Goal: Task Accomplishment & Management: Manage account settings

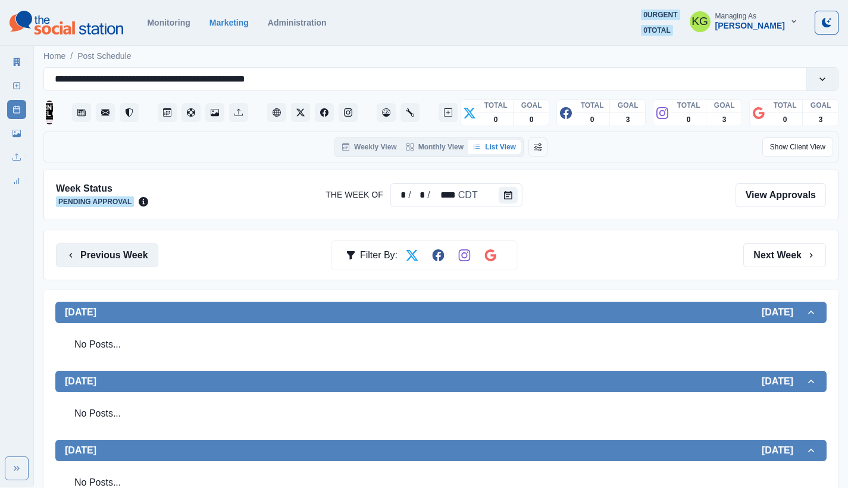
click at [88, 261] on button "Previous Week" at bounding box center [107, 256] width 102 height 24
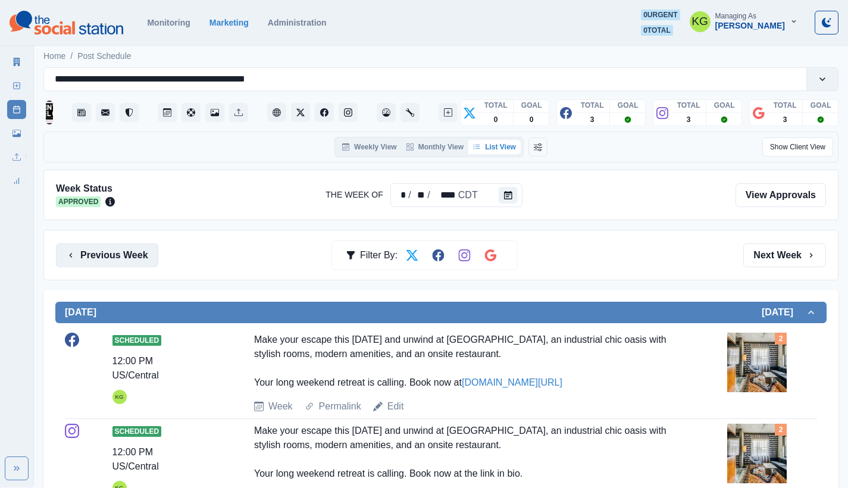
click at [98, 259] on button "Previous Week" at bounding box center [107, 256] width 102 height 24
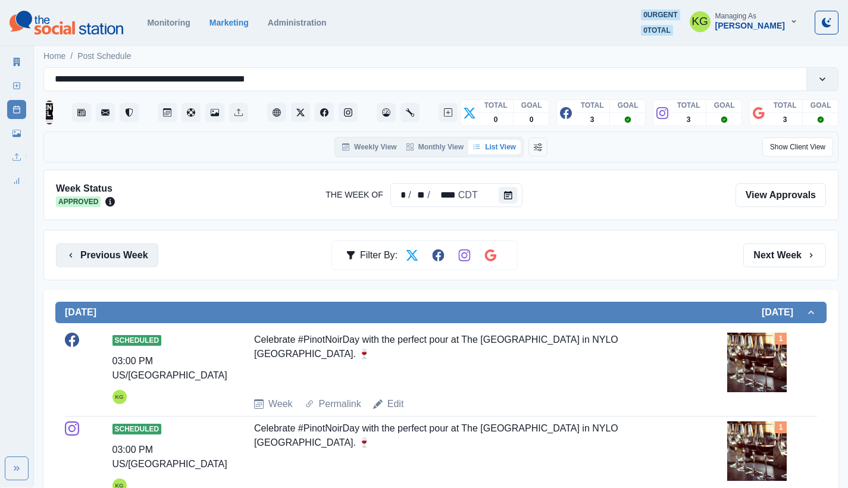
click at [132, 257] on button "Previous Week" at bounding box center [107, 256] width 102 height 24
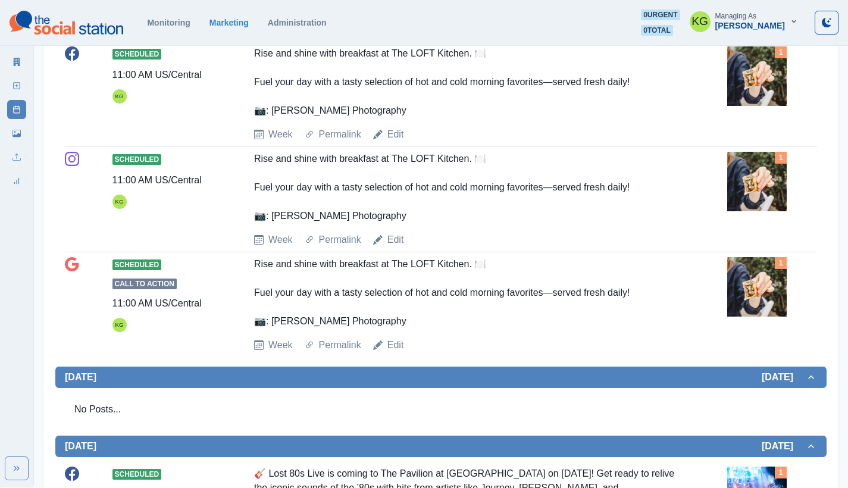
scroll to position [25, 0]
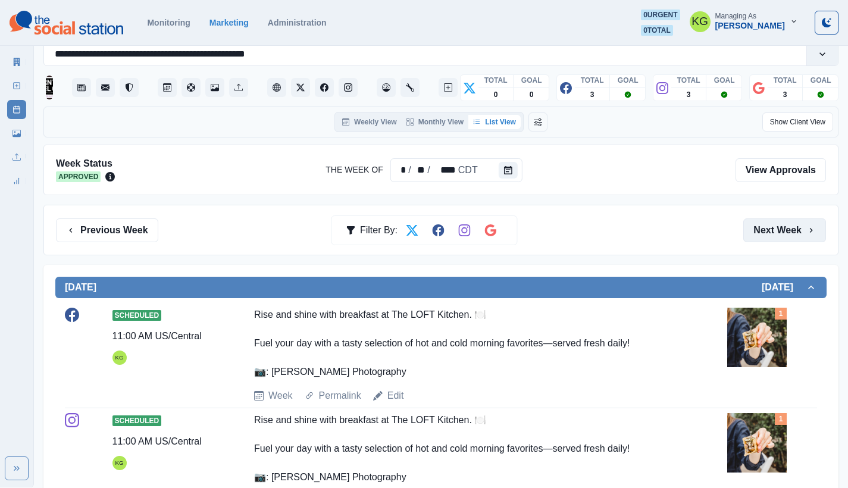
click at [785, 235] on button "Next Week" at bounding box center [785, 231] width 83 height 24
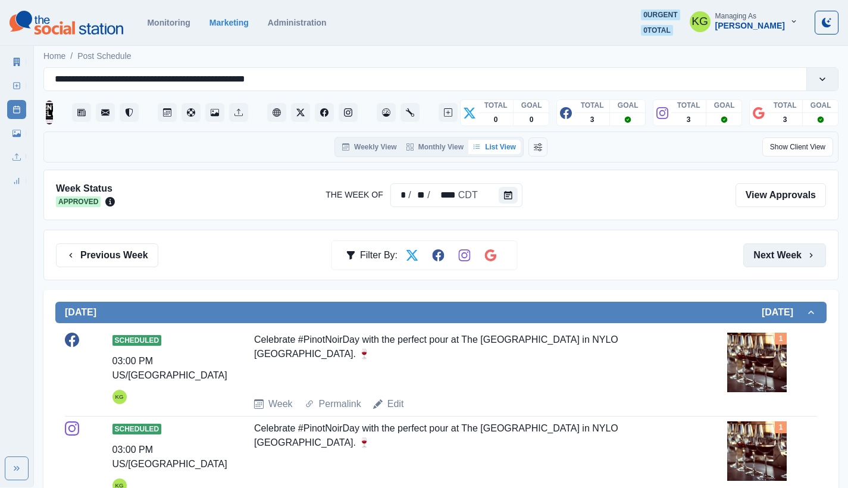
click at [782, 246] on button "Next Week" at bounding box center [785, 256] width 83 height 24
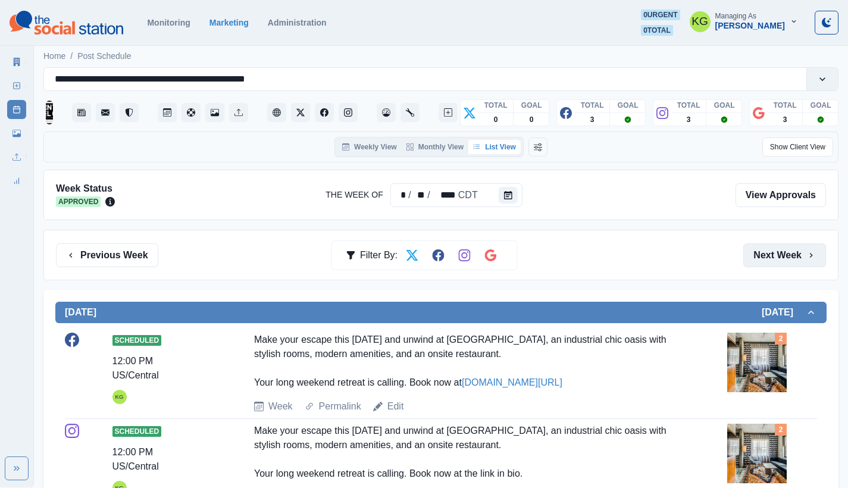
click at [782, 246] on button "Next Week" at bounding box center [785, 256] width 83 height 24
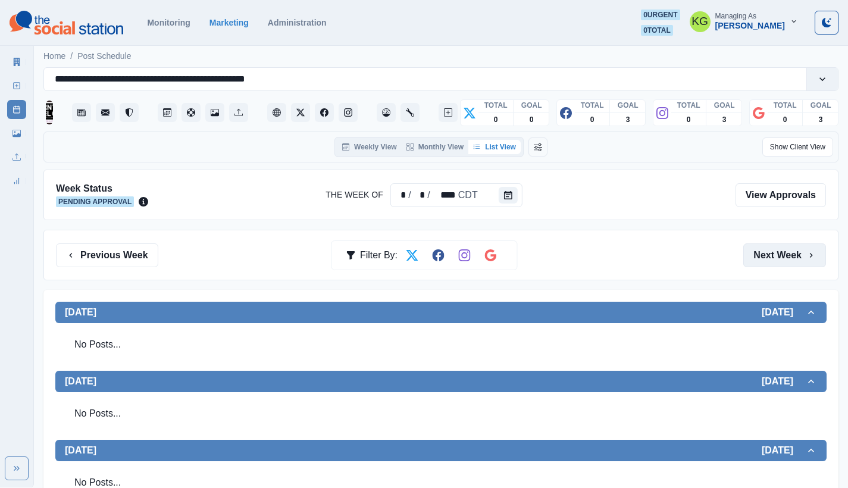
scroll to position [319, 0]
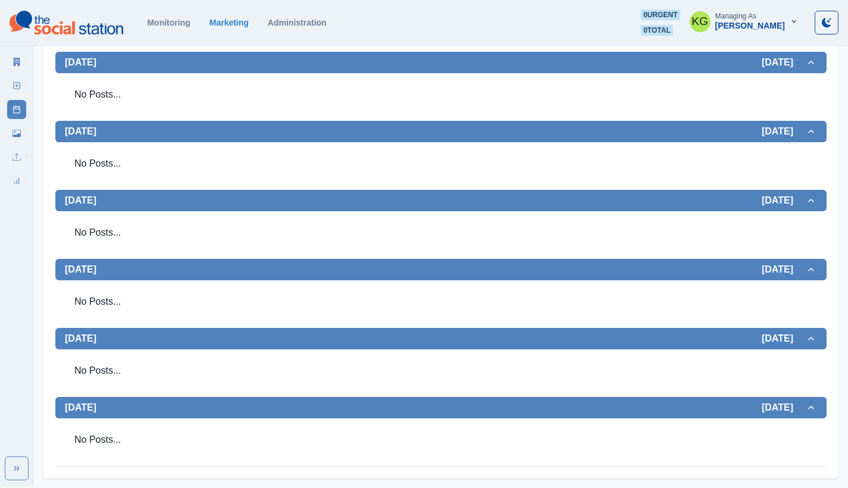
click at [17, 76] on div "New Post" at bounding box center [16, 83] width 19 height 24
click at [17, 81] on link "New Post" at bounding box center [16, 85] width 19 height 19
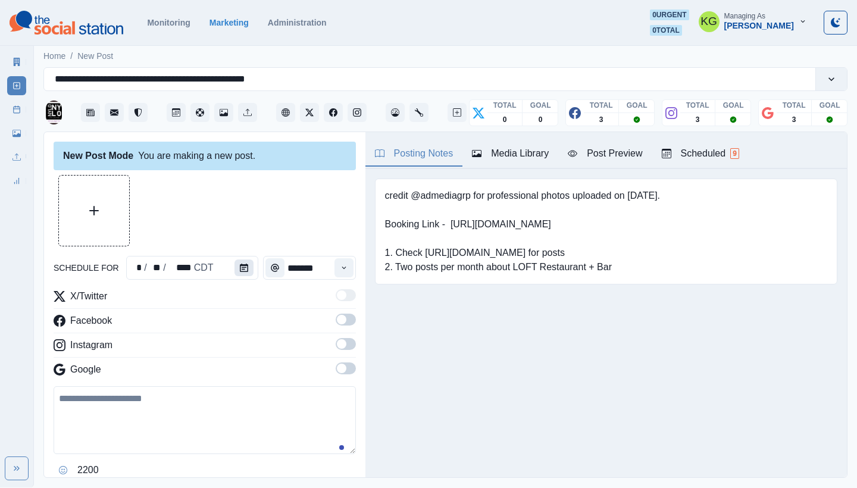
click at [235, 264] on button "Calendar" at bounding box center [244, 268] width 19 height 17
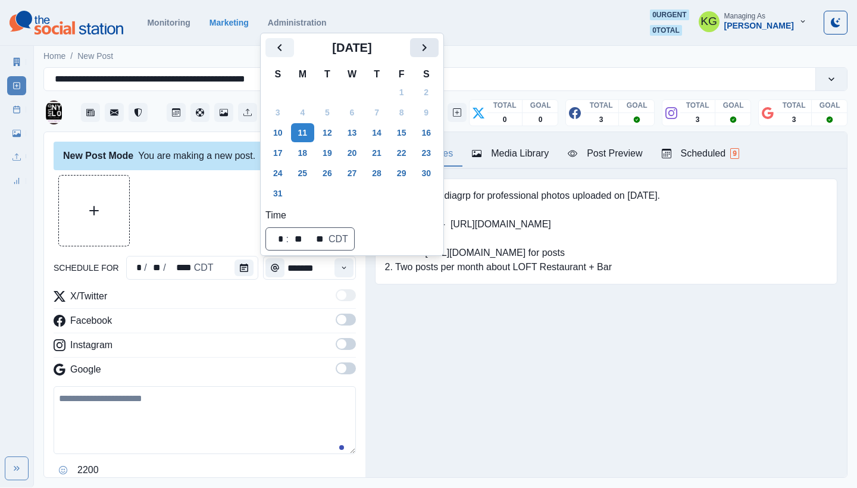
click at [432, 45] on icon "Next" at bounding box center [424, 47] width 14 height 14
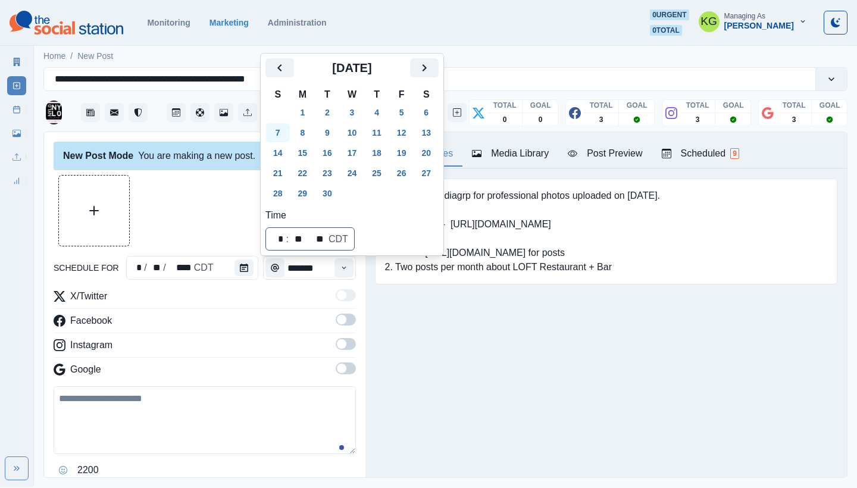
click at [280, 136] on button "7" at bounding box center [278, 132] width 24 height 19
click at [171, 216] on div at bounding box center [205, 210] width 302 height 71
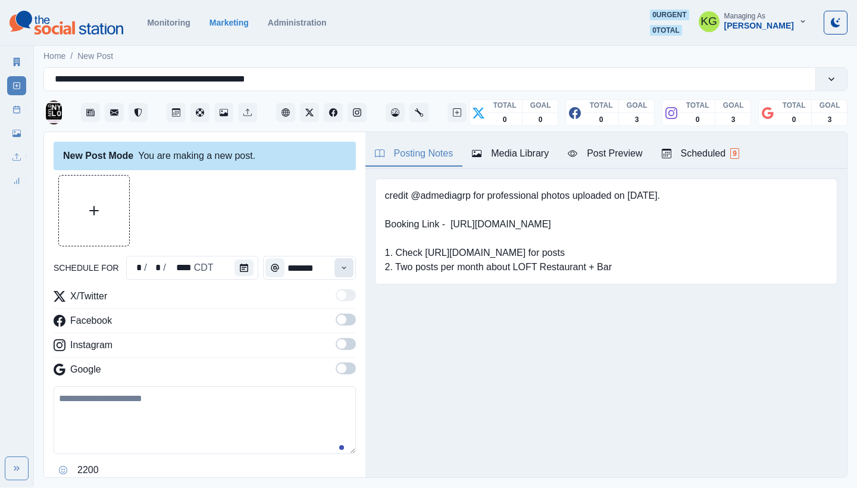
click at [340, 267] on icon "Time" at bounding box center [344, 268] width 8 height 8
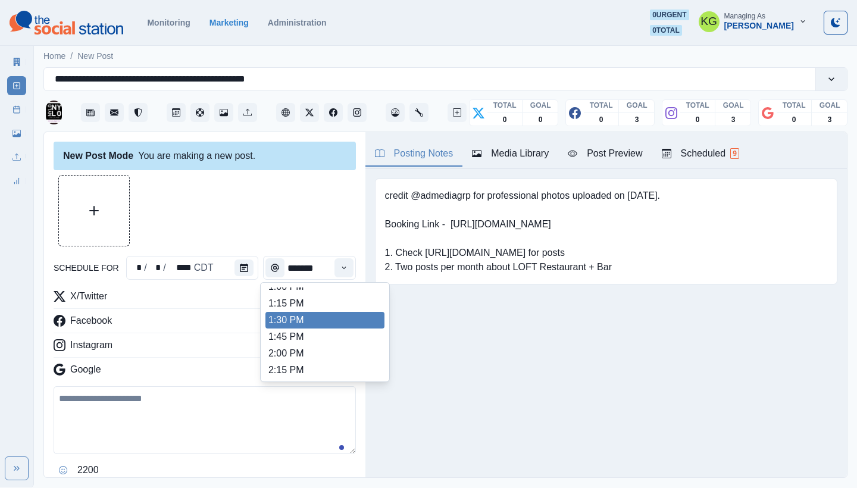
scroll to position [449, 0]
click at [307, 319] on li "3:00 PM" at bounding box center [325, 313] width 119 height 17
type input "*******"
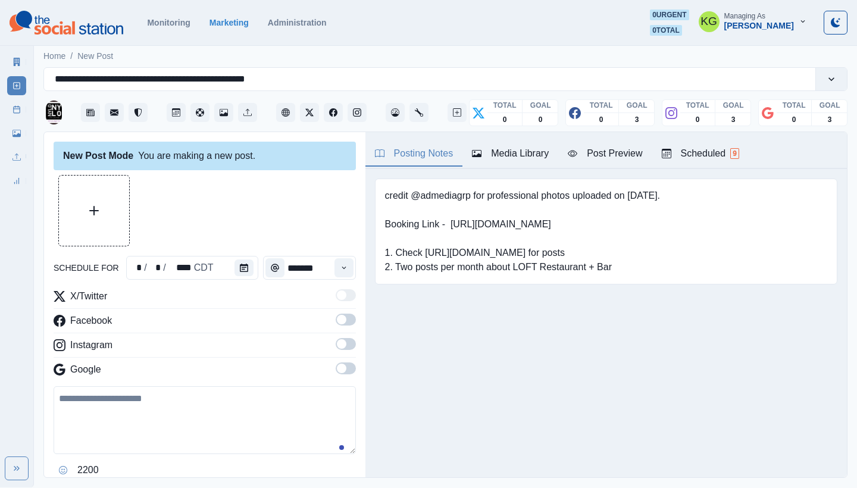
click at [344, 375] on label at bounding box center [346, 372] width 20 height 19
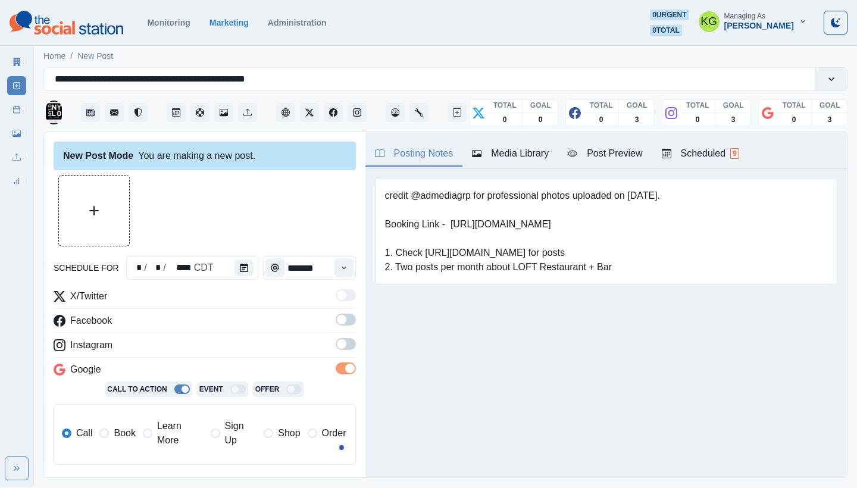
click at [338, 349] on span at bounding box center [346, 344] width 20 height 12
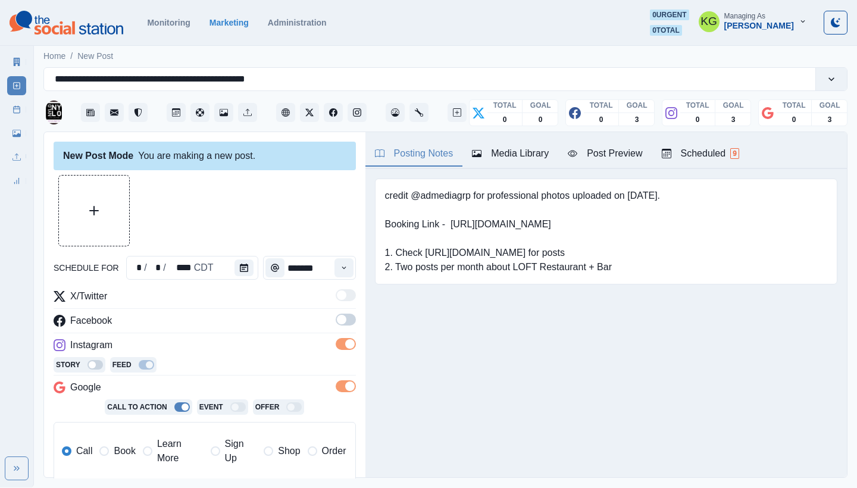
click at [339, 323] on span at bounding box center [346, 320] width 20 height 12
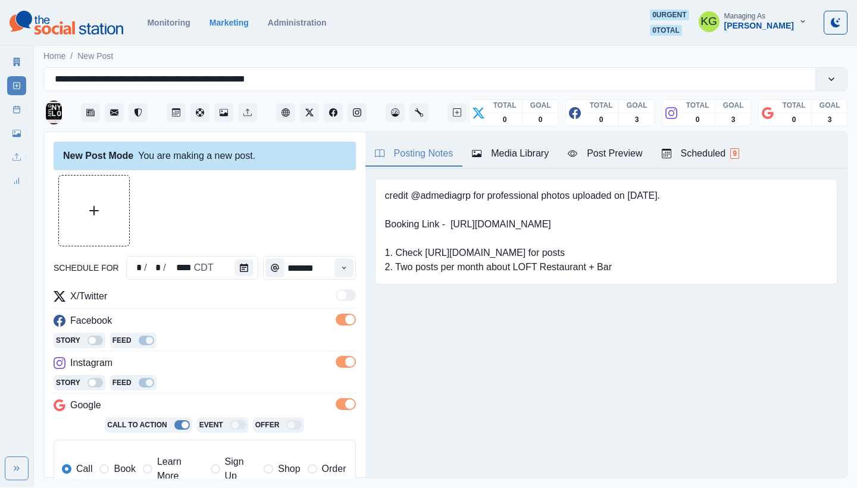
scroll to position [117, 0]
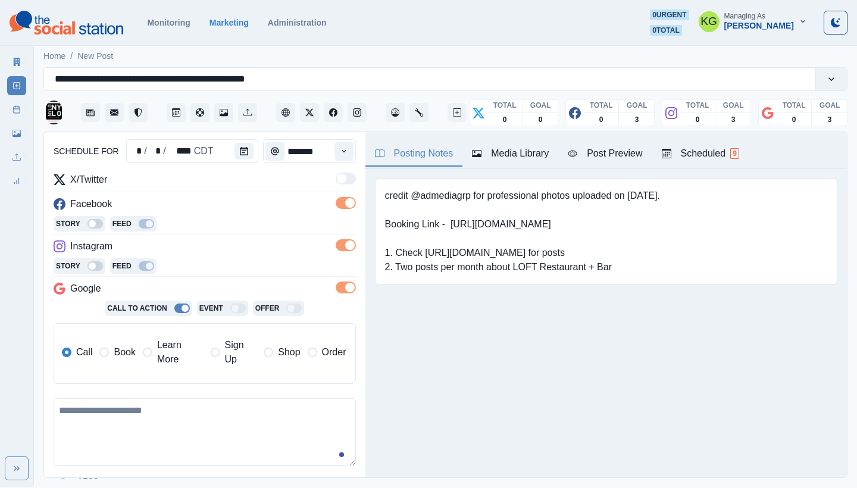
click at [109, 345] on label "Book" at bounding box center [117, 352] width 36 height 29
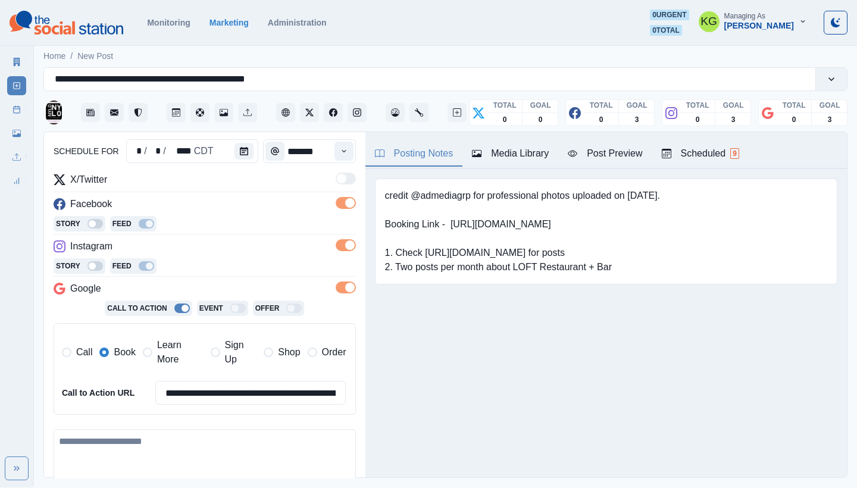
scroll to position [270, 0]
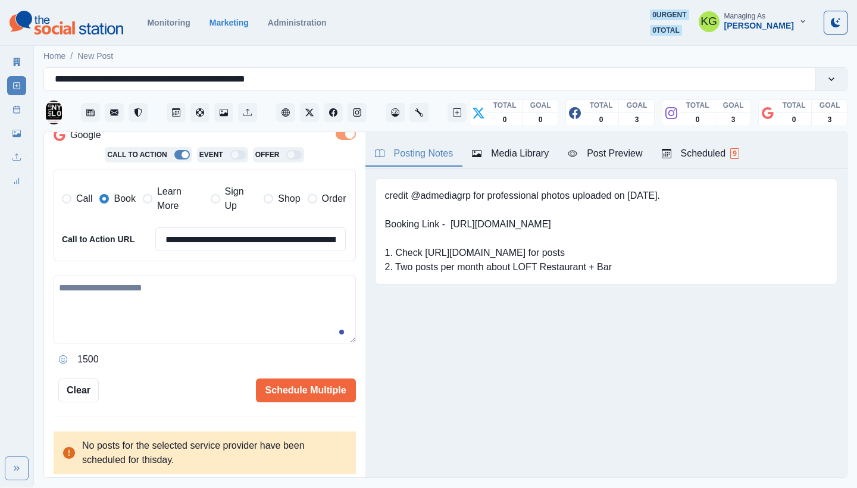
click at [205, 307] on textarea at bounding box center [205, 310] width 302 height 68
paste textarea "**********"
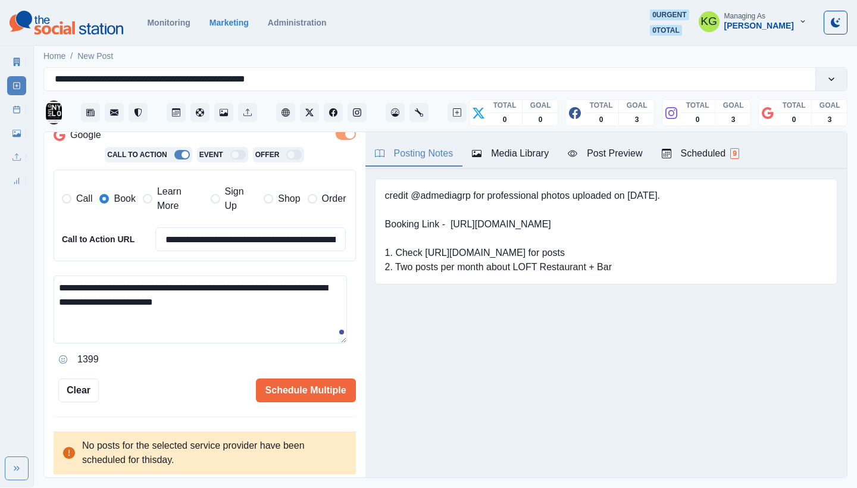
click at [521, 153] on div "Media Library" at bounding box center [510, 153] width 77 height 14
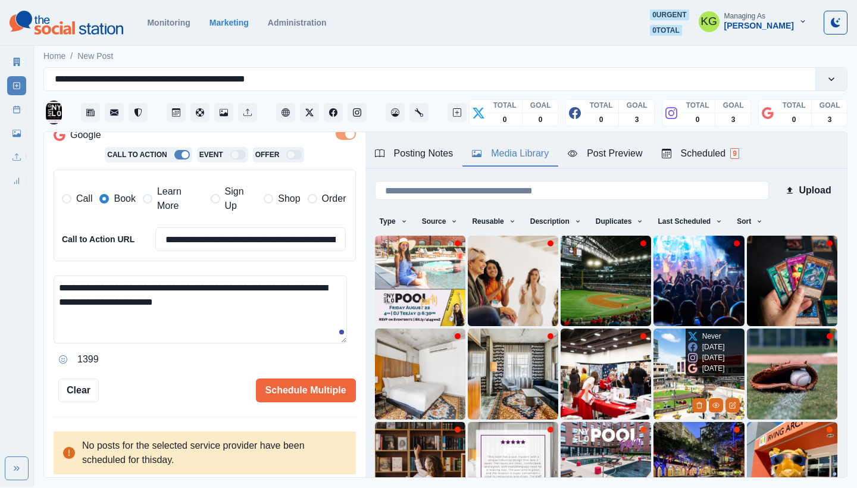
scroll to position [102, 0]
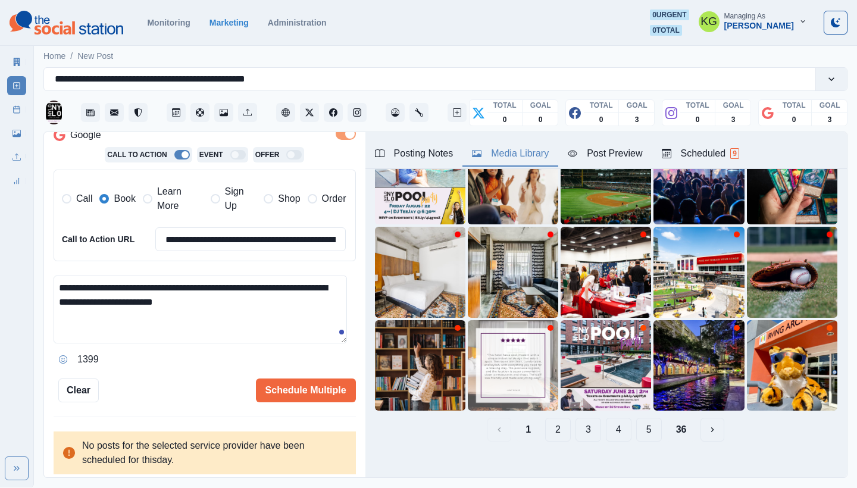
click at [673, 423] on button "36" at bounding box center [682, 430] width 30 height 24
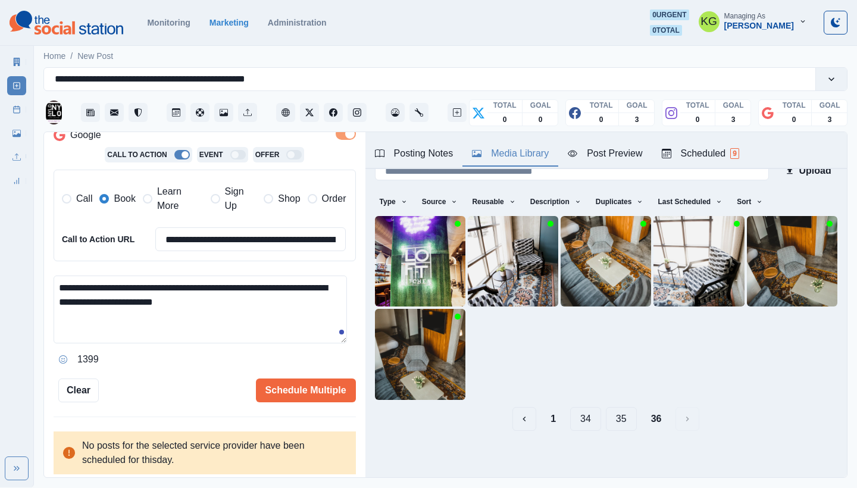
scroll to position [0, 0]
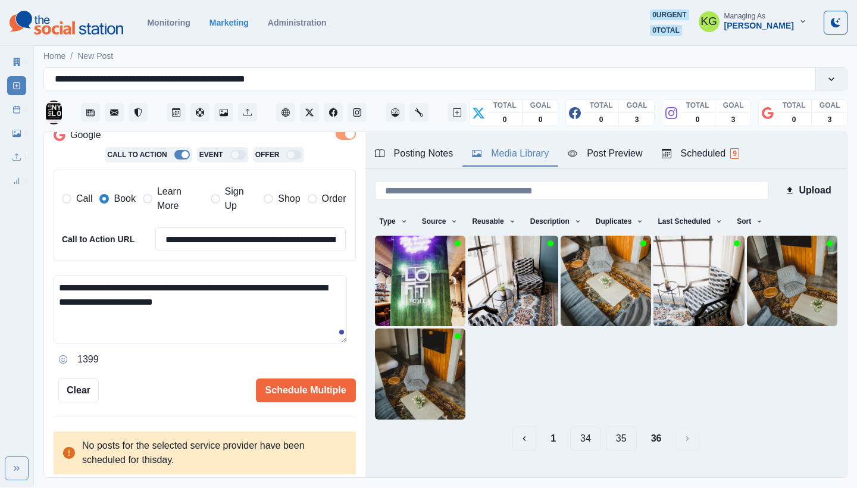
click at [622, 432] on button "35" at bounding box center [621, 439] width 31 height 24
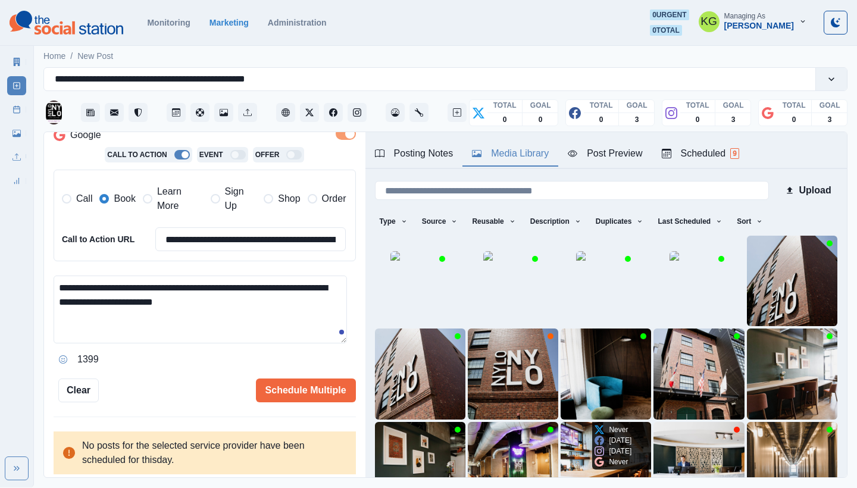
scroll to position [102, 0]
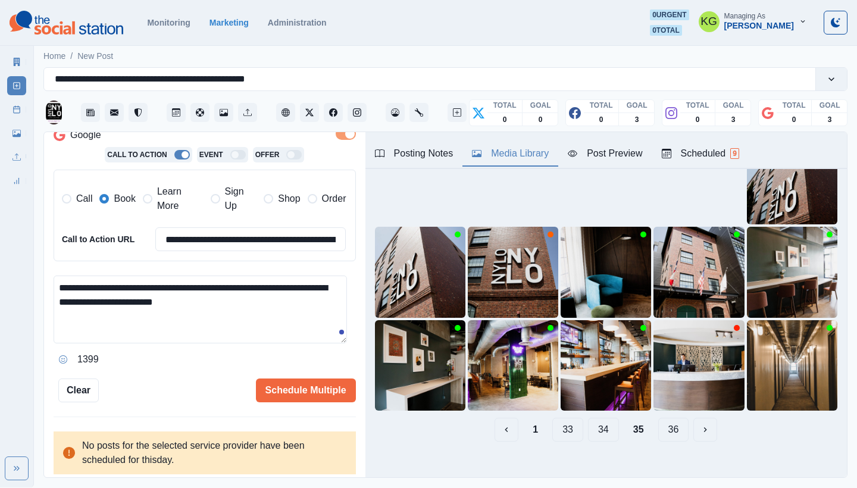
click at [604, 422] on button "34" at bounding box center [603, 430] width 31 height 24
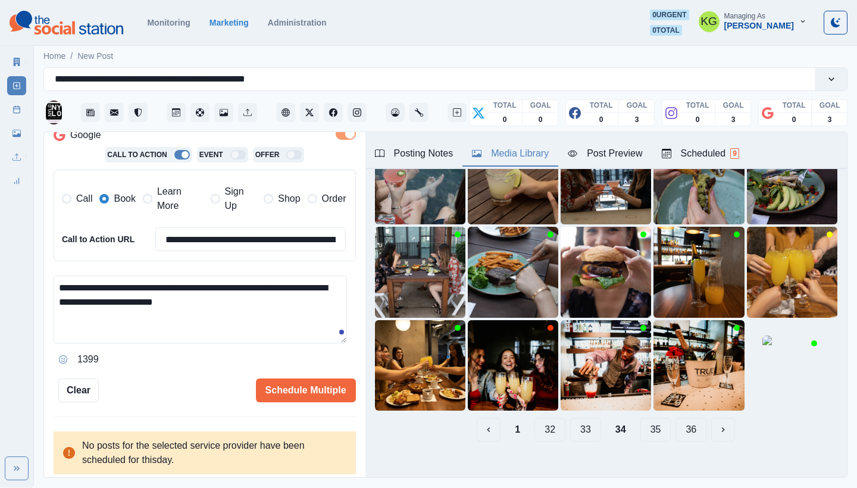
click at [582, 423] on button "33" at bounding box center [585, 430] width 31 height 24
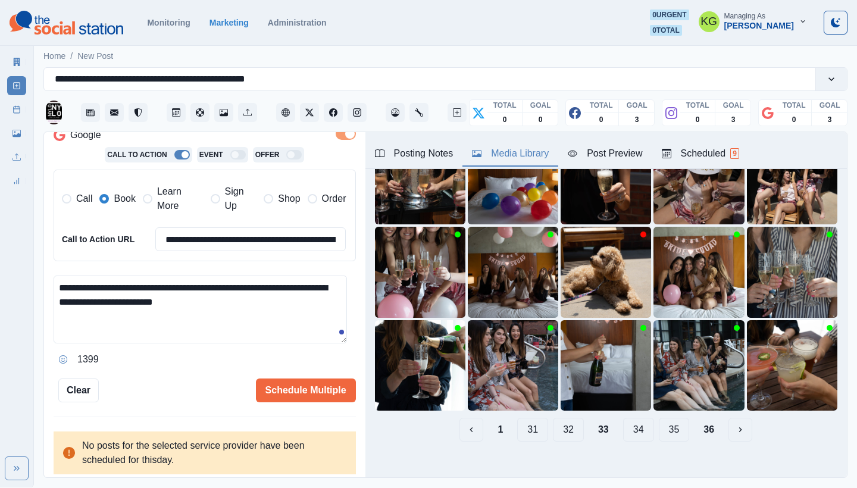
click at [556, 420] on button "32" at bounding box center [568, 430] width 31 height 24
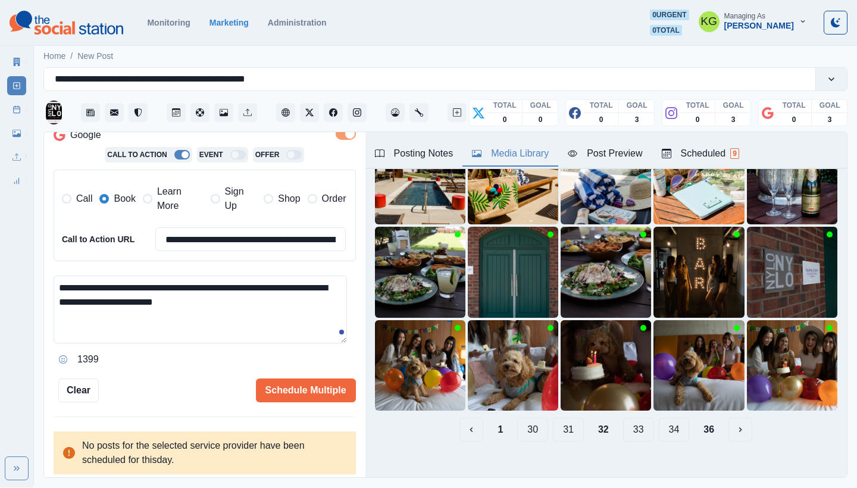
click at [556, 425] on button "31" at bounding box center [568, 430] width 31 height 24
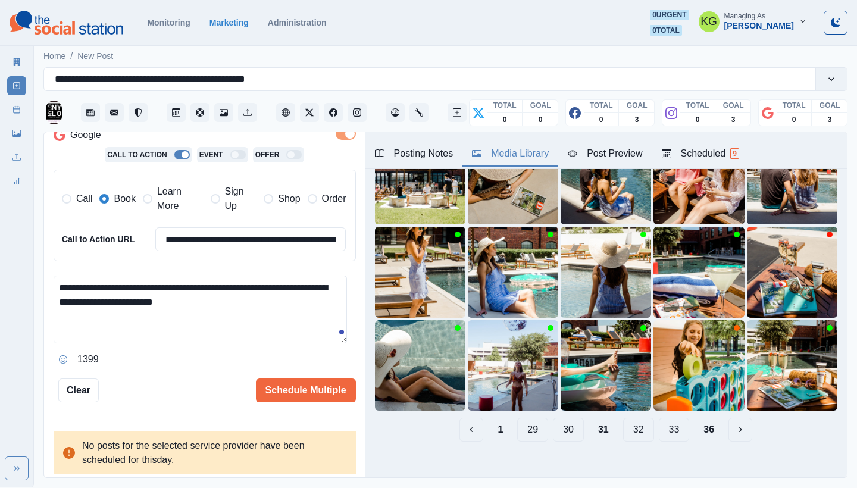
click at [556, 425] on button "30" at bounding box center [568, 430] width 31 height 24
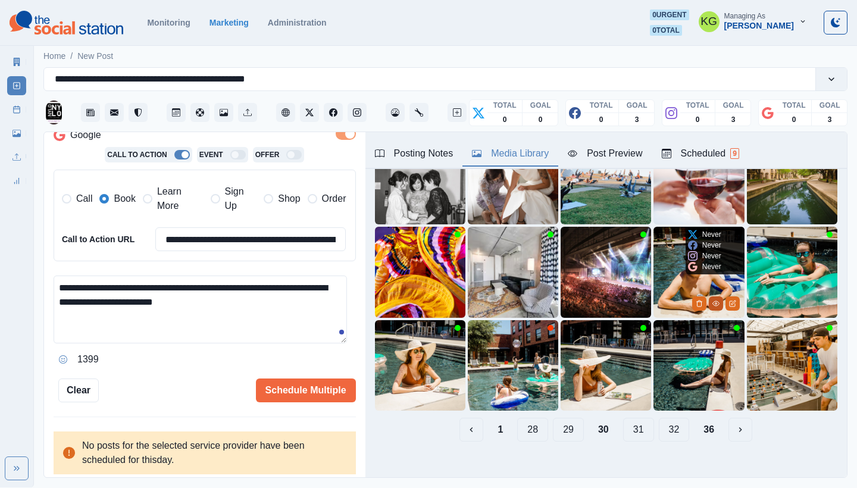
click at [713, 300] on icon "View Media" at bounding box center [716, 303] width 7 height 7
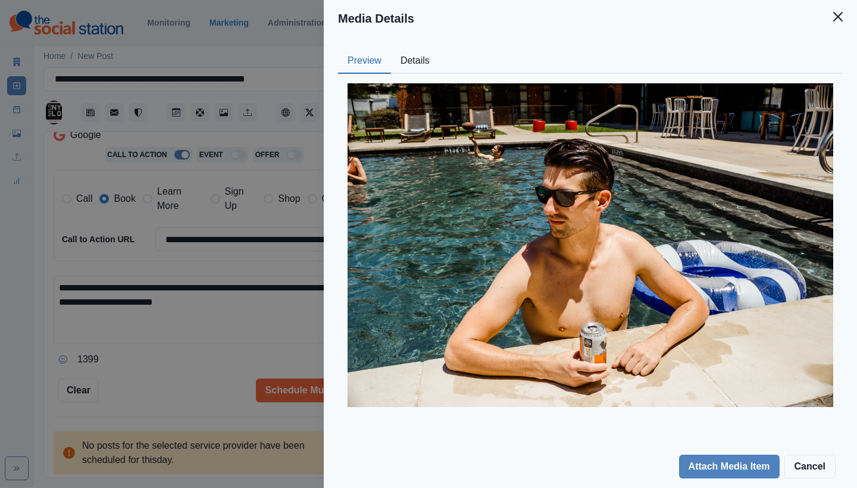
click at [410, 51] on button "Details" at bounding box center [415, 61] width 48 height 25
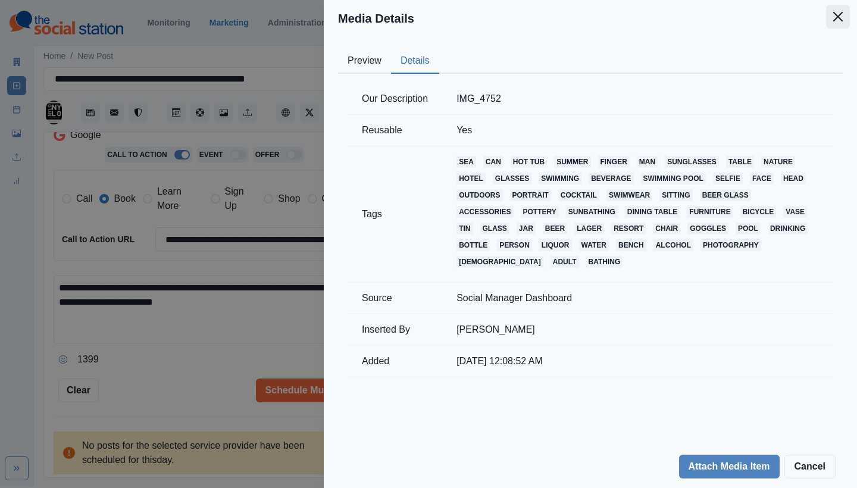
click at [838, 22] on button "Close" at bounding box center [838, 17] width 24 height 24
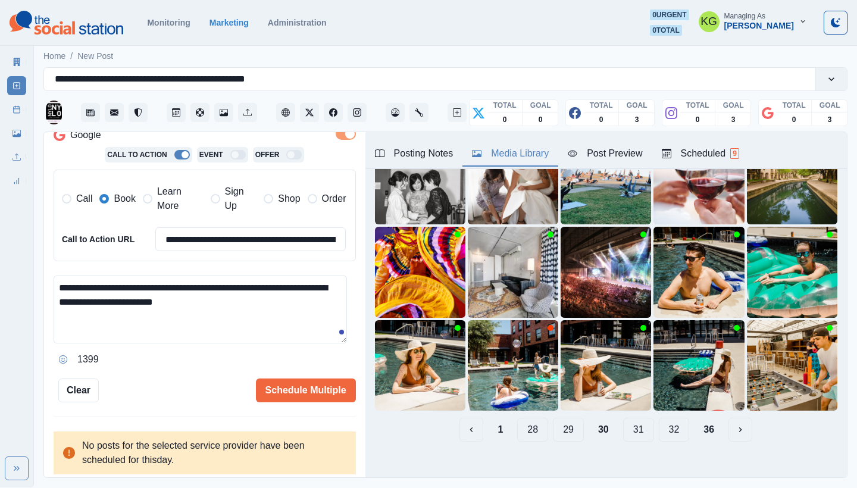
click at [567, 419] on button "29" at bounding box center [568, 430] width 31 height 24
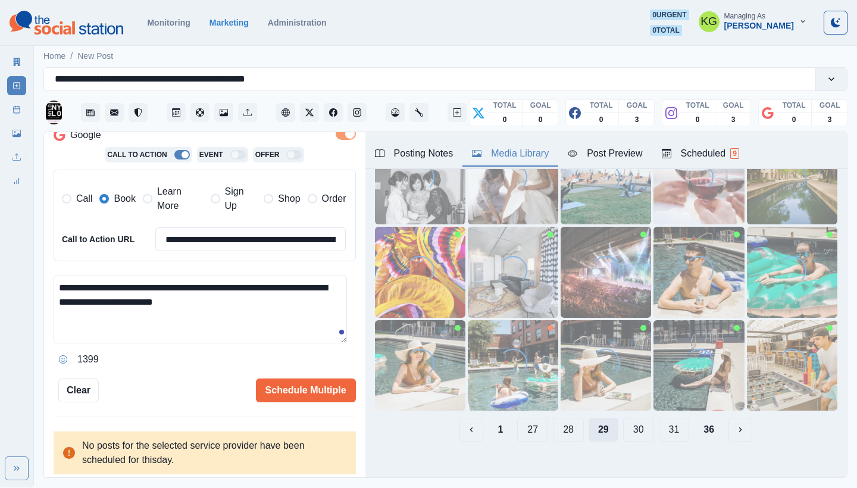
scroll to position [74, 0]
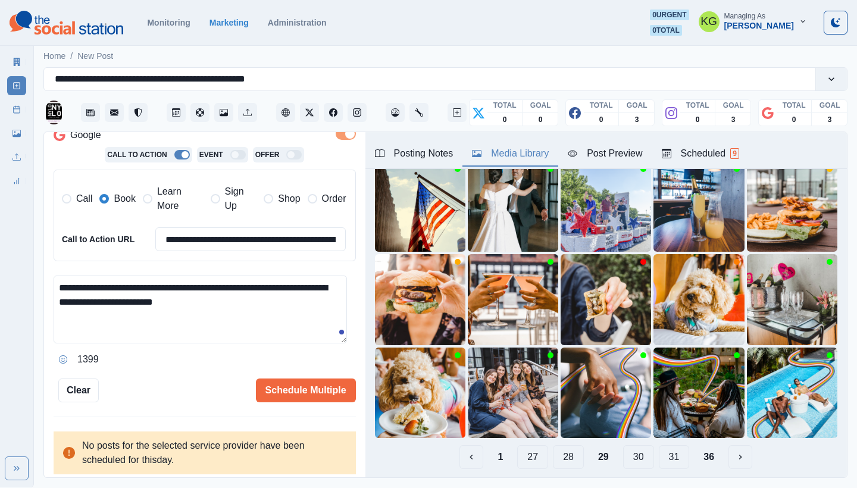
click at [557, 445] on button "28" at bounding box center [568, 457] width 31 height 24
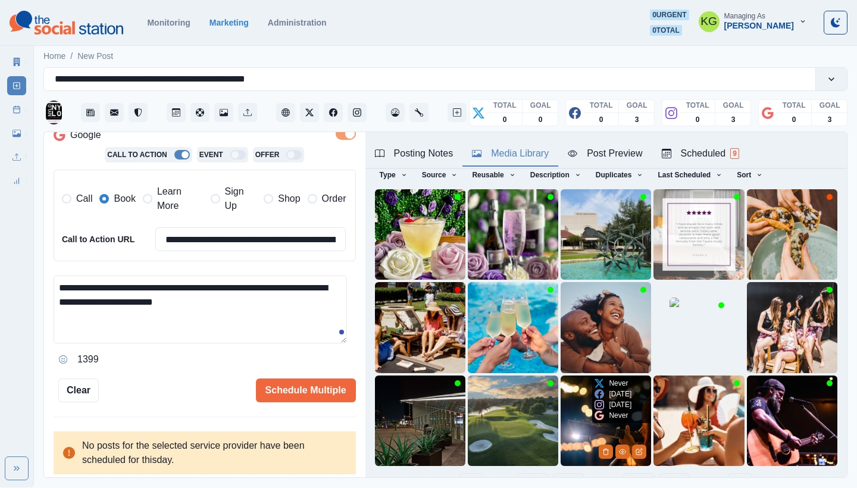
scroll to position [102, 0]
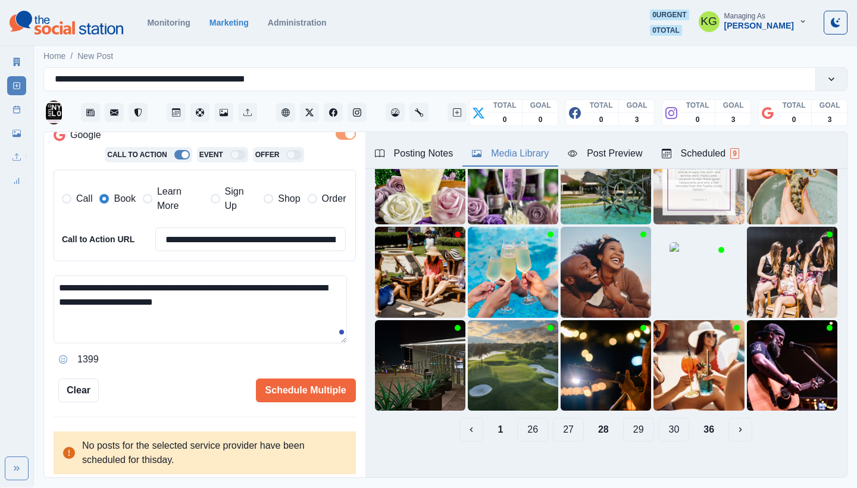
click at [556, 426] on button "27" at bounding box center [568, 430] width 31 height 24
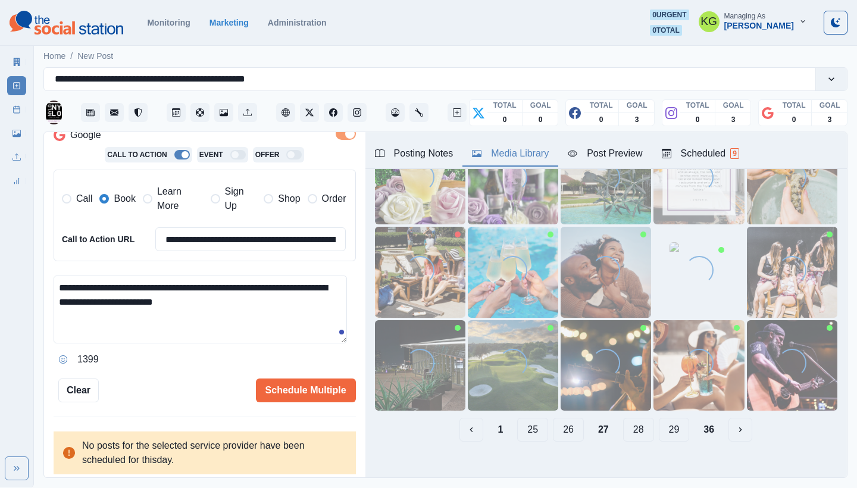
scroll to position [19, 0]
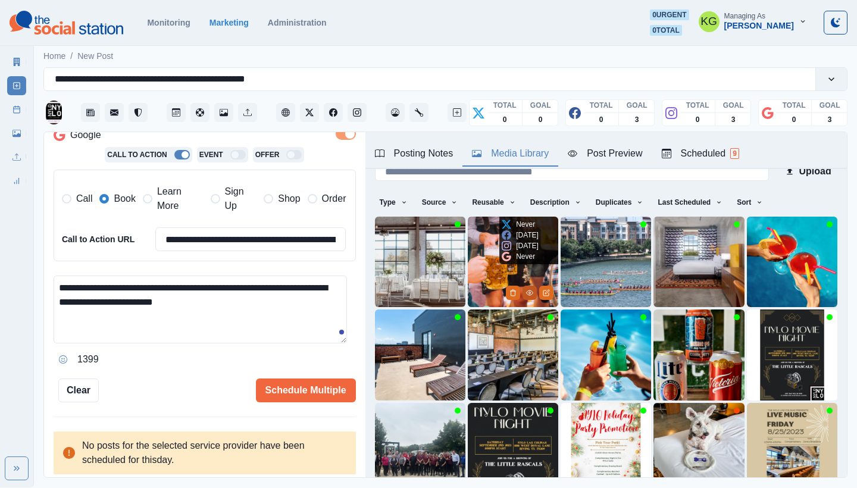
click at [529, 292] on circle "View Media" at bounding box center [530, 293] width 2 height 2
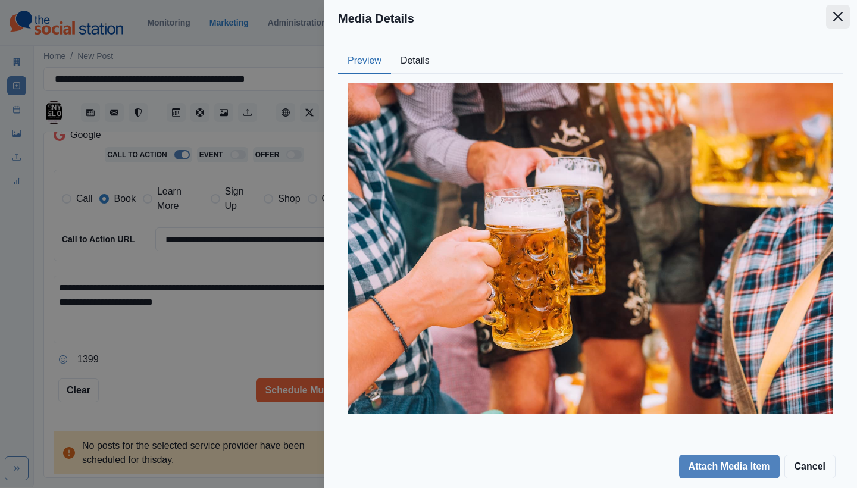
click at [840, 15] on icon "Close" at bounding box center [839, 17] width 10 height 10
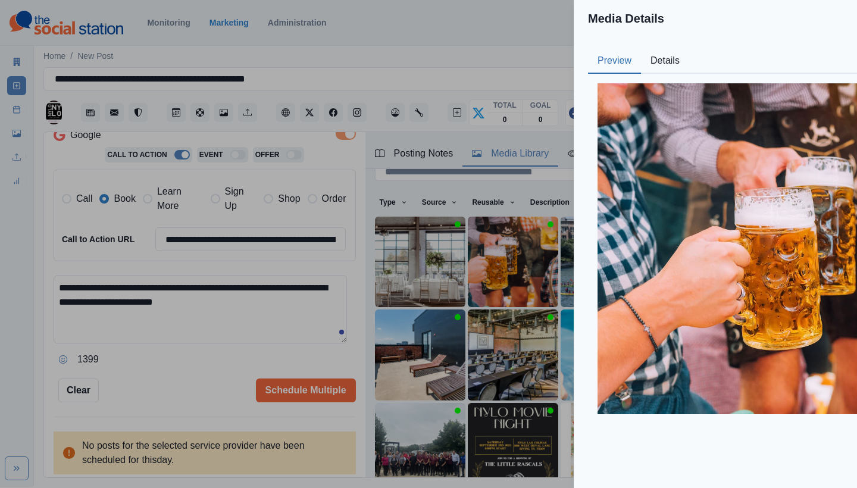
scroll to position [37, 0]
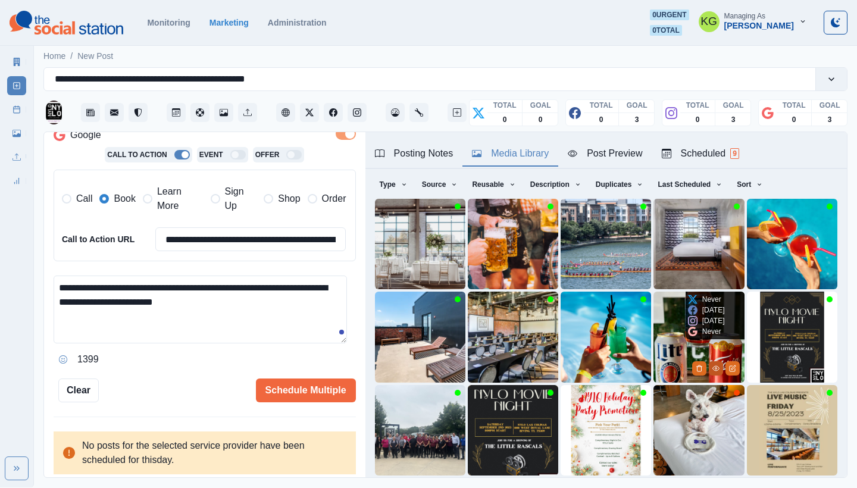
click at [713, 365] on icon "View Media" at bounding box center [716, 368] width 7 height 7
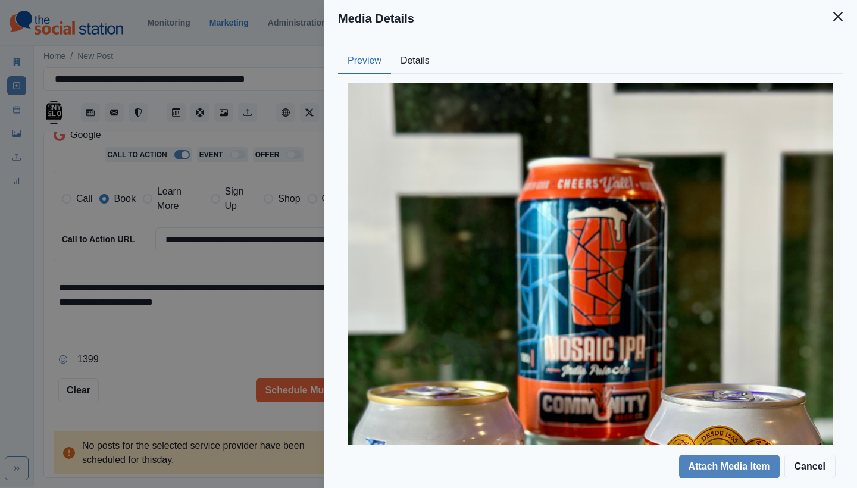
click at [404, 64] on button "Details" at bounding box center [415, 61] width 48 height 25
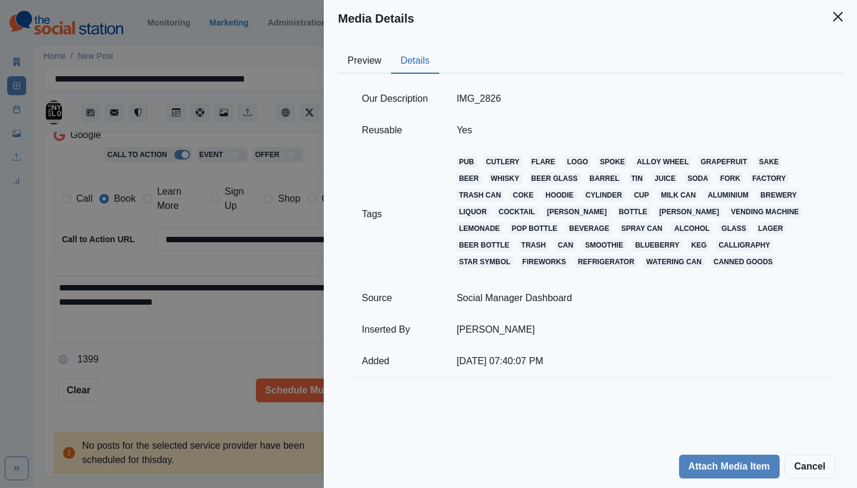
click at [365, 58] on button "Preview" at bounding box center [364, 61] width 53 height 25
click at [425, 57] on button "Details" at bounding box center [415, 61] width 48 height 25
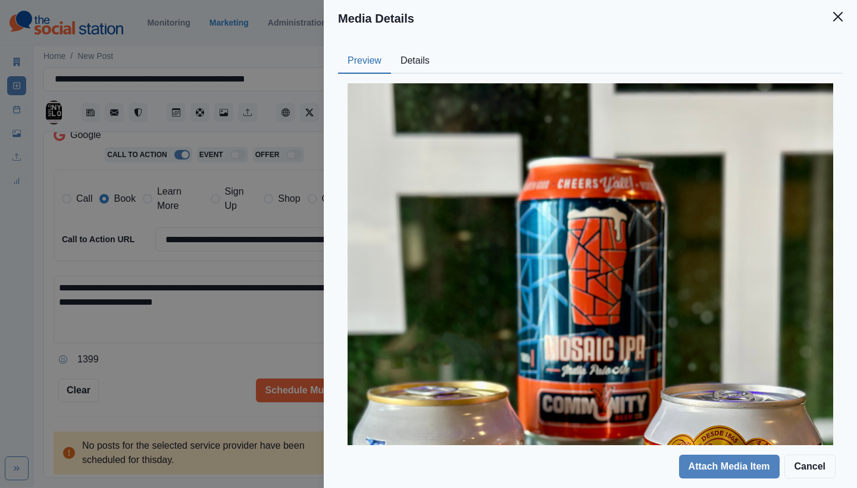
click at [363, 63] on button "Preview" at bounding box center [364, 61] width 53 height 25
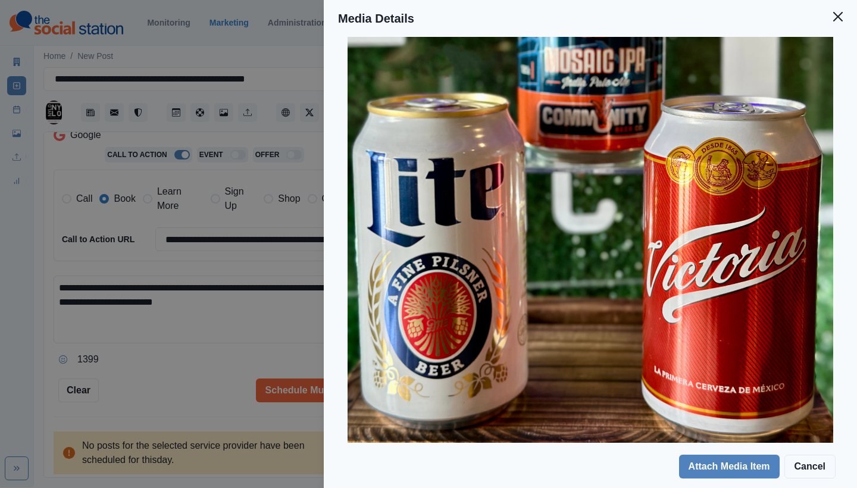
click at [831, 19] on button "Close" at bounding box center [838, 17] width 24 height 24
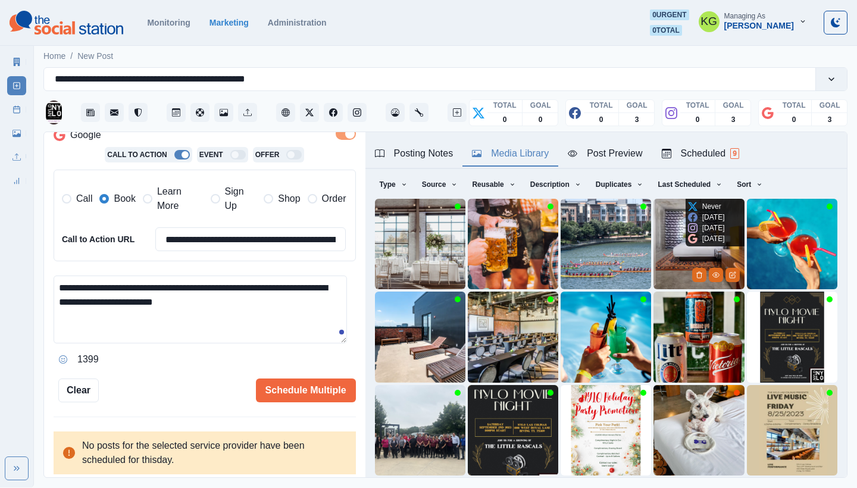
scroll to position [102, 0]
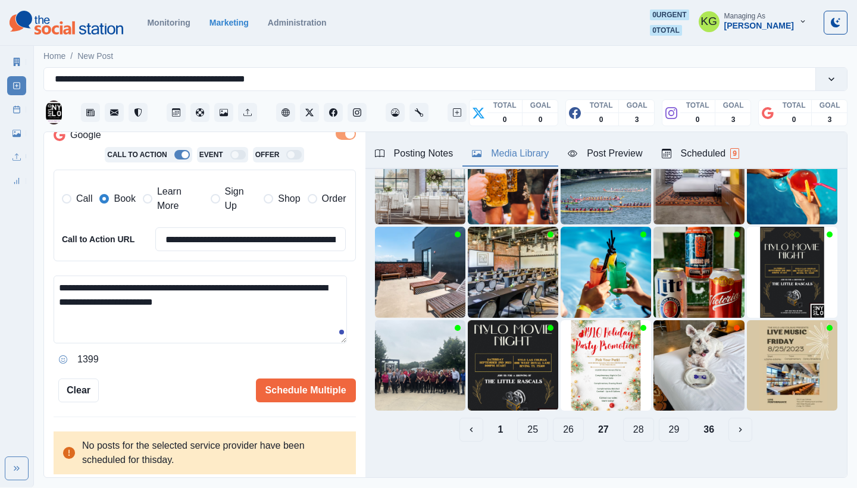
click at [567, 420] on button "26" at bounding box center [568, 430] width 31 height 24
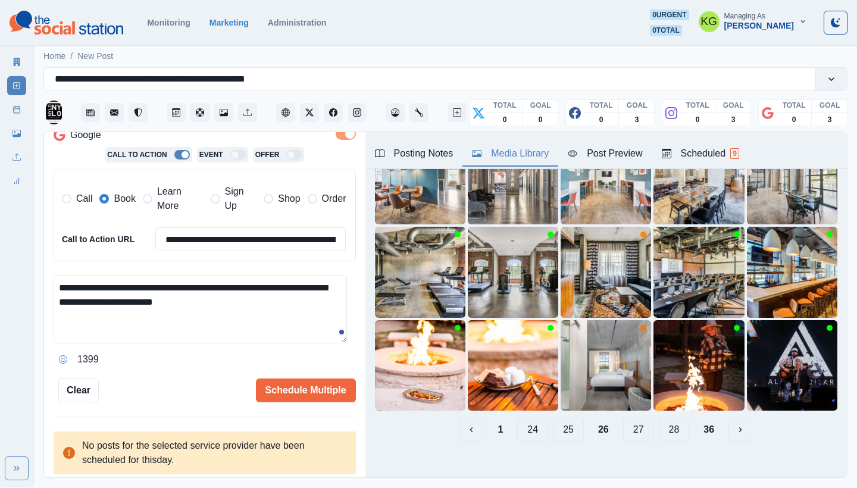
click at [553, 425] on button "25" at bounding box center [568, 430] width 31 height 24
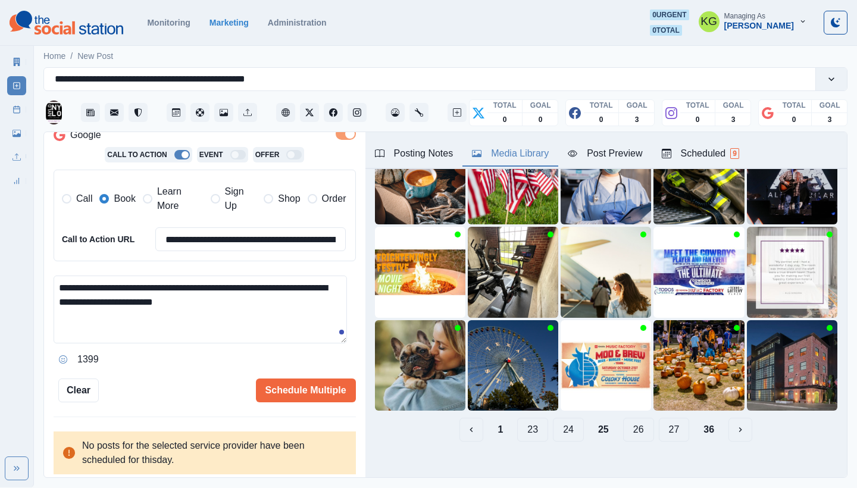
click at [564, 422] on button "24" at bounding box center [568, 430] width 31 height 24
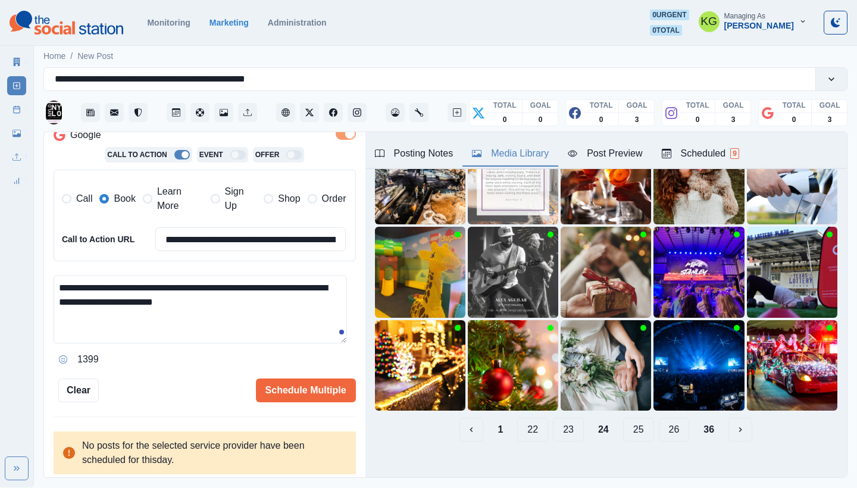
click at [560, 423] on button "23" at bounding box center [568, 430] width 31 height 24
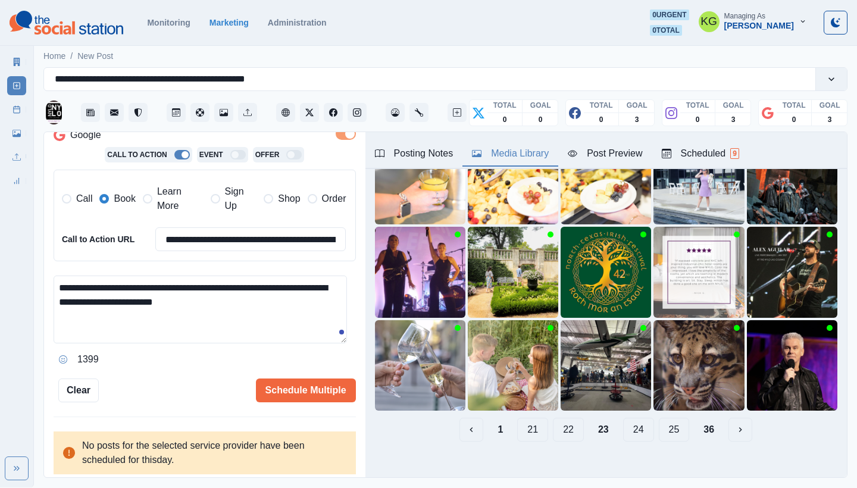
click at [557, 418] on button "22" at bounding box center [568, 430] width 31 height 24
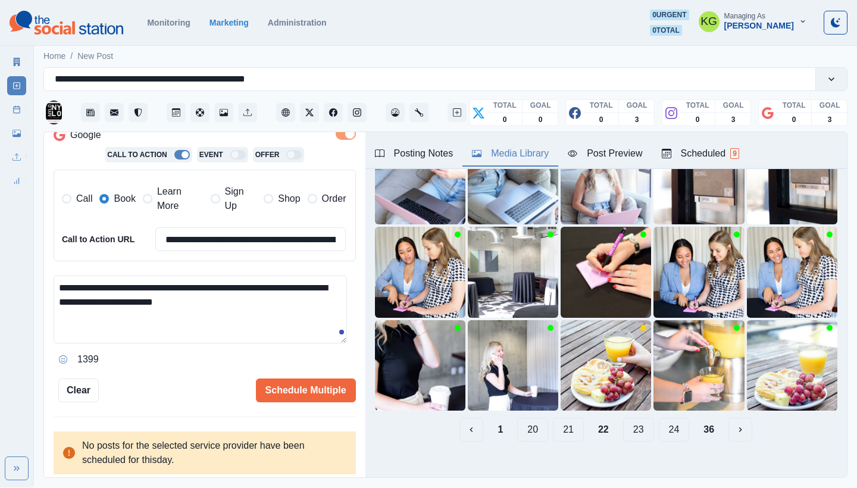
click at [557, 420] on button "21" at bounding box center [568, 430] width 31 height 24
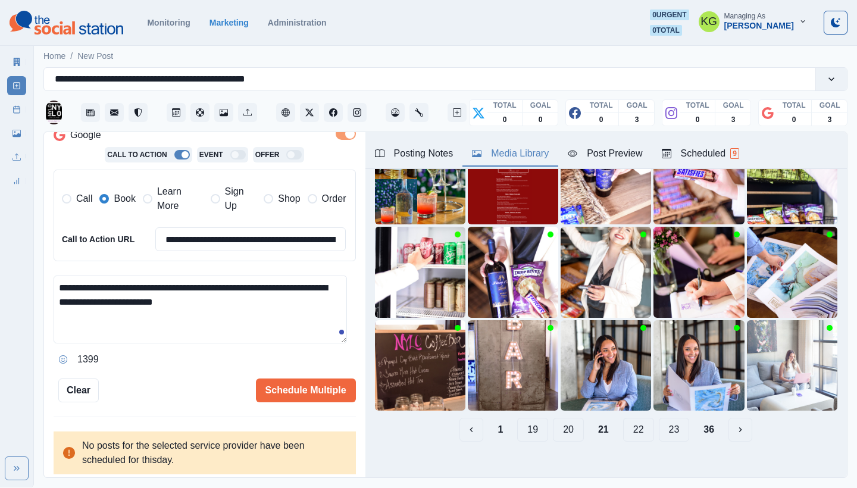
click at [561, 425] on button "20" at bounding box center [568, 430] width 31 height 24
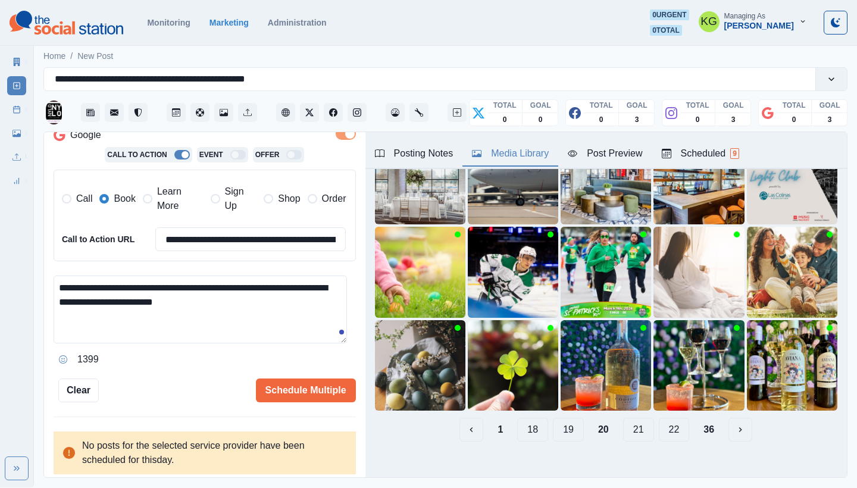
click at [561, 424] on button "19" at bounding box center [568, 430] width 31 height 24
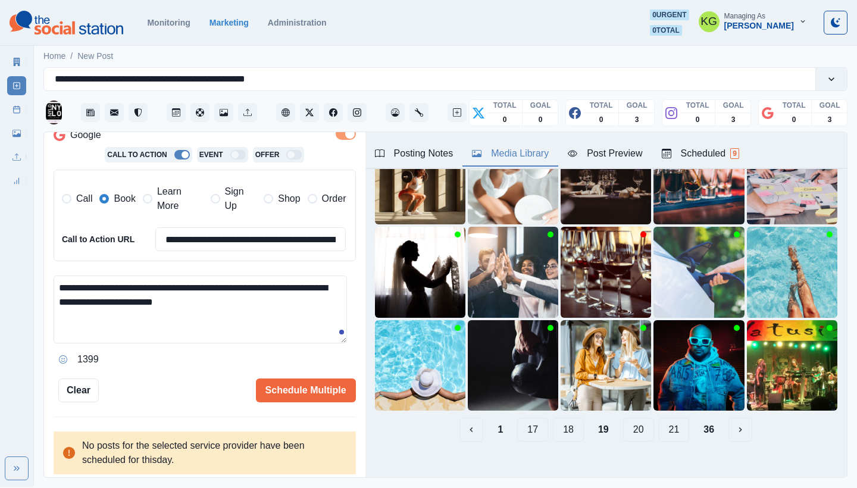
click at [561, 424] on button "18" at bounding box center [568, 430] width 31 height 24
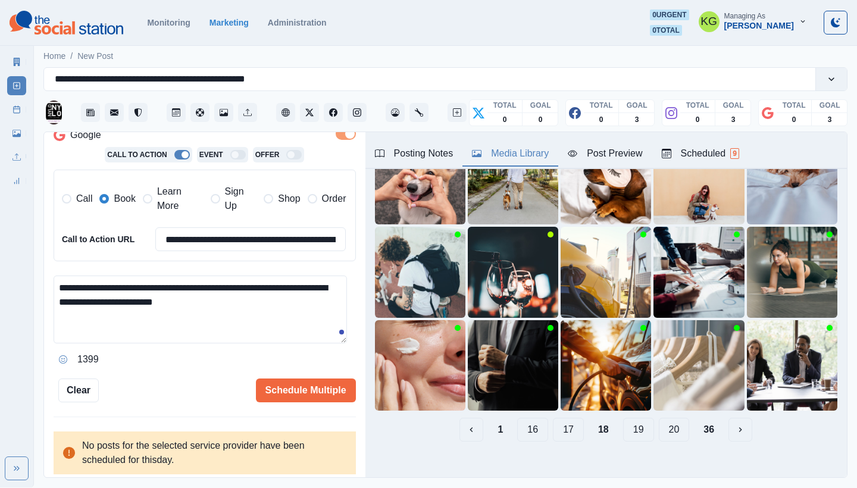
click at [553, 423] on button "17" at bounding box center [568, 430] width 31 height 24
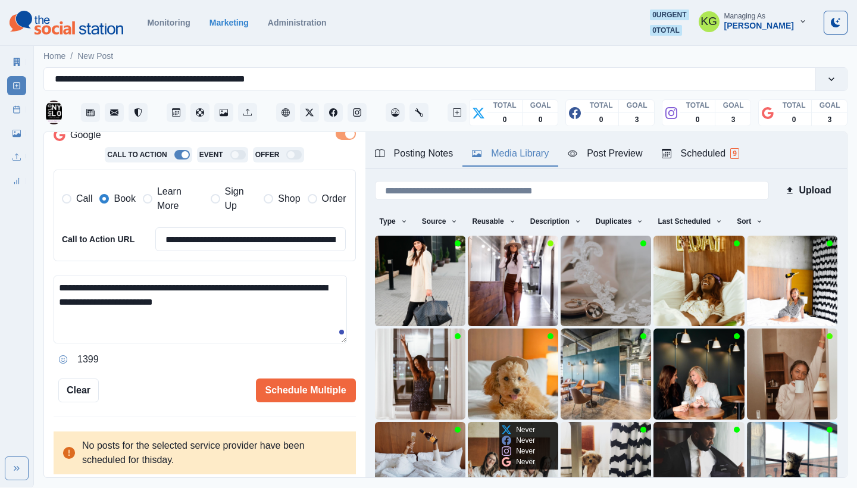
scroll to position [101, 0]
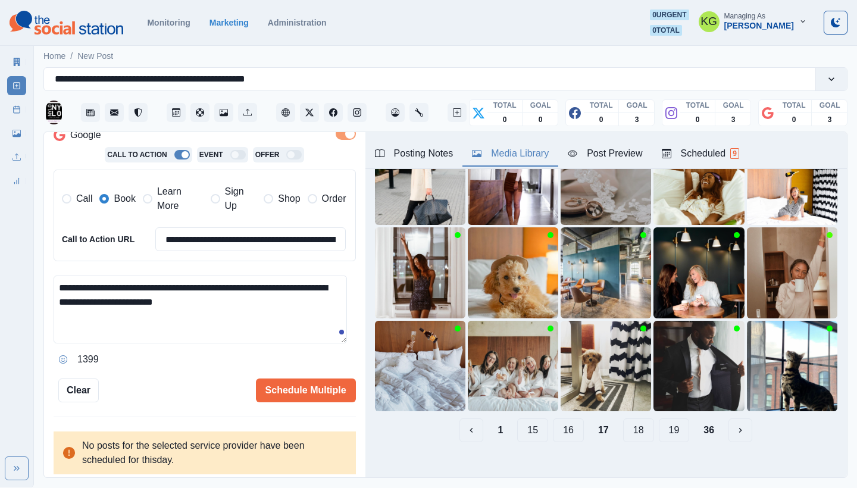
click at [556, 419] on button "16" at bounding box center [568, 431] width 31 height 24
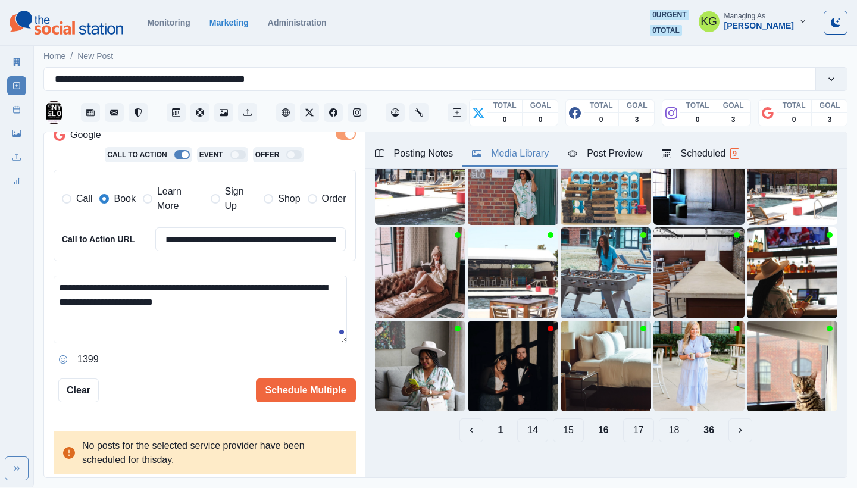
scroll to position [74, 0]
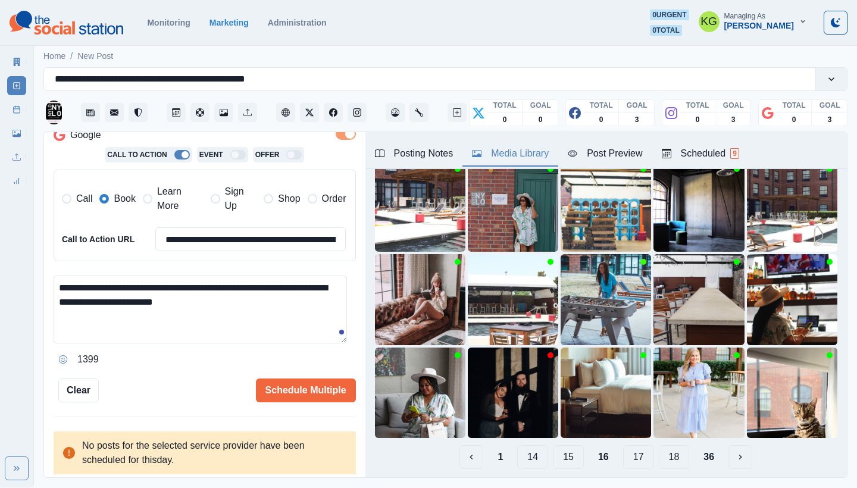
click at [553, 448] on button "15" at bounding box center [568, 457] width 31 height 24
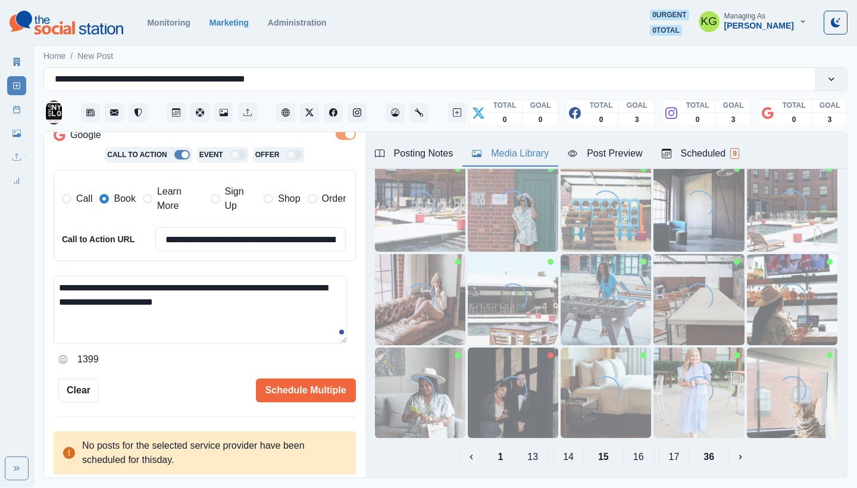
scroll to position [19, 0]
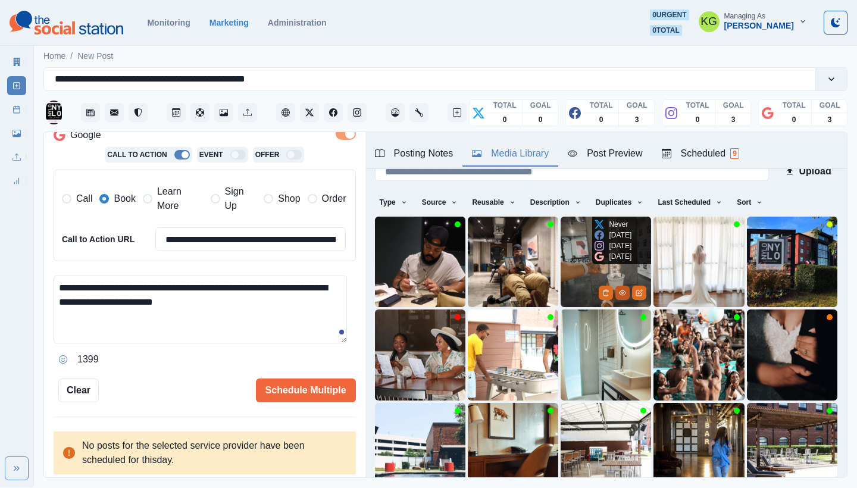
click at [616, 294] on button "View Media" at bounding box center [623, 293] width 14 height 14
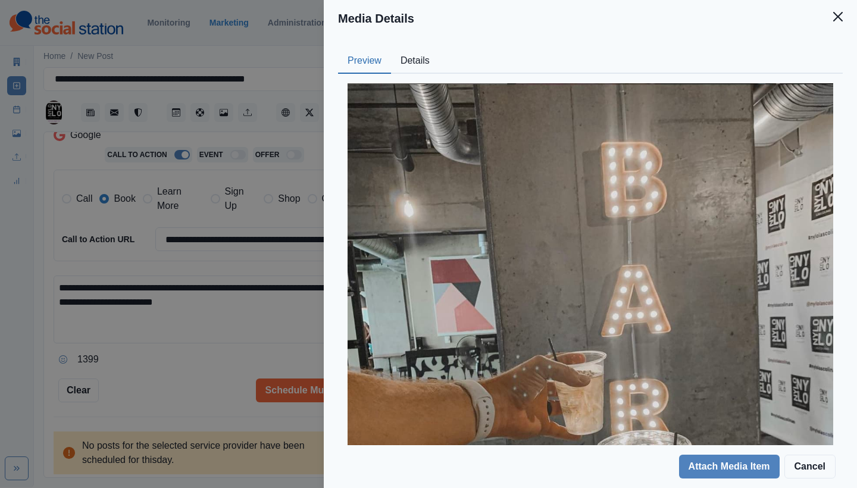
scroll to position [218, 0]
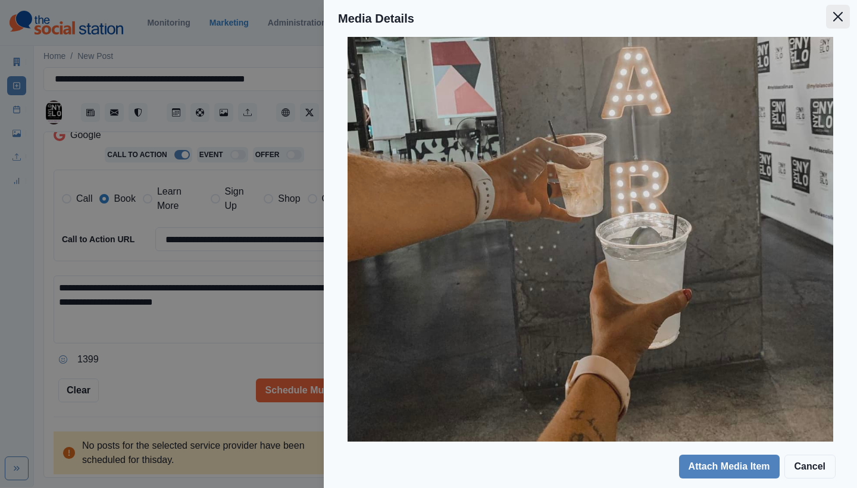
click at [847, 23] on button "Close" at bounding box center [838, 17] width 24 height 24
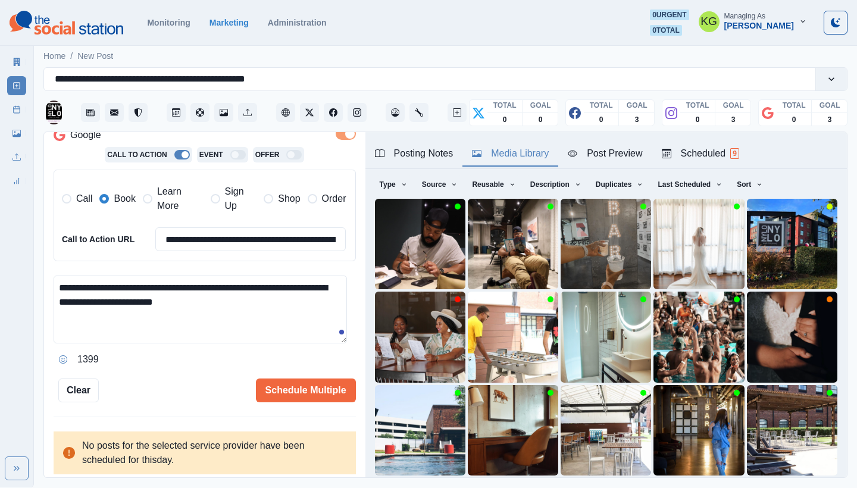
scroll to position [102, 0]
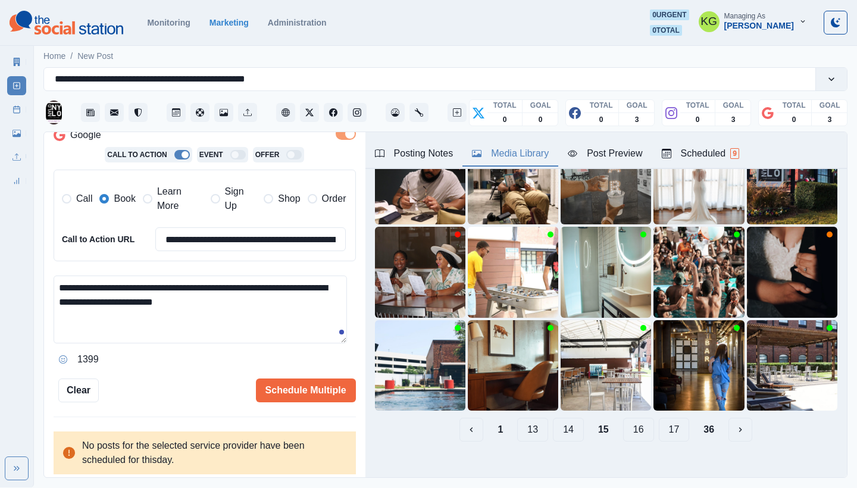
click at [563, 418] on button "14" at bounding box center [568, 430] width 31 height 24
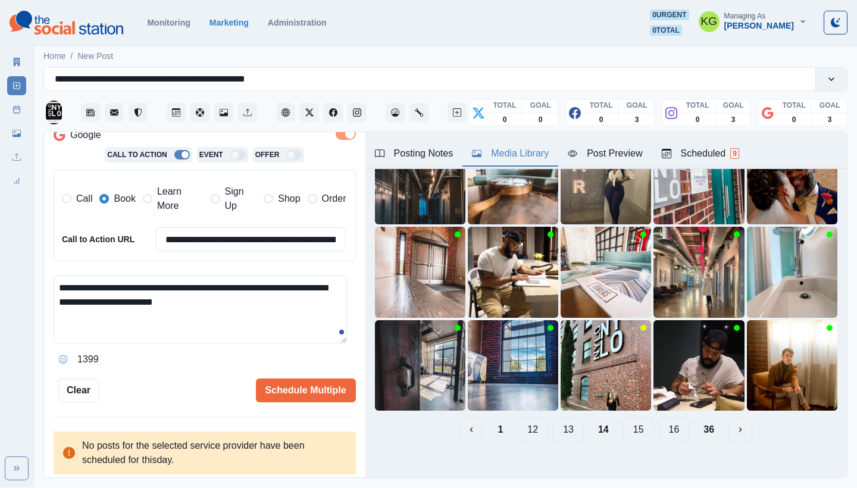
scroll to position [74, 0]
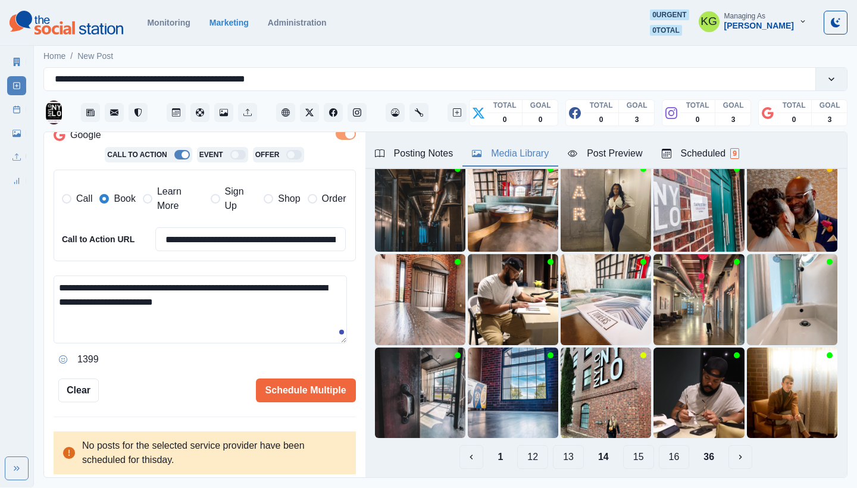
click at [564, 450] on button "13" at bounding box center [568, 457] width 31 height 24
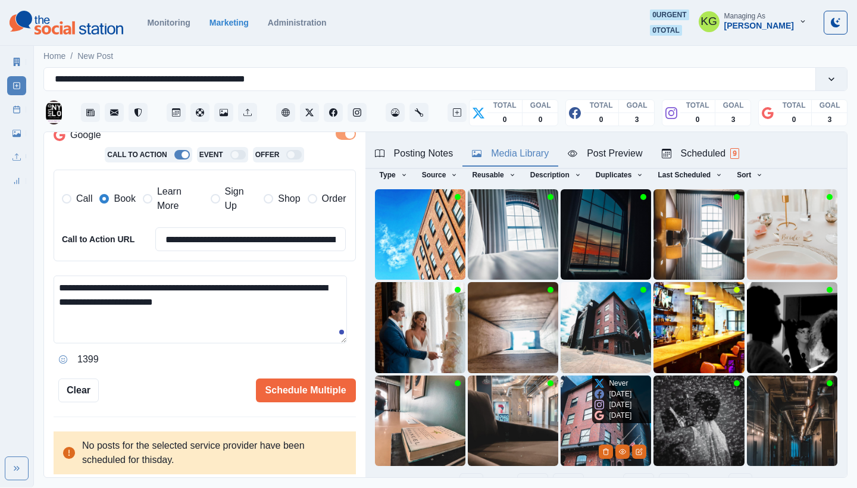
scroll to position [102, 0]
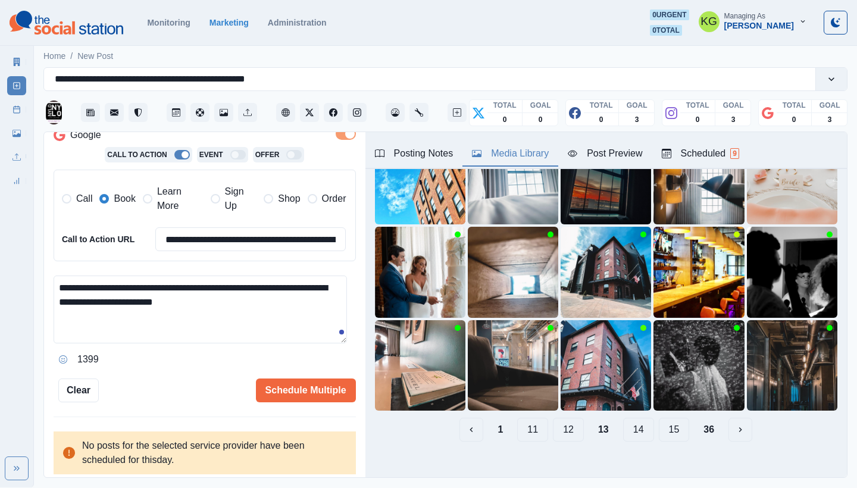
click at [564, 420] on button "12" at bounding box center [568, 430] width 31 height 24
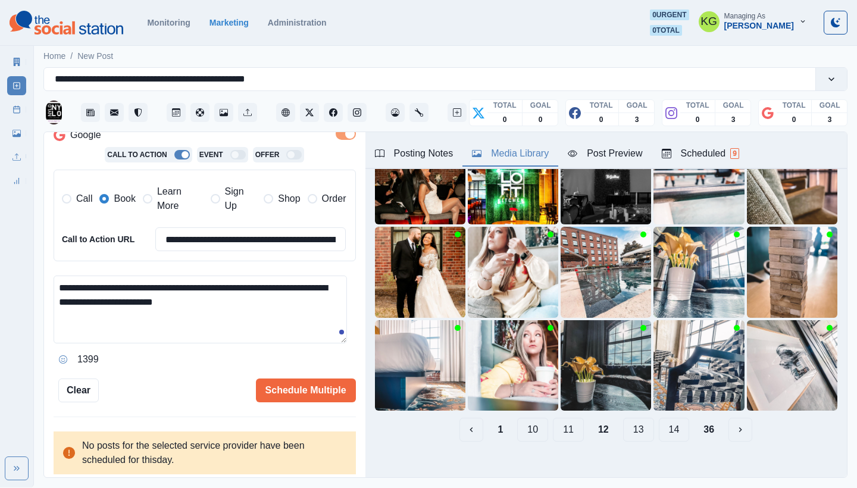
click at [629, 419] on button "13" at bounding box center [638, 430] width 31 height 24
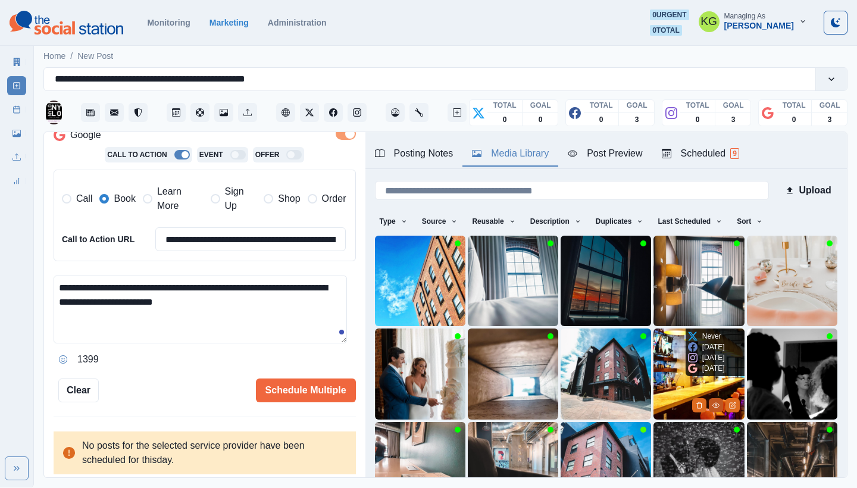
click at [713, 402] on icon "View Media" at bounding box center [716, 405] width 7 height 7
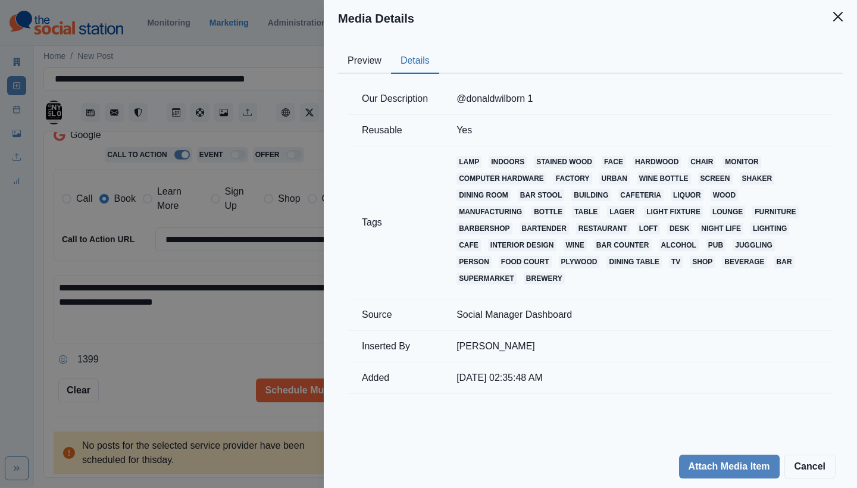
click at [430, 54] on button "Details" at bounding box center [415, 61] width 48 height 25
click at [844, 24] on button "Close" at bounding box center [838, 17] width 24 height 24
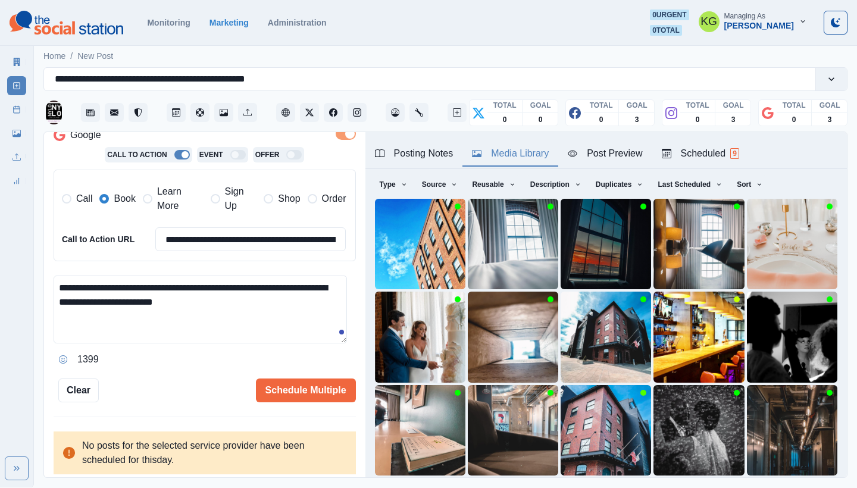
scroll to position [102, 0]
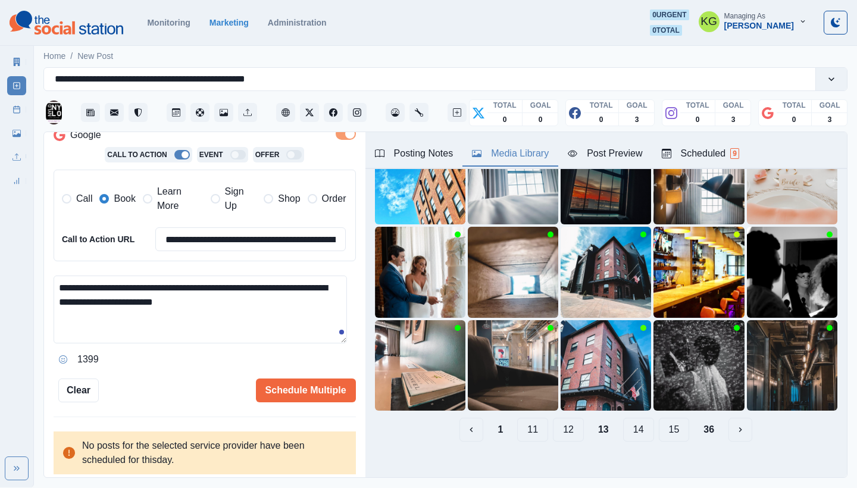
click at [553, 419] on button "12" at bounding box center [568, 430] width 31 height 24
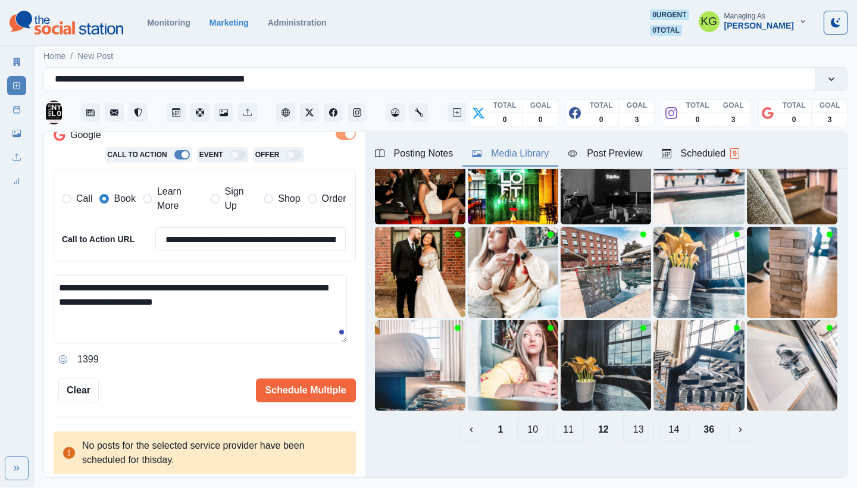
click at [533, 422] on button "10" at bounding box center [532, 430] width 31 height 24
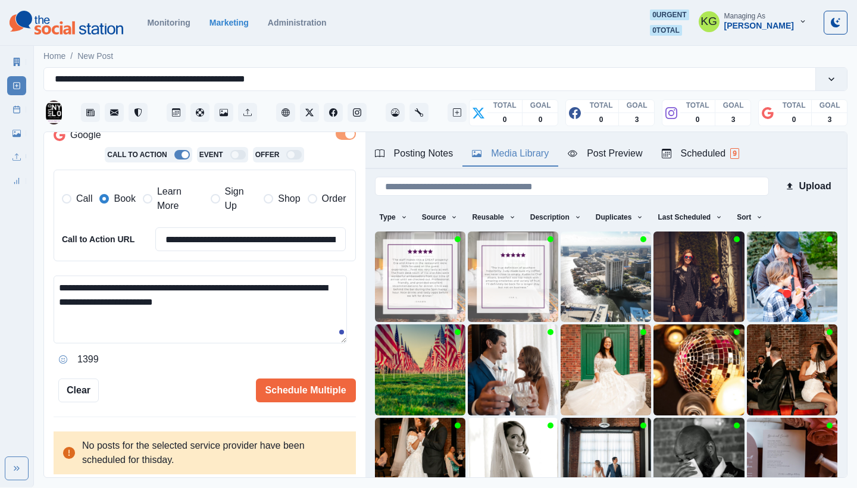
scroll to position [46, 0]
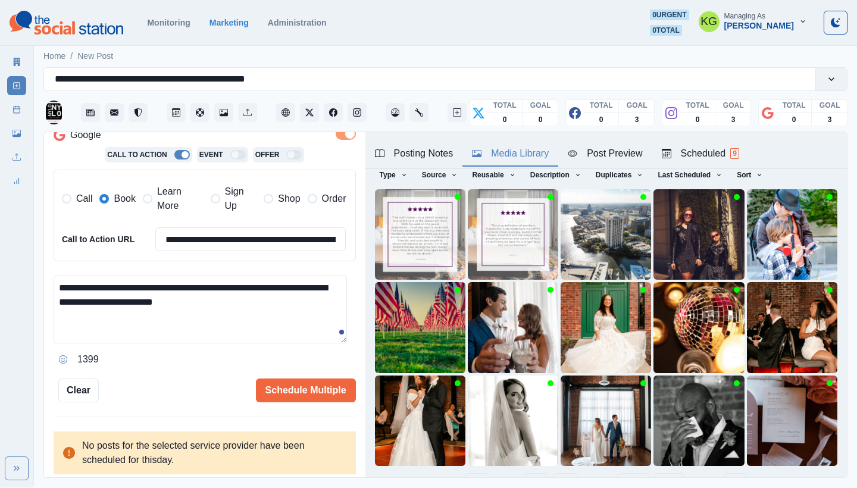
click at [629, 475] on button "11" at bounding box center [633, 485] width 31 height 24
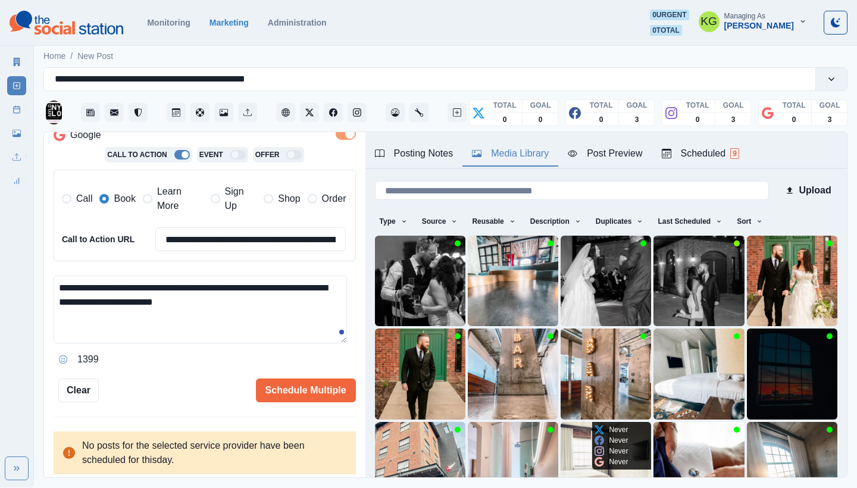
scroll to position [102, 0]
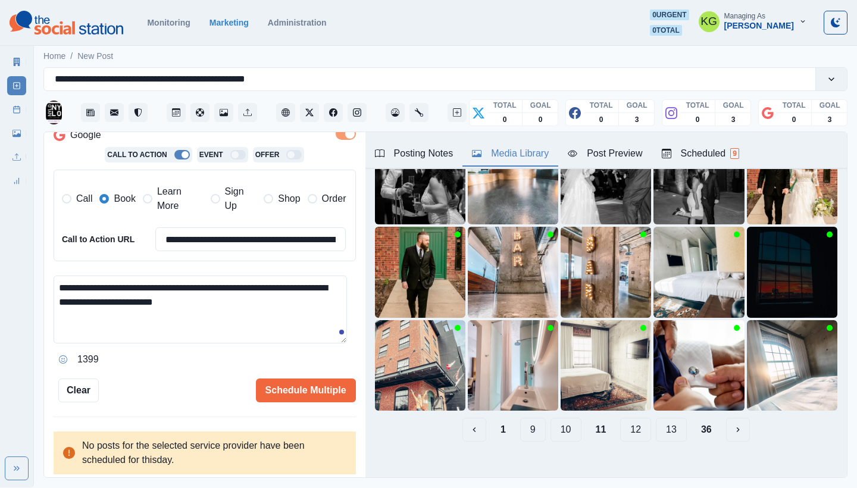
click at [559, 421] on button "10" at bounding box center [566, 430] width 31 height 24
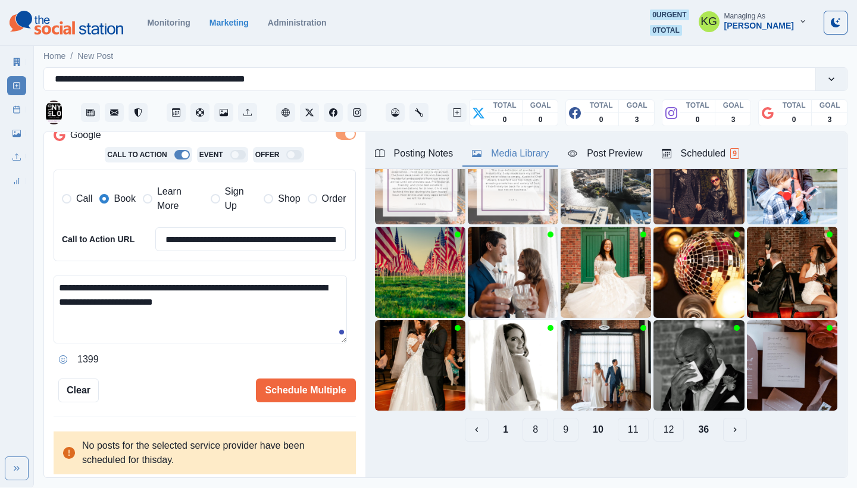
click at [556, 424] on button "9" at bounding box center [566, 430] width 26 height 24
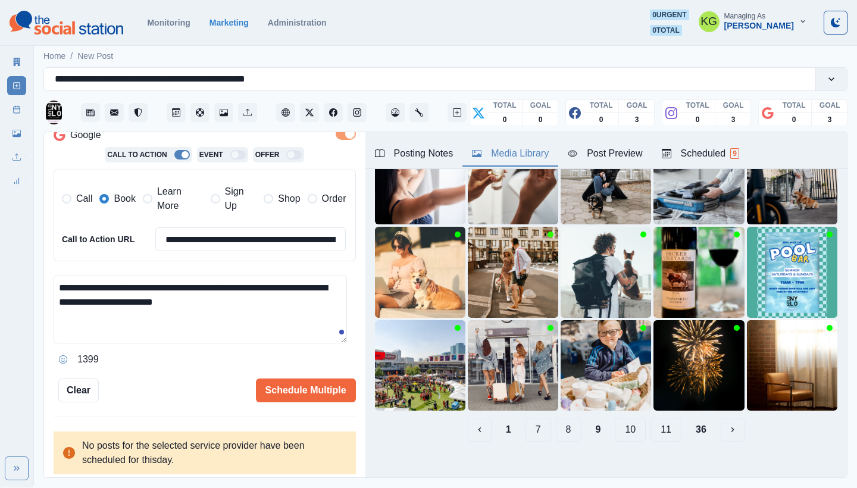
click at [563, 418] on button "8" at bounding box center [569, 430] width 26 height 24
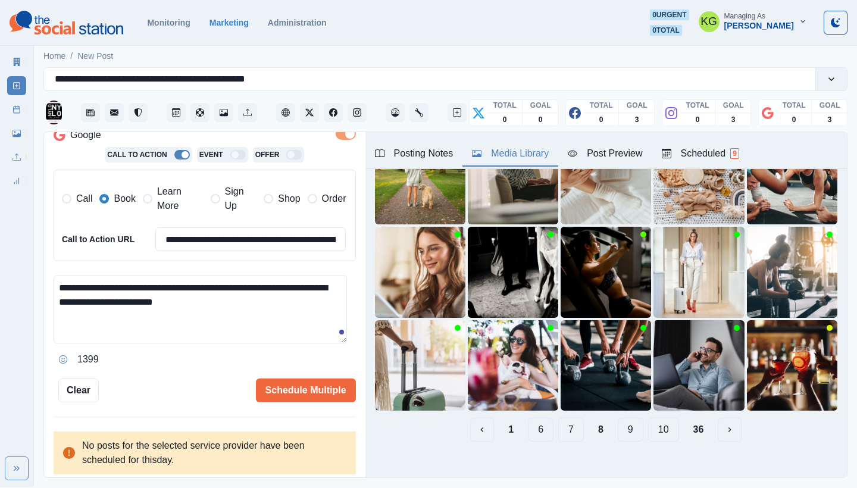
click at [560, 423] on button "7" at bounding box center [572, 430] width 26 height 24
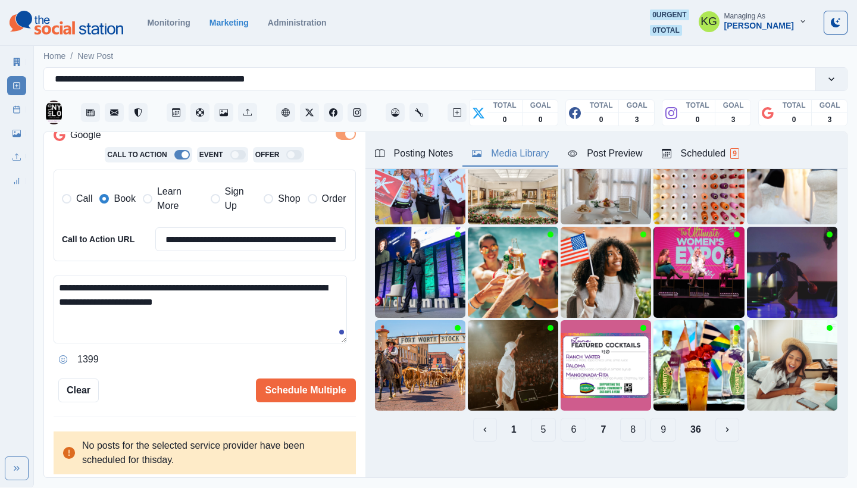
click at [563, 419] on button "6" at bounding box center [574, 430] width 26 height 24
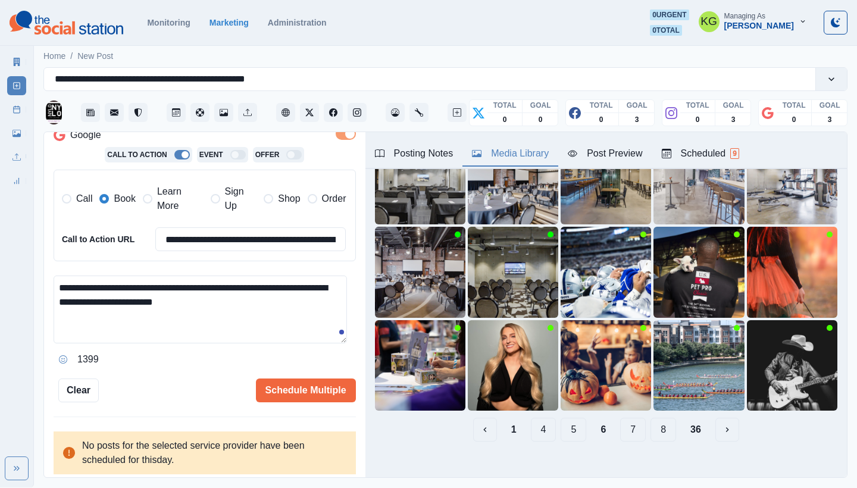
click at [563, 422] on button "5" at bounding box center [574, 430] width 26 height 24
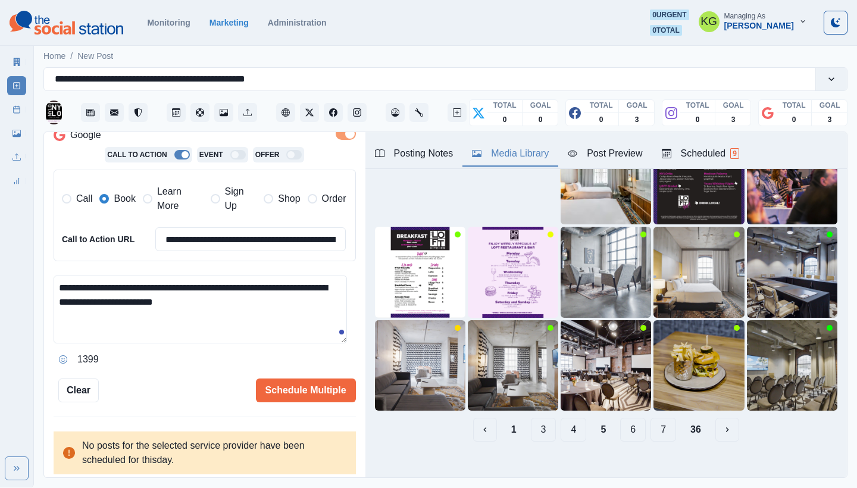
click at [567, 418] on button "4" at bounding box center [574, 430] width 26 height 24
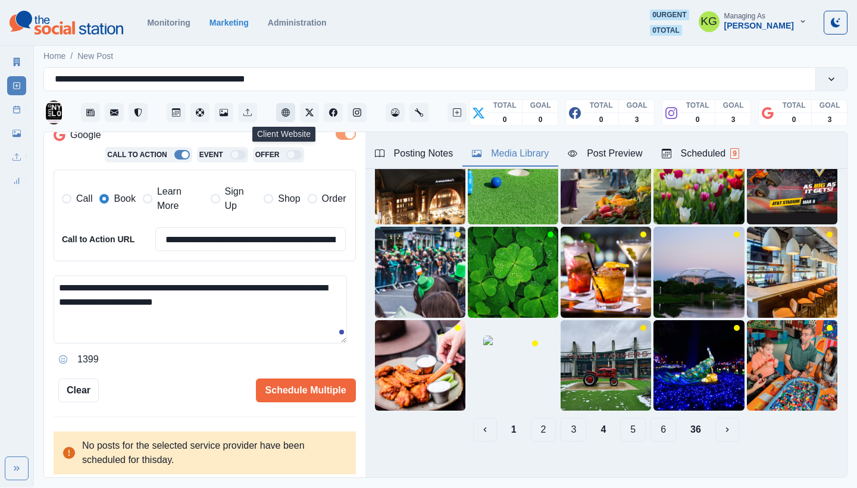
scroll to position [74, 0]
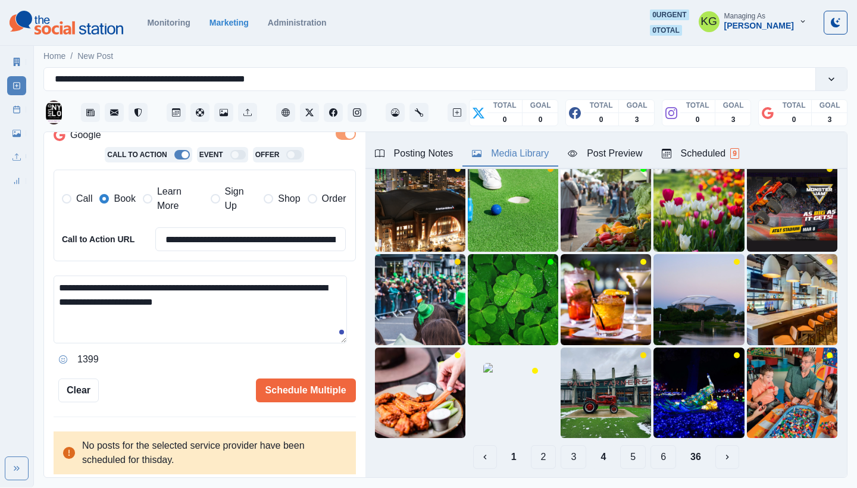
click at [565, 445] on button "3" at bounding box center [574, 457] width 26 height 24
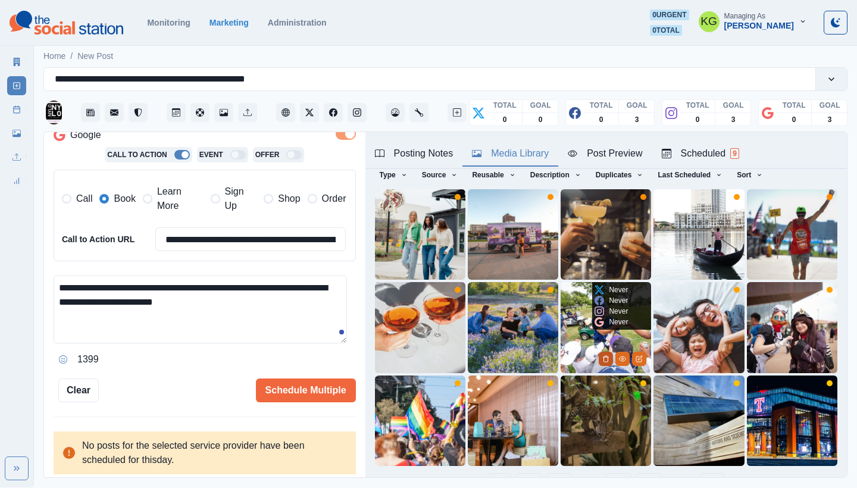
scroll to position [71, 0]
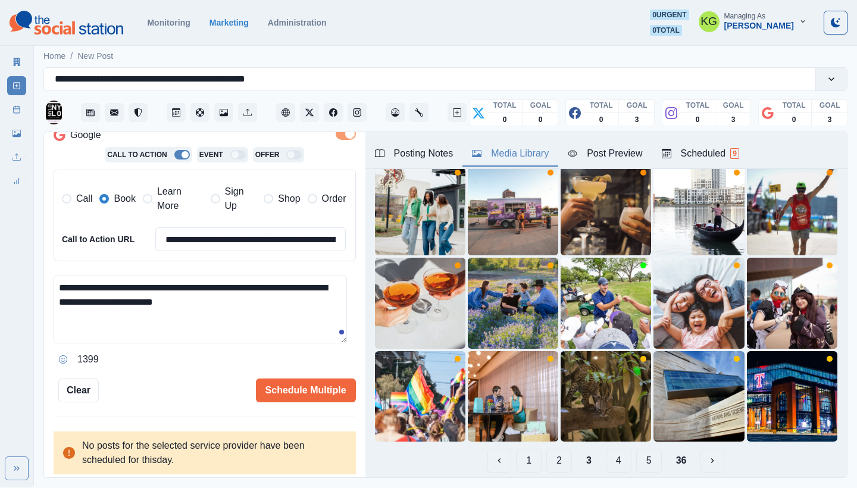
click at [553, 449] on button "2" at bounding box center [560, 461] width 26 height 24
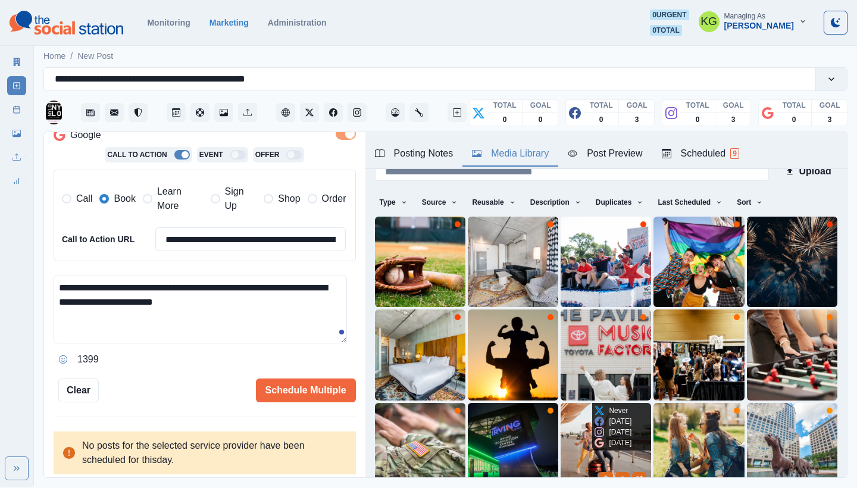
scroll to position [102, 0]
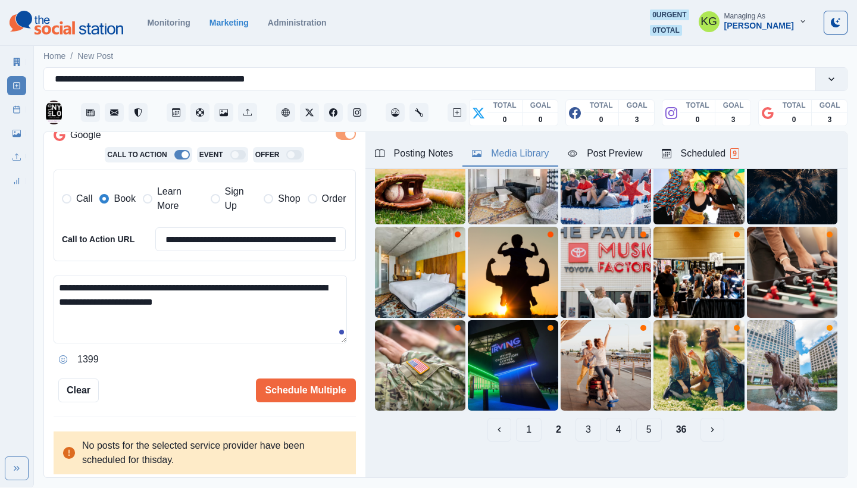
click at [519, 419] on button "1" at bounding box center [529, 430] width 26 height 24
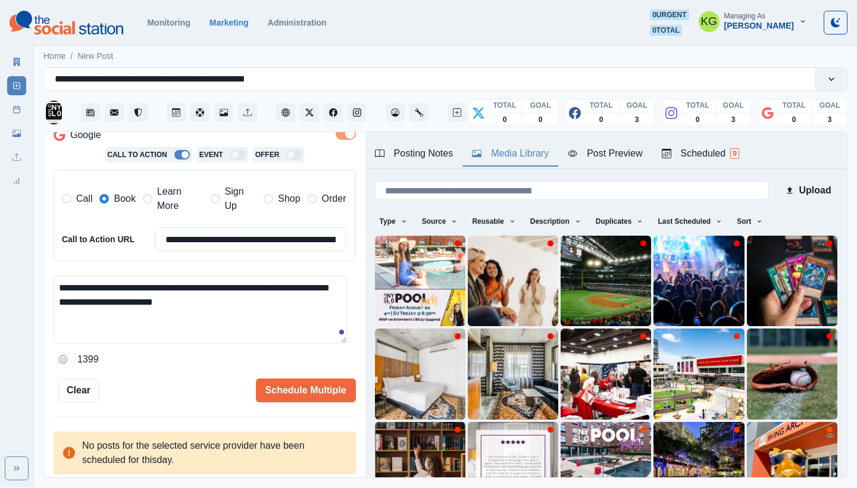
scroll to position [12, 0]
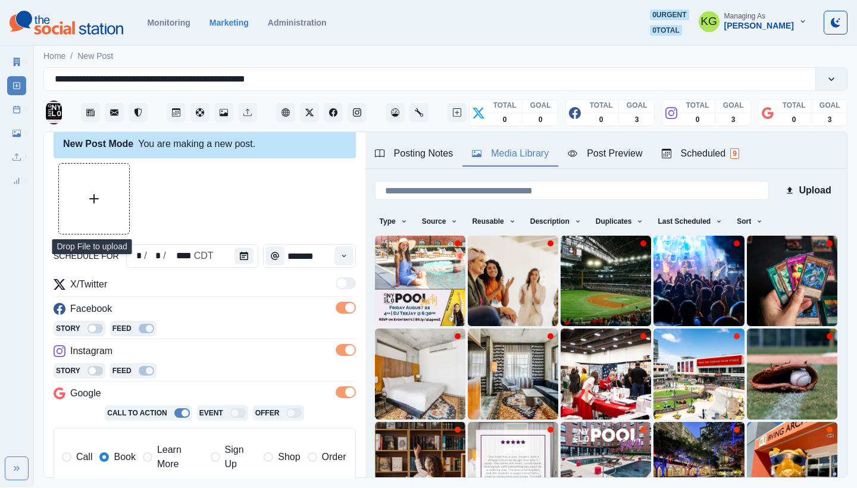
click at [102, 207] on button "Upload Media" at bounding box center [94, 199] width 70 height 70
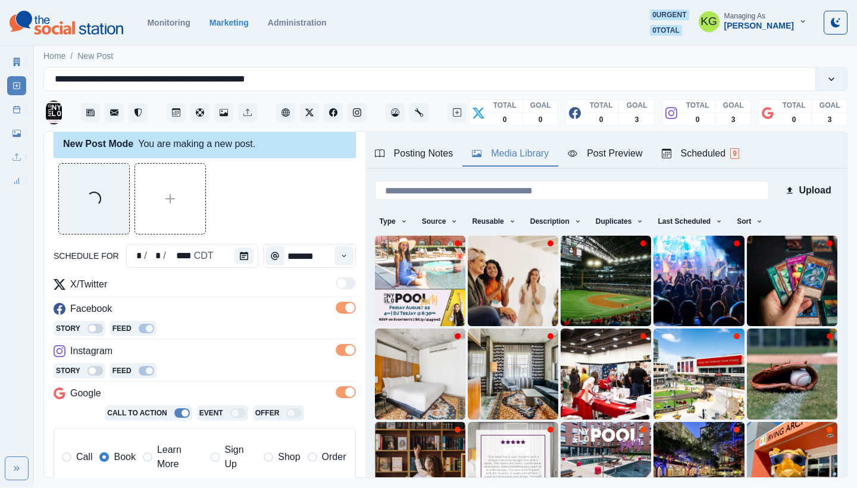
scroll to position [227, 0]
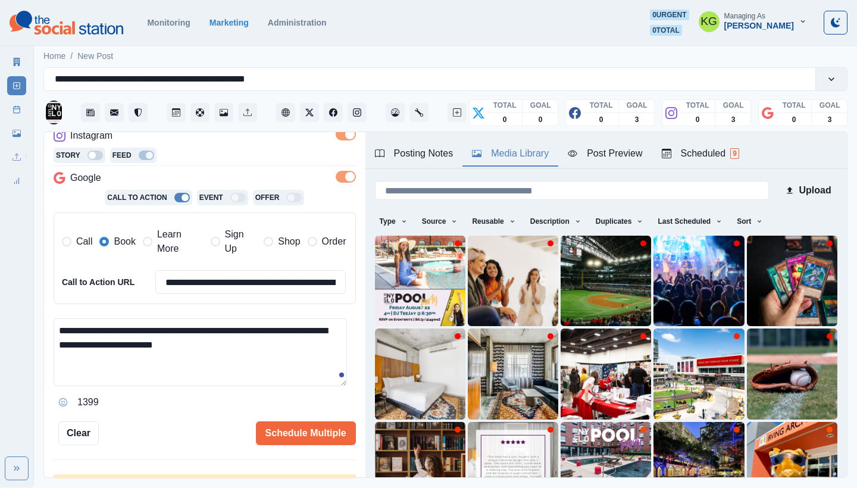
click at [272, 342] on textarea "**********" at bounding box center [201, 353] width 294 height 68
click at [60, 393] on button "Opens Emoji Picker" at bounding box center [63, 402] width 19 height 19
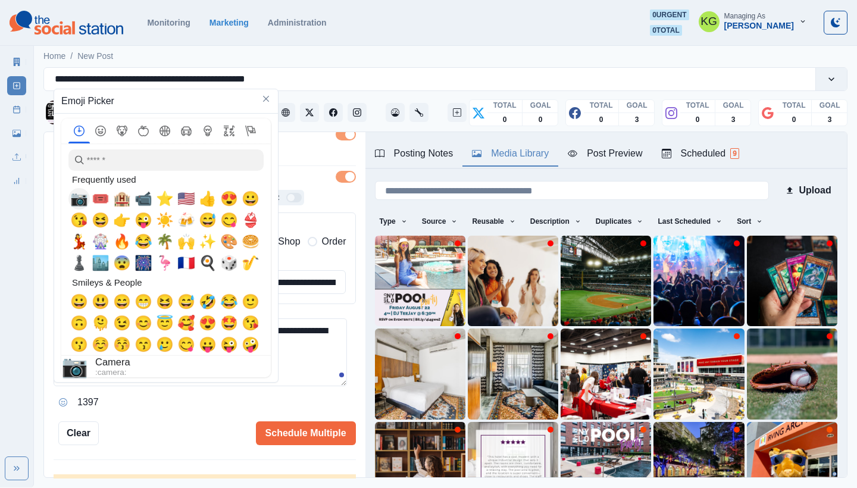
click at [81, 201] on span "📷" at bounding box center [79, 199] width 18 height 17
click at [291, 364] on textarea "**********" at bounding box center [201, 353] width 294 height 68
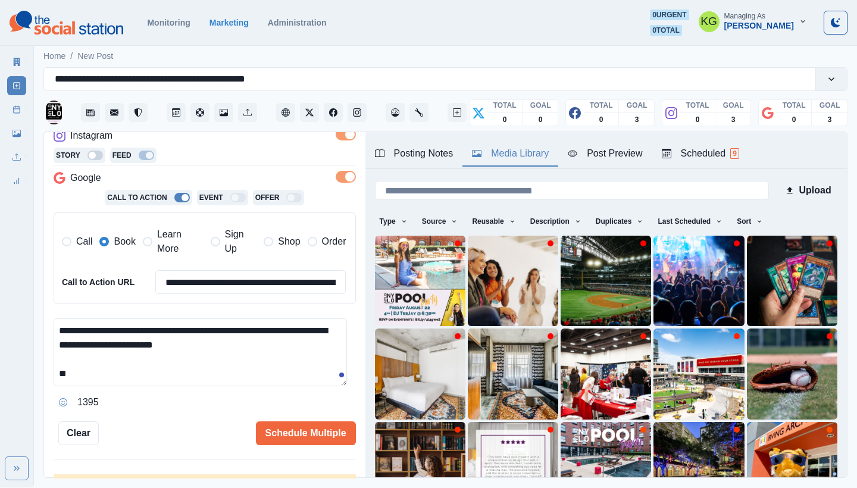
click at [271, 376] on textarea "**********" at bounding box center [201, 353] width 294 height 68
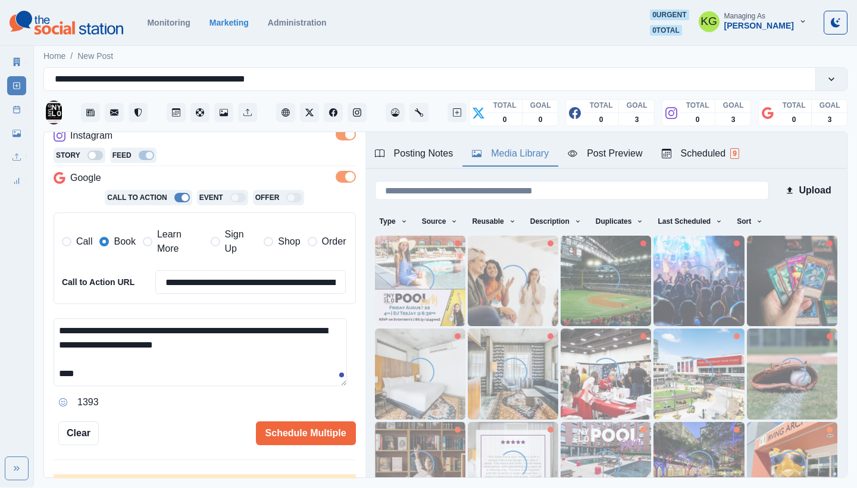
paste textarea "**********"
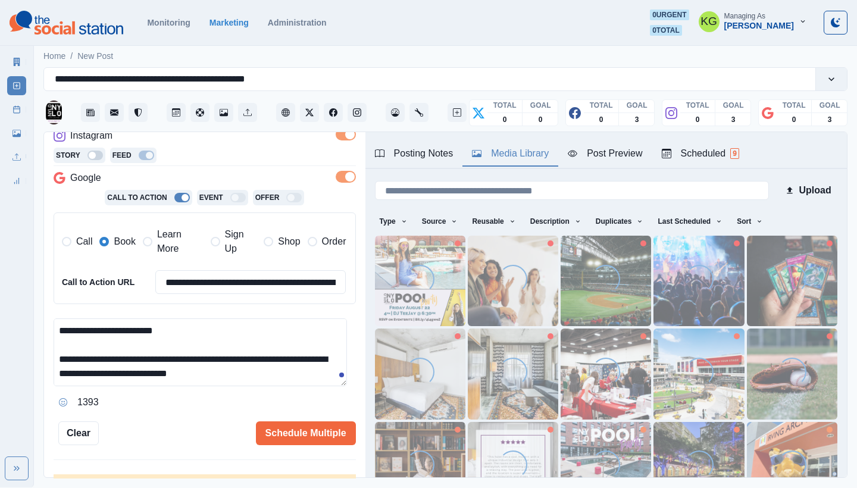
scroll to position [28, 0]
drag, startPoint x: 121, startPoint y: 341, endPoint x: 78, endPoint y: 340, distance: 42.9
click at [78, 340] on textarea "**********" at bounding box center [201, 353] width 294 height 68
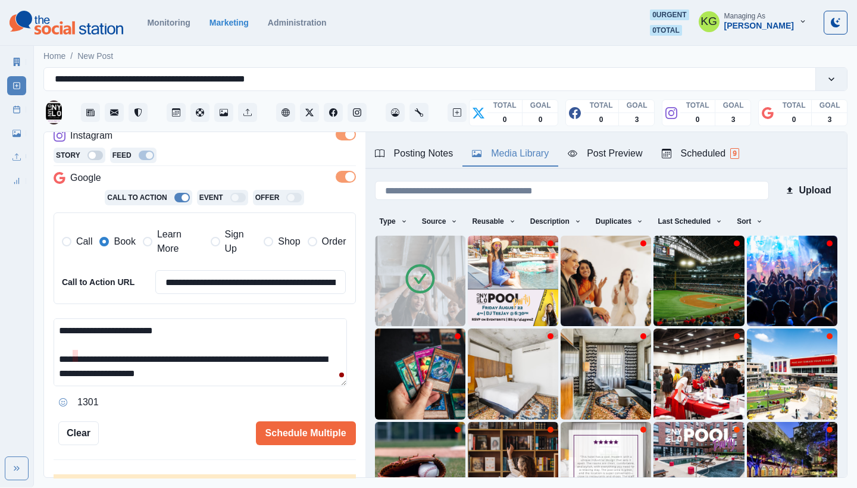
scroll to position [14, 0]
drag, startPoint x: 229, startPoint y: 370, endPoint x: 272, endPoint y: 375, distance: 43.8
click at [272, 375] on textarea "**********" at bounding box center [201, 353] width 294 height 68
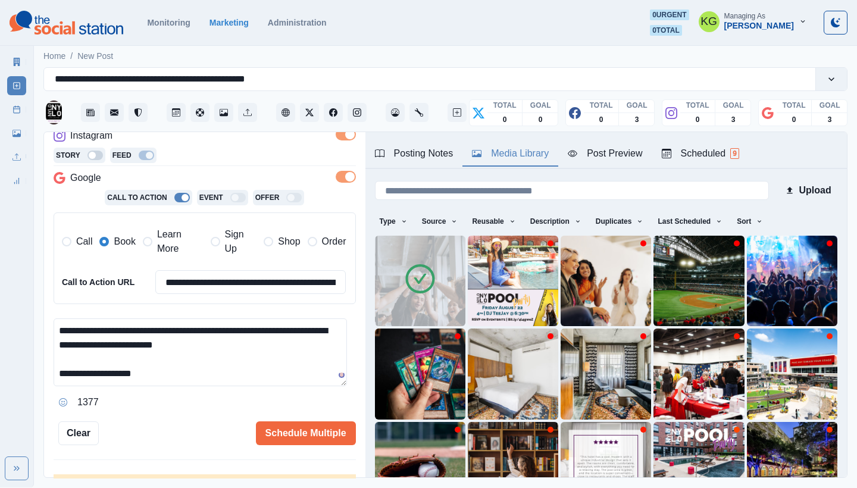
scroll to position [213, 0]
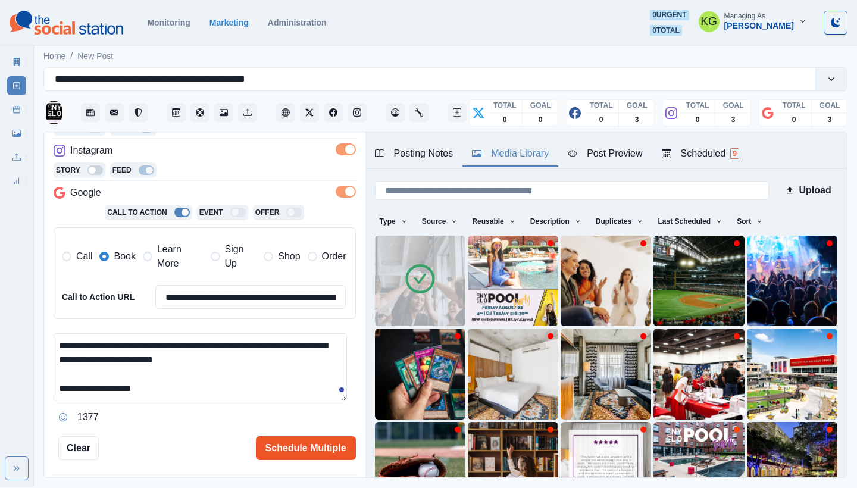
type textarea "**********"
click at [305, 446] on button "Schedule Multiple" at bounding box center [306, 448] width 100 height 24
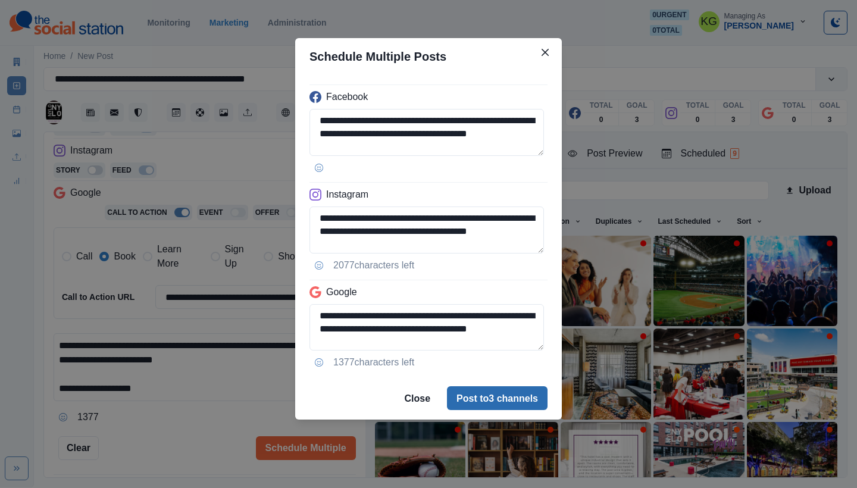
click at [498, 410] on button "Post to 3 channels" at bounding box center [497, 398] width 101 height 24
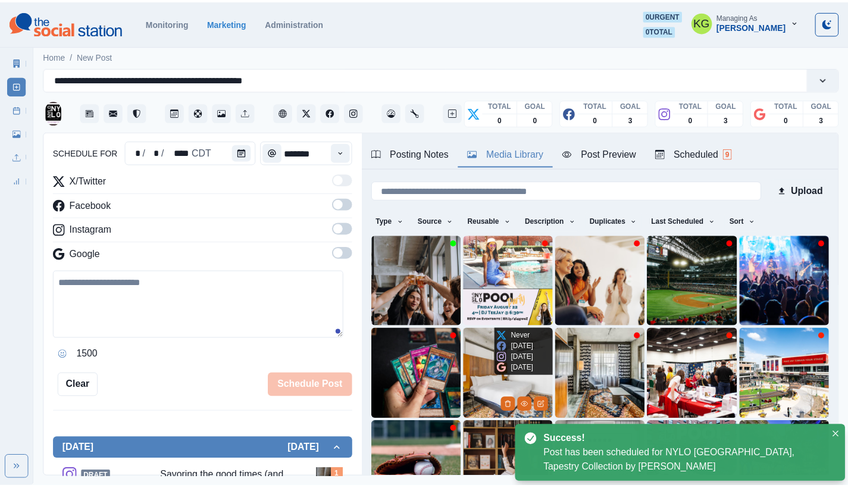
scroll to position [73, 0]
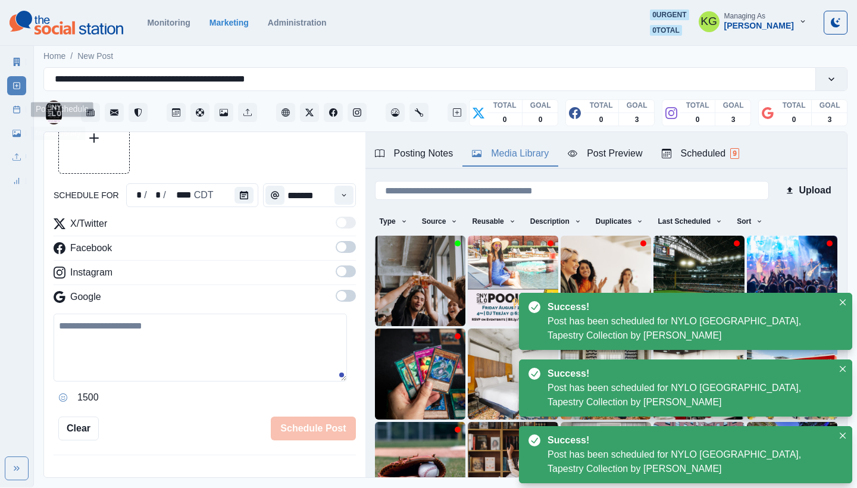
click at [12, 111] on link "Post Schedule" at bounding box center [16, 109] width 19 height 19
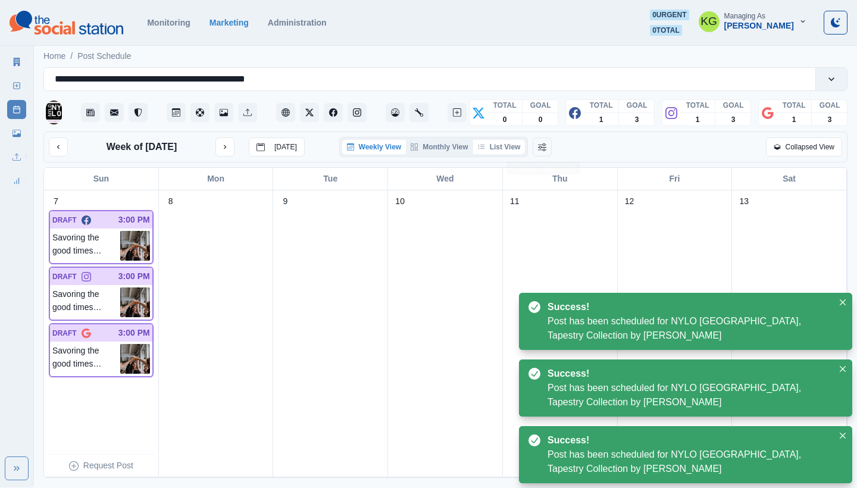
click at [522, 152] on button "List View" at bounding box center [499, 147] width 52 height 14
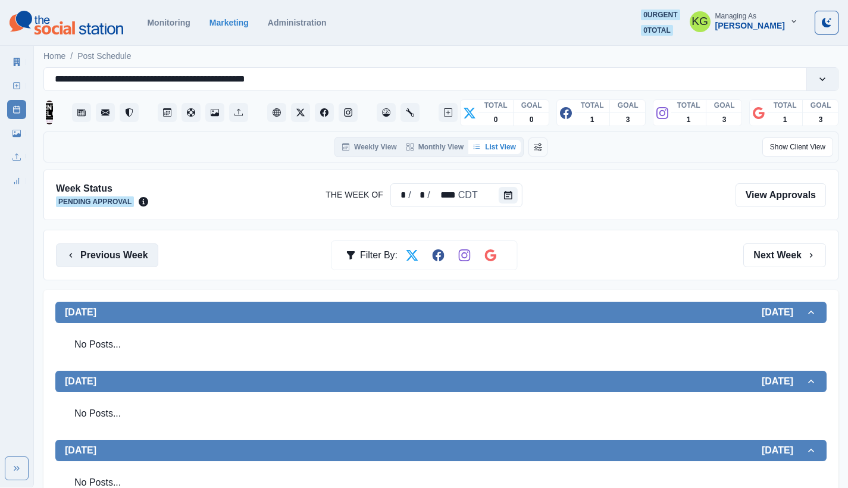
click at [88, 248] on button "Previous Week" at bounding box center [107, 256] width 102 height 24
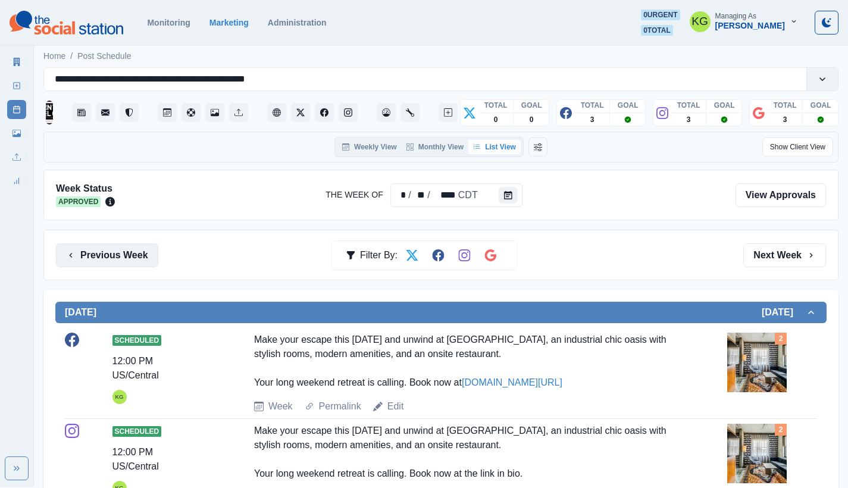
click at [123, 262] on button "Previous Week" at bounding box center [107, 256] width 102 height 24
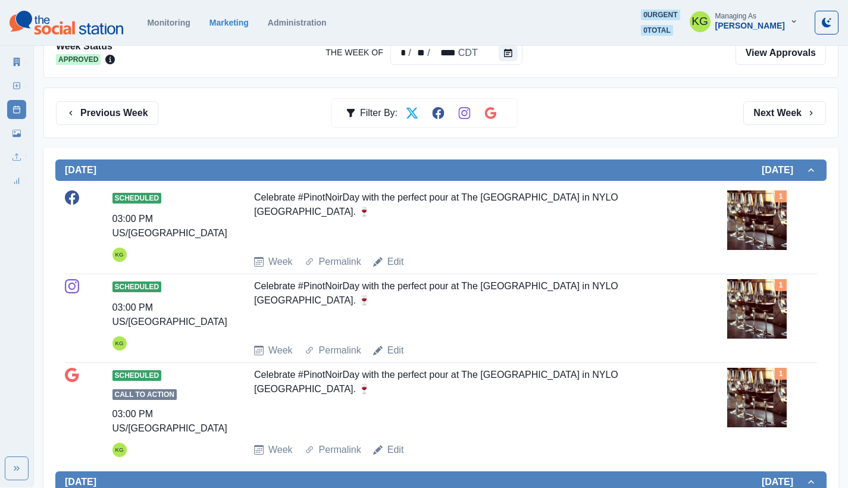
scroll to position [31, 0]
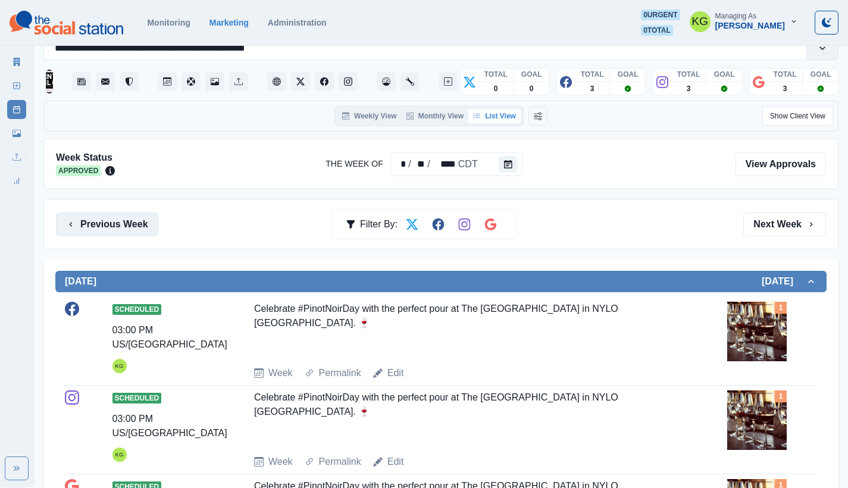
click at [141, 229] on button "Previous Week" at bounding box center [107, 225] width 102 height 24
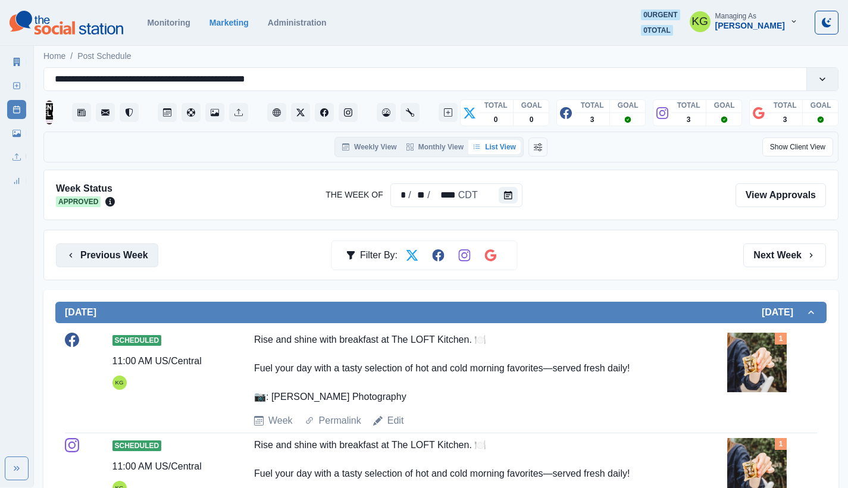
click at [123, 245] on button "Previous Week" at bounding box center [107, 256] width 102 height 24
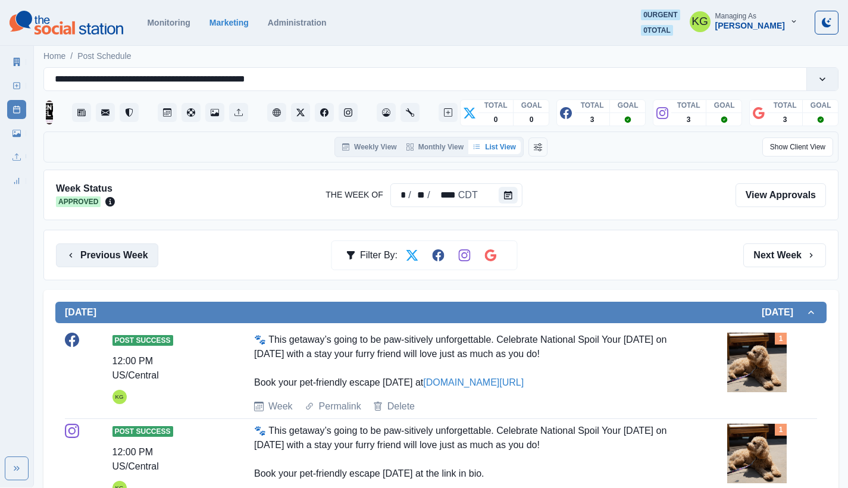
click at [152, 249] on button "Previous Week" at bounding box center [107, 256] width 102 height 24
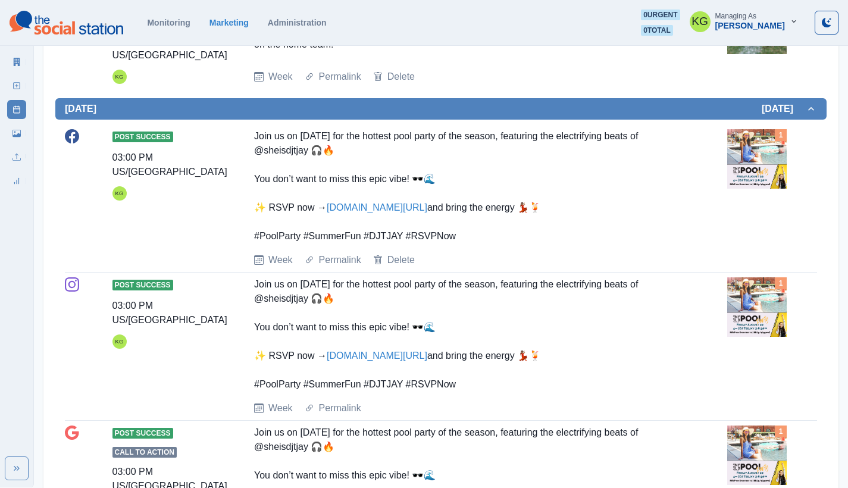
scroll to position [166, 0]
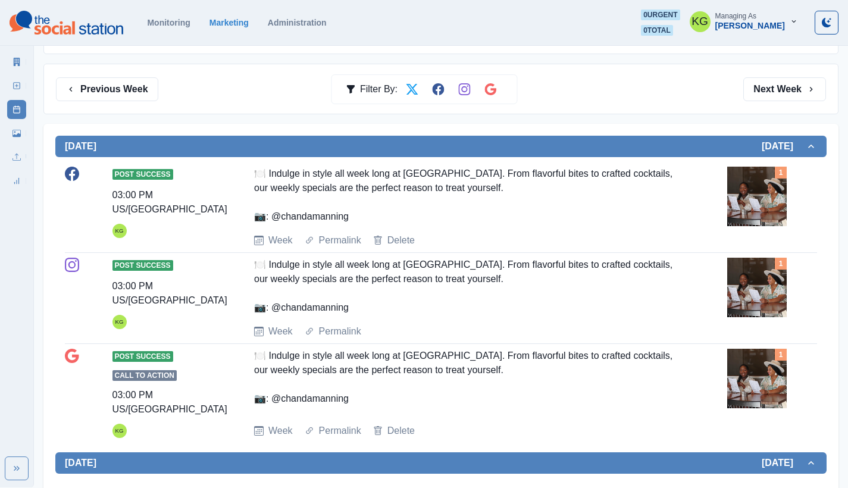
click at [126, 101] on div "Previous Week Filter By: Next Week" at bounding box center [440, 89] width 795 height 51
click at [132, 93] on button "Previous Week" at bounding box center [107, 89] width 102 height 24
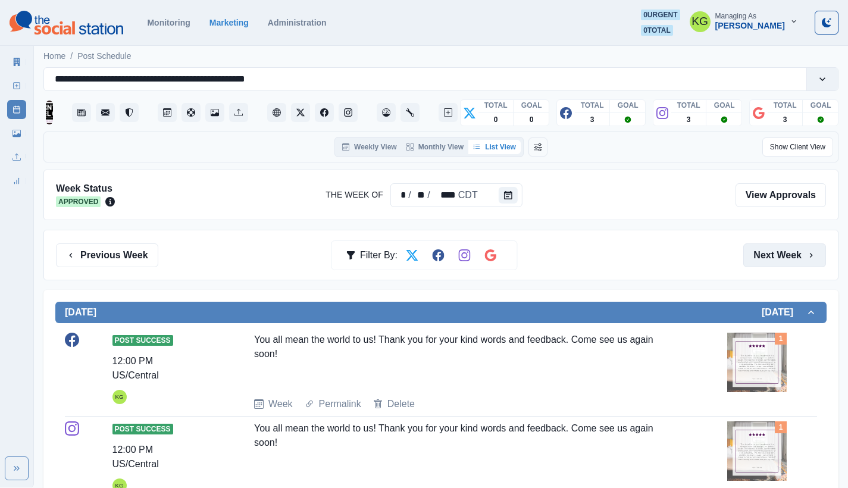
click at [788, 246] on button "Next Week" at bounding box center [785, 256] width 83 height 24
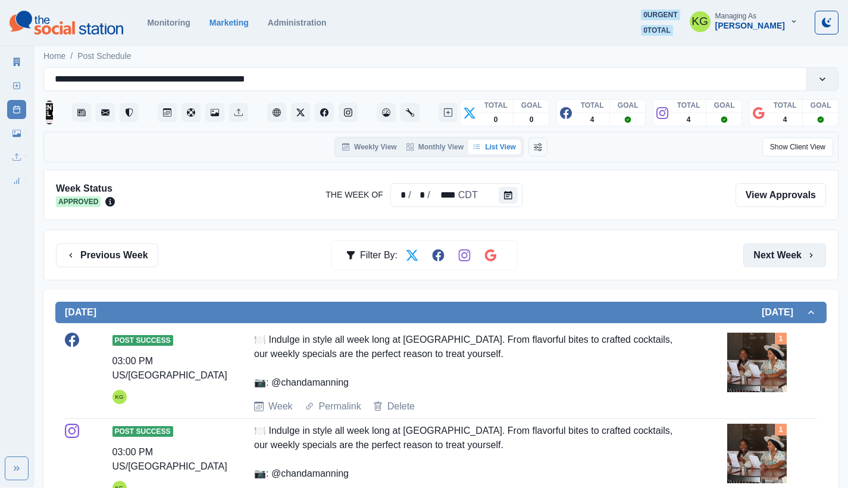
click at [788, 247] on button "Next Week" at bounding box center [785, 256] width 83 height 24
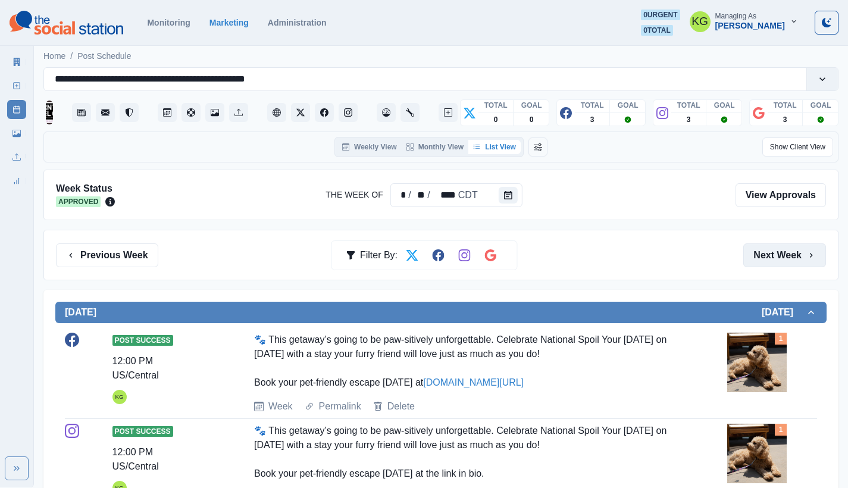
click at [788, 247] on button "Next Week" at bounding box center [785, 256] width 83 height 24
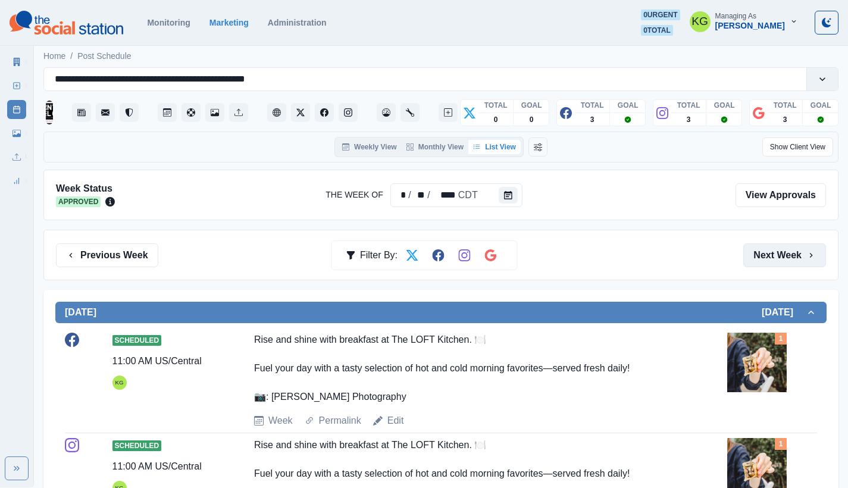
click at [788, 247] on button "Next Week" at bounding box center [785, 256] width 83 height 24
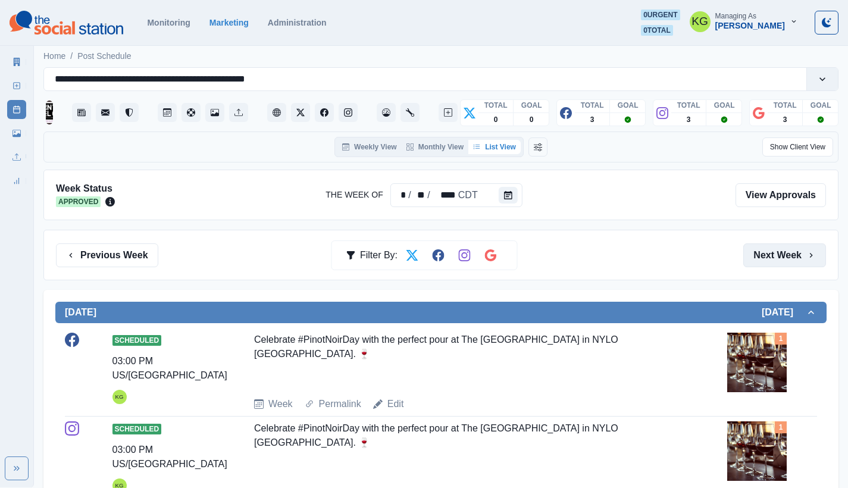
click at [788, 247] on button "Next Week" at bounding box center [785, 256] width 83 height 24
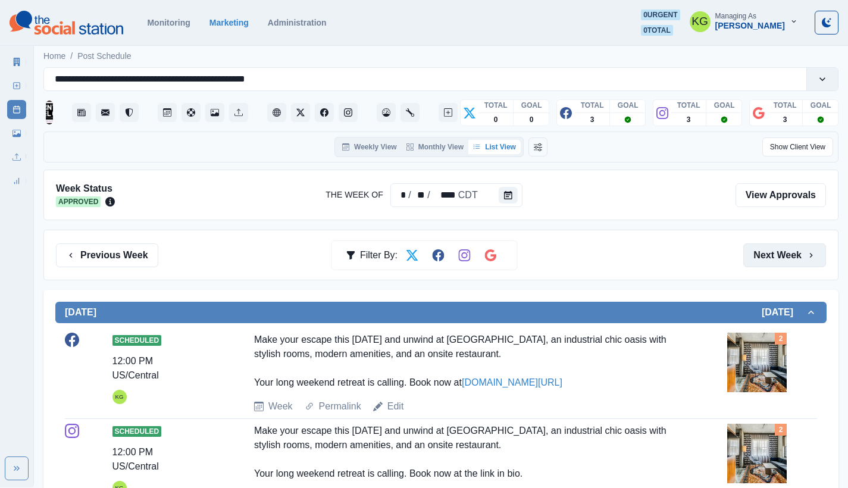
click at [788, 247] on button "Next Week" at bounding box center [785, 256] width 83 height 24
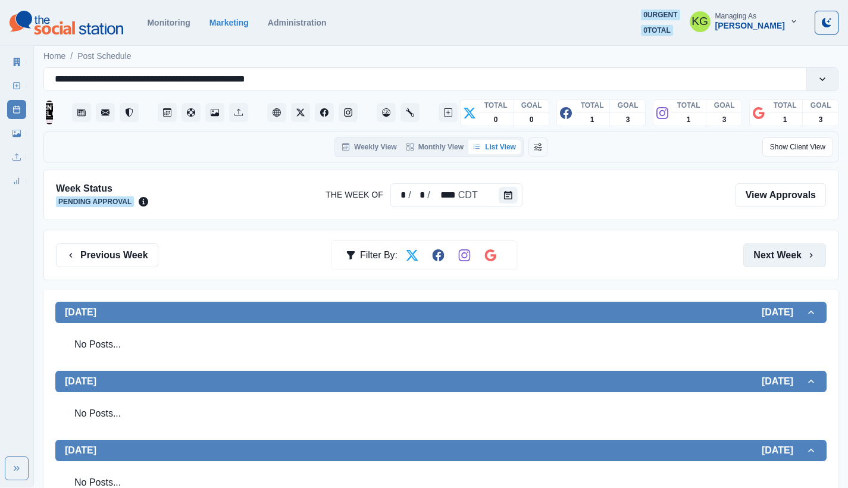
click at [788, 247] on button "Next Week" at bounding box center [785, 256] width 83 height 24
click at [83, 247] on button "Previous Week" at bounding box center [107, 256] width 102 height 24
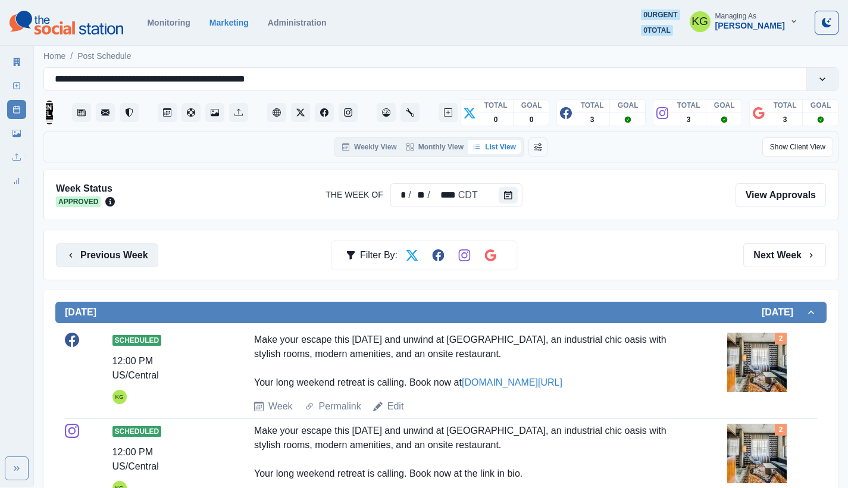
click at [133, 246] on button "Previous Week" at bounding box center [107, 256] width 102 height 24
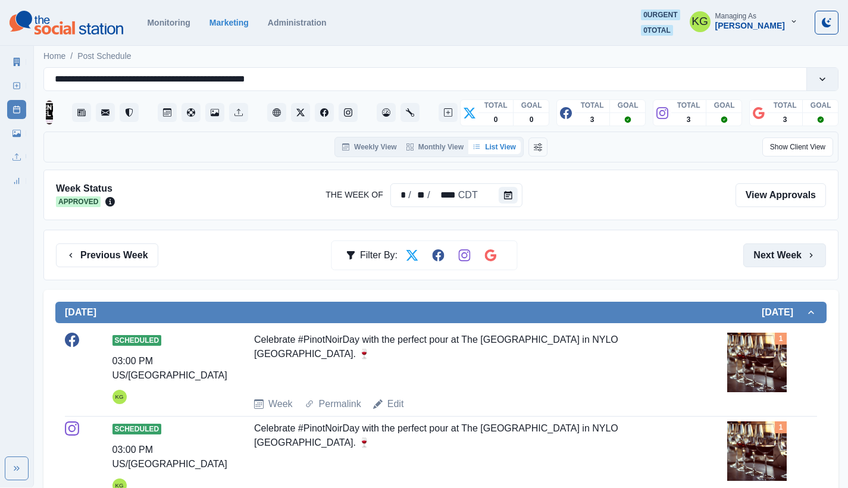
click at [795, 257] on button "Next Week" at bounding box center [785, 256] width 83 height 24
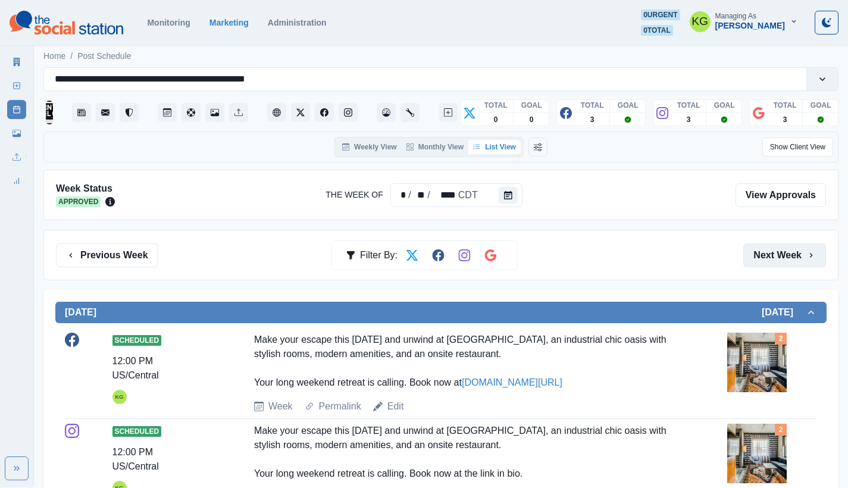
click at [795, 257] on button "Next Week" at bounding box center [785, 256] width 83 height 24
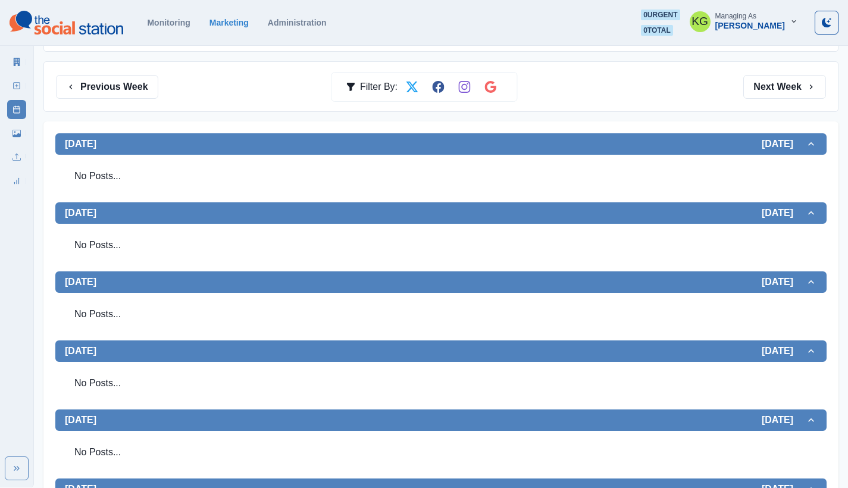
scroll to position [146, 0]
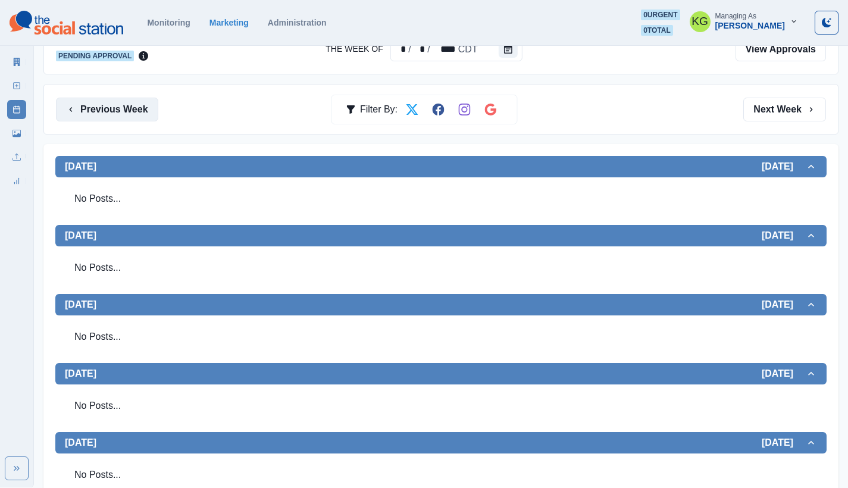
click at [134, 111] on button "Previous Week" at bounding box center [107, 110] width 102 height 24
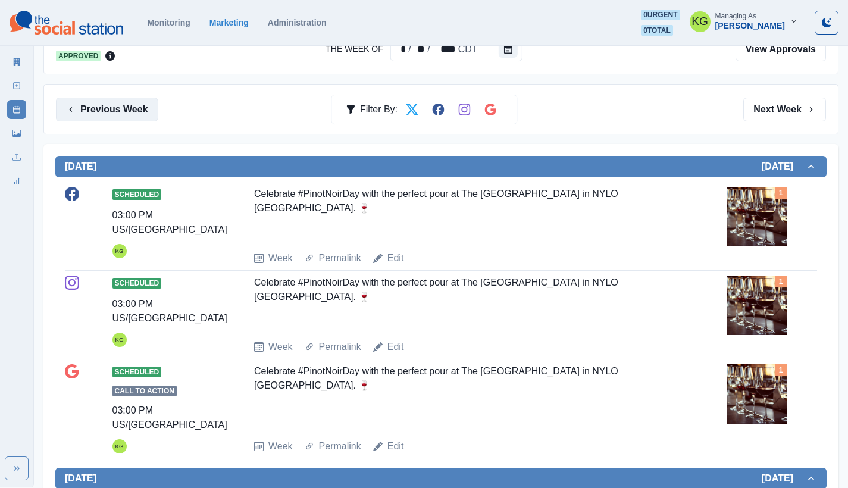
click at [134, 111] on button "Previous Week" at bounding box center [107, 110] width 102 height 24
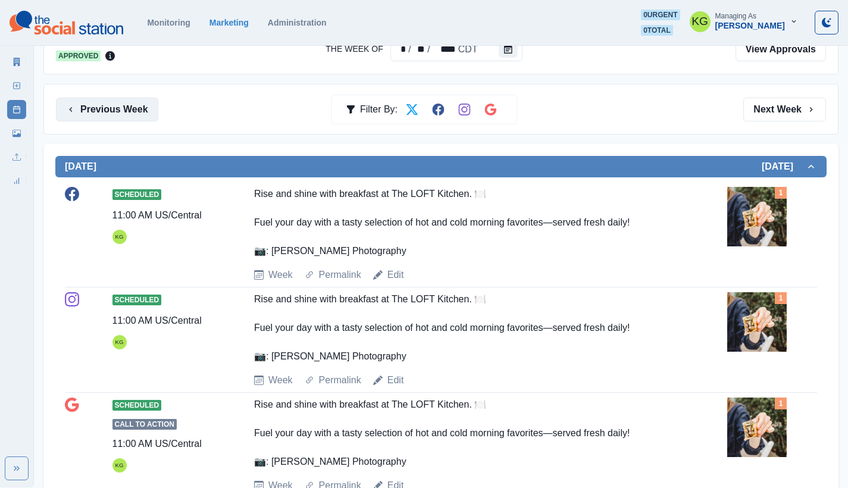
click at [134, 111] on button "Previous Week" at bounding box center [107, 110] width 102 height 24
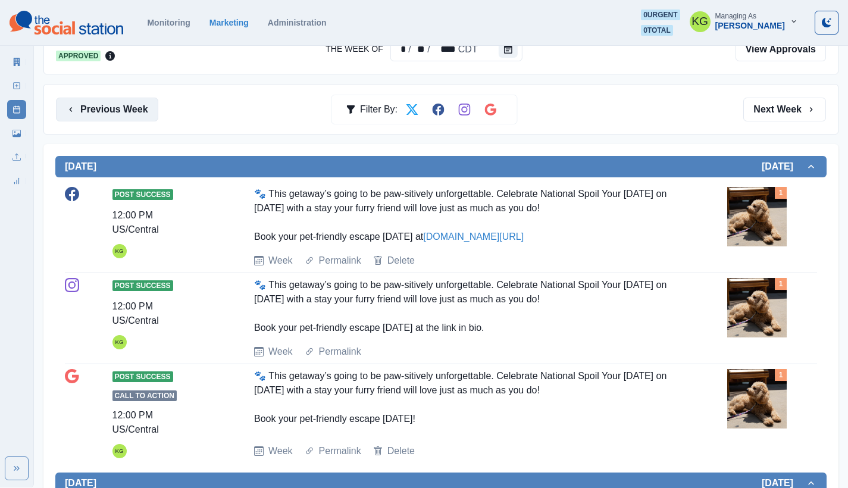
click at [134, 111] on button "Previous Week" at bounding box center [107, 110] width 102 height 24
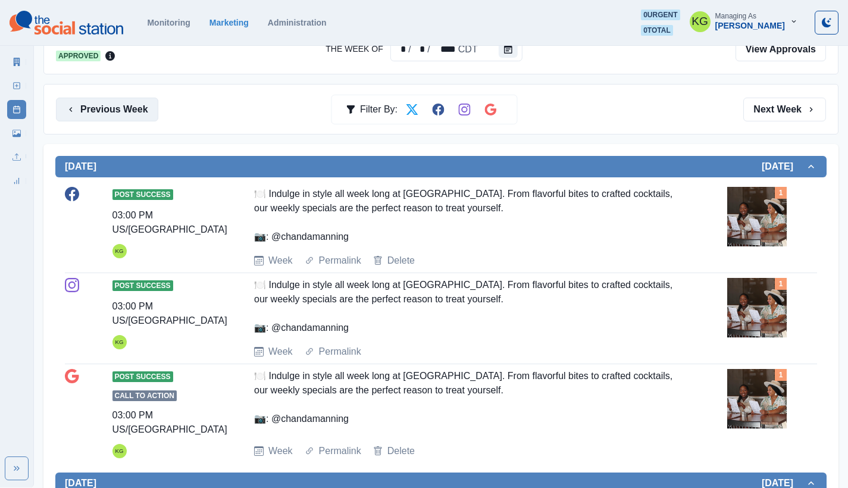
click at [134, 111] on button "Previous Week" at bounding box center [107, 110] width 102 height 24
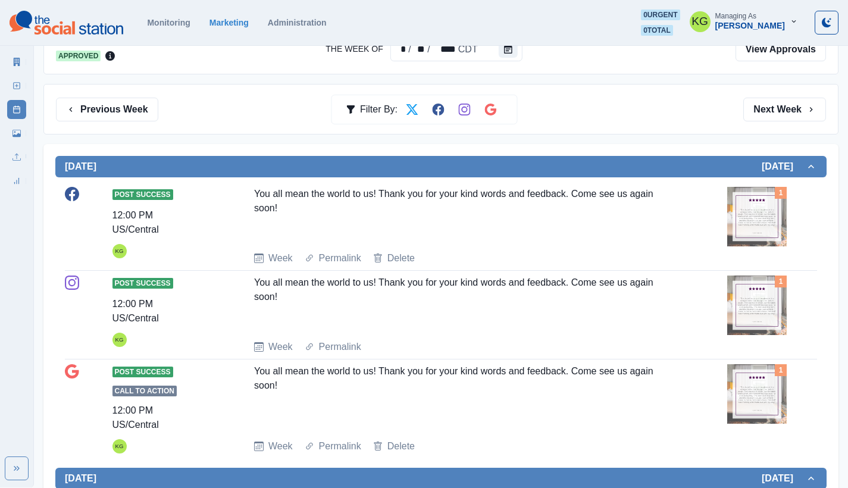
click at [750, 214] on img at bounding box center [758, 217] width 60 height 60
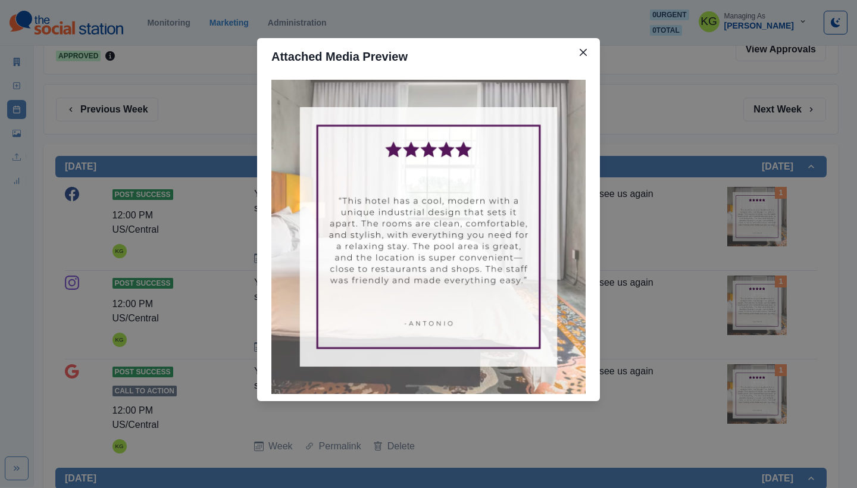
click at [735, 222] on div "Attached Media Preview" at bounding box center [428, 244] width 857 height 488
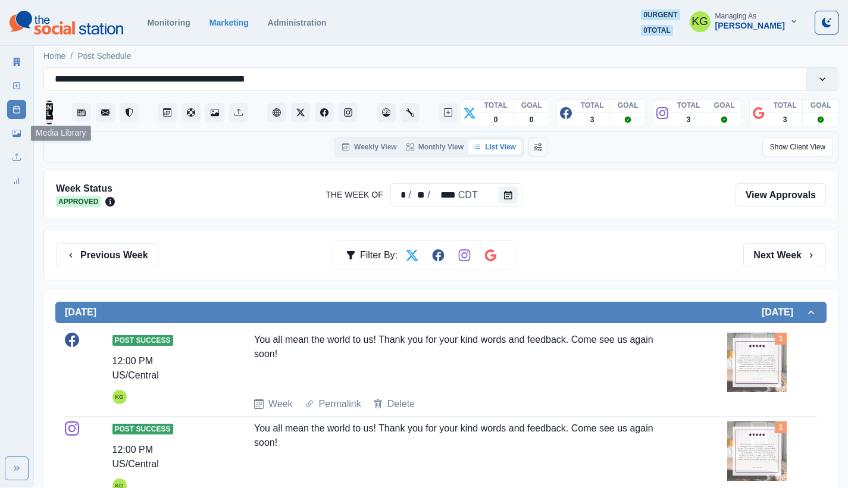
click at [8, 130] on link "Media Library" at bounding box center [16, 133] width 19 height 19
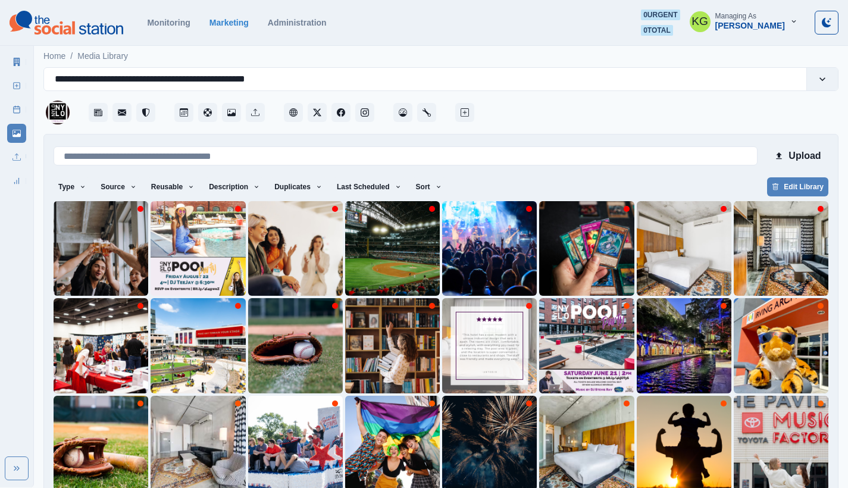
scroll to position [53, 0]
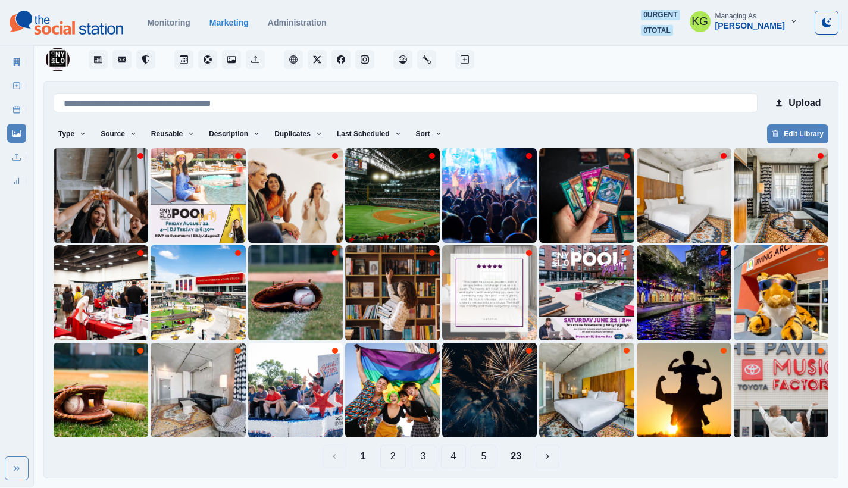
click at [388, 458] on button "2" at bounding box center [393, 457] width 26 height 24
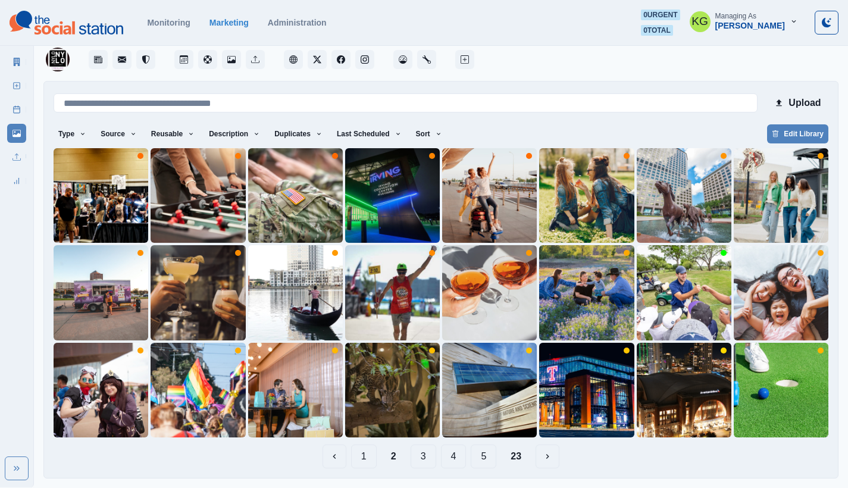
click at [425, 461] on button "3" at bounding box center [424, 457] width 26 height 24
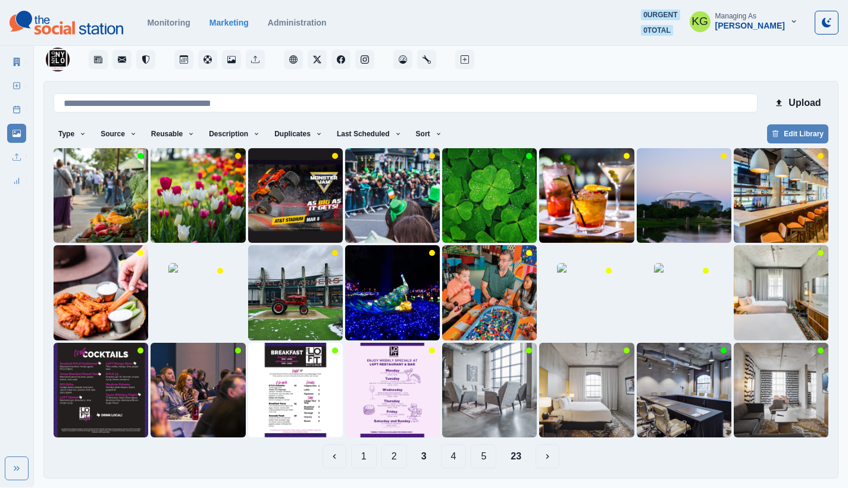
click at [448, 459] on button "4" at bounding box center [454, 457] width 26 height 24
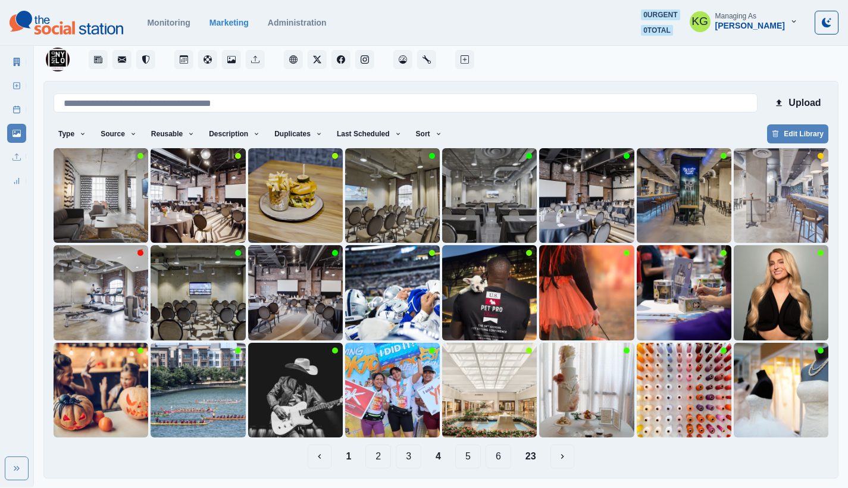
click at [471, 460] on button "5" at bounding box center [468, 457] width 26 height 24
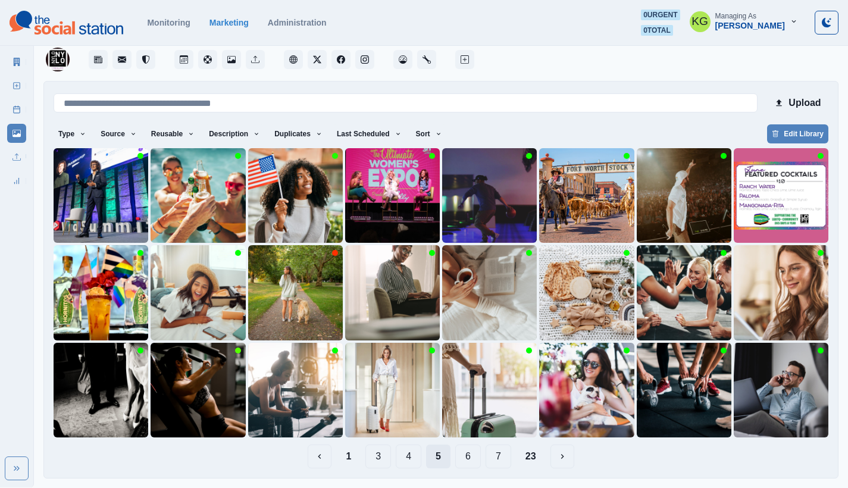
click at [471, 460] on button "6" at bounding box center [468, 457] width 26 height 24
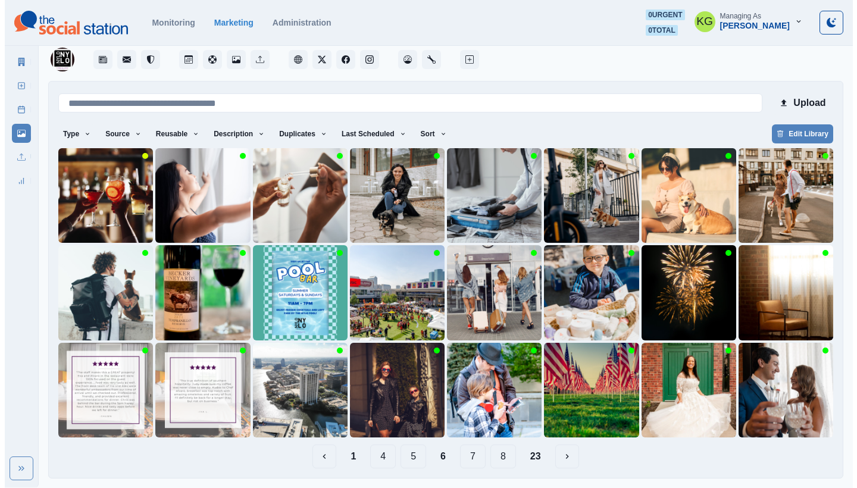
scroll to position [0, 0]
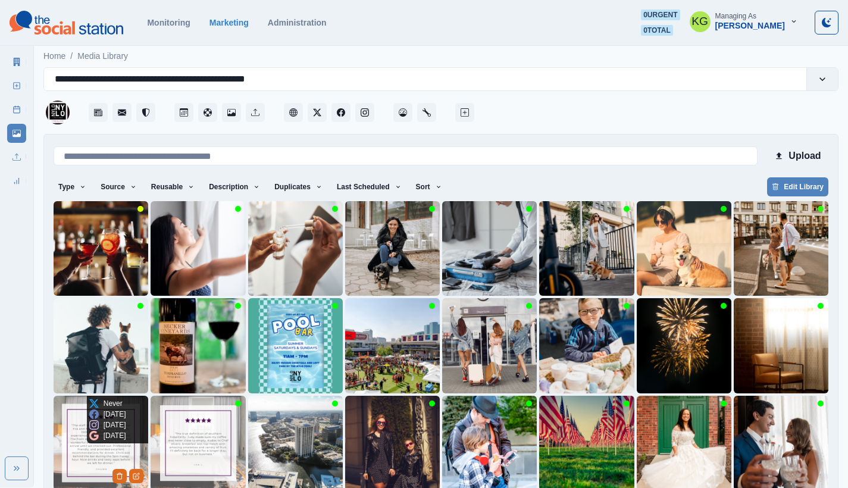
click at [86, 432] on img at bounding box center [101, 443] width 95 height 95
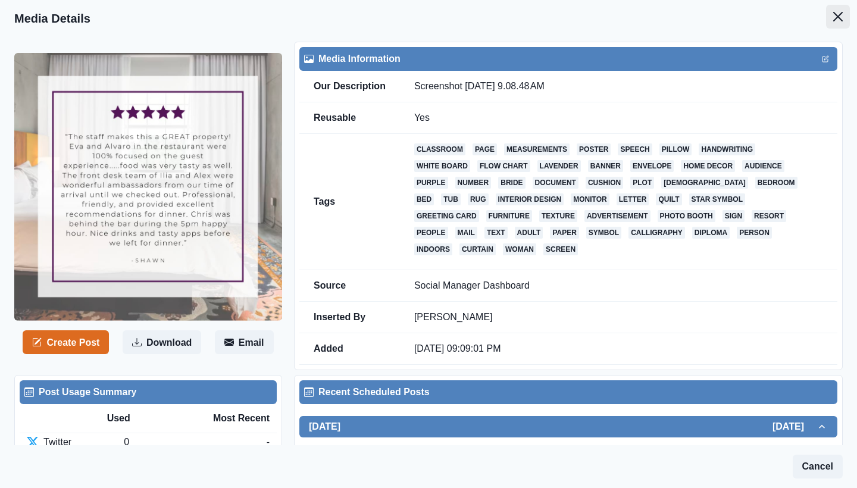
click at [834, 20] on icon "Close" at bounding box center [839, 17] width 10 height 10
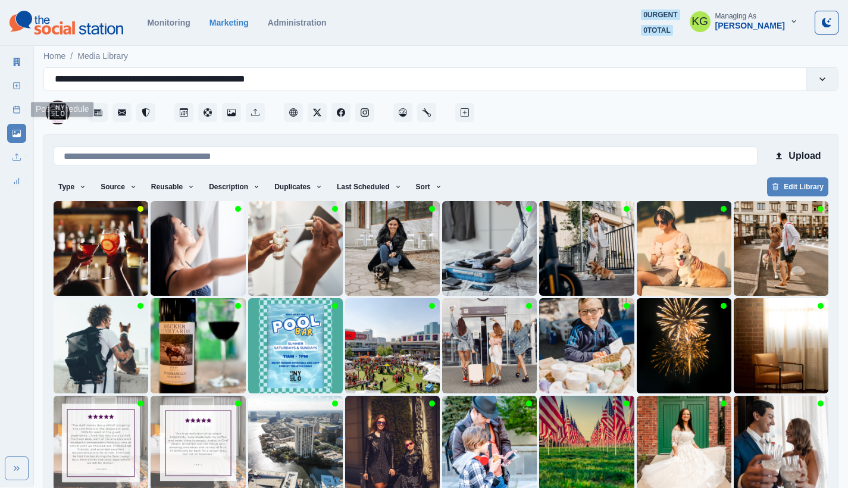
click at [19, 107] on icon at bounding box center [17, 109] width 8 height 8
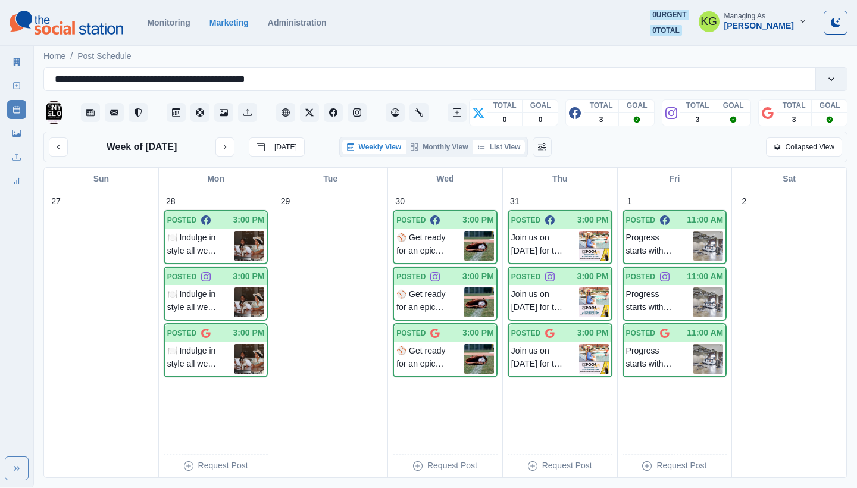
click at [509, 149] on button "List View" at bounding box center [499, 147] width 52 height 14
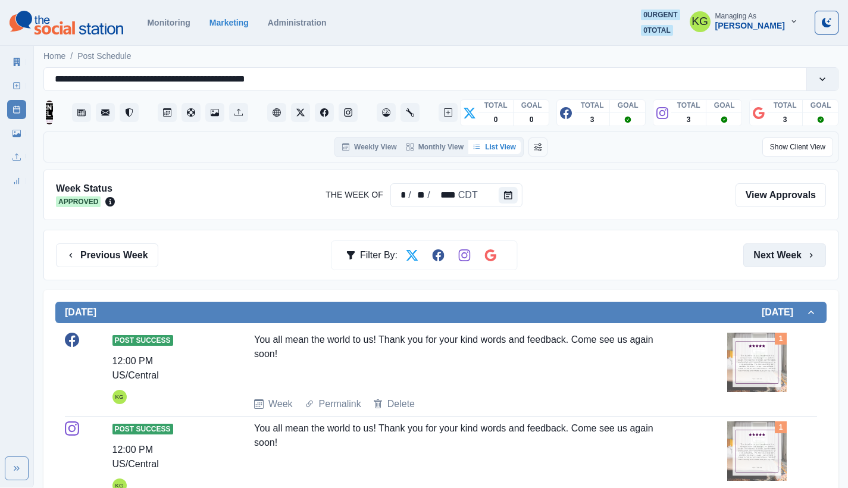
click at [773, 261] on button "Next Week" at bounding box center [785, 256] width 83 height 24
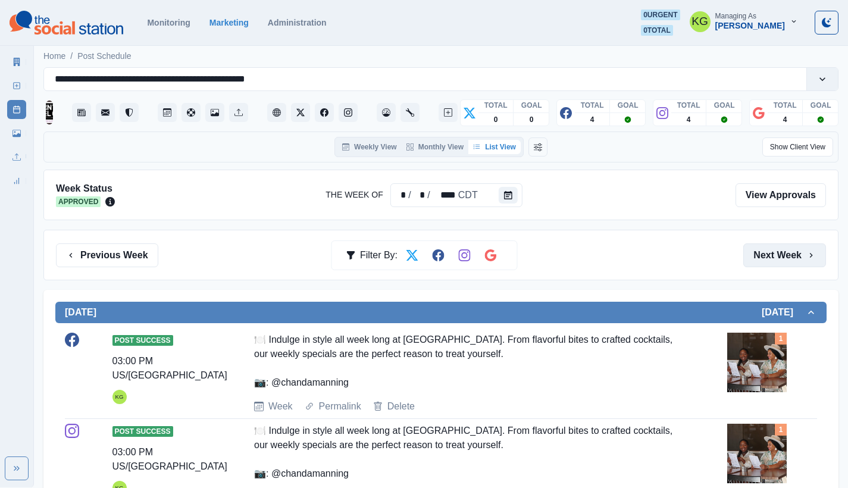
click at [773, 261] on button "Next Week" at bounding box center [785, 256] width 83 height 24
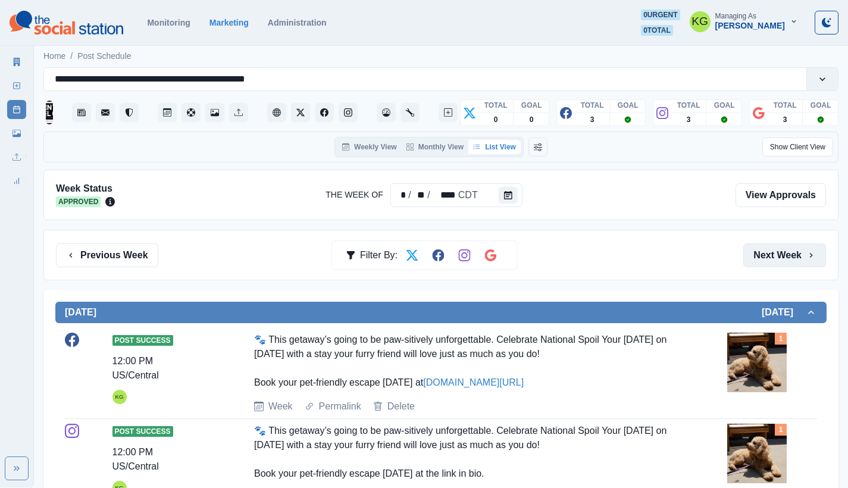
click at [772, 260] on button "Next Week" at bounding box center [785, 256] width 83 height 24
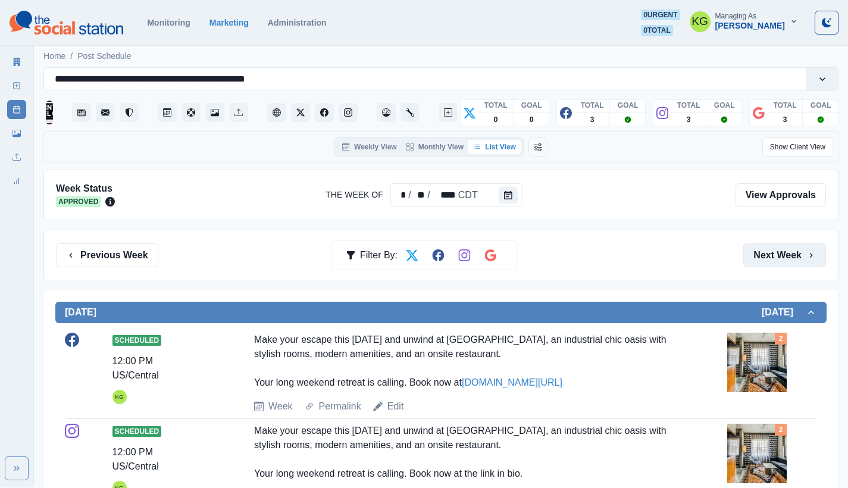
click at [772, 260] on button "Next Week" at bounding box center [785, 256] width 83 height 24
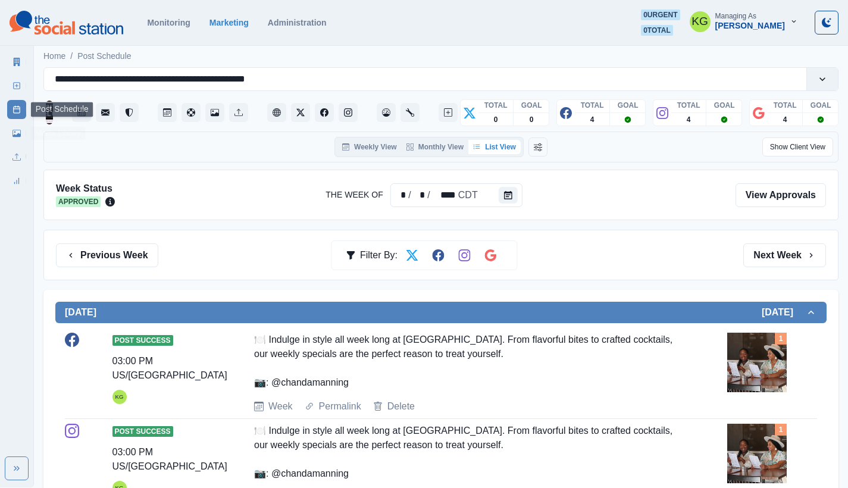
click at [14, 126] on link "Media Library" at bounding box center [16, 133] width 19 height 19
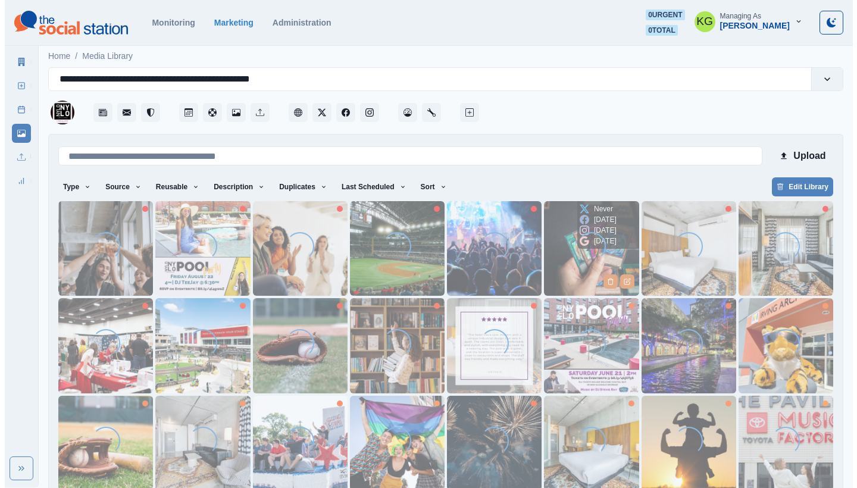
scroll to position [53, 0]
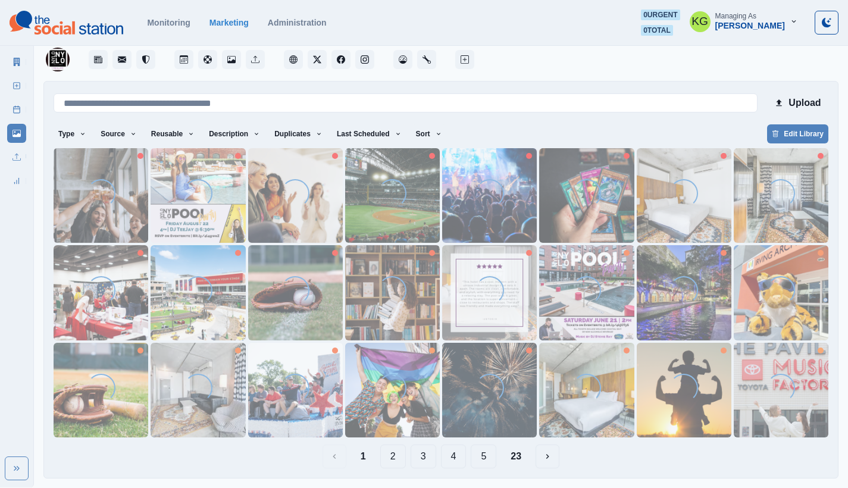
click at [425, 464] on button "3" at bounding box center [424, 457] width 26 height 24
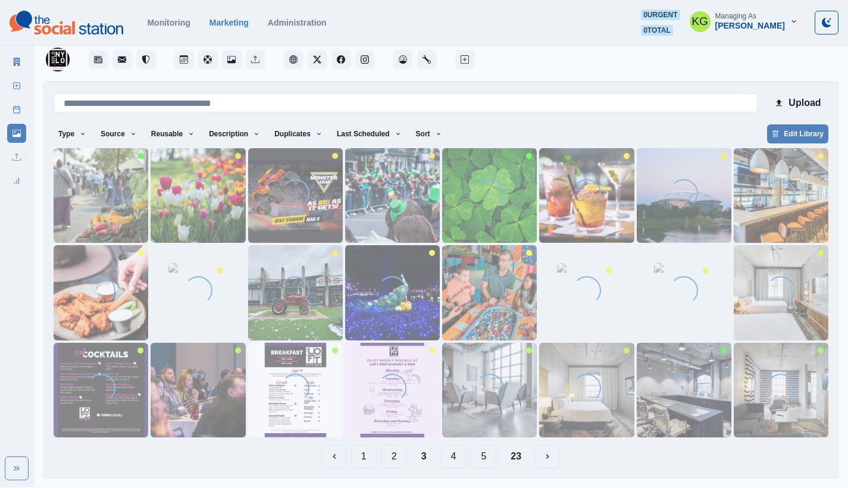
click at [441, 455] on button "4" at bounding box center [454, 457] width 26 height 24
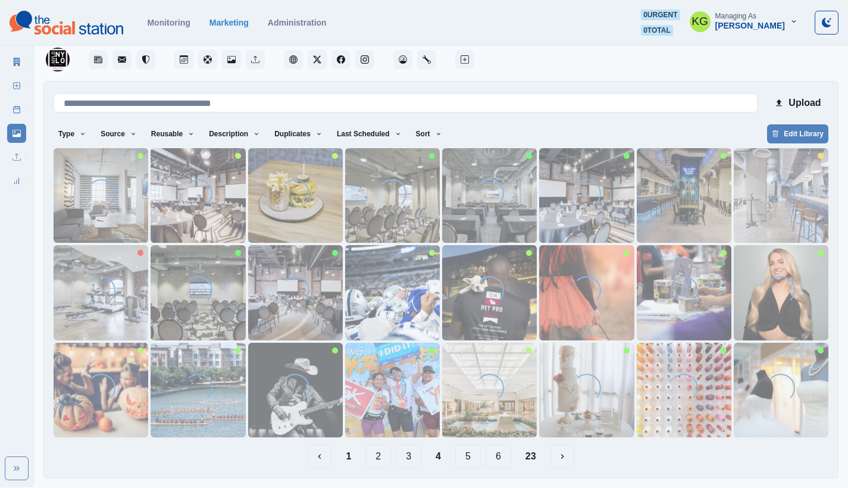
click at [458, 458] on button "5" at bounding box center [468, 457] width 26 height 24
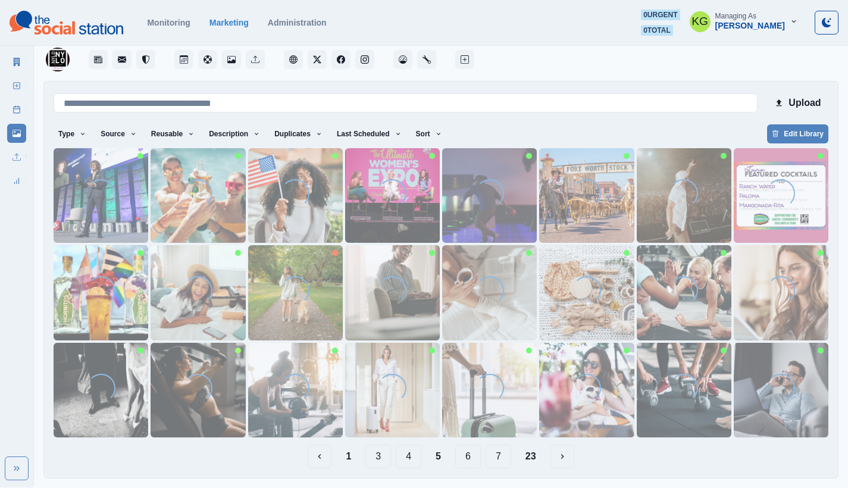
click at [478, 461] on button "6" at bounding box center [468, 457] width 26 height 24
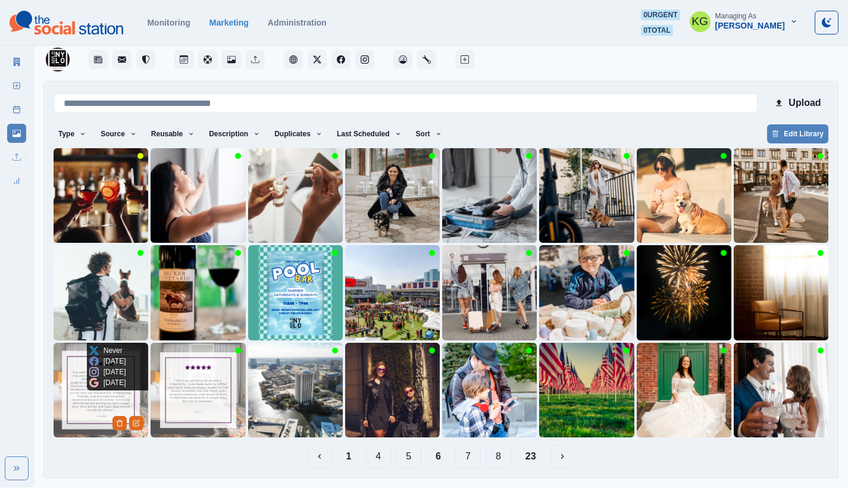
click at [114, 375] on p "1 year ago" at bounding box center [115, 372] width 23 height 11
click at [71, 390] on img at bounding box center [101, 390] width 95 height 95
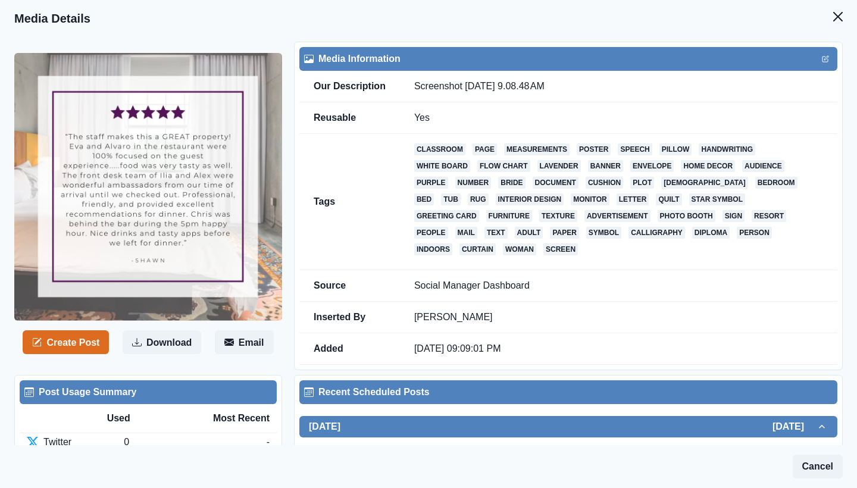
scroll to position [293, 0]
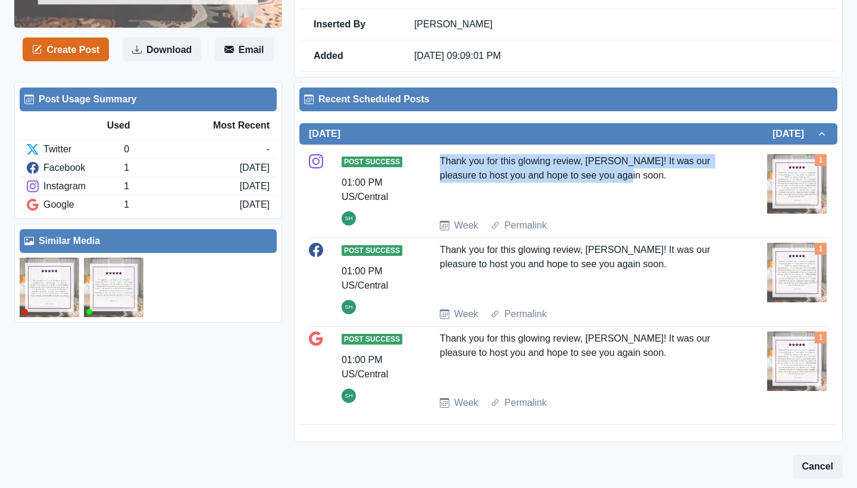
drag, startPoint x: 644, startPoint y: 182, endPoint x: 436, endPoint y: 154, distance: 209.8
click at [436, 154] on div "Post Success 01:00 PM US/Central SH Thank you for this glowing review, Shawn! I…" at bounding box center [568, 193] width 519 height 89
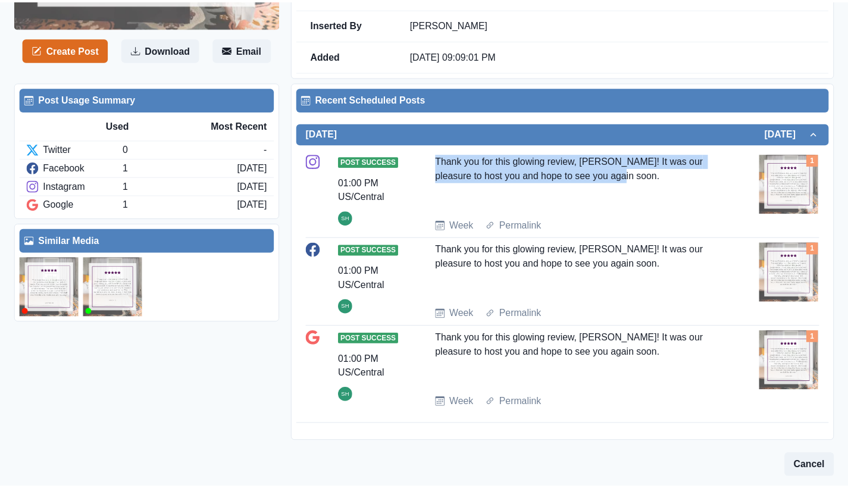
scroll to position [0, 0]
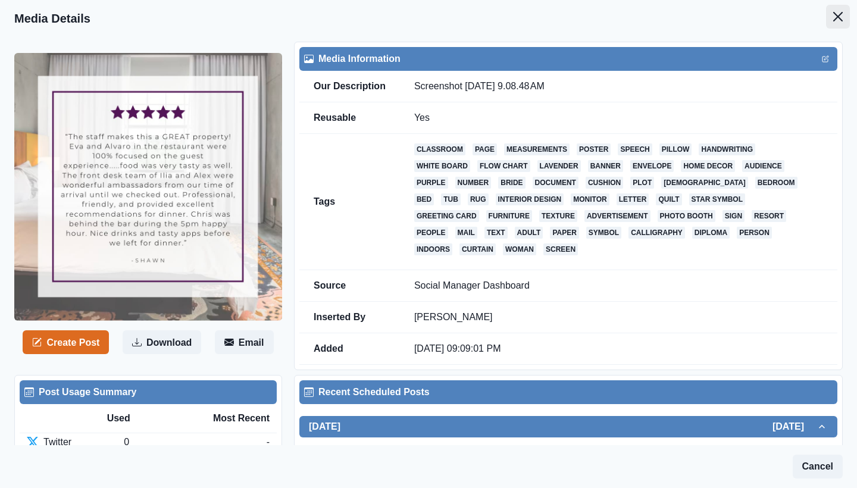
click at [838, 18] on button "Close" at bounding box center [838, 17] width 24 height 24
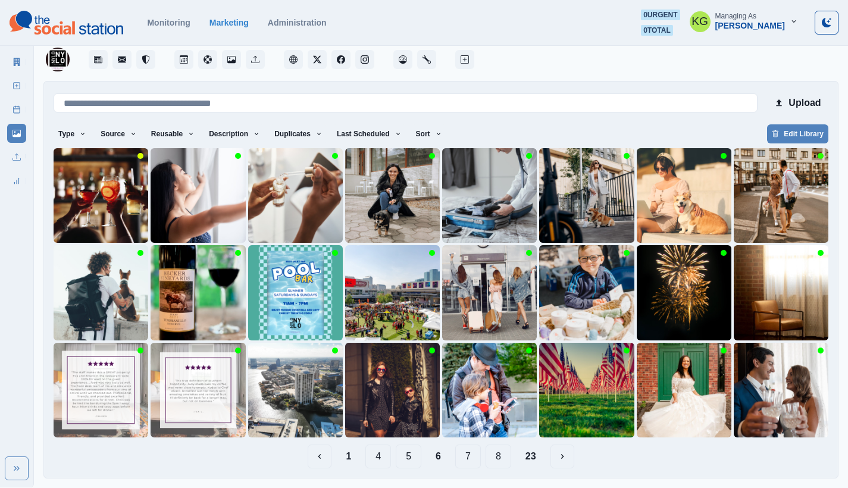
click at [8, 77] on link "New Post" at bounding box center [16, 85] width 19 height 19
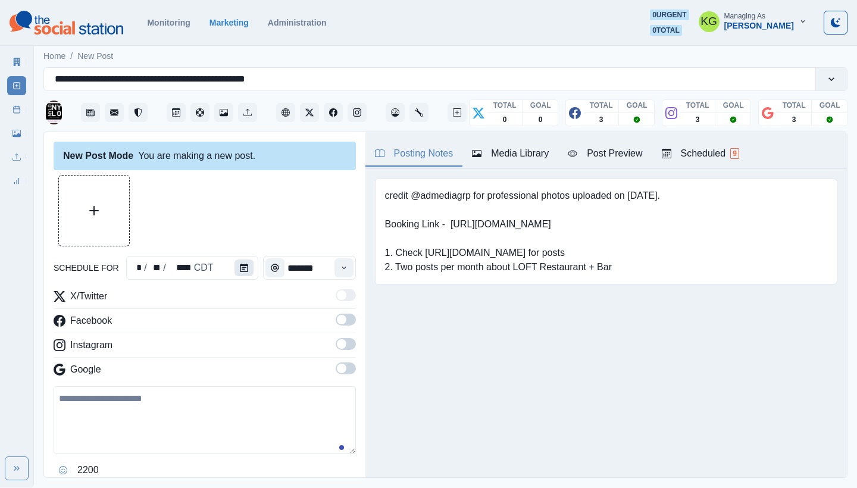
click at [244, 272] on button "Calendar" at bounding box center [244, 268] width 19 height 17
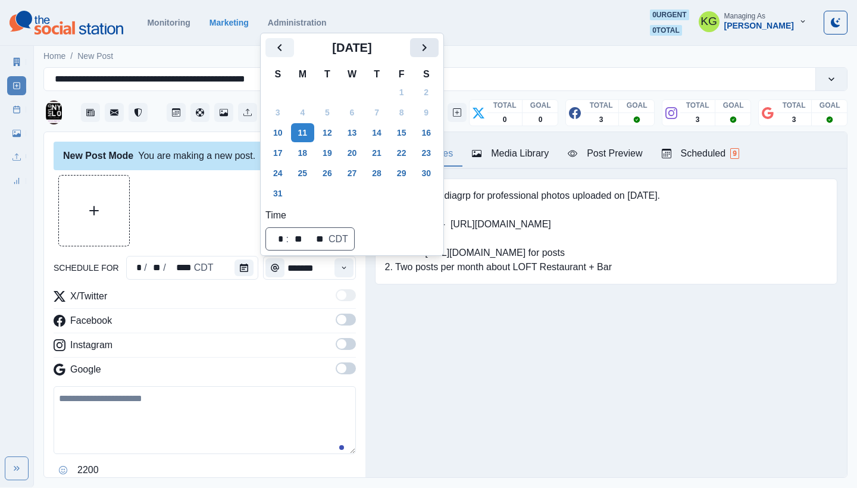
click at [432, 40] on icon "Next" at bounding box center [424, 47] width 14 height 14
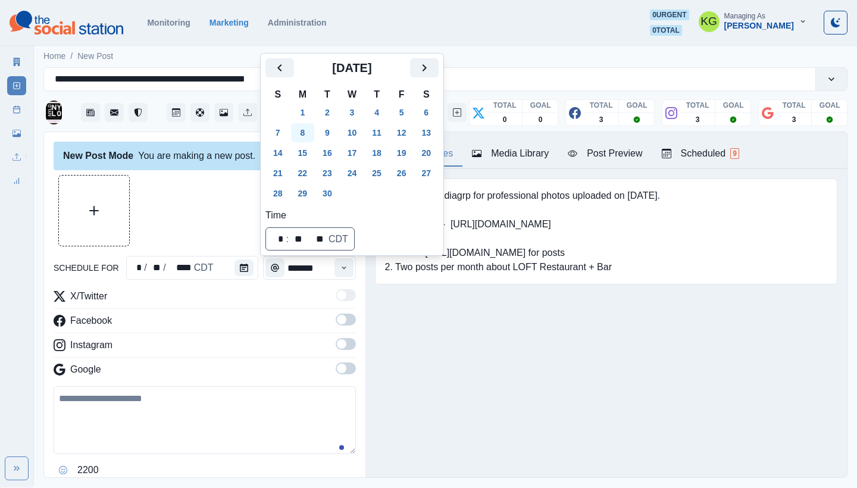
click at [306, 129] on button "8" at bounding box center [303, 132] width 24 height 19
click at [452, 342] on div "Posting Notes Media Library Post Preview Scheduled 9 credit @admediagrp for pro…" at bounding box center [607, 304] width 482 height 345
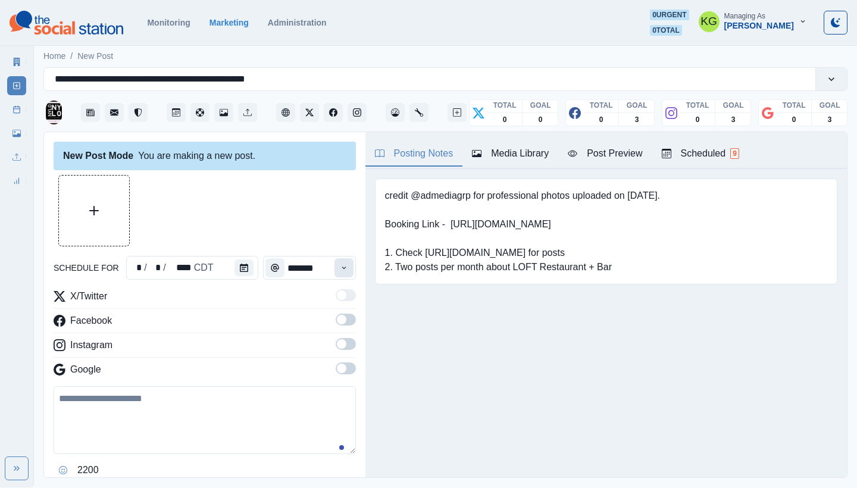
click at [340, 272] on icon "Time" at bounding box center [344, 268] width 8 height 8
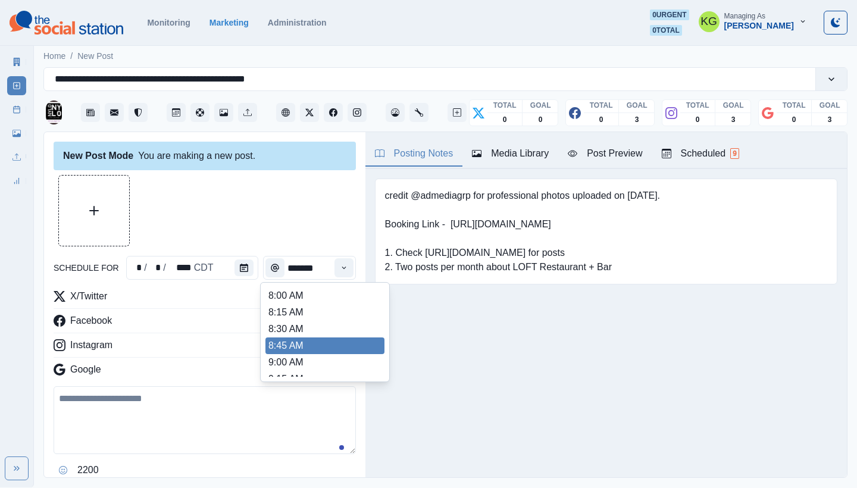
scroll to position [239, 0]
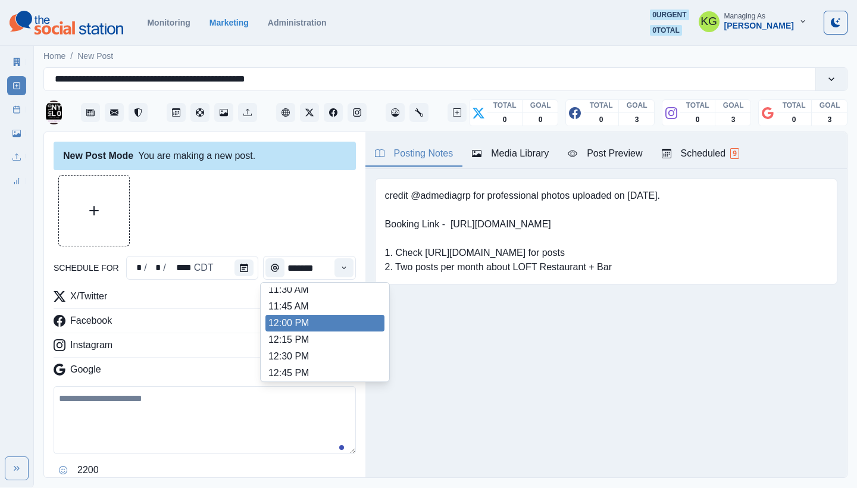
click at [321, 322] on li "12:00 PM" at bounding box center [325, 323] width 119 height 17
type input "********"
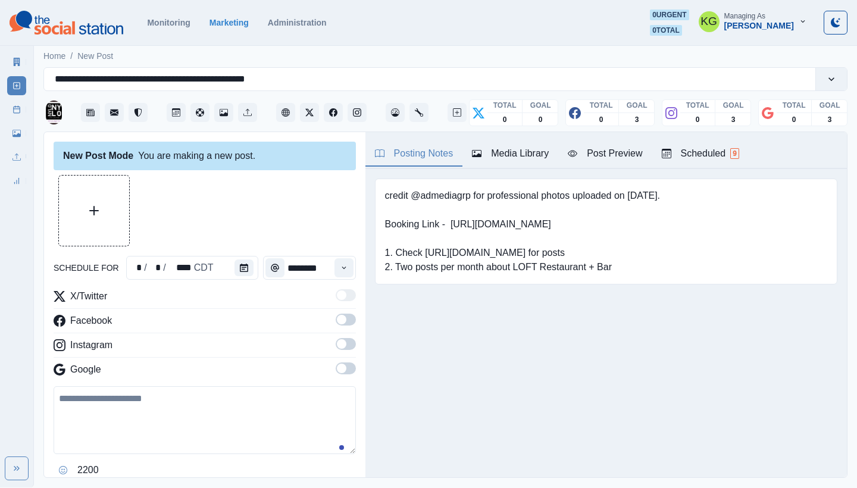
click at [342, 369] on span at bounding box center [346, 369] width 20 height 12
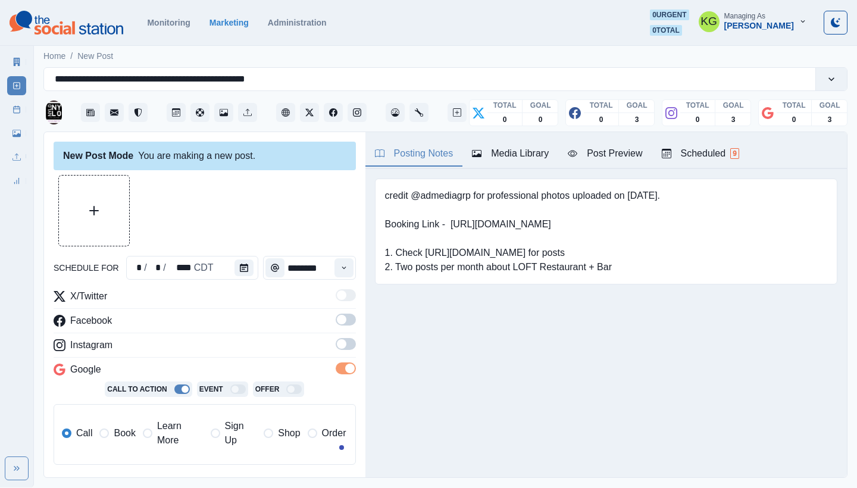
click at [337, 347] on span at bounding box center [342, 344] width 10 height 10
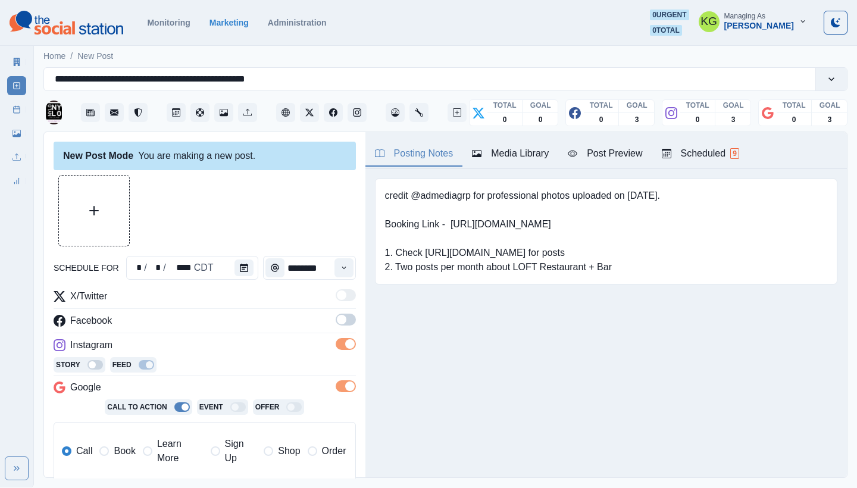
click at [342, 322] on span at bounding box center [346, 320] width 20 height 12
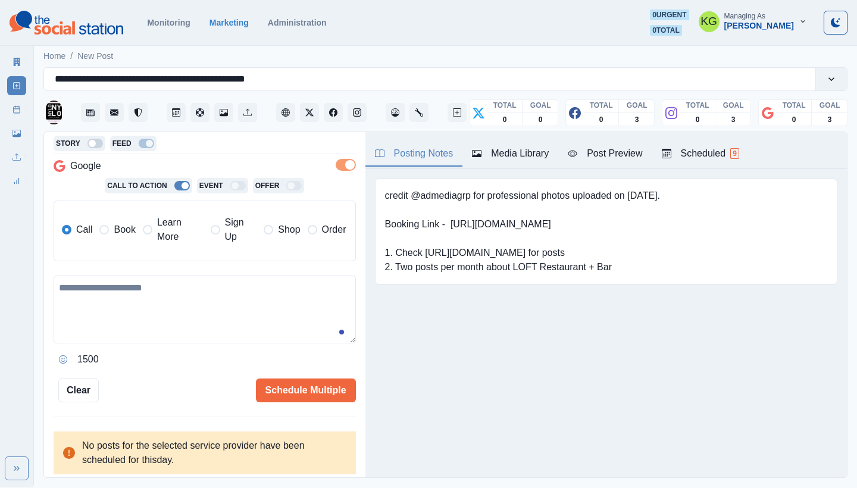
click at [116, 232] on span "Book" at bounding box center [124, 230] width 21 height 14
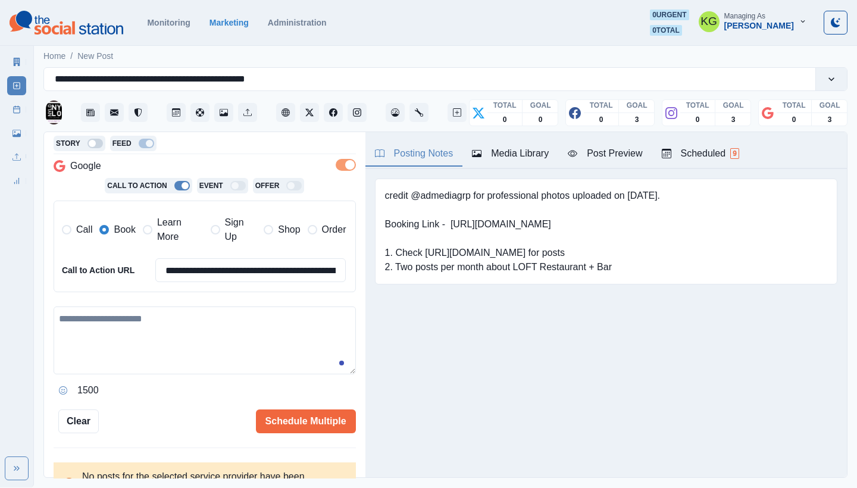
scroll to position [0, 0]
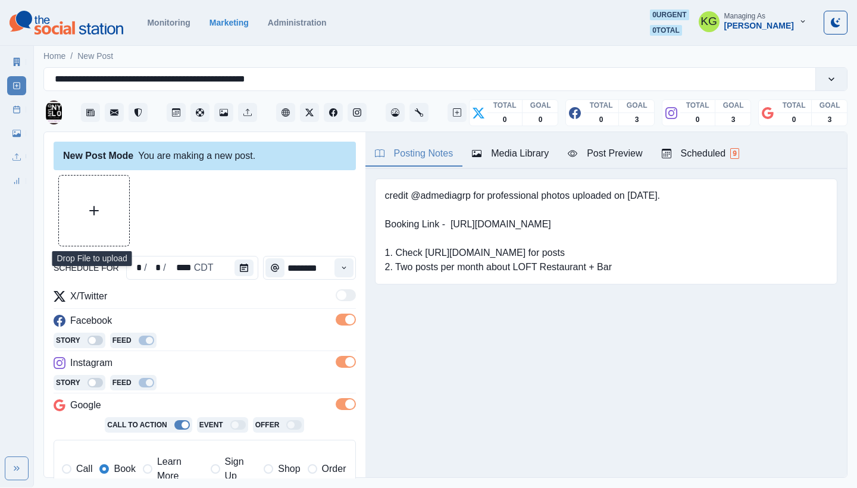
click at [113, 211] on button "Upload Media" at bounding box center [94, 211] width 70 height 70
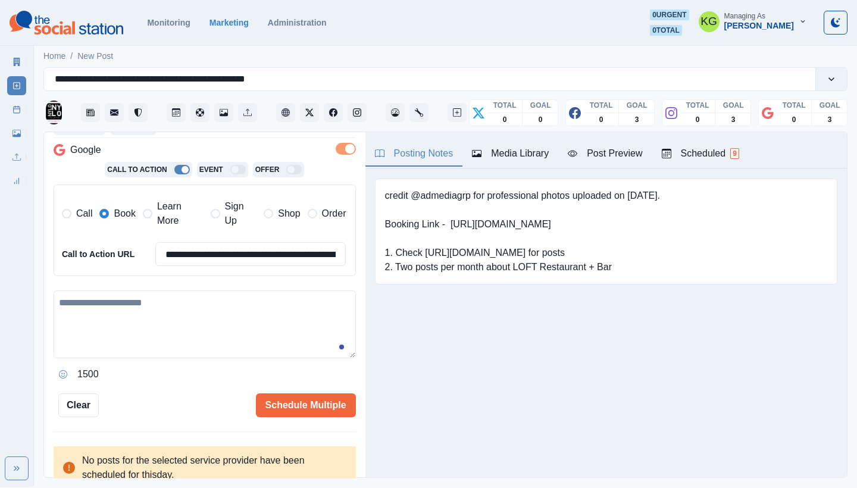
scroll to position [270, 0]
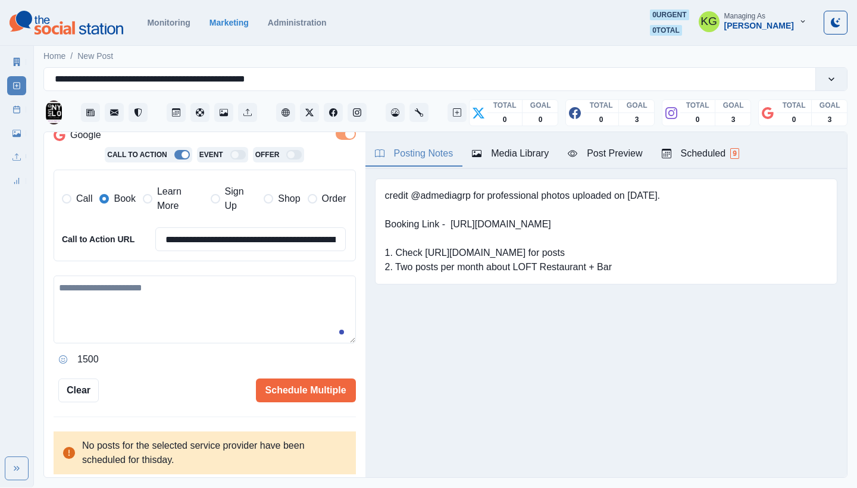
click at [204, 299] on textarea at bounding box center [205, 310] width 302 height 68
type textarea "*"
paste textarea "**********"
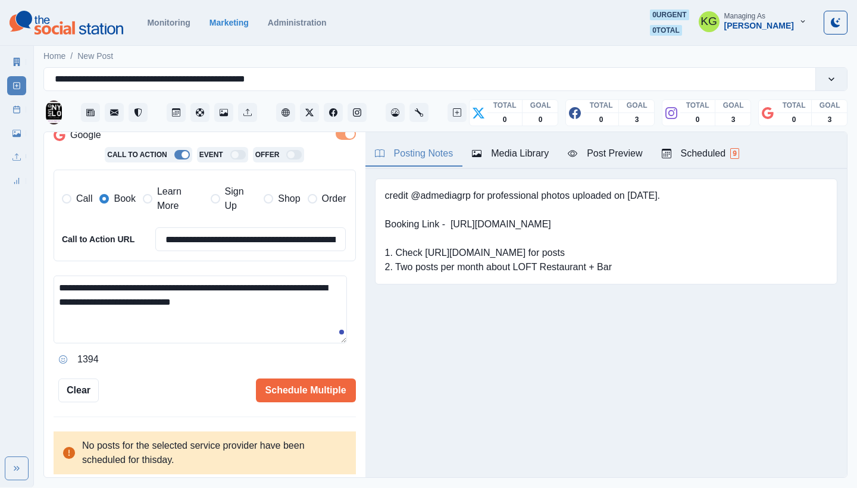
click at [64, 355] on icon "Opens Emoji Picker" at bounding box center [63, 359] width 8 height 8
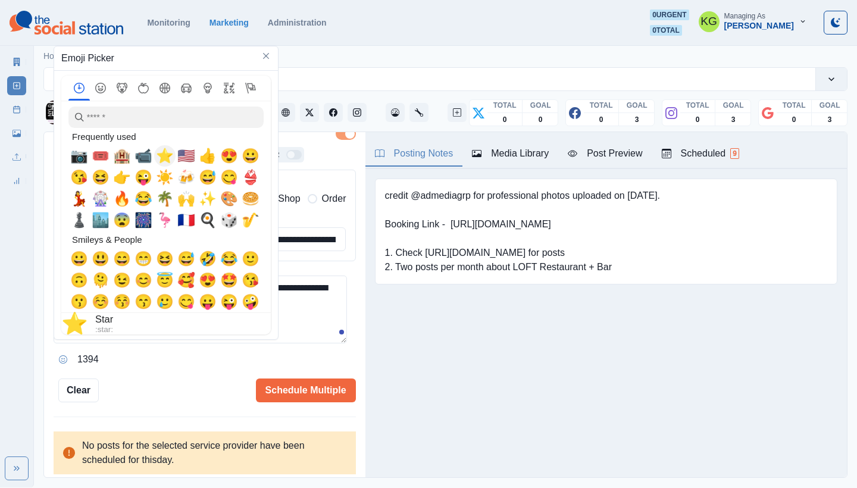
drag, startPoint x: 161, startPoint y: 153, endPoint x: 213, endPoint y: 194, distance: 65.3
click at [161, 153] on span "⭐" at bounding box center [165, 156] width 18 height 17
click at [322, 301] on textarea "**********" at bounding box center [201, 310] width 294 height 68
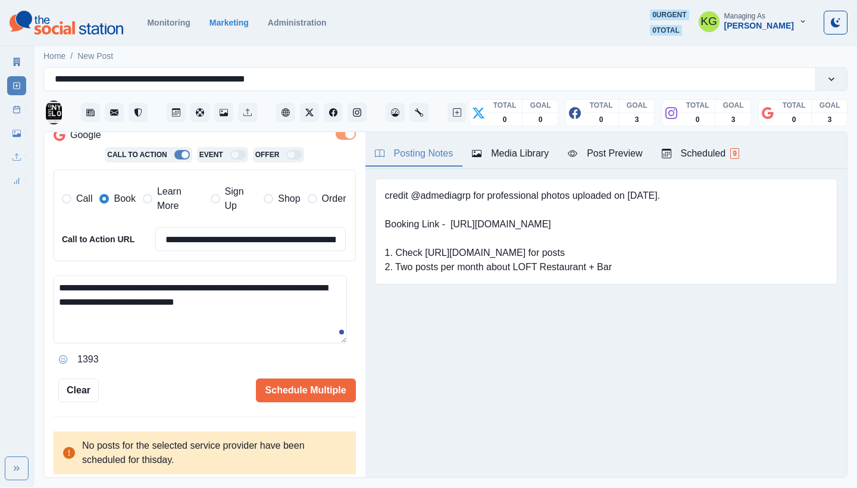
click at [235, 304] on textarea "**********" at bounding box center [201, 310] width 294 height 68
drag, startPoint x: 254, startPoint y: 299, endPoint x: 244, endPoint y: 298, distance: 10.8
click at [244, 298] on textarea "**********" at bounding box center [201, 310] width 294 height 68
click at [63, 280] on textarea "**********" at bounding box center [201, 310] width 294 height 68
click at [58, 280] on textarea "**********" at bounding box center [201, 310] width 294 height 68
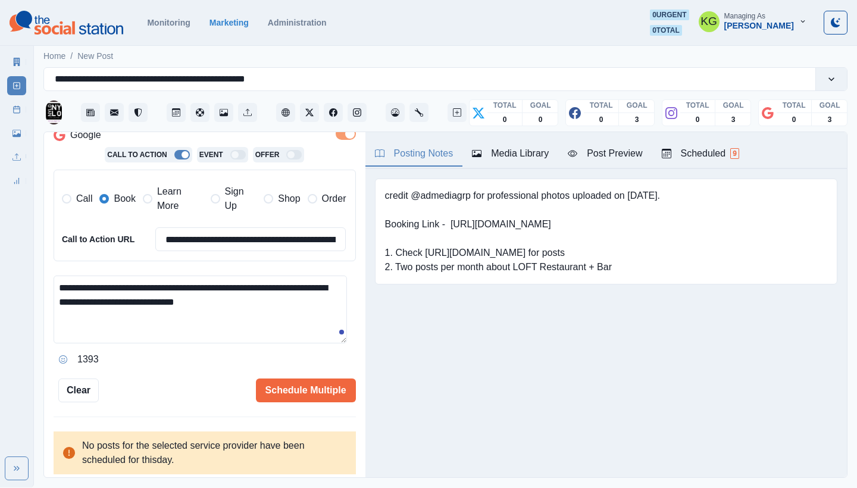
paste textarea "*"
click at [274, 298] on textarea "**********" at bounding box center [201, 310] width 294 height 68
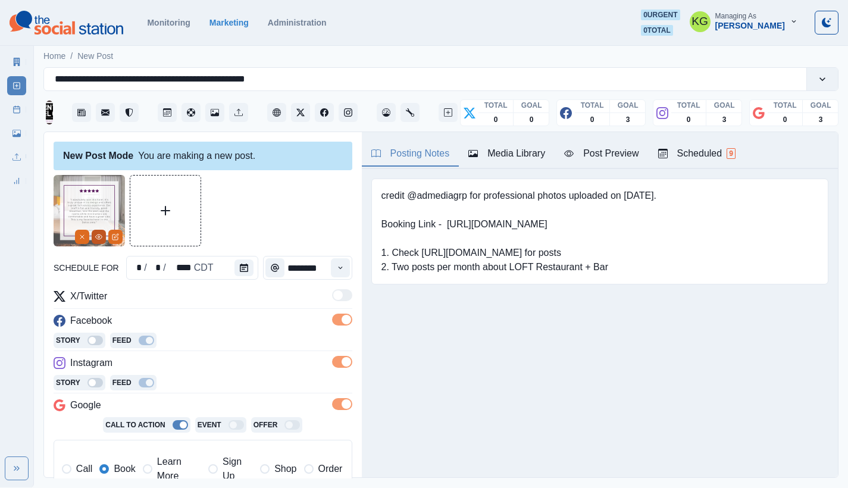
click at [96, 237] on icon "View Media" at bounding box center [98, 236] width 7 height 7
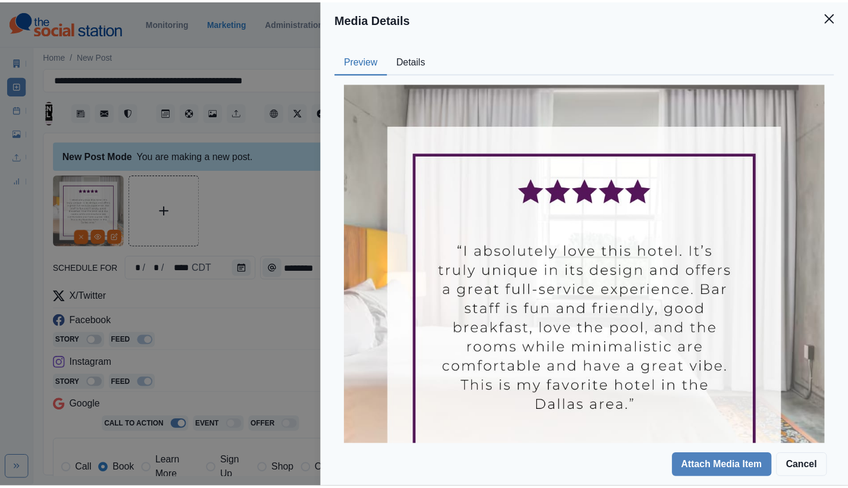
scroll to position [113, 0]
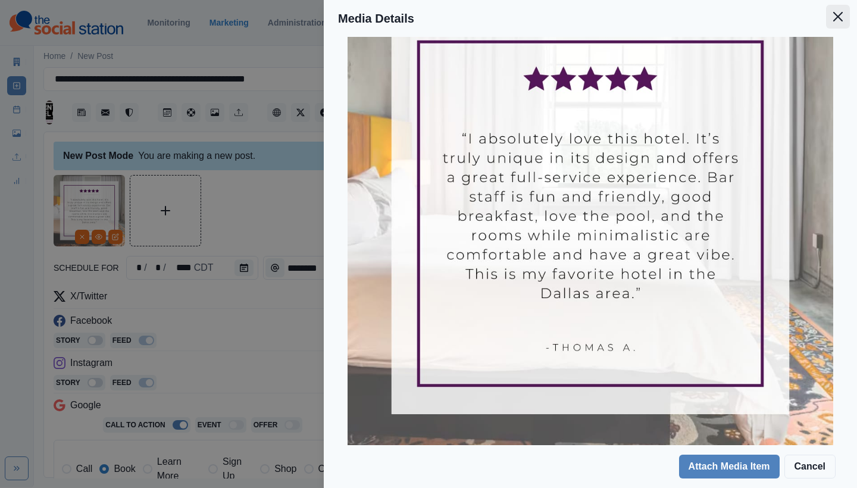
click at [838, 24] on button "Close" at bounding box center [838, 17] width 24 height 24
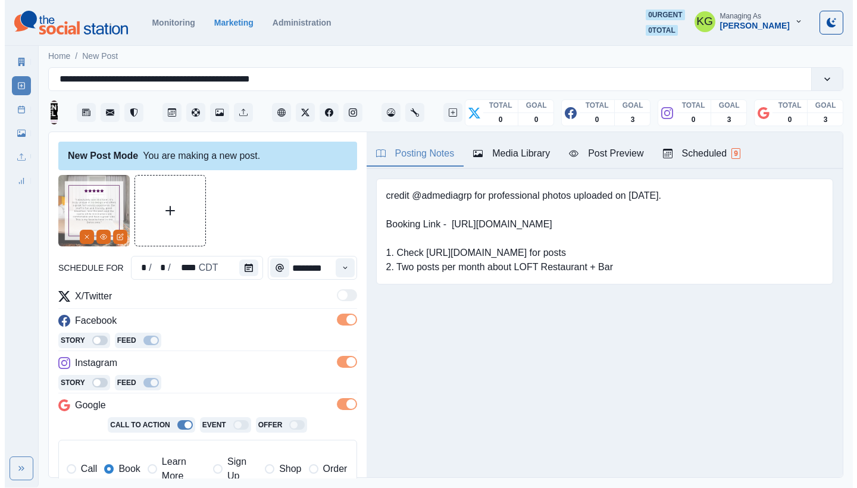
scroll to position [250, 0]
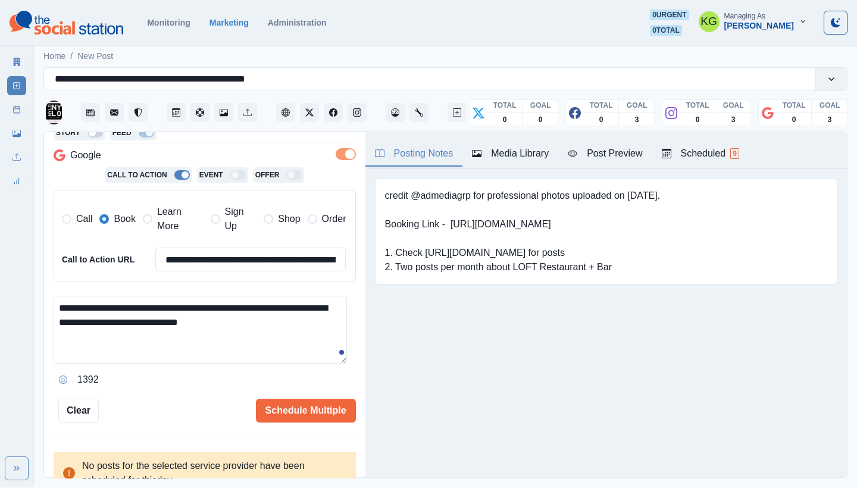
drag, startPoint x: 250, startPoint y: 304, endPoint x: 224, endPoint y: 304, distance: 26.2
click at [224, 304] on textarea "**********" at bounding box center [201, 330] width 294 height 68
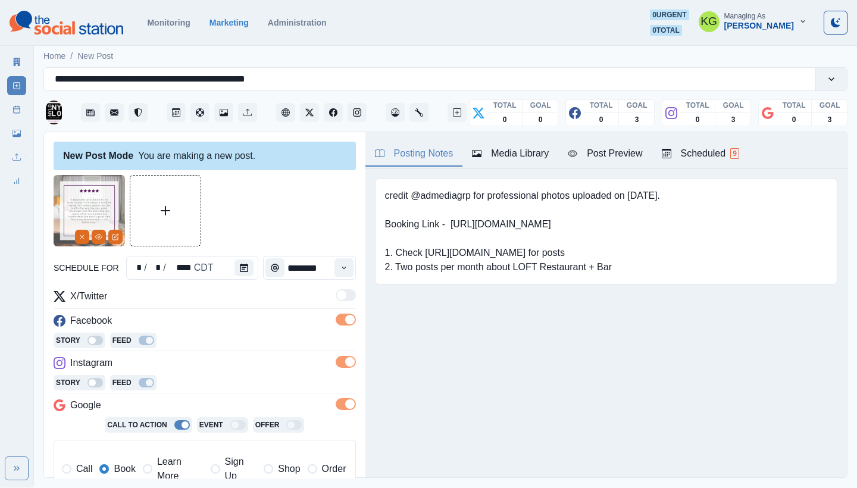
scroll to position [270, 0]
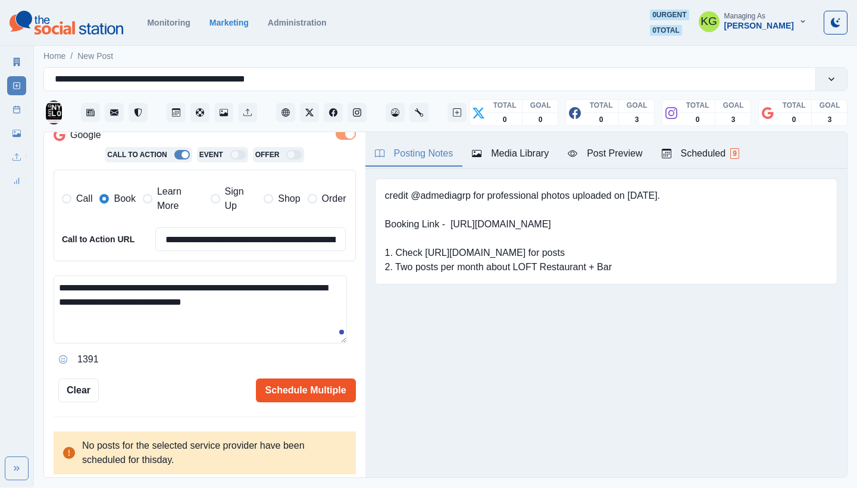
type textarea "**********"
click at [297, 393] on button "Schedule Multiple" at bounding box center [306, 391] width 100 height 24
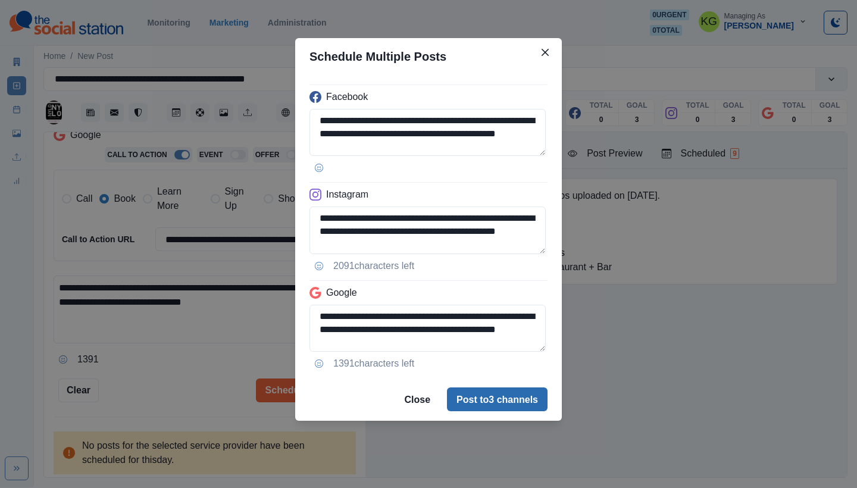
click at [507, 401] on button "Post to 3 channels" at bounding box center [497, 400] width 101 height 24
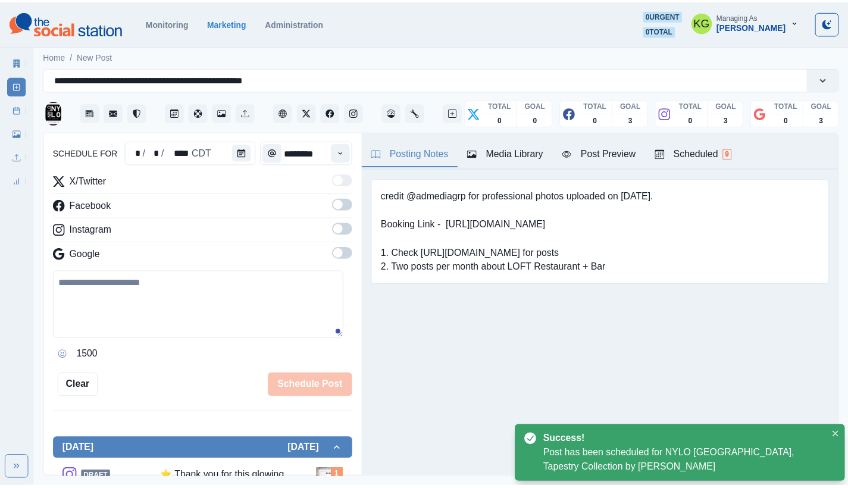
scroll to position [73, 0]
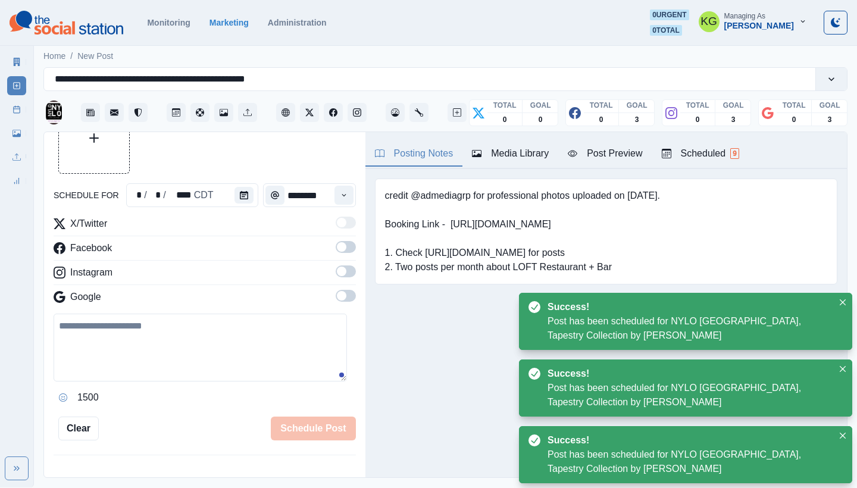
drag, startPoint x: 7, startPoint y: 109, endPoint x: 24, endPoint y: 114, distance: 17.3
click at [7, 109] on div "Marketing Summary New Post Post Schedule Media Library Uploads Review Summary" at bounding box center [16, 119] width 33 height 143
click at [8, 117] on link "Post Schedule" at bounding box center [16, 109] width 19 height 19
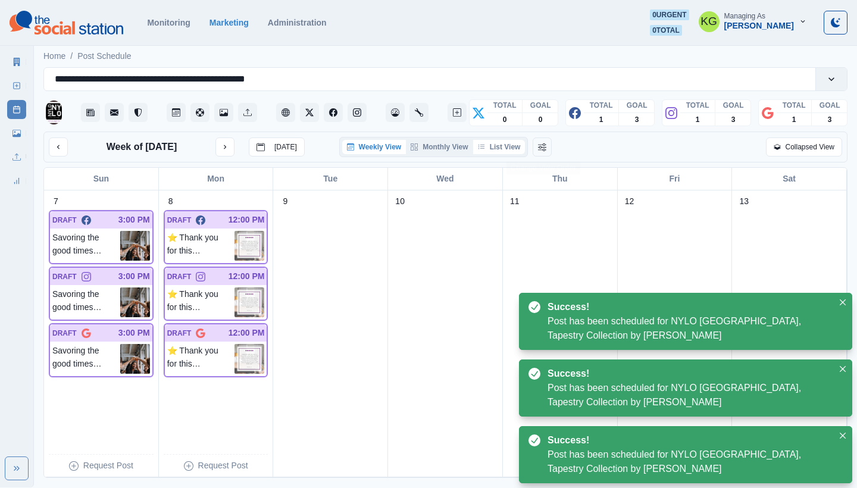
click at [502, 152] on button "List View" at bounding box center [499, 147] width 52 height 14
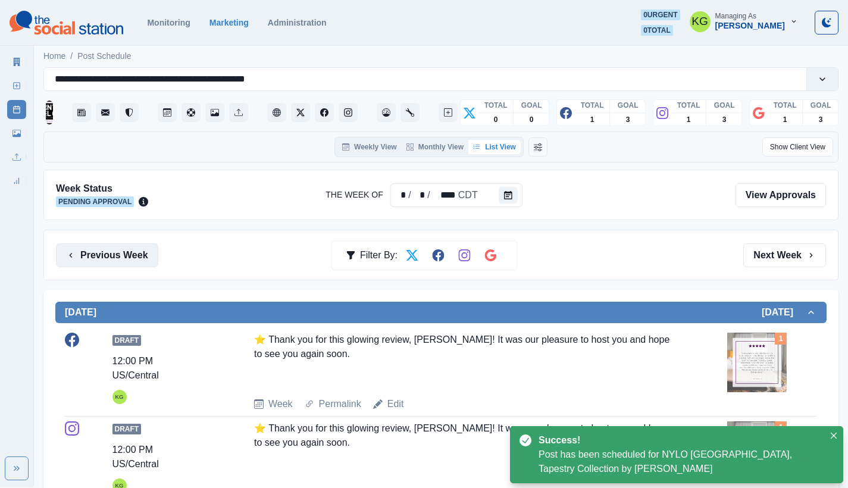
click at [99, 248] on button "Previous Week" at bounding box center [107, 256] width 102 height 24
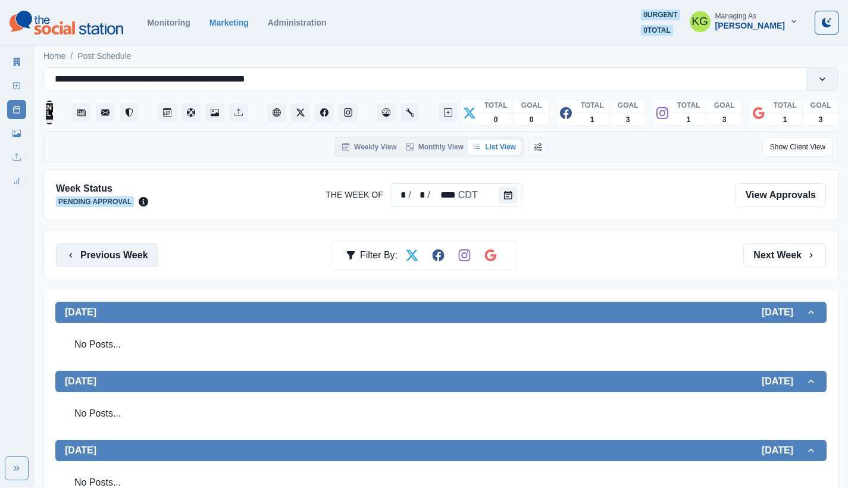
click at [133, 252] on button "Previous Week" at bounding box center [107, 256] width 102 height 24
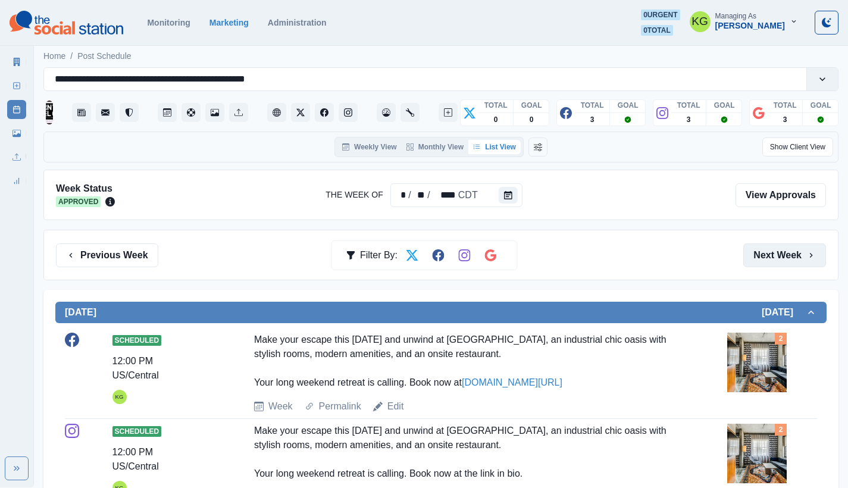
click at [807, 251] on icon "button" at bounding box center [812, 256] width 10 height 10
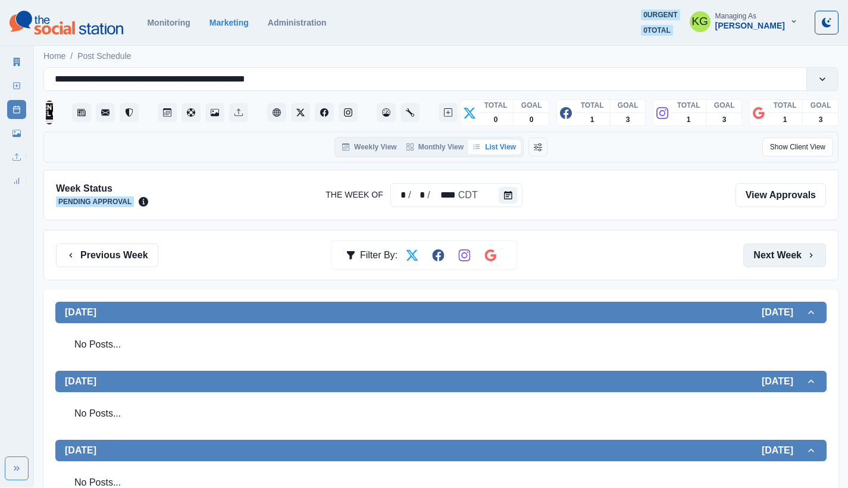
click at [807, 251] on icon "button" at bounding box center [812, 256] width 10 height 10
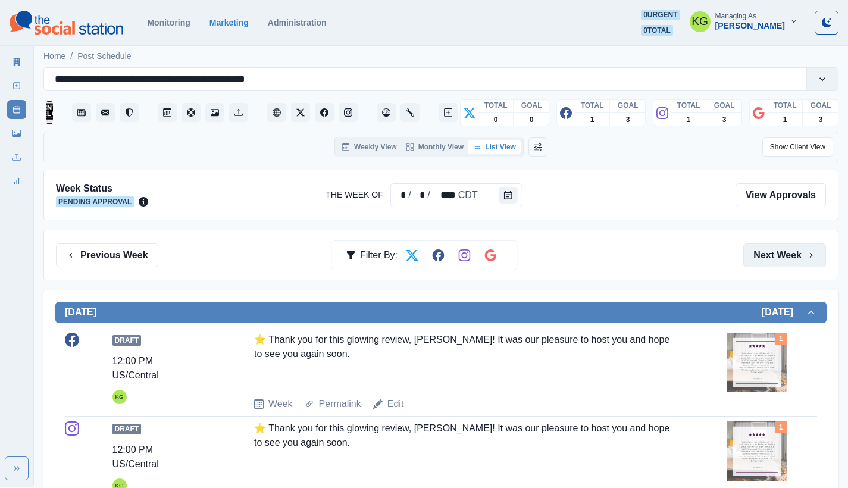
scroll to position [245, 0]
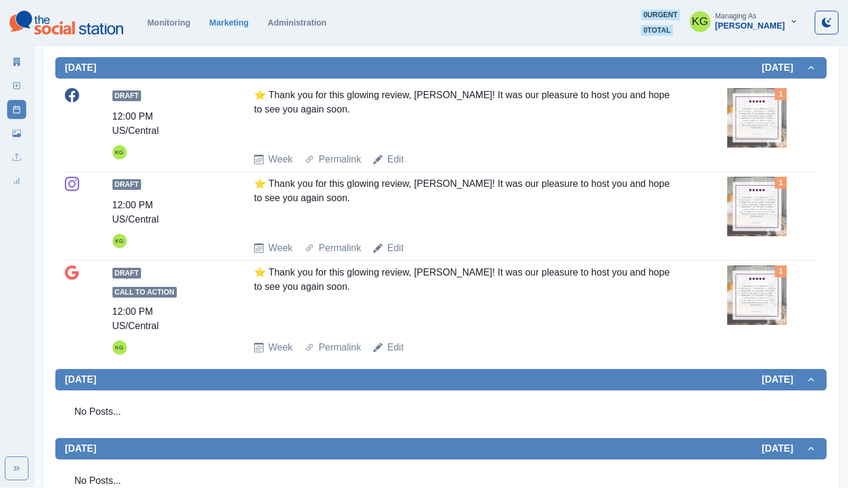
click at [760, 204] on img at bounding box center [758, 207] width 60 height 60
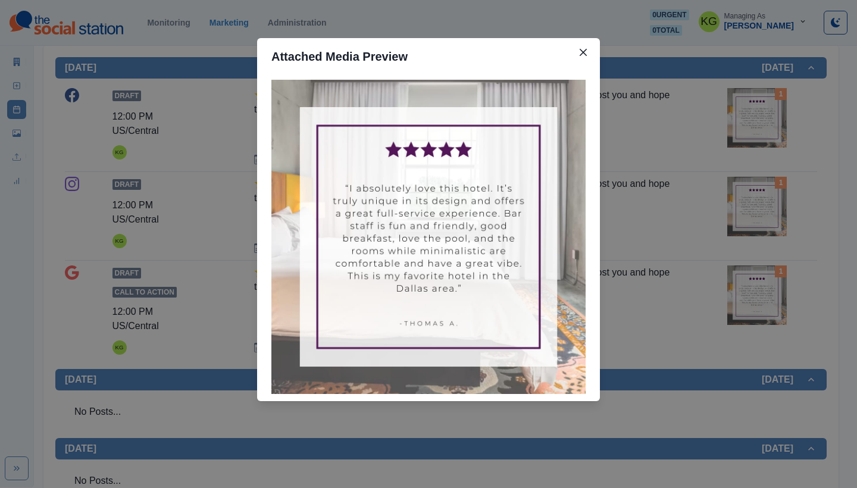
click at [689, 220] on div "Attached Media Preview" at bounding box center [428, 244] width 857 height 488
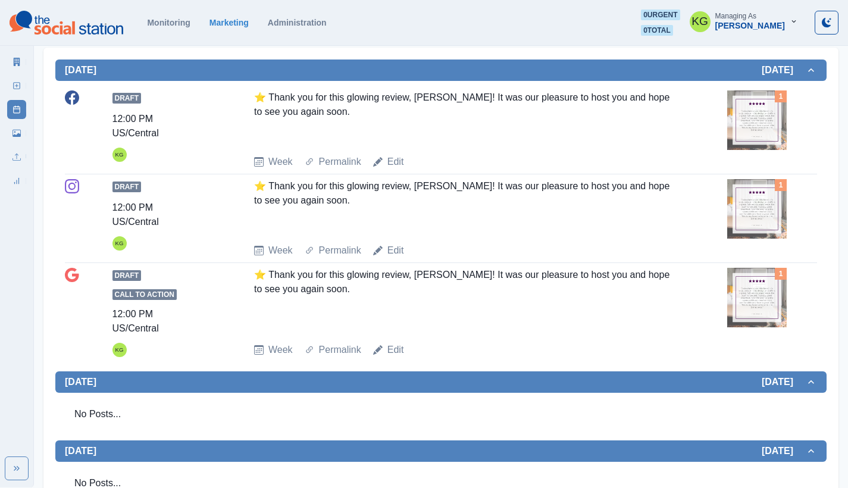
scroll to position [0, 0]
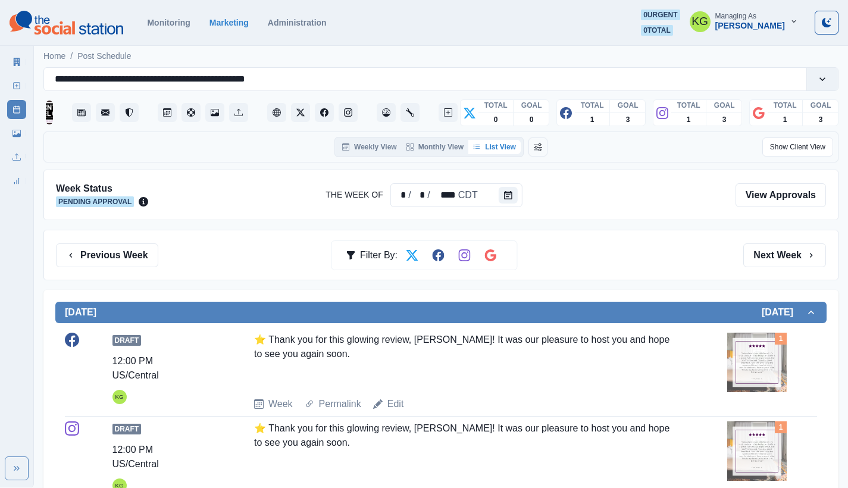
click at [243, 7] on section "Monitoring Marketing Administration 0 urgent 0 total KG Managing As [PERSON_NAM…" at bounding box center [424, 23] width 848 height 46
click at [157, 248] on div "Previous Week Filter By: Next Week" at bounding box center [441, 256] width 770 height 24
click at [142, 251] on button "Previous Week" at bounding box center [107, 256] width 102 height 24
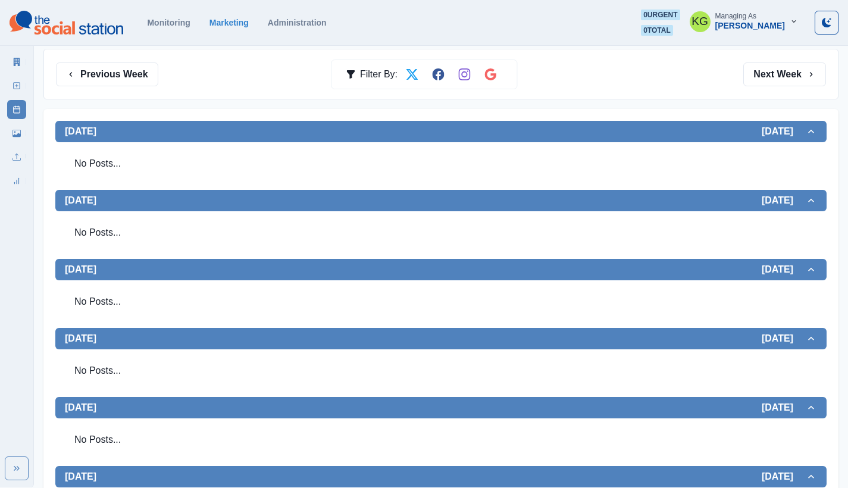
scroll to position [15, 0]
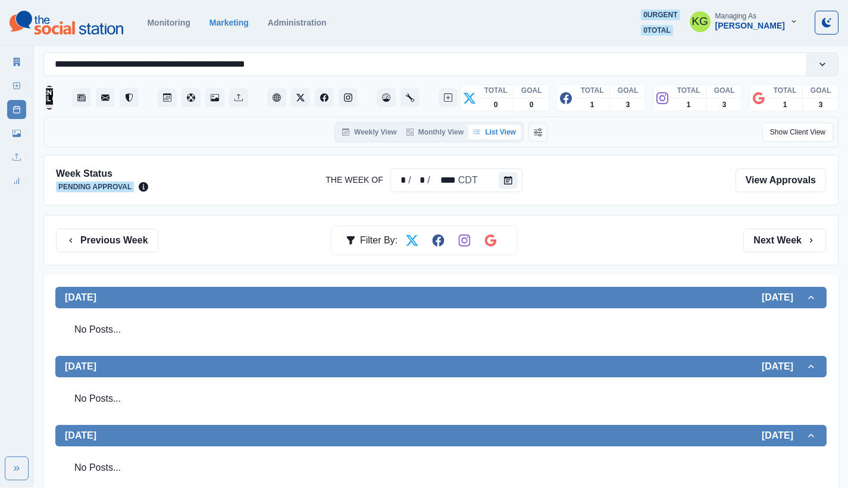
click at [20, 89] on icon at bounding box center [17, 86] width 8 height 8
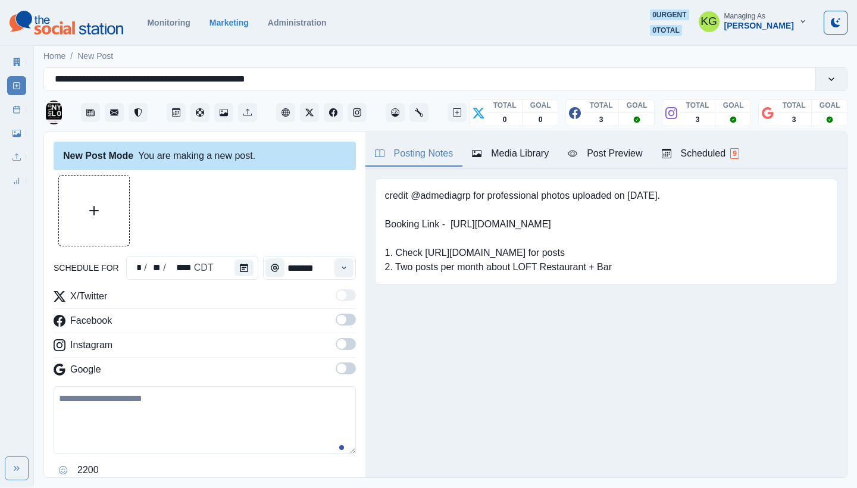
click at [516, 158] on div "Media Library" at bounding box center [510, 153] width 77 height 14
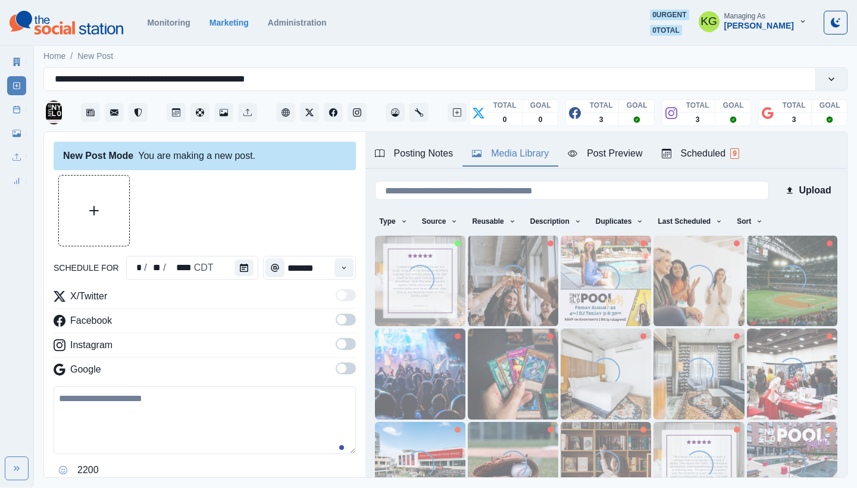
scroll to position [102, 0]
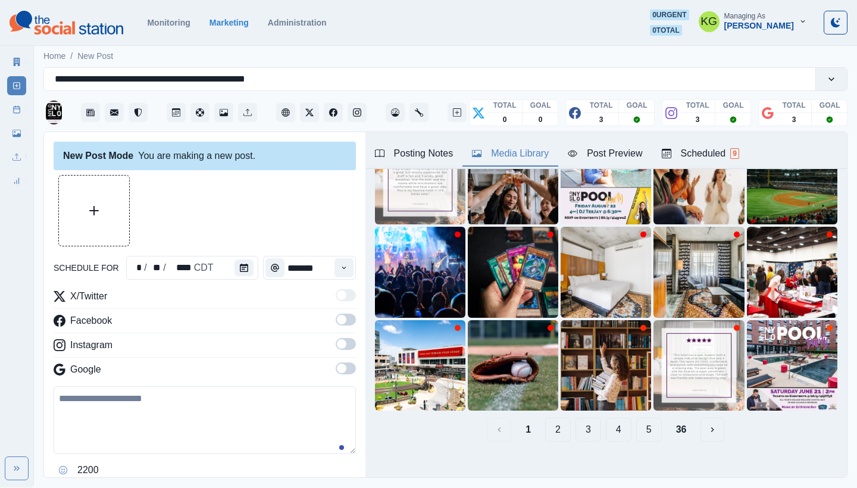
click at [553, 419] on button "2" at bounding box center [558, 430] width 26 height 24
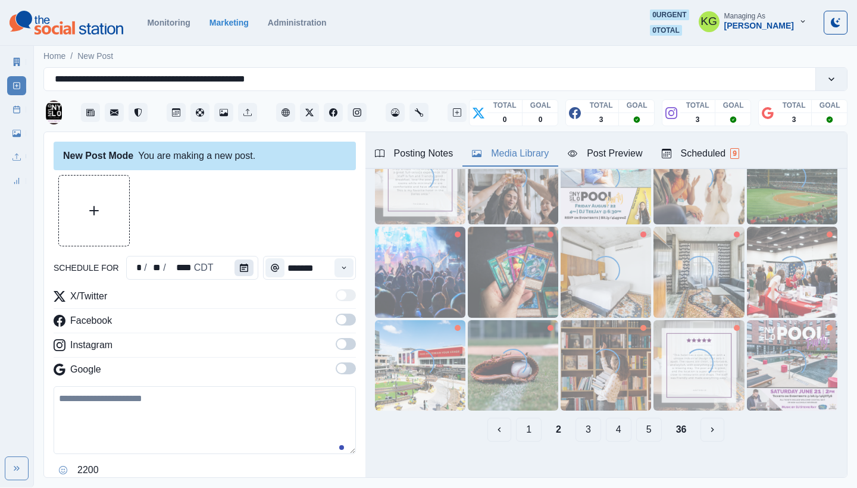
drag, startPoint x: 260, startPoint y: 269, endPoint x: 247, endPoint y: 267, distance: 13.2
click at [263, 269] on div "Time" at bounding box center [275, 268] width 24 height 24
click at [242, 267] on icon "Calendar" at bounding box center [244, 268] width 8 height 8
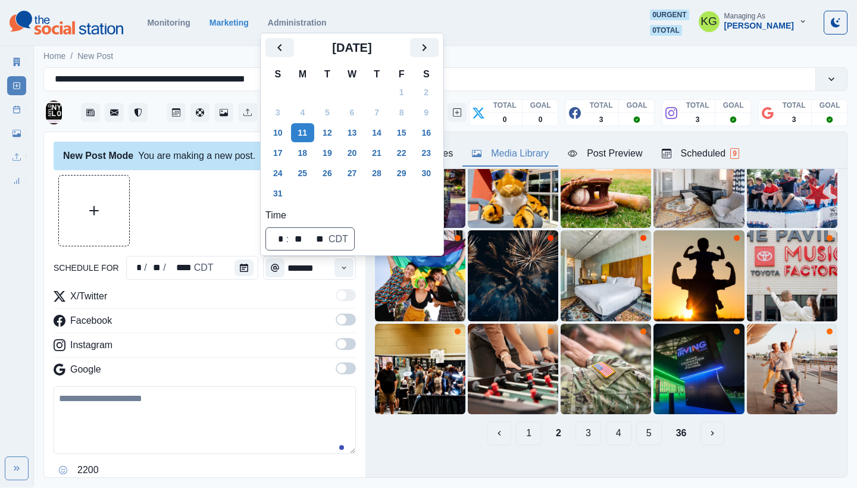
scroll to position [0, 0]
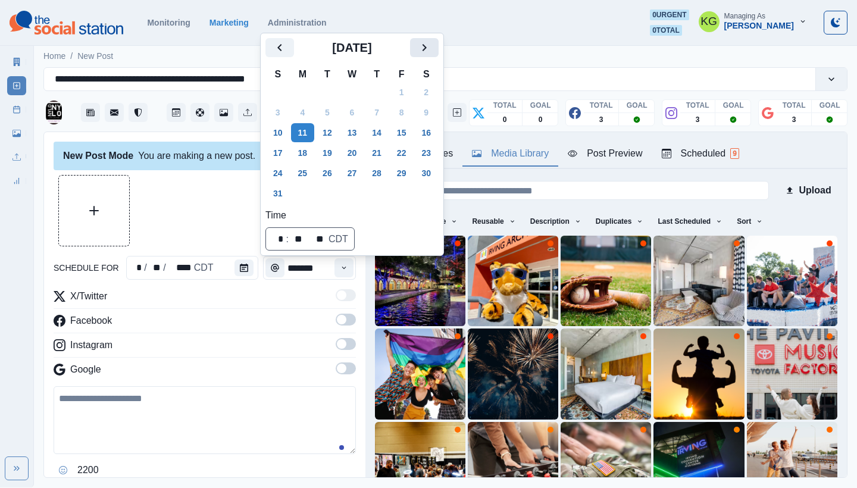
click at [426, 45] on button "Next" at bounding box center [424, 47] width 29 height 19
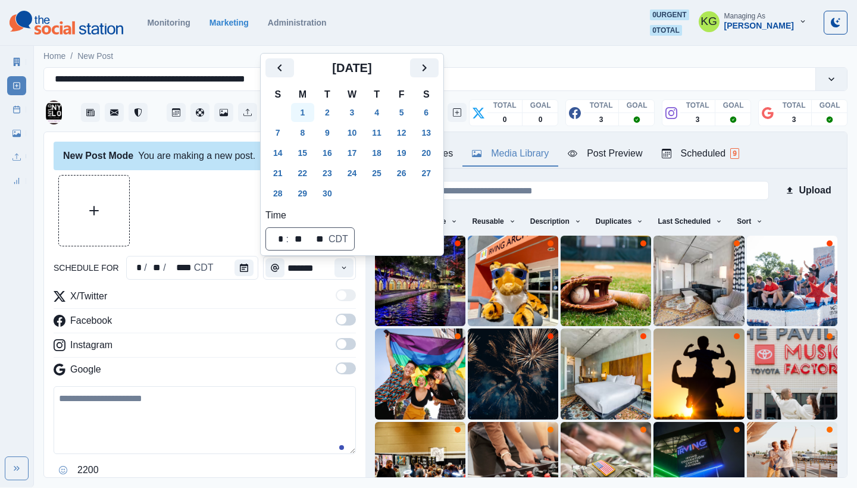
click at [311, 105] on button "1" at bounding box center [303, 112] width 24 height 19
click at [211, 199] on div at bounding box center [205, 210] width 302 height 71
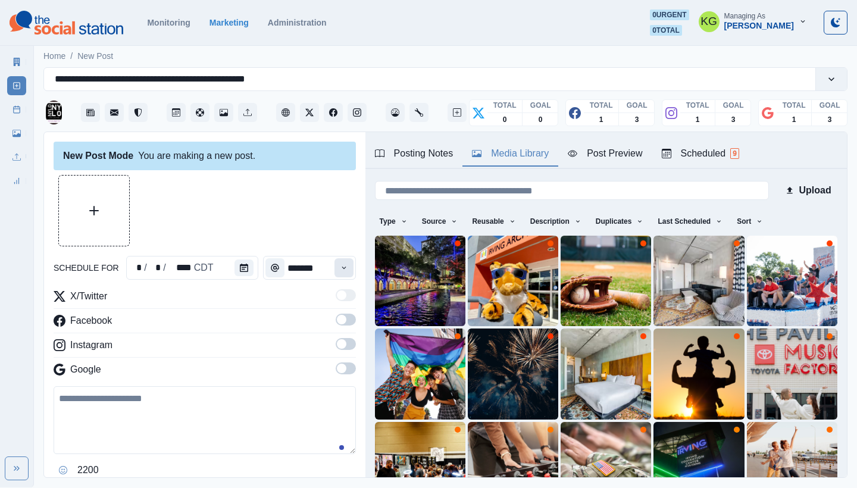
click at [337, 260] on button "Time" at bounding box center [344, 267] width 19 height 19
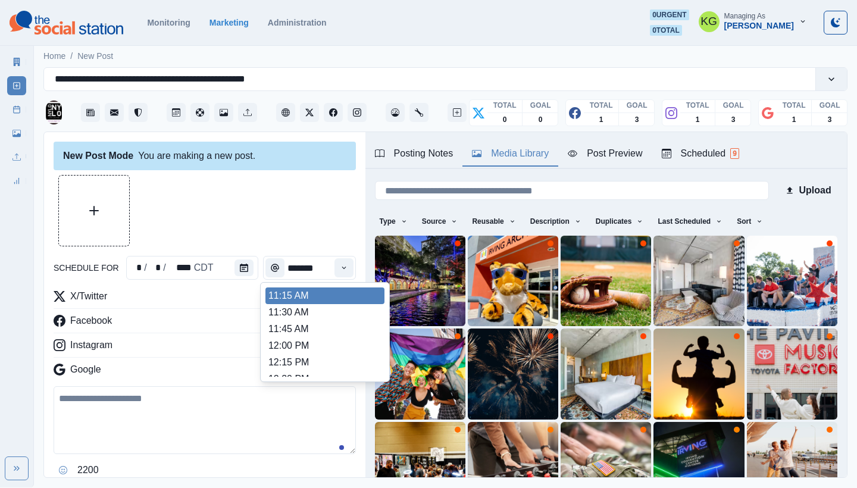
scroll to position [192, 0]
click at [301, 301] on li "11:00 AM" at bounding box center [325, 304] width 119 height 17
type input "********"
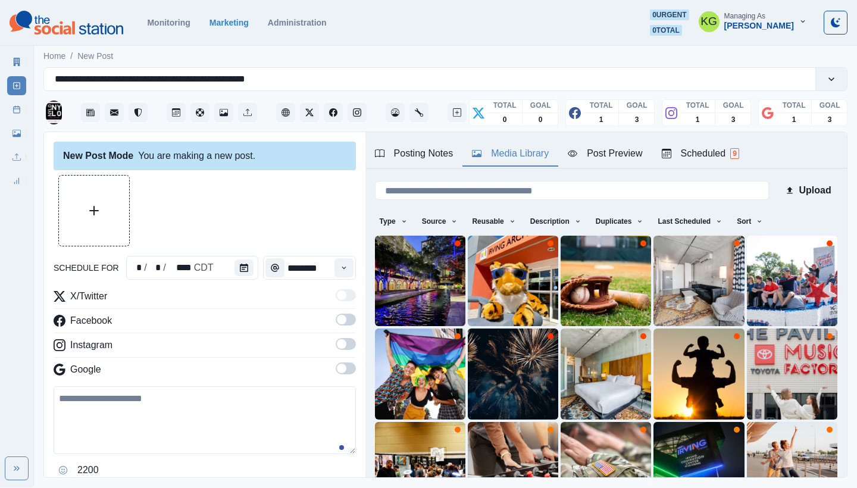
click at [332, 358] on div "X/Twitter Facebook Instagram Google" at bounding box center [205, 335] width 302 height 92
click at [336, 372] on span at bounding box center [346, 369] width 20 height 12
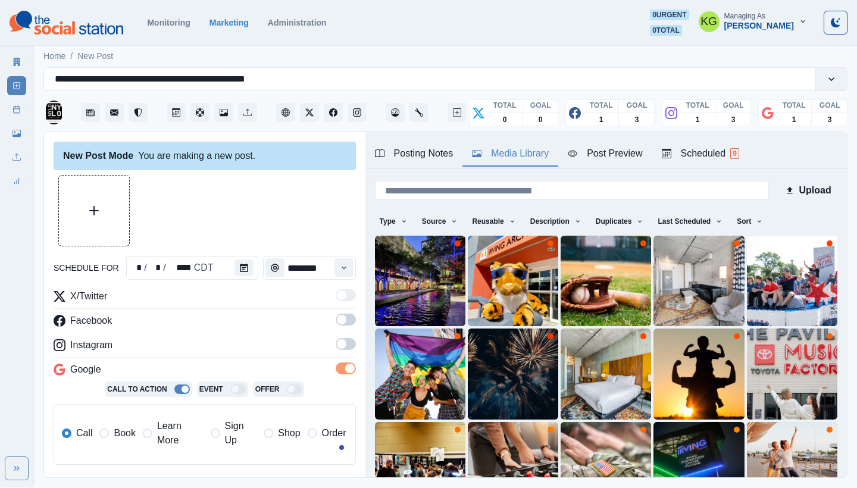
click at [336, 350] on span at bounding box center [346, 344] width 20 height 12
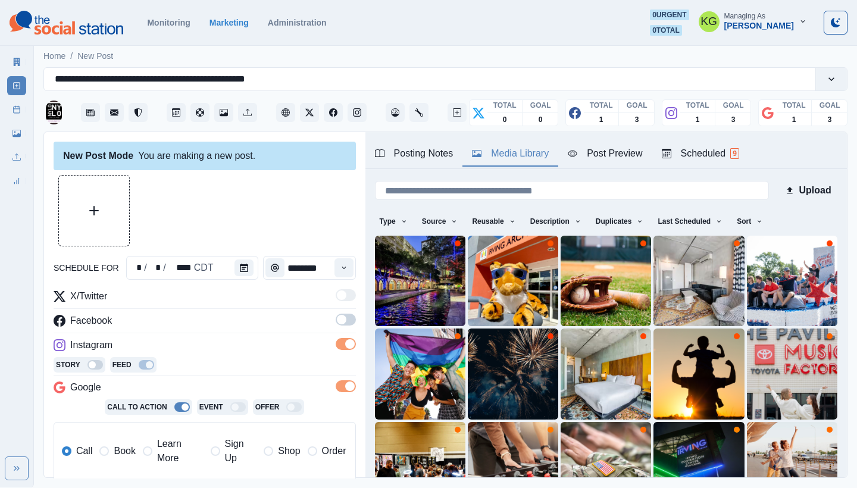
click at [336, 327] on label at bounding box center [346, 323] width 20 height 19
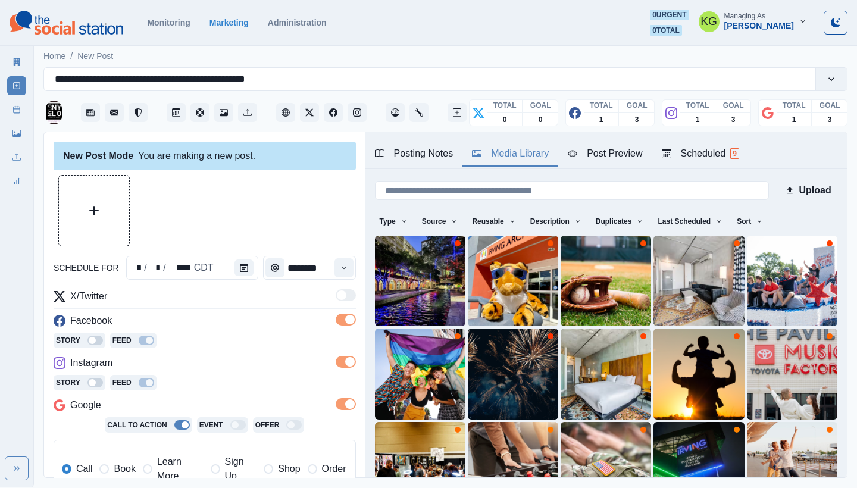
scroll to position [239, 0]
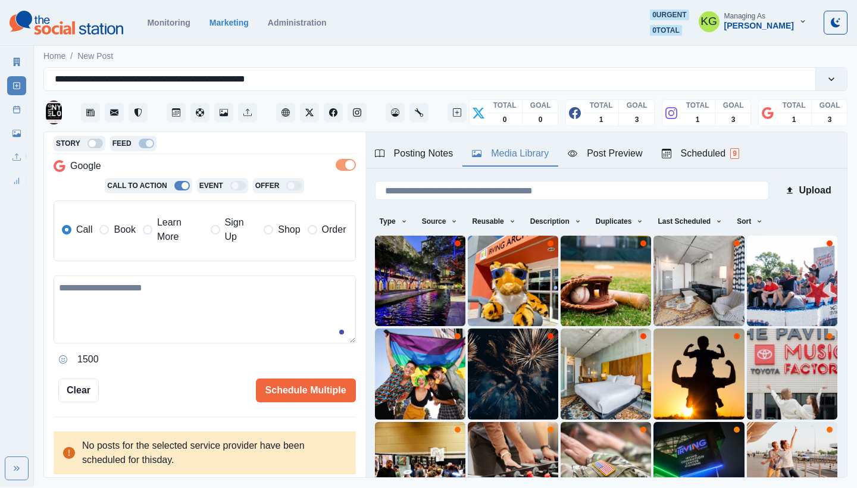
click at [100, 229] on span at bounding box center [104, 230] width 10 height 10
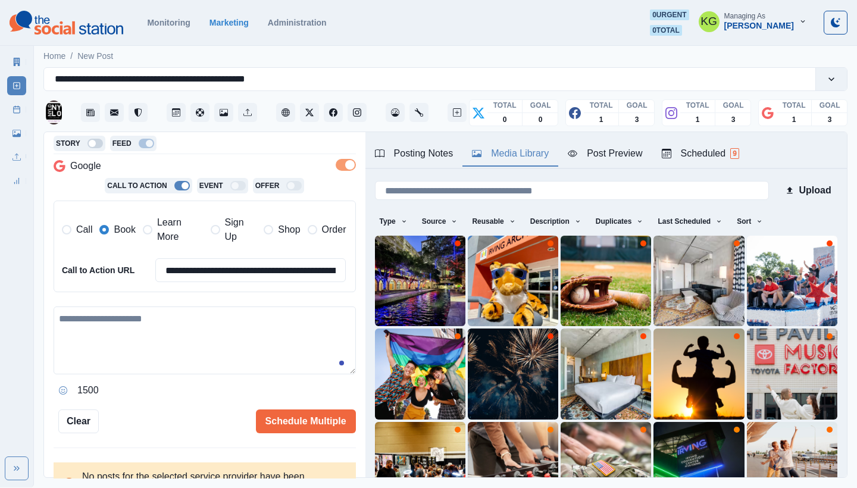
click at [153, 317] on textarea at bounding box center [205, 341] width 302 height 68
paste textarea "**********"
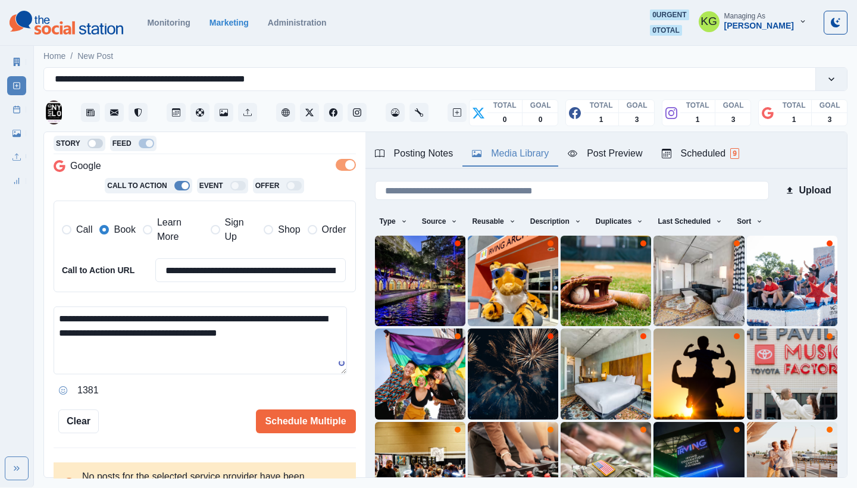
click at [319, 336] on textarea "**********" at bounding box center [201, 341] width 294 height 68
click at [62, 386] on icon "Opens Emoji Picker" at bounding box center [63, 390] width 8 height 8
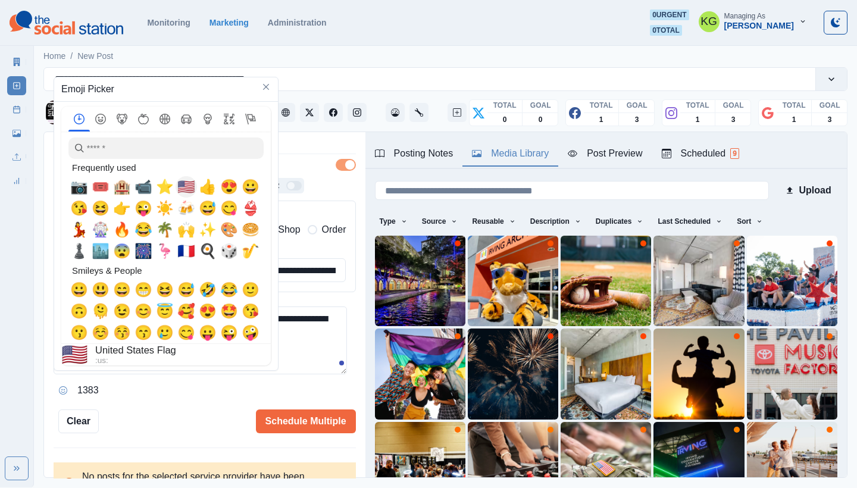
click at [186, 182] on span "🇺🇸" at bounding box center [186, 187] width 18 height 17
type textarea "**********"
click at [329, 352] on textarea "**********" at bounding box center [201, 341] width 294 height 68
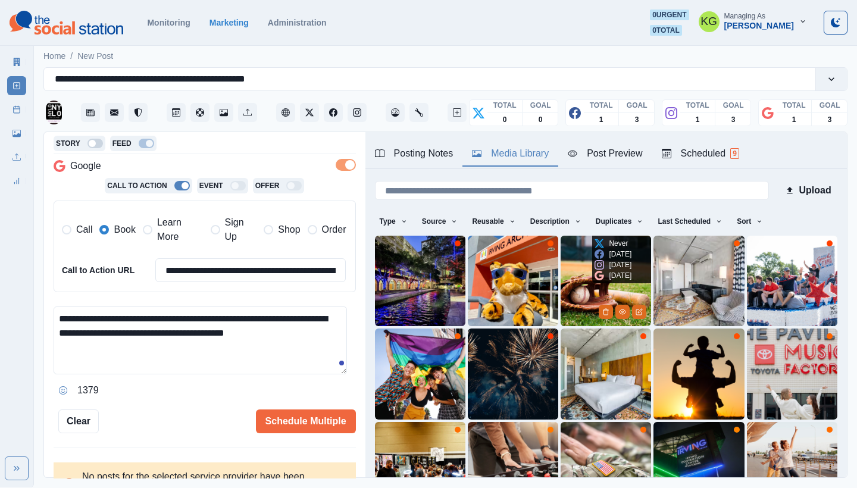
scroll to position [102, 0]
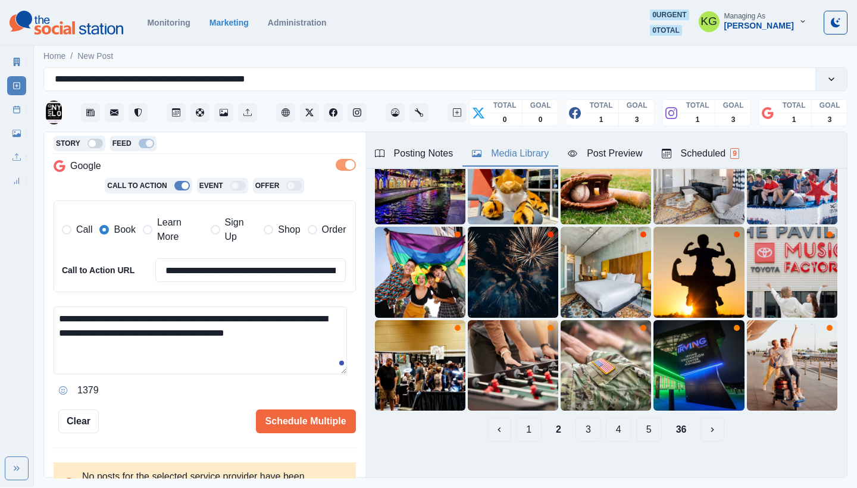
click at [576, 425] on button "3" at bounding box center [589, 430] width 26 height 24
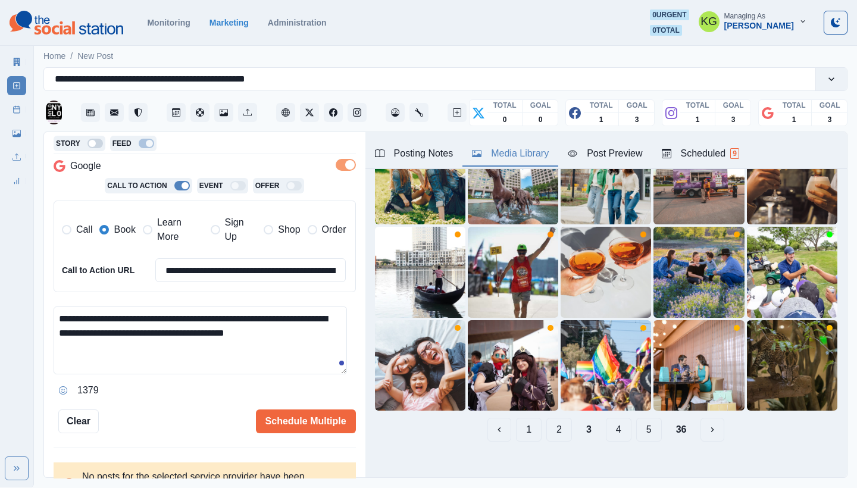
click at [614, 423] on button "4" at bounding box center [619, 430] width 26 height 24
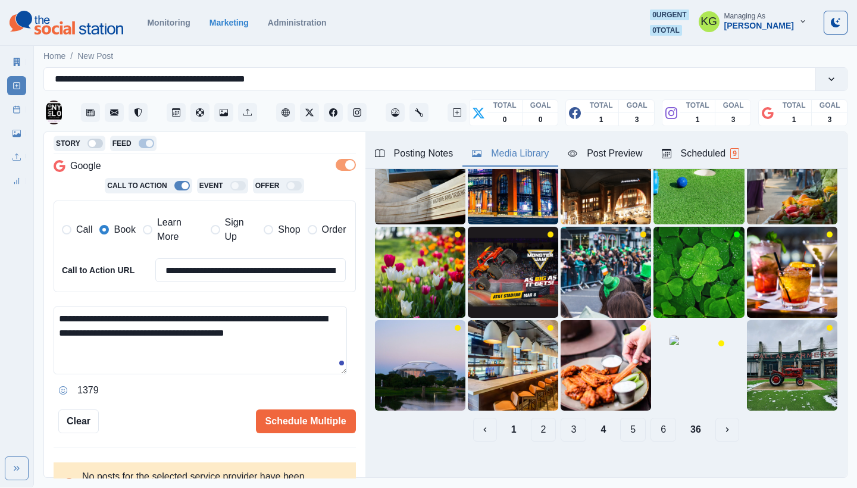
click at [626, 418] on button "5" at bounding box center [633, 430] width 26 height 24
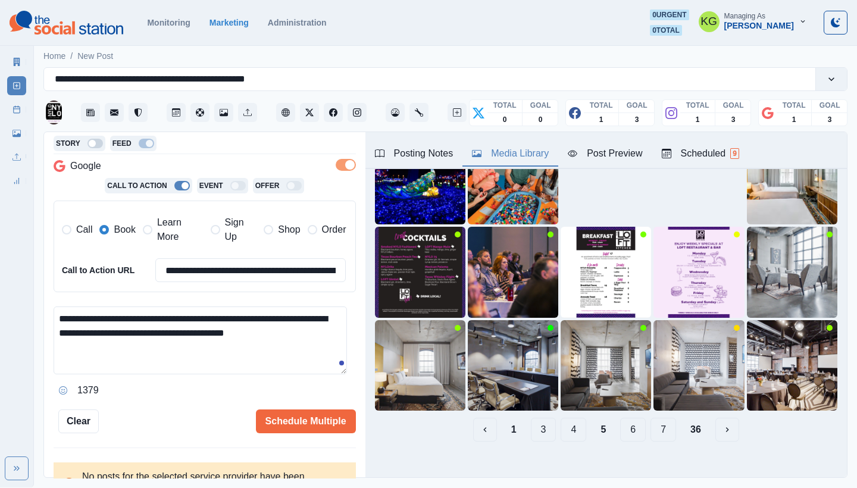
click at [628, 418] on button "6" at bounding box center [633, 430] width 26 height 24
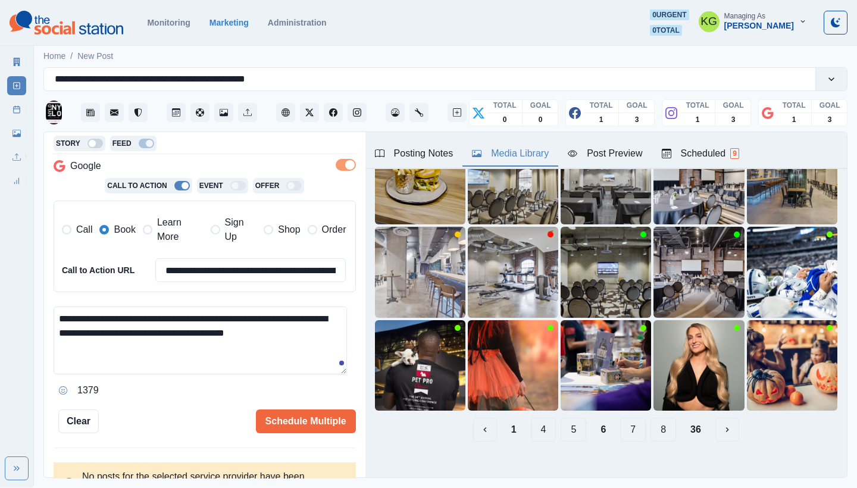
click at [624, 426] on button "7" at bounding box center [633, 430] width 26 height 24
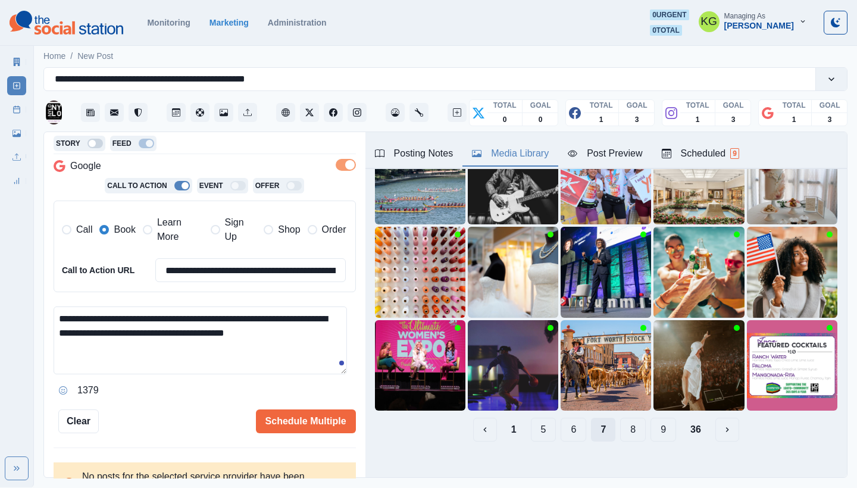
click at [595, 423] on button "7" at bounding box center [603, 430] width 24 height 24
click at [620, 419] on button "8" at bounding box center [633, 430] width 26 height 24
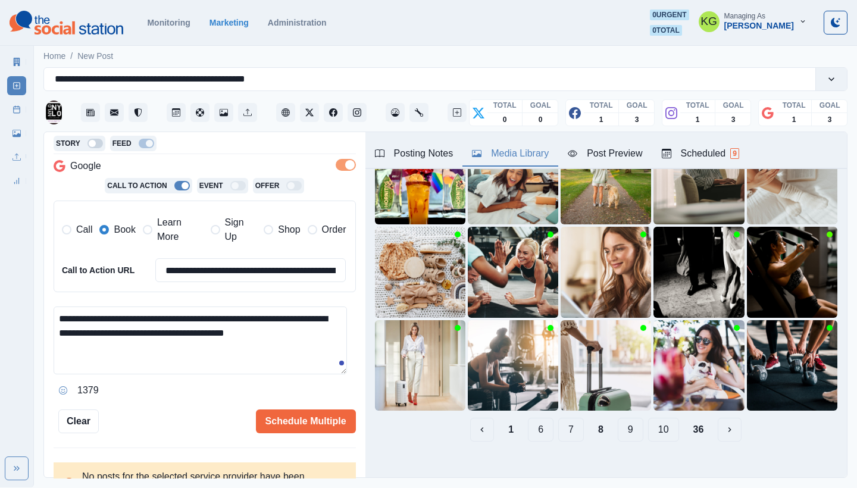
click at [621, 425] on button "9" at bounding box center [631, 430] width 26 height 24
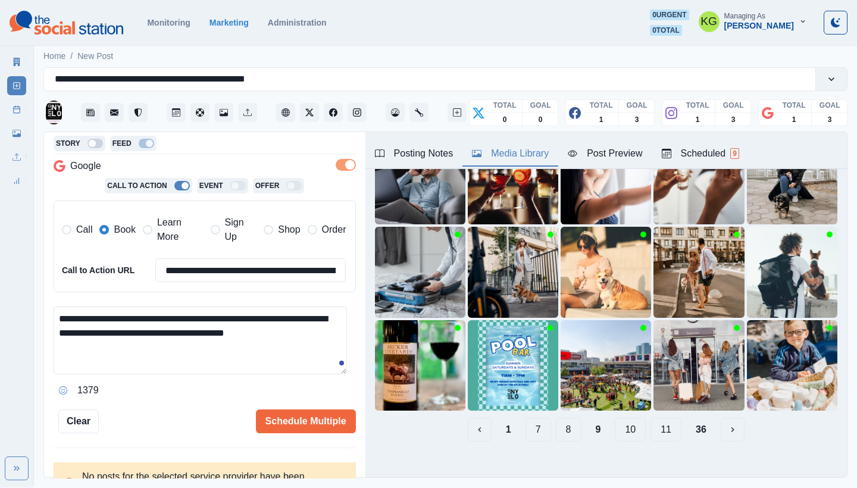
click at [629, 418] on button "10" at bounding box center [630, 430] width 31 height 24
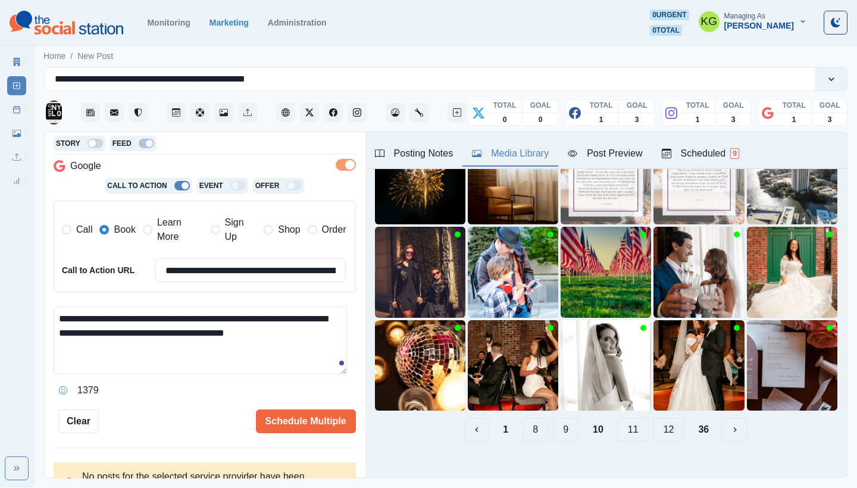
click at [623, 425] on button "11" at bounding box center [633, 430] width 31 height 24
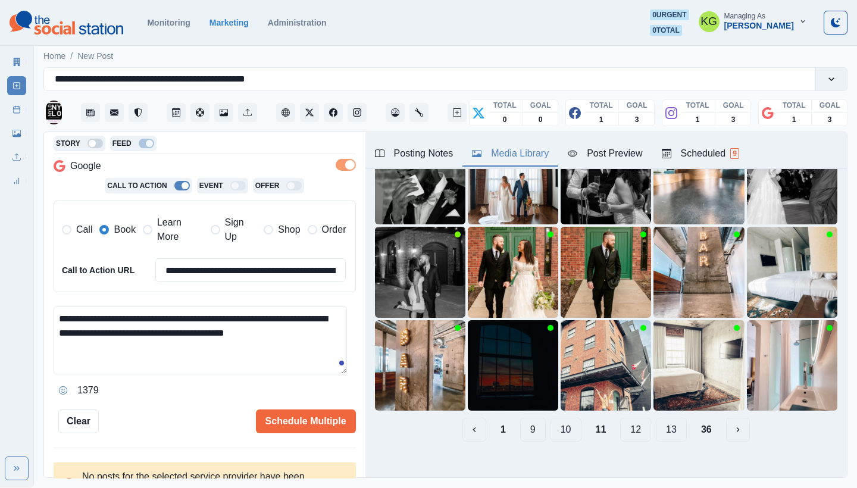
click at [626, 420] on button "12" at bounding box center [635, 430] width 31 height 24
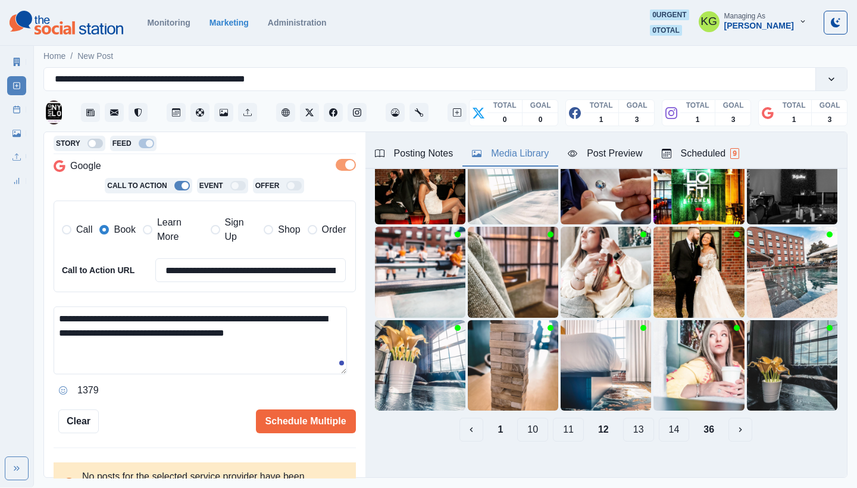
click at [637, 425] on button "13" at bounding box center [638, 430] width 31 height 24
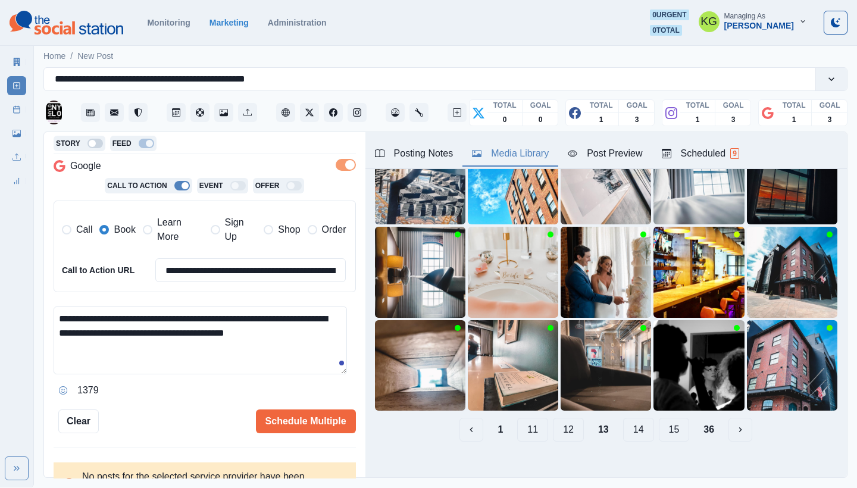
click at [629, 422] on button "14" at bounding box center [638, 430] width 31 height 24
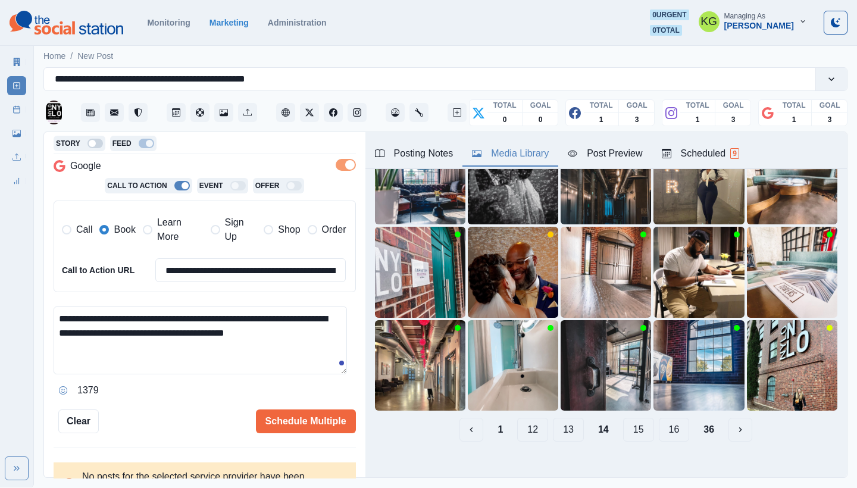
click at [623, 425] on button "15" at bounding box center [638, 430] width 31 height 24
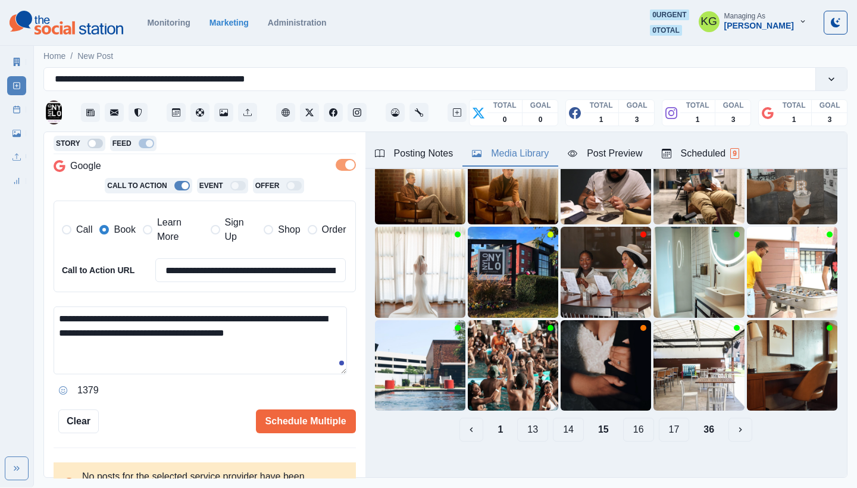
click at [623, 422] on button "16" at bounding box center [638, 430] width 31 height 24
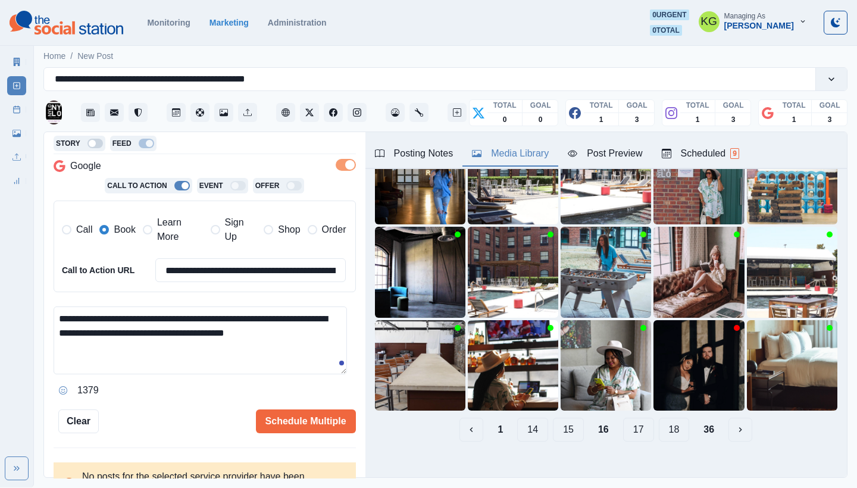
click at [629, 423] on button "17" at bounding box center [638, 430] width 31 height 24
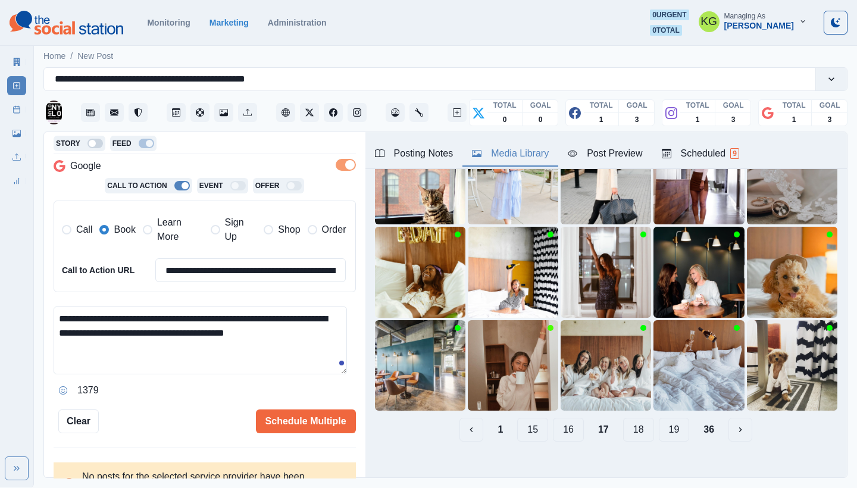
click at [626, 425] on button "18" at bounding box center [638, 430] width 31 height 24
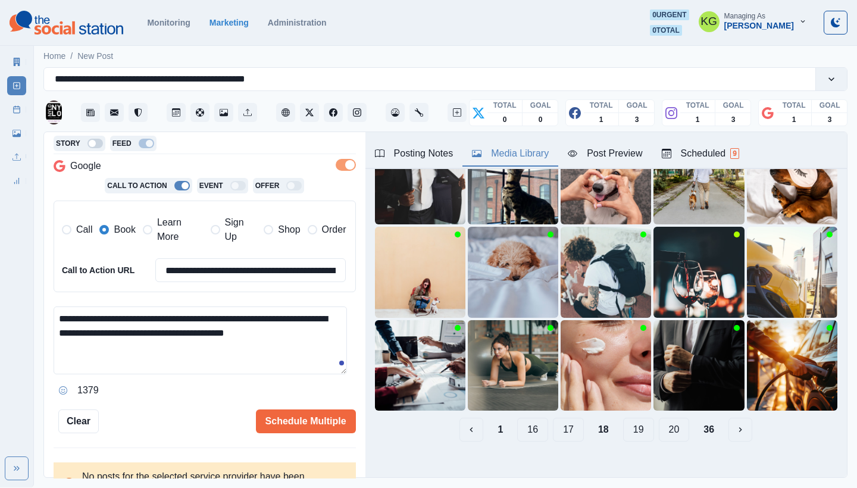
click at [631, 426] on button "19" at bounding box center [638, 430] width 31 height 24
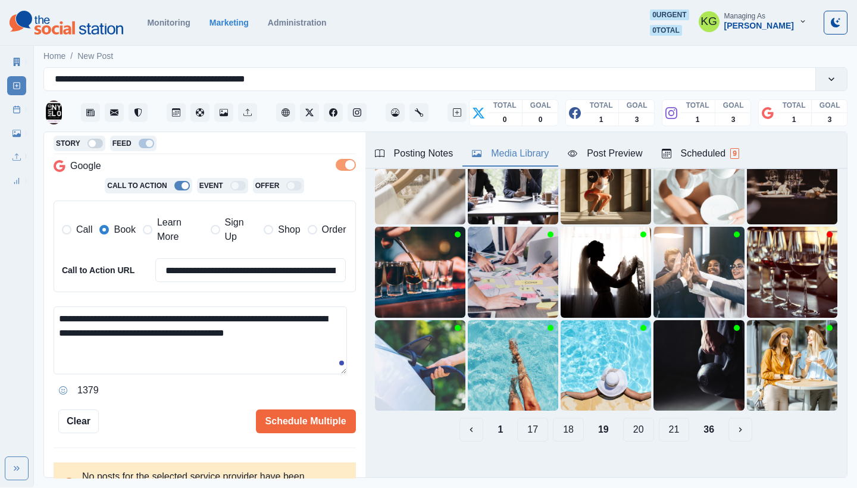
click at [625, 418] on button "20" at bounding box center [638, 430] width 31 height 24
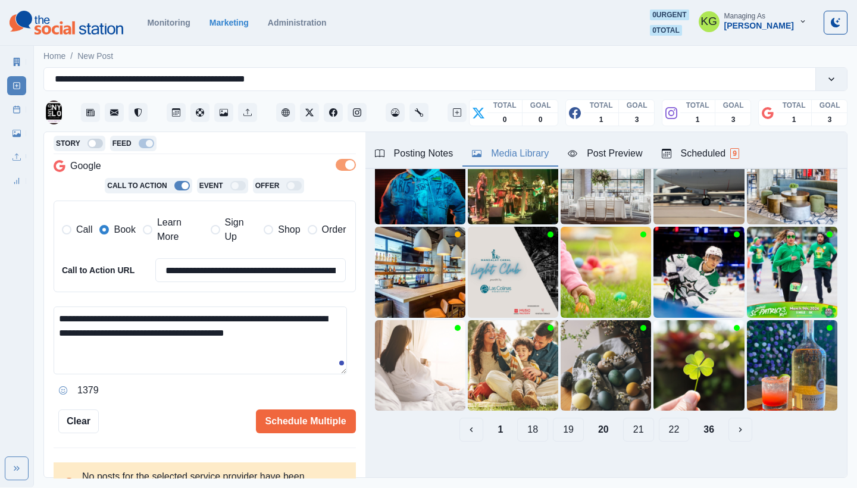
click at [623, 425] on button "21" at bounding box center [638, 430] width 31 height 24
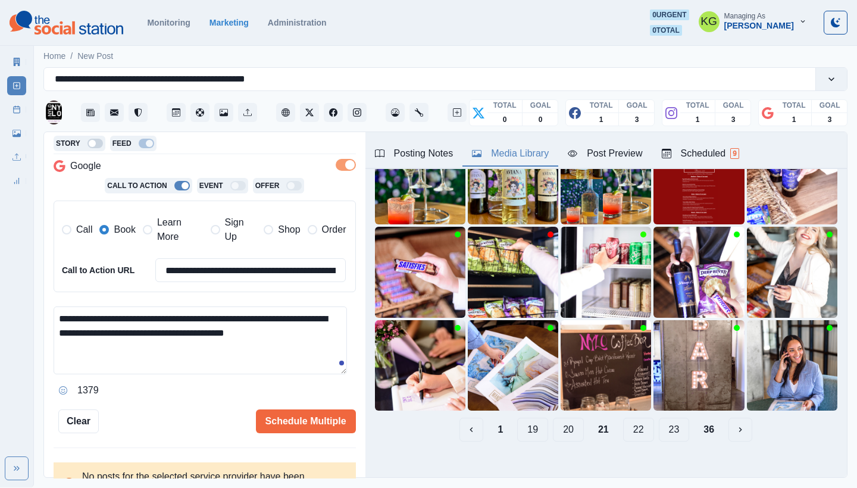
click at [624, 427] on button "22" at bounding box center [638, 430] width 31 height 24
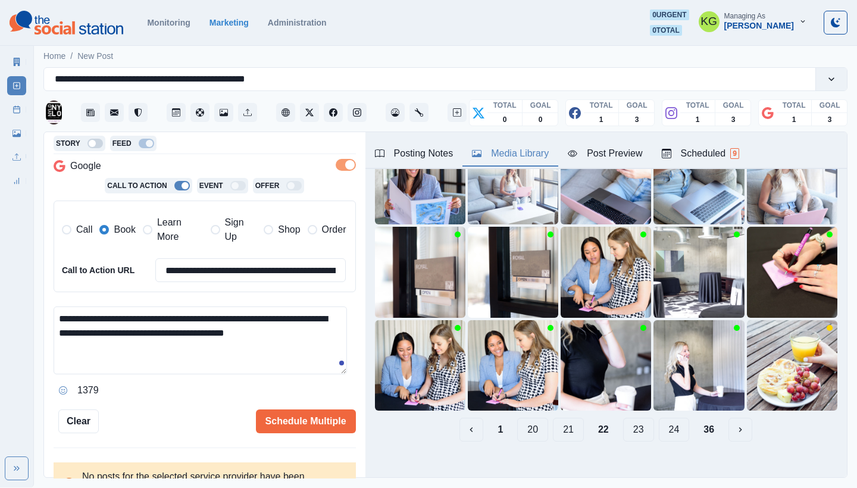
click at [624, 427] on button "23" at bounding box center [638, 430] width 31 height 24
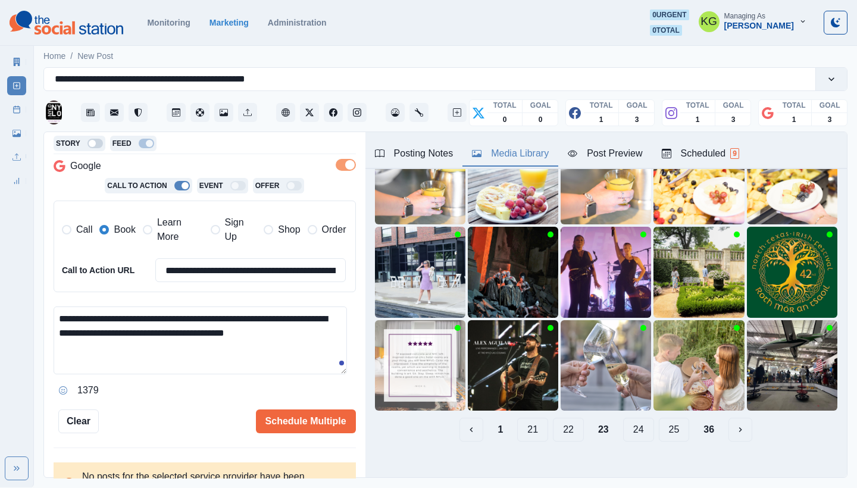
click at [623, 427] on button "24" at bounding box center [638, 430] width 31 height 24
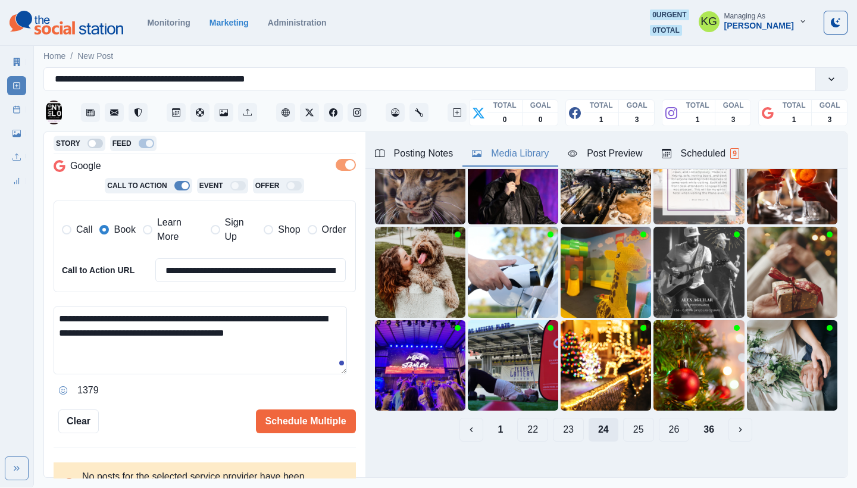
click at [623, 427] on button "25" at bounding box center [638, 430] width 31 height 24
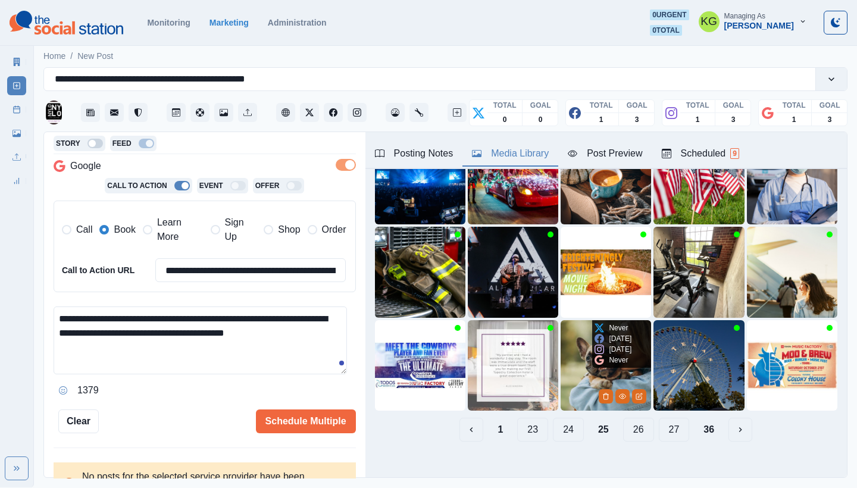
click at [623, 427] on button "26" at bounding box center [638, 430] width 31 height 24
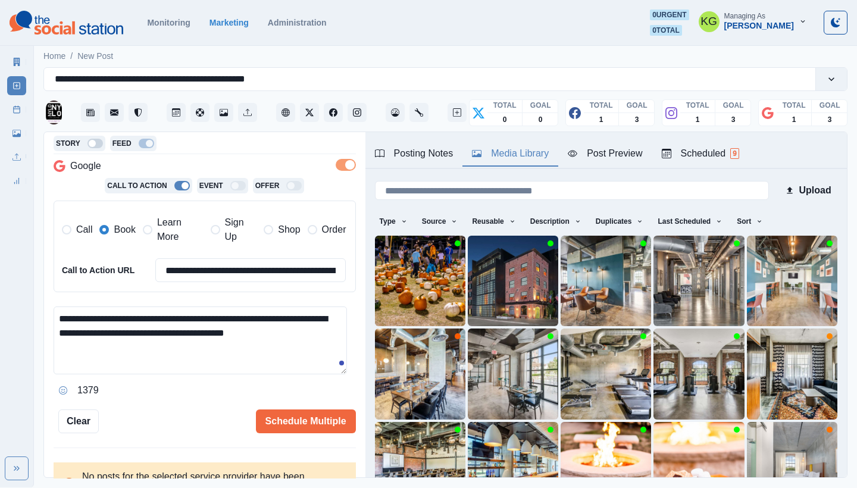
scroll to position [92, 0]
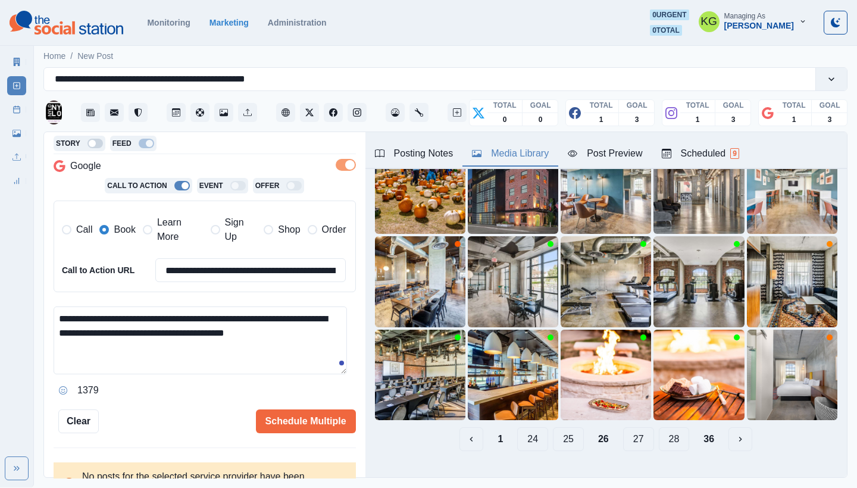
click at [633, 428] on button "27" at bounding box center [638, 440] width 31 height 24
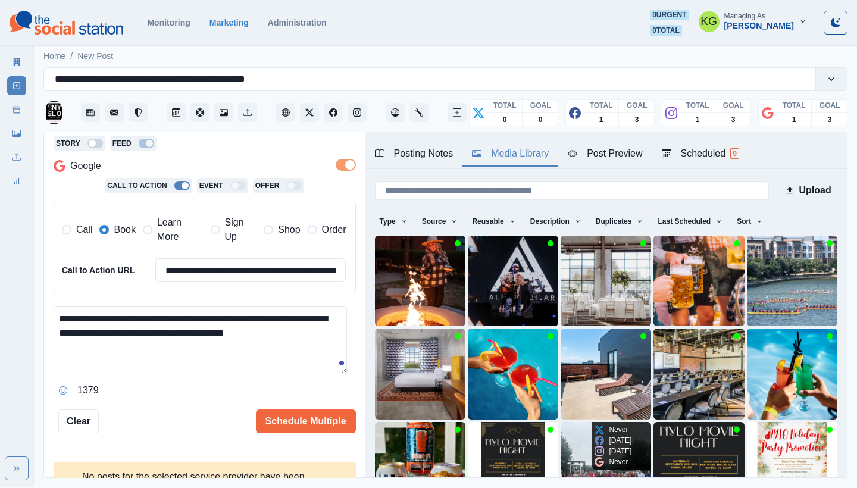
scroll to position [102, 0]
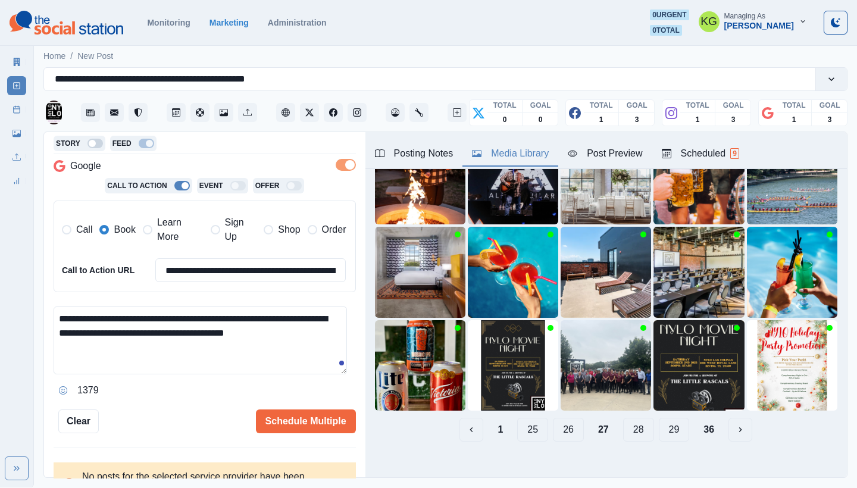
click at [632, 428] on button "28" at bounding box center [638, 430] width 31 height 24
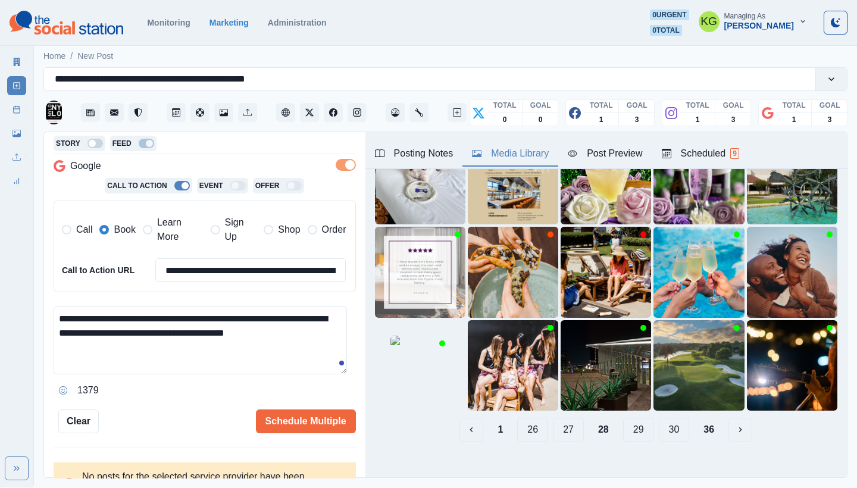
click at [632, 428] on button "29" at bounding box center [638, 430] width 31 height 24
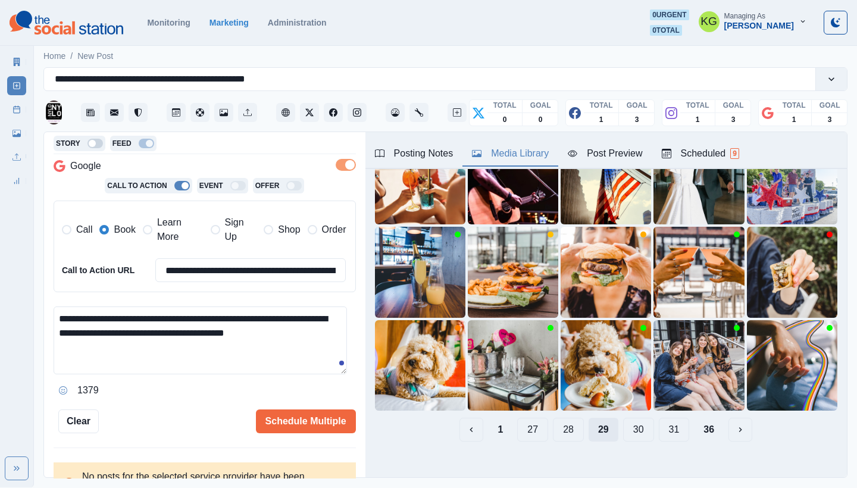
scroll to position [0, 0]
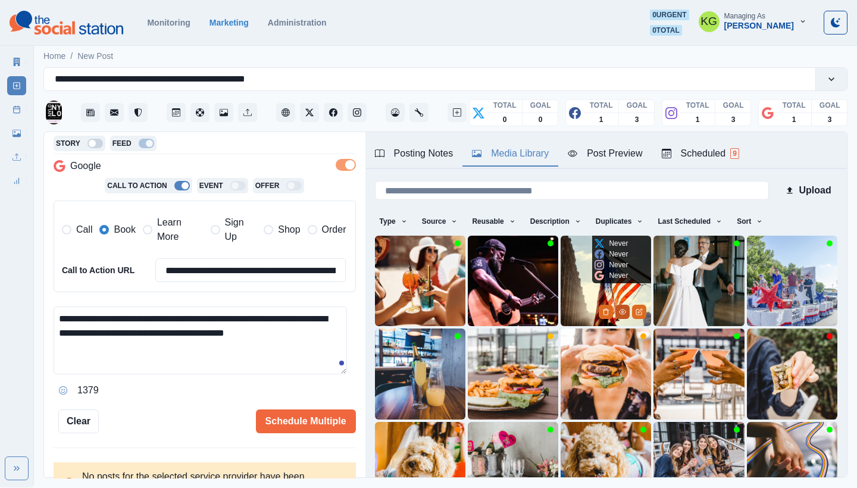
click at [619, 308] on icon "View Media" at bounding box center [622, 311] width 7 height 7
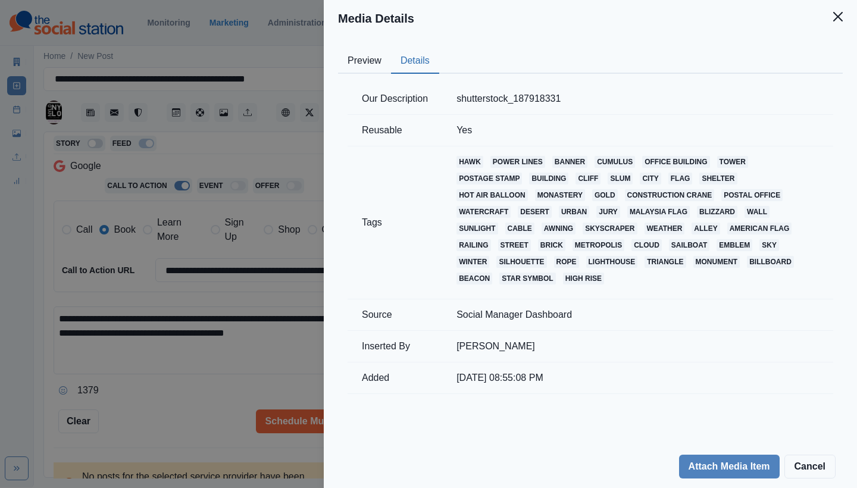
click at [426, 70] on button "Details" at bounding box center [415, 61] width 48 height 25
click at [836, 16] on icon "Close" at bounding box center [839, 17] width 10 height 10
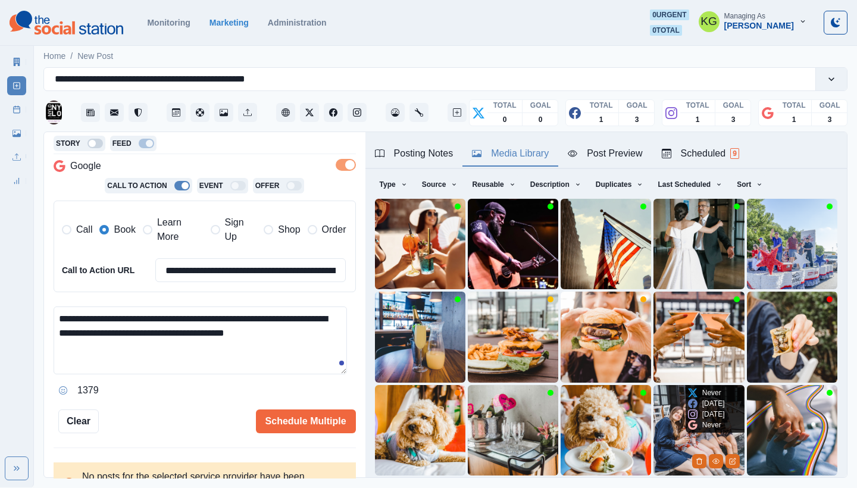
scroll to position [102, 0]
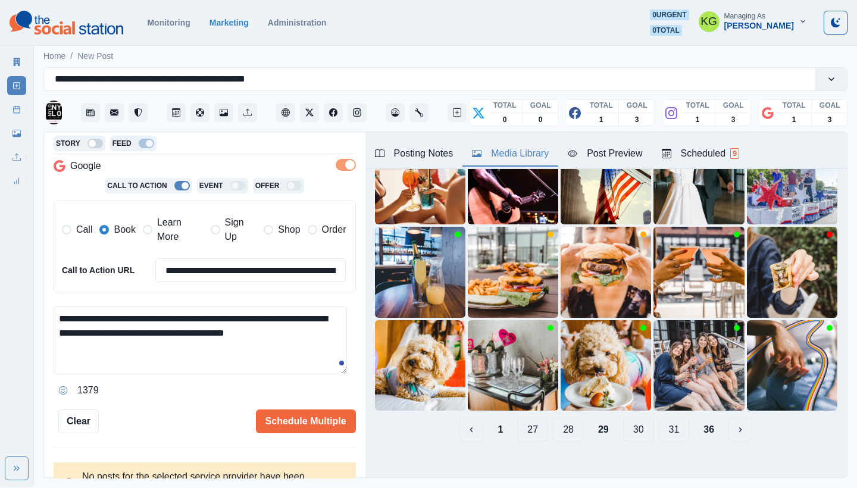
click at [636, 418] on button "30" at bounding box center [638, 430] width 31 height 24
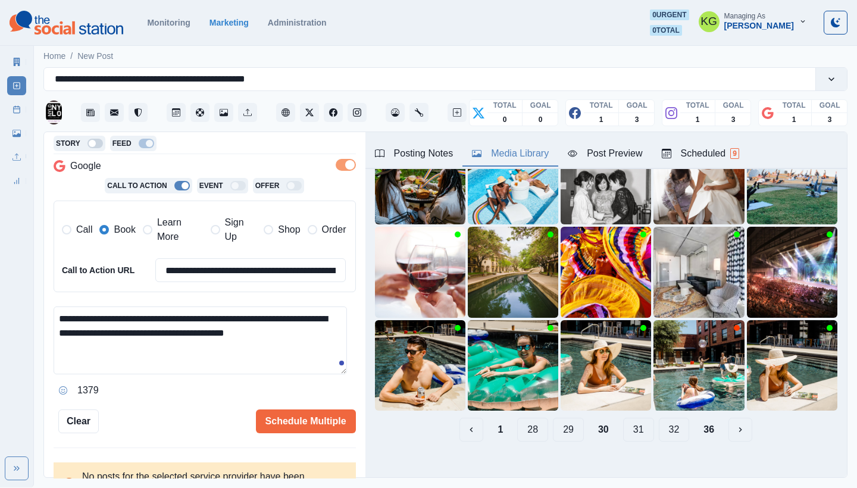
click at [631, 422] on button "31" at bounding box center [638, 430] width 31 height 24
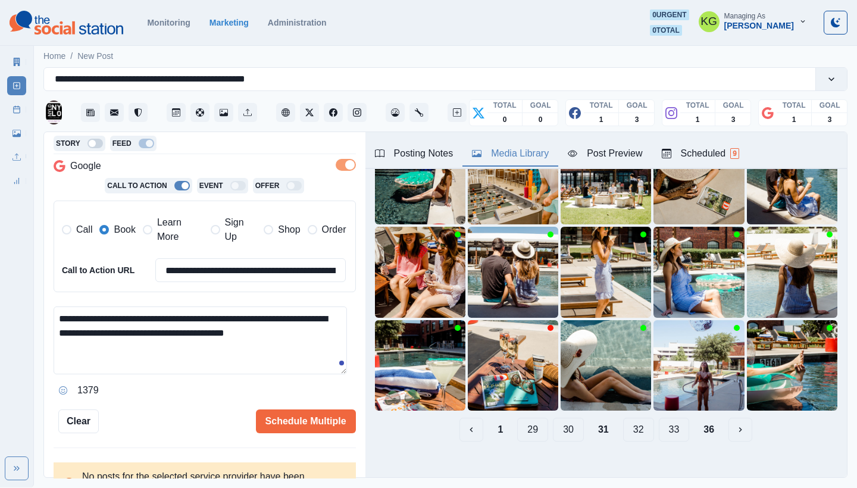
click at [636, 421] on button "32" at bounding box center [638, 430] width 31 height 24
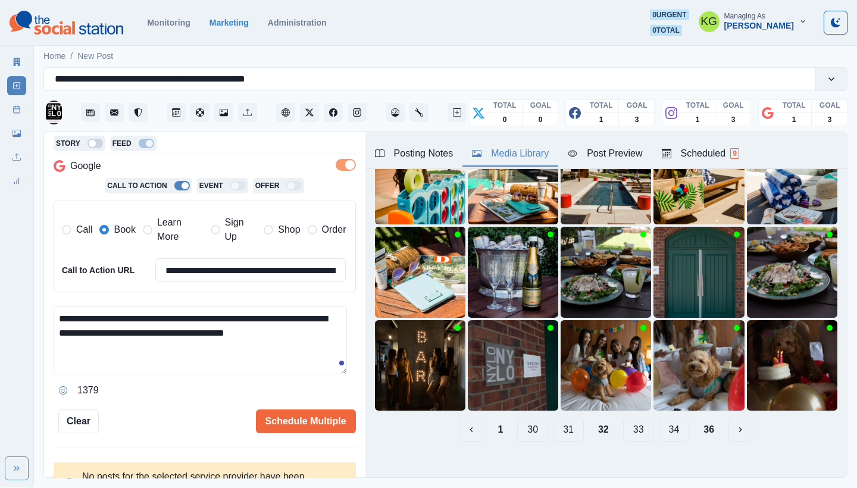
click at [639, 421] on button "33" at bounding box center [638, 430] width 31 height 24
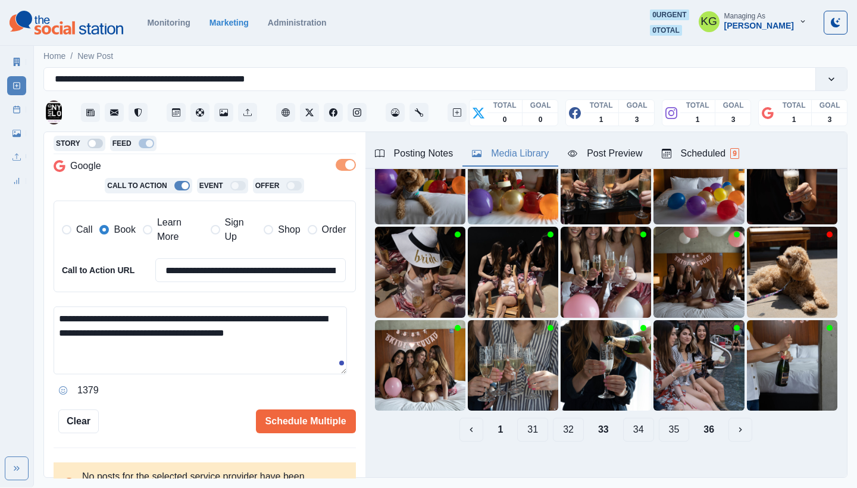
click at [642, 425] on button "34" at bounding box center [638, 430] width 31 height 24
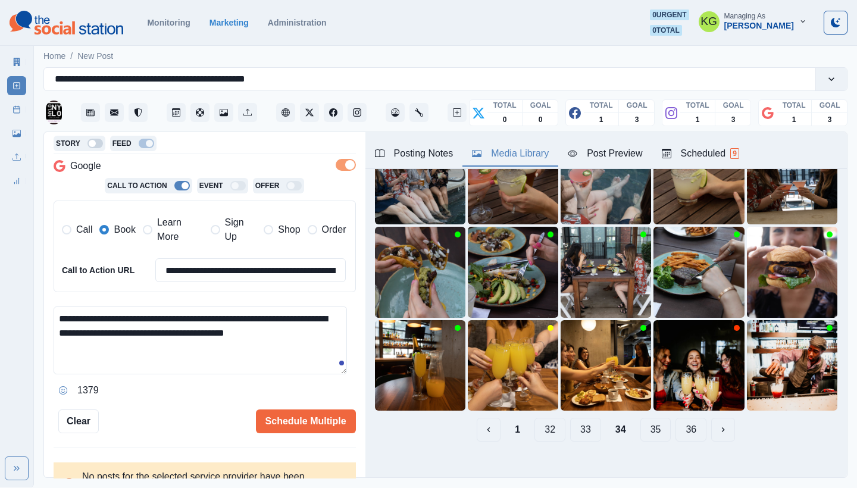
click at [642, 426] on button "35" at bounding box center [656, 430] width 31 height 24
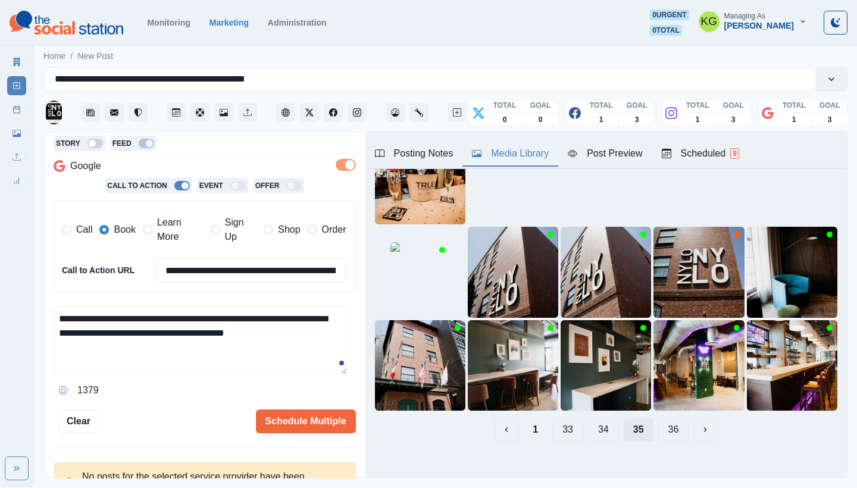
click at [642, 422] on button "35" at bounding box center [639, 430] width 30 height 24
click at [667, 422] on button "36" at bounding box center [674, 430] width 31 height 24
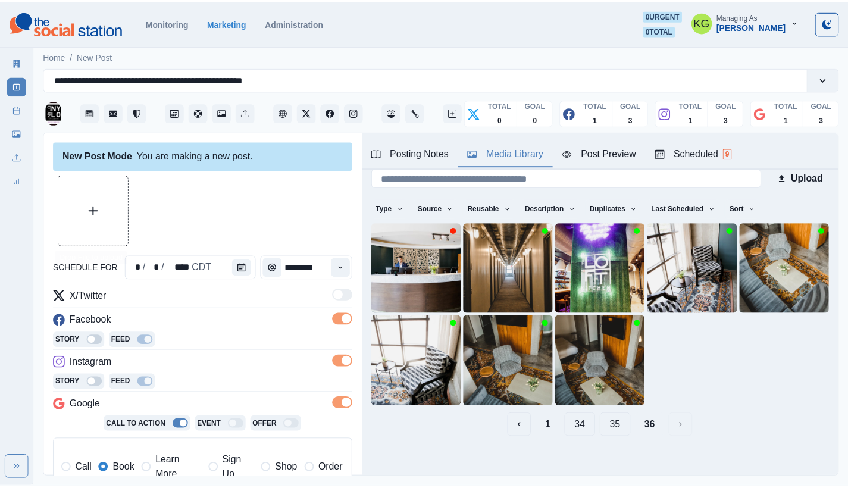
scroll to position [10, 0]
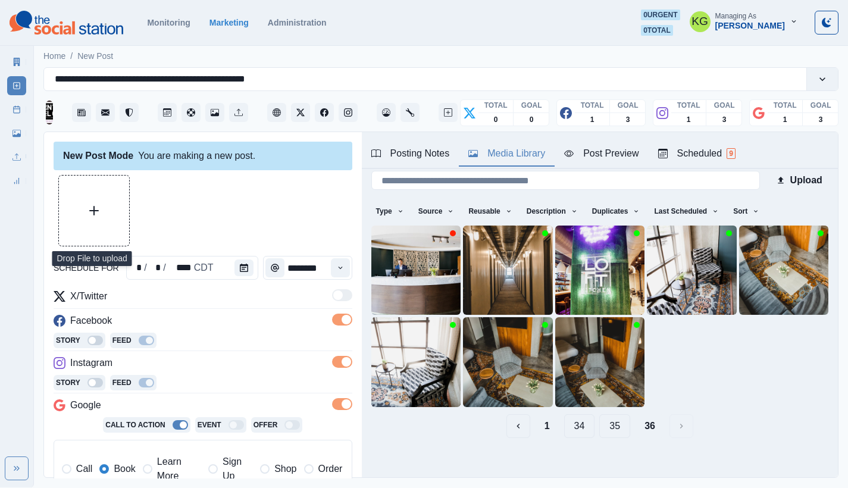
click at [88, 217] on button "Upload Media" at bounding box center [94, 211] width 70 height 70
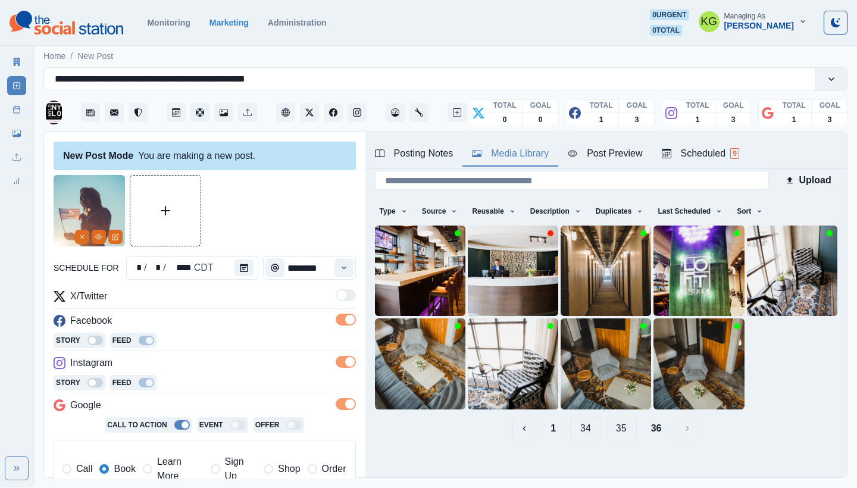
scroll to position [270, 0]
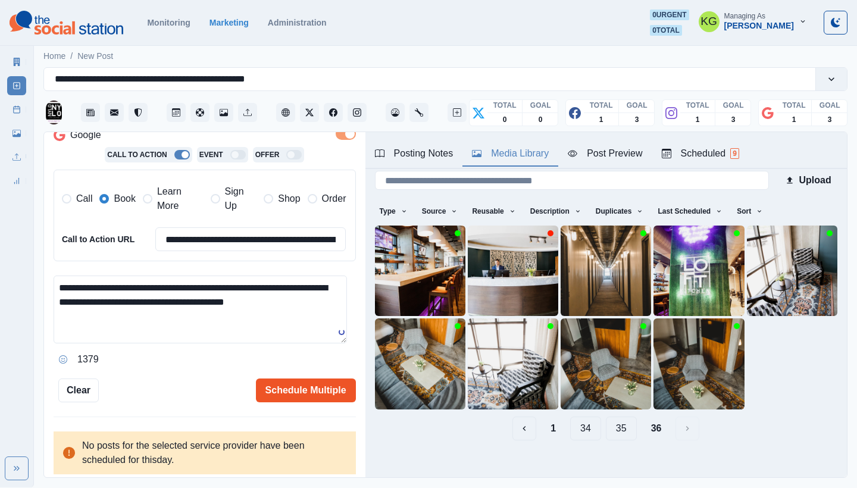
click at [325, 388] on button "Schedule Multiple" at bounding box center [306, 391] width 100 height 24
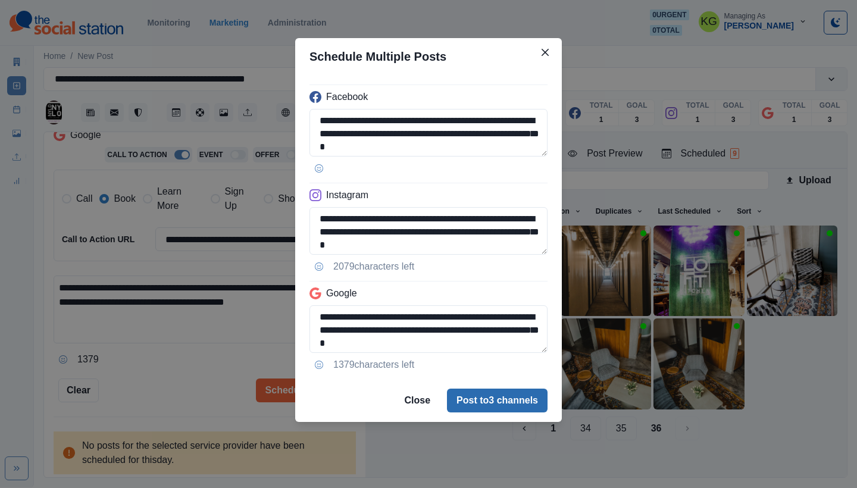
click at [497, 407] on button "Post to 3 channels" at bounding box center [497, 401] width 101 height 24
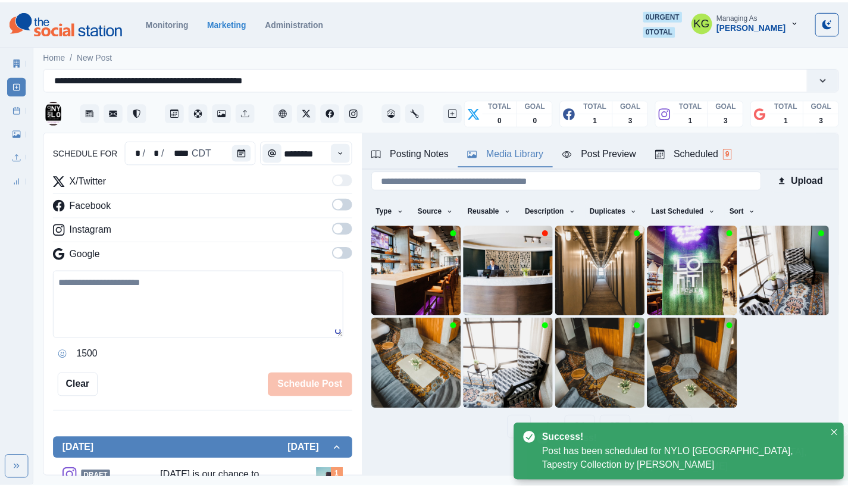
scroll to position [73, 0]
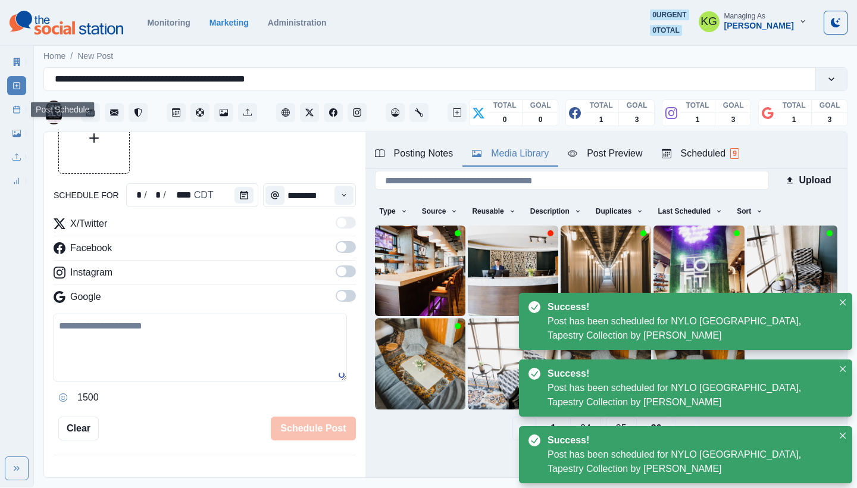
click at [24, 107] on link "Post Schedule" at bounding box center [16, 109] width 19 height 19
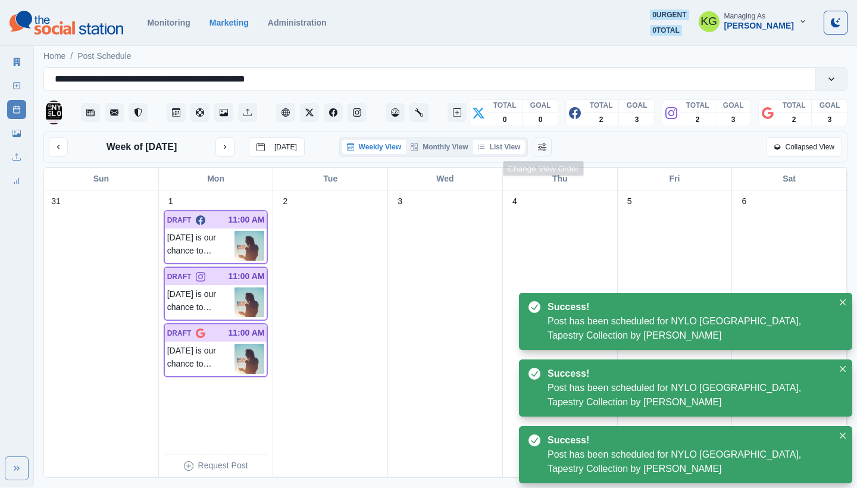
click at [514, 148] on button "List View" at bounding box center [499, 147] width 52 height 14
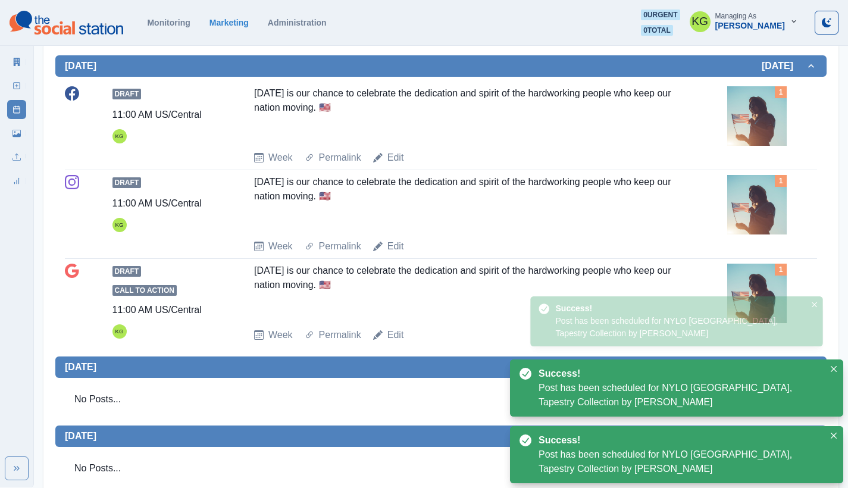
scroll to position [136, 0]
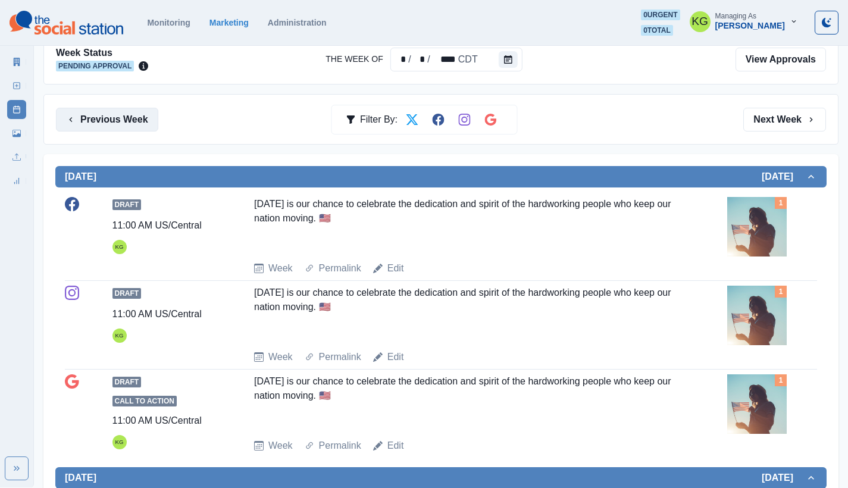
drag, startPoint x: 127, startPoint y: 116, endPoint x: 135, endPoint y: 118, distance: 8.7
click at [127, 116] on button "Previous Week" at bounding box center [107, 120] width 102 height 24
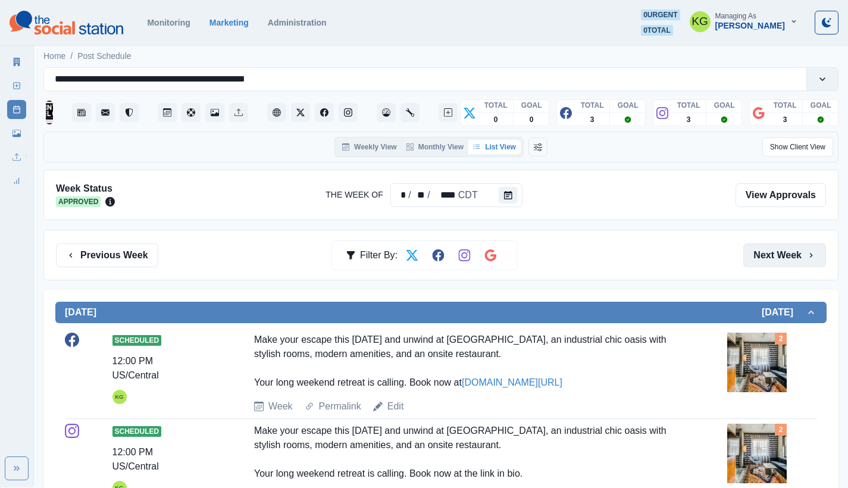
click at [776, 255] on button "Next Week" at bounding box center [785, 256] width 83 height 24
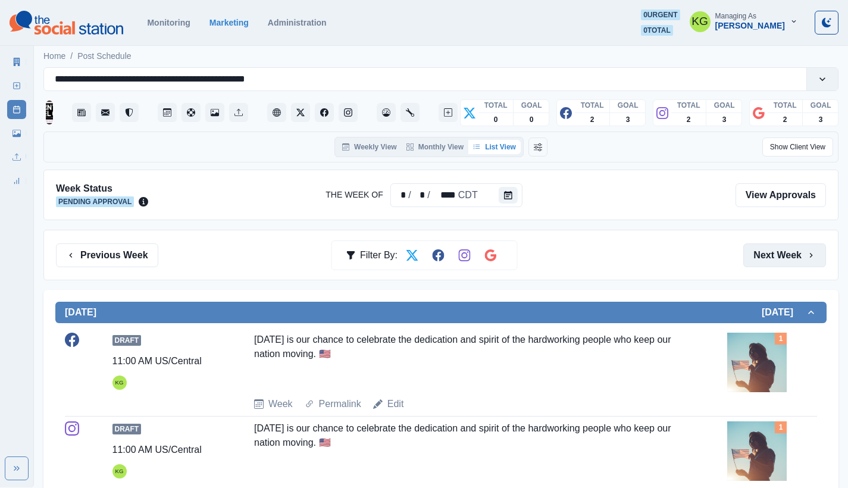
click at [776, 255] on button "Next Week" at bounding box center [785, 256] width 83 height 24
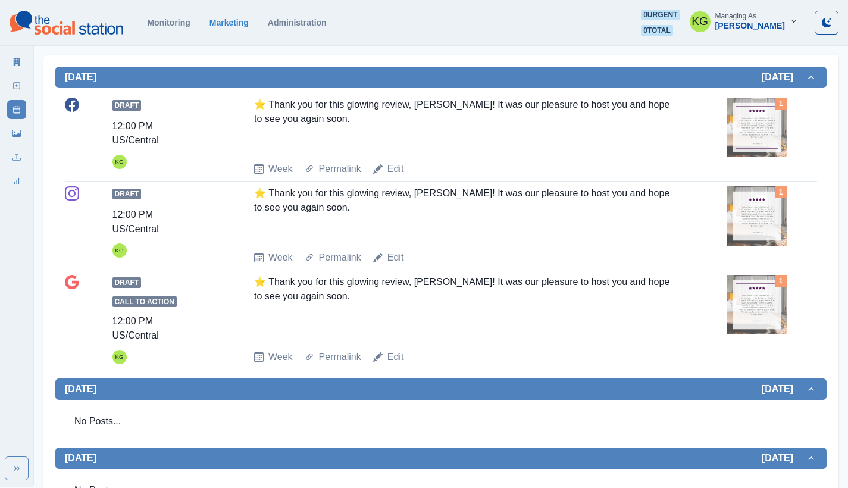
scroll to position [551, 0]
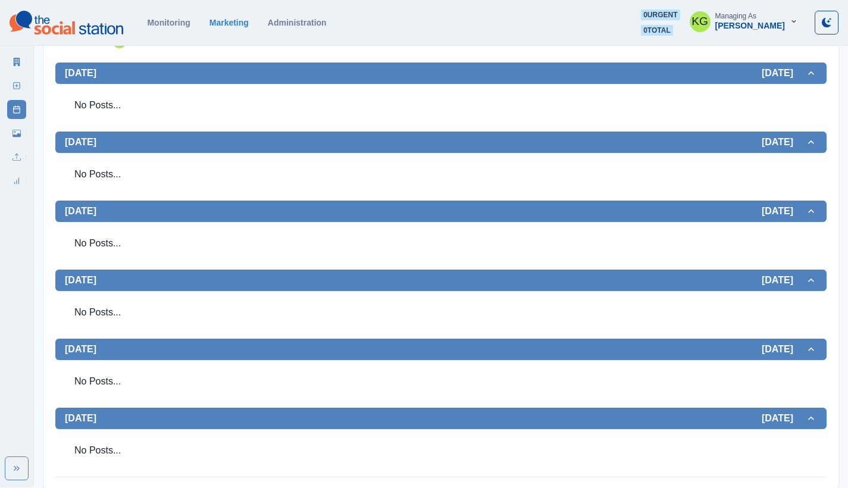
click at [280, 4] on section "Monitoring Marketing Administration 0 urgent 0 total KG Managing As [PERSON_NAM…" at bounding box center [424, 23] width 848 height 46
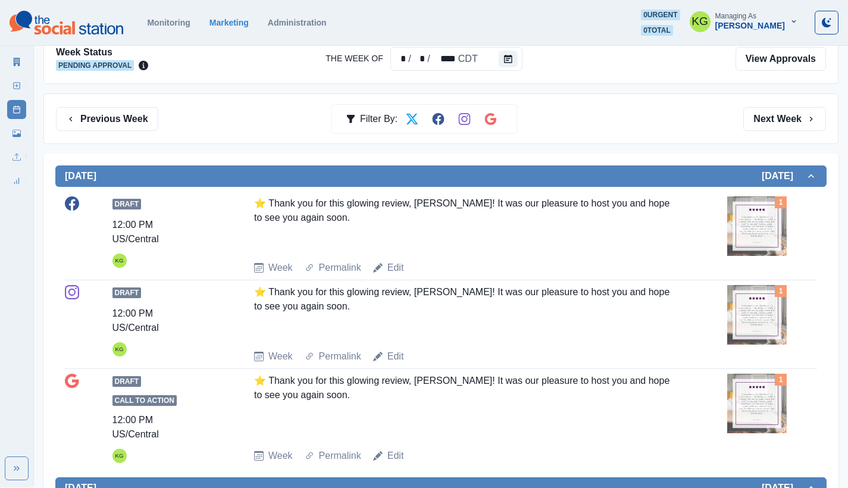
scroll to position [0, 0]
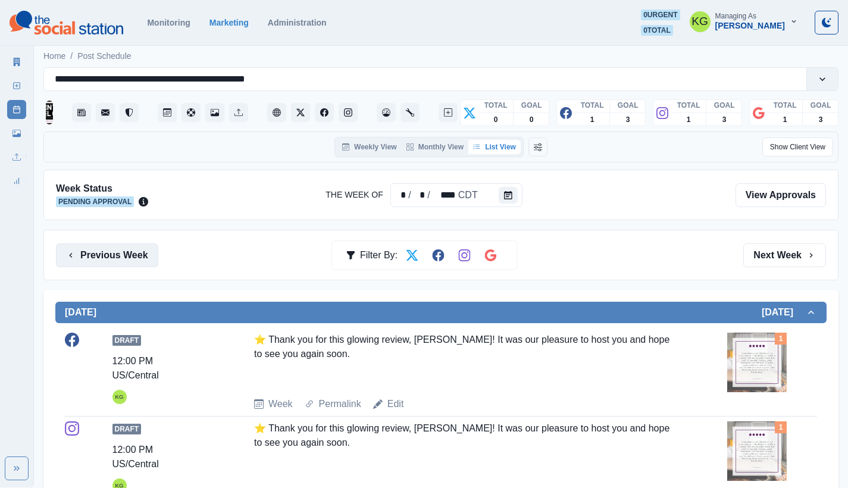
click at [141, 254] on button "Previous Week" at bounding box center [107, 256] width 102 height 24
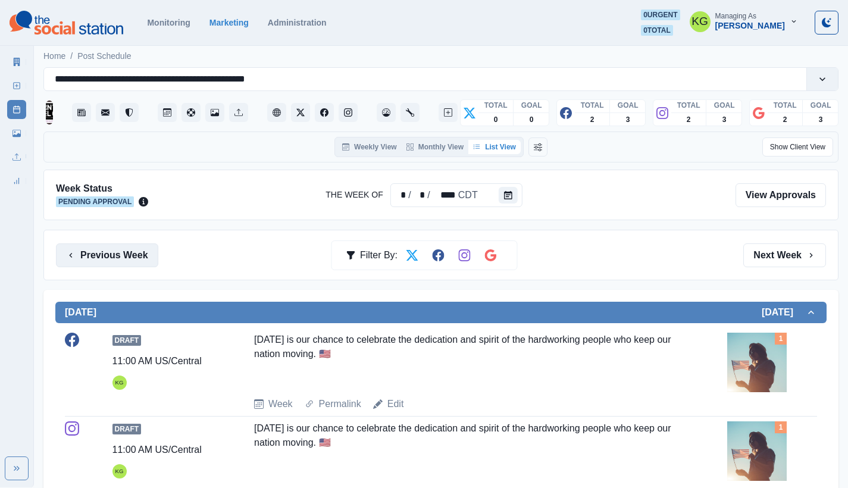
click at [141, 254] on button "Previous Week" at bounding box center [107, 256] width 102 height 24
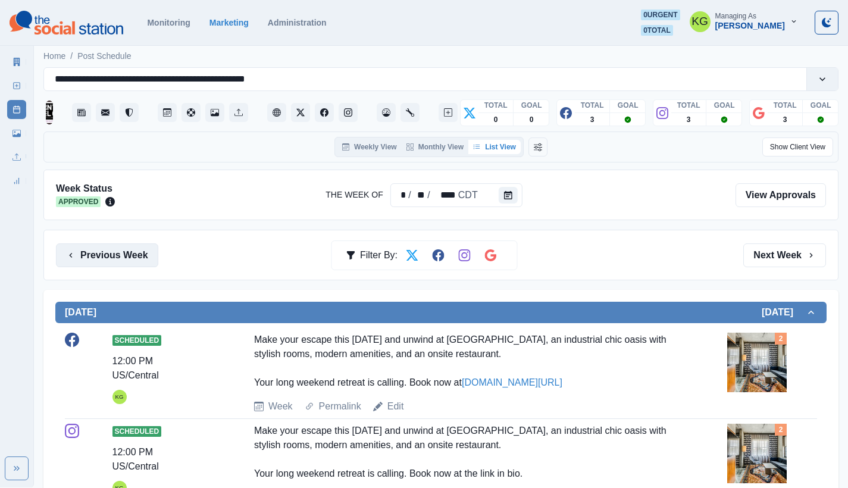
click at [135, 256] on button "Previous Week" at bounding box center [107, 256] width 102 height 24
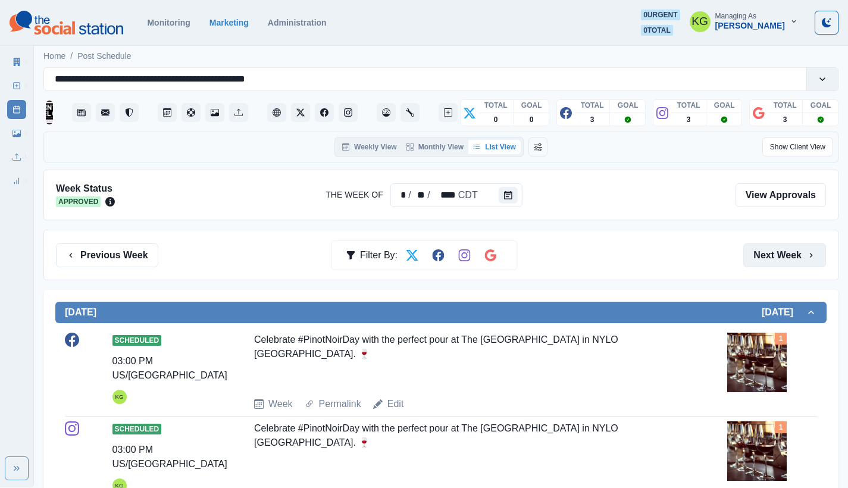
click at [790, 257] on button "Next Week" at bounding box center [785, 256] width 83 height 24
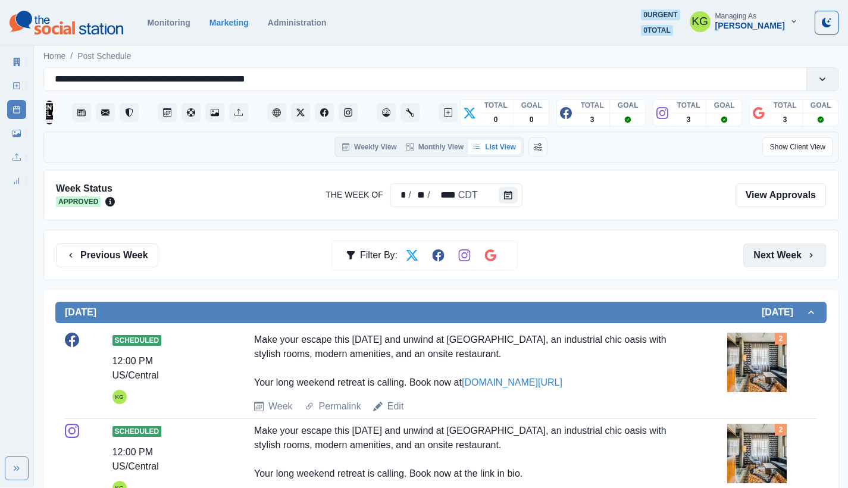
click at [790, 257] on button "Next Week" at bounding box center [785, 256] width 83 height 24
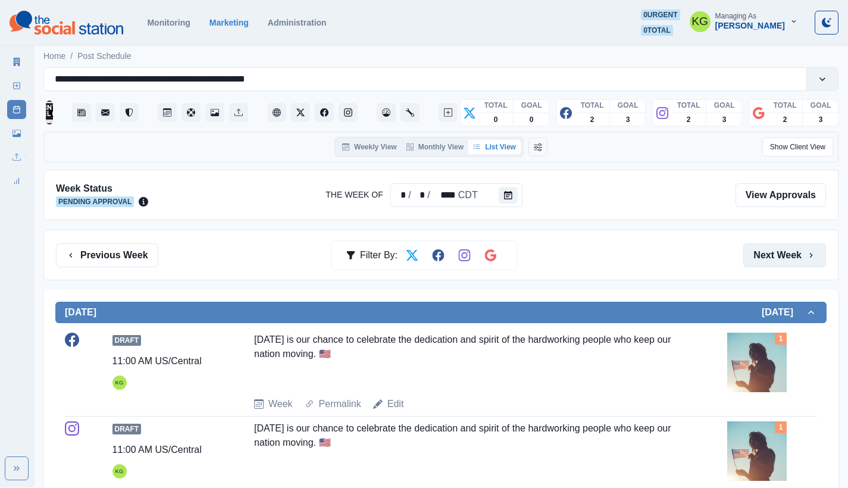
click at [790, 257] on button "Next Week" at bounding box center [785, 256] width 83 height 24
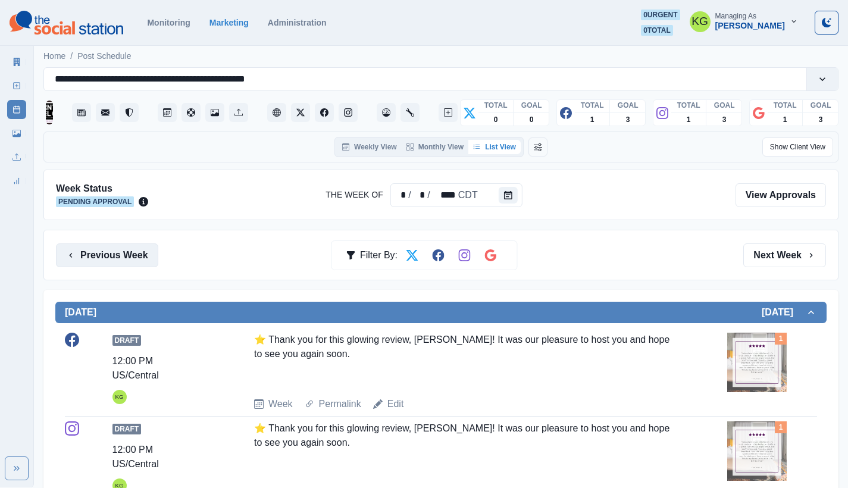
click at [120, 261] on button "Previous Week" at bounding box center [107, 256] width 102 height 24
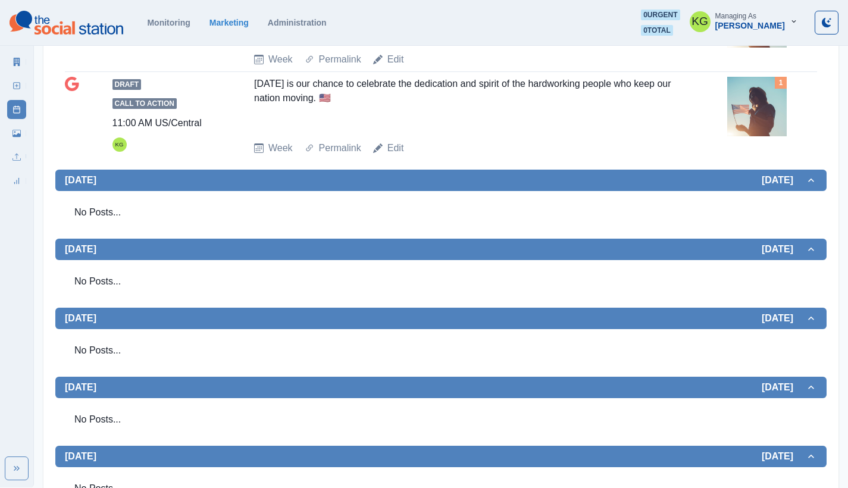
scroll to position [21, 0]
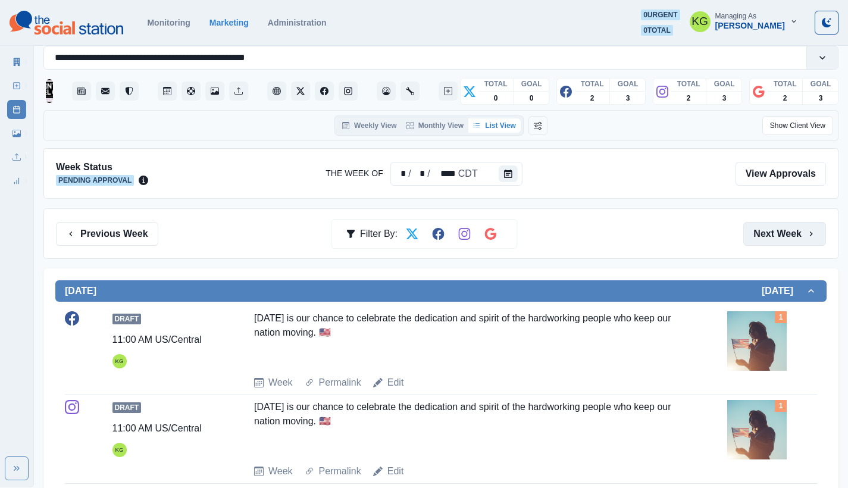
click at [788, 241] on button "Next Week" at bounding box center [785, 234] width 83 height 24
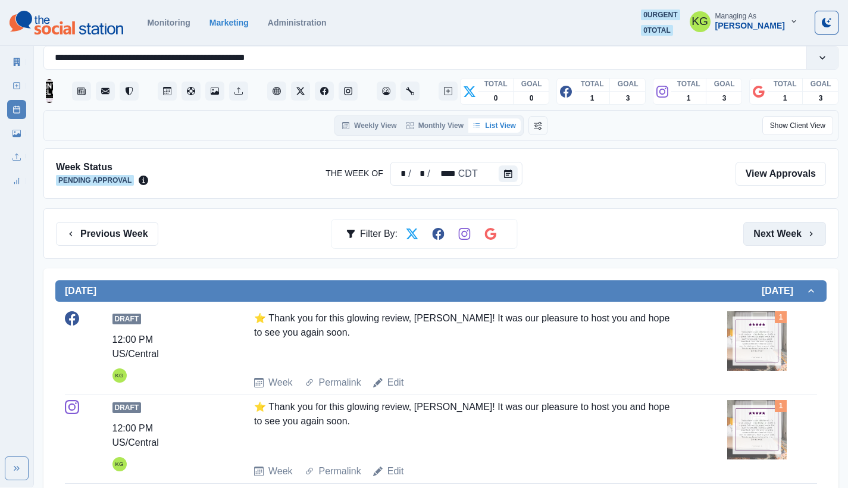
click at [788, 241] on button "Next Week" at bounding box center [785, 234] width 83 height 24
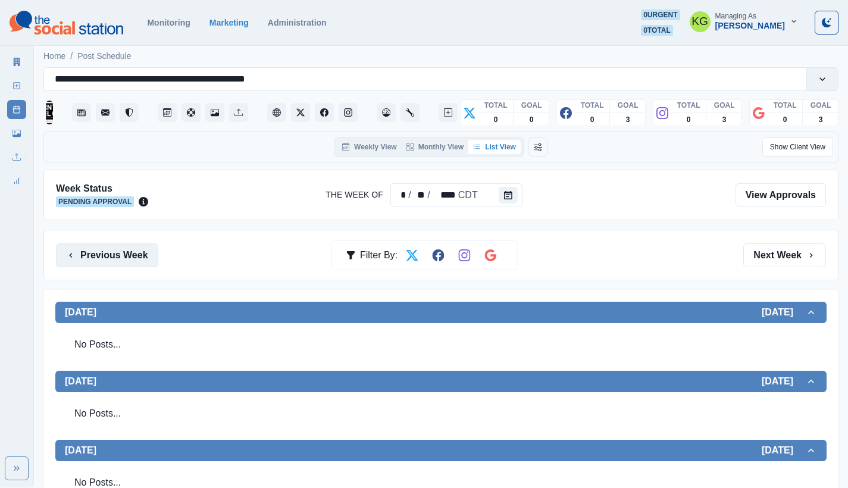
click at [124, 249] on button "Previous Week" at bounding box center [107, 256] width 102 height 24
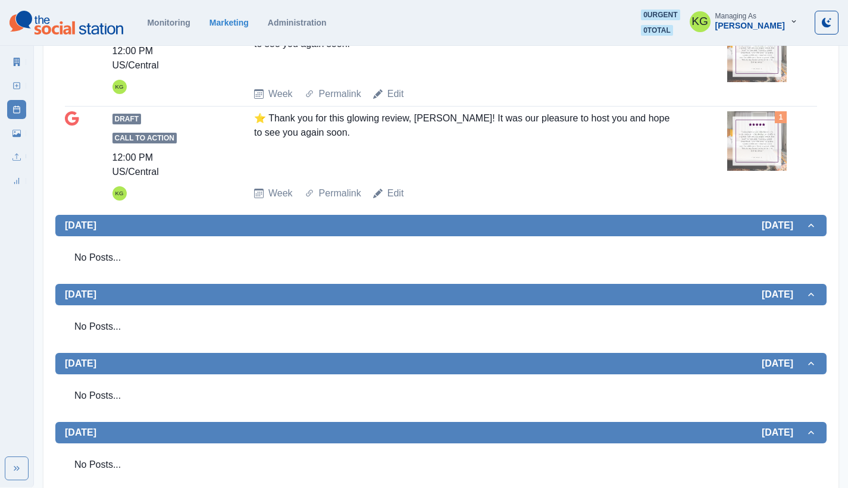
scroll to position [506, 0]
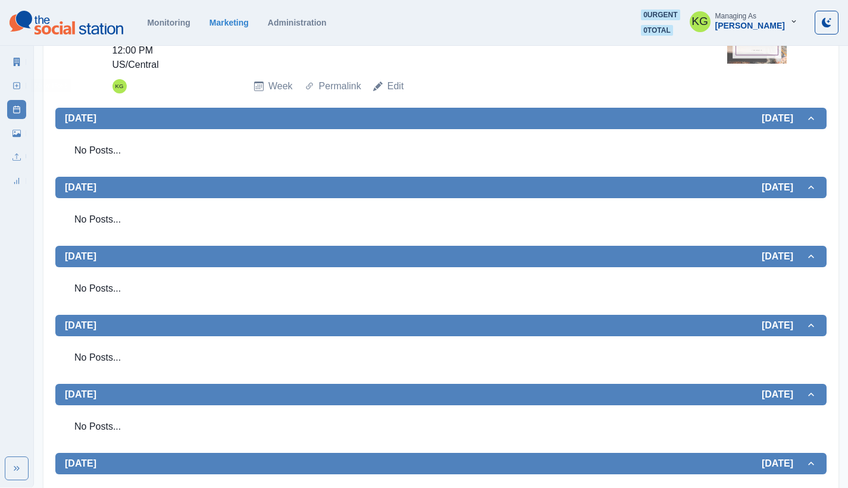
click at [21, 82] on link "New Post" at bounding box center [16, 85] width 19 height 19
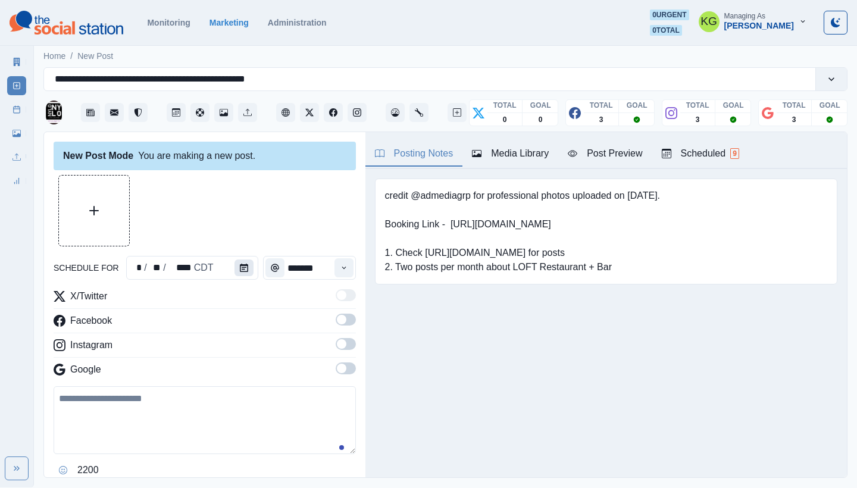
click at [245, 267] on icon "Calendar" at bounding box center [244, 268] width 8 height 8
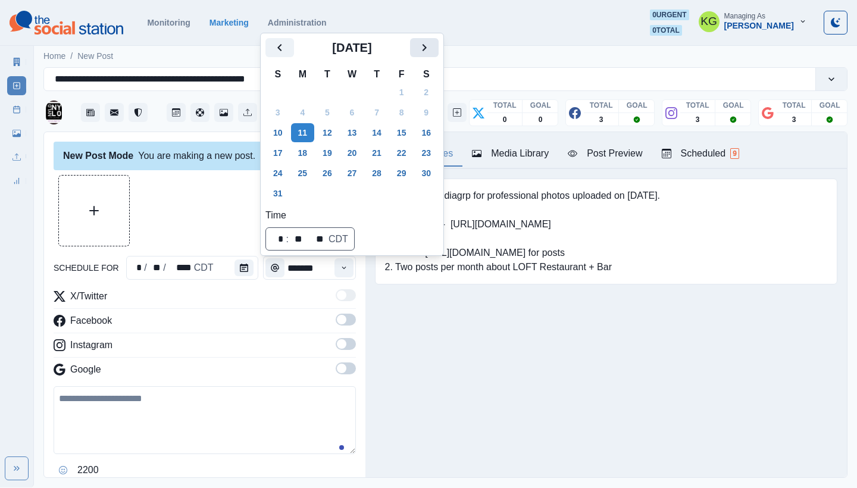
click at [426, 42] on button "Next" at bounding box center [424, 47] width 29 height 19
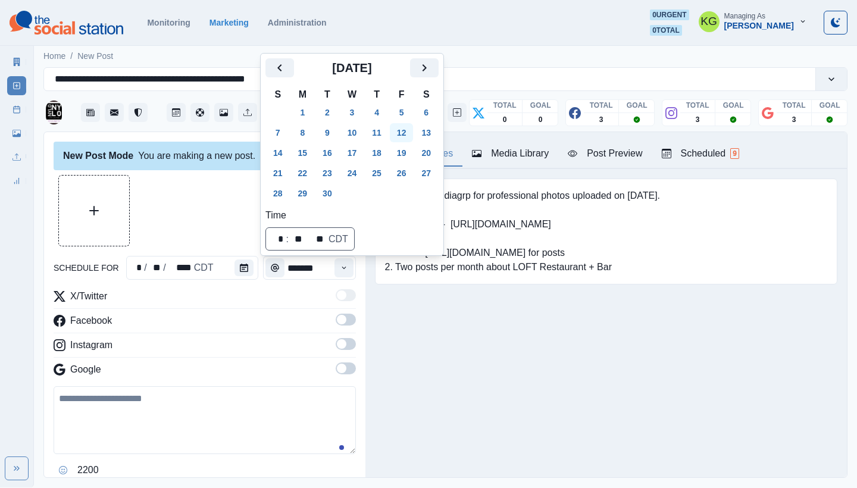
click at [411, 135] on button "12" at bounding box center [402, 132] width 24 height 19
click at [461, 350] on div "Posting Notes Media Library Post Preview Scheduled 9 credit @admediagrp for pro…" at bounding box center [607, 304] width 482 height 345
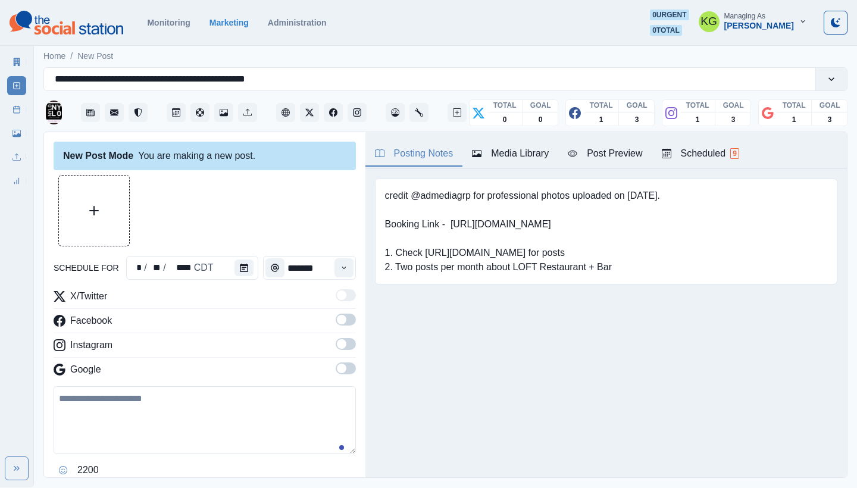
click at [349, 266] on div "New Post Mode You are making a new post. schedule for * / ** / **** CDT *******…" at bounding box center [205, 305] width 322 height 347
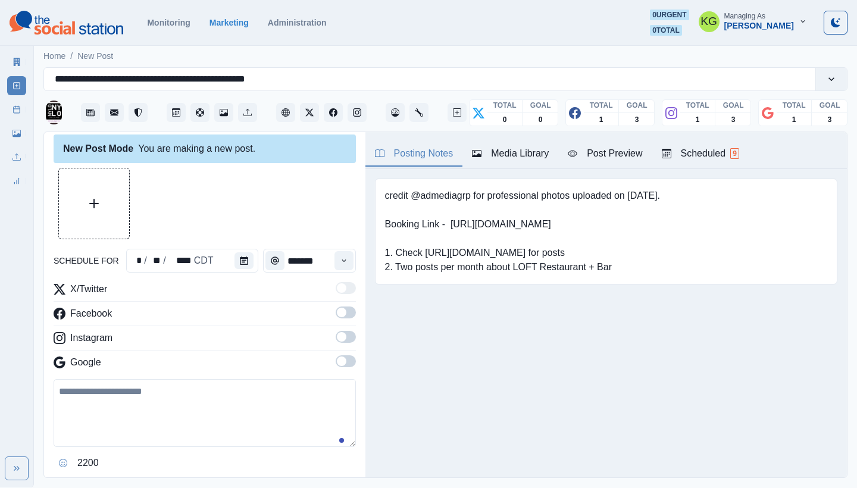
scroll to position [97, 0]
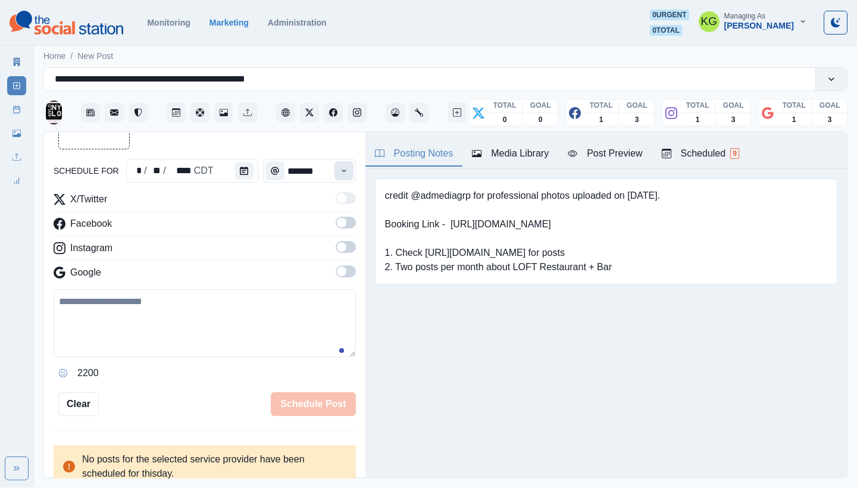
click at [340, 170] on icon "Time" at bounding box center [344, 171] width 8 height 8
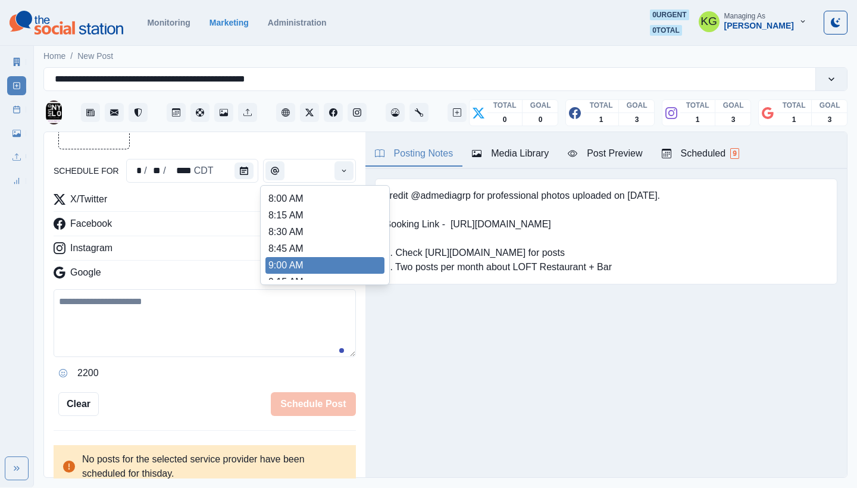
click at [469, 379] on div "Posting Notes Media Library Post Preview Scheduled 9 credit @admediagrp for pro…" at bounding box center [607, 304] width 482 height 345
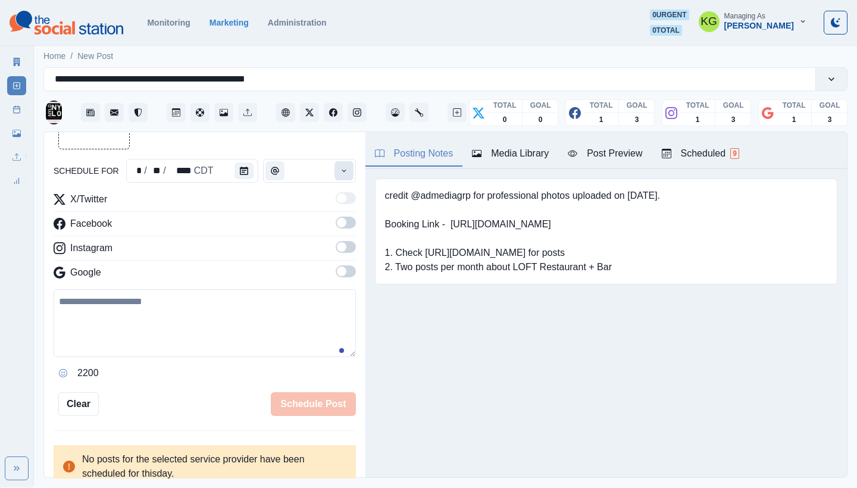
click at [341, 169] on button "Time" at bounding box center [344, 170] width 19 height 19
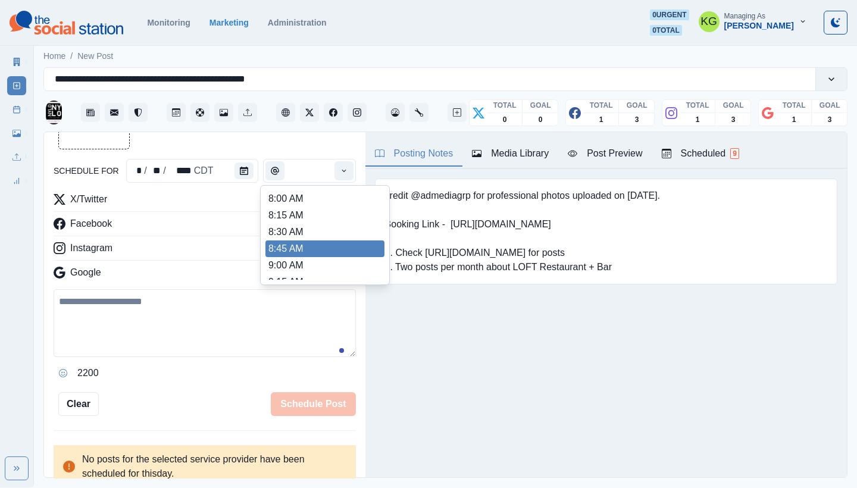
scroll to position [234, 0]
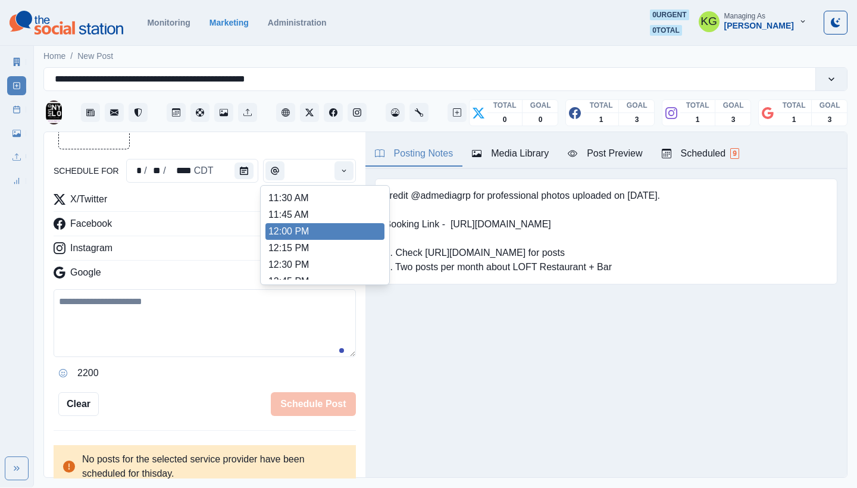
click at [294, 225] on li "12:00 PM" at bounding box center [325, 231] width 119 height 17
type input "********"
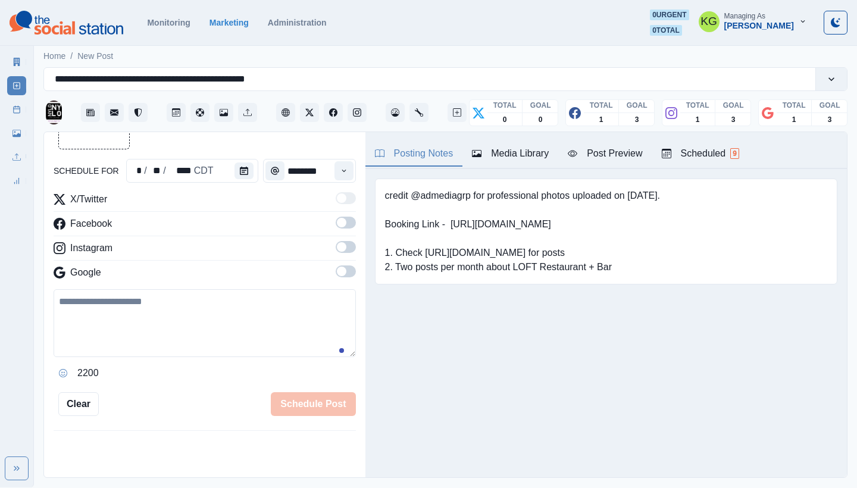
click at [339, 272] on span at bounding box center [346, 272] width 20 height 12
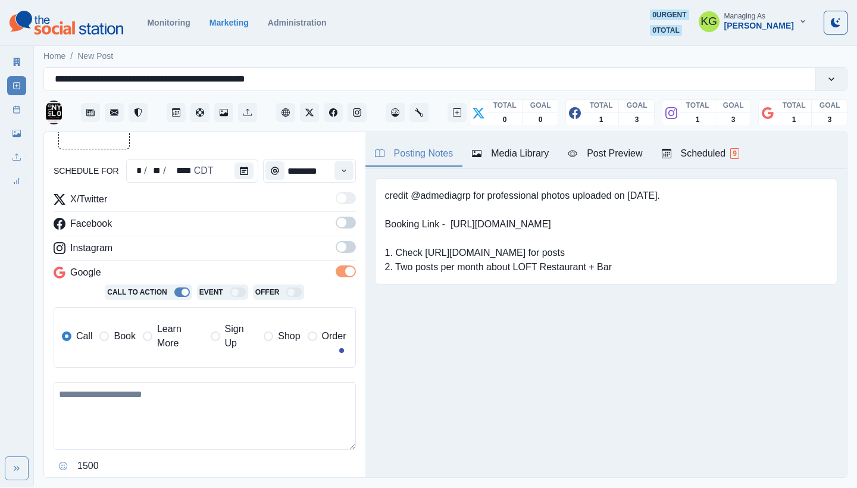
click at [337, 248] on span at bounding box center [342, 247] width 10 height 10
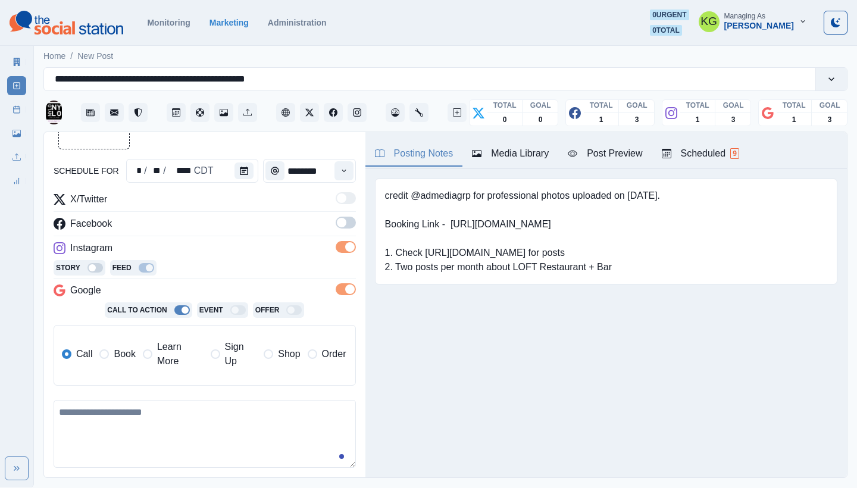
click at [337, 227] on span at bounding box center [346, 223] width 20 height 12
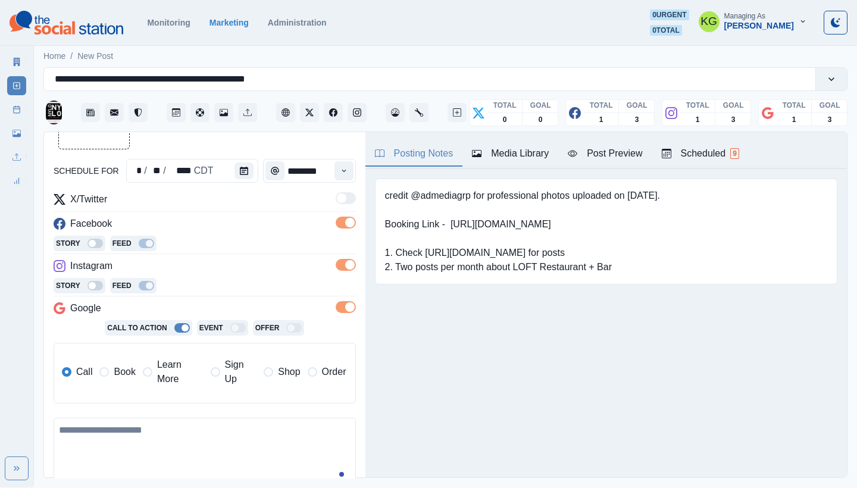
scroll to position [239, 0]
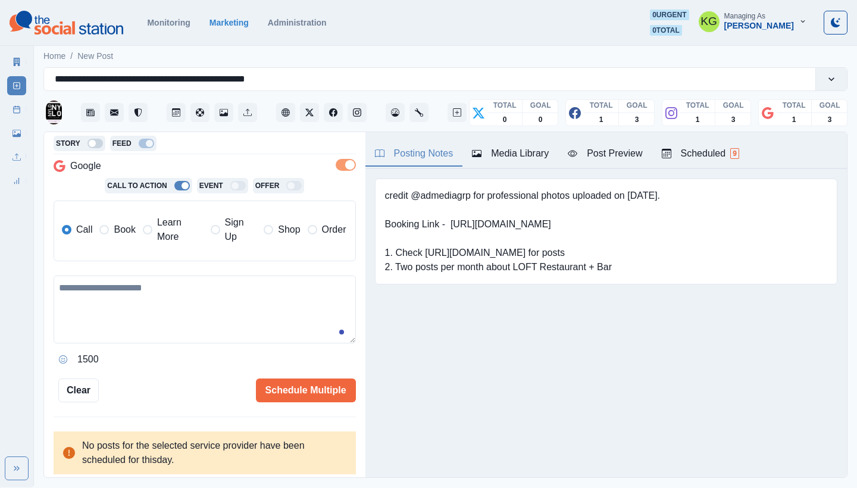
click at [107, 229] on span at bounding box center [104, 230] width 10 height 10
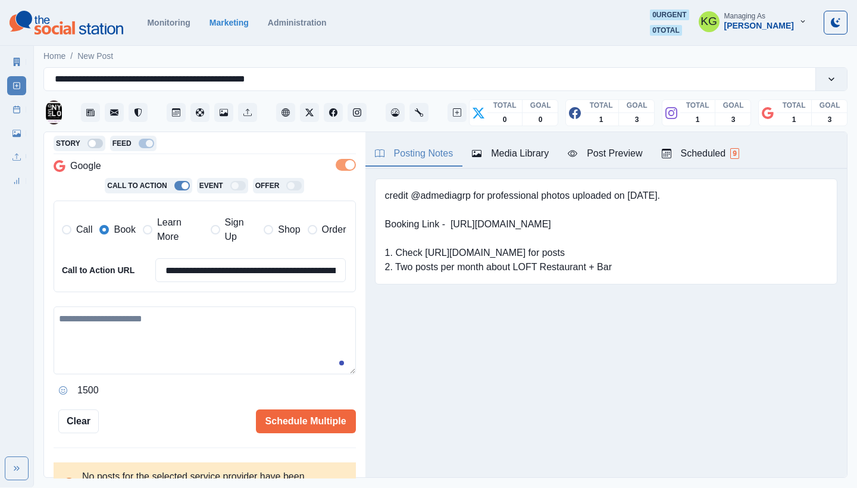
click at [180, 318] on textarea at bounding box center [205, 341] width 302 height 68
paste textarea "**********"
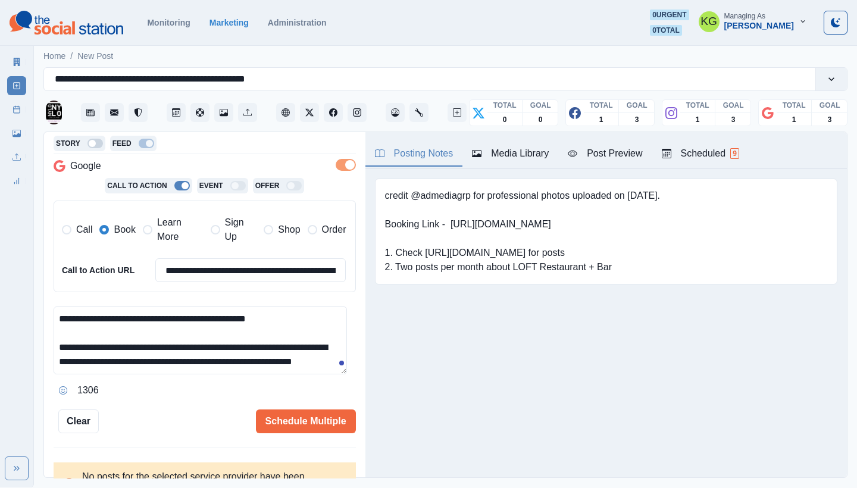
scroll to position [8, 0]
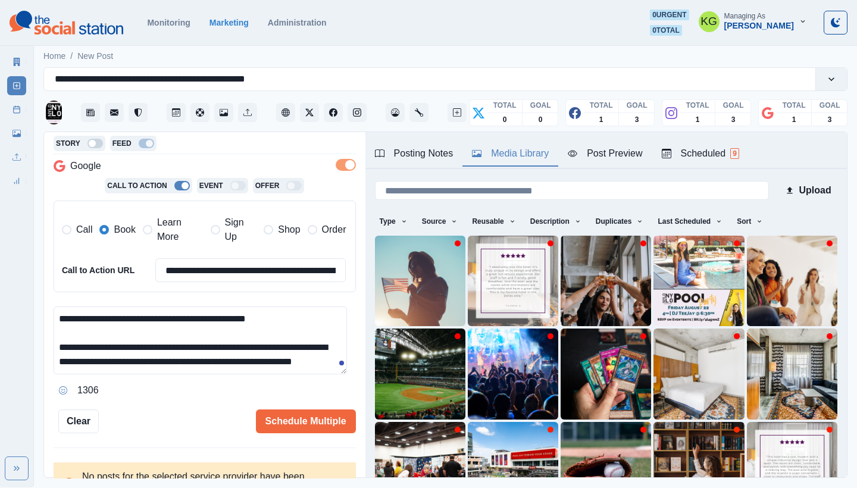
click at [503, 143] on button "Media Library" at bounding box center [511, 154] width 96 height 25
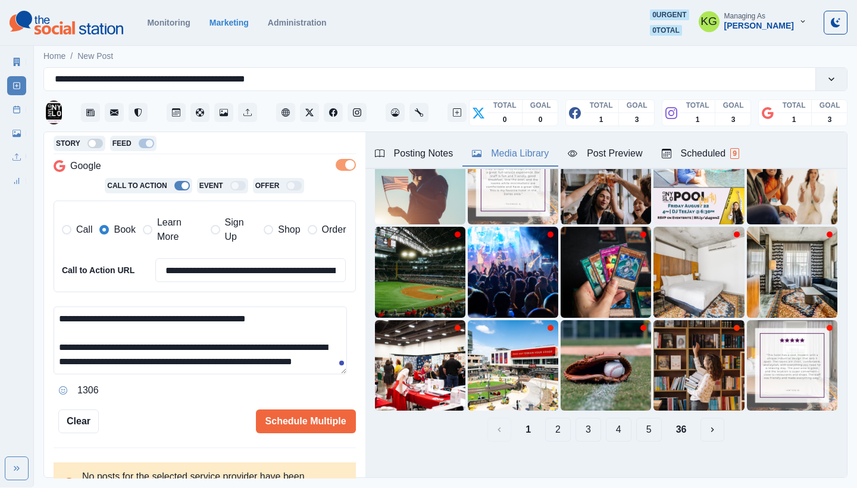
click at [546, 422] on button "2" at bounding box center [558, 430] width 26 height 24
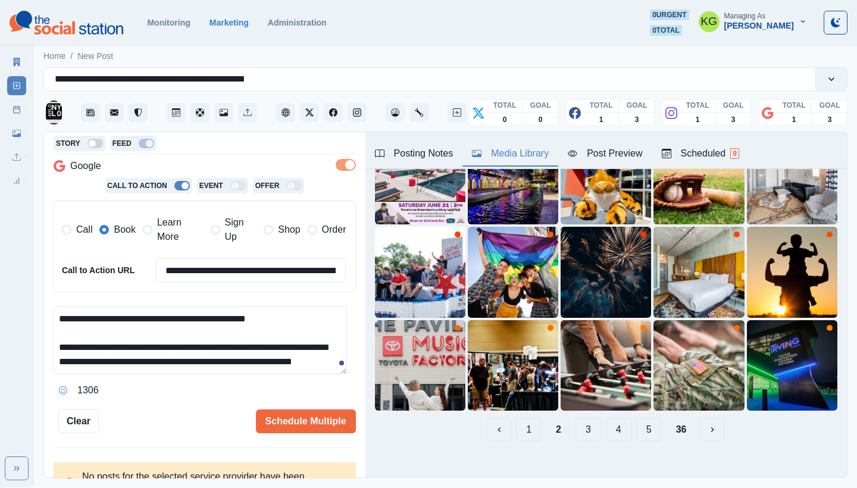
click at [576, 422] on button "3" at bounding box center [589, 430] width 26 height 24
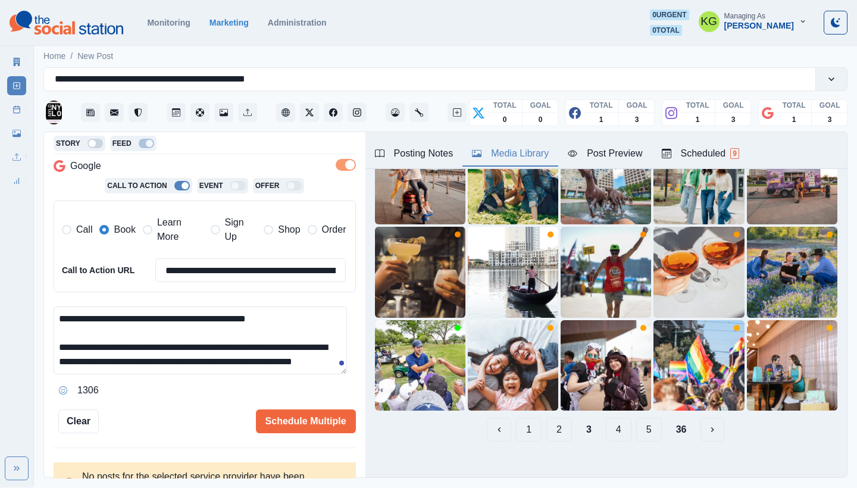
click at [607, 422] on button "4" at bounding box center [619, 430] width 26 height 24
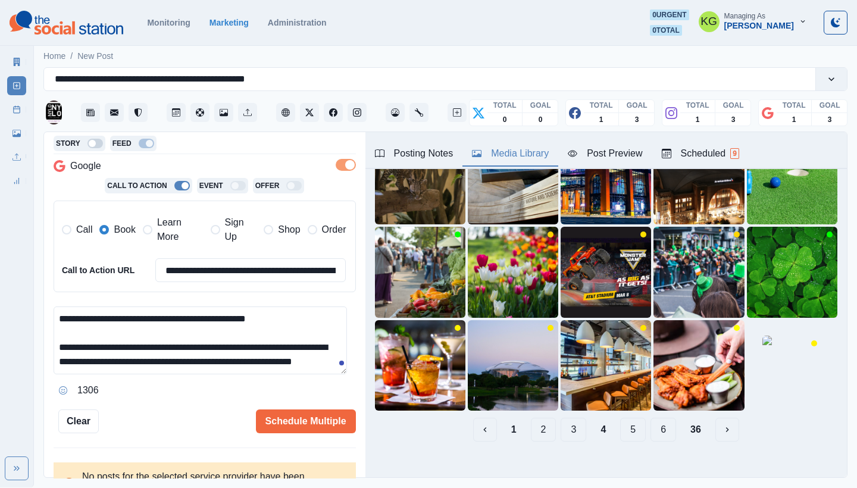
click at [628, 425] on button "5" at bounding box center [633, 430] width 26 height 24
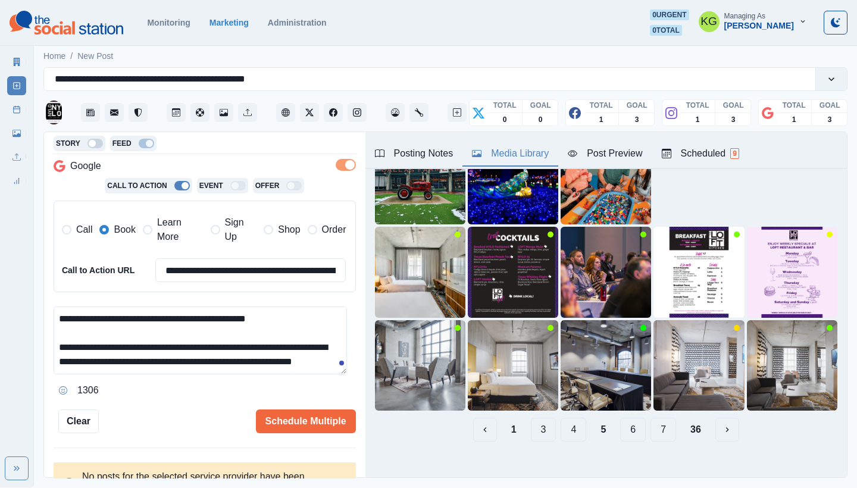
click at [630, 425] on button "6" at bounding box center [633, 430] width 26 height 24
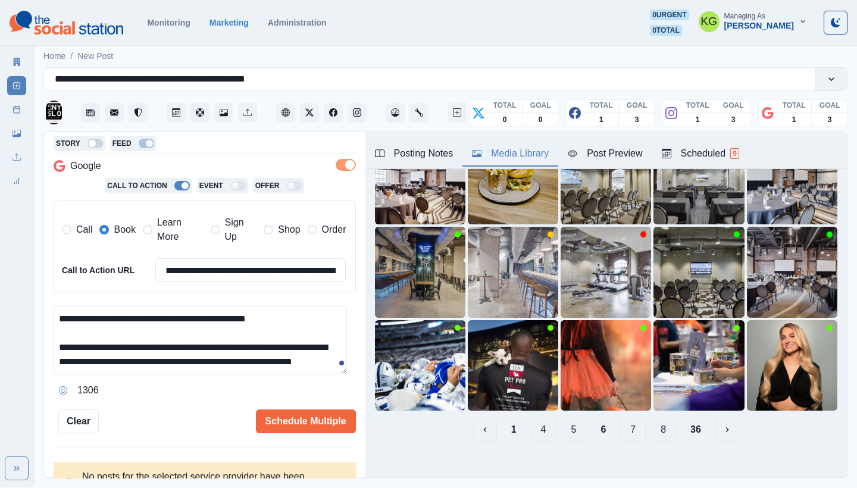
click at [625, 420] on button "7" at bounding box center [633, 430] width 26 height 24
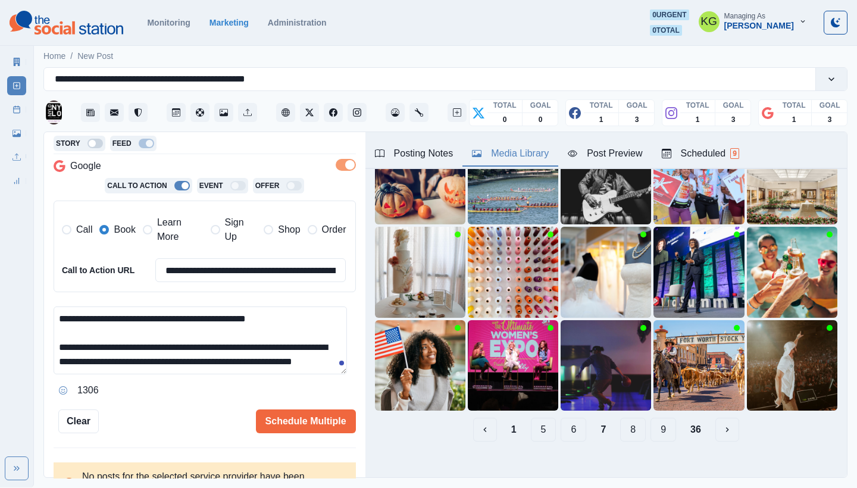
click at [622, 422] on button "8" at bounding box center [633, 430] width 26 height 24
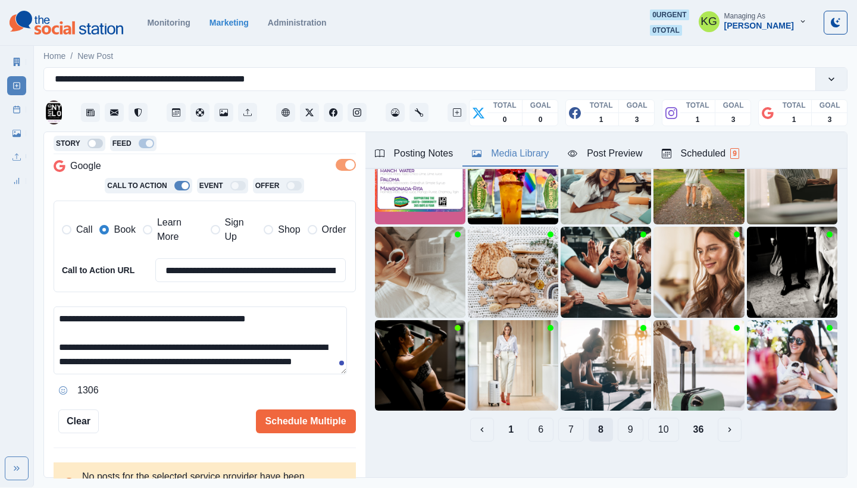
click at [622, 422] on button "9" at bounding box center [631, 430] width 26 height 24
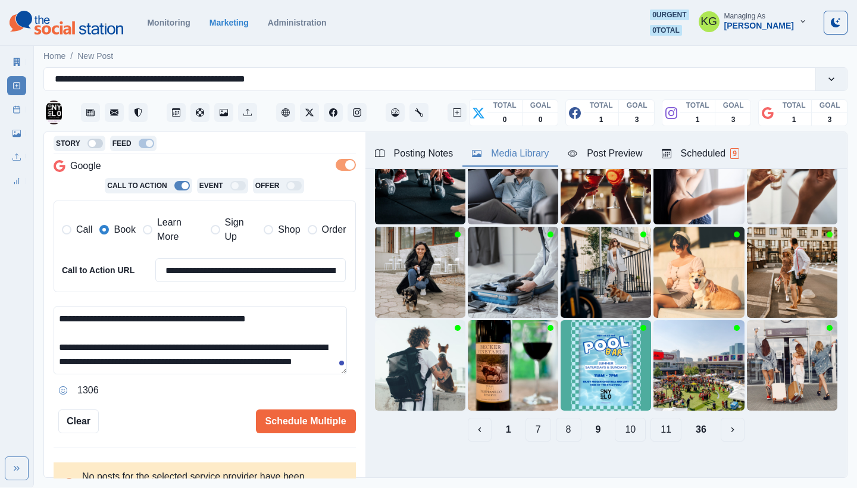
click at [622, 422] on button "10" at bounding box center [630, 430] width 31 height 24
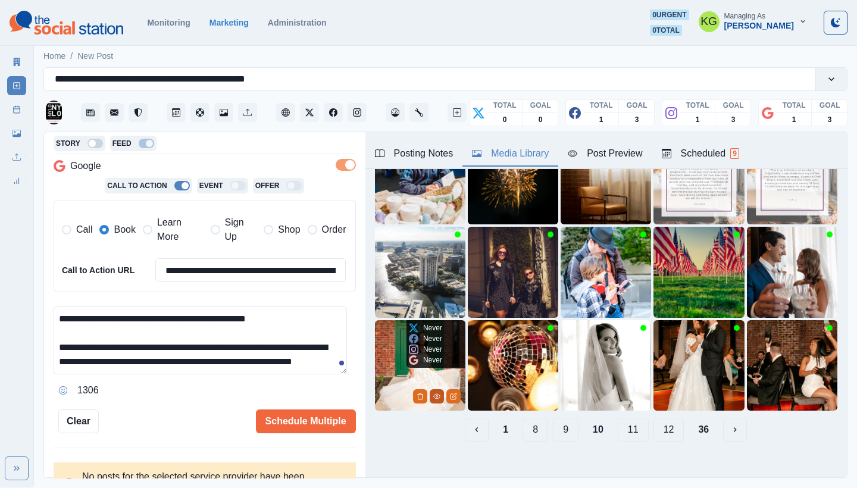
click at [433, 393] on icon "View Media" at bounding box center [436, 396] width 7 height 7
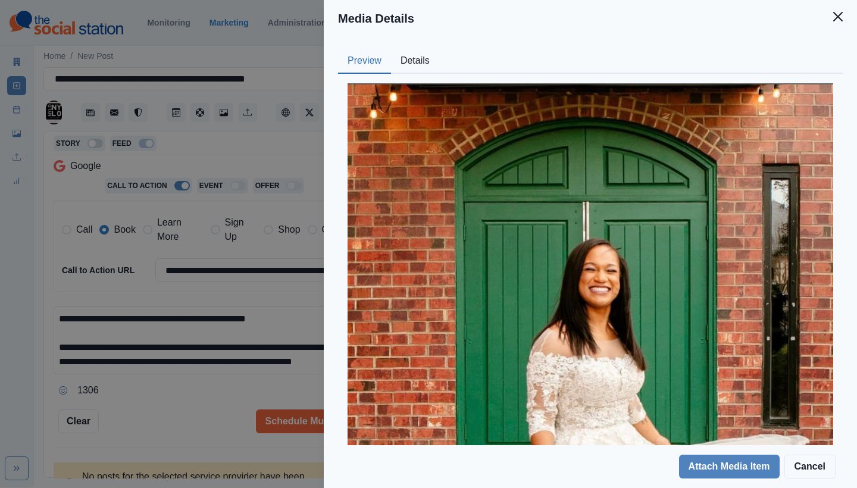
scroll to position [309, 0]
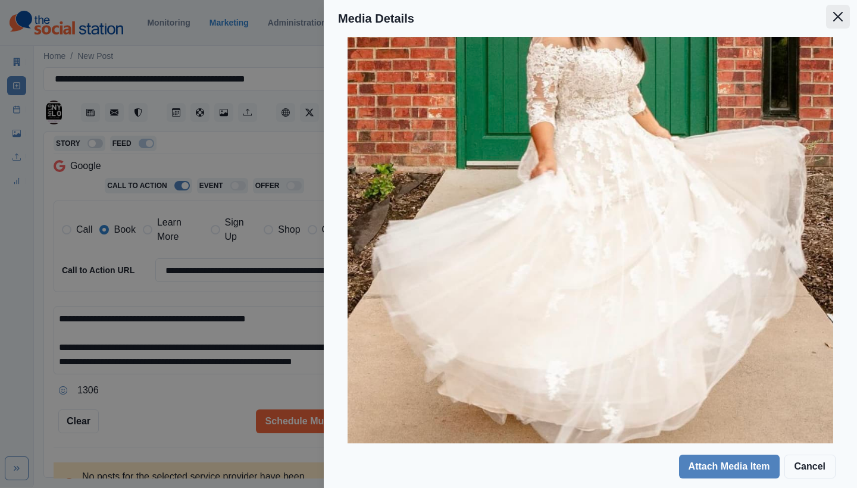
click at [844, 15] on button "Close" at bounding box center [838, 17] width 24 height 24
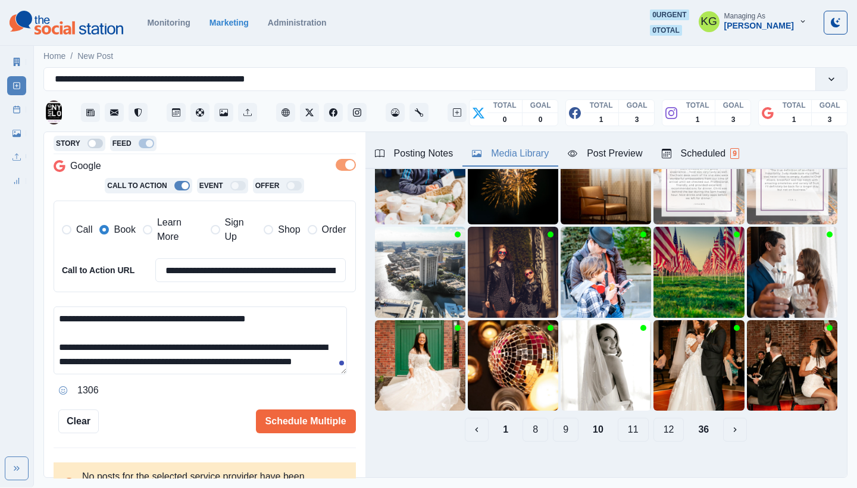
scroll to position [37, 0]
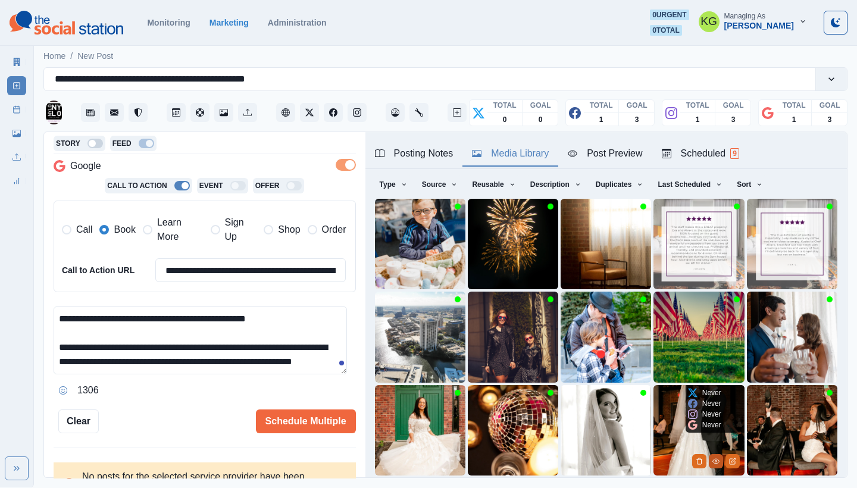
click at [713, 458] on icon "View Media" at bounding box center [716, 461] width 7 height 7
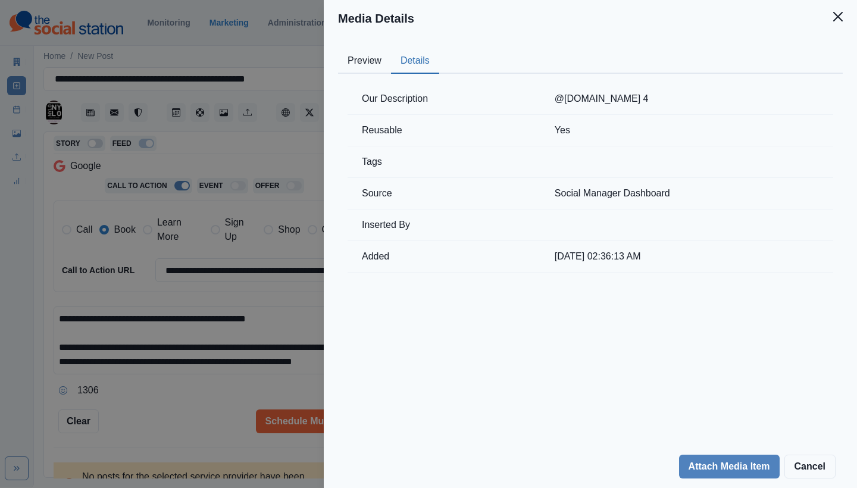
click at [407, 59] on button "Details" at bounding box center [415, 61] width 48 height 25
drag, startPoint x: 677, startPoint y: 100, endPoint x: 549, endPoint y: 98, distance: 128.0
click at [549, 98] on td "@carlotti.photography 4" at bounding box center [687, 99] width 293 height 32
drag, startPoint x: 581, startPoint y: 101, endPoint x: 613, endPoint y: 101, distance: 32.2
click at [581, 101] on td "@carlotti.photography 4" at bounding box center [687, 99] width 293 height 32
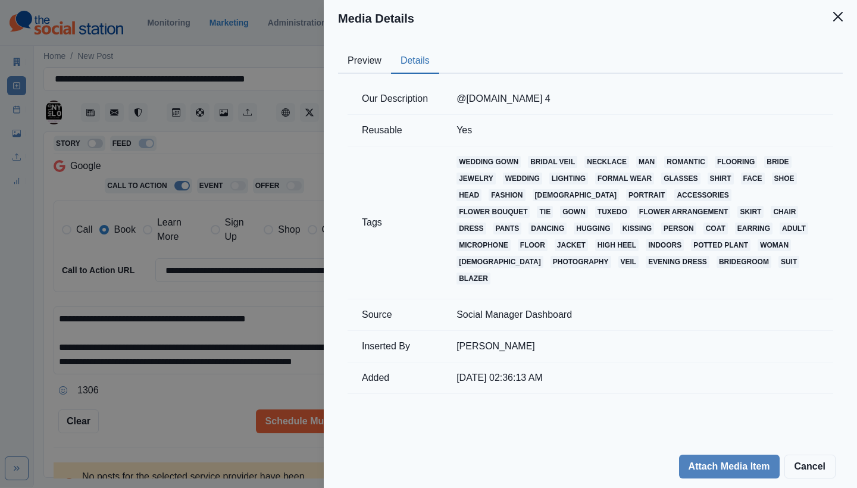
click at [545, 96] on td "@carlotti.photography 4" at bounding box center [637, 99] width 391 height 32
drag, startPoint x: 556, startPoint y: 98, endPoint x: 456, endPoint y: 99, distance: 100.0
click at [456, 99] on td "@carlotti.photography 4" at bounding box center [637, 99] width 391 height 32
copy td "@carlotti.photography"
click at [837, 14] on icon "Close" at bounding box center [839, 17] width 10 height 10
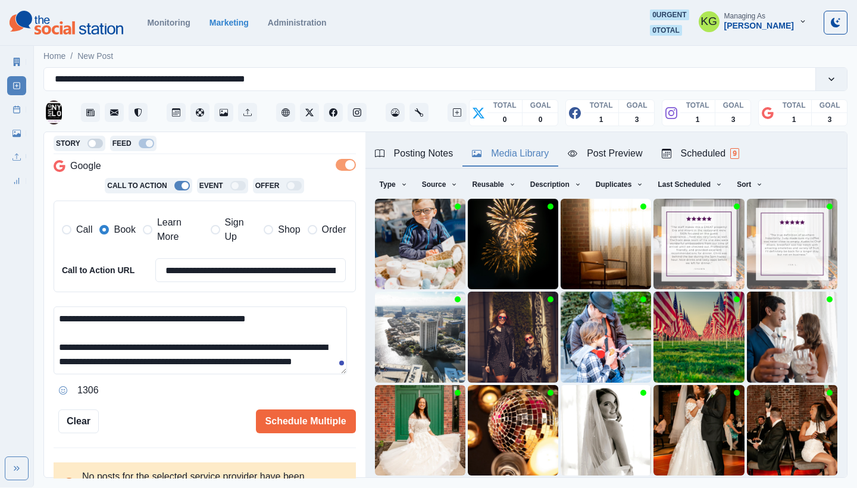
scroll to position [102, 0]
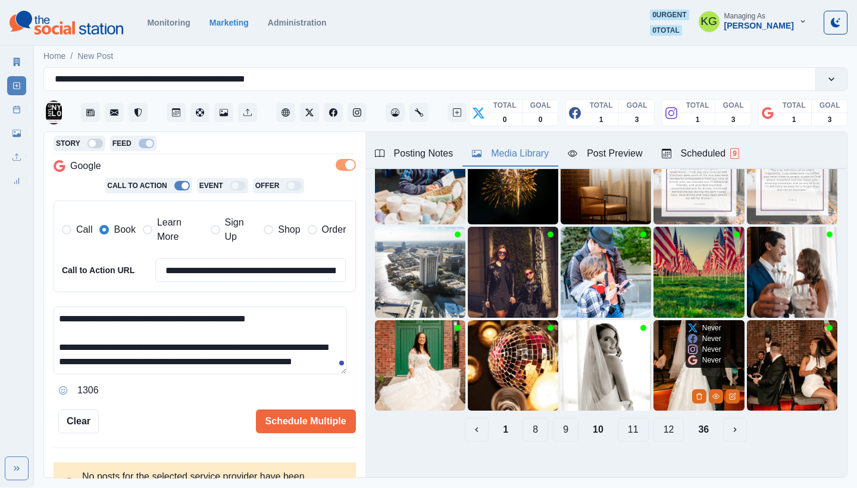
click at [686, 332] on div "Never Never Never Never" at bounding box center [705, 344] width 38 height 48
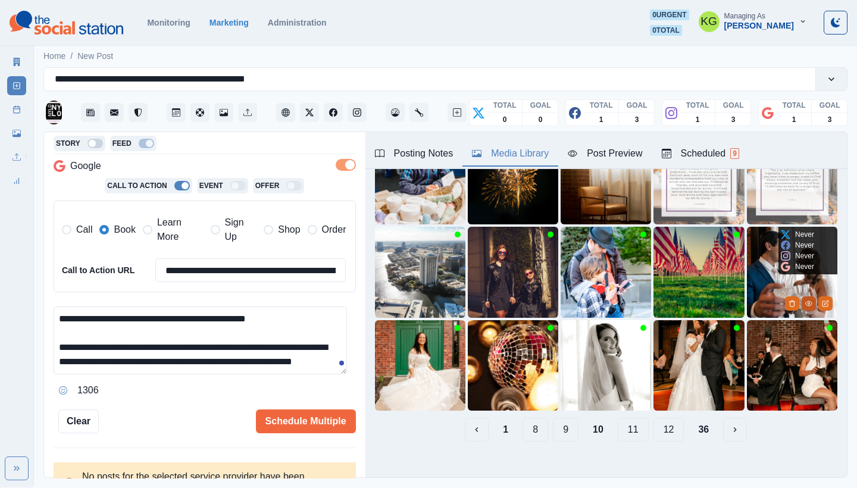
click at [806, 300] on icon "View Media" at bounding box center [809, 303] width 7 height 7
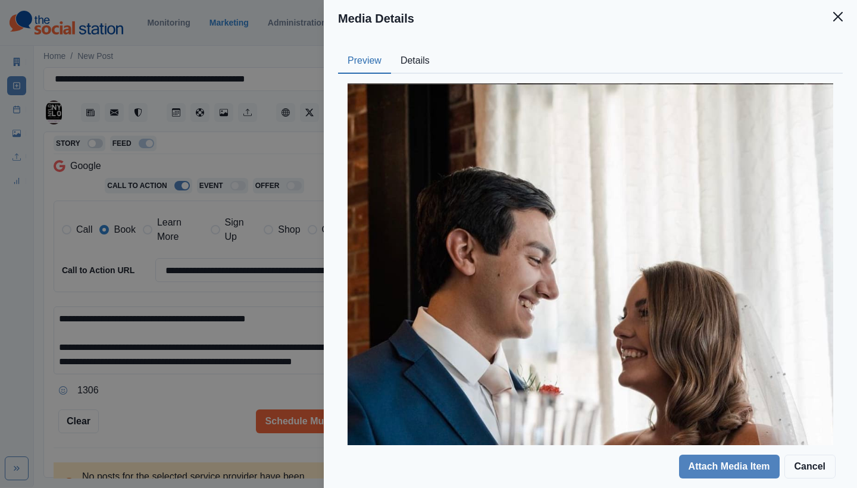
click at [407, 54] on button "Details" at bounding box center [415, 61] width 48 height 25
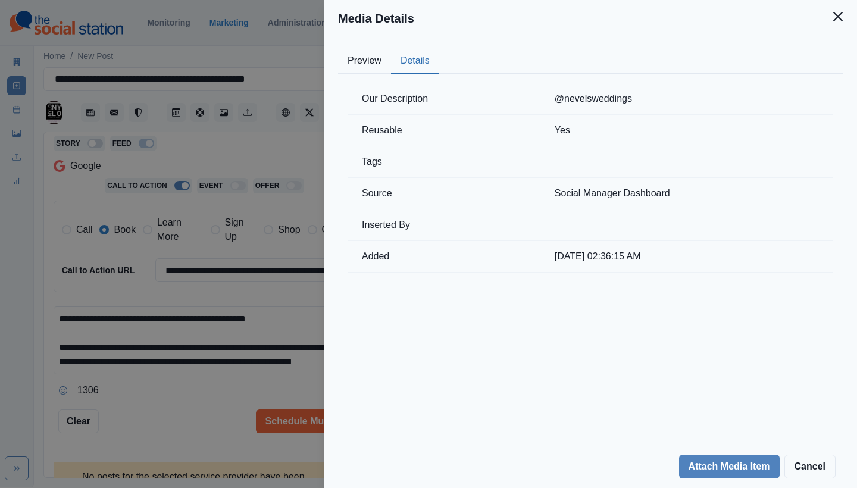
click at [844, 14] on button "Close" at bounding box center [838, 17] width 24 height 24
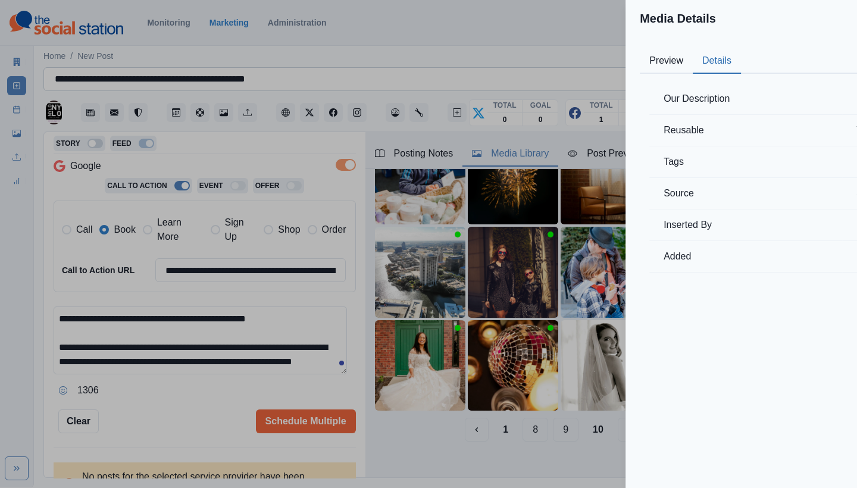
scroll to position [37, 0]
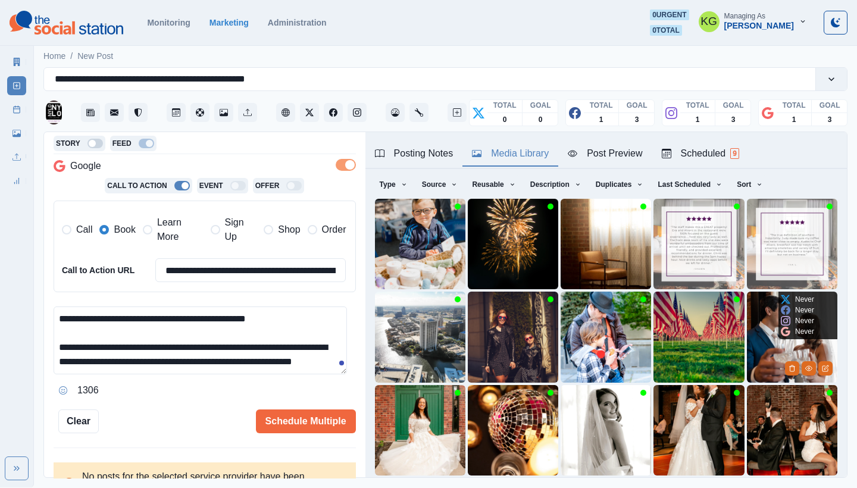
click at [751, 333] on img at bounding box center [792, 337] width 91 height 91
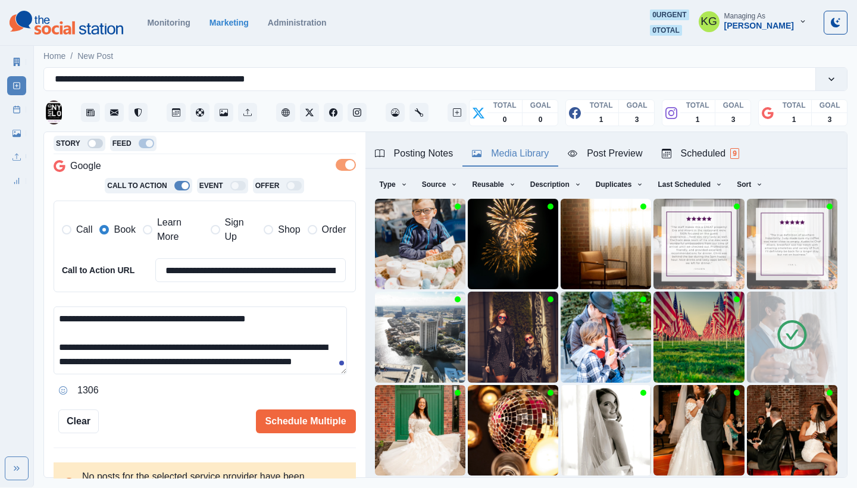
click at [751, 329] on img at bounding box center [792, 337] width 91 height 91
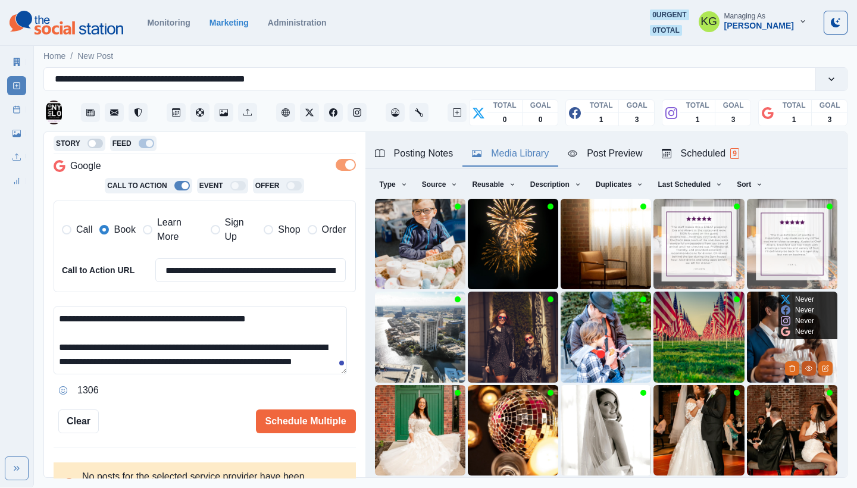
click at [806, 365] on icon "View Media" at bounding box center [809, 368] width 7 height 7
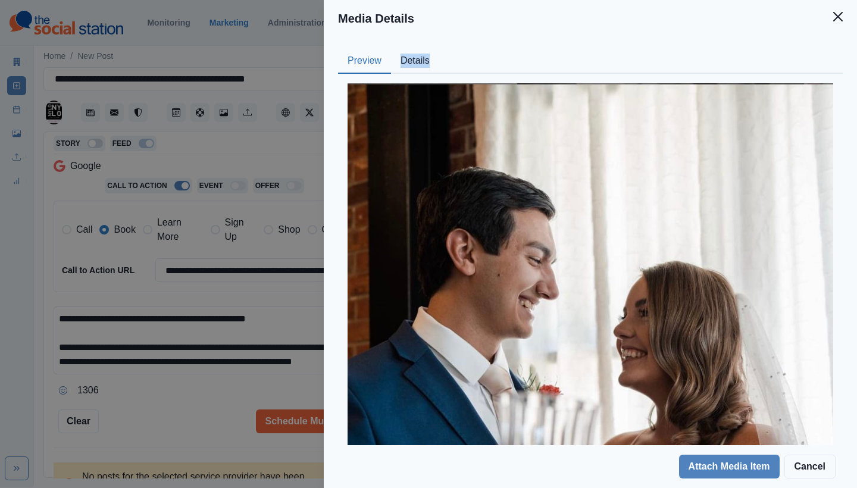
drag, startPoint x: 425, startPoint y: 57, endPoint x: 387, endPoint y: 56, distance: 37.5
click at [387, 56] on div "Preview Details" at bounding box center [590, 61] width 505 height 25
click at [419, 57] on button "Details" at bounding box center [415, 61] width 48 height 25
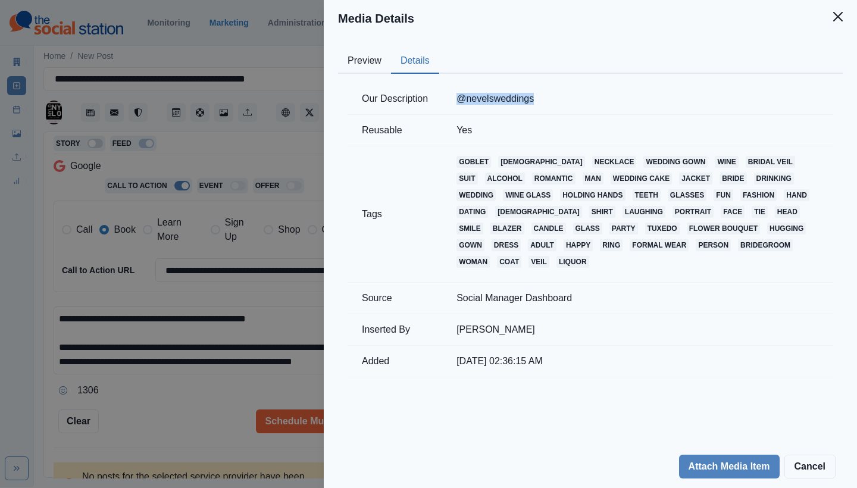
drag, startPoint x: 535, startPoint y: 98, endPoint x: 454, endPoint y: 95, distance: 81.0
click at [451, 95] on td "@nevelsweddings" at bounding box center [637, 99] width 391 height 32
copy td "@nevelsweddings"
drag, startPoint x: 840, startPoint y: 16, endPoint x: 845, endPoint y: 31, distance: 16.0
click at [841, 16] on icon "Close" at bounding box center [839, 17] width 10 height 10
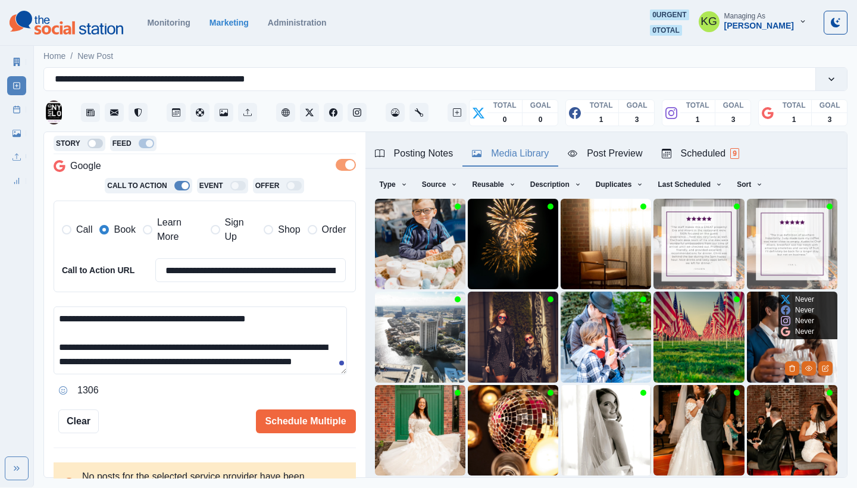
click at [747, 328] on img at bounding box center [792, 337] width 91 height 91
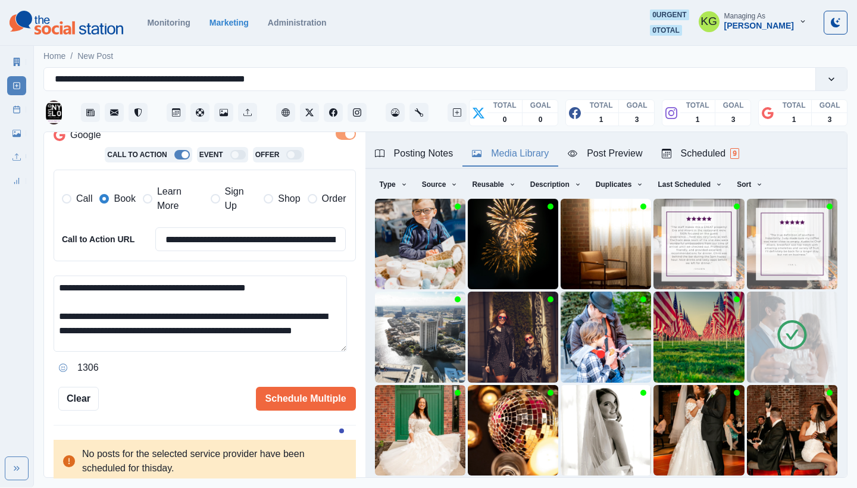
scroll to position [0, 0]
click at [298, 352] on textarea "**********" at bounding box center [201, 314] width 294 height 76
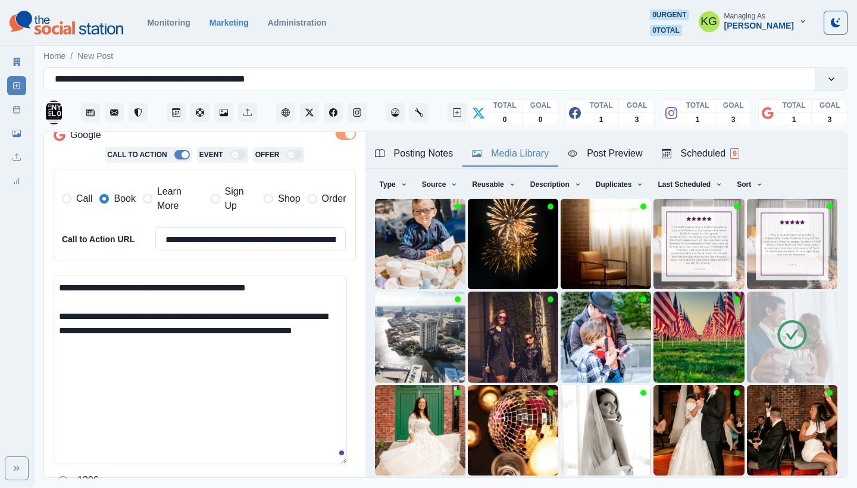
click at [194, 349] on textarea "**********" at bounding box center [201, 370] width 294 height 189
click at [65, 476] on icon "Opens Emoji Picker" at bounding box center [63, 480] width 8 height 8
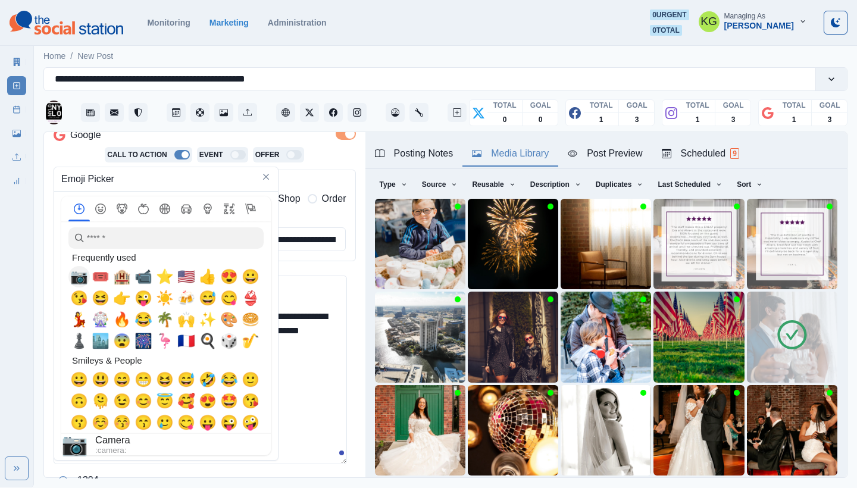
click at [75, 283] on span "📷" at bounding box center [79, 277] width 18 height 17
click at [311, 371] on textarea "**********" at bounding box center [201, 370] width 294 height 189
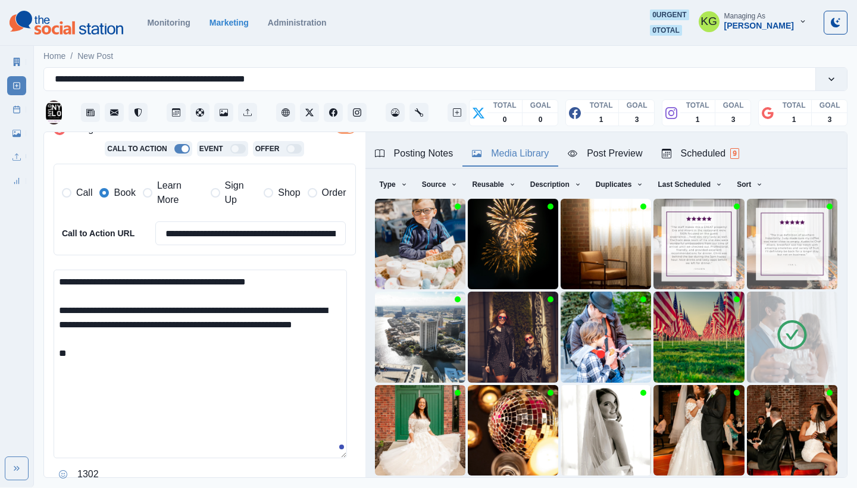
click at [282, 390] on textarea "**********" at bounding box center [201, 364] width 294 height 189
paste textarea "**********"
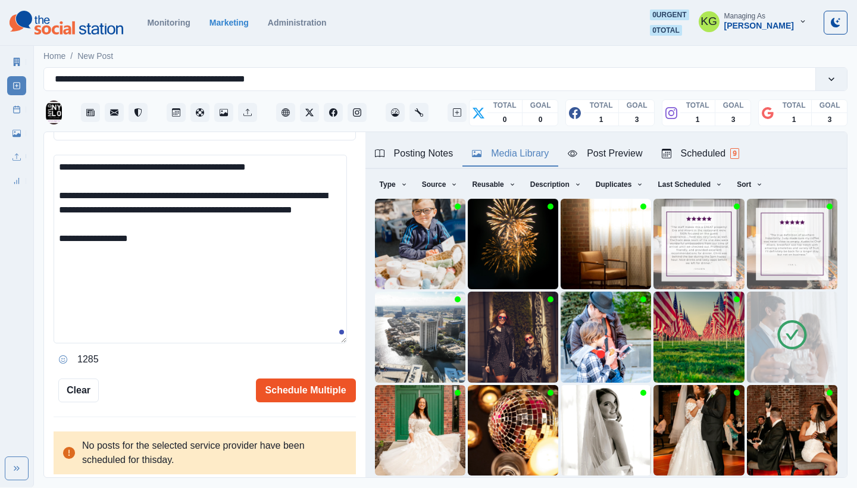
click at [317, 379] on button "Schedule Multiple" at bounding box center [306, 391] width 100 height 24
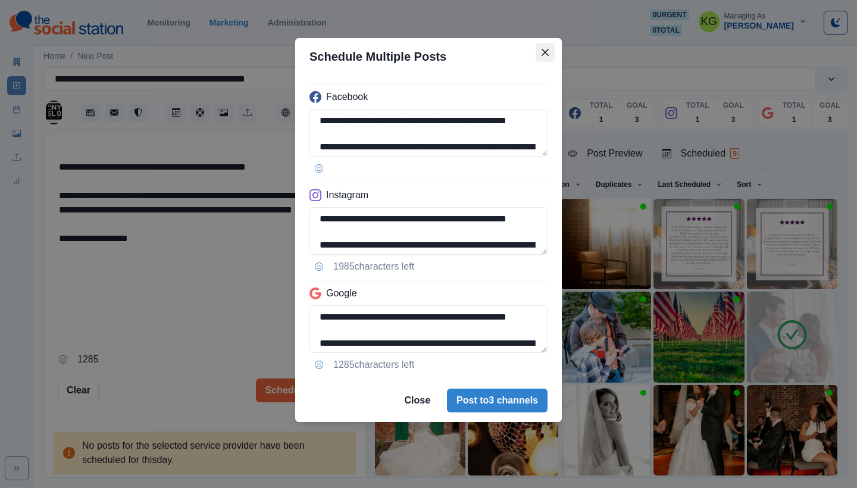
click at [550, 51] on button "Close" at bounding box center [545, 52] width 19 height 19
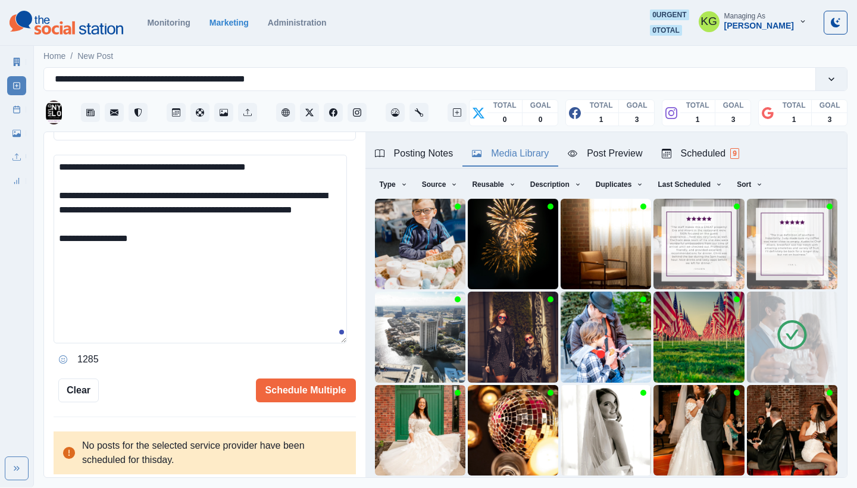
click at [418, 155] on div "Posting Notes" at bounding box center [414, 153] width 79 height 14
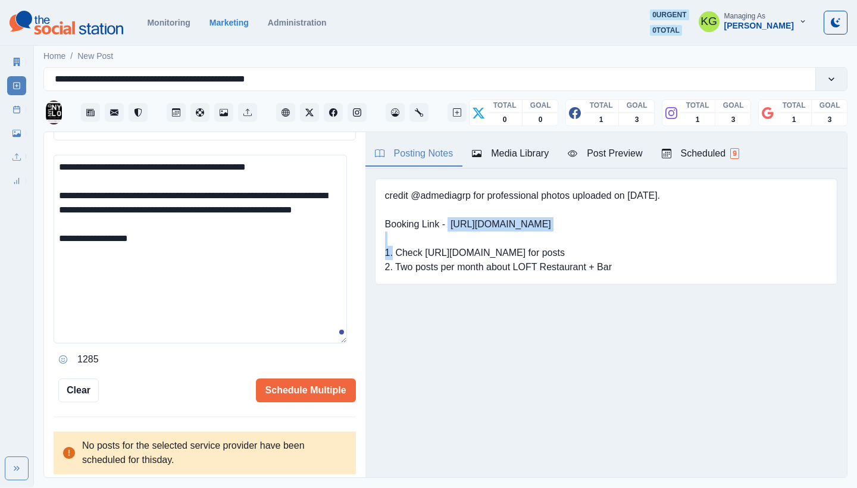
drag, startPoint x: 491, startPoint y: 223, endPoint x: 449, endPoint y: 222, distance: 41.7
click at [449, 222] on pre "credit @admediagrp for professional photos uploaded on [DATE]. Booking Link - […" at bounding box center [522, 232] width 275 height 86
copy pre "[URL][DOMAIN_NAME]"
click at [288, 251] on textarea "**********" at bounding box center [201, 249] width 294 height 189
click at [536, 235] on pre "credit @admediagrp for professional photos uploaded on [DATE]. Booking Link - […" at bounding box center [522, 232] width 275 height 86
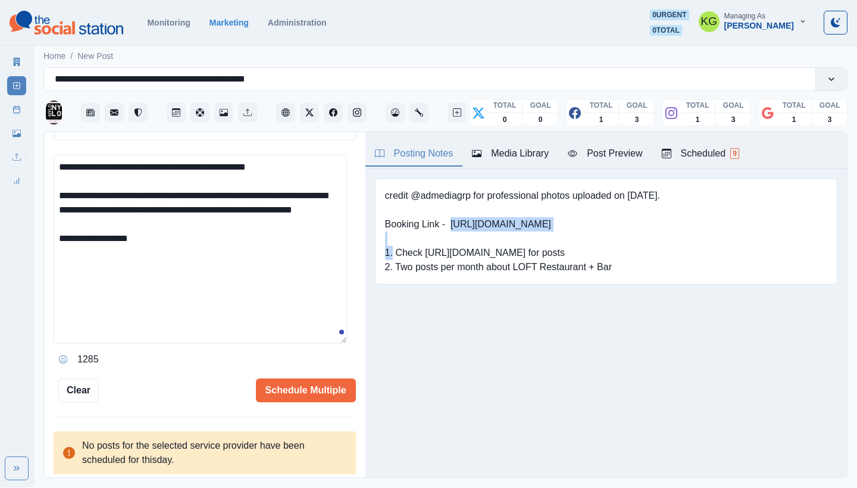
drag, startPoint x: 515, startPoint y: 222, endPoint x: 451, endPoint y: 221, distance: 64.3
click at [451, 221] on pre "credit @admediagrp for professional photos uploaded on [DATE]. Booking Link - […" at bounding box center [522, 232] width 275 height 86
copy pre "[URL][DOMAIN_NAME]"
click at [302, 205] on textarea "**********" at bounding box center [201, 249] width 294 height 189
paste textarea "**********"
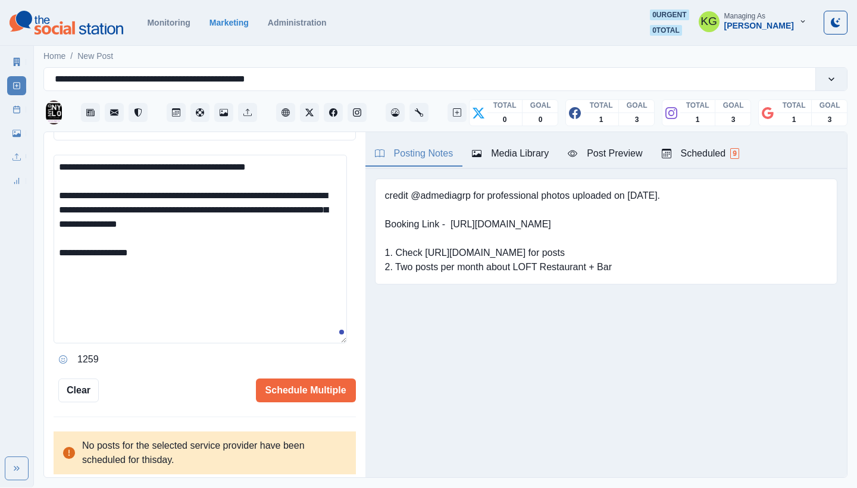
drag, startPoint x: 89, startPoint y: 218, endPoint x: 60, endPoint y: 218, distance: 29.2
click at [60, 218] on textarea "**********" at bounding box center [201, 249] width 294 height 189
type textarea "**********"
click at [309, 369] on div "**********" at bounding box center [205, 93] width 302 height 619
click at [293, 384] on button "Schedule Multiple" at bounding box center [306, 391] width 100 height 24
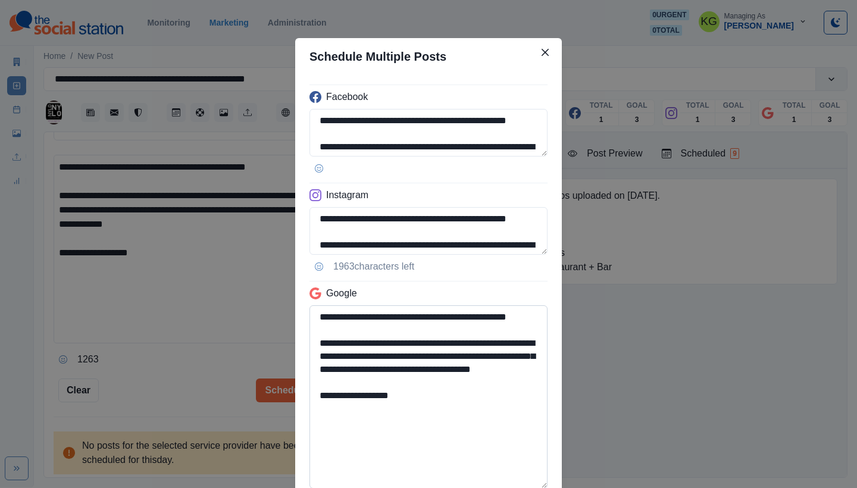
click at [523, 488] on textarea "**********" at bounding box center [429, 396] width 238 height 183
drag, startPoint x: 485, startPoint y: 416, endPoint x: 503, endPoint y: 397, distance: 25.3
click at [486, 416] on textarea "**********" at bounding box center [429, 396] width 238 height 183
drag, startPoint x: 485, startPoint y: 388, endPoint x: 419, endPoint y: 383, distance: 66.9
click at [419, 383] on textarea "**********" at bounding box center [429, 396] width 238 height 183
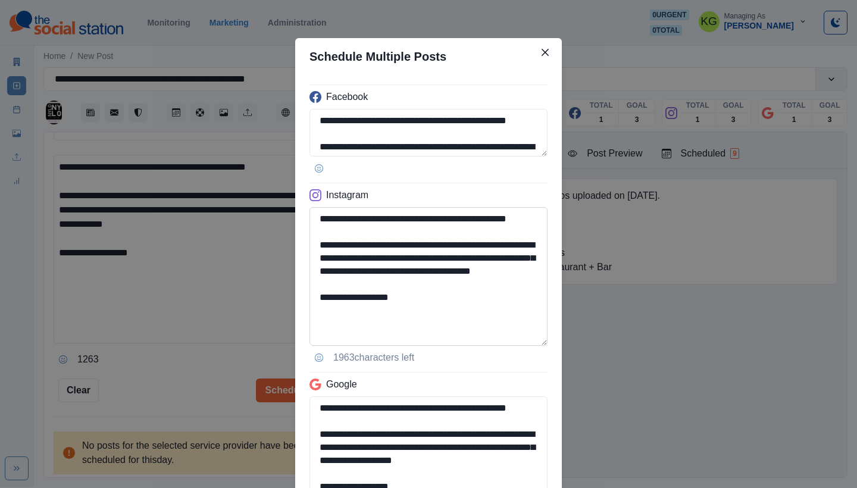
click at [514, 346] on textarea "**********" at bounding box center [429, 276] width 238 height 139
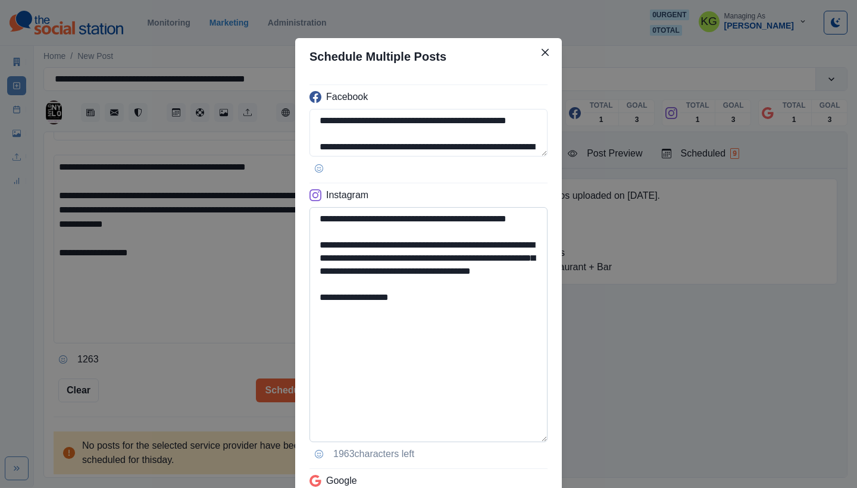
type textarea "**********"
click at [488, 332] on textarea "**********" at bounding box center [429, 324] width 238 height 235
drag, startPoint x: 517, startPoint y: 286, endPoint x: 428, endPoint y: 282, distance: 88.8
click at [428, 282] on textarea "**********" at bounding box center [429, 324] width 238 height 235
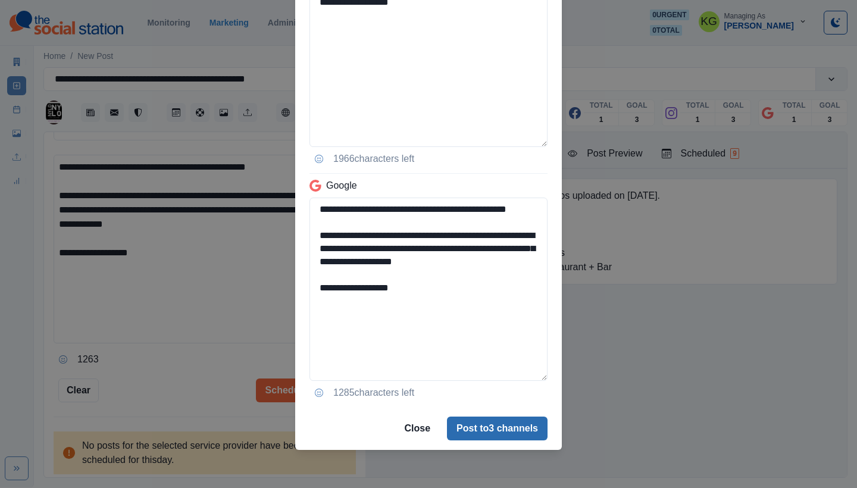
type textarea "**********"
click at [466, 439] on button "Post to 3 channels" at bounding box center [497, 429] width 101 height 24
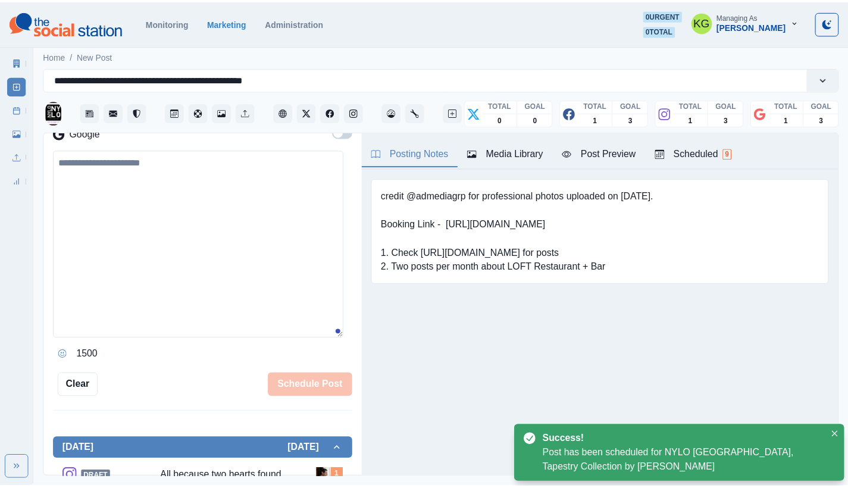
scroll to position [194, 0]
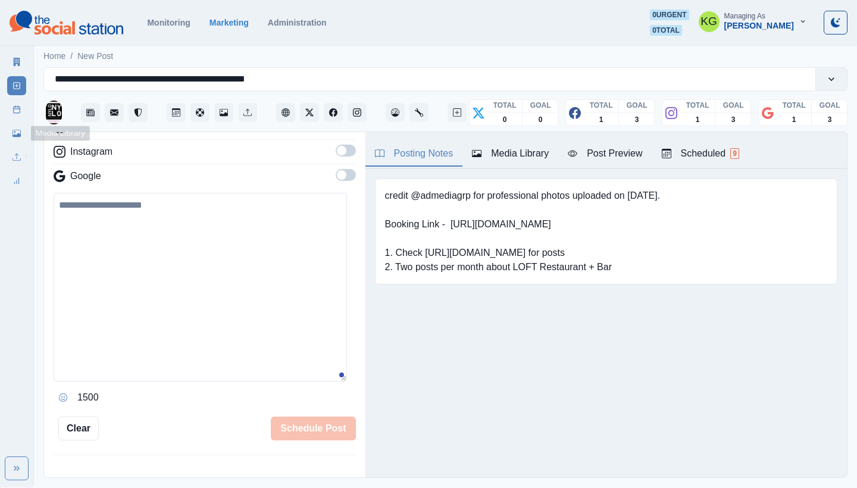
click at [13, 113] on icon at bounding box center [17, 109] width 8 height 8
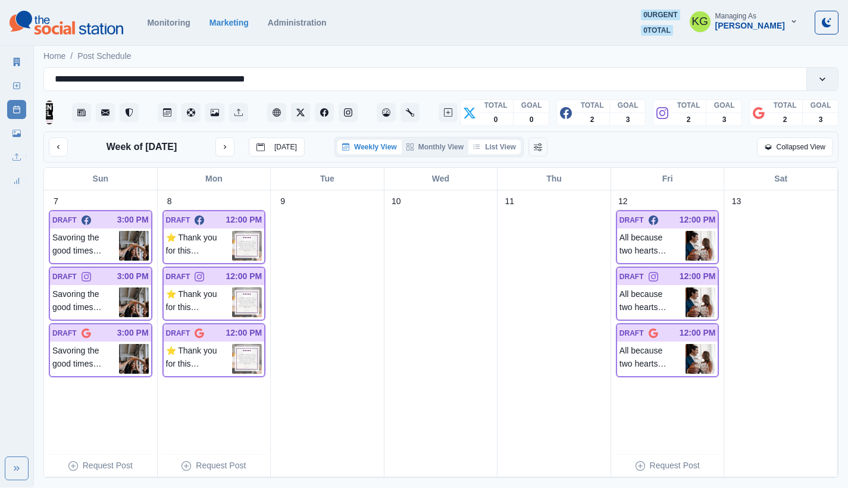
click at [506, 148] on button "List View" at bounding box center [495, 147] width 52 height 14
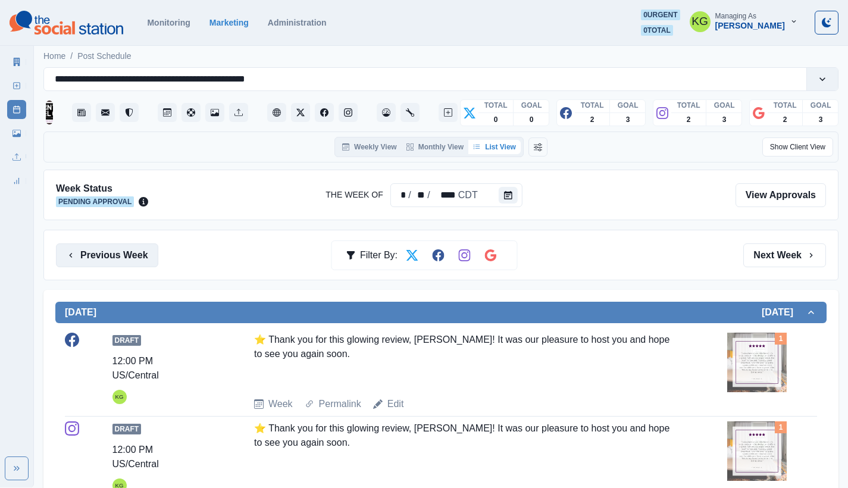
click at [136, 252] on button "Previous Week" at bounding box center [107, 256] width 102 height 24
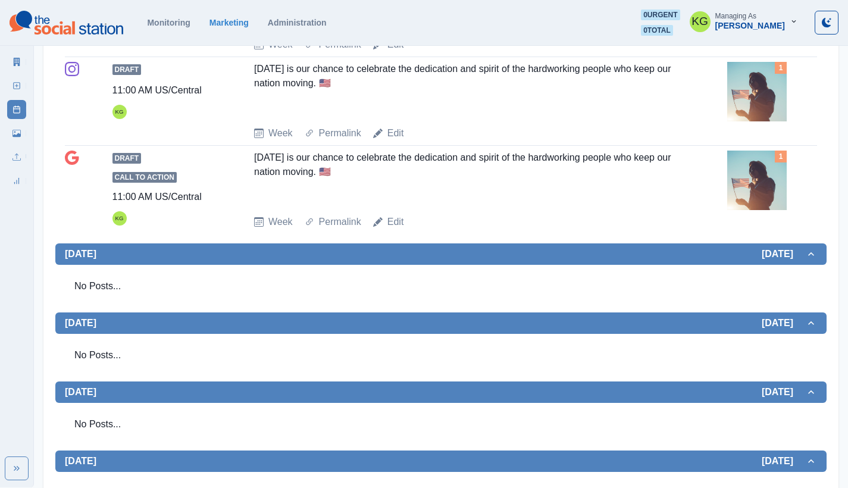
scroll to position [106, 0]
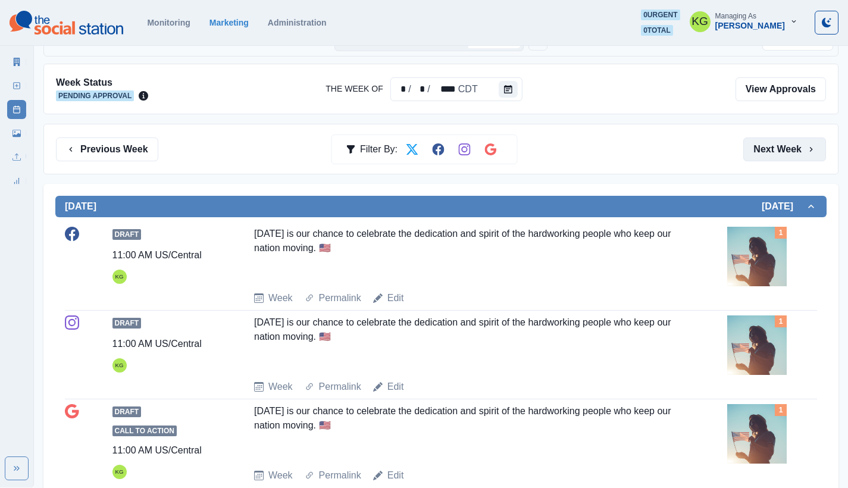
click at [767, 152] on button "Next Week" at bounding box center [785, 150] width 83 height 24
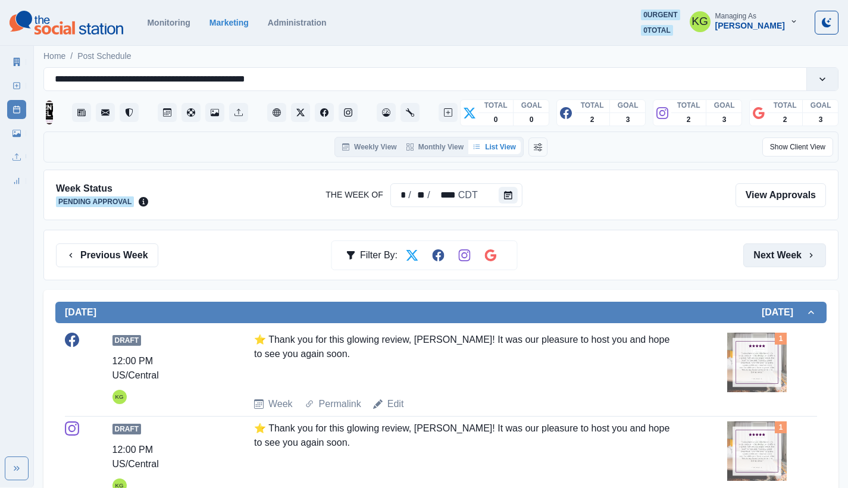
click at [787, 249] on button "Next Week" at bounding box center [785, 256] width 83 height 24
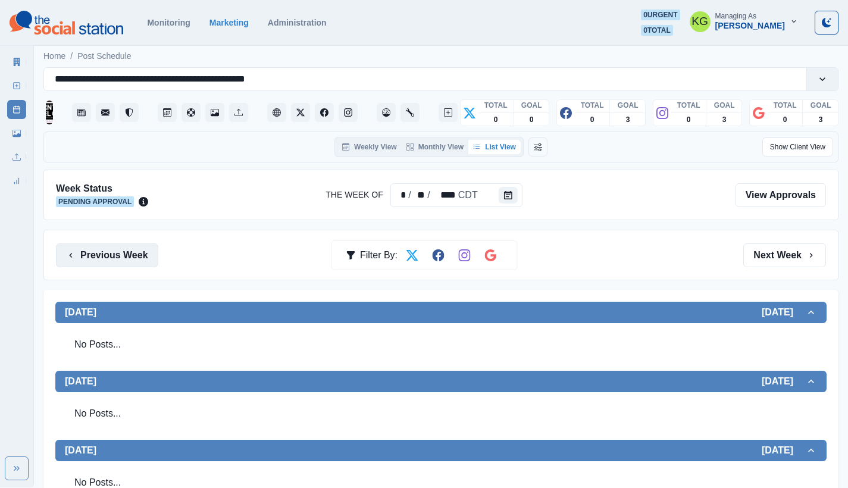
click at [141, 251] on button "Previous Week" at bounding box center [107, 256] width 102 height 24
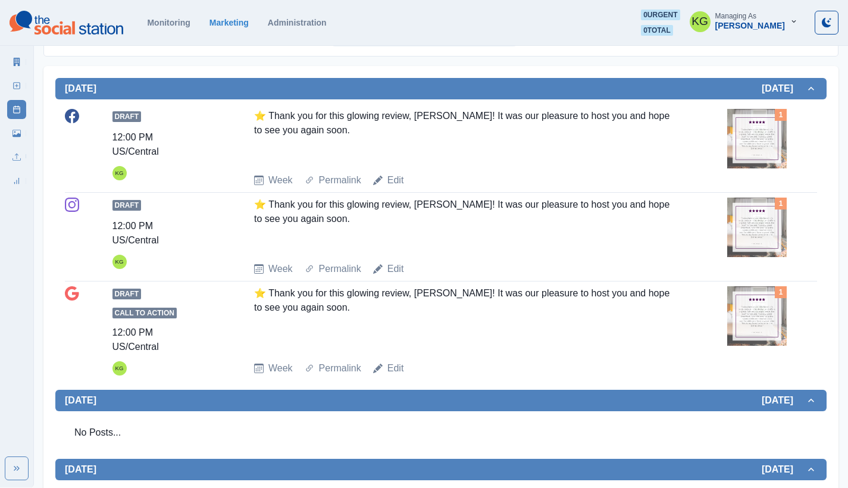
scroll to position [104, 0]
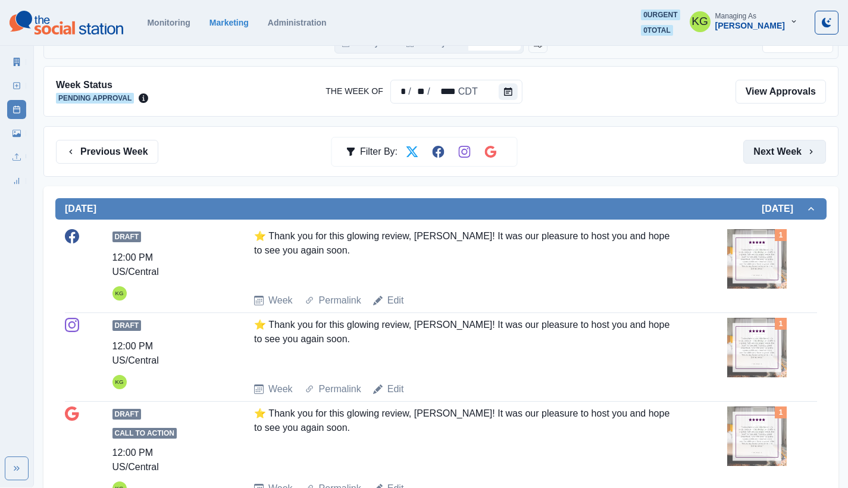
click at [769, 156] on button "Next Week" at bounding box center [785, 152] width 83 height 24
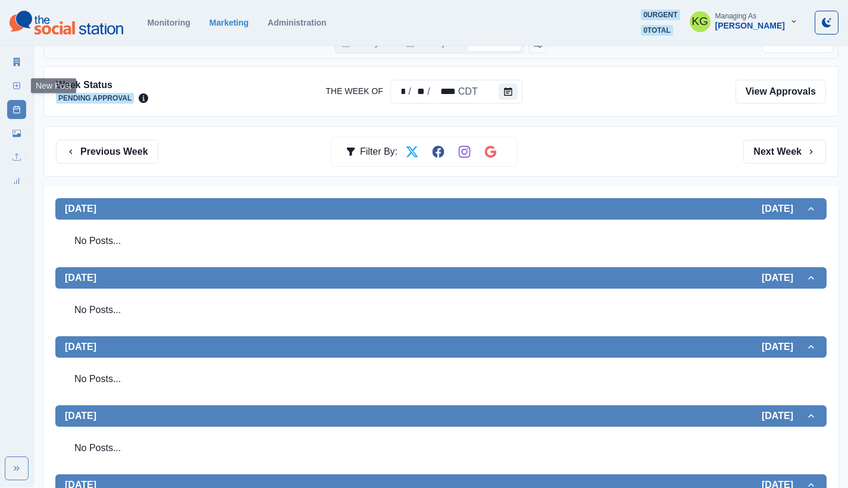
click at [14, 90] on link "New Post" at bounding box center [16, 85] width 19 height 19
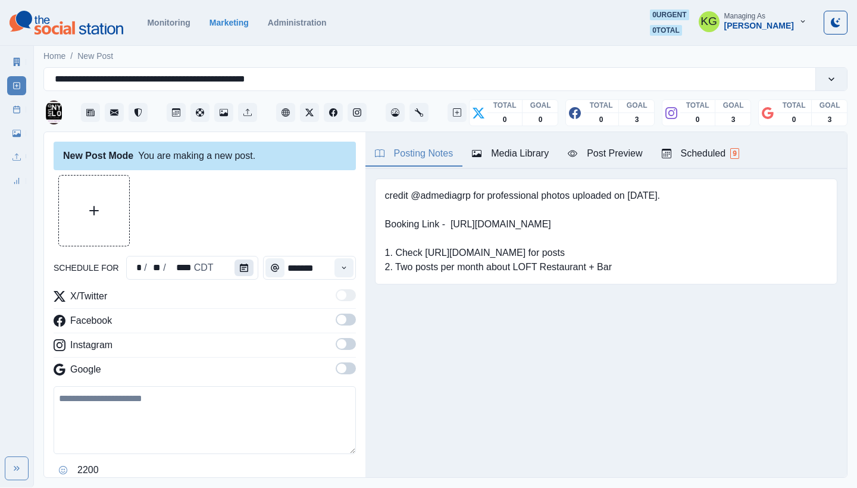
click at [249, 265] on button "Calendar" at bounding box center [244, 268] width 19 height 17
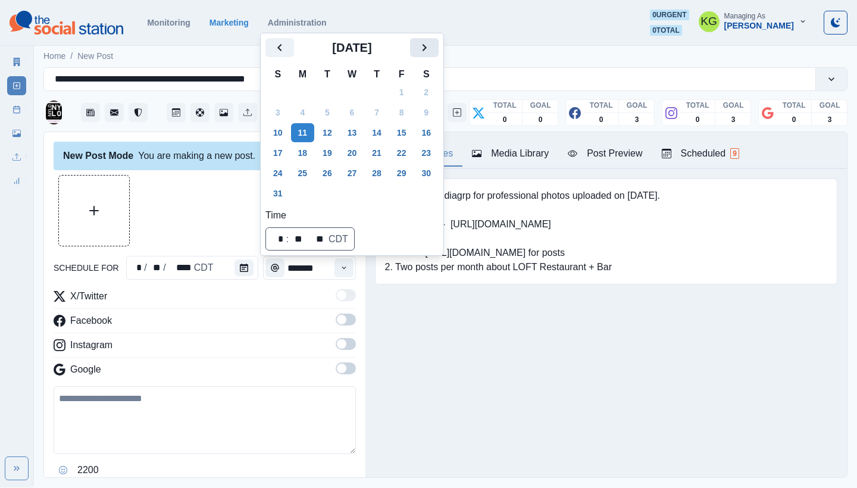
click at [432, 49] on icon "Next" at bounding box center [424, 47] width 14 height 14
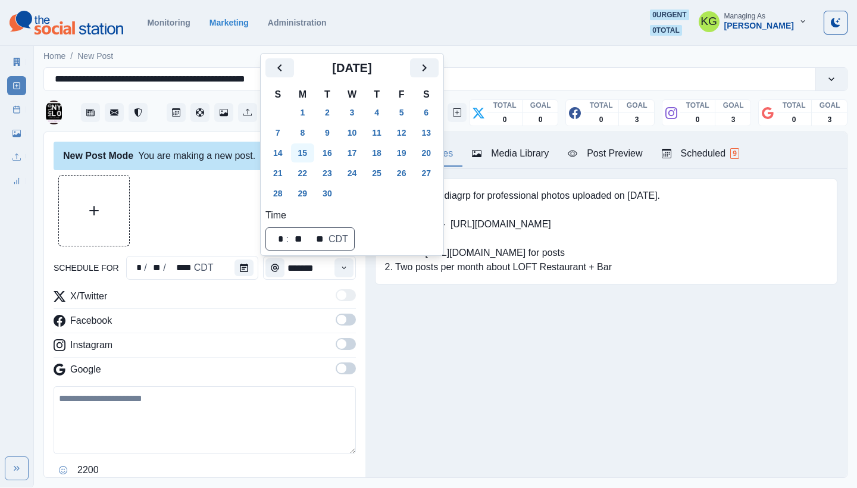
click at [307, 154] on button "15" at bounding box center [303, 152] width 24 height 19
click at [179, 223] on div at bounding box center [205, 210] width 302 height 71
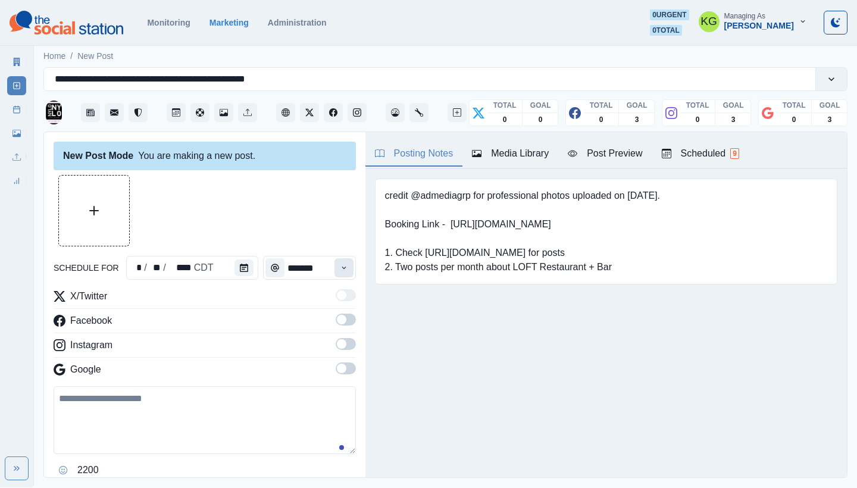
click at [341, 277] on button "Time" at bounding box center [344, 267] width 19 height 19
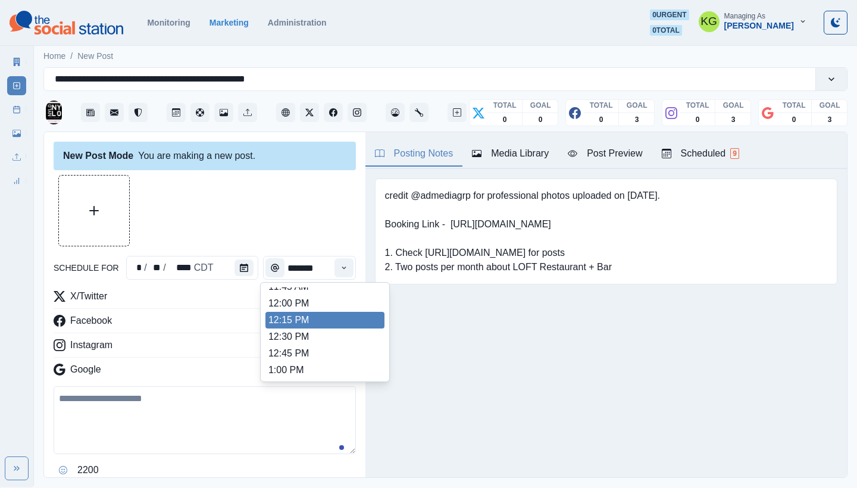
scroll to position [152, 0]
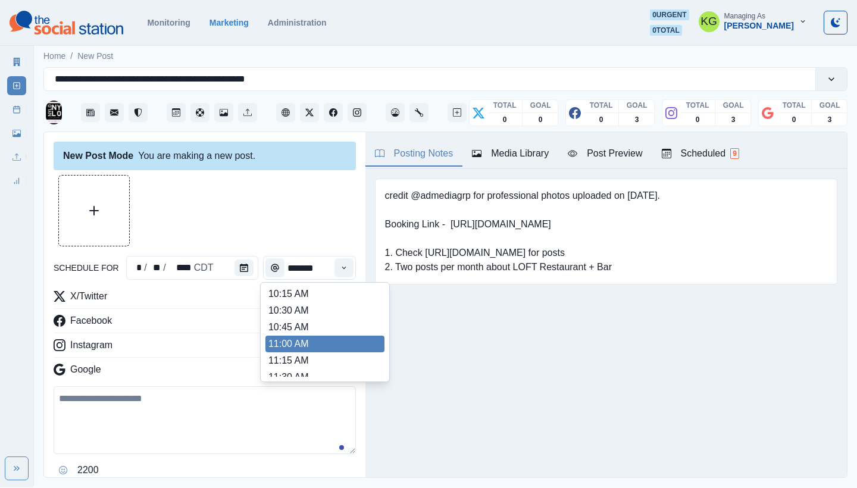
click at [297, 348] on li "11:00 AM" at bounding box center [325, 344] width 119 height 17
type input "********"
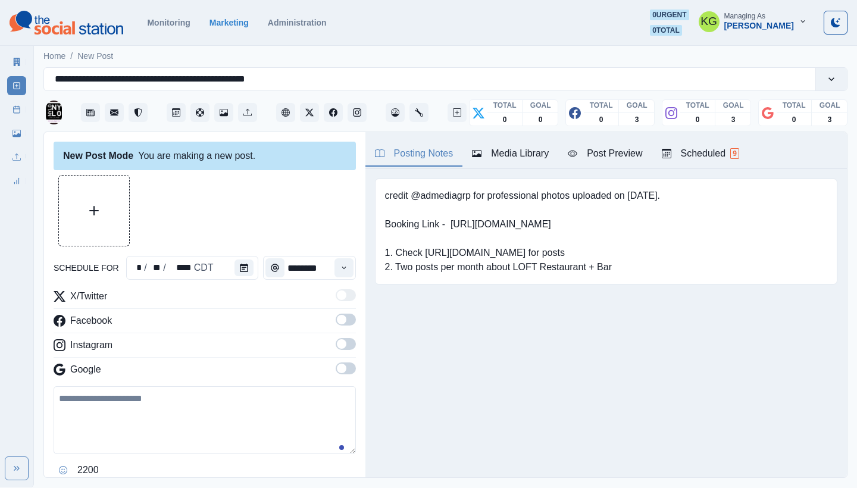
click at [341, 369] on span at bounding box center [346, 369] width 20 height 12
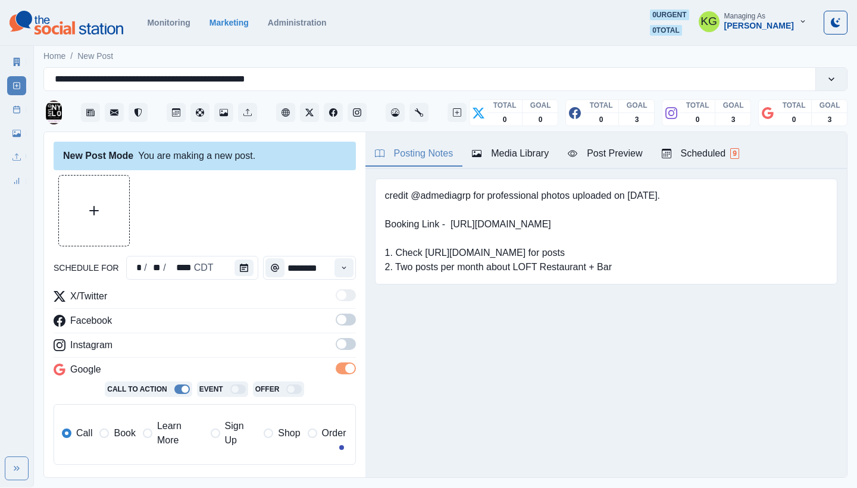
click at [338, 348] on span at bounding box center [346, 344] width 20 height 12
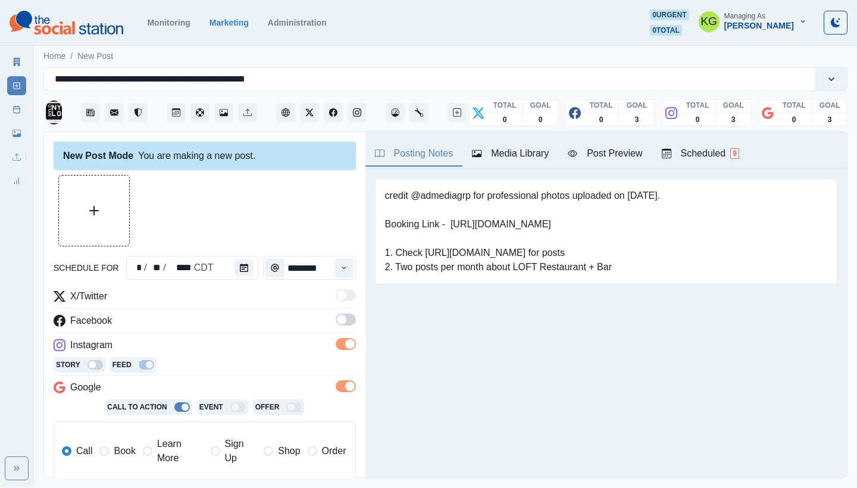
click at [337, 324] on span at bounding box center [342, 320] width 10 height 10
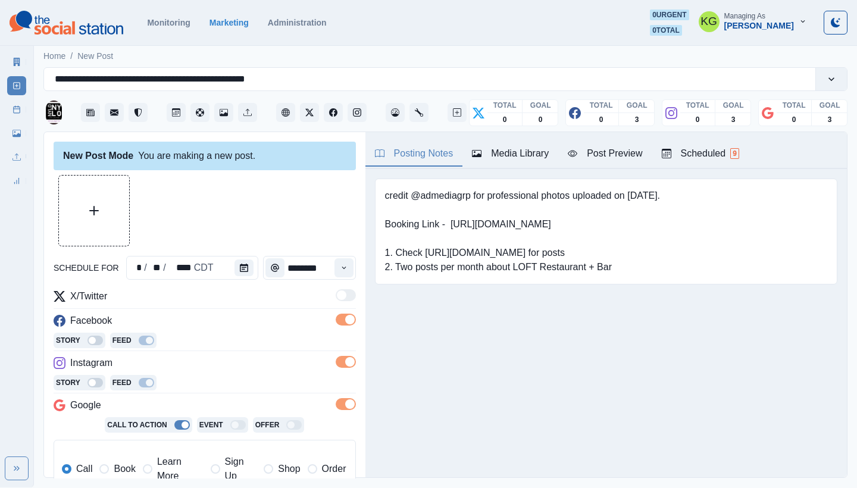
click at [108, 465] on label "Book" at bounding box center [117, 469] width 36 height 29
click at [500, 158] on div "Media Library" at bounding box center [510, 153] width 77 height 14
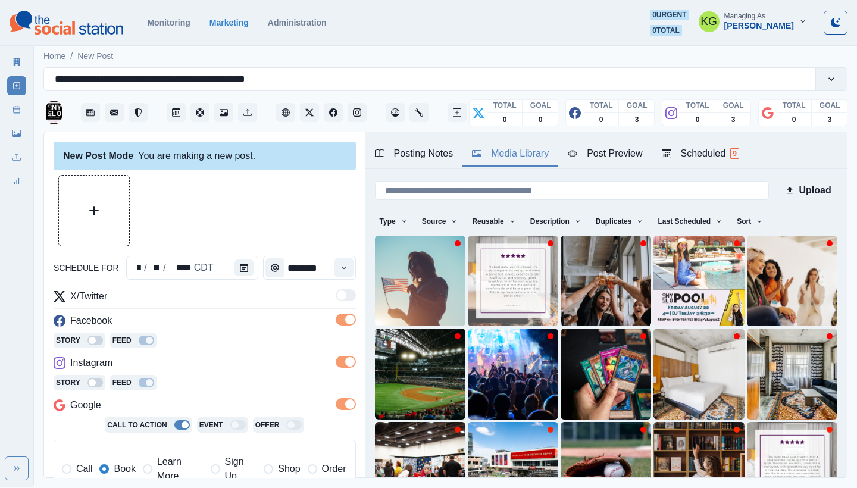
scroll to position [102, 0]
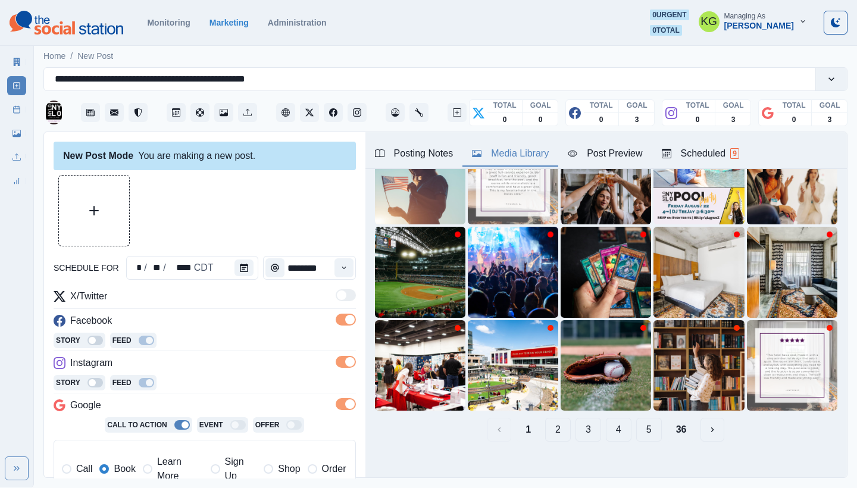
click at [667, 418] on button "36" at bounding box center [682, 430] width 30 height 24
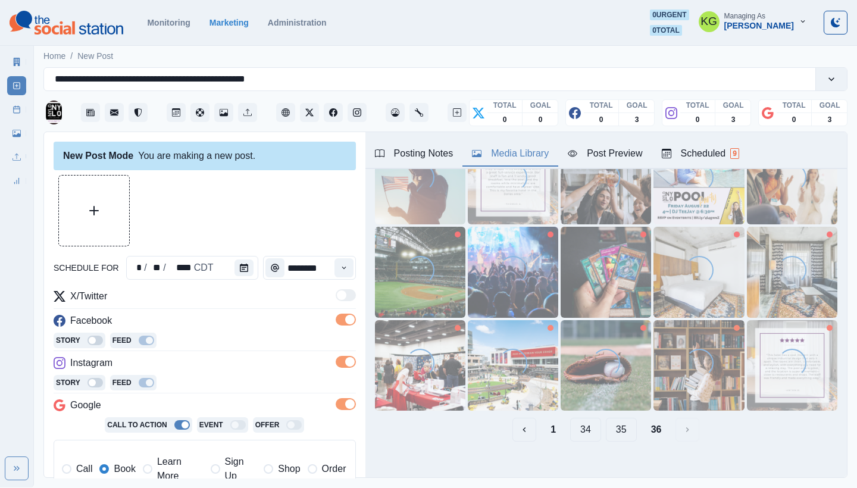
scroll to position [13, 0]
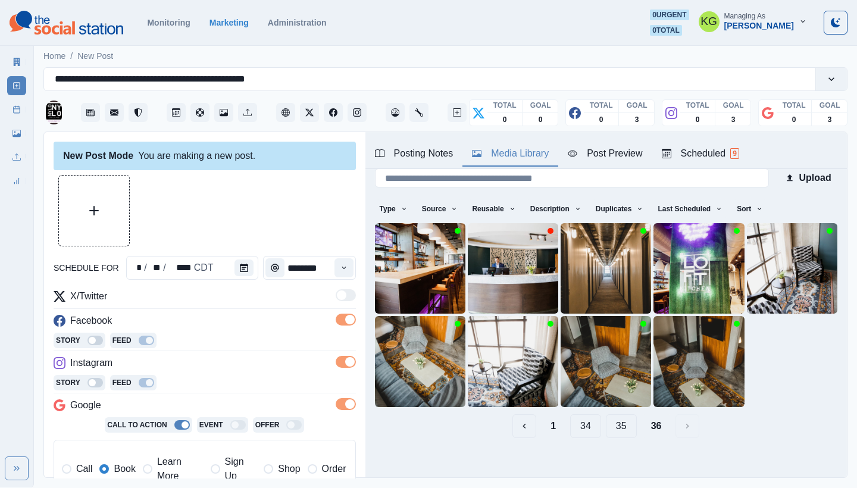
click at [613, 421] on button "35" at bounding box center [621, 426] width 31 height 24
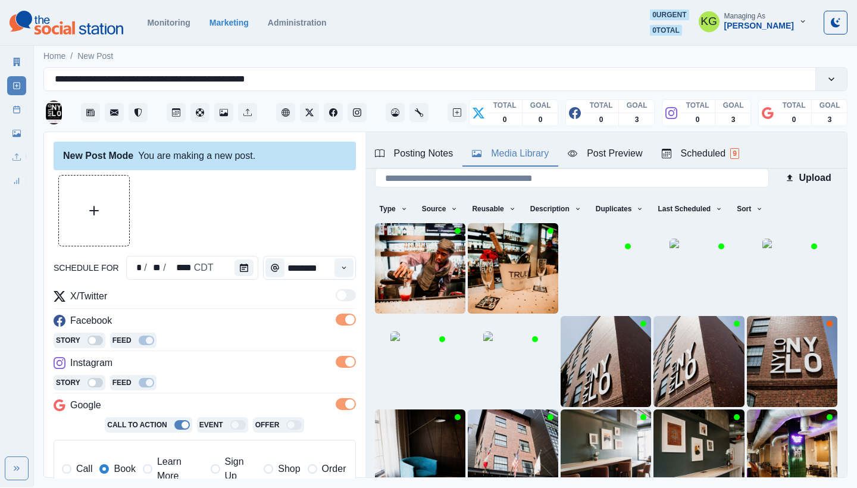
scroll to position [102, 0]
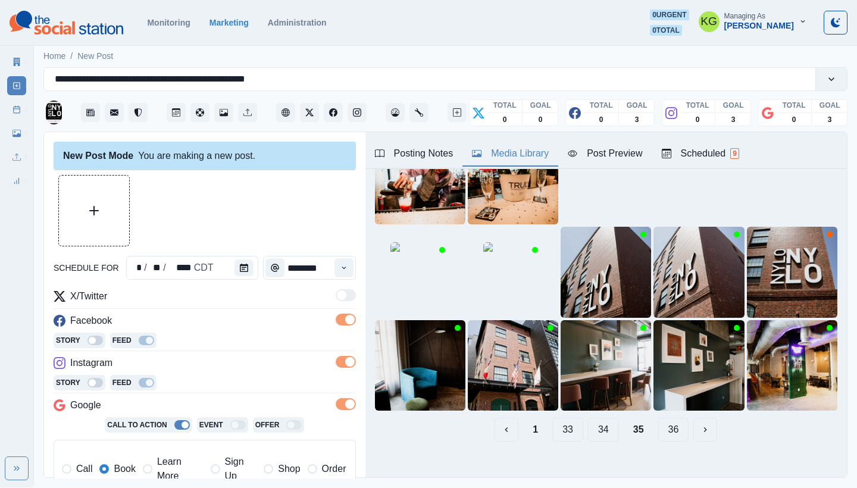
click at [598, 421] on button "34" at bounding box center [603, 430] width 31 height 24
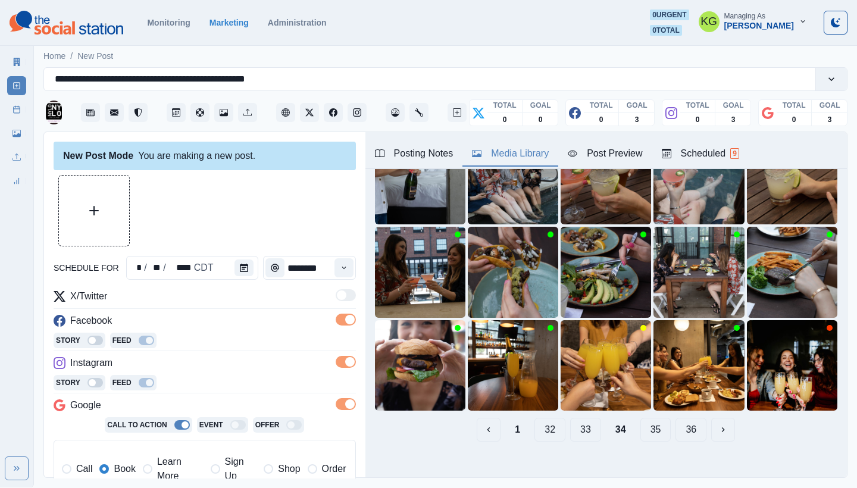
click at [581, 422] on button "33" at bounding box center [585, 430] width 31 height 24
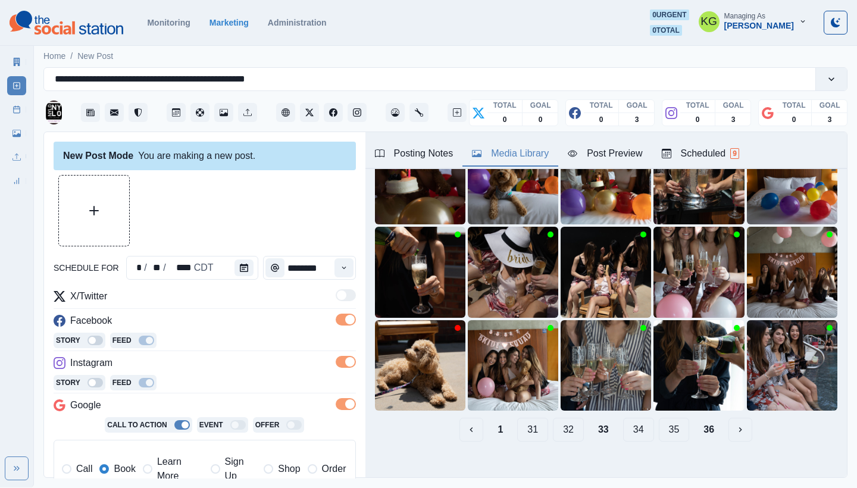
click at [561, 425] on button "32" at bounding box center [568, 430] width 31 height 24
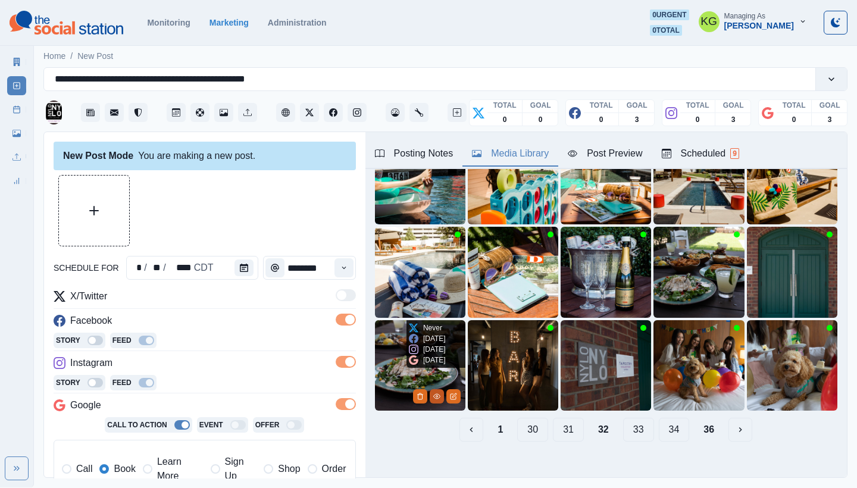
click at [433, 393] on icon "View Media" at bounding box center [436, 396] width 7 height 7
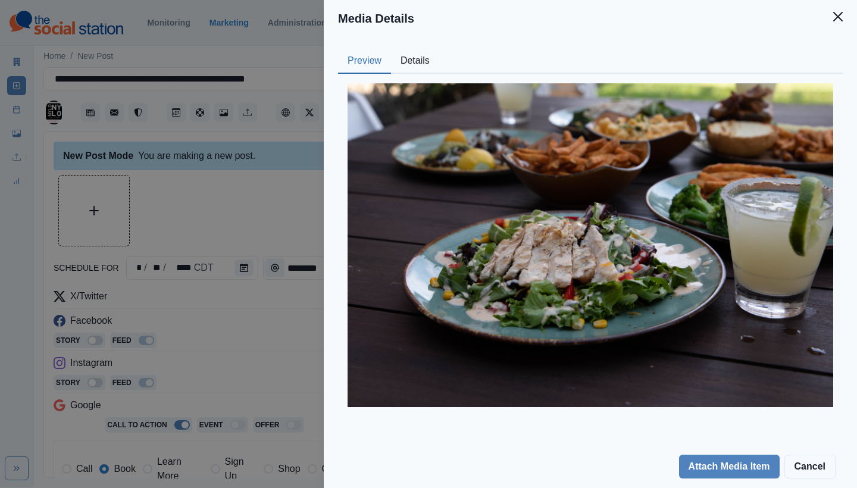
click at [425, 61] on button "Details" at bounding box center [415, 61] width 48 height 25
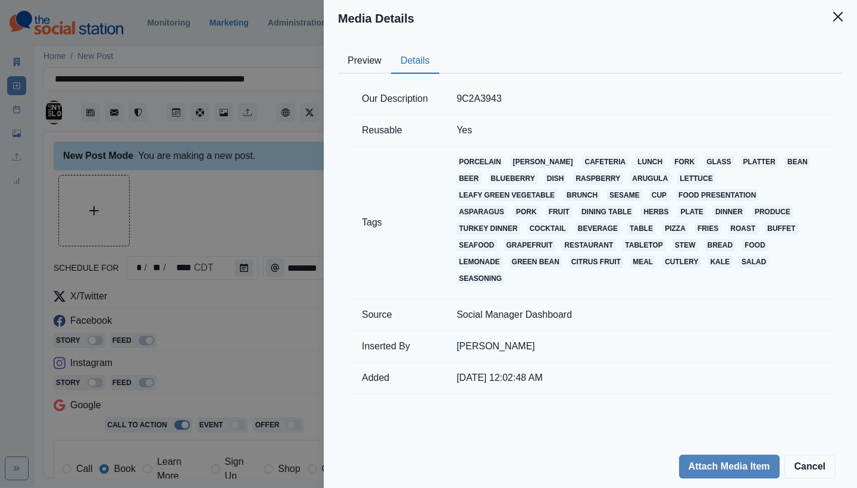
click at [384, 63] on button "Preview" at bounding box center [364, 61] width 53 height 25
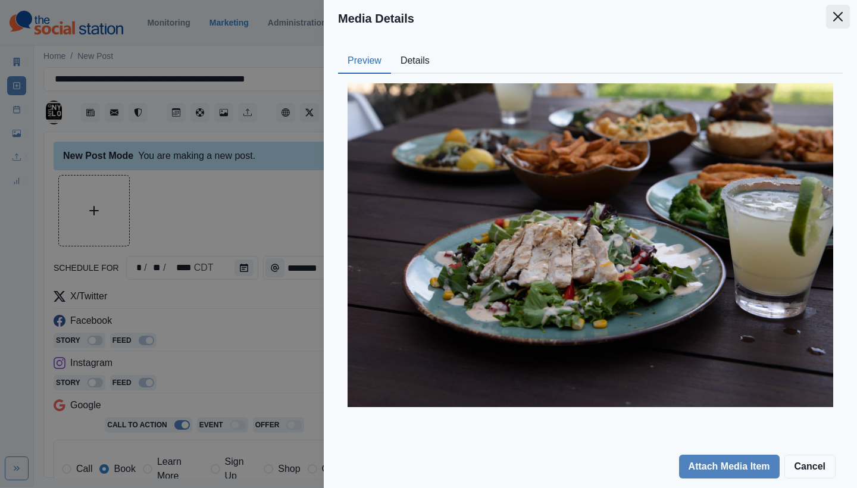
click at [834, 21] on button "Close" at bounding box center [838, 17] width 24 height 24
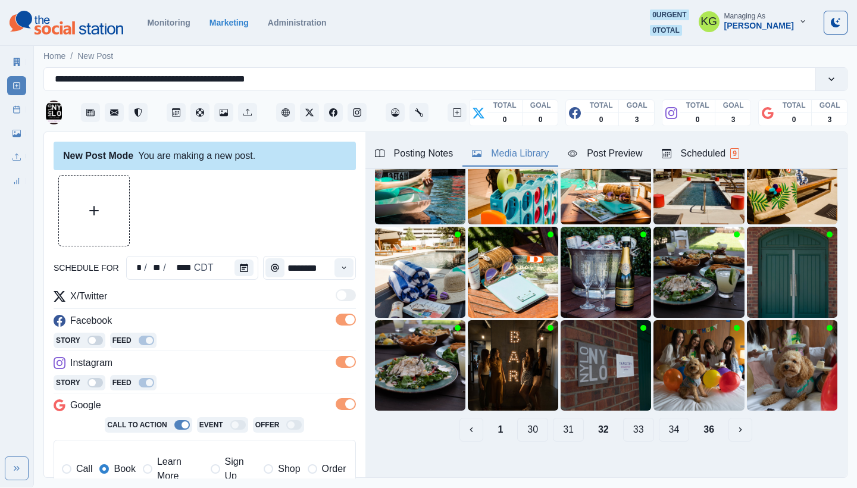
click at [563, 419] on button "31" at bounding box center [568, 430] width 31 height 24
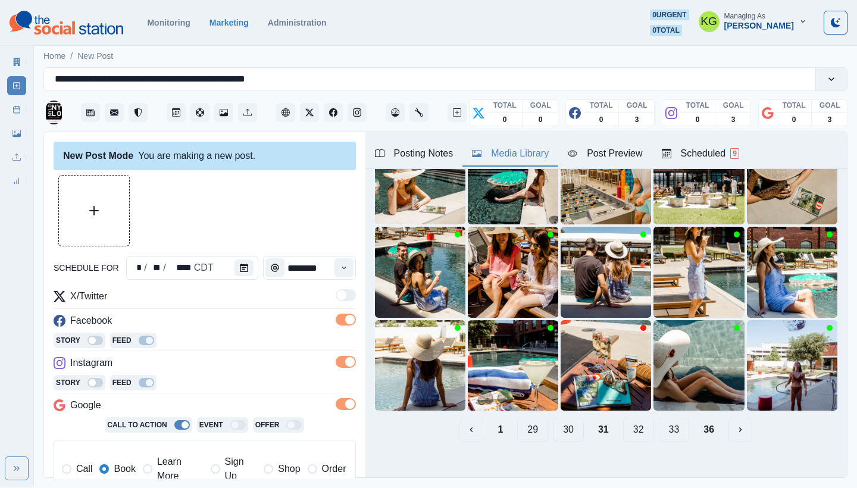
click at [559, 419] on button "30" at bounding box center [568, 430] width 31 height 24
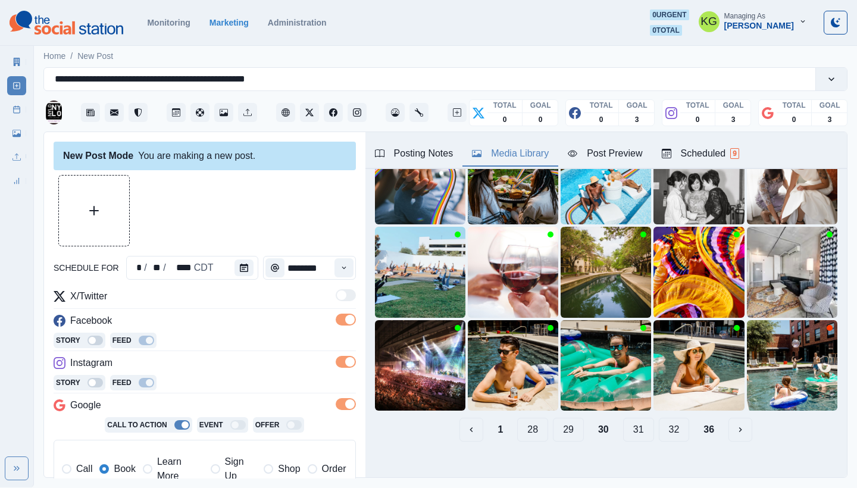
click at [559, 419] on button "29" at bounding box center [568, 430] width 31 height 24
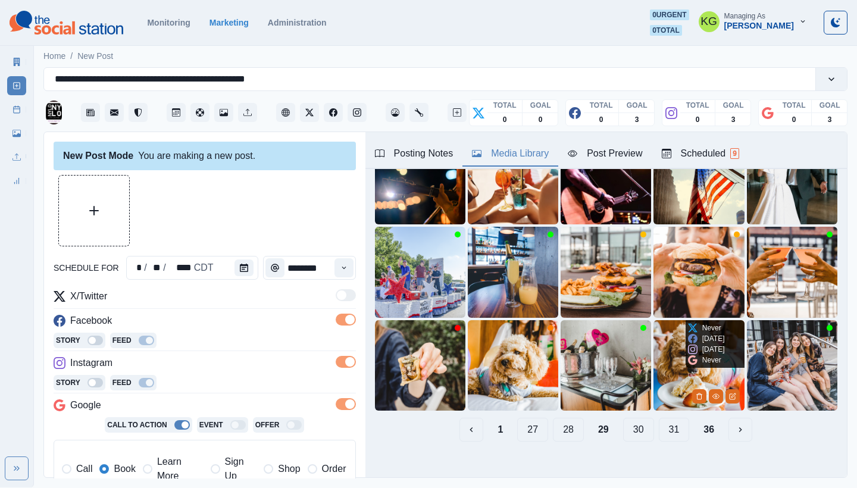
scroll to position [80, 0]
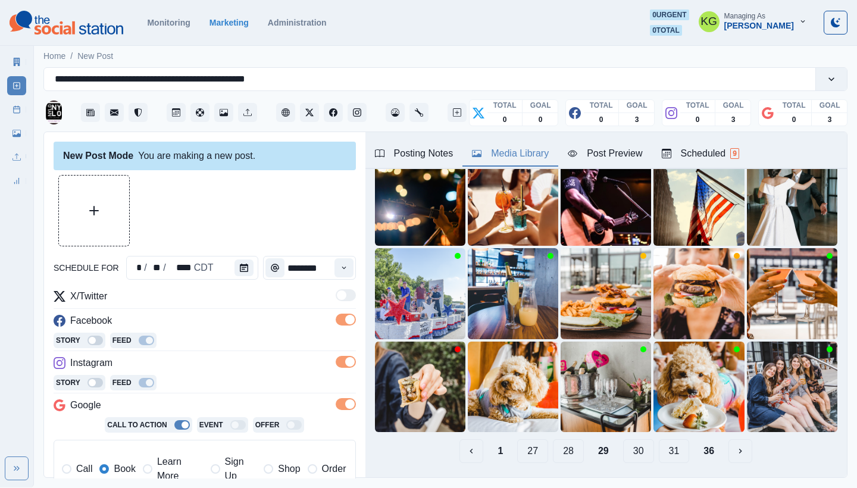
click at [559, 439] on button "28" at bounding box center [568, 451] width 31 height 24
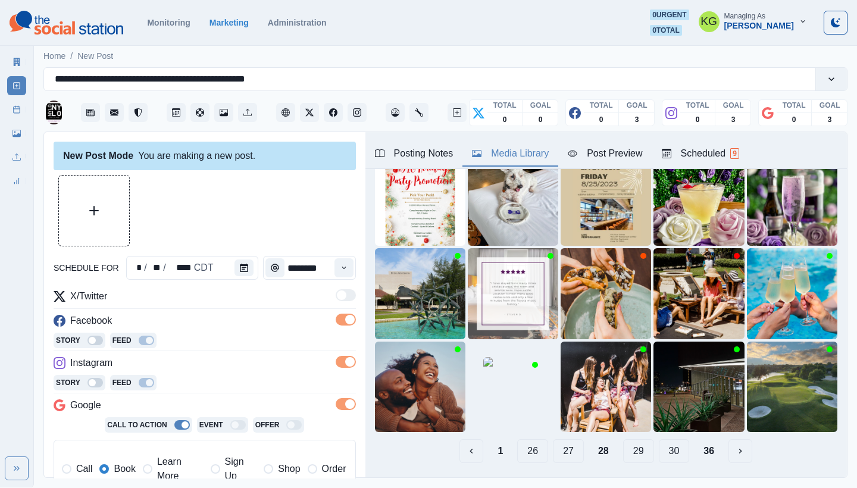
click at [557, 445] on button "27" at bounding box center [568, 451] width 31 height 24
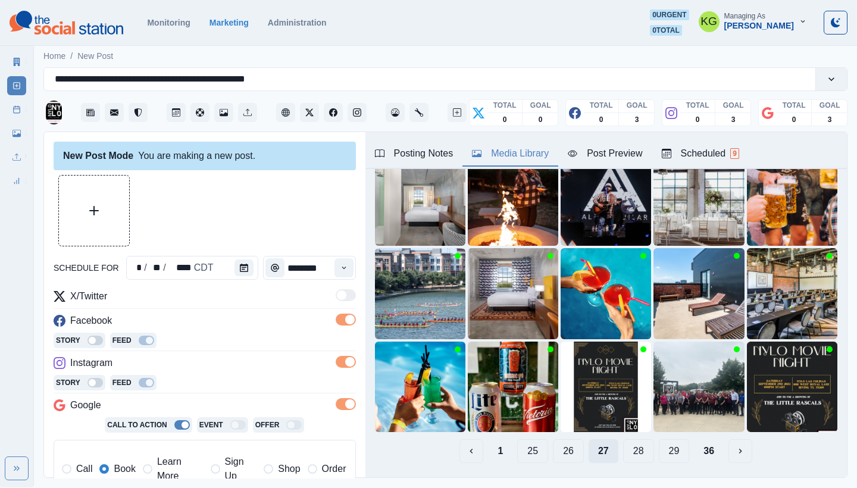
click at [557, 445] on button "26" at bounding box center [568, 451] width 31 height 24
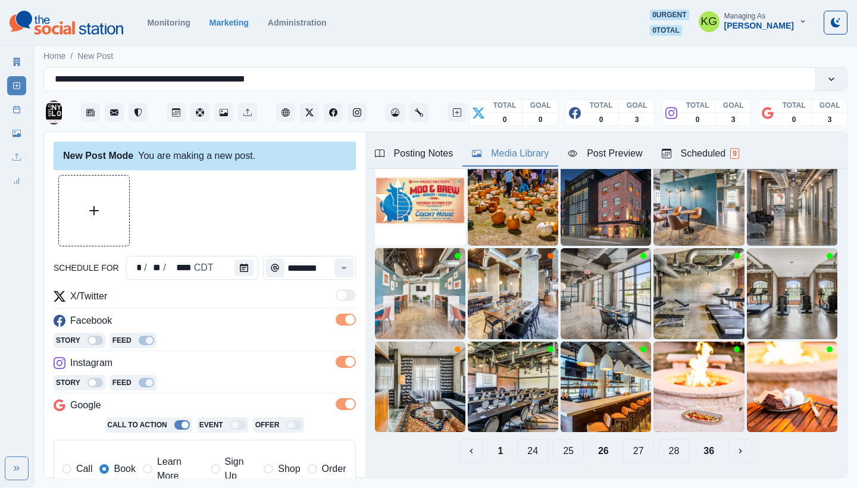
click at [557, 445] on button "25" at bounding box center [568, 451] width 31 height 24
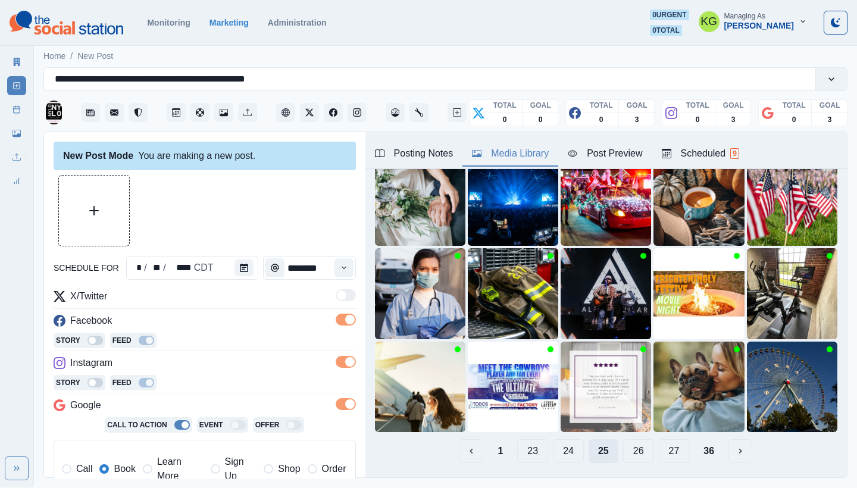
click at [557, 445] on button "24" at bounding box center [568, 451] width 31 height 24
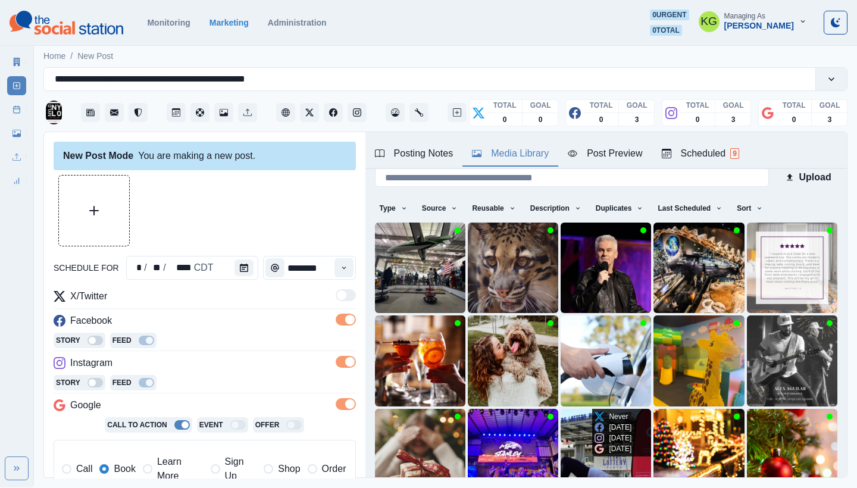
scroll to position [102, 0]
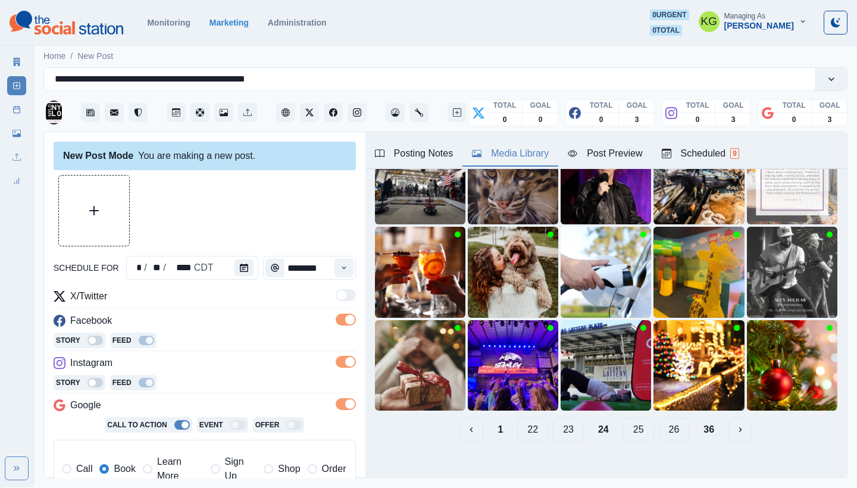
click at [563, 420] on button "23" at bounding box center [568, 430] width 31 height 24
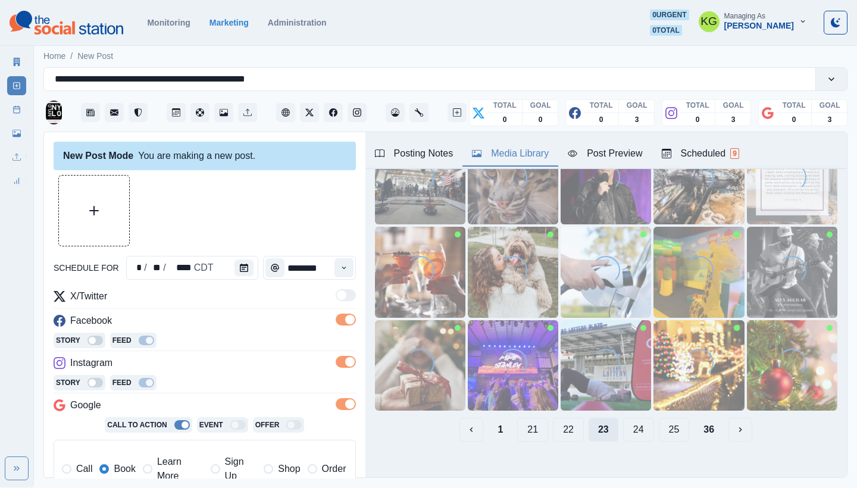
scroll to position [0, 0]
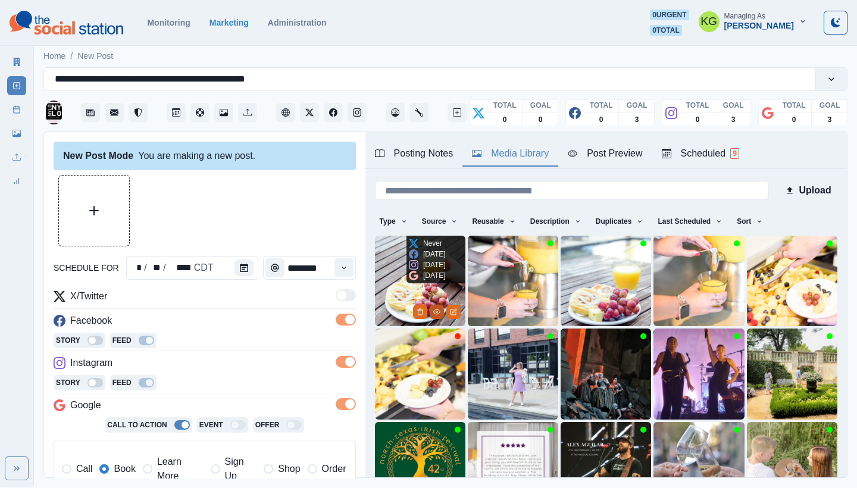
click at [435, 308] on icon "View Media" at bounding box center [436, 311] width 7 height 7
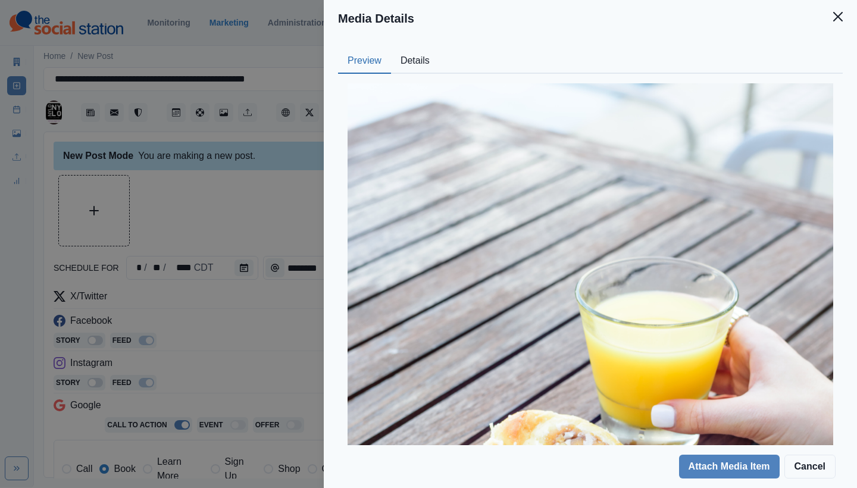
scroll to position [367, 0]
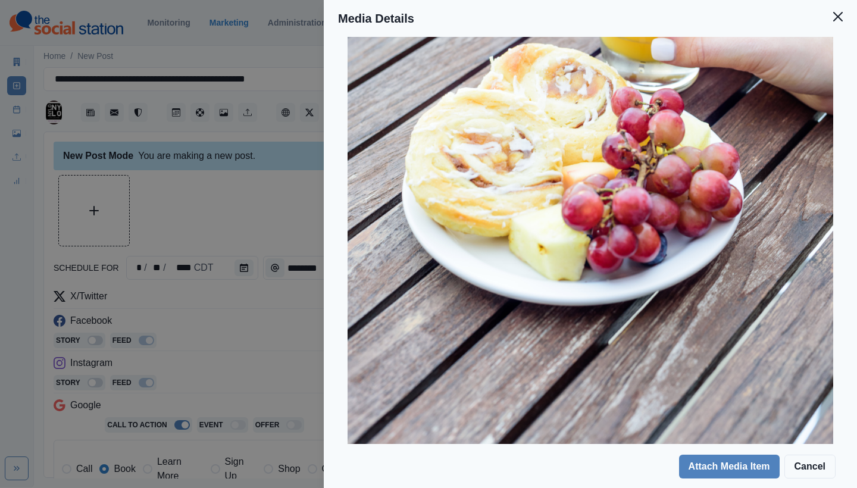
click at [837, 19] on icon "Close" at bounding box center [839, 17] width 10 height 10
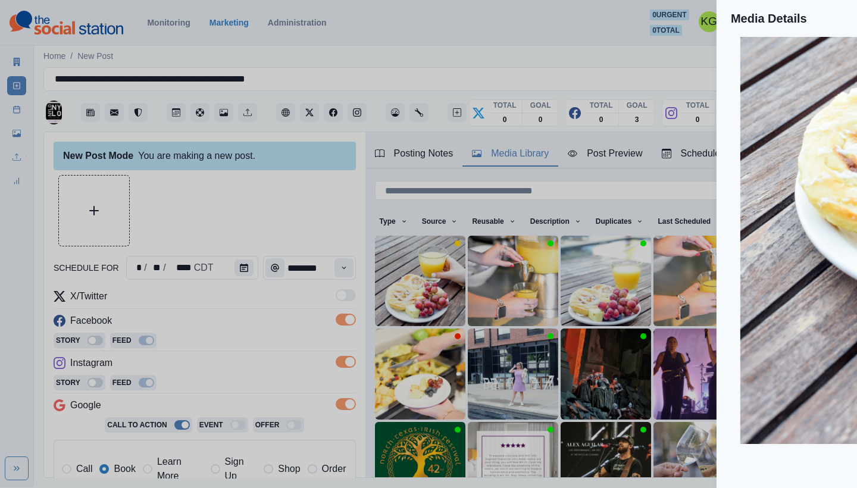
scroll to position [37, 0]
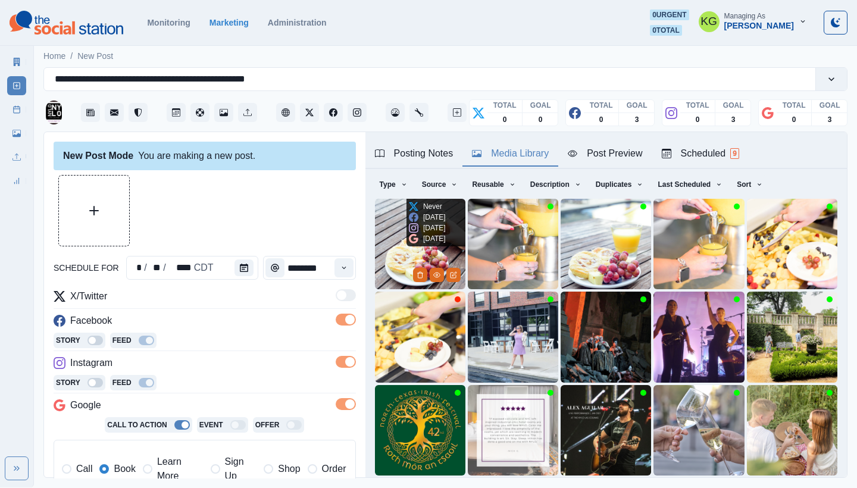
click at [385, 235] on img at bounding box center [420, 244] width 91 height 91
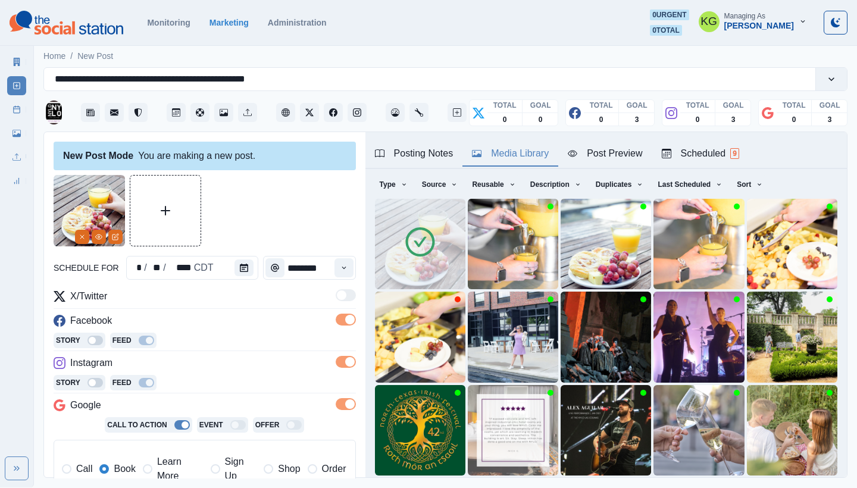
scroll to position [102, 0]
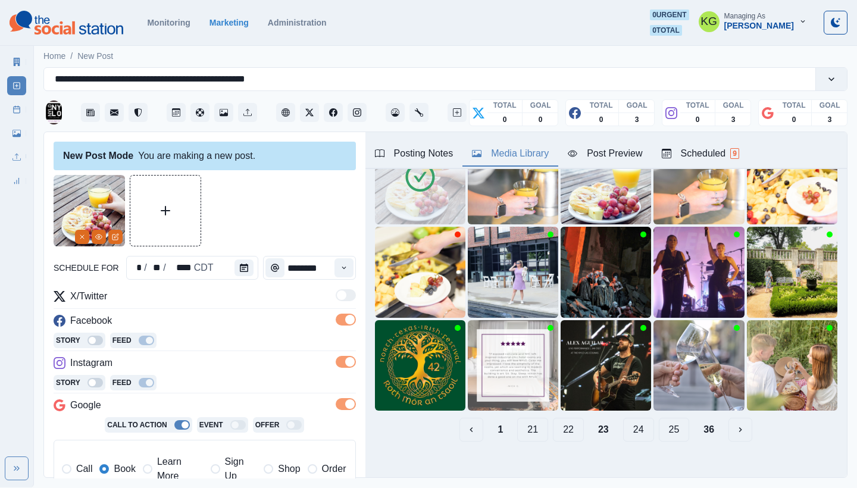
click at [554, 422] on button "22" at bounding box center [568, 430] width 31 height 24
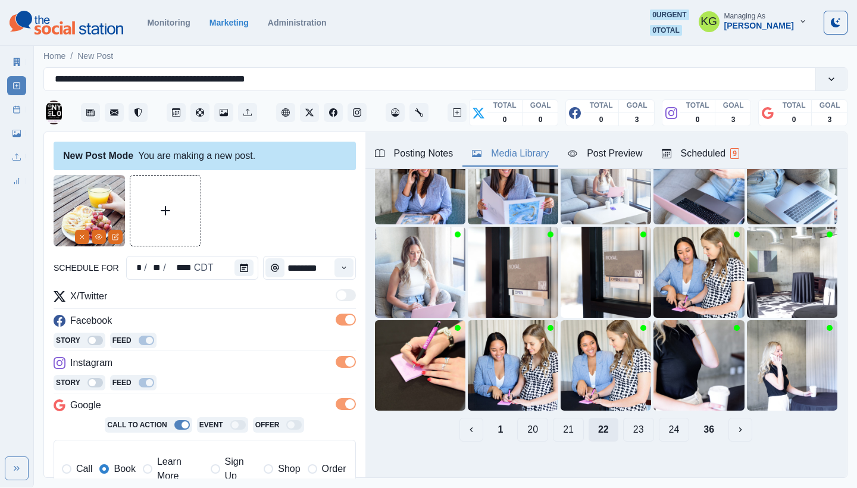
click at [554, 422] on button "21" at bounding box center [568, 430] width 31 height 24
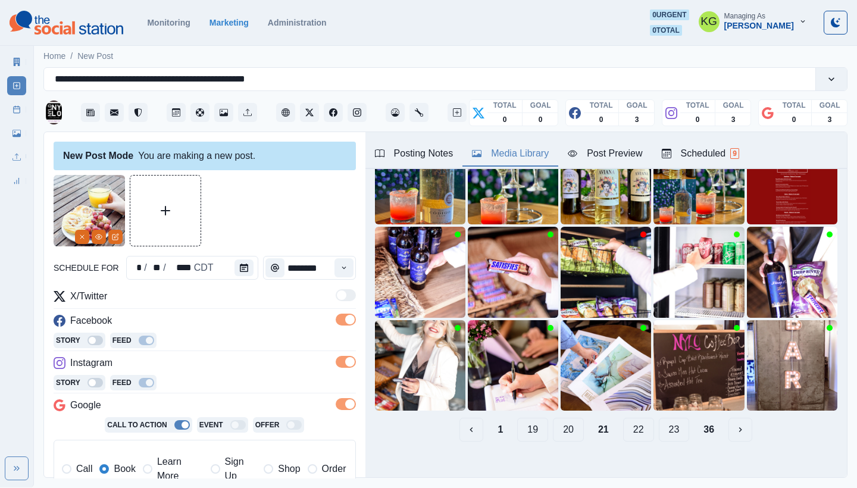
click at [554, 422] on button "20" at bounding box center [568, 430] width 31 height 24
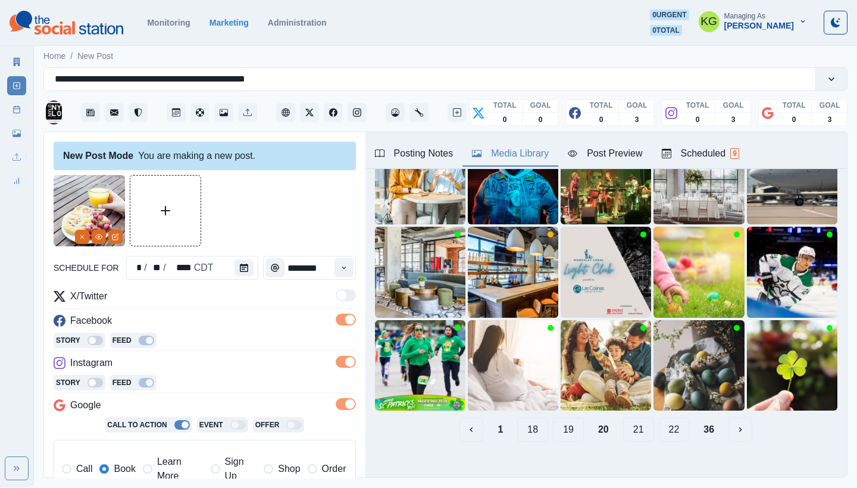
click at [554, 422] on button "19" at bounding box center [568, 430] width 31 height 24
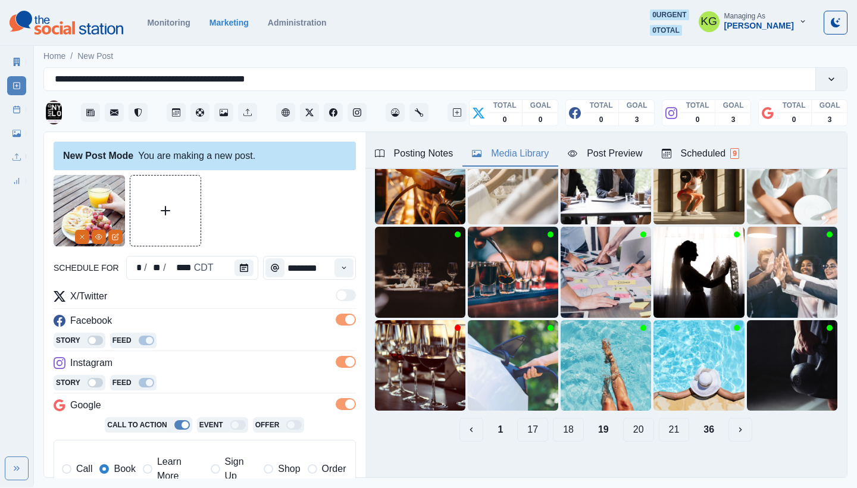
click at [554, 422] on button "18" at bounding box center [568, 430] width 31 height 24
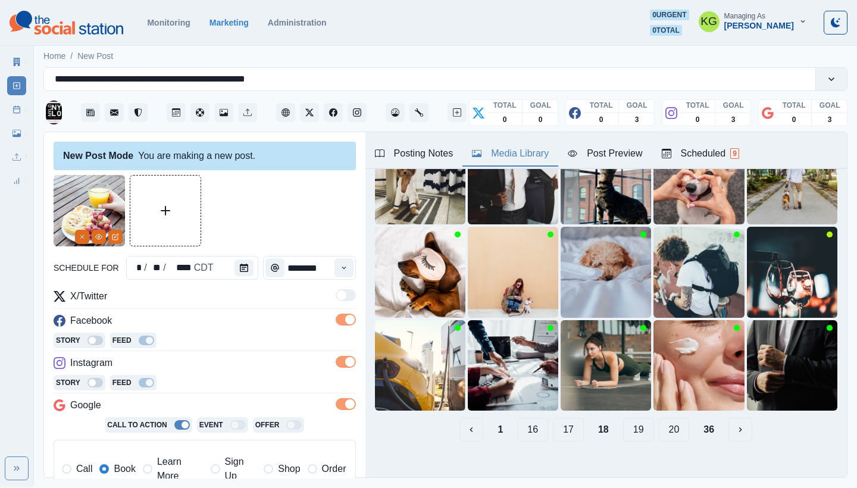
click at [554, 422] on button "17" at bounding box center [568, 430] width 31 height 24
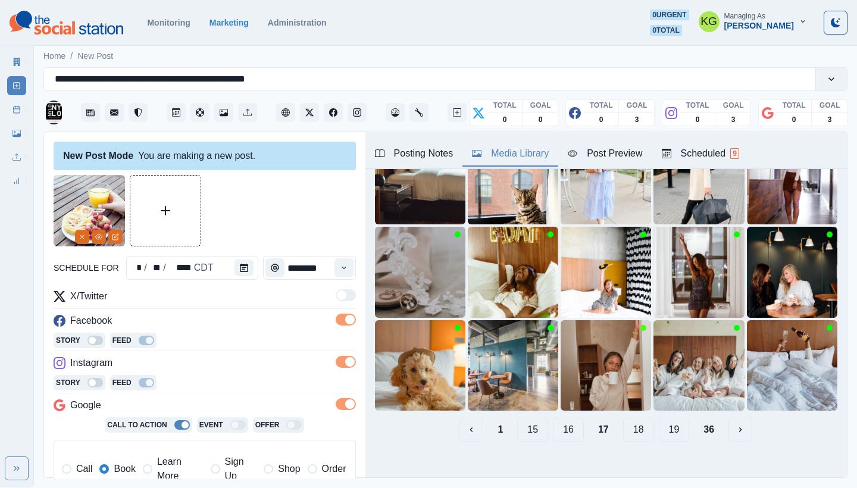
click at [554, 422] on button "16" at bounding box center [568, 430] width 31 height 24
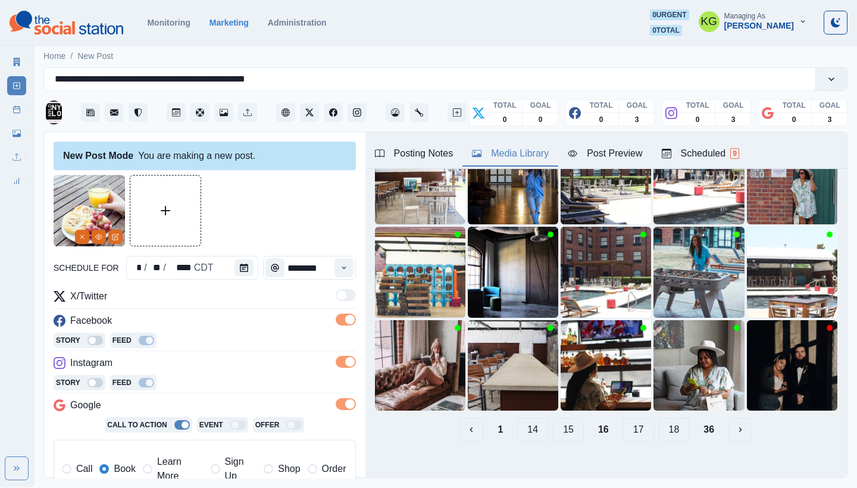
click at [555, 422] on button "15" at bounding box center [568, 430] width 31 height 24
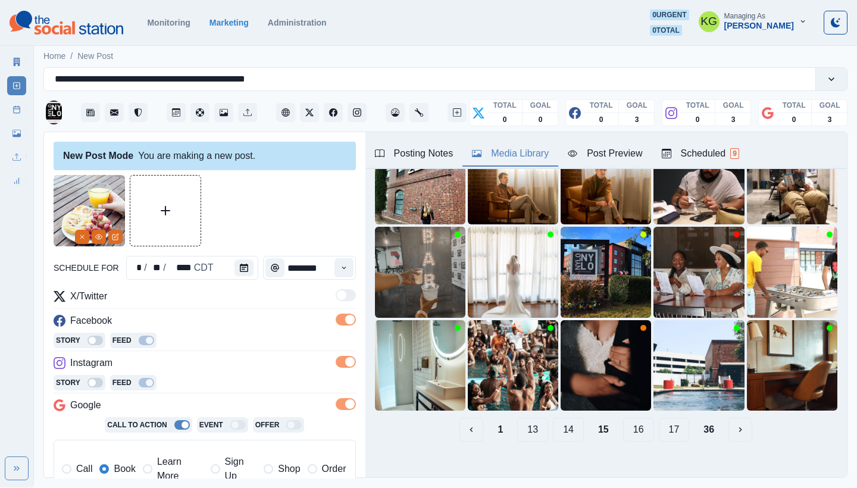
click at [556, 420] on button "14" at bounding box center [568, 430] width 31 height 24
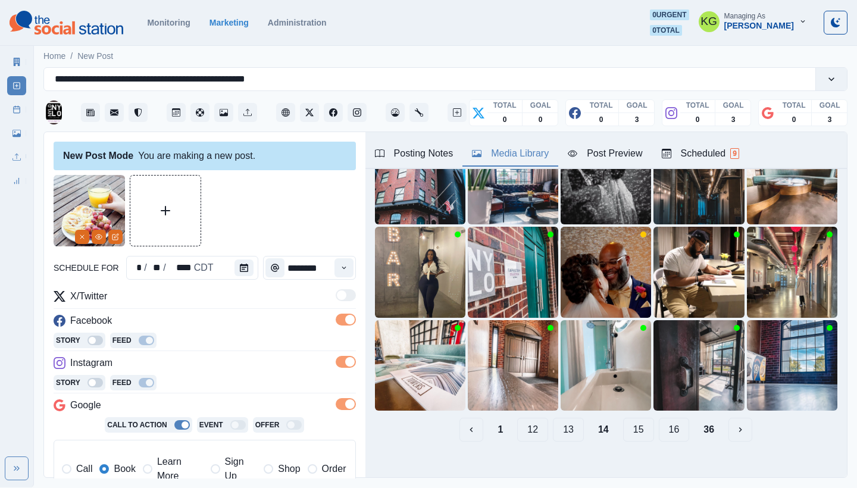
click at [556, 419] on button "13" at bounding box center [568, 430] width 31 height 24
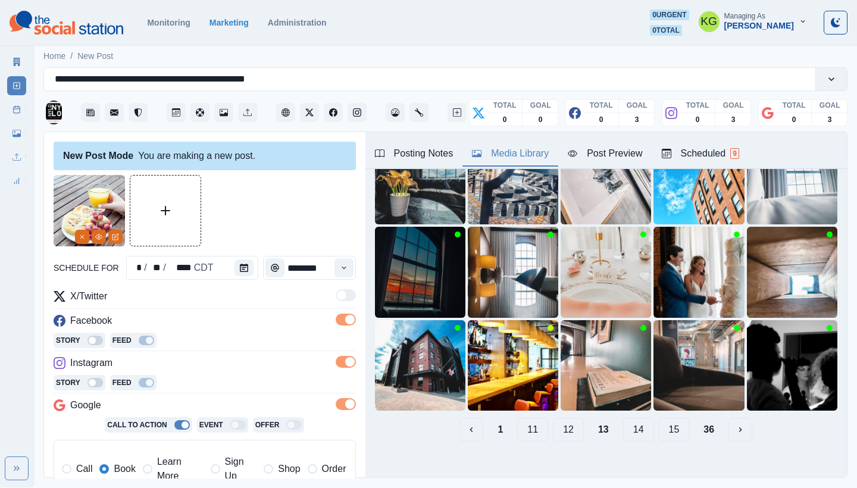
click at [559, 420] on button "12" at bounding box center [568, 430] width 31 height 24
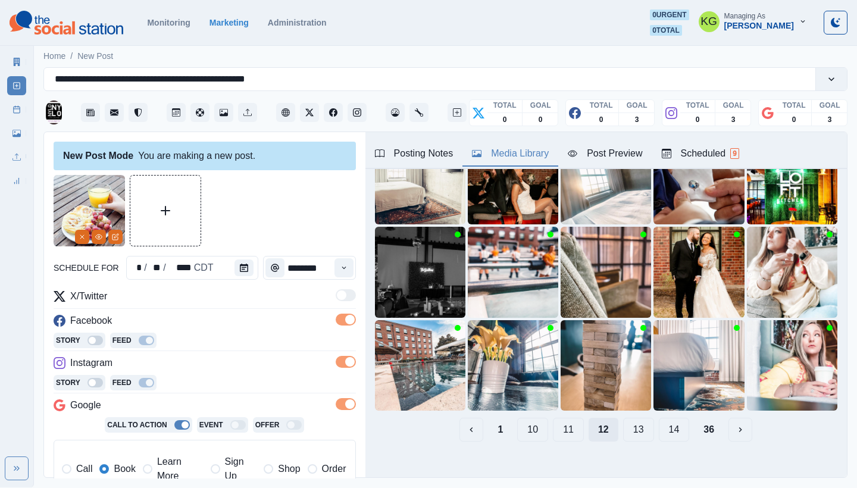
click at [559, 420] on button "11" at bounding box center [568, 430] width 31 height 24
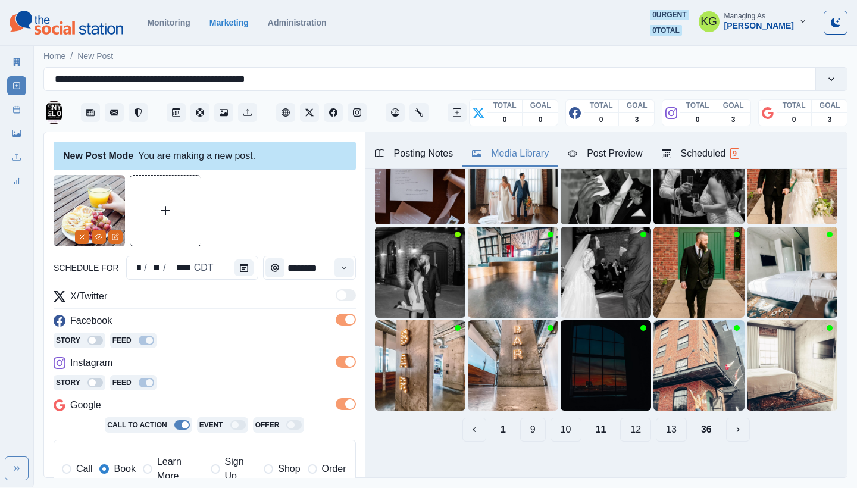
click at [559, 420] on button "10" at bounding box center [566, 430] width 31 height 24
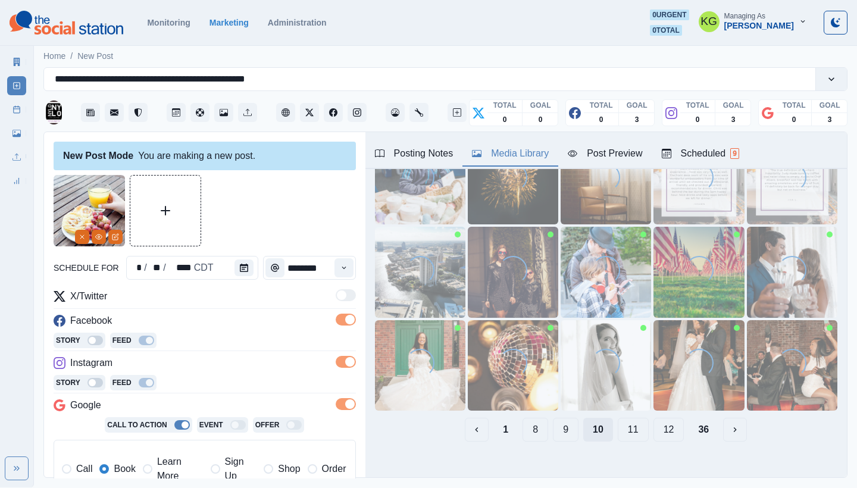
click at [559, 420] on button "9" at bounding box center [566, 430] width 26 height 24
click at [559, 420] on button "8" at bounding box center [569, 430] width 26 height 24
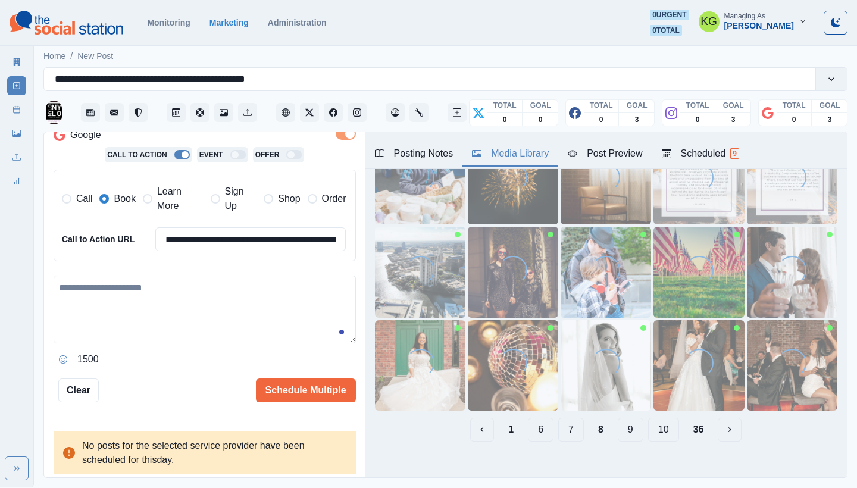
click at [233, 294] on textarea at bounding box center [205, 310] width 302 height 68
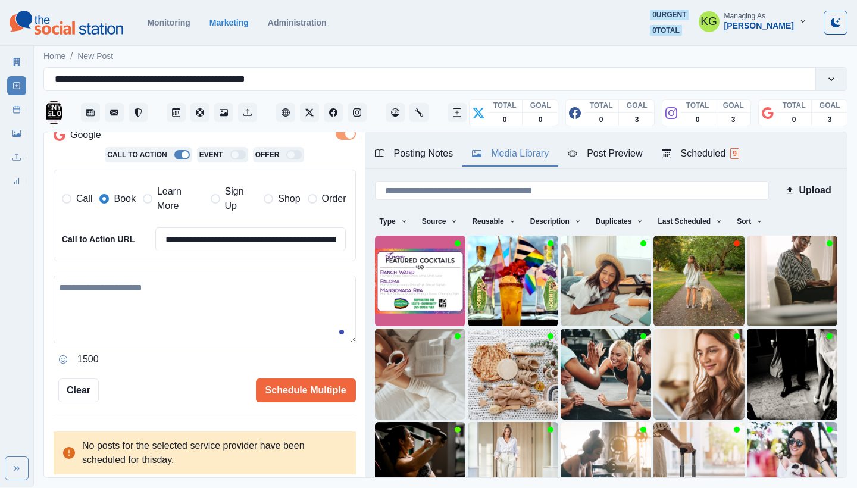
paste textarea "**********"
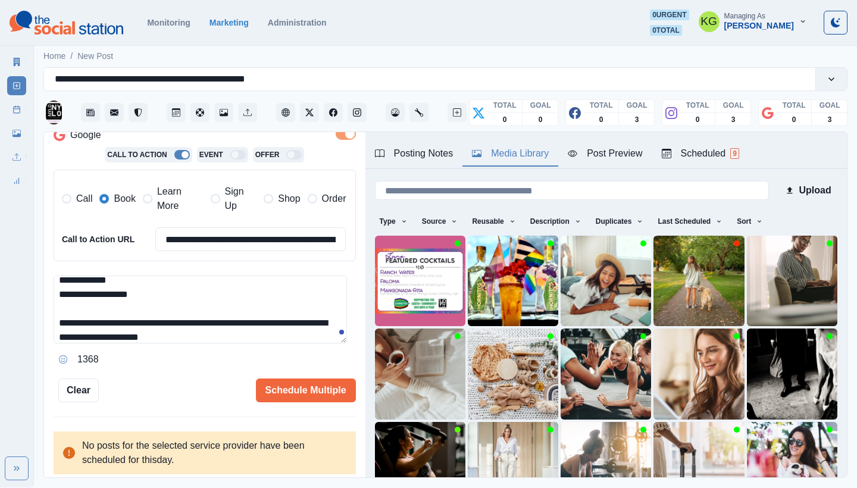
scroll to position [8, 0]
drag, startPoint x: 141, startPoint y: 275, endPoint x: 46, endPoint y: 272, distance: 94.7
click at [46, 272] on div "**********" at bounding box center [205, 305] width 322 height 347
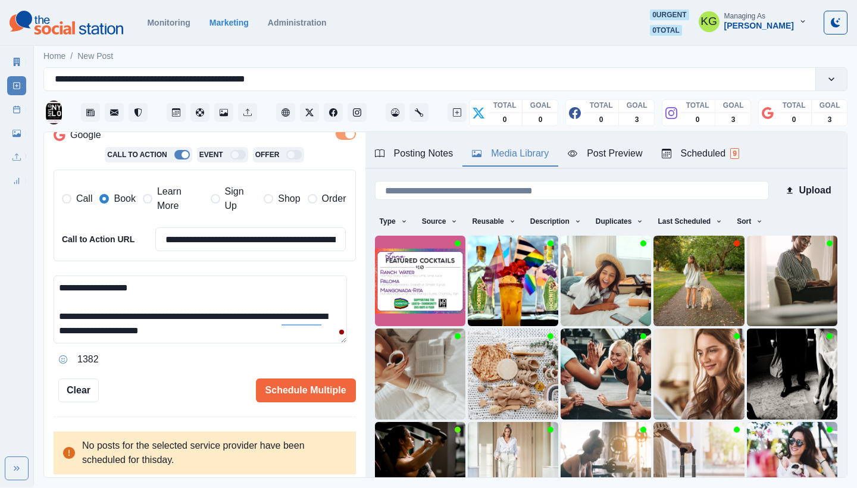
scroll to position [0, 0]
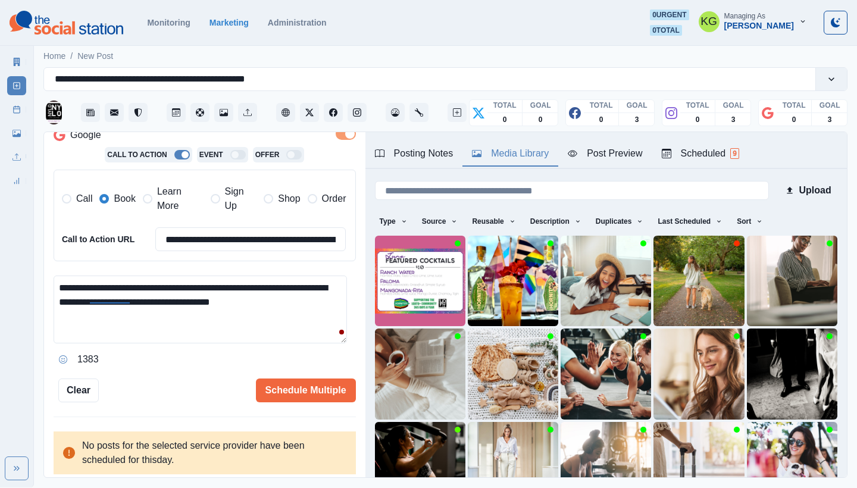
click at [309, 316] on textarea "**********" at bounding box center [201, 310] width 294 height 68
type textarea "**********"
click at [305, 388] on button "Schedule Multiple" at bounding box center [306, 391] width 100 height 24
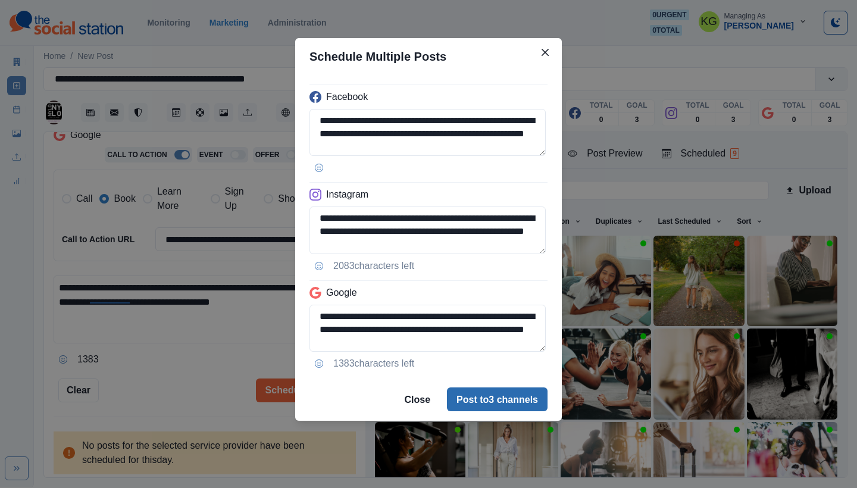
click at [522, 404] on button "Post to 3 channels" at bounding box center [497, 400] width 101 height 24
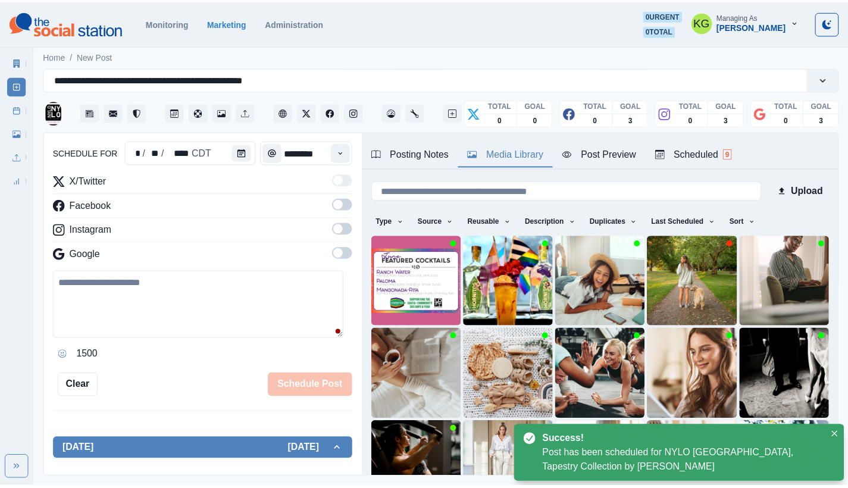
scroll to position [73, 0]
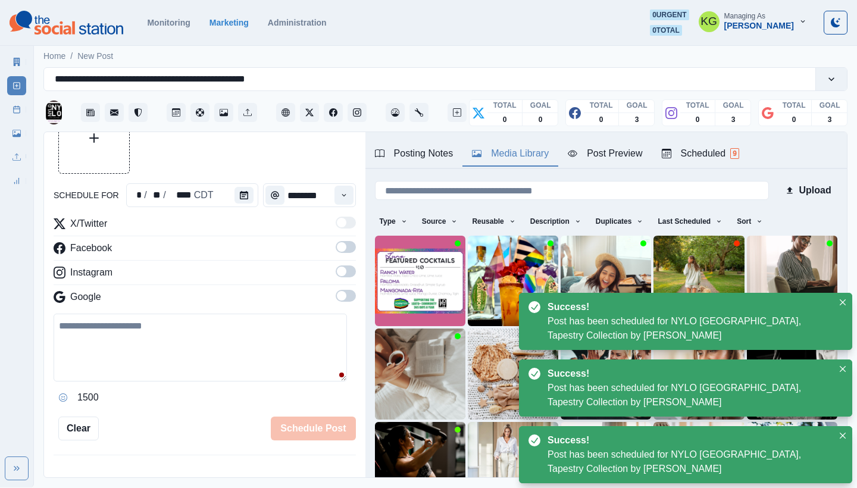
click at [16, 109] on line at bounding box center [17, 109] width 7 height 0
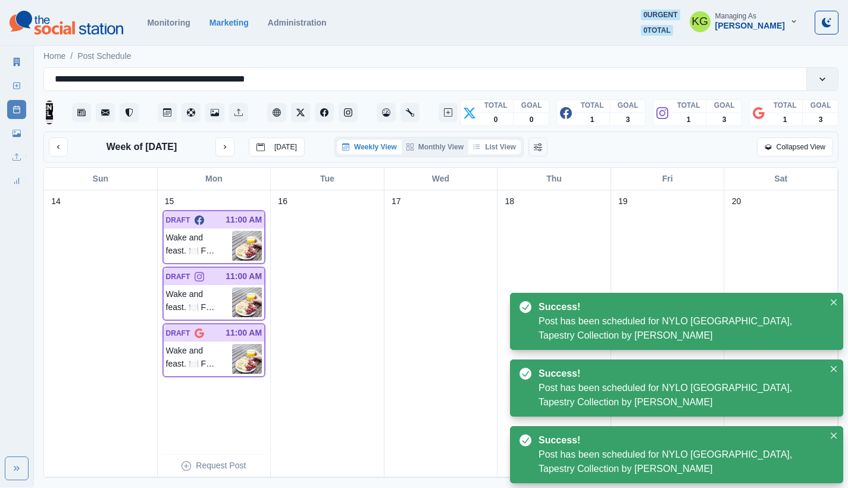
click at [500, 154] on button "List View" at bounding box center [495, 147] width 52 height 14
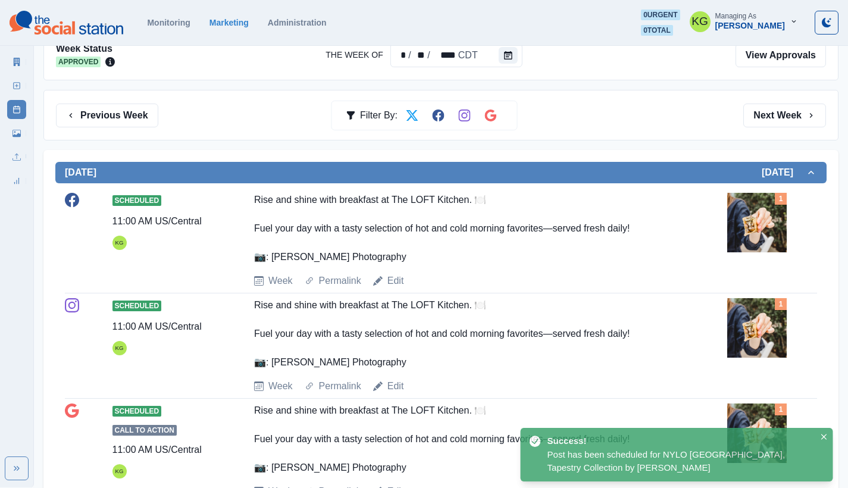
scroll to position [73, 0]
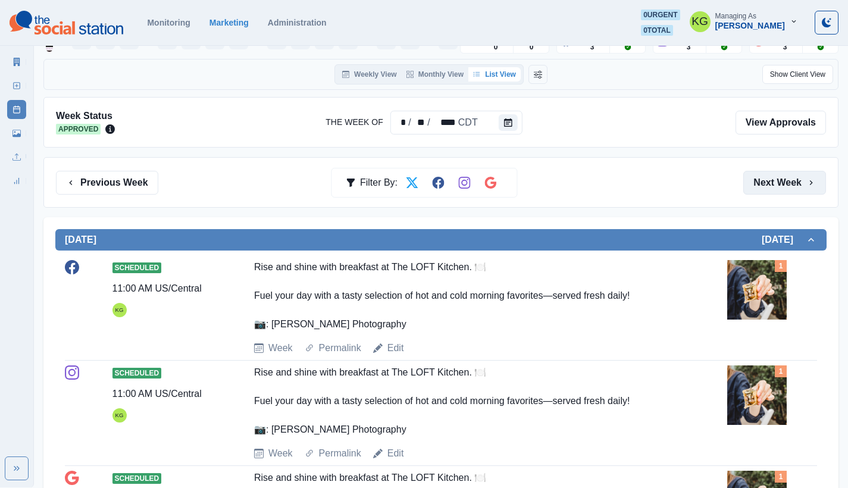
click at [767, 181] on button "Next Week" at bounding box center [785, 183] width 83 height 24
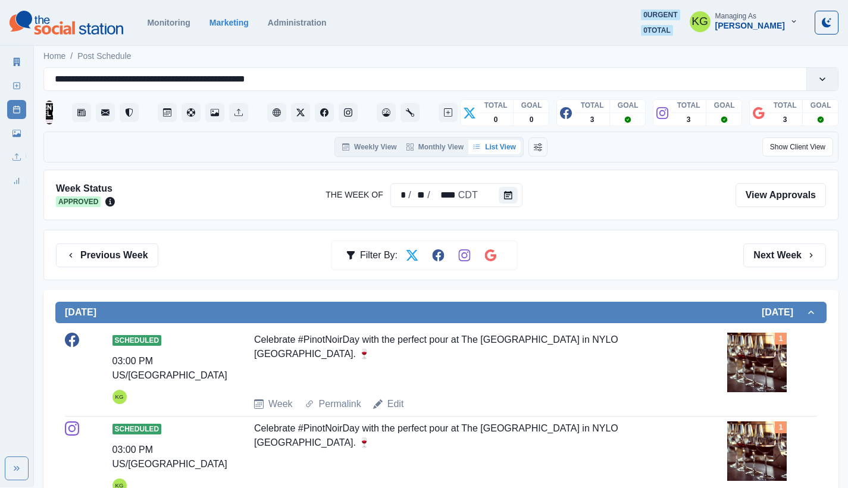
click at [770, 269] on div "Previous Week Filter By: Next Week" at bounding box center [440, 255] width 795 height 51
click at [766, 250] on button "Next Week" at bounding box center [785, 256] width 83 height 24
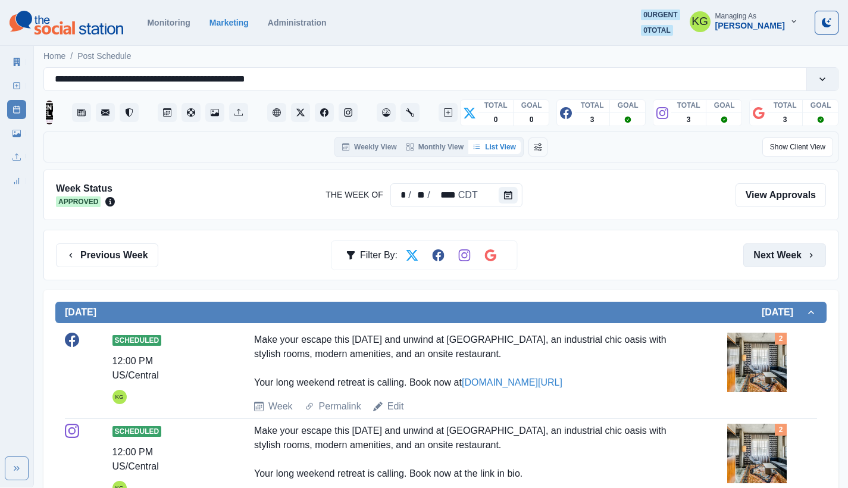
click at [766, 250] on button "Next Week" at bounding box center [785, 256] width 83 height 24
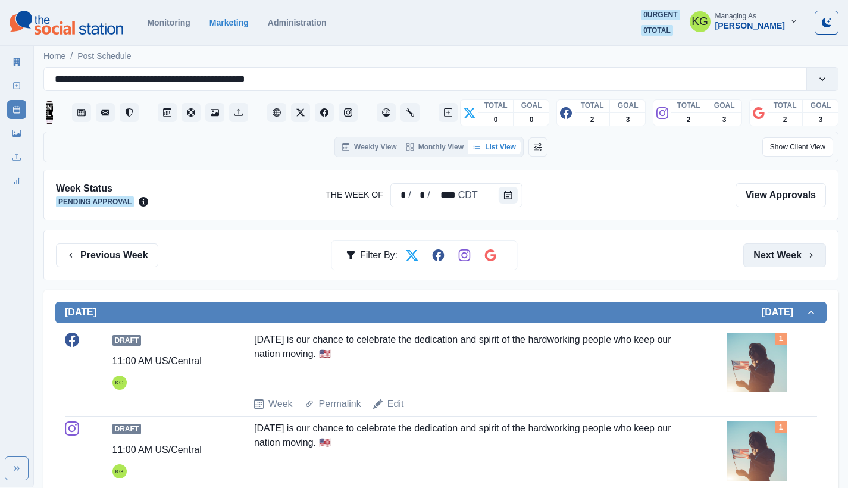
click at [766, 250] on button "Next Week" at bounding box center [785, 256] width 83 height 24
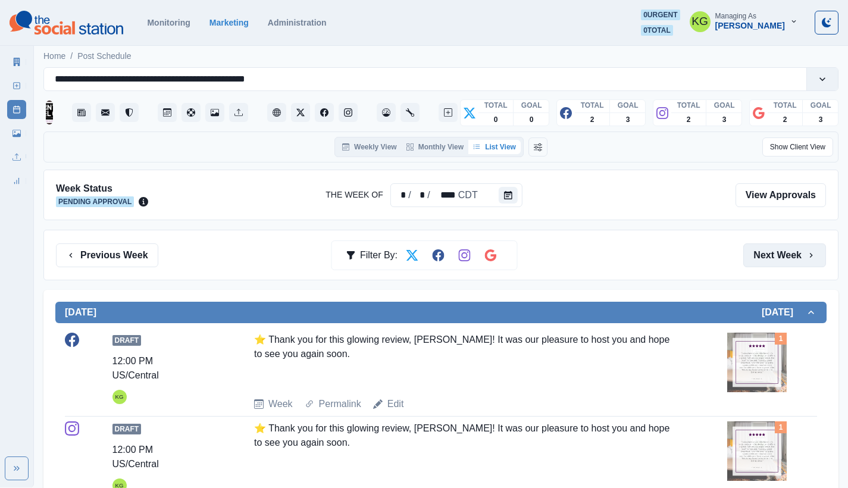
click at [766, 250] on button "Next Week" at bounding box center [785, 256] width 83 height 24
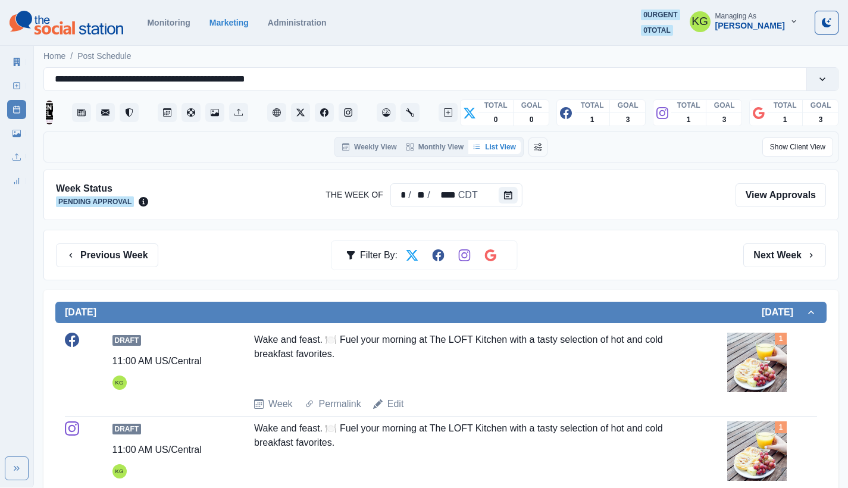
click at [766, 375] on img at bounding box center [758, 363] width 60 height 60
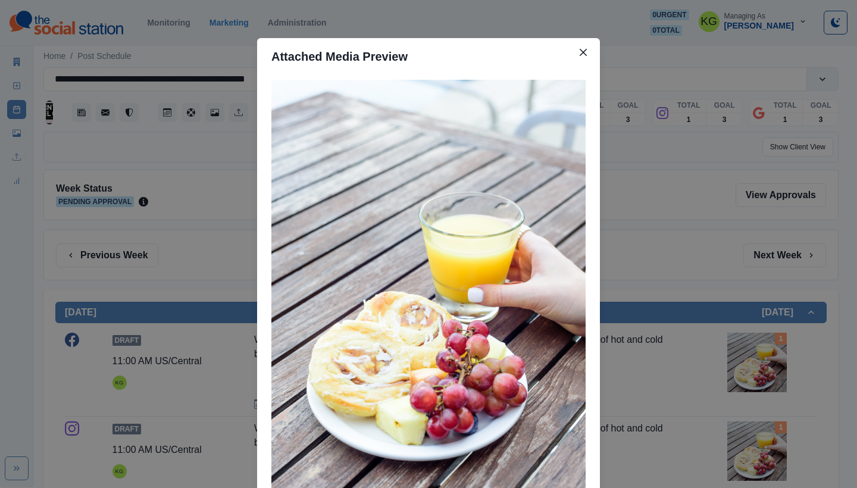
click at [715, 354] on div "Attached Media Preview" at bounding box center [428, 244] width 857 height 488
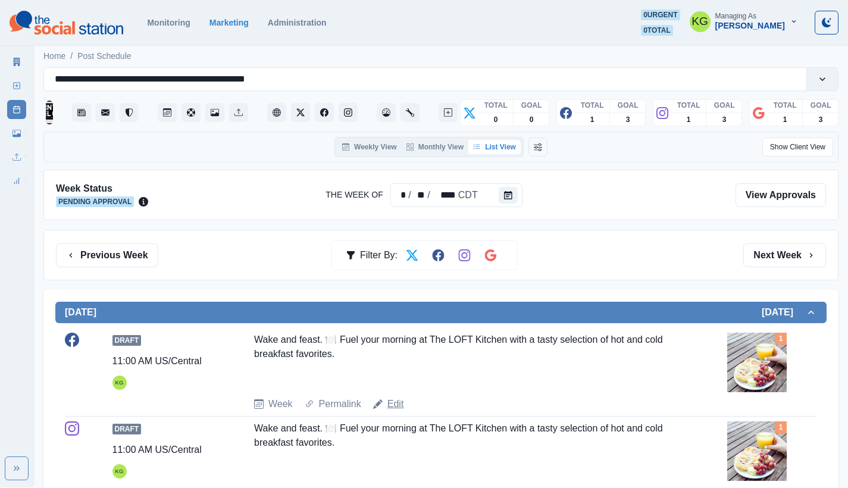
click at [391, 401] on link "Edit" at bounding box center [396, 404] width 17 height 14
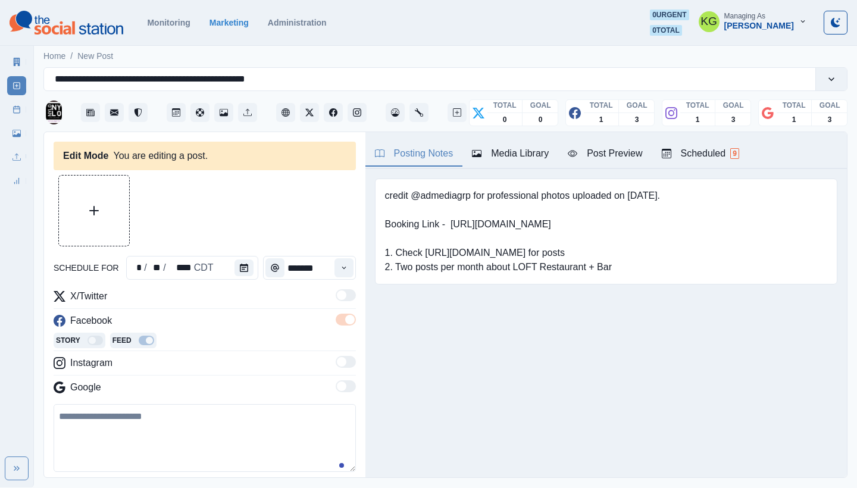
type input "********"
type textarea "**********"
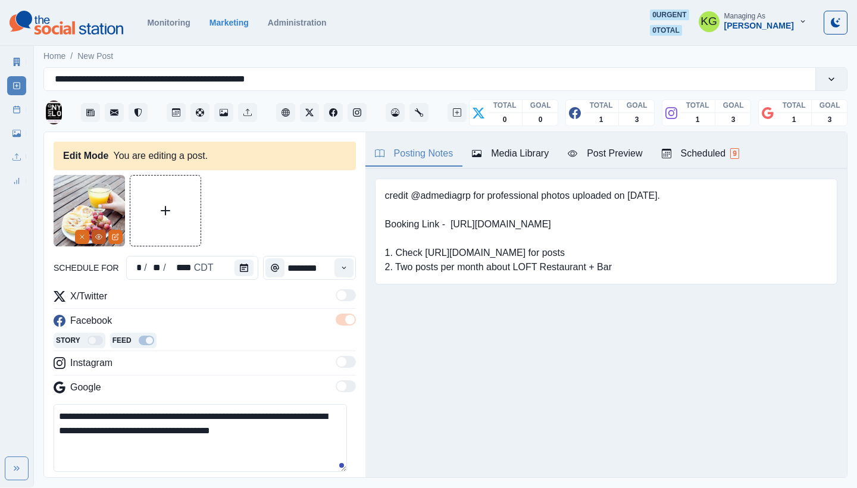
click at [102, 237] on icon "View Media" at bounding box center [99, 237] width 7 height 5
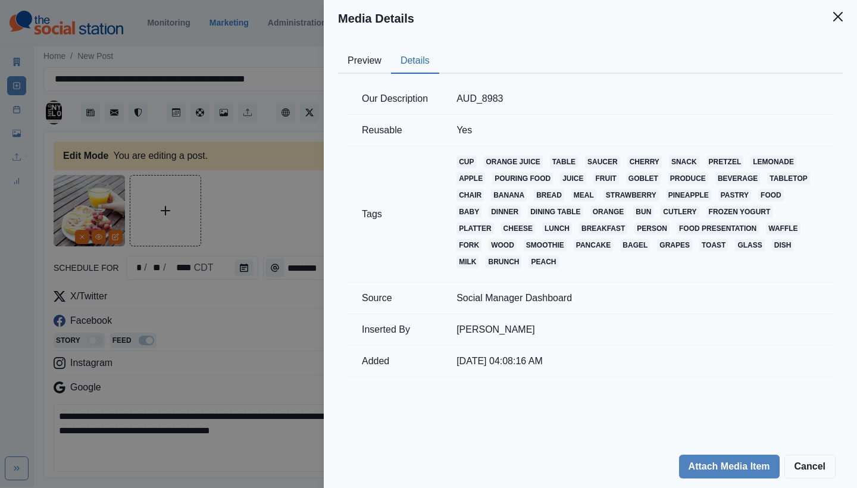
click at [425, 57] on button "Details" at bounding box center [415, 61] width 48 height 25
click at [840, 22] on button "Close" at bounding box center [838, 17] width 24 height 24
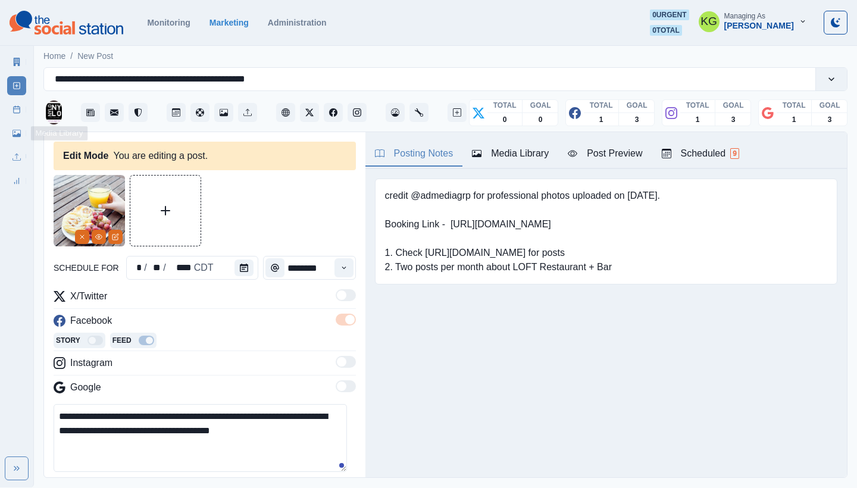
click at [14, 110] on icon at bounding box center [17, 109] width 8 height 8
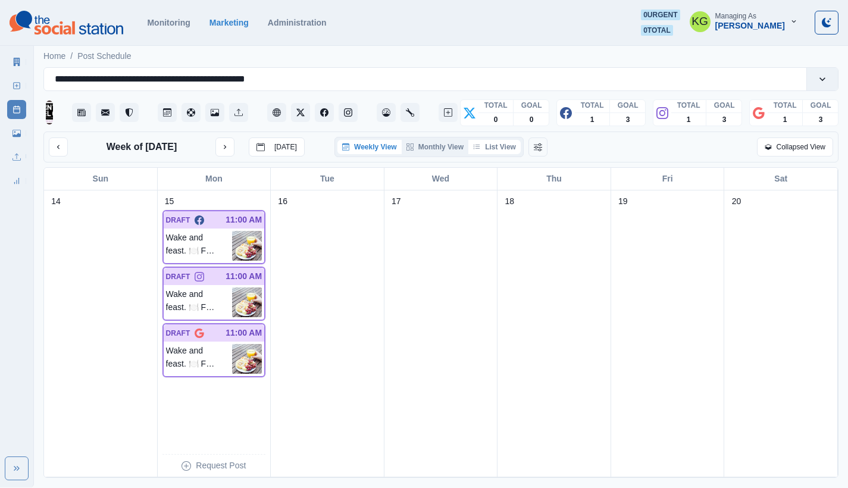
click at [503, 150] on button "List View" at bounding box center [495, 147] width 52 height 14
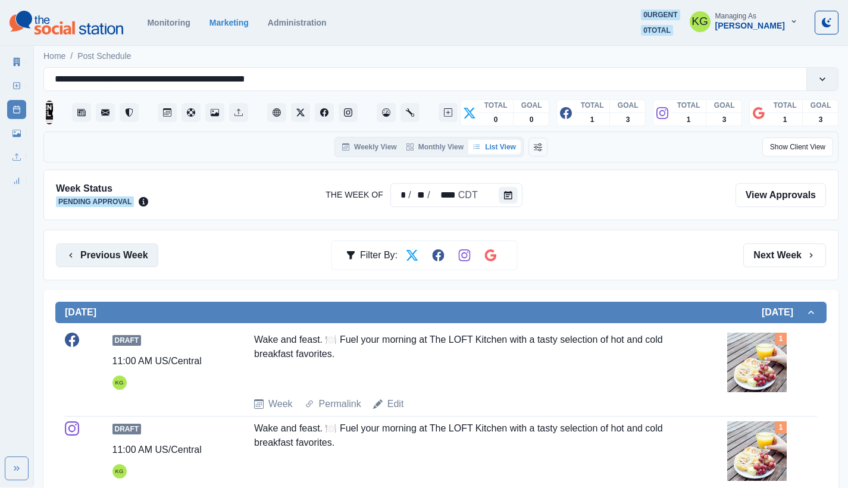
click at [146, 256] on button "Previous Week" at bounding box center [107, 256] width 102 height 24
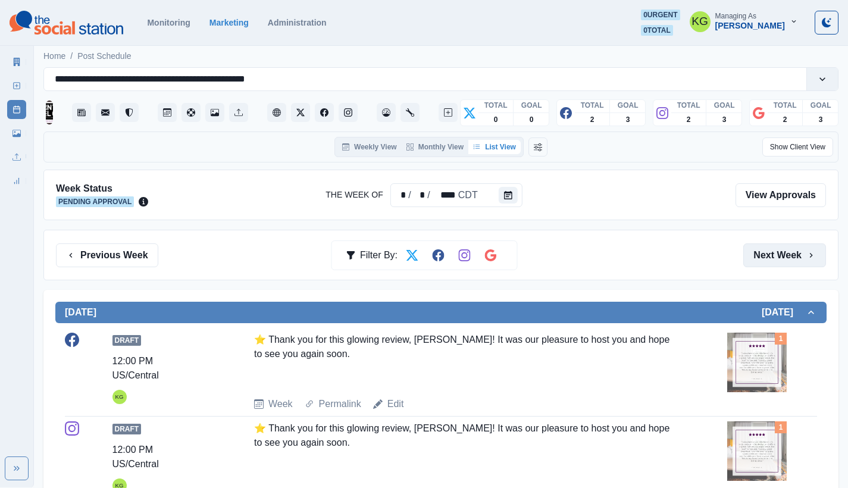
click at [803, 258] on button "Next Week" at bounding box center [785, 256] width 83 height 24
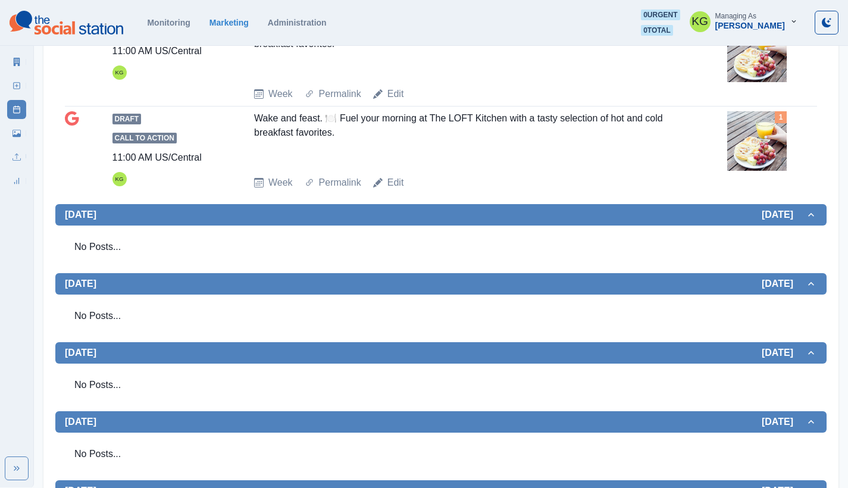
scroll to position [424, 0]
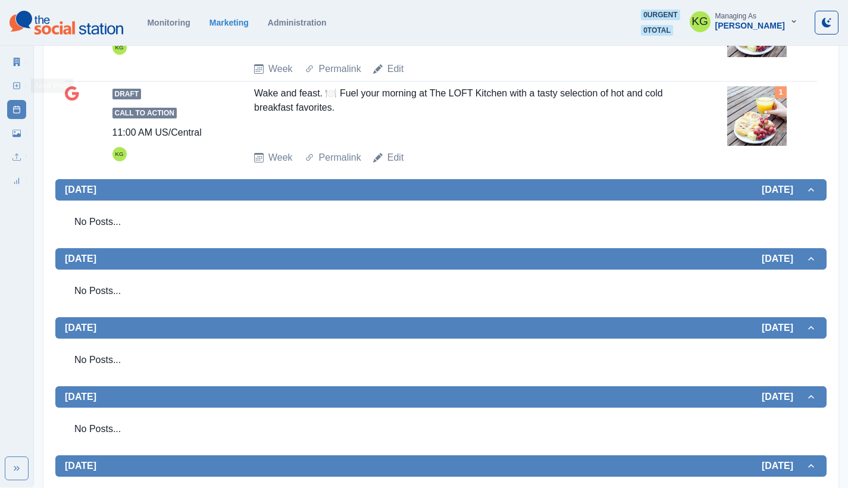
click at [11, 85] on link "New Post" at bounding box center [16, 85] width 19 height 19
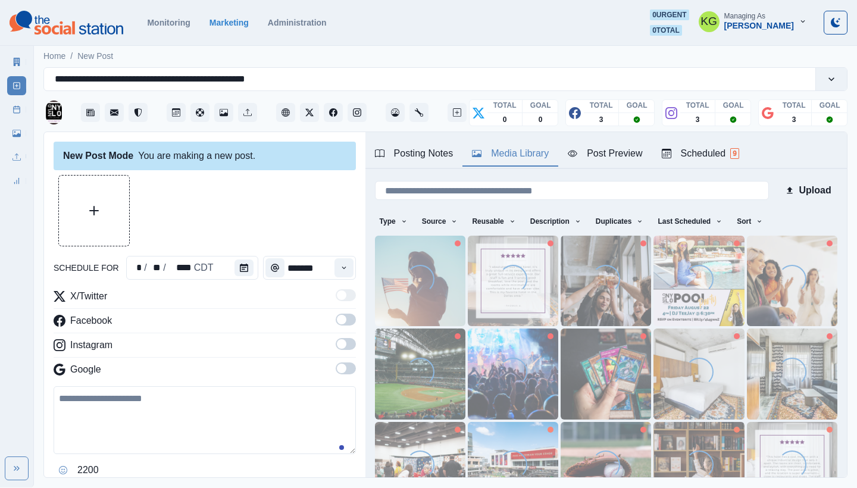
click at [507, 148] on div "Media Library" at bounding box center [510, 153] width 77 height 14
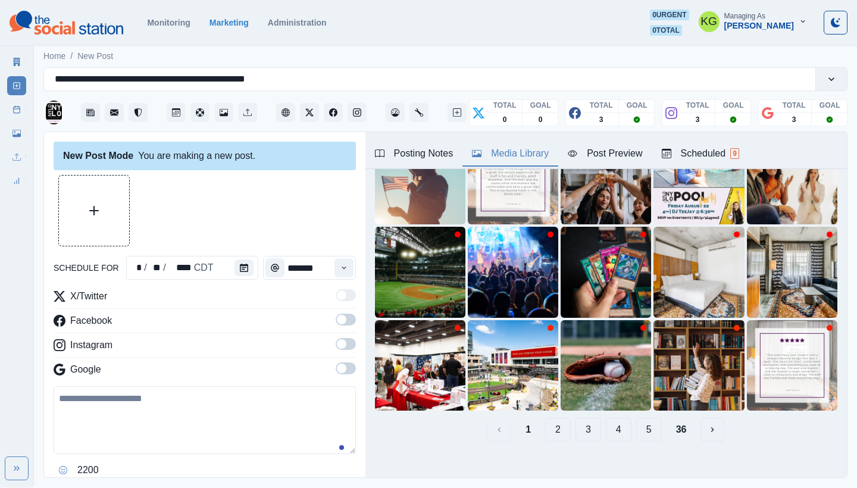
click at [637, 420] on button "5" at bounding box center [650, 430] width 26 height 24
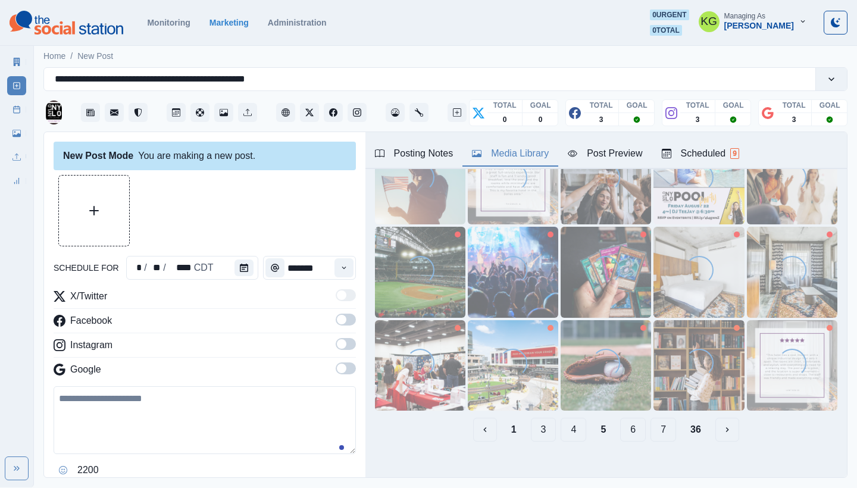
click at [348, 362] on div "New Post Mode You are making a new post. schedule for * / ** / **** CDT *******…" at bounding box center [205, 305] width 322 height 347
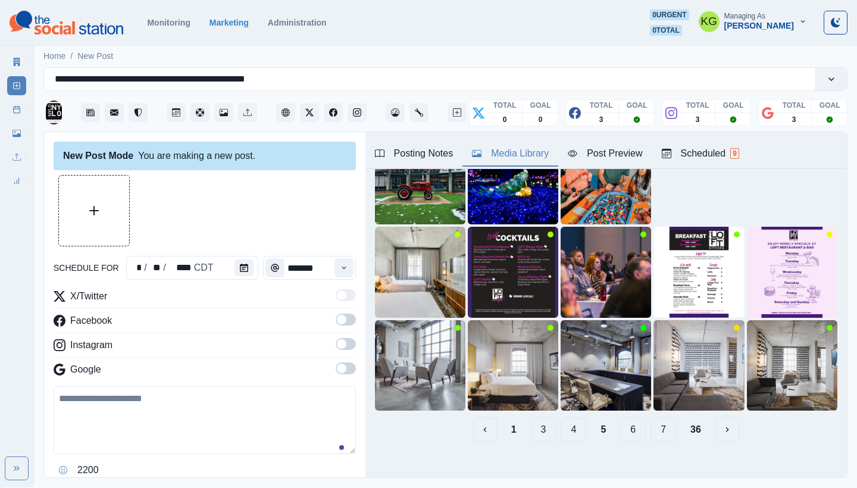
scroll to position [0, 0]
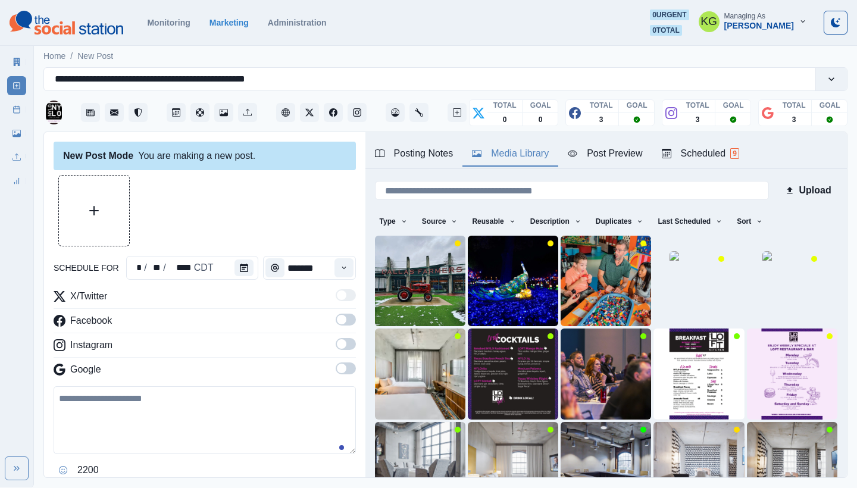
click at [334, 361] on div "X/Twitter Facebook Instagram Google" at bounding box center [205, 335] width 302 height 92
drag, startPoint x: 337, startPoint y: 366, endPoint x: 336, endPoint y: 359, distance: 6.6
click at [337, 366] on span at bounding box center [346, 369] width 20 height 12
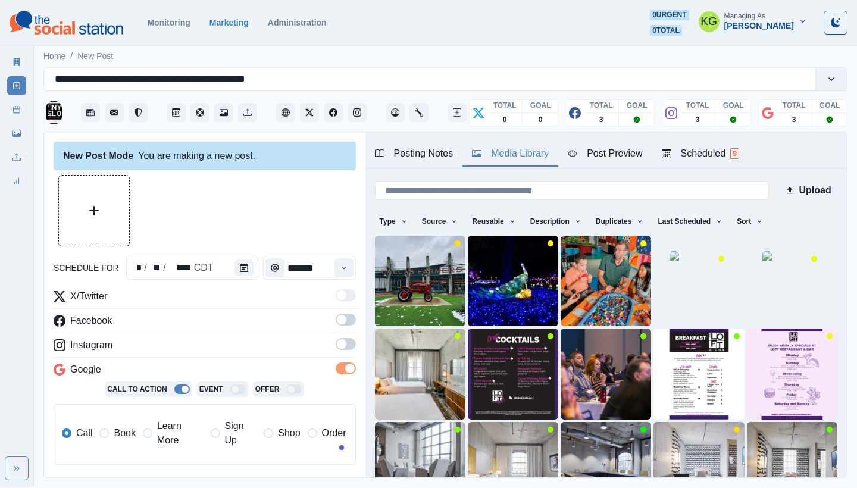
click at [338, 340] on span at bounding box center [346, 344] width 20 height 12
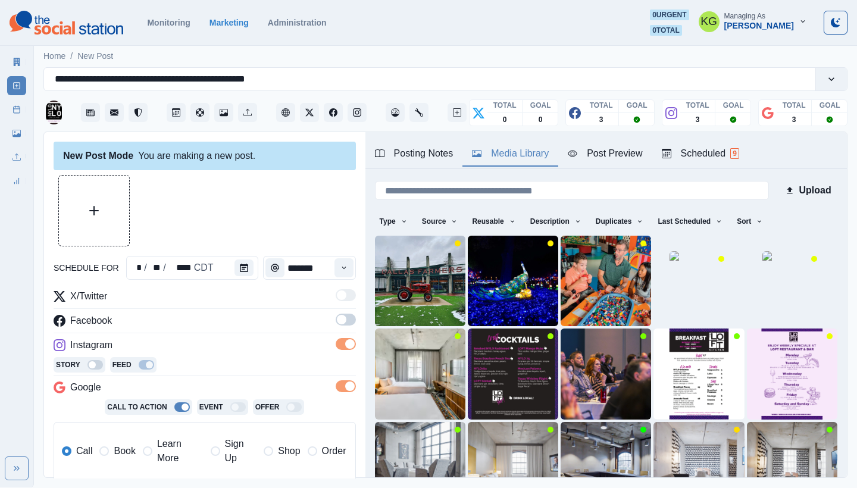
click at [338, 322] on span at bounding box center [346, 320] width 20 height 12
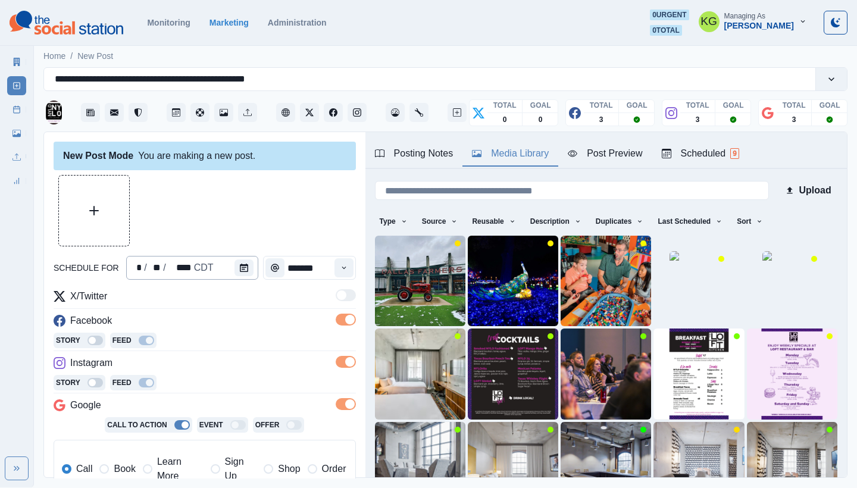
click at [229, 269] on div "* / ** / **** CDT" at bounding box center [192, 268] width 132 height 24
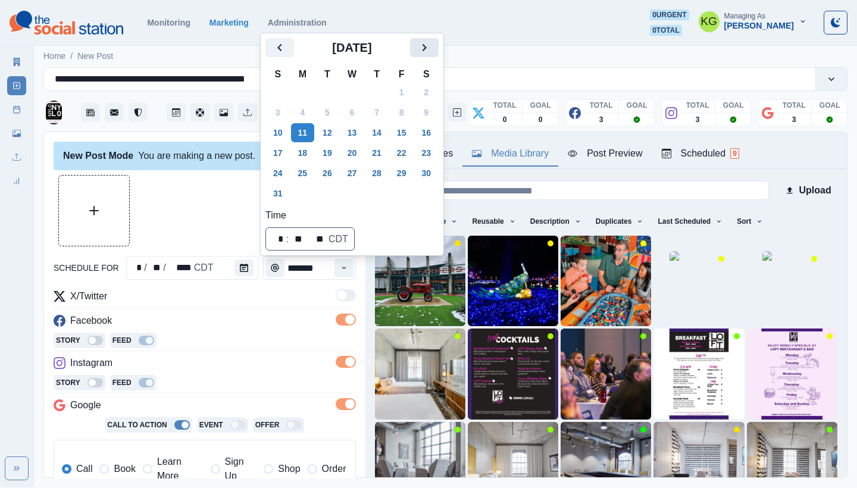
click at [425, 51] on button "Next" at bounding box center [424, 47] width 29 height 19
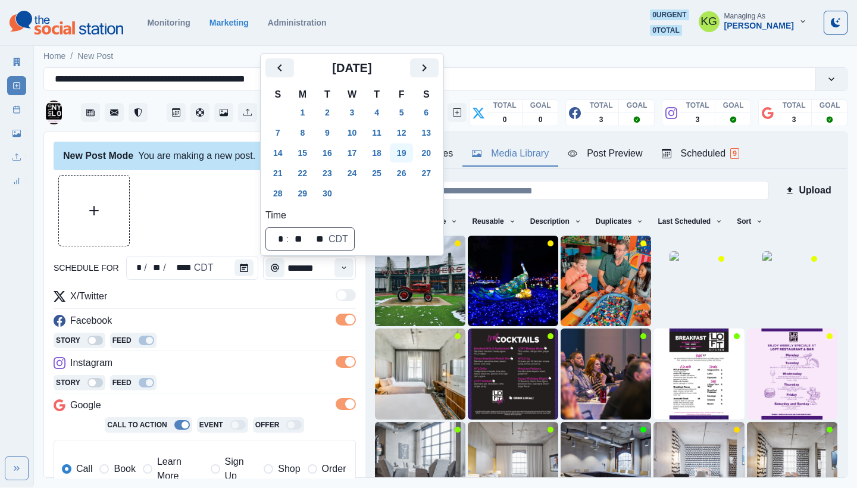
click at [408, 156] on button "19" at bounding box center [402, 152] width 24 height 19
click at [205, 218] on div at bounding box center [205, 210] width 302 height 71
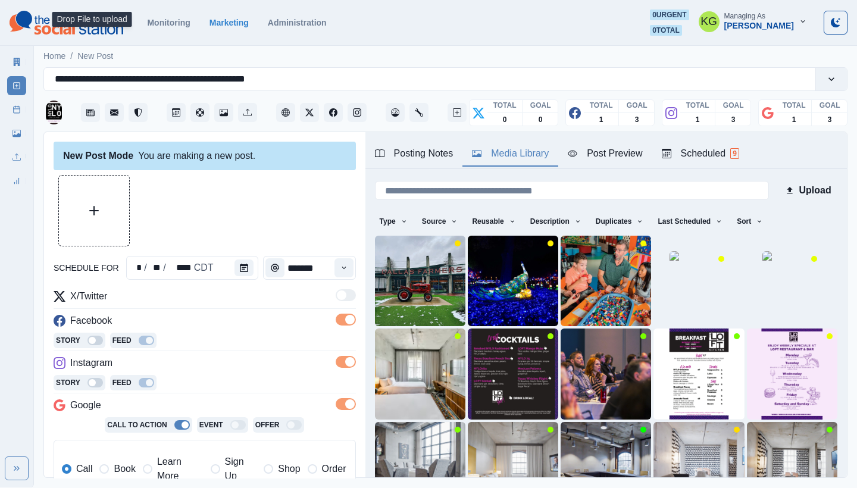
scroll to position [239, 0]
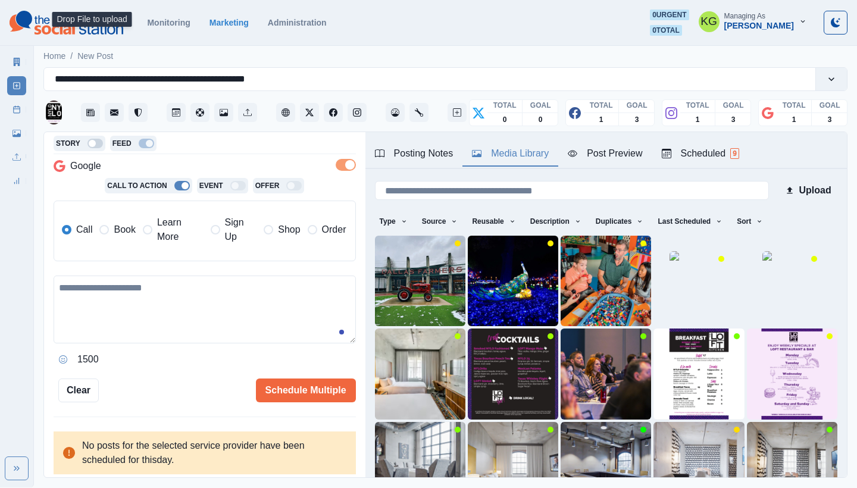
click at [124, 232] on span "Book" at bounding box center [124, 230] width 21 height 14
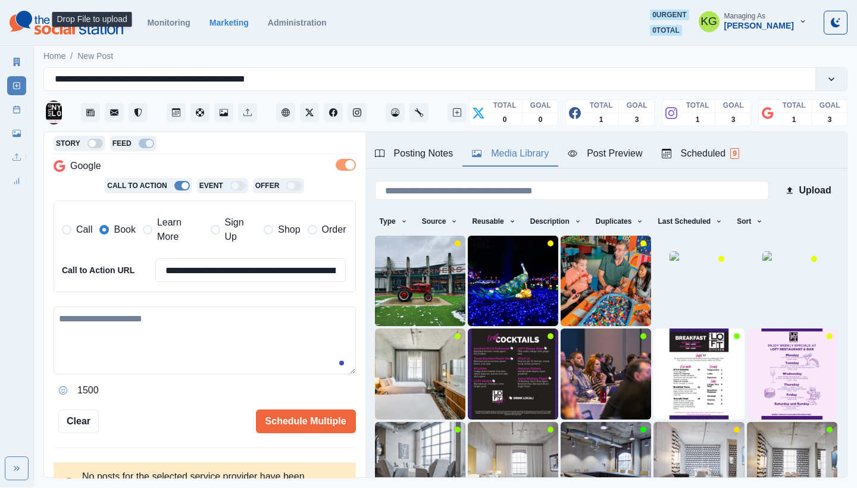
click at [195, 359] on textarea at bounding box center [205, 341] width 302 height 68
paste textarea "**********"
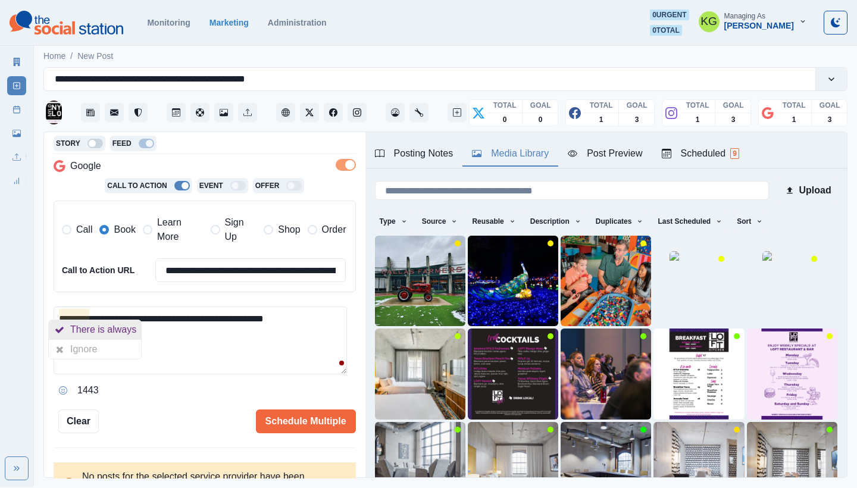
click at [123, 332] on div "There is always" at bounding box center [105, 329] width 71 height 19
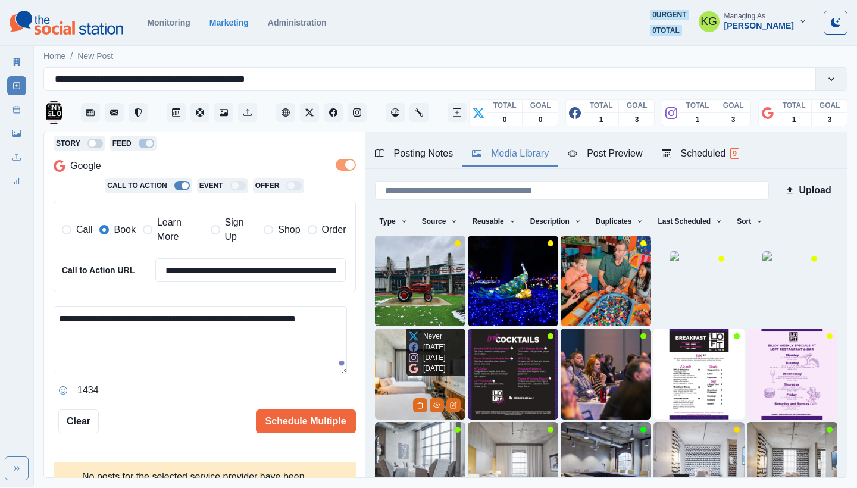
scroll to position [102, 0]
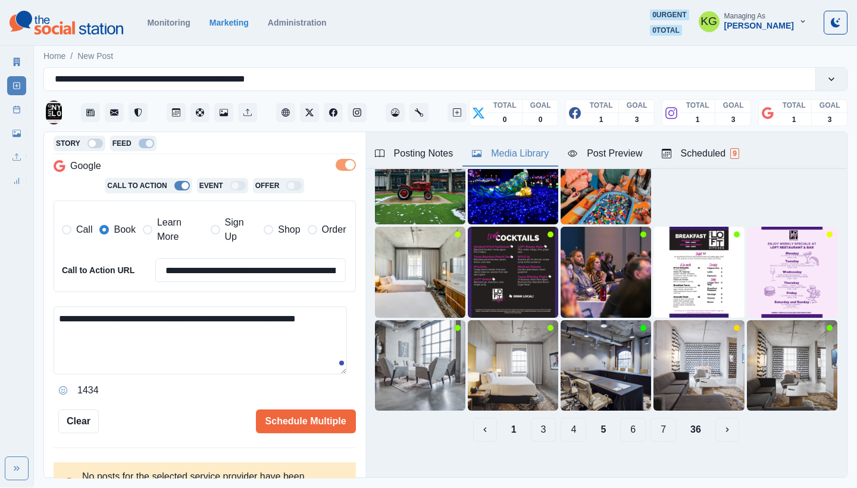
click at [623, 423] on button "6" at bounding box center [633, 430] width 26 height 24
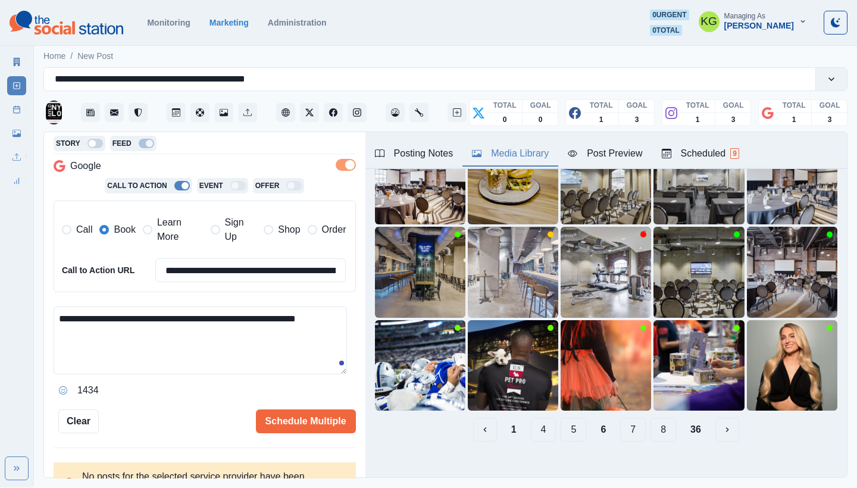
click at [626, 421] on button "7" at bounding box center [633, 430] width 26 height 24
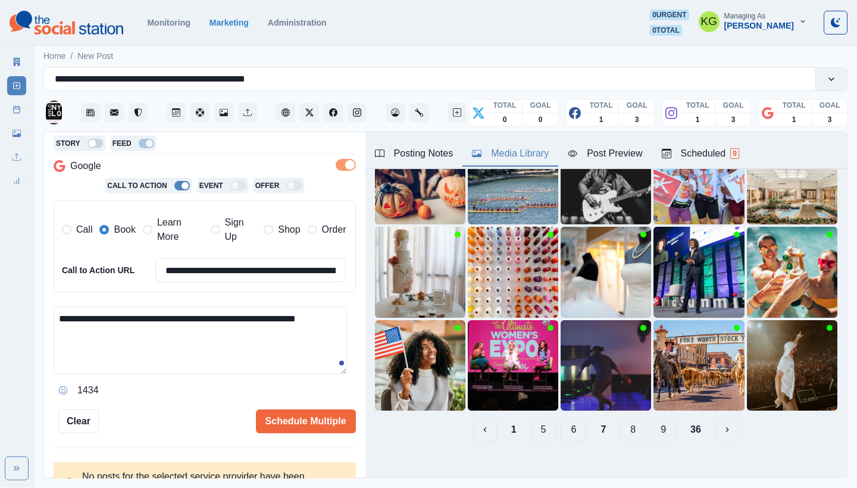
click at [628, 420] on button "8" at bounding box center [633, 430] width 26 height 24
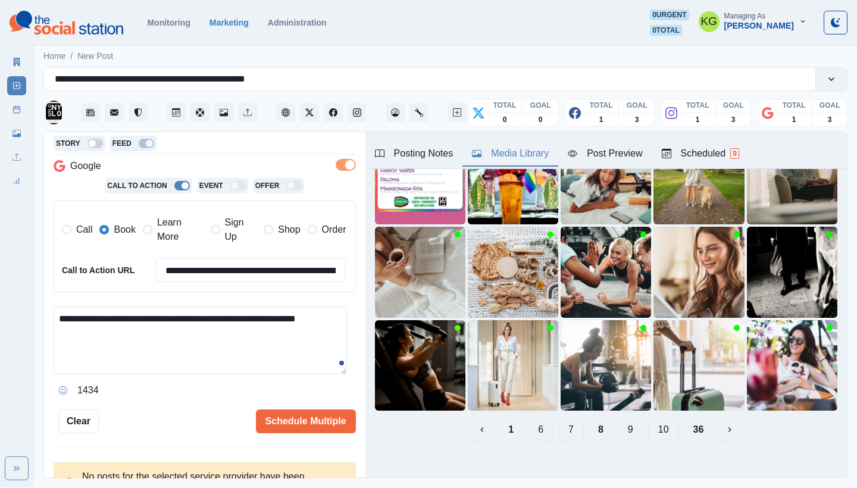
click at [620, 422] on button "9" at bounding box center [631, 430] width 26 height 24
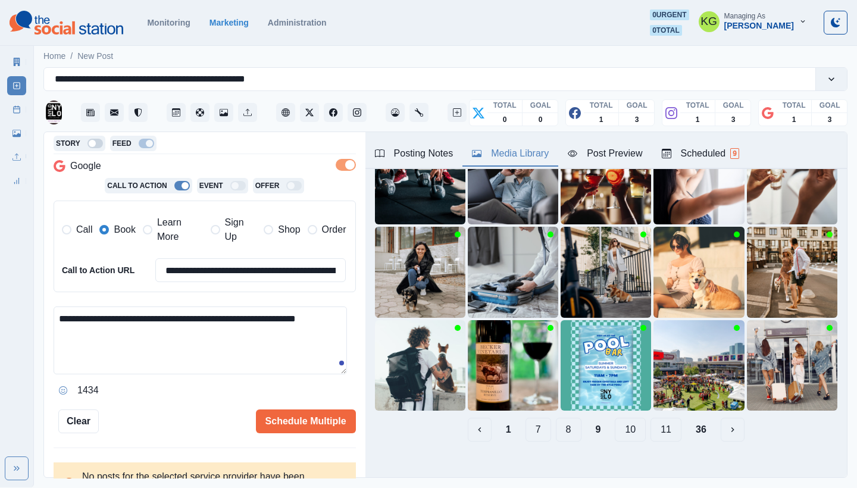
click at [625, 423] on button "10" at bounding box center [630, 430] width 31 height 24
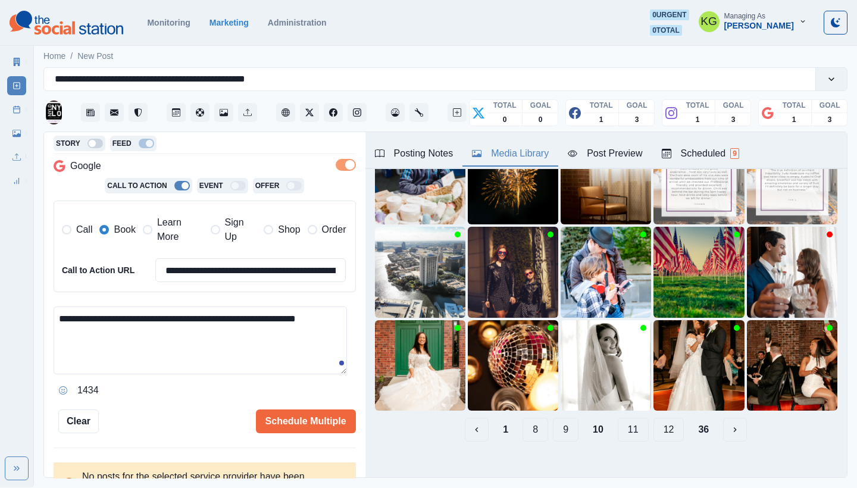
click at [625, 423] on button "11" at bounding box center [633, 430] width 31 height 24
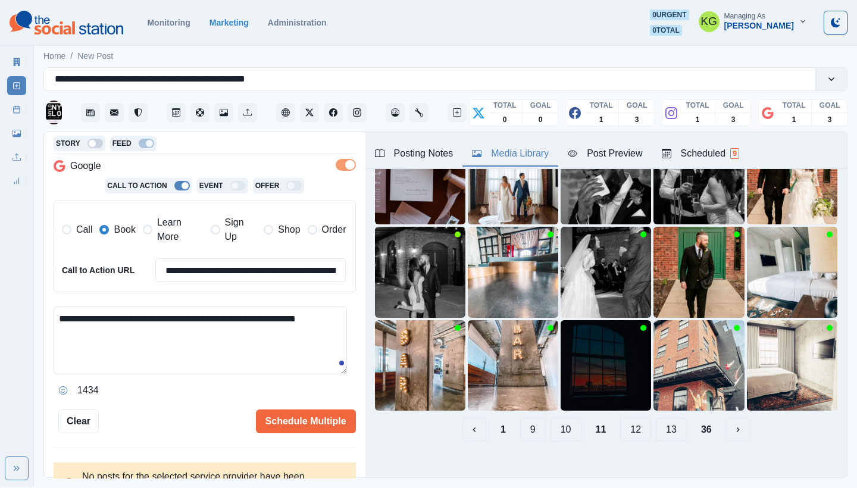
click at [623, 425] on button "12" at bounding box center [635, 430] width 31 height 24
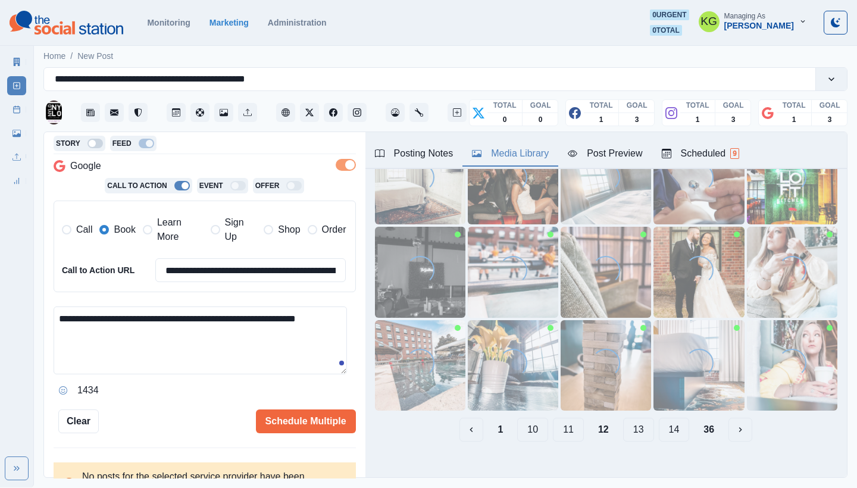
click at [626, 422] on button "13" at bounding box center [638, 430] width 31 height 24
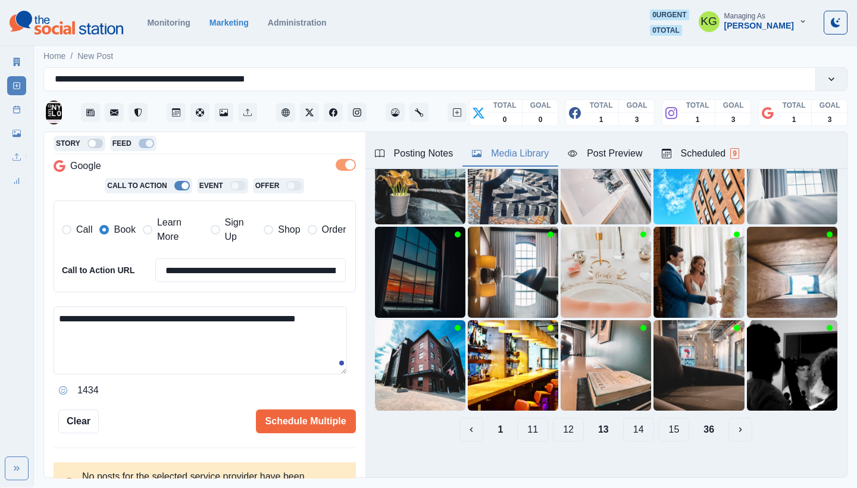
click at [625, 425] on button "14" at bounding box center [638, 430] width 31 height 24
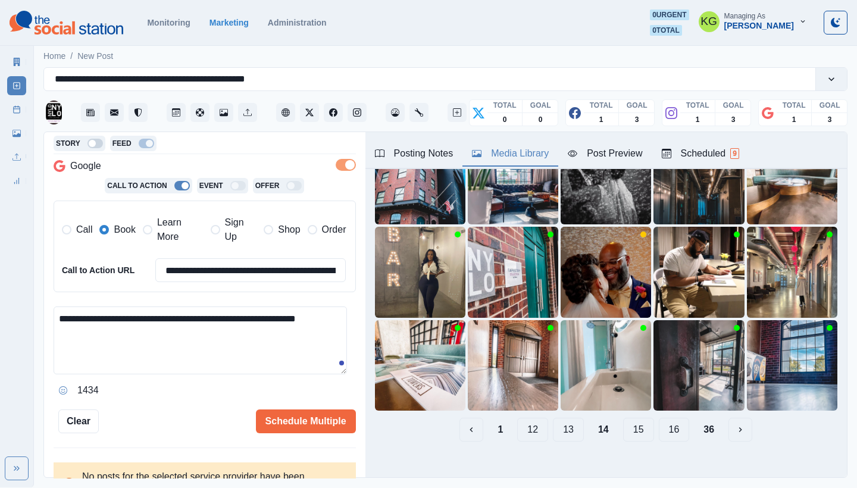
click at [631, 425] on button "15" at bounding box center [638, 430] width 31 height 24
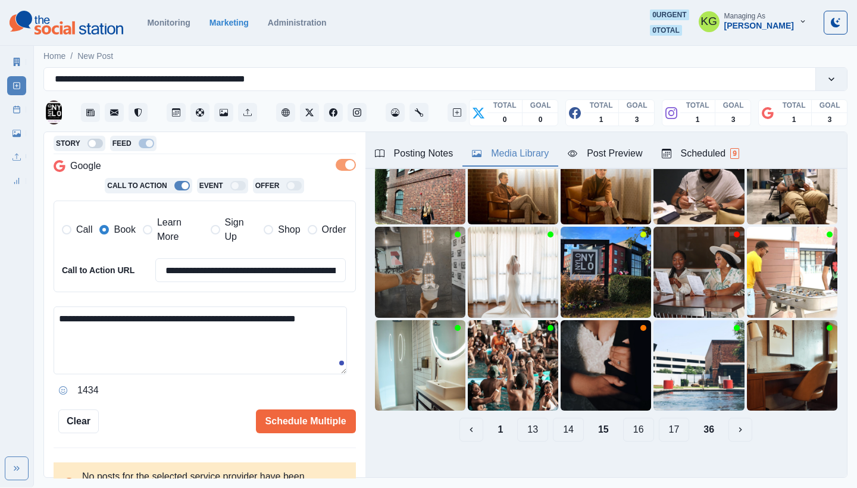
click at [627, 424] on button "16" at bounding box center [638, 430] width 31 height 24
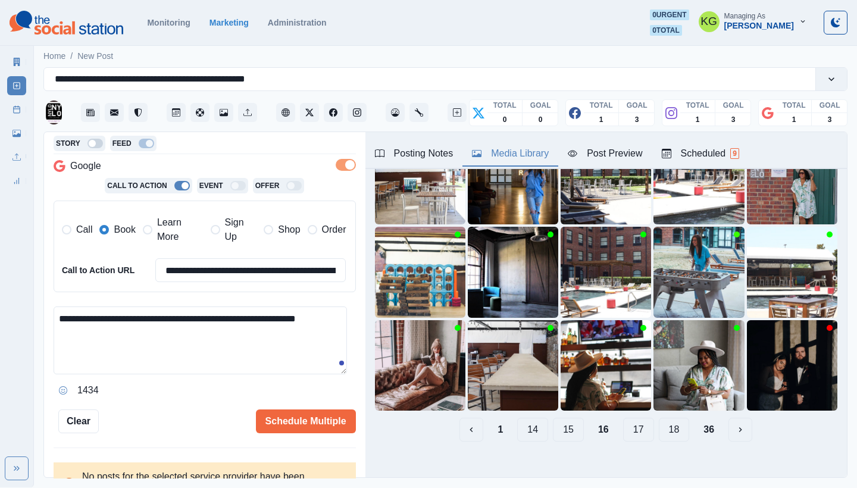
scroll to position [79, 0]
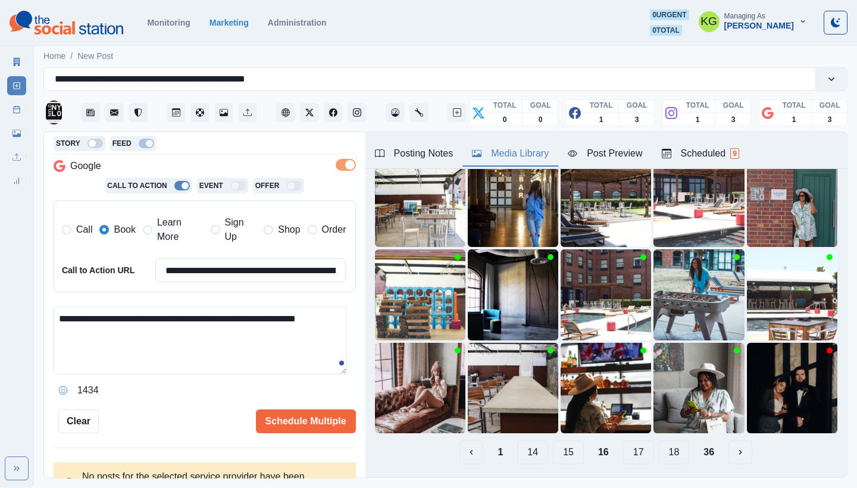
click at [623, 441] on button "17" at bounding box center [638, 453] width 31 height 24
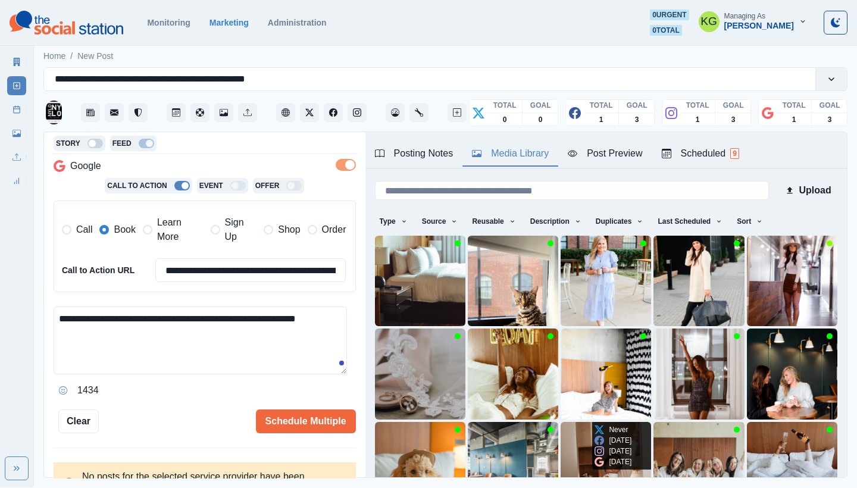
scroll to position [102, 0]
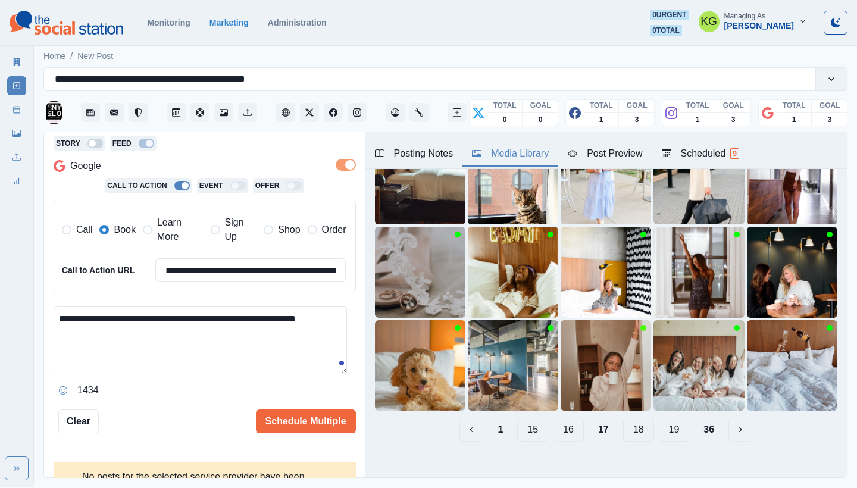
click at [634, 421] on button "18" at bounding box center [638, 430] width 31 height 24
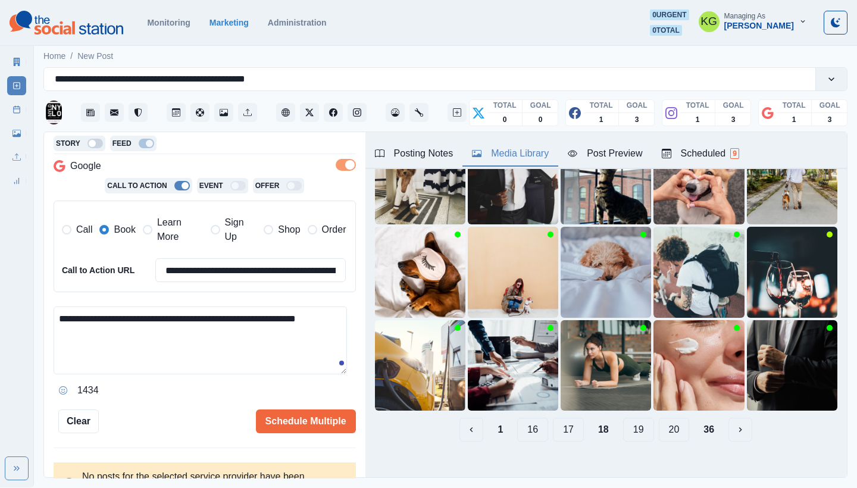
click at [634, 422] on button "19" at bounding box center [638, 430] width 31 height 24
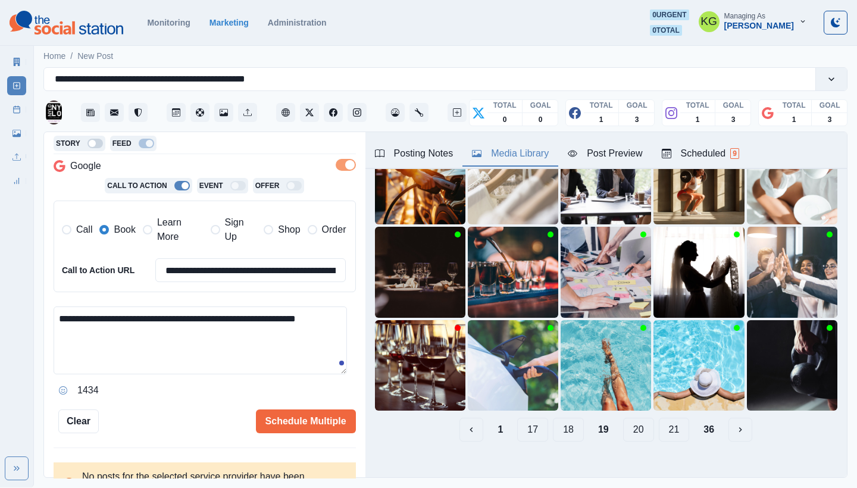
click at [634, 422] on button "20" at bounding box center [638, 430] width 31 height 24
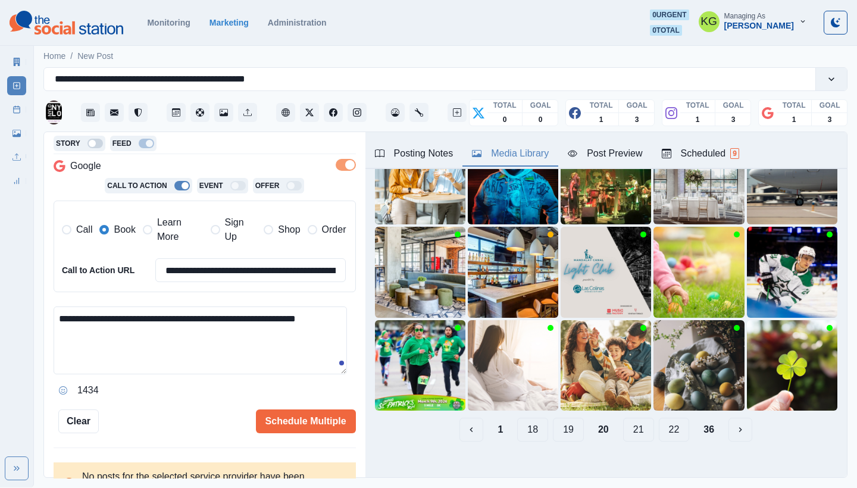
click at [629, 418] on button "21" at bounding box center [638, 430] width 31 height 24
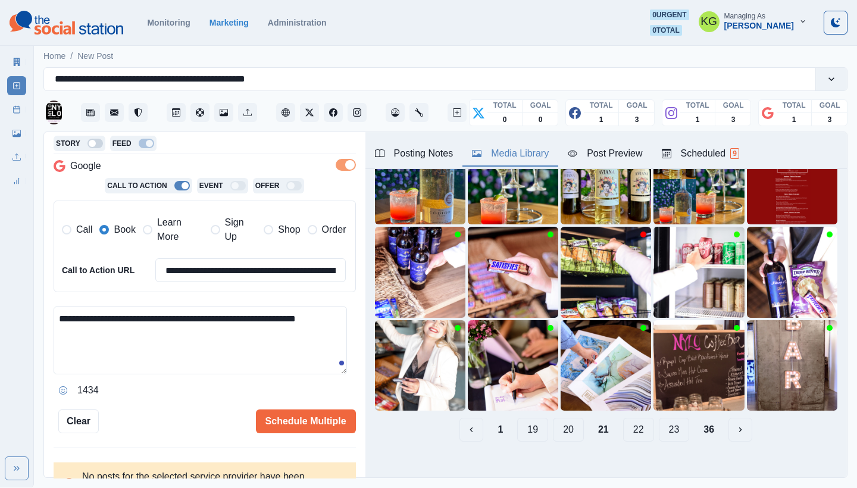
click at [627, 424] on button "22" at bounding box center [638, 430] width 31 height 24
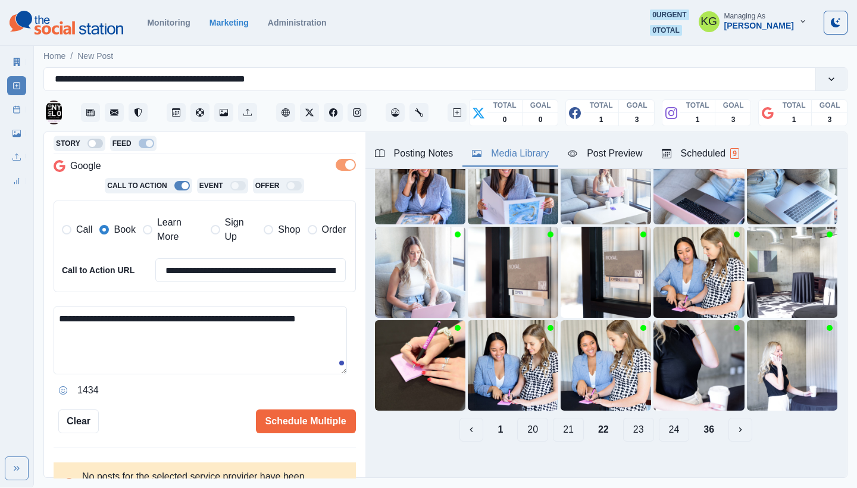
click at [627, 424] on button "23" at bounding box center [638, 430] width 31 height 24
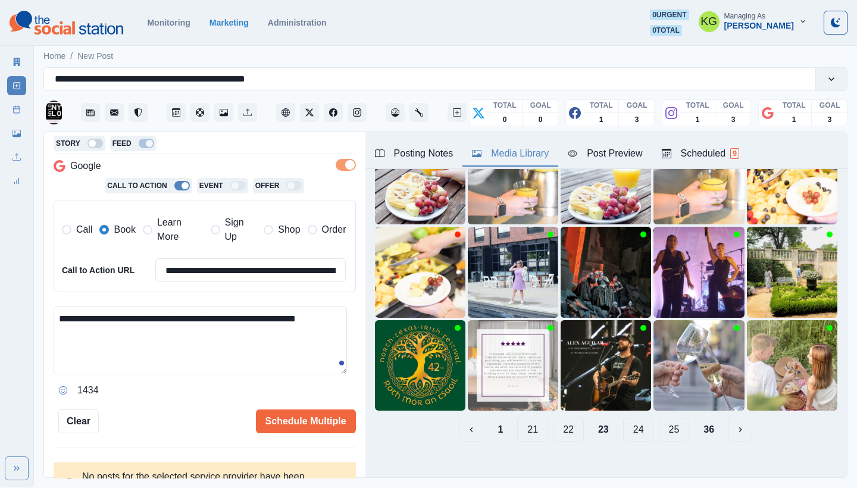
click at [637, 419] on button "24" at bounding box center [638, 430] width 31 height 24
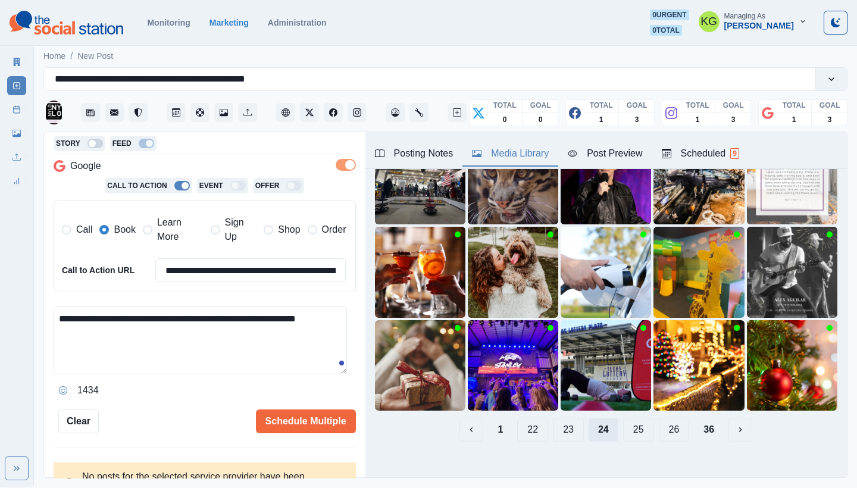
click at [637, 419] on button "25" at bounding box center [638, 430] width 31 height 24
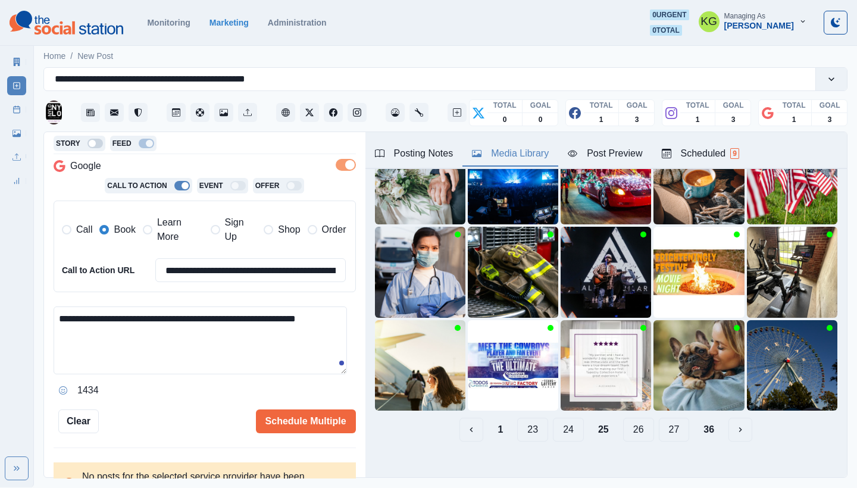
click at [637, 419] on button "26" at bounding box center [638, 430] width 31 height 24
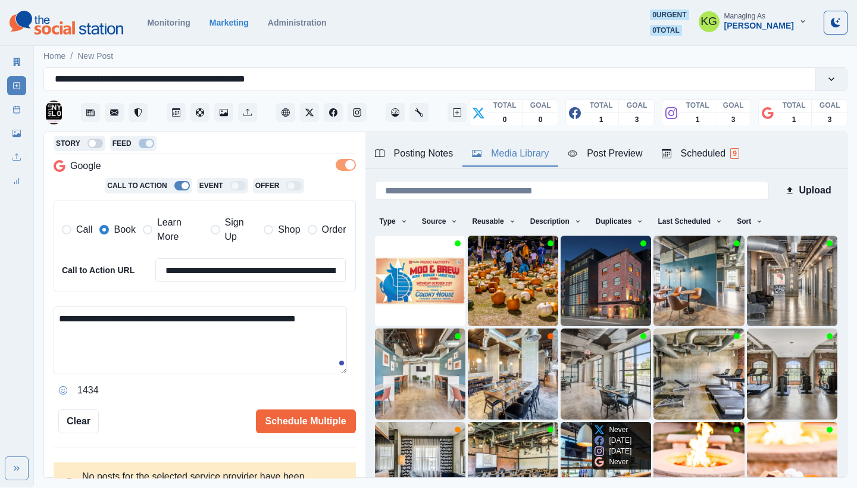
scroll to position [90, 0]
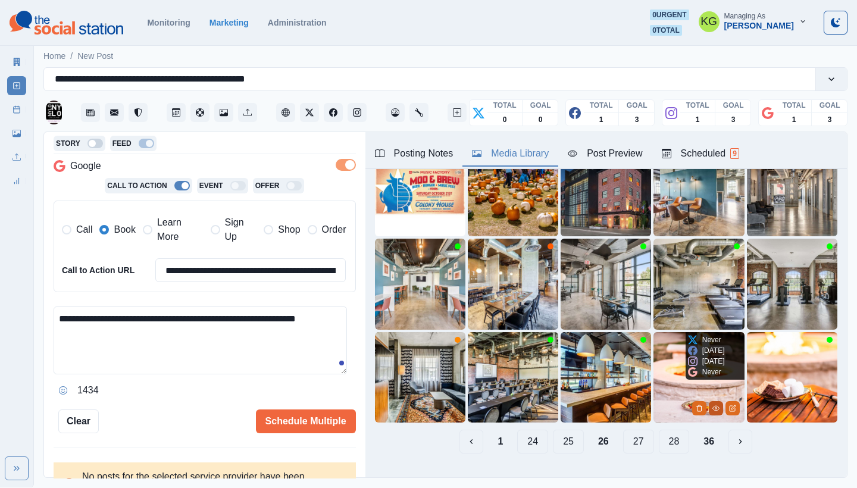
click at [713, 405] on icon "View Media" at bounding box center [716, 408] width 7 height 7
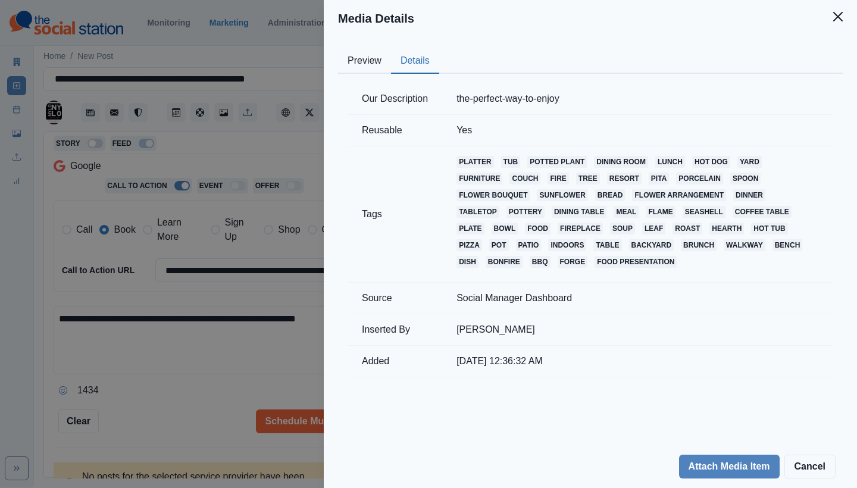
click at [420, 58] on button "Details" at bounding box center [415, 61] width 48 height 25
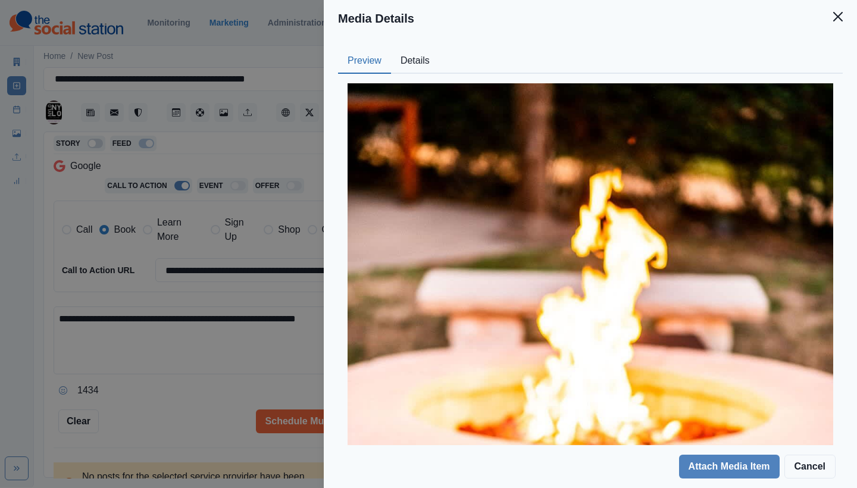
click at [375, 62] on button "Preview" at bounding box center [364, 61] width 53 height 25
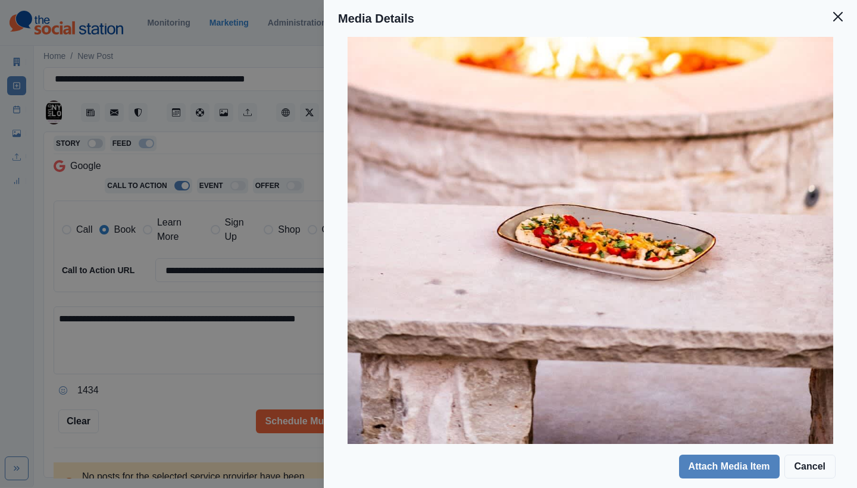
scroll to position [0, 0]
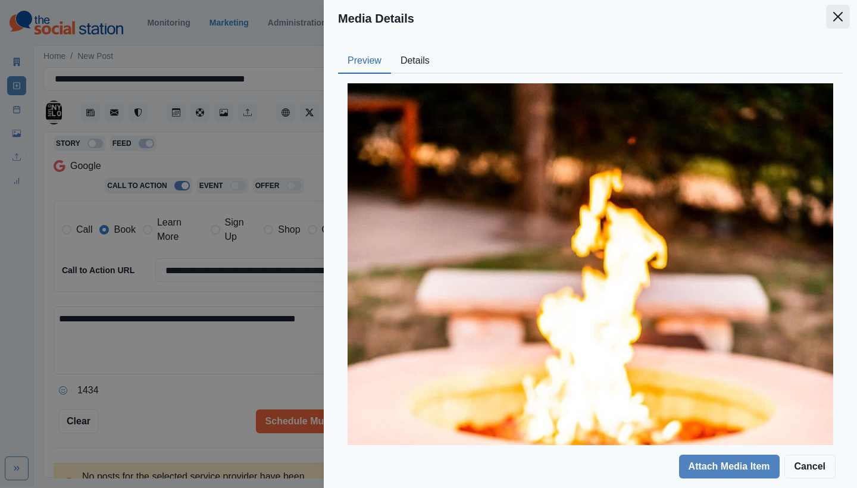
click at [843, 15] on icon "Close" at bounding box center [839, 17] width 10 height 10
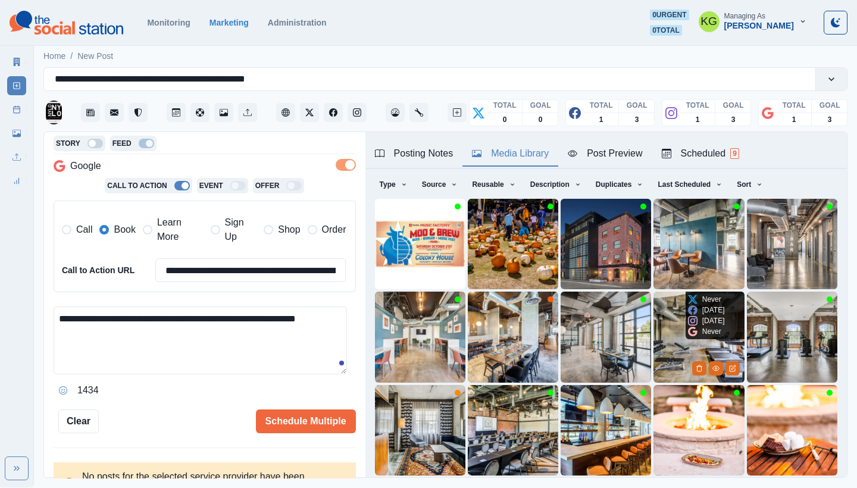
scroll to position [102, 0]
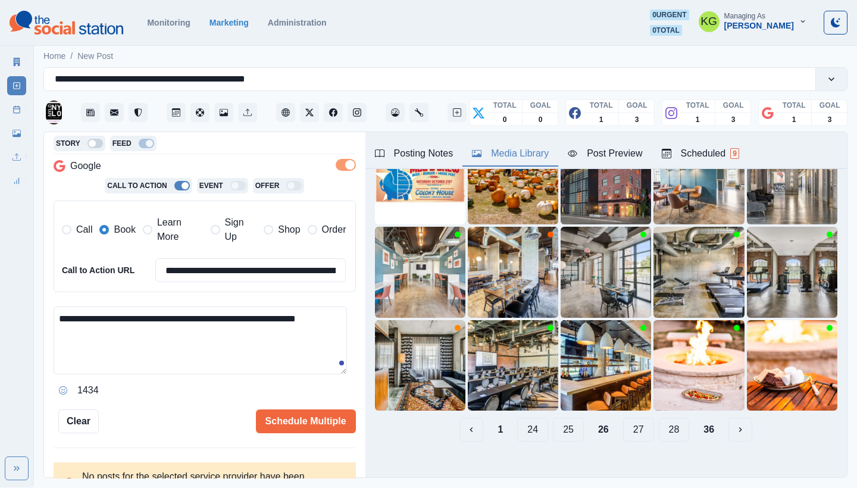
click at [628, 418] on button "27" at bounding box center [638, 430] width 31 height 24
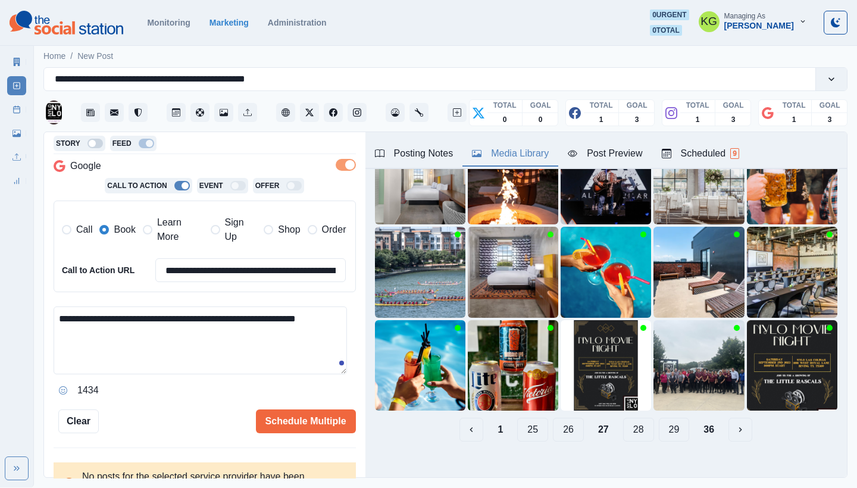
click at [628, 418] on button "28" at bounding box center [638, 430] width 31 height 24
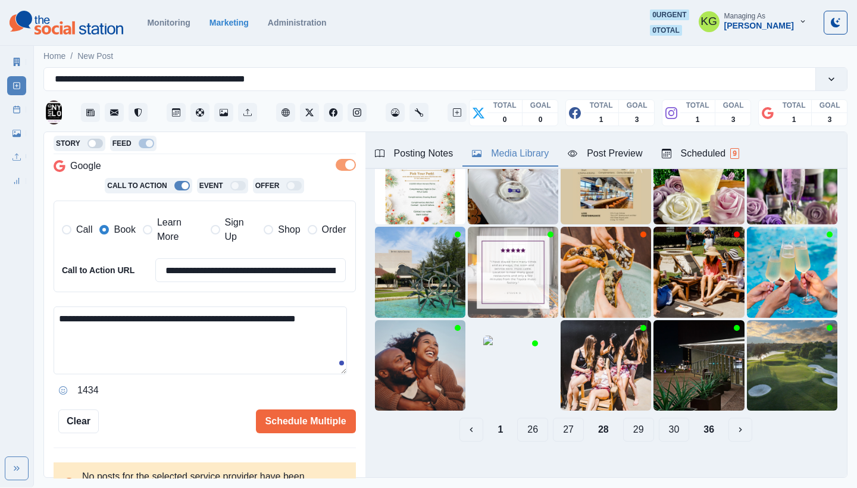
click at [625, 424] on button "29" at bounding box center [638, 430] width 31 height 24
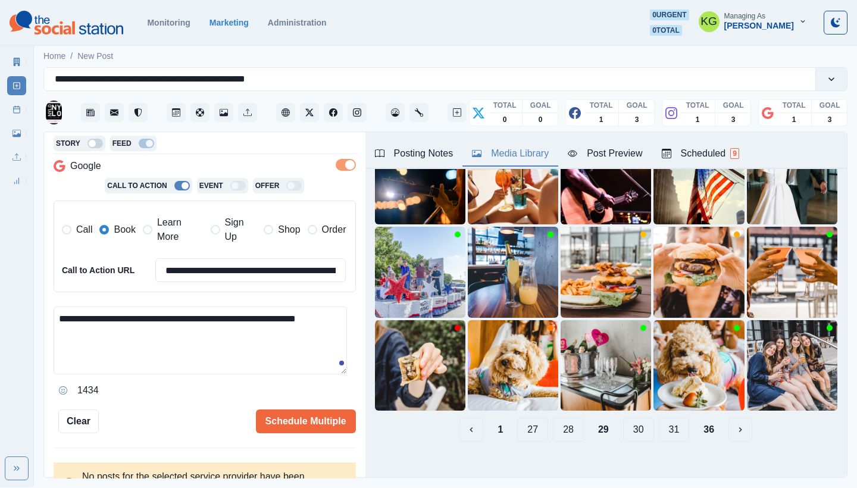
click at [633, 419] on button "30" at bounding box center [638, 430] width 31 height 24
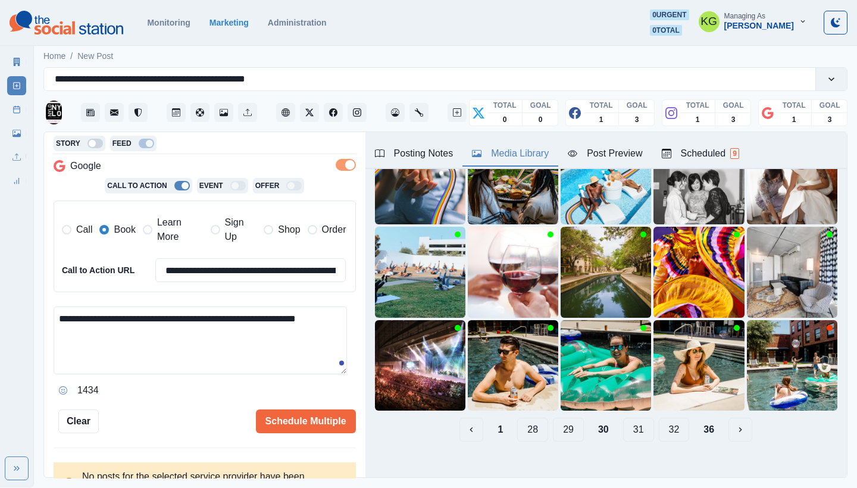
click at [628, 422] on button "31" at bounding box center [638, 430] width 31 height 24
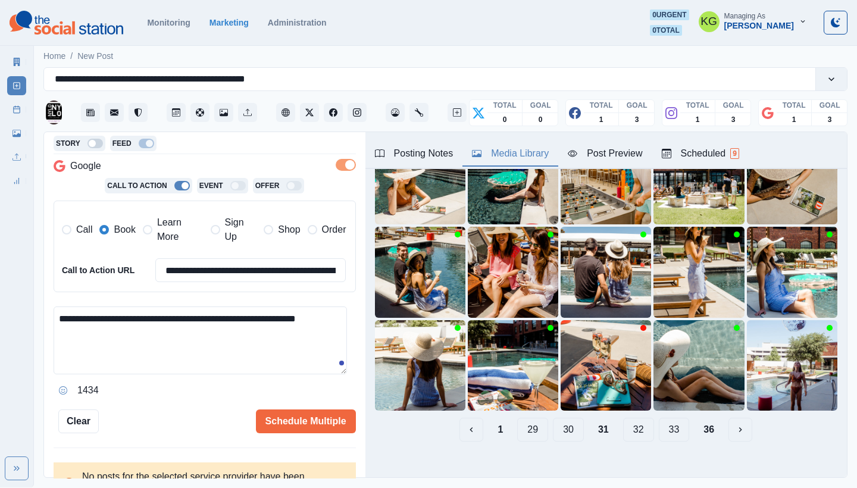
scroll to position [0, 0]
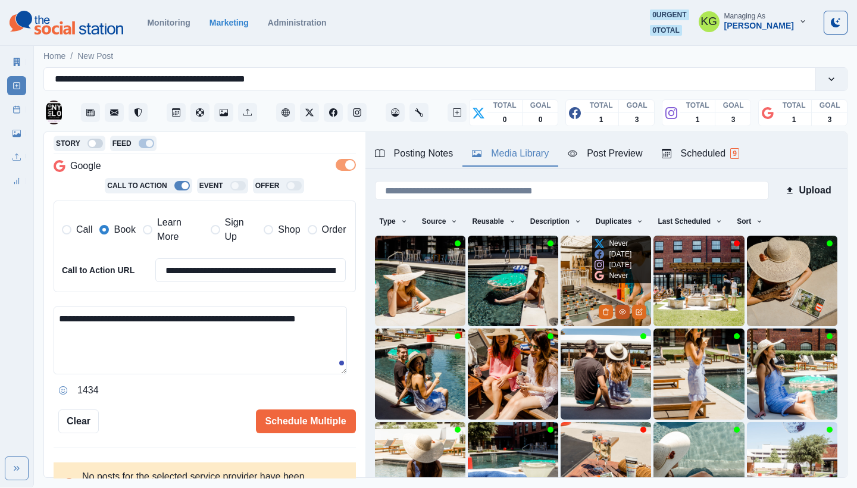
click at [620, 310] on icon "View Media" at bounding box center [623, 312] width 7 height 5
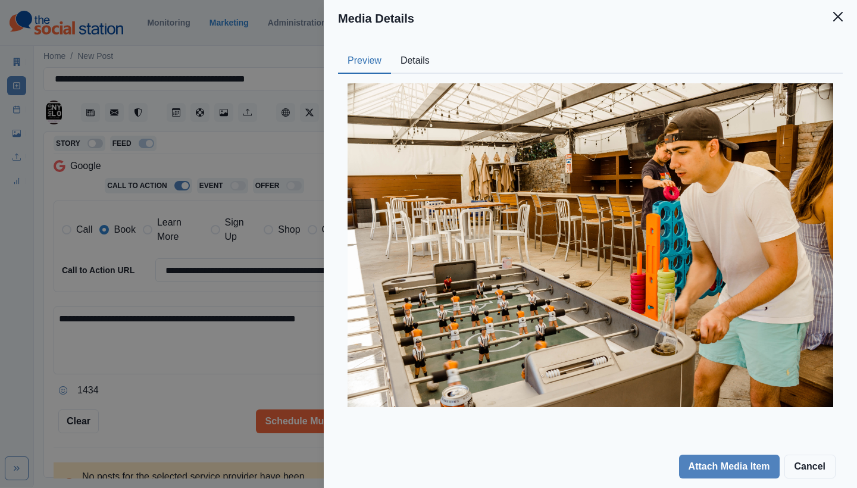
click at [416, 65] on button "Details" at bounding box center [415, 61] width 48 height 25
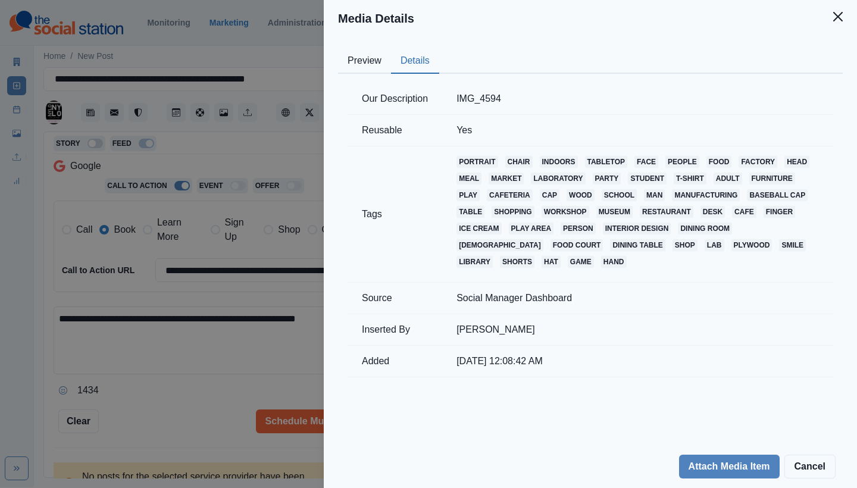
click at [362, 57] on button "Preview" at bounding box center [364, 61] width 53 height 25
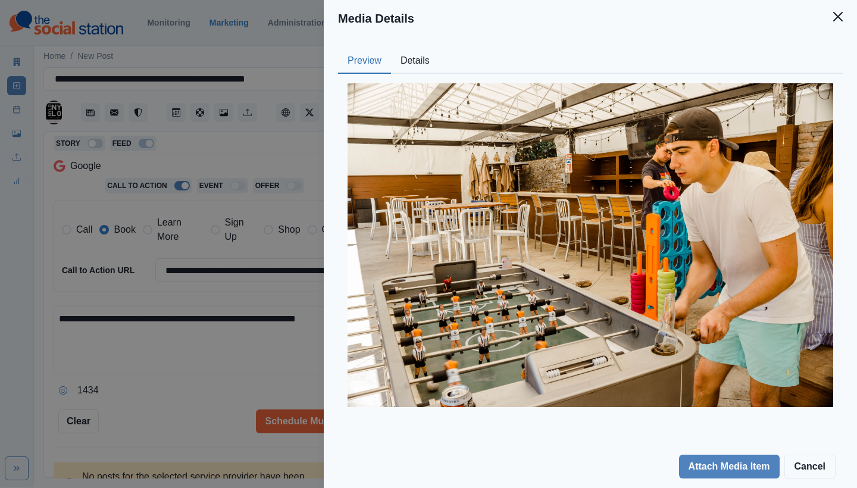
click at [836, 12] on icon "Close" at bounding box center [839, 17] width 10 height 10
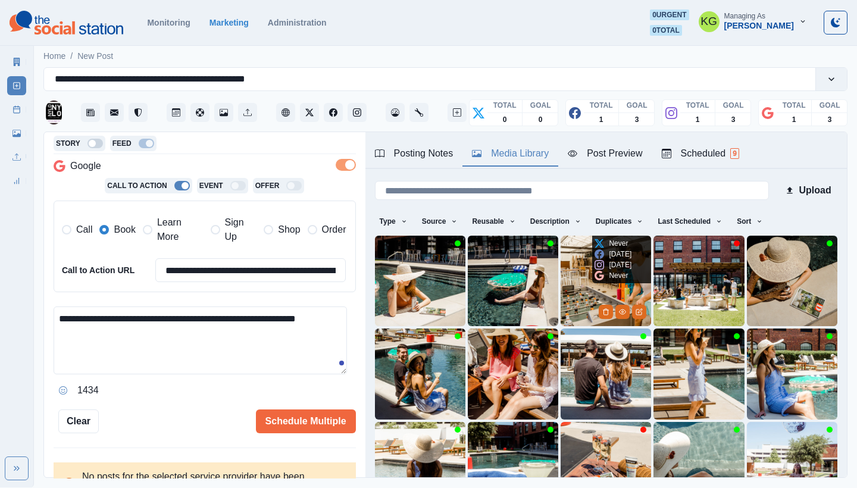
scroll to position [37, 0]
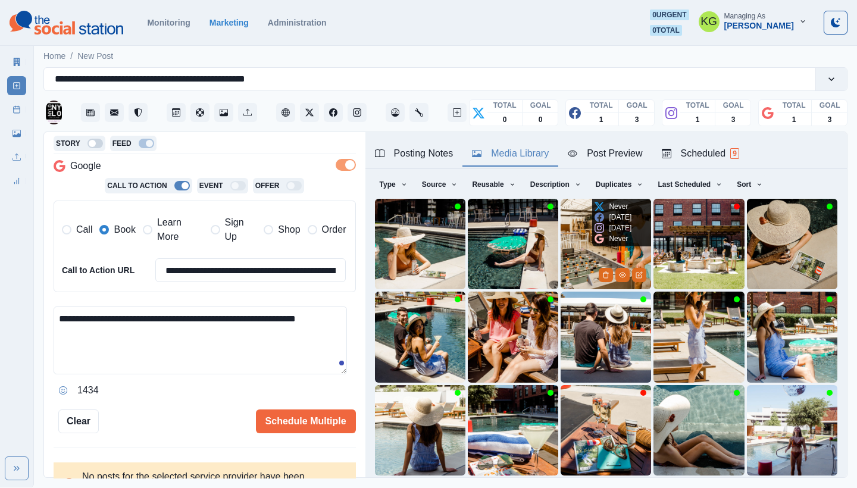
click at [567, 243] on img at bounding box center [606, 244] width 91 height 91
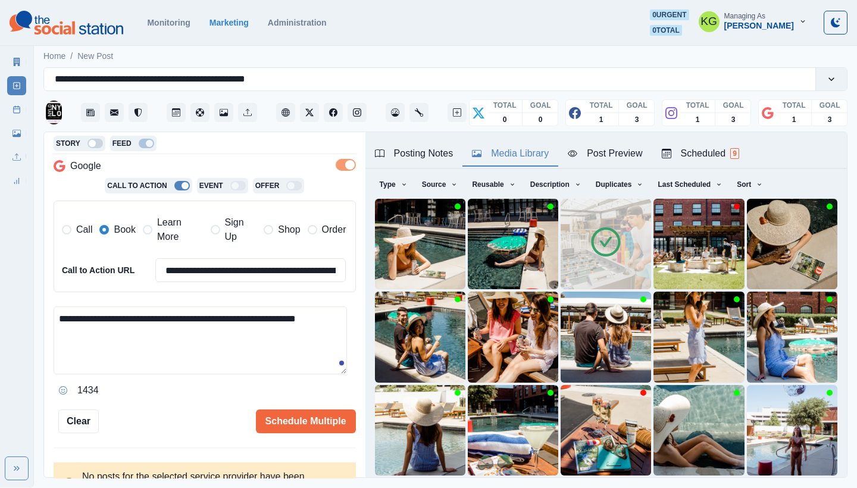
scroll to position [0, 0]
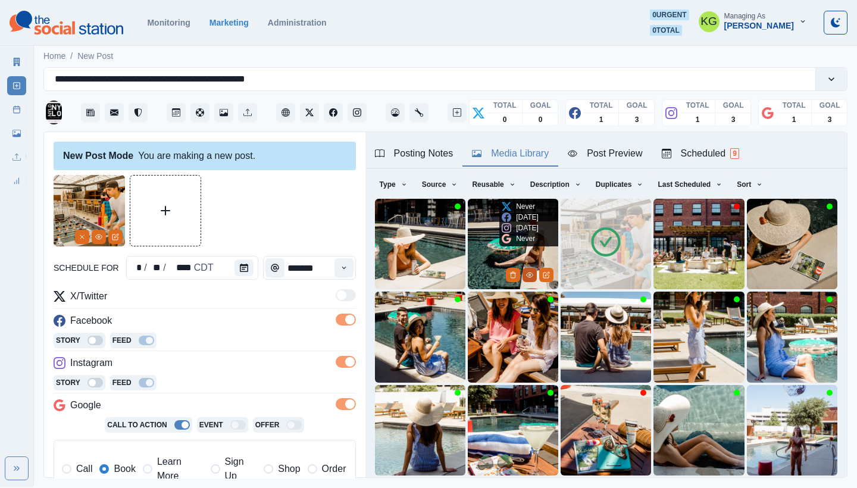
click at [526, 272] on icon "View Media" at bounding box center [529, 275] width 7 height 7
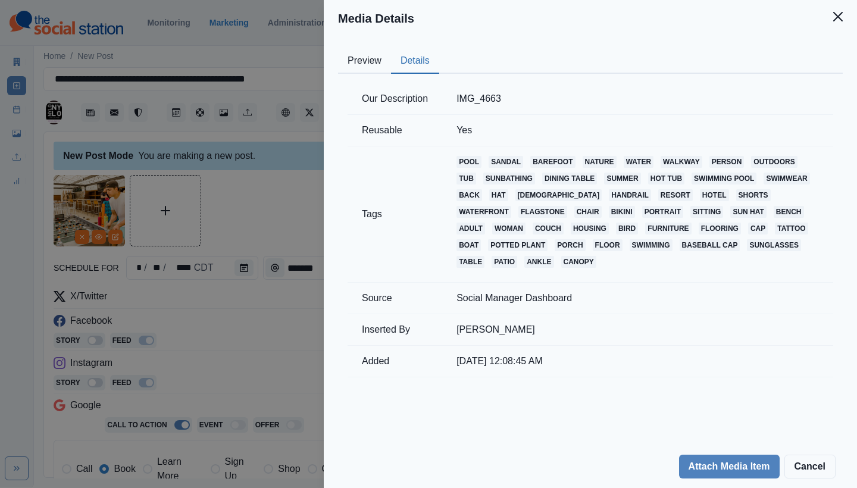
click at [410, 58] on button "Details" at bounding box center [415, 61] width 48 height 25
click at [372, 63] on button "Preview" at bounding box center [364, 61] width 53 height 25
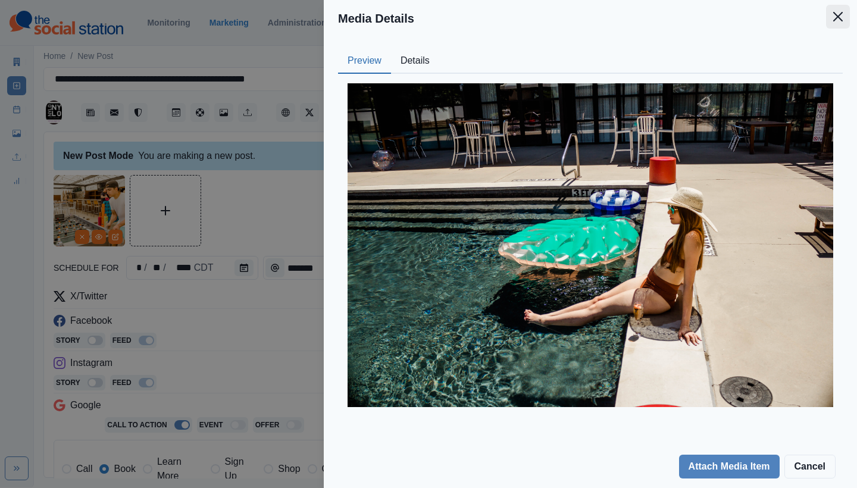
click at [838, 20] on icon "Close" at bounding box center [839, 17] width 10 height 10
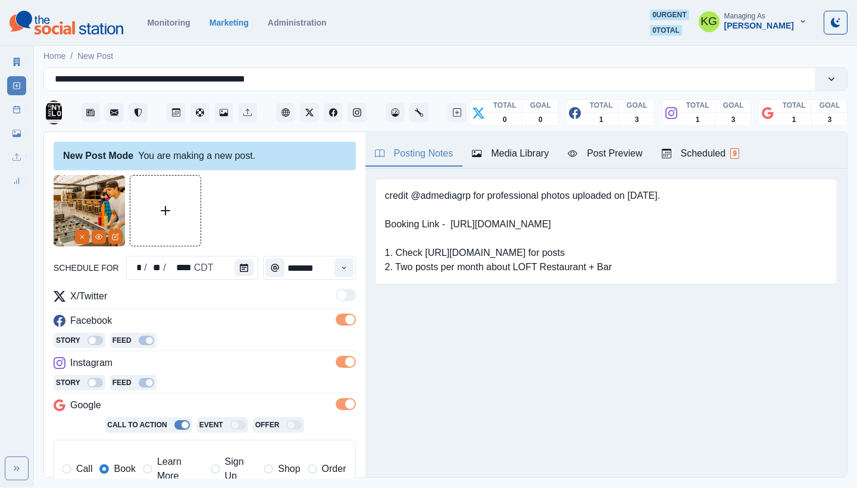
click at [389, 156] on div "Posting Notes" at bounding box center [414, 153] width 79 height 14
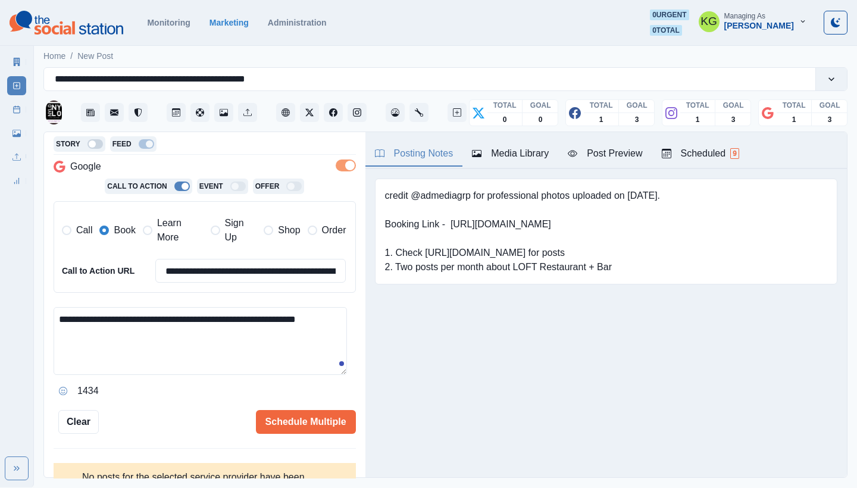
click at [153, 337] on textarea "**********" at bounding box center [201, 341] width 294 height 68
paste textarea "**********"
click at [116, 337] on textarea "**********" at bounding box center [201, 341] width 294 height 68
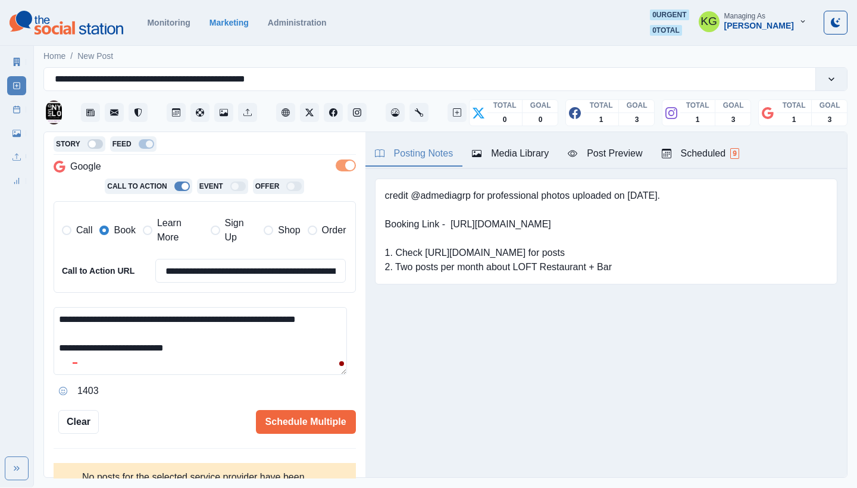
type textarea "**********"
drag, startPoint x: 458, startPoint y: 195, endPoint x: 413, endPoint y: 195, distance: 45.3
click at [413, 195] on pre "credit @admediagrp for professional photos uploaded on [DATE]. Booking Link - […" at bounding box center [522, 232] width 275 height 86
copy pre "@admediagrp"
click at [313, 413] on button "Schedule Multiple" at bounding box center [306, 422] width 100 height 24
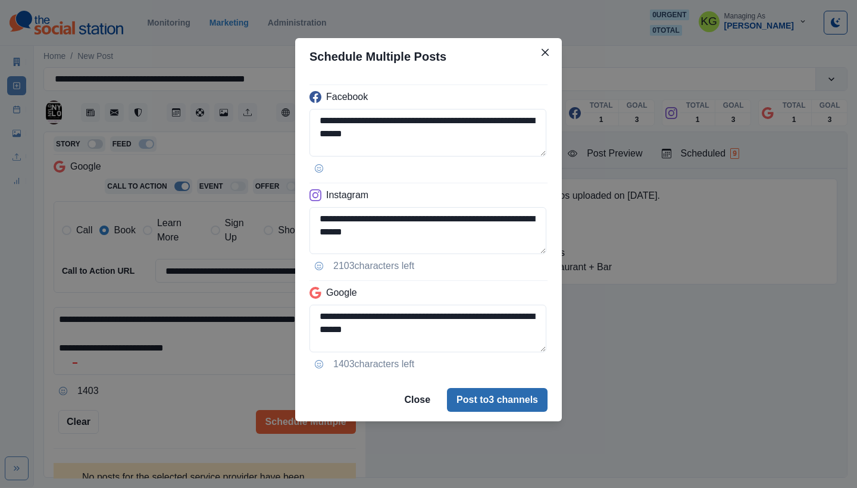
click at [489, 392] on button "Post to 3 channels" at bounding box center [497, 400] width 101 height 24
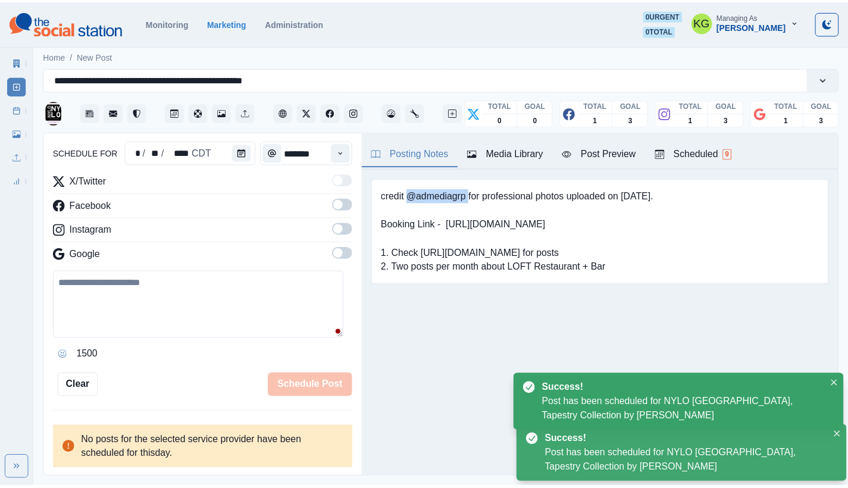
scroll to position [73, 0]
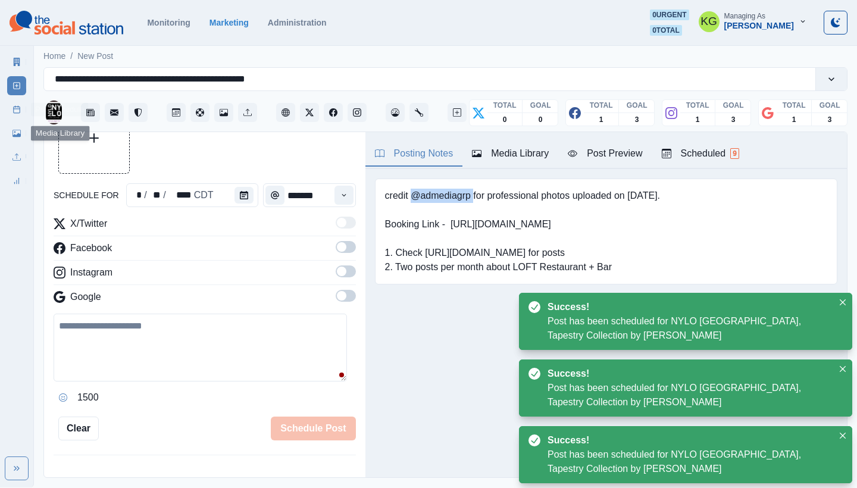
click at [18, 117] on link "Post Schedule" at bounding box center [16, 109] width 19 height 19
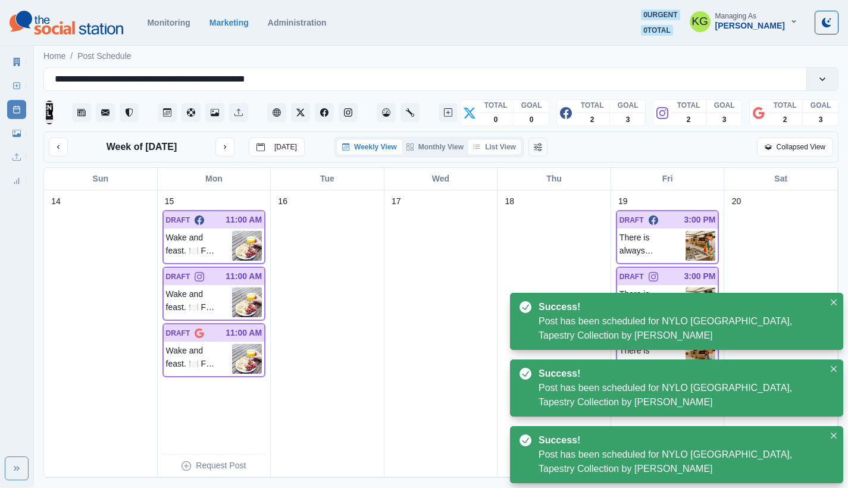
click at [516, 154] on button "List View" at bounding box center [495, 147] width 52 height 14
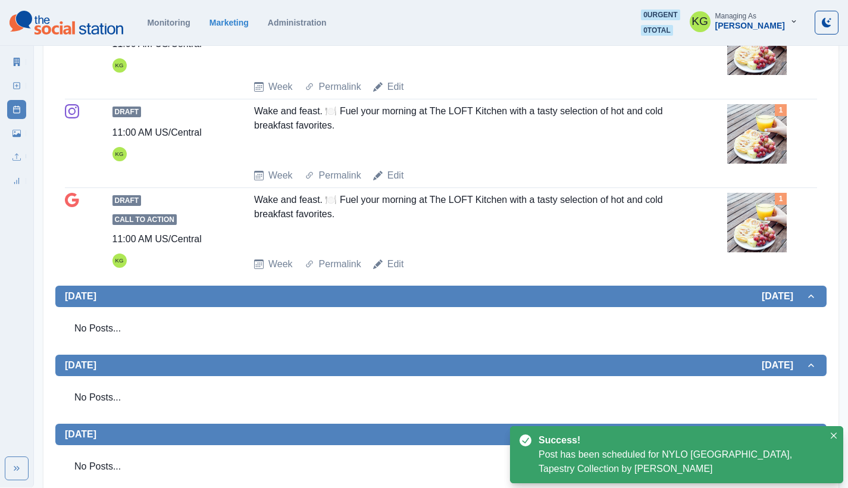
scroll to position [208, 0]
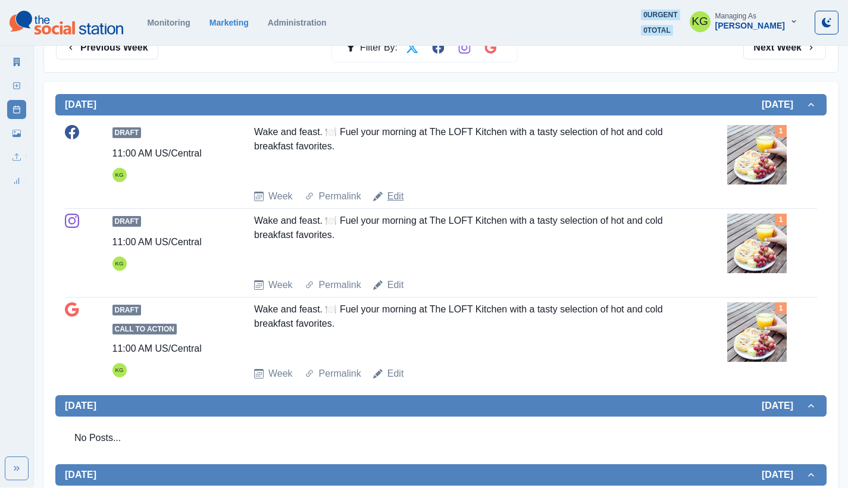
click at [397, 196] on link "Edit" at bounding box center [396, 196] width 17 height 14
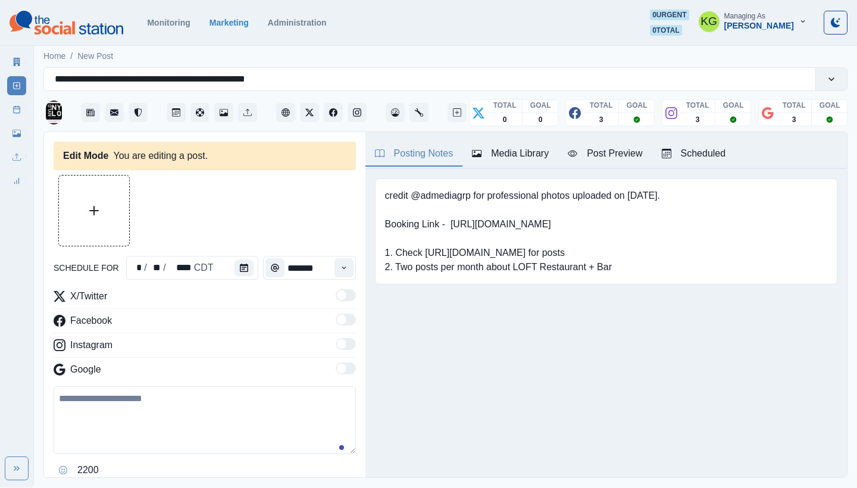
type input "********"
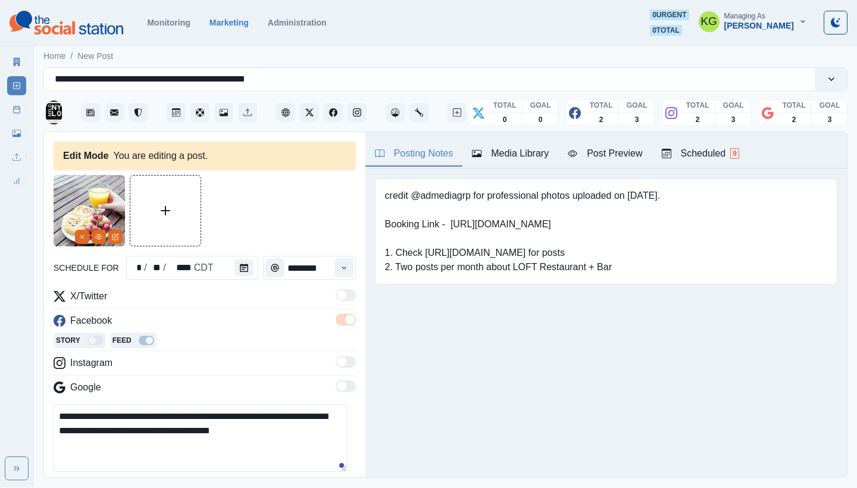
scroll to position [249, 0]
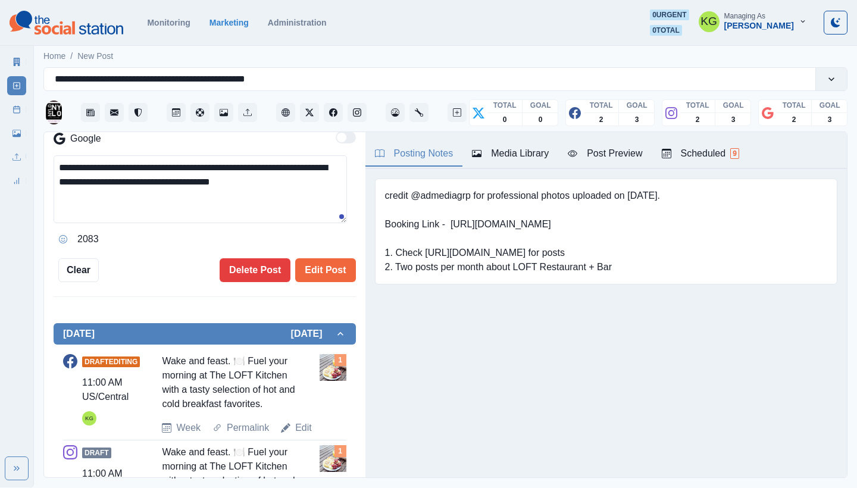
click at [300, 185] on textarea "**********" at bounding box center [201, 189] width 294 height 68
paste textarea "**********"
click at [62, 211] on textarea "**********" at bounding box center [201, 189] width 294 height 68
click at [62, 236] on icon "Opens Emoji Picker" at bounding box center [63, 239] width 8 height 8
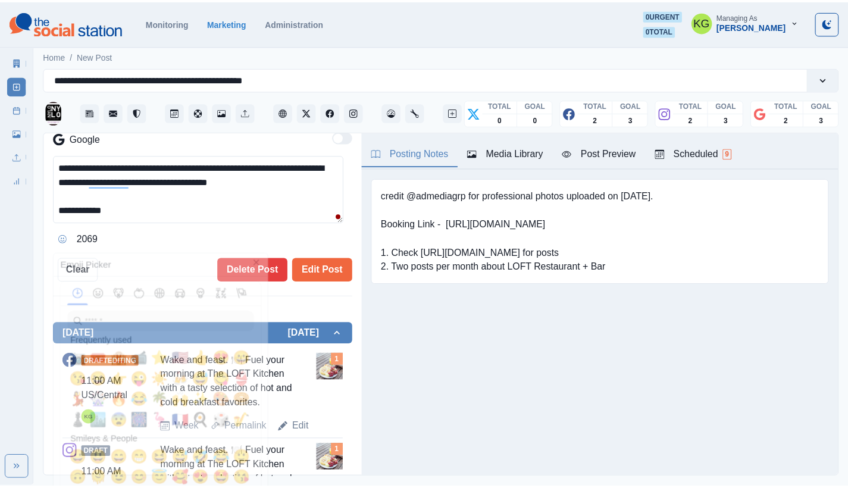
scroll to position [0, 0]
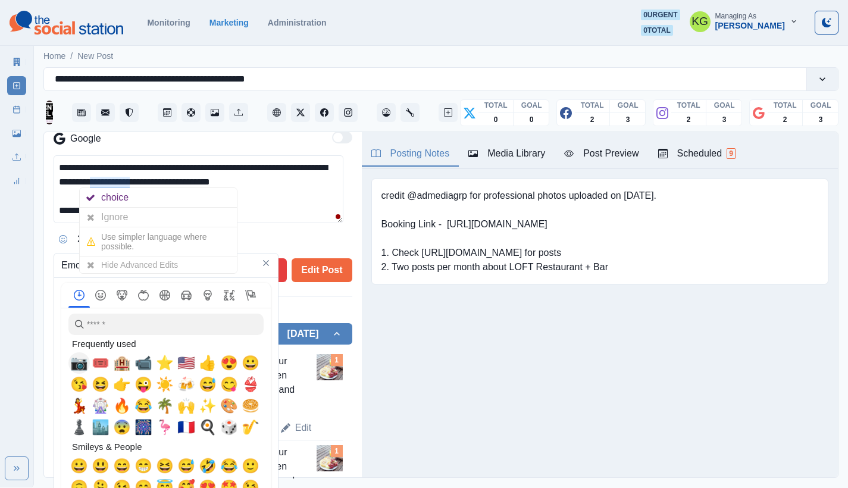
click at [79, 360] on span "📷" at bounding box center [79, 363] width 18 height 17
click at [263, 200] on textarea "**********" at bounding box center [199, 189] width 290 height 68
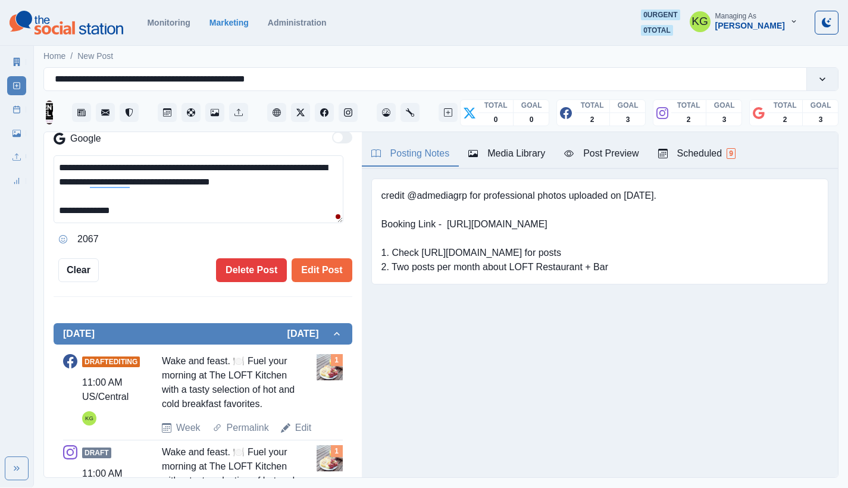
drag, startPoint x: 124, startPoint y: 209, endPoint x: 117, endPoint y: 210, distance: 7.2
click at [121, 209] on textarea "**********" at bounding box center [199, 189] width 290 height 68
click at [60, 208] on textarea "**********" at bounding box center [199, 189] width 290 height 68
paste textarea "**"
click at [207, 190] on textarea "**********" at bounding box center [199, 189] width 290 height 68
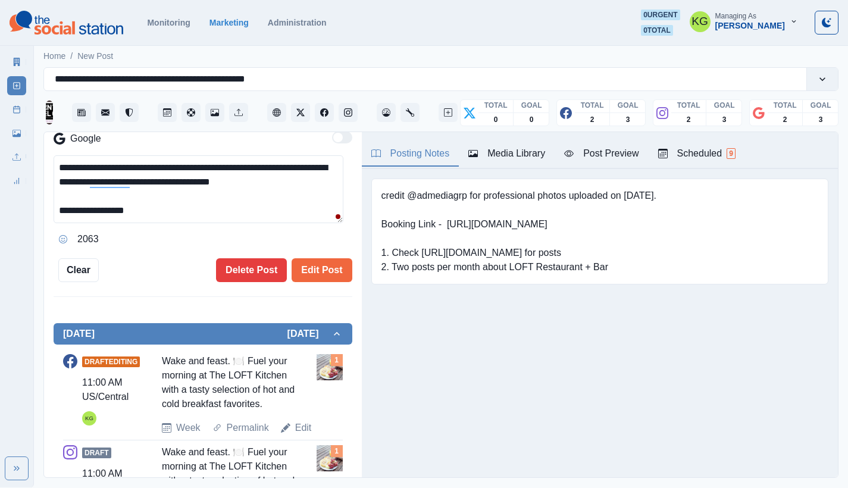
click at [185, 213] on textarea "**********" at bounding box center [199, 189] width 290 height 68
drag, startPoint x: 166, startPoint y: 213, endPoint x: 42, endPoint y: 212, distance: 123.9
click at [42, 212] on main "**********" at bounding box center [441, 265] width 815 height 445
type textarea "**********"
click at [329, 275] on button "Edit Post" at bounding box center [322, 270] width 60 height 24
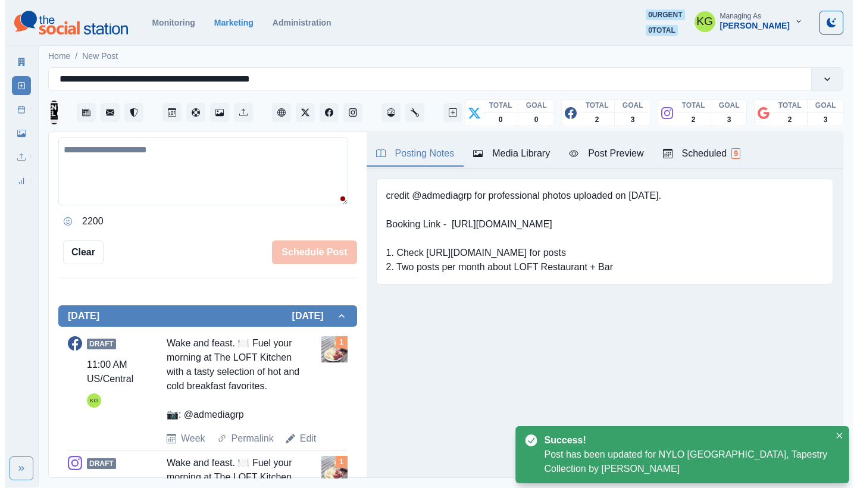
scroll to position [442, 0]
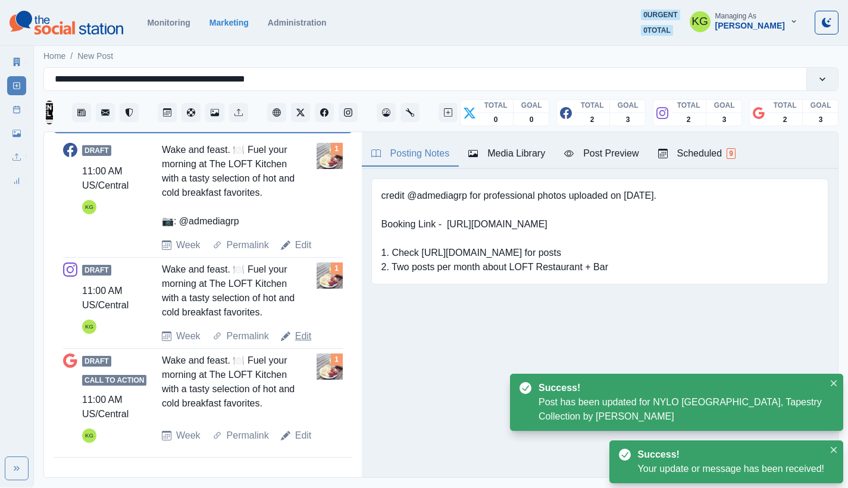
click at [305, 338] on link "Edit" at bounding box center [303, 336] width 17 height 14
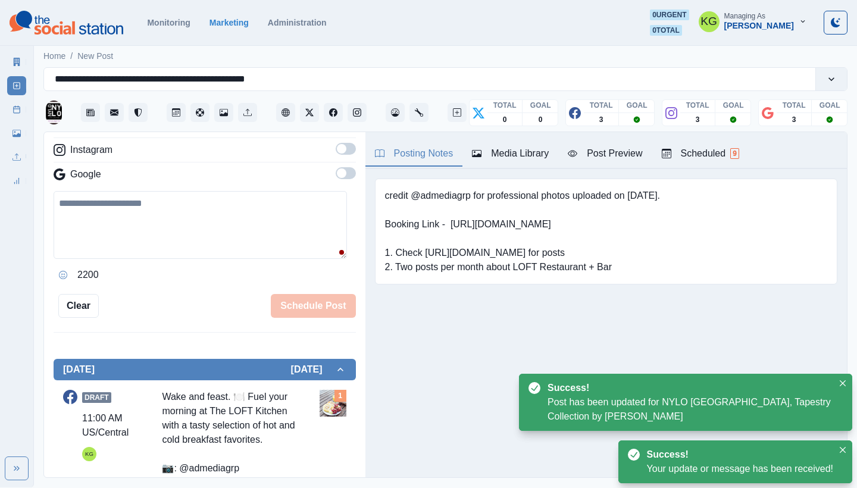
scroll to position [49, 0]
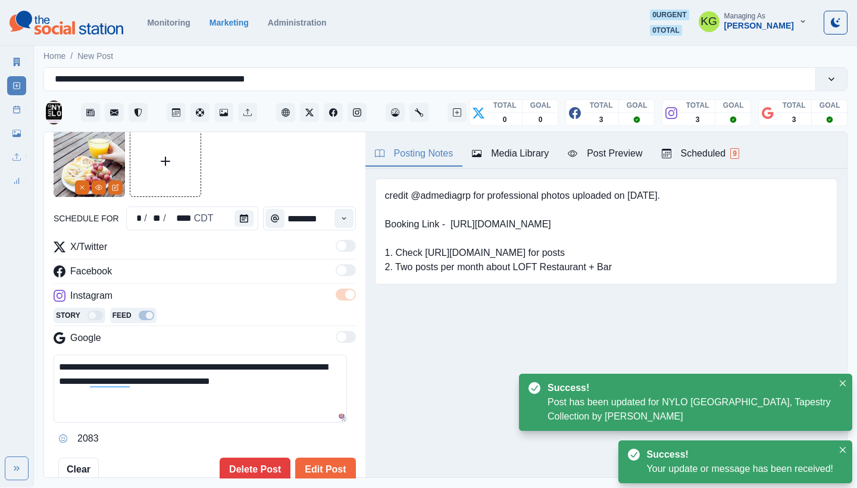
click at [308, 379] on textarea "**********" at bounding box center [201, 389] width 294 height 68
paste textarea "**********"
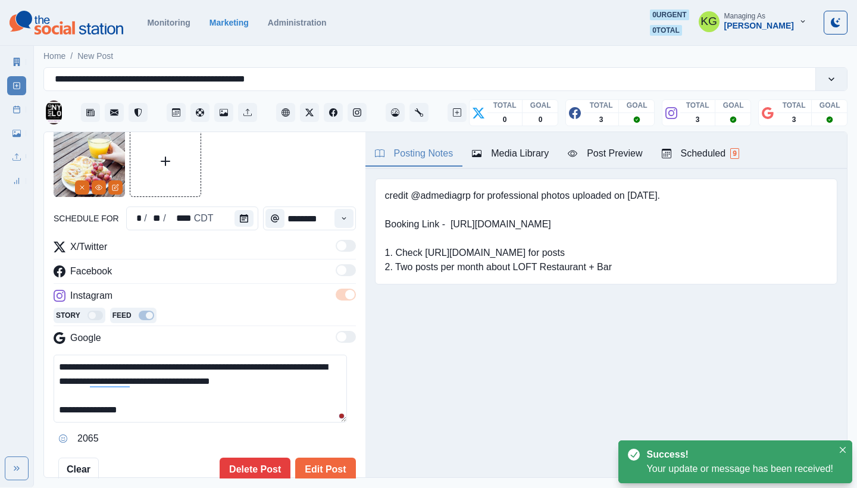
type textarea "**********"
click at [314, 463] on button "Edit Post" at bounding box center [325, 470] width 60 height 24
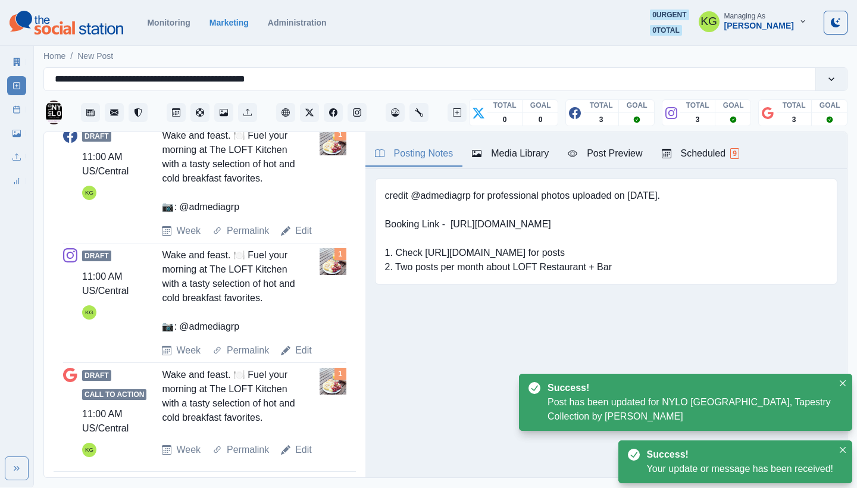
scroll to position [471, 0]
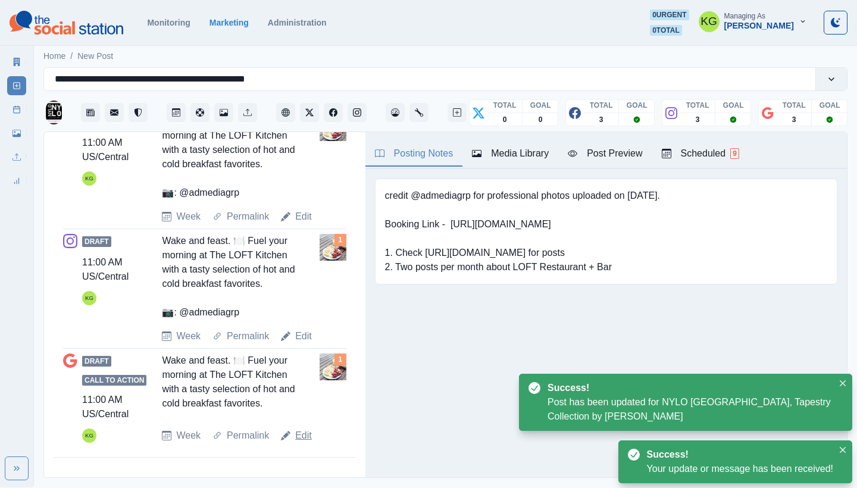
click at [295, 436] on link "Edit" at bounding box center [303, 436] width 17 height 14
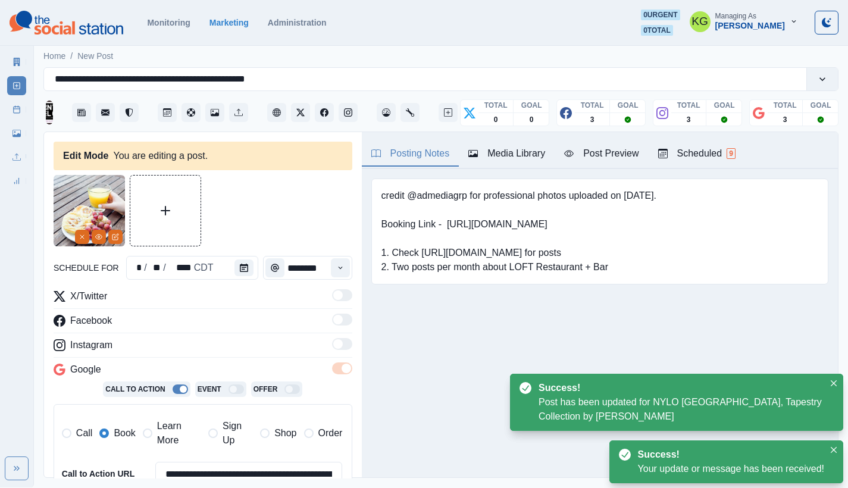
scroll to position [265, 0]
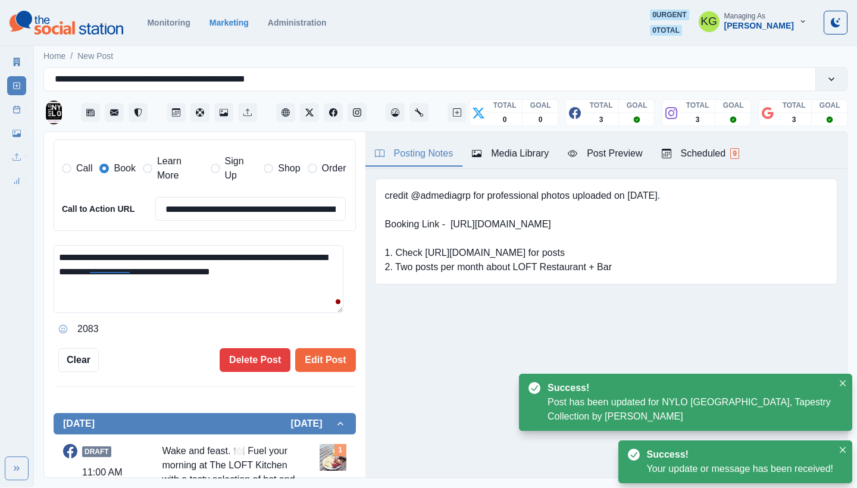
click at [292, 283] on textarea "**********" at bounding box center [199, 279] width 290 height 68
click at [298, 281] on textarea "**********" at bounding box center [201, 279] width 294 height 68
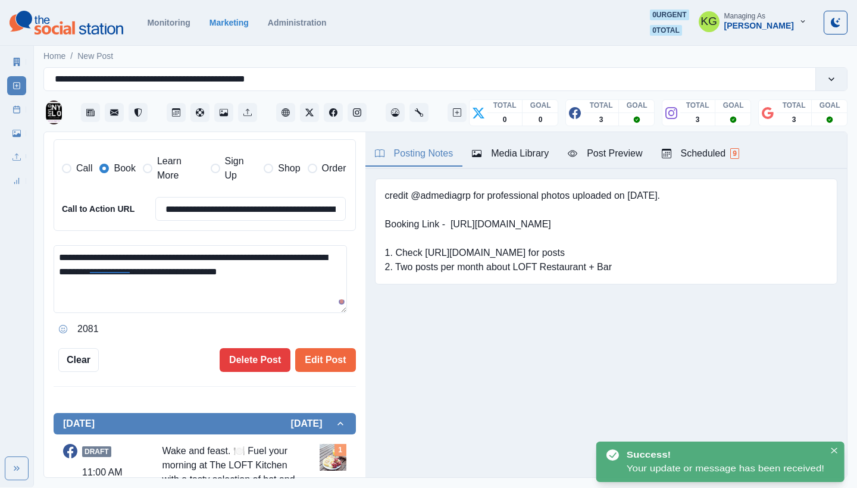
paste textarea "**********"
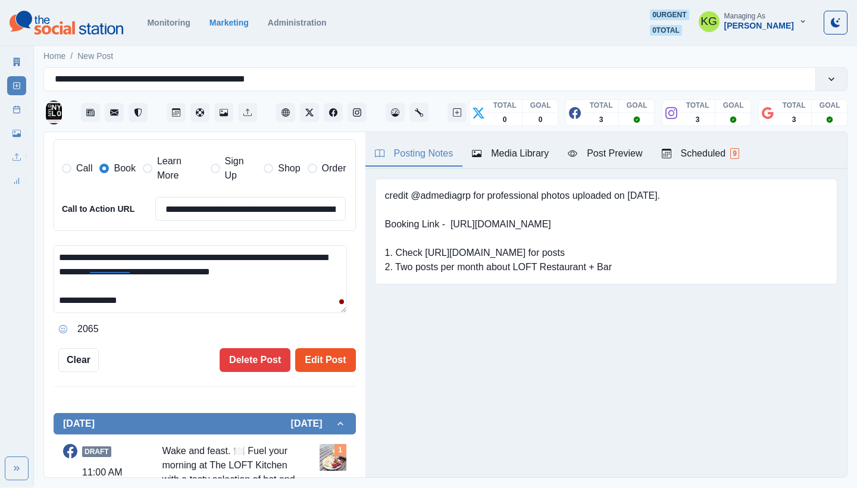
type textarea "**********"
click at [326, 348] on button "Edit Post" at bounding box center [325, 360] width 60 height 24
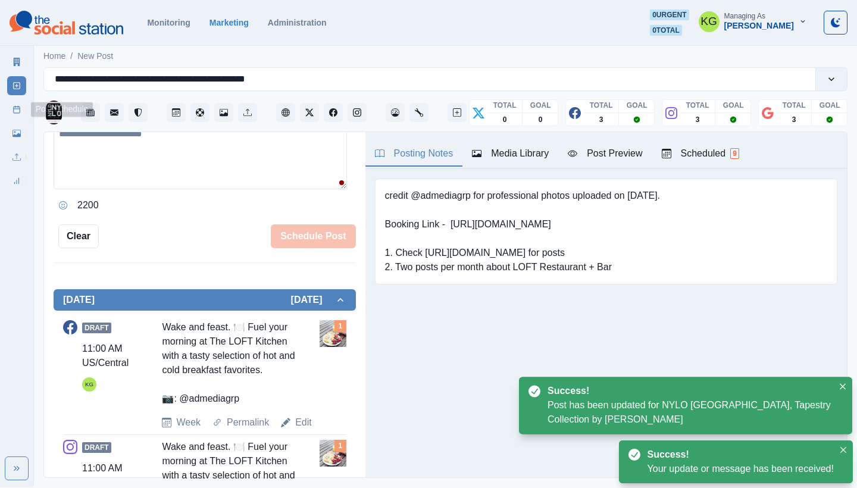
click at [8, 105] on link "Post Schedule" at bounding box center [16, 109] width 19 height 19
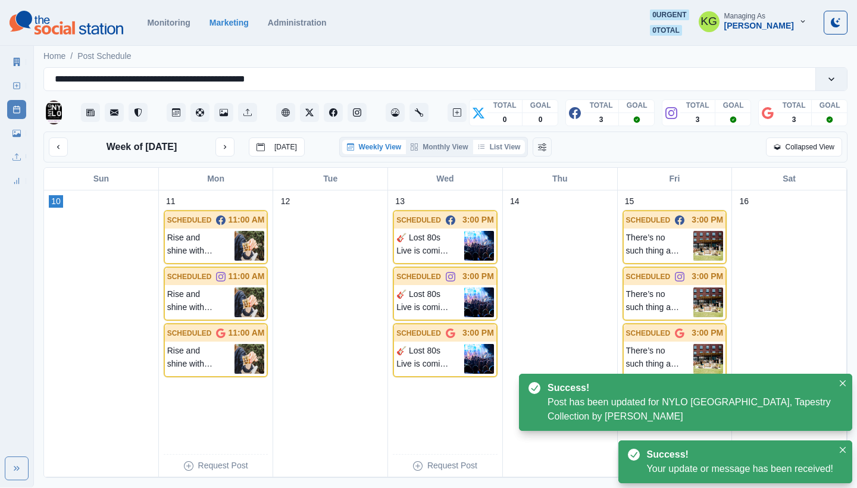
click at [509, 146] on button "List View" at bounding box center [499, 147] width 52 height 14
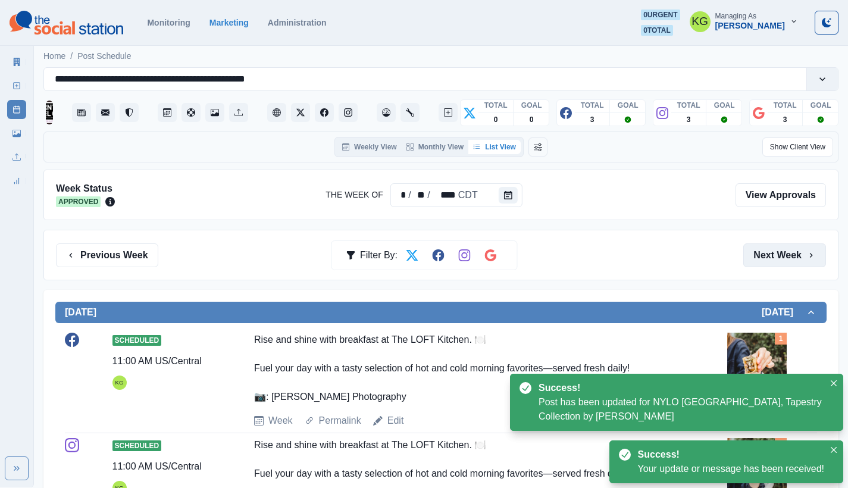
click at [794, 244] on button "Next Week" at bounding box center [785, 256] width 83 height 24
click at [793, 244] on button "Next Week" at bounding box center [785, 256] width 83 height 24
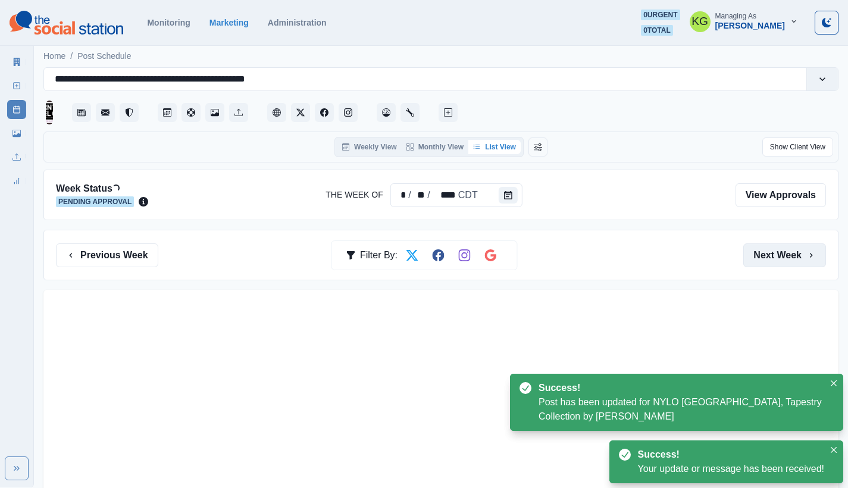
click at [793, 244] on button "Next Week" at bounding box center [785, 256] width 83 height 24
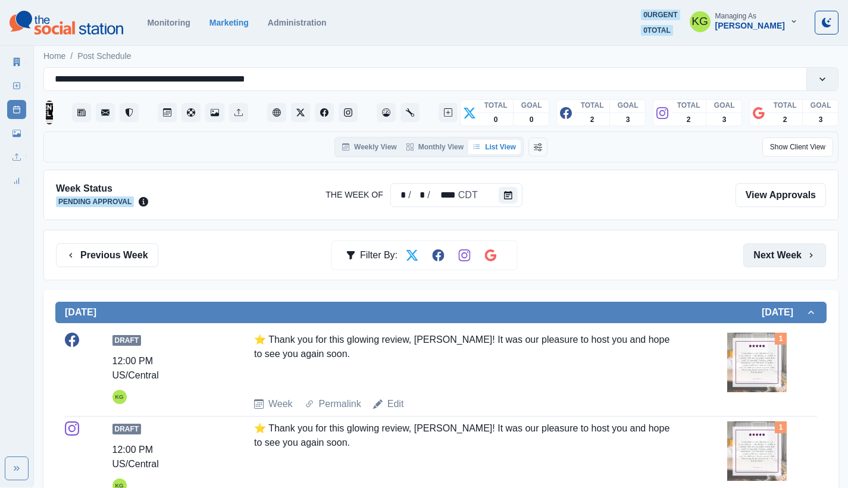
click at [792, 252] on button "Next Week" at bounding box center [785, 256] width 83 height 24
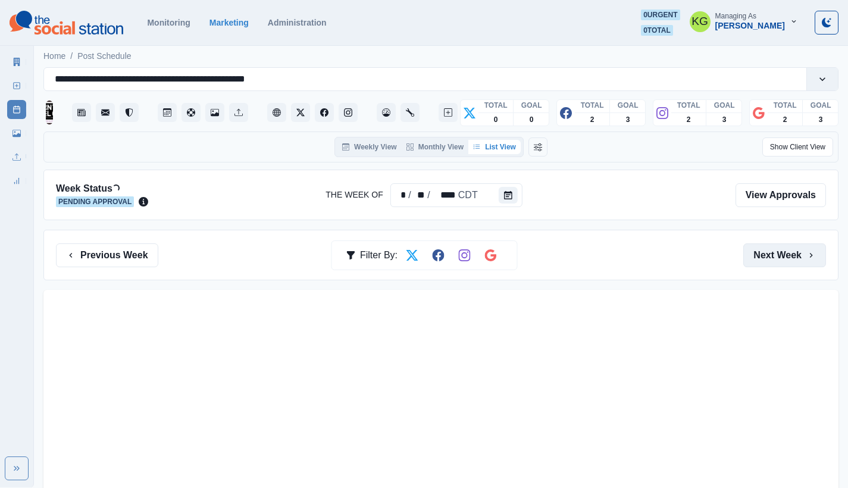
click at [792, 252] on button "Next Week" at bounding box center [785, 256] width 83 height 24
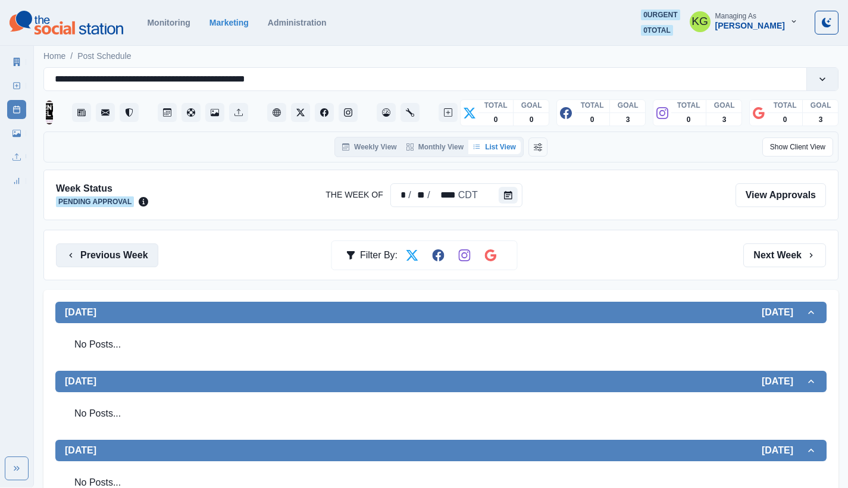
click at [126, 250] on button "Previous Week" at bounding box center [107, 256] width 102 height 24
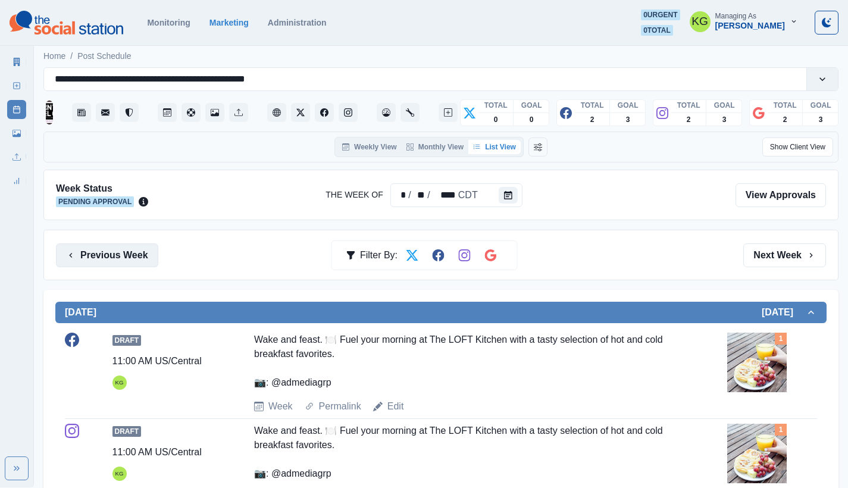
click at [98, 254] on button "Previous Week" at bounding box center [107, 256] width 102 height 24
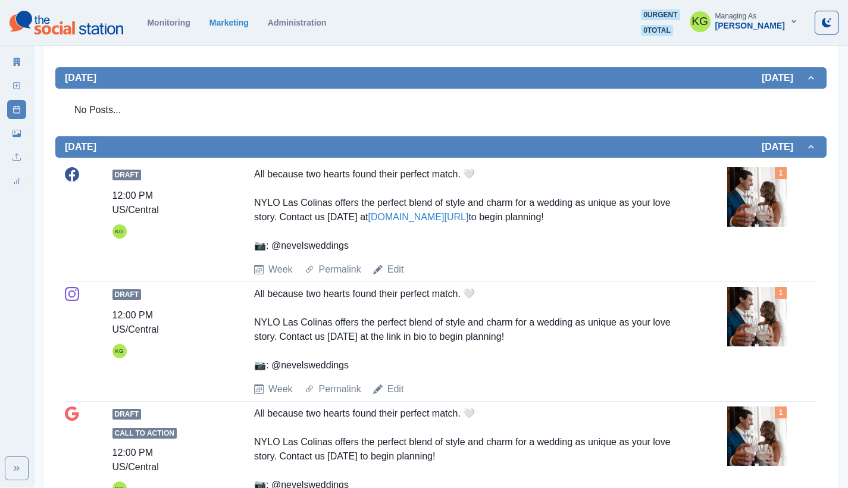
scroll to position [98, 0]
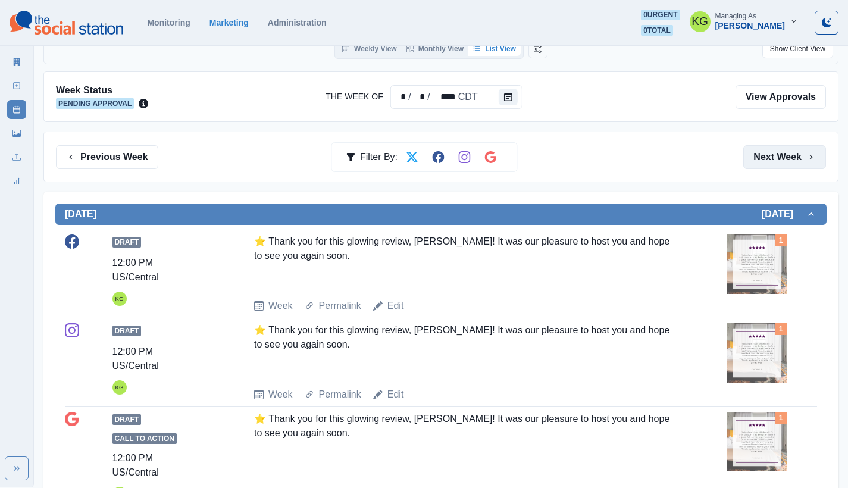
click at [776, 161] on button "Next Week" at bounding box center [785, 157] width 83 height 24
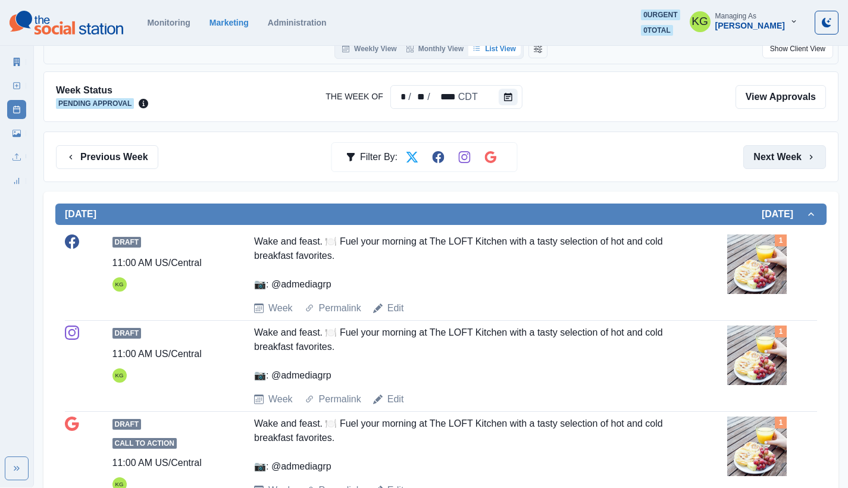
click at [776, 161] on button "Next Week" at bounding box center [785, 157] width 83 height 24
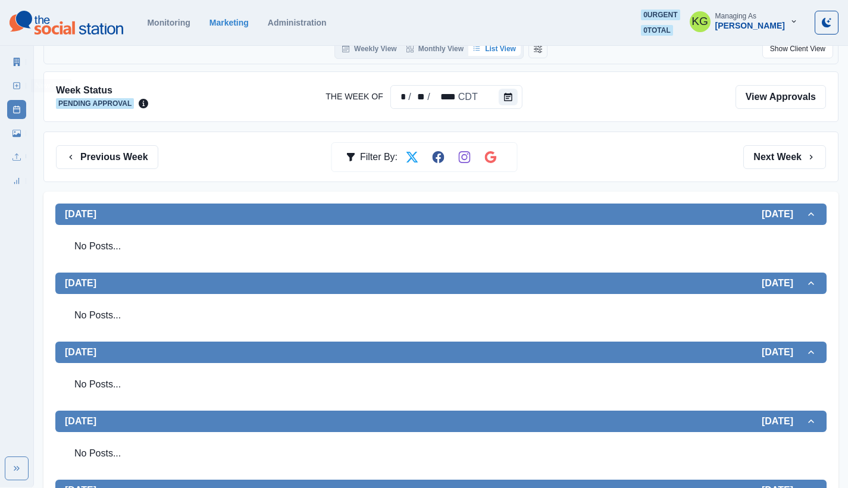
click at [12, 89] on link "New Post" at bounding box center [16, 85] width 19 height 19
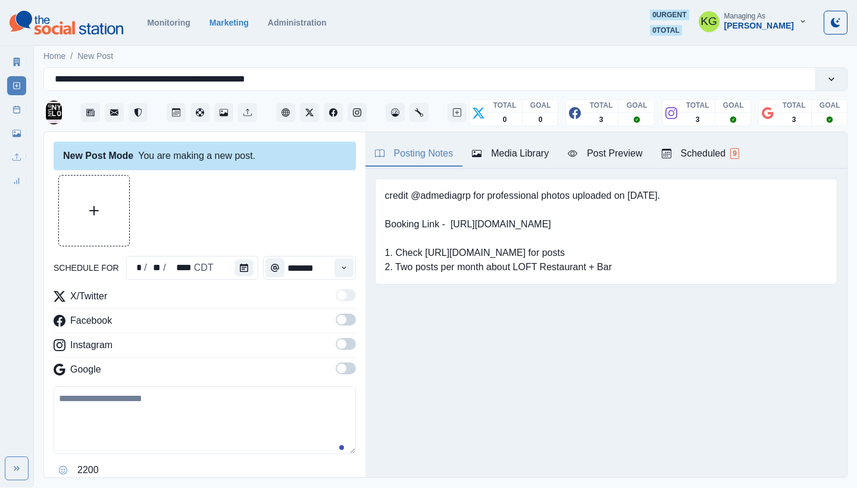
click at [494, 161] on button "Media Library" at bounding box center [511, 154] width 96 height 25
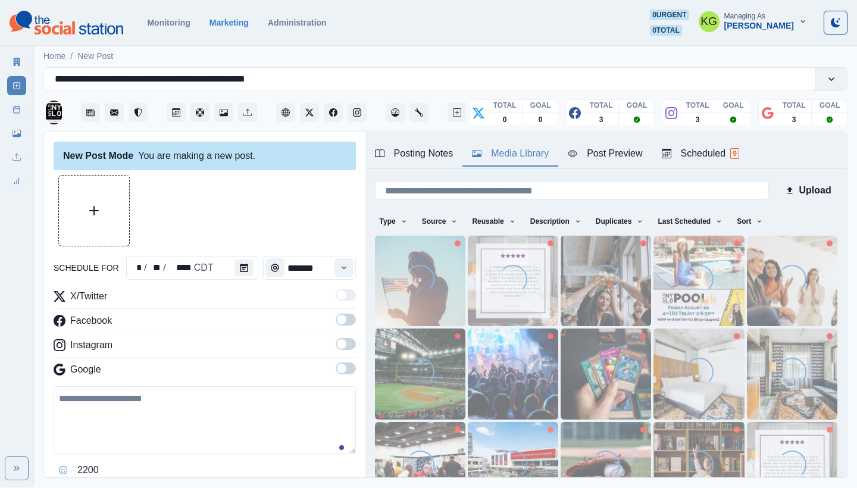
scroll to position [102, 0]
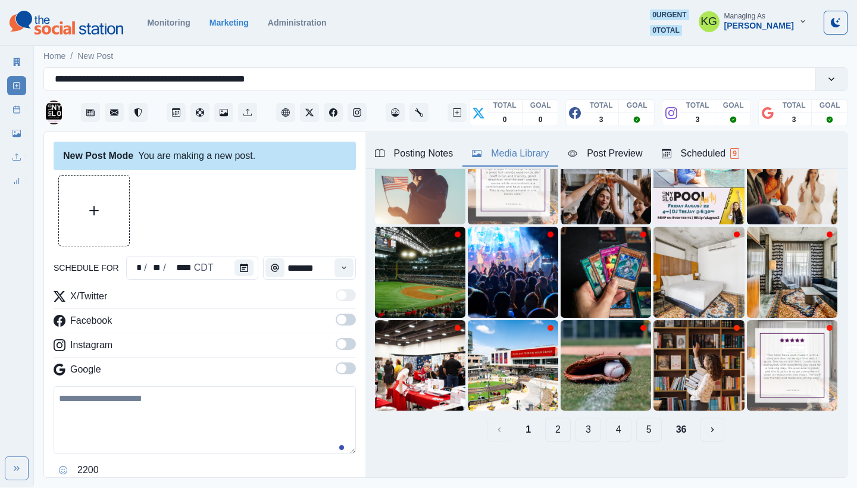
click at [545, 419] on button "2" at bounding box center [558, 430] width 26 height 24
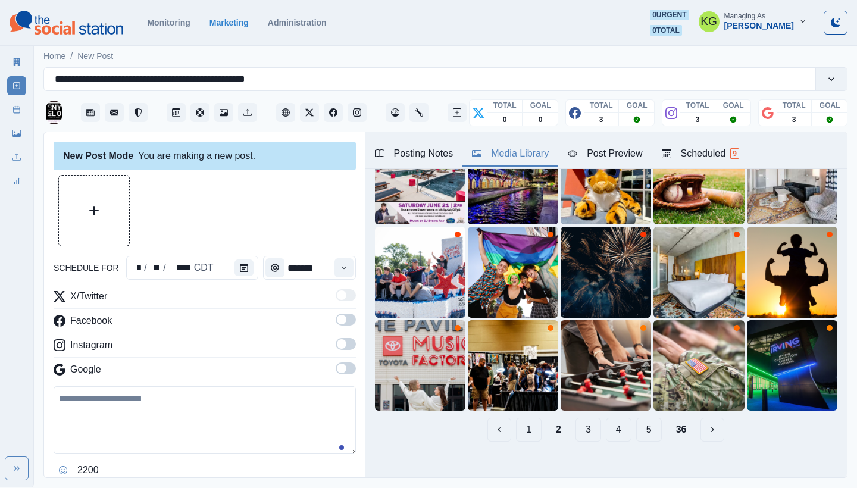
click at [576, 423] on button "3" at bounding box center [589, 430] width 26 height 24
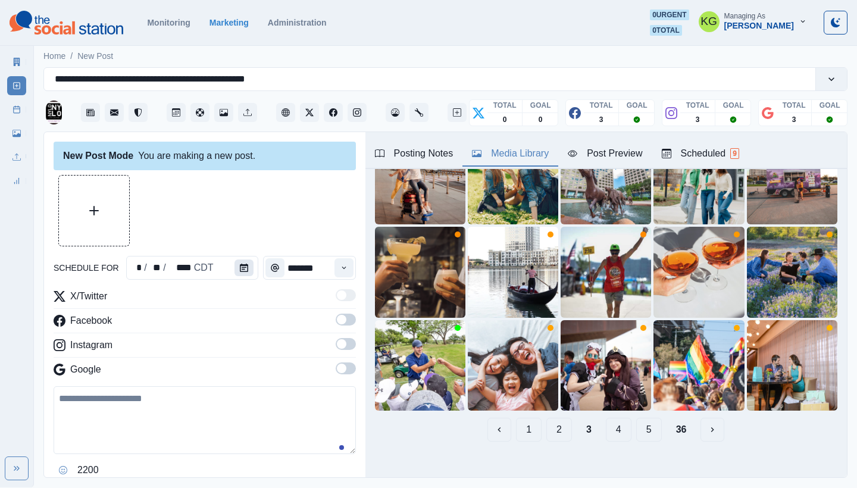
click at [244, 273] on button "Calendar" at bounding box center [244, 268] width 19 height 17
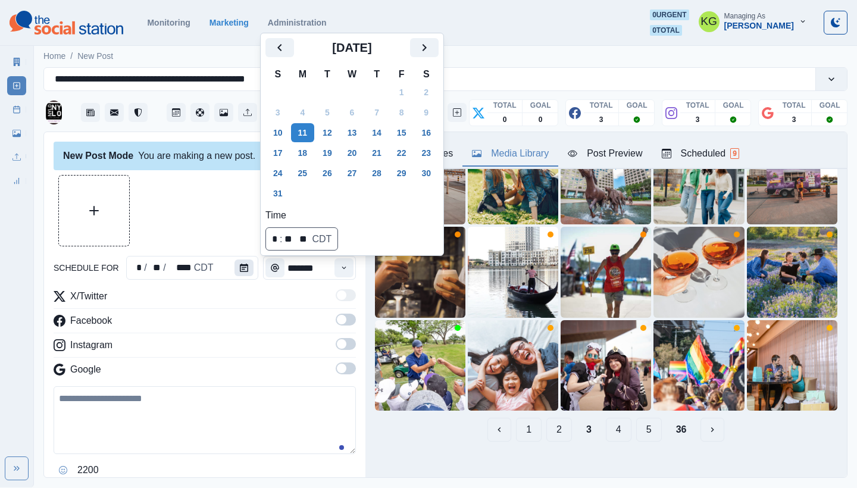
scroll to position [98, 0]
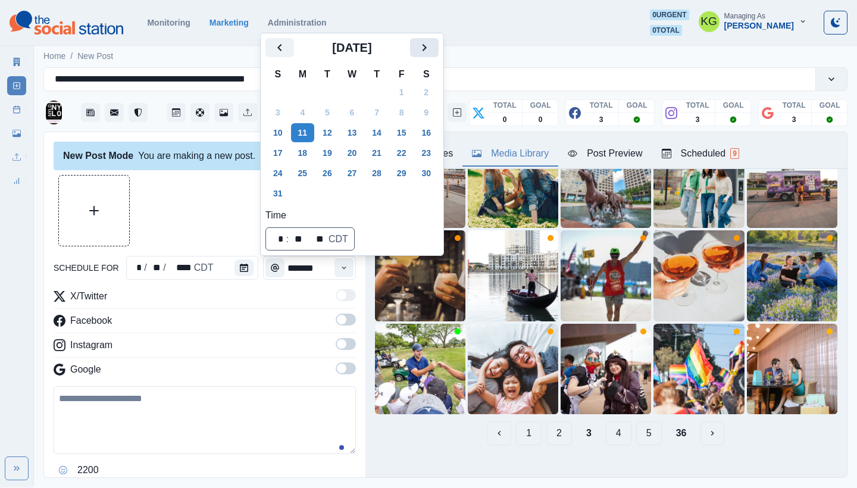
click at [430, 55] on button "Next" at bounding box center [424, 47] width 29 height 19
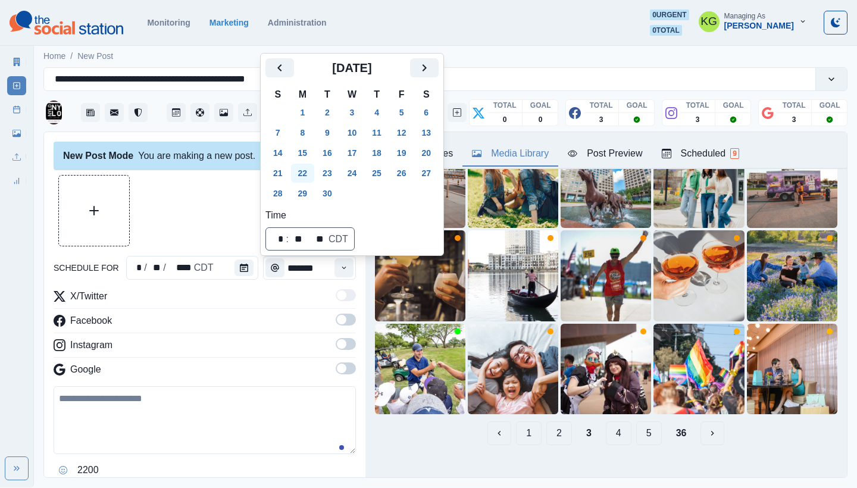
click at [302, 170] on button "22" at bounding box center [303, 173] width 24 height 19
click at [180, 217] on div at bounding box center [205, 210] width 302 height 71
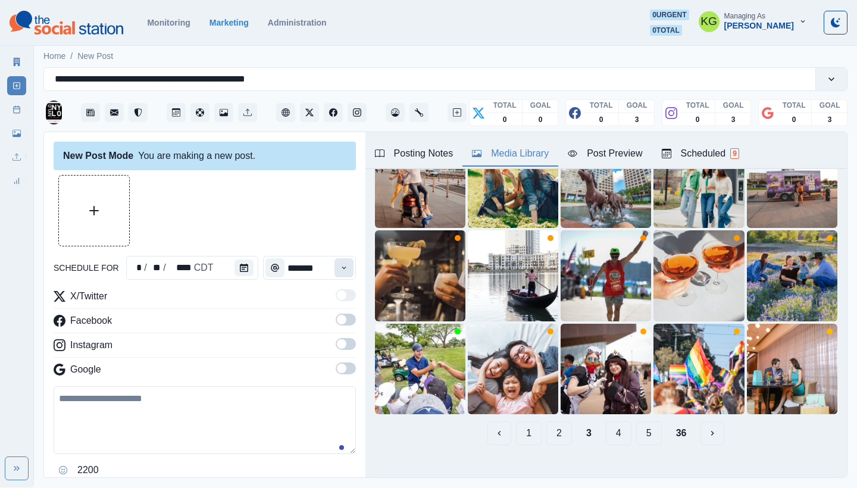
click at [339, 270] on button "Time" at bounding box center [344, 267] width 19 height 19
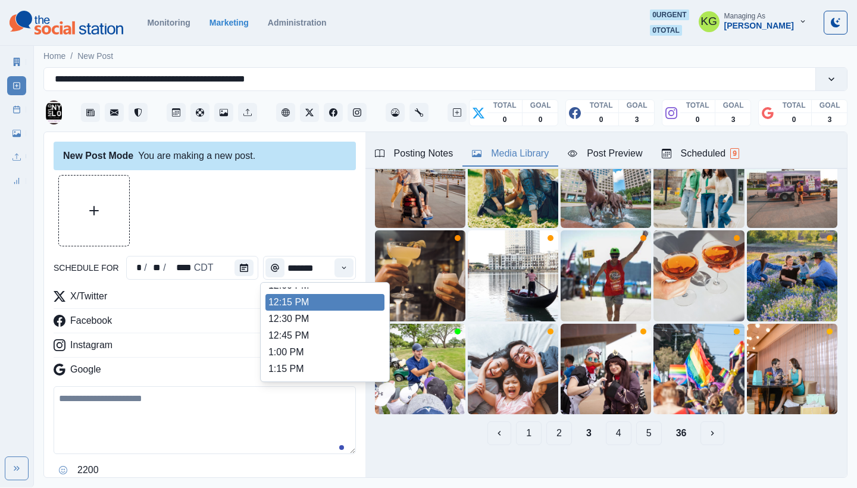
scroll to position [252, 0]
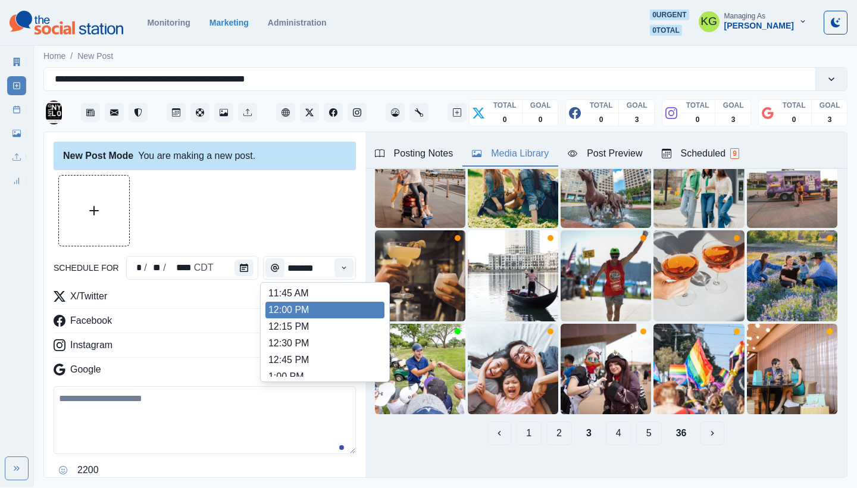
click at [318, 310] on li "12:00 PM" at bounding box center [325, 310] width 119 height 17
type input "********"
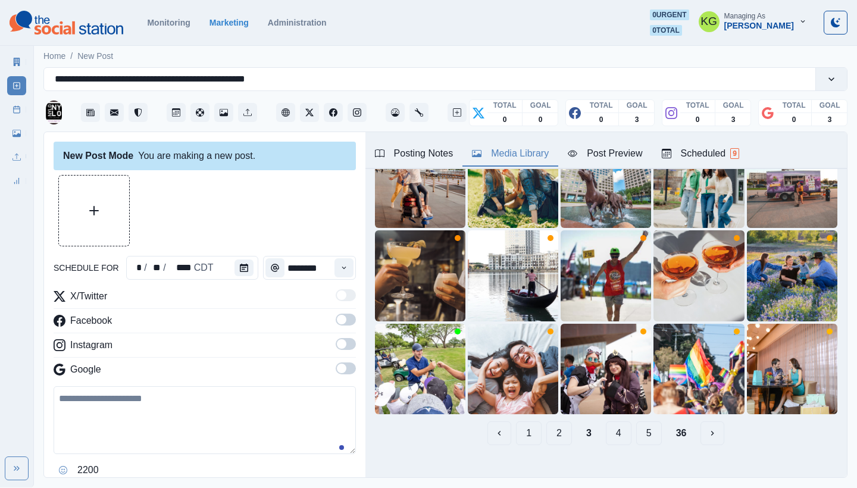
click at [337, 372] on span at bounding box center [342, 369] width 10 height 10
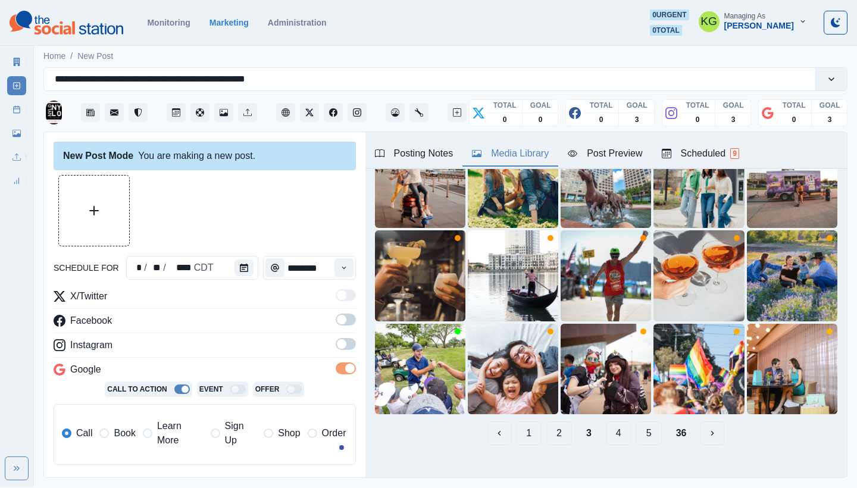
click at [337, 350] on span at bounding box center [346, 344] width 20 height 12
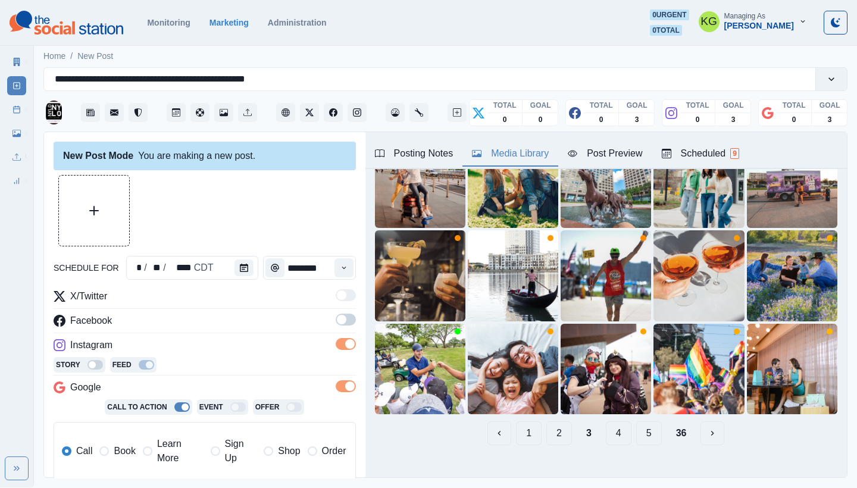
click at [337, 320] on span at bounding box center [342, 320] width 10 height 10
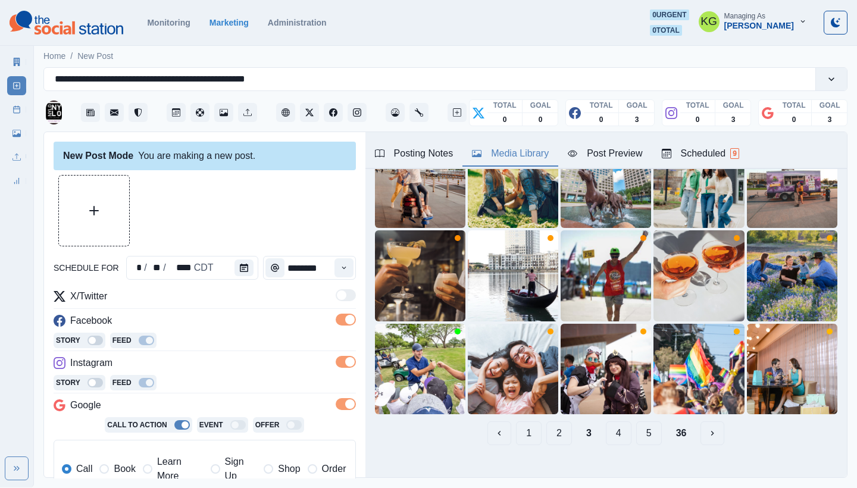
scroll to position [239, 0]
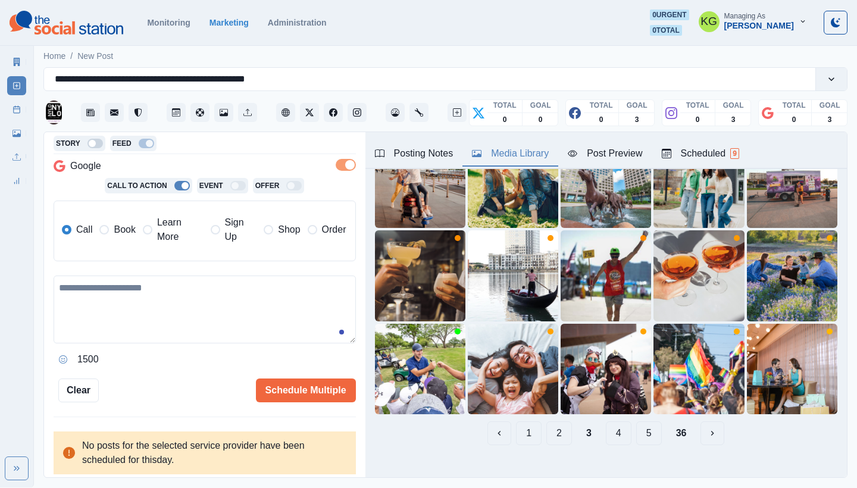
click at [114, 229] on span "Book" at bounding box center [124, 230] width 21 height 14
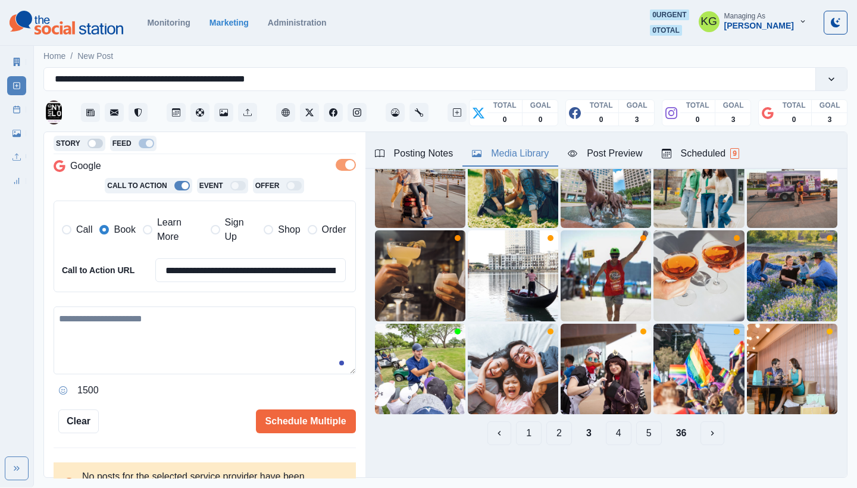
click at [138, 307] on textarea at bounding box center [205, 341] width 302 height 68
click at [138, 319] on textarea at bounding box center [205, 341] width 302 height 68
paste textarea "**********"
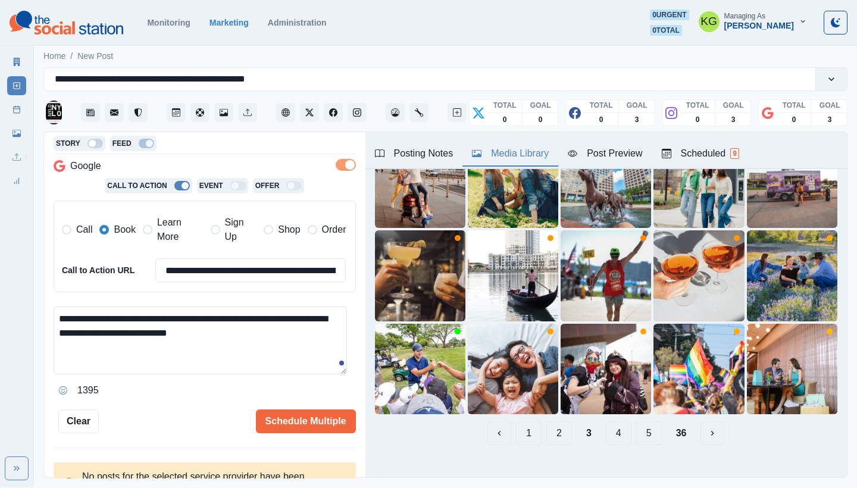
drag, startPoint x: 74, startPoint y: 328, endPoint x: 46, endPoint y: 328, distance: 27.4
click at [46, 328] on div "**********" at bounding box center [205, 305] width 322 height 347
click at [61, 328] on textarea "**********" at bounding box center [201, 341] width 294 height 68
click at [606, 428] on button "4" at bounding box center [619, 434] width 26 height 24
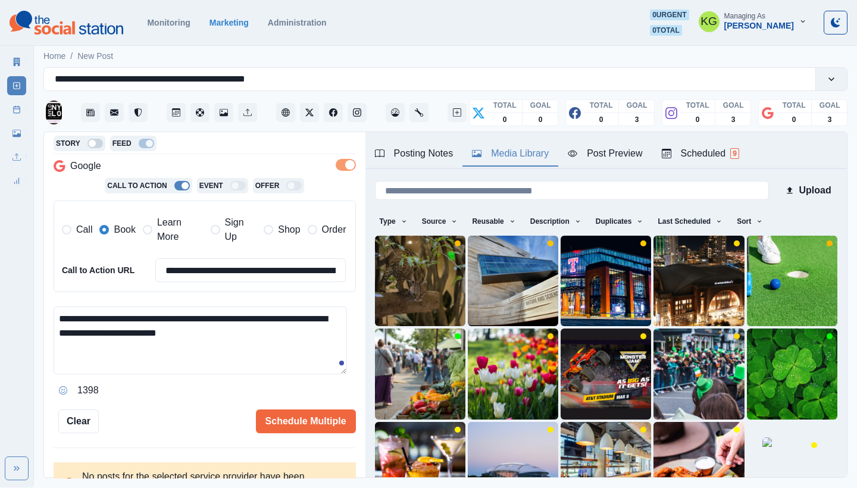
scroll to position [102, 0]
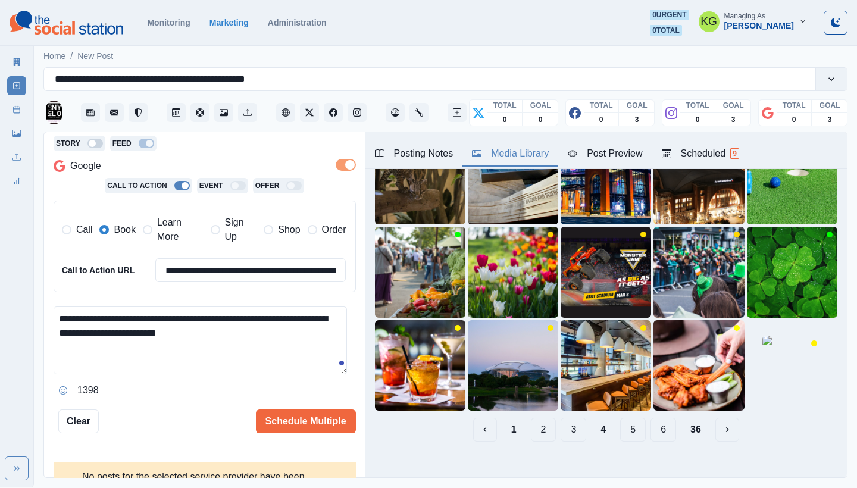
click at [621, 420] on button "5" at bounding box center [633, 430] width 26 height 24
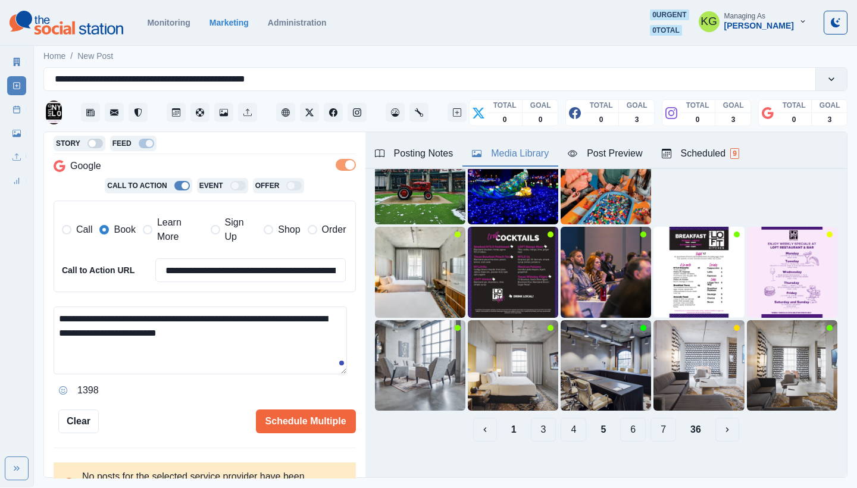
click at [627, 419] on button "6" at bounding box center [633, 430] width 26 height 24
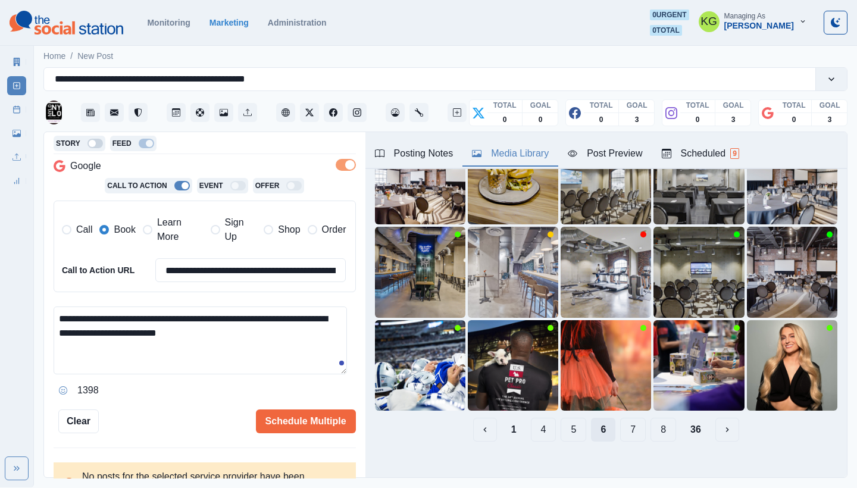
click at [627, 419] on button "7" at bounding box center [633, 430] width 26 height 24
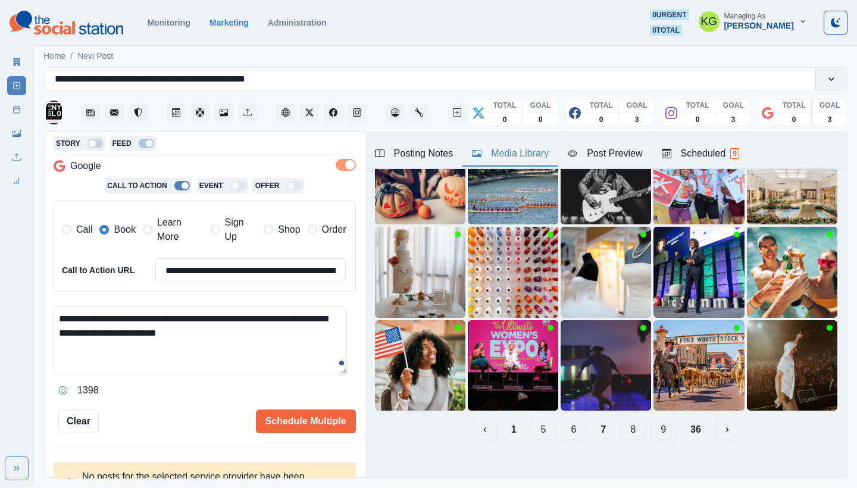
click at [620, 420] on button "8" at bounding box center [633, 430] width 26 height 24
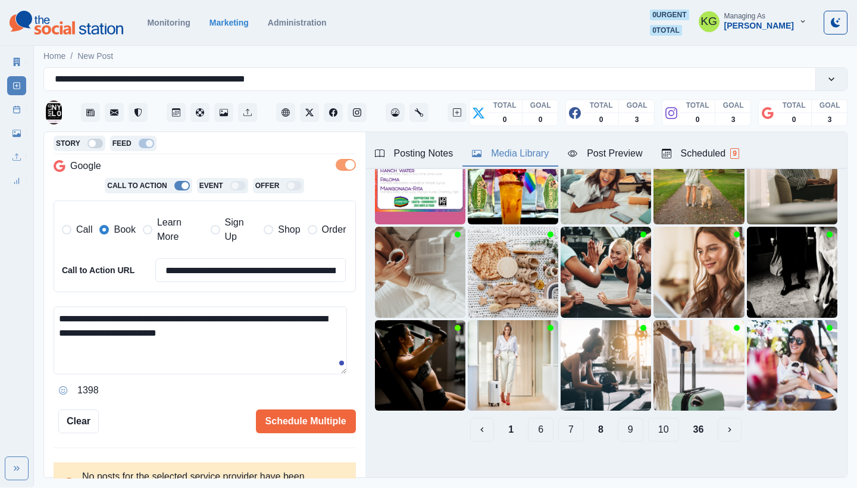
click at [629, 425] on button "9" at bounding box center [631, 430] width 26 height 24
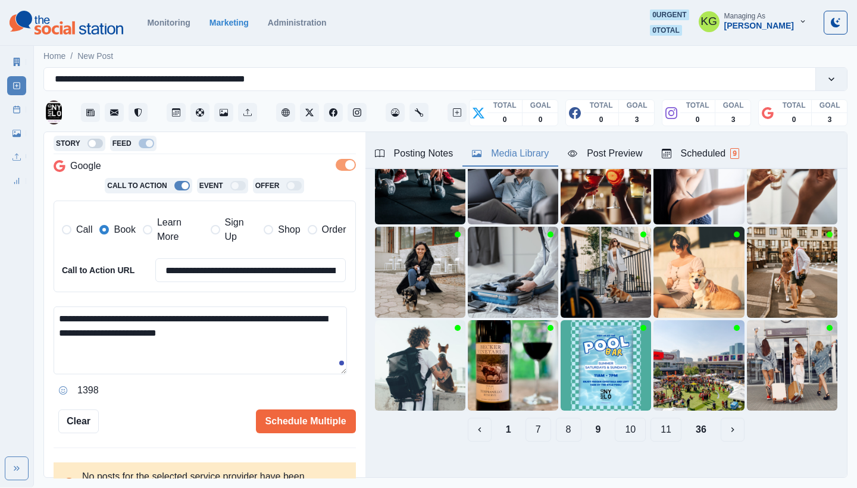
click at [625, 420] on button "10" at bounding box center [630, 430] width 31 height 24
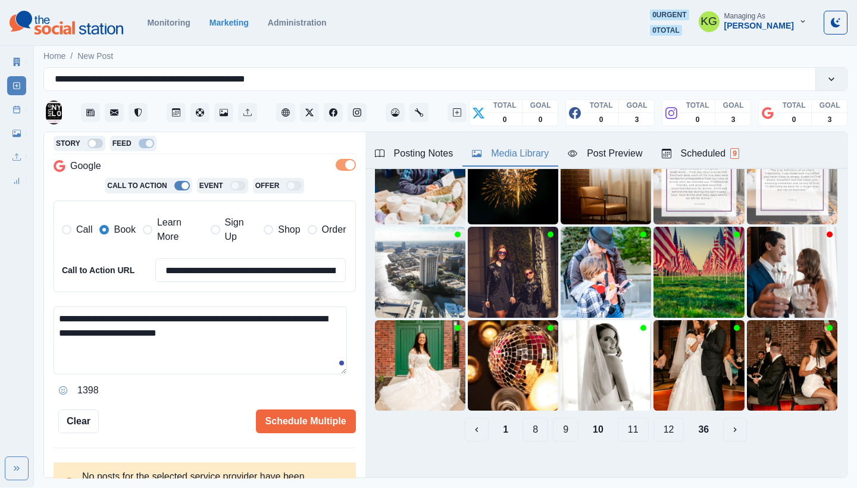
click at [629, 423] on button "11" at bounding box center [633, 430] width 31 height 24
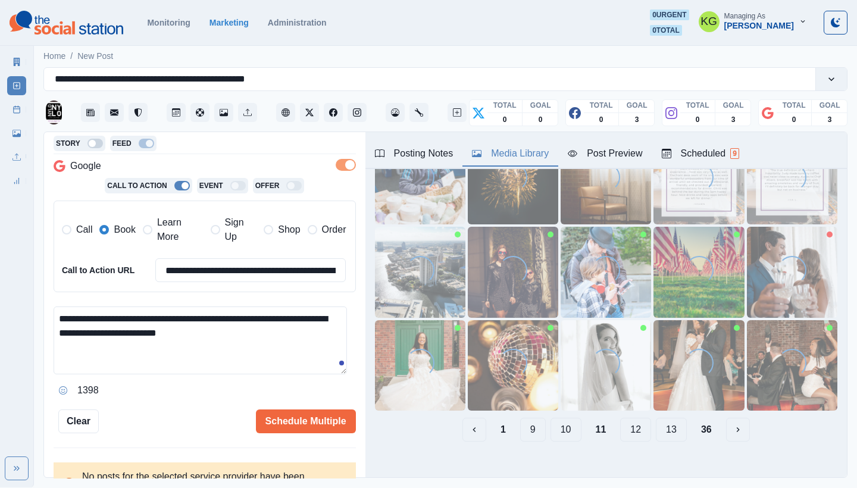
scroll to position [0, 0]
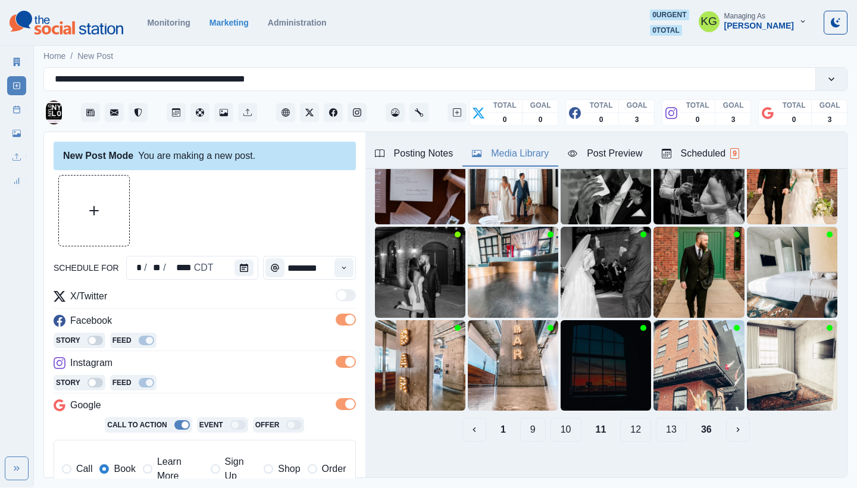
click at [626, 419] on button "12" at bounding box center [635, 430] width 31 height 24
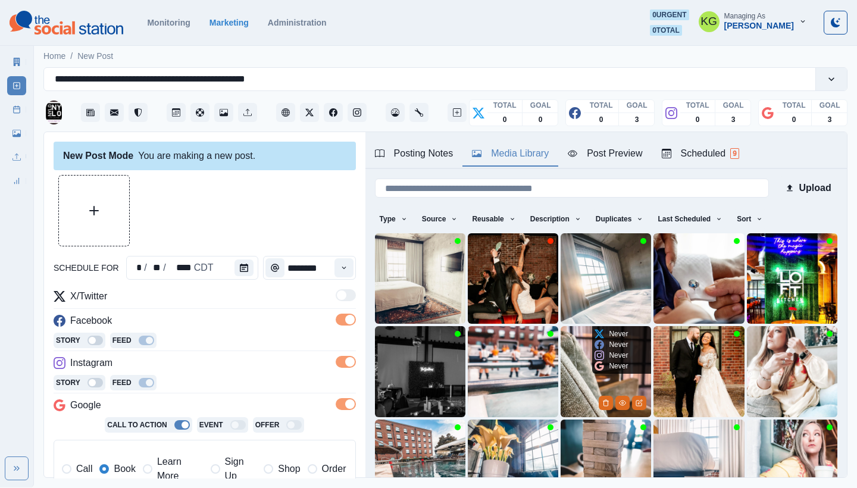
scroll to position [102, 0]
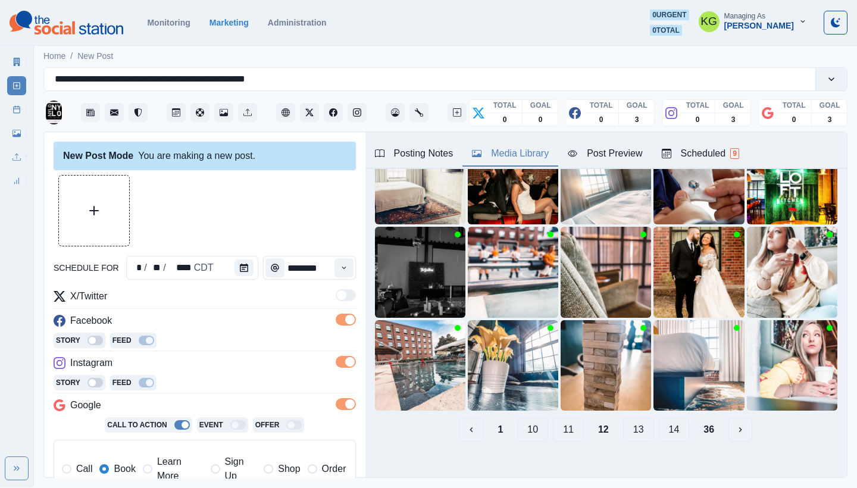
click at [623, 423] on button "13" at bounding box center [638, 430] width 31 height 24
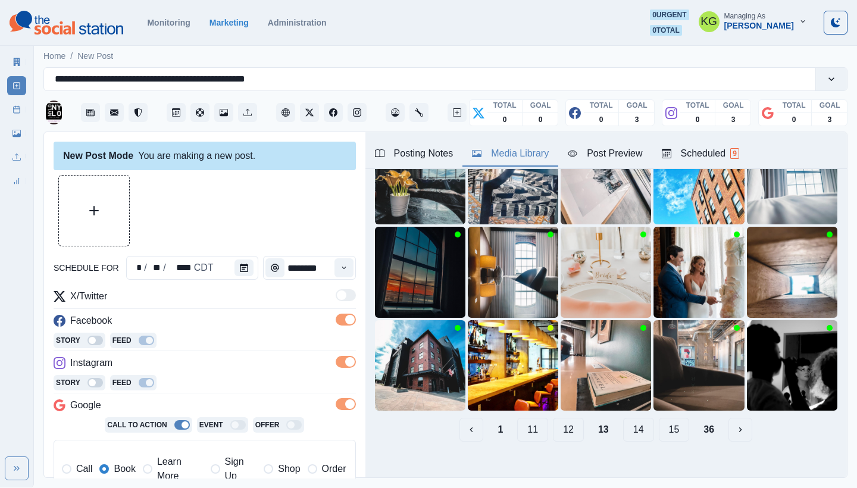
click at [627, 419] on button "14" at bounding box center [638, 430] width 31 height 24
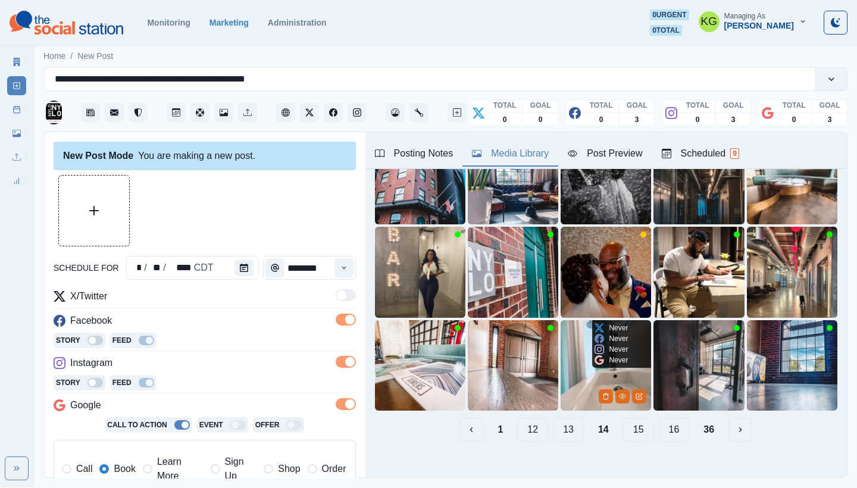
click at [625, 419] on button "15" at bounding box center [638, 430] width 31 height 24
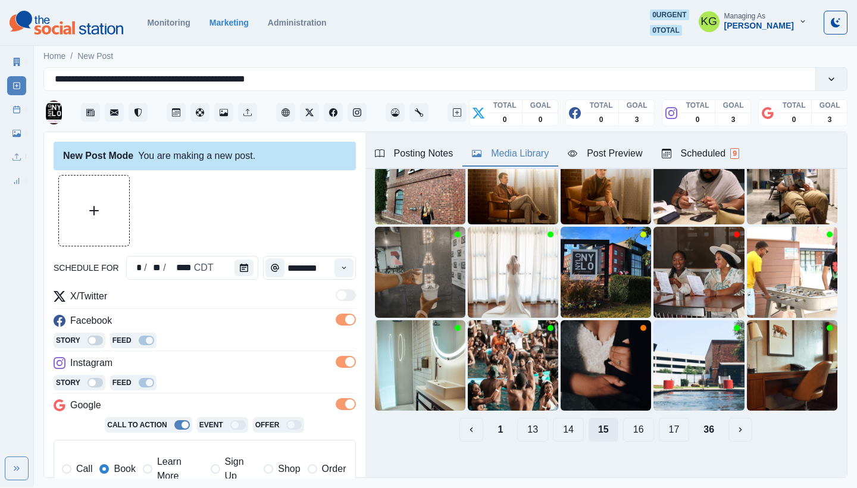
click at [625, 419] on button "16" at bounding box center [638, 430] width 31 height 24
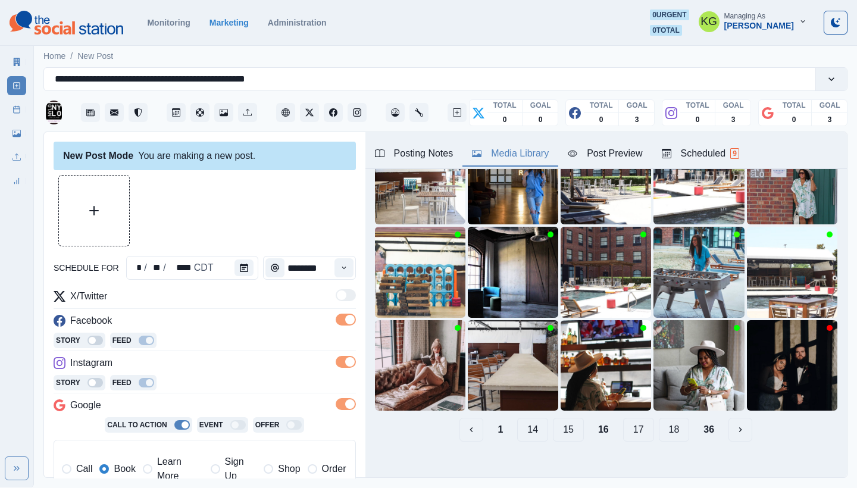
click at [625, 419] on button "17" at bounding box center [638, 430] width 31 height 24
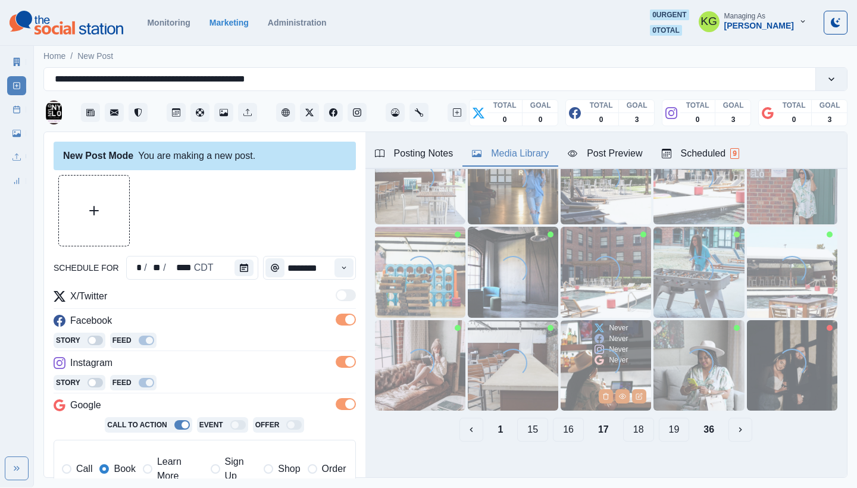
scroll to position [0, 0]
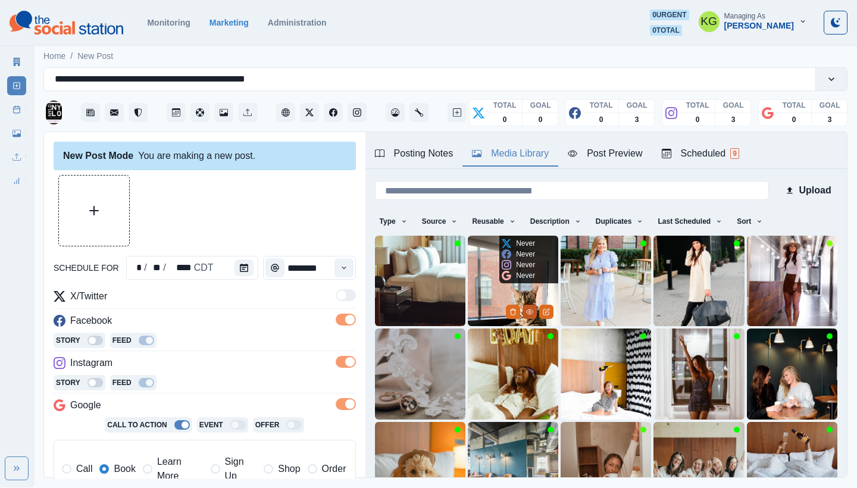
click at [526, 308] on icon "View Media" at bounding box center [529, 311] width 7 height 7
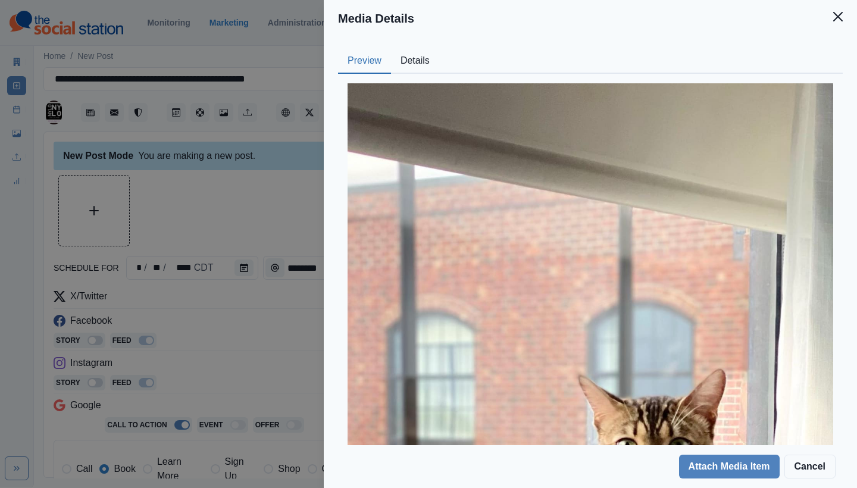
click at [418, 60] on button "Details" at bounding box center [415, 61] width 48 height 25
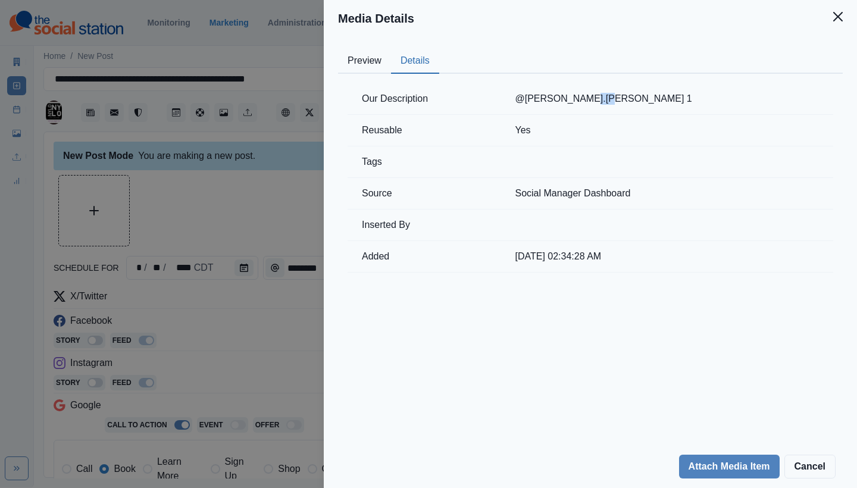
drag, startPoint x: 628, startPoint y: 98, endPoint x: 617, endPoint y: 98, distance: 11.3
click at [617, 98] on td "@kandis.poissot 1" at bounding box center [667, 99] width 333 height 32
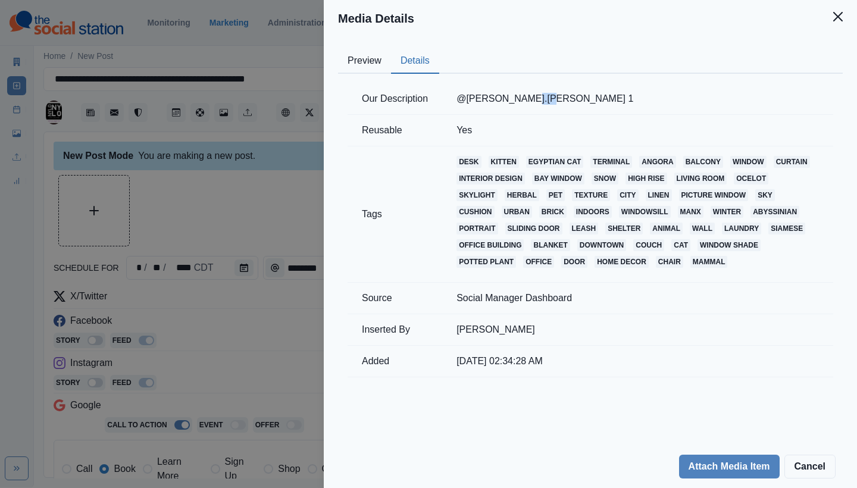
click at [599, 98] on td "@kandis.poissot 1" at bounding box center [637, 99] width 391 height 32
drag, startPoint x: 528, startPoint y: 99, endPoint x: 453, endPoint y: 99, distance: 75.6
click at [440, 98] on tr "Our Description @kandis.poissot 1" at bounding box center [591, 99] width 486 height 32
click at [458, 100] on td "@kandis.poissot 1" at bounding box center [637, 99] width 391 height 32
click at [529, 98] on td "@kandis.poissot 1" at bounding box center [637, 99] width 391 height 32
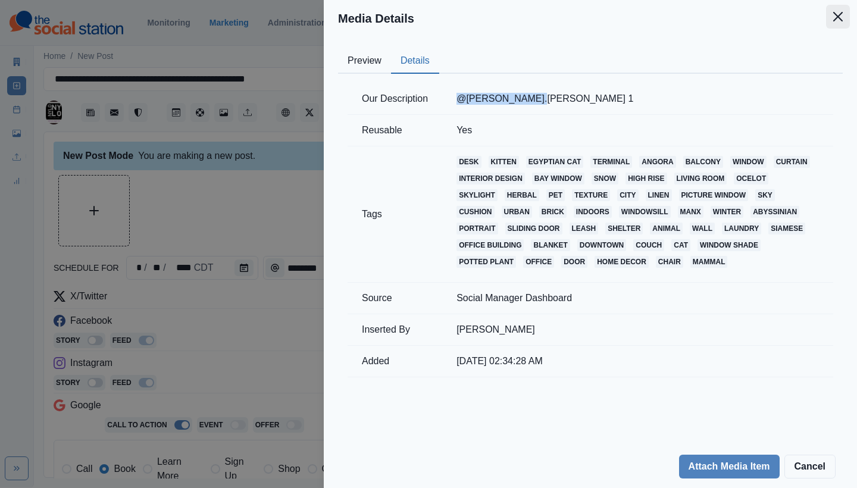
click at [844, 15] on button "Close" at bounding box center [838, 17] width 24 height 24
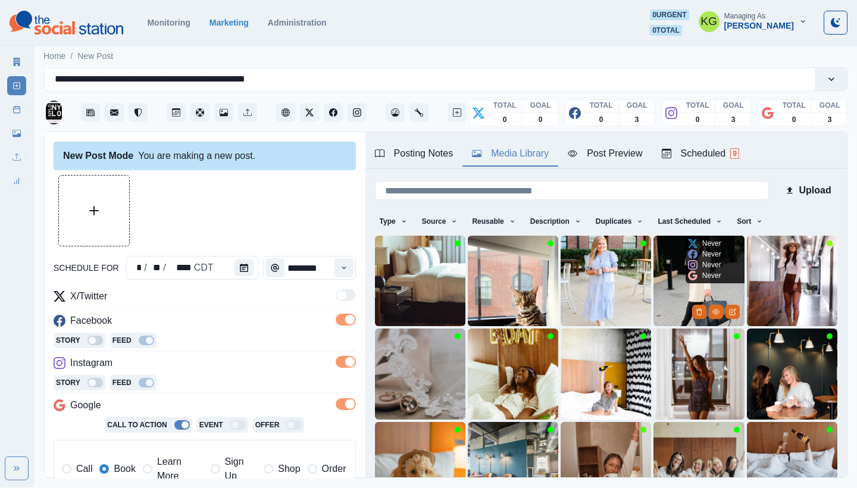
scroll to position [37, 0]
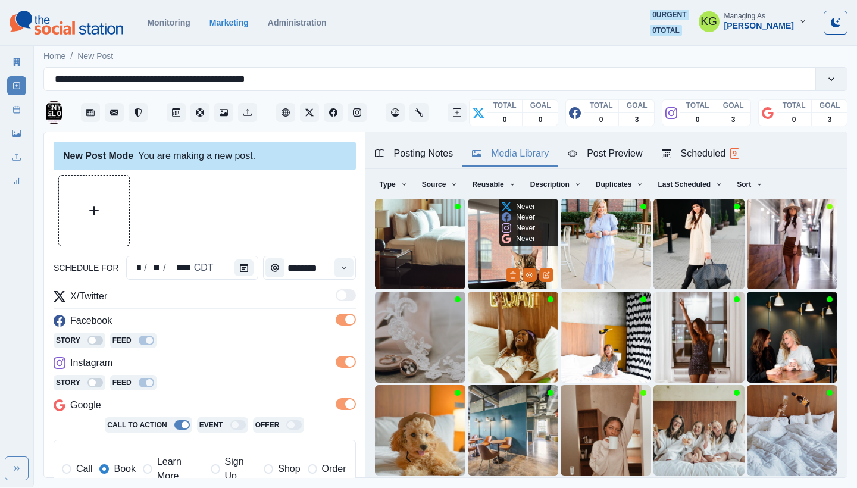
click at [487, 244] on img at bounding box center [513, 244] width 91 height 91
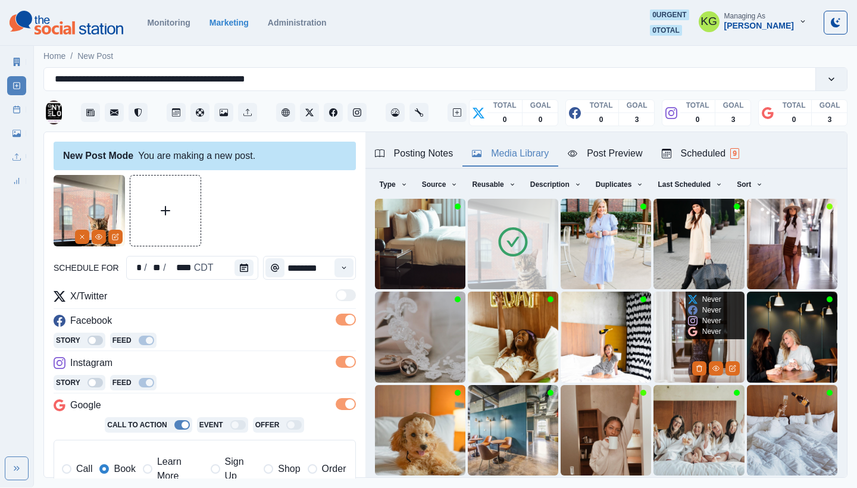
scroll to position [102, 0]
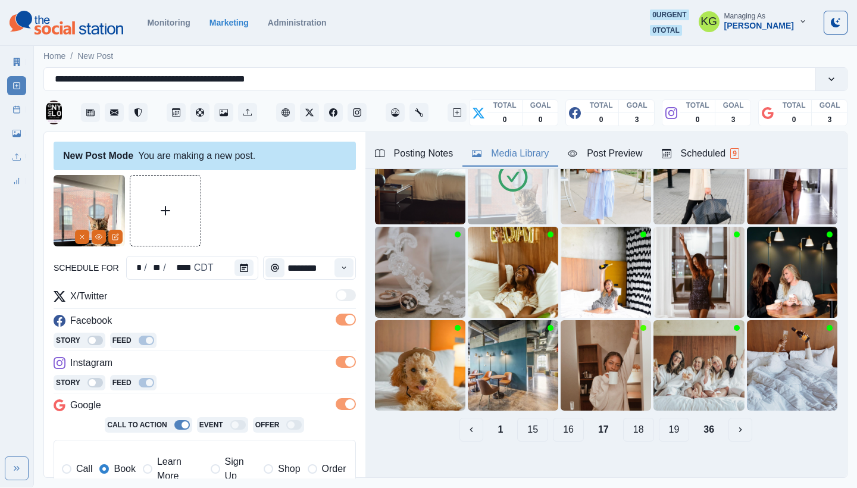
click at [625, 421] on button "18" at bounding box center [638, 430] width 31 height 24
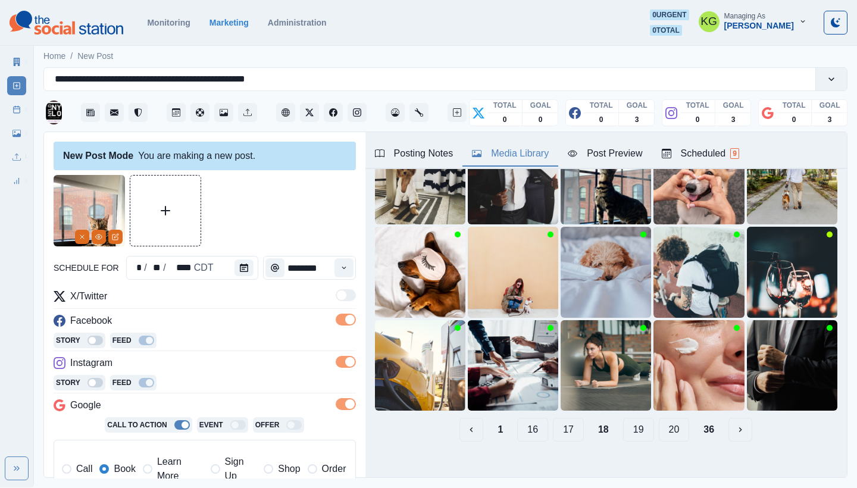
click at [623, 425] on button "19" at bounding box center [638, 430] width 31 height 24
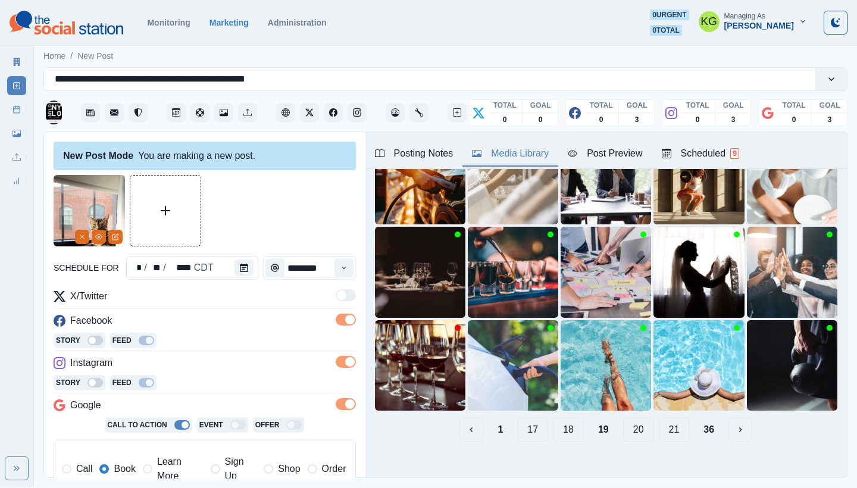
scroll to position [262, 0]
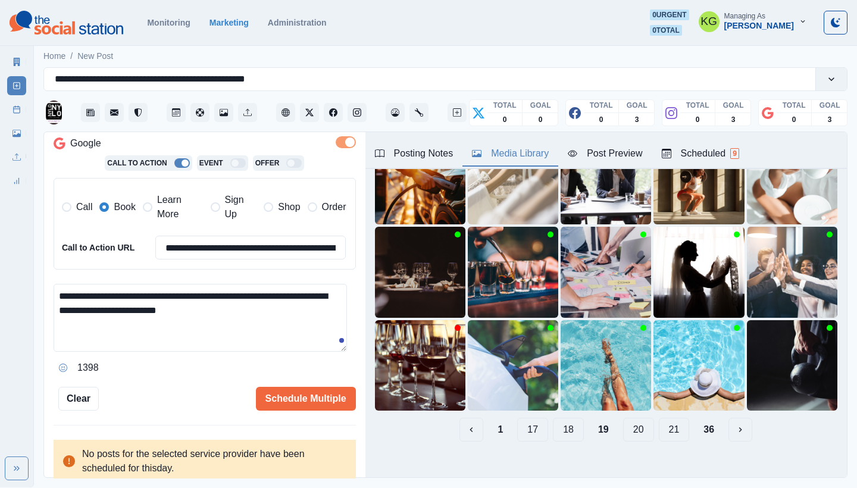
click at [252, 305] on textarea "**********" at bounding box center [201, 318] width 294 height 68
click at [60, 365] on icon "Opens Emoji Picker" at bounding box center [63, 368] width 8 height 8
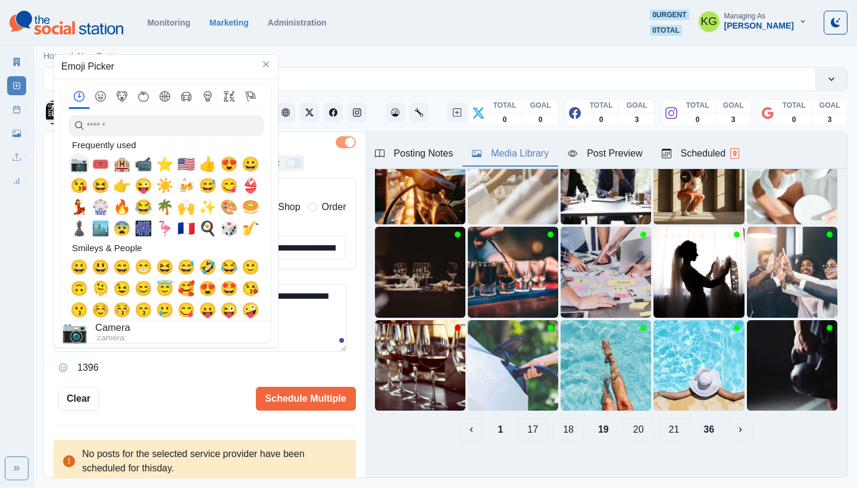
click at [76, 157] on span "📷" at bounding box center [79, 164] width 18 height 17
click at [298, 333] on textarea "**********" at bounding box center [201, 318] width 294 height 68
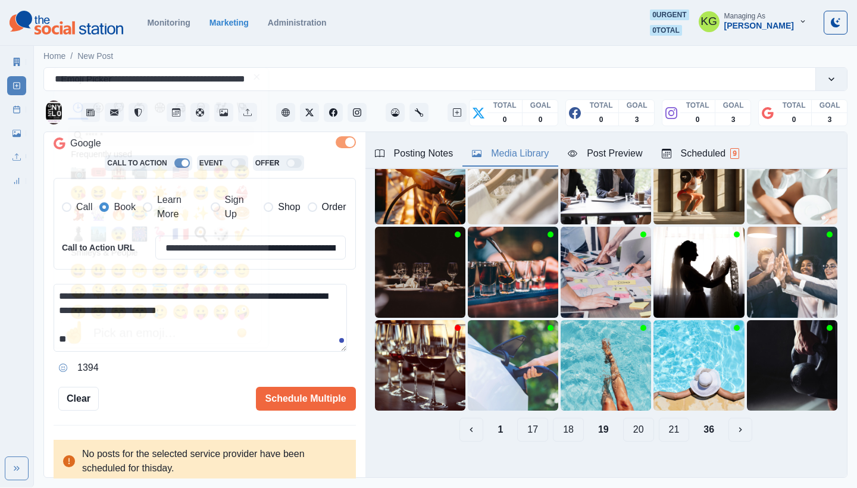
click at [294, 335] on textarea "**********" at bounding box center [201, 318] width 294 height 68
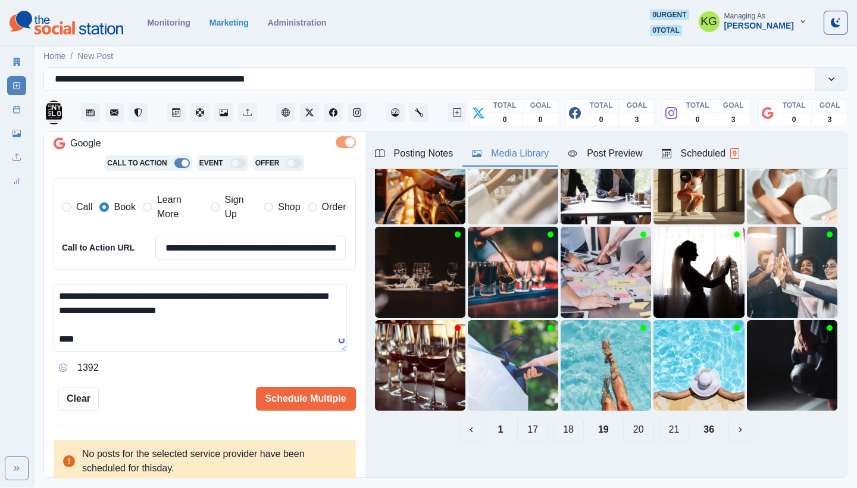
paste textarea "**********"
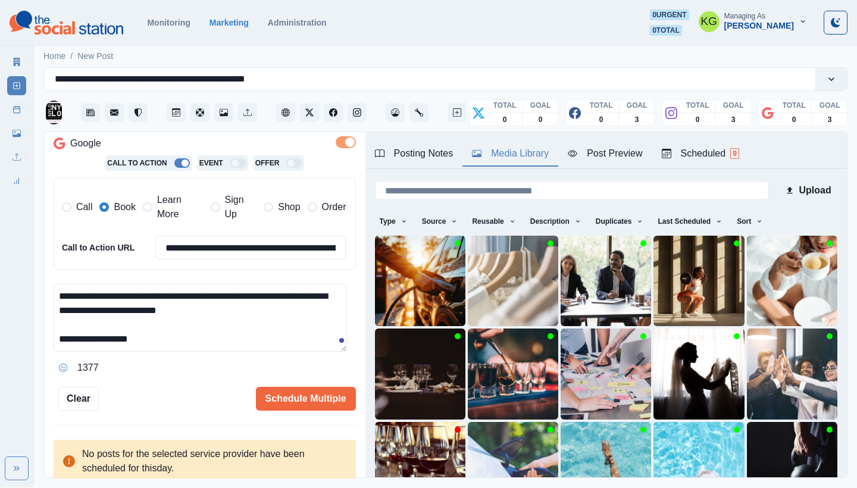
click at [428, 157] on div "Posting Notes" at bounding box center [414, 153] width 79 height 14
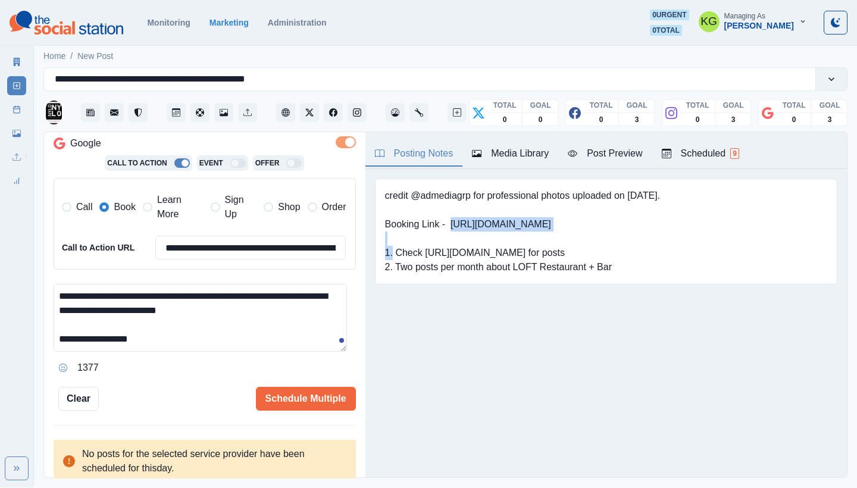
drag, startPoint x: 519, startPoint y: 223, endPoint x: 453, endPoint y: 226, distance: 66.8
click at [453, 226] on pre "credit @admediagrp for professional photos uploaded on [DATE]. Booking Link - […" at bounding box center [522, 232] width 275 height 86
drag, startPoint x: 164, startPoint y: 314, endPoint x: 212, endPoint y: 307, distance: 48.1
click at [165, 314] on textarea "**********" at bounding box center [201, 318] width 294 height 68
drag, startPoint x: 220, startPoint y: 307, endPoint x: 235, endPoint y: 359, distance: 54.5
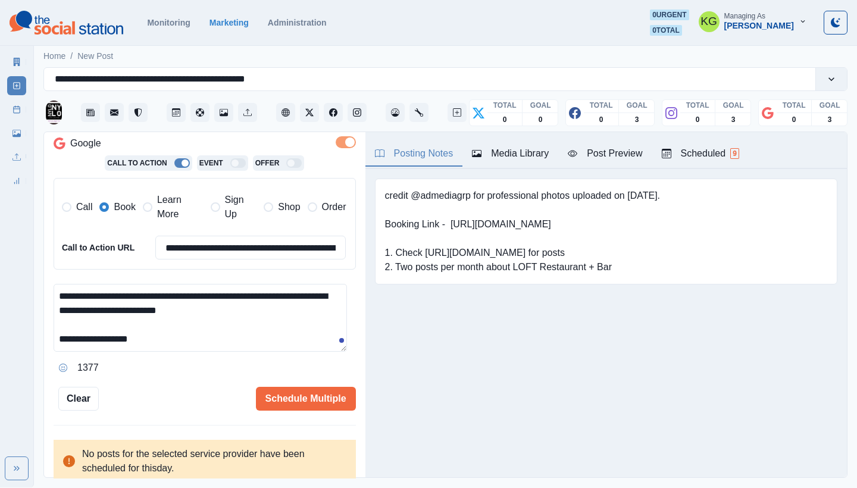
click at [220, 307] on textarea "**********" at bounding box center [201, 318] width 294 height 68
paste textarea "**********"
drag, startPoint x: 265, startPoint y: 305, endPoint x: 233, endPoint y: 304, distance: 32.2
click at [233, 304] on textarea "**********" at bounding box center [201, 318] width 294 height 68
click at [219, 337] on textarea "**********" at bounding box center [201, 318] width 294 height 68
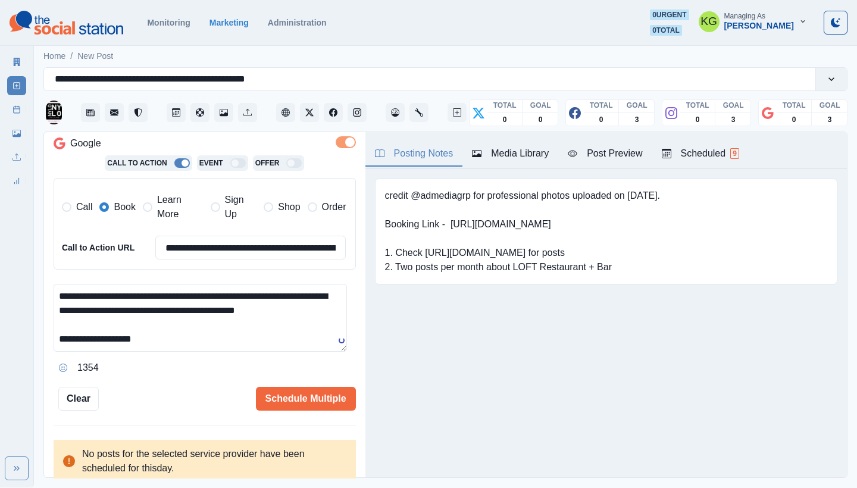
type textarea "**********"
click at [64, 366] on icon "Opens Emoji Picker" at bounding box center [63, 368] width 8 height 8
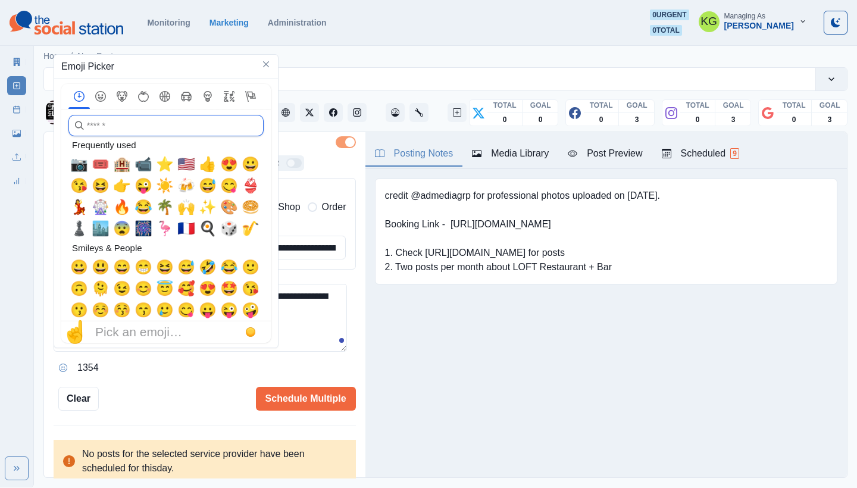
click at [156, 124] on input "search" at bounding box center [165, 125] width 195 height 21
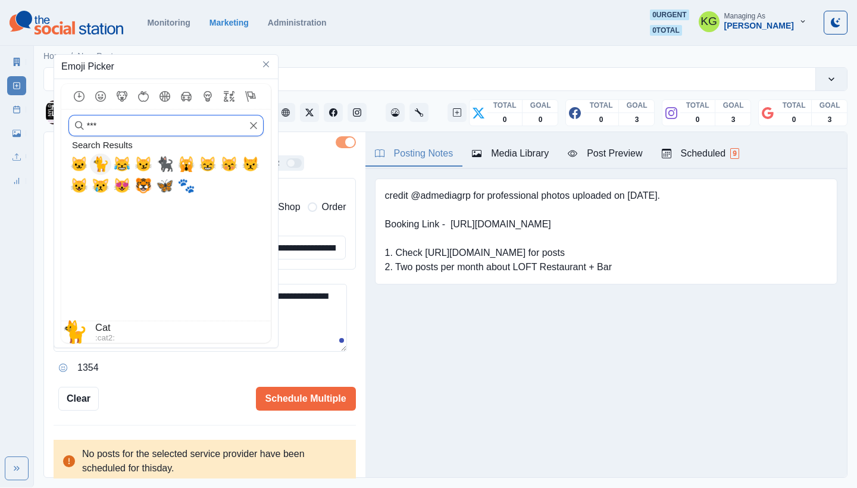
type input "***"
click at [102, 159] on span "🐈" at bounding box center [101, 164] width 18 height 17
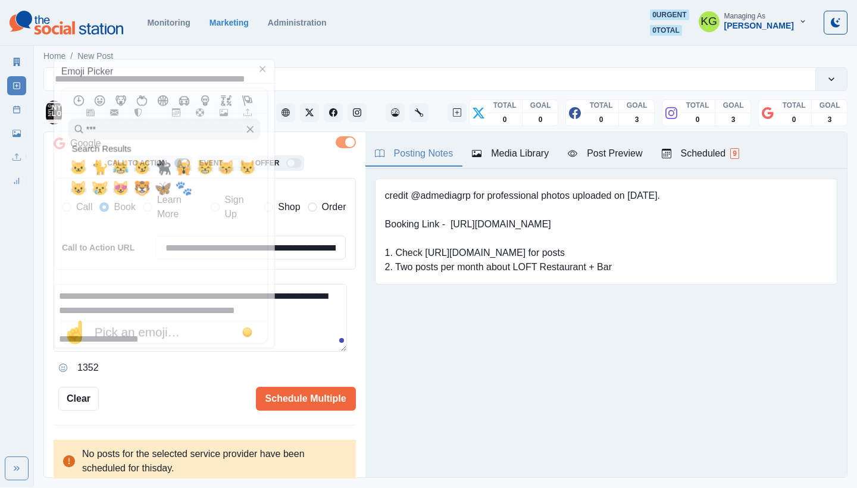
click at [297, 325] on textarea "**********" at bounding box center [201, 318] width 294 height 68
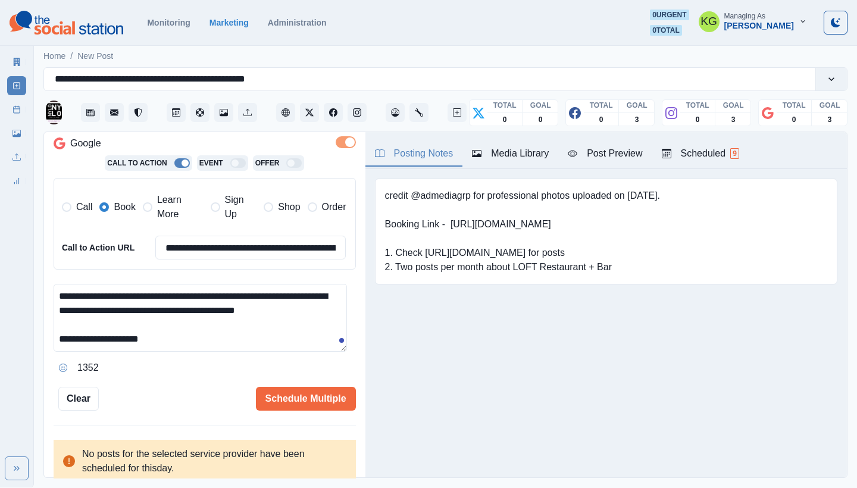
drag, startPoint x: 160, startPoint y: 333, endPoint x: 151, endPoint y: 333, distance: 8.9
click at [151, 333] on textarea "**********" at bounding box center [201, 318] width 294 height 68
click at [66, 288] on textarea "**********" at bounding box center [201, 318] width 294 height 68
click at [61, 289] on textarea "**********" at bounding box center [201, 318] width 294 height 68
paste textarea "**"
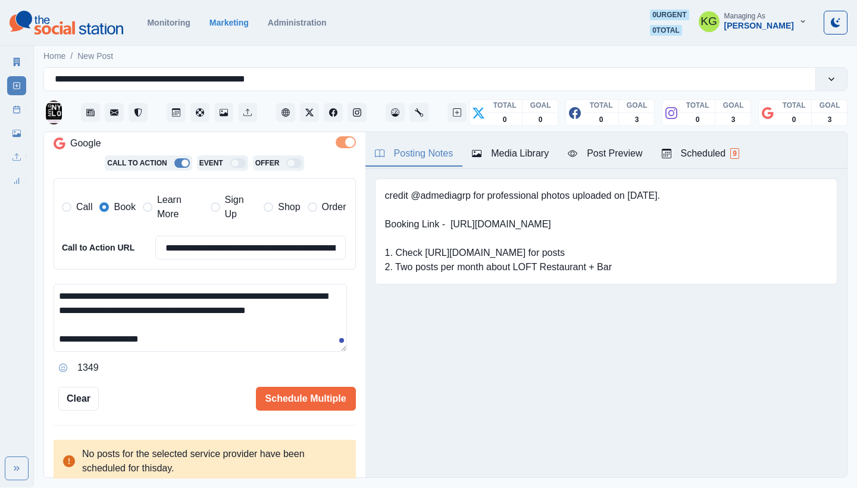
click at [189, 333] on textarea "**********" at bounding box center [201, 318] width 294 height 68
click at [188, 330] on textarea "**********" at bounding box center [201, 318] width 294 height 68
type textarea "**********"
click at [266, 387] on button "Schedule Multiple" at bounding box center [306, 399] width 100 height 24
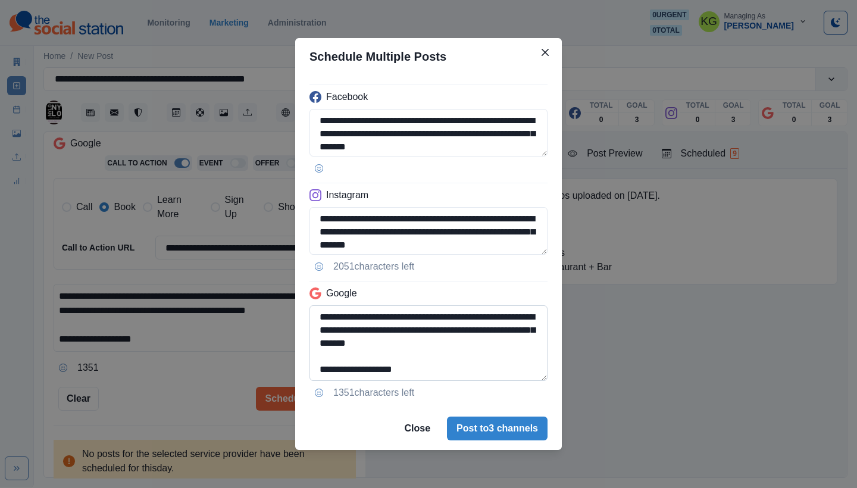
click at [514, 381] on textarea "**********" at bounding box center [429, 343] width 238 height 76
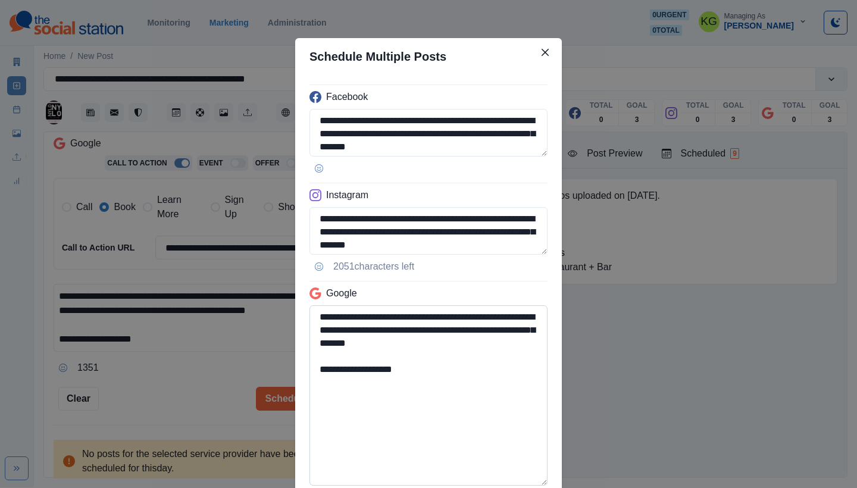
drag, startPoint x: 472, startPoint y: 392, endPoint x: 451, endPoint y: 349, distance: 47.9
click at [472, 392] on textarea "**********" at bounding box center [429, 395] width 238 height 180
drag, startPoint x: 438, startPoint y: 343, endPoint x: 339, endPoint y: 341, distance: 98.3
click at [339, 341] on textarea "**********" at bounding box center [429, 395] width 238 height 180
type textarea "**********"
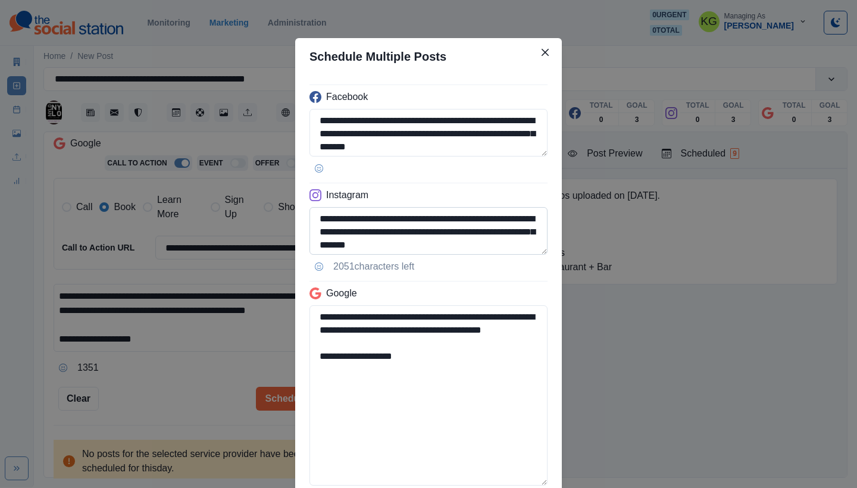
drag, startPoint x: 427, startPoint y: 245, endPoint x: 514, endPoint y: 246, distance: 87.5
click at [514, 246] on textarea "**********" at bounding box center [429, 231] width 238 height 48
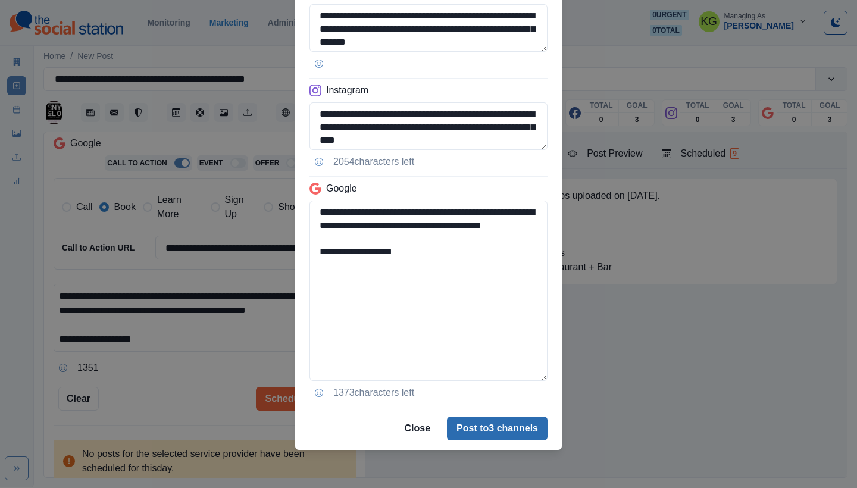
type textarea "**********"
click at [485, 430] on button "Post to 3 channels" at bounding box center [497, 429] width 101 height 24
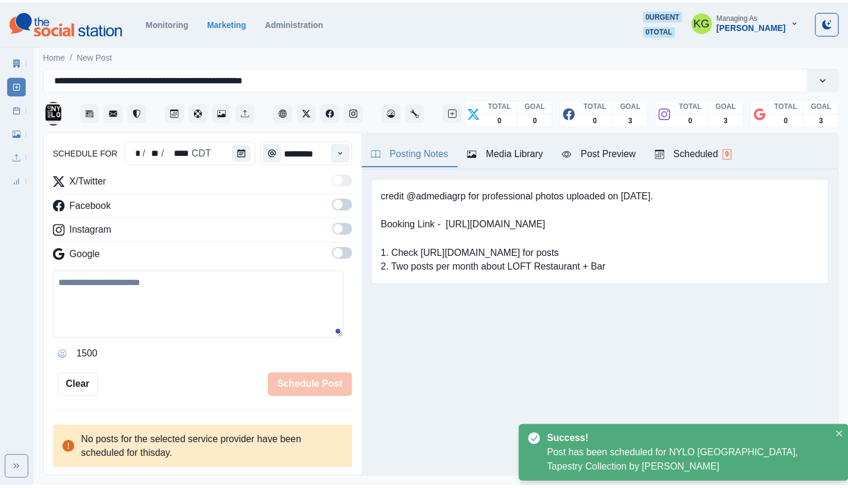
scroll to position [73, 0]
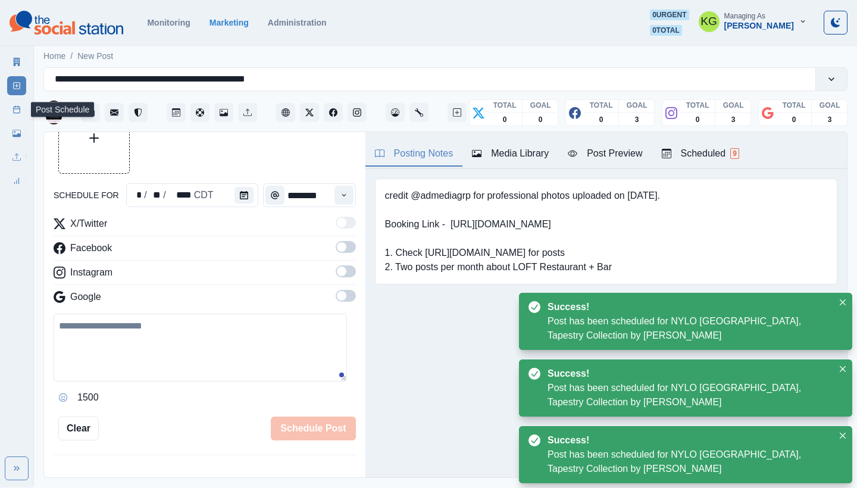
click at [15, 113] on icon at bounding box center [17, 109] width 8 height 8
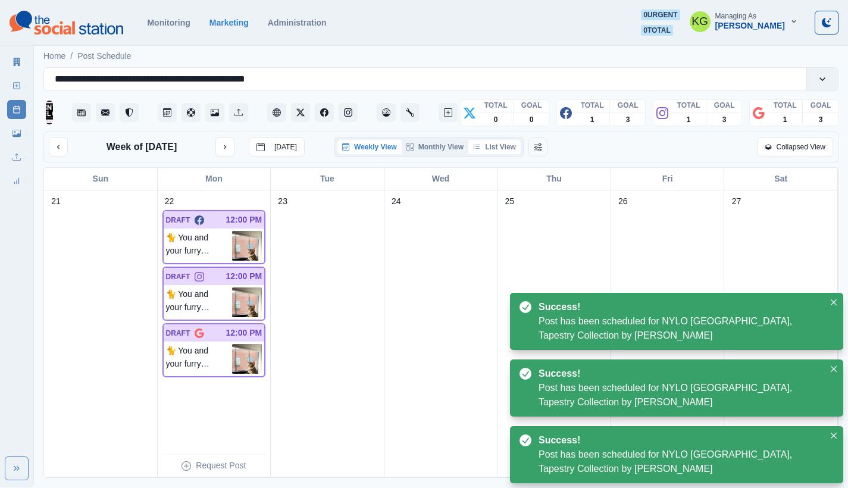
click at [508, 148] on button "List View" at bounding box center [495, 147] width 52 height 14
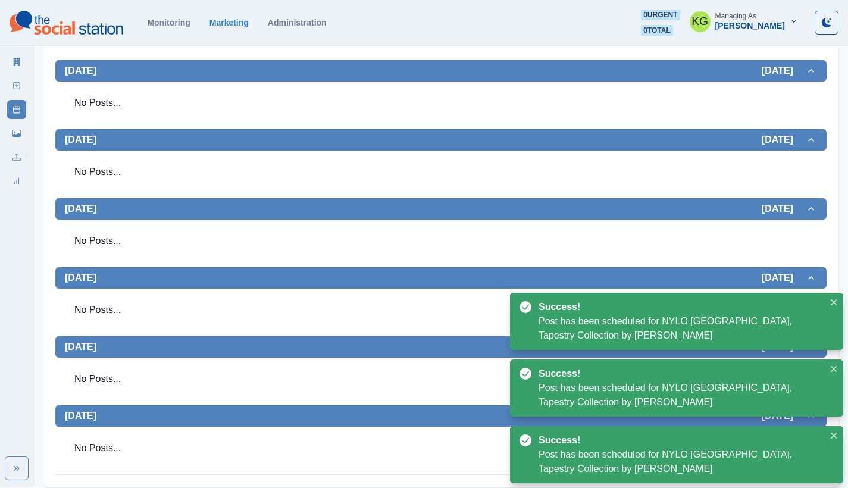
scroll to position [166, 0]
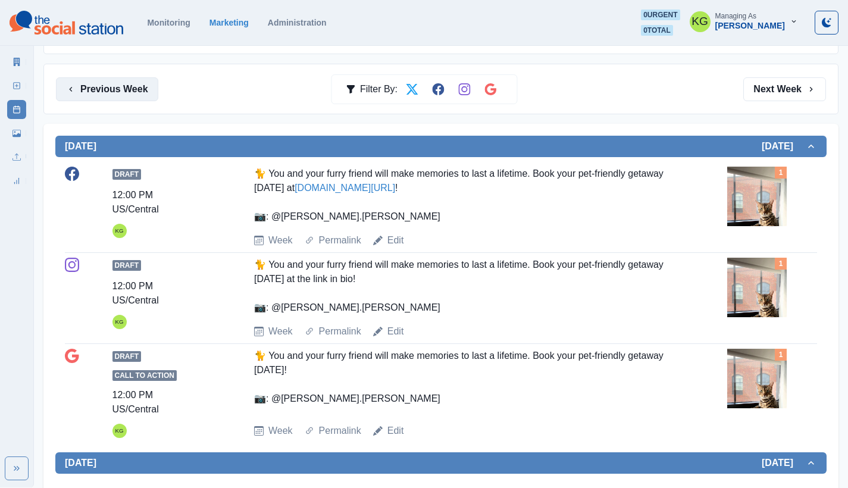
click at [82, 93] on button "Previous Week" at bounding box center [107, 89] width 102 height 24
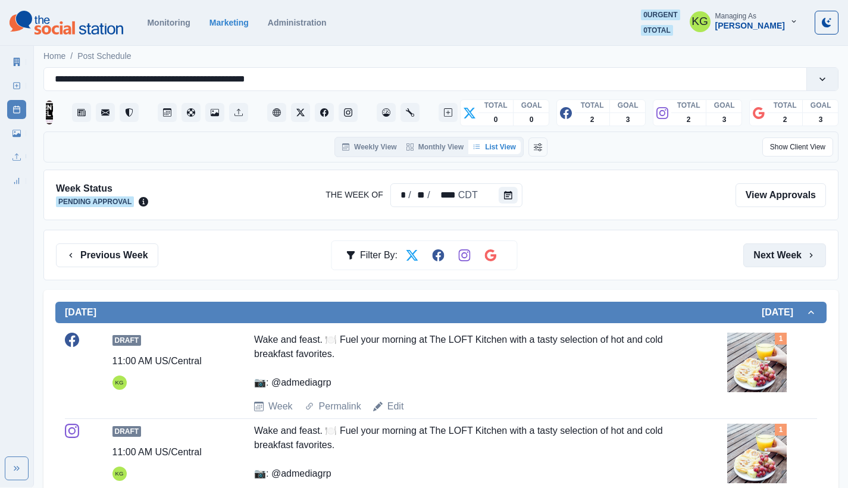
click at [804, 255] on button "Next Week" at bounding box center [785, 256] width 83 height 24
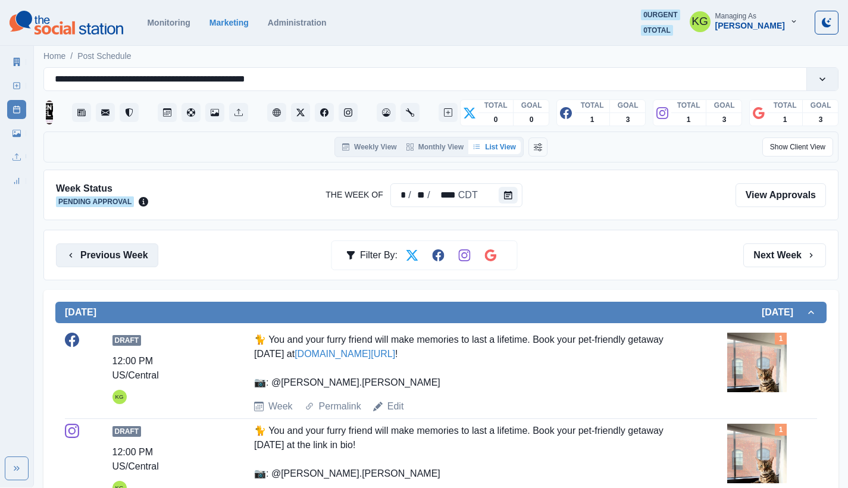
click at [88, 250] on button "Previous Week" at bounding box center [107, 256] width 102 height 24
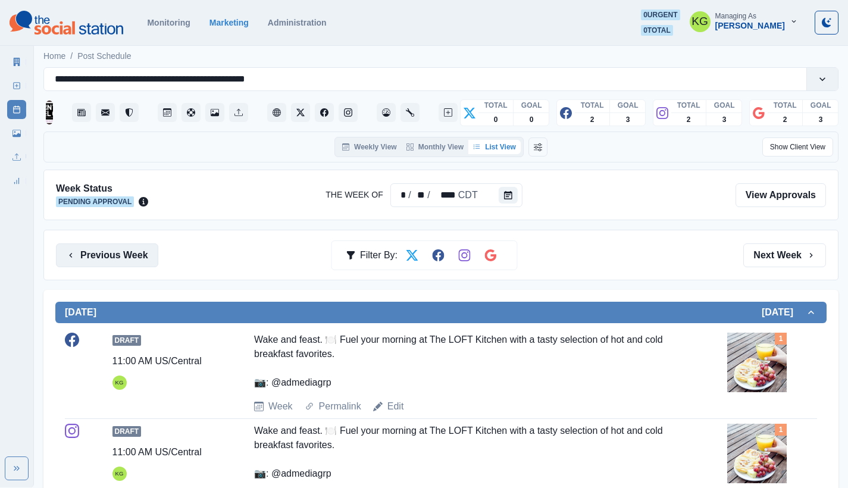
click at [88, 250] on button "Previous Week" at bounding box center [107, 256] width 102 height 24
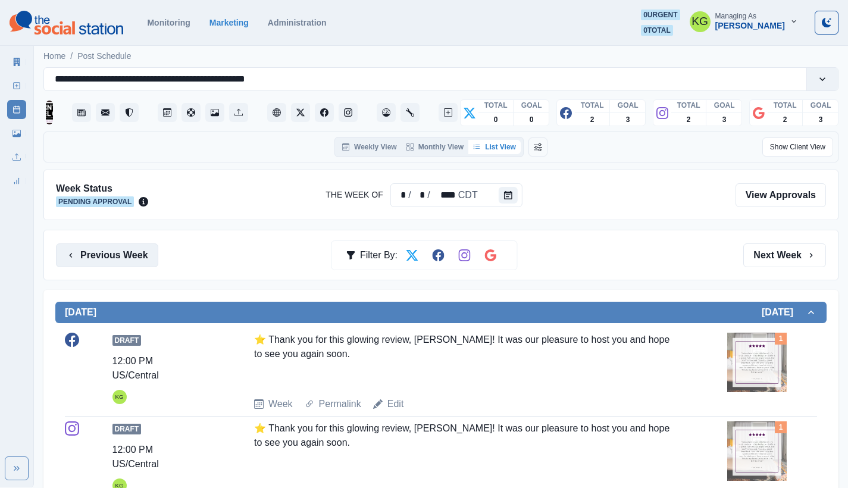
click at [88, 250] on button "Previous Week" at bounding box center [107, 256] width 102 height 24
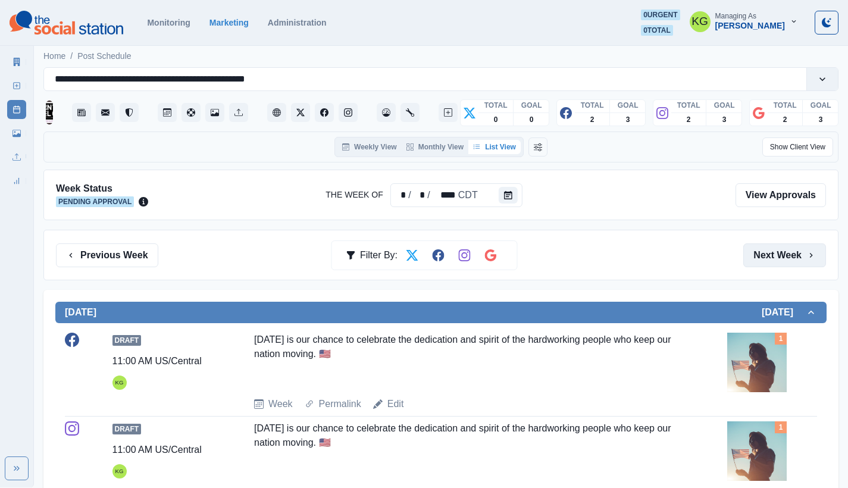
click at [805, 257] on button "Next Week" at bounding box center [785, 256] width 83 height 24
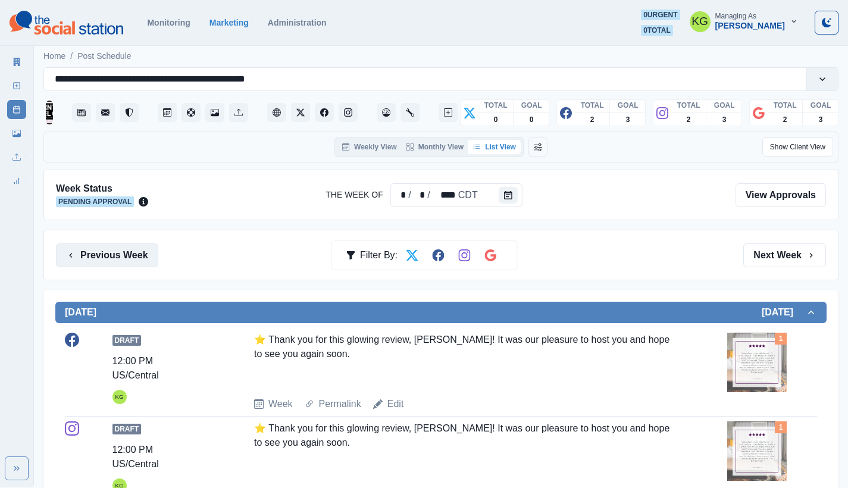
click at [127, 265] on button "Previous Week" at bounding box center [107, 256] width 102 height 24
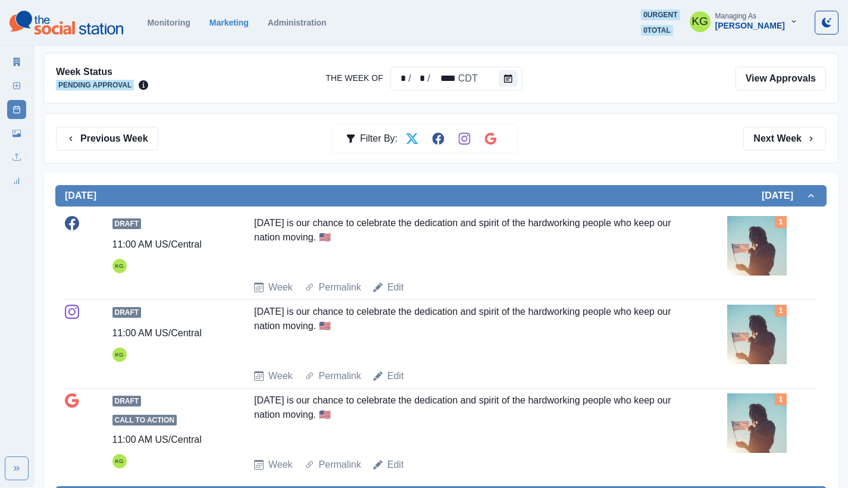
scroll to position [114, 0]
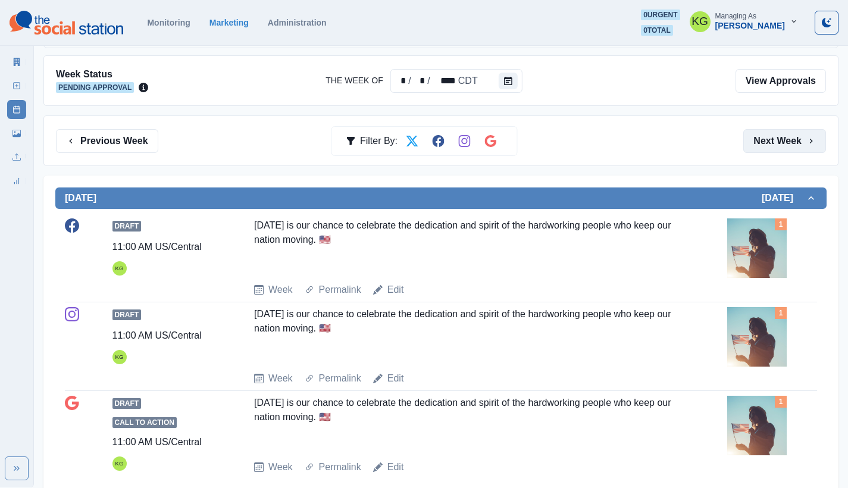
click at [769, 137] on button "Next Week" at bounding box center [785, 141] width 83 height 24
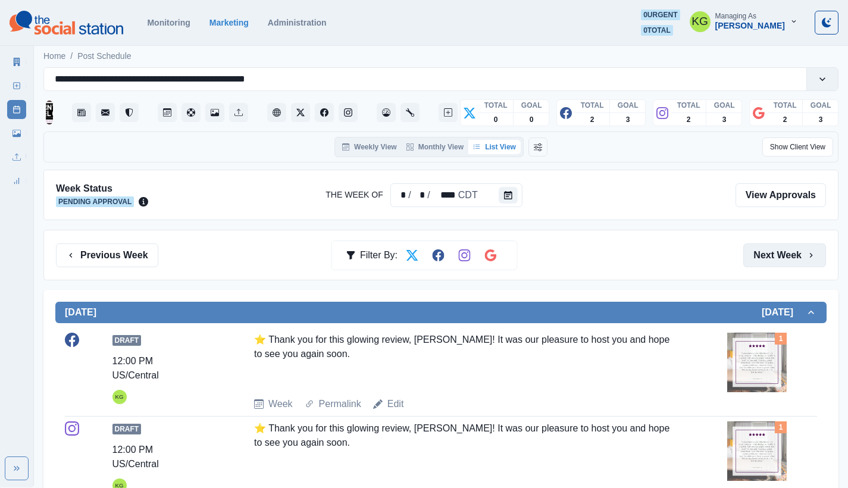
click at [769, 256] on button "Next Week" at bounding box center [785, 256] width 83 height 24
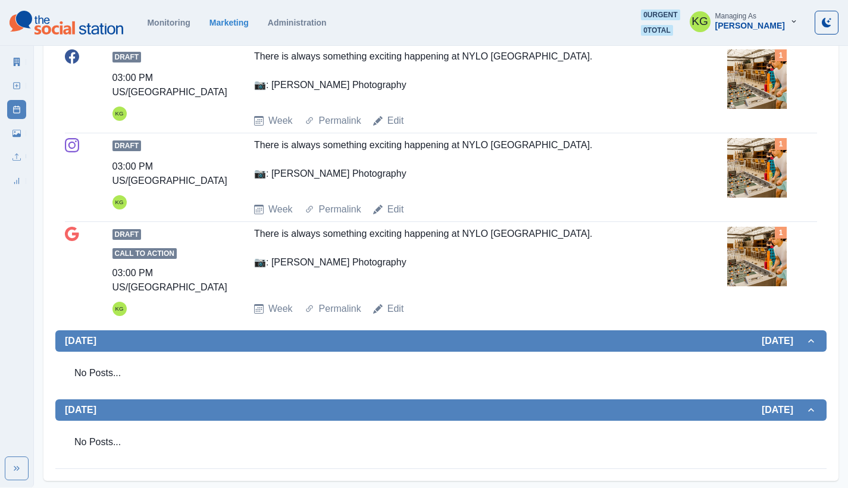
scroll to position [32, 0]
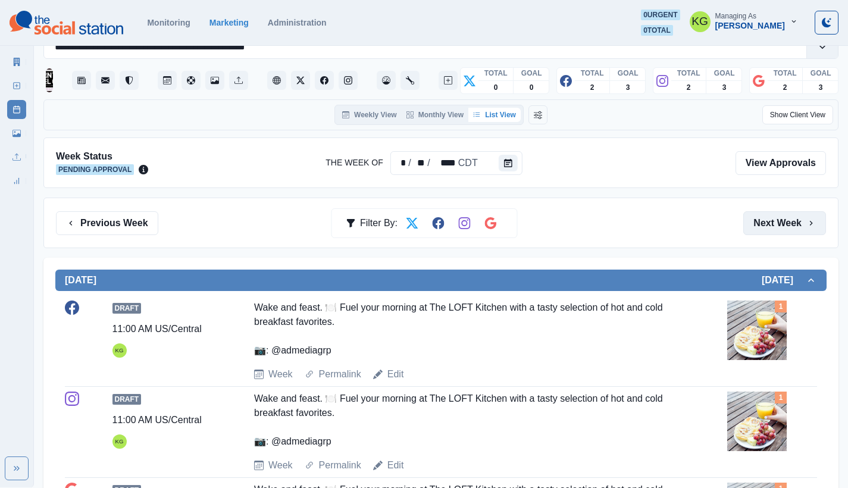
click at [769, 213] on button "Next Week" at bounding box center [785, 223] width 83 height 24
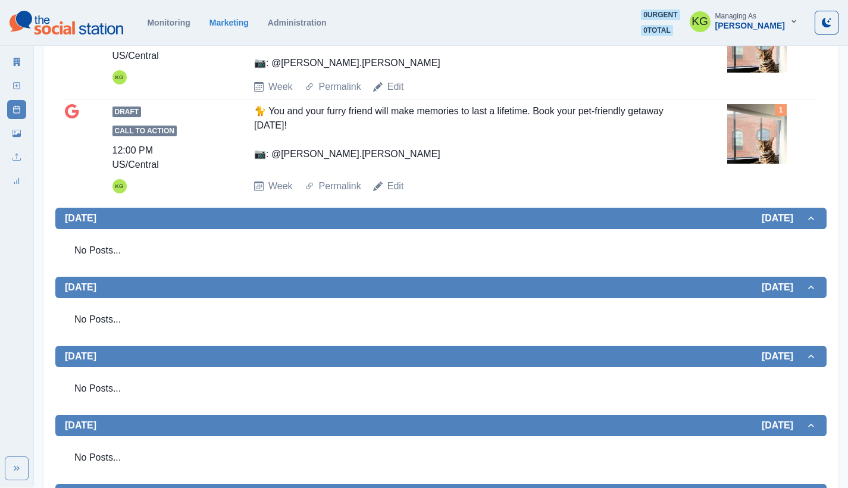
scroll to position [559, 0]
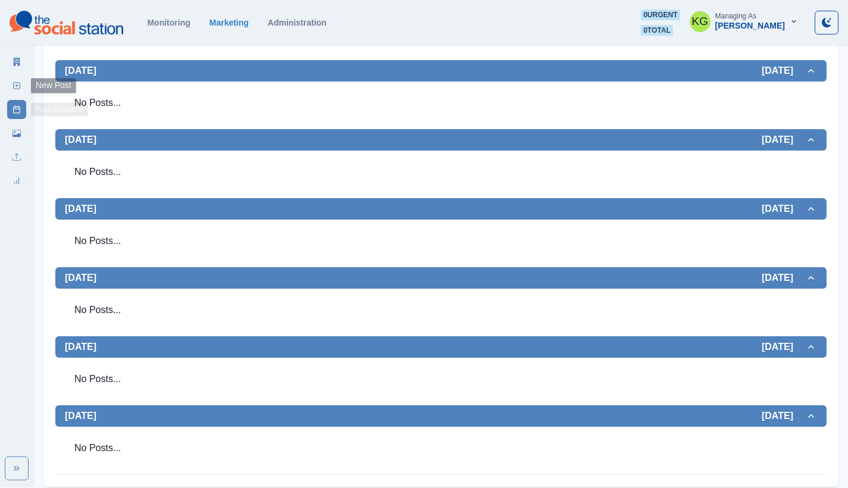
click at [18, 85] on icon at bounding box center [17, 86] width 8 height 8
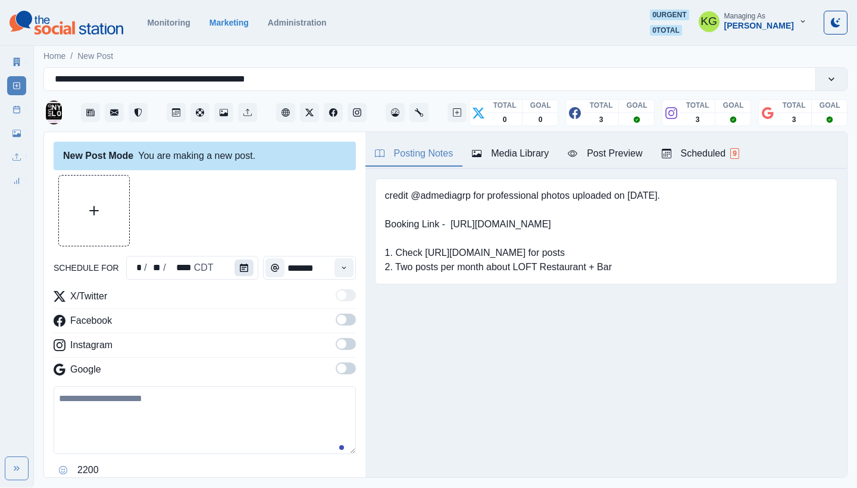
click at [240, 266] on icon "Calendar" at bounding box center [244, 268] width 8 height 8
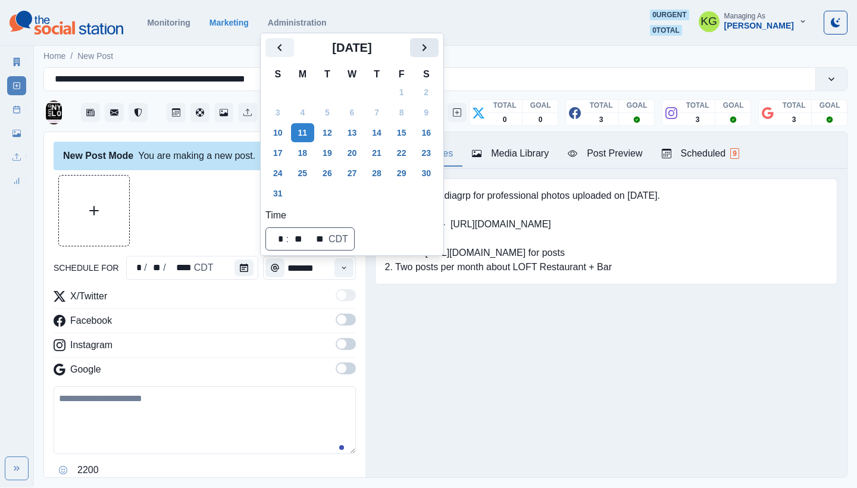
click at [429, 52] on icon "Next" at bounding box center [424, 47] width 14 height 14
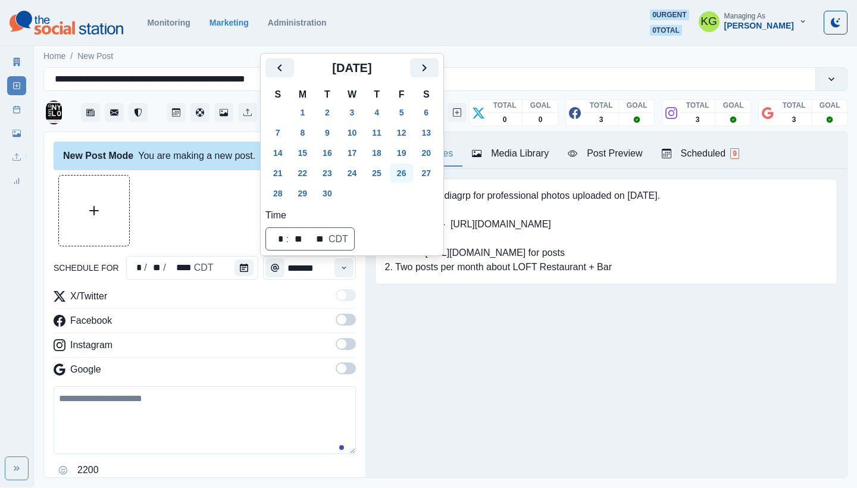
click at [398, 169] on button "26" at bounding box center [402, 173] width 24 height 19
click at [468, 365] on div "Posting Notes Media Library Post Preview Scheduled 9 credit @admediagrp for pro…" at bounding box center [607, 304] width 482 height 345
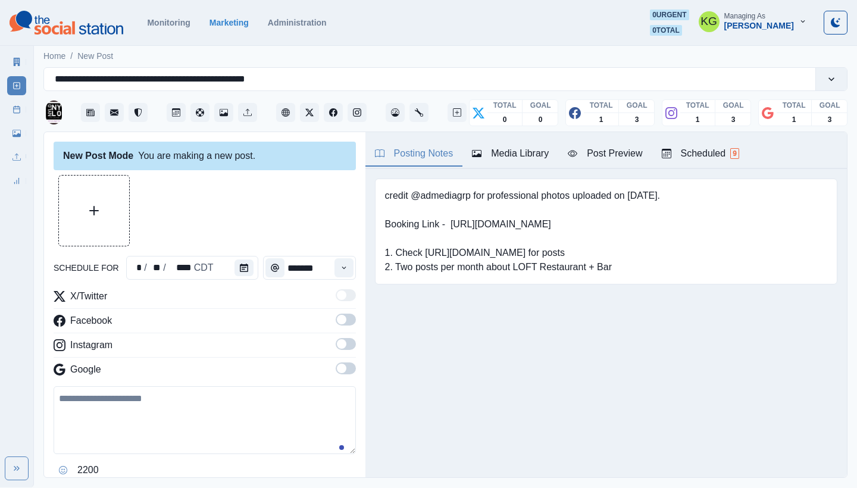
click at [338, 372] on span at bounding box center [346, 369] width 20 height 12
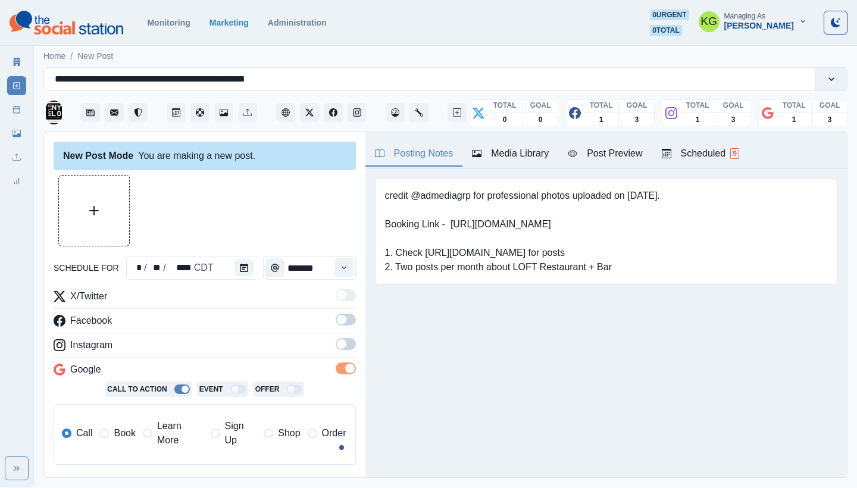
drag, startPoint x: 332, startPoint y: 352, endPoint x: 337, endPoint y: 333, distance: 19.8
click at [336, 352] on label at bounding box center [346, 347] width 20 height 19
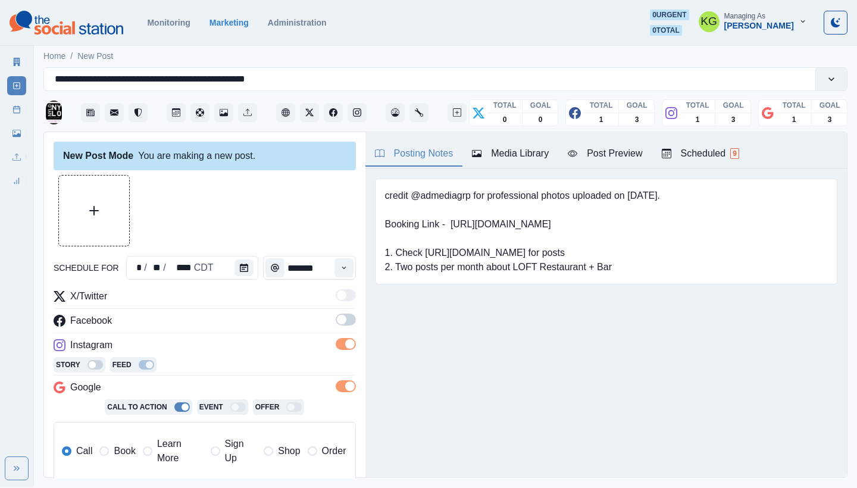
click at [337, 318] on span at bounding box center [342, 320] width 10 height 10
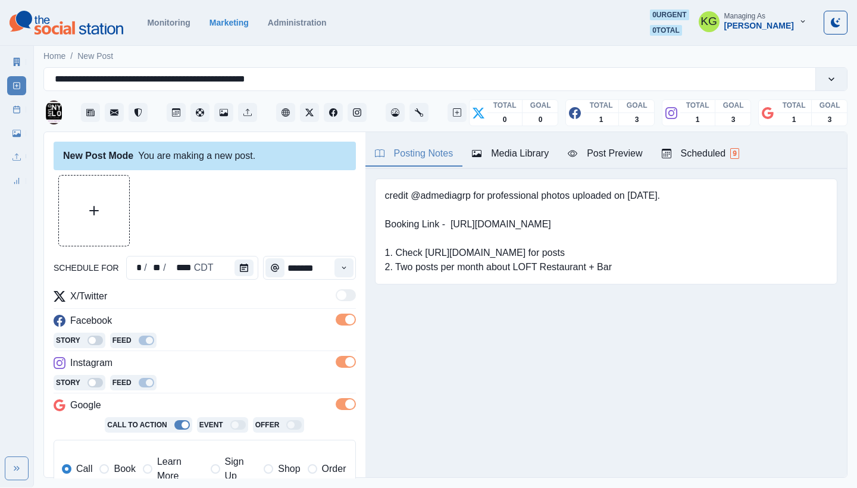
scroll to position [239, 0]
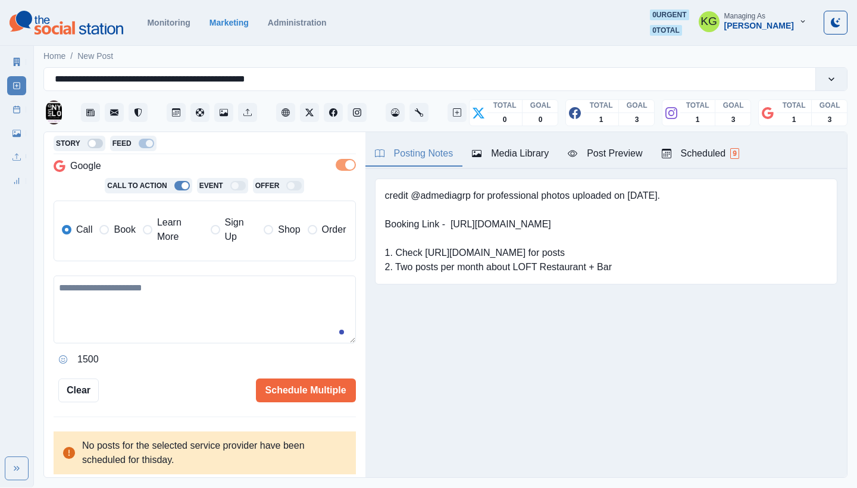
click at [127, 238] on label "Book" at bounding box center [117, 230] width 36 height 29
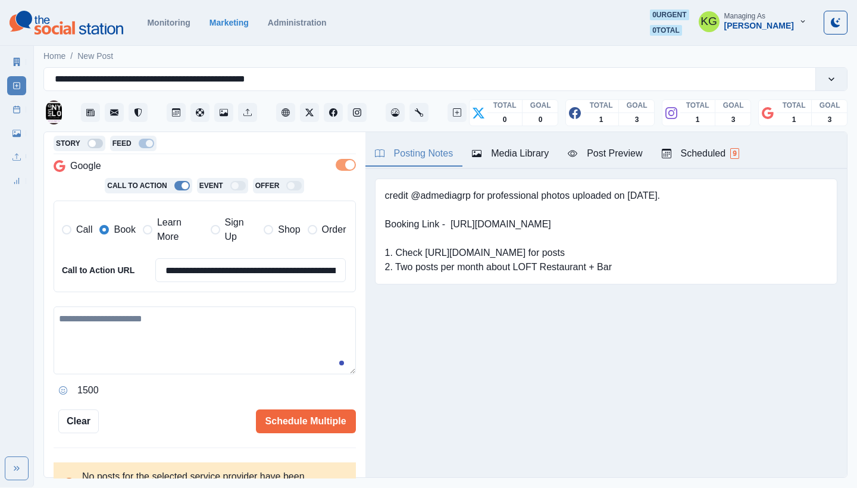
click at [166, 339] on textarea at bounding box center [205, 341] width 302 height 68
paste textarea "**********"
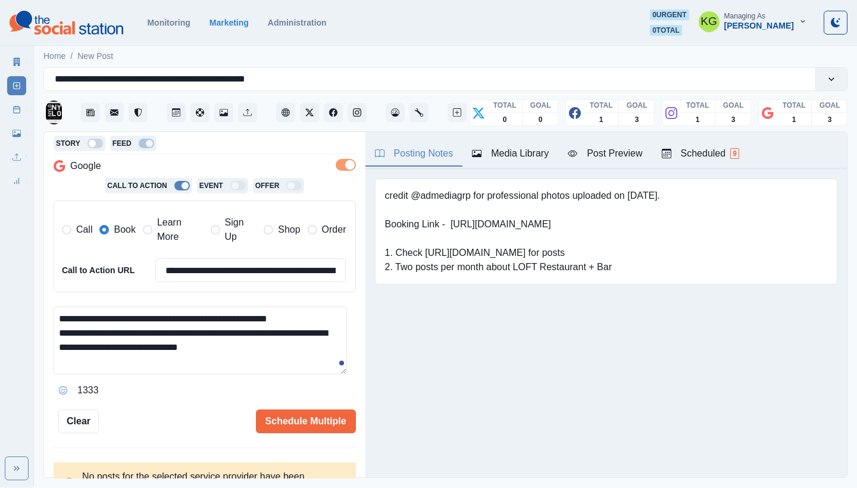
click at [57, 330] on textarea "**********" at bounding box center [201, 341] width 294 height 68
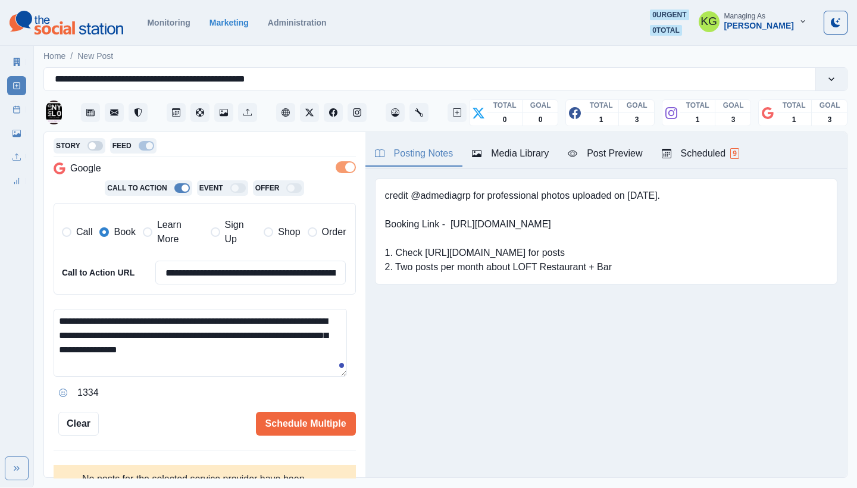
scroll to position [1, 0]
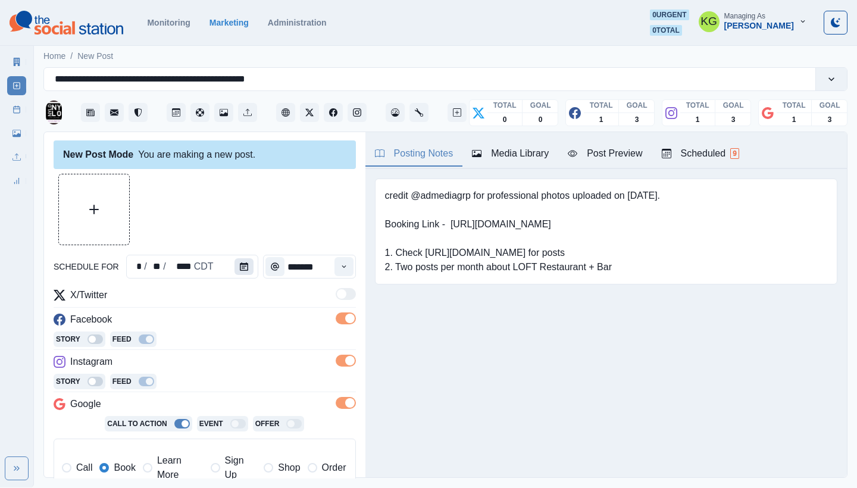
click at [243, 266] on icon "Calendar" at bounding box center [244, 267] width 8 height 8
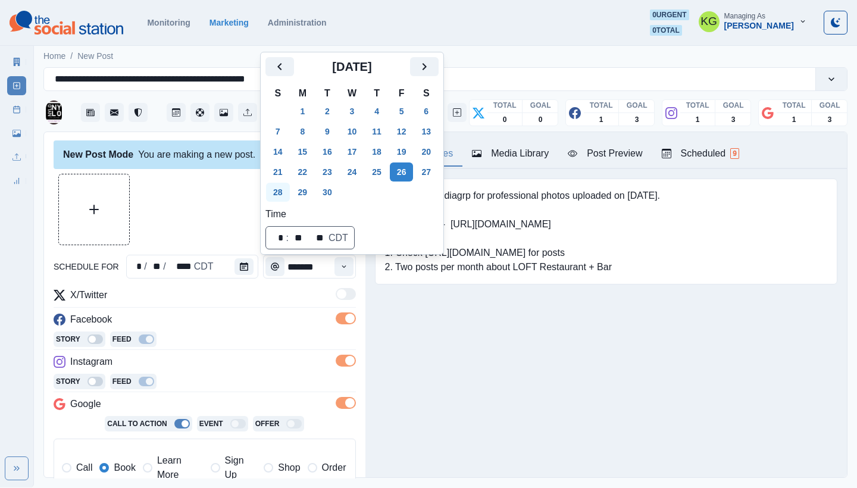
click at [279, 192] on button "28" at bounding box center [278, 192] width 24 height 19
click at [433, 375] on div "Posting Notes Media Library Post Preview Scheduled 9 credit @admediagrp for pro…" at bounding box center [607, 304] width 482 height 345
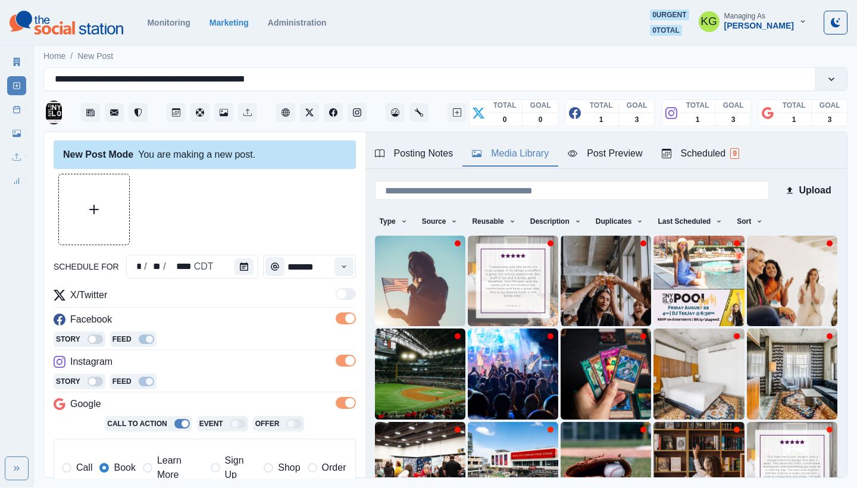
click at [517, 147] on div "Media Library" at bounding box center [510, 153] width 77 height 14
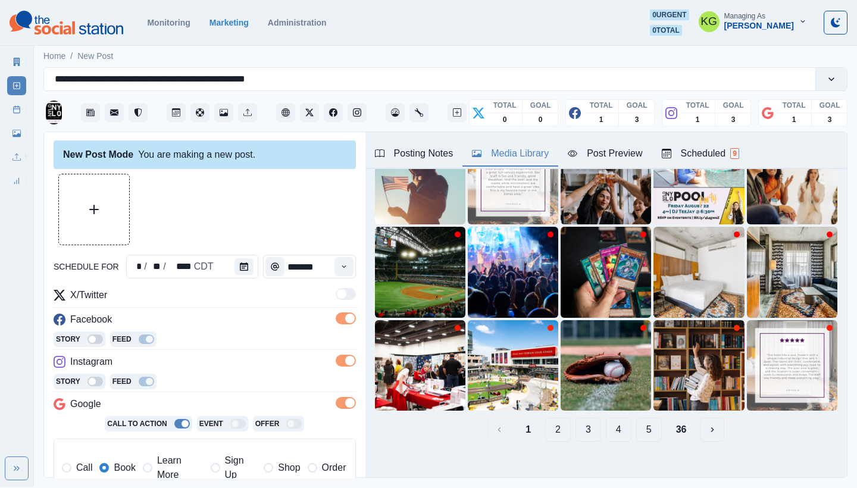
click at [608, 422] on button "4" at bounding box center [619, 430] width 26 height 24
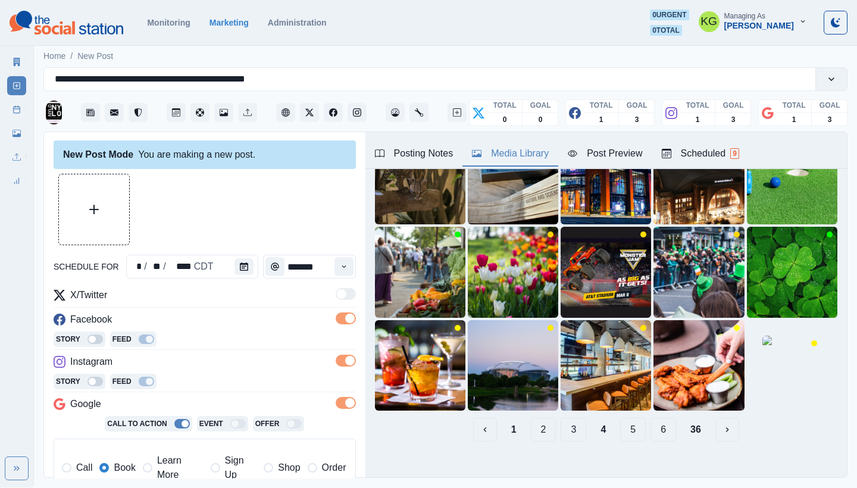
click at [621, 420] on button "5" at bounding box center [633, 430] width 26 height 24
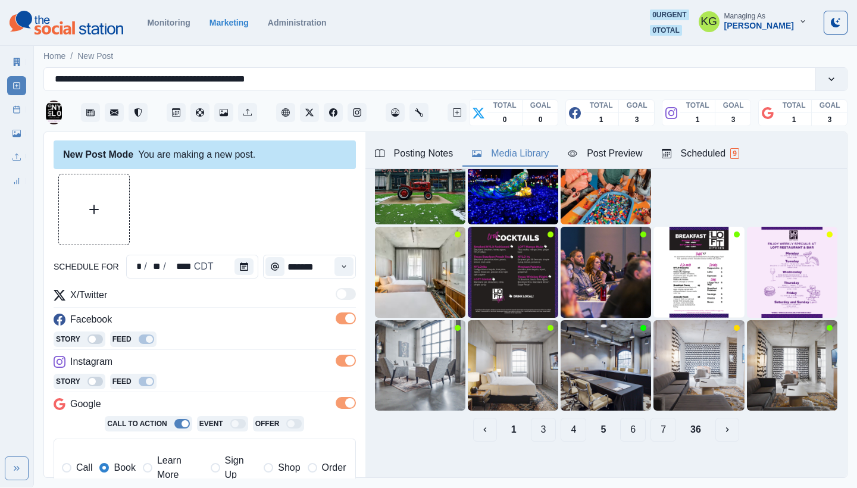
click at [623, 424] on button "6" at bounding box center [633, 430] width 26 height 24
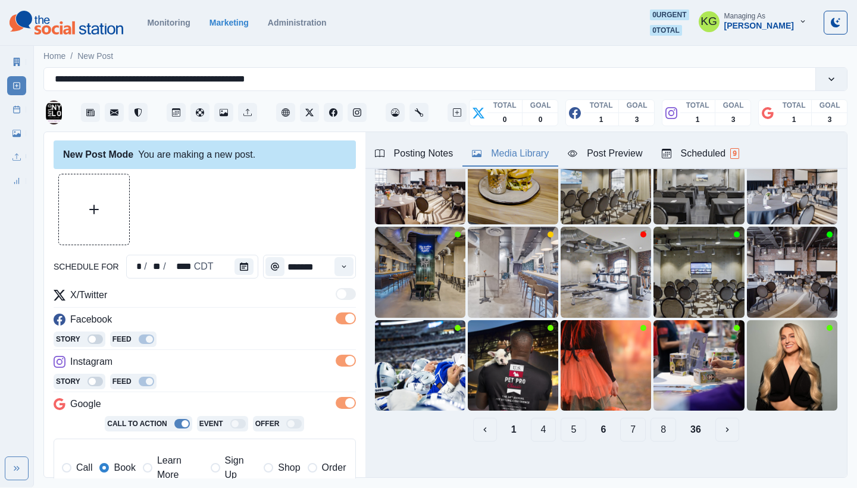
click at [623, 424] on button "7" at bounding box center [633, 430] width 26 height 24
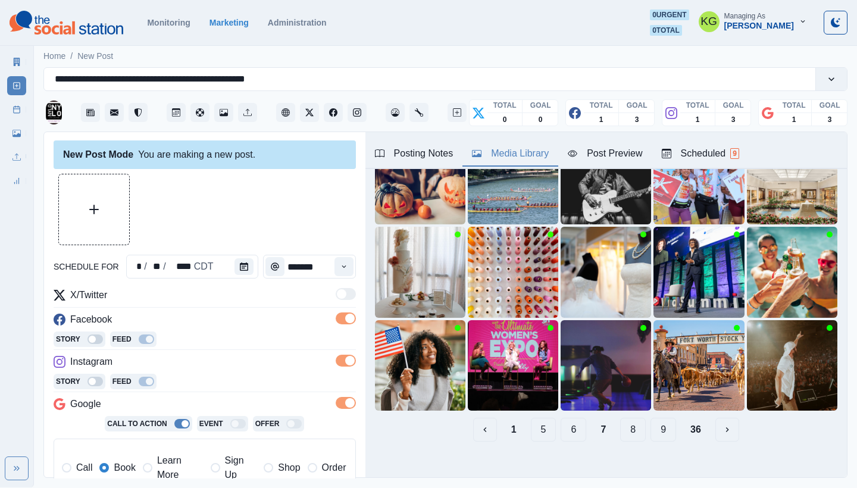
click at [627, 420] on button "8" at bounding box center [633, 430] width 26 height 24
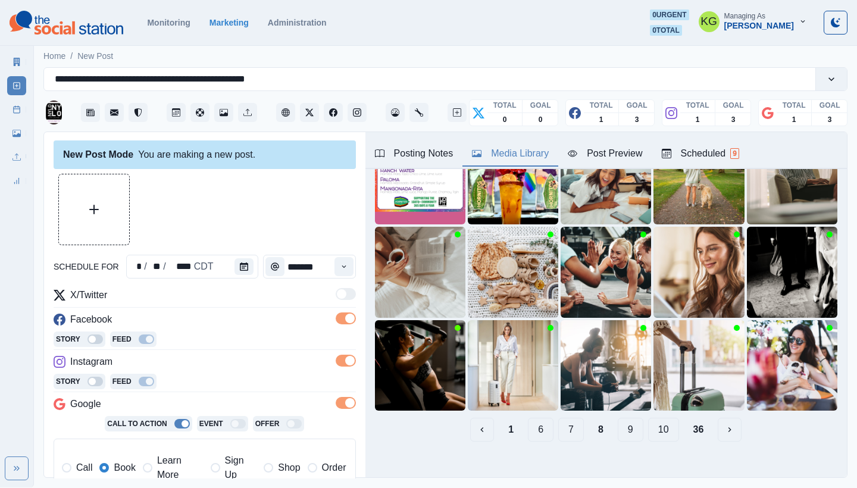
click at [628, 422] on button "9" at bounding box center [631, 430] width 26 height 24
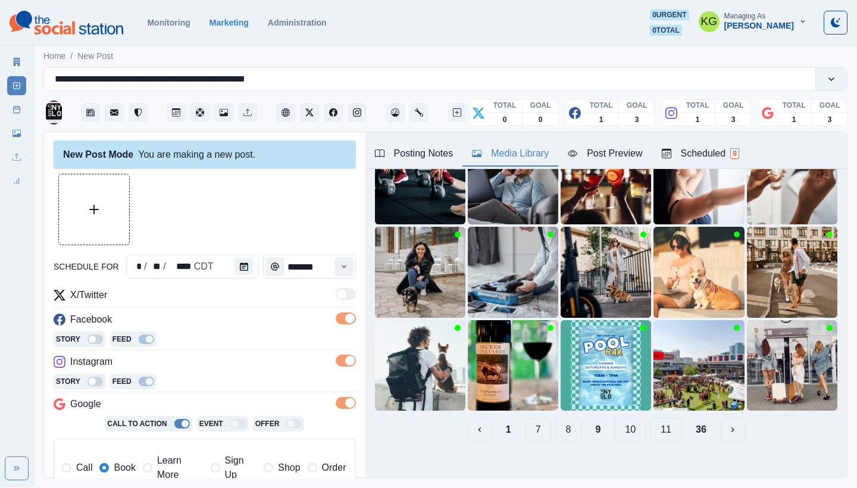
click at [623, 420] on button "10" at bounding box center [630, 430] width 31 height 24
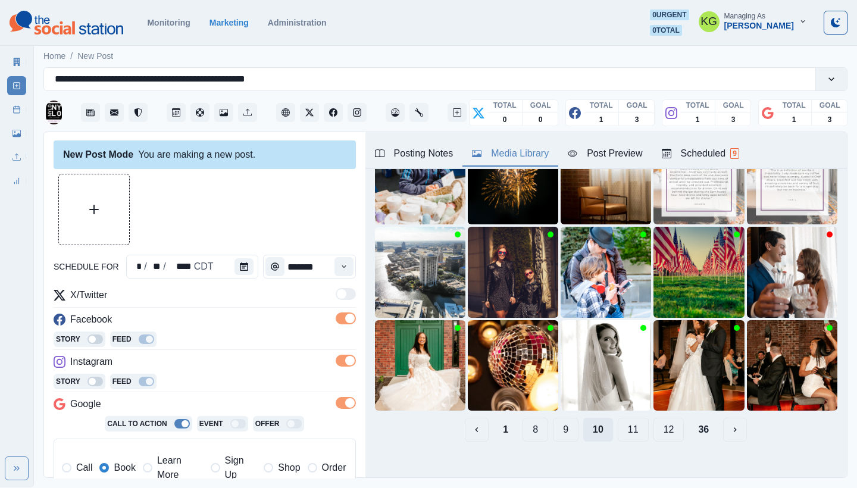
click at [623, 420] on button "11" at bounding box center [633, 430] width 31 height 24
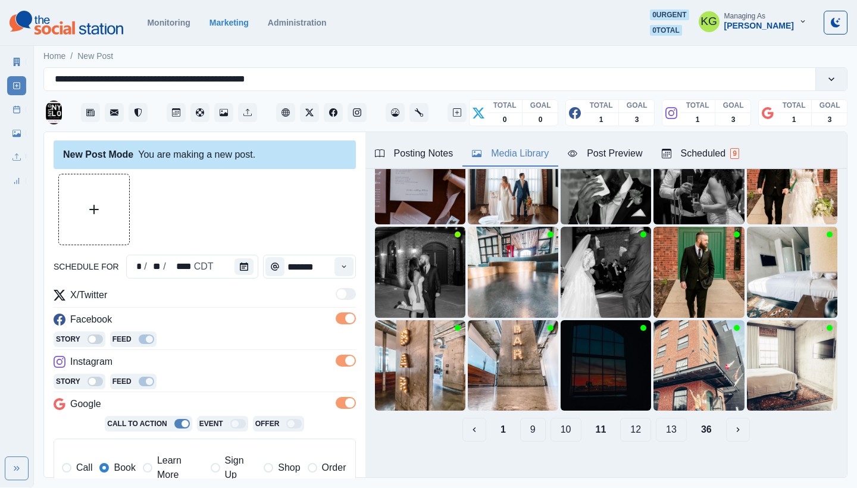
click at [627, 423] on button "12" at bounding box center [635, 430] width 31 height 24
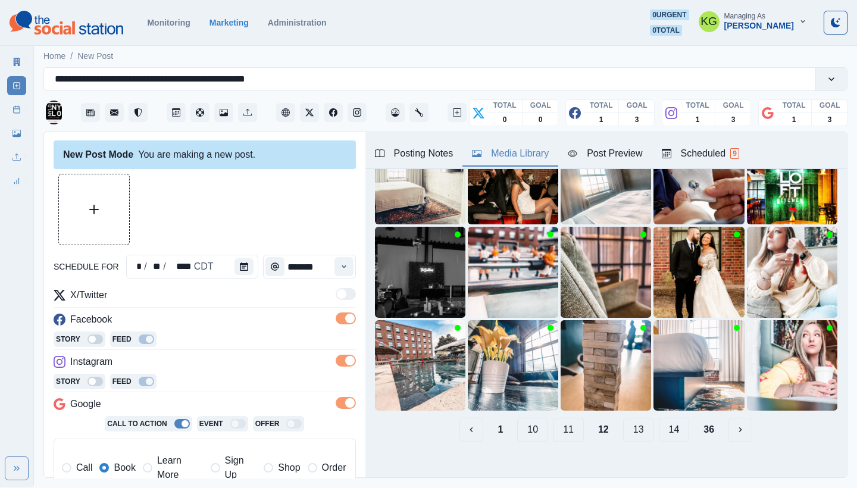
click at [627, 424] on button "13" at bounding box center [638, 430] width 31 height 24
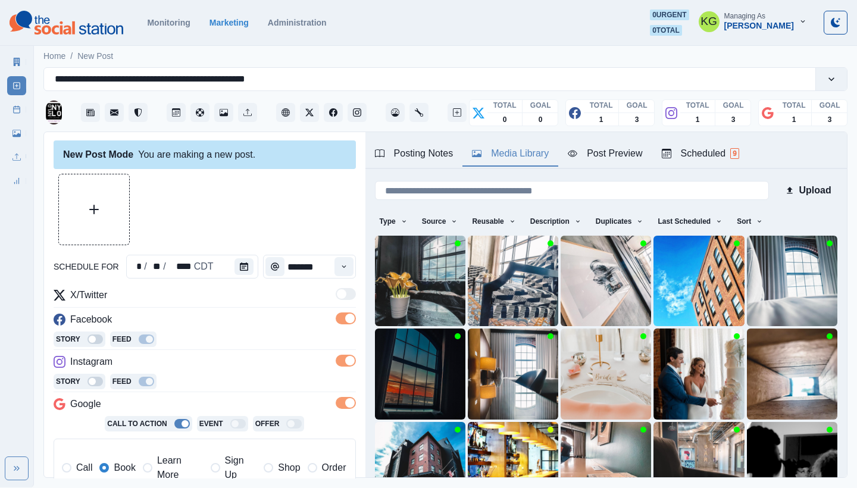
scroll to position [99, 0]
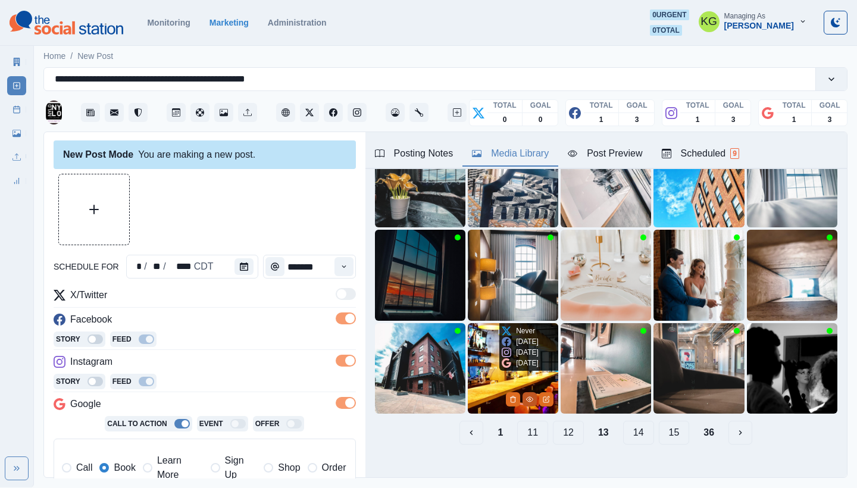
click at [524, 394] on button "View Media" at bounding box center [530, 399] width 14 height 14
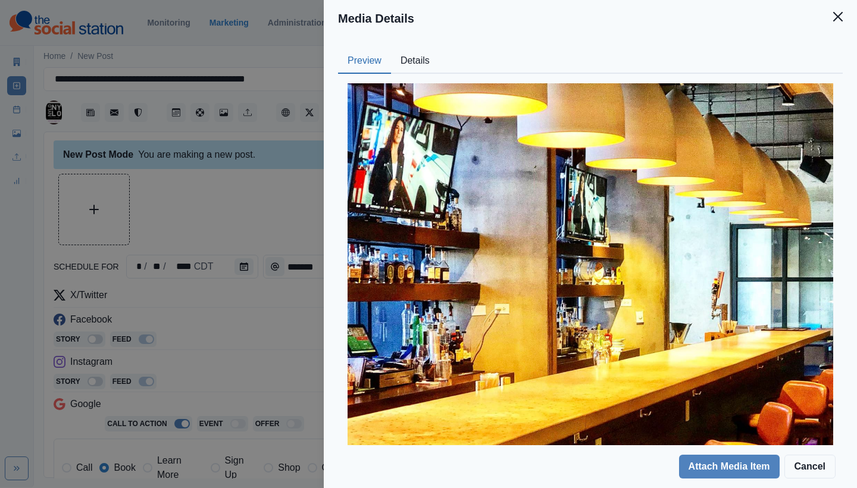
click at [842, 20] on icon "Close" at bounding box center [839, 17] width 10 height 10
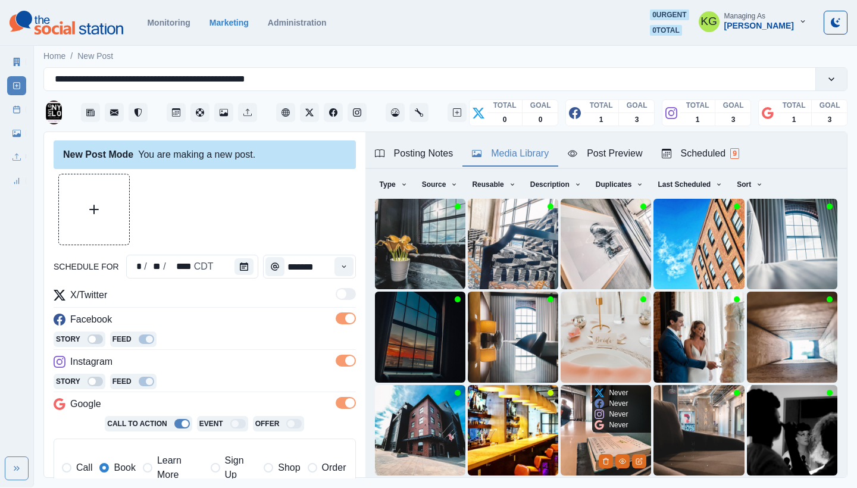
scroll to position [102, 0]
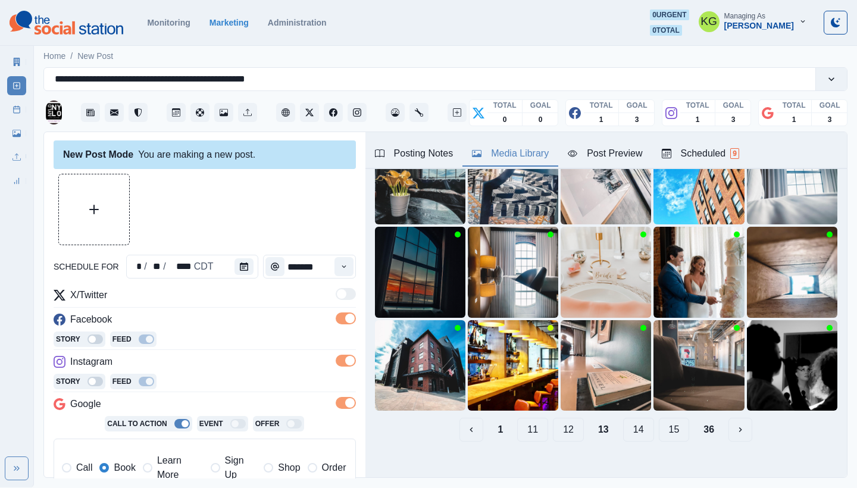
click at [631, 419] on button "14" at bounding box center [638, 430] width 31 height 24
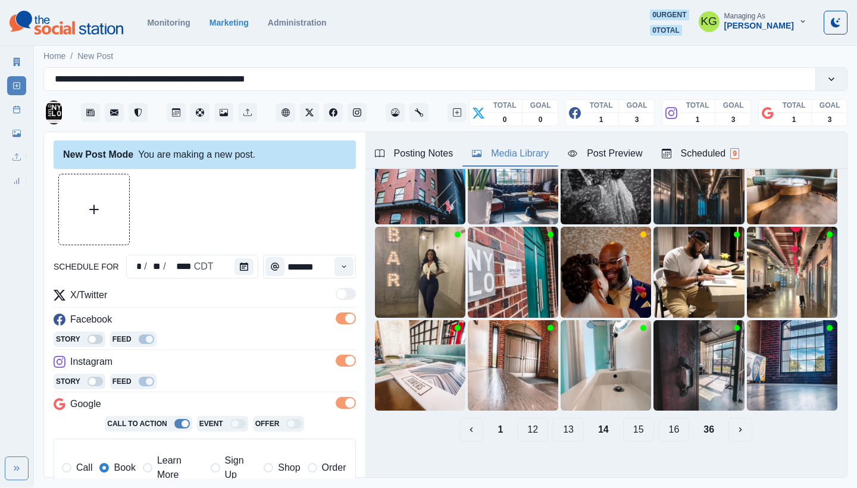
click at [631, 419] on button "15" at bounding box center [638, 430] width 31 height 24
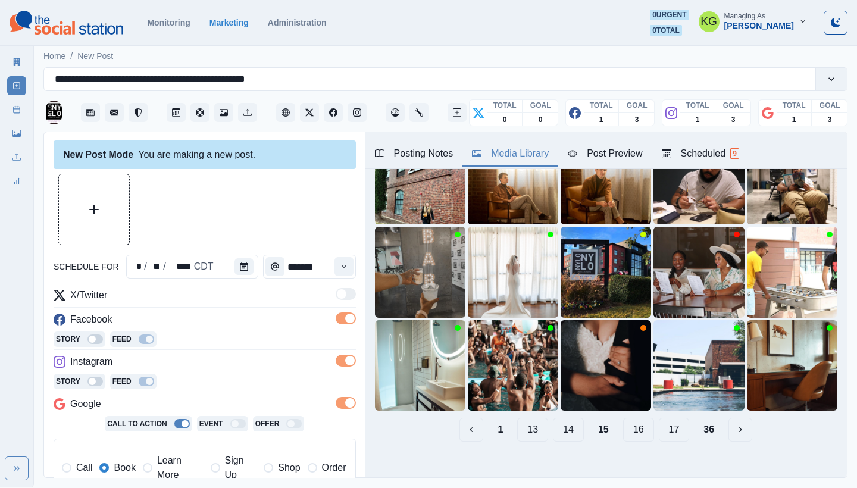
click at [631, 419] on button "16" at bounding box center [638, 430] width 31 height 24
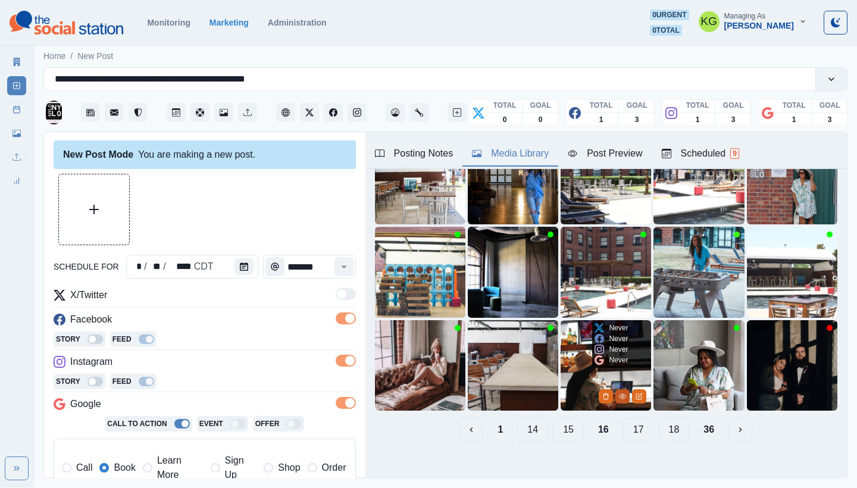
click at [616, 389] on button "View Media" at bounding box center [623, 396] width 14 height 14
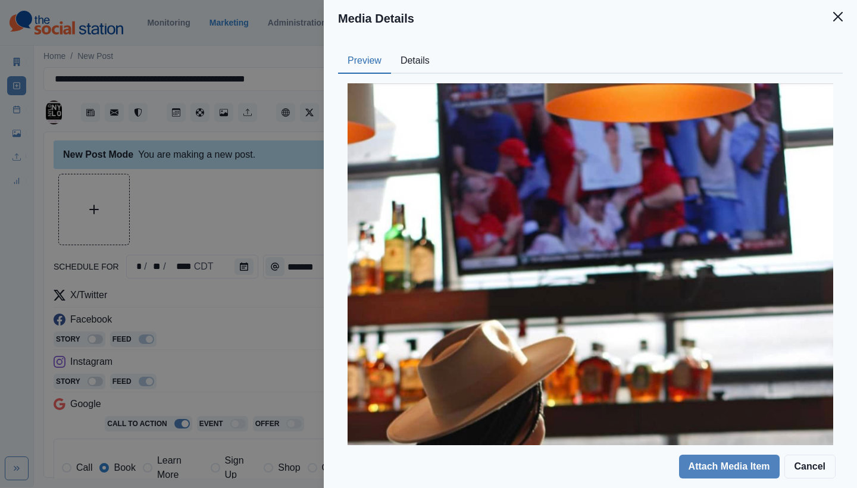
scroll to position [282, 0]
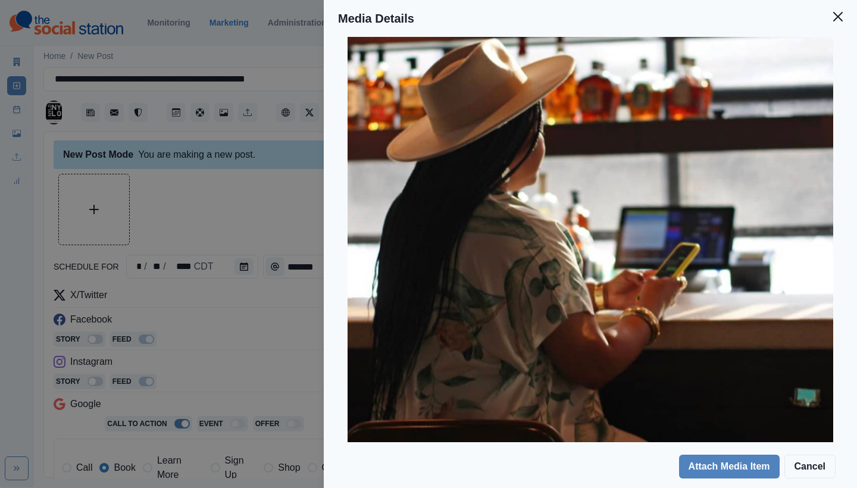
click at [834, 17] on icon "Close" at bounding box center [839, 17] width 10 height 10
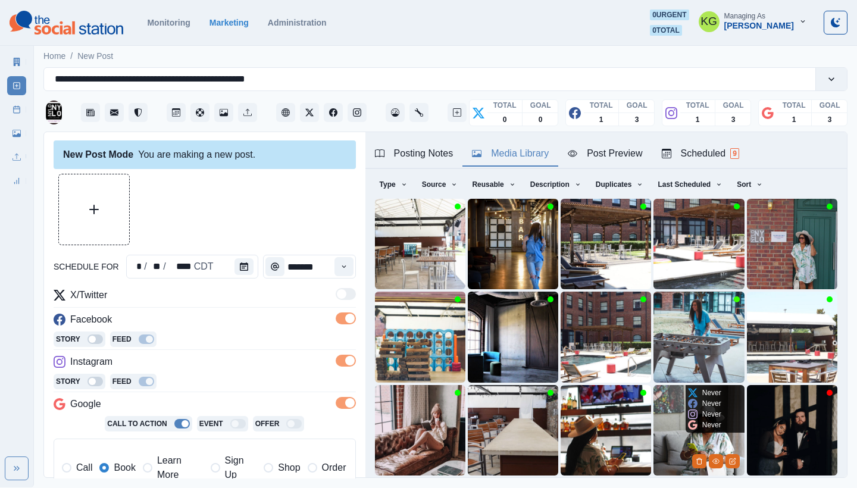
scroll to position [102, 0]
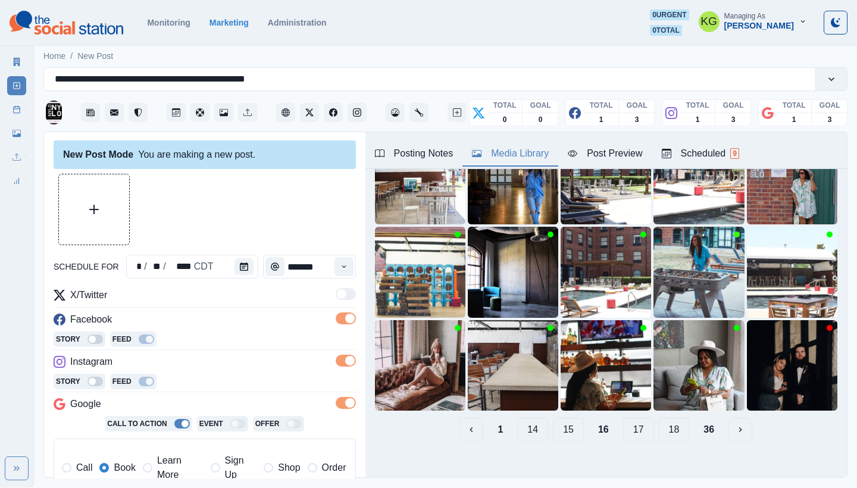
click at [628, 423] on button "17" at bounding box center [638, 430] width 31 height 24
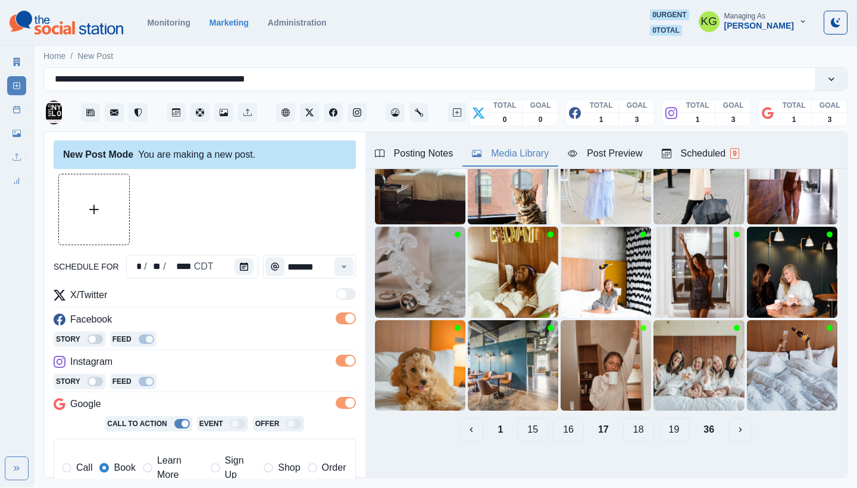
click at [631, 422] on button "18" at bounding box center [638, 430] width 31 height 24
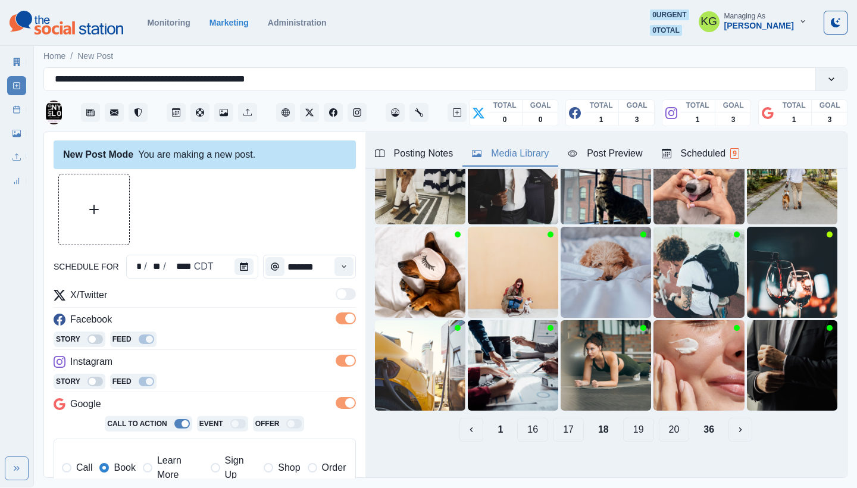
click at [634, 419] on button "19" at bounding box center [638, 430] width 31 height 24
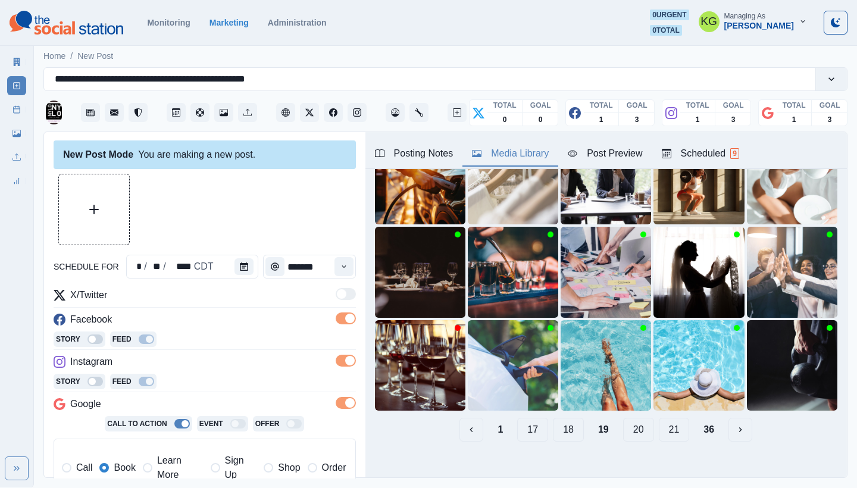
click at [633, 420] on button "20" at bounding box center [638, 430] width 31 height 24
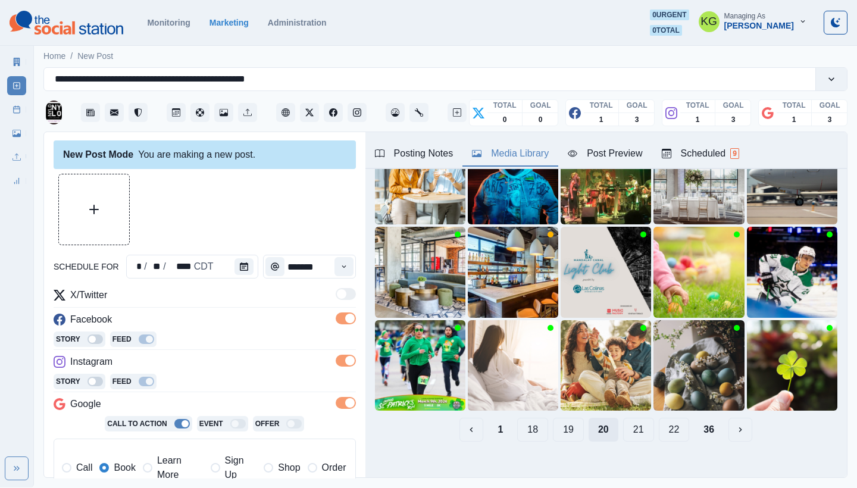
click at [633, 420] on button "21" at bounding box center [638, 430] width 31 height 24
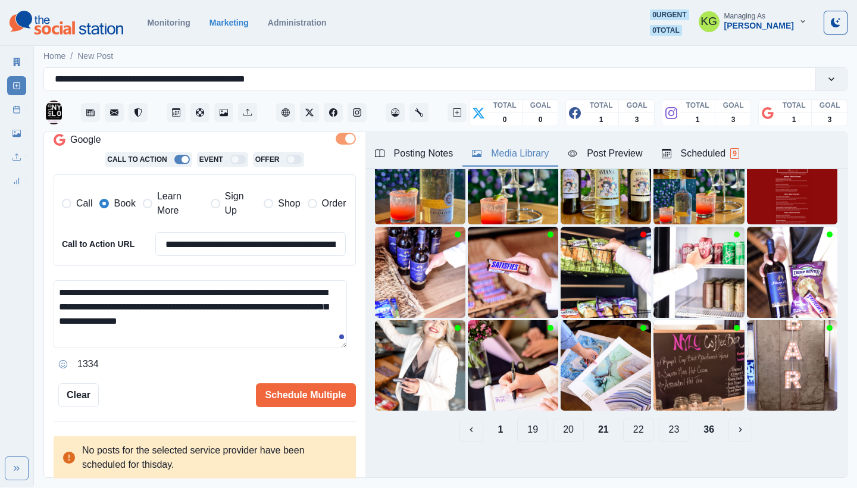
click at [623, 422] on button "22" at bounding box center [638, 430] width 31 height 24
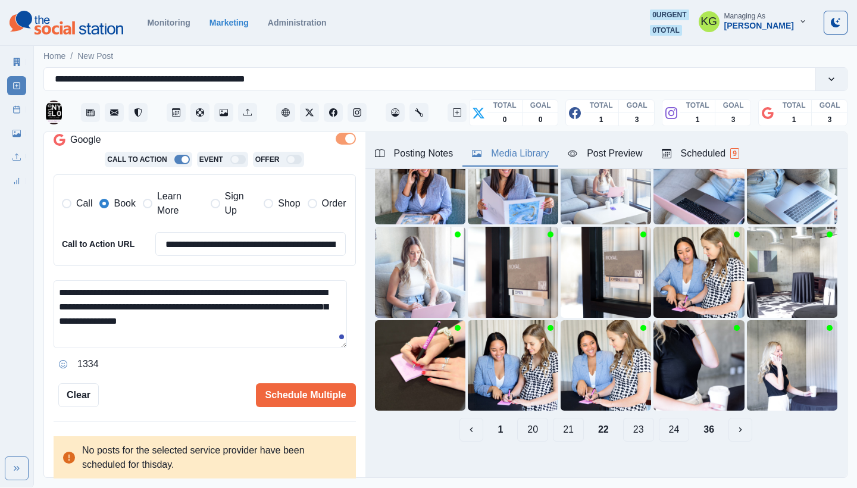
click at [623, 422] on button "23" at bounding box center [638, 430] width 31 height 24
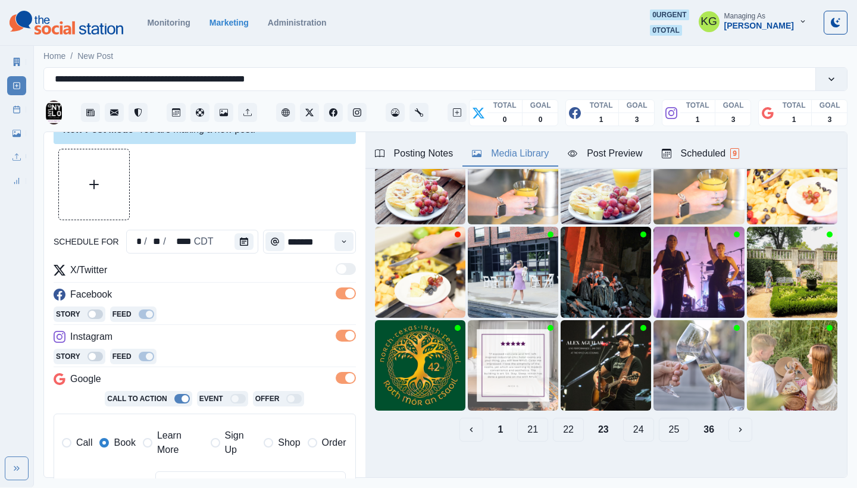
click at [626, 423] on button "24" at bounding box center [638, 430] width 31 height 24
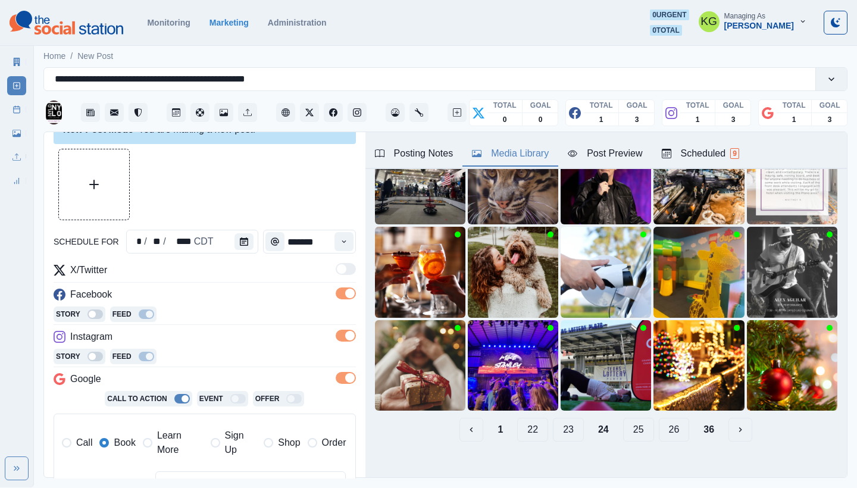
click at [626, 423] on button "25" at bounding box center [638, 430] width 31 height 24
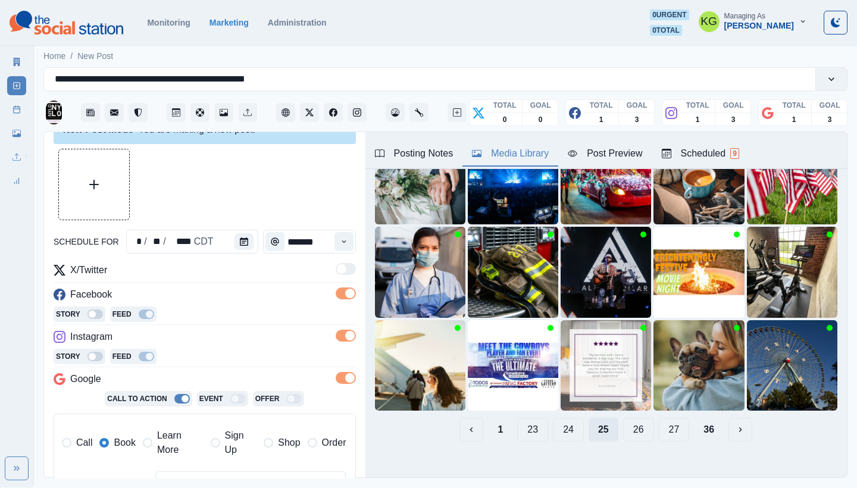
click at [626, 423] on button "26" at bounding box center [638, 430] width 31 height 24
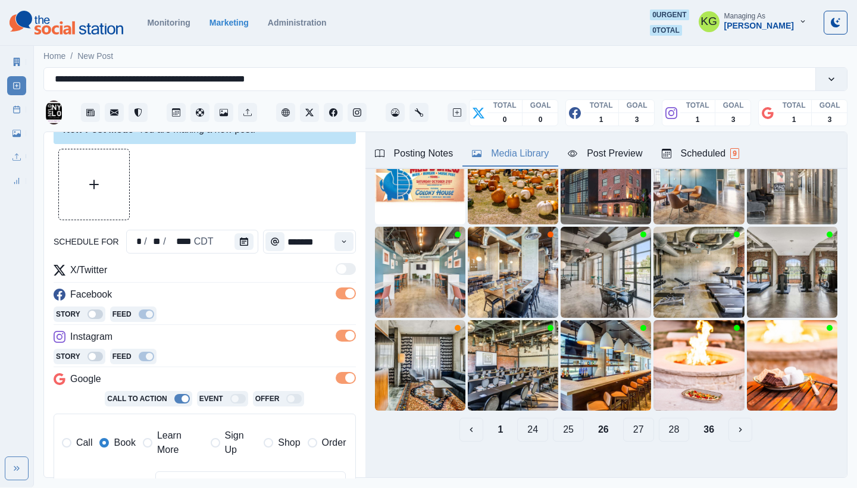
click at [626, 423] on button "27" at bounding box center [638, 430] width 31 height 24
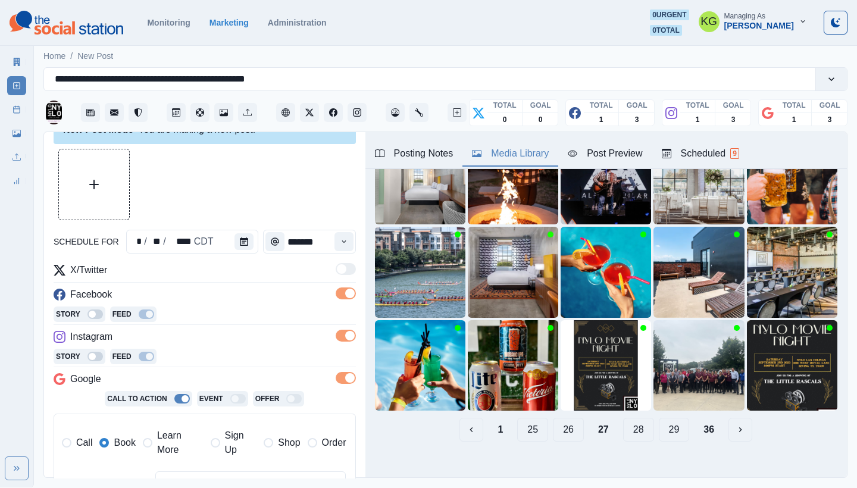
click at [624, 420] on button "28" at bounding box center [638, 430] width 31 height 24
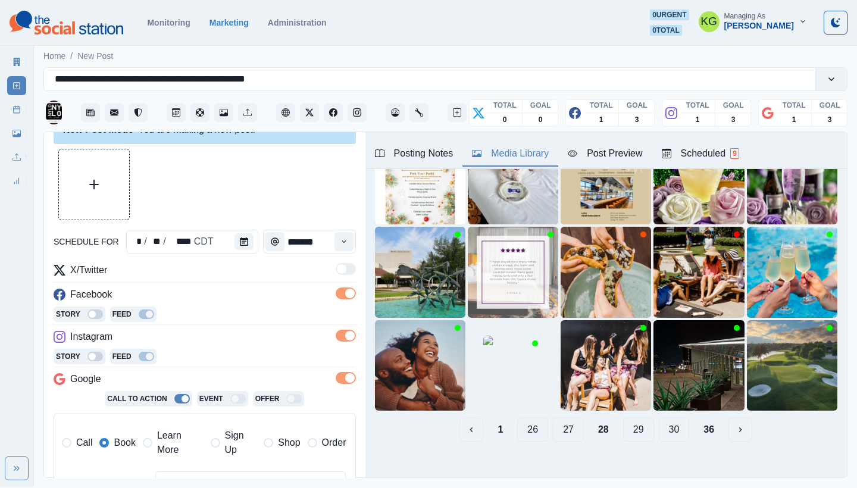
click at [623, 428] on button "29" at bounding box center [638, 430] width 31 height 24
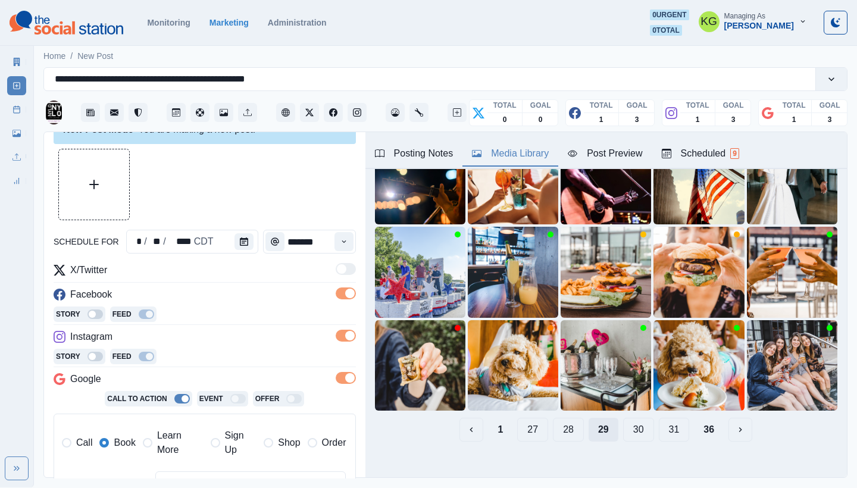
scroll to position [81, 0]
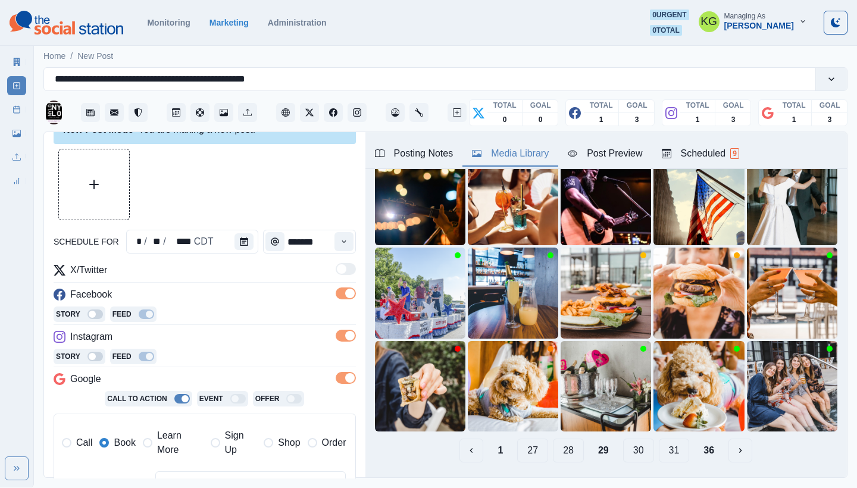
click at [623, 439] on button "30" at bounding box center [638, 451] width 31 height 24
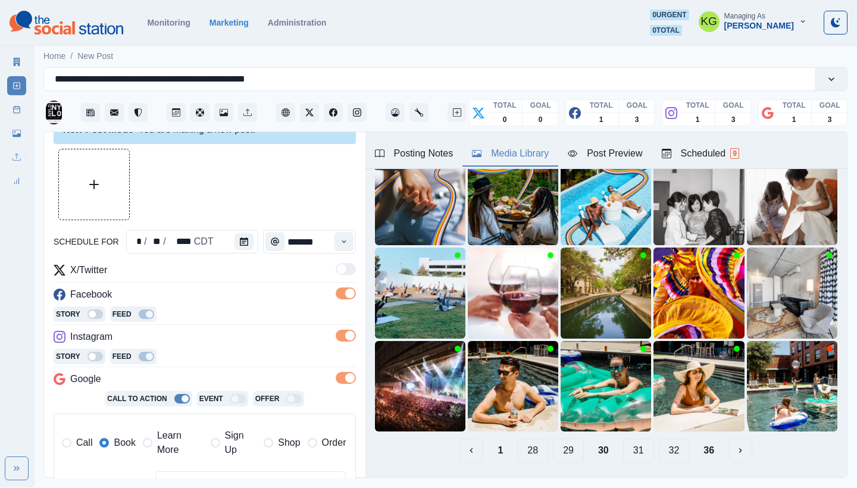
click at [623, 439] on button "31" at bounding box center [638, 451] width 31 height 24
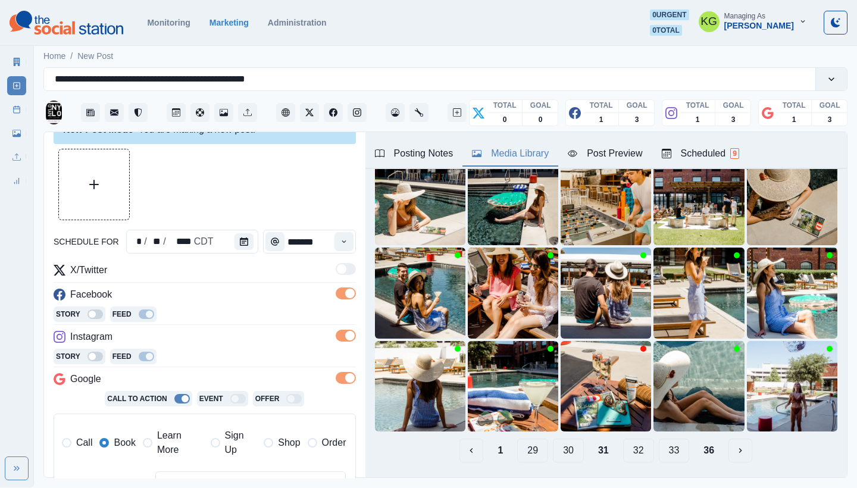
click at [623, 439] on button "32" at bounding box center [638, 451] width 31 height 24
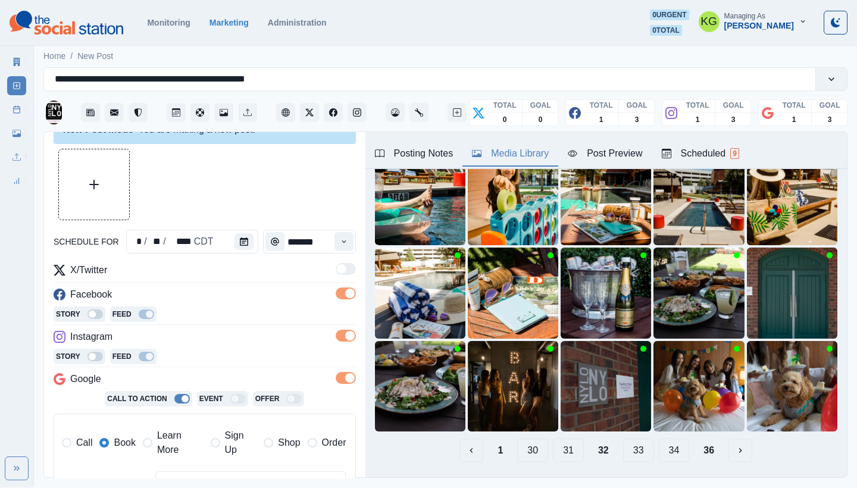
click at [623, 439] on button "33" at bounding box center [638, 451] width 31 height 24
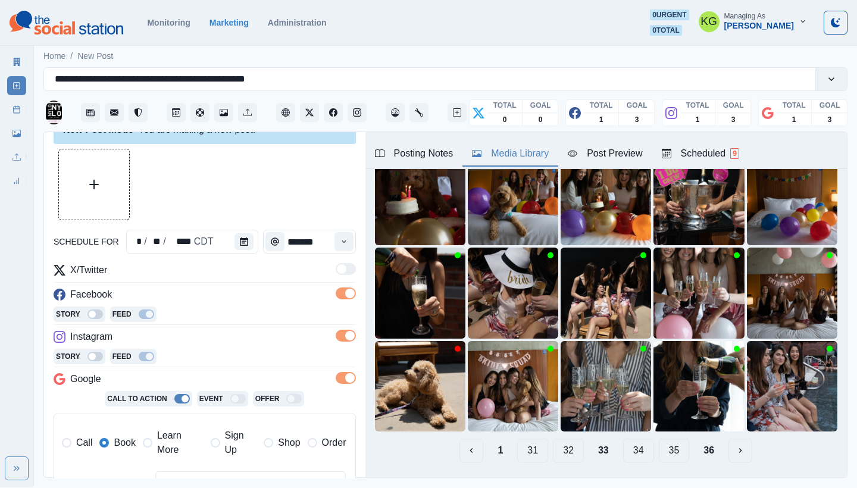
click at [623, 441] on button "34" at bounding box center [638, 451] width 31 height 24
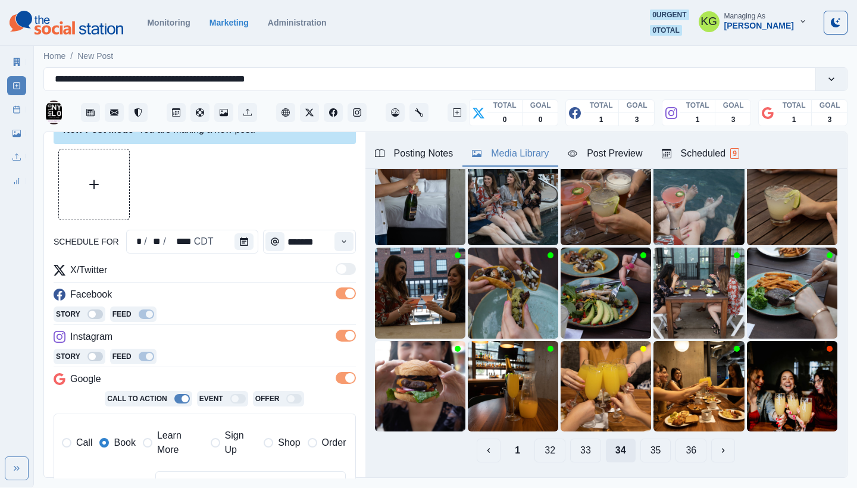
click at [621, 441] on button "34" at bounding box center [621, 451] width 30 height 24
click at [652, 445] on button "35" at bounding box center [656, 451] width 31 height 24
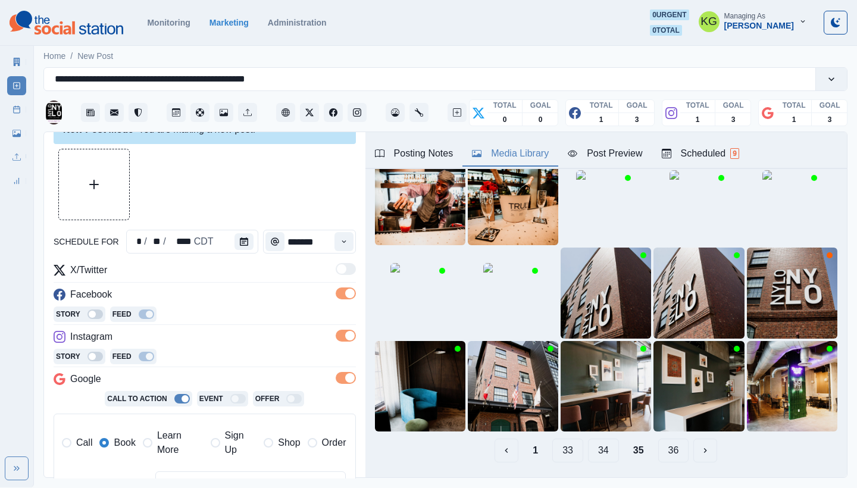
click at [660, 445] on button "36" at bounding box center [674, 451] width 31 height 24
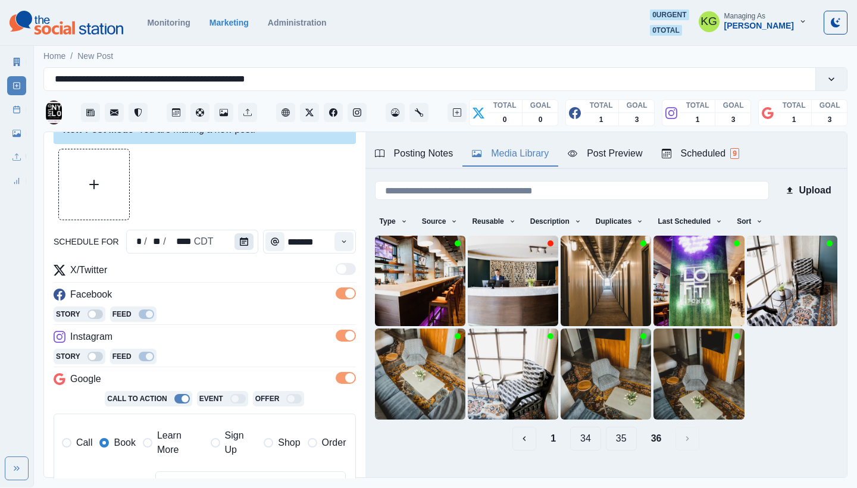
scroll to position [270, 0]
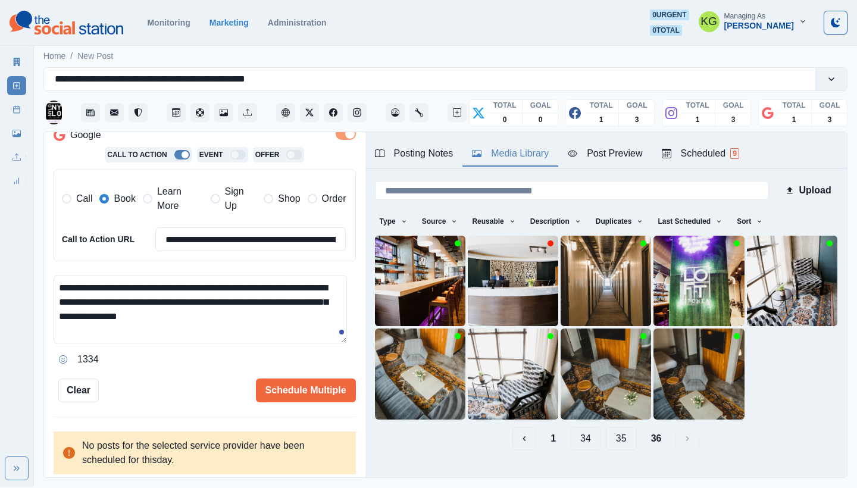
drag, startPoint x: 292, startPoint y: 281, endPoint x: 286, endPoint y: 280, distance: 6.0
click at [286, 280] on textarea "**********" at bounding box center [201, 310] width 294 height 68
click at [58, 279] on textarea "**********" at bounding box center [201, 310] width 294 height 68
paste textarea "**"
drag, startPoint x: 57, startPoint y: 297, endPoint x: 68, endPoint y: 332, distance: 36.3
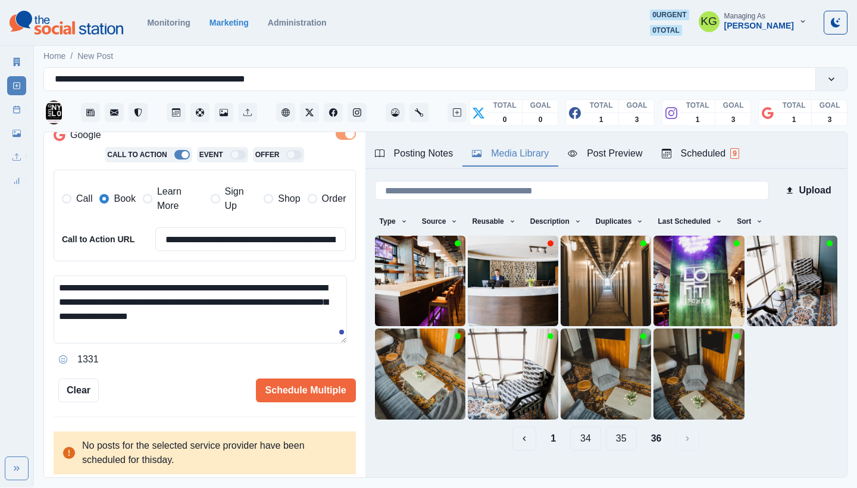
click at [58, 298] on textarea "**********" at bounding box center [201, 310] width 294 height 68
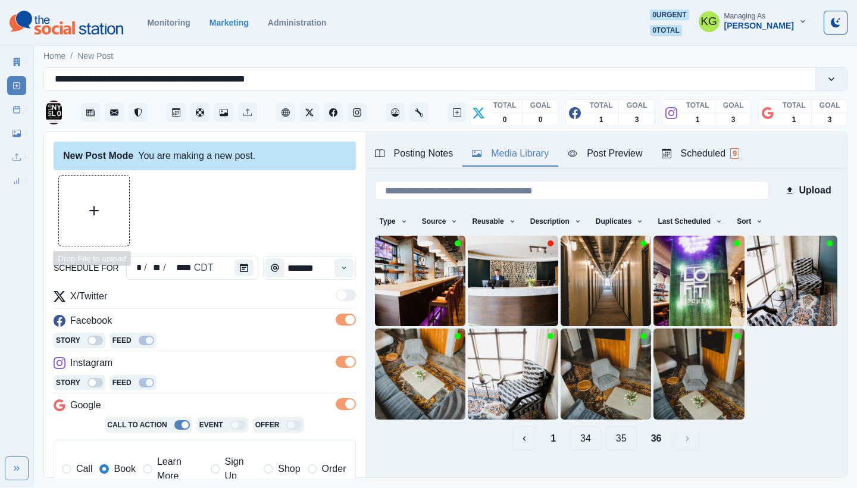
type textarea "**********"
click at [101, 193] on button "Upload Media" at bounding box center [94, 211] width 70 height 70
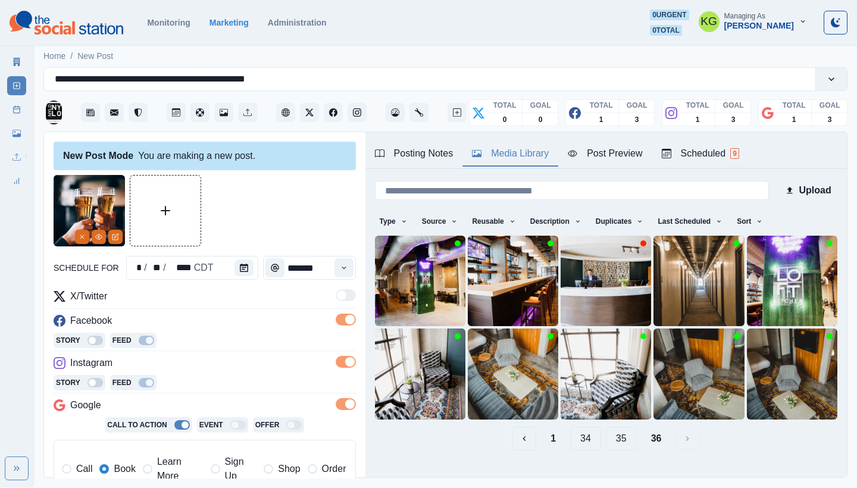
scroll to position [253, 0]
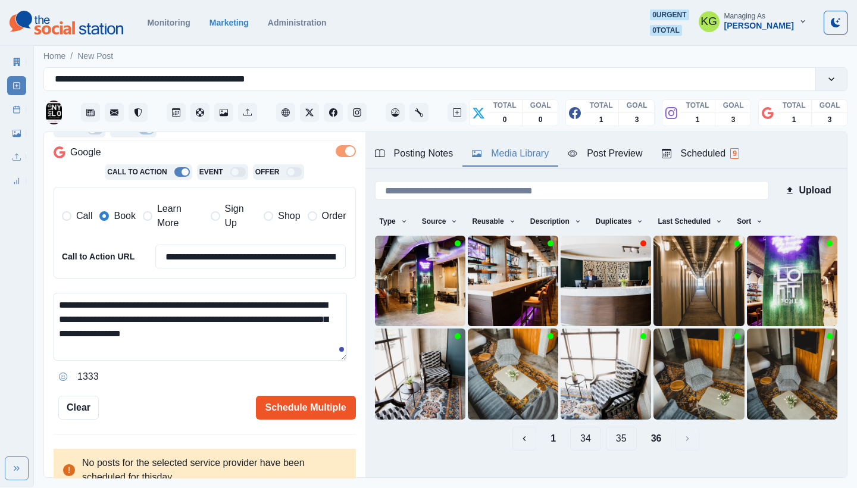
click at [299, 397] on button "Schedule Multiple" at bounding box center [306, 408] width 100 height 24
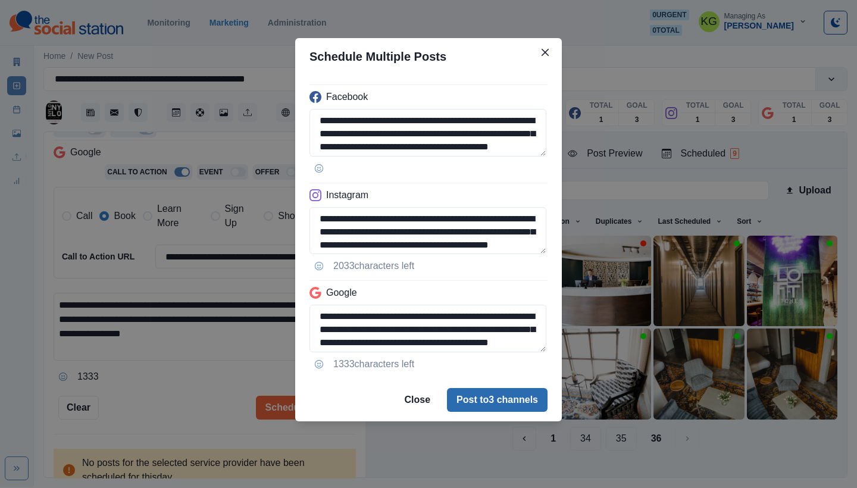
click at [495, 403] on button "Post to 3 channels" at bounding box center [497, 400] width 101 height 24
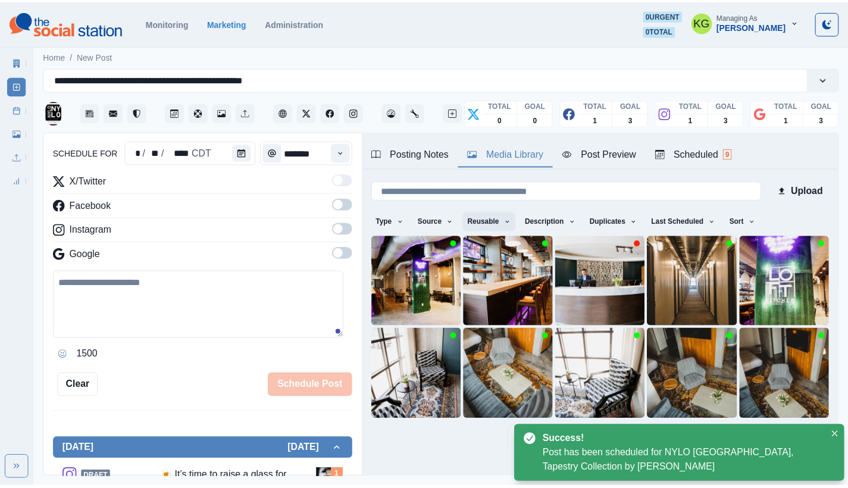
scroll to position [73, 0]
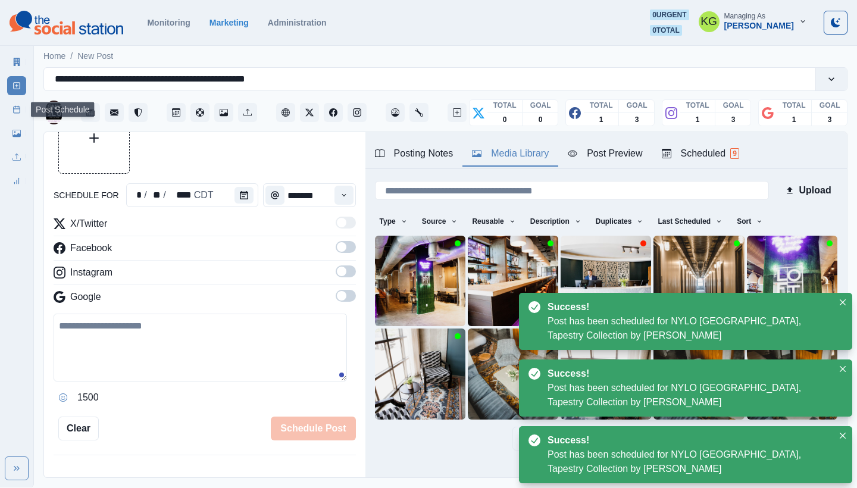
click at [13, 112] on icon at bounding box center [17, 109] width 8 height 8
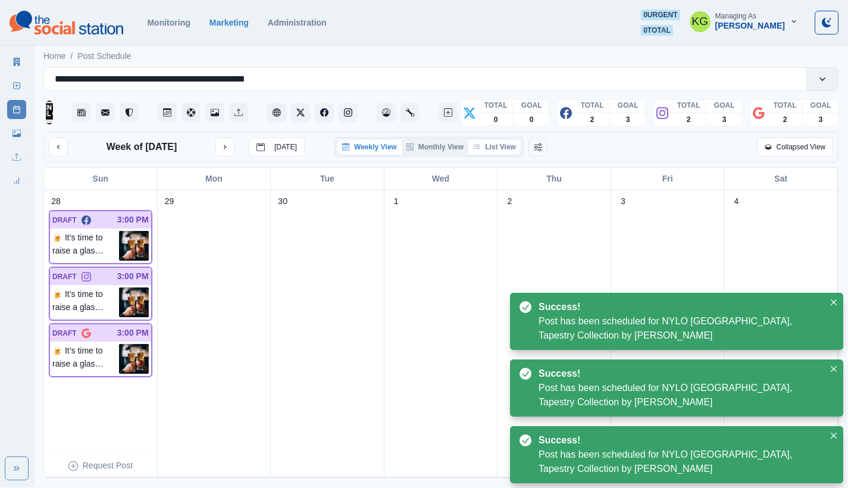
click at [503, 151] on button "List View" at bounding box center [495, 147] width 52 height 14
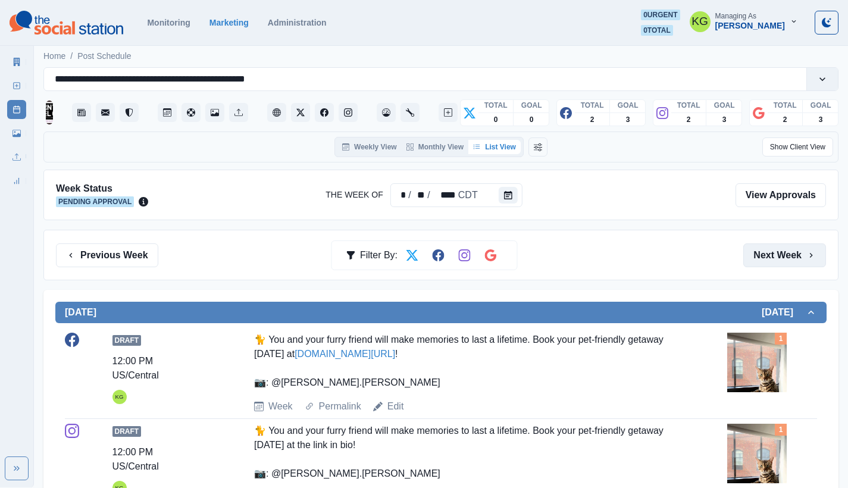
click at [784, 264] on button "Next Week" at bounding box center [785, 256] width 83 height 24
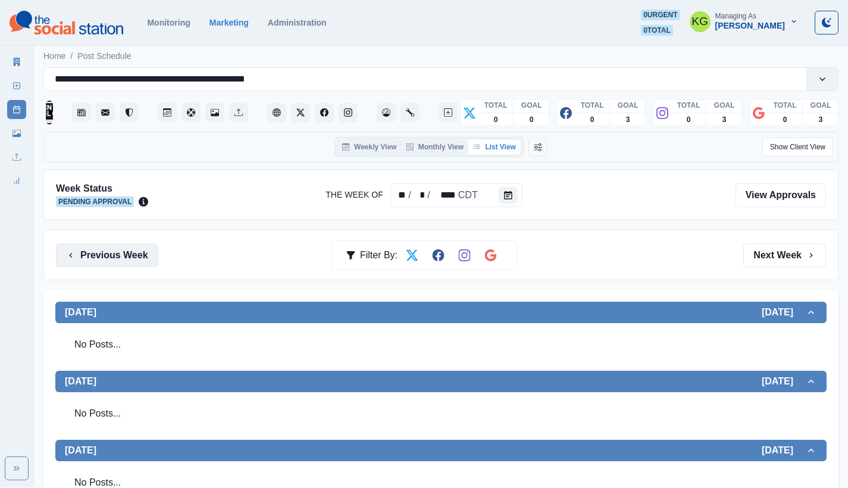
click at [121, 252] on button "Previous Week" at bounding box center [107, 256] width 102 height 24
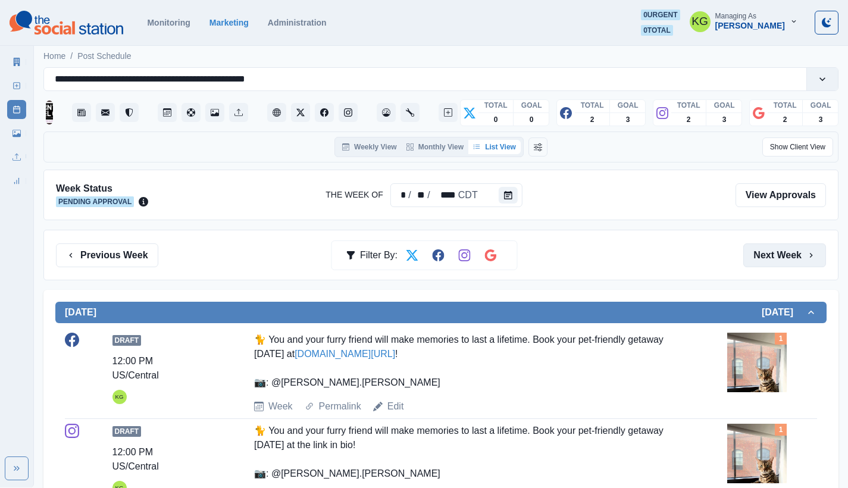
click at [783, 254] on button "Next Week" at bounding box center [785, 256] width 83 height 24
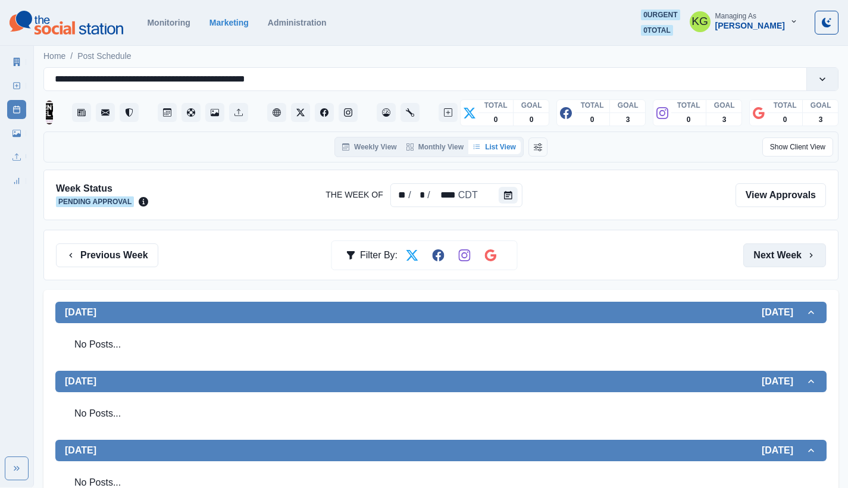
scroll to position [319, 0]
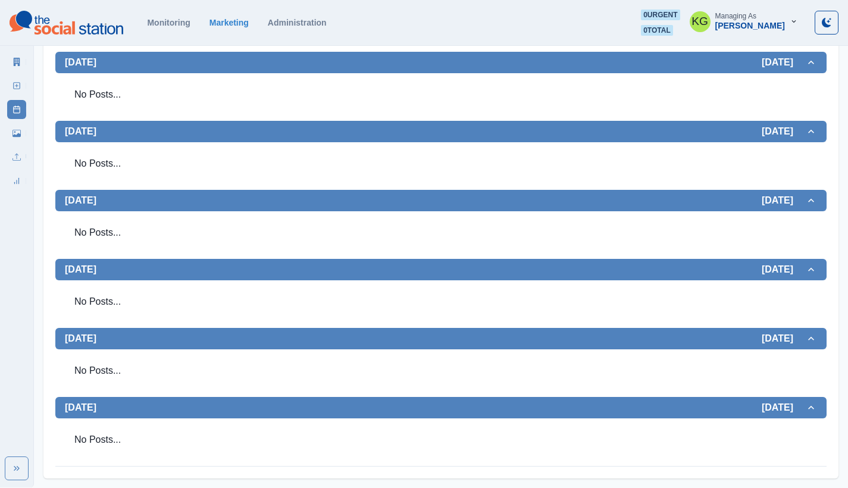
click at [21, 90] on link "New Post" at bounding box center [16, 85] width 19 height 19
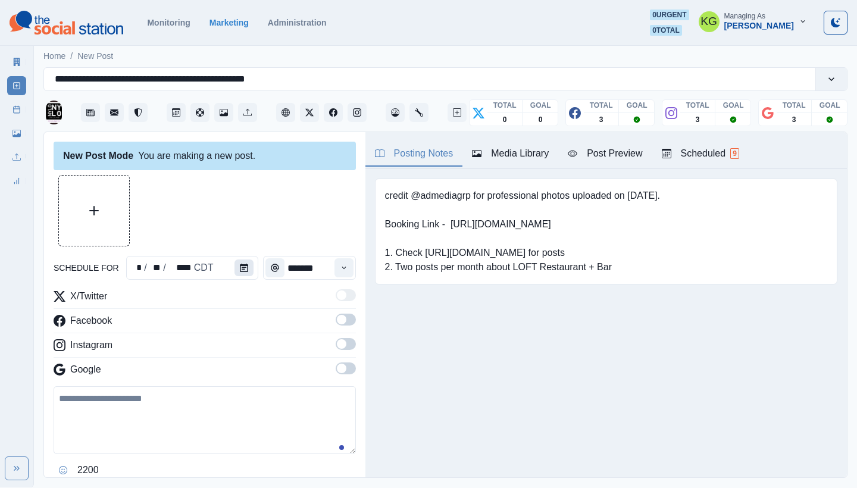
click at [236, 273] on button "Calendar" at bounding box center [244, 268] width 19 height 17
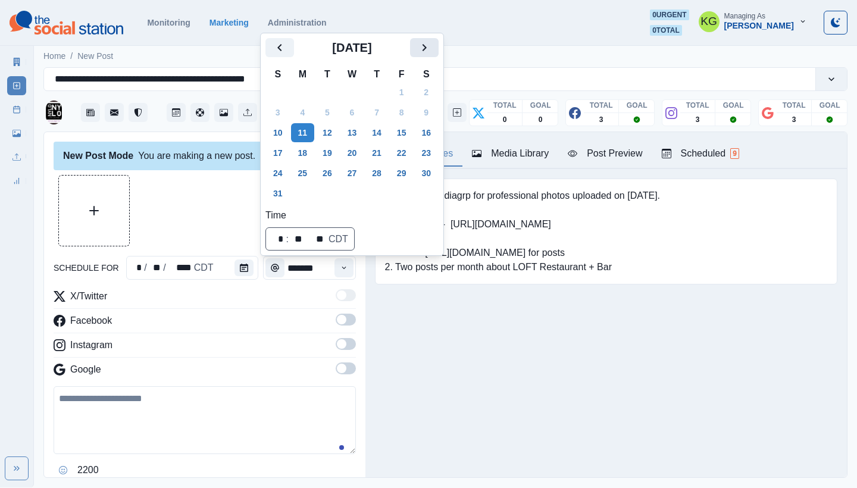
click at [432, 44] on icon "Next" at bounding box center [424, 47] width 14 height 14
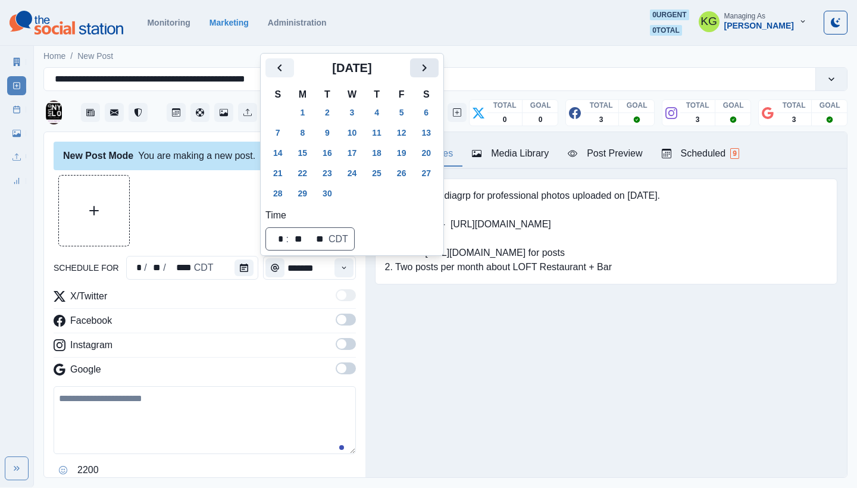
click at [423, 68] on button "Next" at bounding box center [424, 67] width 29 height 19
click at [579, 349] on div "Posting Notes Media Library Post Preview Scheduled 9 credit @admediagrp for pro…" at bounding box center [607, 304] width 482 height 345
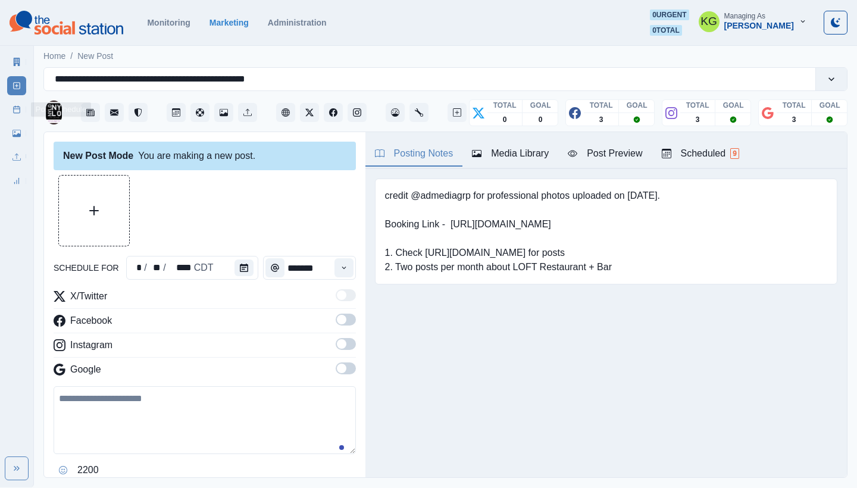
click at [14, 114] on link "Post Schedule" at bounding box center [16, 109] width 19 height 19
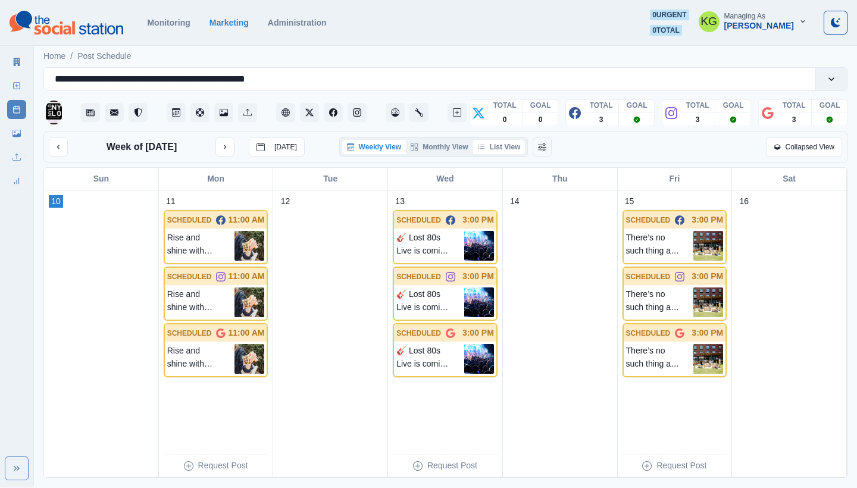
click at [500, 149] on button "List View" at bounding box center [499, 147] width 52 height 14
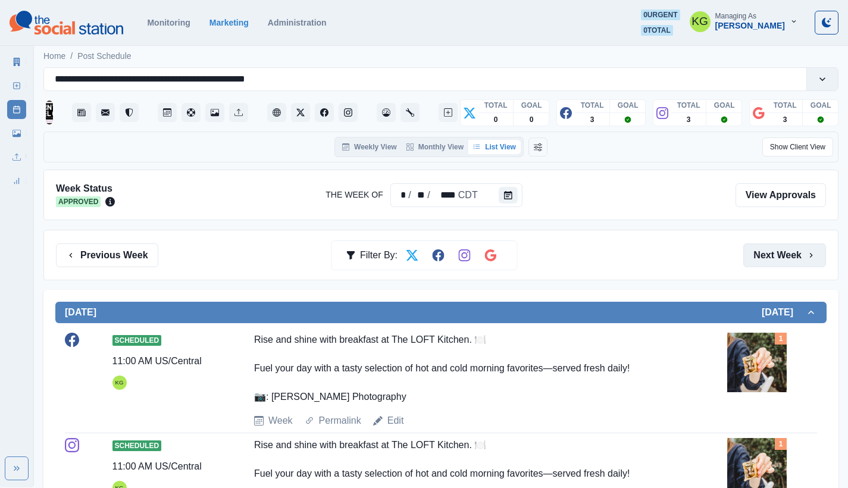
click at [795, 258] on button "Next Week" at bounding box center [785, 256] width 83 height 24
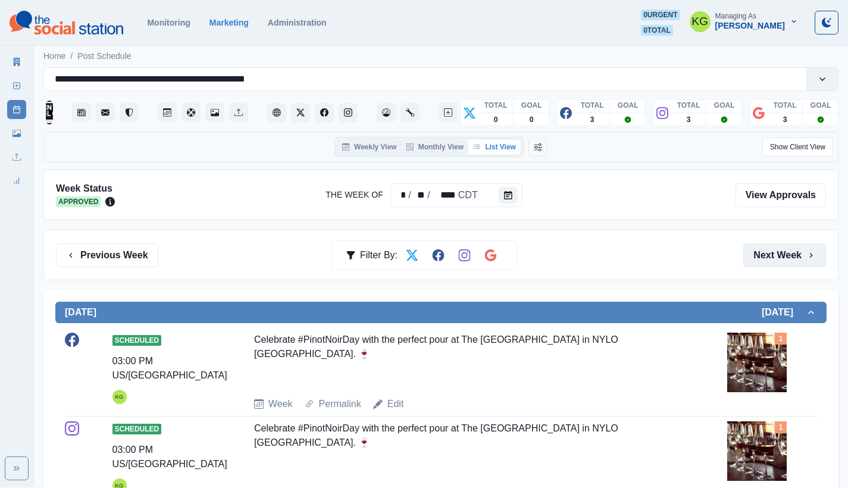
click at [795, 259] on button "Next Week" at bounding box center [785, 256] width 83 height 24
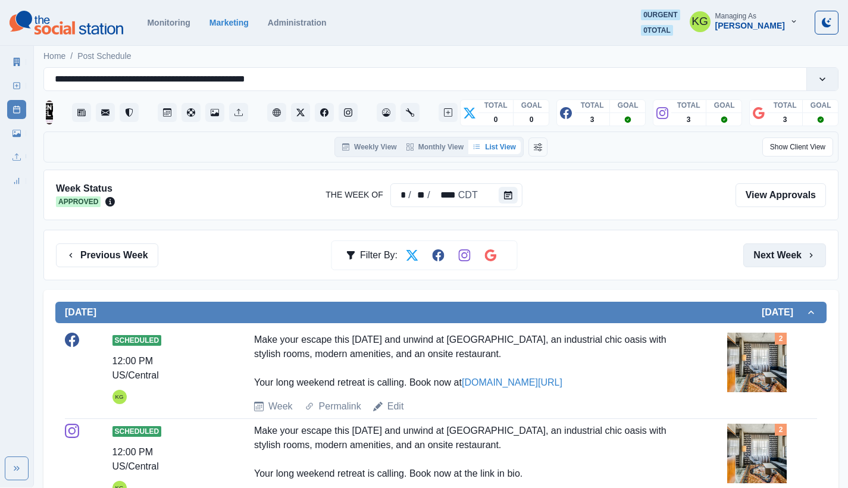
click at [795, 259] on button "Next Week" at bounding box center [785, 256] width 83 height 24
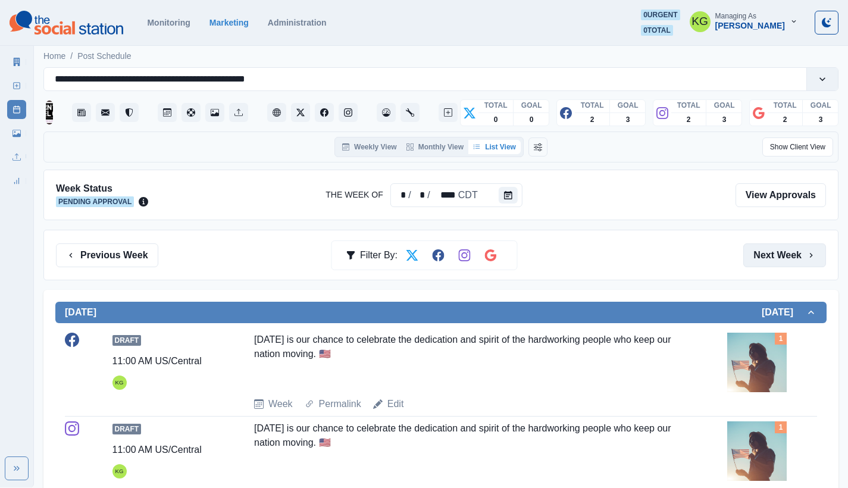
click at [795, 259] on button "Next Week" at bounding box center [785, 256] width 83 height 24
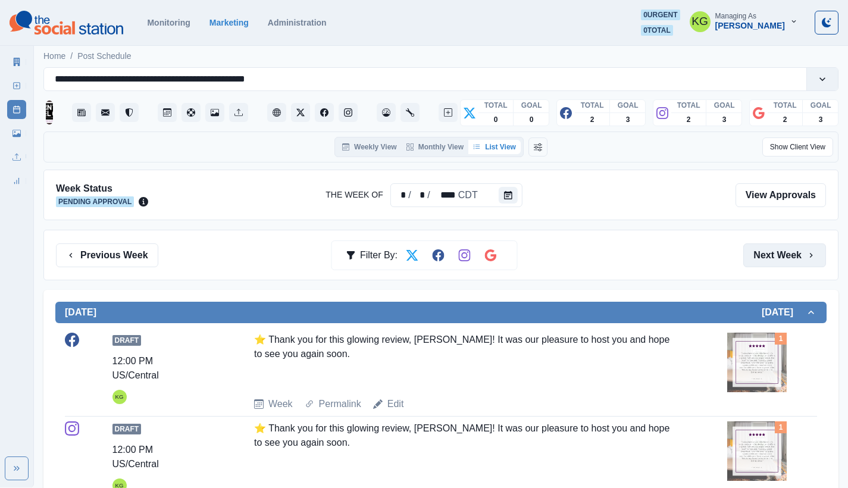
click at [795, 259] on button "Next Week" at bounding box center [785, 256] width 83 height 24
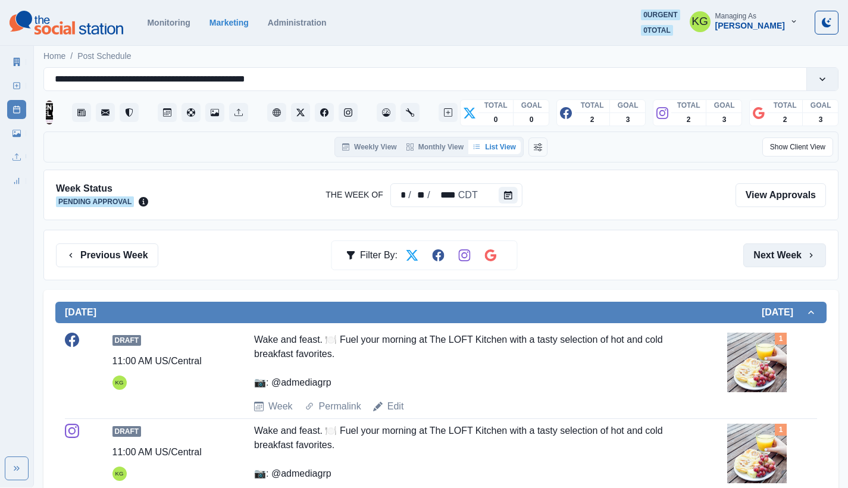
click at [795, 259] on button "Next Week" at bounding box center [785, 256] width 83 height 24
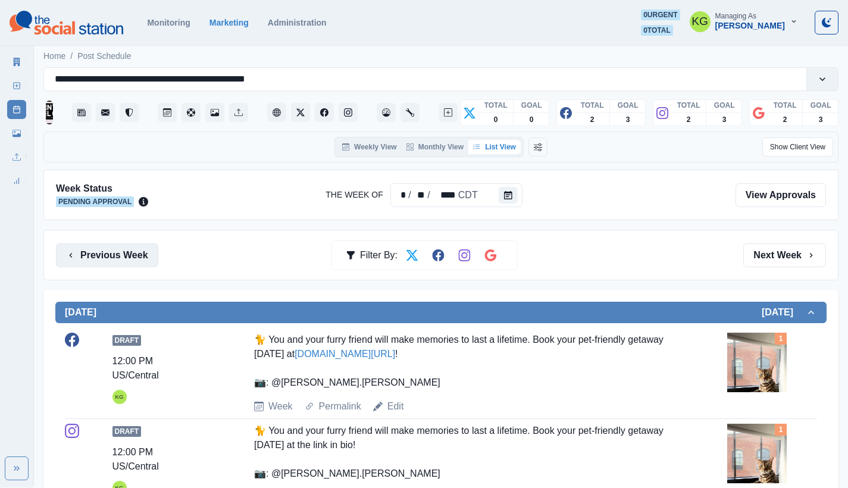
click at [108, 257] on button "Previous Week" at bounding box center [107, 256] width 102 height 24
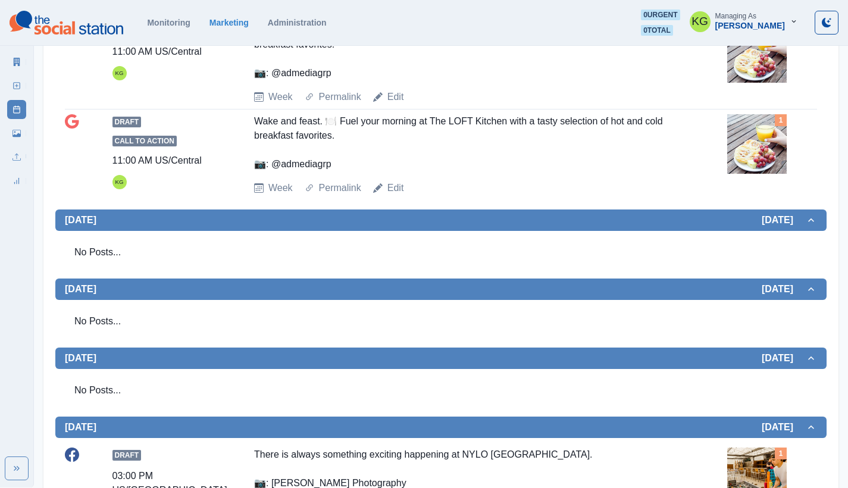
scroll to position [657, 0]
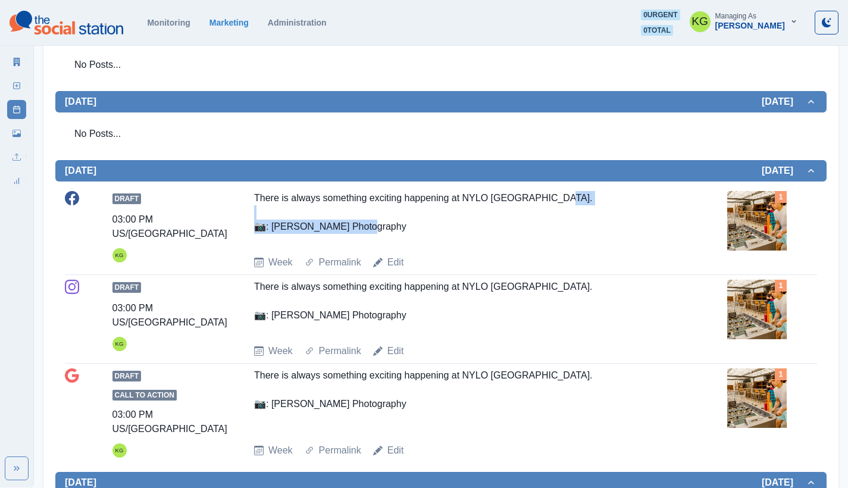
drag, startPoint x: 270, startPoint y: 227, endPoint x: 236, endPoint y: 227, distance: 33.9
click at [236, 227] on div "Draft 03:00 PM US/Central KG There is always something exciting happening at NY…" at bounding box center [441, 230] width 753 height 79
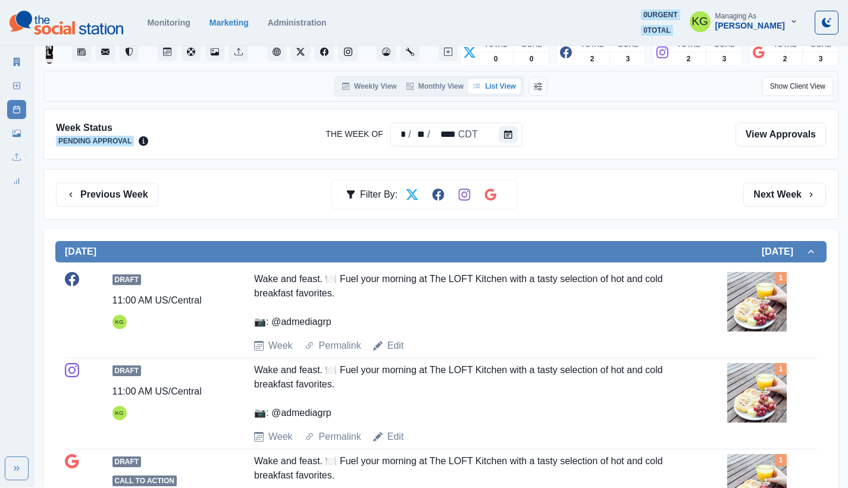
scroll to position [0, 0]
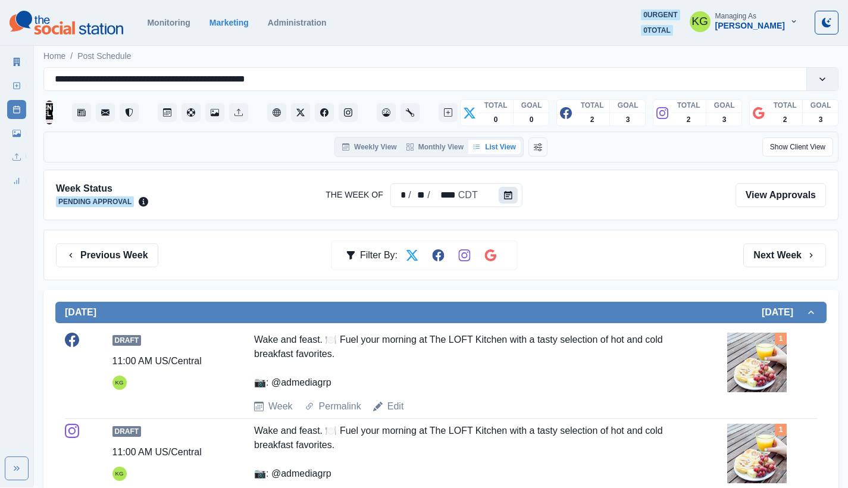
click at [516, 191] on button "Calendar" at bounding box center [508, 195] width 19 height 17
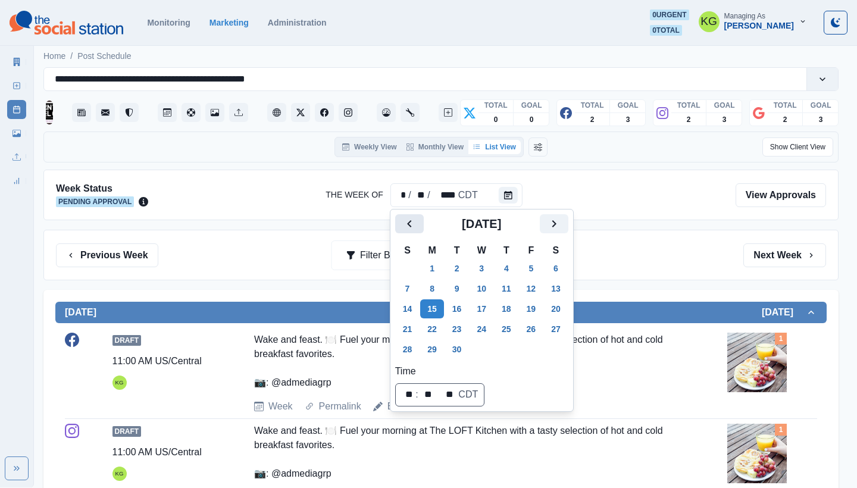
click at [422, 220] on button "Previous" at bounding box center [409, 223] width 29 height 19
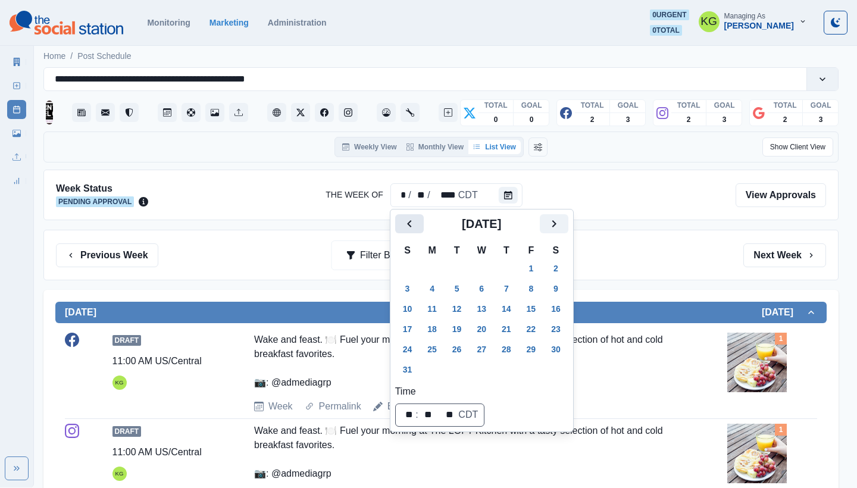
click at [422, 220] on button "Previous" at bounding box center [409, 223] width 29 height 19
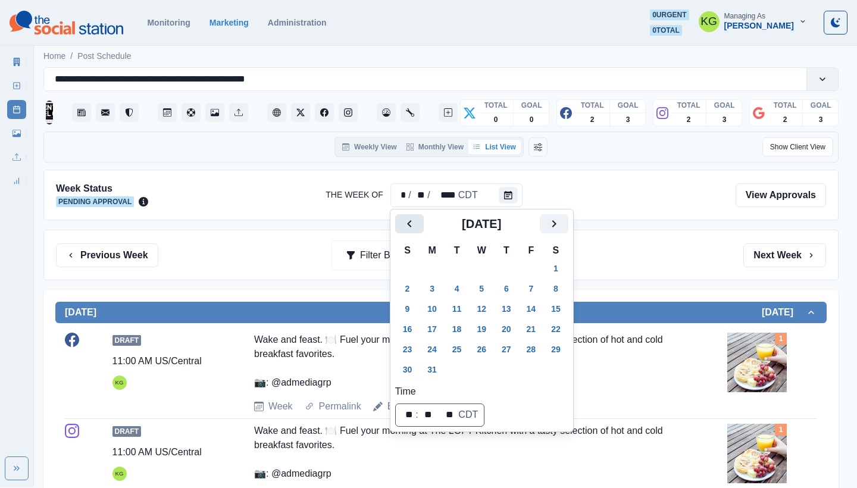
click at [422, 220] on button "Previous" at bounding box center [409, 223] width 29 height 19
click at [423, 220] on button "Previous" at bounding box center [409, 223] width 29 height 19
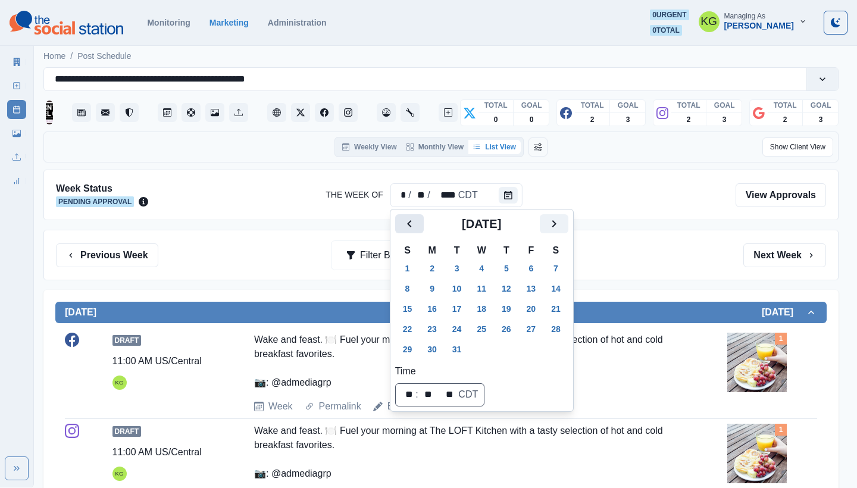
click at [423, 220] on button "Previous" at bounding box center [409, 223] width 29 height 19
click at [569, 222] on button "Next" at bounding box center [554, 223] width 29 height 19
click at [463, 260] on button "1" at bounding box center [457, 268] width 24 height 19
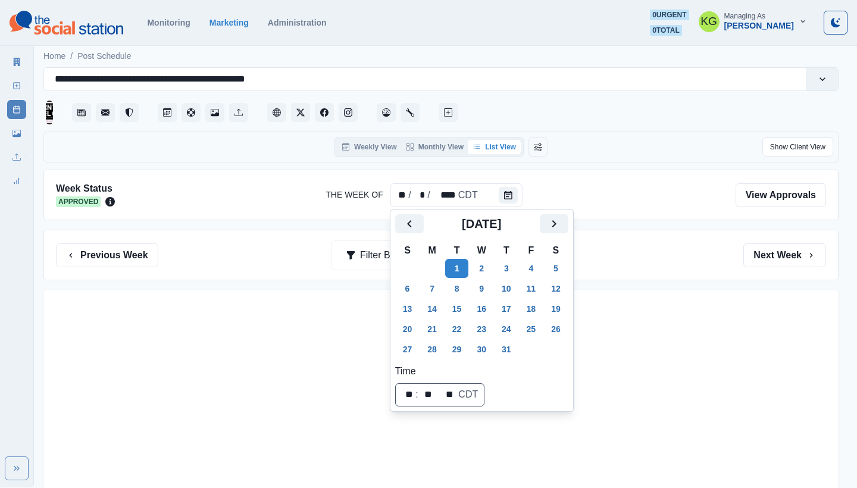
click at [635, 249] on div "Previous Week Filter By: Next Week" at bounding box center [441, 256] width 770 height 24
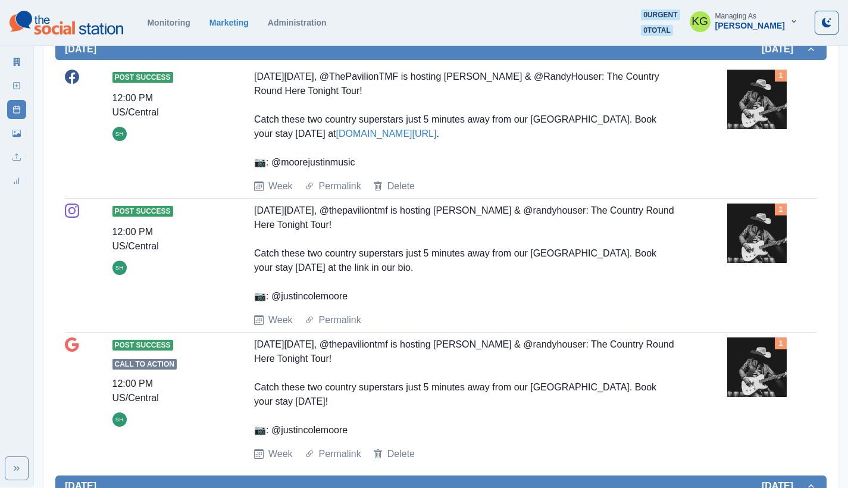
scroll to position [656, 0]
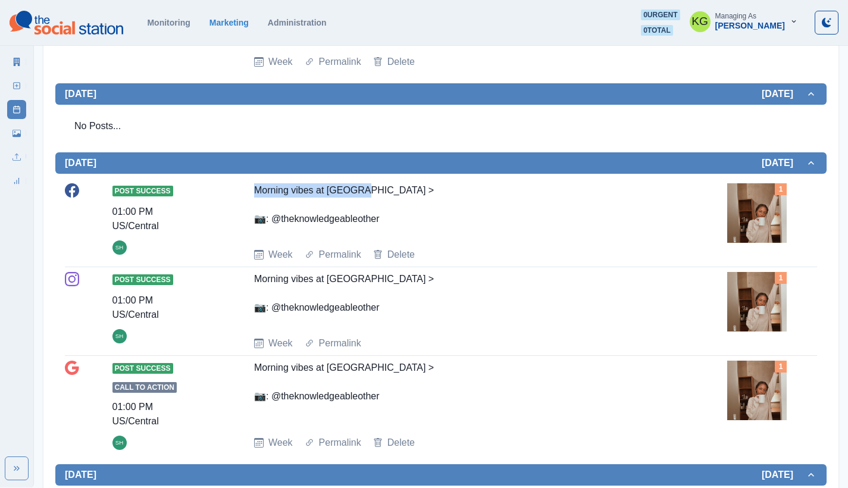
drag, startPoint x: 368, startPoint y: 197, endPoint x: 233, endPoint y: 186, distance: 135.0
click at [233, 186] on div "Post Success 01:00 PM US/Central SH Morning vibes at NYLO > 📷: @theknowledgeabl…" at bounding box center [441, 222] width 753 height 79
click at [311, 194] on div "Morning vibes at [GEOGRAPHIC_DATA] > 📷: @theknowledgeableother" at bounding box center [465, 210] width 422 height 55
drag, startPoint x: 345, startPoint y: 277, endPoint x: 249, endPoint y: 277, distance: 95.9
click at [249, 277] on div "Post Success 01:00 PM US/Central SH Morning vibes at NYLO > 📷: @theknowledgeabl…" at bounding box center [441, 311] width 753 height 79
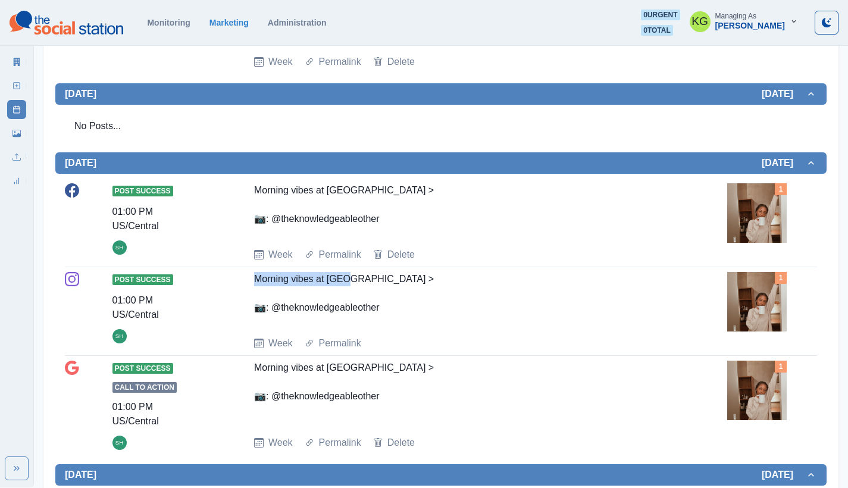
scroll to position [0, 0]
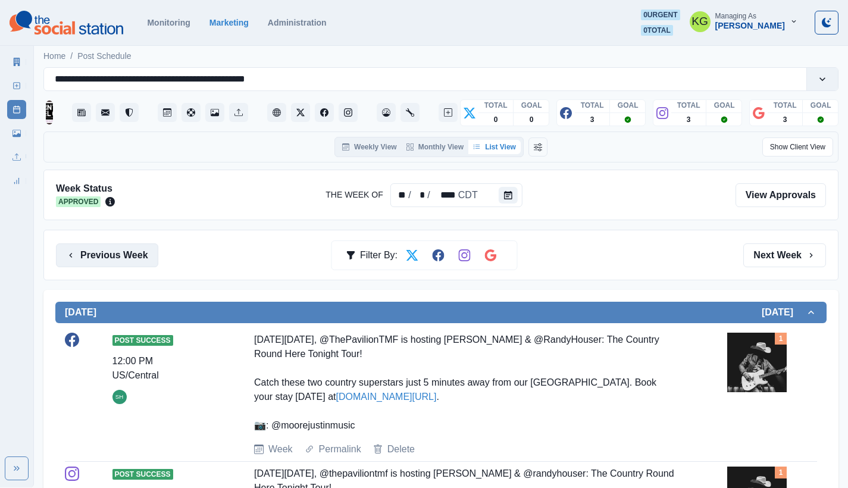
click at [111, 260] on button "Previous Week" at bounding box center [107, 256] width 102 height 24
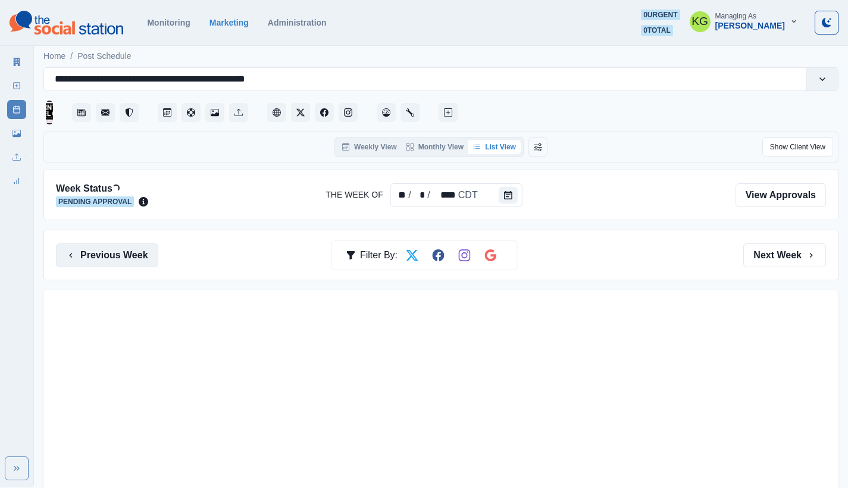
click at [111, 260] on button "Previous Week" at bounding box center [107, 256] width 102 height 24
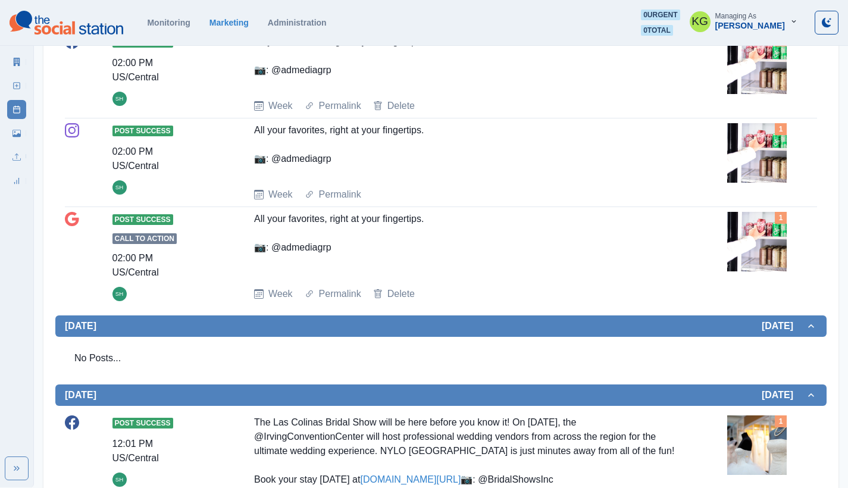
scroll to position [815, 0]
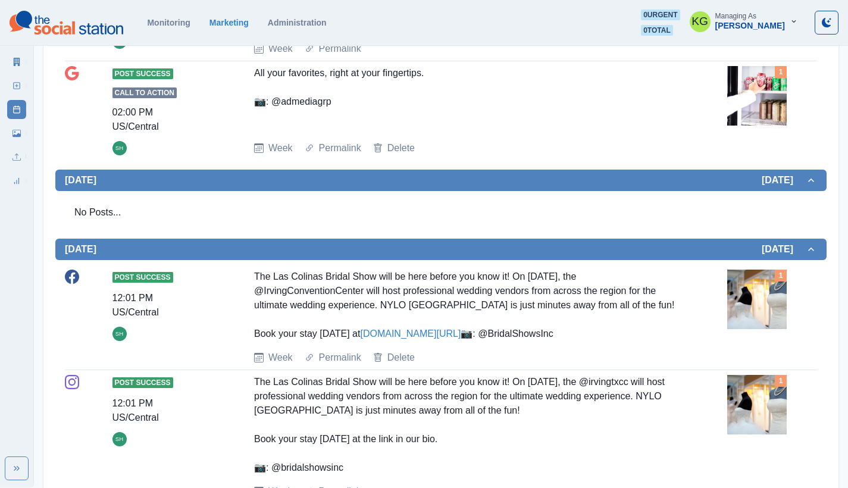
click at [434, 335] on link "[DOMAIN_NAME][URL]" at bounding box center [410, 334] width 101 height 10
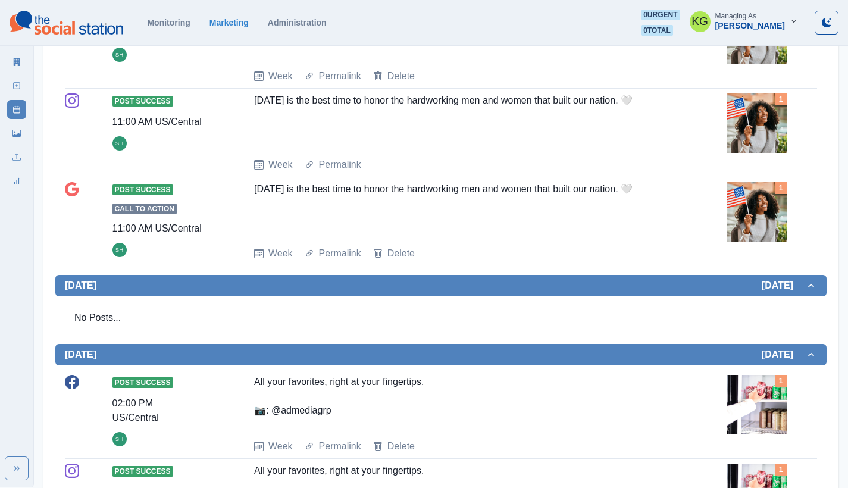
scroll to position [0, 0]
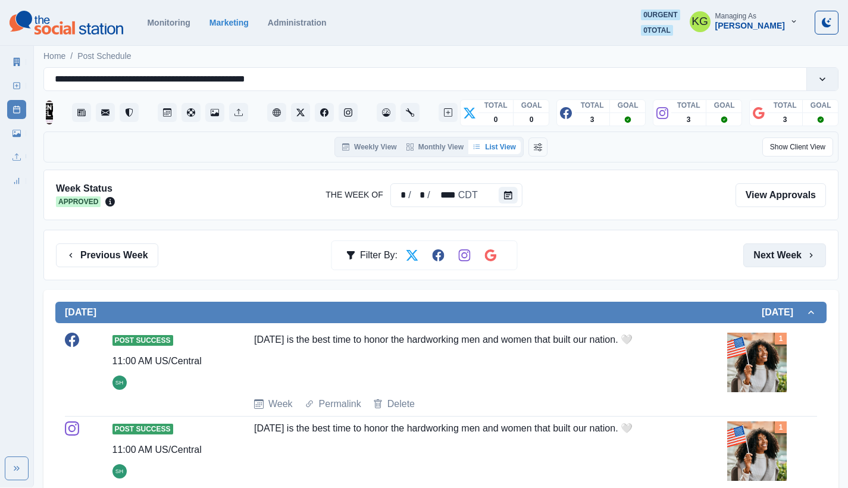
click at [784, 258] on button "Next Week" at bounding box center [785, 256] width 83 height 24
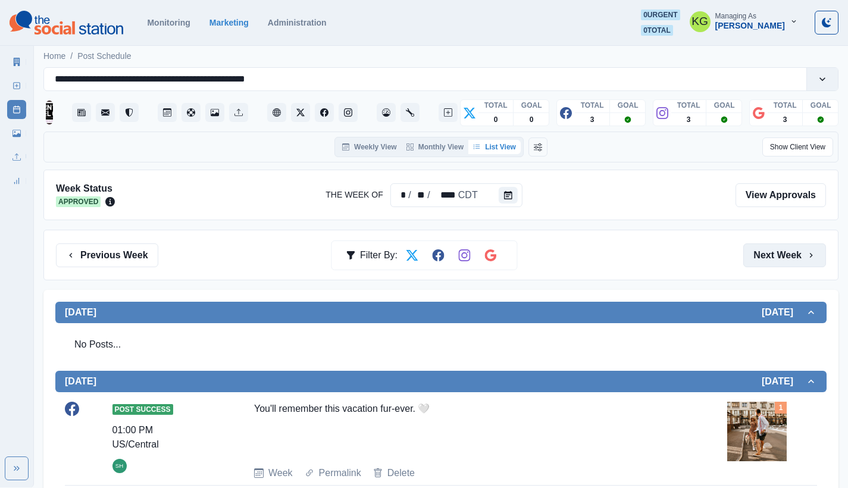
click at [783, 257] on button "Next Week" at bounding box center [785, 256] width 83 height 24
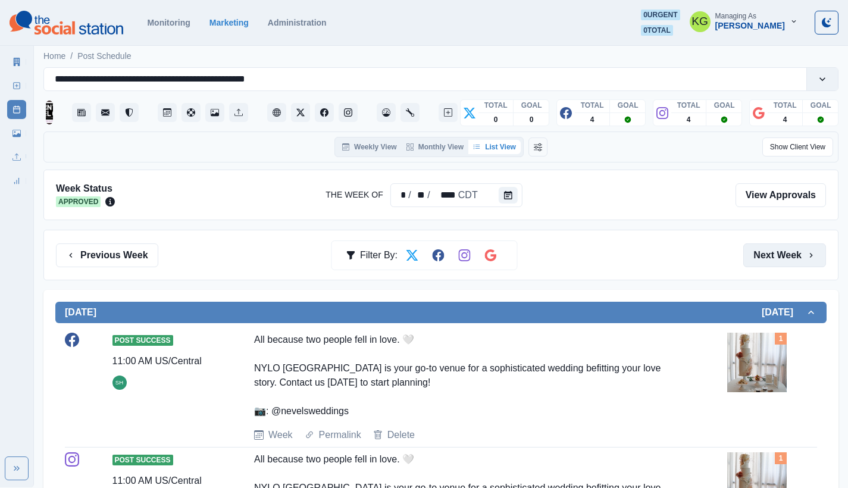
click at [780, 261] on button "Next Week" at bounding box center [785, 256] width 83 height 24
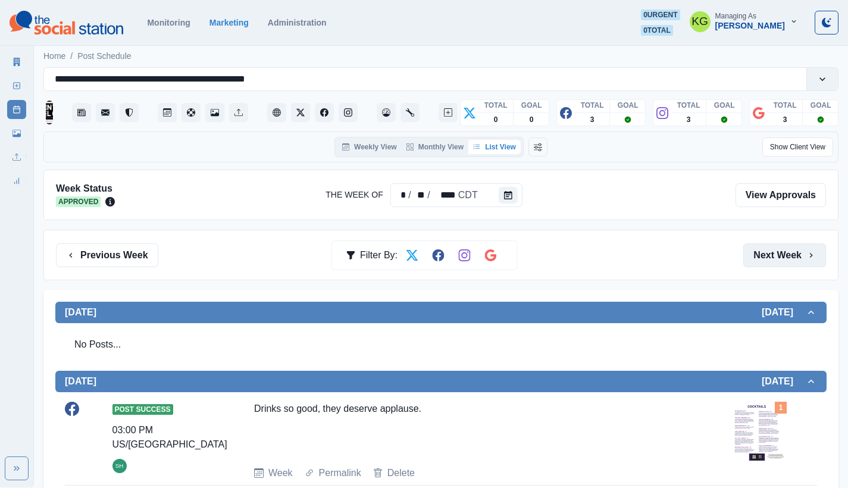
click at [786, 251] on button "Next Week" at bounding box center [785, 256] width 83 height 24
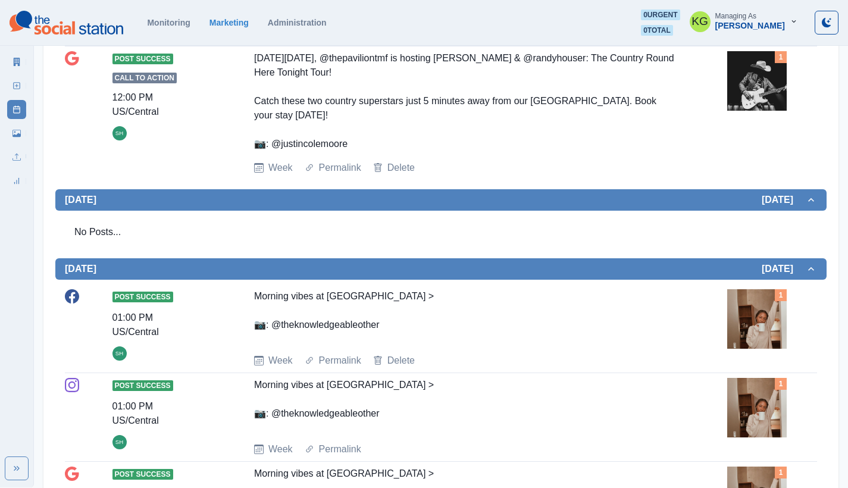
scroll to position [316, 0]
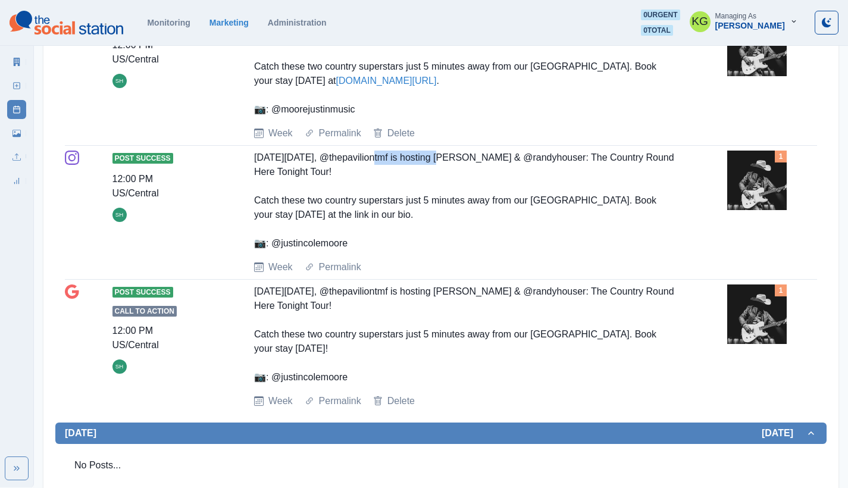
drag, startPoint x: 439, startPoint y: 154, endPoint x: 373, endPoint y: 155, distance: 65.5
click at [373, 155] on div "[DATE][DATE], @thepaviliontmf is hosting [PERSON_NAME] & @randyhouser: The Coun…" at bounding box center [465, 201] width 422 height 100
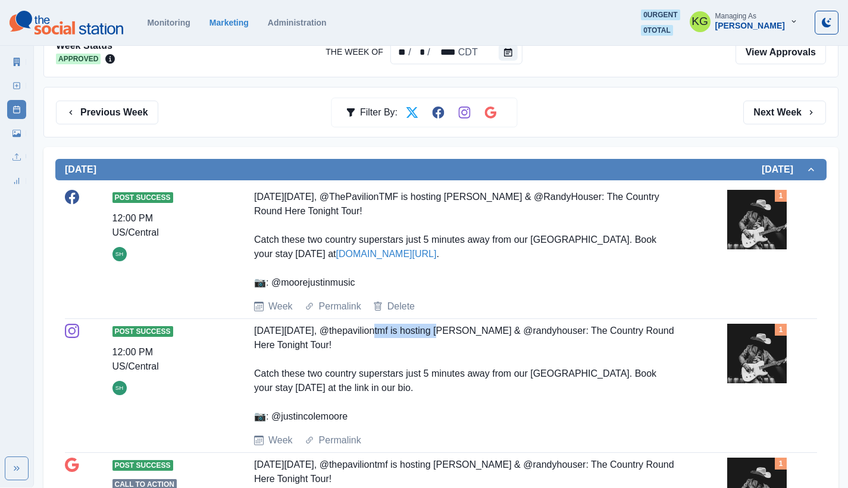
scroll to position [0, 0]
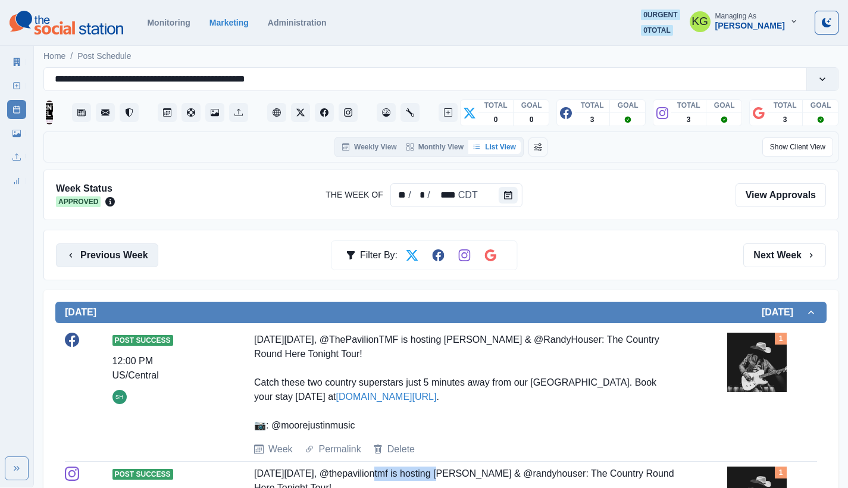
click at [117, 245] on button "Previous Week" at bounding box center [107, 256] width 102 height 24
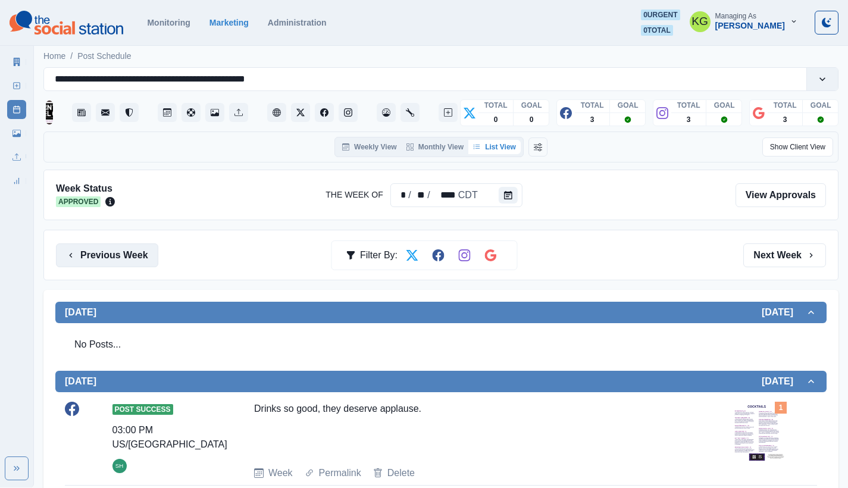
click at [130, 261] on button "Previous Week" at bounding box center [107, 256] width 102 height 24
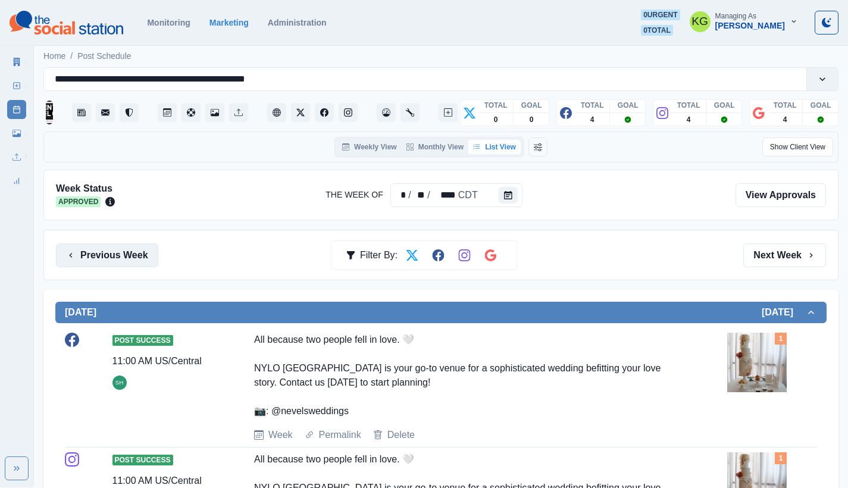
click at [84, 256] on button "Previous Week" at bounding box center [107, 256] width 102 height 24
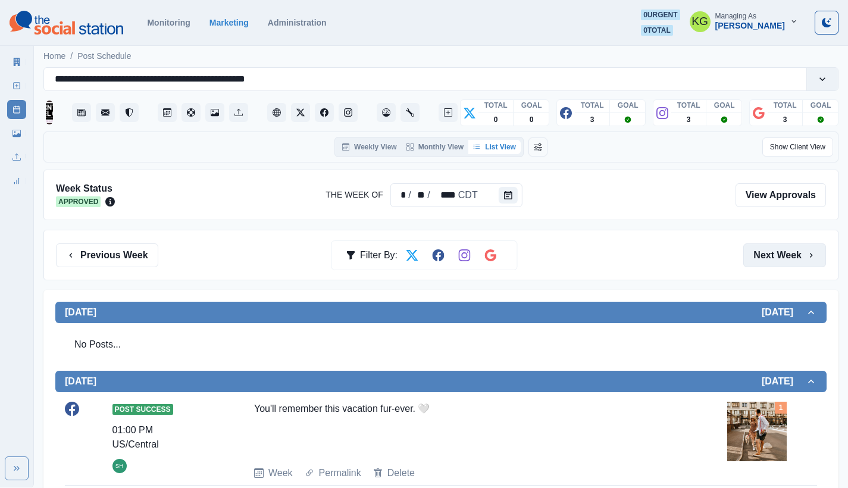
click at [785, 256] on button "Next Week" at bounding box center [785, 256] width 83 height 24
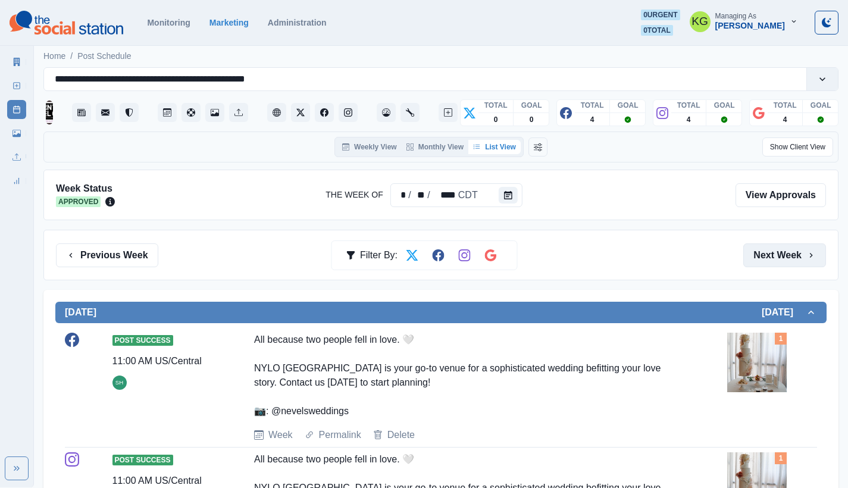
click at [785, 256] on button "Next Week" at bounding box center [785, 256] width 83 height 24
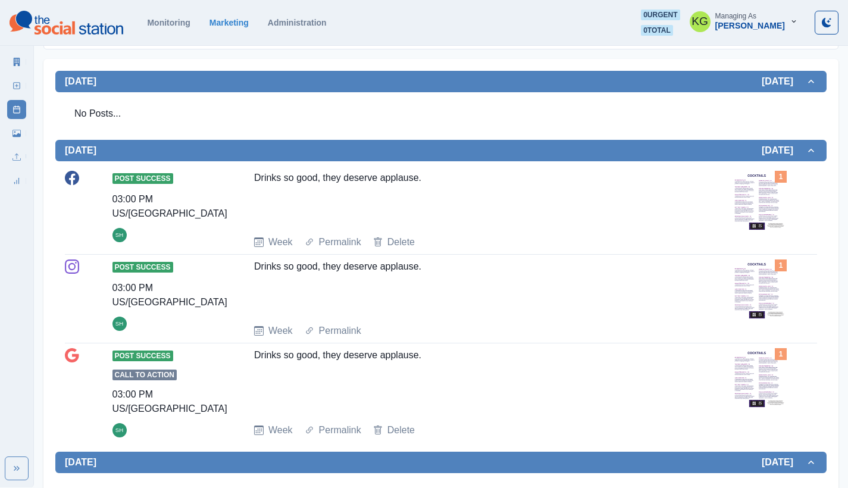
scroll to position [803, 0]
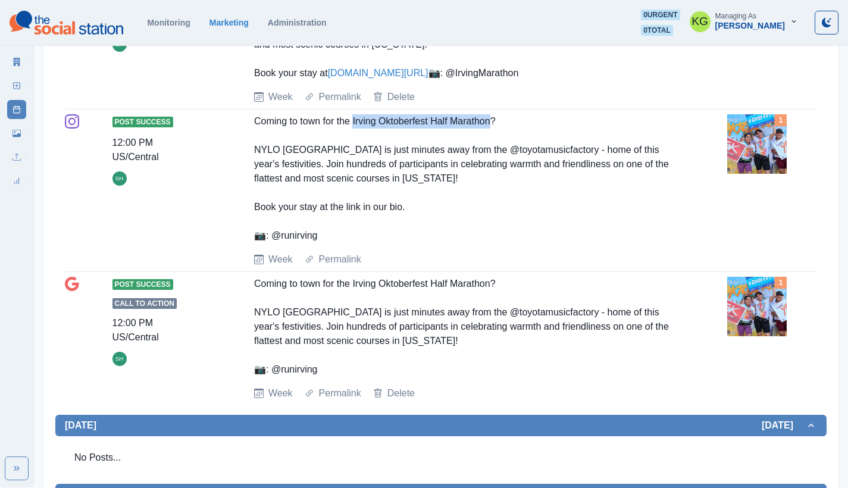
drag, startPoint x: 358, startPoint y: 149, endPoint x: 498, endPoint y: 148, distance: 139.3
click at [498, 148] on div "Coming to town for the Irving Oktoberfest Half Marathon? NYLO [GEOGRAPHIC_DATA]…" at bounding box center [465, 178] width 422 height 129
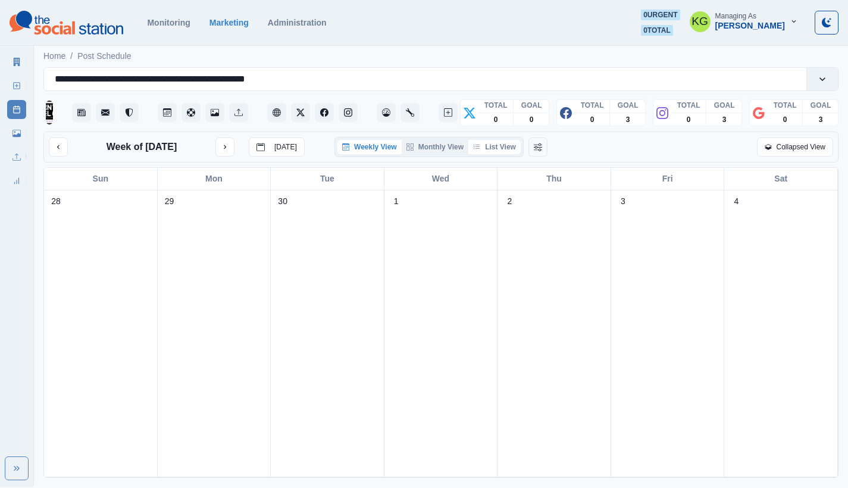
click at [510, 150] on button "List View" at bounding box center [495, 147] width 52 height 14
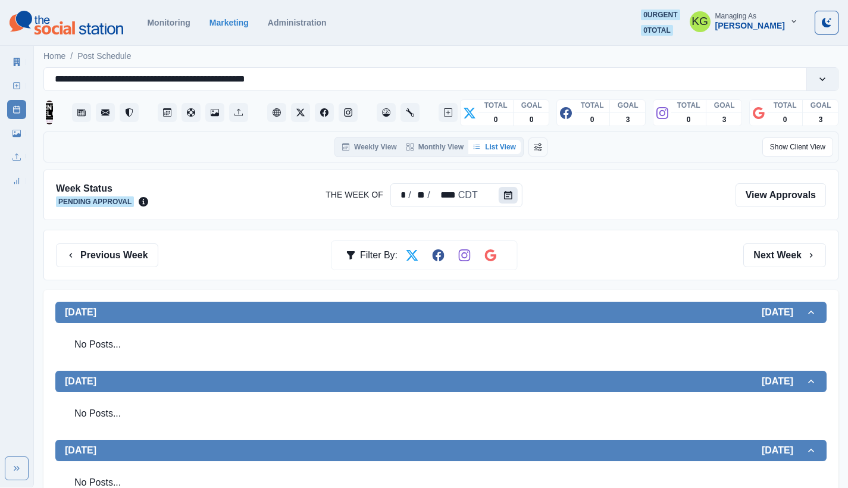
click at [508, 196] on icon "Calendar" at bounding box center [508, 195] width 8 height 8
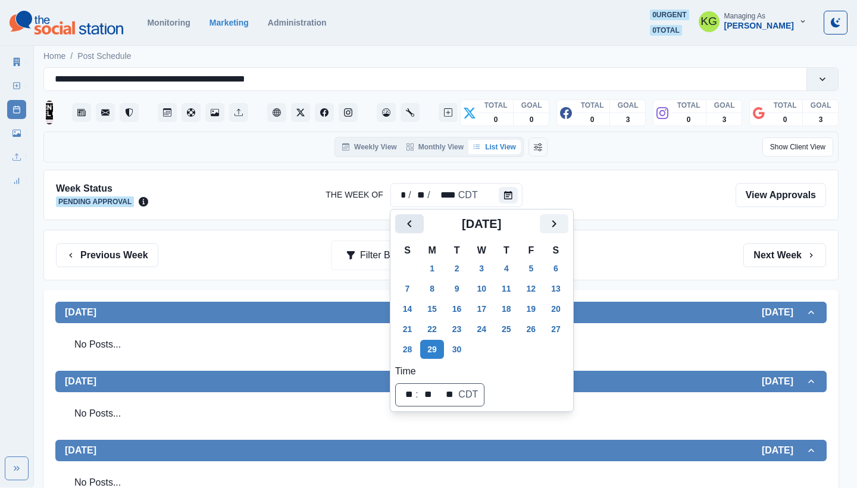
click at [401, 224] on button "Previous" at bounding box center [409, 223] width 29 height 19
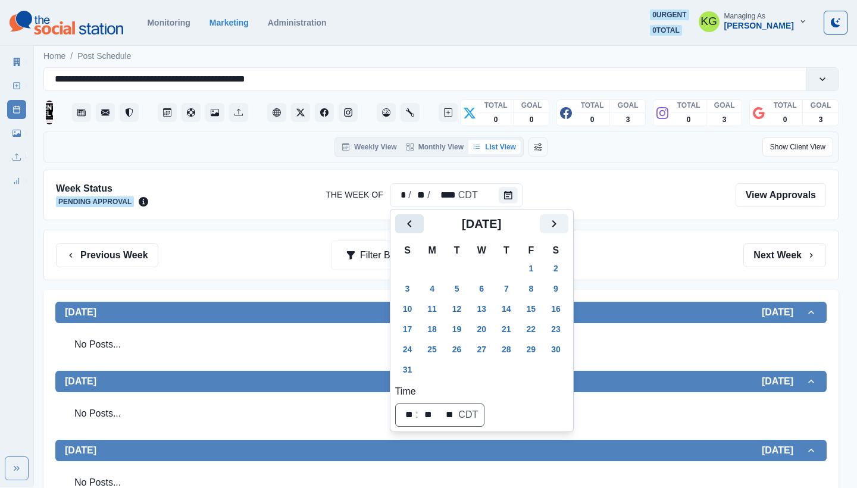
click at [401, 224] on button "Previous" at bounding box center [409, 223] width 29 height 19
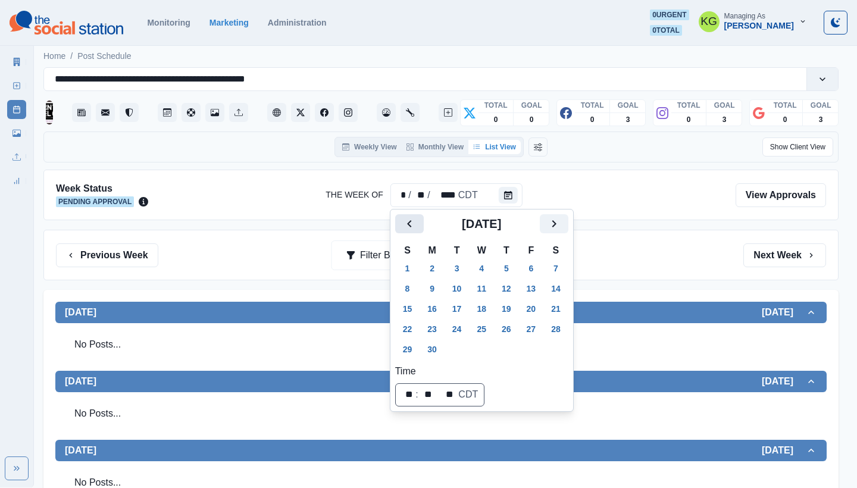
click at [401, 224] on button "Previous" at bounding box center [409, 223] width 29 height 19
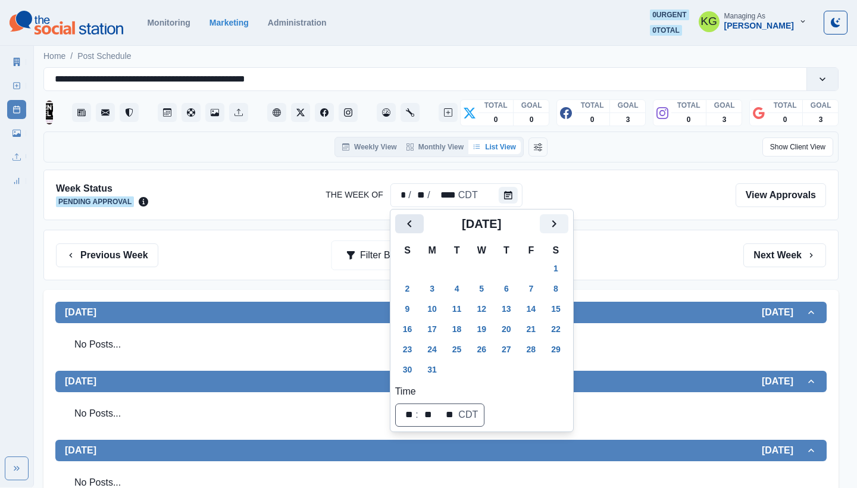
click at [401, 224] on button "Previous" at bounding box center [409, 223] width 29 height 19
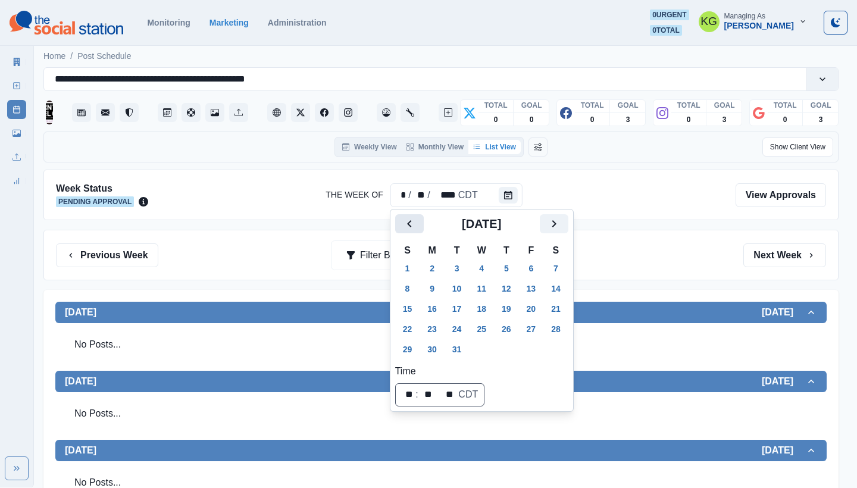
click at [401, 224] on button "Previous" at bounding box center [409, 223] width 29 height 19
click at [553, 223] on button "Next" at bounding box center [554, 223] width 29 height 19
click at [466, 269] on button "1" at bounding box center [457, 268] width 24 height 19
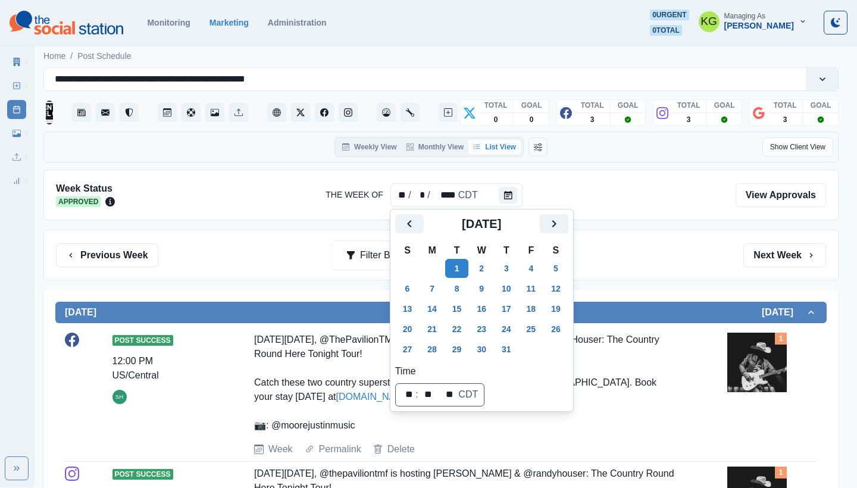
click at [657, 263] on div "Previous Week Filter By: Next Week" at bounding box center [441, 256] width 770 height 24
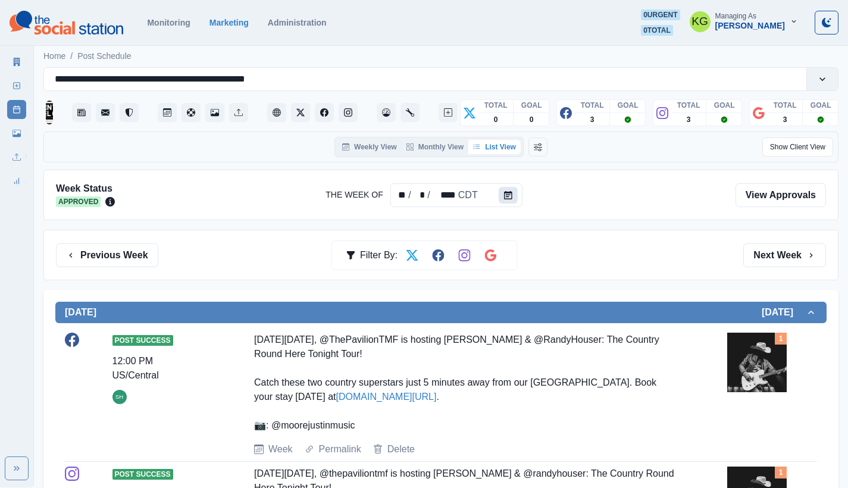
click at [508, 200] on button "Calendar" at bounding box center [508, 195] width 19 height 17
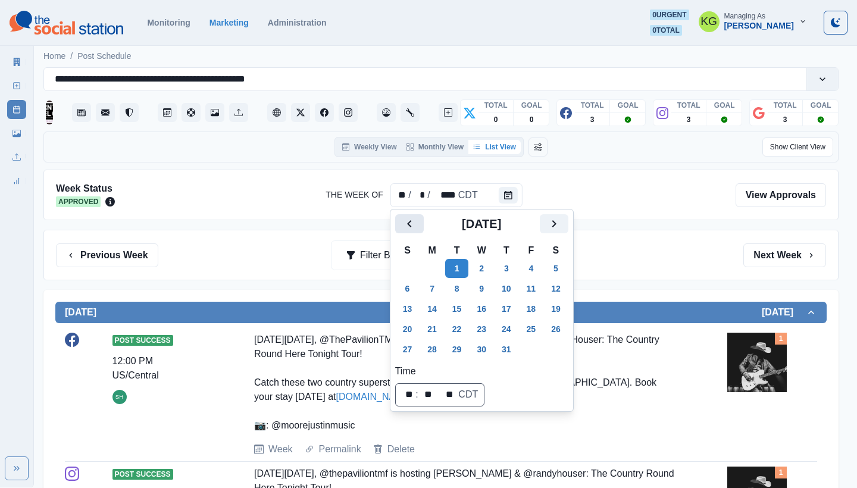
click at [414, 221] on icon "Previous" at bounding box center [410, 224] width 14 height 14
click at [557, 230] on icon "Next" at bounding box center [554, 224] width 14 height 14
click at [401, 272] on button "1" at bounding box center [408, 268] width 24 height 19
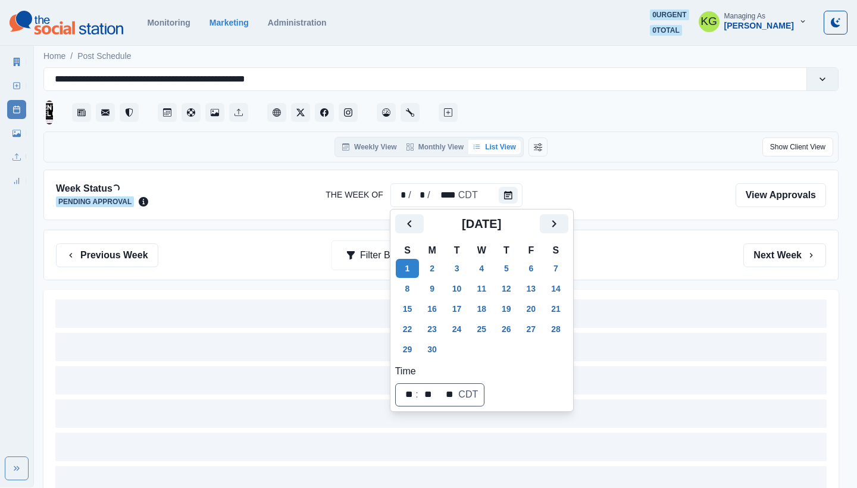
click at [656, 247] on div "Previous Week Filter By: Next Week" at bounding box center [441, 256] width 770 height 24
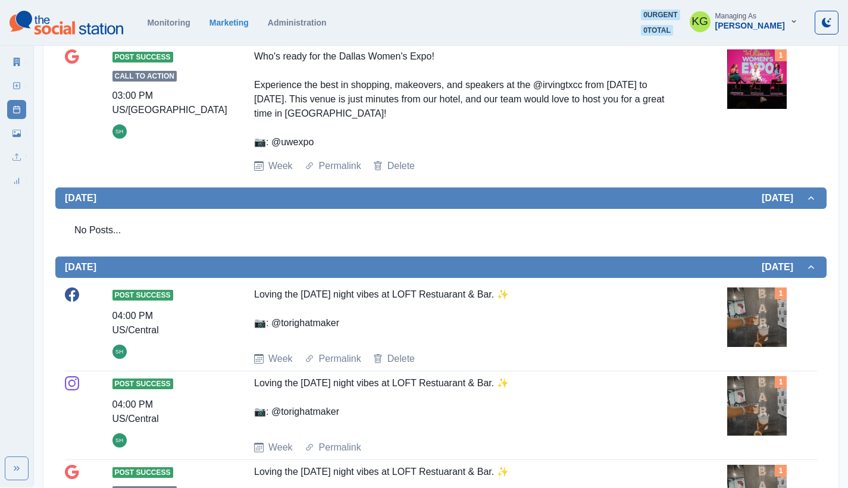
scroll to position [1151, 0]
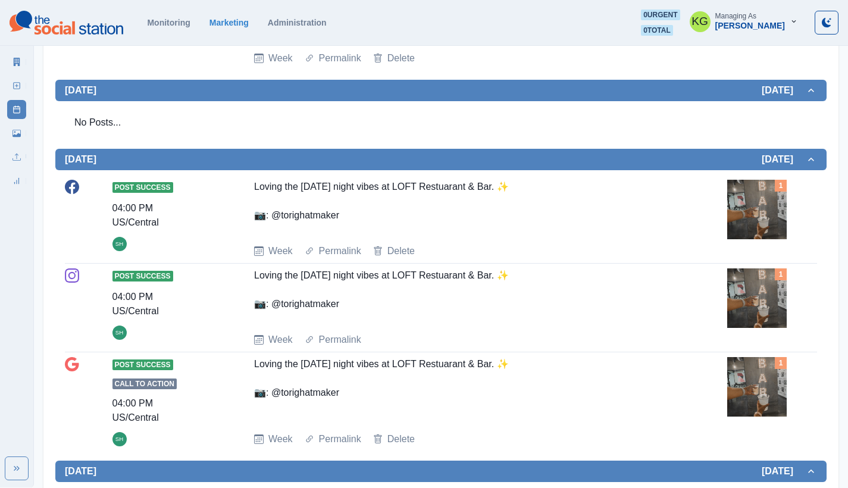
click at [742, 328] on img at bounding box center [758, 299] width 60 height 60
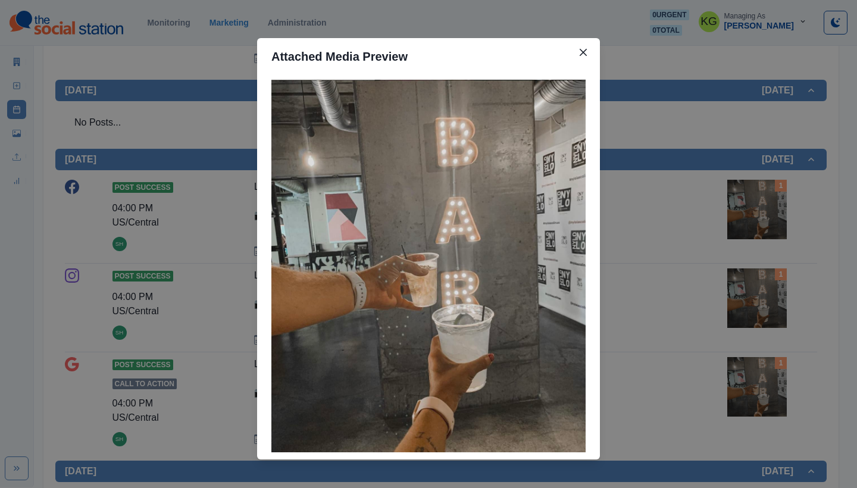
click at [678, 249] on div "Attached Media Preview" at bounding box center [428, 244] width 857 height 488
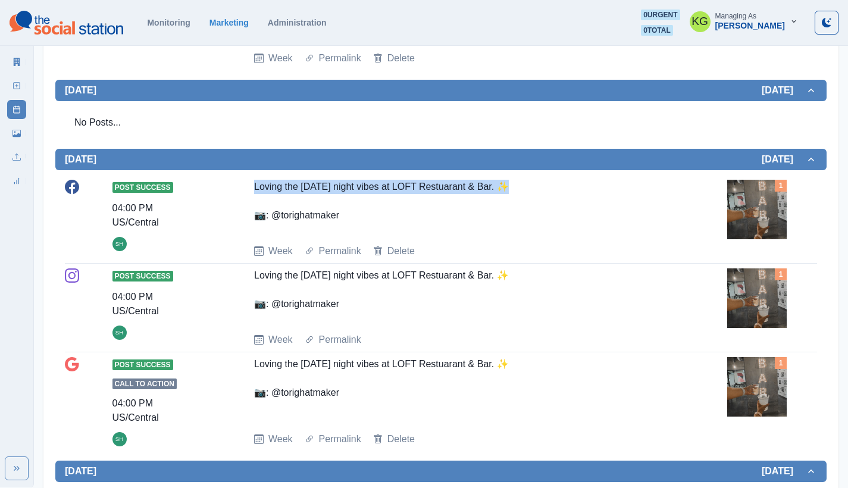
drag, startPoint x: 498, startPoint y: 218, endPoint x: 256, endPoint y: 215, distance: 242.4
click at [256, 215] on div "Loving the [DATE] night vibes at LOFT Restuarant & Bar. ✨ 📷: @torighatmaker" at bounding box center [465, 207] width 422 height 55
copy div "Loving the [DATE] night vibes at LOFT Restuarant & Bar. ✨"
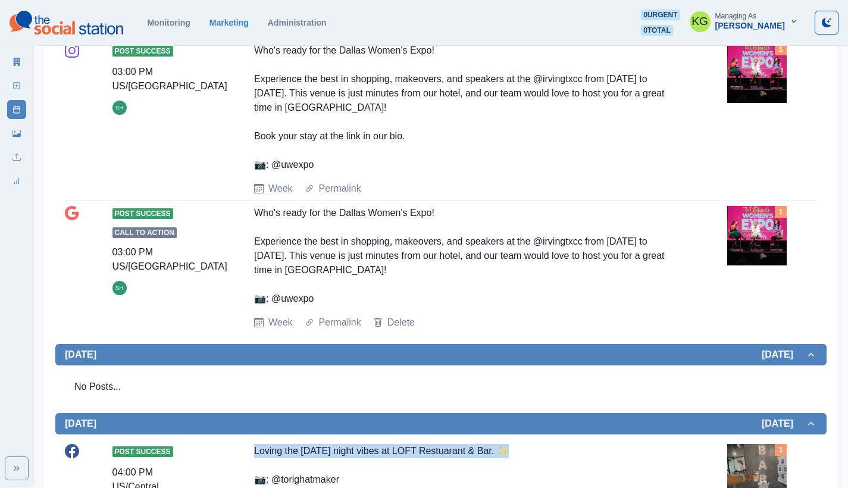
scroll to position [632, 0]
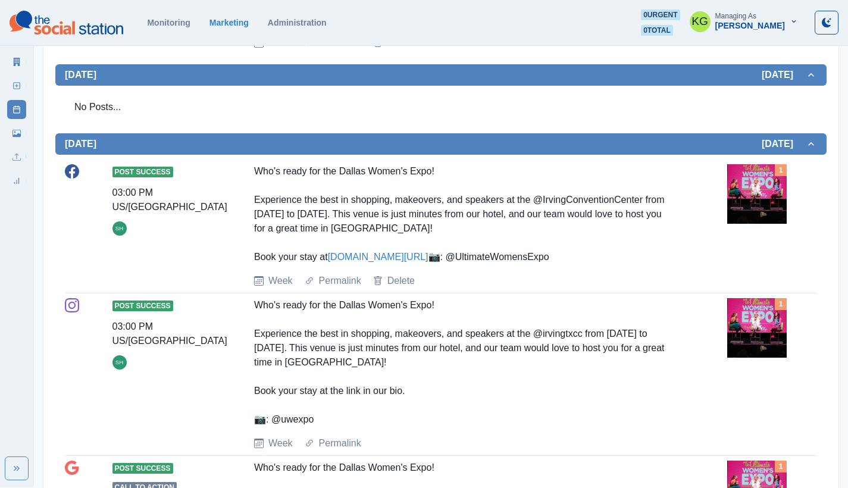
click at [420, 5] on section "Monitoring Marketing Administration 0 urgent 0 total KG Managing As [PERSON_NAM…" at bounding box center [424, 23] width 848 height 46
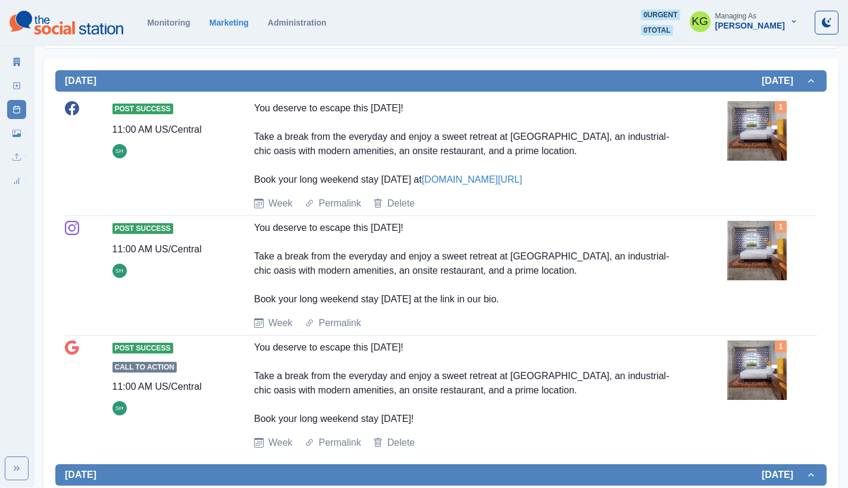
scroll to position [7, 0]
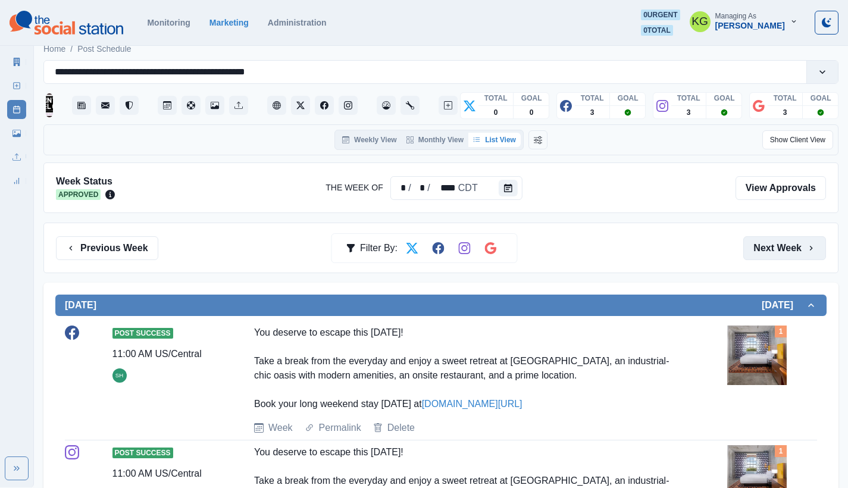
click at [803, 241] on button "Next Week" at bounding box center [785, 248] width 83 height 24
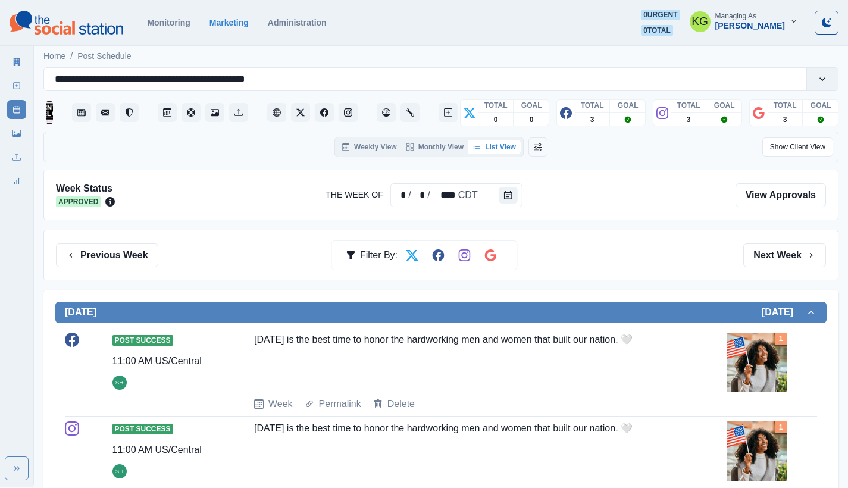
drag, startPoint x: 248, startPoint y: 339, endPoint x: 669, endPoint y: 339, distance: 421.0
click at [669, 339] on div "Post Success 11:00 AM US/Central SH [DATE] is the best time to honor the hardwo…" at bounding box center [441, 372] width 753 height 79
copy div "[DATE] is the best time to honor the hardworking men and women that built our n…"
click at [779, 247] on button "Next Week" at bounding box center [785, 256] width 83 height 24
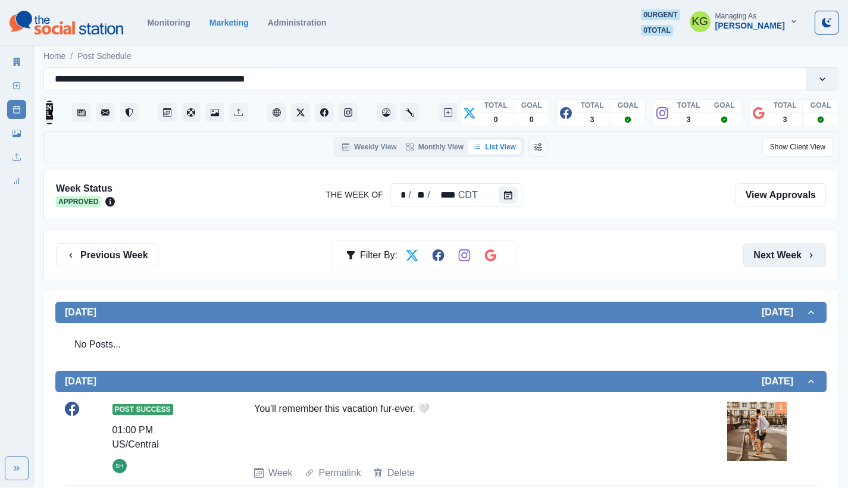
click at [796, 249] on button "Next Week" at bounding box center [785, 256] width 83 height 24
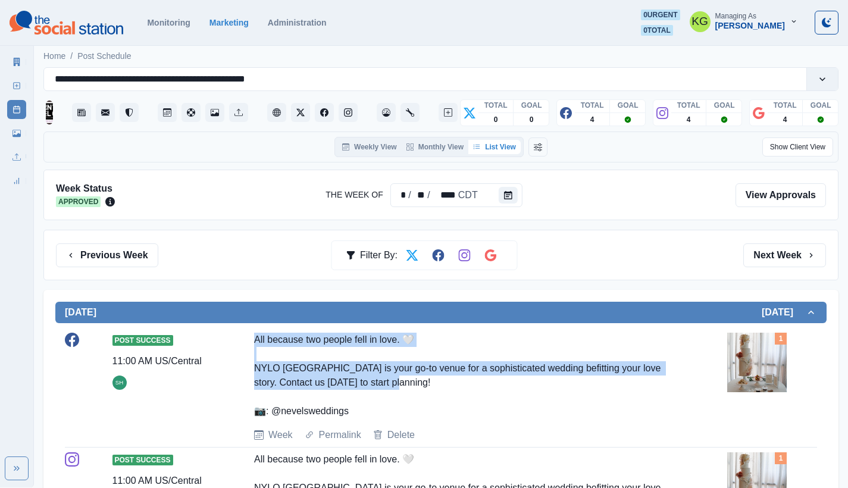
drag, startPoint x: 433, startPoint y: 385, endPoint x: 245, endPoint y: 326, distance: 197.2
copy div "All because two people fell in love. 🤍 NYLO [GEOGRAPHIC_DATA] is your go-to ven…"
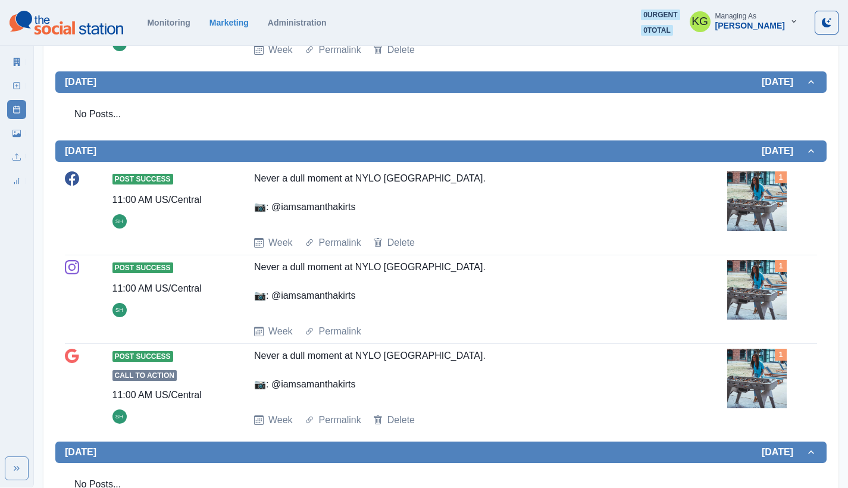
scroll to position [995, 0]
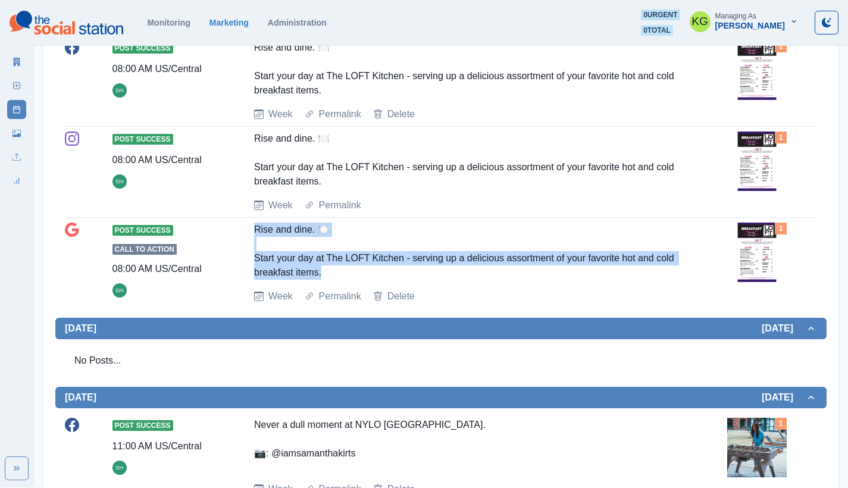
drag, startPoint x: 381, startPoint y: 273, endPoint x: 248, endPoint y: 232, distance: 139.4
click at [248, 232] on div "Post Success Call to Action 08:00 AM US/Central SH Rise and dine. 🍽️ Start your…" at bounding box center [441, 263] width 753 height 81
copy div "Rise and dine. 🍽️ Start your day at The LOFT Kitchen - serving up a delicious a…"
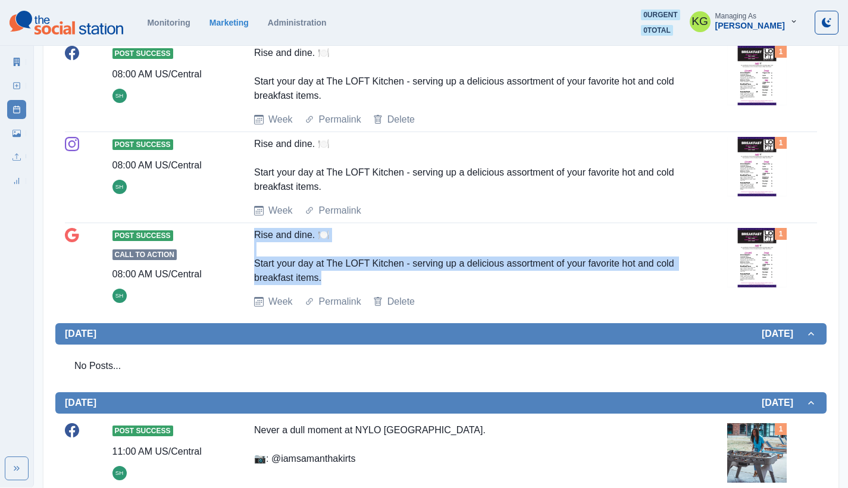
scroll to position [1230, 0]
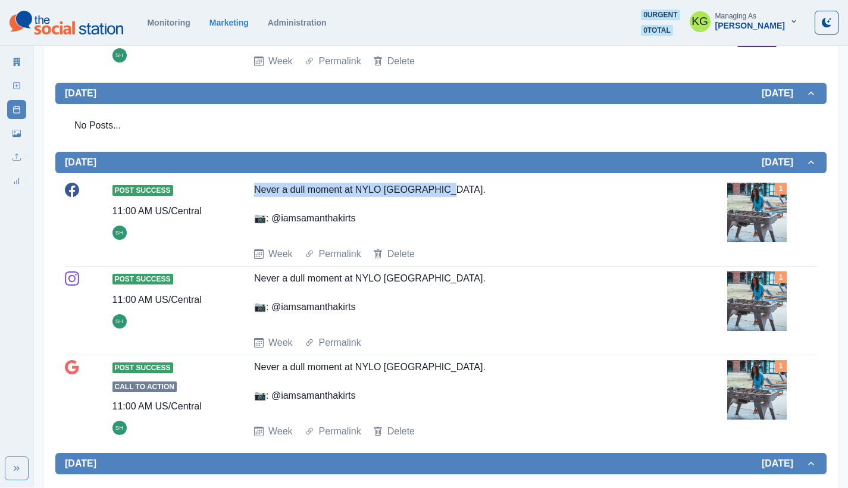
drag, startPoint x: 329, startPoint y: 198, endPoint x: 253, endPoint y: 199, distance: 75.6
click at [249, 200] on div "Post Success 11:00 AM US/Central SH Never a dull moment at NYLO [GEOGRAPHIC_DAT…" at bounding box center [441, 222] width 753 height 79
copy div "Never a dull moment at NYLO [GEOGRAPHIC_DATA]."
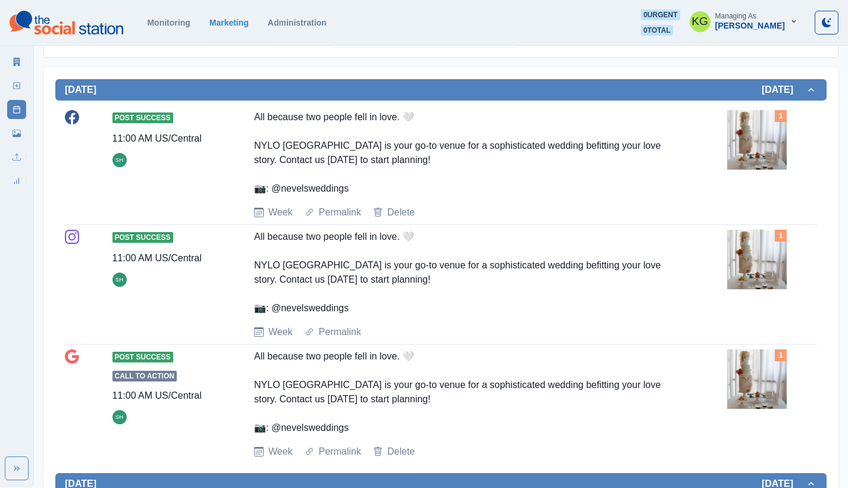
scroll to position [0, 0]
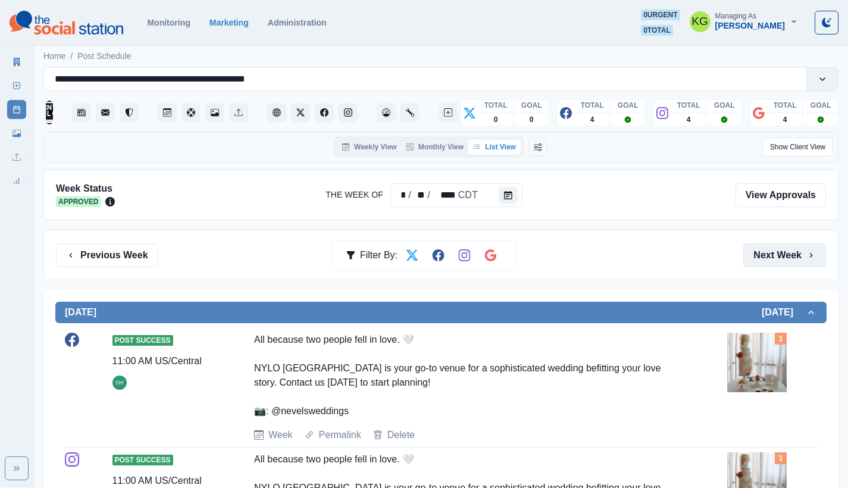
click at [770, 250] on button "Next Week" at bounding box center [785, 256] width 83 height 24
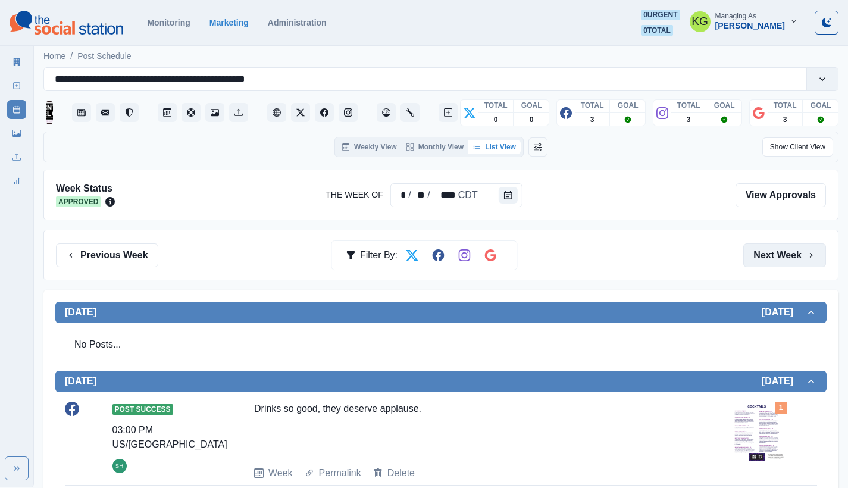
click at [771, 247] on button "Next Week" at bounding box center [785, 256] width 83 height 24
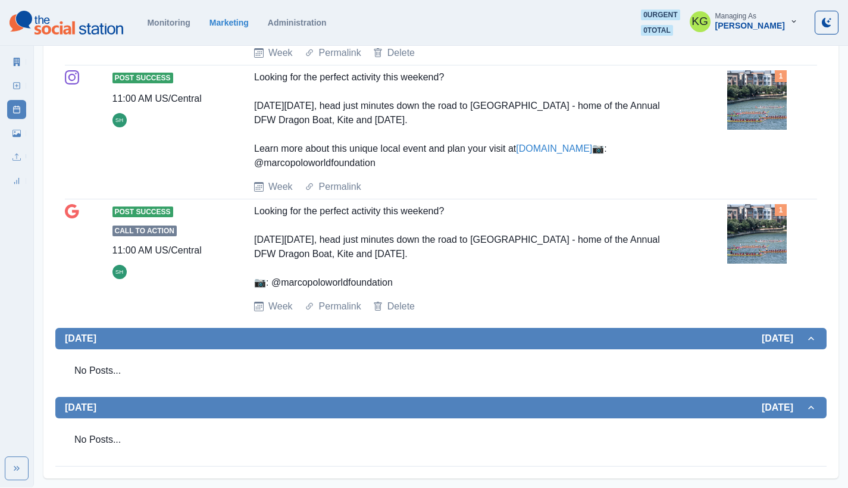
scroll to position [890, 0]
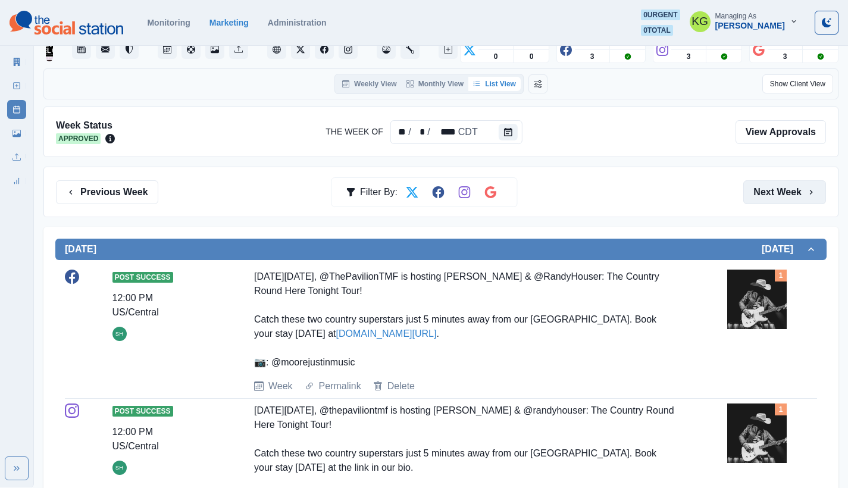
click at [778, 199] on button "Next Week" at bounding box center [785, 192] width 83 height 24
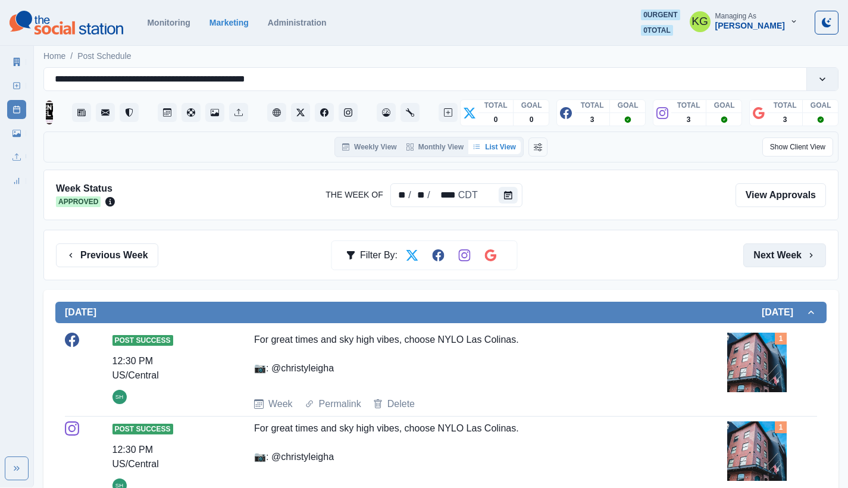
click at [775, 251] on button "Next Week" at bounding box center [785, 256] width 83 height 24
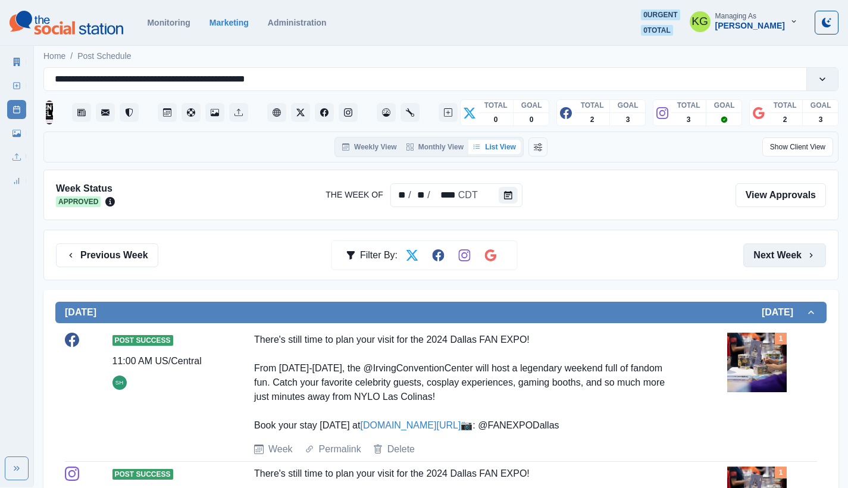
click at [773, 257] on button "Next Week" at bounding box center [785, 256] width 83 height 24
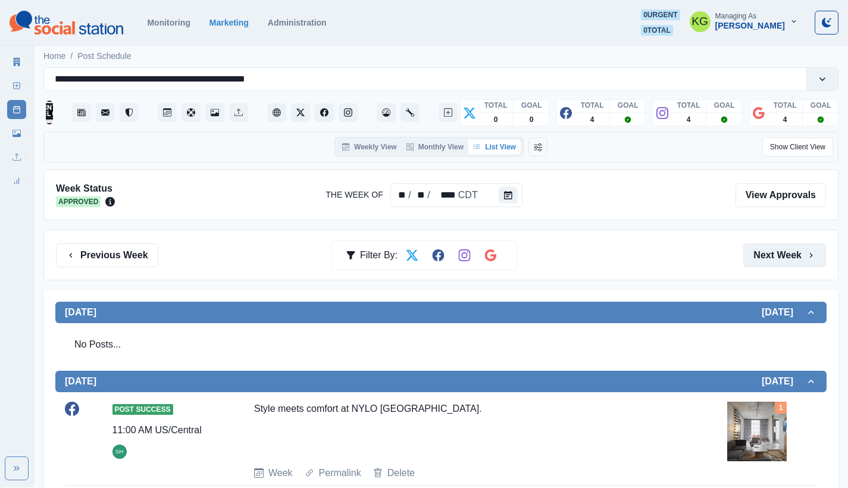
click at [773, 257] on button "Next Week" at bounding box center [785, 256] width 83 height 24
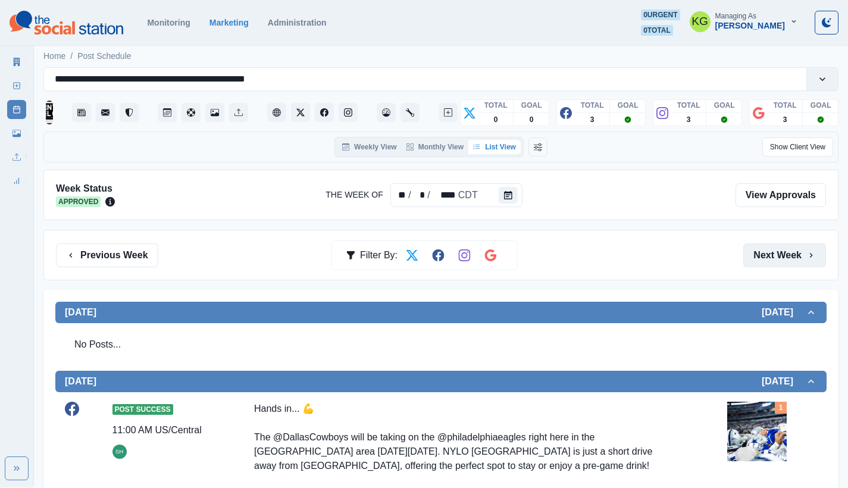
click at [773, 257] on button "Next Week" at bounding box center [785, 256] width 83 height 24
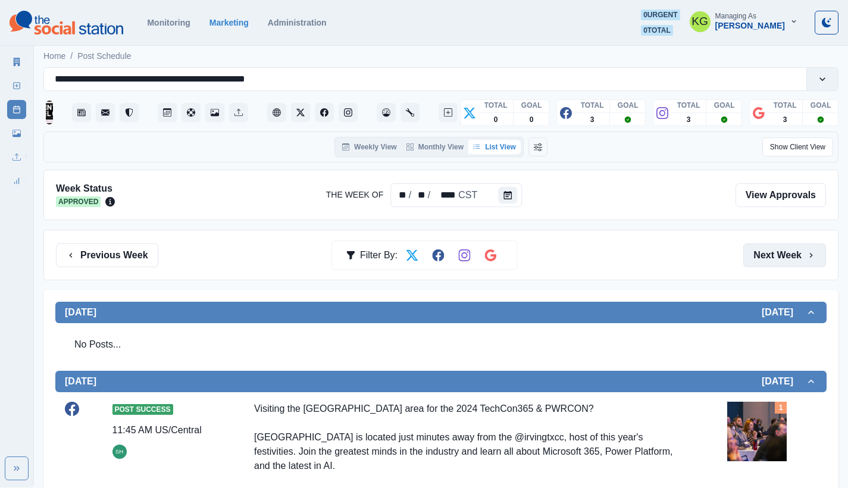
click at [773, 257] on button "Next Week" at bounding box center [785, 256] width 83 height 24
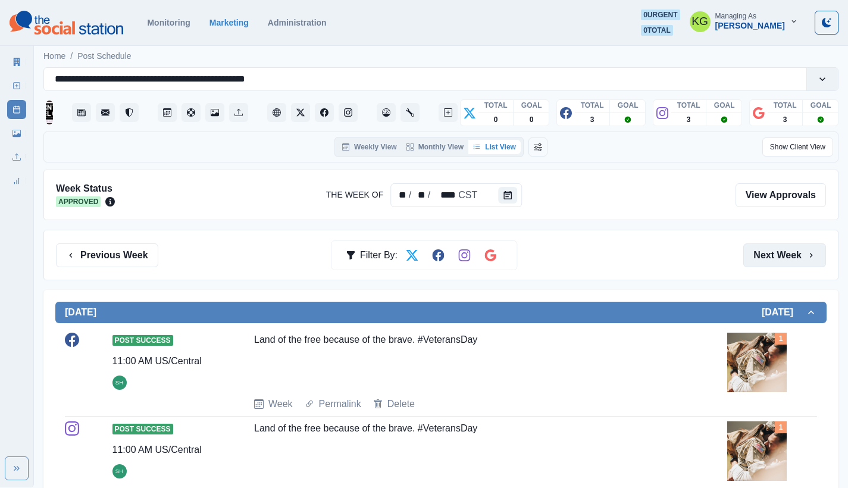
click at [773, 257] on button "Next Week" at bounding box center [785, 256] width 83 height 24
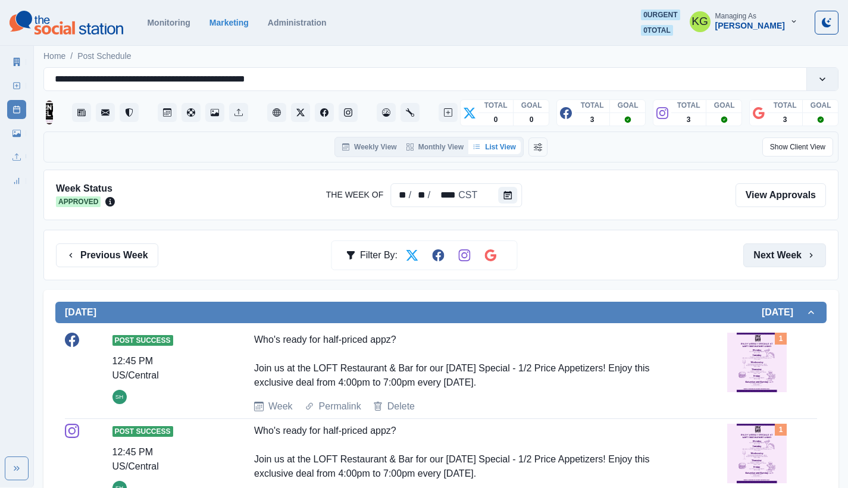
click at [773, 257] on button "Next Week" at bounding box center [785, 256] width 83 height 24
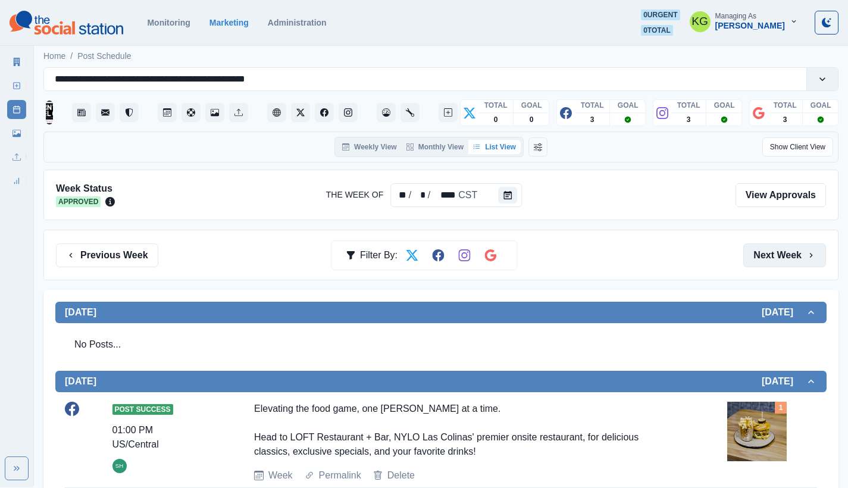
click at [773, 257] on button "Next Week" at bounding box center [785, 256] width 83 height 24
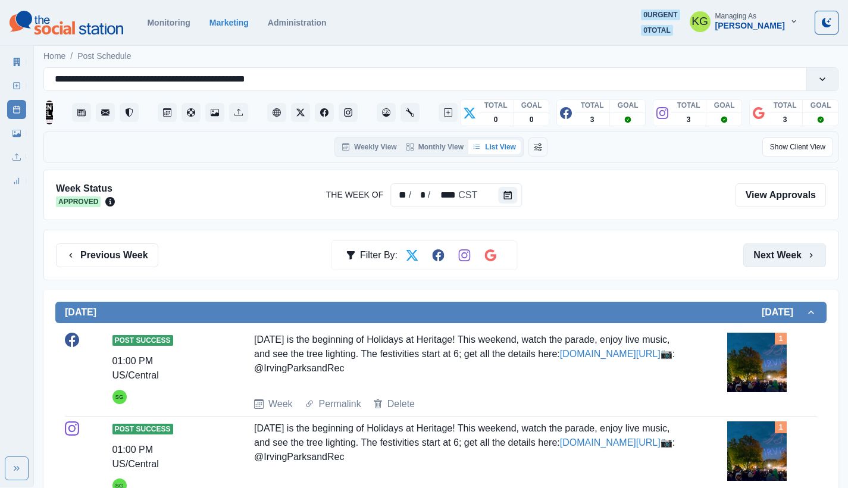
click at [770, 253] on button "Next Week" at bounding box center [785, 256] width 83 height 24
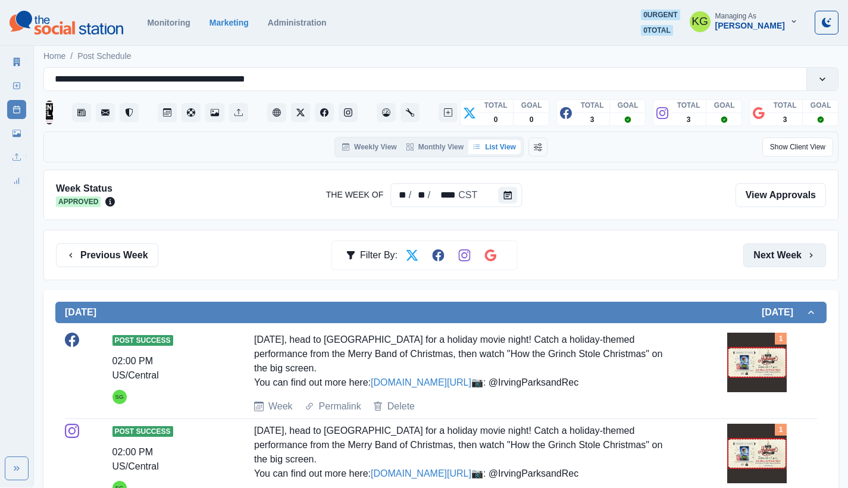
click at [765, 247] on button "Next Week" at bounding box center [785, 256] width 83 height 24
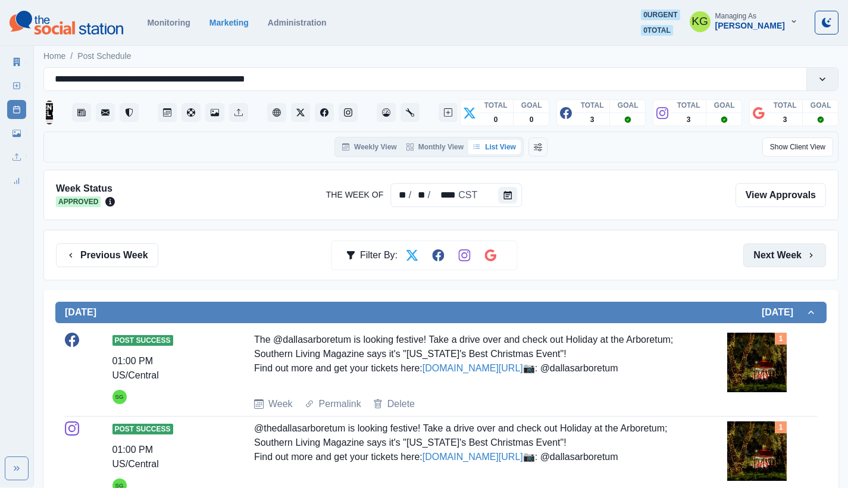
click at [765, 244] on button "Next Week" at bounding box center [785, 256] width 83 height 24
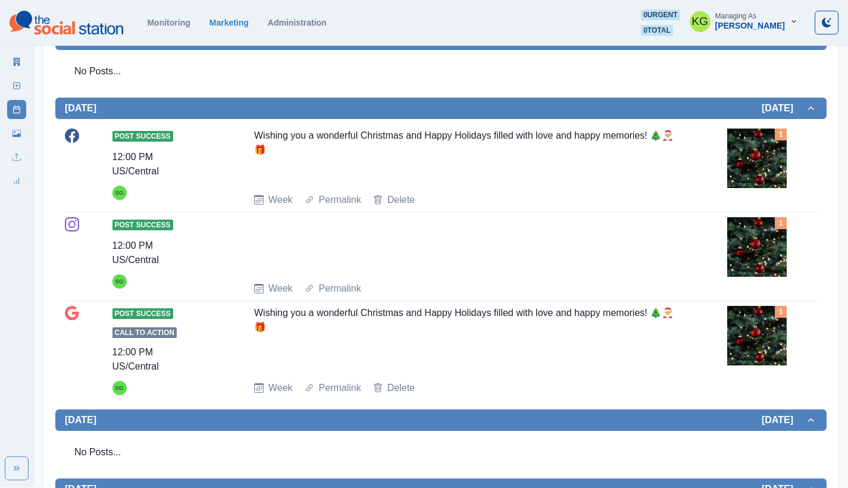
scroll to position [1159, 0]
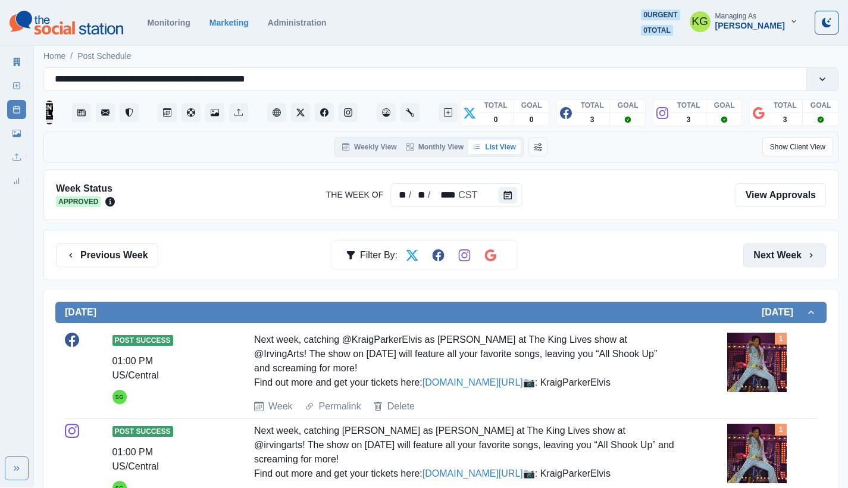
click at [767, 254] on button "Next Week" at bounding box center [785, 256] width 83 height 24
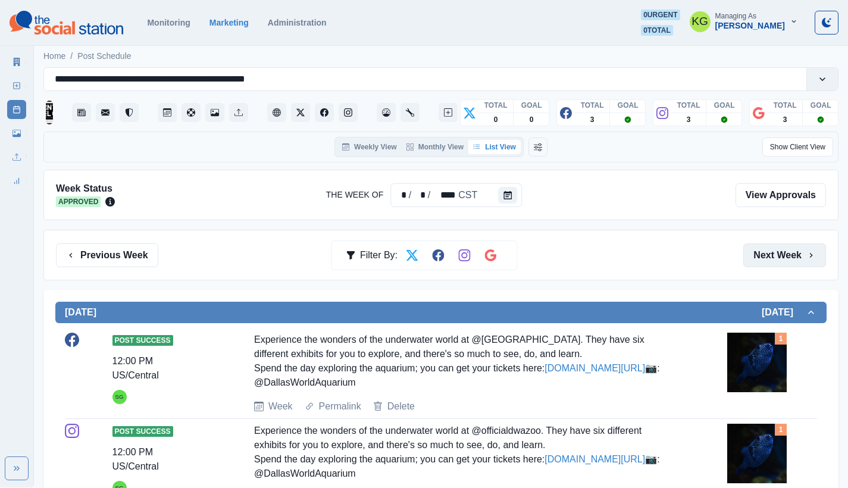
click at [767, 254] on button "Next Week" at bounding box center [785, 256] width 83 height 24
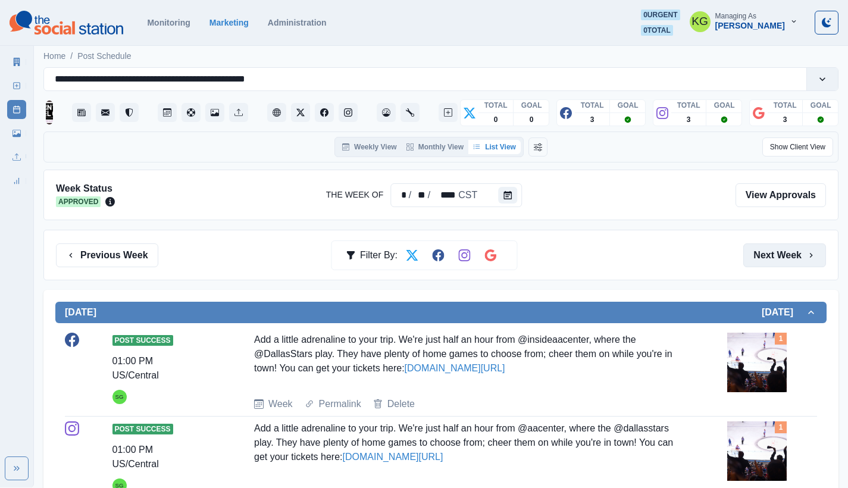
click at [767, 254] on button "Next Week" at bounding box center [785, 256] width 83 height 24
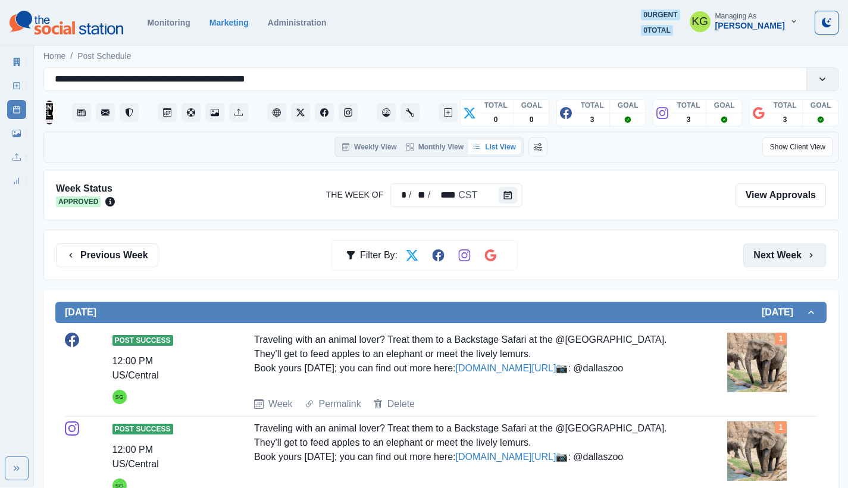
click at [767, 254] on button "Next Week" at bounding box center [785, 256] width 83 height 24
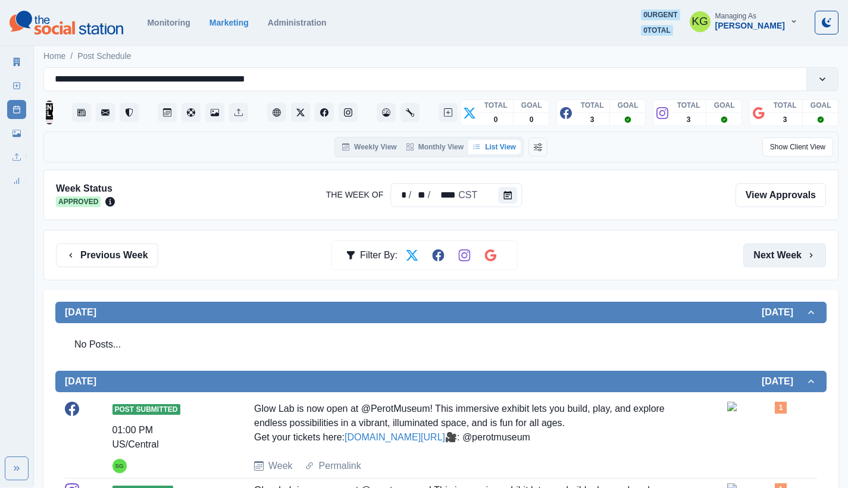
click at [767, 253] on button "Next Week" at bounding box center [785, 256] width 83 height 24
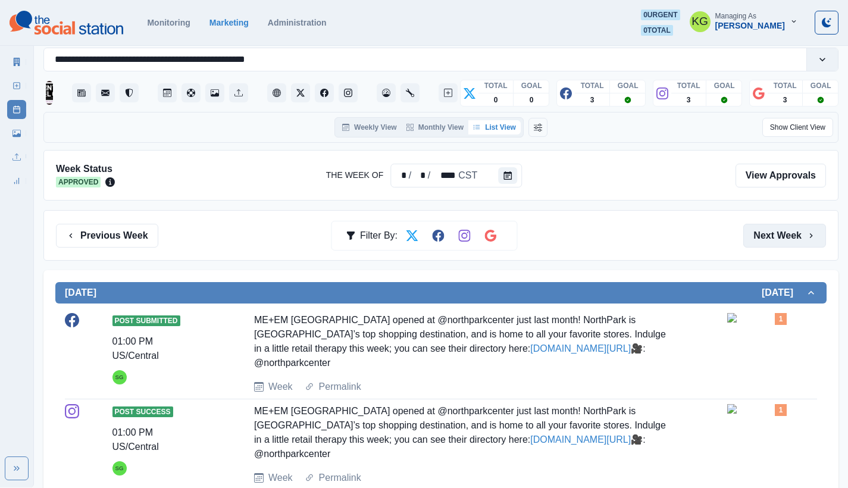
click at [769, 232] on button "Next Week" at bounding box center [785, 236] width 83 height 24
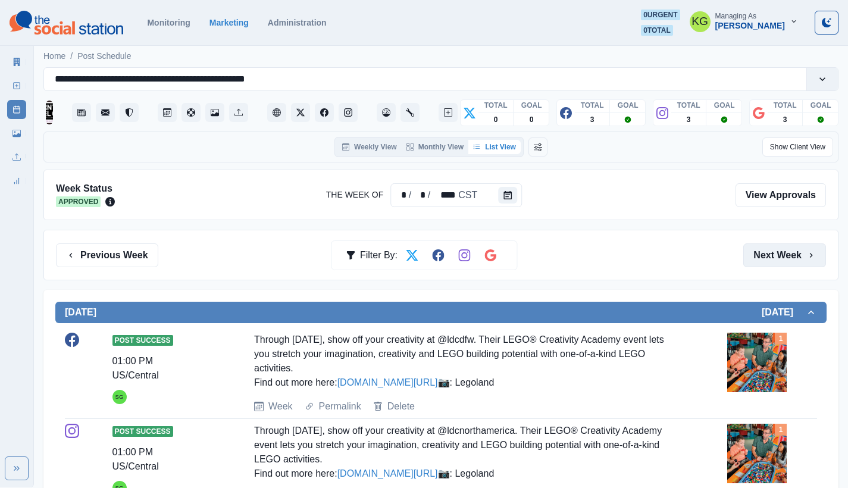
click at [765, 253] on button "Next Week" at bounding box center [785, 256] width 83 height 24
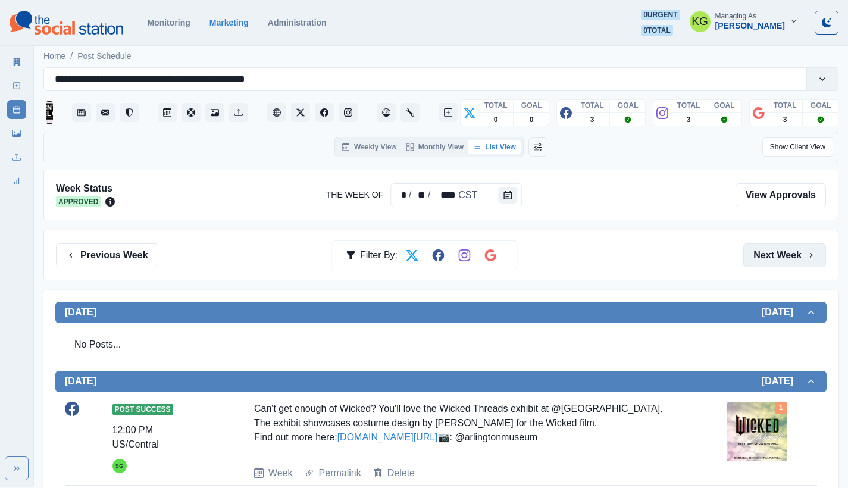
click at [765, 253] on button "Next Week" at bounding box center [785, 256] width 83 height 24
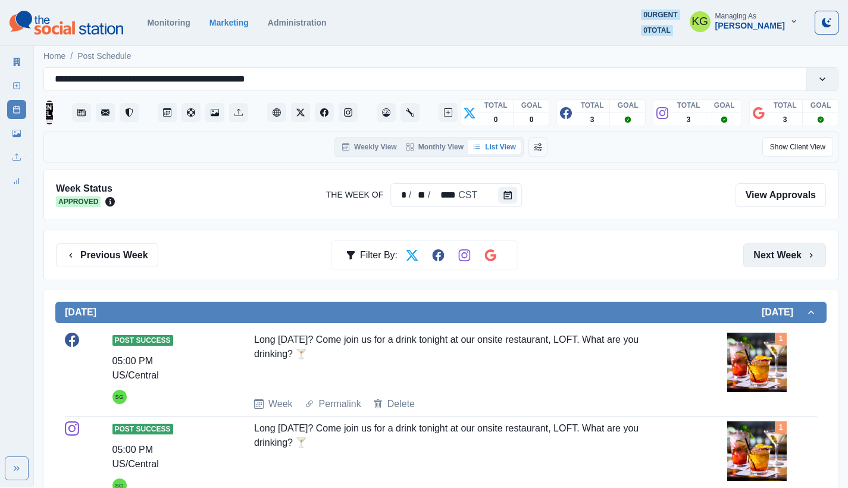
click at [765, 251] on button "Next Week" at bounding box center [785, 256] width 83 height 24
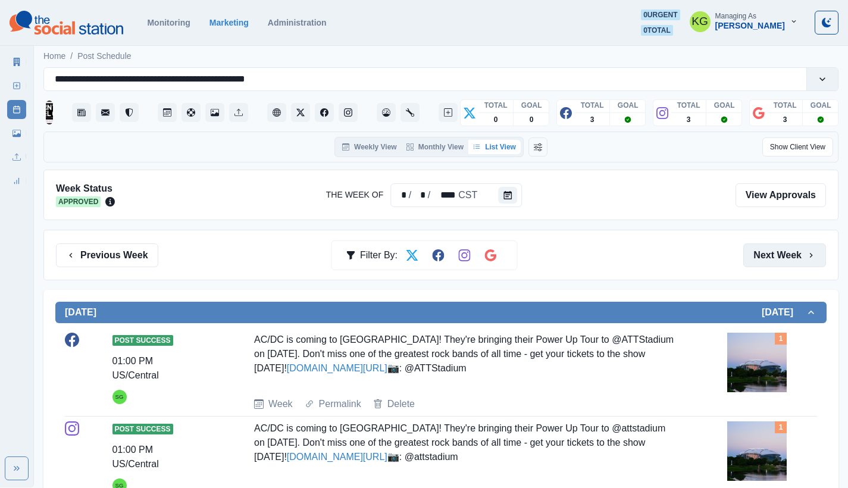
click at [765, 251] on button "Next Week" at bounding box center [785, 256] width 83 height 24
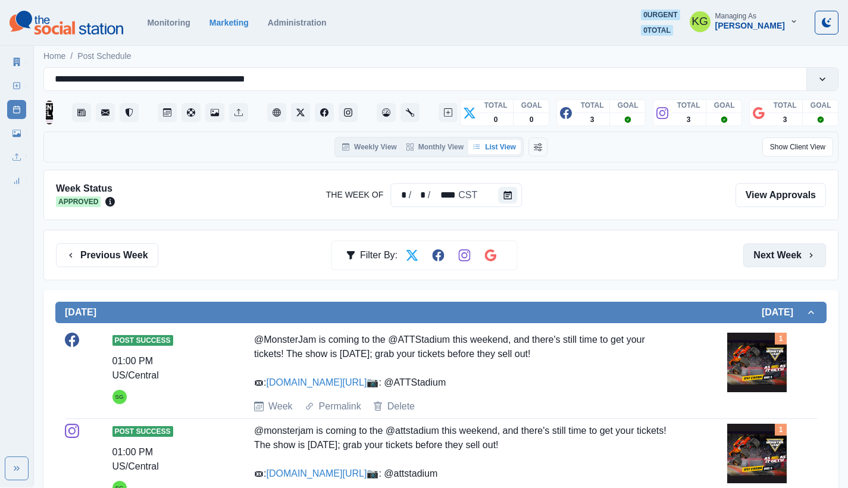
click at [765, 251] on button "Next Week" at bounding box center [785, 256] width 83 height 24
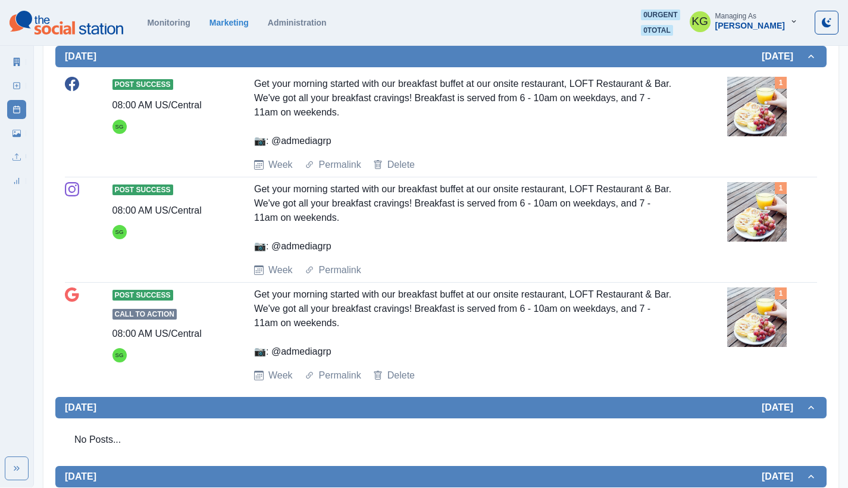
click at [765, 136] on img at bounding box center [758, 107] width 60 height 60
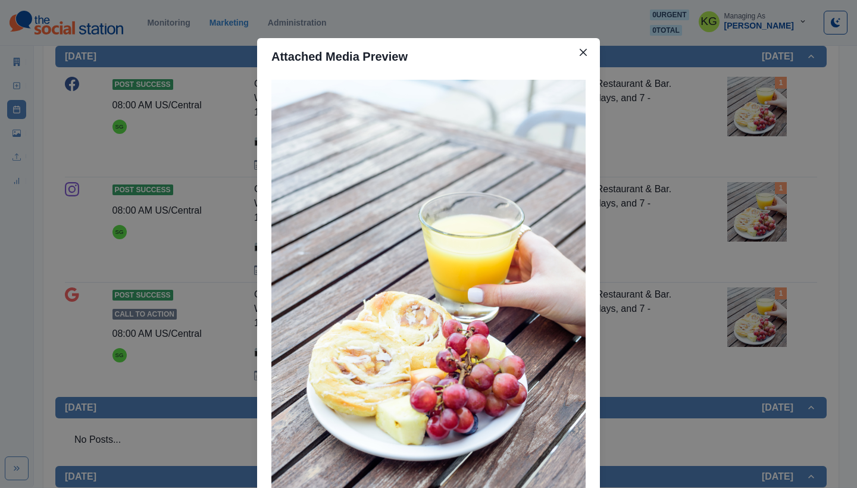
click at [669, 264] on div "Attached Media Preview" at bounding box center [428, 244] width 857 height 488
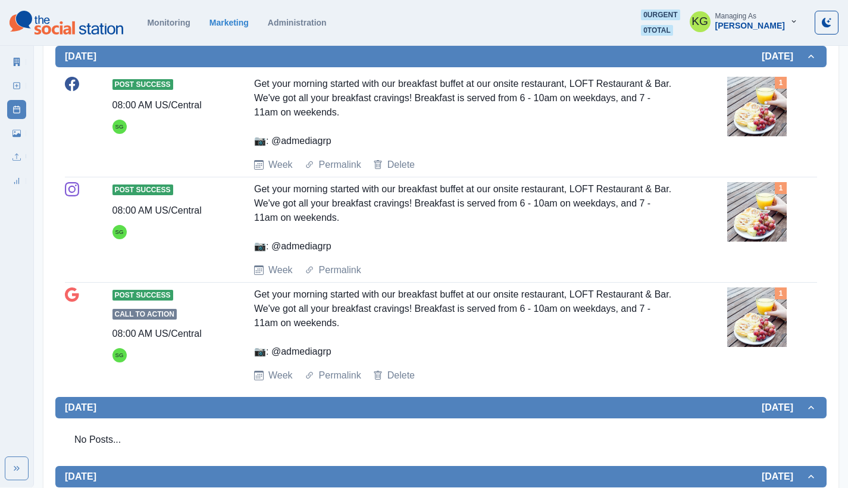
drag, startPoint x: 351, startPoint y: 278, endPoint x: 260, endPoint y: 280, distance: 91.1
click at [260, 254] on div "Get your morning started with our breakfast buffet at our onsite restaurant, LO…" at bounding box center [465, 217] width 422 height 71
drag, startPoint x: 255, startPoint y: 275, endPoint x: 335, endPoint y: 273, distance: 79.8
click at [335, 254] on div "Get your morning started with our breakfast buffet at our onsite restaurant, LO…" at bounding box center [465, 217] width 422 height 71
copy div "📷: @admediagrp"
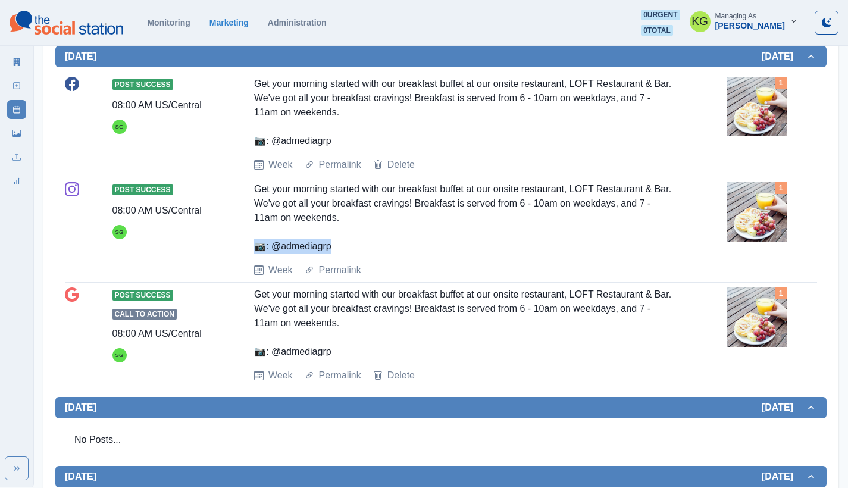
scroll to position [55, 0]
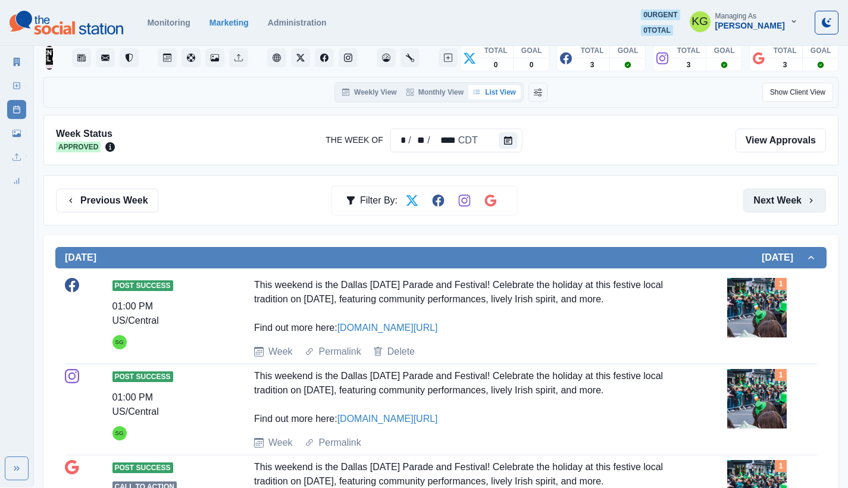
drag, startPoint x: 785, startPoint y: 201, endPoint x: 782, endPoint y: 208, distance: 7.5
click at [784, 201] on button "Next Week" at bounding box center [785, 201] width 83 height 24
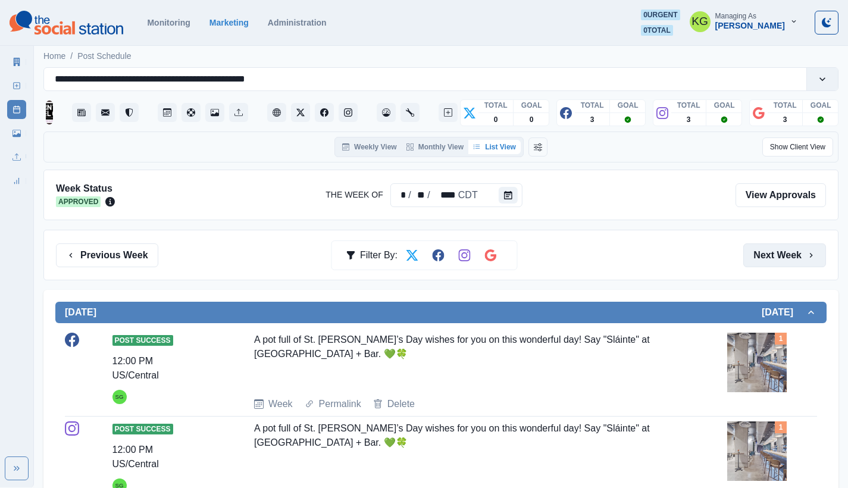
click at [774, 263] on button "Next Week" at bounding box center [785, 256] width 83 height 24
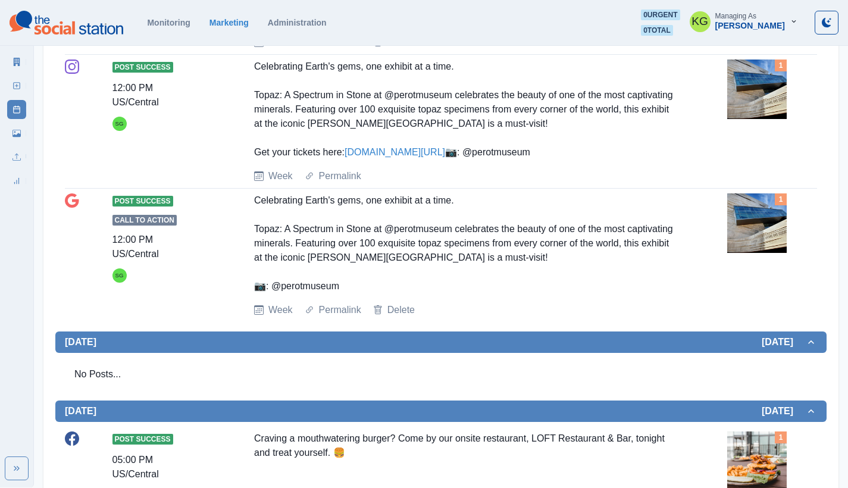
scroll to position [815, 0]
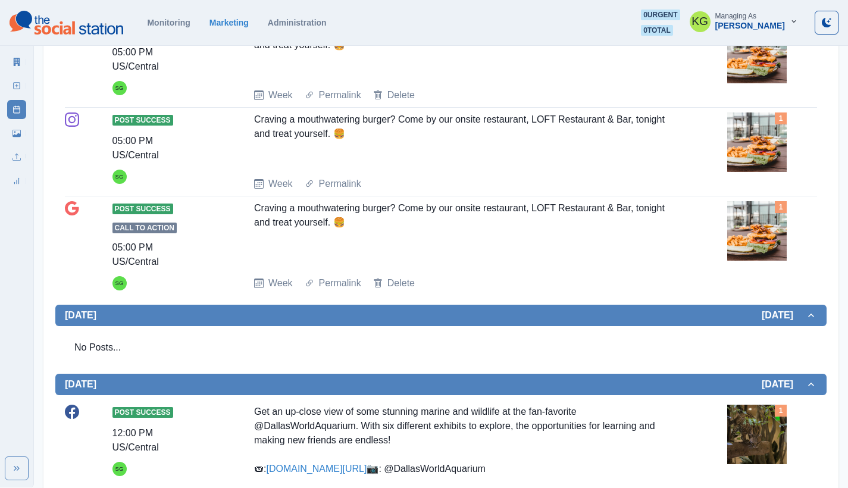
click at [762, 83] on img at bounding box center [758, 54] width 60 height 60
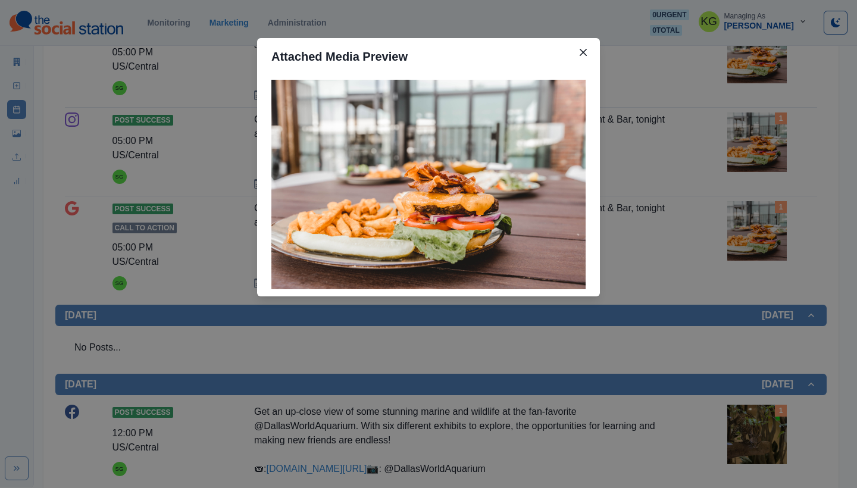
click at [731, 238] on div "Attached Media Preview" at bounding box center [428, 244] width 857 height 488
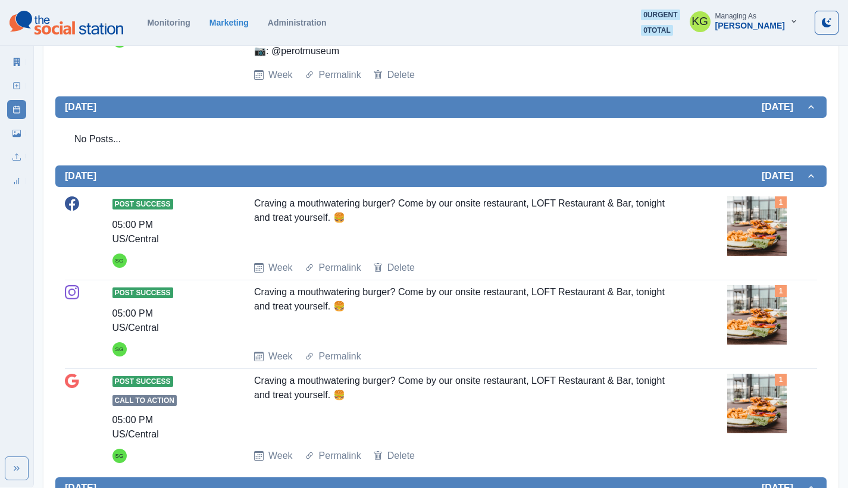
scroll to position [20, 0]
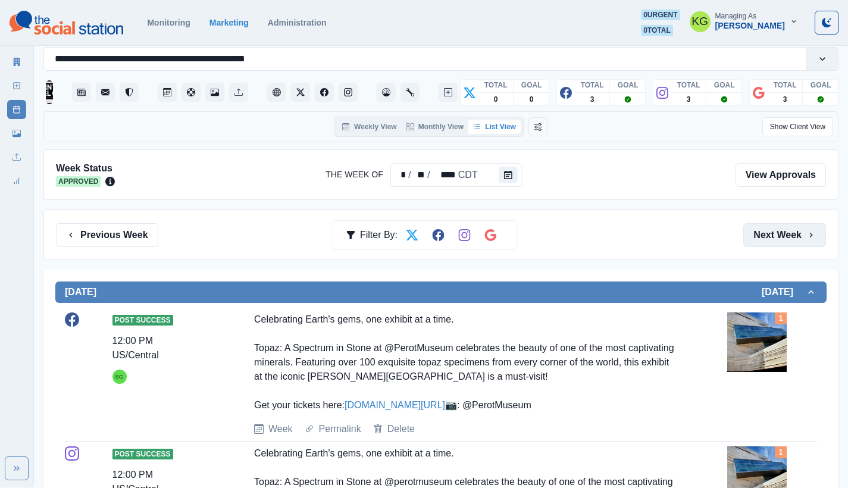
click at [766, 244] on button "Next Week" at bounding box center [785, 235] width 83 height 24
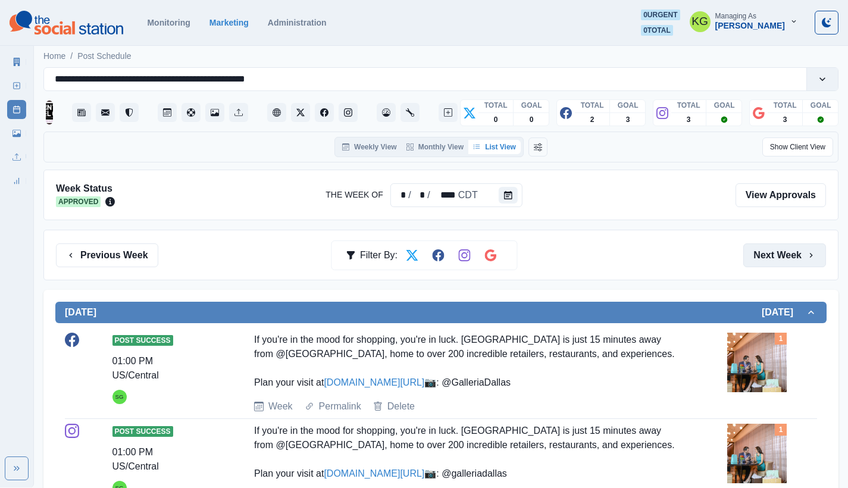
click at [758, 245] on button "Next Week" at bounding box center [785, 256] width 83 height 24
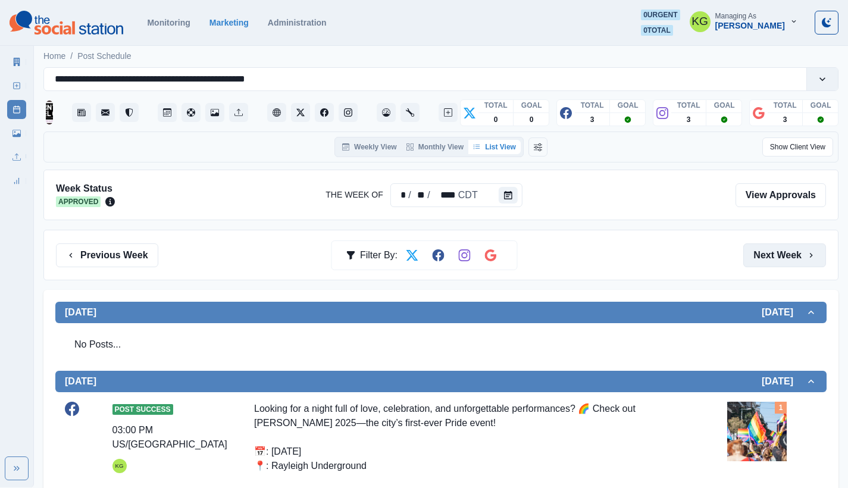
click at [783, 255] on button "Next Week" at bounding box center [785, 256] width 83 height 24
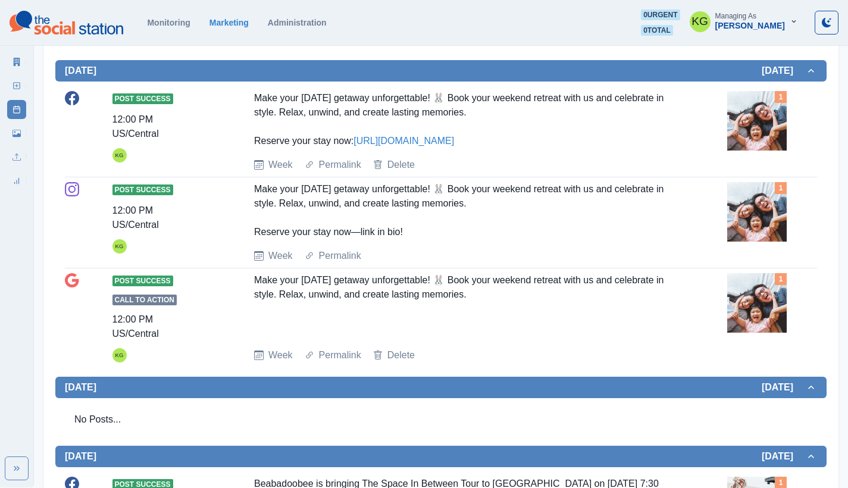
scroll to position [66, 0]
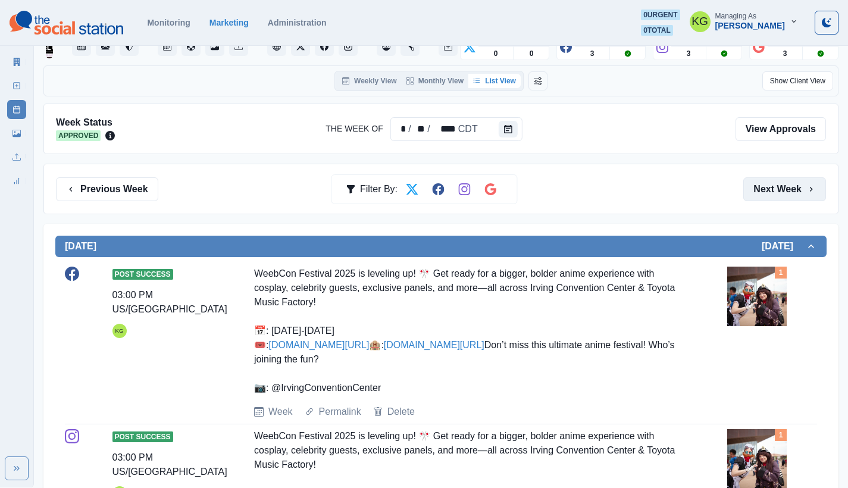
click at [790, 187] on button "Next Week" at bounding box center [785, 189] width 83 height 24
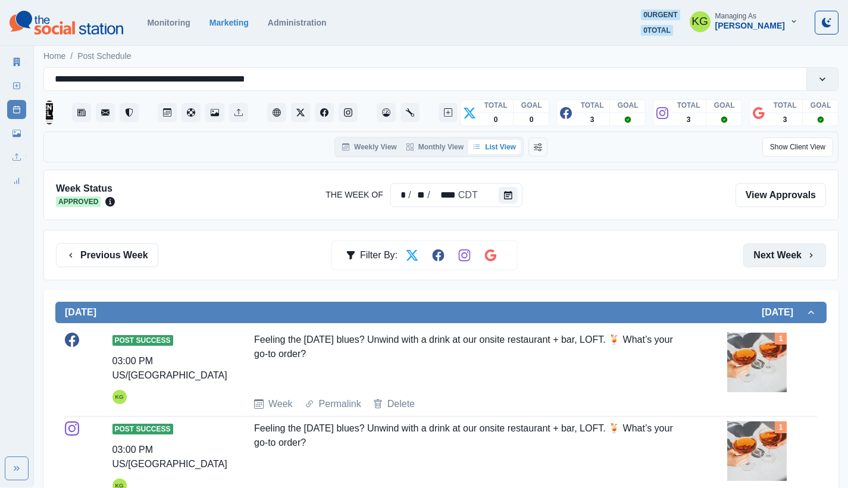
click at [784, 254] on button "Next Week" at bounding box center [785, 256] width 83 height 24
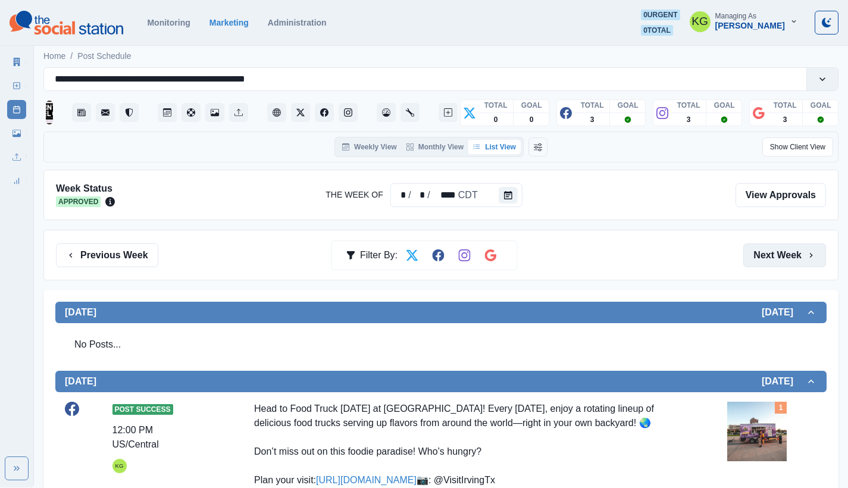
click at [782, 250] on button "Next Week" at bounding box center [785, 256] width 83 height 24
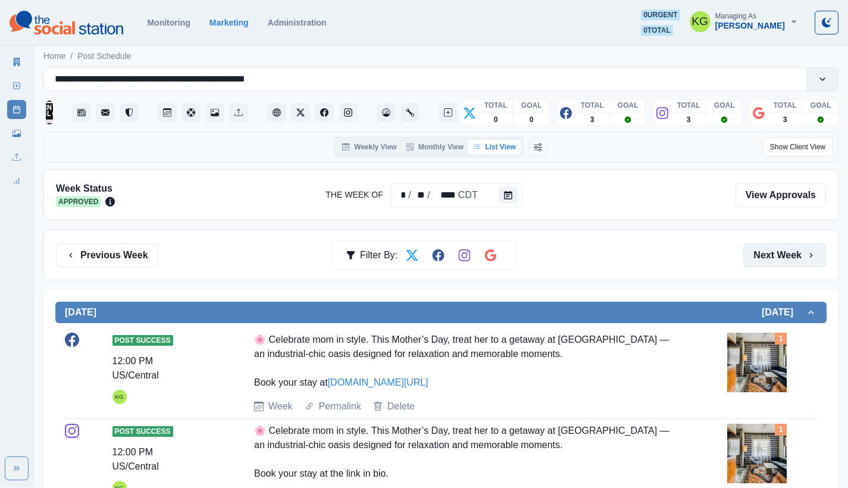
click at [781, 250] on button "Next Week" at bounding box center [785, 256] width 83 height 24
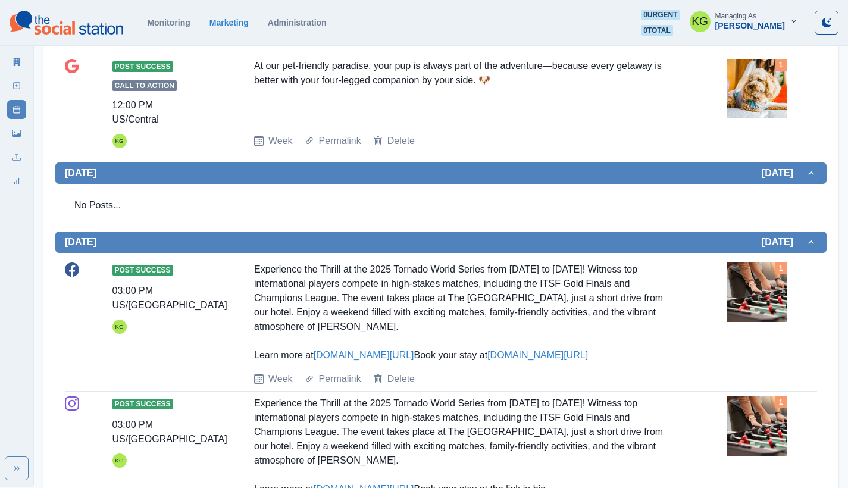
scroll to position [32, 0]
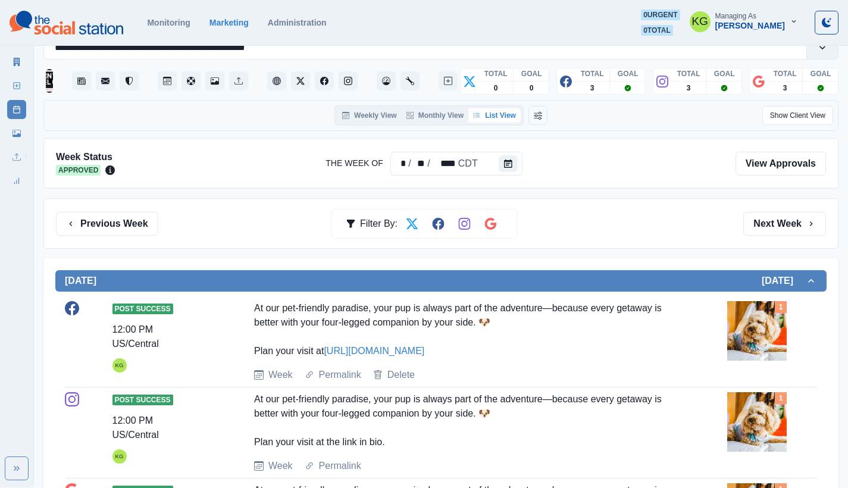
click at [774, 218] on button "Next Week" at bounding box center [785, 224] width 83 height 24
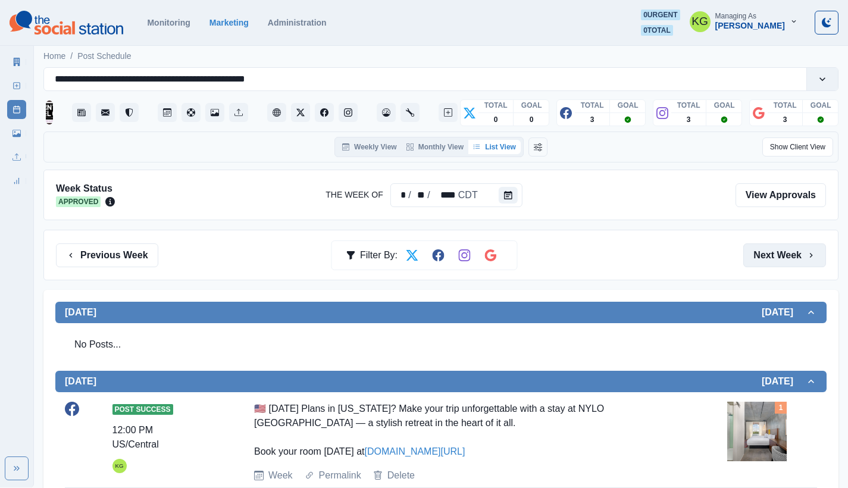
click at [772, 254] on button "Next Week" at bounding box center [785, 256] width 83 height 24
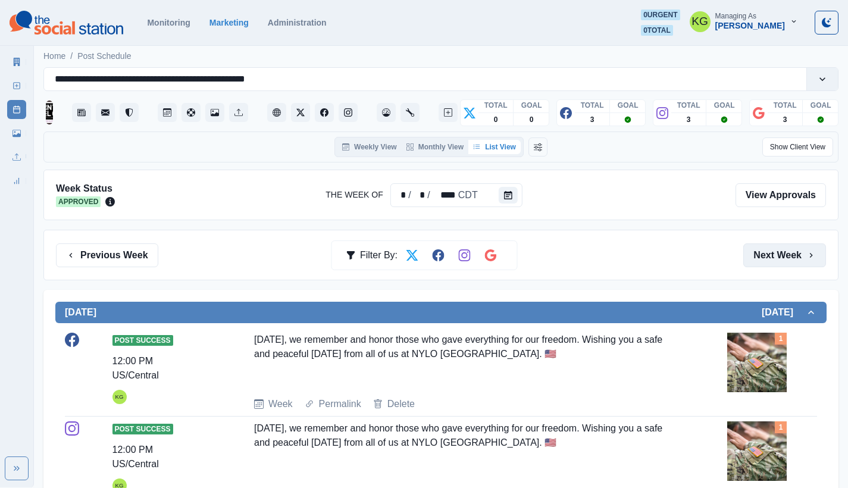
click at [775, 260] on button "Next Week" at bounding box center [785, 256] width 83 height 24
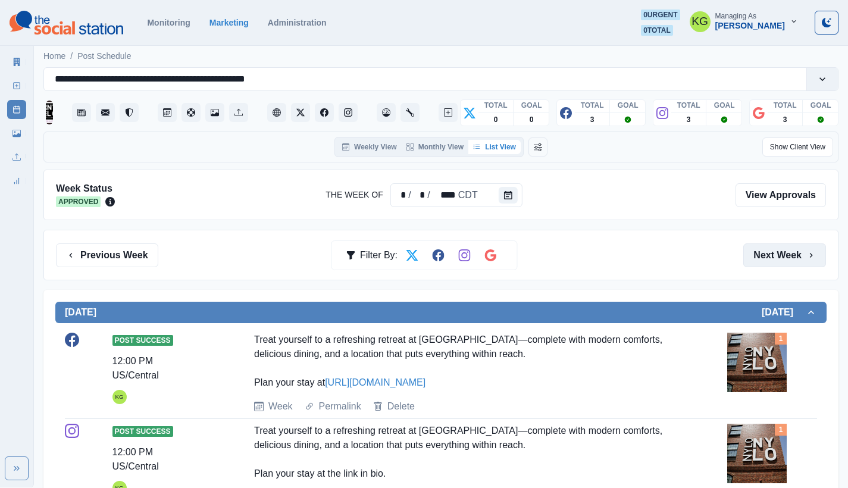
click at [775, 260] on button "Next Week" at bounding box center [785, 256] width 83 height 24
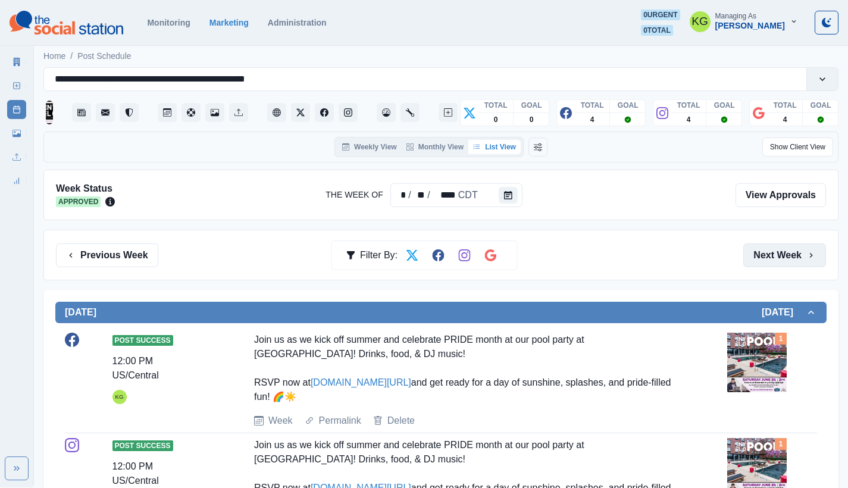
click at [775, 260] on button "Next Week" at bounding box center [785, 256] width 83 height 24
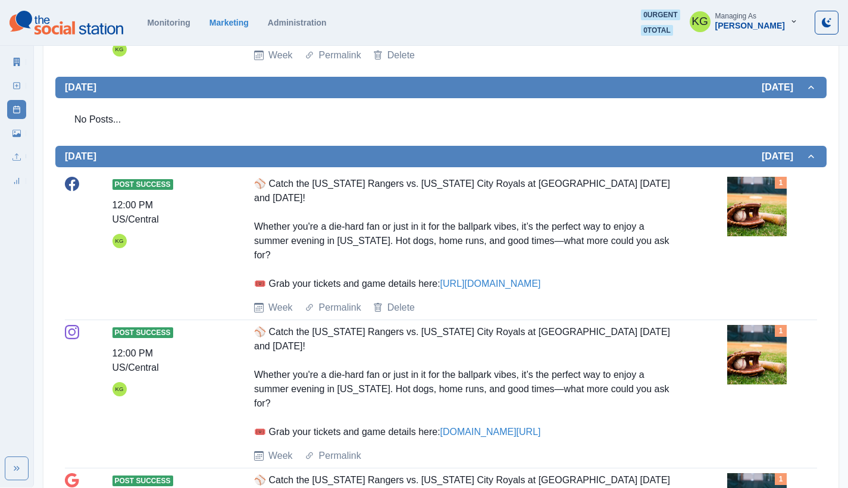
scroll to position [323, 0]
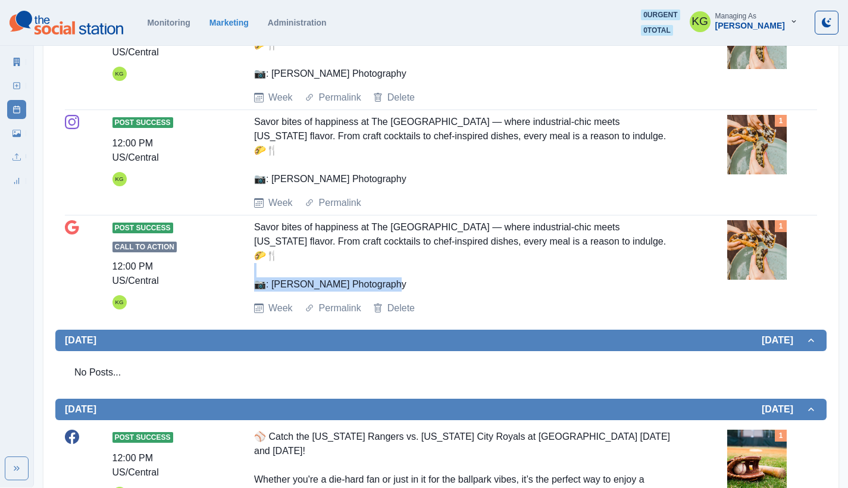
drag, startPoint x: 402, startPoint y: 237, endPoint x: 253, endPoint y: 241, distance: 148.9
click at [253, 241] on div "Post Success Call to Action 12:00 PM US/Central KG Savor bites of happiness at …" at bounding box center [441, 267] width 753 height 95
copy div "[PERSON_NAME] Photography"
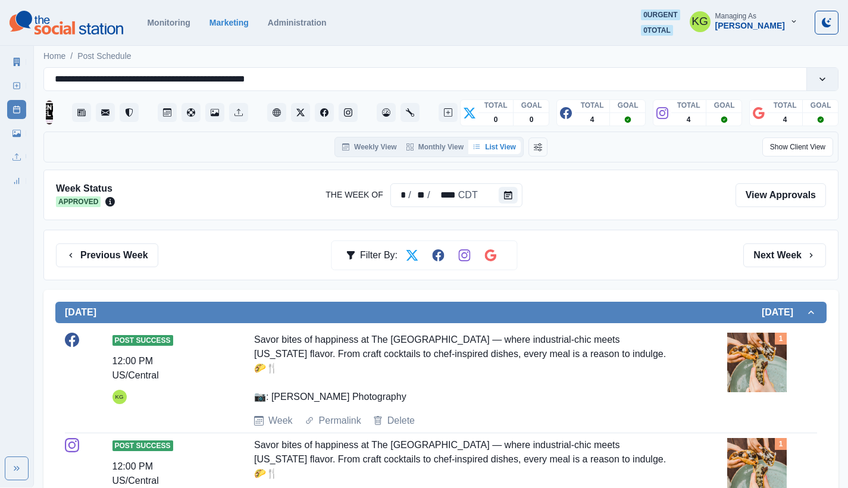
scroll to position [252, 0]
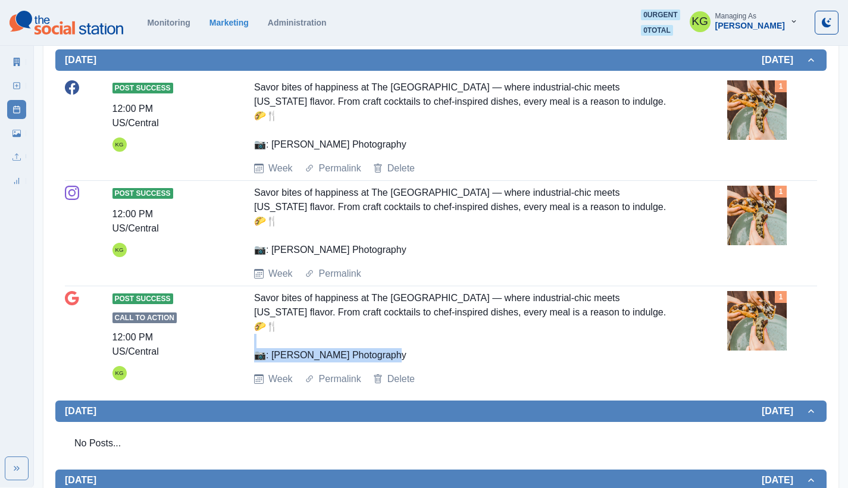
copy div "[PERSON_NAME] Photography"
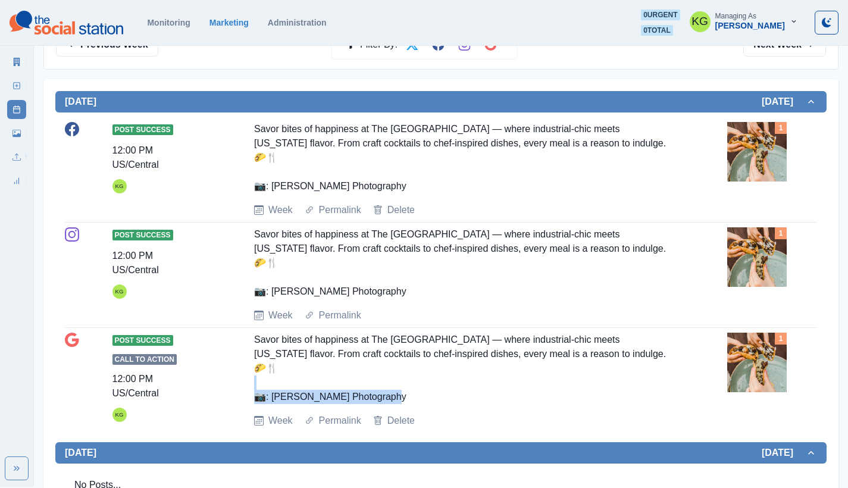
scroll to position [0, 0]
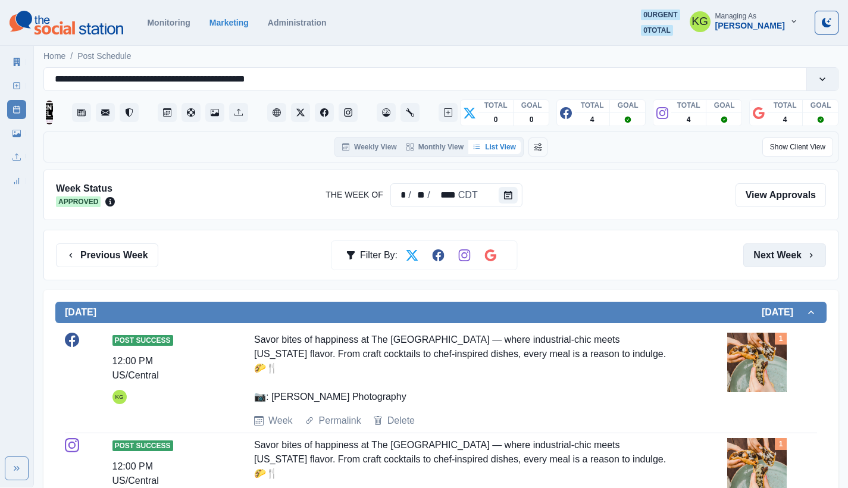
click at [787, 257] on button "Next Week" at bounding box center [785, 256] width 83 height 24
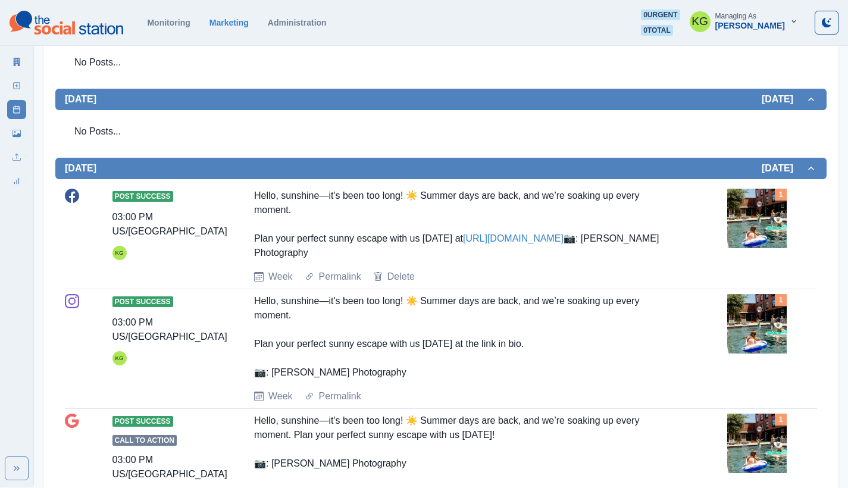
scroll to position [1358, 0]
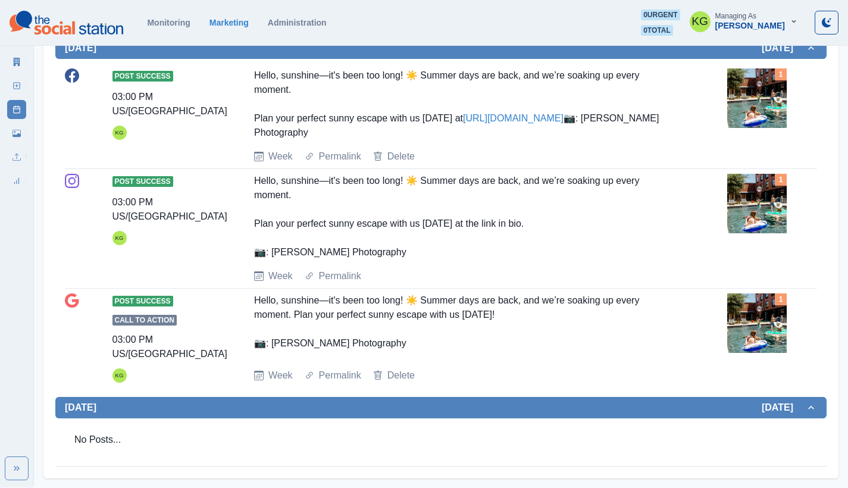
click at [771, 204] on img at bounding box center [758, 204] width 60 height 60
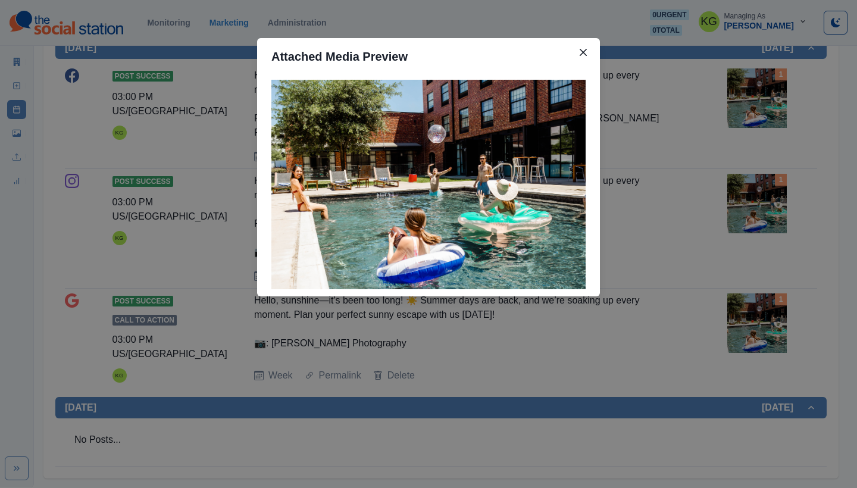
click at [750, 196] on div "Attached Media Preview" at bounding box center [428, 244] width 857 height 488
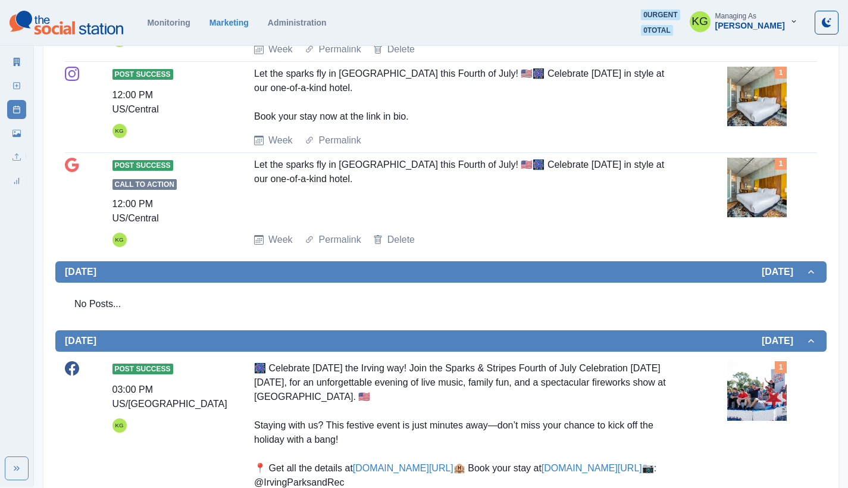
scroll to position [0, 0]
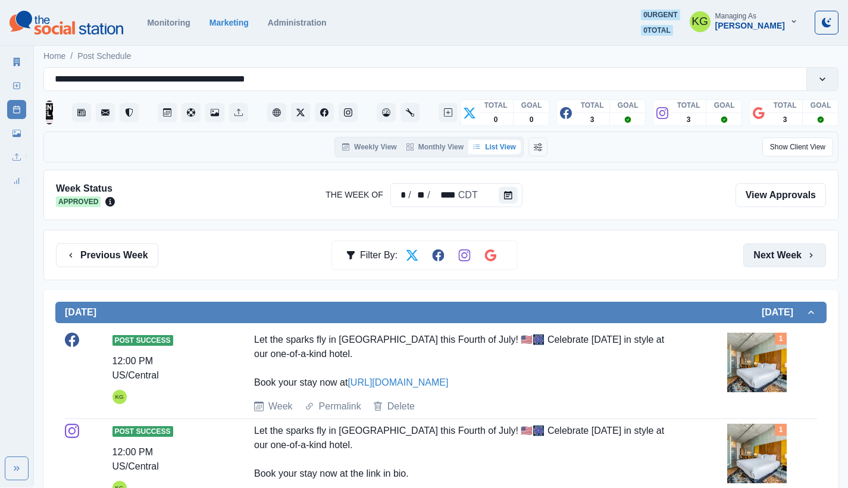
click at [757, 251] on button "Next Week" at bounding box center [785, 256] width 83 height 24
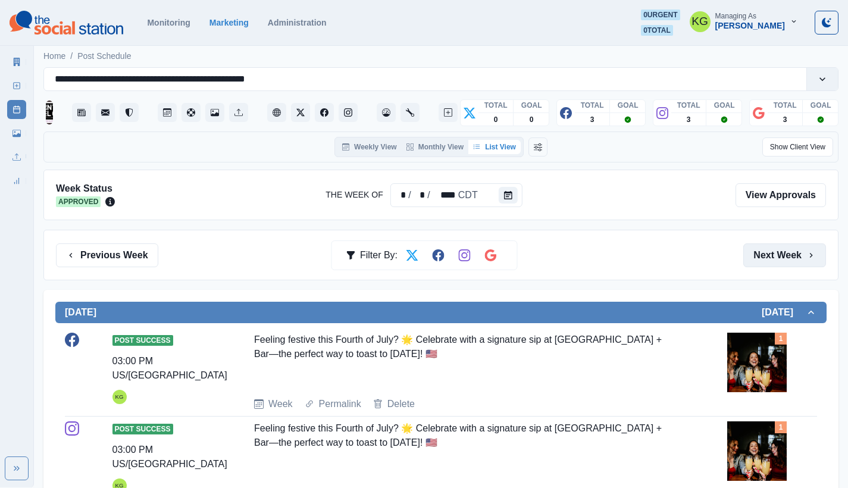
click at [778, 261] on button "Next Week" at bounding box center [785, 256] width 83 height 24
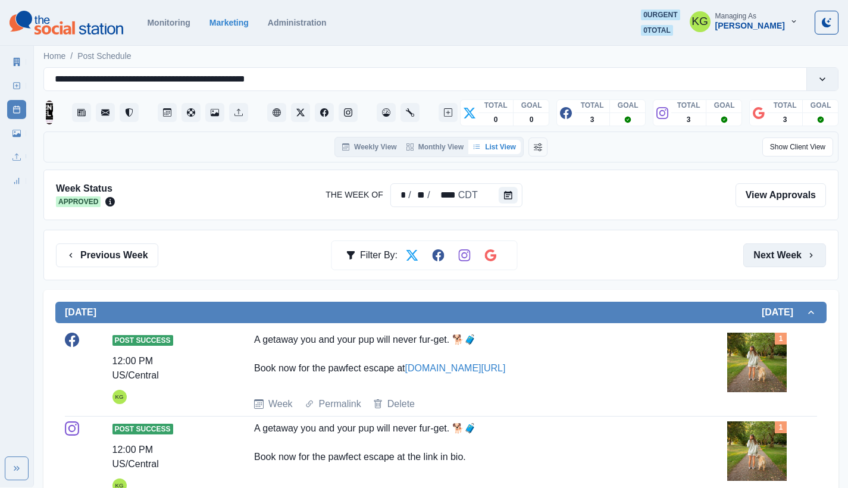
click at [778, 260] on button "Next Week" at bounding box center [785, 256] width 83 height 24
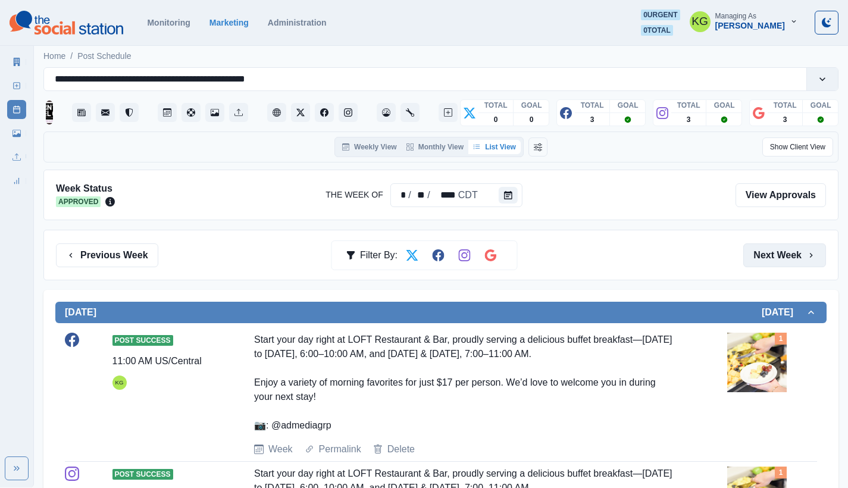
click at [778, 260] on button "Next Week" at bounding box center [785, 256] width 83 height 24
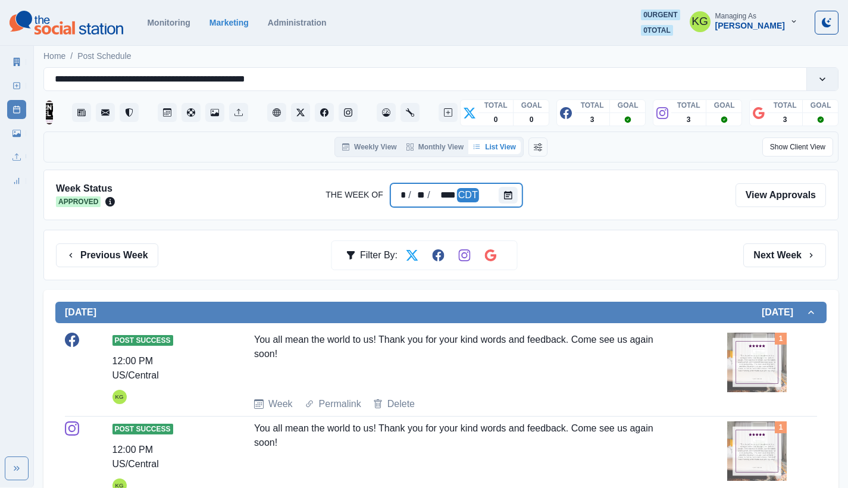
click at [497, 198] on div "* / ** / **** CDT" at bounding box center [457, 195] width 132 height 24
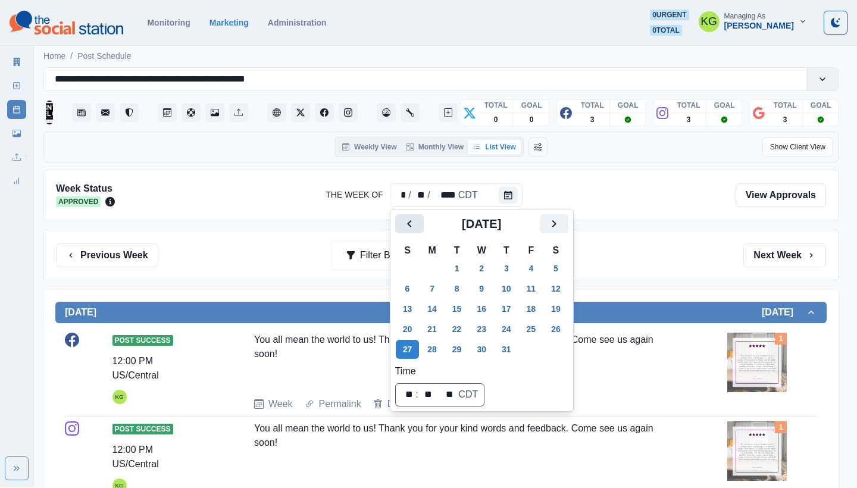
click at [404, 221] on icon "Previous" at bounding box center [410, 224] width 14 height 14
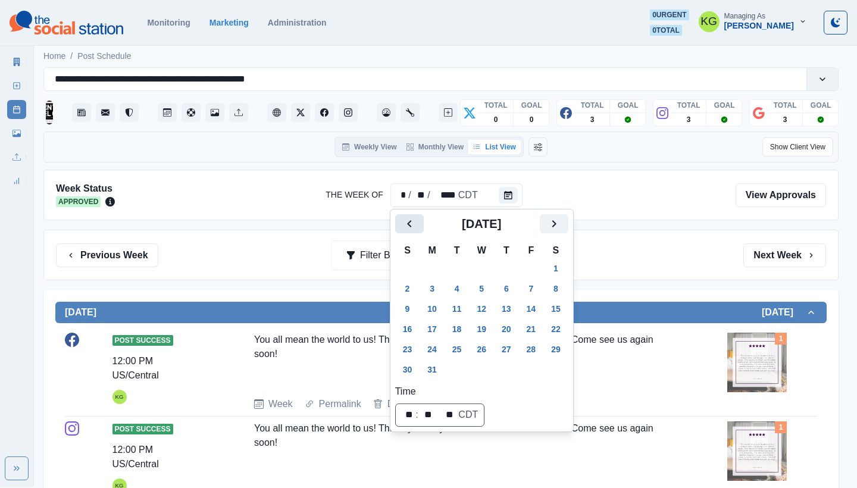
click at [404, 221] on icon "Previous" at bounding box center [410, 224] width 14 height 14
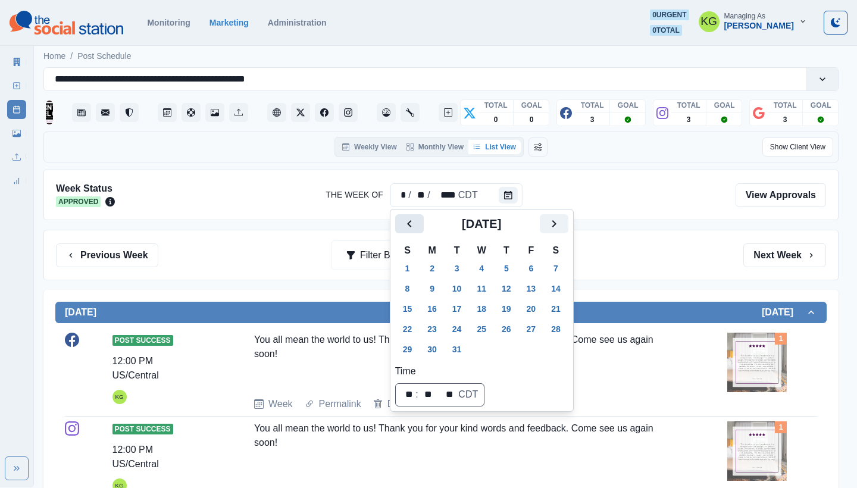
click at [404, 221] on icon "Previous" at bounding box center [410, 224] width 14 height 14
click at [561, 218] on icon "Next" at bounding box center [554, 224] width 14 height 14
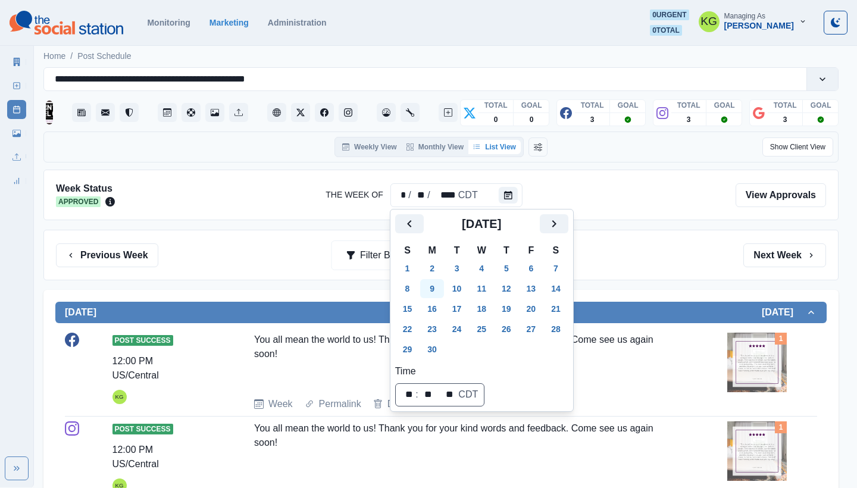
click at [430, 280] on button "9" at bounding box center [432, 288] width 24 height 19
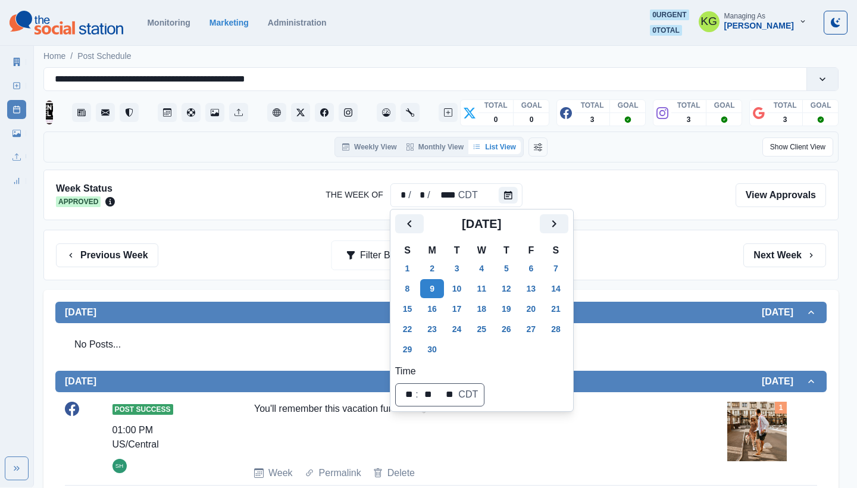
click at [665, 251] on div "Previous Week Filter By: Next Week" at bounding box center [441, 256] width 770 height 24
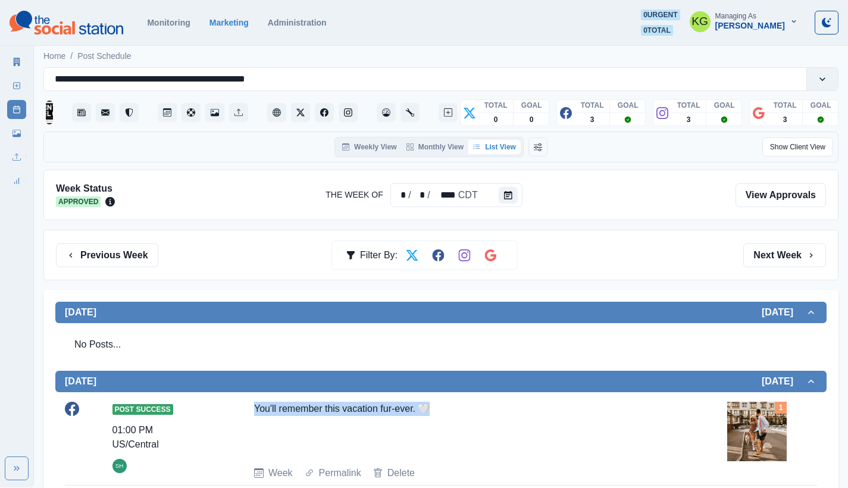
drag, startPoint x: 408, startPoint y: 407, endPoint x: 254, endPoint y: 401, distance: 153.7
click at [254, 401] on div "Post Success 01:00 PM US/Central SH You'll remember this vacation fur-ever. 🤍 W…" at bounding box center [441, 441] width 753 height 89
copy div "You'll remember this vacation fur-ever. 🤍"
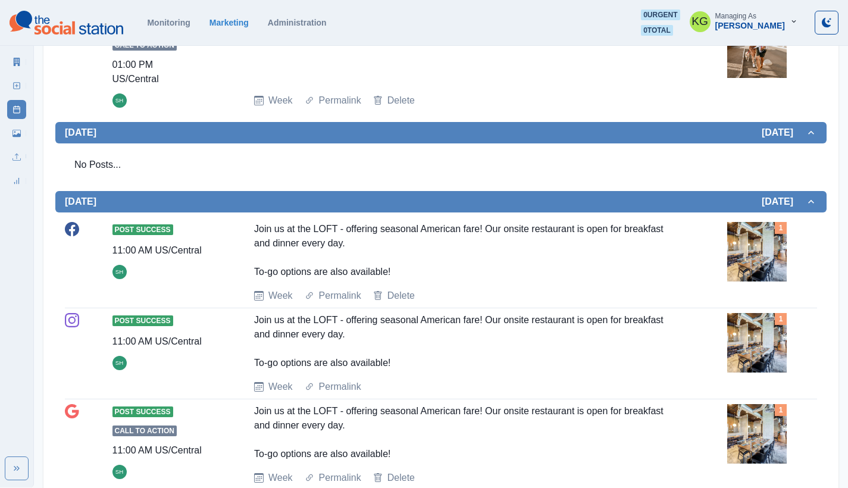
scroll to position [152, 0]
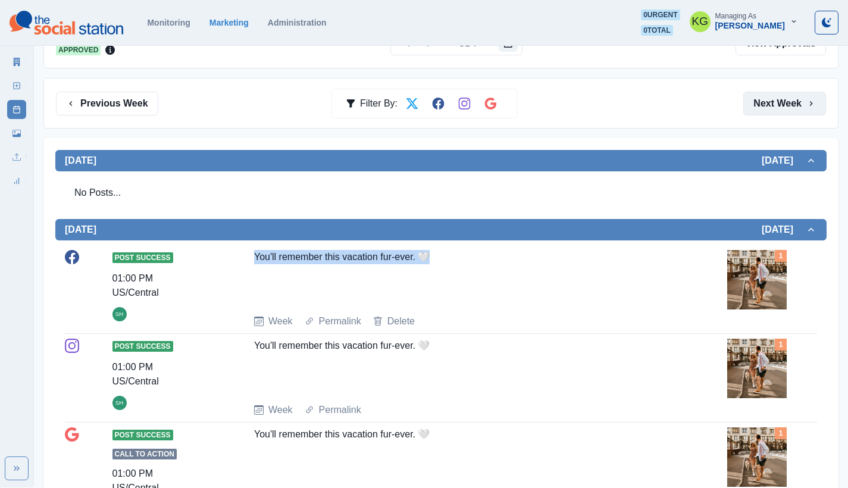
click at [783, 105] on button "Next Week" at bounding box center [785, 104] width 83 height 24
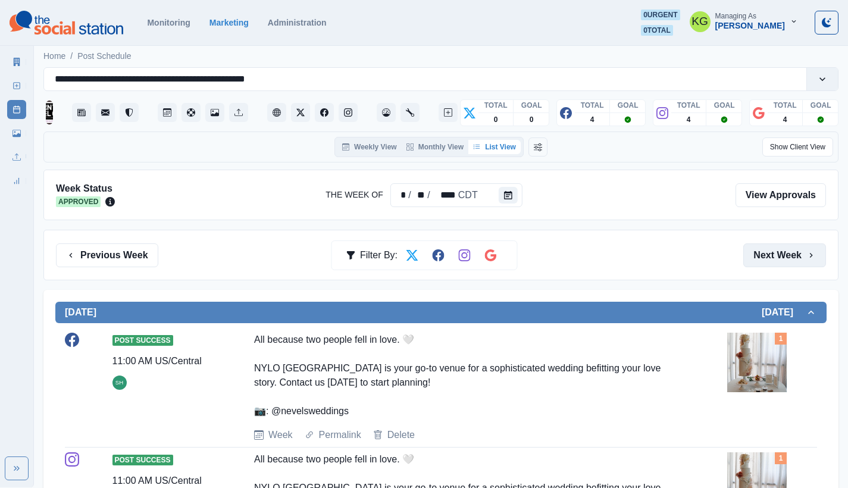
click at [778, 246] on button "Next Week" at bounding box center [785, 256] width 83 height 24
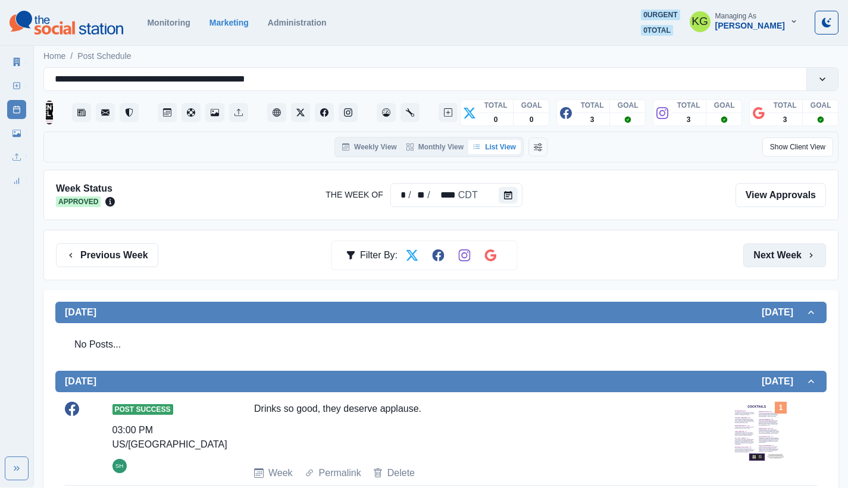
click at [789, 260] on button "Next Week" at bounding box center [785, 256] width 83 height 24
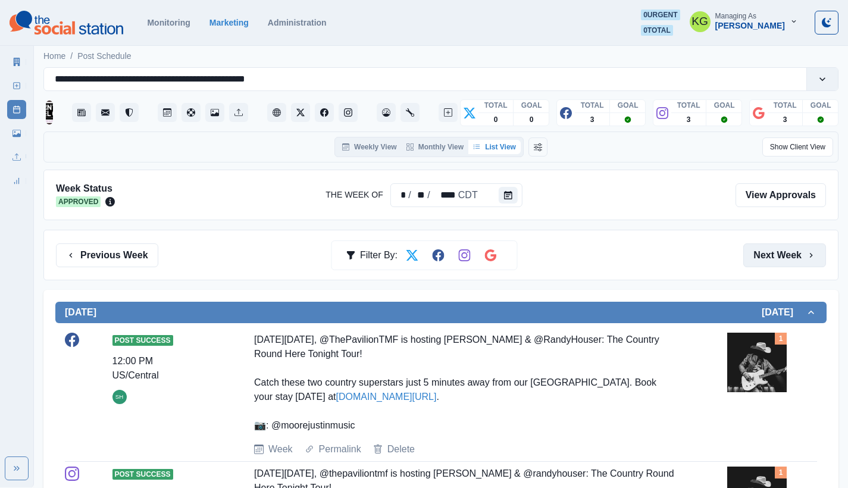
click at [786, 258] on button "Next Week" at bounding box center [785, 256] width 83 height 24
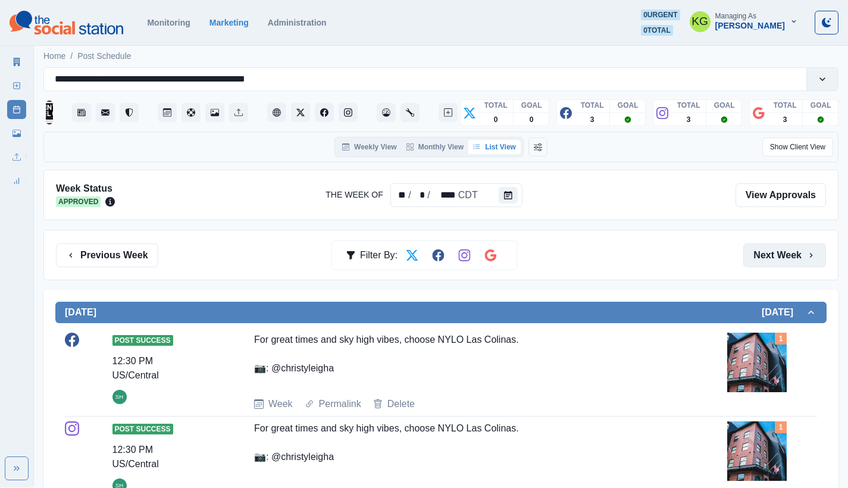
click at [785, 259] on button "Next Week" at bounding box center [785, 256] width 83 height 24
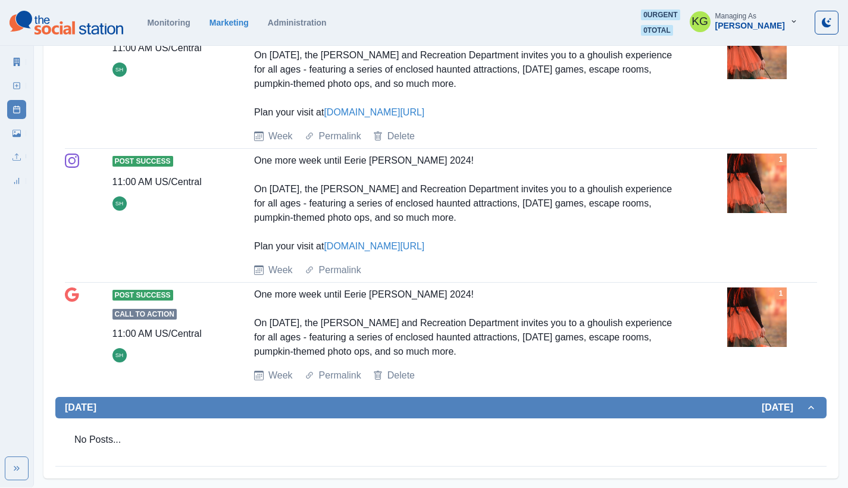
scroll to position [726, 0]
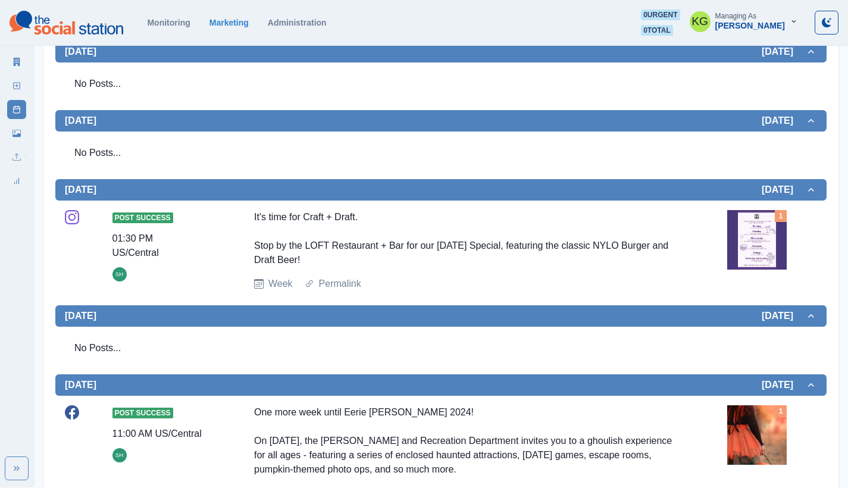
drag, startPoint x: 332, startPoint y: 286, endPoint x: 240, endPoint y: 239, distance: 103.6
click at [240, 239] on div "Post Success 01:30 PM US/Central SH It's time for Craft + Draft. Stop by the LO…" at bounding box center [441, 250] width 753 height 81
copy div "It's time for Craft + Draft. Stop by the LOFT Restaurant + Bar for our [DATE] S…"
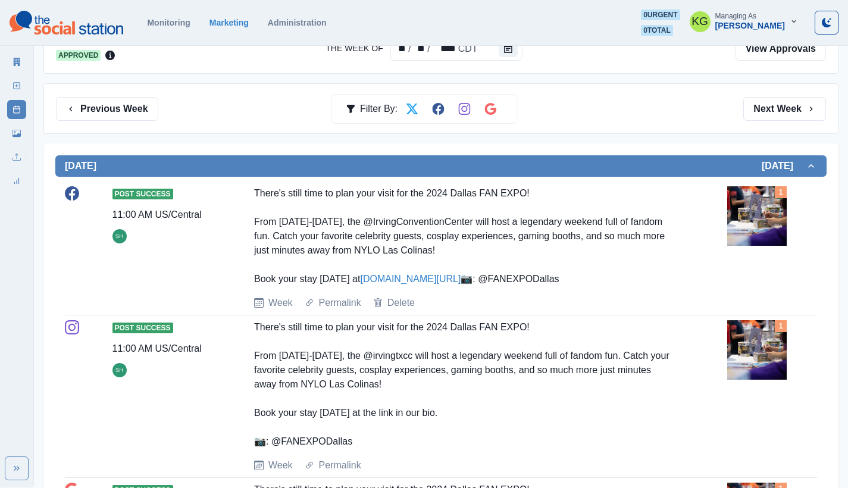
scroll to position [0, 0]
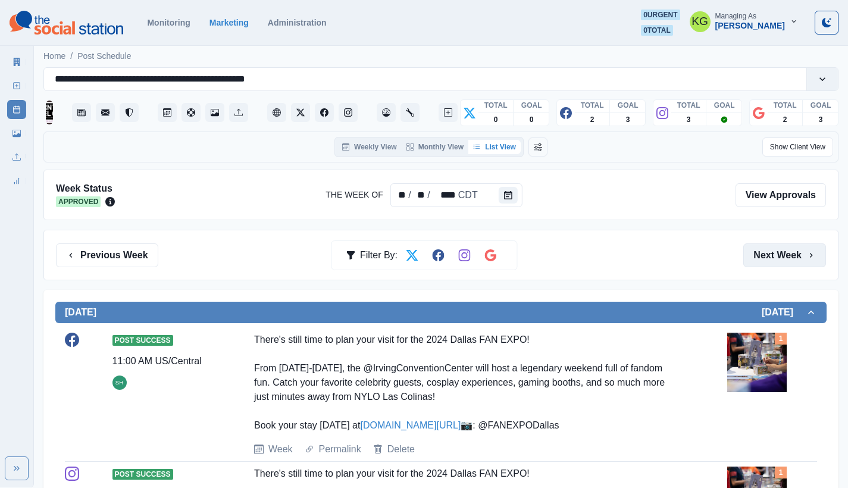
click at [777, 260] on button "Next Week" at bounding box center [785, 256] width 83 height 24
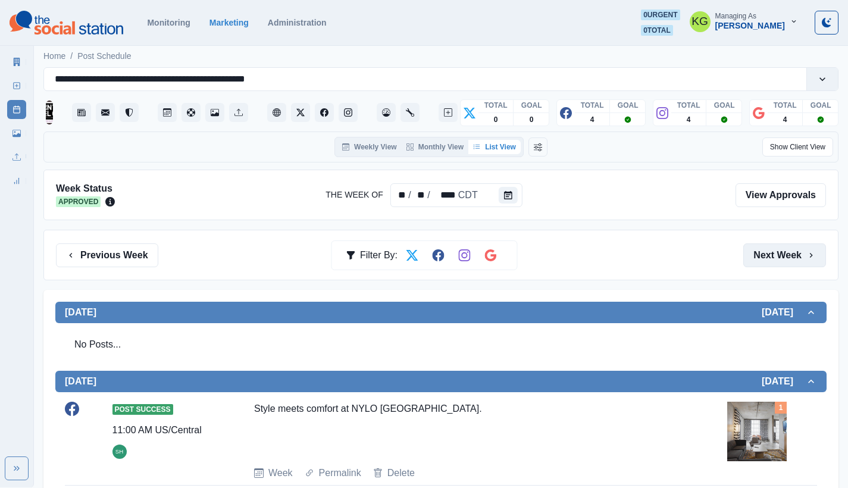
click at [779, 258] on button "Next Week" at bounding box center [785, 256] width 83 height 24
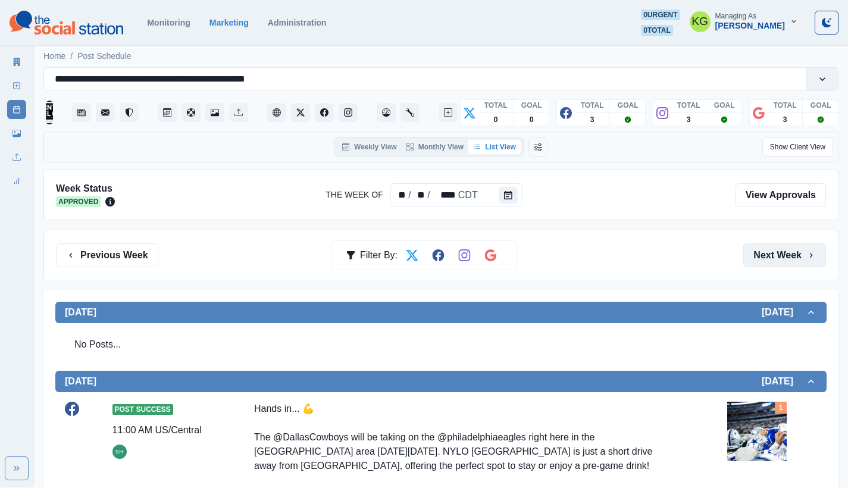
click at [778, 265] on button "Next Week" at bounding box center [785, 256] width 83 height 24
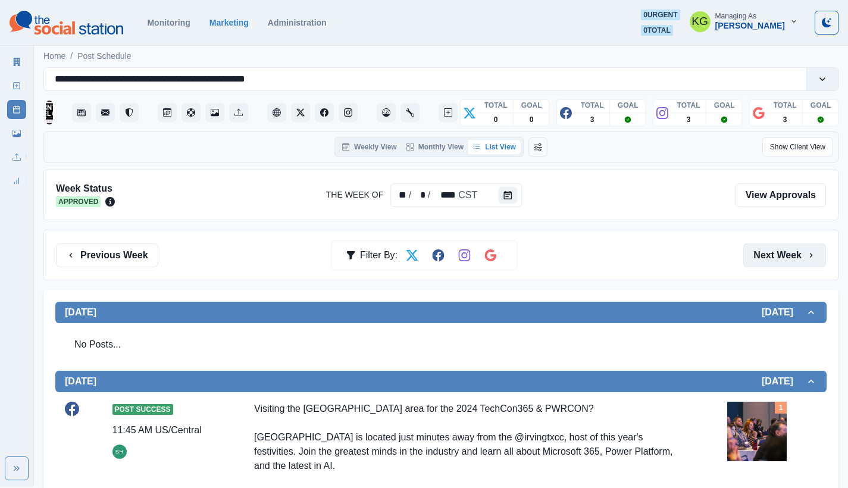
click at [767, 259] on button "Next Week" at bounding box center [785, 256] width 83 height 24
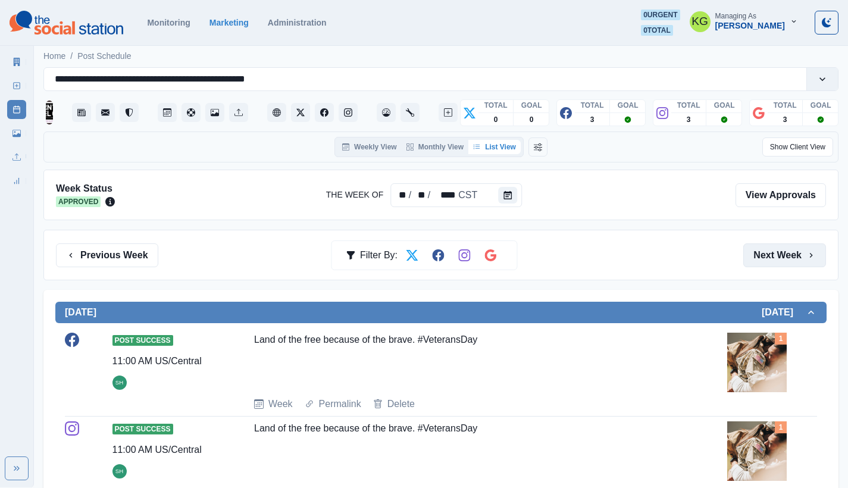
click at [767, 258] on button "Next Week" at bounding box center [785, 256] width 83 height 24
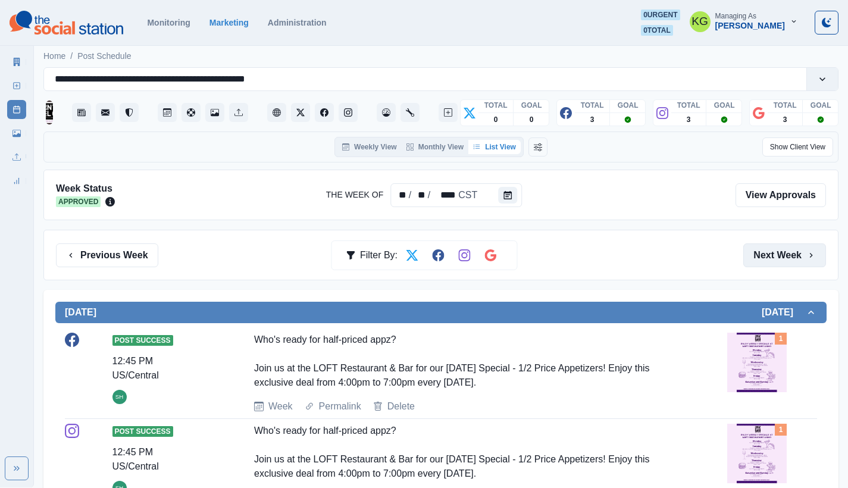
click at [767, 258] on button "Next Week" at bounding box center [785, 256] width 83 height 24
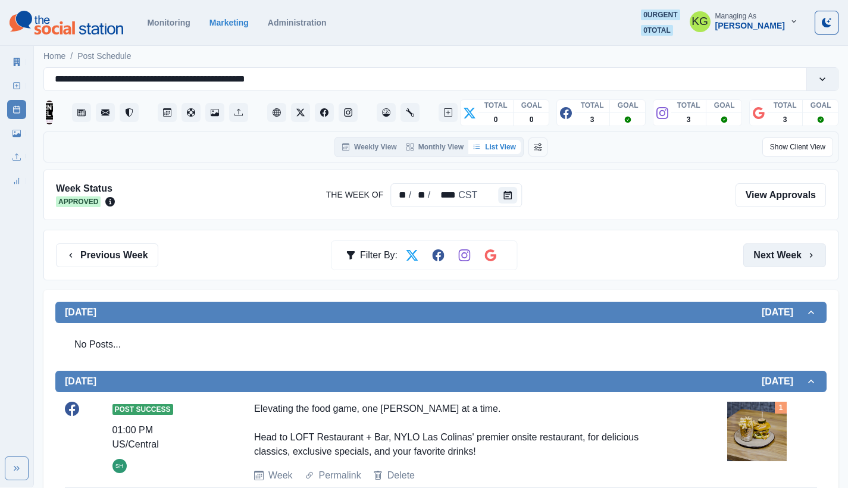
click at [767, 258] on button "Next Week" at bounding box center [785, 256] width 83 height 24
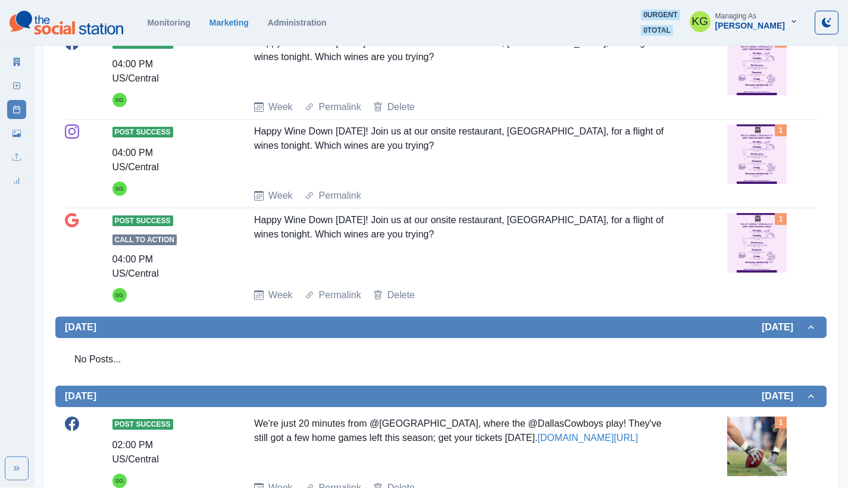
scroll to position [98, 0]
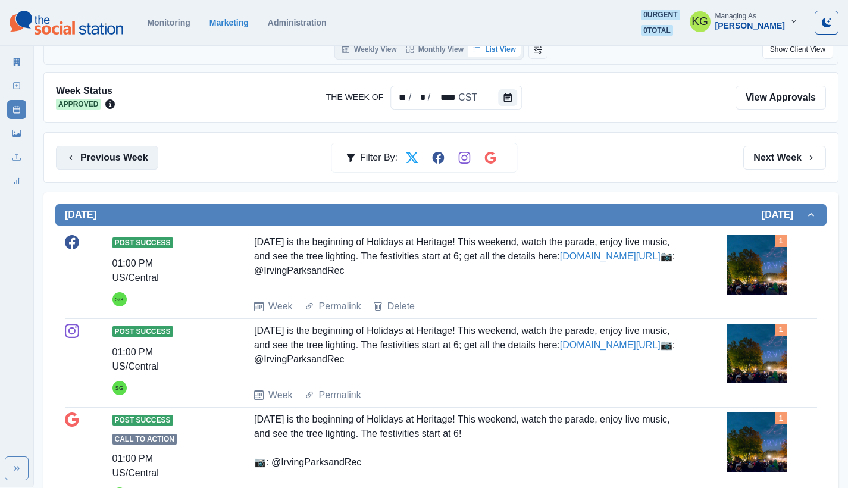
click at [113, 161] on button "Previous Week" at bounding box center [107, 158] width 102 height 24
click at [113, 123] on div "Week Status Approved The Week Of ** / * / **** CST View Approvals" at bounding box center [440, 97] width 795 height 51
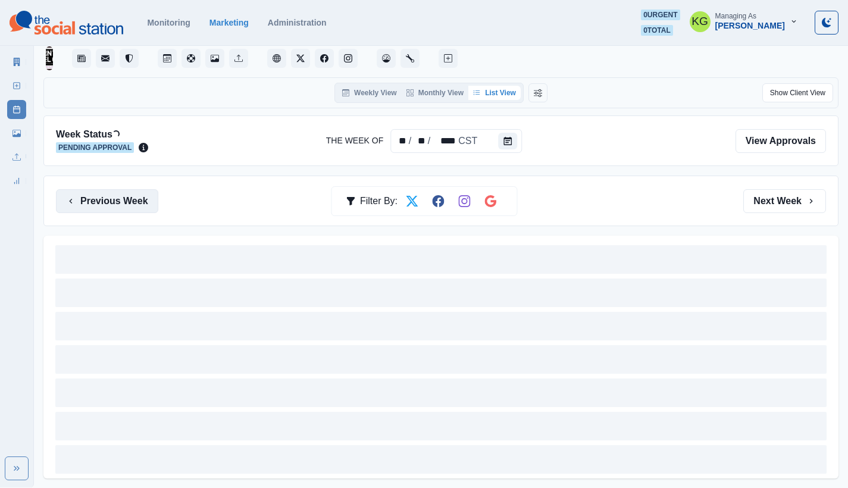
scroll to position [54, 0]
click at [113, 161] on div "Week Status Loading... Pending Approval The Week Of ** / ** / **** CST View App…" at bounding box center [440, 141] width 795 height 51
click at [113, 161] on div "Weekly View Monthly View List View Show Client View Week Status Loading... Pend…" at bounding box center [440, 277] width 795 height 401
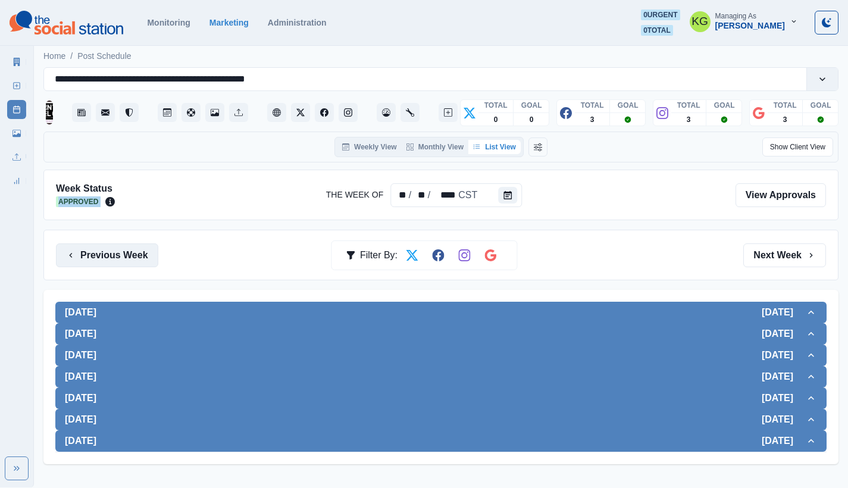
scroll to position [0, 0]
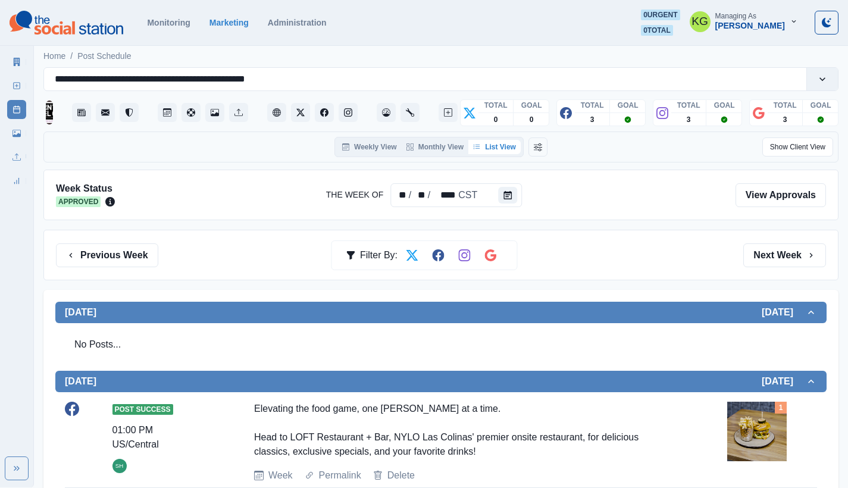
click at [232, 239] on div "Previous Week Filter By: Next Week" at bounding box center [440, 255] width 795 height 51
click at [126, 257] on button "Previous Week" at bounding box center [107, 256] width 102 height 24
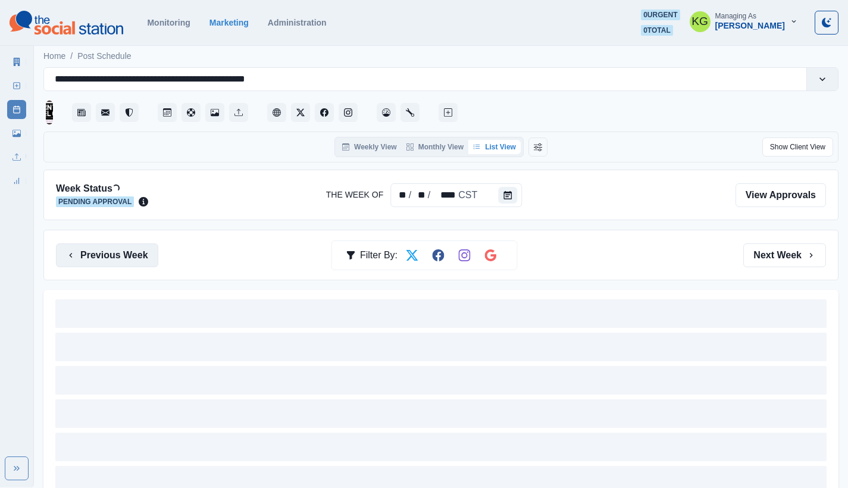
click at [126, 257] on button "Previous Week" at bounding box center [107, 256] width 102 height 24
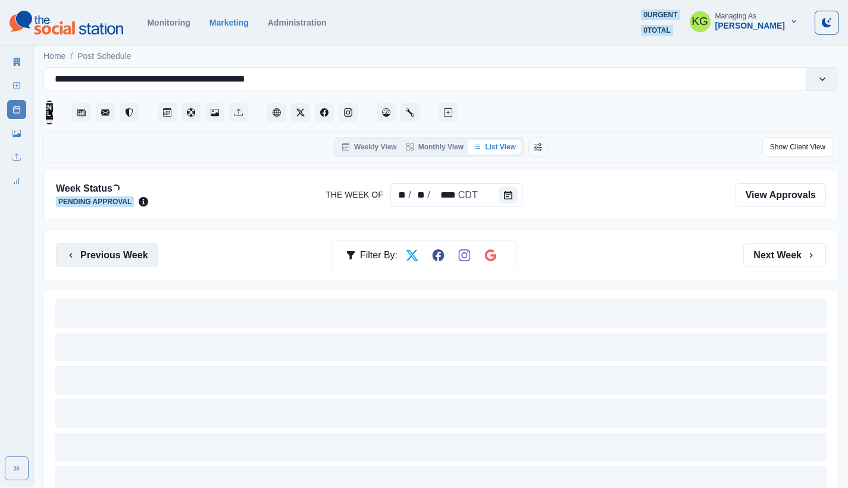
click at [126, 257] on button "Previous Week" at bounding box center [107, 256] width 102 height 24
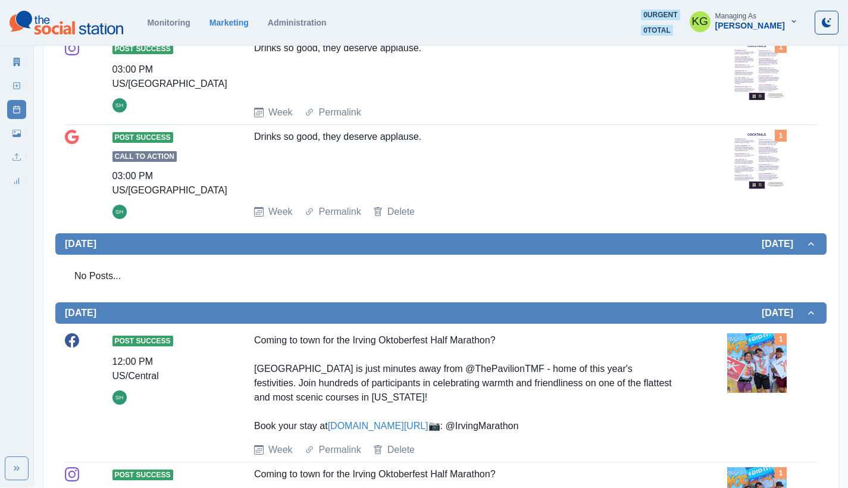
scroll to position [36, 0]
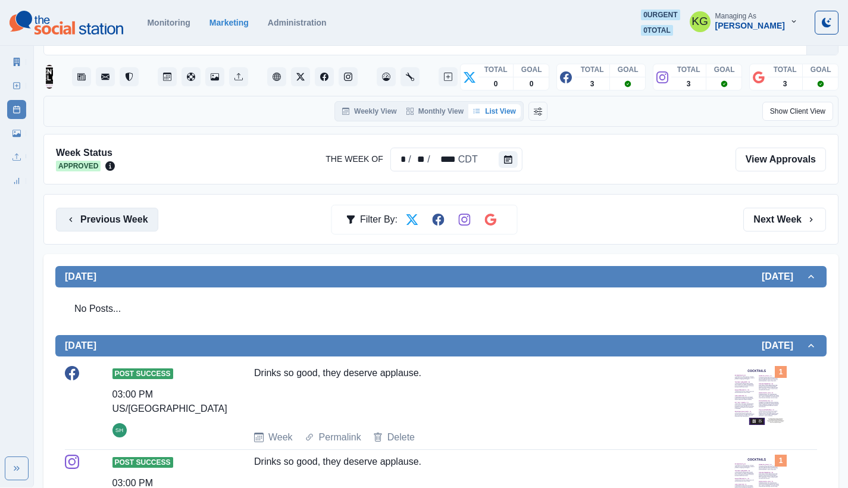
click at [124, 220] on button "Previous Week" at bounding box center [107, 220] width 102 height 24
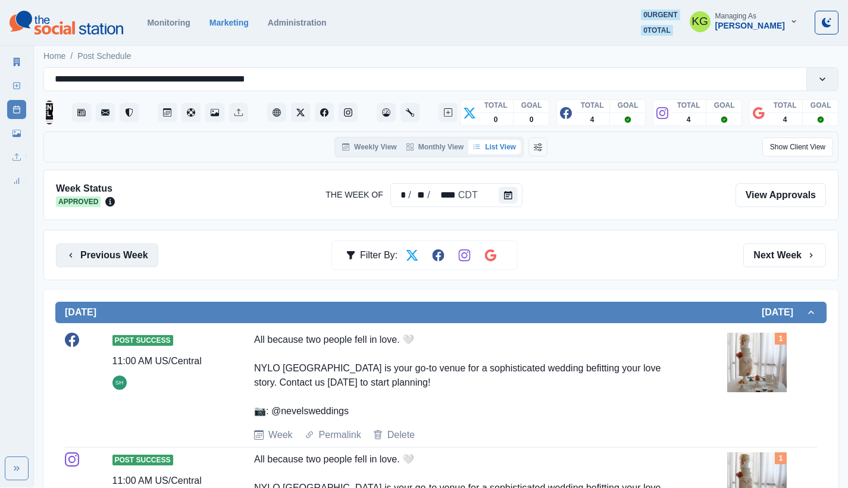
click at [118, 252] on button "Previous Week" at bounding box center [107, 256] width 102 height 24
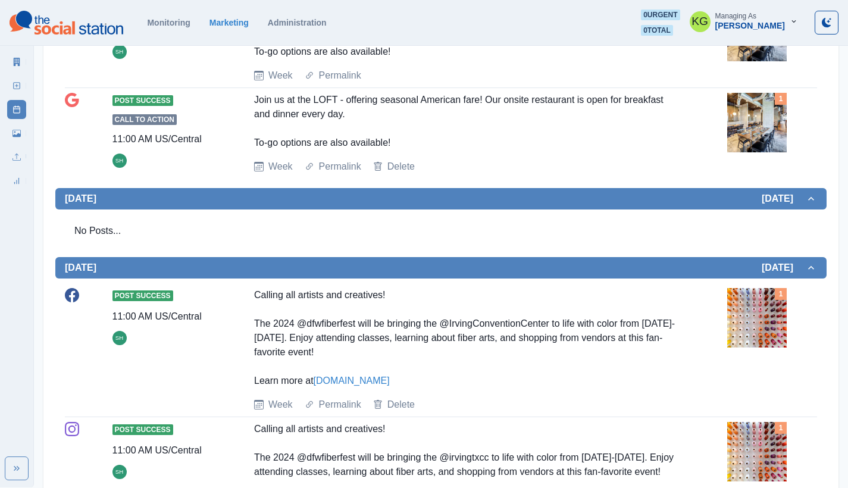
scroll to position [481, 0]
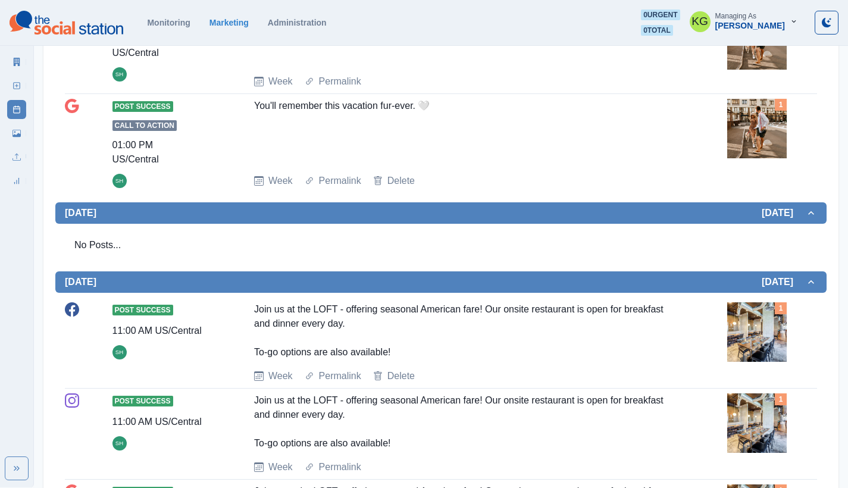
click at [745, 338] on img at bounding box center [758, 332] width 60 height 60
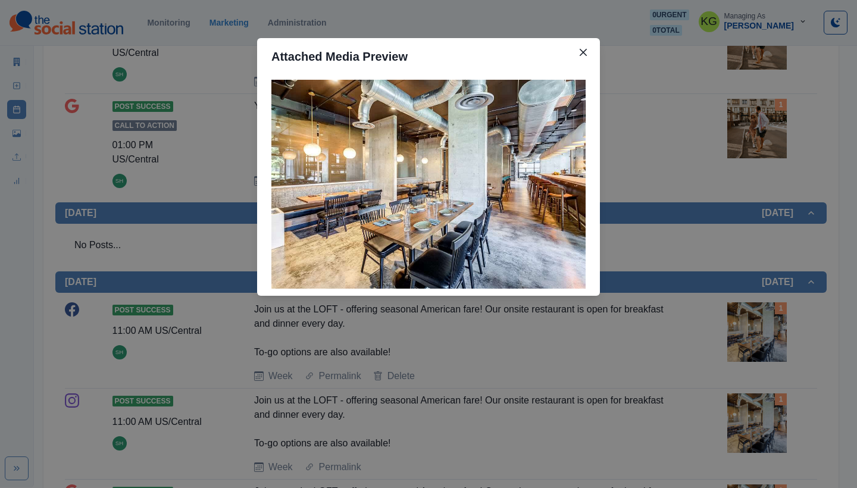
click at [548, 345] on div "Attached Media Preview" at bounding box center [428, 244] width 857 height 488
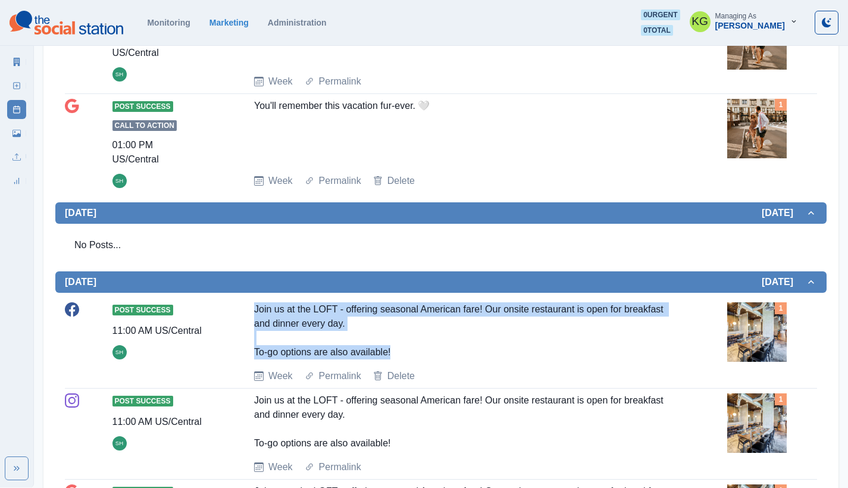
drag, startPoint x: 403, startPoint y: 349, endPoint x: 256, endPoint y: 312, distance: 151.6
click at [256, 312] on div "Join us at the LOFT - offering seasonal American fare! Our onsite restaurant is…" at bounding box center [465, 330] width 422 height 57
click at [17, 131] on icon at bounding box center [17, 133] width 8 height 8
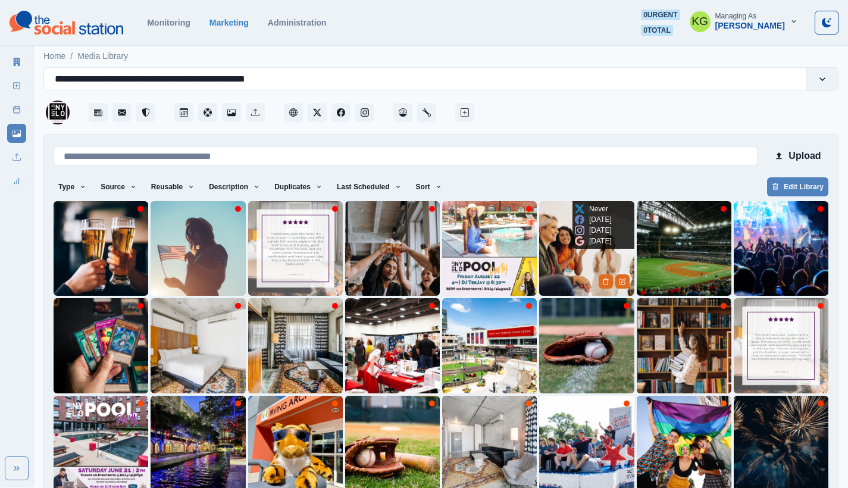
scroll to position [53, 0]
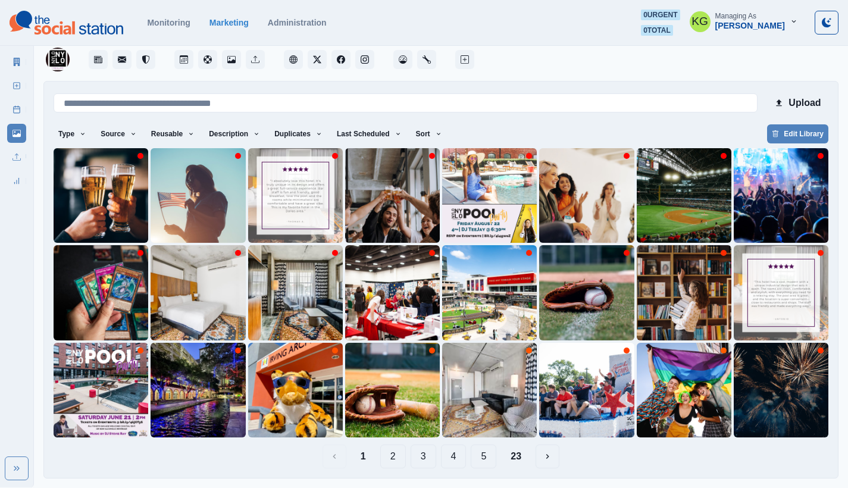
click at [523, 455] on button "23" at bounding box center [516, 457] width 30 height 24
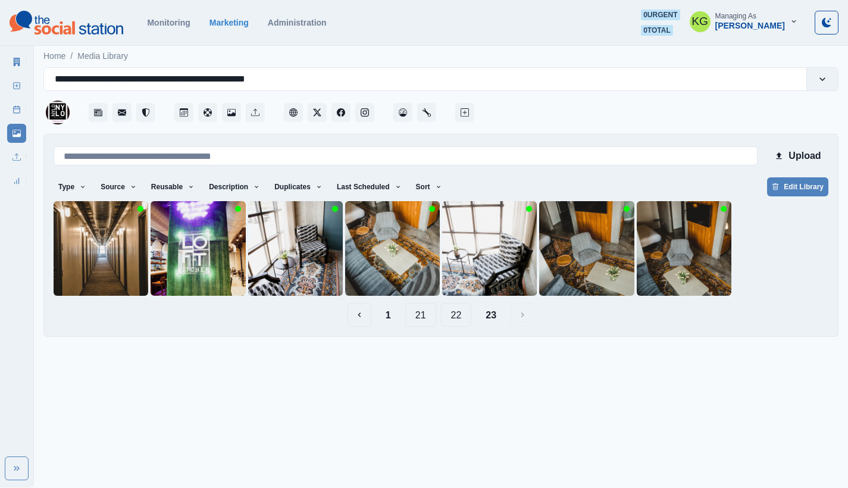
scroll to position [0, 0]
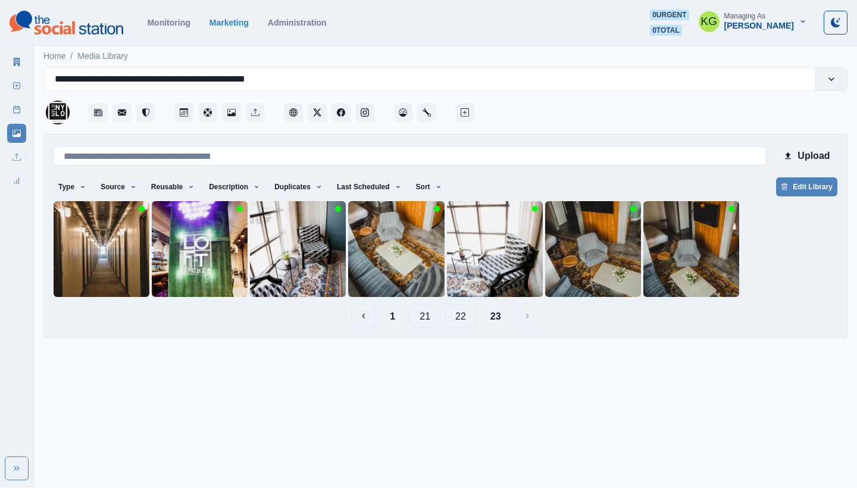
click at [440, 317] on div "1 21 22 23" at bounding box center [446, 316] width 784 height 24
click at [453, 320] on button "22" at bounding box center [460, 316] width 31 height 24
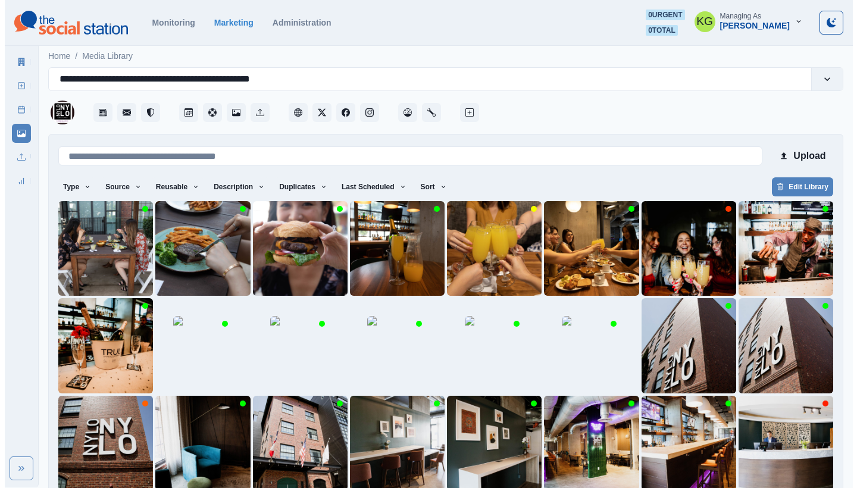
scroll to position [53, 0]
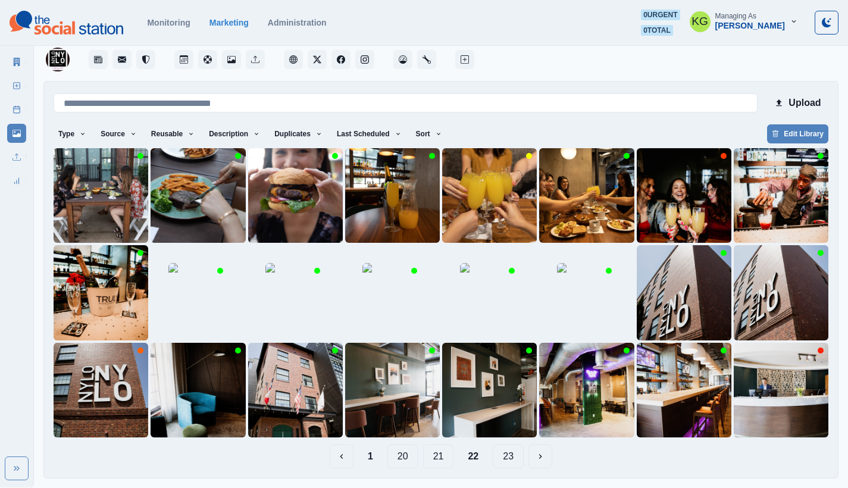
click at [441, 459] on button "21" at bounding box center [438, 457] width 31 height 24
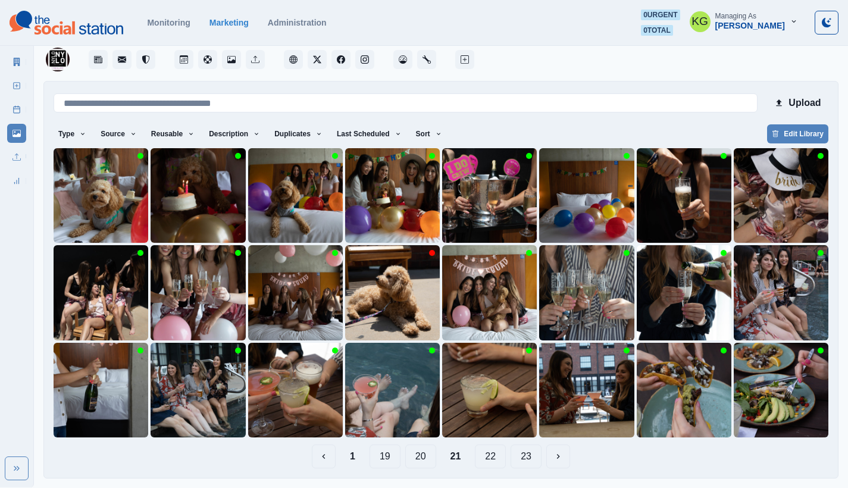
click at [422, 460] on button "20" at bounding box center [420, 457] width 31 height 24
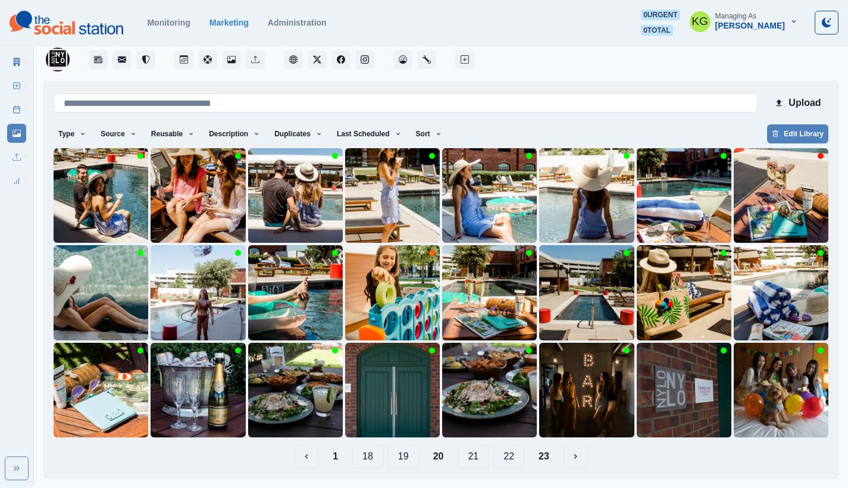
click at [403, 460] on button "19" at bounding box center [403, 457] width 31 height 24
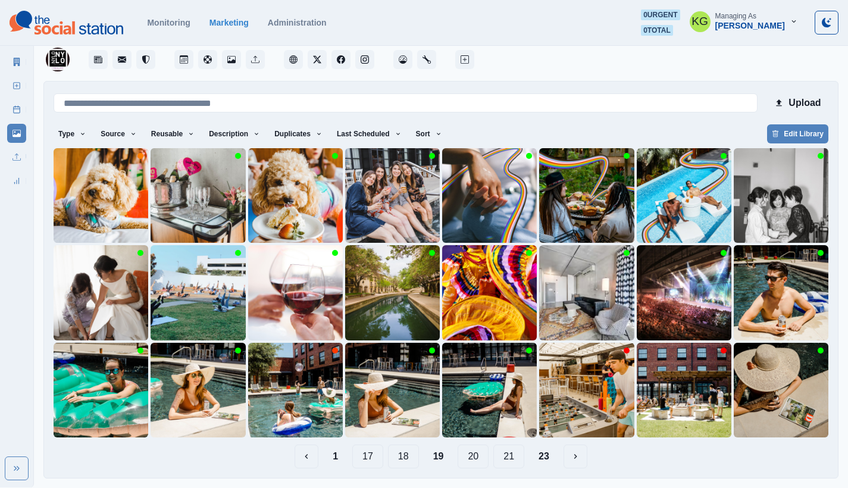
click at [396, 459] on button "18" at bounding box center [403, 457] width 31 height 24
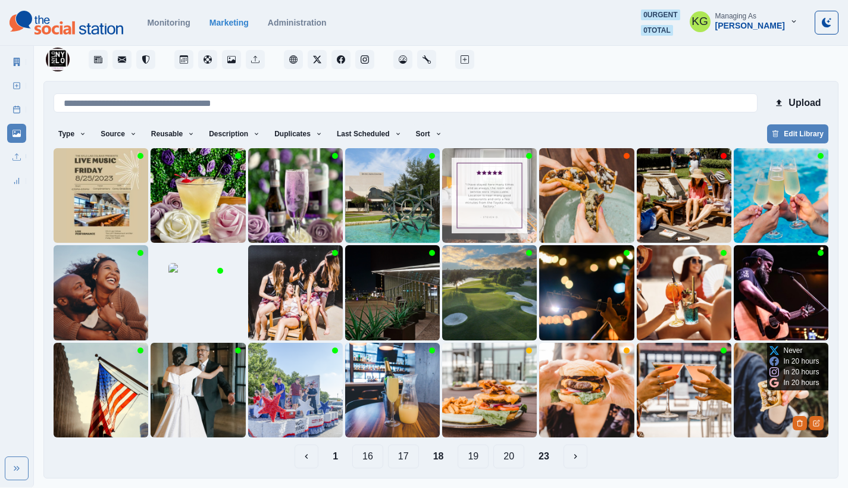
click at [771, 410] on img at bounding box center [781, 390] width 95 height 95
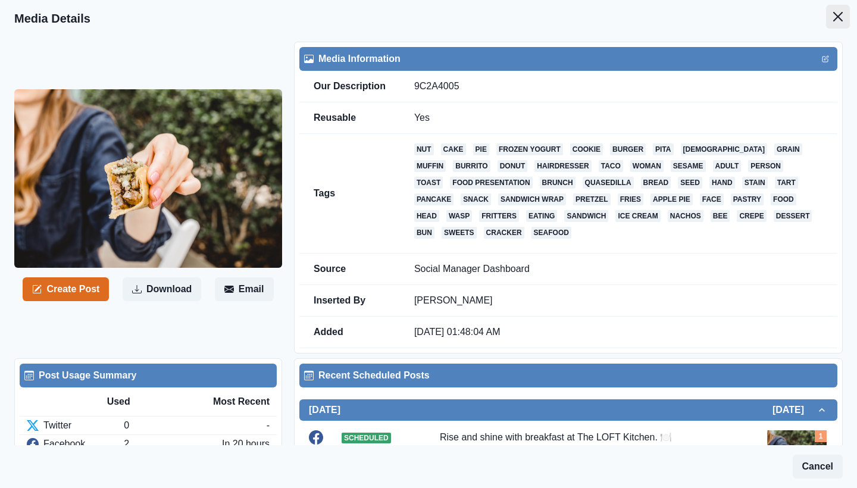
click at [826, 24] on button "Close" at bounding box center [838, 17] width 24 height 24
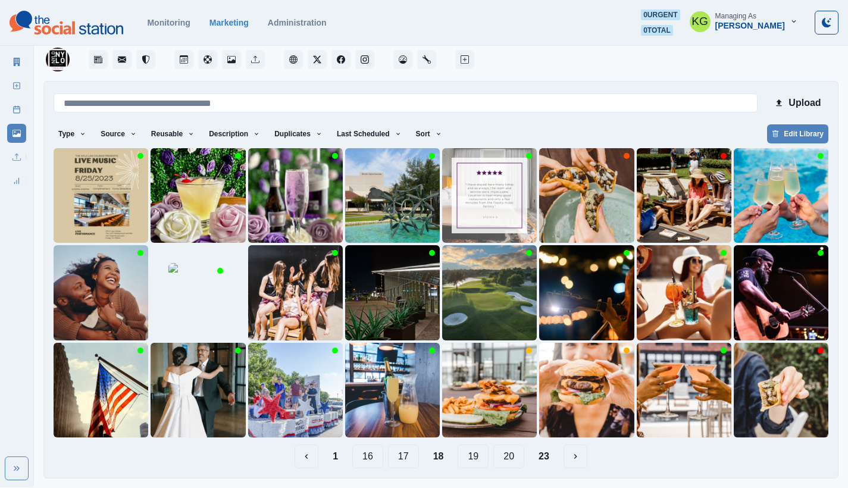
click at [405, 455] on button "17" at bounding box center [403, 457] width 31 height 24
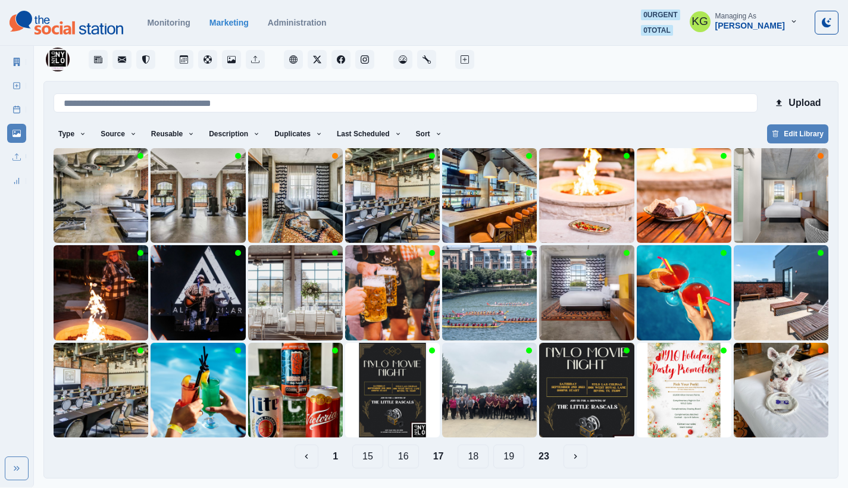
click at [401, 457] on button "16" at bounding box center [403, 457] width 31 height 24
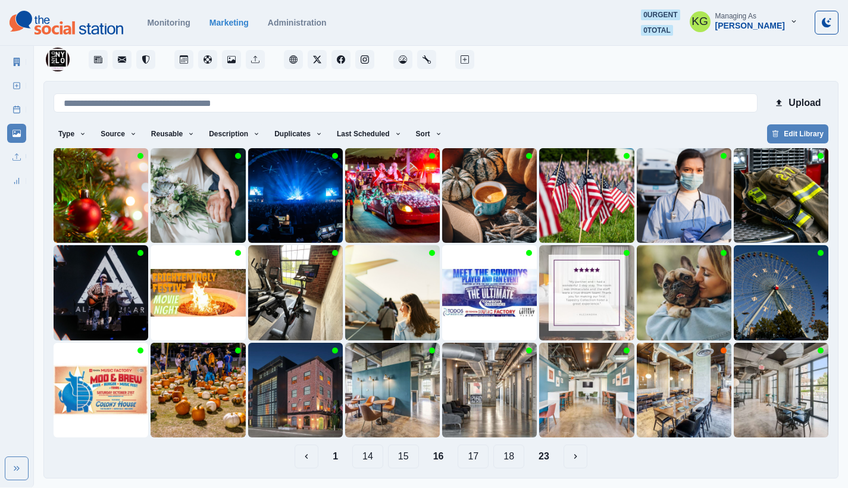
click at [401, 460] on button "15" at bounding box center [403, 457] width 31 height 24
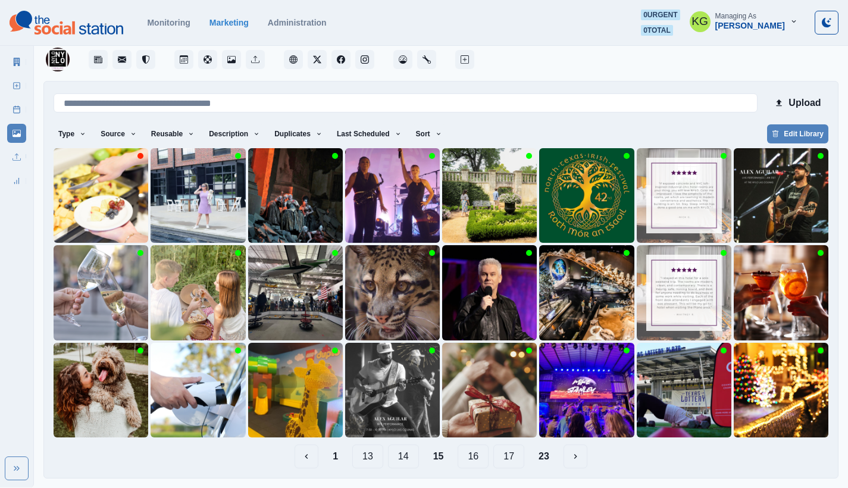
click at [498, 455] on button "17" at bounding box center [509, 457] width 31 height 24
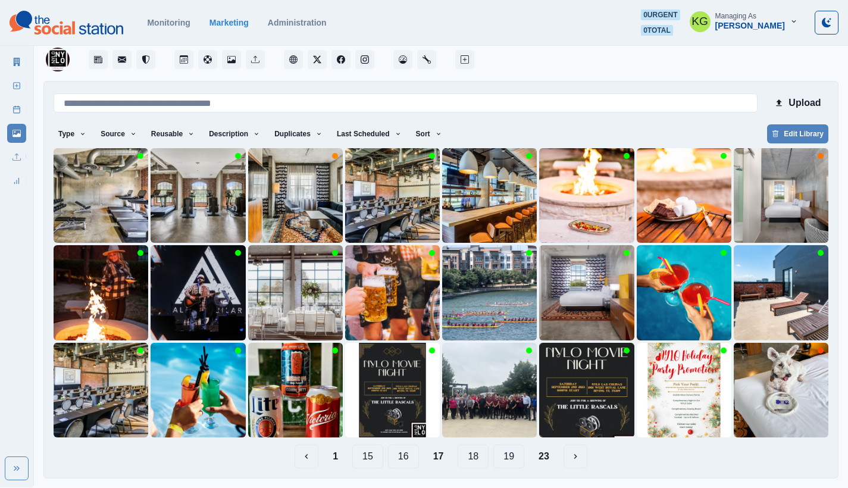
click at [502, 457] on button "19" at bounding box center [509, 457] width 31 height 24
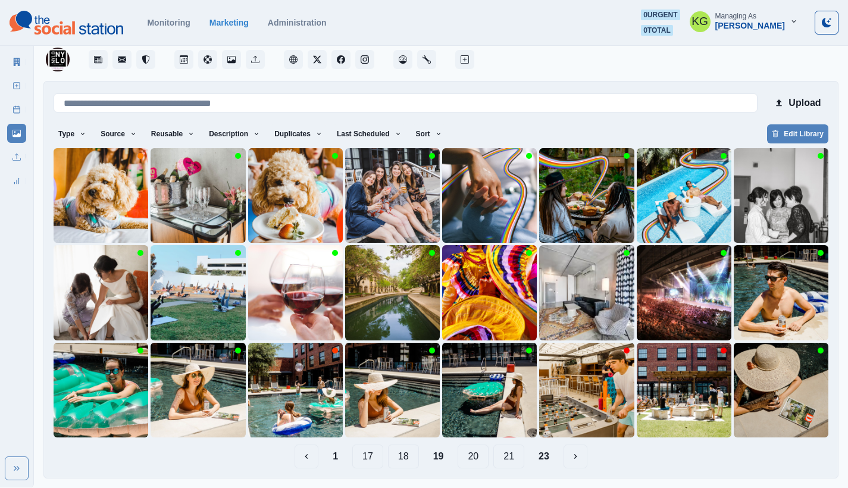
click at [479, 458] on button "20" at bounding box center [473, 457] width 31 height 24
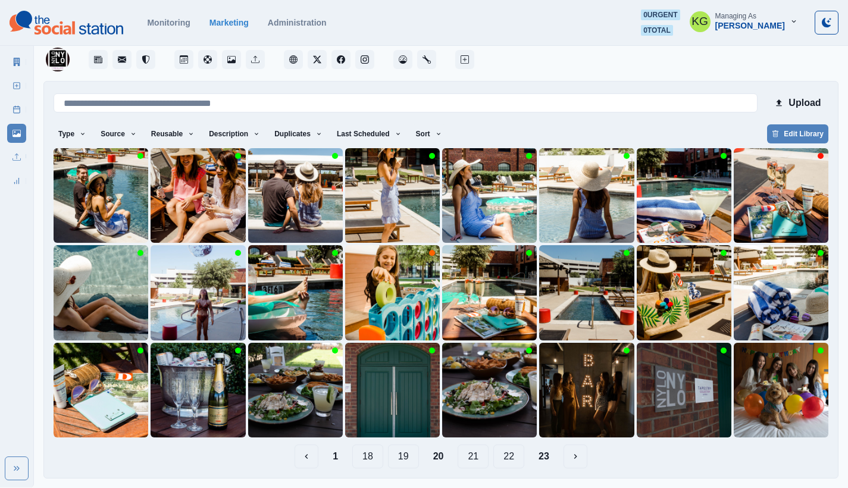
click at [481, 458] on button "21" at bounding box center [473, 457] width 31 height 24
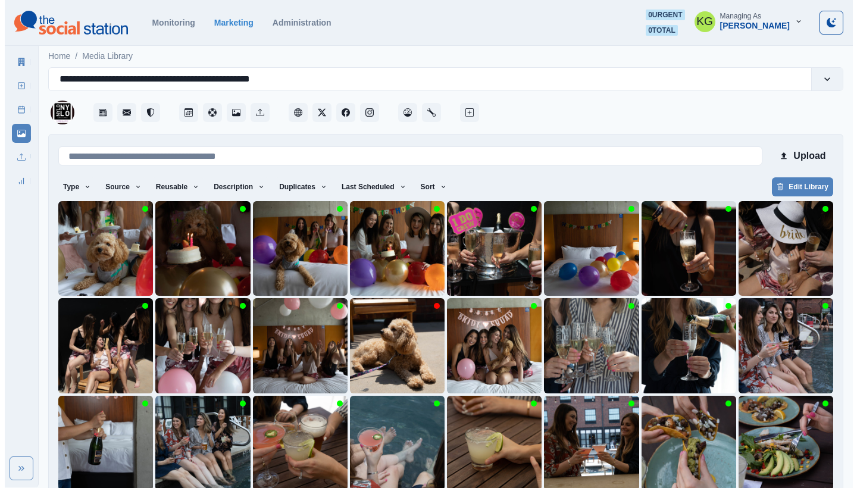
scroll to position [53, 0]
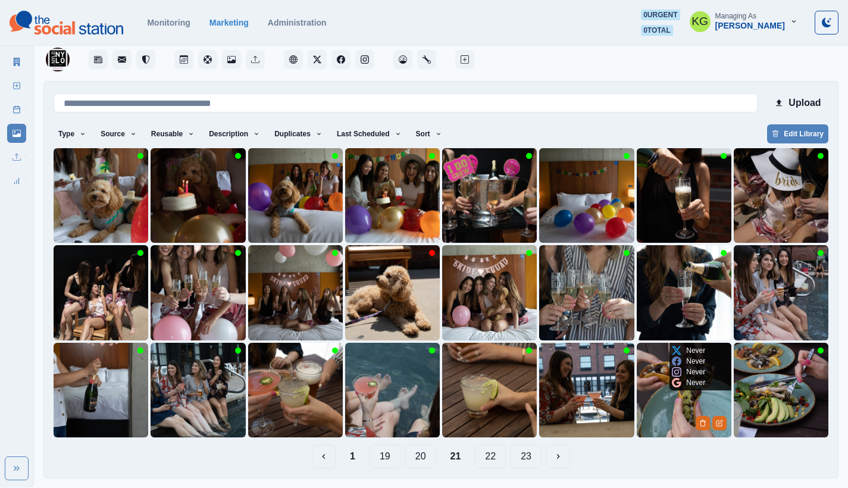
click at [661, 413] on img at bounding box center [684, 390] width 95 height 95
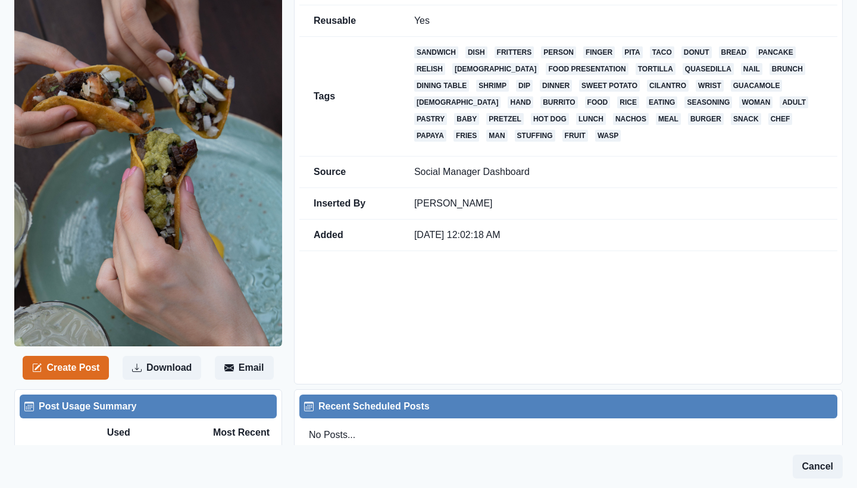
scroll to position [285, 0]
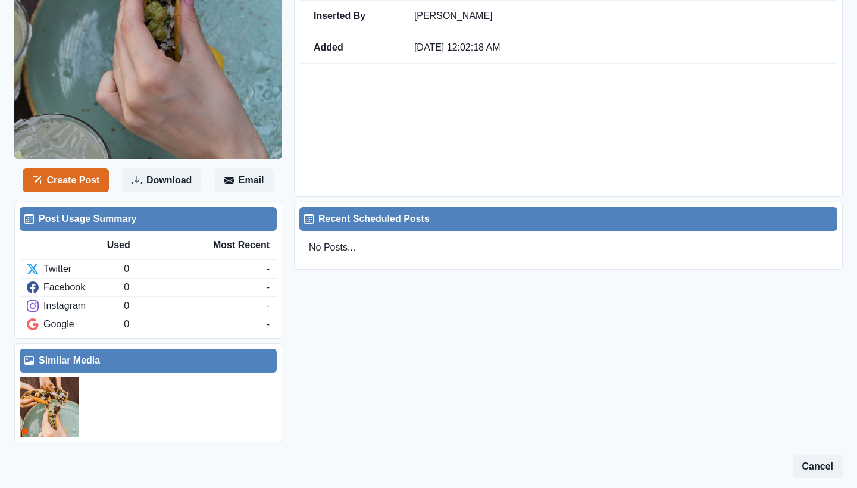
click at [23, 421] on img at bounding box center [50, 407] width 60 height 60
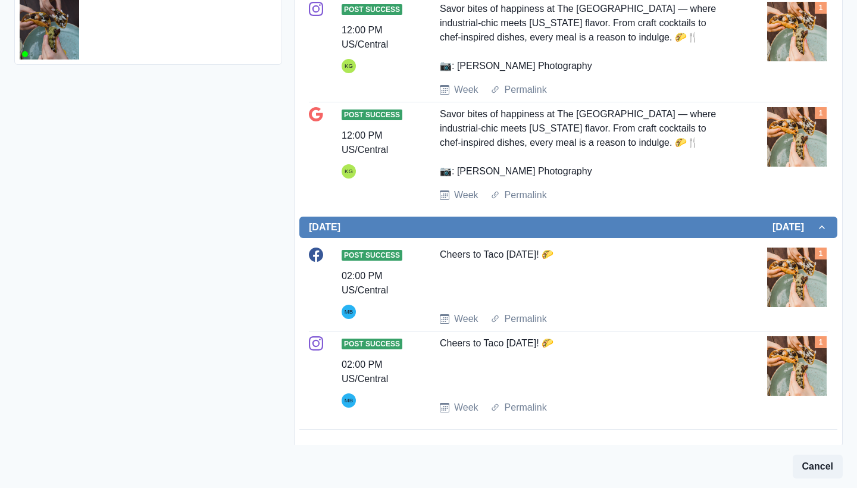
scroll to position [589, 0]
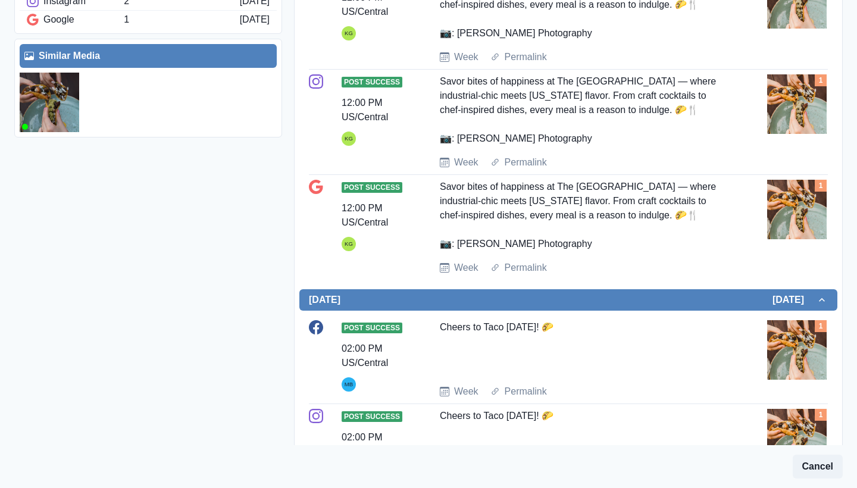
drag, startPoint x: 561, startPoint y: 331, endPoint x: 439, endPoint y: 329, distance: 121.5
click at [437, 329] on div "Post Success 02:00 PM US/Central MB Cheers to Taco [DATE]! 🌮 Week Permalink 1" at bounding box center [568, 359] width 519 height 79
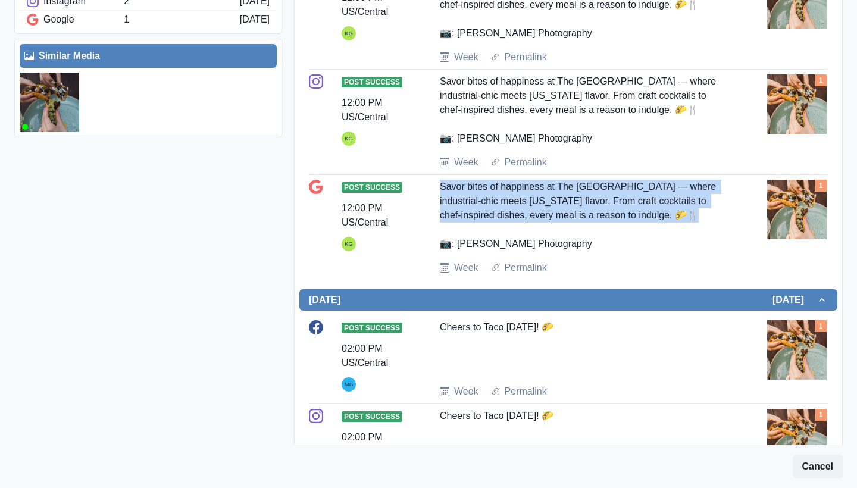
drag, startPoint x: 675, startPoint y: 220, endPoint x: 426, endPoint y: 186, distance: 251.8
click at [426, 186] on div "Post Success 12:00 PM US/Central KG Savor bites of happiness at The [GEOGRAPHIC…" at bounding box center [568, 227] width 519 height 95
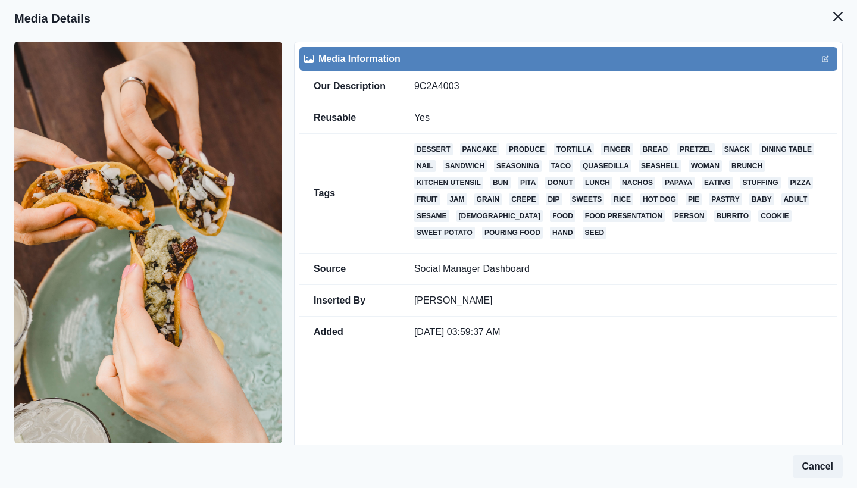
scroll to position [245, 0]
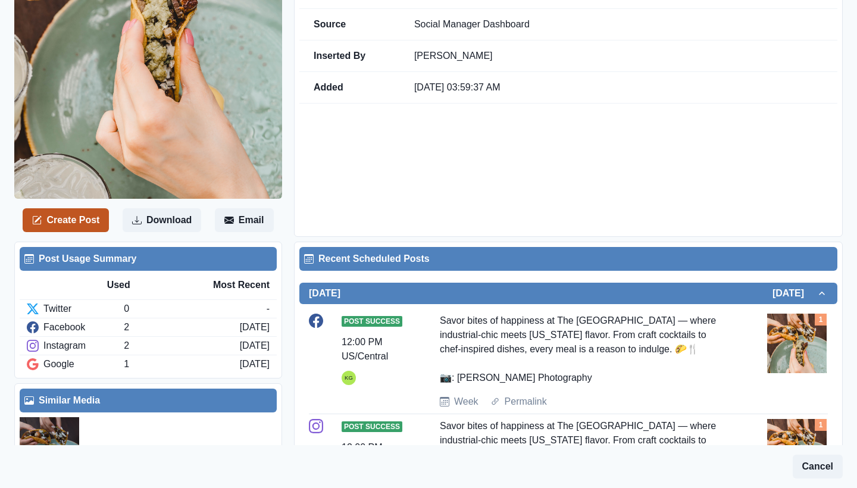
click at [59, 221] on button "Create Post" at bounding box center [66, 220] width 86 height 24
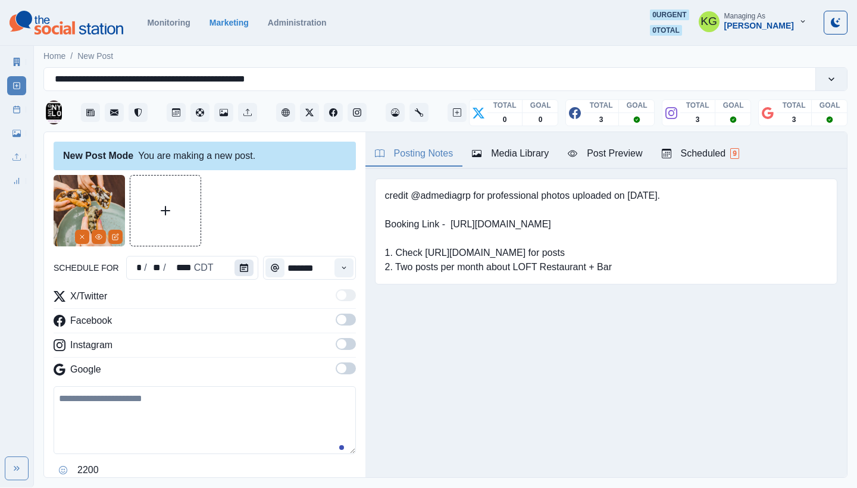
click at [240, 268] on icon "Calendar" at bounding box center [244, 268] width 8 height 8
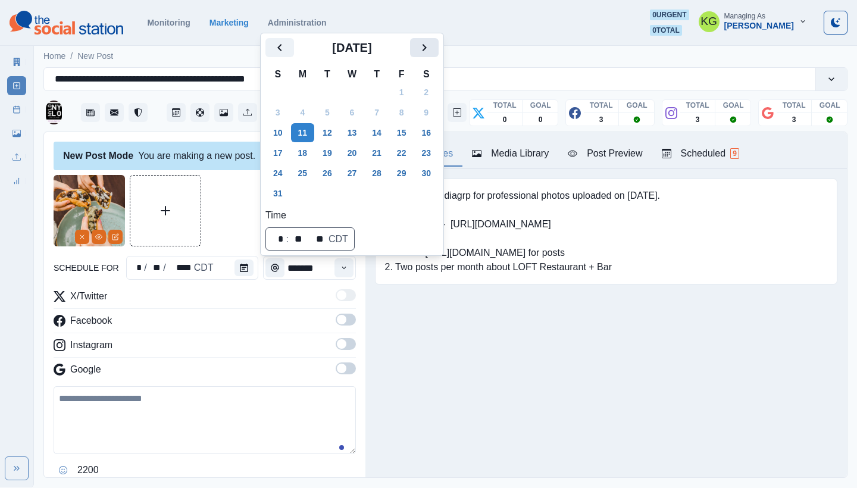
click at [432, 50] on icon "Next" at bounding box center [424, 47] width 14 height 14
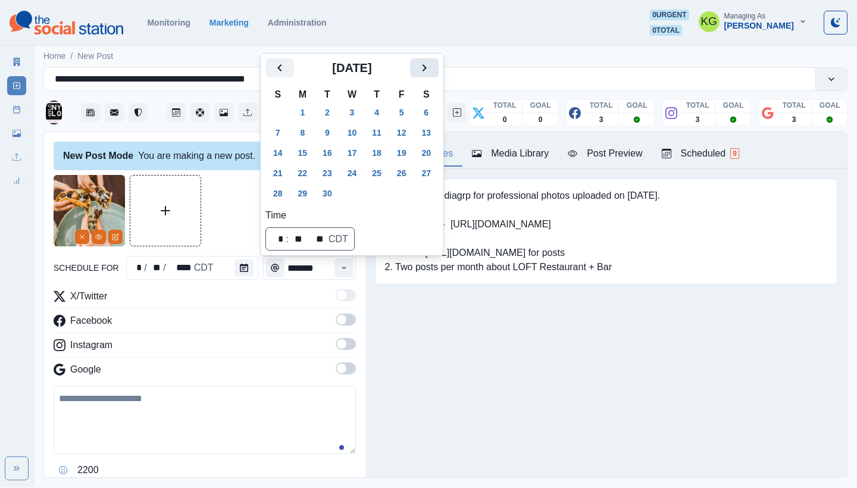
click at [430, 64] on icon "Next" at bounding box center [424, 68] width 14 height 14
click at [438, 113] on button "4" at bounding box center [426, 112] width 24 height 19
click at [439, 392] on div "Posting Notes Media Library Post Preview Scheduled 9 credit @admediagrp for pro…" at bounding box center [607, 304] width 482 height 345
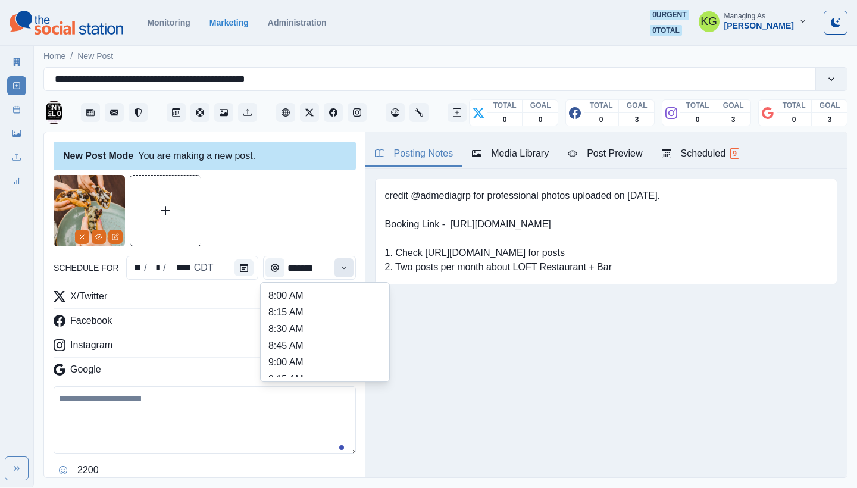
click at [335, 269] on button "Time" at bounding box center [344, 267] width 19 height 19
click at [307, 294] on li "12:00 PM" at bounding box center [325, 291] width 119 height 17
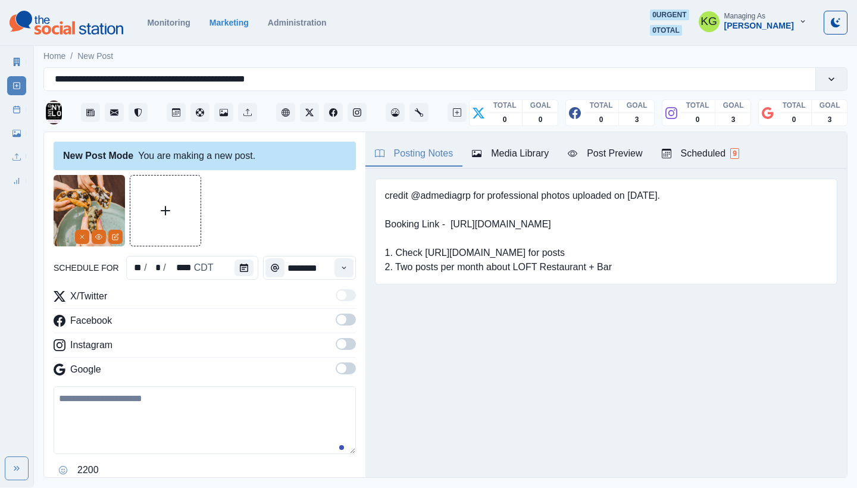
type input "********"
click at [339, 362] on div "X/Twitter Facebook Instagram Google" at bounding box center [205, 335] width 302 height 92
click at [337, 342] on span at bounding box center [342, 344] width 10 height 10
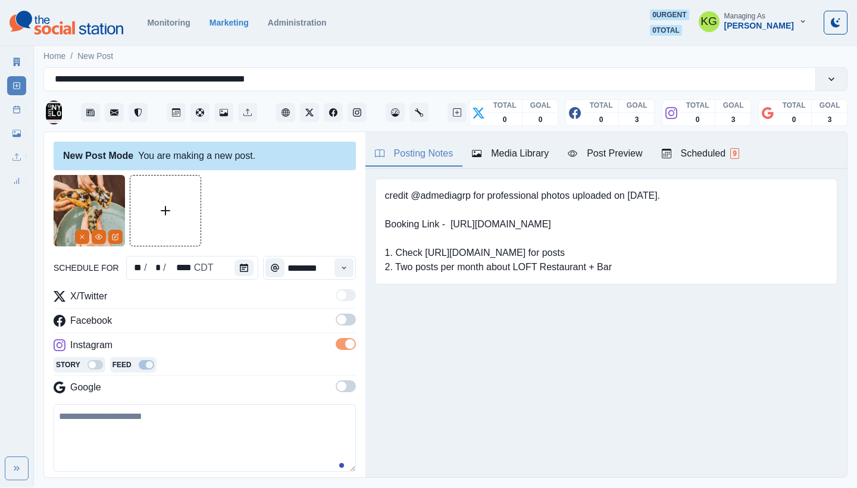
drag, startPoint x: 338, startPoint y: 369, endPoint x: 338, endPoint y: 357, distance: 12.5
click at [338, 369] on div "Story Feed" at bounding box center [205, 366] width 302 height 18
click at [337, 389] on span at bounding box center [342, 387] width 10 height 10
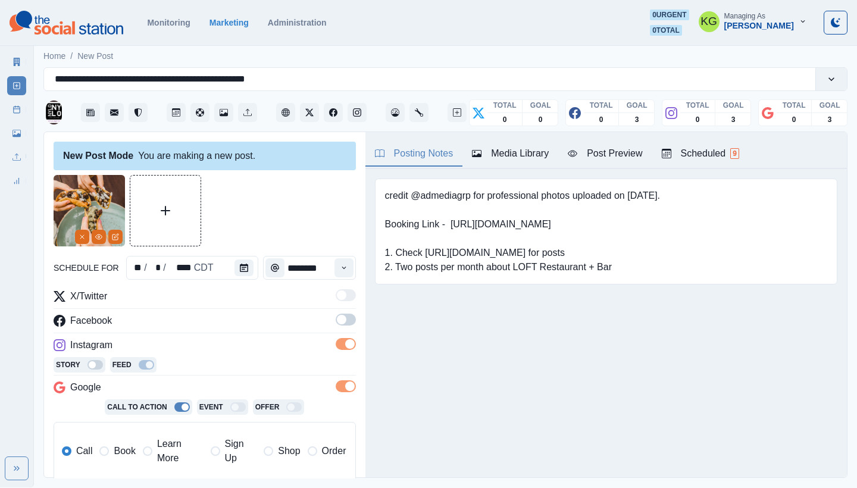
click at [337, 322] on span at bounding box center [342, 320] width 10 height 10
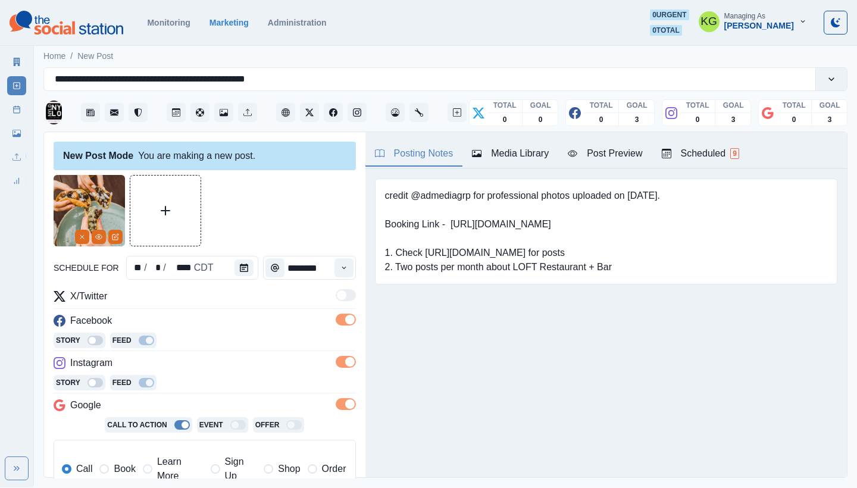
click at [421, 415] on div "Posting Notes Media Library Post Preview Scheduled 9 credit @admediagrp for pro…" at bounding box center [607, 304] width 482 height 345
click at [120, 467] on span "Book" at bounding box center [124, 469] width 21 height 14
click at [547, 1] on section "Monitoring Marketing Administration 0 urgent 0 total KG Managing As [PERSON_NAM…" at bounding box center [428, 23] width 857 height 46
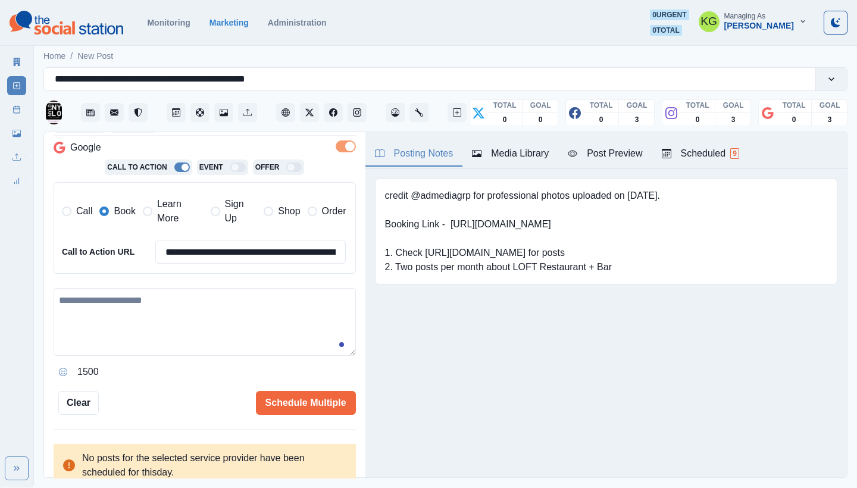
click at [236, 316] on textarea at bounding box center [205, 322] width 302 height 68
paste textarea "**********"
click at [62, 288] on textarea "**********" at bounding box center [201, 322] width 294 height 68
paste textarea "**********"
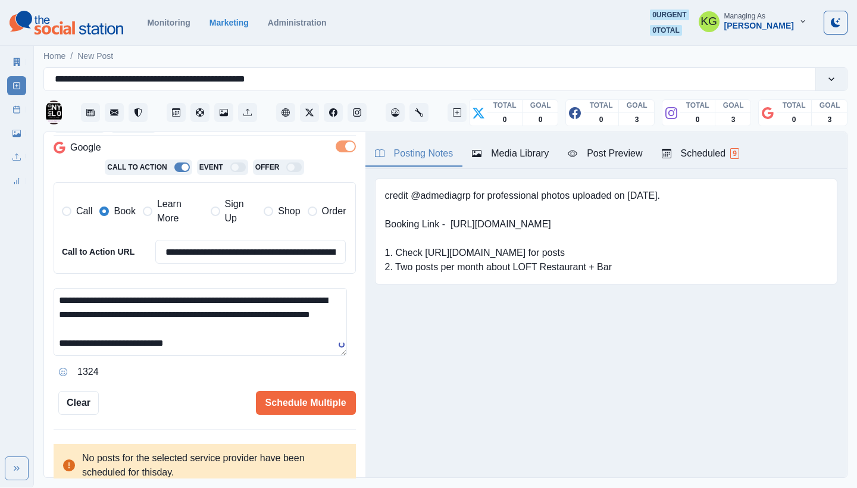
scroll to position [8, 0]
click at [191, 327] on textarea "**********" at bounding box center [201, 322] width 294 height 68
click at [163, 317] on textarea "**********" at bounding box center [201, 322] width 294 height 68
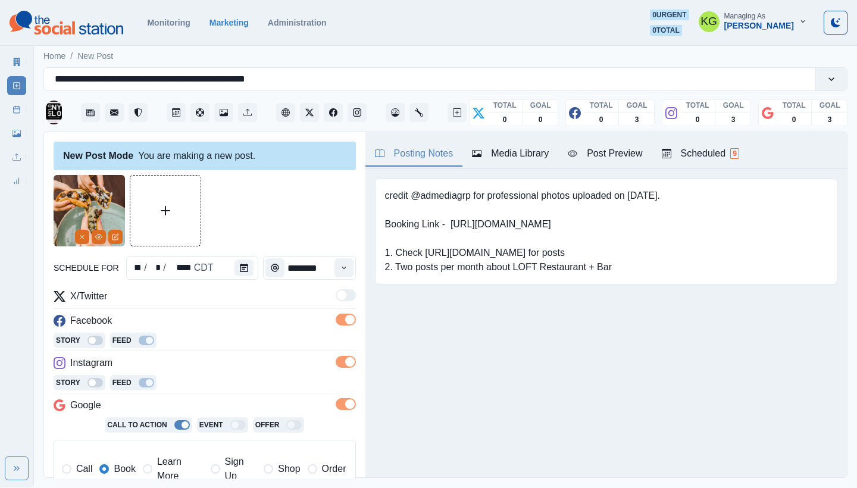
scroll to position [14, 0]
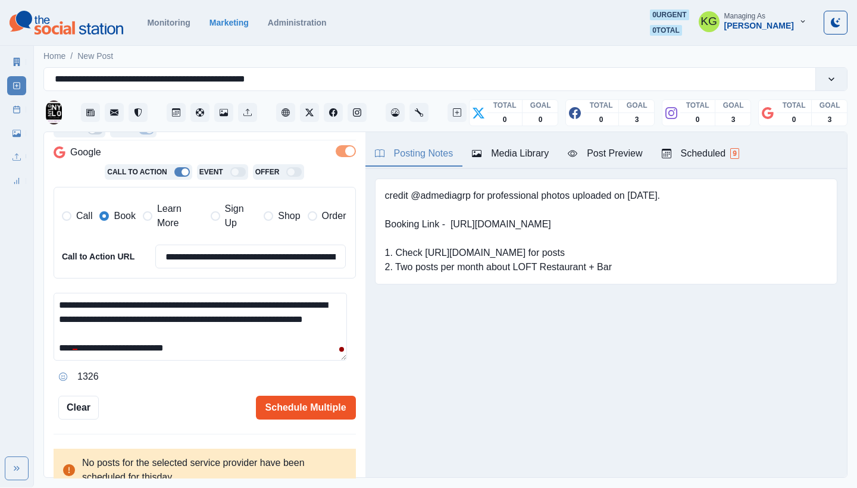
type textarea "**********"
click at [304, 400] on button "Schedule Multiple" at bounding box center [306, 408] width 100 height 24
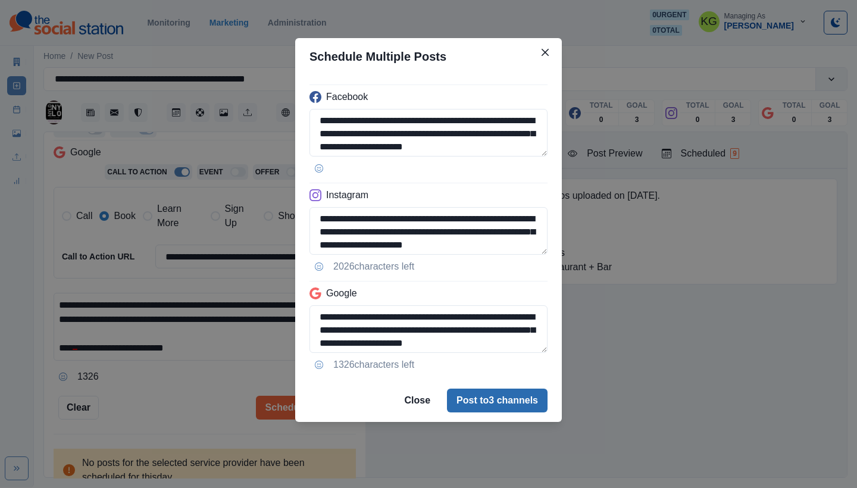
click at [504, 408] on button "Post to 3 channels" at bounding box center [497, 401] width 101 height 24
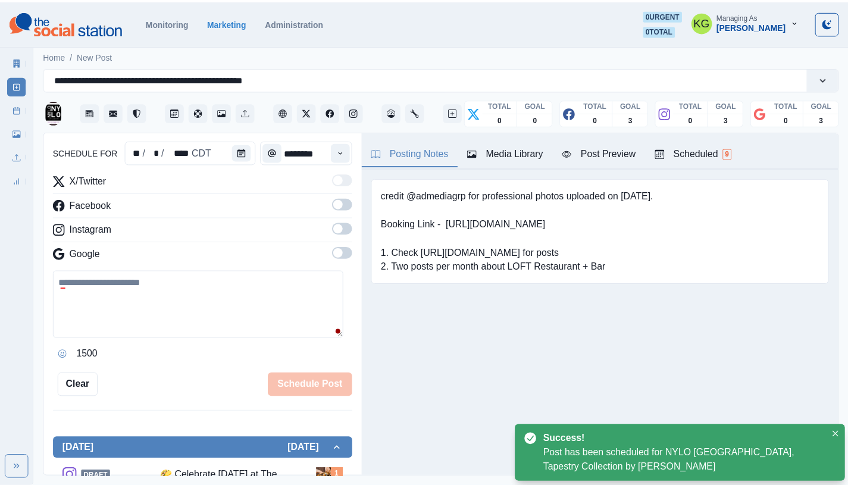
scroll to position [73, 0]
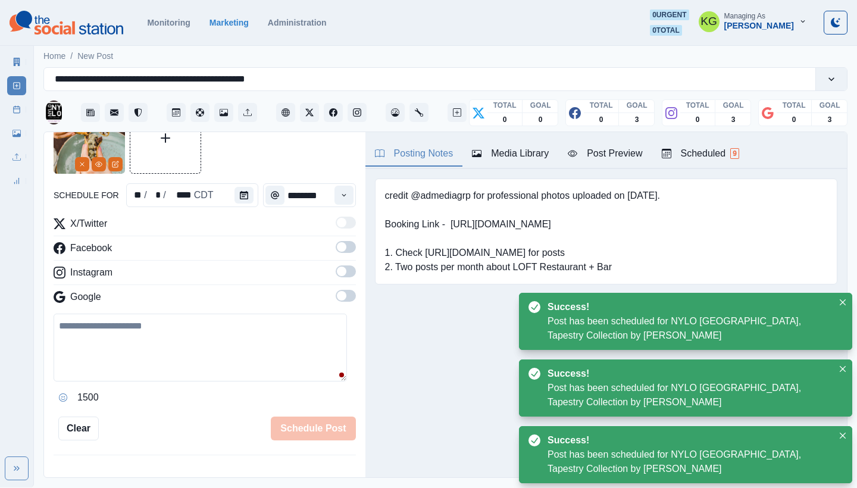
click at [20, 113] on icon at bounding box center [17, 109] width 8 height 8
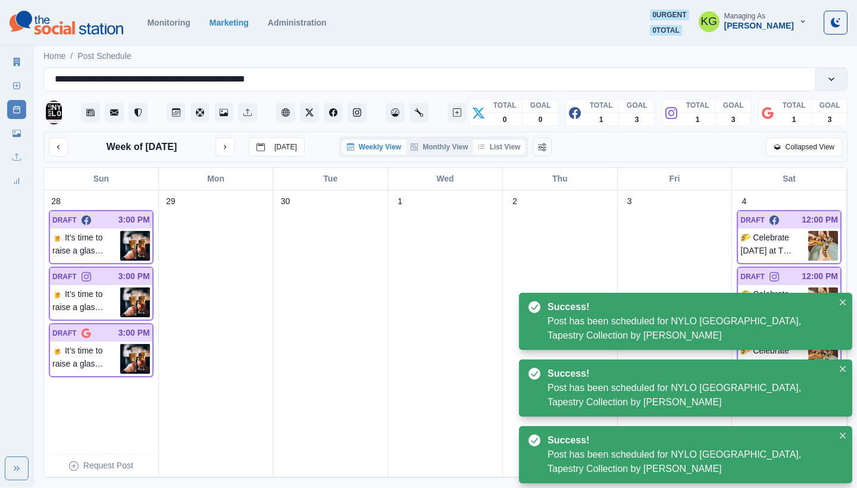
click at [503, 148] on button "List View" at bounding box center [499, 147] width 52 height 14
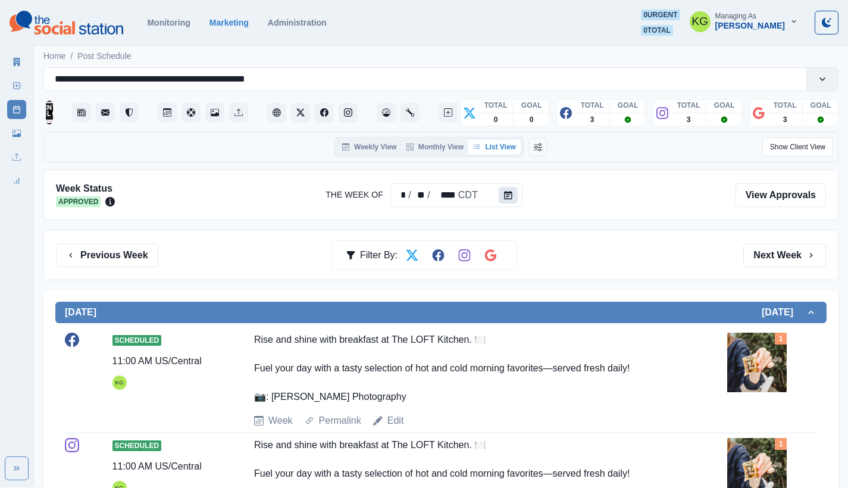
click at [508, 197] on icon "Calendar" at bounding box center [508, 195] width 8 height 8
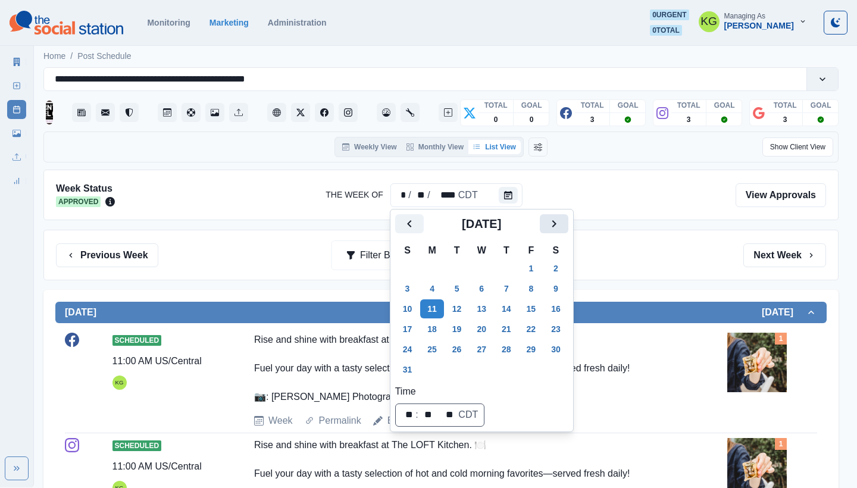
click at [556, 225] on icon "Next" at bounding box center [554, 223] width 4 height 7
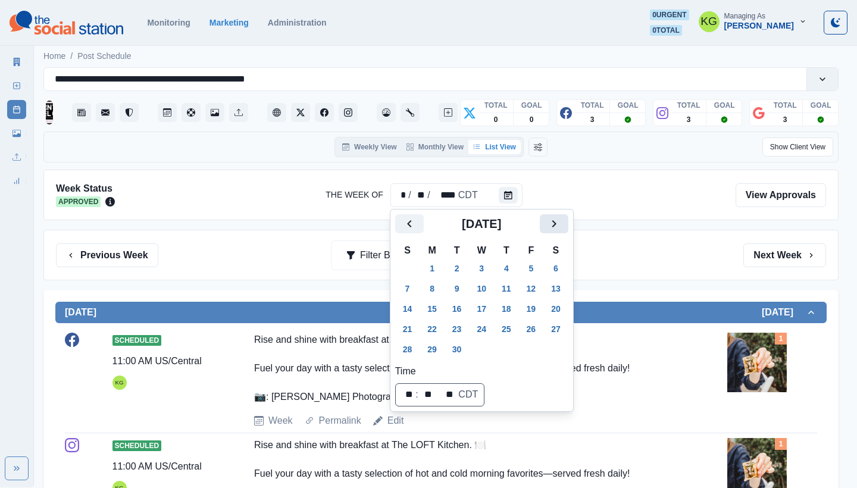
click at [556, 225] on icon "Next" at bounding box center [554, 223] width 4 height 7
click at [541, 268] on button "3" at bounding box center [532, 268] width 24 height 19
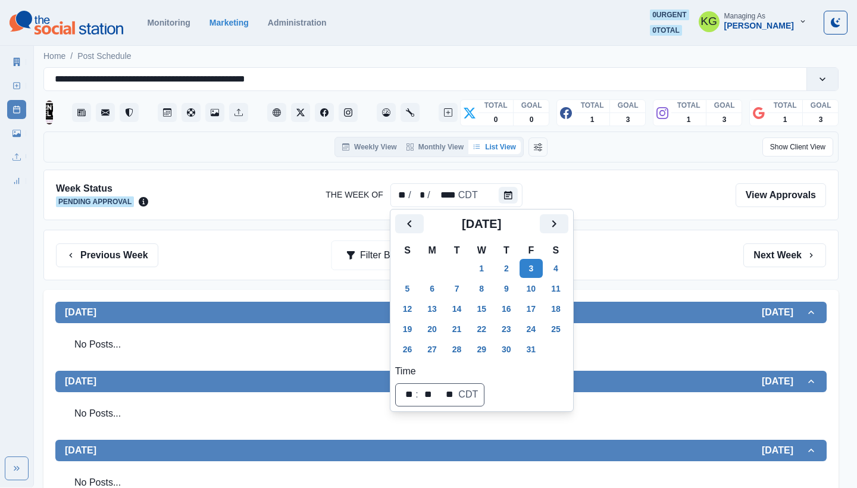
click at [659, 252] on div "Previous Week Filter By: Next Week" at bounding box center [441, 256] width 770 height 24
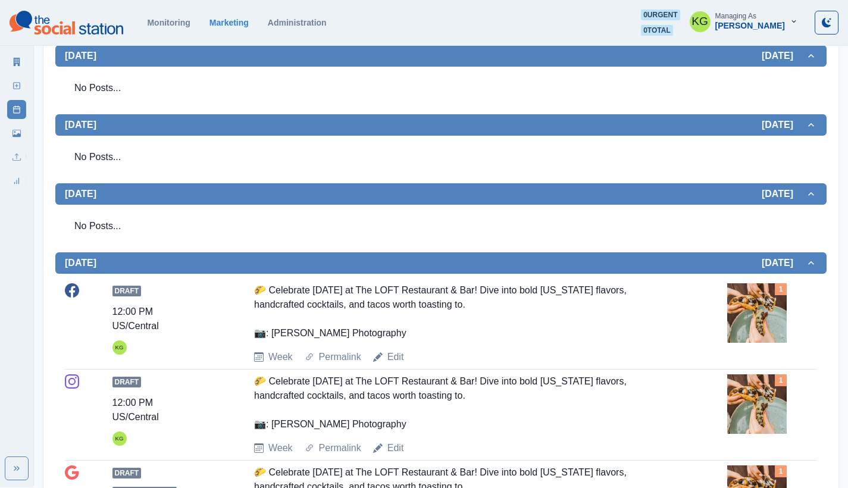
scroll to position [559, 0]
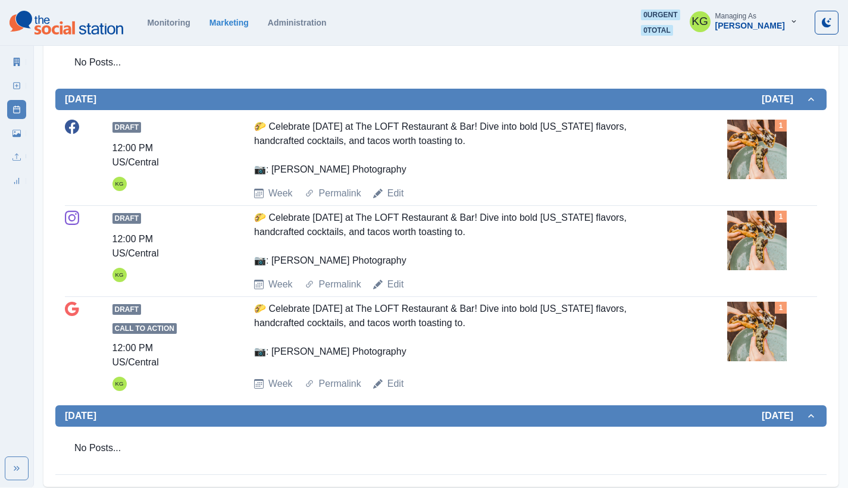
click at [417, 8] on section "Monitoring Marketing Administration 0 urgent 0 total KG Managing As [PERSON_NAM…" at bounding box center [424, 23] width 848 height 46
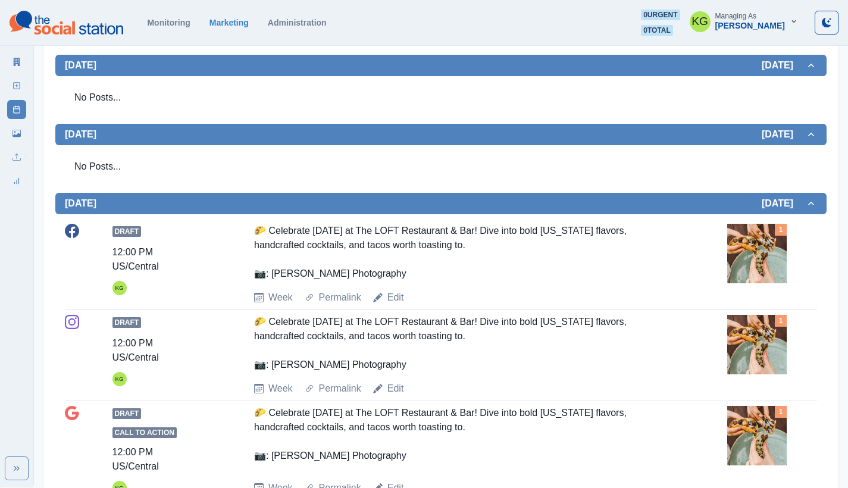
scroll to position [293, 0]
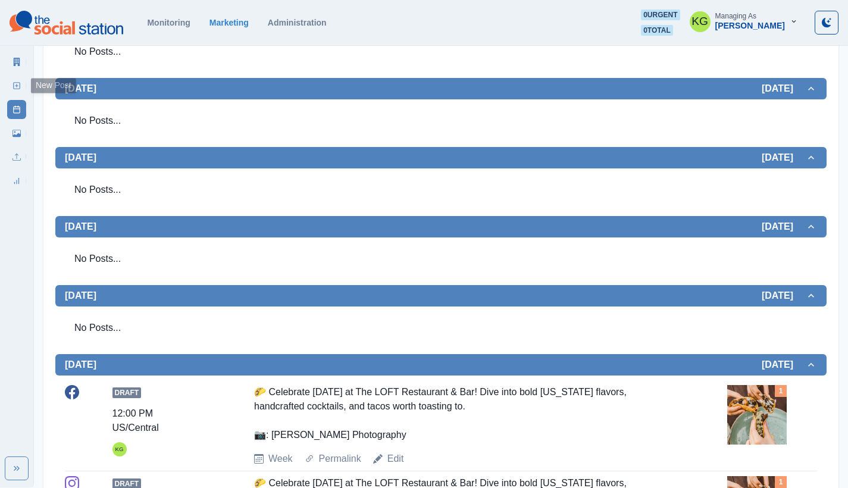
click at [11, 84] on link "New Post" at bounding box center [16, 85] width 19 height 19
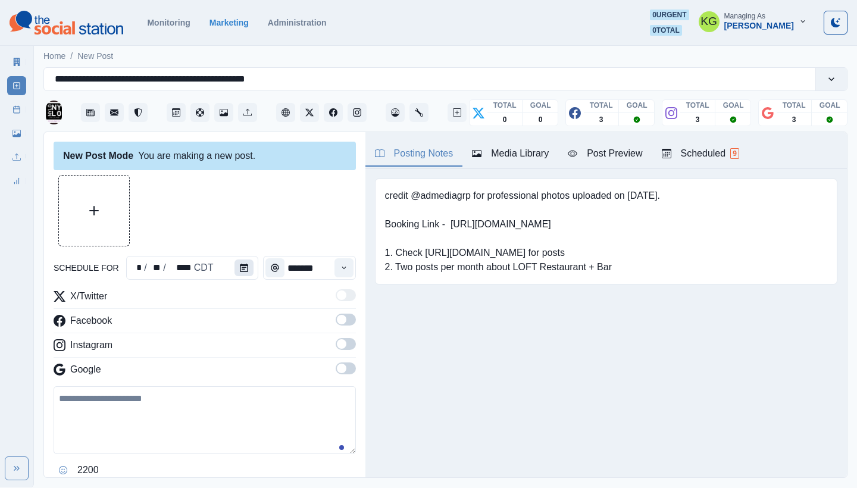
click at [239, 263] on button "Calendar" at bounding box center [244, 268] width 19 height 17
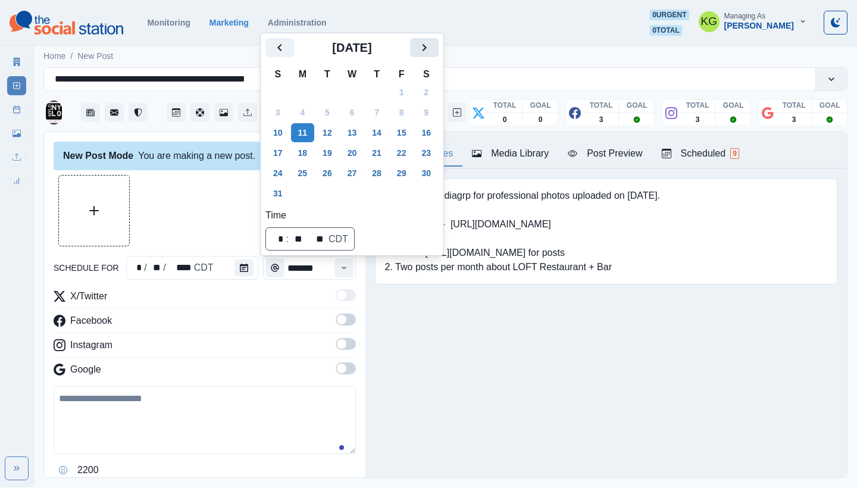
click at [439, 47] on button "Next" at bounding box center [424, 47] width 29 height 19
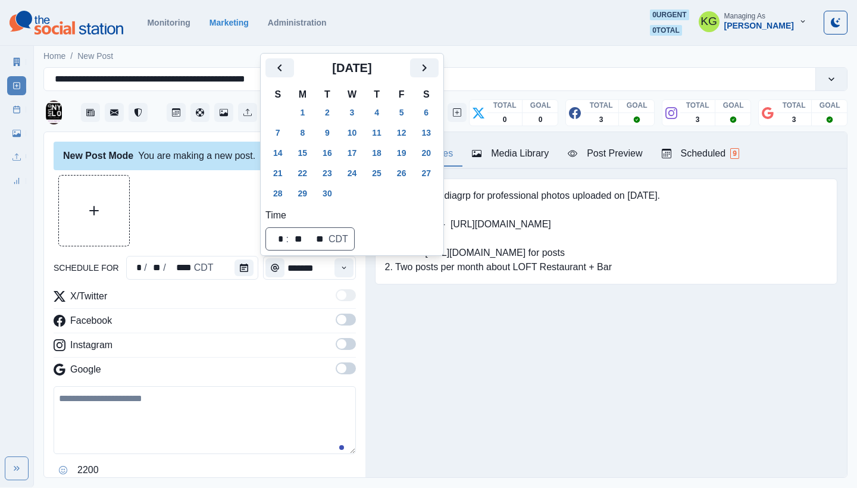
click at [432, 65] on icon "Next" at bounding box center [424, 68] width 14 height 14
click at [355, 111] on button "1" at bounding box center [353, 112] width 24 height 19
click at [447, 370] on div "Posting Notes Media Library Post Preview Scheduled 9 credit @admediagrp for pro…" at bounding box center [607, 304] width 482 height 345
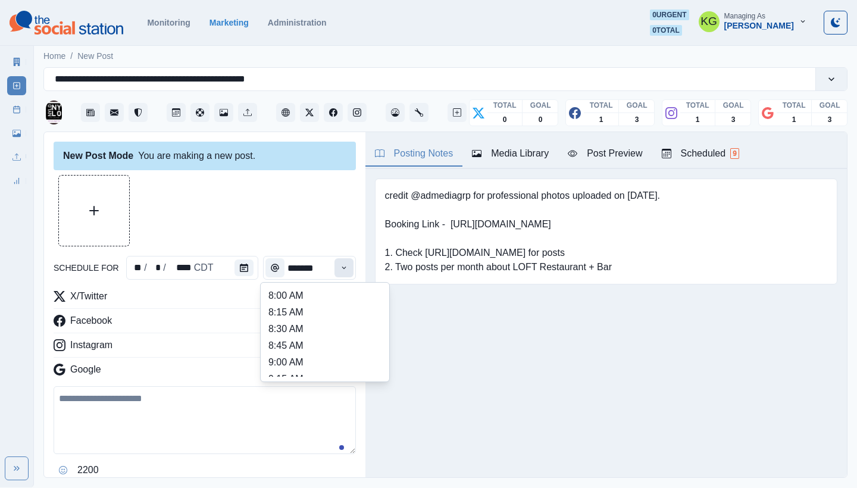
click at [340, 264] on icon "Time" at bounding box center [344, 268] width 8 height 8
click at [297, 302] on li "11:00 AM" at bounding box center [325, 297] width 119 height 17
type input "********"
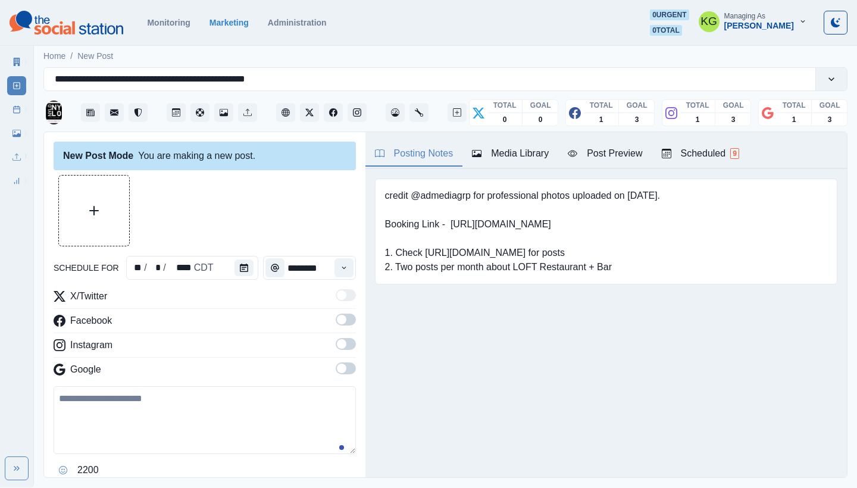
click at [337, 366] on span at bounding box center [342, 369] width 10 height 10
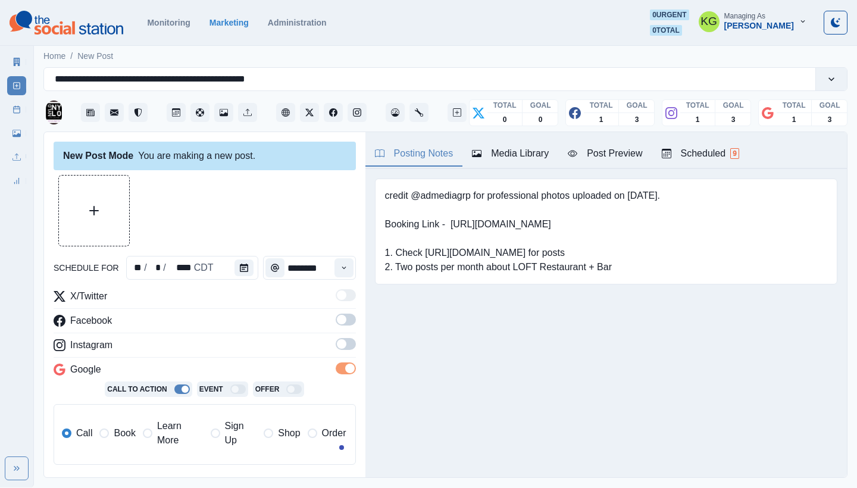
click at [337, 346] on span at bounding box center [342, 344] width 10 height 10
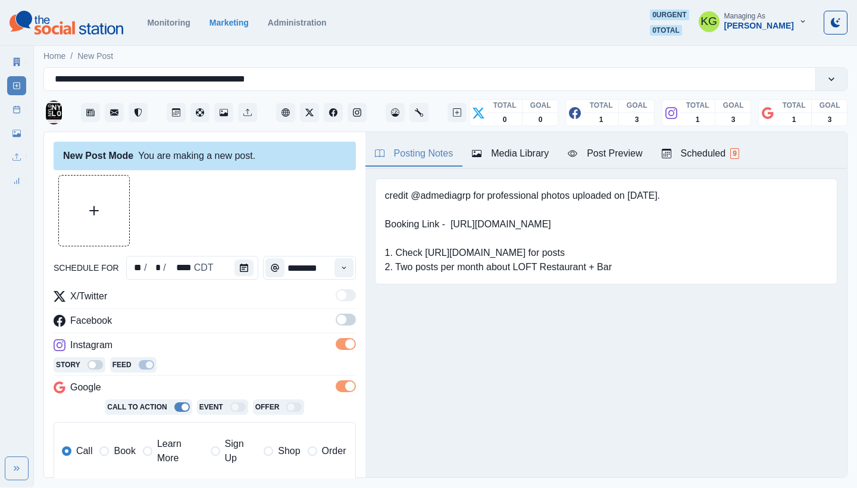
click at [337, 317] on span at bounding box center [342, 320] width 10 height 10
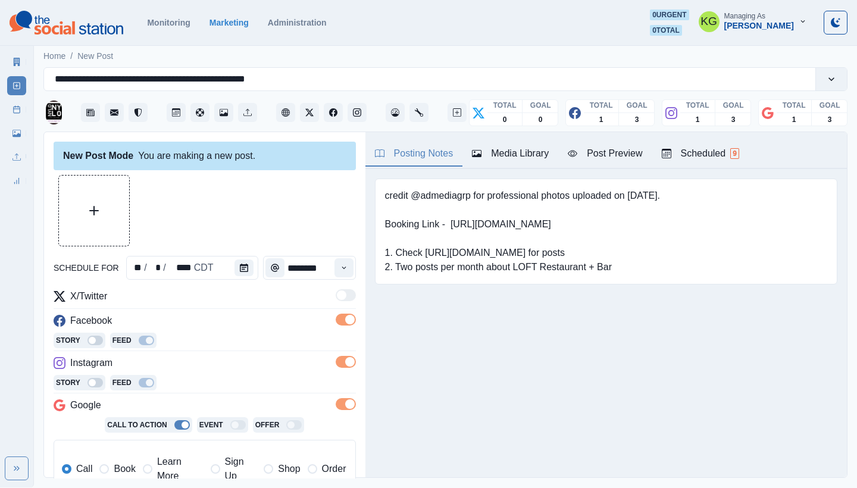
click at [111, 469] on label "Book" at bounding box center [117, 469] width 36 height 29
click at [525, 155] on div "Media Library" at bounding box center [510, 153] width 77 height 14
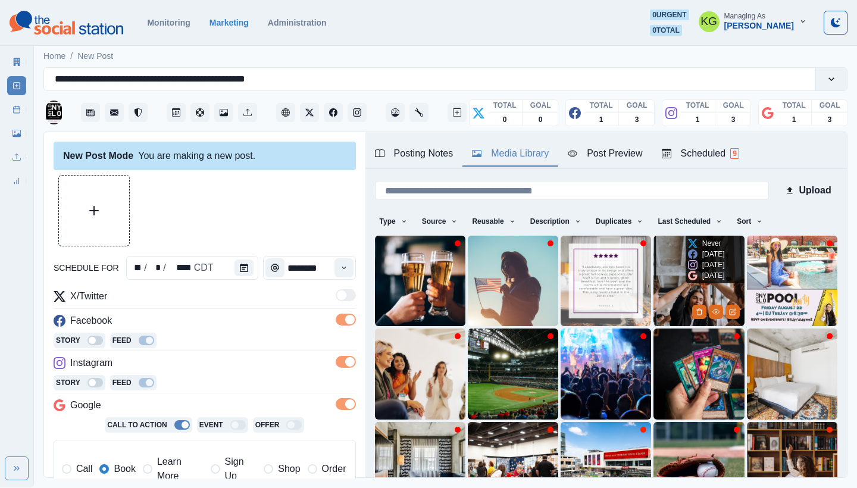
scroll to position [102, 0]
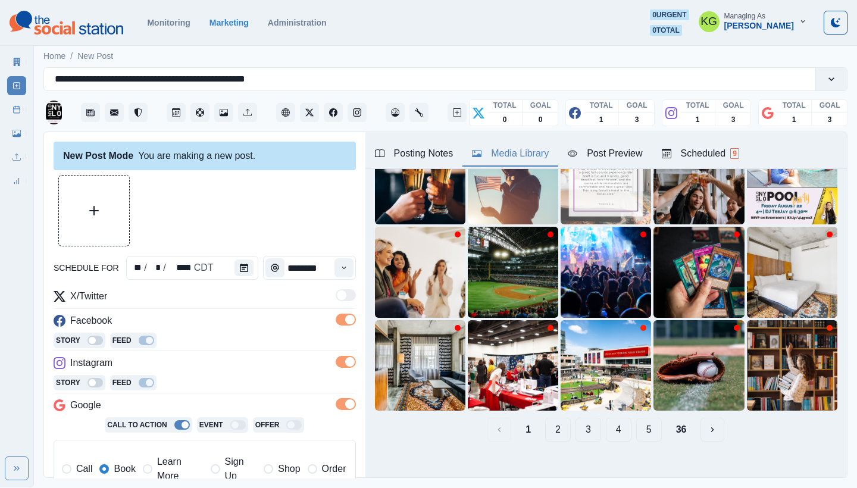
click at [551, 421] on button "2" at bounding box center [558, 430] width 26 height 24
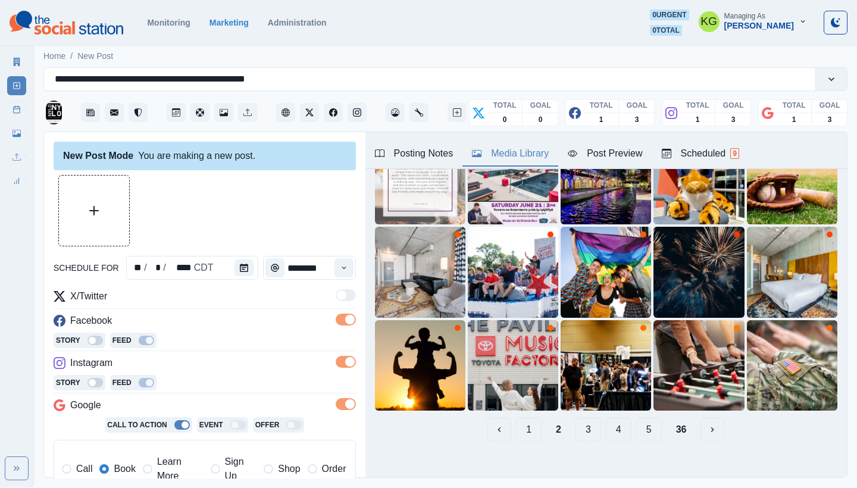
click at [576, 420] on button "3" at bounding box center [589, 430] width 26 height 24
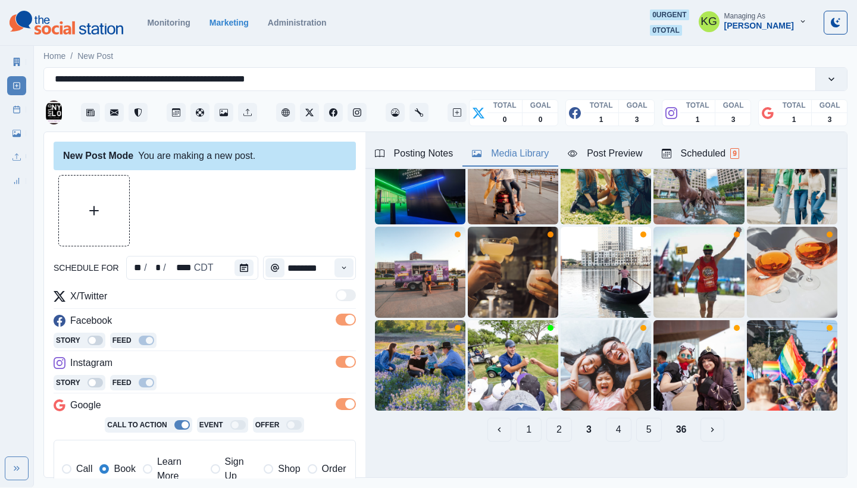
click at [607, 423] on button "4" at bounding box center [619, 430] width 26 height 24
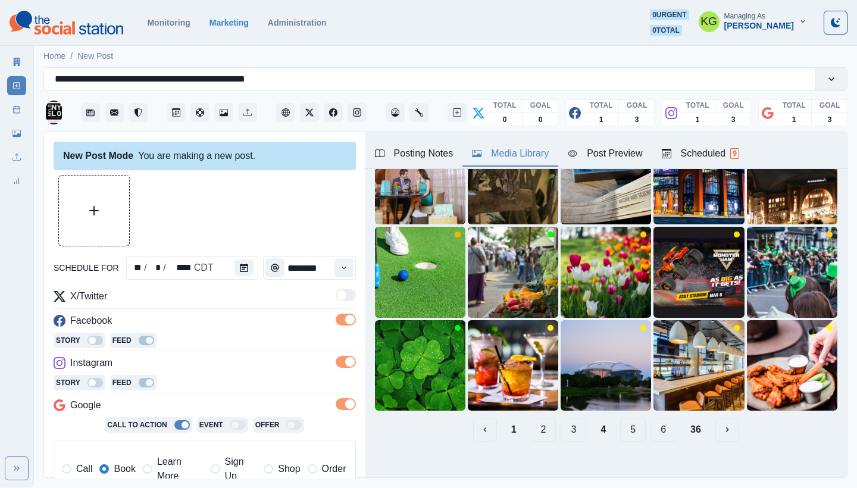
click at [620, 419] on button "5" at bounding box center [633, 430] width 26 height 24
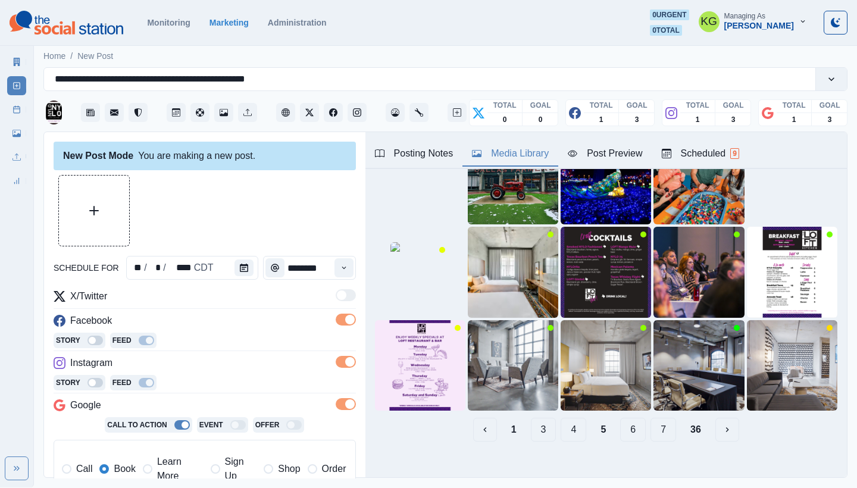
click at [620, 423] on button "6" at bounding box center [633, 430] width 26 height 24
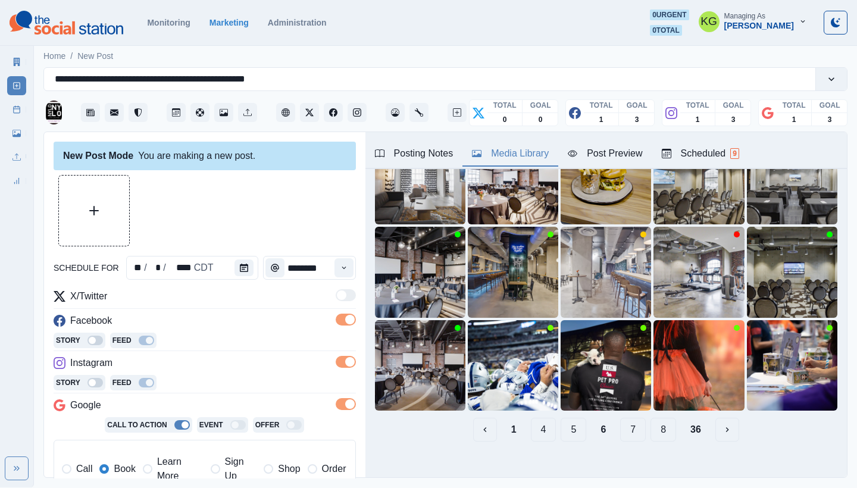
click at [622, 422] on button "7" at bounding box center [633, 430] width 26 height 24
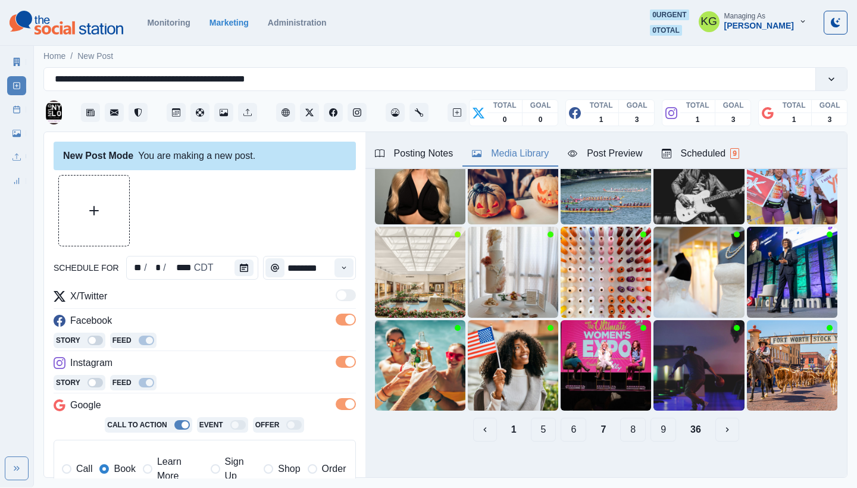
click at [621, 422] on button "8" at bounding box center [633, 430] width 26 height 24
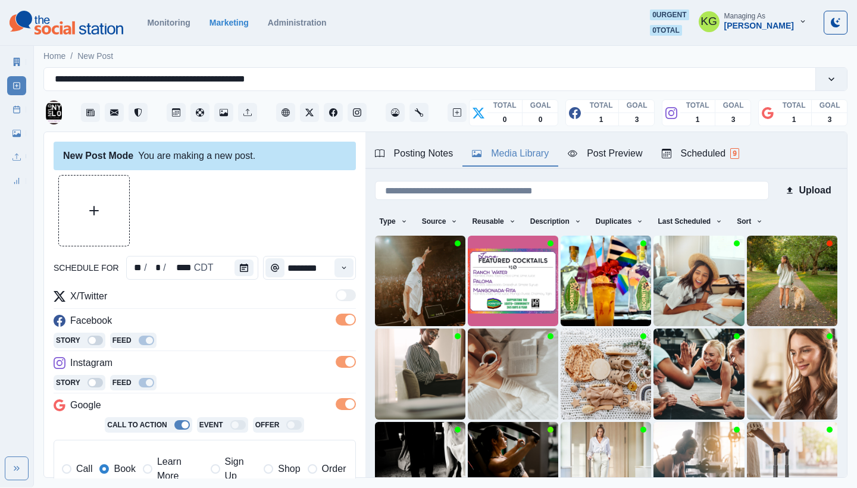
scroll to position [87, 0]
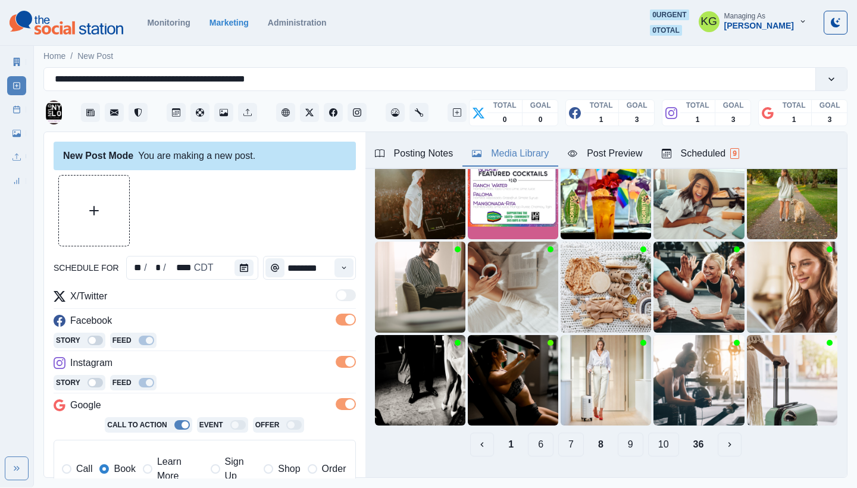
click at [622, 433] on button "9" at bounding box center [631, 445] width 26 height 24
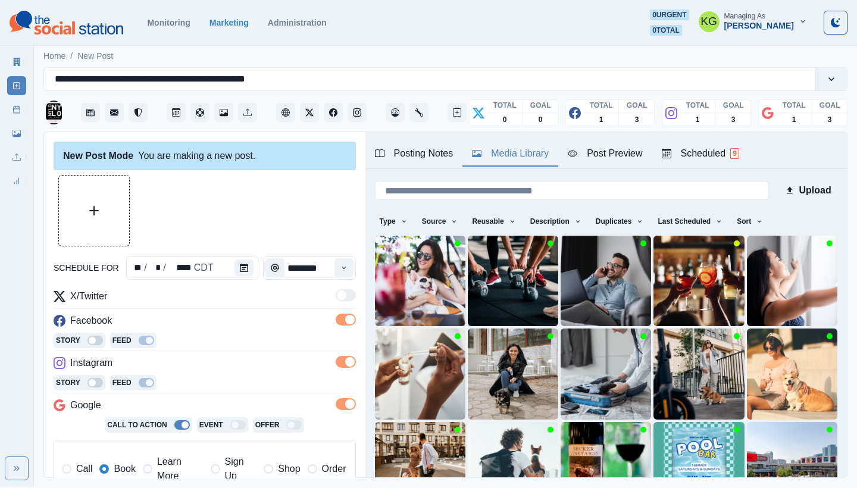
scroll to position [102, 0]
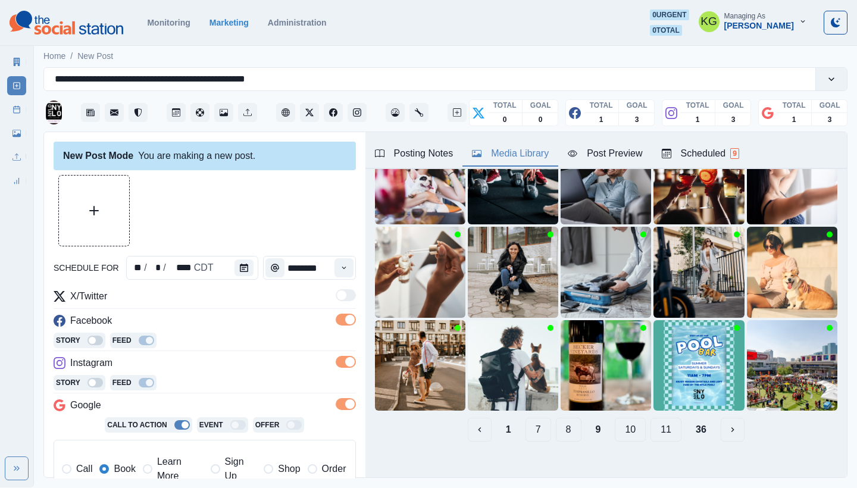
click at [623, 423] on button "10" at bounding box center [630, 430] width 31 height 24
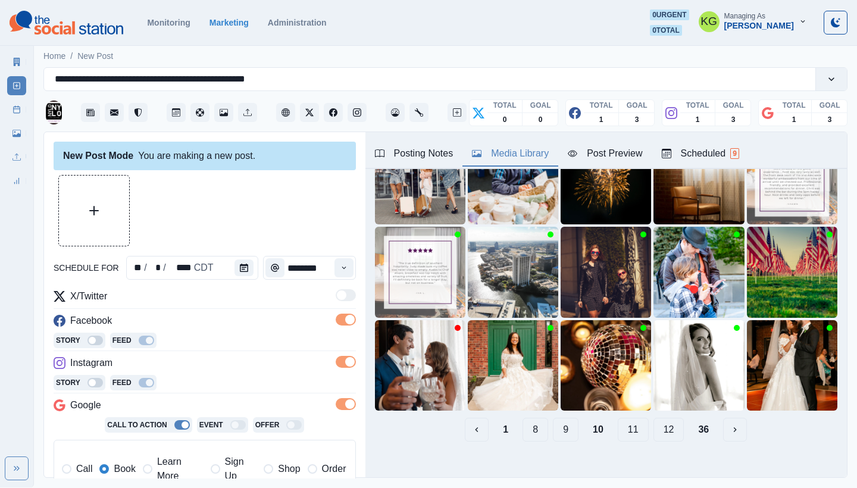
click at [623, 423] on button "11" at bounding box center [633, 430] width 31 height 24
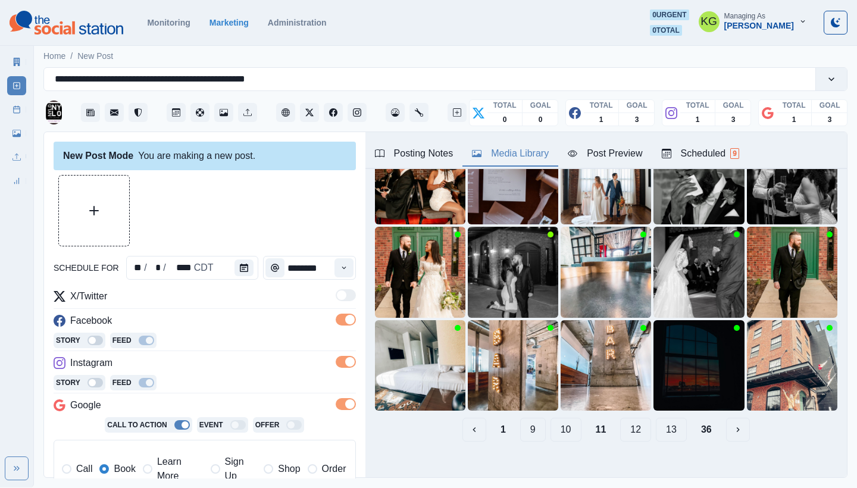
click at [622, 419] on button "12" at bounding box center [635, 430] width 31 height 24
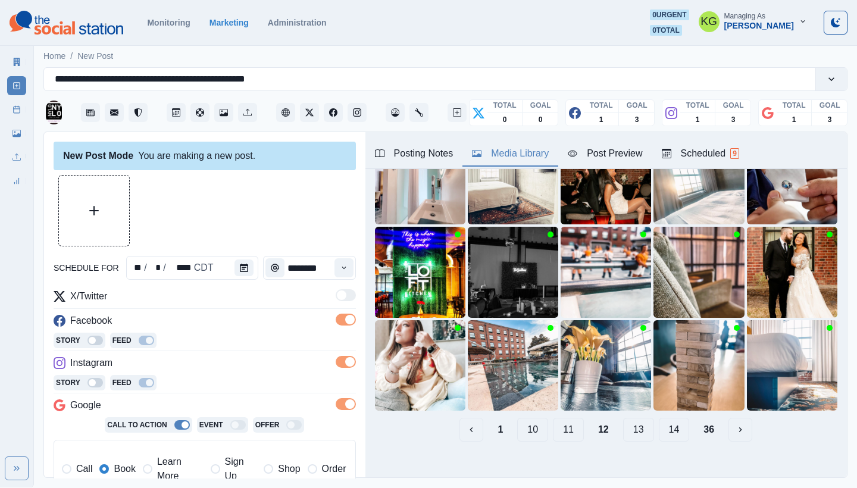
click at [632, 421] on button "13" at bounding box center [638, 430] width 31 height 24
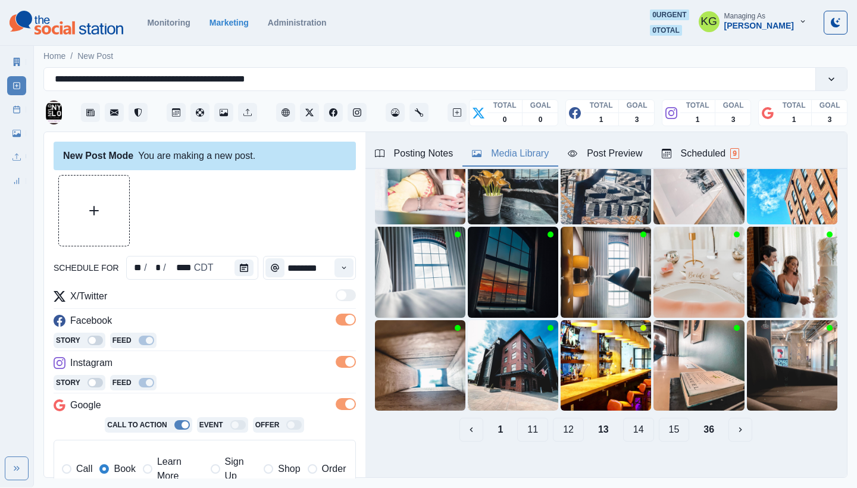
scroll to position [0, 0]
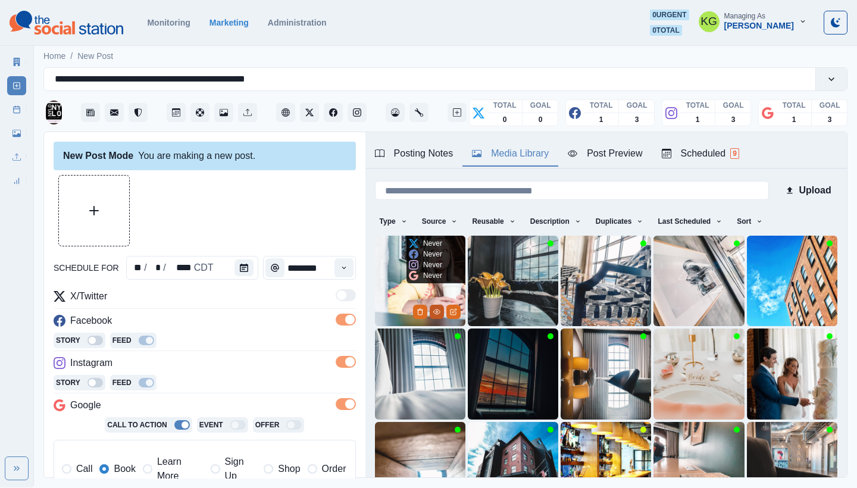
click at [433, 311] on icon "View Media" at bounding box center [436, 311] width 7 height 7
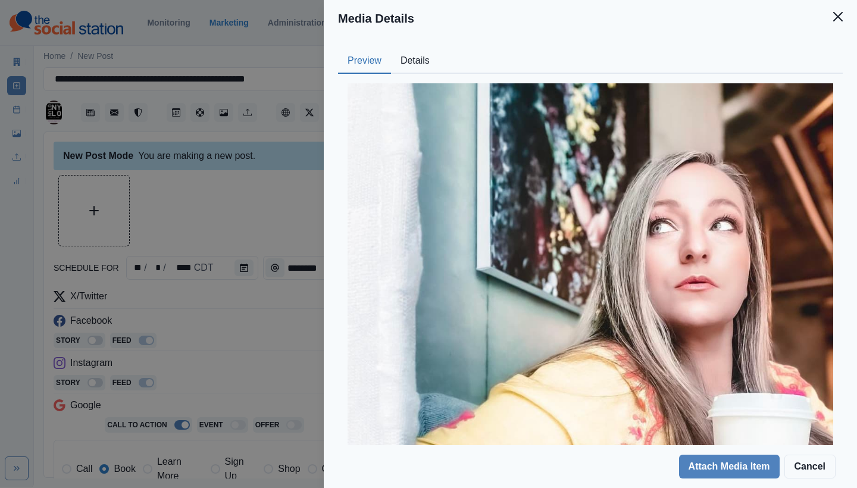
click at [412, 63] on button "Details" at bounding box center [415, 61] width 48 height 25
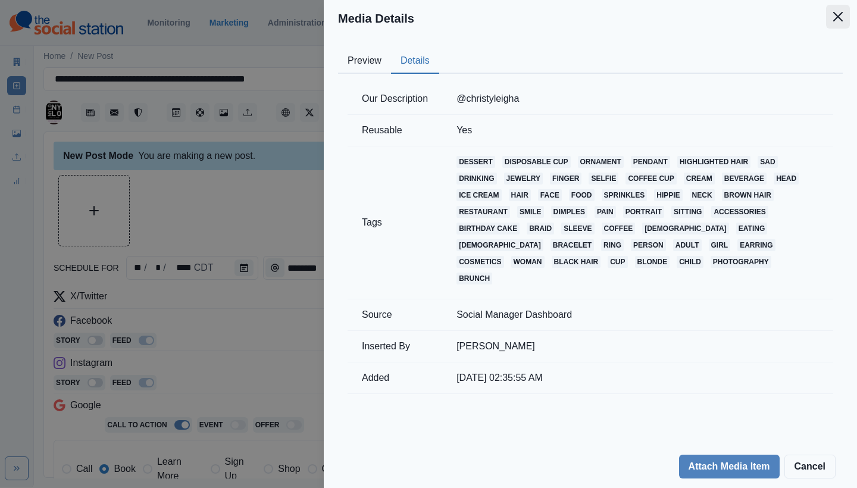
click at [830, 24] on button "Close" at bounding box center [838, 17] width 24 height 24
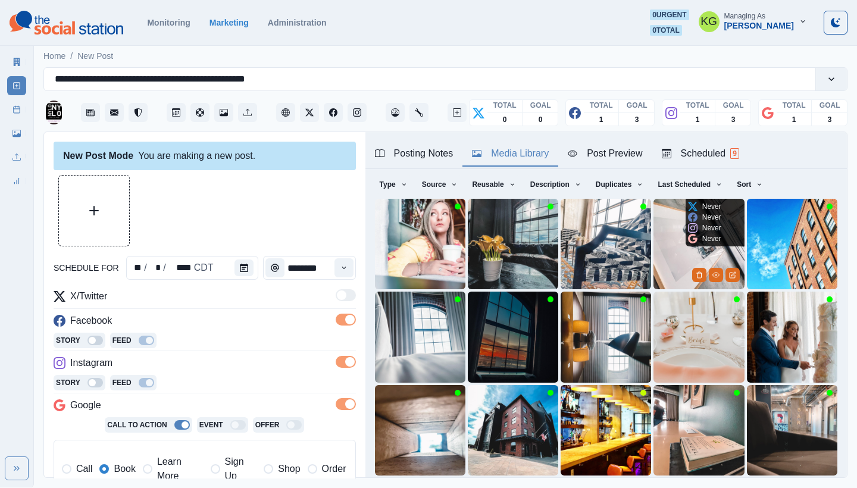
scroll to position [102, 0]
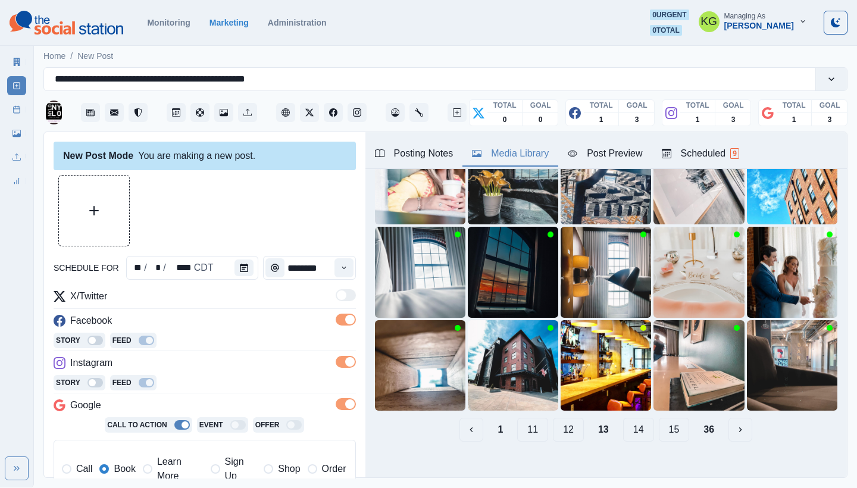
click at [623, 422] on button "14" at bounding box center [638, 430] width 31 height 24
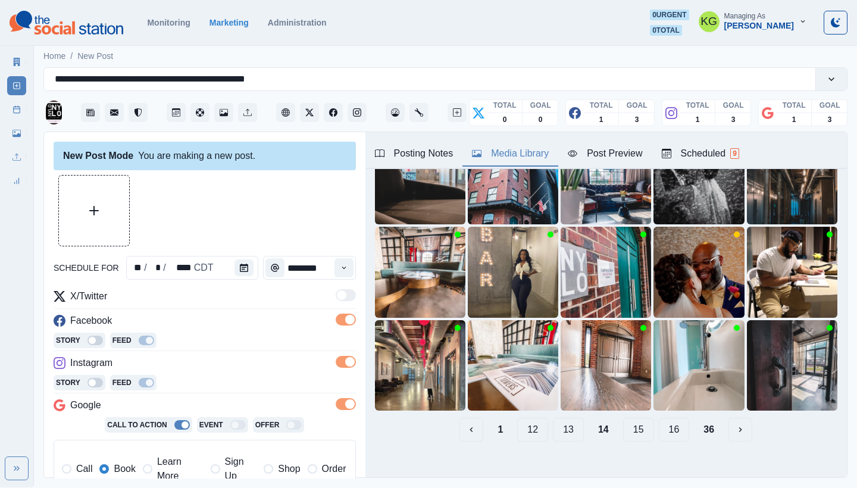
click at [625, 424] on button "15" at bounding box center [638, 430] width 31 height 24
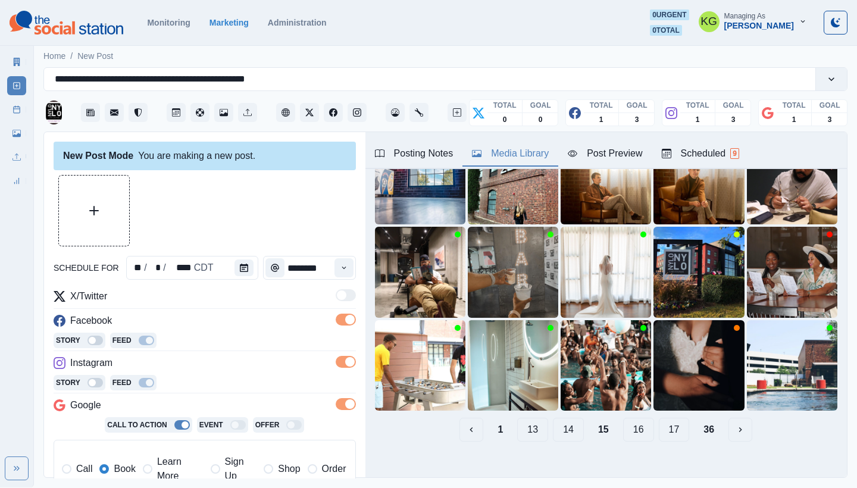
click at [623, 423] on button "16" at bounding box center [638, 430] width 31 height 24
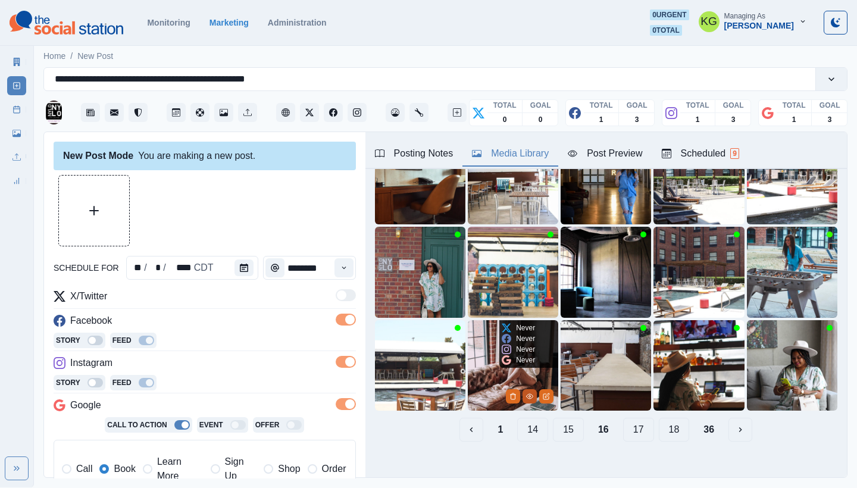
click at [524, 389] on button "View Media" at bounding box center [530, 396] width 14 height 14
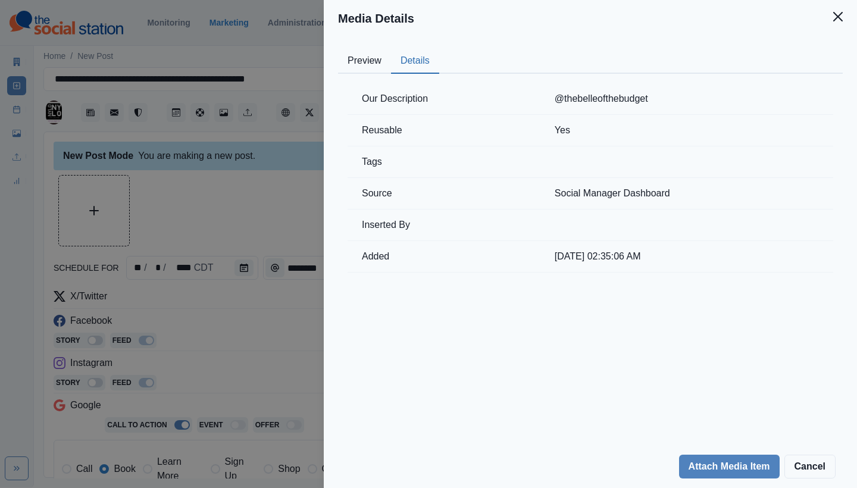
click at [413, 58] on button "Details" at bounding box center [415, 61] width 48 height 25
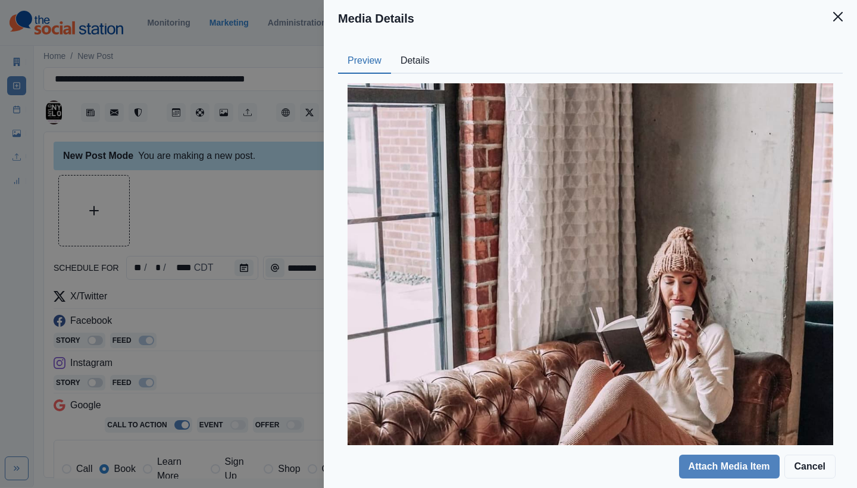
click at [374, 58] on button "Preview" at bounding box center [364, 61] width 53 height 25
click at [837, 17] on icon "Close" at bounding box center [839, 17] width 10 height 10
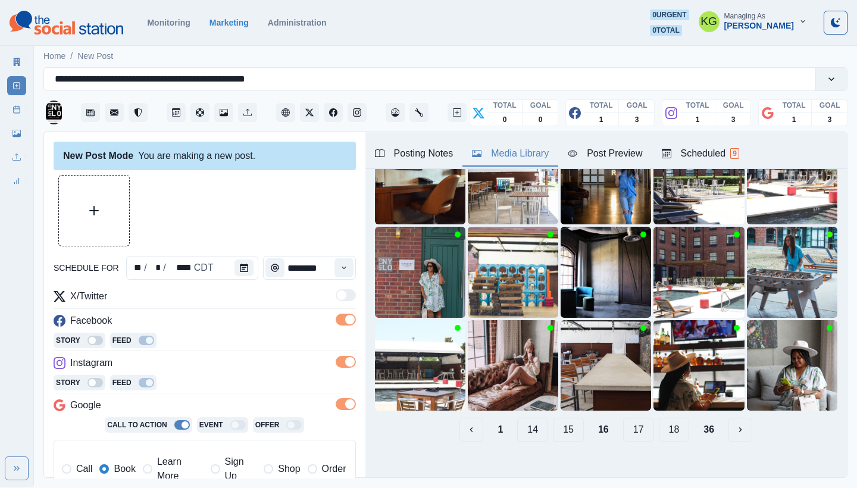
click at [629, 420] on button "17" at bounding box center [638, 430] width 31 height 24
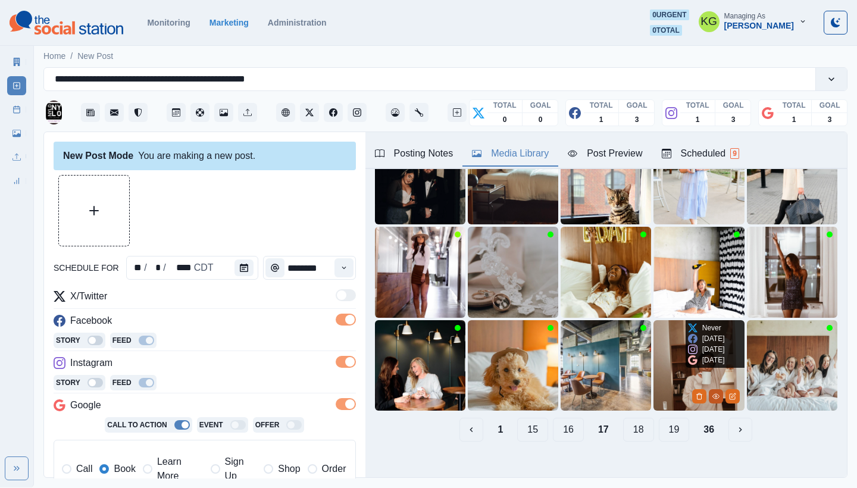
click at [713, 393] on icon "View Media" at bounding box center [716, 396] width 7 height 7
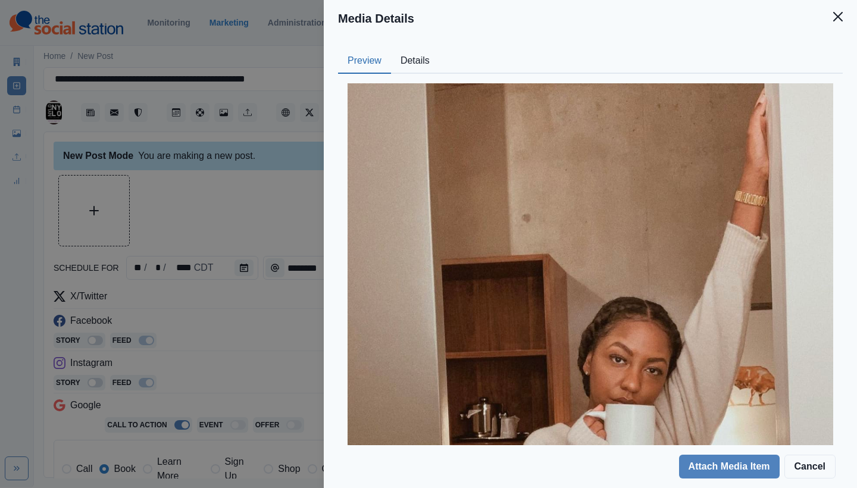
click at [411, 52] on button "Details" at bounding box center [415, 61] width 48 height 25
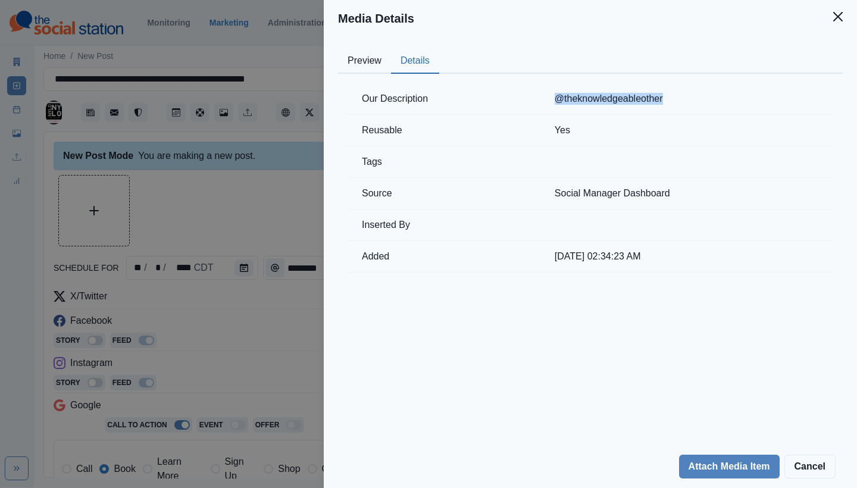
drag, startPoint x: 591, startPoint y: 98, endPoint x: 550, endPoint y: 98, distance: 40.5
click at [550, 98] on td "@theknowledgeableother" at bounding box center [687, 99] width 293 height 32
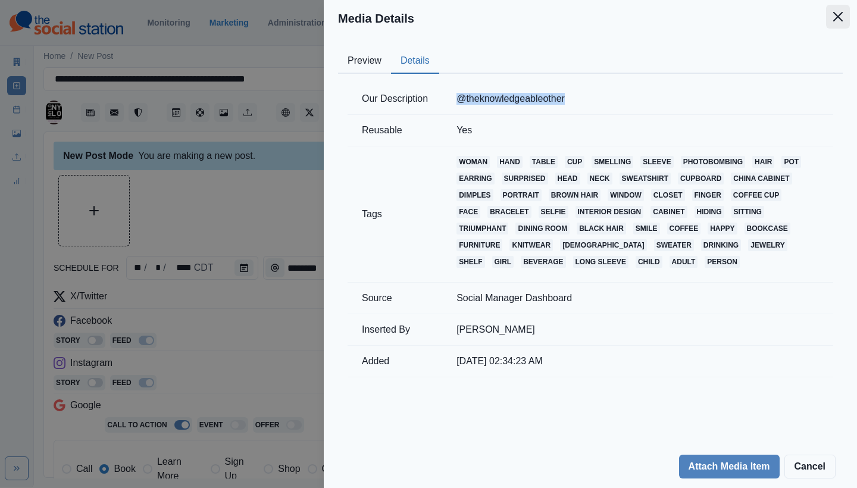
click at [838, 20] on icon "Close" at bounding box center [839, 17] width 10 height 10
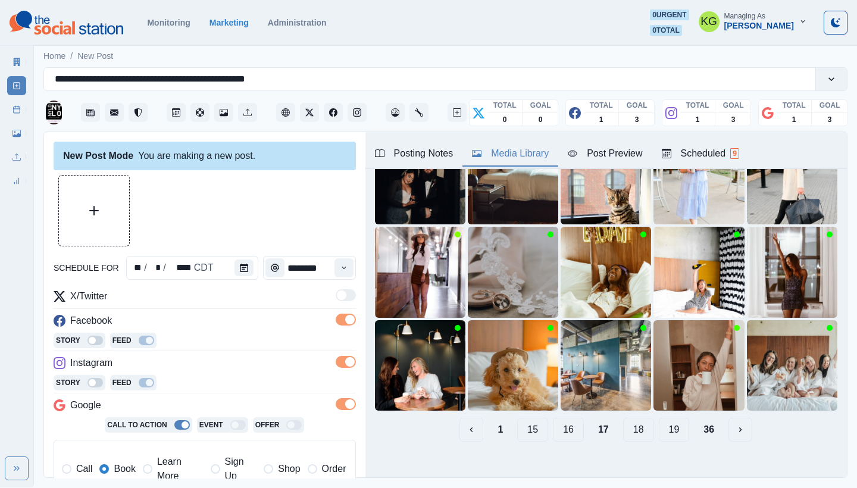
scroll to position [37, 0]
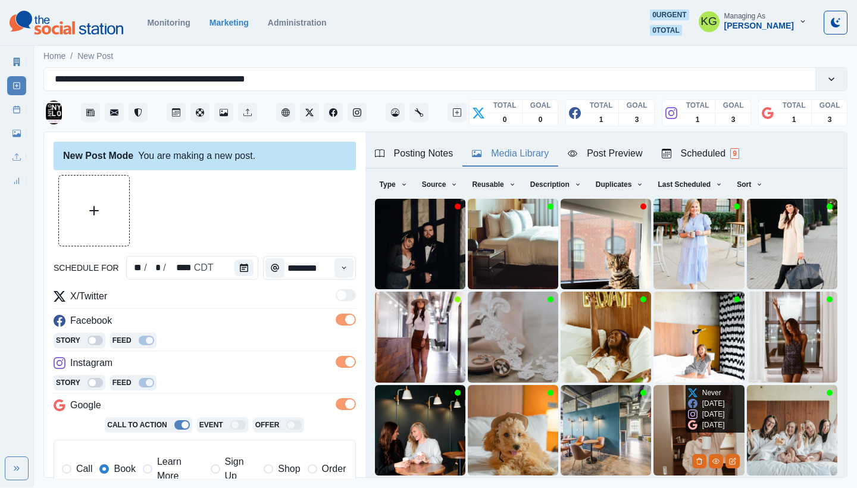
click at [654, 410] on img at bounding box center [699, 430] width 91 height 91
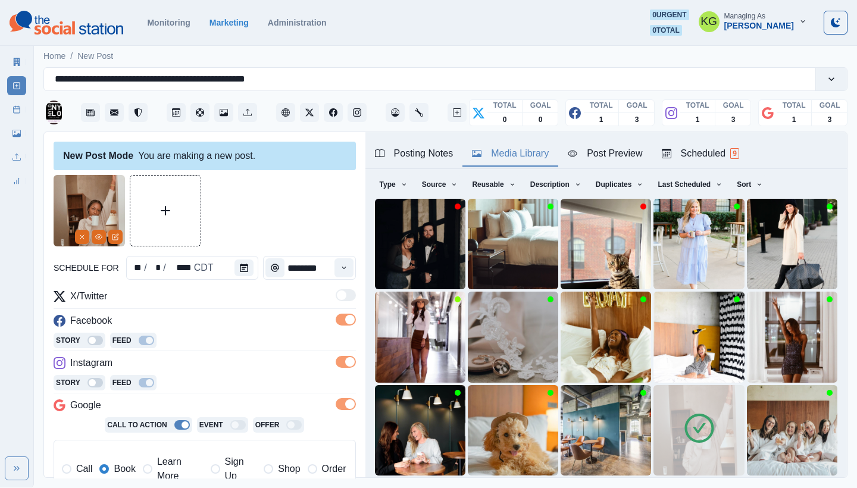
scroll to position [235, 0]
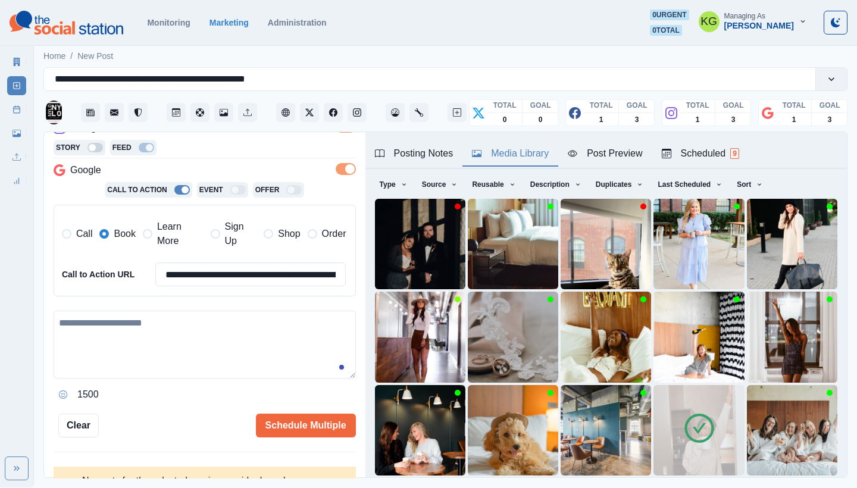
click at [151, 329] on textarea at bounding box center [205, 345] width 302 height 68
click at [57, 385] on button "Opens Emoji Picker" at bounding box center [63, 394] width 19 height 19
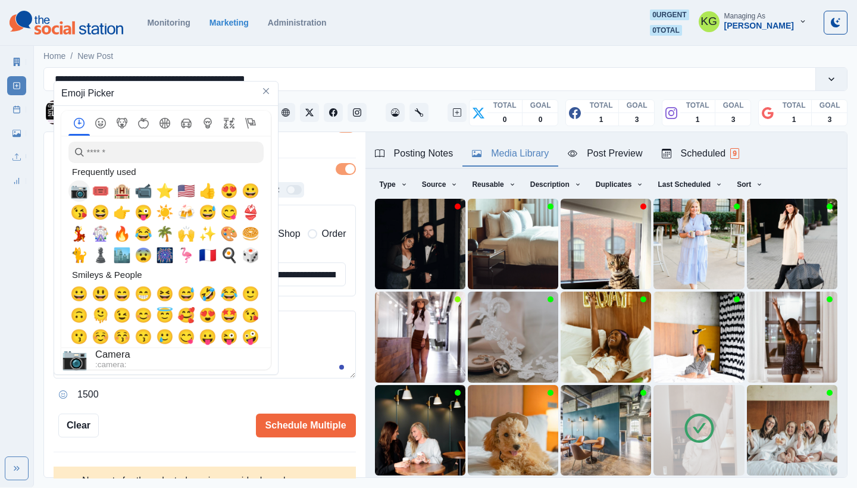
click at [80, 194] on span "📷" at bounding box center [79, 191] width 18 height 17
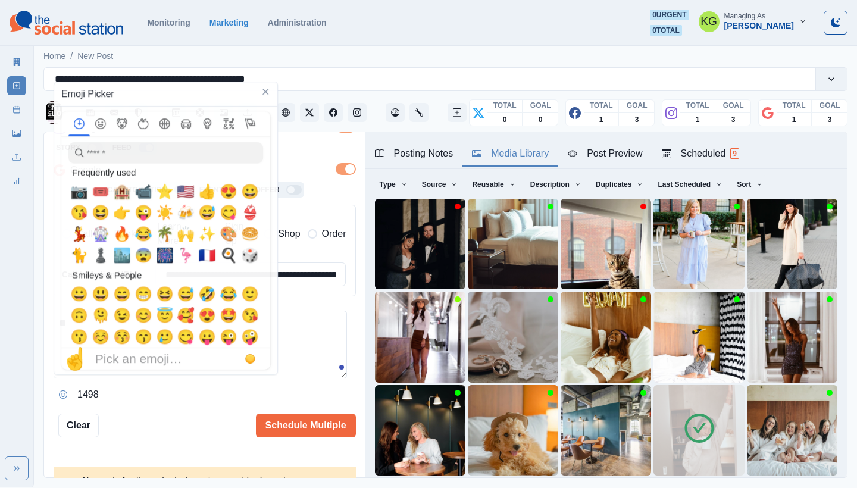
click at [294, 333] on textarea "**" at bounding box center [201, 345] width 294 height 68
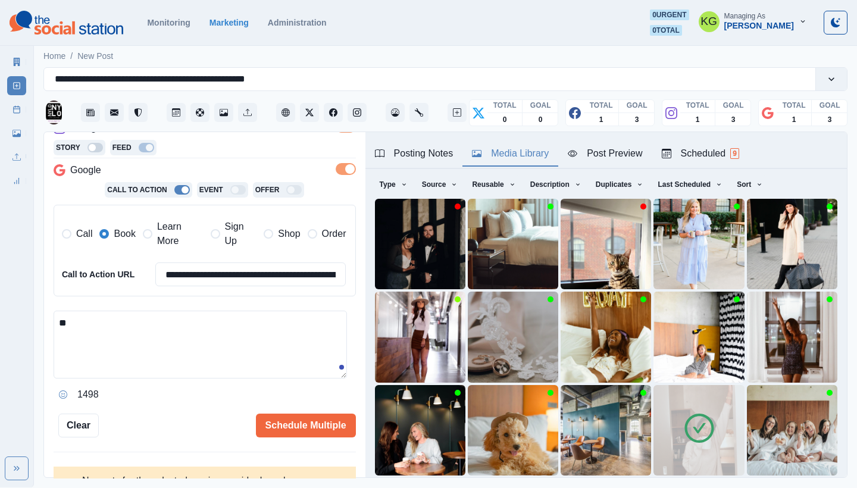
click at [294, 333] on textarea "**" at bounding box center [201, 345] width 294 height 68
paste textarea "**********"
click at [59, 322] on textarea "**********" at bounding box center [201, 345] width 294 height 68
paste textarea "**********"
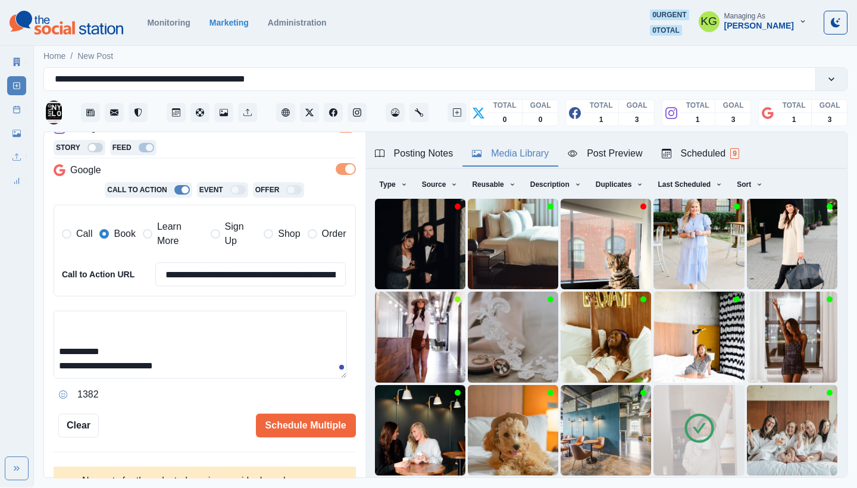
drag, startPoint x: 138, startPoint y: 344, endPoint x: 30, endPoint y: 344, distance: 107.2
click at [30, 344] on div "**********" at bounding box center [428, 244] width 857 height 488
click at [153, 326] on textarea "**********" at bounding box center [201, 345] width 294 height 68
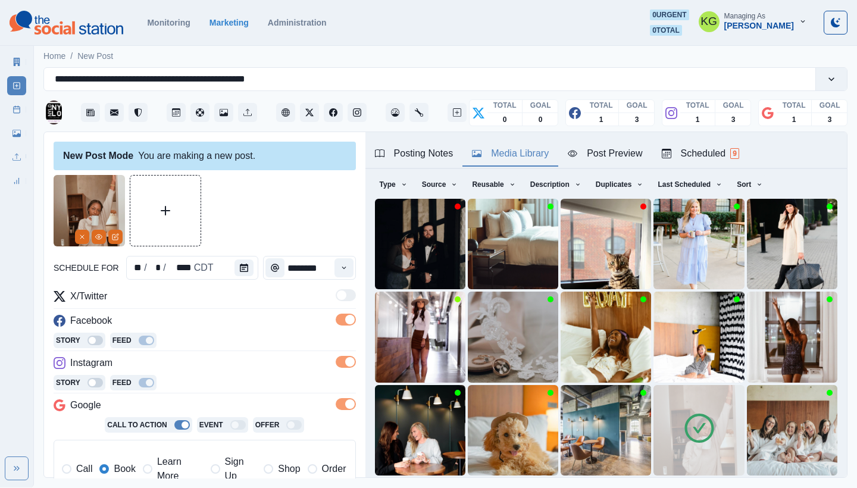
scroll to position [270, 0]
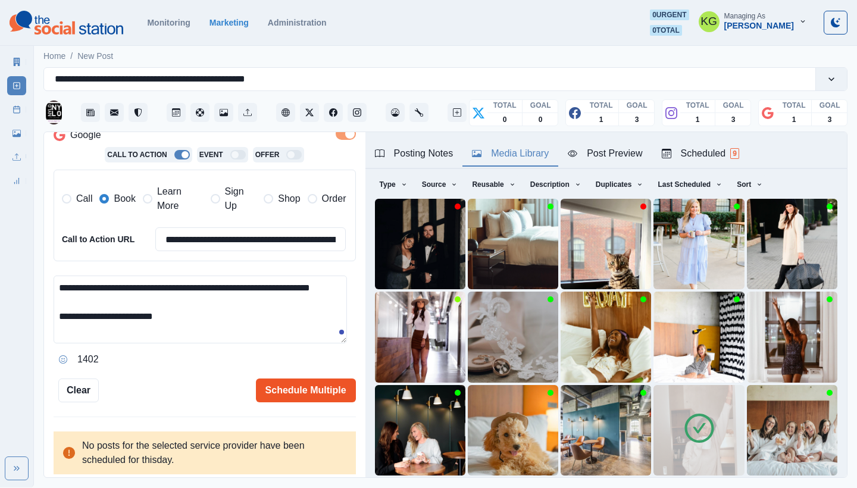
type textarea "**********"
click at [327, 388] on button "Schedule Multiple" at bounding box center [306, 391] width 100 height 24
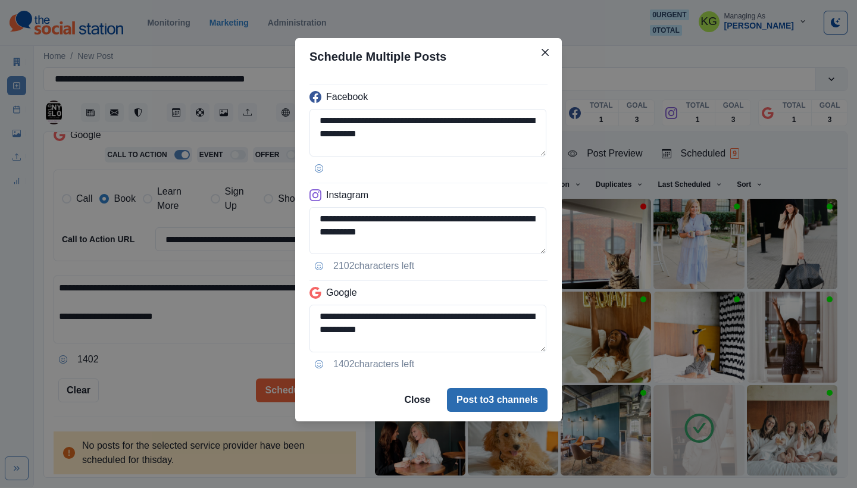
click at [517, 401] on button "Post to 3 channels" at bounding box center [497, 400] width 101 height 24
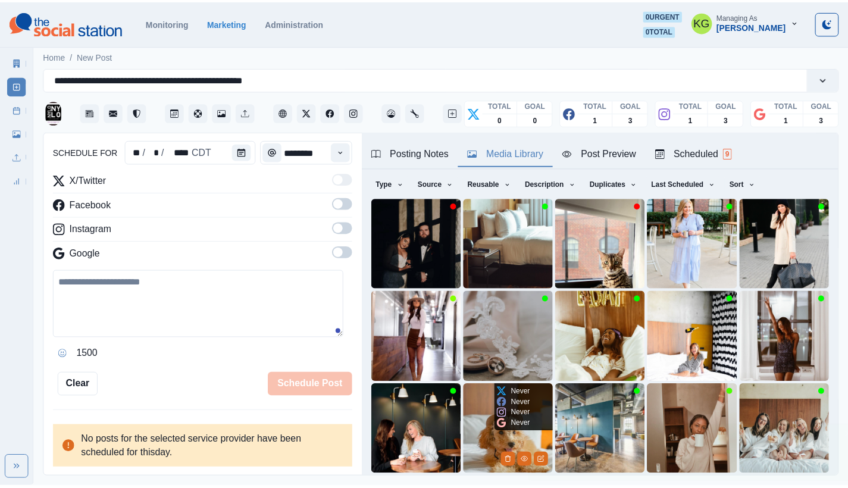
scroll to position [116, 0]
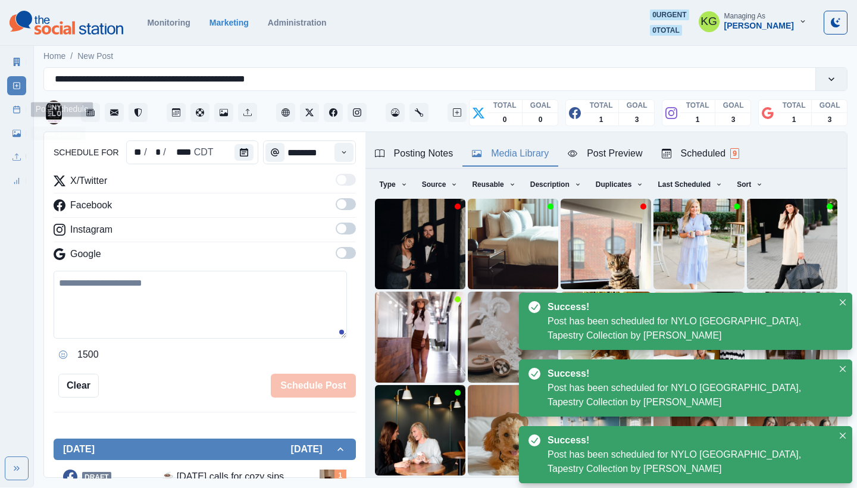
drag, startPoint x: 9, startPoint y: 104, endPoint x: 28, endPoint y: 108, distance: 19.5
click at [9, 104] on link "Post Schedule" at bounding box center [16, 109] width 19 height 19
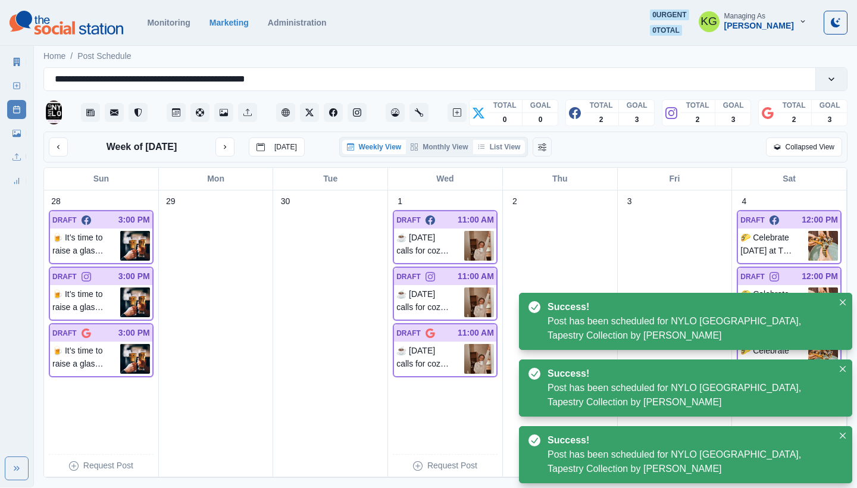
click at [497, 148] on button "List View" at bounding box center [499, 147] width 52 height 14
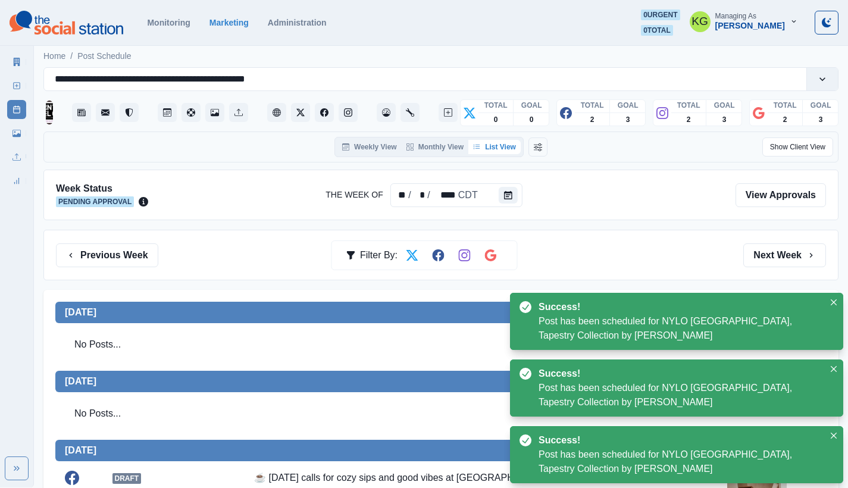
scroll to position [257, 0]
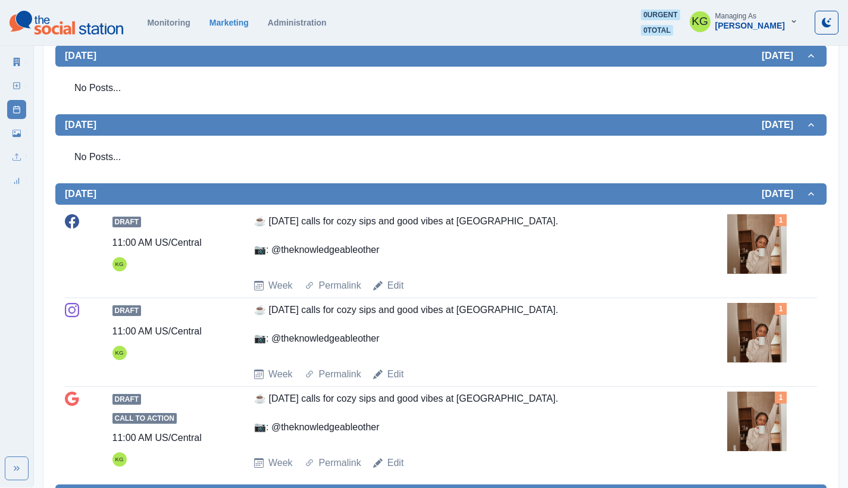
click at [754, 252] on img at bounding box center [758, 244] width 60 height 60
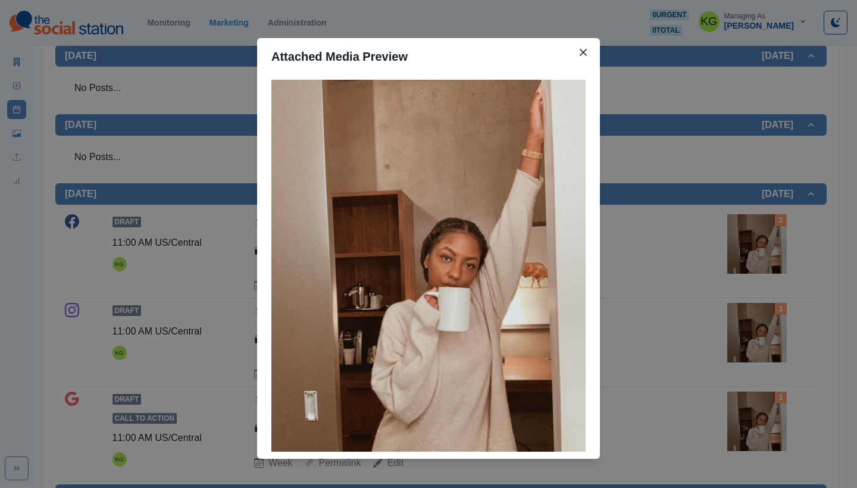
click at [705, 267] on div "Attached Media Preview" at bounding box center [428, 244] width 857 height 488
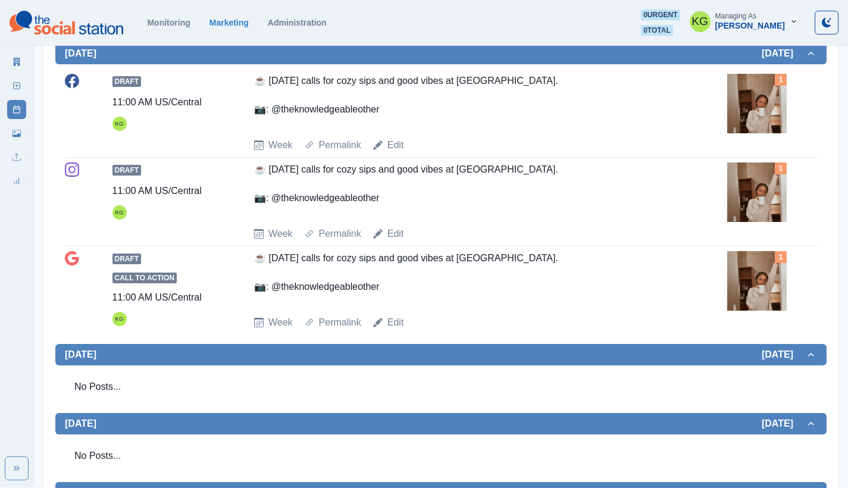
scroll to position [0, 0]
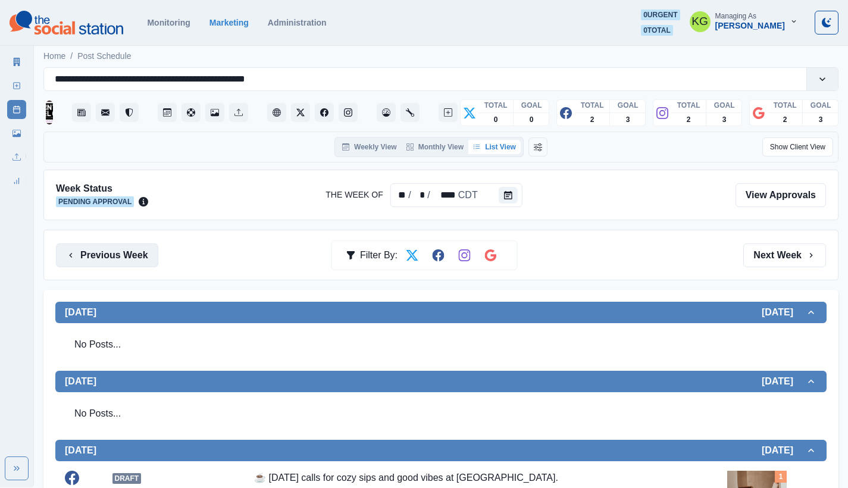
click at [117, 249] on button "Previous Week" at bounding box center [107, 256] width 102 height 24
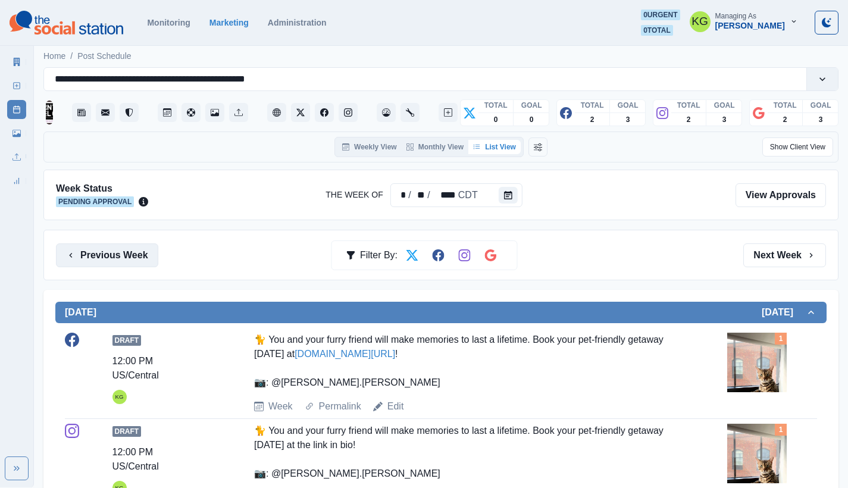
click at [133, 266] on button "Previous Week" at bounding box center [107, 256] width 102 height 24
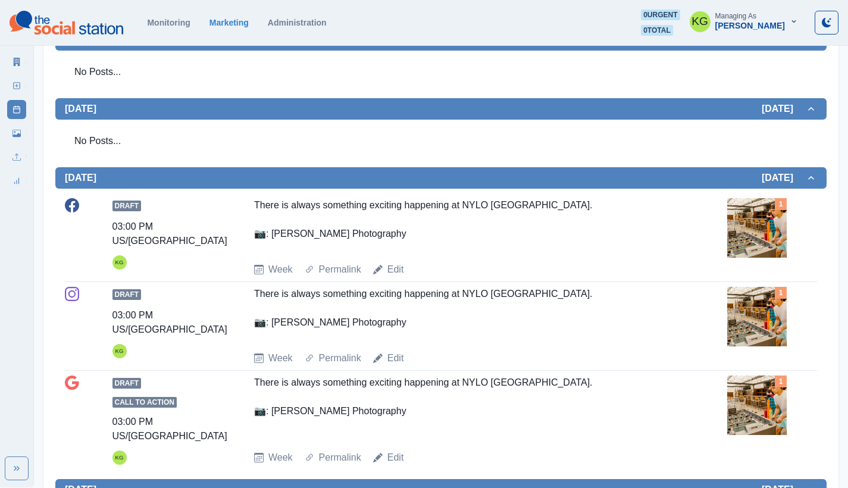
scroll to position [239, 0]
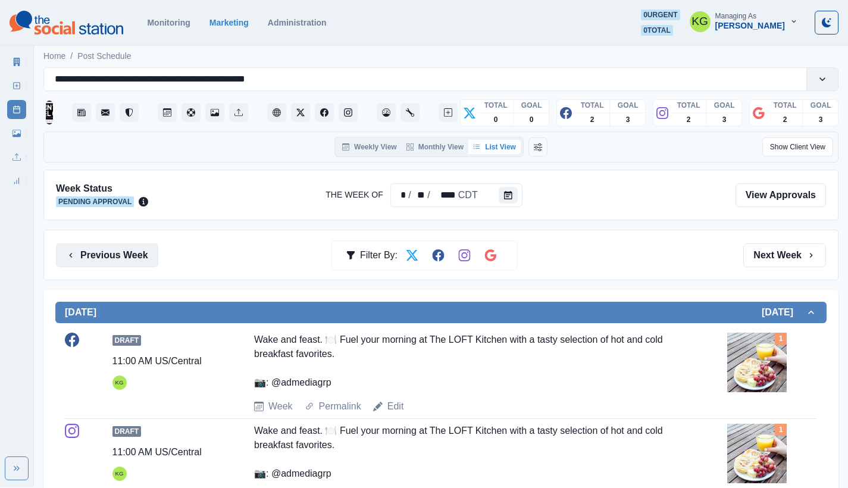
click at [124, 257] on button "Previous Week" at bounding box center [107, 256] width 102 height 24
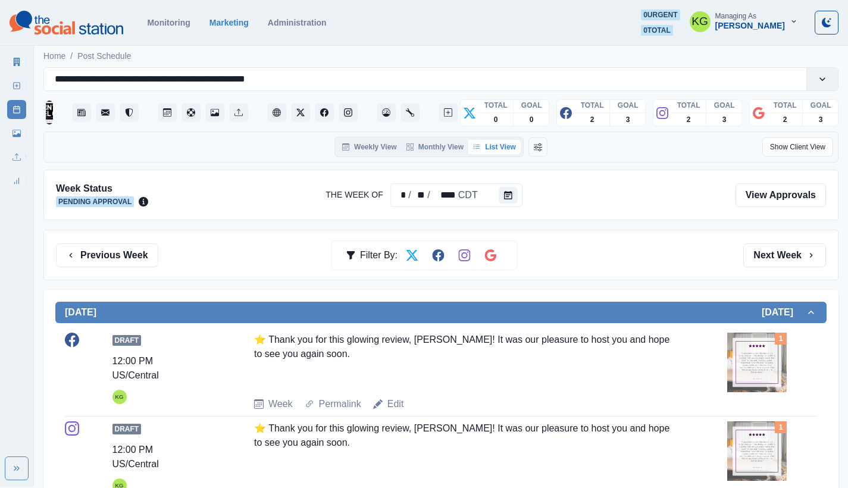
click at [148, 268] on div "Previous Week Filter By: Next Week" at bounding box center [440, 255] width 795 height 51
click at [165, 260] on div "Previous Week Filter By: Next Week" at bounding box center [441, 256] width 770 height 24
click at [136, 260] on button "Previous Week" at bounding box center [107, 256] width 102 height 24
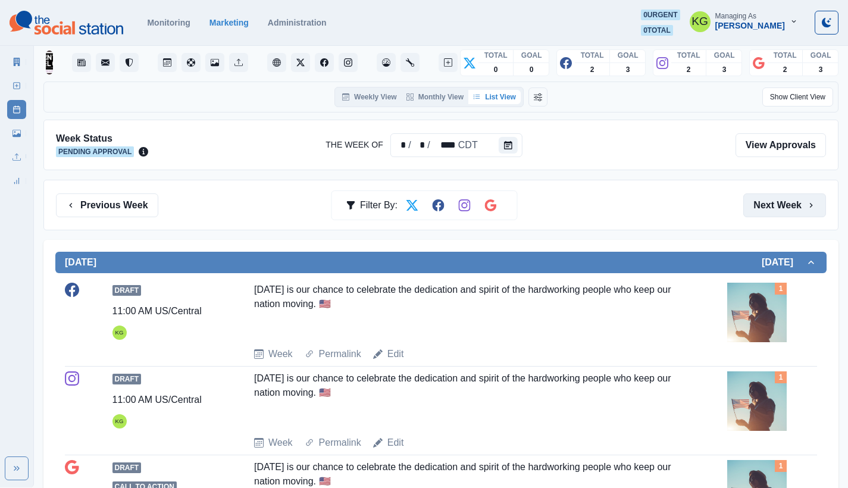
click at [792, 205] on button "Next Week" at bounding box center [785, 206] width 83 height 24
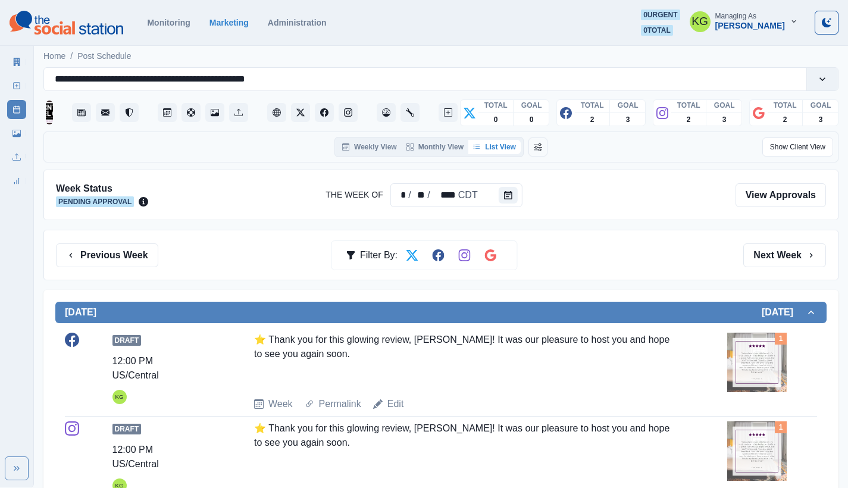
click at [791, 214] on div "Week Status Pending Approval The Week Of * / ** / **** CDT View Approvals" at bounding box center [440, 195] width 795 height 51
click at [793, 252] on button "Next Week" at bounding box center [785, 256] width 83 height 24
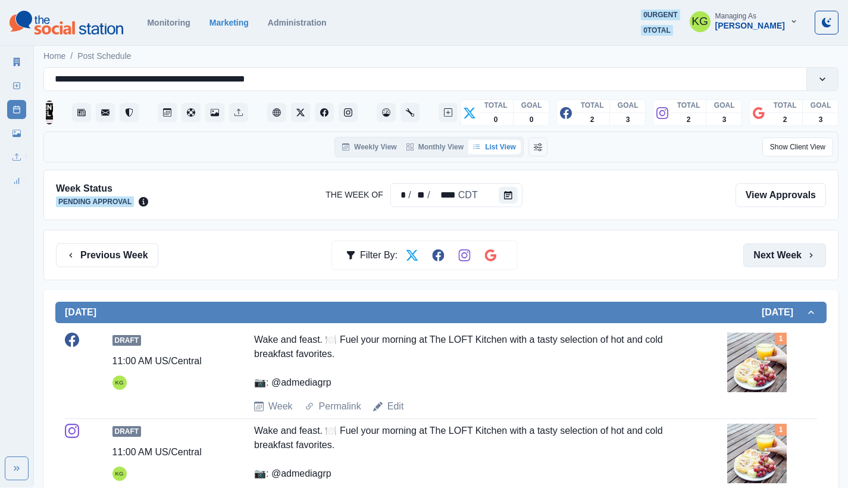
click at [793, 252] on button "Next Week" at bounding box center [785, 256] width 83 height 24
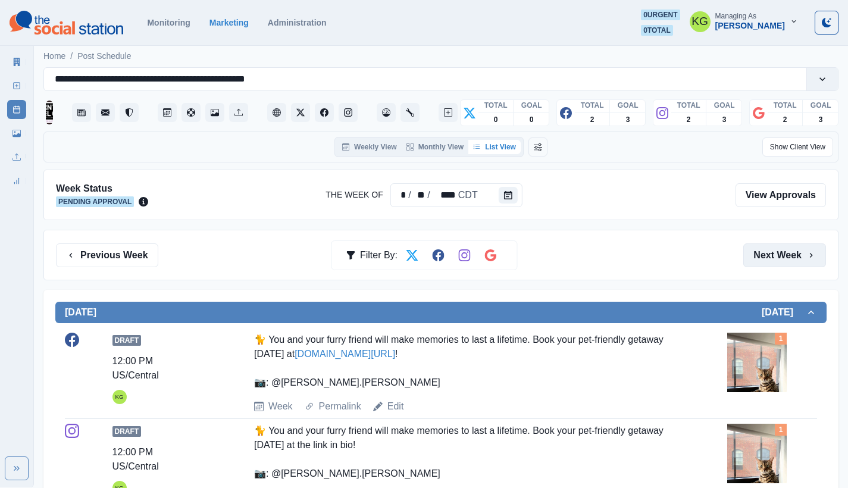
click at [793, 252] on button "Next Week" at bounding box center [785, 256] width 83 height 24
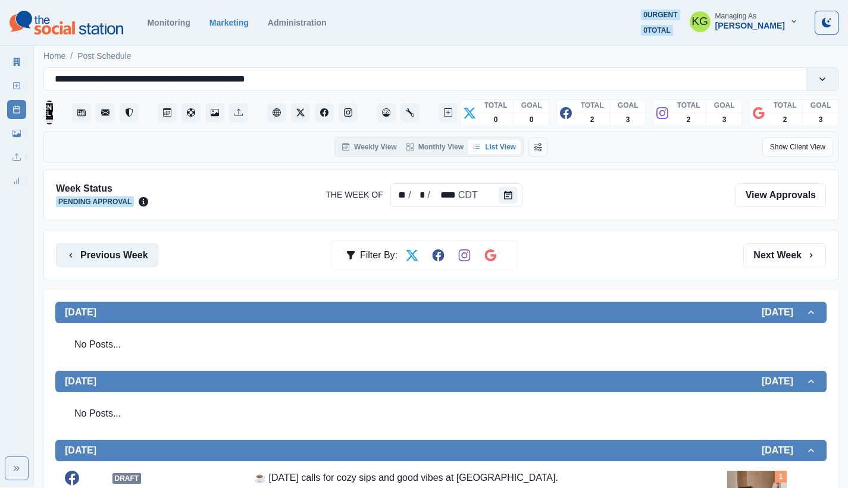
click at [141, 257] on button "Previous Week" at bounding box center [107, 256] width 102 height 24
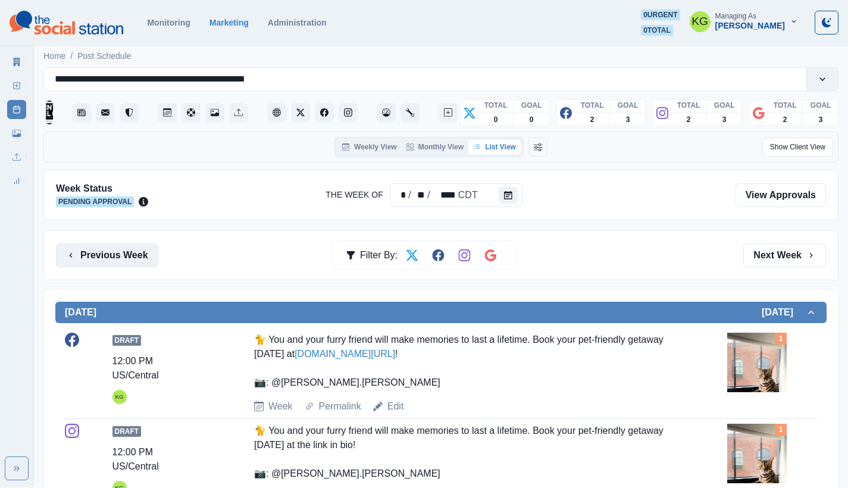
click at [141, 256] on button "Previous Week" at bounding box center [107, 256] width 102 height 24
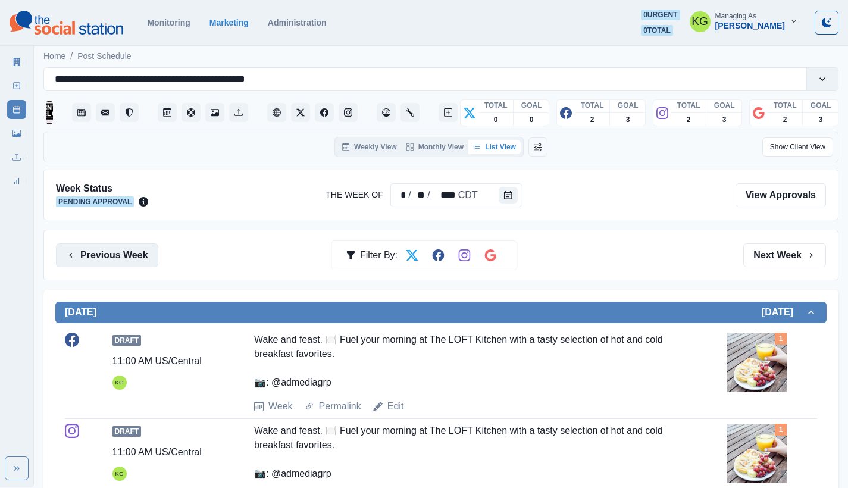
click at [141, 256] on button "Previous Week" at bounding box center [107, 256] width 102 height 24
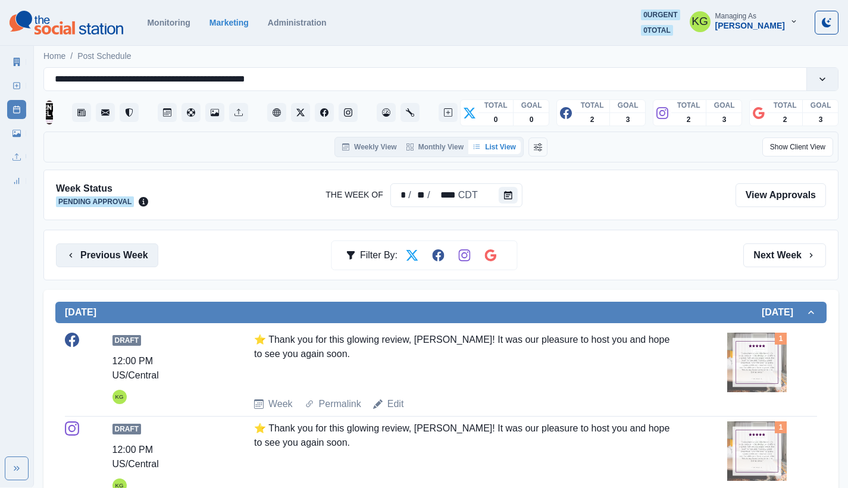
click at [141, 256] on button "Previous Week" at bounding box center [107, 256] width 102 height 24
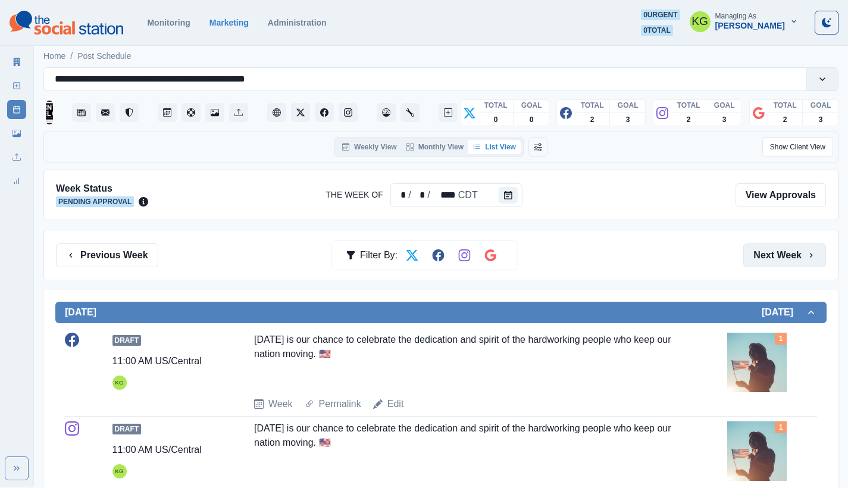
click at [770, 245] on button "Next Week" at bounding box center [785, 256] width 83 height 24
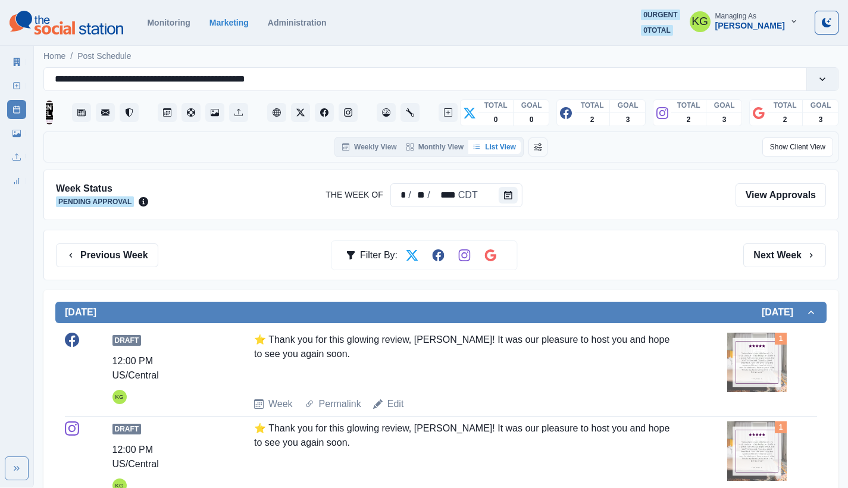
scroll to position [422, 0]
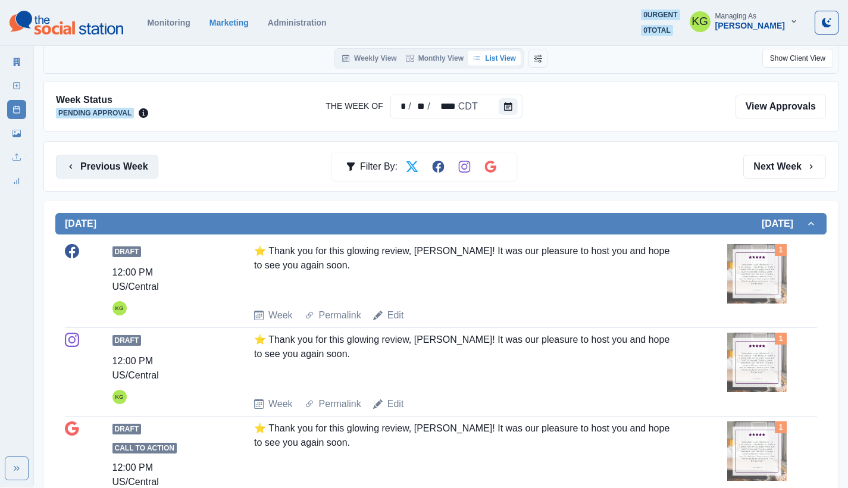
click at [118, 163] on button "Previous Week" at bounding box center [107, 167] width 102 height 24
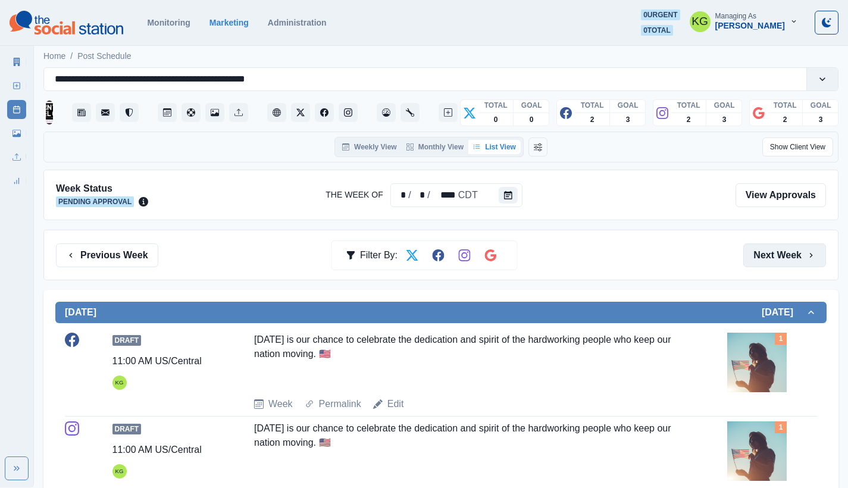
click at [787, 251] on button "Next Week" at bounding box center [785, 256] width 83 height 24
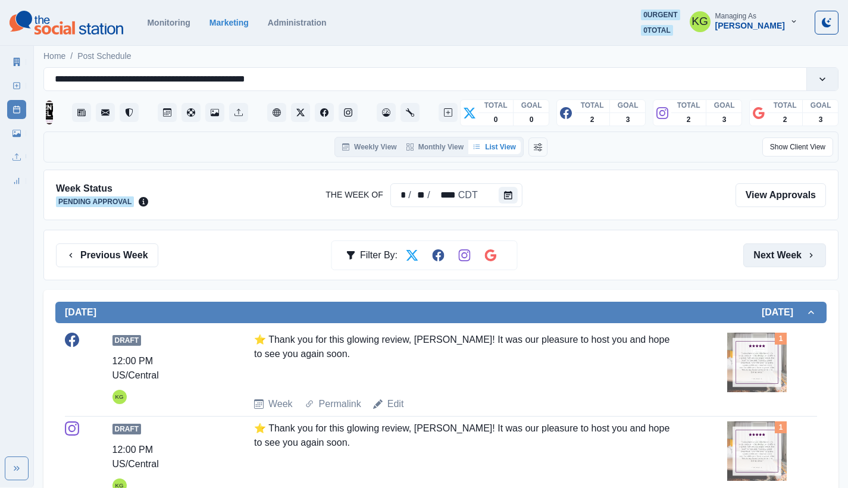
scroll to position [407, 0]
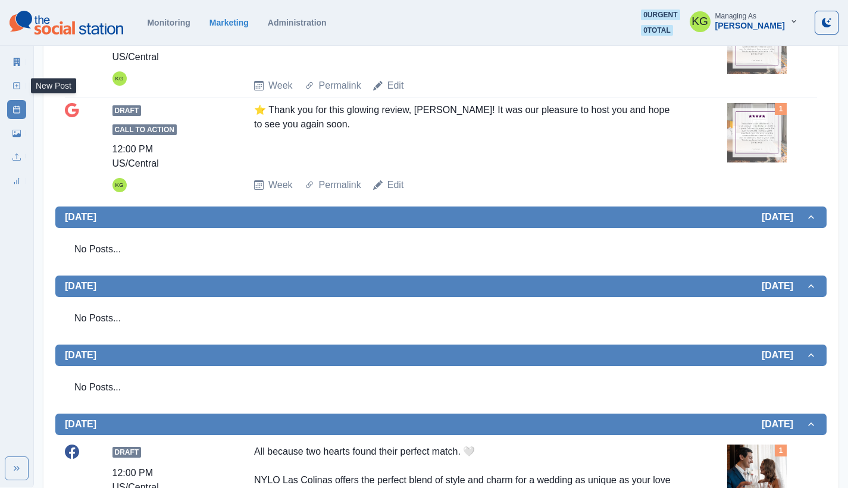
click at [23, 87] on link "New Post" at bounding box center [16, 85] width 19 height 19
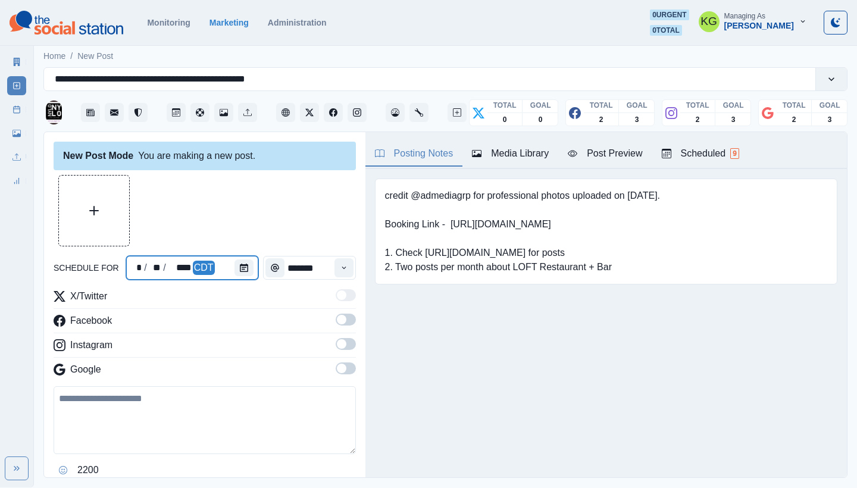
click at [251, 270] on div at bounding box center [247, 268] width 24 height 24
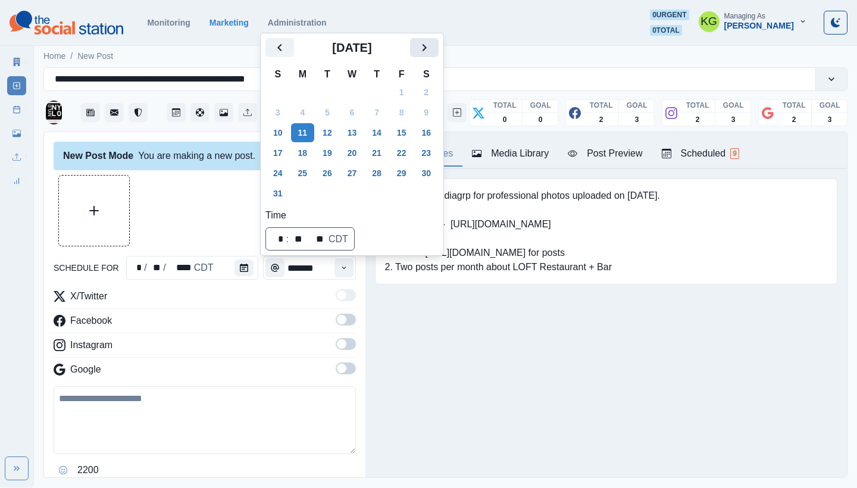
click at [420, 42] on button "Next" at bounding box center [424, 47] width 29 height 19
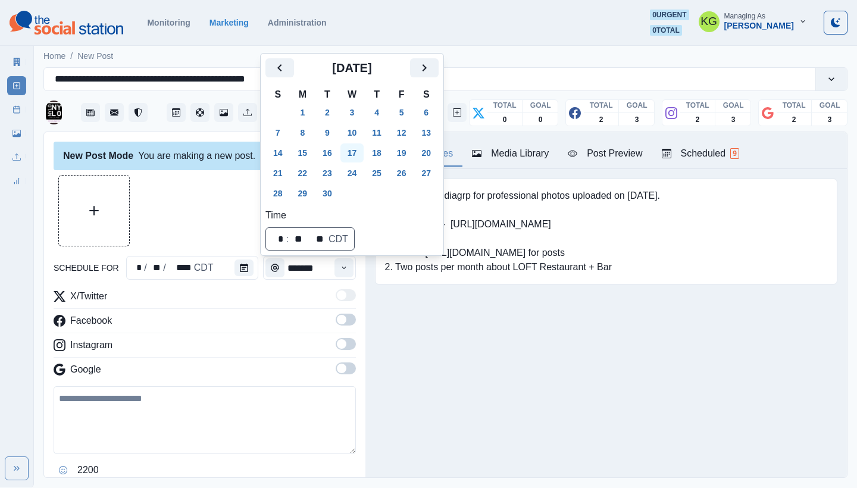
click at [356, 139] on button "10" at bounding box center [353, 132] width 24 height 19
click at [408, 382] on div "Posting Notes Media Library Post Preview Scheduled 9 credit @admediagrp for pro…" at bounding box center [607, 304] width 482 height 345
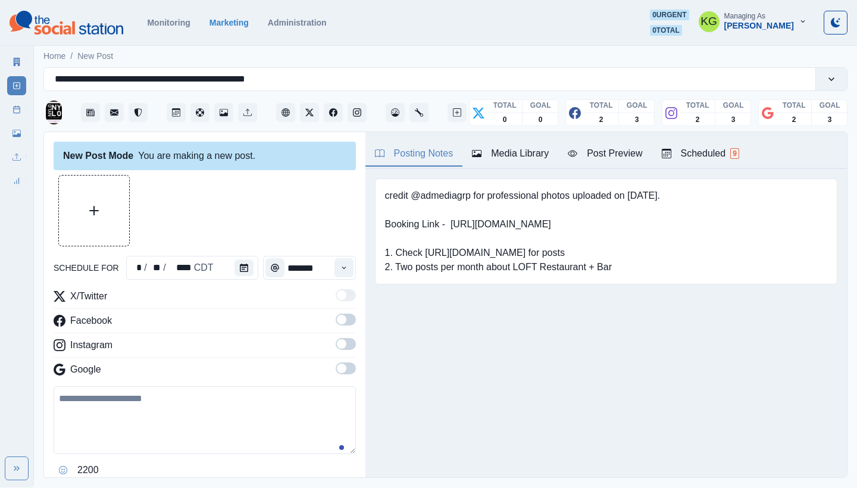
drag, startPoint x: 346, startPoint y: 270, endPoint x: 334, endPoint y: 285, distance: 19.1
click at [345, 270] on div "Time" at bounding box center [344, 268] width 24 height 24
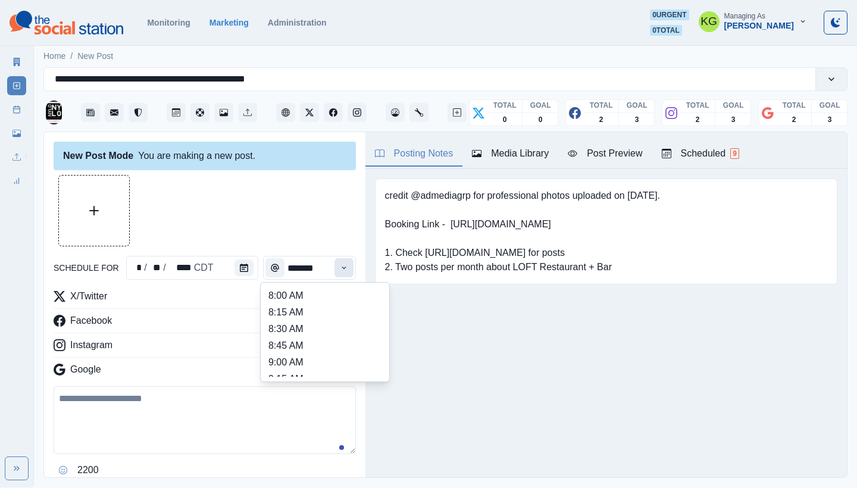
click at [342, 266] on button "Time" at bounding box center [344, 267] width 19 height 19
click at [248, 263] on button "Calendar" at bounding box center [244, 268] width 19 height 17
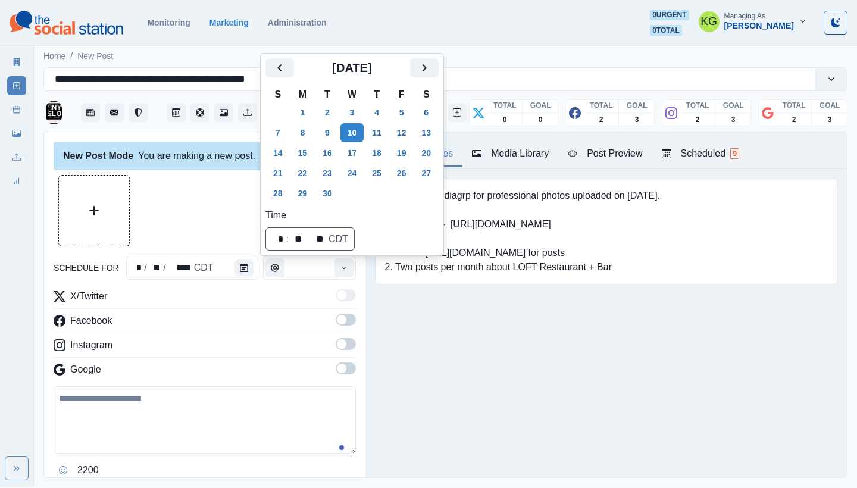
click at [388, 313] on div "credit @admediagrp for professional photos uploaded on [DATE]. Booking Link - […" at bounding box center [607, 250] width 482 height 162
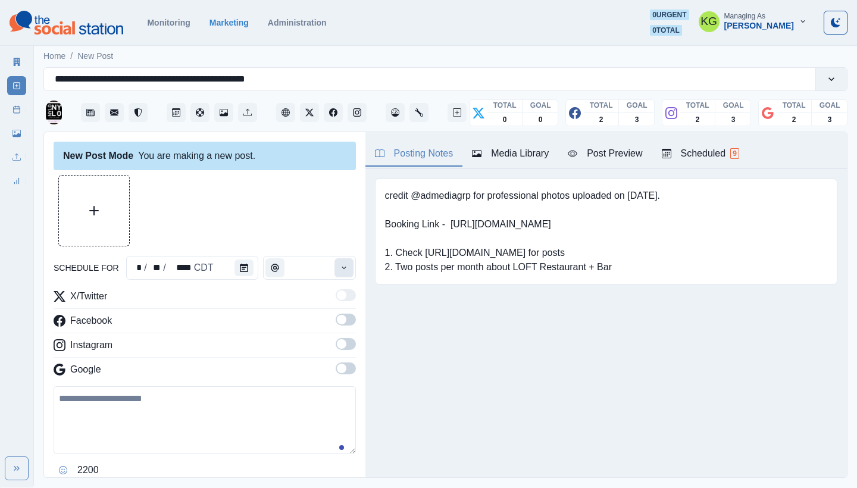
click at [340, 270] on icon "Time" at bounding box center [344, 268] width 8 height 8
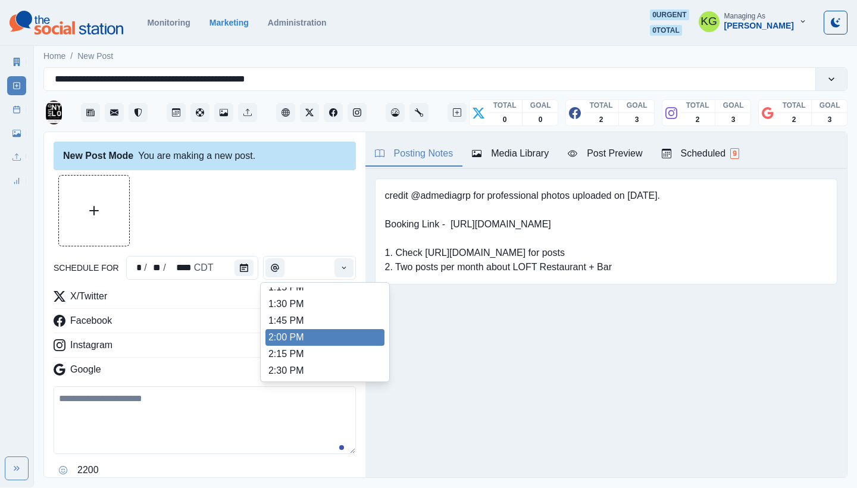
scroll to position [463, 0]
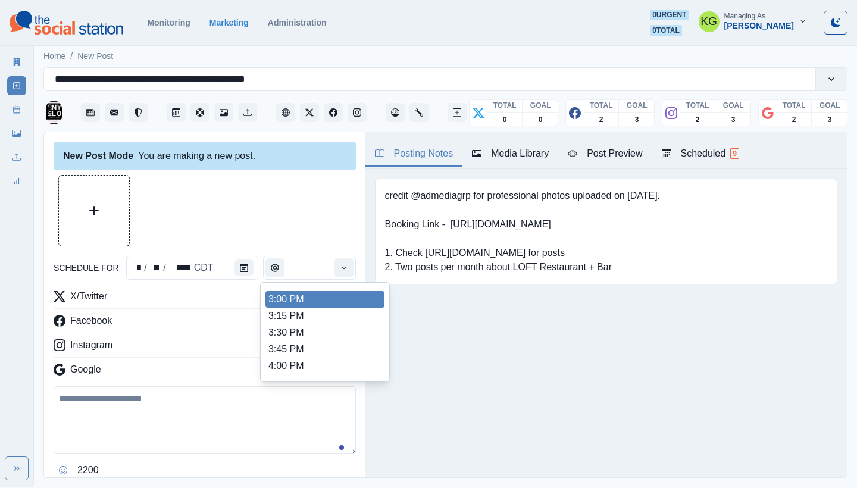
click at [294, 302] on li "3:00 PM" at bounding box center [325, 299] width 119 height 17
type input "*******"
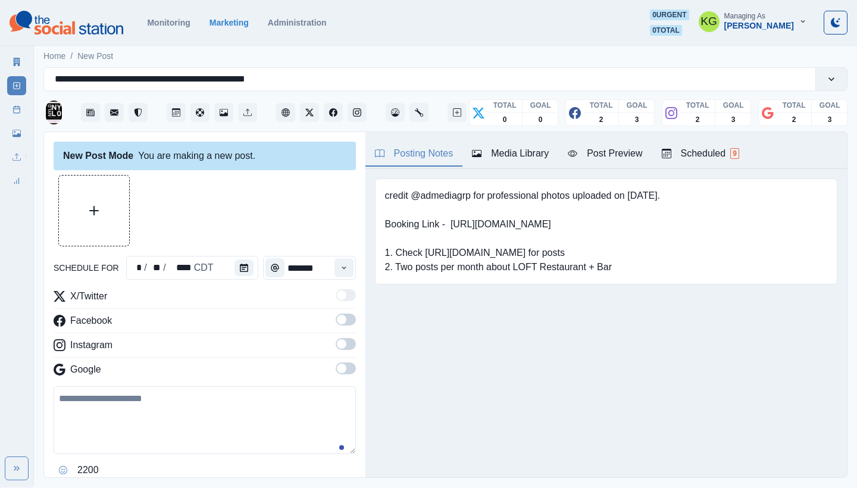
click at [337, 366] on span at bounding box center [342, 369] width 10 height 10
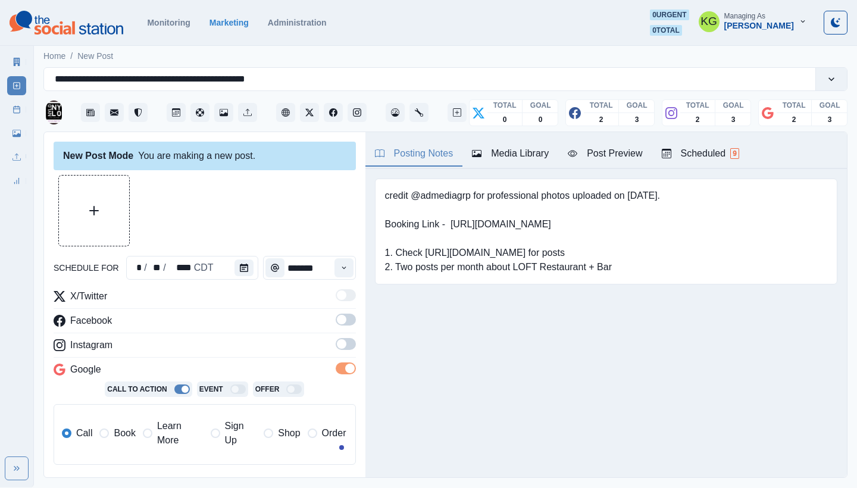
click at [335, 337] on div "X/Twitter Facebook Instagram Google Call To Action Event Offer Call Book Learn …" at bounding box center [205, 381] width 302 height 185
click at [337, 322] on span at bounding box center [342, 320] width 10 height 10
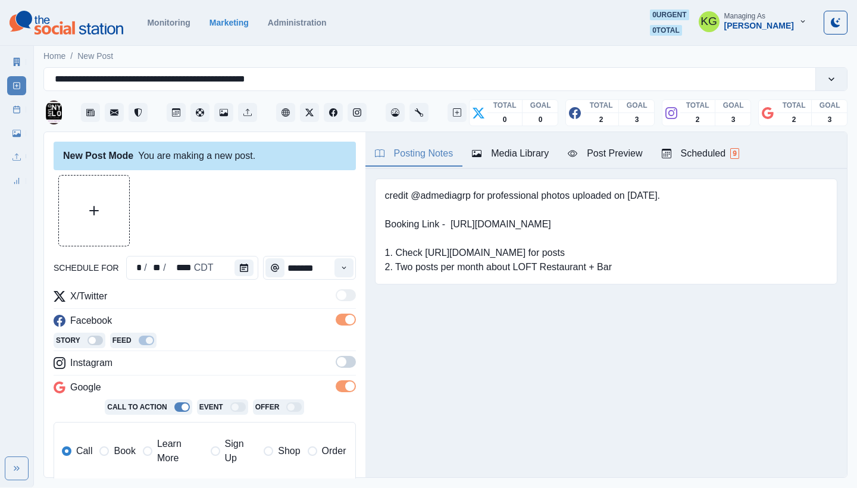
click at [337, 360] on span at bounding box center [342, 362] width 10 height 10
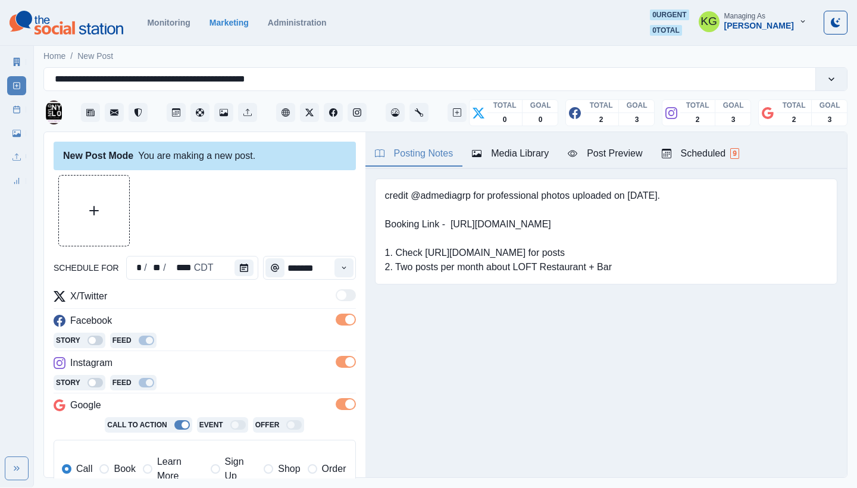
click at [158, 463] on span "Learn More" at bounding box center [180, 469] width 46 height 29
click at [117, 233] on button "Upload Media" at bounding box center [94, 211] width 70 height 70
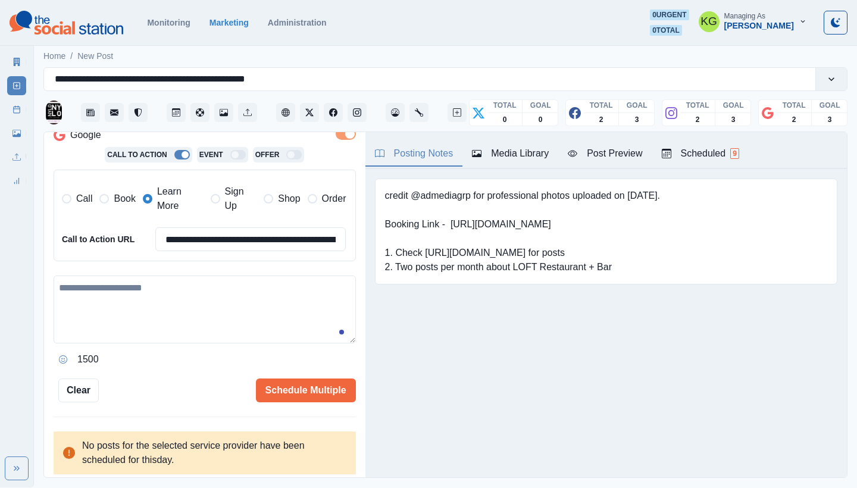
scroll to position [270, 0]
click at [210, 298] on textarea at bounding box center [205, 310] width 302 height 68
paste textarea "**********"
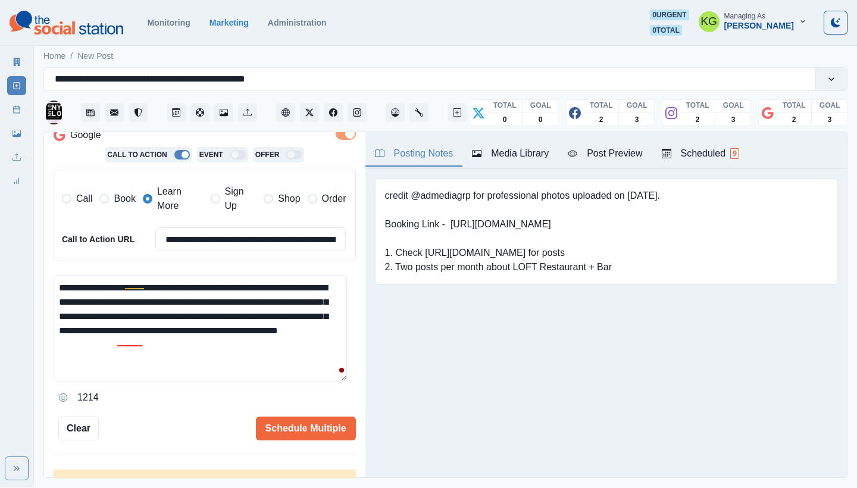
scroll to position [0, 0]
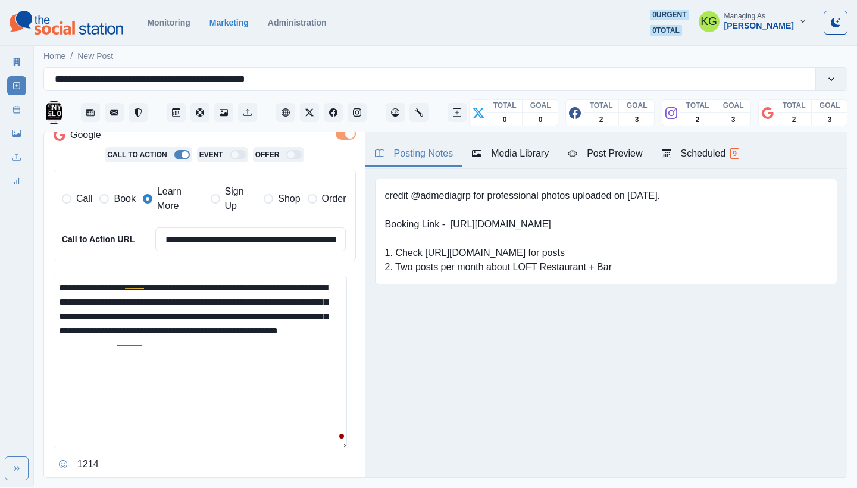
click at [334, 441] on textarea "**********" at bounding box center [201, 362] width 294 height 173
drag, startPoint x: 74, startPoint y: 280, endPoint x: 23, endPoint y: 276, distance: 51.3
click at [23, 276] on div "**********" at bounding box center [428, 244] width 857 height 488
click at [245, 282] on textarea "**********" at bounding box center [201, 364] width 294 height 176
drag, startPoint x: 153, startPoint y: 299, endPoint x: 32, endPoint y: 300, distance: 121.5
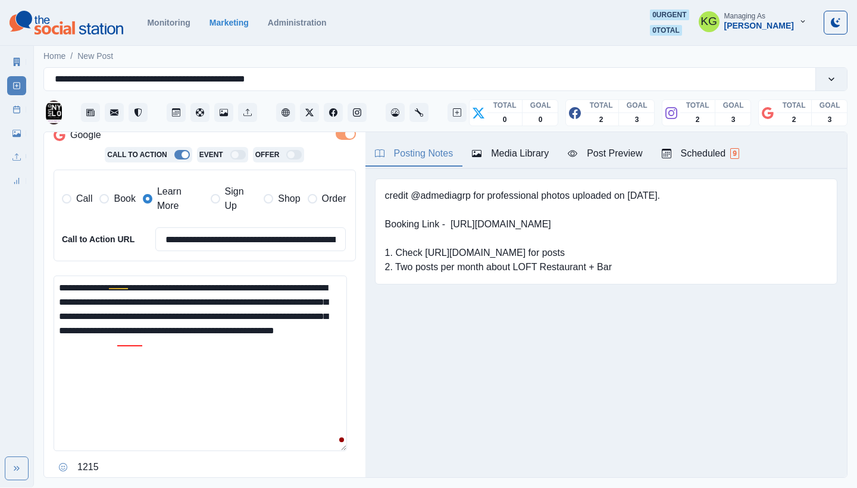
click at [32, 300] on div "**********" at bounding box center [428, 244] width 857 height 488
click at [337, 295] on div "a.m." at bounding box center [348, 298] width 23 height 19
click at [95, 302] on textarea "**********" at bounding box center [201, 364] width 294 height 176
click at [120, 295] on textarea "**********" at bounding box center [201, 364] width 294 height 176
drag, startPoint x: 121, startPoint y: 296, endPoint x: 297, endPoint y: 278, distance: 176.6
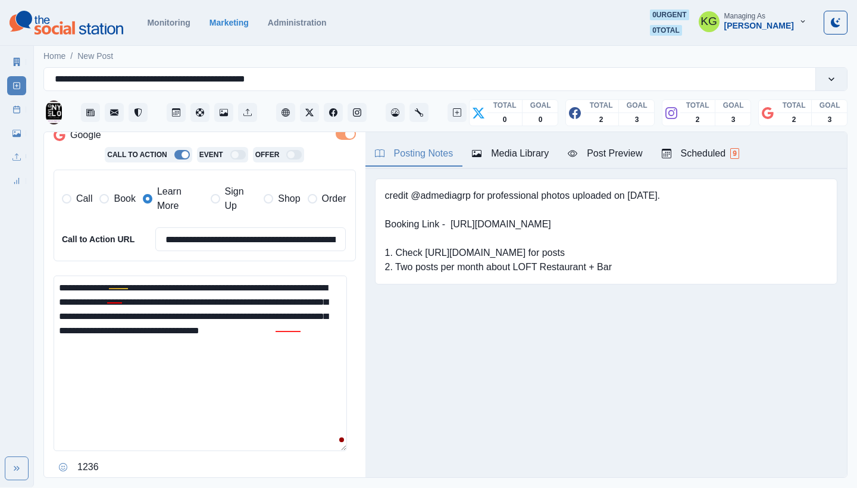
click at [297, 278] on textarea "**********" at bounding box center [201, 364] width 294 height 176
click at [302, 347] on textarea "**********" at bounding box center [201, 364] width 294 height 176
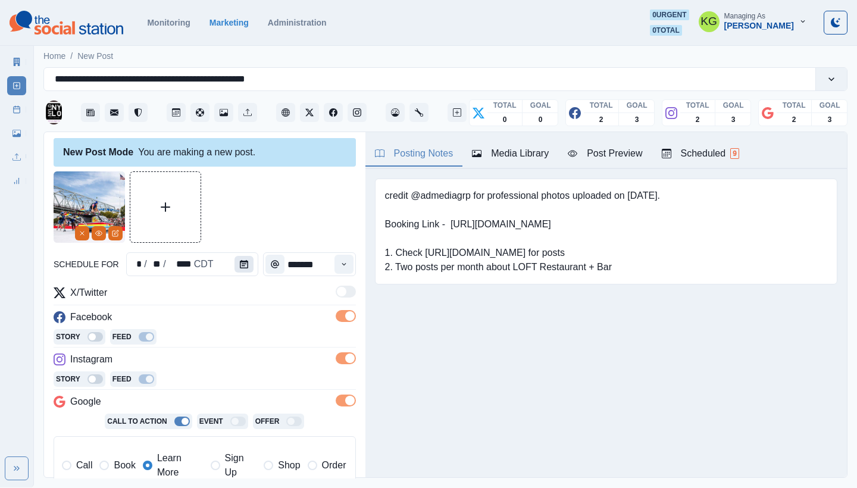
click at [235, 262] on button "Calendar" at bounding box center [244, 264] width 19 height 17
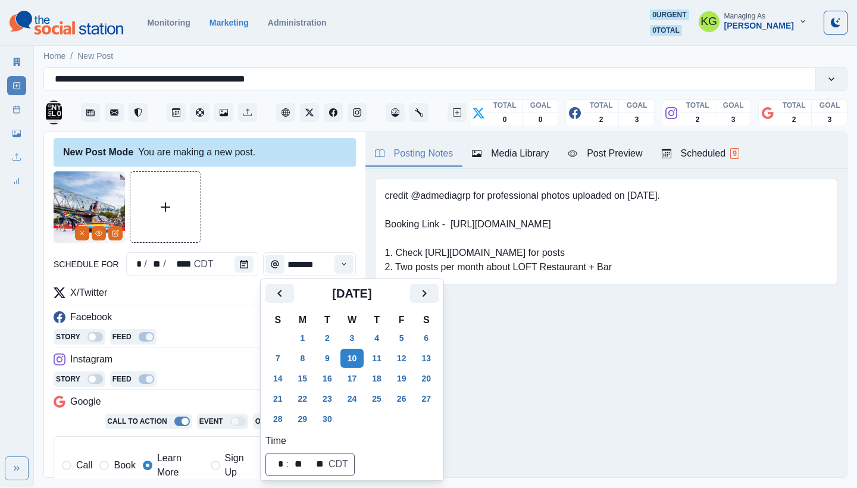
click at [572, 360] on div "Posting Notes Media Library Post Preview Scheduled 9 credit @admediagrp for pro…" at bounding box center [607, 304] width 482 height 345
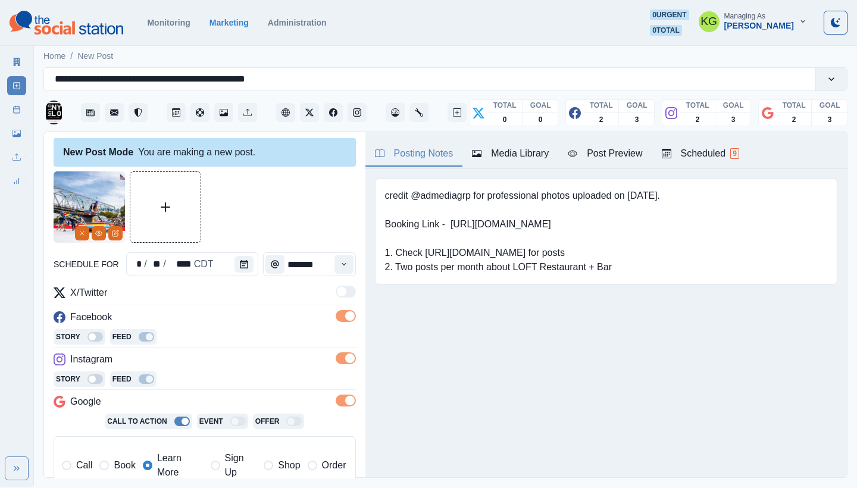
scroll to position [238, 0]
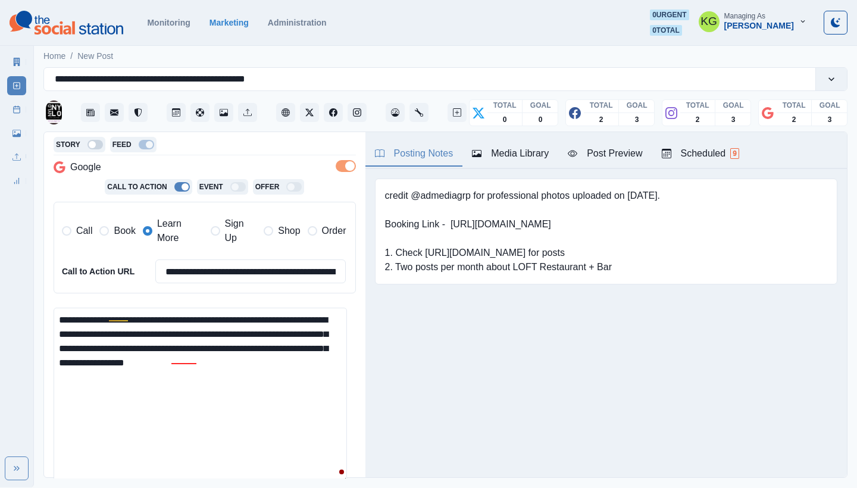
click at [331, 359] on textarea "**********" at bounding box center [201, 396] width 294 height 176
click at [336, 362] on textarea "**********" at bounding box center [201, 396] width 294 height 176
paste textarea "**********"
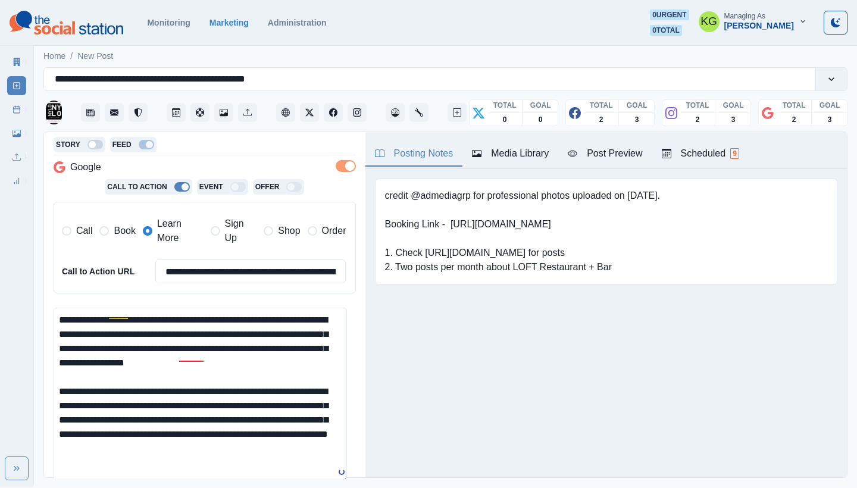
scroll to position [308, 0]
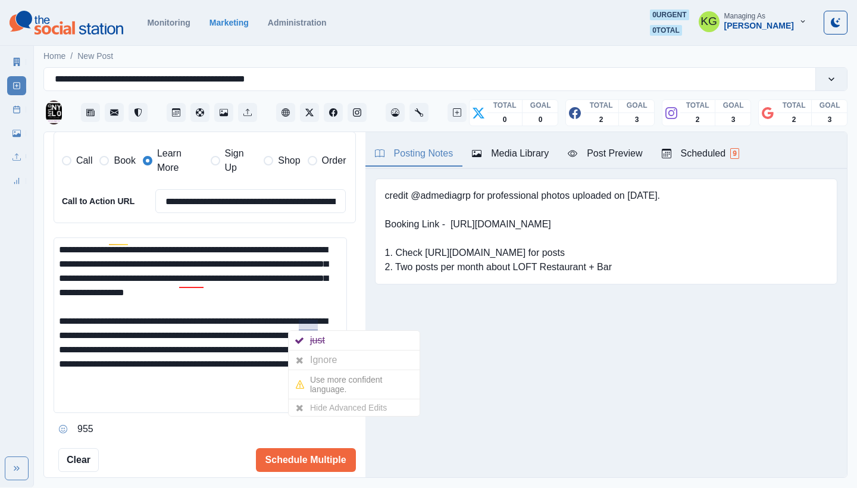
drag, startPoint x: 77, startPoint y: 338, endPoint x: 316, endPoint y: 325, distance: 239.1
click at [316, 325] on textarea "**********" at bounding box center [201, 326] width 294 height 176
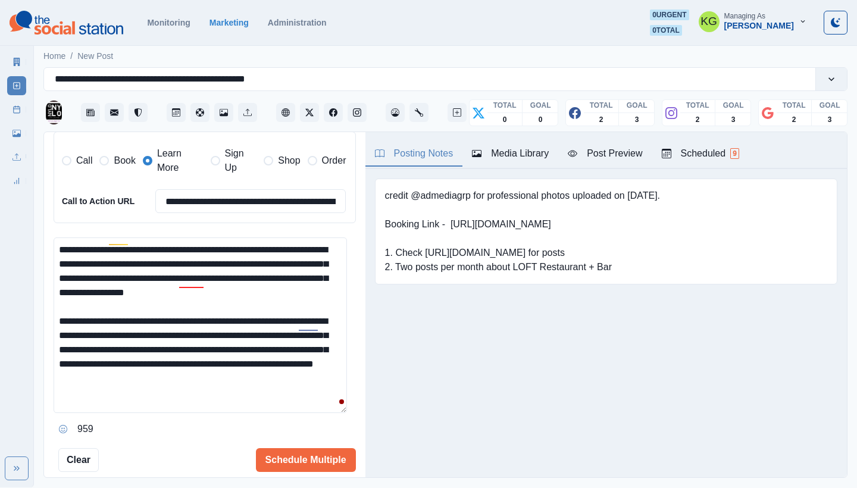
drag, startPoint x: 203, startPoint y: 352, endPoint x: 289, endPoint y: 366, distance: 86.8
click at [289, 366] on textarea "**********" at bounding box center [201, 326] width 294 height 176
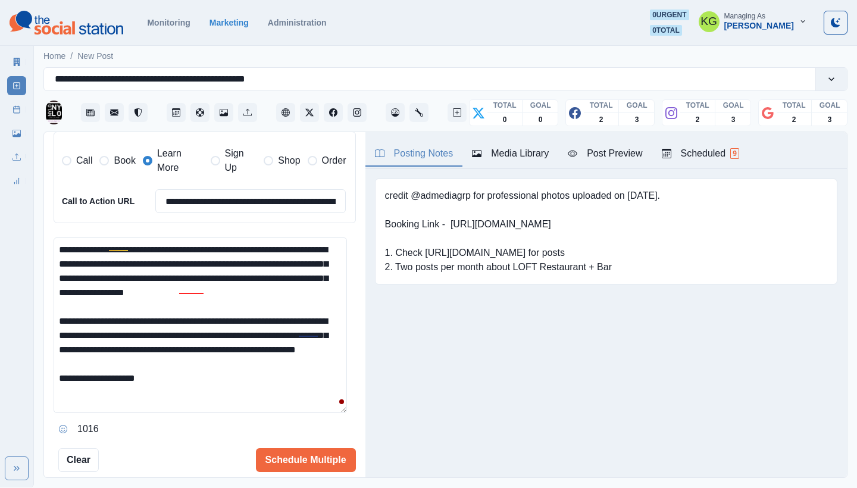
paste textarea "**********"
type textarea "**********"
click at [259, 198] on input "**********" at bounding box center [250, 201] width 191 height 24
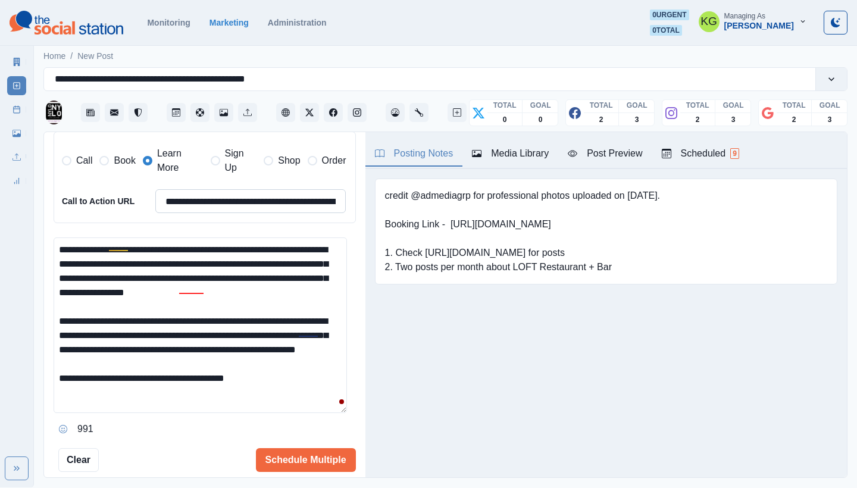
paste input
type input "**********"
drag, startPoint x: 160, startPoint y: 387, endPoint x: 135, endPoint y: 386, distance: 25.6
click at [135, 386] on textarea "**********" at bounding box center [201, 326] width 294 height 176
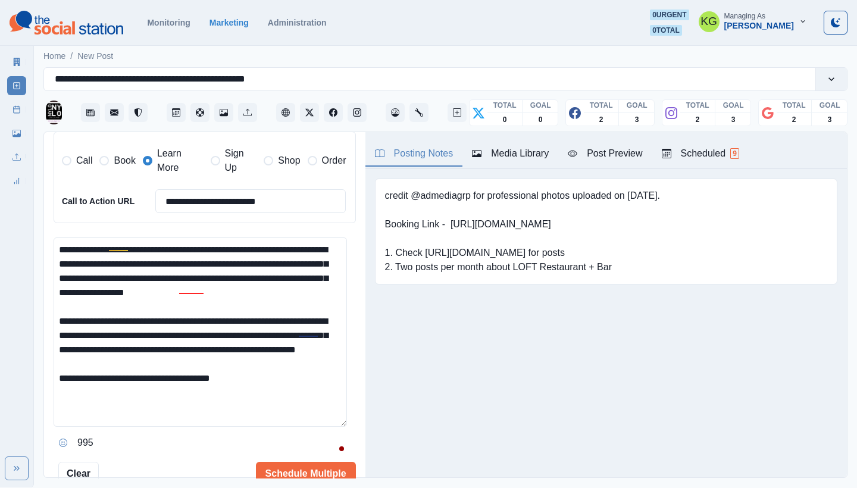
click at [329, 488] on html "**********" at bounding box center [428, 244] width 857 height 488
click at [285, 377] on textarea "**********" at bounding box center [201, 366] width 294 height 256
click at [268, 386] on textarea "**********" at bounding box center [201, 366] width 294 height 256
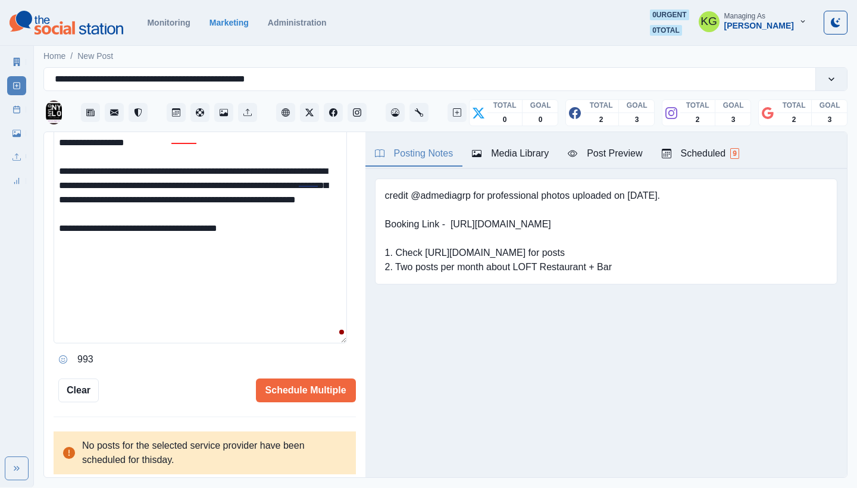
click at [60, 355] on icon "Opens Emoji Picker" at bounding box center [63, 359] width 8 height 8
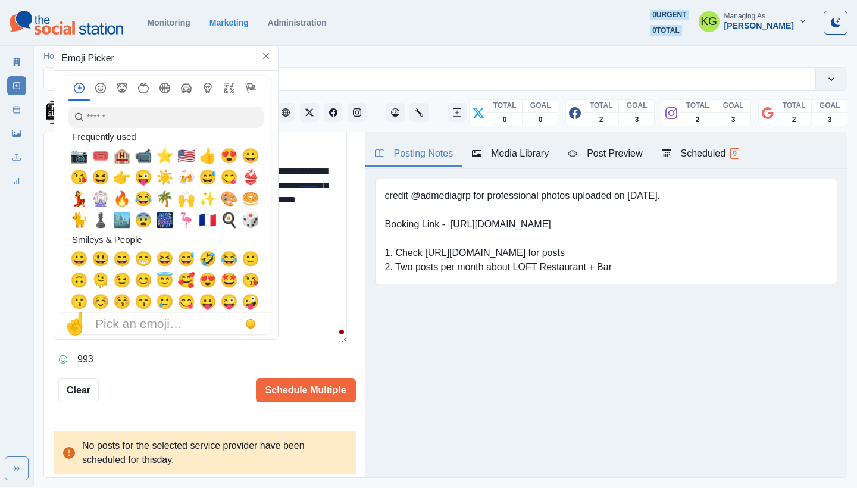
click at [73, 160] on span "📷" at bounding box center [79, 156] width 18 height 17
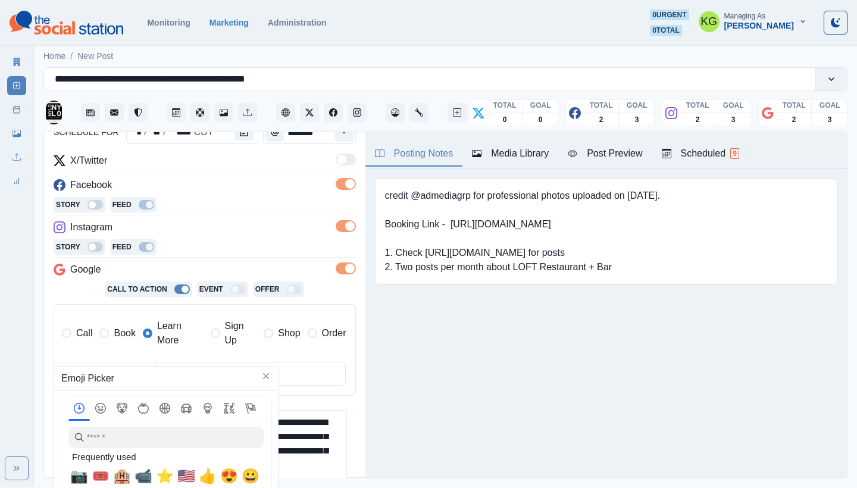
scroll to position [374, 0]
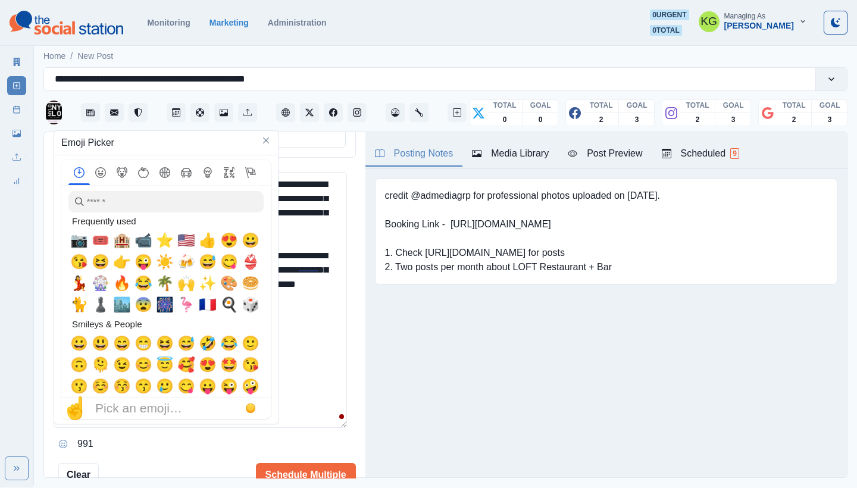
click at [317, 323] on textarea "**********" at bounding box center [201, 300] width 294 height 256
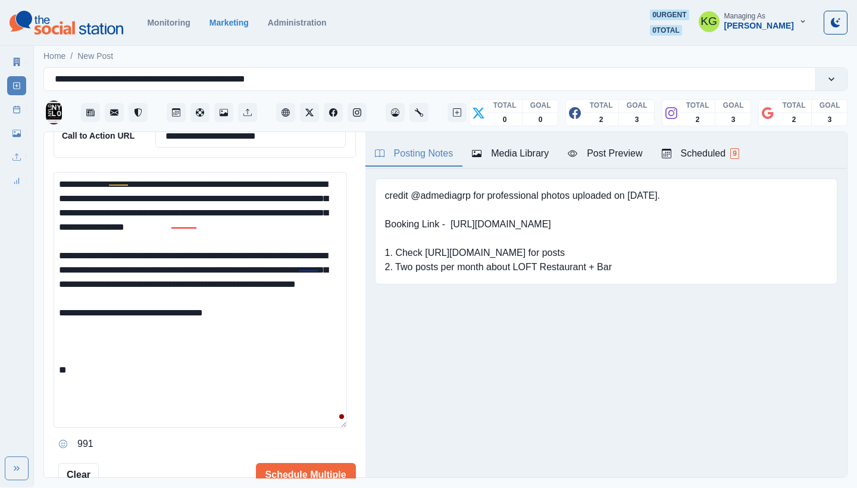
click at [139, 382] on textarea "**********" at bounding box center [201, 300] width 294 height 256
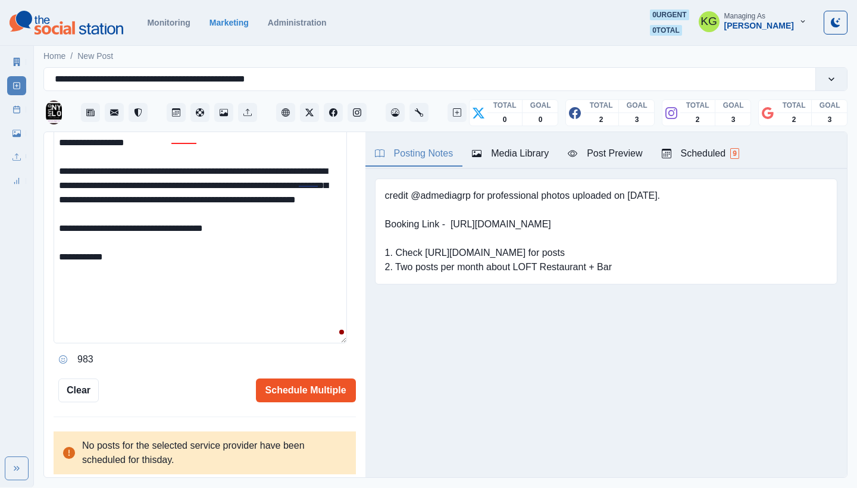
type textarea "**********"
click at [330, 391] on button "Schedule Multiple" at bounding box center [306, 391] width 100 height 24
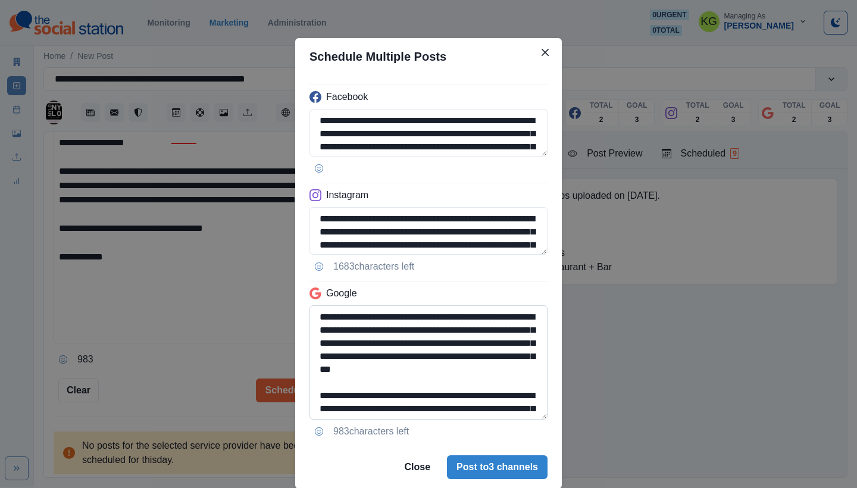
click at [518, 420] on textarea "**********" at bounding box center [429, 362] width 238 height 114
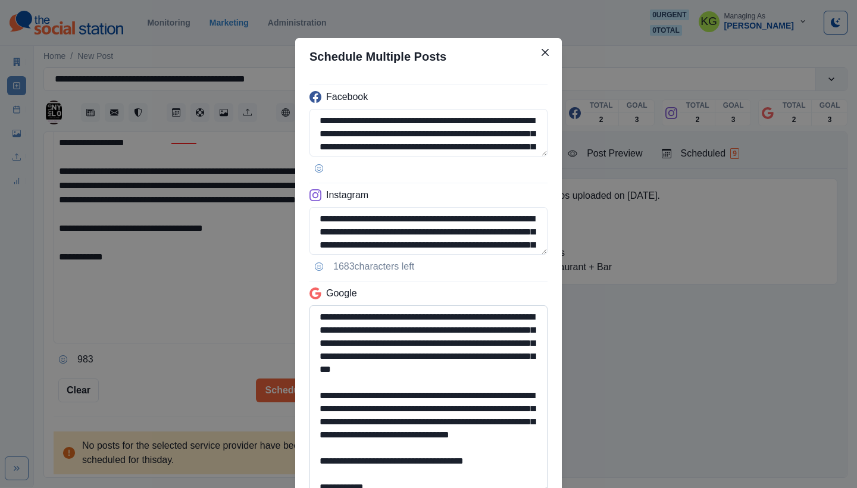
scroll to position [33, 0]
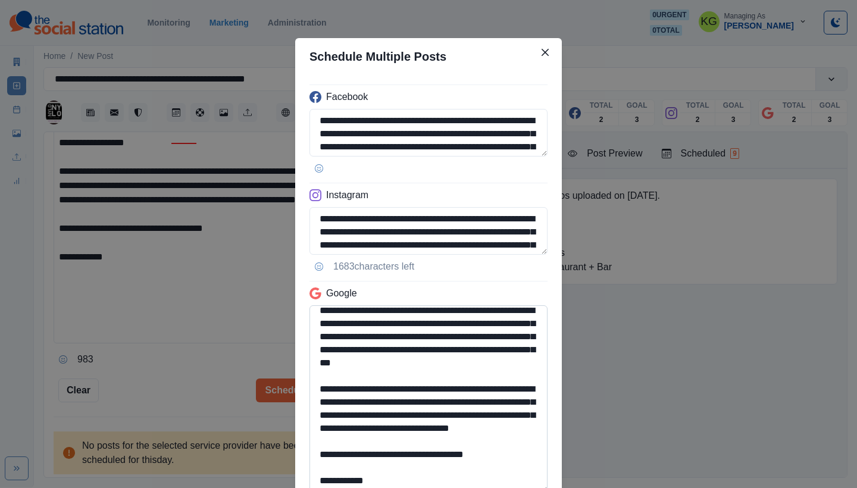
drag, startPoint x: 494, startPoint y: 454, endPoint x: 316, endPoint y: 457, distance: 178.1
click at [316, 457] on textarea "**********" at bounding box center [429, 399] width 238 height 188
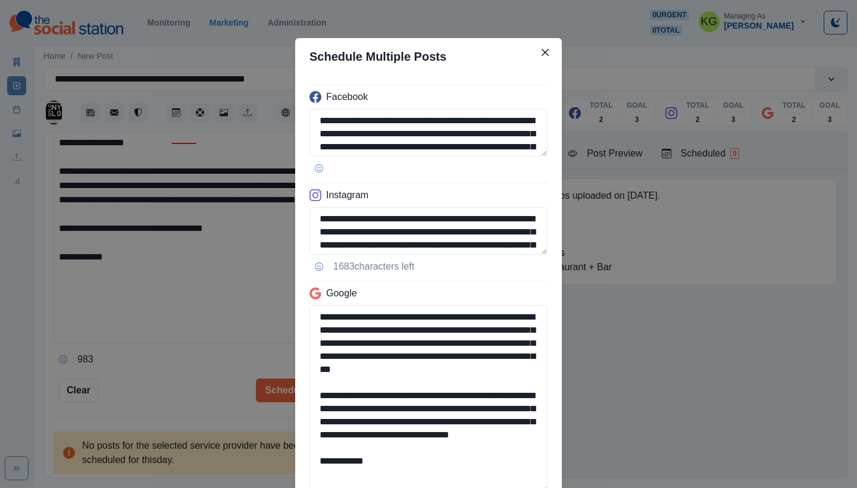
scroll to position [112, 0]
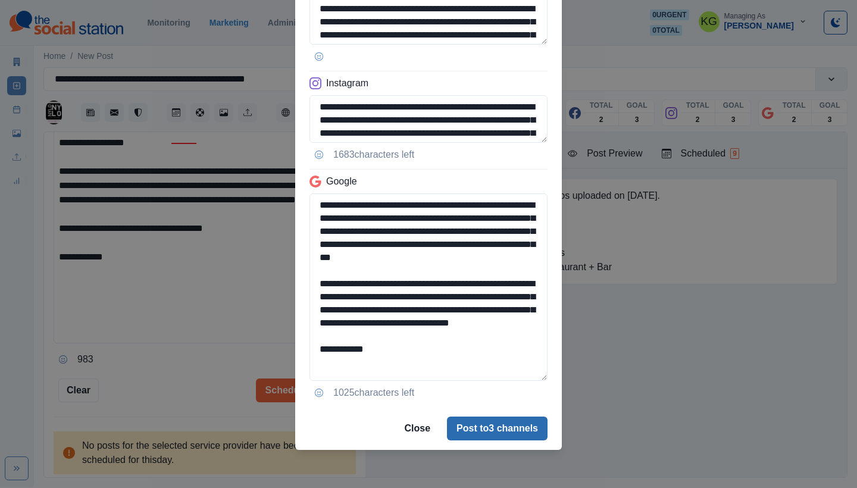
type textarea "**********"
click at [490, 430] on button "Post to 3 channels" at bounding box center [497, 429] width 101 height 24
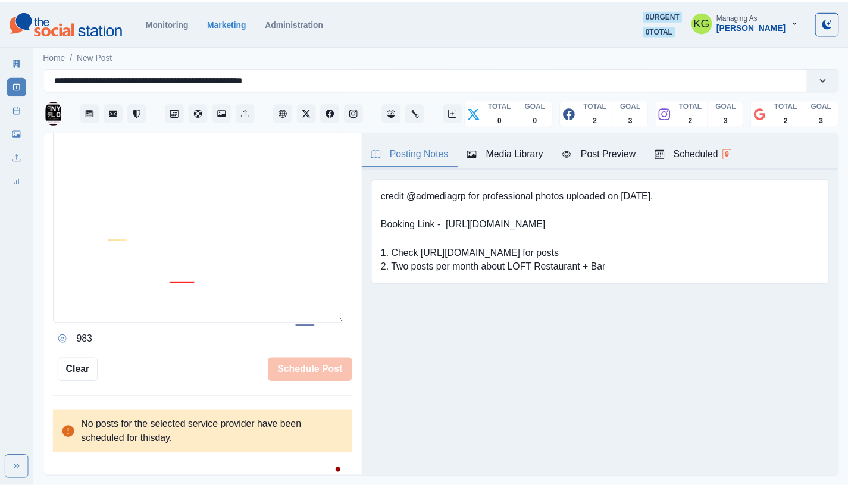
scroll to position [304, 0]
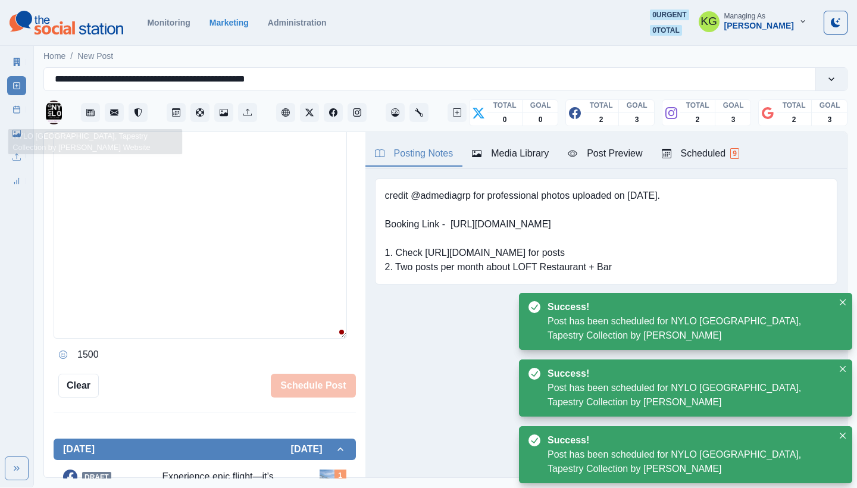
click at [17, 110] on icon at bounding box center [17, 109] width 8 height 8
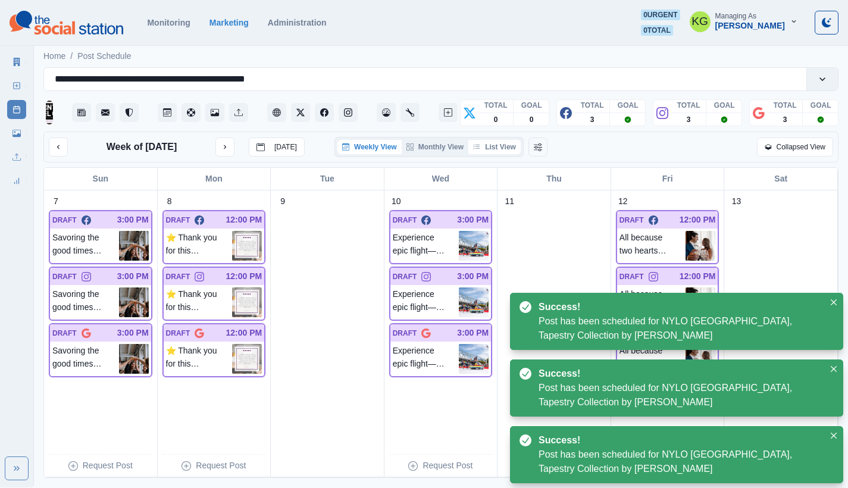
click at [503, 150] on button "List View" at bounding box center [495, 147] width 52 height 14
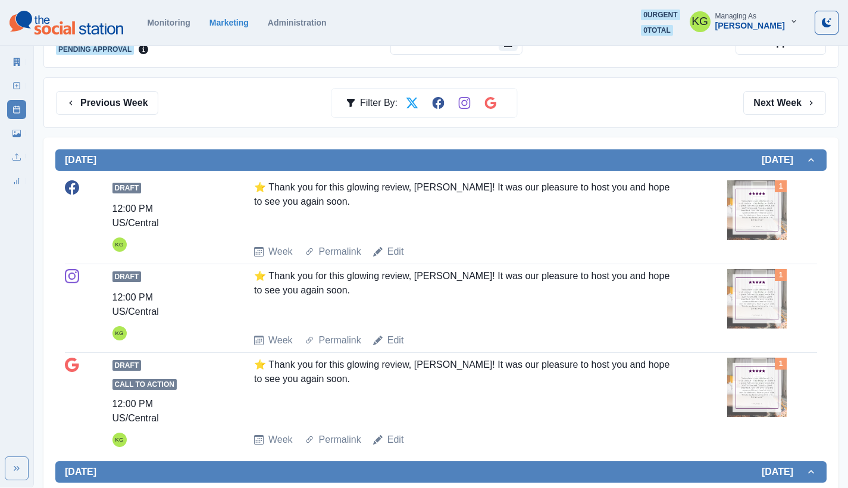
scroll to position [152, 0]
click at [141, 110] on button "Previous Week" at bounding box center [107, 103] width 102 height 24
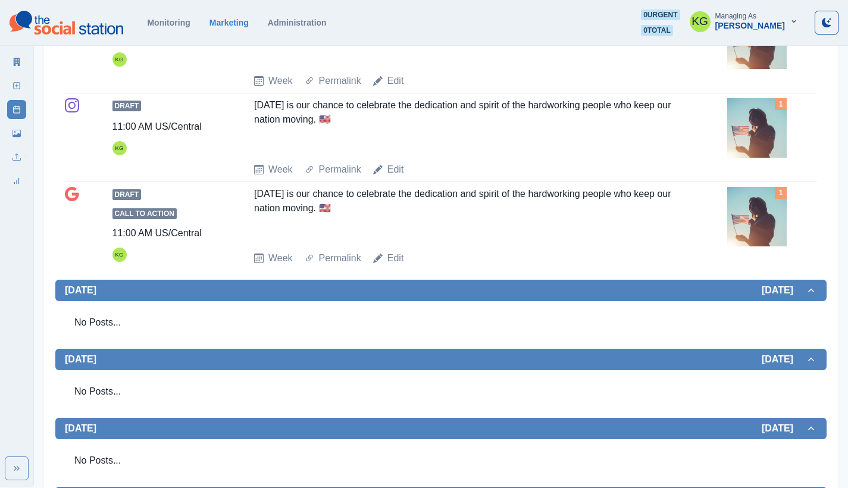
scroll to position [67, 0]
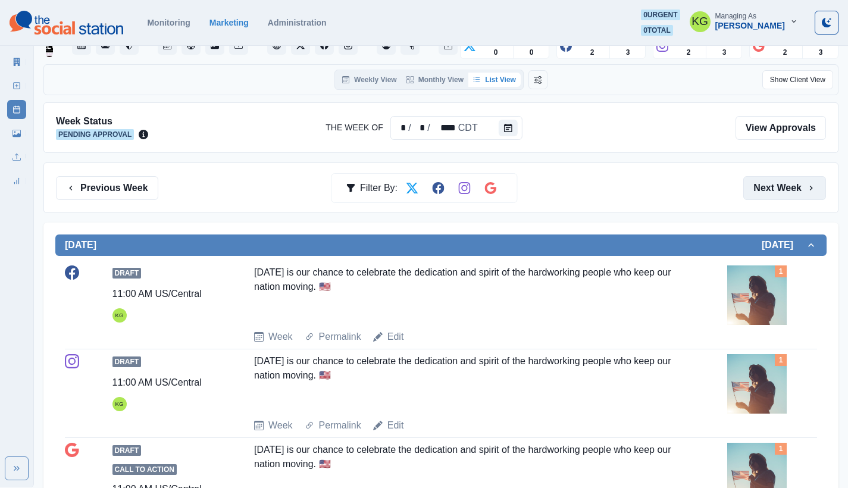
click at [763, 188] on button "Next Week" at bounding box center [785, 188] width 83 height 24
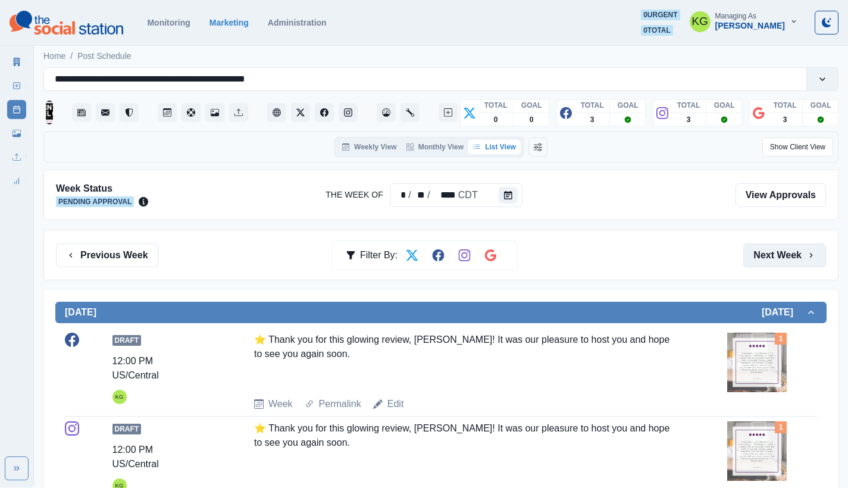
click at [779, 258] on button "Next Week" at bounding box center [785, 256] width 83 height 24
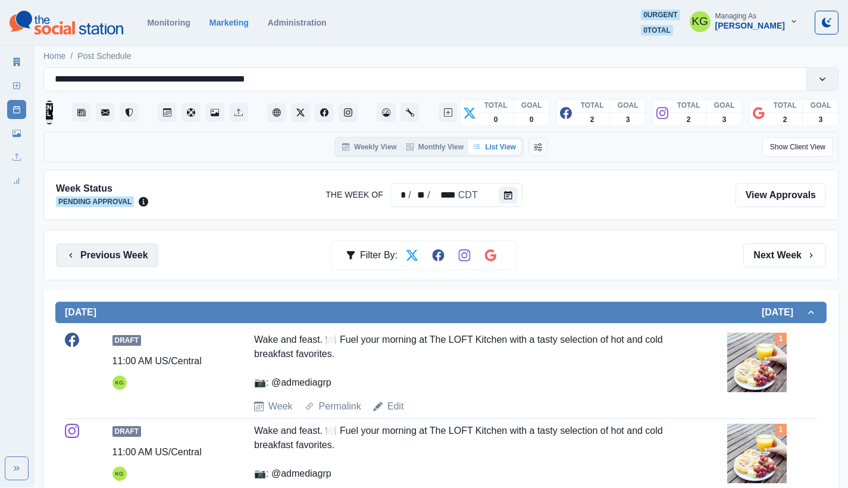
click at [146, 255] on button "Previous Week" at bounding box center [107, 256] width 102 height 24
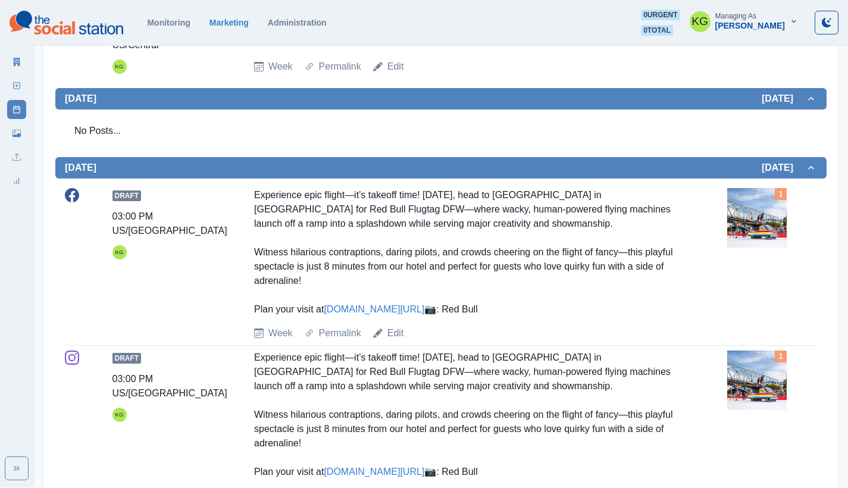
scroll to position [130, 0]
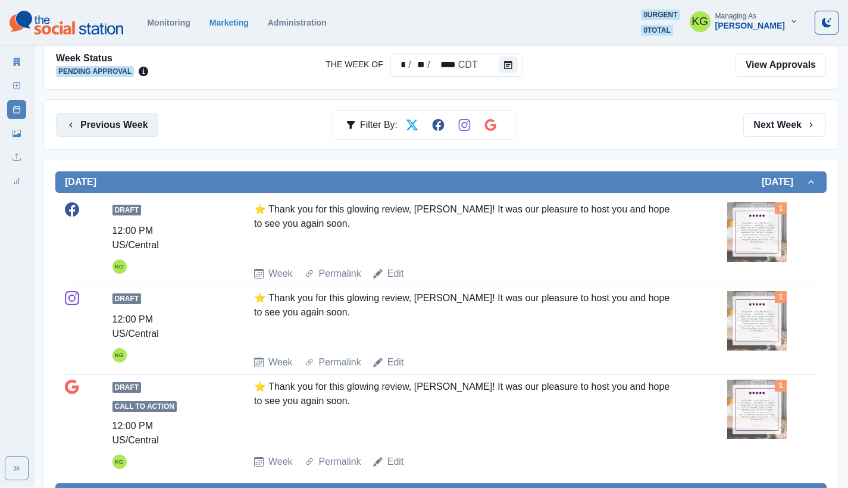
click at [149, 134] on button "Previous Week" at bounding box center [107, 125] width 102 height 24
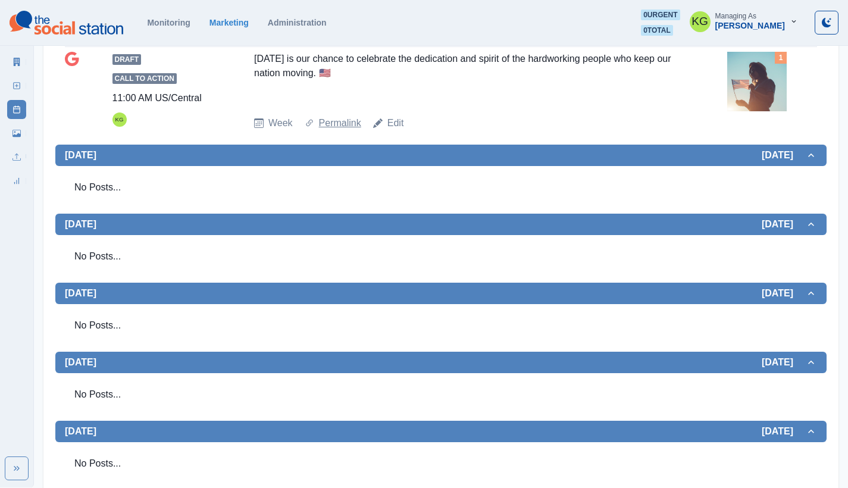
scroll to position [361, 0]
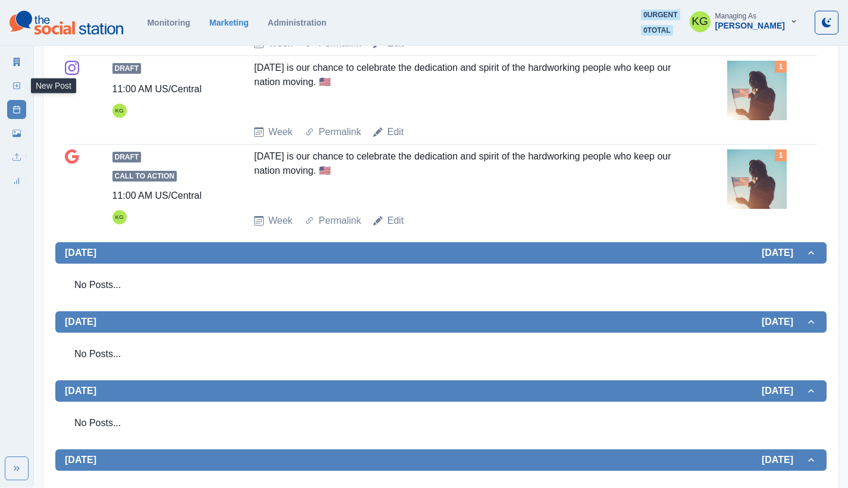
click at [14, 86] on rect at bounding box center [17, 86] width 7 height 7
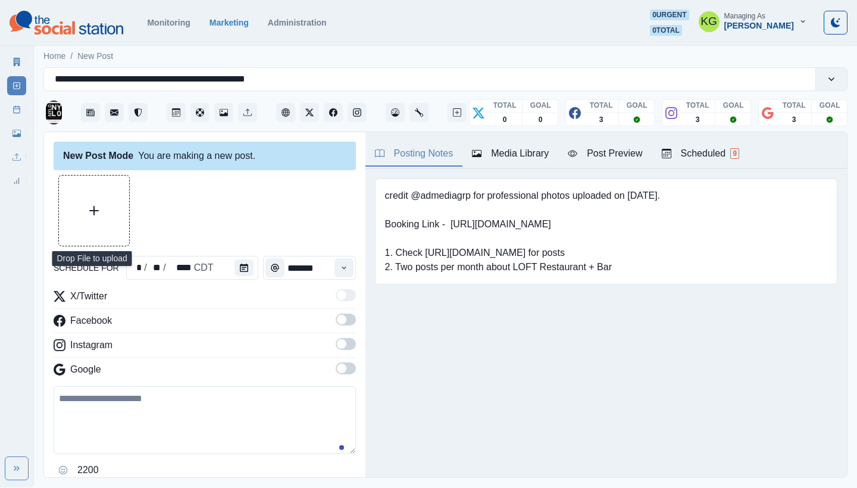
click at [91, 200] on button "Upload Media" at bounding box center [94, 211] width 70 height 70
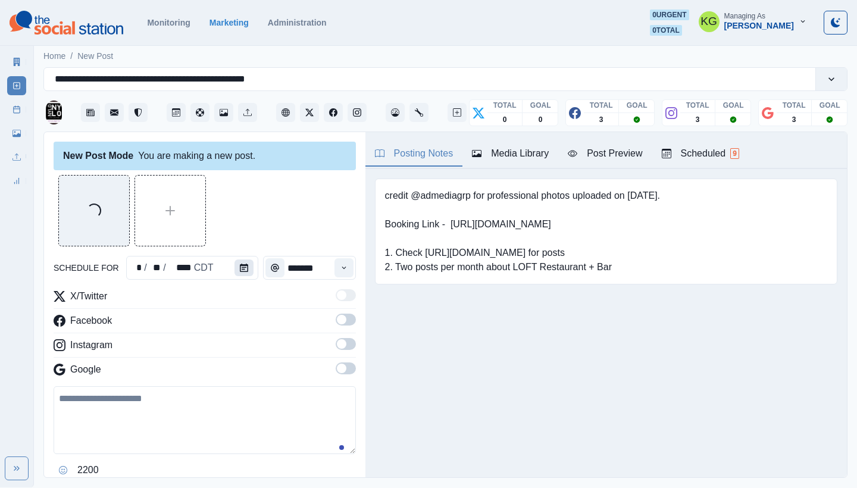
click at [240, 269] on icon "Calendar" at bounding box center [244, 268] width 8 height 8
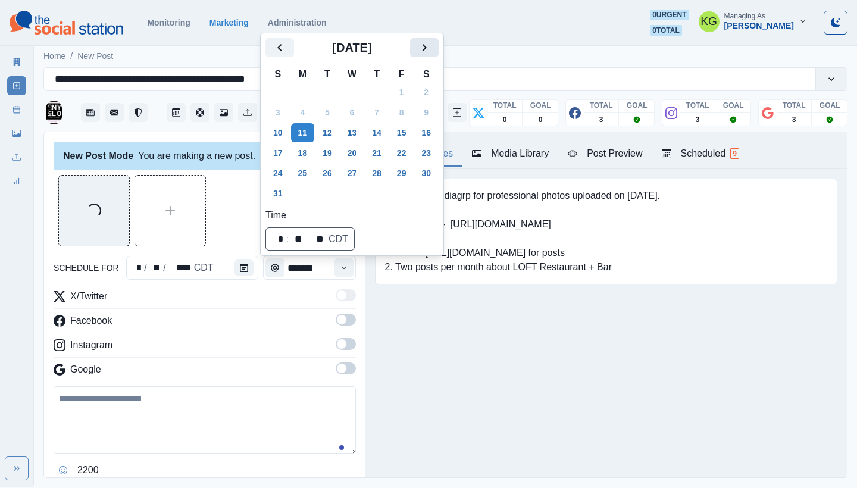
click at [439, 56] on button "Next" at bounding box center [424, 47] width 29 height 19
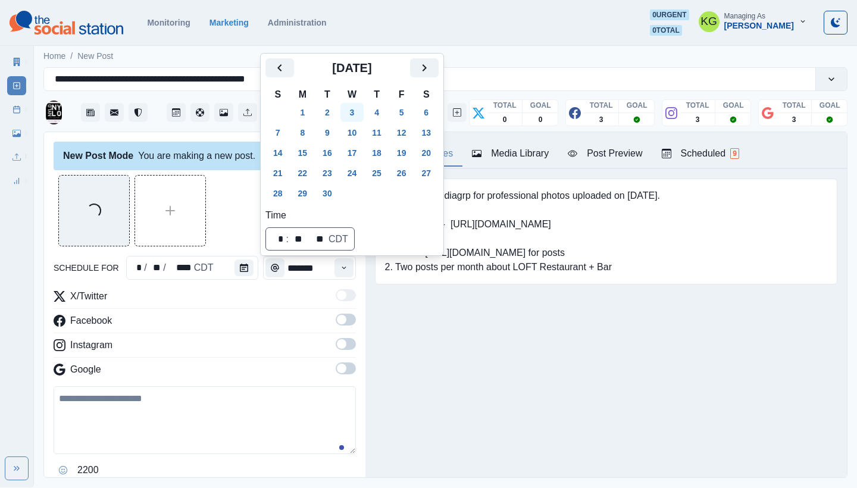
click at [352, 111] on button "3" at bounding box center [353, 112] width 24 height 19
click at [245, 248] on div "Loading... schedule for * / * / **** CDT ******* X/Twitter Facebook Instagram G…" at bounding box center [205, 344] width 302 height 338
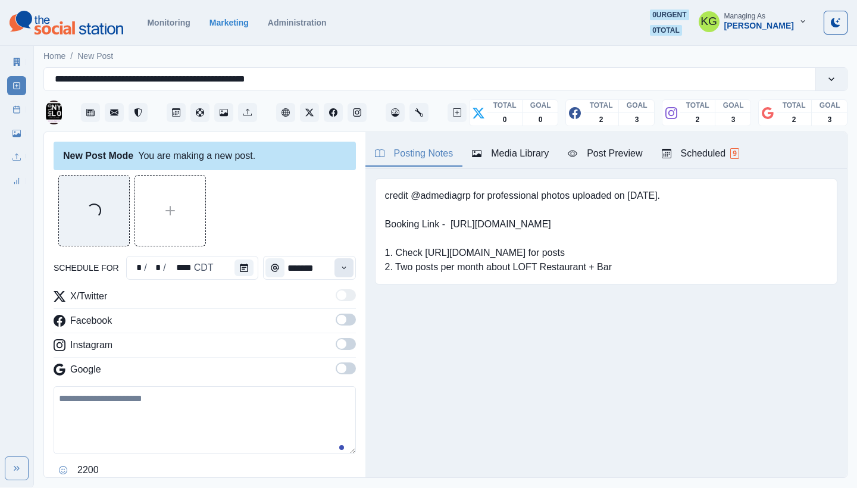
click at [340, 270] on icon "Time" at bounding box center [344, 268] width 8 height 8
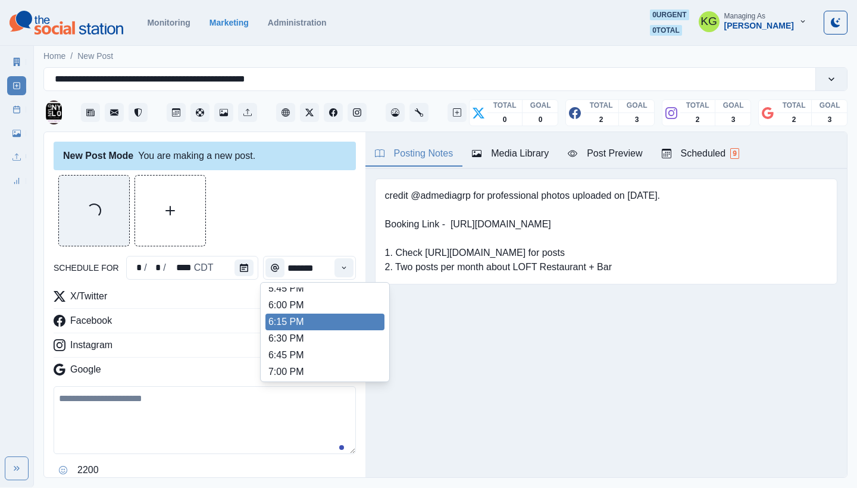
scroll to position [233, 0]
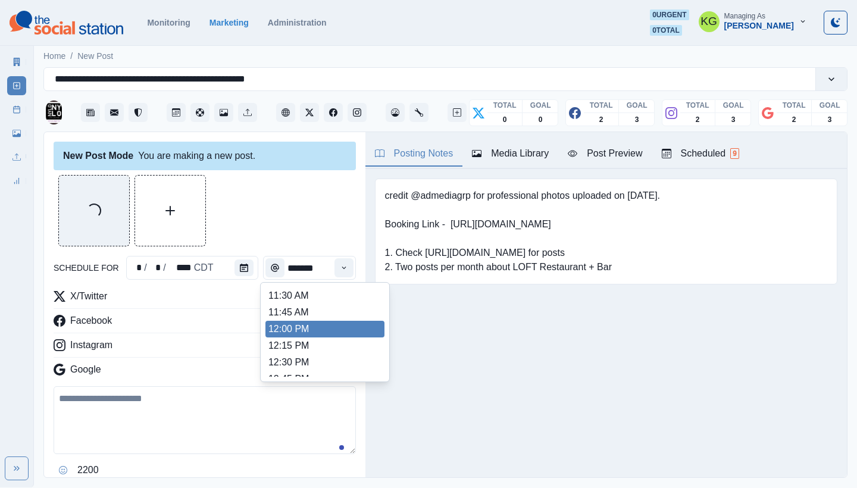
click at [306, 326] on li "12:00 PM" at bounding box center [325, 329] width 119 height 17
type input "********"
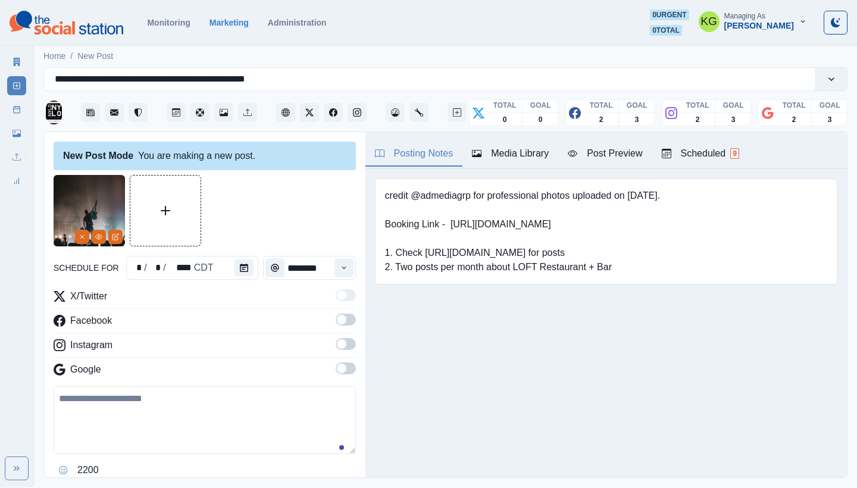
click at [337, 371] on span at bounding box center [342, 369] width 10 height 10
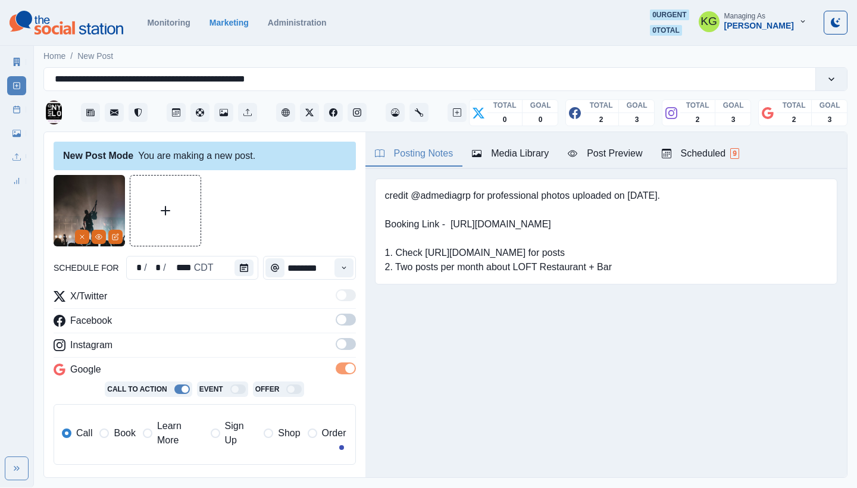
click at [337, 354] on label at bounding box center [346, 347] width 20 height 19
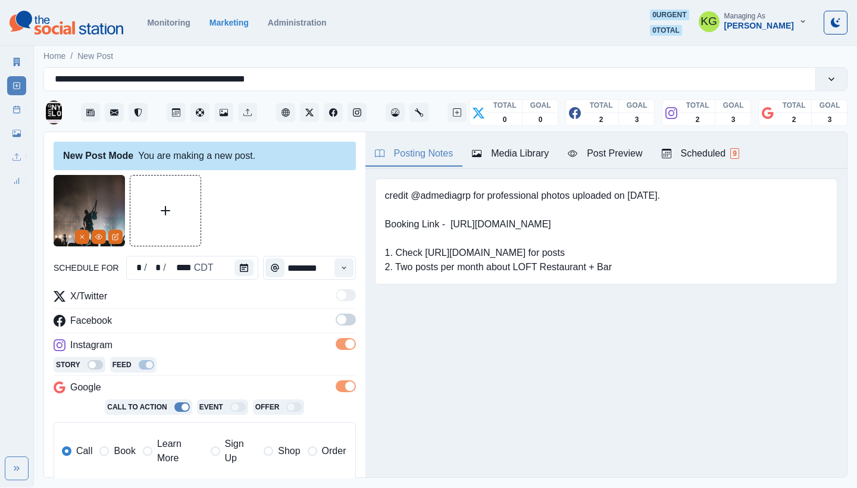
click at [337, 322] on span at bounding box center [342, 320] width 10 height 10
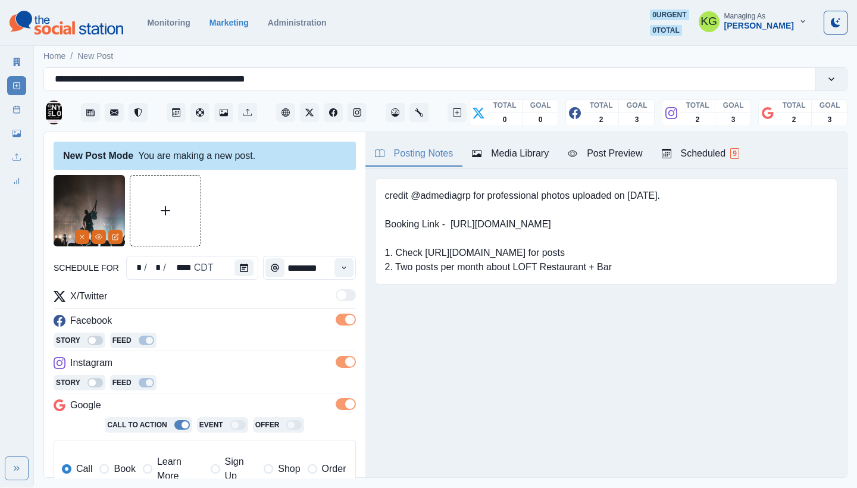
scroll to position [107, 0]
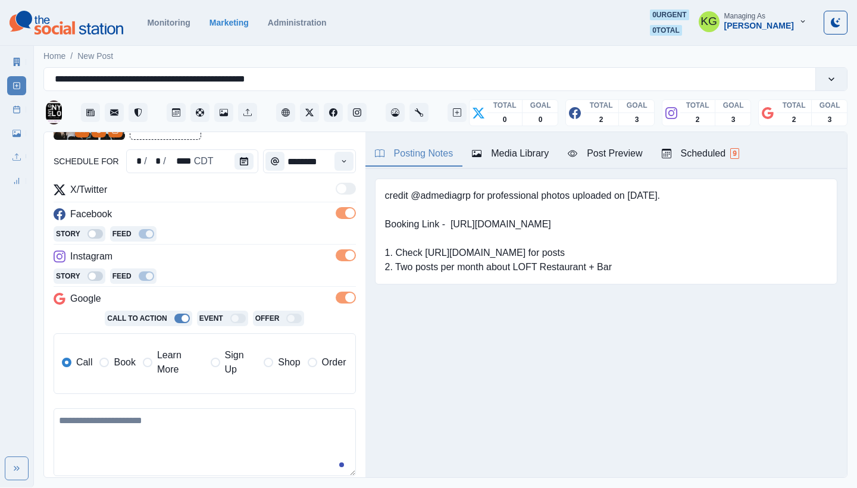
click at [110, 378] on div "Call Book Learn More Sign Up Shop Order" at bounding box center [204, 364] width 285 height 40
click at [161, 367] on span "Learn More" at bounding box center [180, 362] width 46 height 29
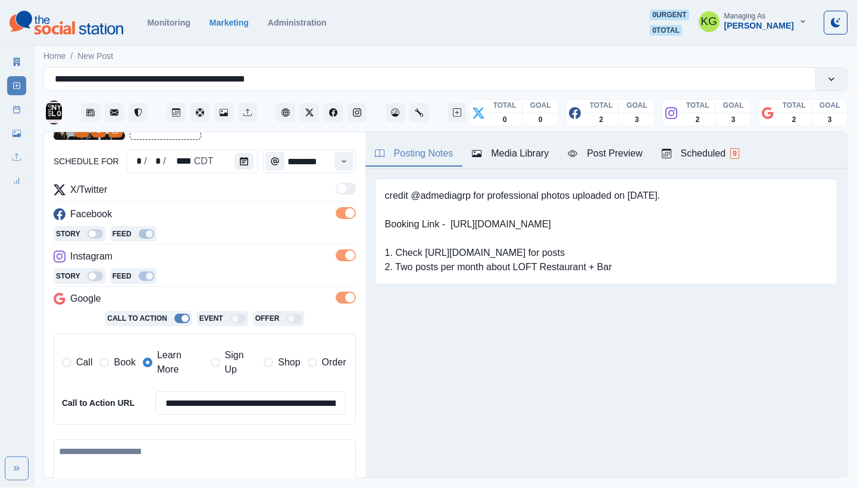
scroll to position [270, 0]
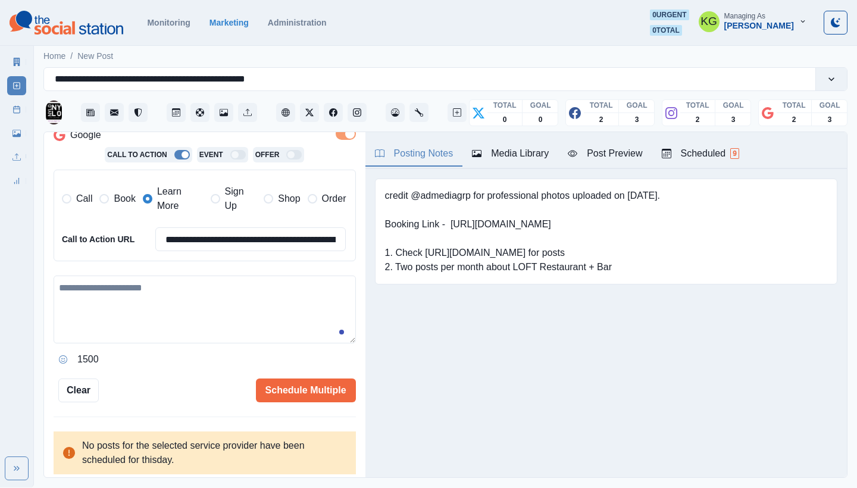
click at [207, 350] on div "1500" at bounding box center [205, 359] width 302 height 19
click at [210, 307] on textarea at bounding box center [205, 310] width 302 height 68
paste textarea "**********"
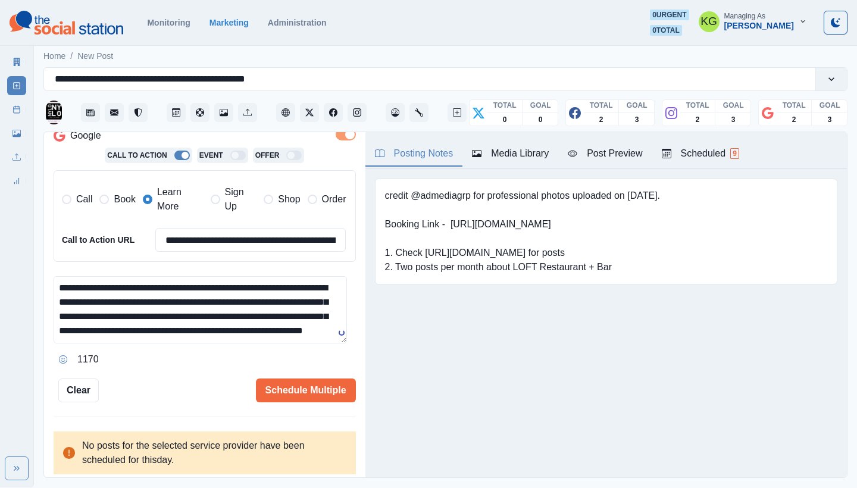
scroll to position [0, 0]
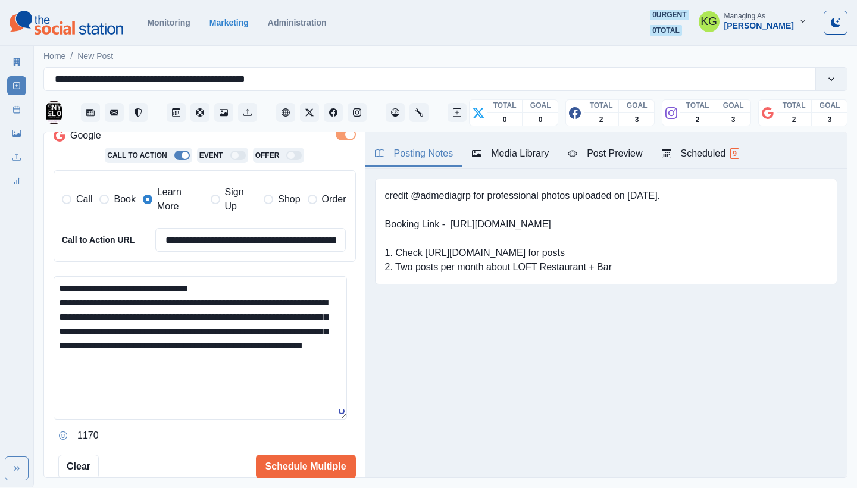
click at [325, 414] on textarea "**********" at bounding box center [201, 347] width 294 height 143
drag, startPoint x: 70, startPoint y: 283, endPoint x: 60, endPoint y: 281, distance: 10.4
click at [60, 281] on textarea "**********" at bounding box center [201, 350] width 294 height 149
click at [214, 283] on textarea "**********" at bounding box center [201, 350] width 294 height 149
click at [68, 296] on textarea "**********" at bounding box center [201, 350] width 294 height 149
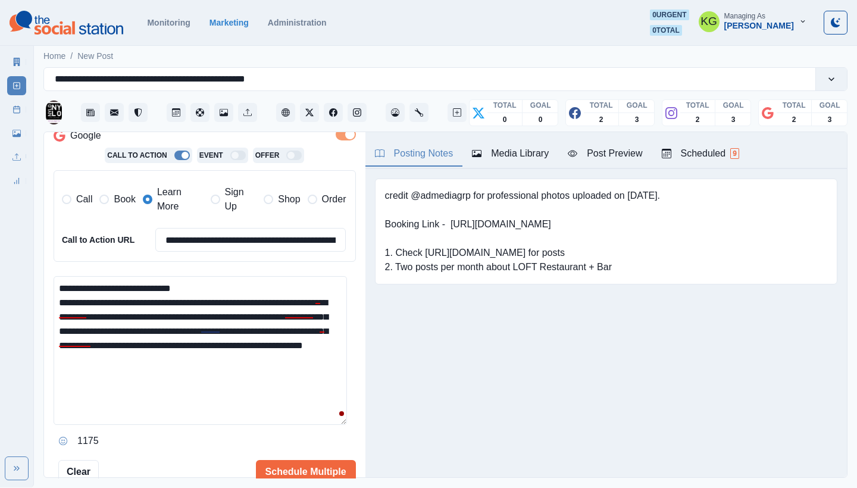
click at [68, 296] on textarea "**********" at bounding box center [201, 350] width 294 height 149
drag, startPoint x: 72, startPoint y: 298, endPoint x: 54, endPoint y: 297, distance: 18.5
click at [54, 297] on textarea "**********" at bounding box center [201, 350] width 294 height 149
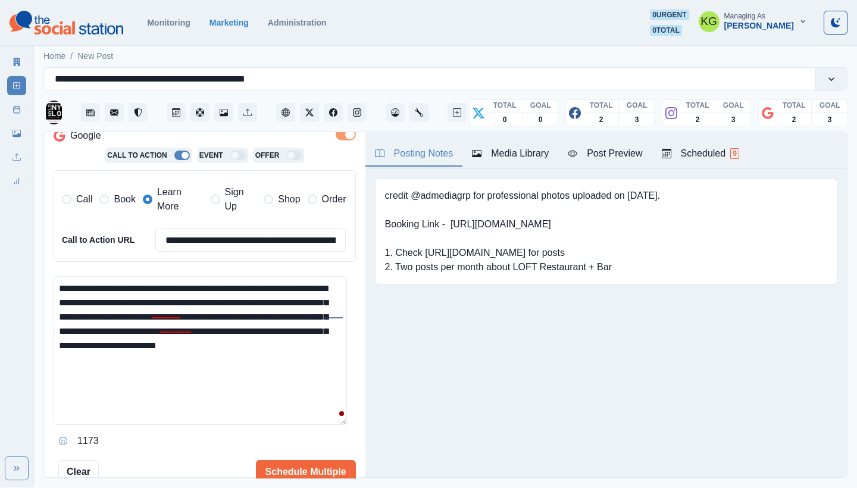
drag, startPoint x: 81, startPoint y: 298, endPoint x: 265, endPoint y: 281, distance: 184.7
click at [265, 281] on textarea "**********" at bounding box center [201, 350] width 294 height 149
click at [492, 320] on div "credit @admediagrp for professional photos uploaded on [DATE]. Booking Link - […" at bounding box center [607, 250] width 482 height 162
click at [64, 310] on textarea "**********" at bounding box center [201, 350] width 294 height 149
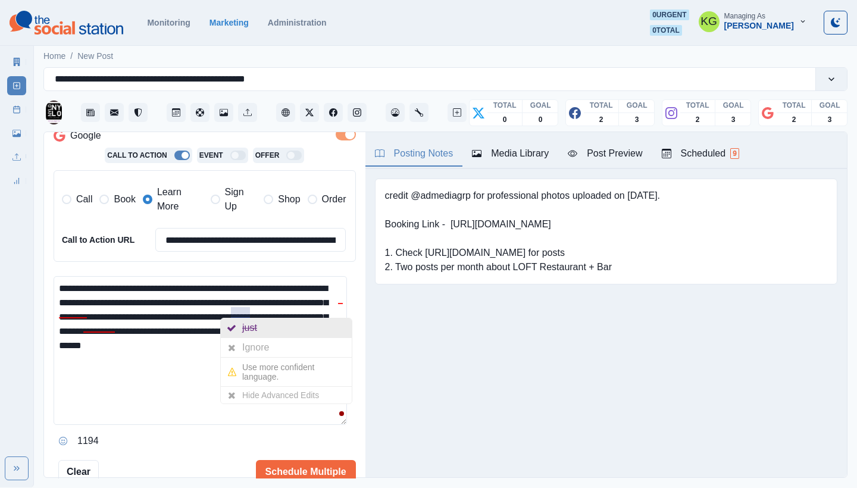
drag, startPoint x: 248, startPoint y: 314, endPoint x: 255, endPoint y: 336, distance: 23.0
click at [248, 314] on textarea "**********" at bounding box center [201, 350] width 294 height 149
click at [463, 333] on div "Posting Notes Media Library Post Preview Scheduled 9 credit @admediagrp for pro…" at bounding box center [607, 304] width 482 height 345
click at [320, 369] on textarea "**********" at bounding box center [201, 350] width 294 height 149
click at [148, 328] on textarea "**********" at bounding box center [201, 350] width 294 height 149
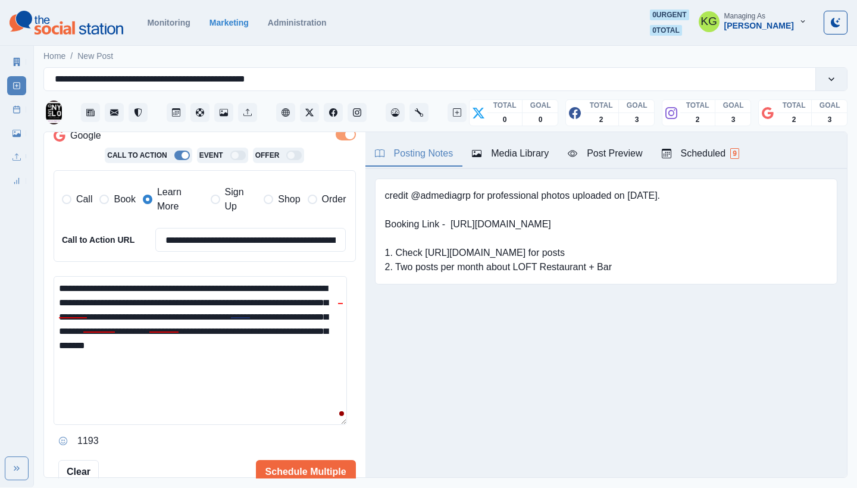
drag, startPoint x: 305, startPoint y: 328, endPoint x: 306, endPoint y: 341, distance: 12.5
click at [305, 328] on textarea "**********" at bounding box center [201, 350] width 294 height 149
drag, startPoint x: 236, startPoint y: 342, endPoint x: 183, endPoint y: 351, distance: 53.7
click at [183, 351] on textarea "**********" at bounding box center [201, 350] width 294 height 149
drag, startPoint x: 179, startPoint y: 351, endPoint x: 121, endPoint y: 337, distance: 59.5
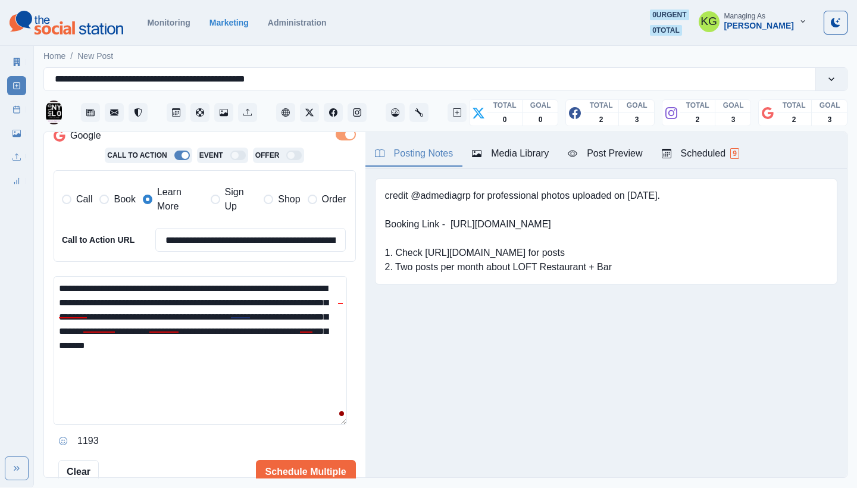
click at [179, 351] on textarea "**********" at bounding box center [201, 350] width 294 height 149
click at [187, 370] on textarea "**********" at bounding box center [201, 350] width 294 height 149
drag, startPoint x: 316, startPoint y: 352, endPoint x: 85, endPoint y: 324, distance: 233.3
click at [85, 324] on textarea "**********" at bounding box center [201, 350] width 294 height 149
click at [279, 397] on textarea "**********" at bounding box center [201, 350] width 294 height 149
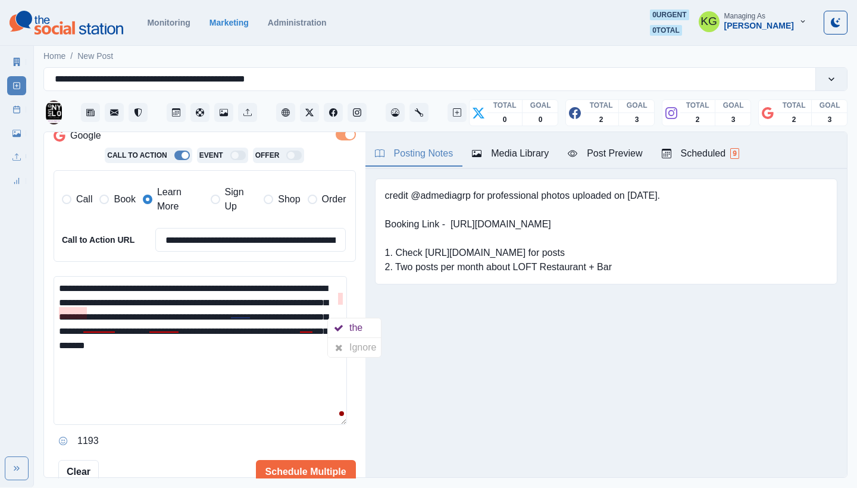
click at [76, 312] on textarea "**********" at bounding box center [201, 350] width 294 height 149
drag, startPoint x: 83, startPoint y: 323, endPoint x: 345, endPoint y: 345, distance: 263.5
click at [345, 345] on textarea "**********" at bounding box center [201, 350] width 294 height 149
paste textarea "**********"
drag, startPoint x: 333, startPoint y: 328, endPoint x: 307, endPoint y: 322, distance: 26.9
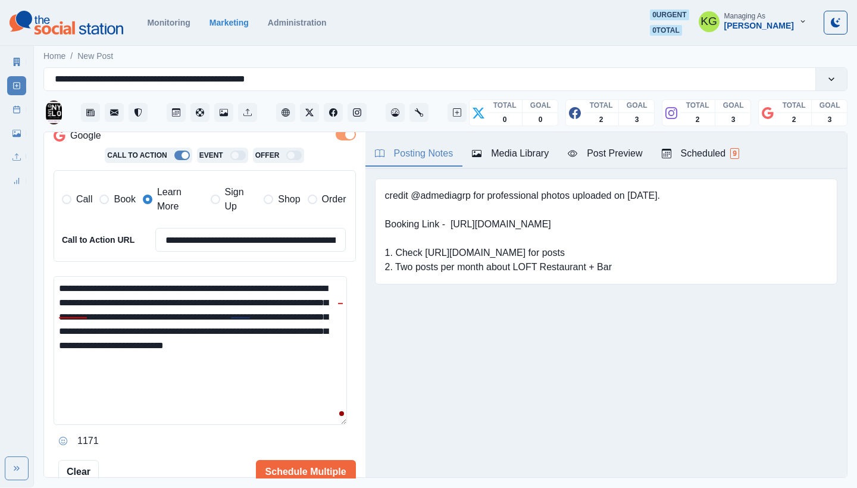
click at [307, 322] on textarea "**********" at bounding box center [201, 350] width 294 height 149
click at [274, 373] on textarea "**********" at bounding box center [201, 350] width 294 height 149
click at [166, 363] on textarea "**********" at bounding box center [201, 350] width 294 height 149
click at [58, 434] on button "Opens Emoji Picker" at bounding box center [63, 441] width 19 height 19
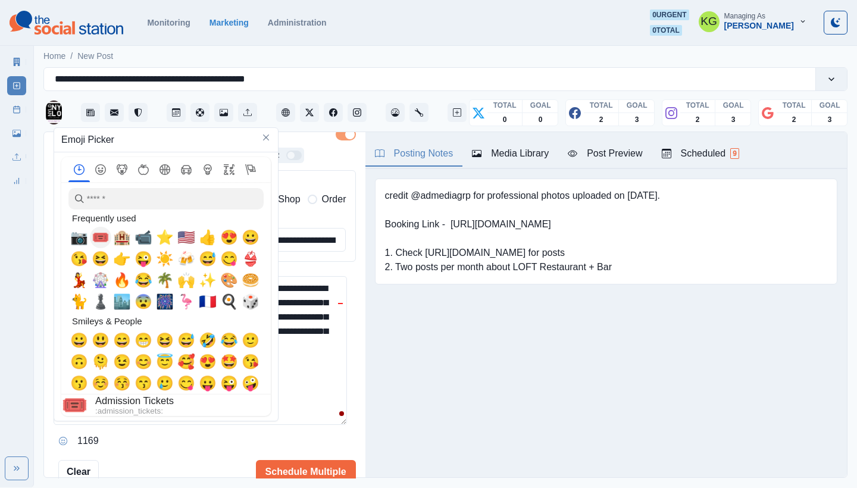
click at [107, 235] on span "🎟️" at bounding box center [101, 237] width 18 height 17
click at [340, 356] on textarea "**********" at bounding box center [201, 350] width 294 height 149
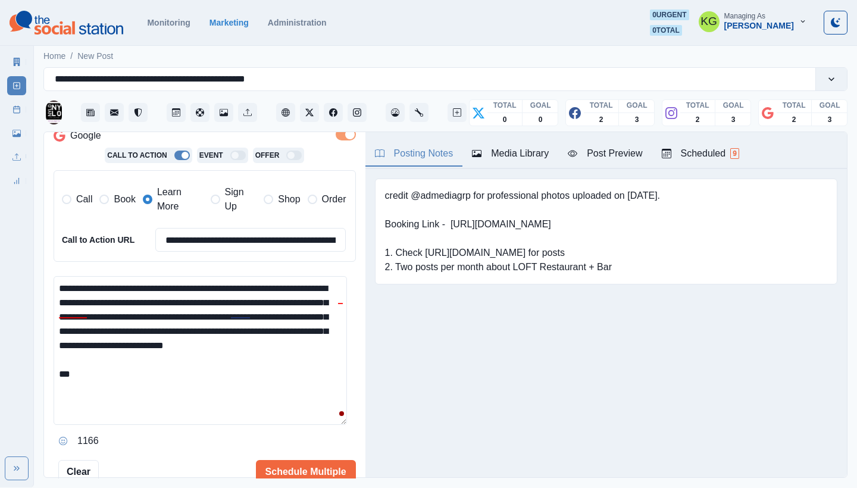
click at [297, 385] on textarea "**********" at bounding box center [201, 350] width 294 height 149
paste textarea "**********"
drag, startPoint x: 101, startPoint y: 381, endPoint x: 79, endPoint y: 381, distance: 22.6
click at [79, 381] on textarea "**********" at bounding box center [201, 350] width 294 height 149
drag, startPoint x: 458, startPoint y: 222, endPoint x: 581, endPoint y: 225, distance: 122.7
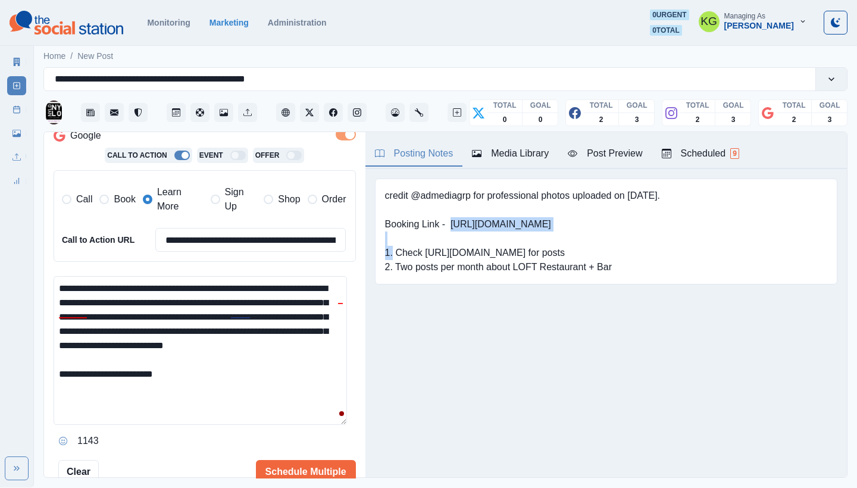
click at [581, 225] on pre "credit @admediagrp for professional photos uploaded on [DATE]. Booking Link - […" at bounding box center [522, 232] width 275 height 86
click at [221, 383] on textarea "**********" at bounding box center [201, 350] width 294 height 149
click at [60, 437] on icon "Opens Emoji Picker" at bounding box center [63, 441] width 8 height 8
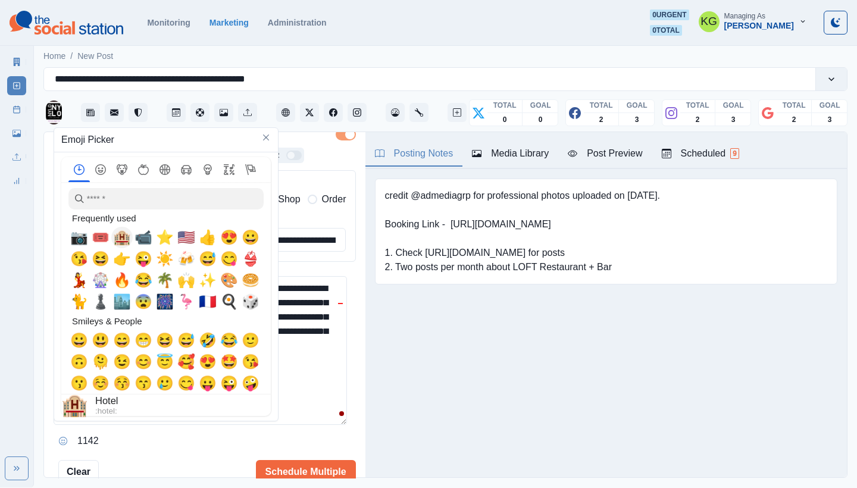
click at [126, 234] on span "🏨" at bounding box center [122, 237] width 18 height 17
click at [324, 386] on textarea "**********" at bounding box center [201, 350] width 294 height 149
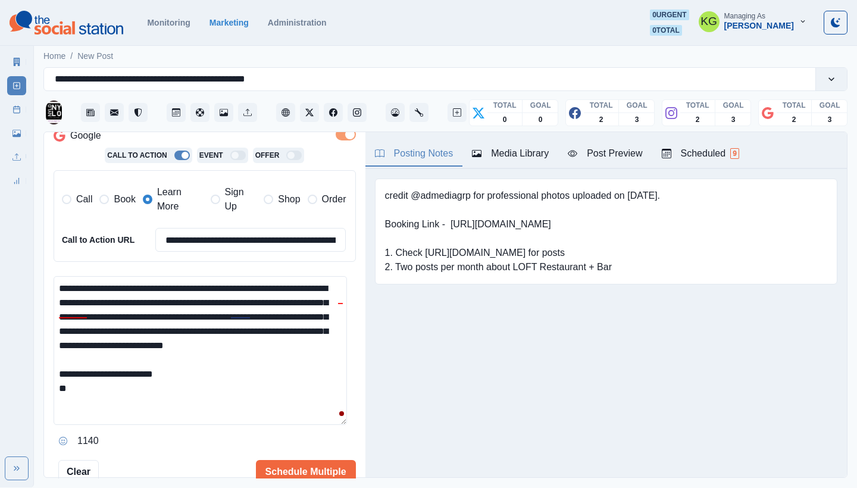
click at [260, 416] on textarea "**********" at bounding box center [201, 350] width 294 height 149
paste textarea "**********"
drag, startPoint x: 107, startPoint y: 398, endPoint x: 79, endPoint y: 397, distance: 28.6
click at [79, 397] on textarea "**********" at bounding box center [201, 350] width 294 height 149
click at [186, 406] on textarea "**********" at bounding box center [201, 350] width 294 height 149
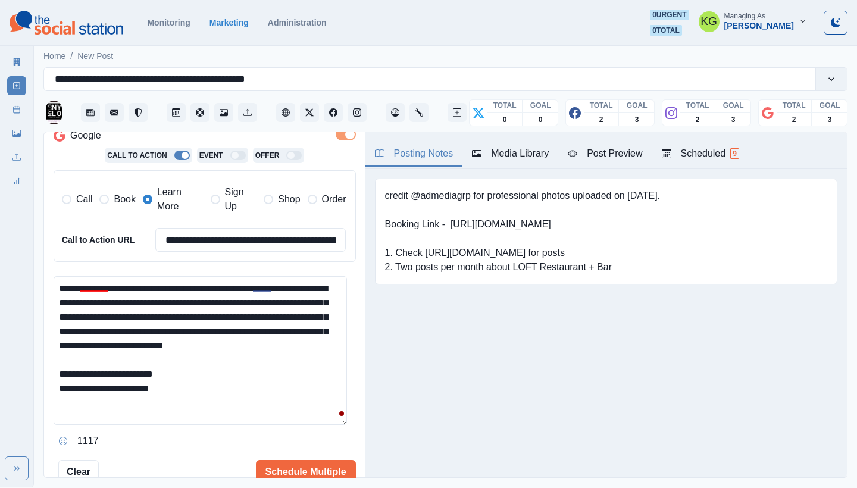
scroll to position [27, 0]
click at [63, 437] on icon "Opens Emoji Picker" at bounding box center [63, 441] width 8 height 8
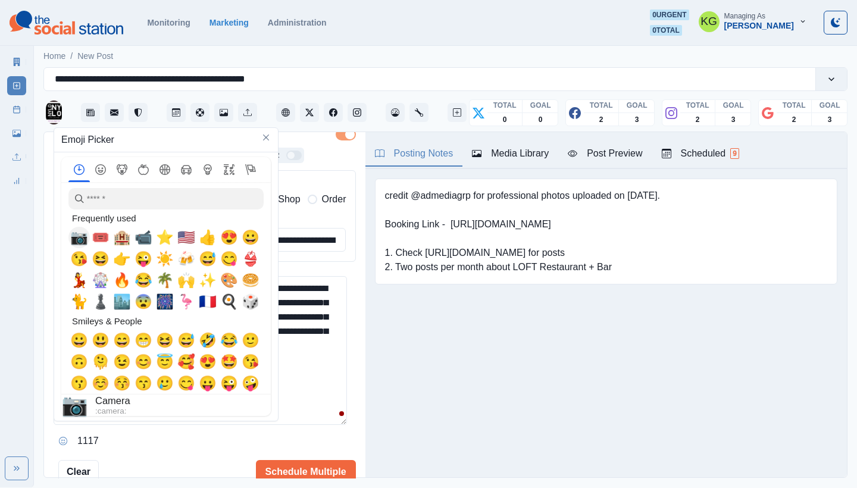
click at [73, 239] on span "📷" at bounding box center [79, 237] width 18 height 17
click at [304, 414] on textarea "**********" at bounding box center [201, 350] width 294 height 149
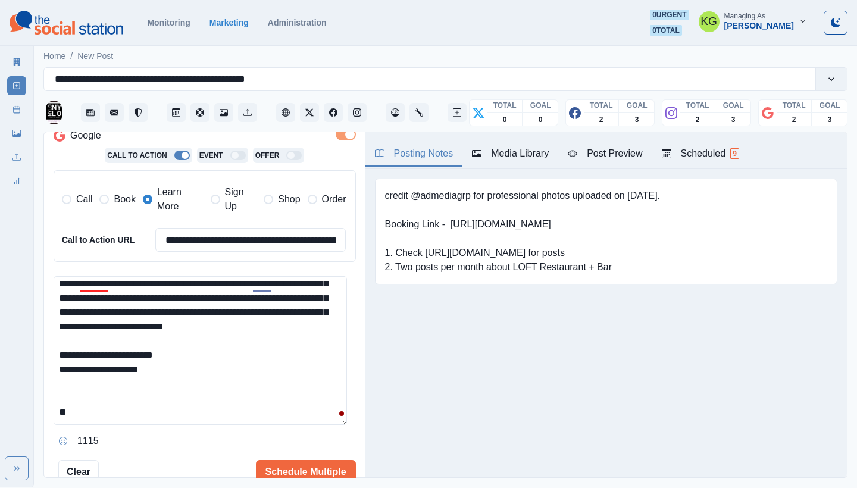
click at [275, 413] on textarea "**********" at bounding box center [201, 350] width 294 height 149
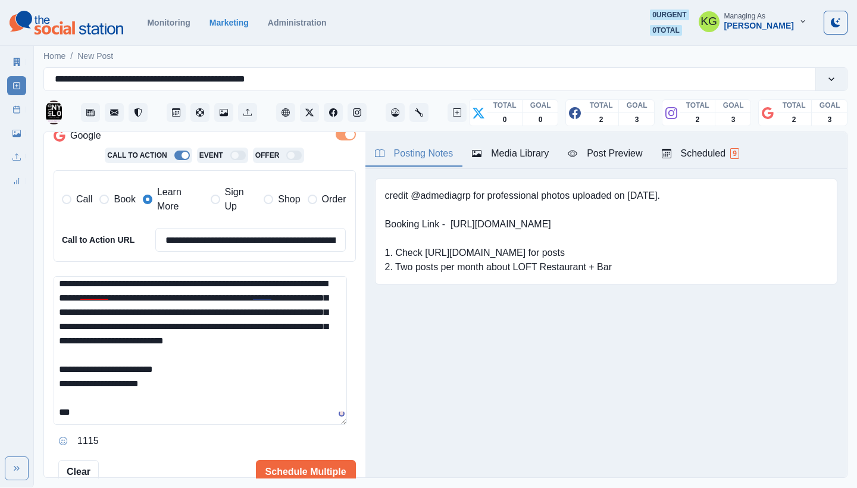
scroll to position [18, 0]
click at [139, 404] on textarea "**********" at bounding box center [201, 350] width 294 height 149
paste textarea "**********"
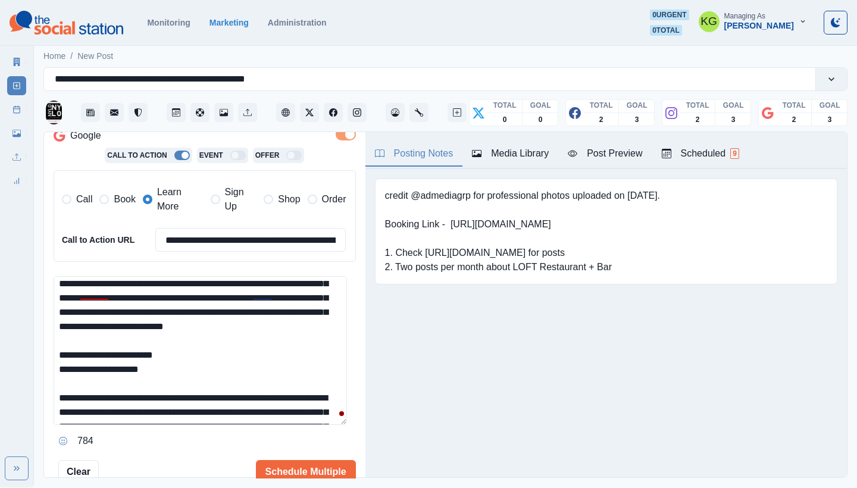
scroll to position [118, 0]
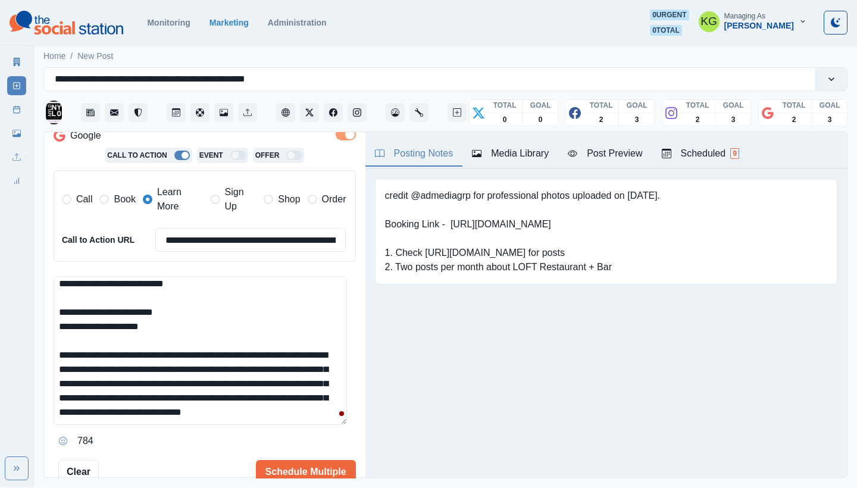
drag, startPoint x: 101, startPoint y: 317, endPoint x: 125, endPoint y: 342, distance: 34.5
click at [125, 342] on textarea "**********" at bounding box center [201, 350] width 294 height 149
click at [126, 342] on textarea "**********" at bounding box center [201, 350] width 294 height 149
drag, startPoint x: 124, startPoint y: 333, endPoint x: 79, endPoint y: 304, distance: 53.7
click at [79, 304] on textarea "**********" at bounding box center [201, 350] width 294 height 149
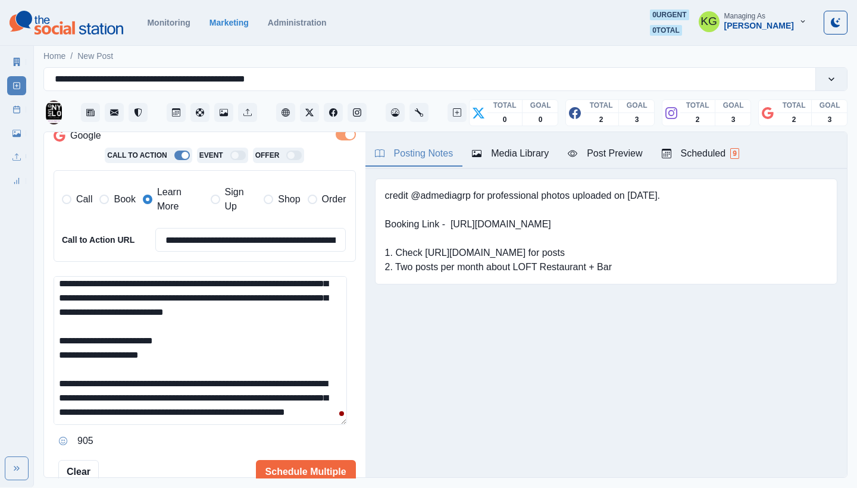
scroll to position [90, 0]
drag, startPoint x: 139, startPoint y: 336, endPoint x: 289, endPoint y: 451, distance: 189.4
click at [289, 451] on div "**********" at bounding box center [205, 194] width 302 height 579
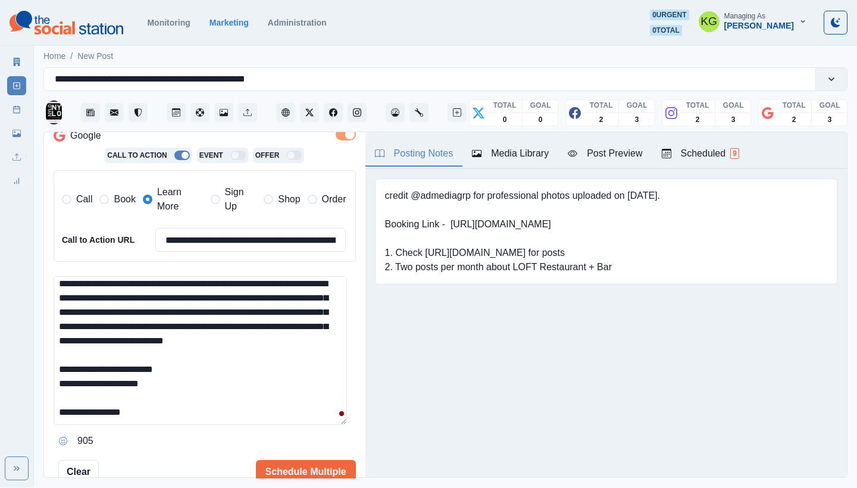
scroll to position [18, 0]
type textarea "**********"
click at [323, 466] on button "Schedule Multiple" at bounding box center [306, 472] width 100 height 24
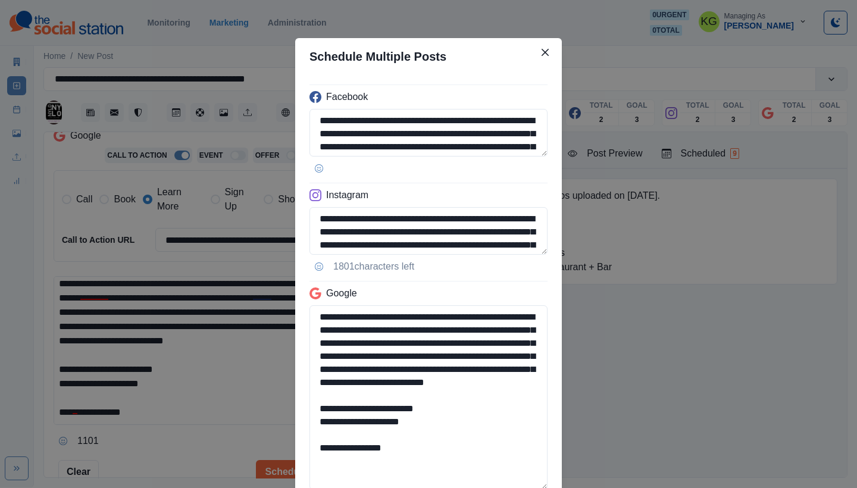
click at [541, 488] on textarea "**********" at bounding box center [429, 397] width 238 height 185
click at [551, 49] on header "Schedule Multiple Posts" at bounding box center [428, 56] width 267 height 37
click at [545, 49] on button "Close" at bounding box center [545, 52] width 19 height 19
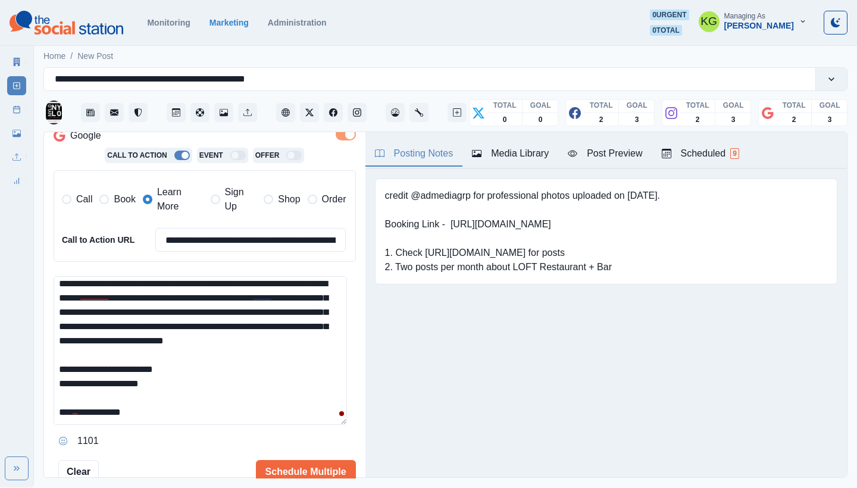
drag, startPoint x: 188, startPoint y: 366, endPoint x: 79, endPoint y: 364, distance: 109.6
click at [79, 364] on textarea "**********" at bounding box center [201, 350] width 294 height 149
click at [235, 241] on input "**********" at bounding box center [250, 240] width 191 height 24
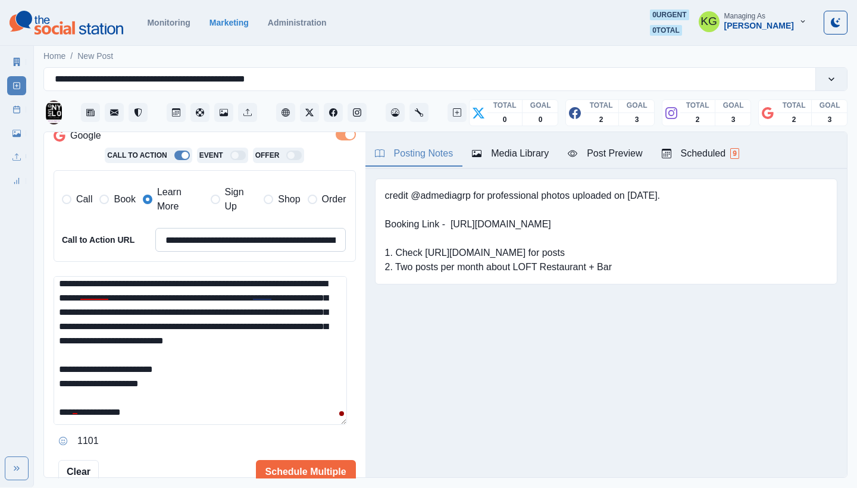
paste input
type input "**********"
click at [299, 465] on button "Schedule Multiple" at bounding box center [306, 472] width 100 height 24
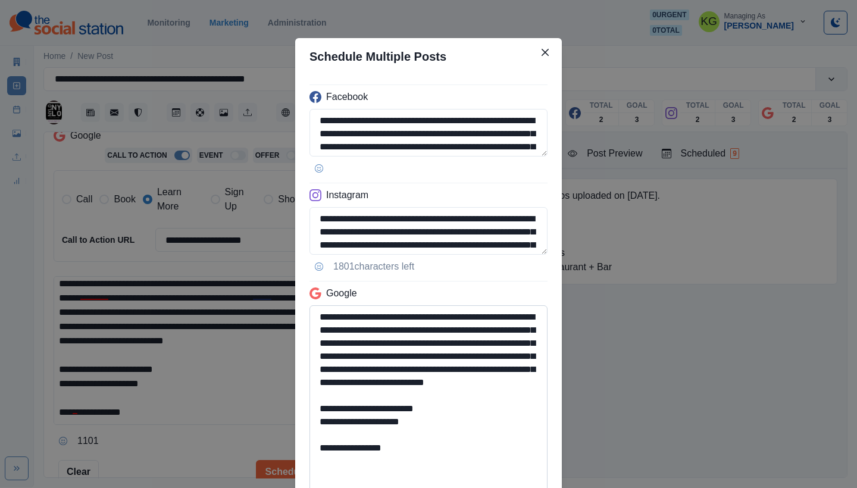
click at [515, 488] on textarea "**********" at bounding box center [429, 399] width 238 height 188
drag, startPoint x: 445, startPoint y: 453, endPoint x: 296, endPoint y: 428, distance: 151.5
click at [296, 428] on div "**********" at bounding box center [428, 297] width 267 height 445
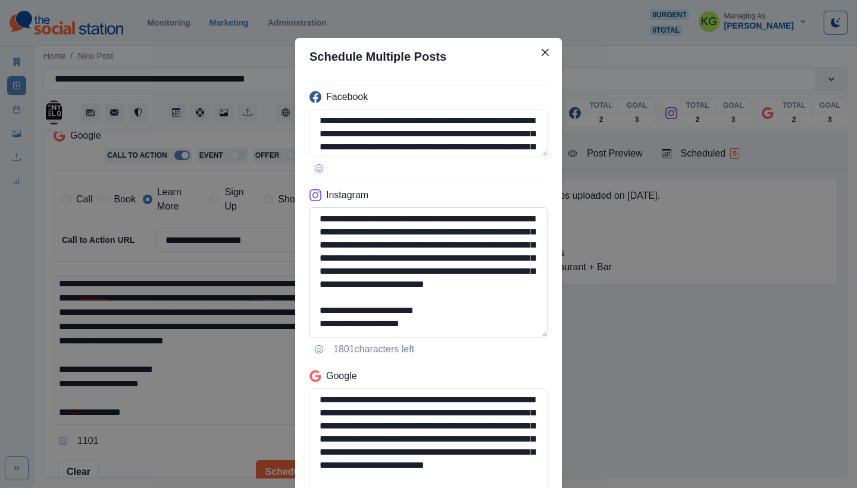
click at [483, 338] on textarea "**********" at bounding box center [429, 272] width 238 height 130
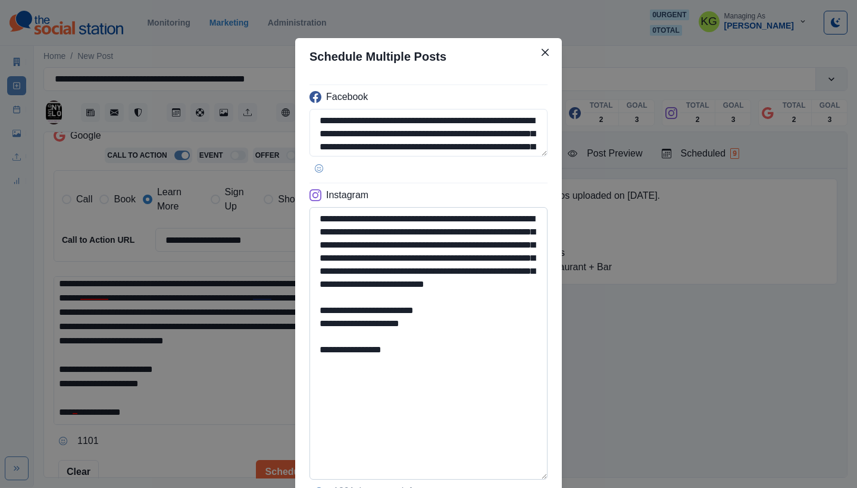
type textarea "**********"
drag, startPoint x: 336, startPoint y: 351, endPoint x: 441, endPoint y: 358, distance: 105.6
click at [441, 358] on textarea "**********" at bounding box center [429, 343] width 238 height 273
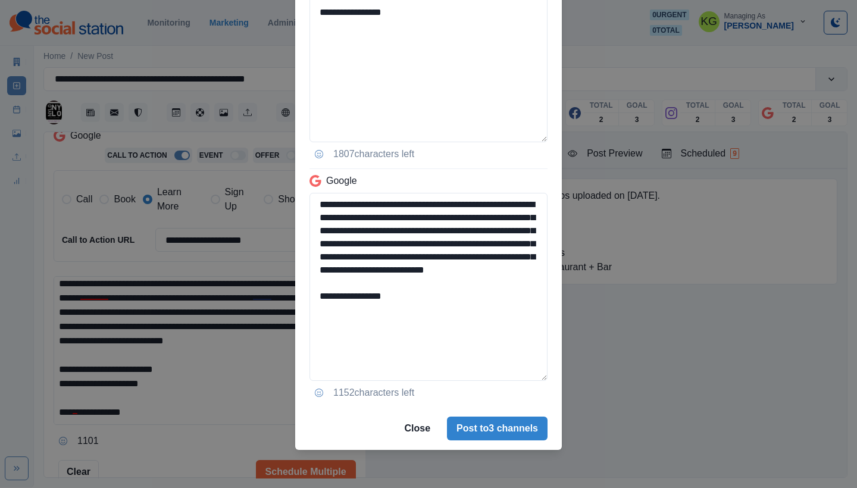
type textarea "**********"
click at [507, 414] on footer "Close Post to 3 channels" at bounding box center [428, 428] width 267 height 43
click at [506, 426] on button "Post to 3 channels" at bounding box center [497, 429] width 101 height 24
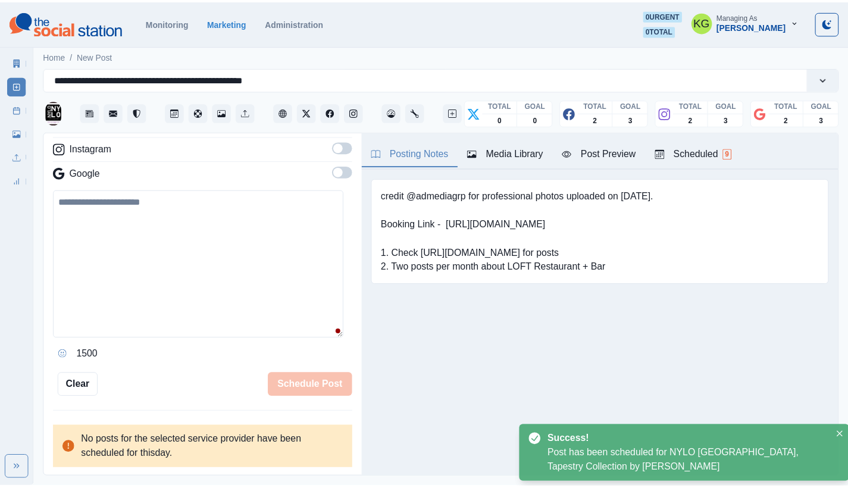
scroll to position [154, 0]
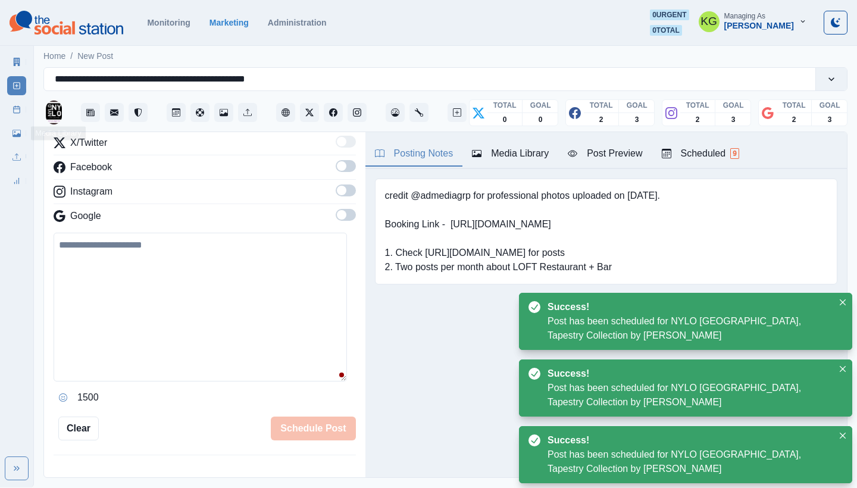
click at [17, 117] on link "Post Schedule" at bounding box center [16, 109] width 19 height 19
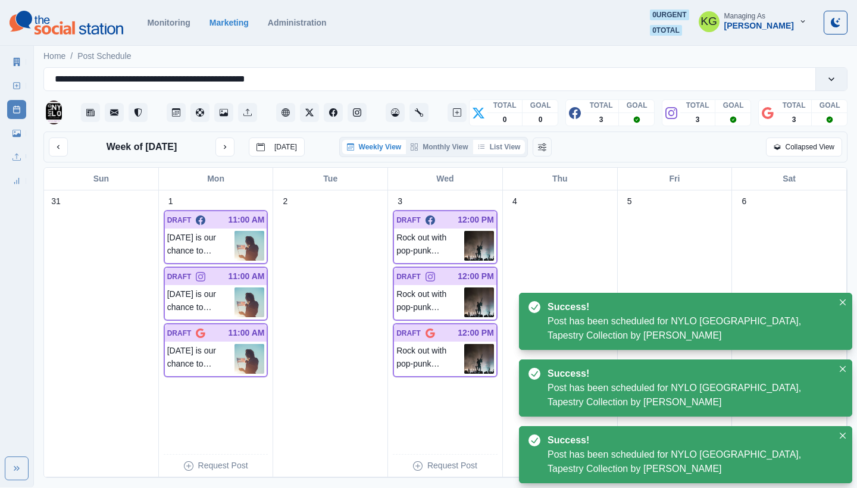
click at [508, 147] on button "List View" at bounding box center [499, 147] width 52 height 14
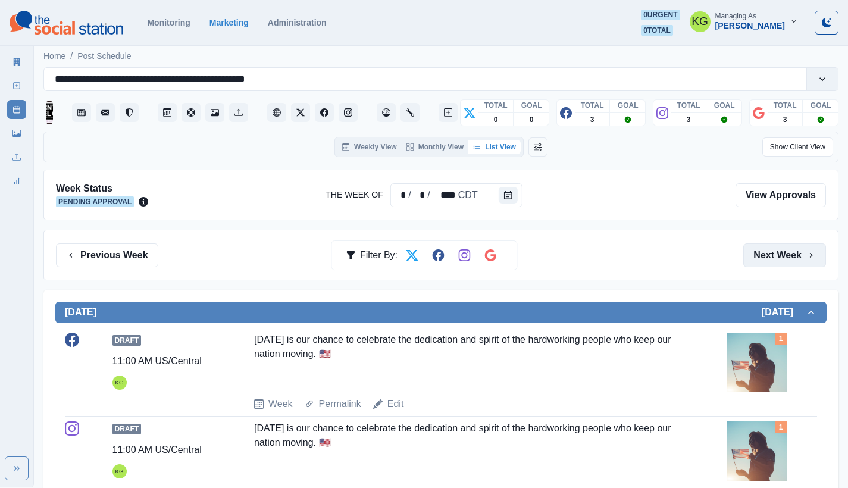
click at [791, 265] on button "Next Week" at bounding box center [785, 256] width 83 height 24
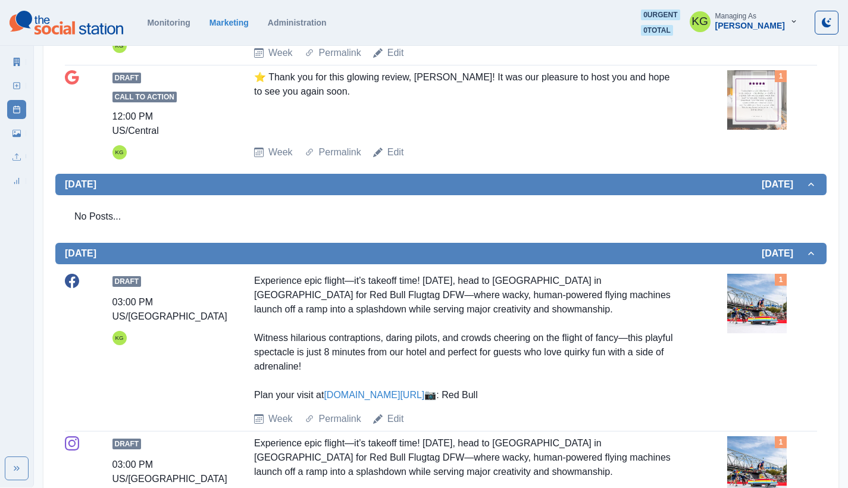
scroll to position [841, 0]
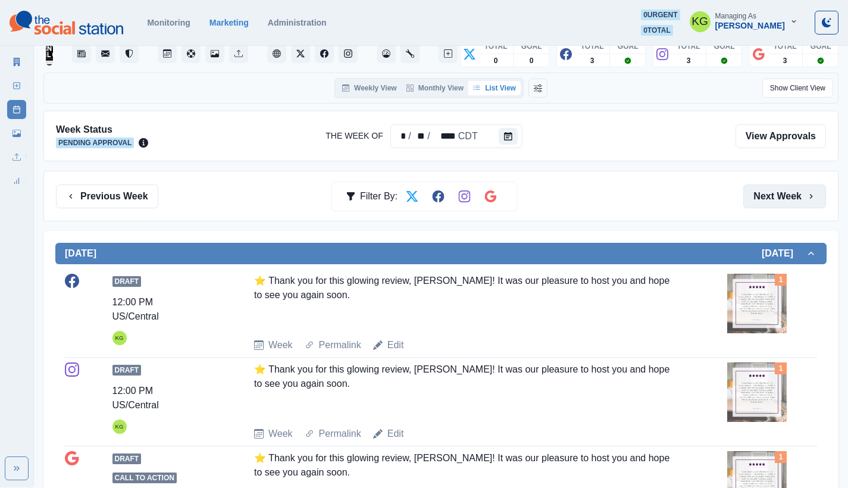
click at [790, 204] on button "Next Week" at bounding box center [785, 197] width 83 height 24
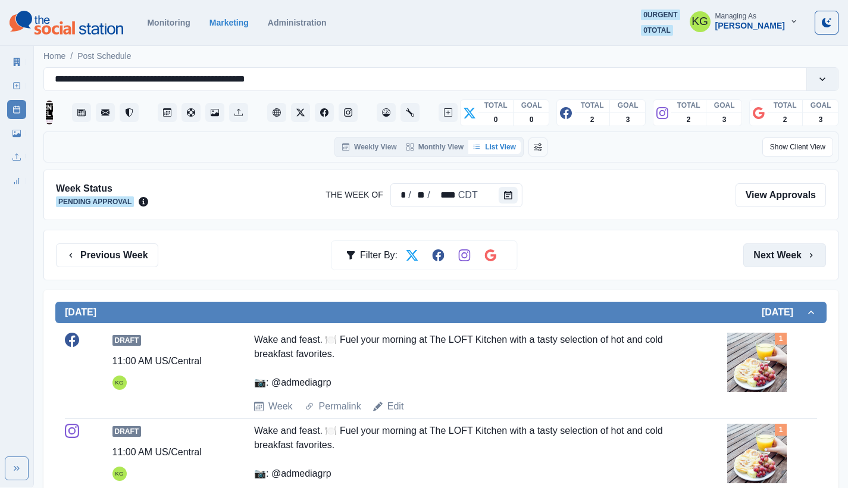
click at [780, 254] on button "Next Week" at bounding box center [785, 256] width 83 height 24
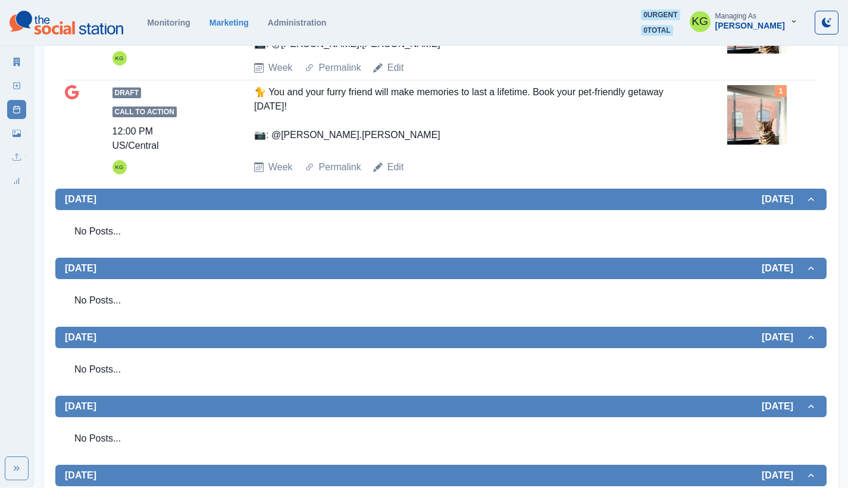
scroll to position [14, 0]
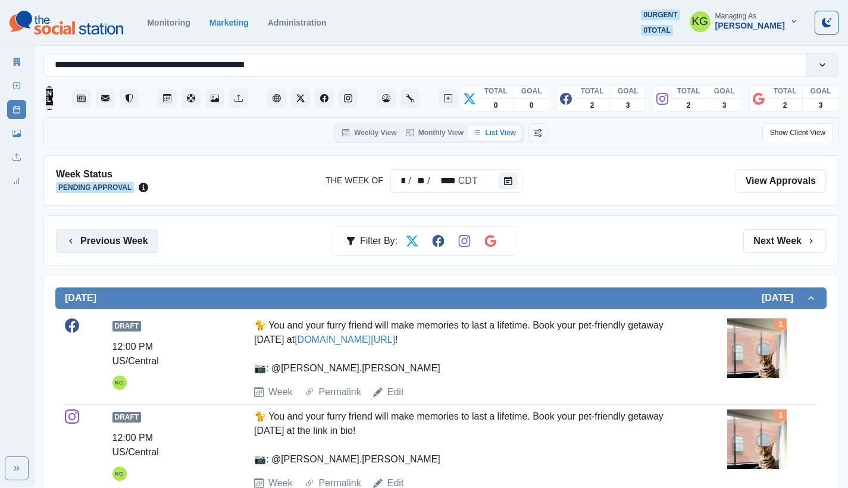
click at [138, 232] on button "Previous Week" at bounding box center [107, 241] width 102 height 24
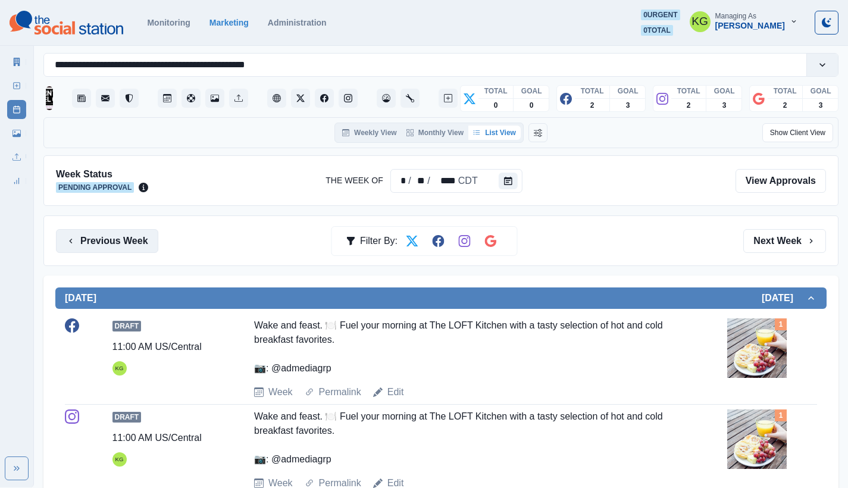
click at [114, 230] on button "Previous Week" at bounding box center [107, 241] width 102 height 24
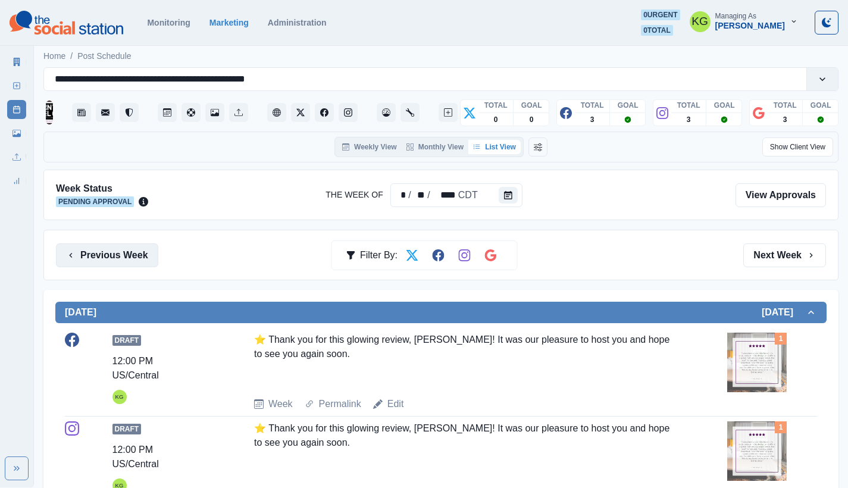
click at [109, 255] on button "Previous Week" at bounding box center [107, 256] width 102 height 24
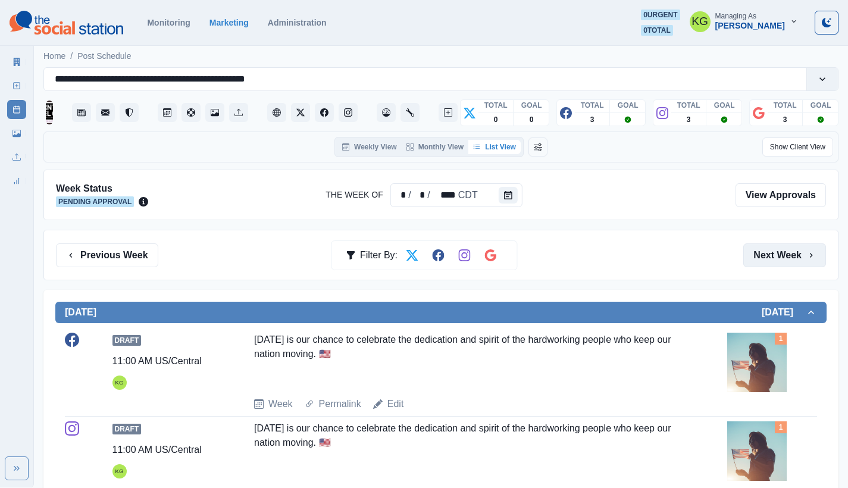
click at [772, 253] on button "Next Week" at bounding box center [785, 256] width 83 height 24
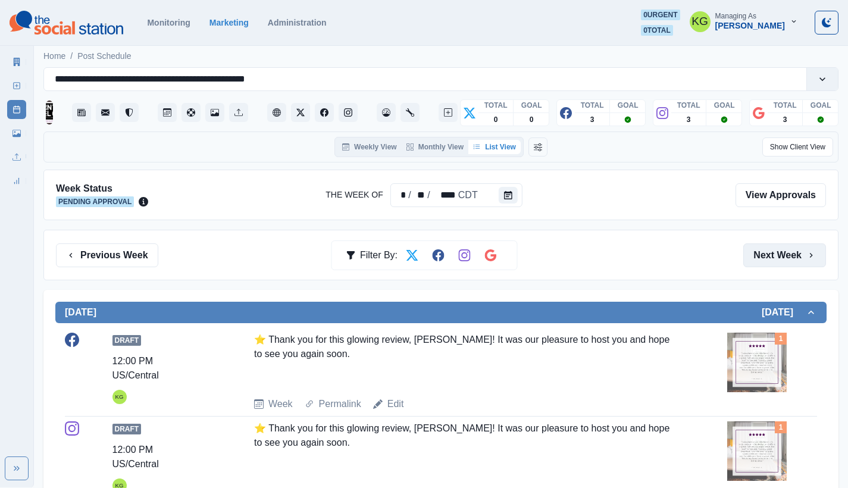
click at [772, 253] on button "Next Week" at bounding box center [785, 256] width 83 height 24
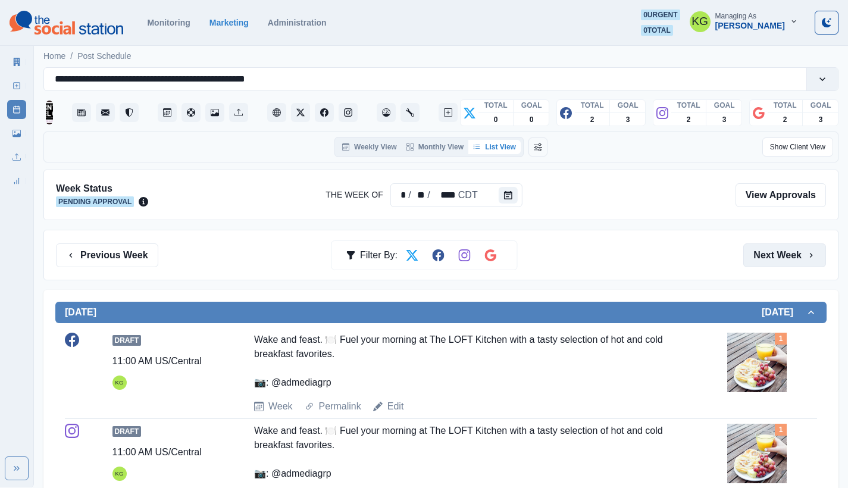
click at [772, 253] on button "Next Week" at bounding box center [785, 256] width 83 height 24
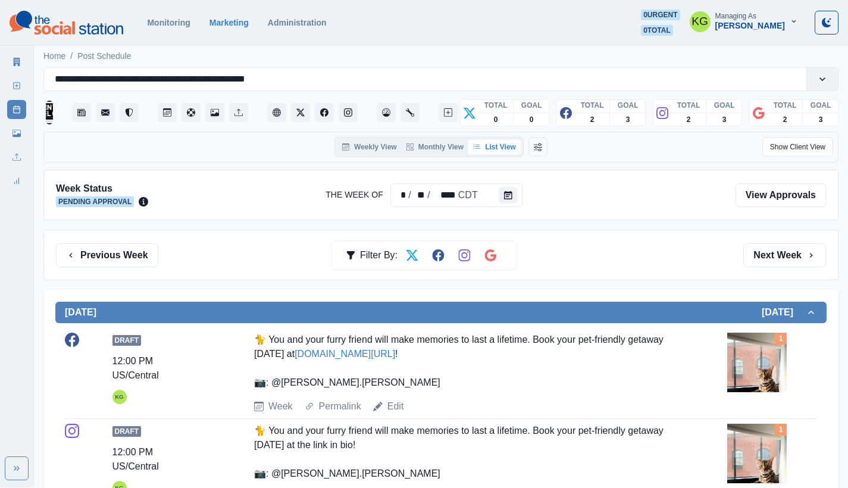
click at [148, 240] on div "Previous Week Filter By: Next Week" at bounding box center [440, 255] width 795 height 51
click at [114, 248] on button "Previous Week" at bounding box center [107, 256] width 102 height 24
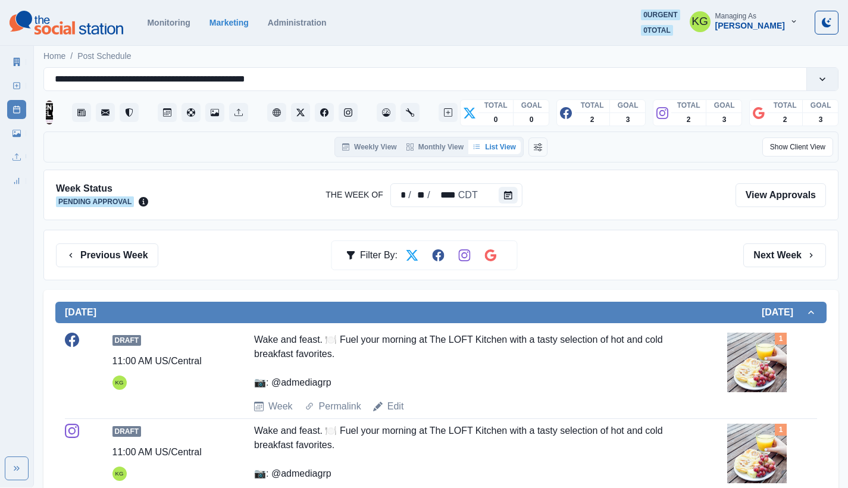
scroll to position [407, 0]
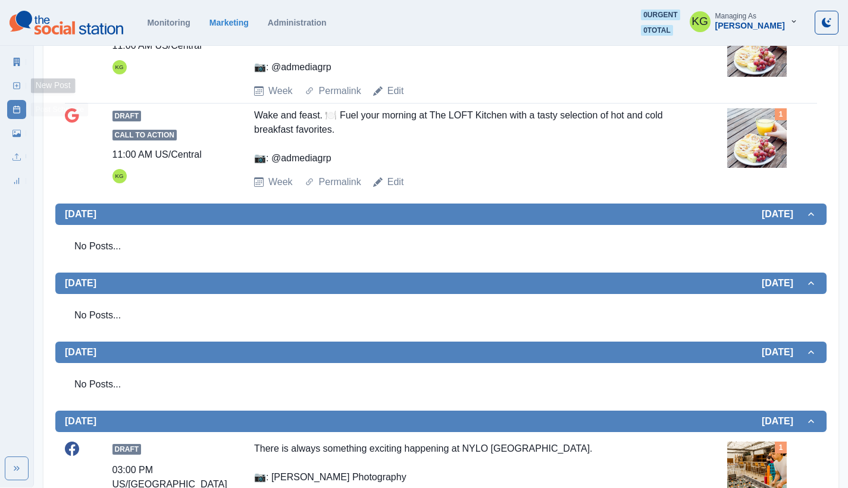
click at [20, 80] on link "New Post" at bounding box center [16, 85] width 19 height 19
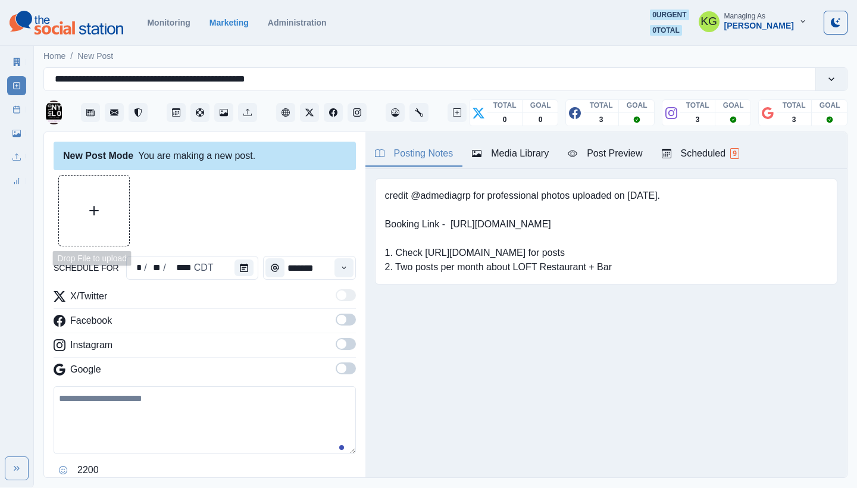
click at [106, 198] on button "Upload Media" at bounding box center [94, 211] width 70 height 70
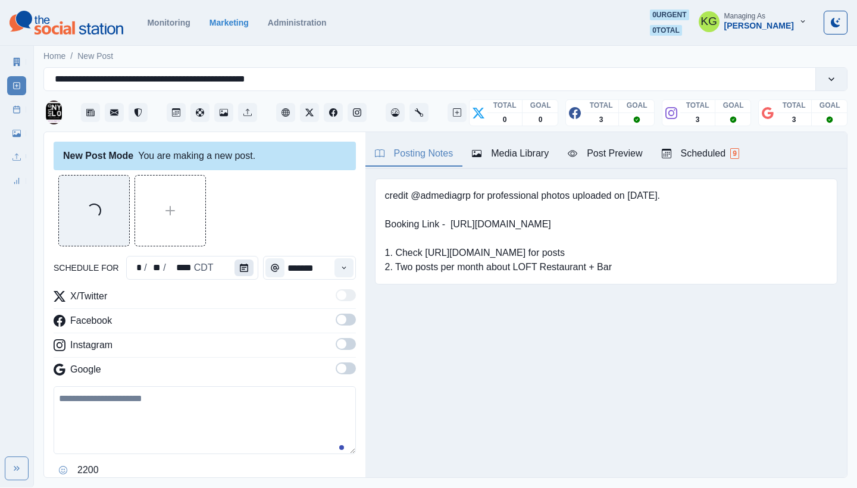
click at [247, 270] on button "Calendar" at bounding box center [244, 268] width 19 height 17
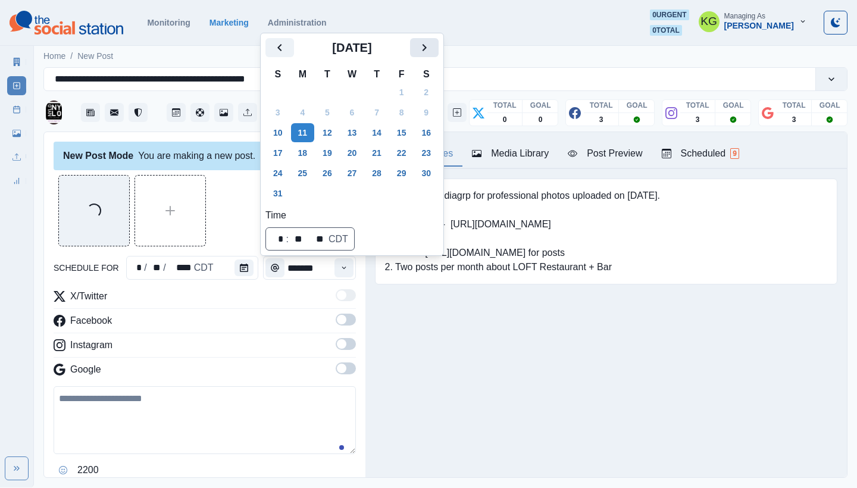
click at [432, 48] on icon "Next" at bounding box center [424, 47] width 14 height 14
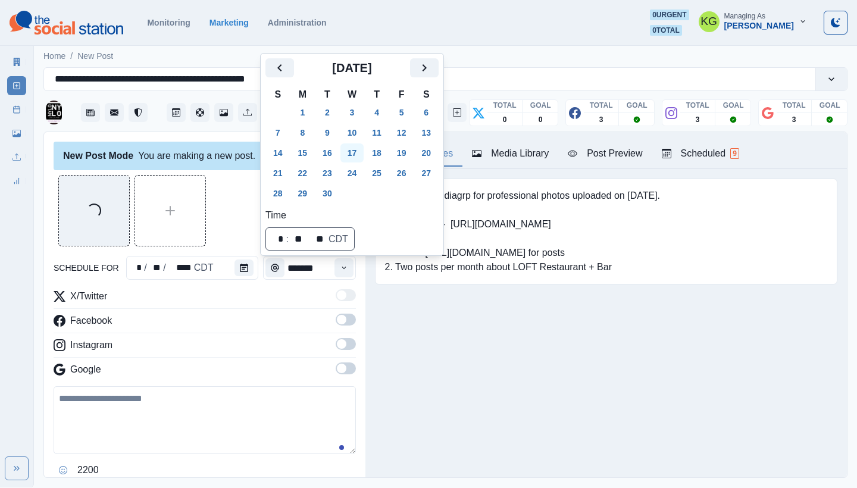
click at [361, 150] on button "17" at bounding box center [353, 152] width 24 height 19
click at [423, 370] on div "Posting Notes Media Library Post Preview Scheduled 9 credit @admediagrp for pro…" at bounding box center [607, 304] width 482 height 345
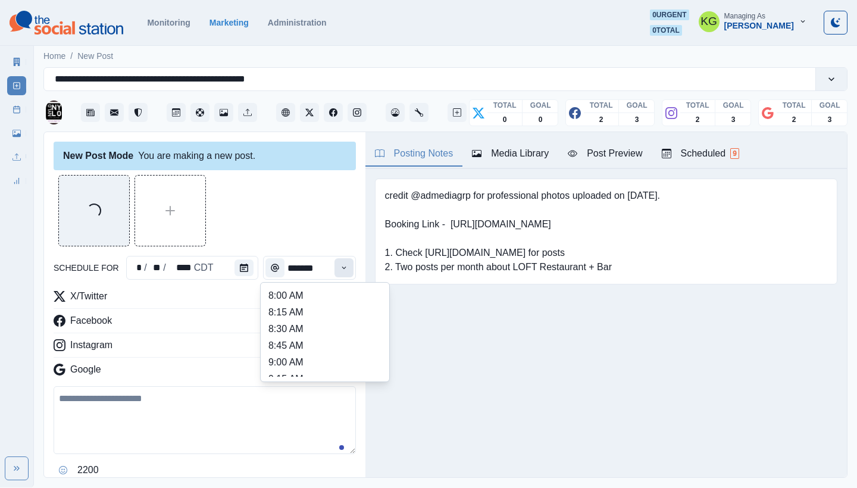
click at [335, 260] on button "Time" at bounding box center [344, 267] width 19 height 19
click at [317, 338] on li "3:00 PM" at bounding box center [325, 343] width 119 height 17
type input "*******"
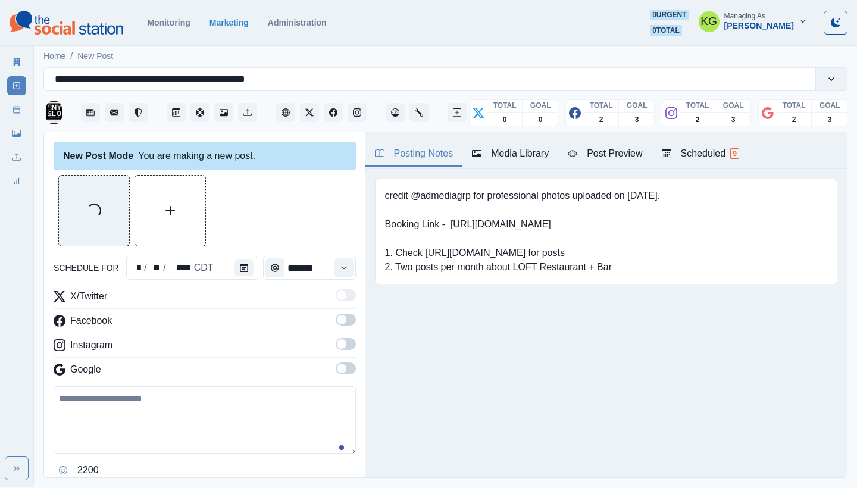
click at [337, 366] on span at bounding box center [346, 369] width 20 height 12
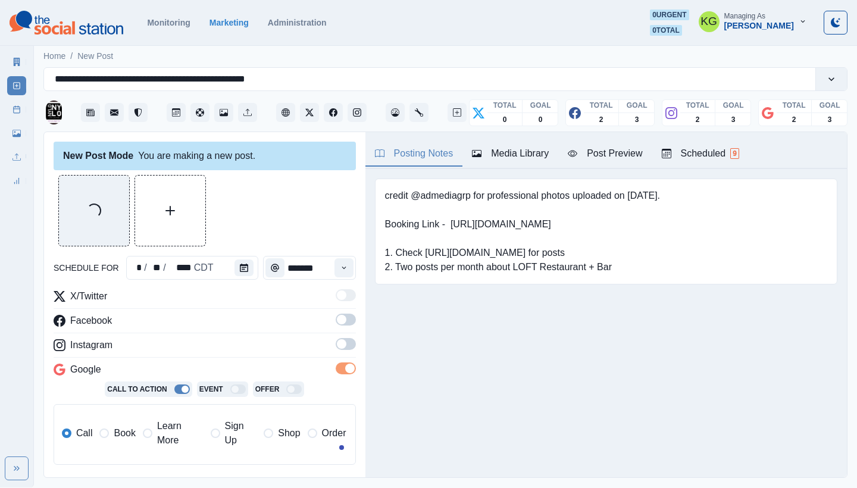
click at [336, 351] on label at bounding box center [346, 347] width 20 height 19
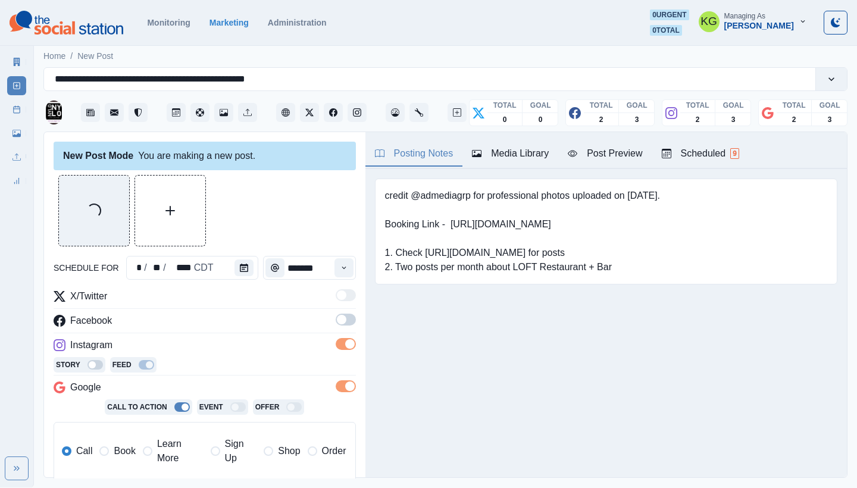
click at [336, 327] on label at bounding box center [346, 323] width 20 height 19
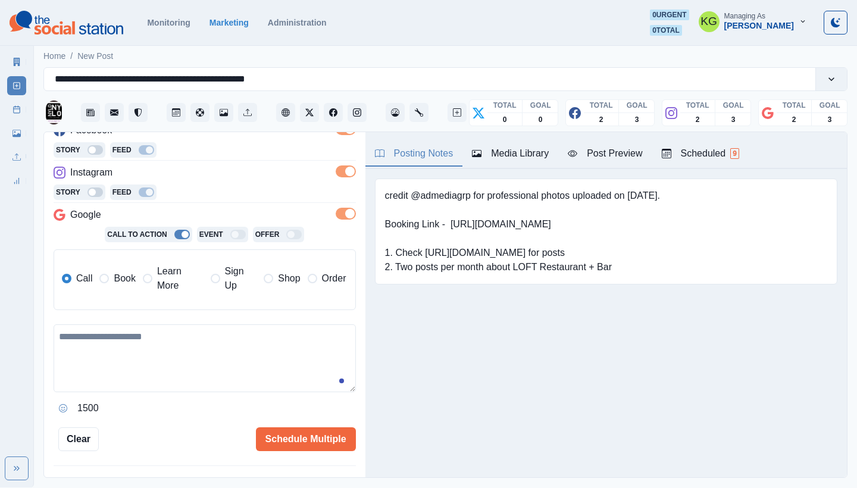
scroll to position [191, 0]
click at [151, 285] on label "Learn More" at bounding box center [173, 278] width 61 height 29
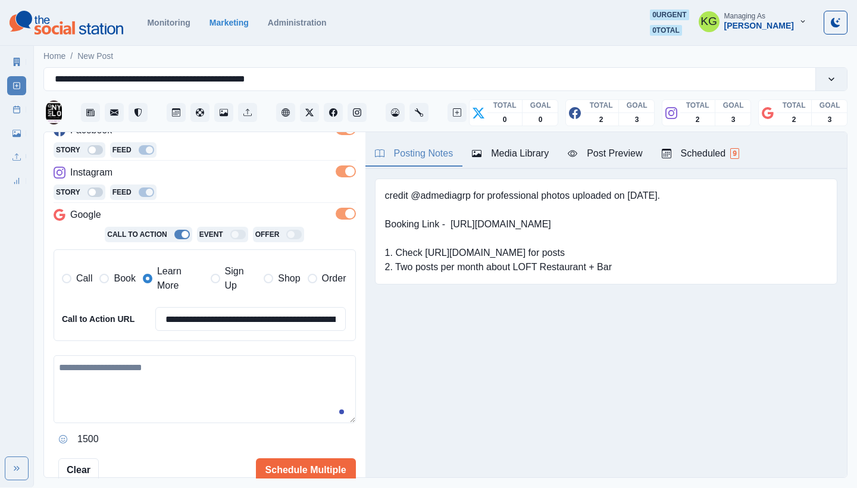
click at [195, 357] on textarea at bounding box center [205, 389] width 302 height 68
paste textarea "**********"
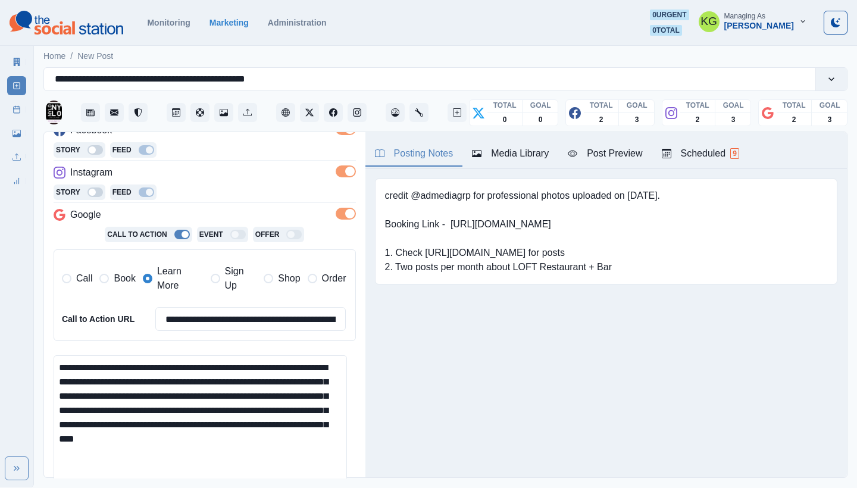
scroll to position [0, 0]
click at [309, 488] on html "**********" at bounding box center [428, 244] width 857 height 488
click at [340, 363] on textarea "**********" at bounding box center [201, 426] width 294 height 143
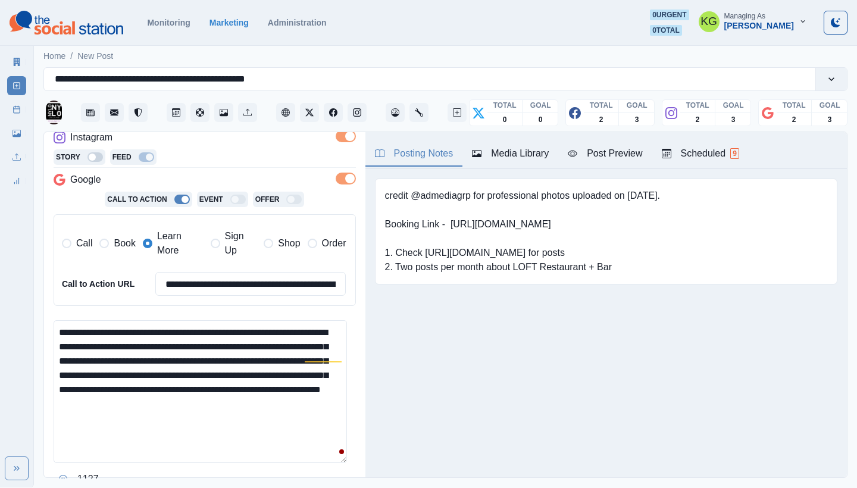
click at [304, 405] on textarea "**********" at bounding box center [201, 391] width 294 height 143
paste textarea "**********"
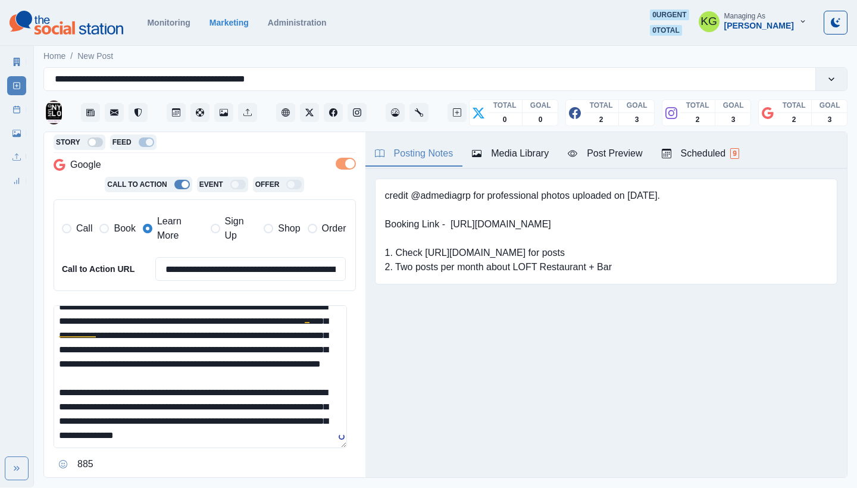
scroll to position [279, 0]
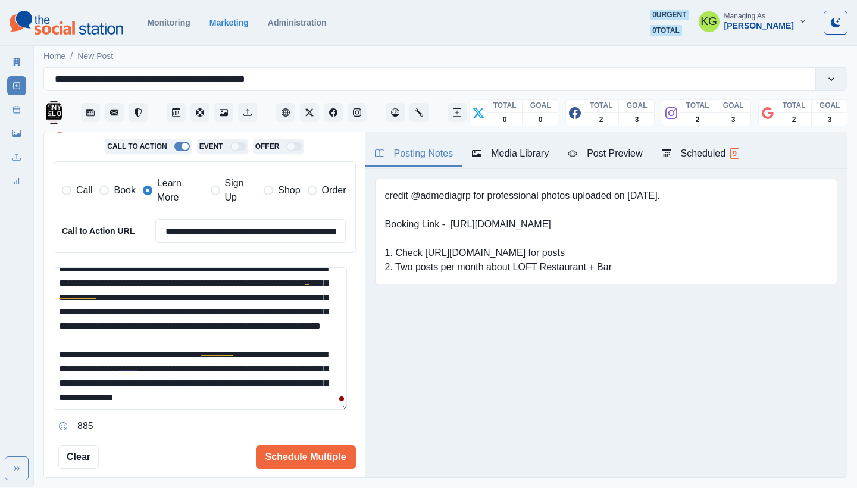
click at [141, 362] on textarea "**********" at bounding box center [201, 338] width 294 height 143
drag, startPoint x: 252, startPoint y: 362, endPoint x: 343, endPoint y: 394, distance: 95.8
click at [343, 394] on textarea "**********" at bounding box center [201, 338] width 294 height 143
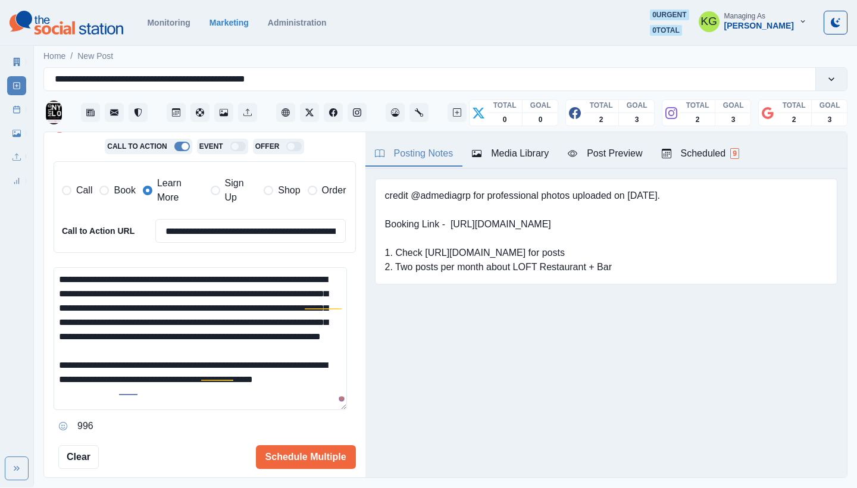
scroll to position [0, 0]
type textarea "**********"
click at [252, 226] on input "**********" at bounding box center [250, 231] width 191 height 24
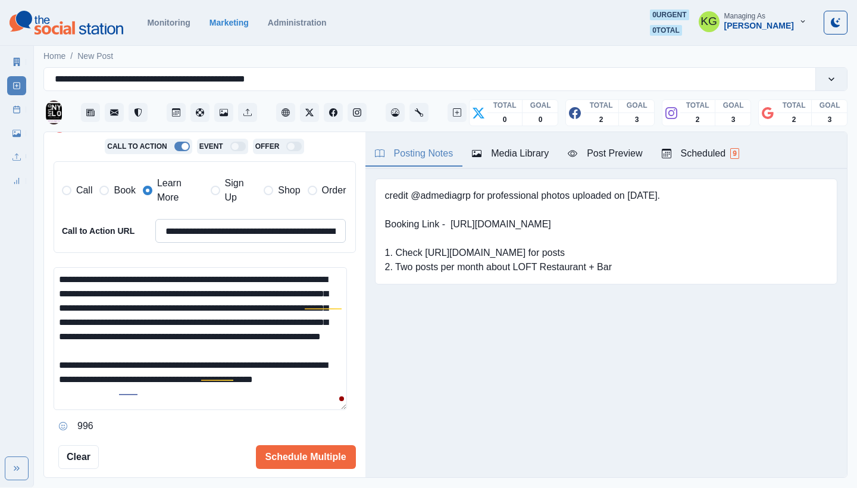
paste input
type input "**********"
drag, startPoint x: 324, startPoint y: 386, endPoint x: 251, endPoint y: 386, distance: 73.2
click at [251, 386] on textarea "**********" at bounding box center [201, 338] width 294 height 143
paste textarea "**********"
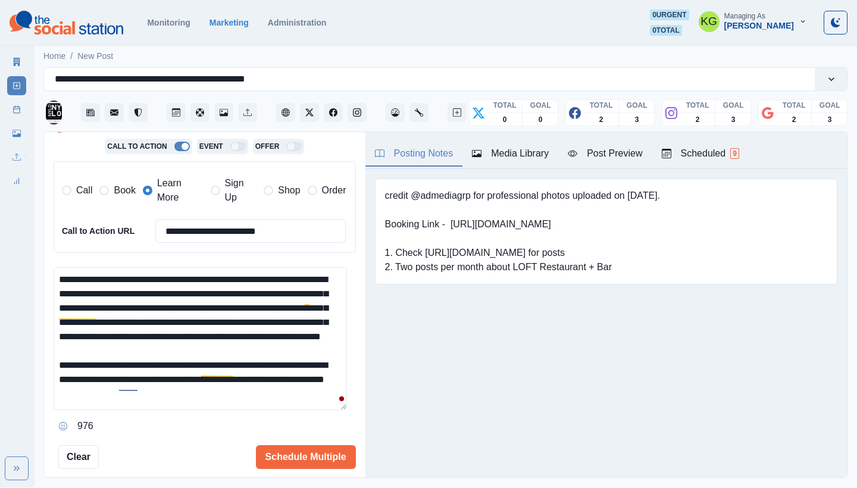
scroll to position [4, 0]
drag, startPoint x: 74, startPoint y: 398, endPoint x: 54, endPoint y: 398, distance: 20.2
click at [54, 398] on textarea "**********" at bounding box center [201, 338] width 294 height 143
click at [167, 402] on div "just" at bounding box center [174, 400] width 131 height 19
click at [169, 398] on textarea "**********" at bounding box center [201, 338] width 294 height 143
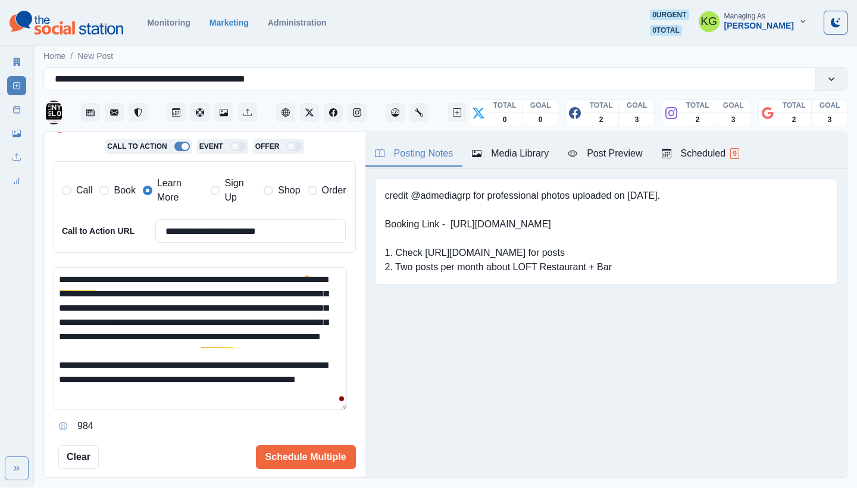
scroll to position [33, 0]
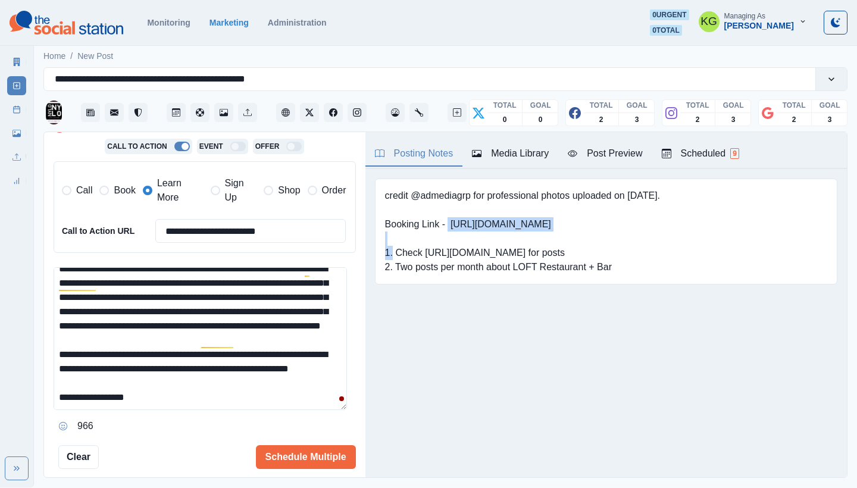
drag, startPoint x: 450, startPoint y: 223, endPoint x: 578, endPoint y: 226, distance: 128.0
click at [578, 226] on pre "credit @admediagrp for professional photos uploaded on [DATE]. Booking Link - […" at bounding box center [522, 232] width 275 height 86
click at [238, 403] on textarea "**********" at bounding box center [201, 338] width 294 height 143
paste textarea "**********"
drag, startPoint x: 169, startPoint y: 399, endPoint x: 135, endPoint y: 396, distance: 34.7
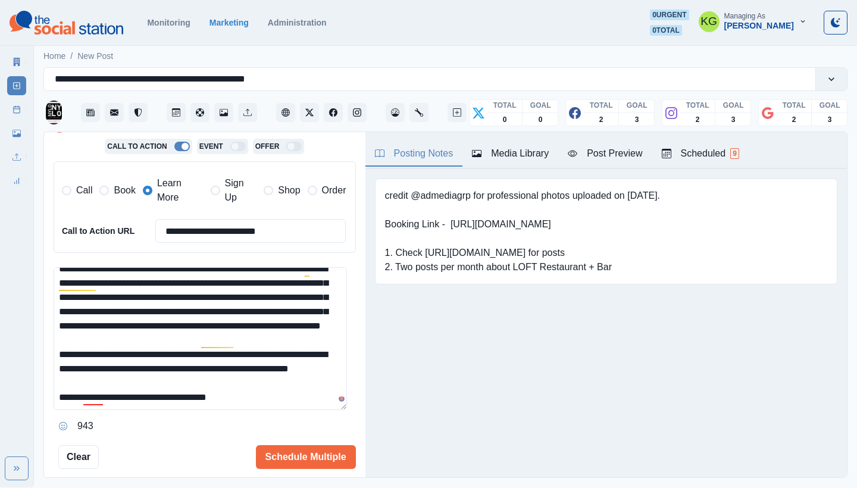
click at [135, 396] on textarea "**********" at bounding box center [201, 338] width 294 height 143
click at [98, 404] on textarea "**********" at bounding box center [201, 338] width 294 height 143
click at [103, 398] on textarea "**********" at bounding box center [201, 338] width 294 height 143
click at [220, 358] on div "a curious" at bounding box center [234, 357] width 43 height 19
click at [371, 304] on div "and spinning" at bounding box center [345, 300] width 59 height 19
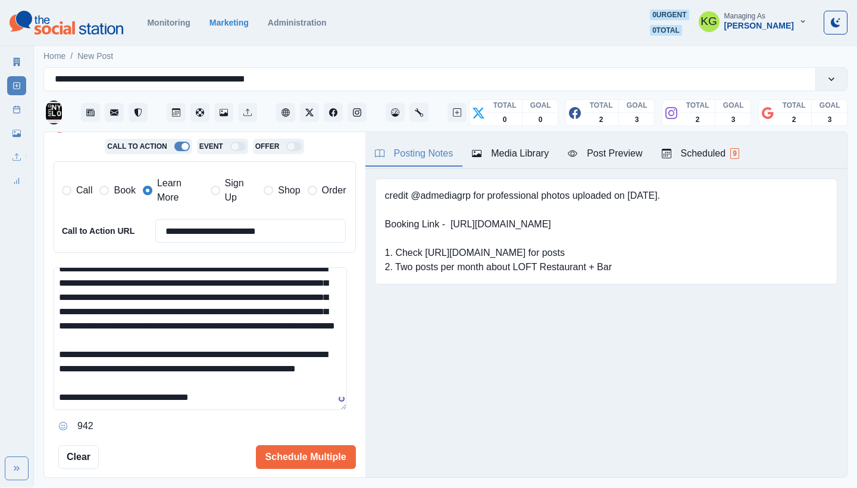
type textarea "**********"
drag, startPoint x: 413, startPoint y: 342, endPoint x: 401, endPoint y: 354, distance: 16.0
click at [413, 342] on div "Posting Notes Media Library Post Preview Scheduled 9 credit @admediagrp for pro…" at bounding box center [607, 304] width 482 height 345
click at [299, 446] on button "Schedule Multiple" at bounding box center [306, 457] width 100 height 24
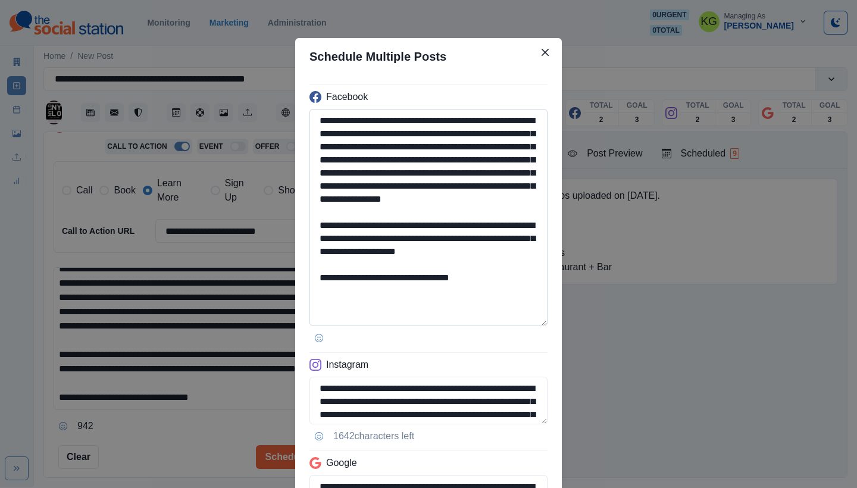
click at [533, 322] on textarea "**********" at bounding box center [429, 217] width 238 height 217
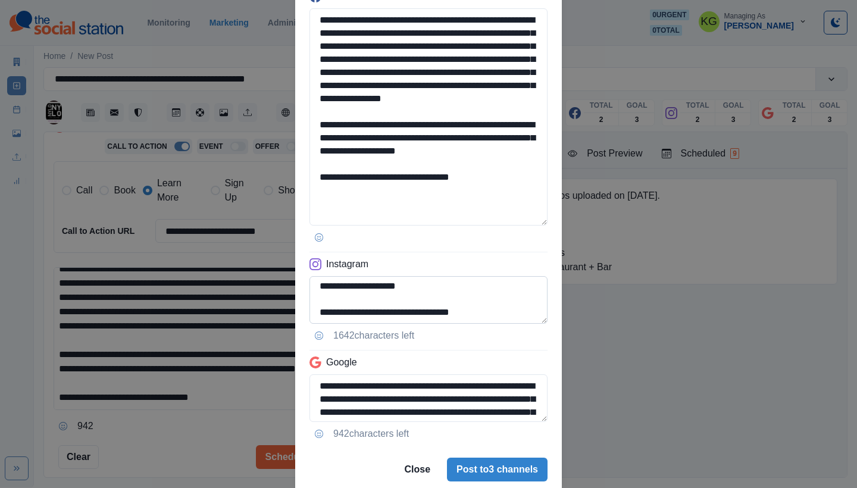
scroll to position [142, 0]
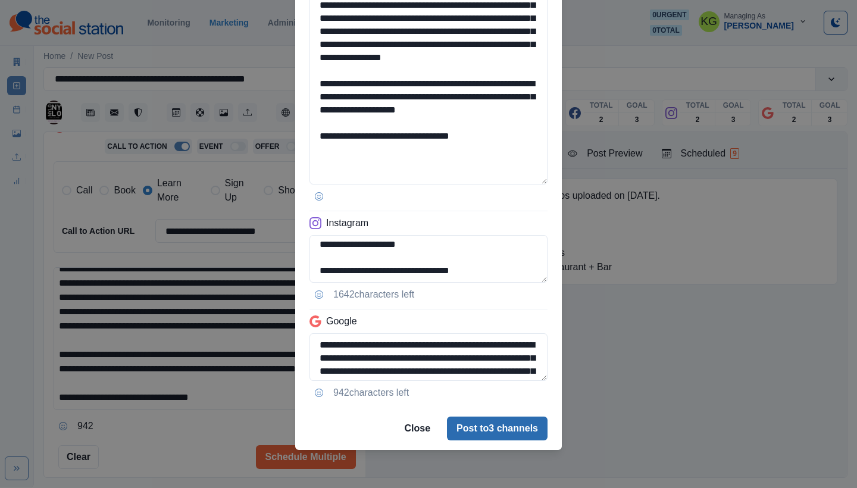
click at [496, 432] on button "Post to 3 channels" at bounding box center [497, 429] width 101 height 24
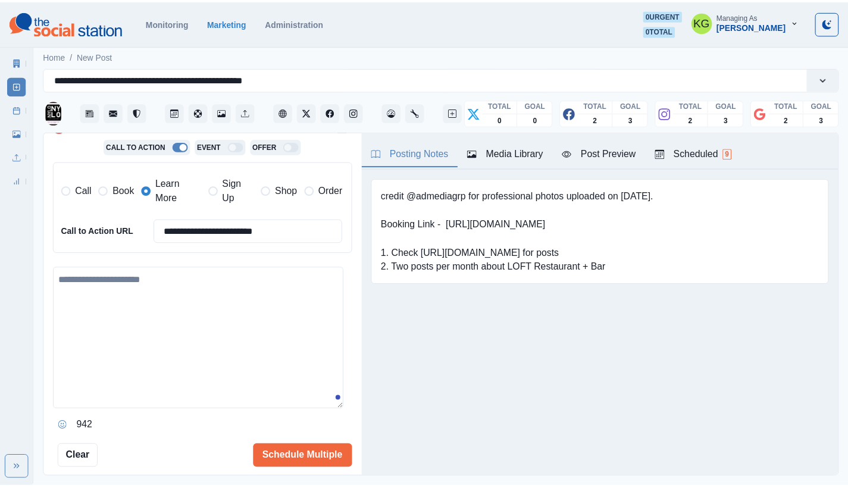
scroll to position [0, 0]
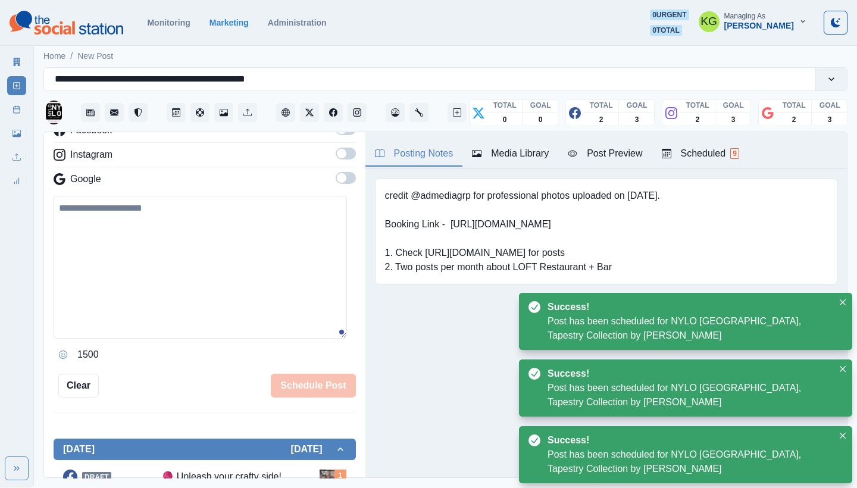
click at [7, 106] on link "Post Schedule" at bounding box center [16, 109] width 19 height 19
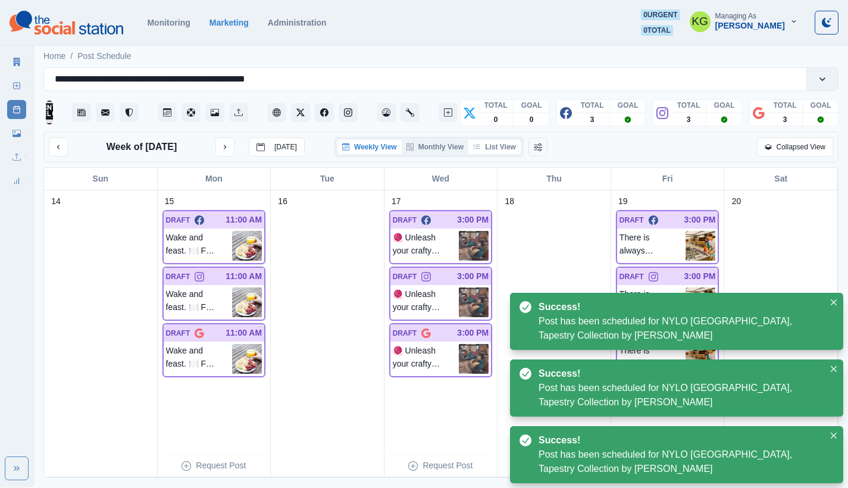
click at [509, 152] on button "List View" at bounding box center [495, 147] width 52 height 14
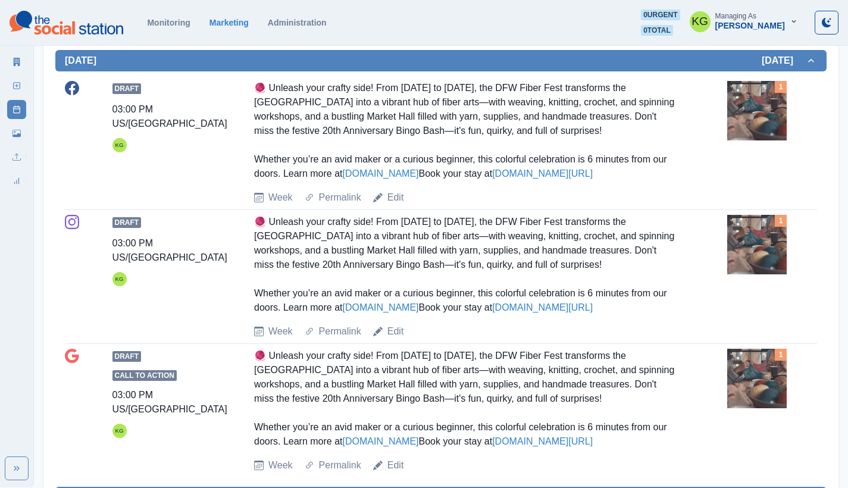
scroll to position [632, 0]
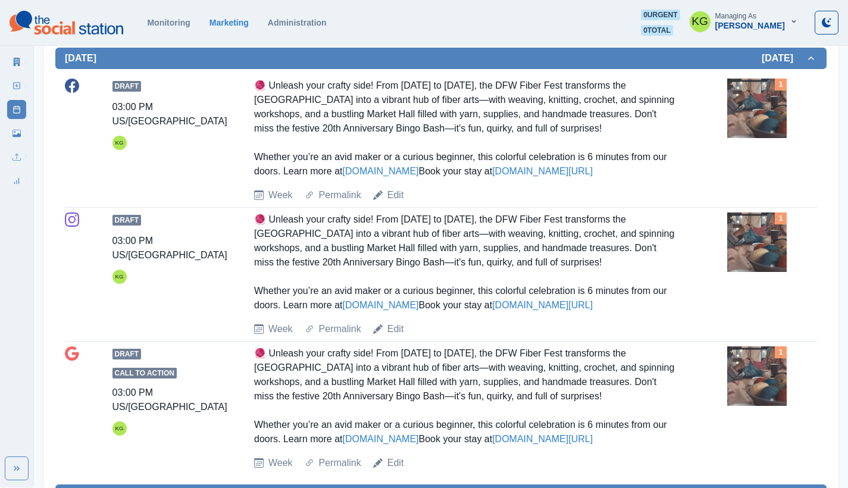
click at [757, 114] on img at bounding box center [758, 109] width 60 height 60
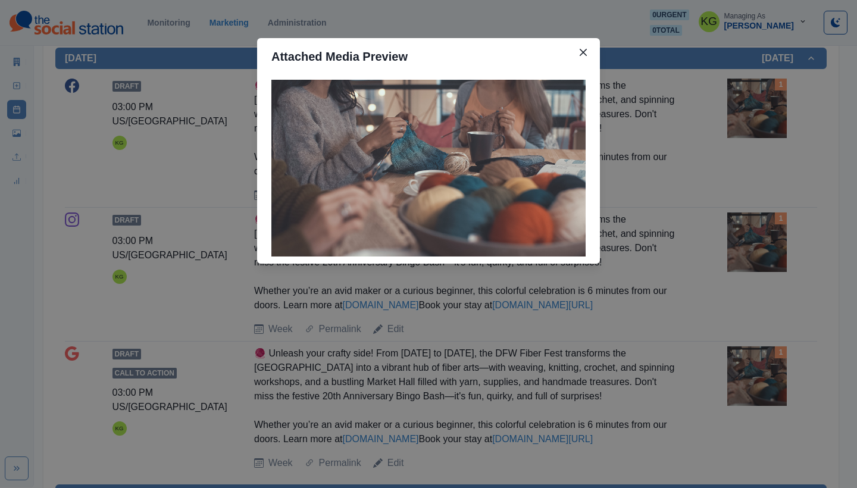
click at [762, 185] on div "Attached Media Preview" at bounding box center [428, 244] width 857 height 488
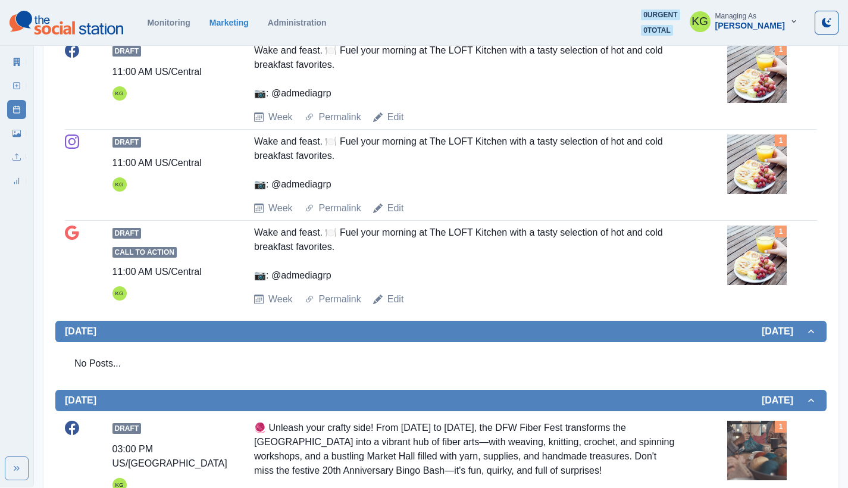
scroll to position [0, 0]
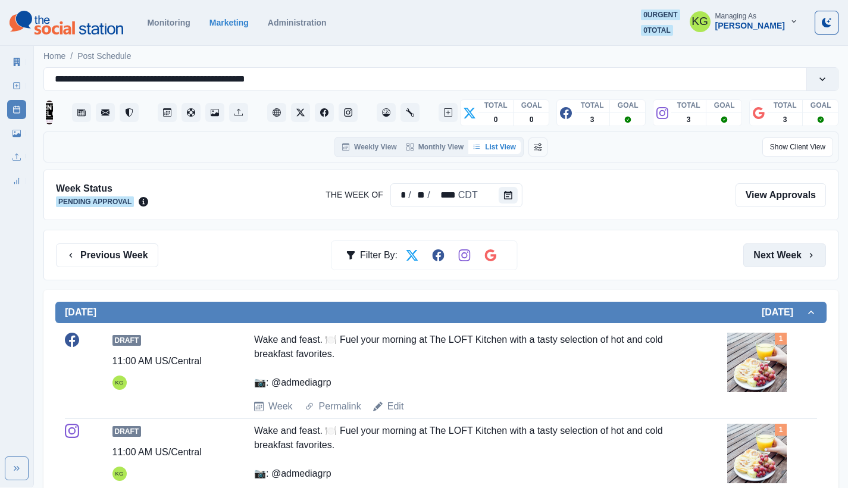
click at [800, 250] on button "Next Week" at bounding box center [785, 256] width 83 height 24
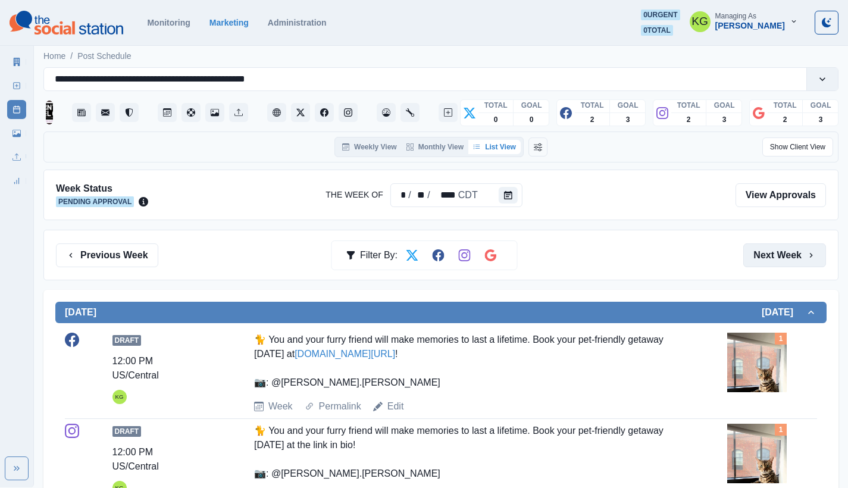
click at [800, 250] on button "Next Week" at bounding box center [785, 256] width 83 height 24
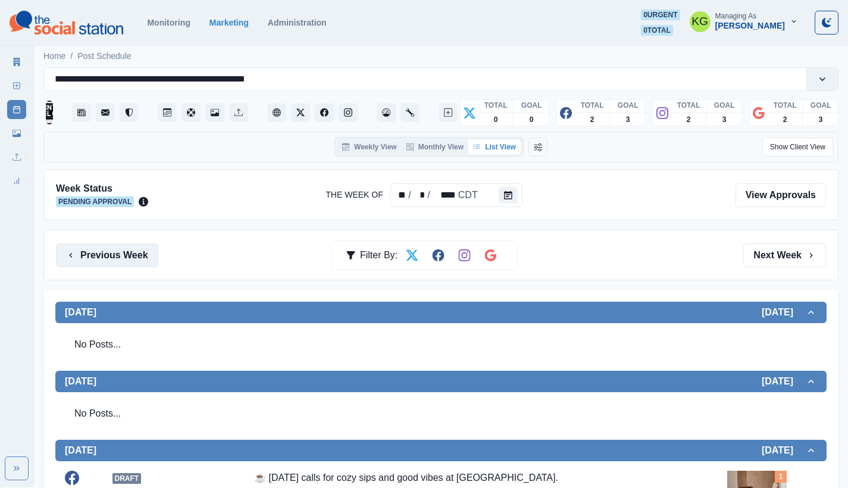
click at [101, 248] on button "Previous Week" at bounding box center [107, 256] width 102 height 24
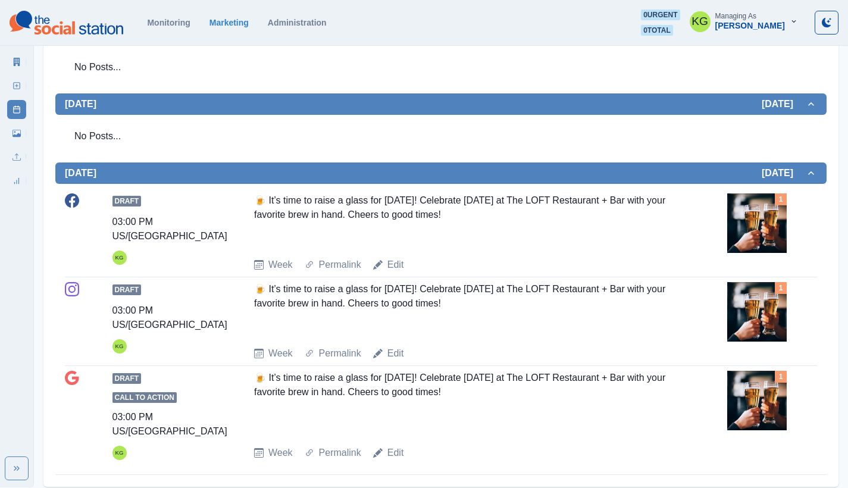
scroll to position [18, 0]
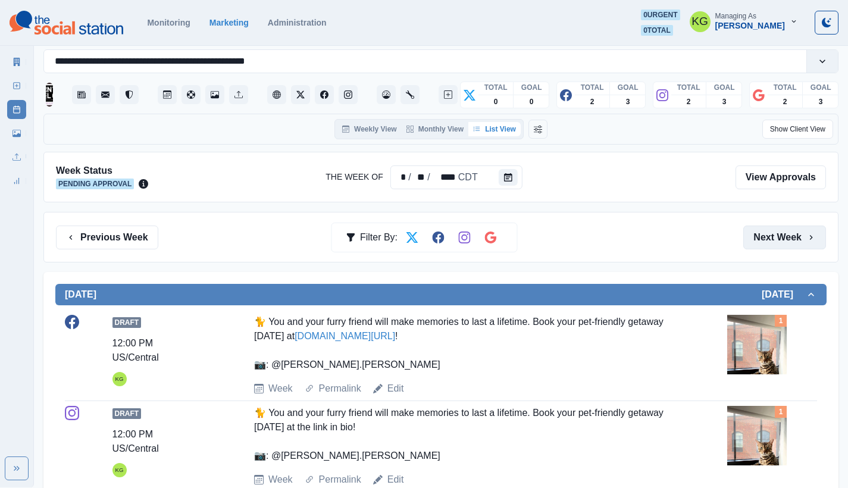
click at [792, 234] on button "Next Week" at bounding box center [785, 238] width 83 height 24
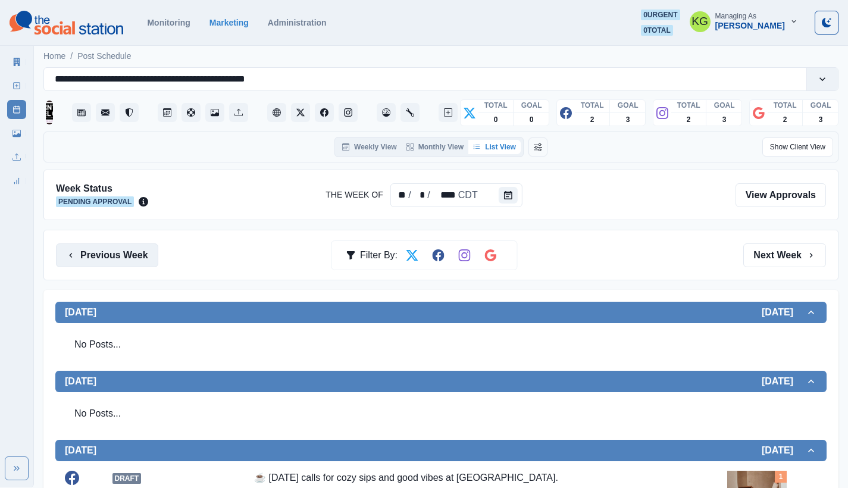
click at [100, 249] on button "Previous Week" at bounding box center [107, 256] width 102 height 24
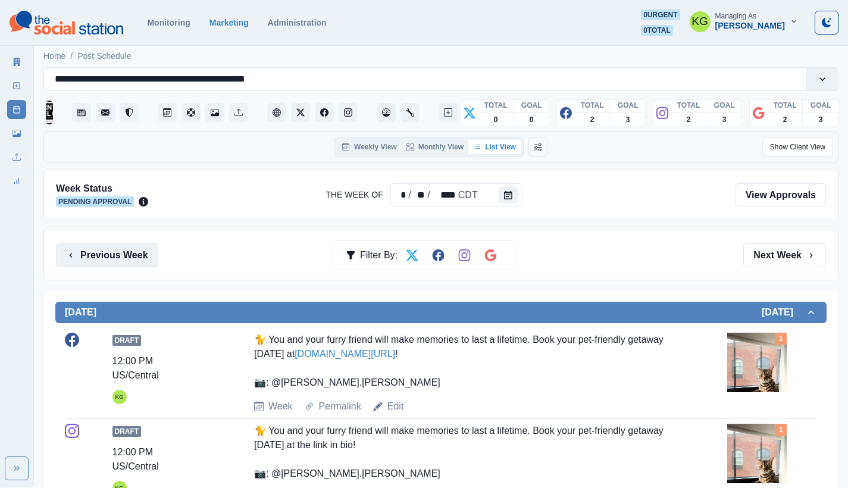
click at [96, 251] on button "Previous Week" at bounding box center [107, 256] width 102 height 24
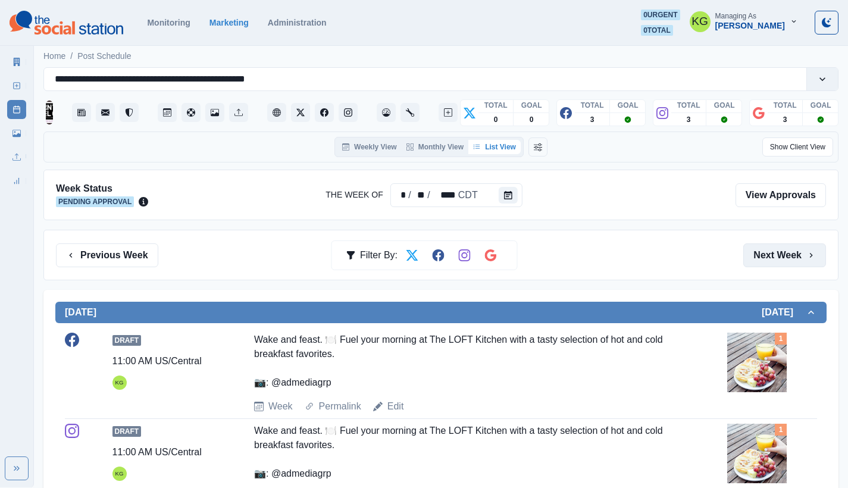
click at [778, 255] on button "Next Week" at bounding box center [785, 256] width 83 height 24
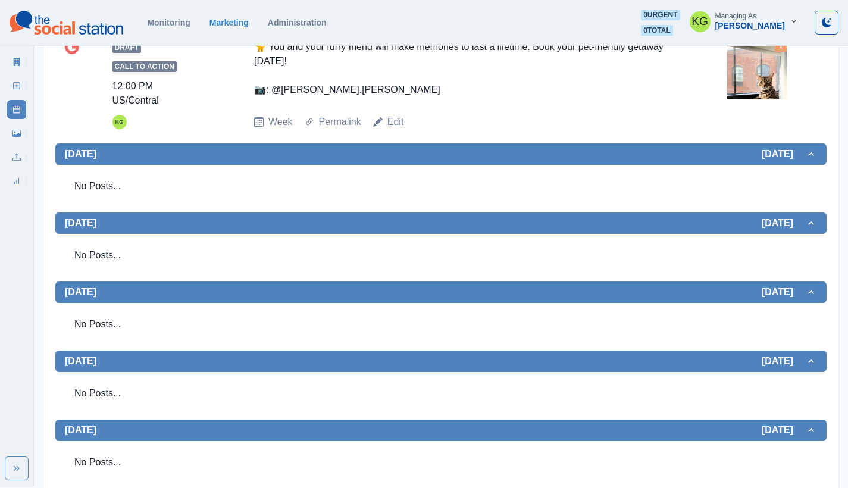
scroll to position [307, 0]
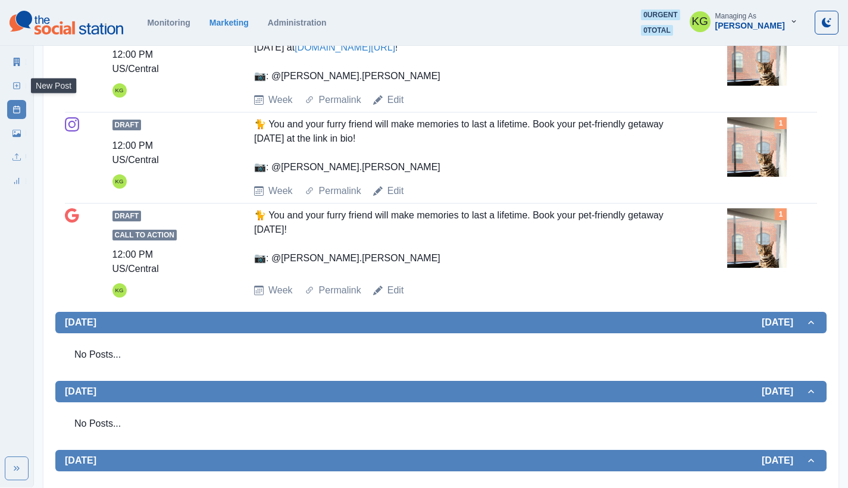
click at [17, 91] on link "New Post" at bounding box center [16, 85] width 19 height 19
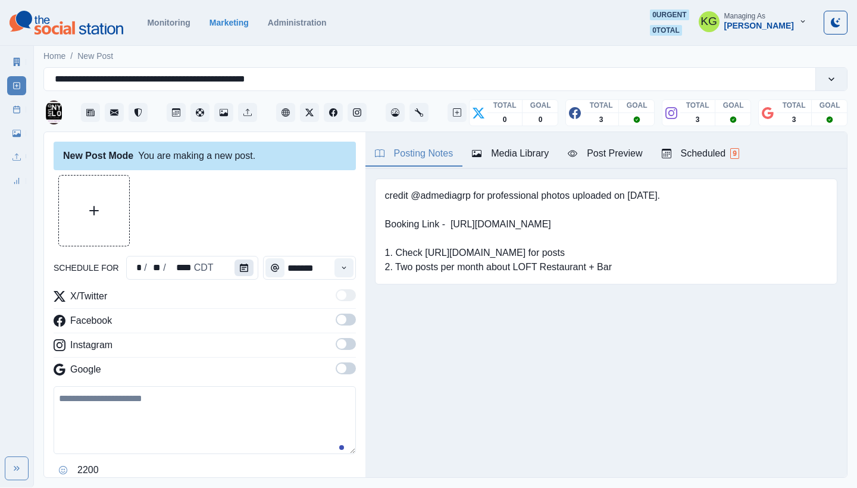
click at [240, 266] on icon "Calendar" at bounding box center [244, 268] width 8 height 8
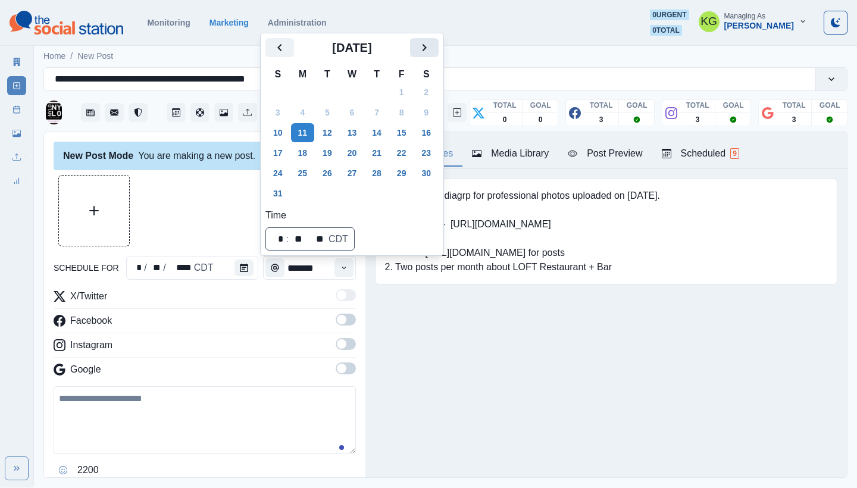
click at [431, 45] on icon "Next" at bounding box center [424, 47] width 14 height 14
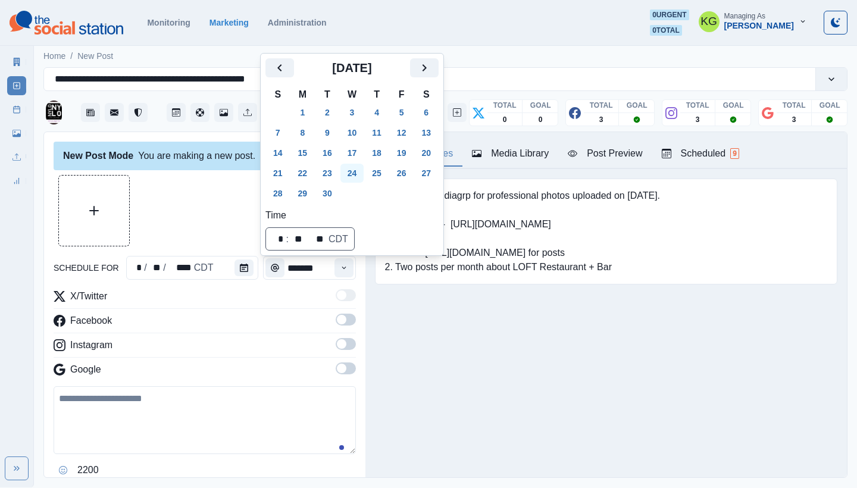
click at [350, 173] on button "24" at bounding box center [353, 173] width 24 height 19
click at [404, 347] on div "Posting Notes Media Library Post Preview Scheduled 9 credit @admediagrp for pro…" at bounding box center [607, 304] width 482 height 345
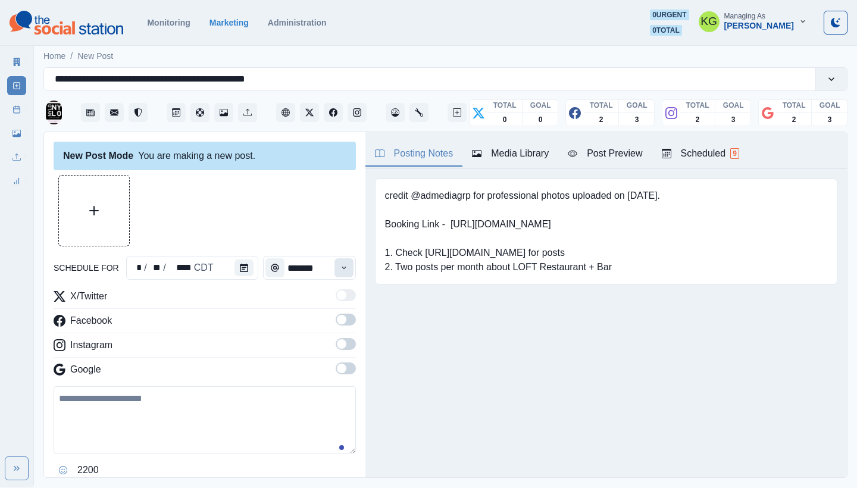
click at [335, 260] on button "Time" at bounding box center [344, 267] width 19 height 19
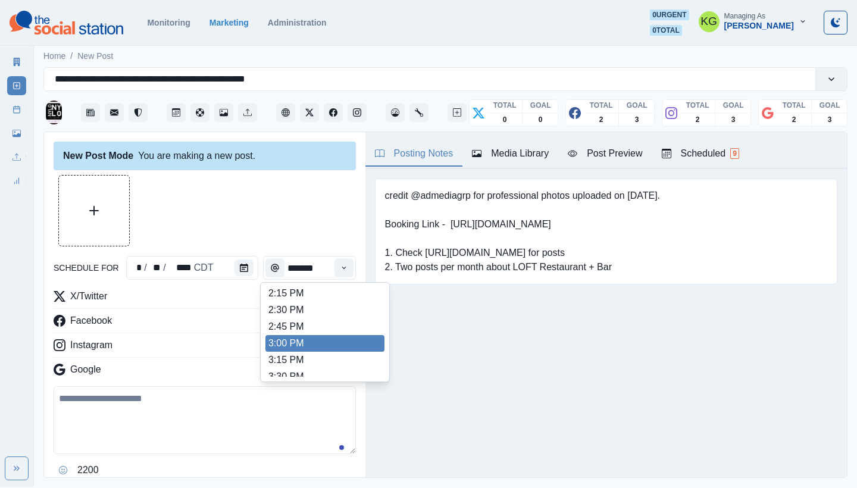
scroll to position [400, 0]
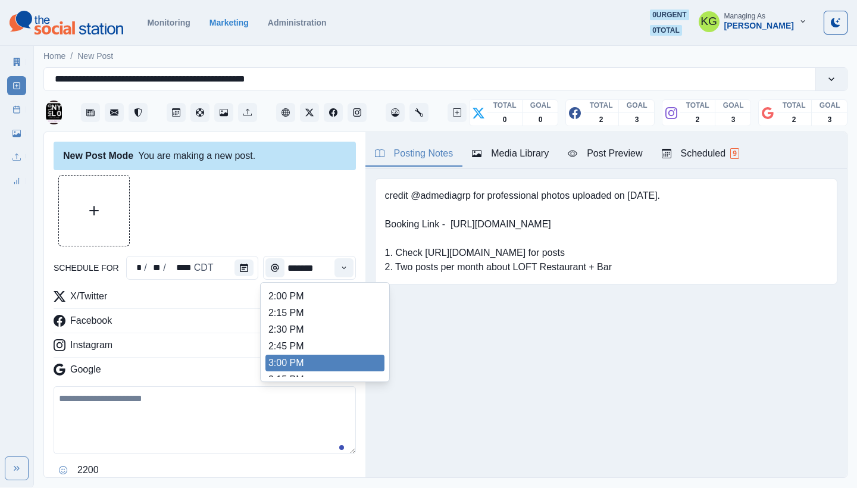
click at [302, 357] on li "3:00 PM" at bounding box center [325, 363] width 119 height 17
type input "*******"
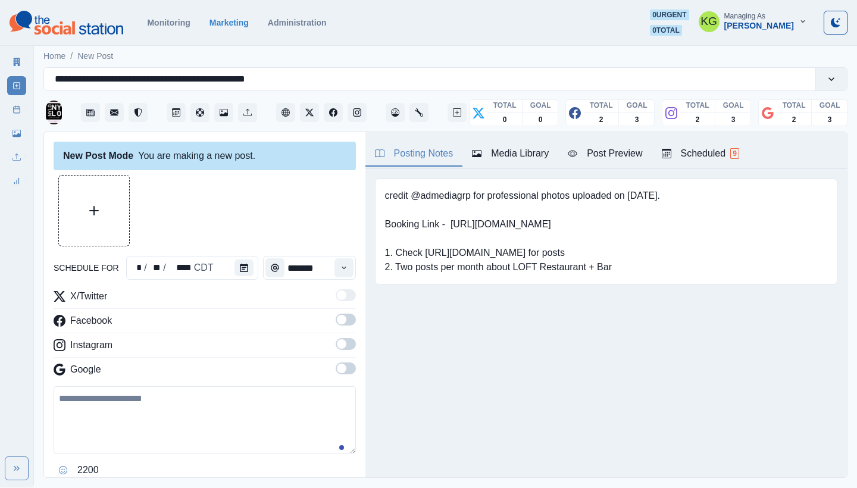
click at [337, 370] on span at bounding box center [342, 369] width 10 height 10
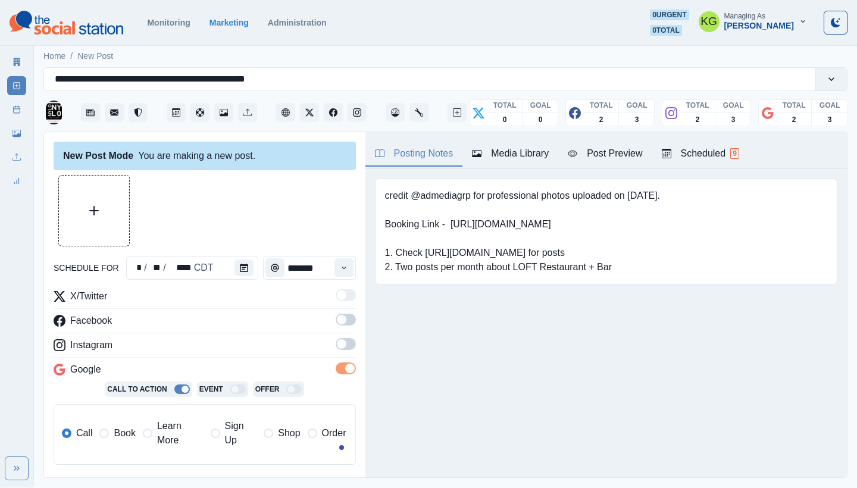
click at [341, 348] on span at bounding box center [346, 344] width 20 height 12
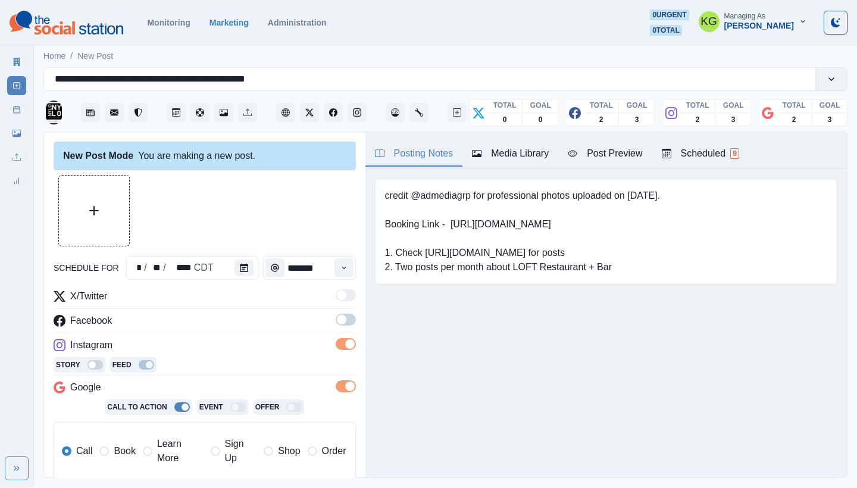
click at [337, 322] on span at bounding box center [342, 320] width 10 height 10
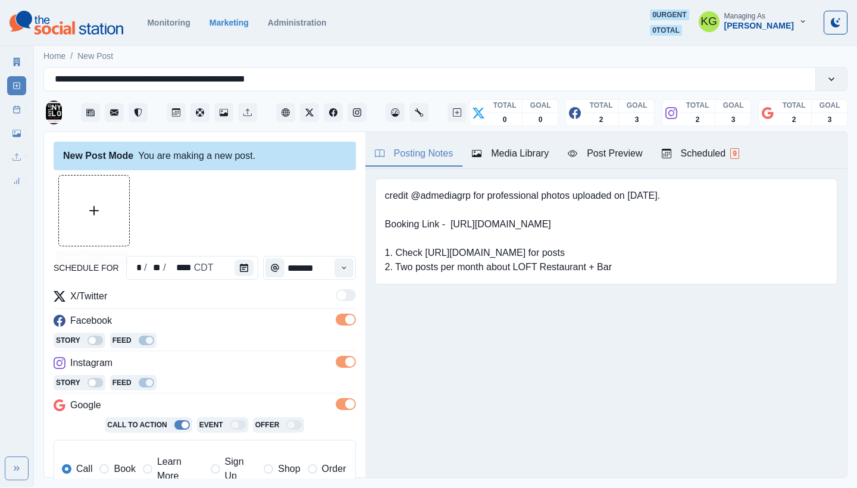
click at [102, 205] on button "Upload Media" at bounding box center [94, 211] width 70 height 70
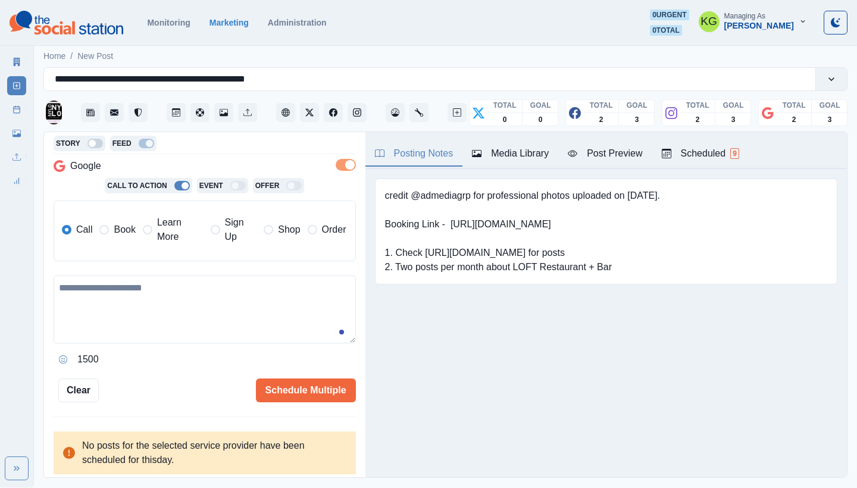
click at [214, 297] on textarea at bounding box center [205, 310] width 302 height 68
paste textarea "**********"
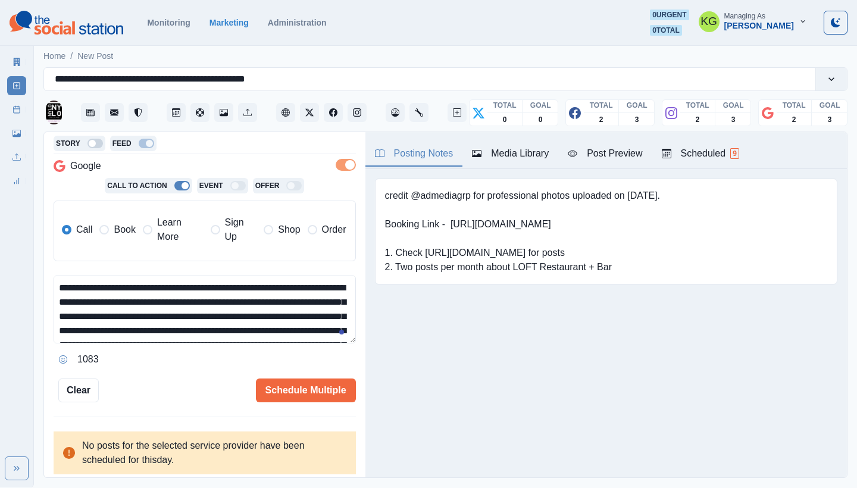
scroll to position [42, 0]
click at [153, 233] on label "Learn More" at bounding box center [173, 230] width 61 height 29
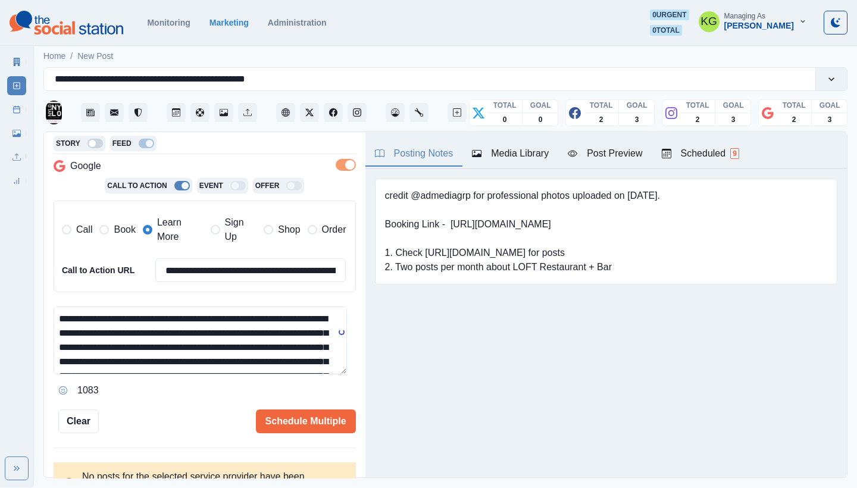
scroll to position [0, 0]
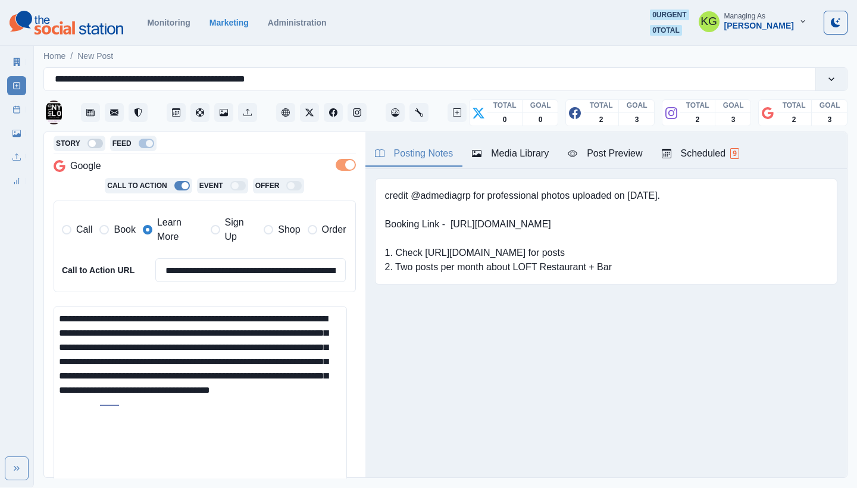
click at [313, 488] on html "**********" at bounding box center [428, 244] width 857 height 488
drag, startPoint x: 76, startPoint y: 311, endPoint x: 21, endPoint y: 309, distance: 54.8
click at [21, 309] on div "**********" at bounding box center [428, 244] width 857 height 488
click at [310, 311] on textarea "**********" at bounding box center [201, 403] width 294 height 192
click at [269, 409] on textarea "**********" at bounding box center [201, 403] width 294 height 192
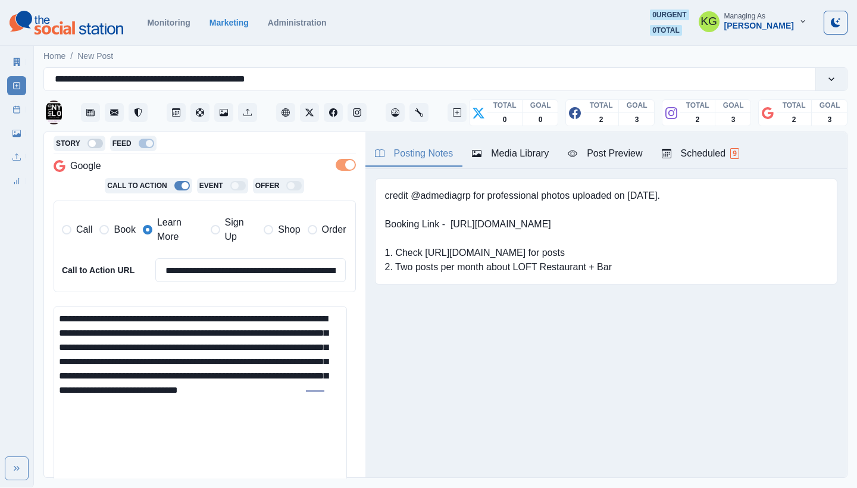
drag, startPoint x: 278, startPoint y: 342, endPoint x: 91, endPoint y: 359, distance: 188.3
click at [91, 359] on textarea "**********" at bounding box center [201, 403] width 294 height 192
click at [227, 429] on textarea "**********" at bounding box center [201, 403] width 294 height 192
drag, startPoint x: 89, startPoint y: 403, endPoint x: 285, endPoint y: 389, distance: 195.7
click at [89, 403] on textarea "**********" at bounding box center [201, 403] width 294 height 192
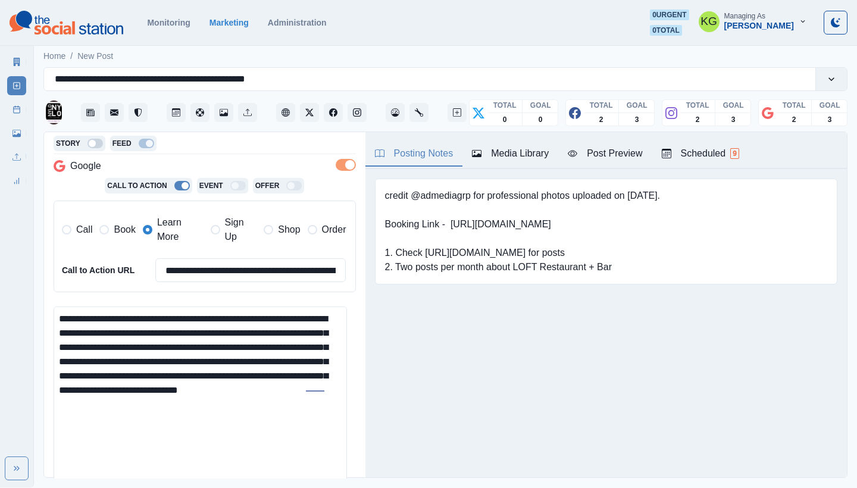
click at [326, 385] on textarea "**********" at bounding box center [201, 403] width 294 height 192
click at [204, 400] on textarea "**********" at bounding box center [201, 403] width 294 height 192
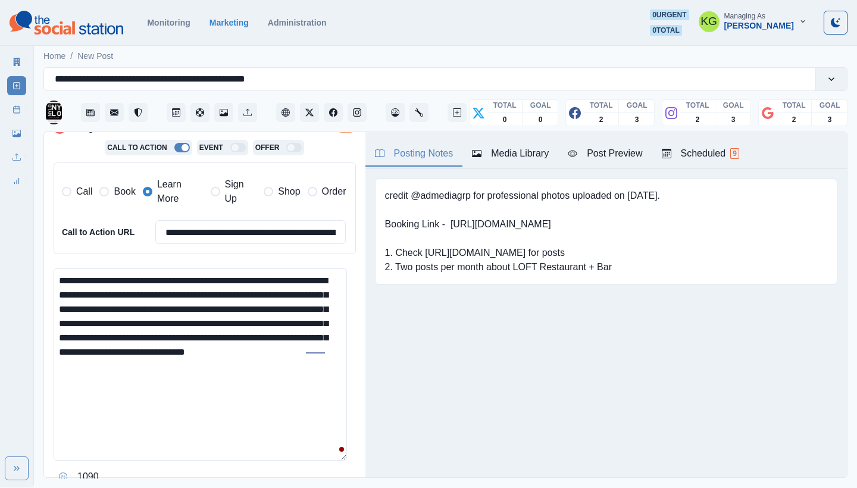
scroll to position [278, 0]
type textarea "**********"
click at [240, 235] on input "**********" at bounding box center [250, 232] width 191 height 24
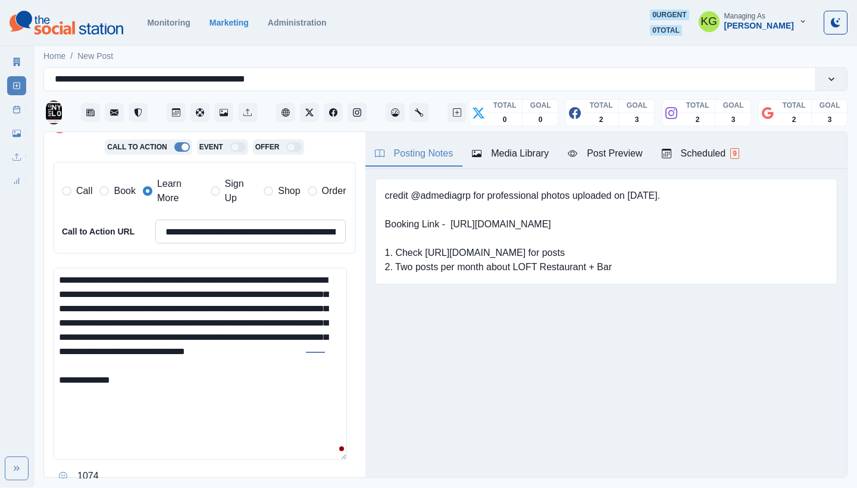
paste input
type input "**********"
click at [199, 401] on textarea "**********" at bounding box center [201, 364] width 294 height 192
paste textarea "**********"
drag, startPoint x: 152, startPoint y: 386, endPoint x: 120, endPoint y: 386, distance: 32.2
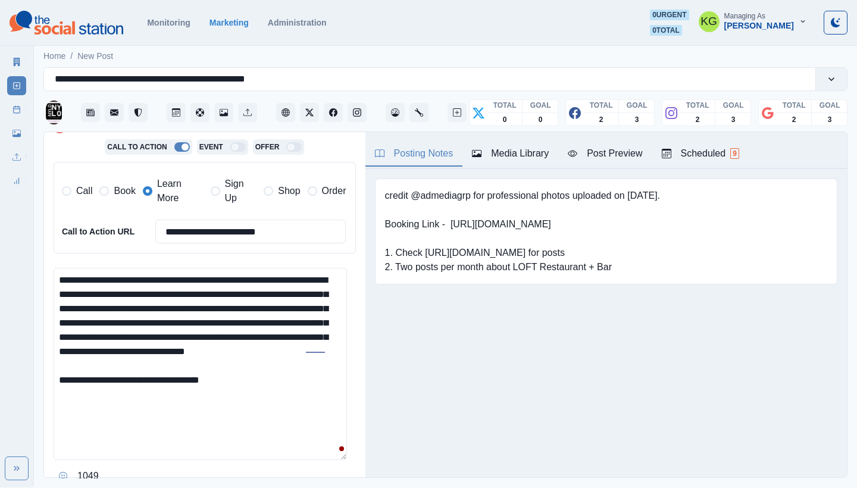
click at [120, 386] on textarea "**********" at bounding box center [201, 364] width 294 height 192
drag, startPoint x: 449, startPoint y: 220, endPoint x: 561, endPoint y: 224, distance: 112.0
click at [561, 224] on pre "credit @admediagrp for professional photos uploaded on [DATE]. Booking Link - […" at bounding box center [522, 232] width 275 height 86
click at [256, 397] on textarea "**********" at bounding box center [201, 364] width 294 height 192
paste textarea "**********"
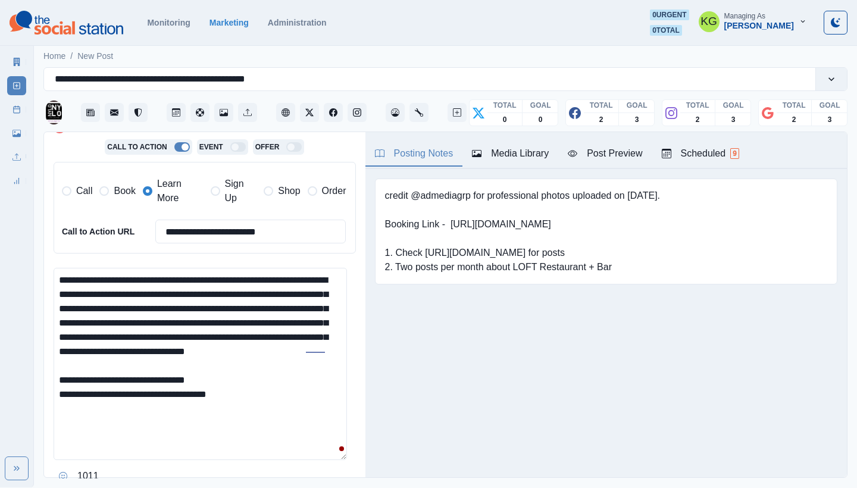
drag, startPoint x: 157, startPoint y: 402, endPoint x: 145, endPoint y: 401, distance: 11.3
click at [145, 401] on textarea "**********" at bounding box center [201, 364] width 294 height 192
click at [247, 405] on textarea "**********" at bounding box center [201, 364] width 294 height 192
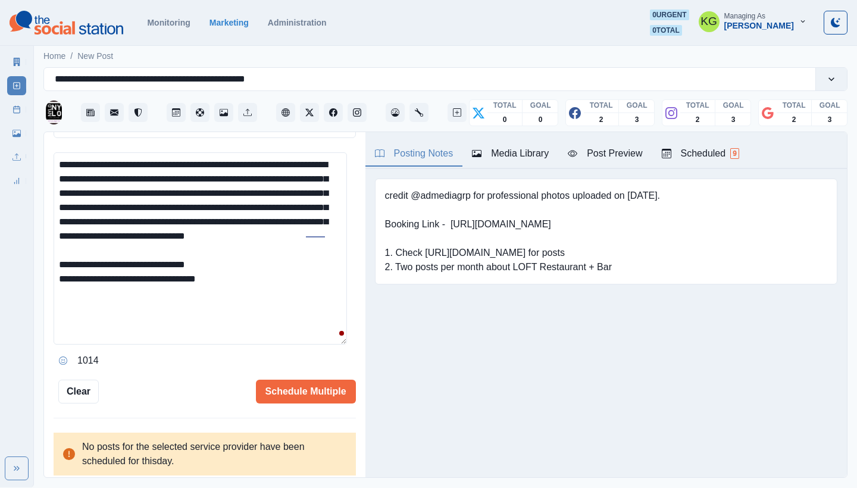
click at [63, 358] on icon "Opens Emoji Picker" at bounding box center [63, 361] width 8 height 8
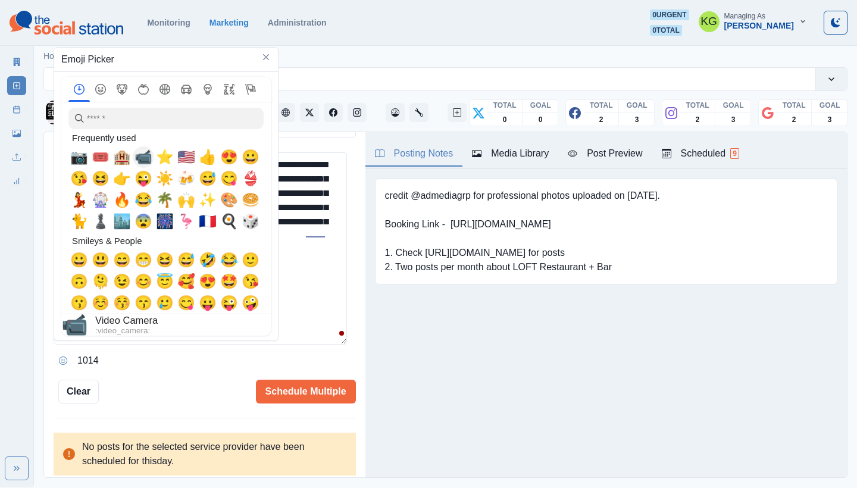
drag, startPoint x: 146, startPoint y: 162, endPoint x: 182, endPoint y: 210, distance: 60.0
click at [146, 162] on span "📹" at bounding box center [144, 157] width 18 height 17
click at [304, 320] on textarea "**********" at bounding box center [201, 248] width 294 height 192
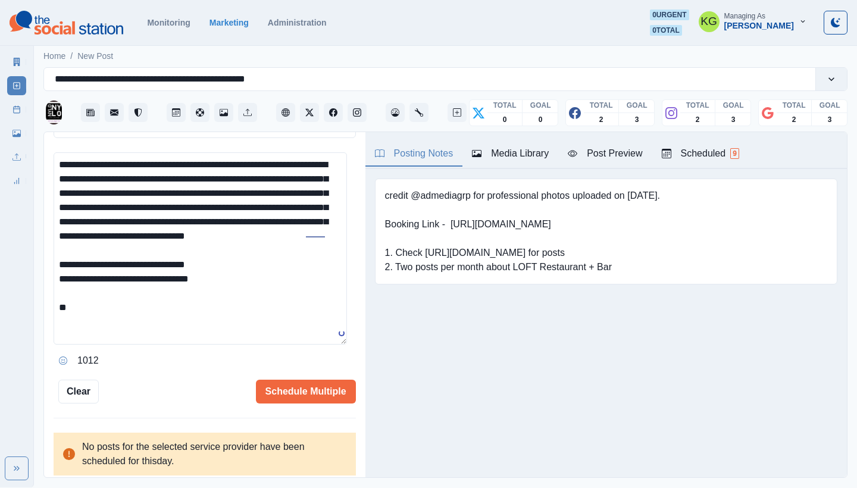
click at [283, 326] on textarea "**********" at bounding box center [201, 248] width 294 height 192
paste textarea "*********"
type textarea "**********"
click at [326, 380] on button "Schedule Multiple" at bounding box center [306, 392] width 100 height 24
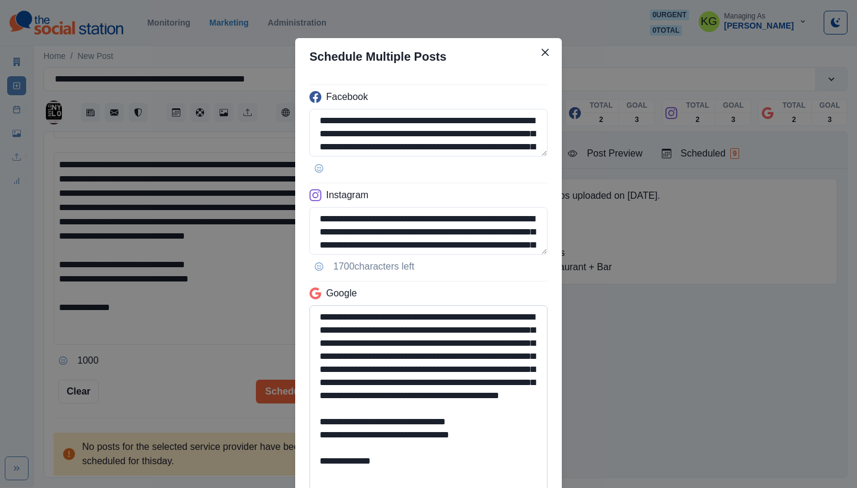
click at [508, 488] on textarea "**********" at bounding box center [429, 399] width 238 height 188
drag, startPoint x: 496, startPoint y: 466, endPoint x: 315, endPoint y: 444, distance: 182.3
click at [315, 444] on textarea "**********" at bounding box center [429, 399] width 238 height 188
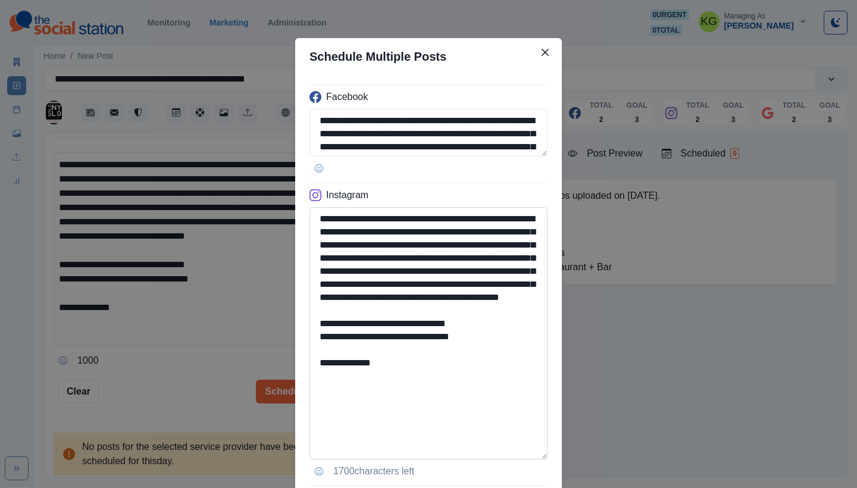
click at [511, 419] on textarea "**********" at bounding box center [429, 333] width 238 height 252
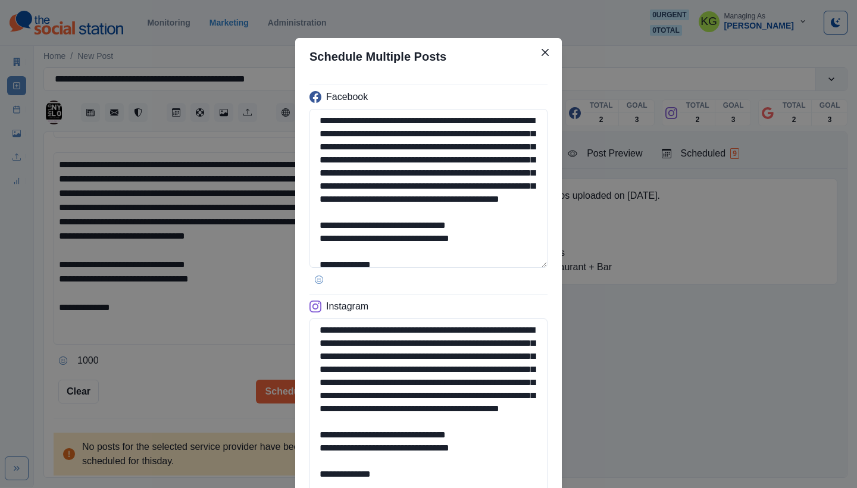
click at [506, 268] on textarea "**********" at bounding box center [429, 188] width 238 height 159
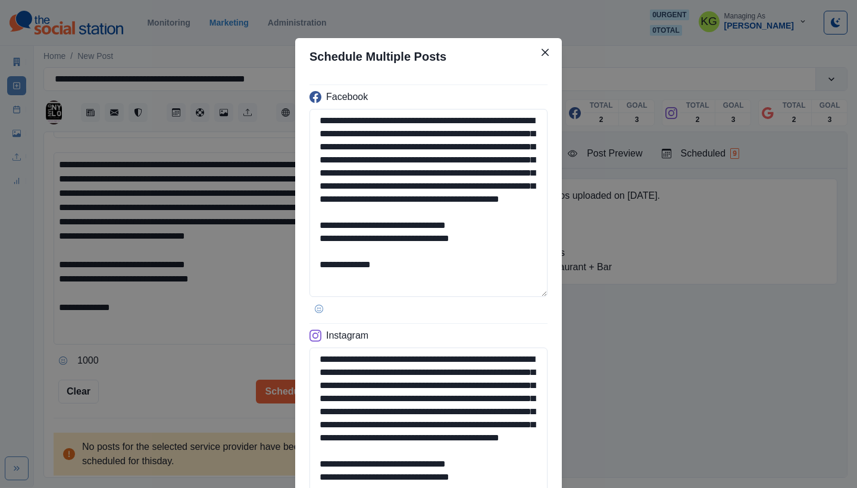
scroll to position [395, 0]
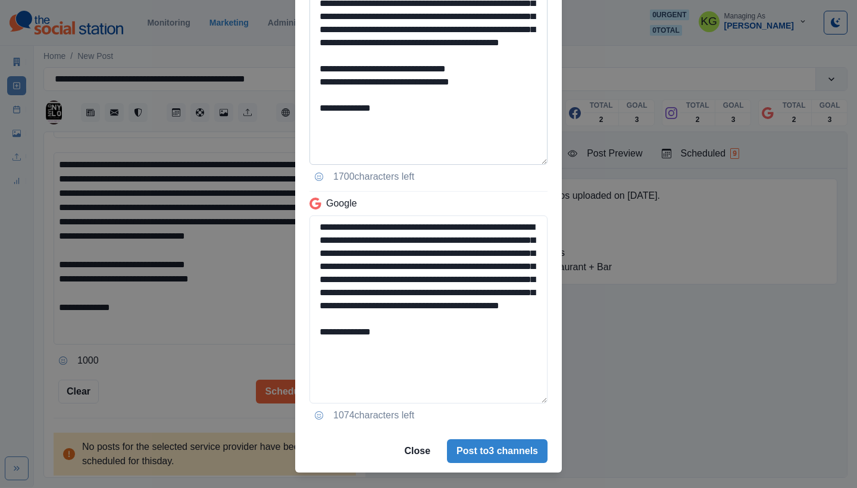
type textarea "**********"
drag, startPoint x: 482, startPoint y: 113, endPoint x: 391, endPoint y: 109, distance: 91.8
click at [391, 109] on textarea "**********" at bounding box center [429, 58] width 238 height 213
type textarea "**********"
click at [478, 447] on button "Post to 3 channels" at bounding box center [497, 451] width 101 height 24
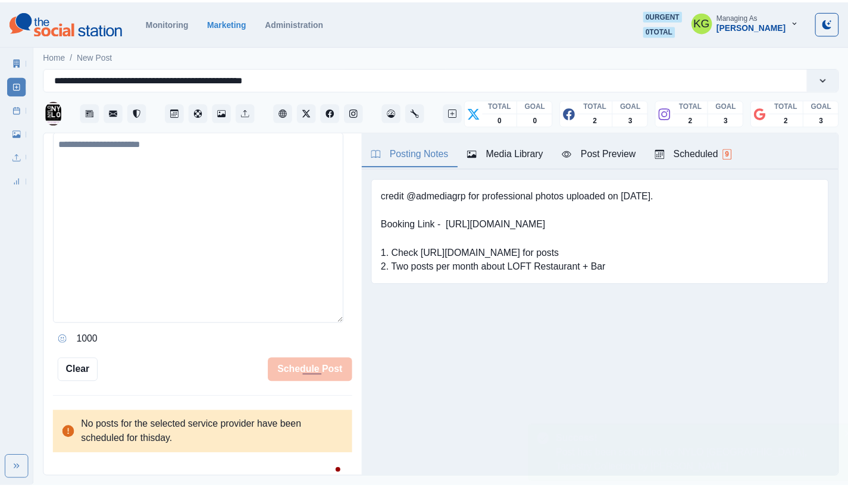
scroll to position [240, 0]
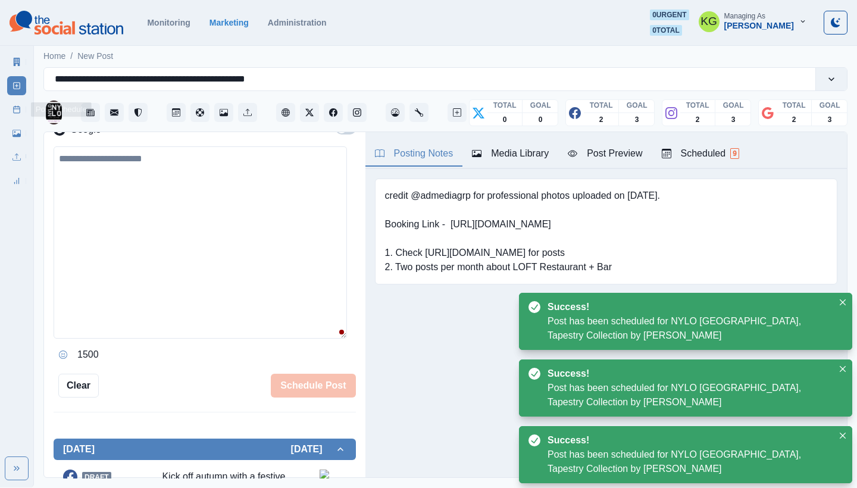
click at [18, 111] on icon at bounding box center [17, 109] width 8 height 8
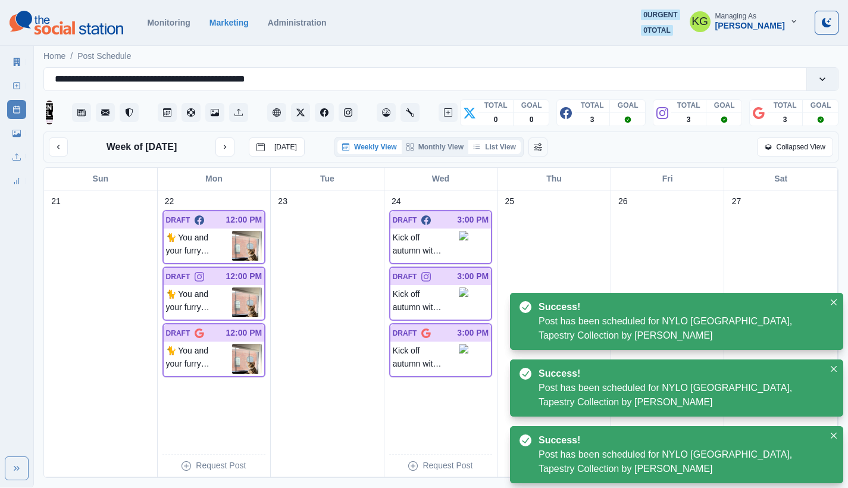
click at [498, 154] on button "List View" at bounding box center [495, 147] width 52 height 14
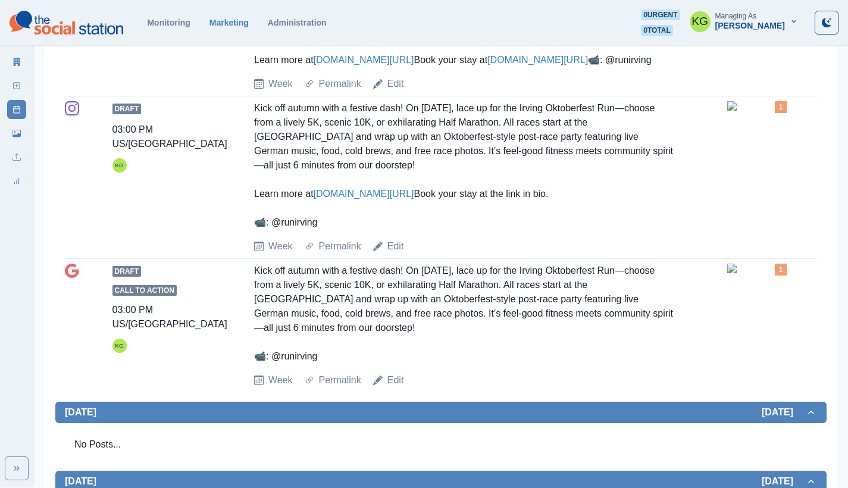
scroll to position [495, 0]
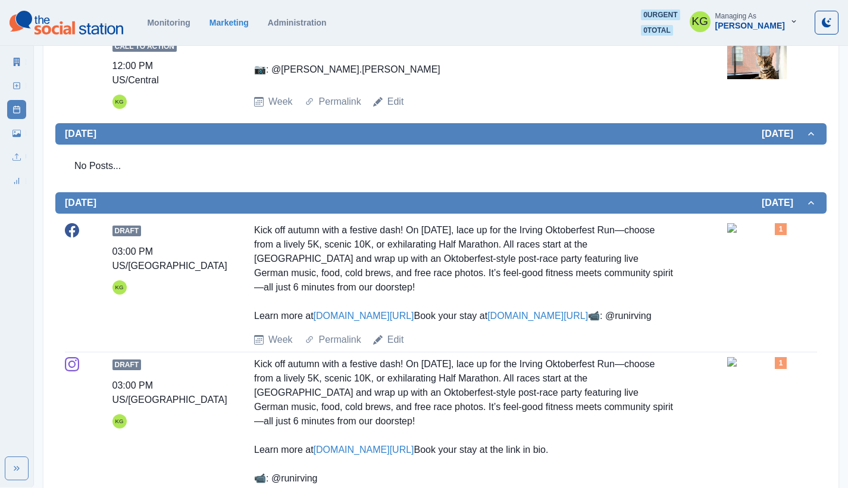
click at [750, 233] on img at bounding box center [758, 228] width 60 height 10
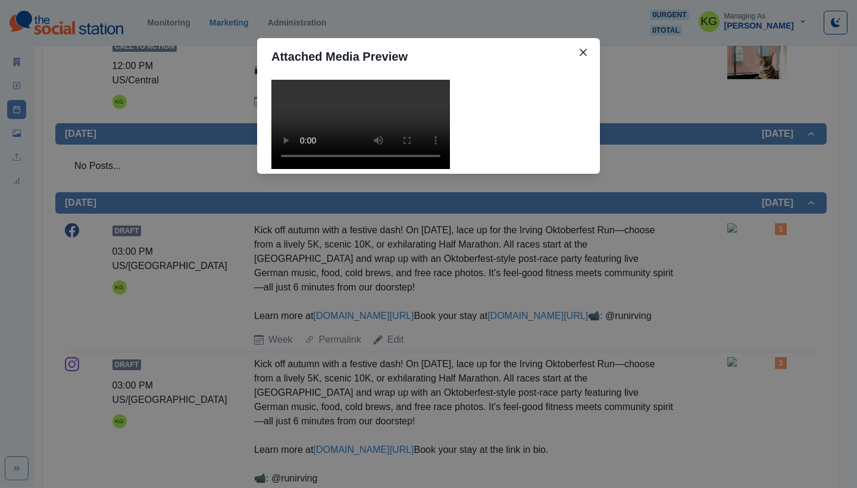
click at [386, 169] on video at bounding box center [361, 124] width 179 height 89
click at [641, 354] on div "Attached Media Preview" at bounding box center [428, 244] width 857 height 488
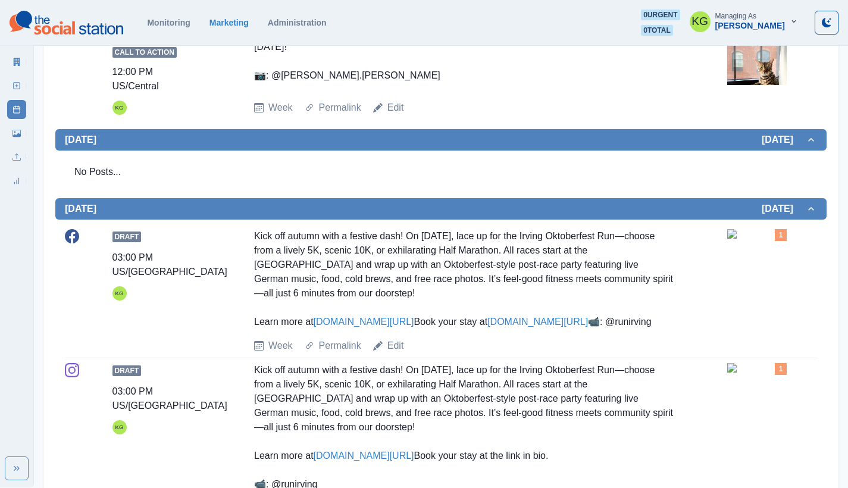
scroll to position [0, 0]
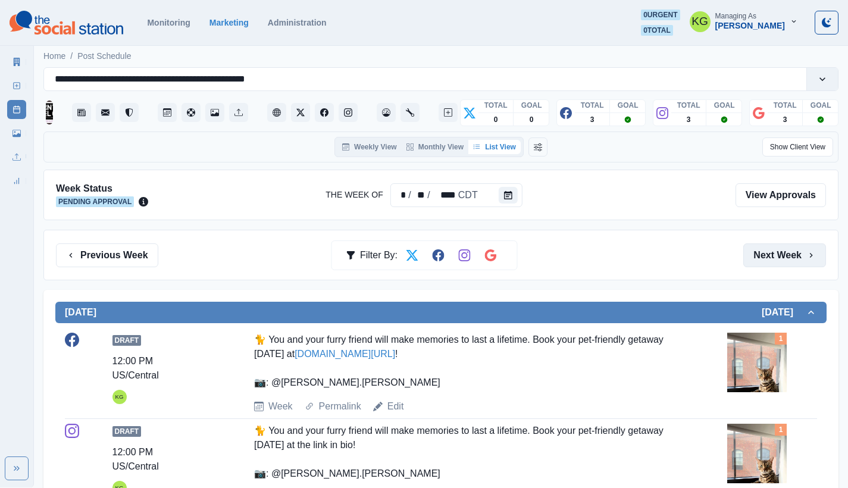
click at [778, 261] on button "Next Week" at bounding box center [785, 256] width 83 height 24
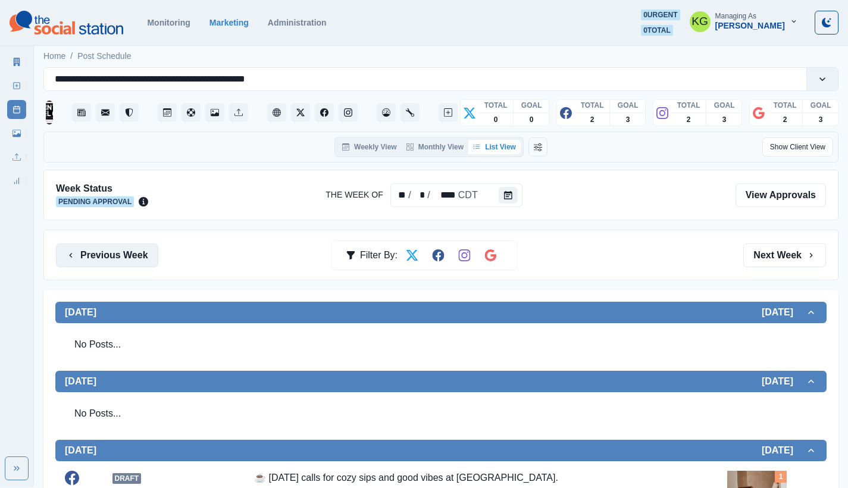
click at [126, 248] on button "Previous Week" at bounding box center [107, 256] width 102 height 24
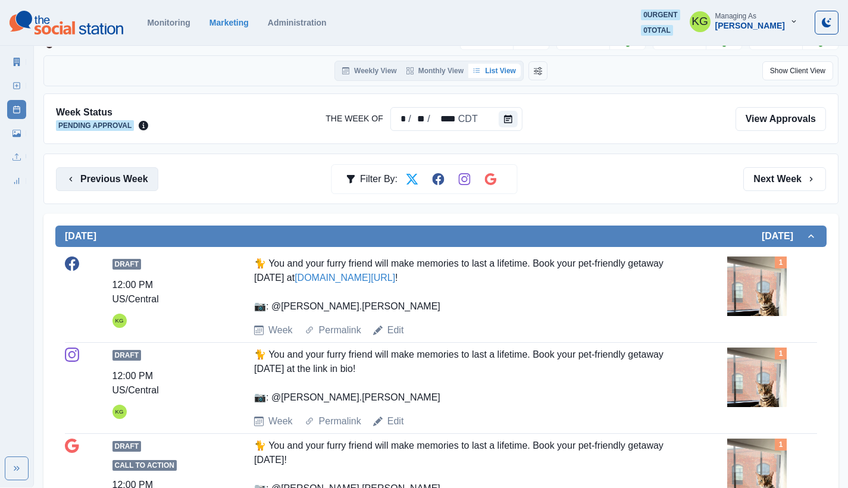
click at [127, 177] on button "Previous Week" at bounding box center [107, 179] width 102 height 24
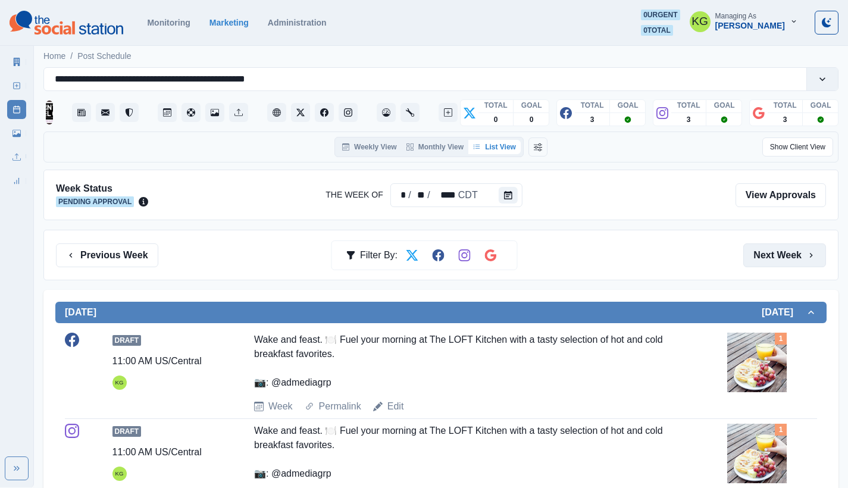
click at [797, 259] on button "Next Week" at bounding box center [785, 256] width 83 height 24
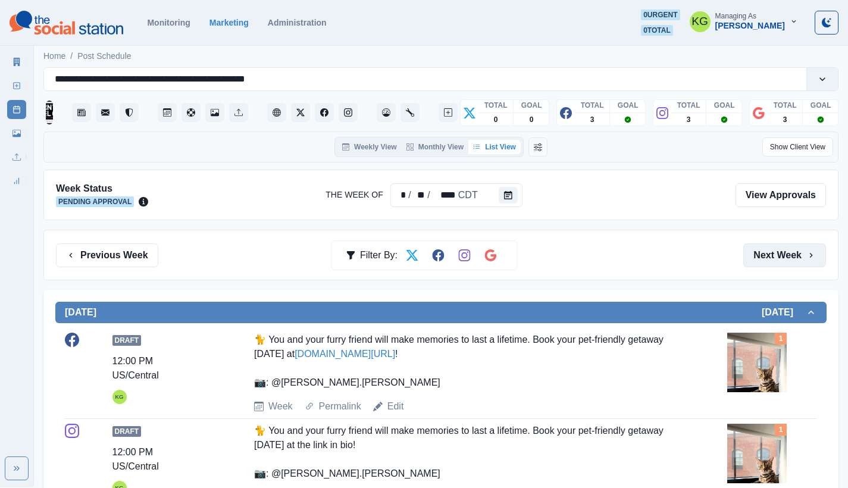
click at [797, 259] on button "Next Week" at bounding box center [785, 256] width 83 height 24
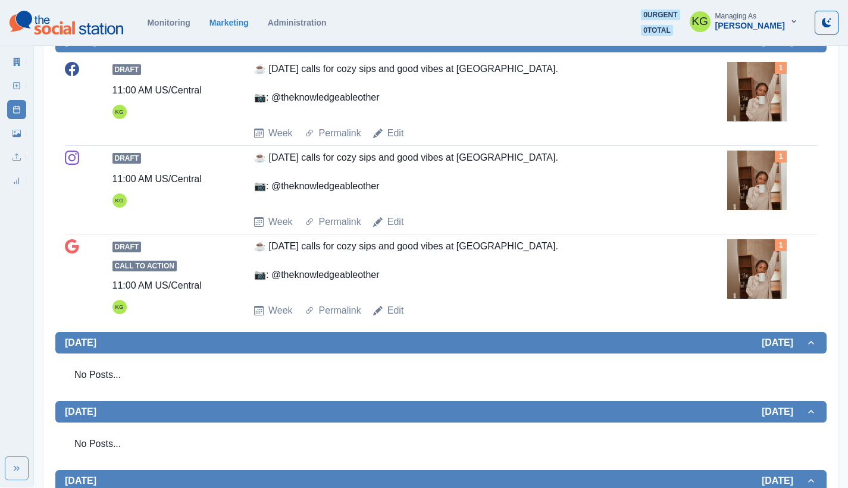
scroll to position [500, 0]
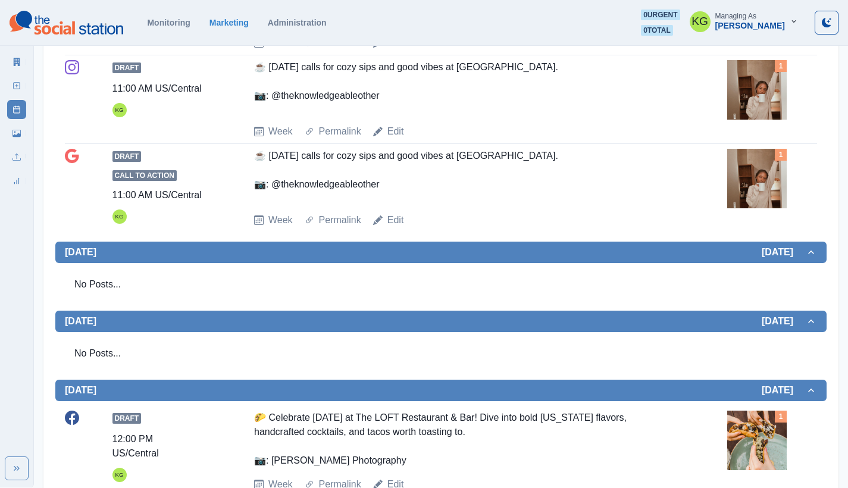
click at [10, 94] on link "New Post" at bounding box center [16, 85] width 19 height 19
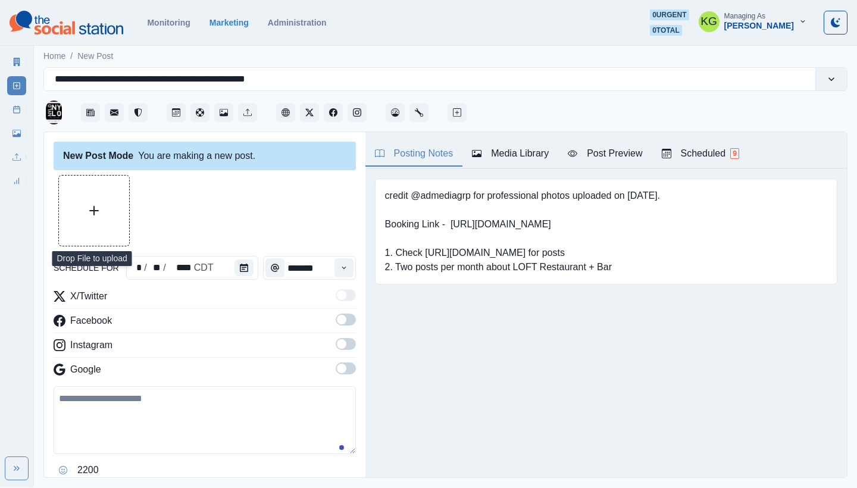
click at [122, 196] on button "Upload Media" at bounding box center [94, 211] width 70 height 70
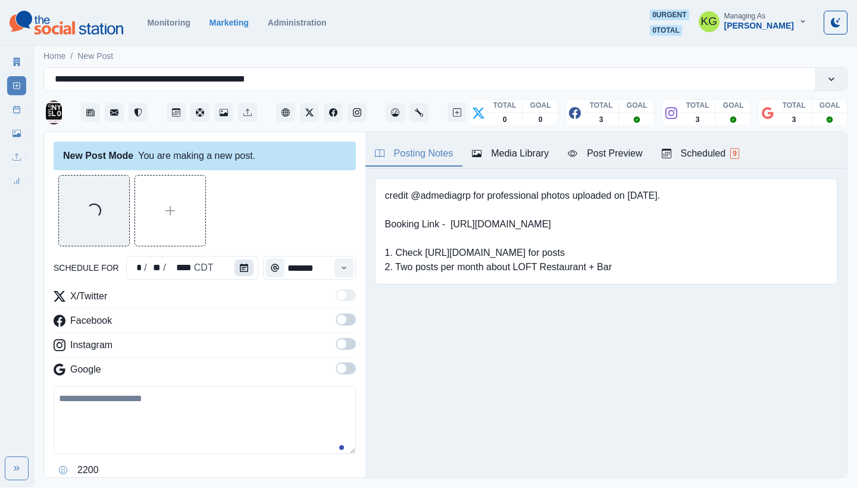
click at [235, 267] on button "Calendar" at bounding box center [244, 268] width 19 height 17
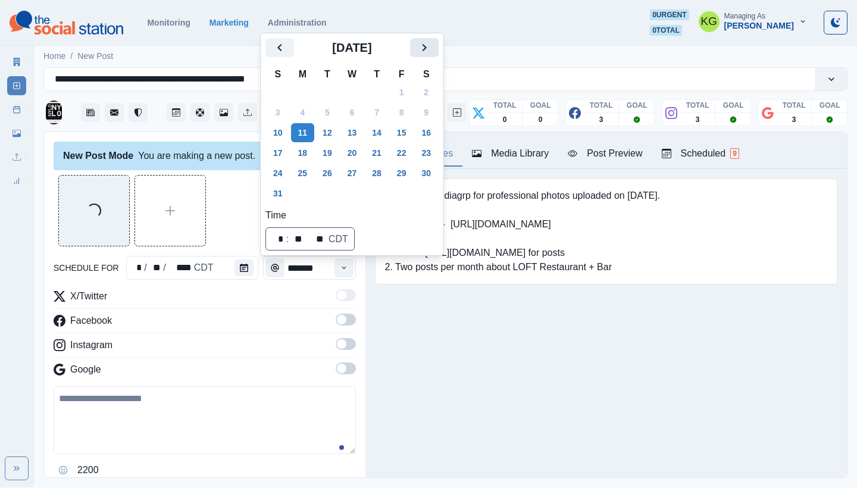
click at [432, 46] on icon "Next" at bounding box center [424, 47] width 14 height 14
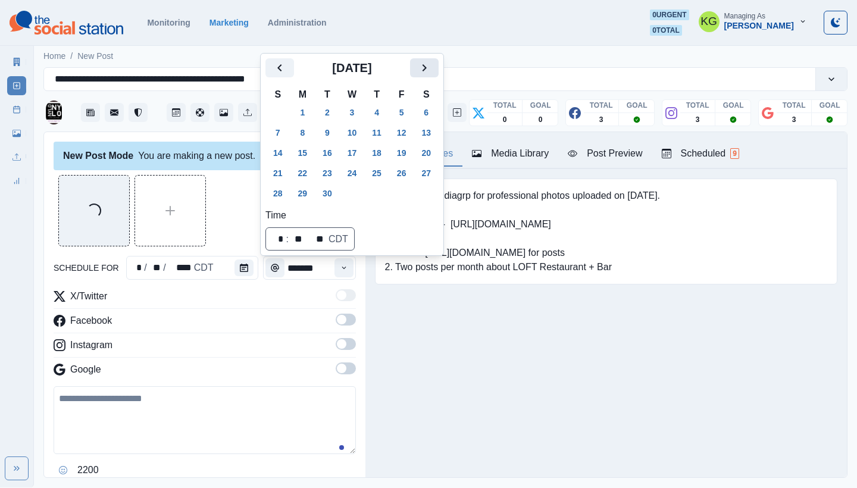
click at [435, 46] on div "Home / New Post" at bounding box center [445, 53] width 823 height 20
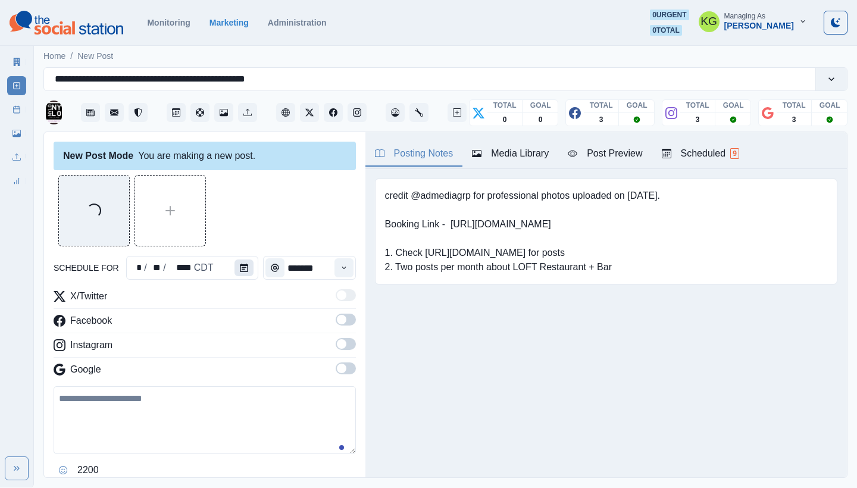
click at [242, 269] on icon "Calendar" at bounding box center [244, 268] width 8 height 8
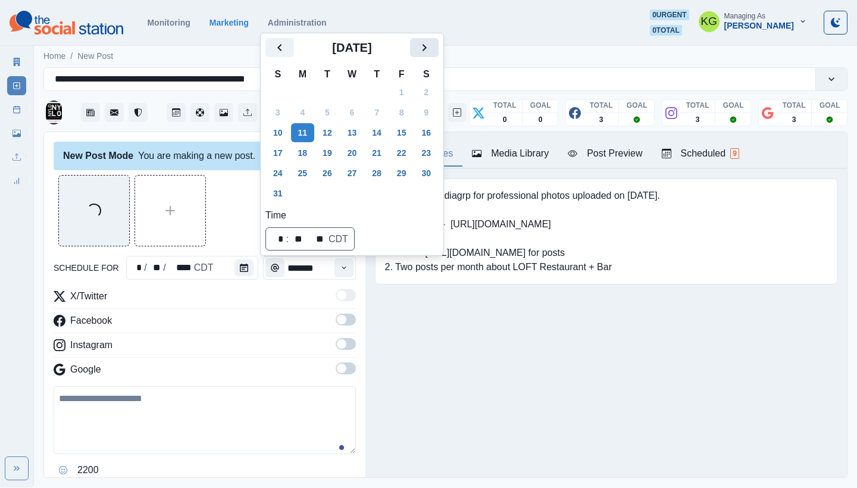
click at [432, 48] on icon "Next" at bounding box center [424, 47] width 14 height 14
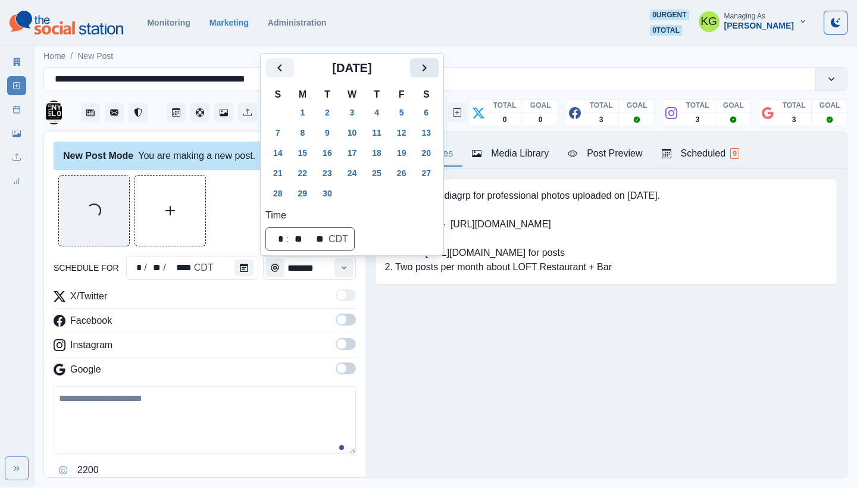
click at [426, 68] on button "Next" at bounding box center [424, 67] width 29 height 19
click at [379, 110] on button "2" at bounding box center [377, 112] width 24 height 19
click at [464, 414] on div "Posting Notes Media Library Post Preview Scheduled 9 credit @admediagrp for pro…" at bounding box center [607, 304] width 482 height 345
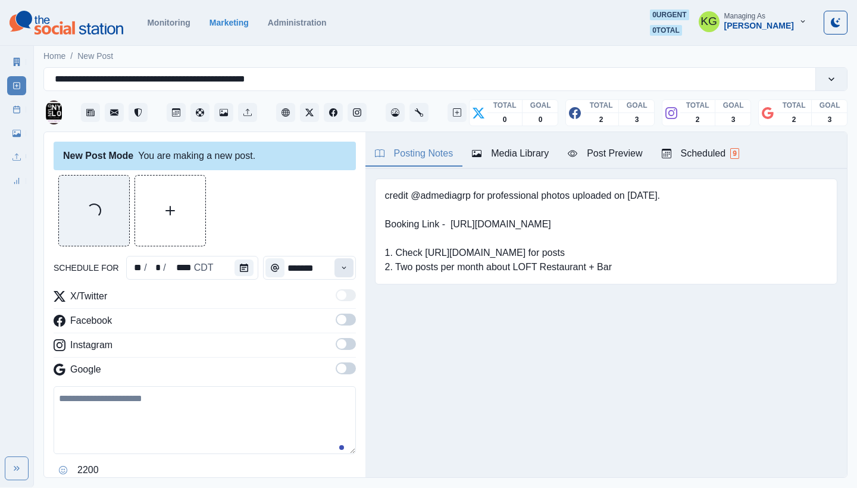
click at [340, 271] on icon "Time" at bounding box center [344, 268] width 8 height 8
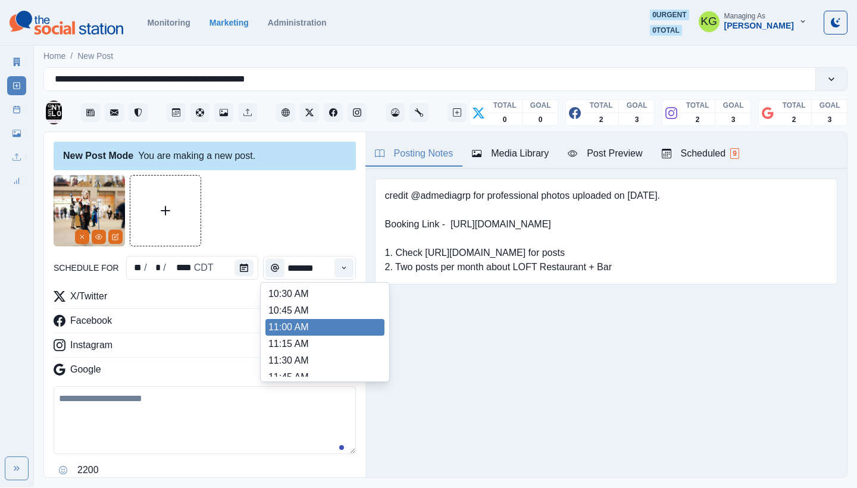
scroll to position [251, 0]
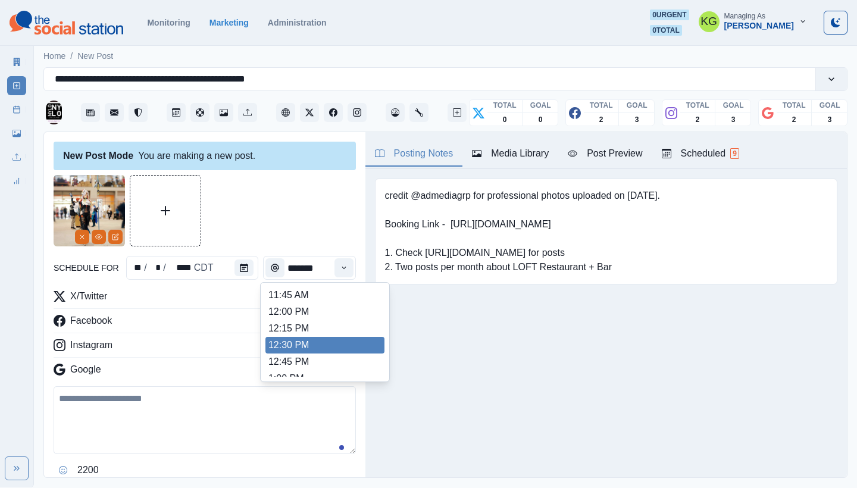
click at [303, 342] on li "12:30 PM" at bounding box center [325, 345] width 119 height 17
type input "********"
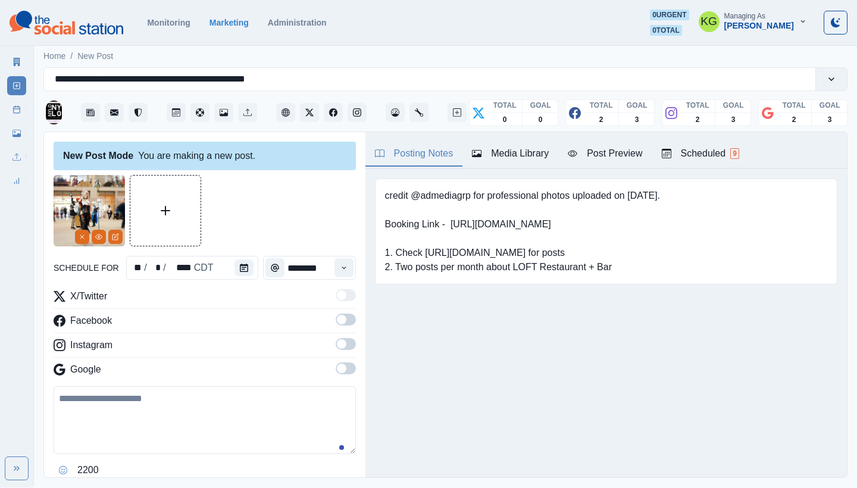
click at [340, 367] on span at bounding box center [346, 369] width 20 height 12
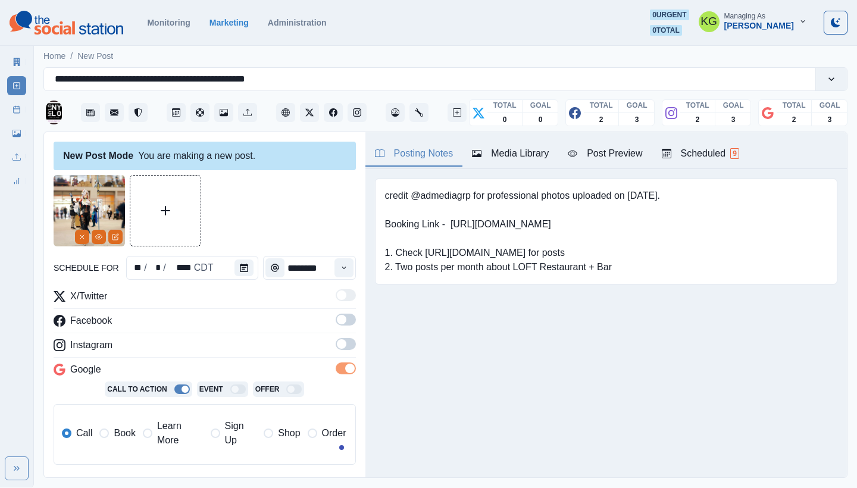
click at [338, 351] on label at bounding box center [346, 347] width 20 height 19
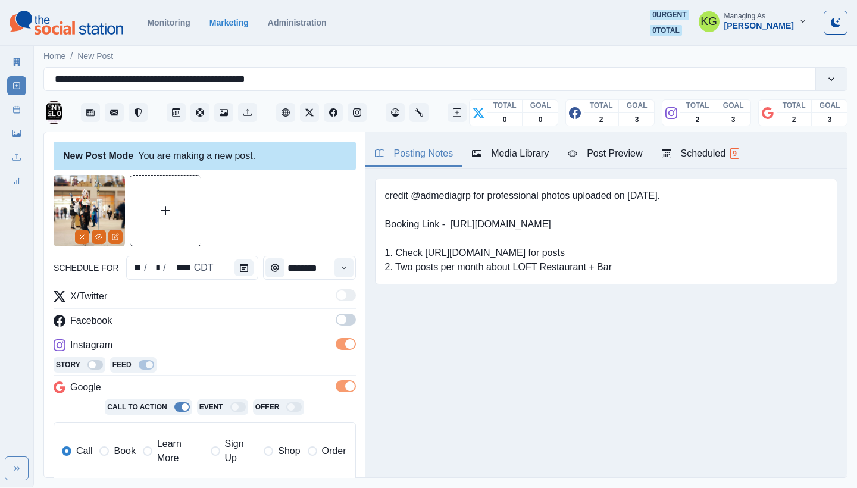
click at [336, 325] on span at bounding box center [346, 320] width 20 height 12
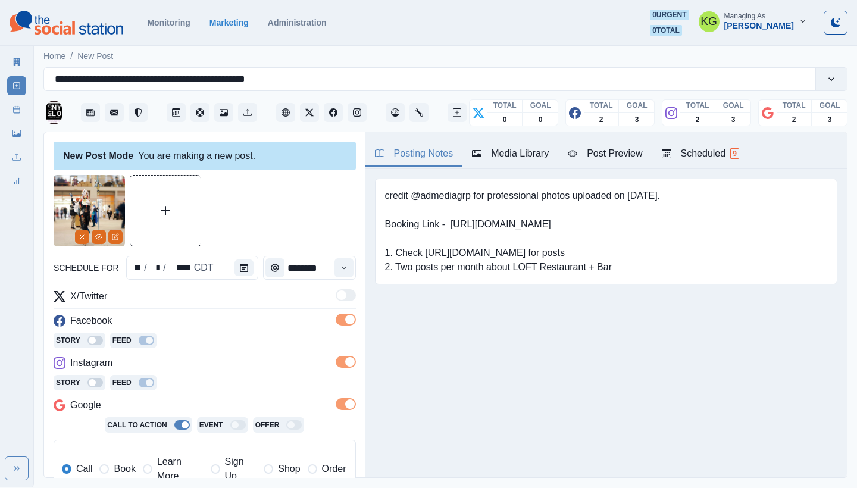
scroll to position [110, 0]
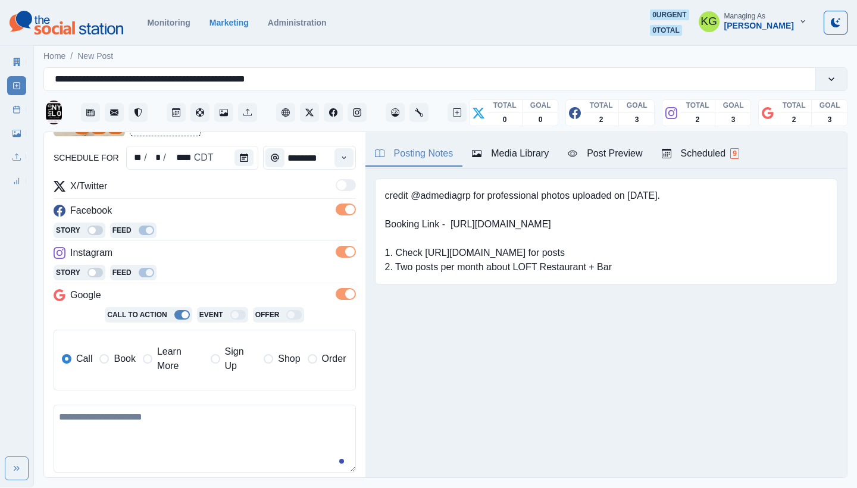
click at [173, 368] on span "Learn More" at bounding box center [180, 359] width 46 height 29
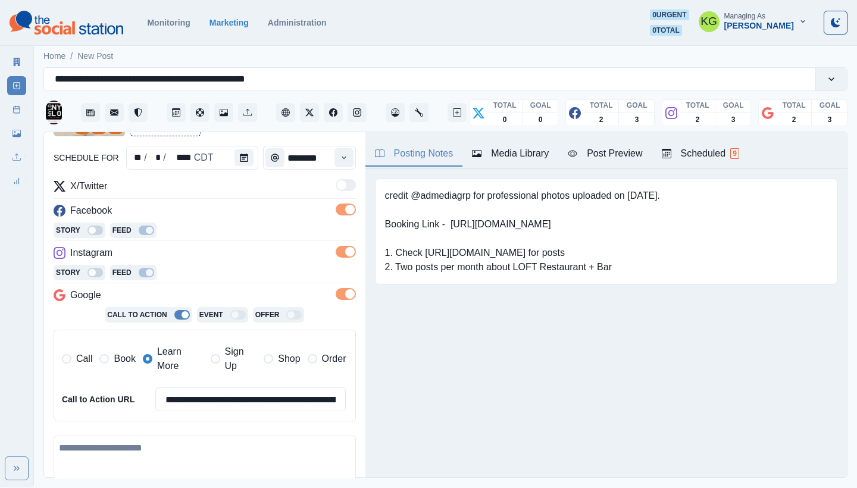
scroll to position [270, 0]
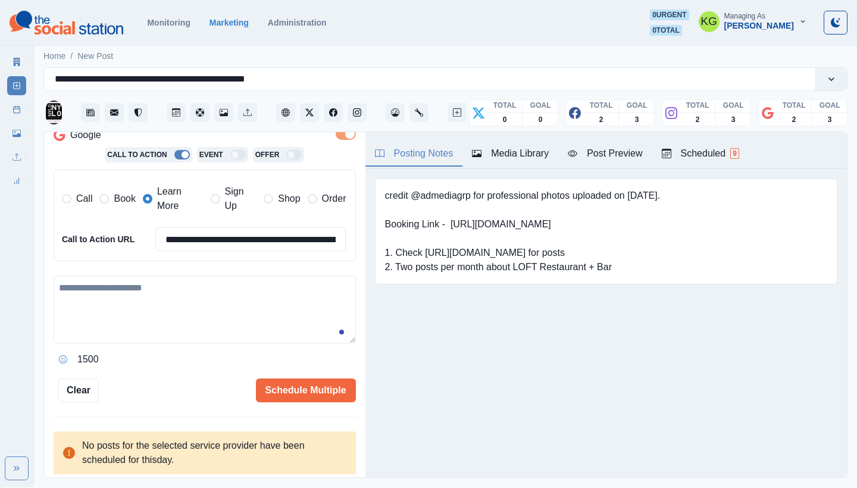
click at [226, 304] on textarea at bounding box center [205, 310] width 302 height 68
paste textarea "**********"
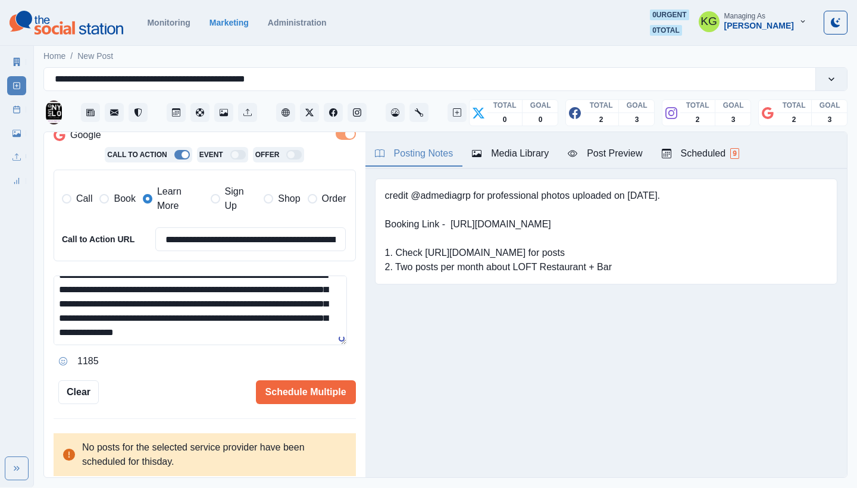
scroll to position [0, 0]
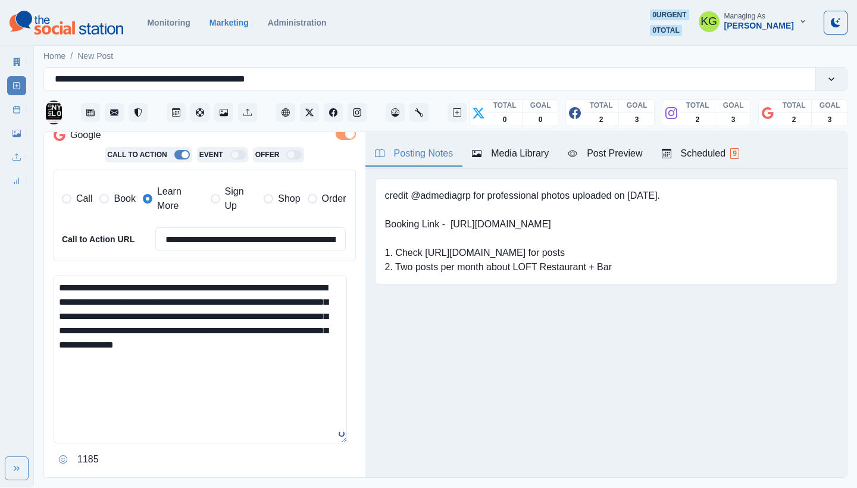
click at [345, 438] on textarea "**********" at bounding box center [201, 360] width 294 height 168
drag, startPoint x: 76, startPoint y: 280, endPoint x: 53, endPoint y: 277, distance: 23.4
click at [53, 277] on div "**********" at bounding box center [205, 305] width 322 height 347
click at [142, 283] on textarea "**********" at bounding box center [201, 363] width 294 height 174
click at [216, 335] on textarea "**********" at bounding box center [201, 363] width 294 height 174
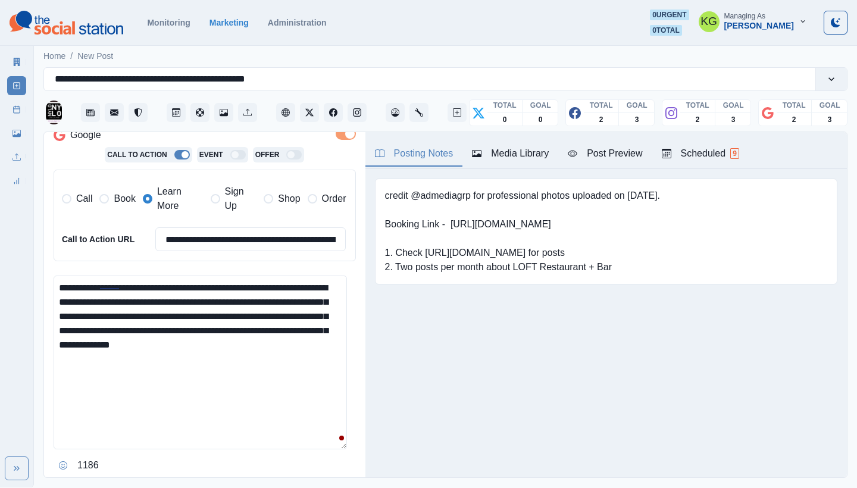
drag, startPoint x: 79, startPoint y: 297, endPoint x: 40, endPoint y: 295, distance: 39.3
click at [40, 295] on main "**********" at bounding box center [445, 265] width 823 height 445
click at [205, 357] on textarea "**********" at bounding box center [201, 363] width 294 height 174
click at [332, 334] on textarea "**********" at bounding box center [201, 363] width 294 height 174
paste textarea "**********"
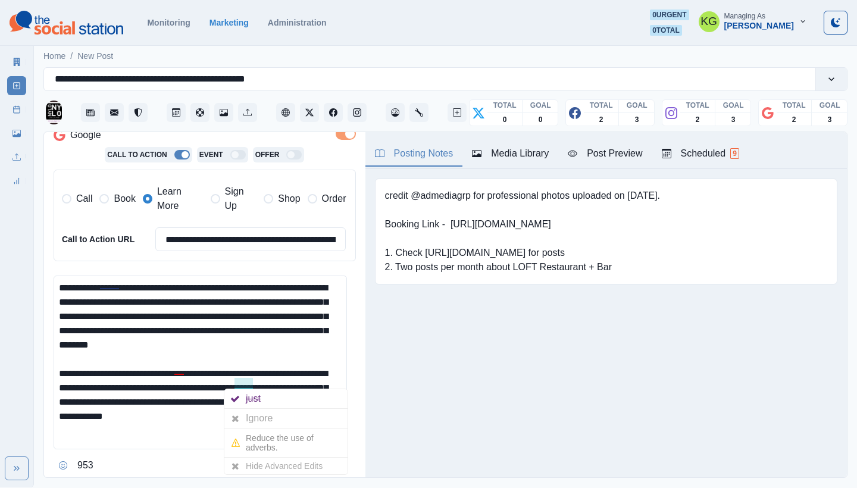
drag, startPoint x: 253, startPoint y: 388, endPoint x: 105, endPoint y: 394, distance: 147.8
click at [105, 394] on textarea "**********" at bounding box center [201, 363] width 294 height 174
click at [149, 401] on textarea "**********" at bounding box center [201, 363] width 294 height 174
drag, startPoint x: 267, startPoint y: 414, endPoint x: 229, endPoint y: 386, distance: 47.6
click at [229, 386] on textarea "**********" at bounding box center [201, 363] width 294 height 174
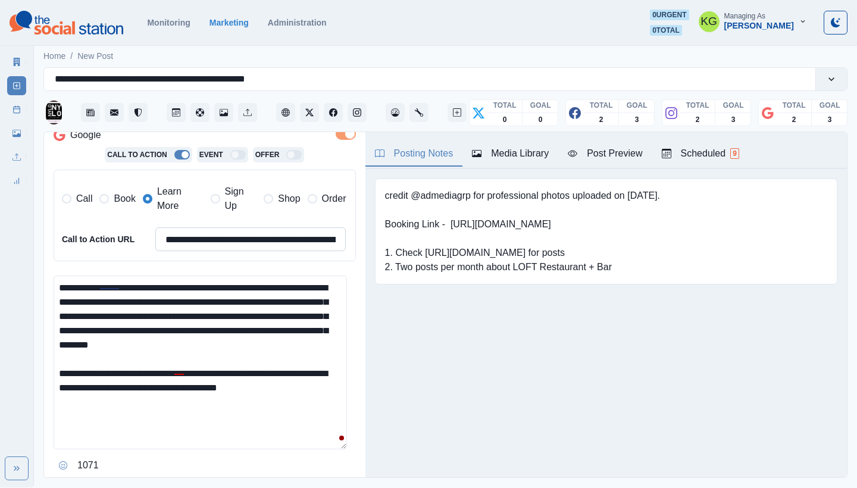
type textarea "**********"
click at [302, 238] on input "**********" at bounding box center [250, 239] width 191 height 24
paste input
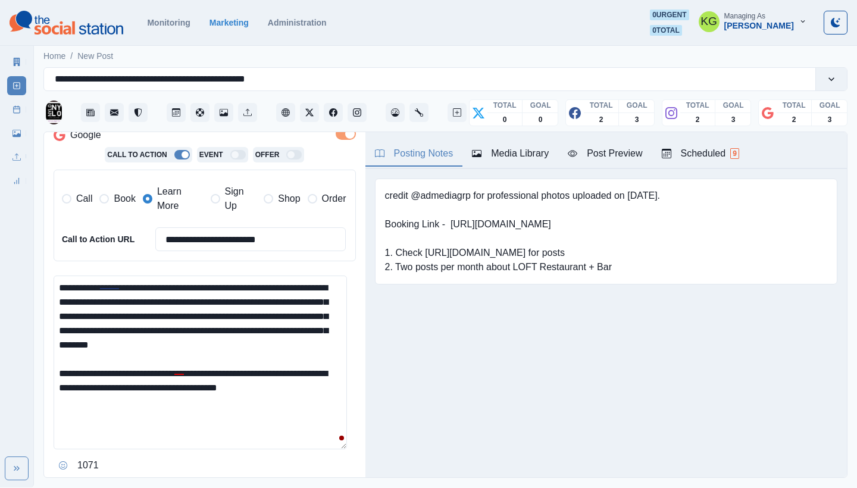
type input "**********"
click at [323, 391] on textarea "**********" at bounding box center [201, 363] width 294 height 174
paste textarea "**********"
drag, startPoint x: 90, startPoint y: 399, endPoint x: 53, endPoint y: 395, distance: 37.1
click at [53, 395] on div "**********" at bounding box center [205, 305] width 322 height 347
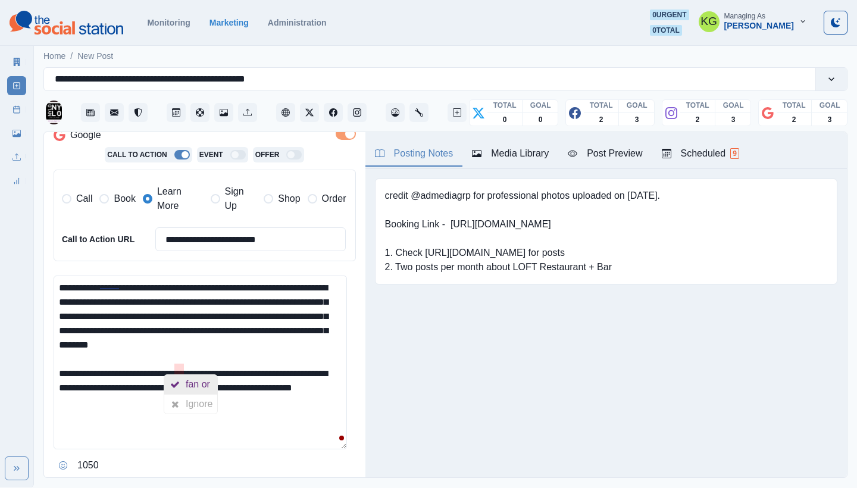
click at [188, 379] on div "fan or" at bounding box center [200, 384] width 29 height 19
click at [239, 417] on textarea "**********" at bounding box center [201, 363] width 294 height 174
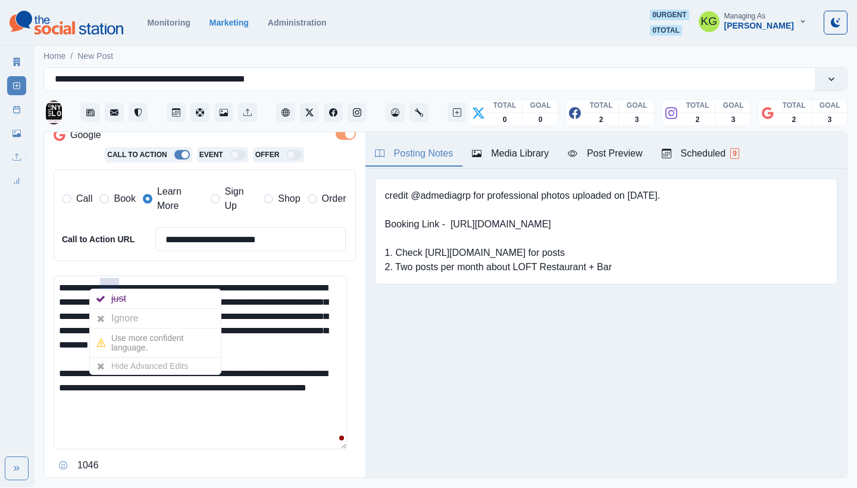
click at [120, 279] on textarea "**********" at bounding box center [201, 363] width 294 height 174
click at [291, 411] on textarea "**********" at bounding box center [201, 363] width 294 height 174
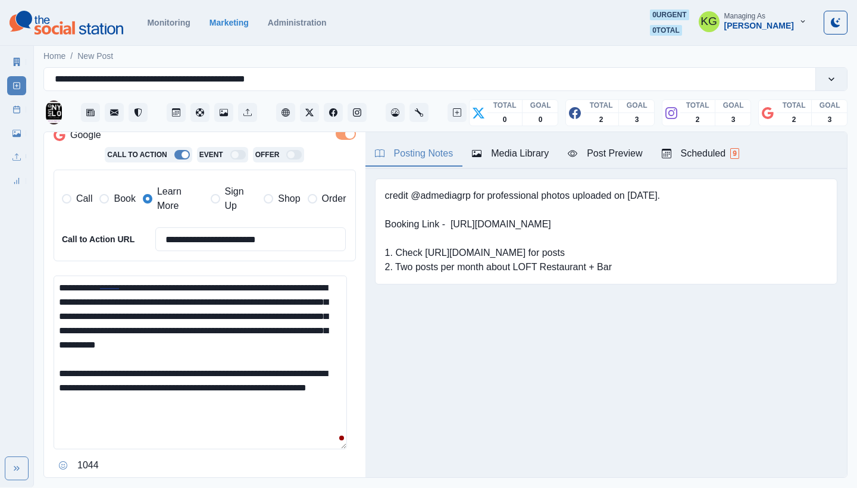
scroll to position [376, 0]
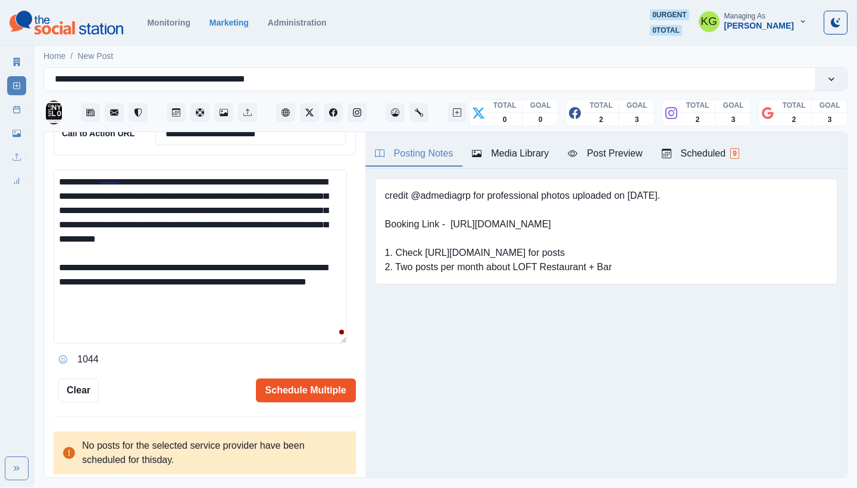
type textarea "**********"
click at [292, 379] on button "Schedule Multiple" at bounding box center [306, 391] width 100 height 24
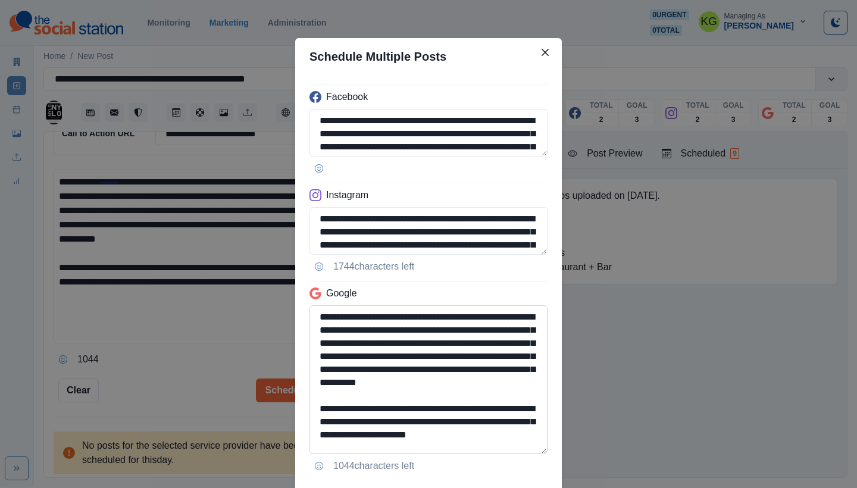
click at [532, 450] on textarea "**********" at bounding box center [429, 379] width 238 height 149
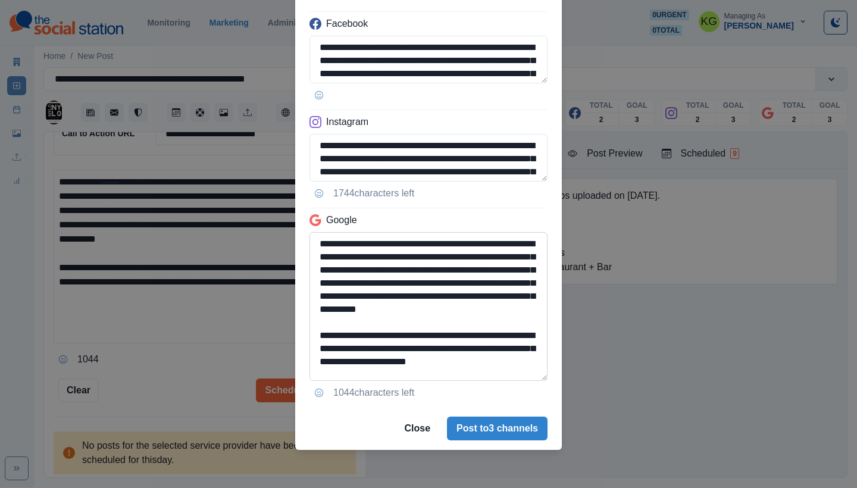
drag, startPoint x: 423, startPoint y: 355, endPoint x: 448, endPoint y: 376, distance: 33.4
click at [448, 376] on textarea "**********" at bounding box center [429, 306] width 238 height 149
type textarea "**********"
click at [479, 434] on button "Post to 3 channels" at bounding box center [497, 429] width 101 height 24
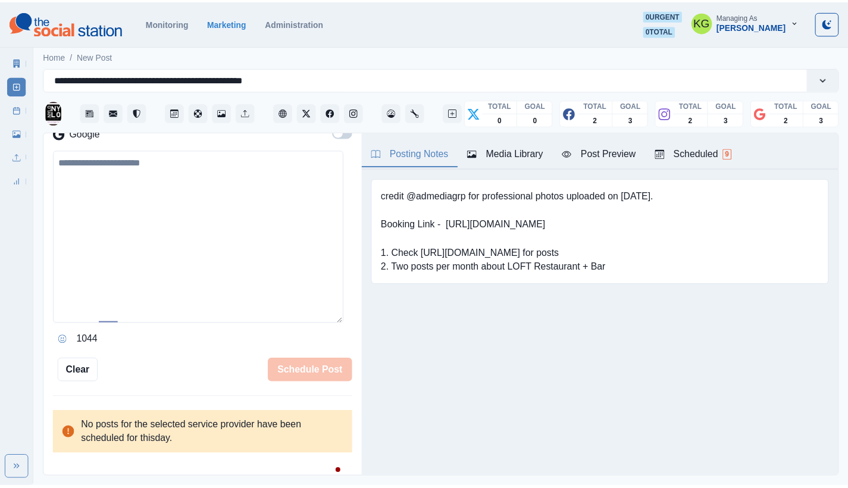
scroll to position [221, 0]
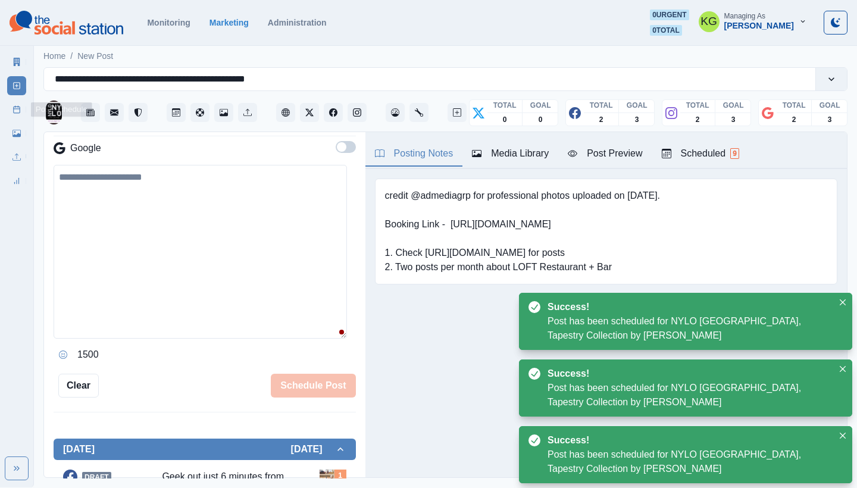
click at [21, 115] on link "Post Schedule" at bounding box center [16, 109] width 19 height 19
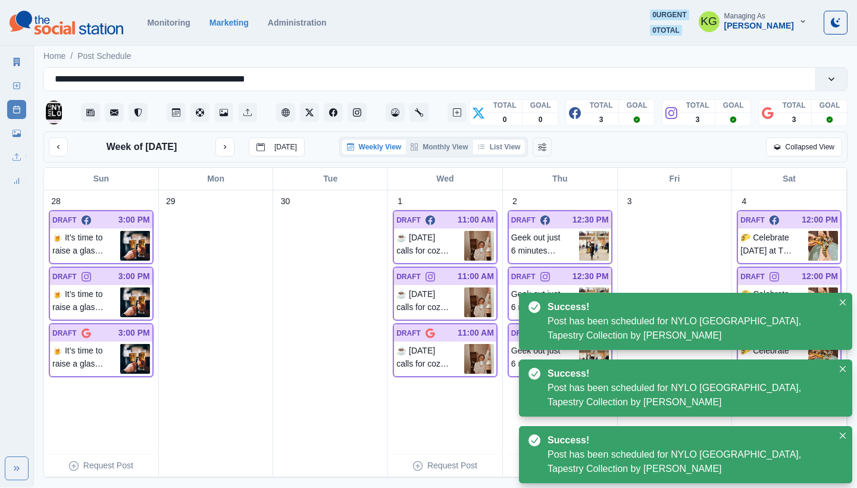
click at [500, 142] on button "List View" at bounding box center [499, 147] width 52 height 14
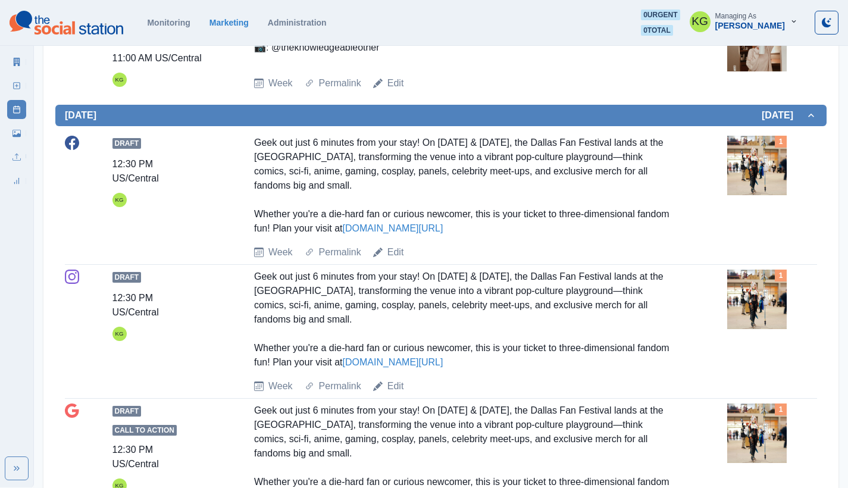
scroll to position [651, 0]
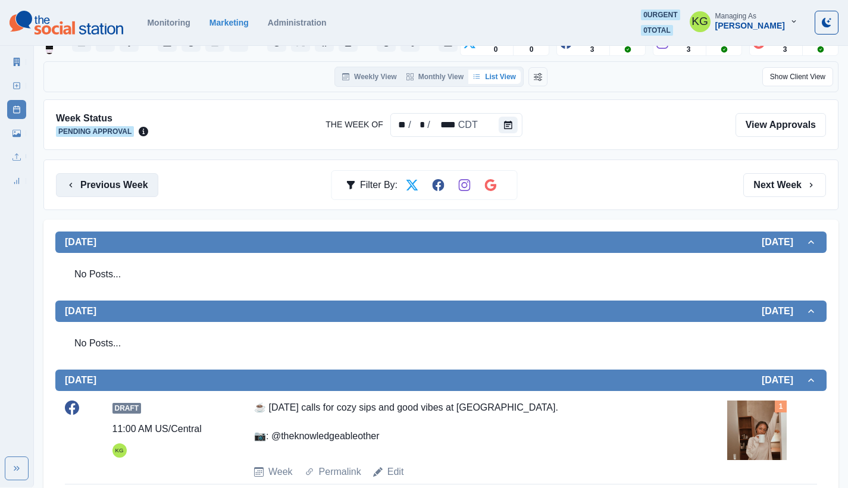
click at [127, 185] on button "Previous Week" at bounding box center [107, 185] width 102 height 24
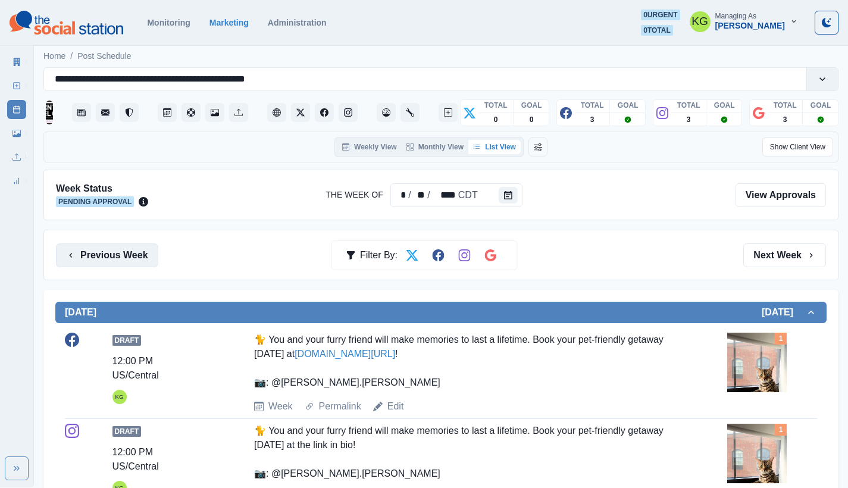
drag, startPoint x: 130, startPoint y: 247, endPoint x: 138, endPoint y: 245, distance: 7.2
click at [130, 247] on button "Previous Week" at bounding box center [107, 256] width 102 height 24
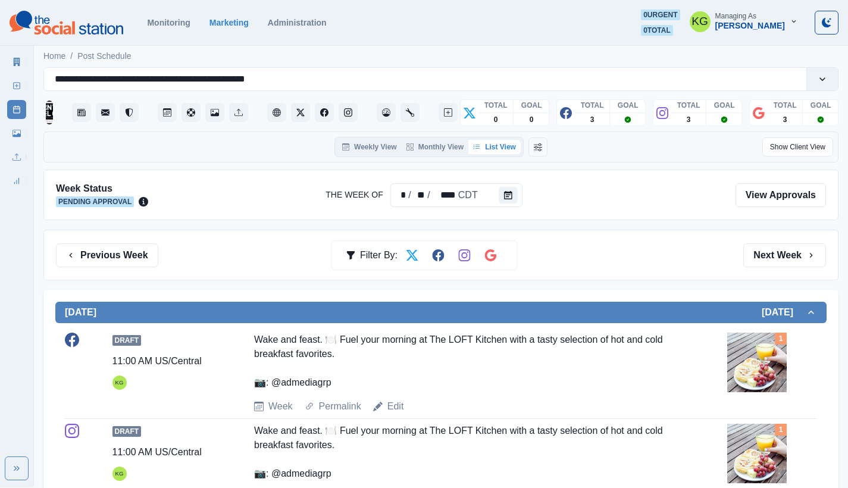
click at [100, 273] on div "Previous Week Filter By: Next Week" at bounding box center [440, 255] width 795 height 51
drag, startPoint x: 100, startPoint y: 258, endPoint x: 123, endPoint y: 257, distance: 22.7
click at [101, 258] on button "Previous Week" at bounding box center [107, 256] width 102 height 24
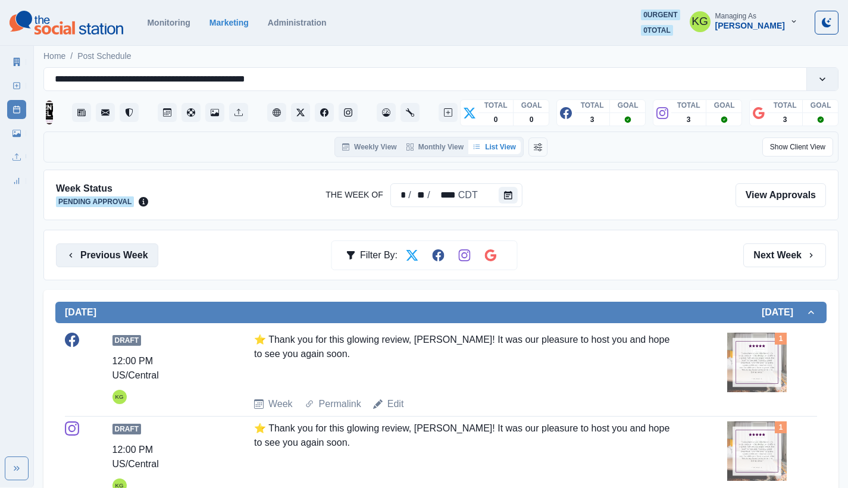
click at [89, 255] on button "Previous Week" at bounding box center [107, 256] width 102 height 24
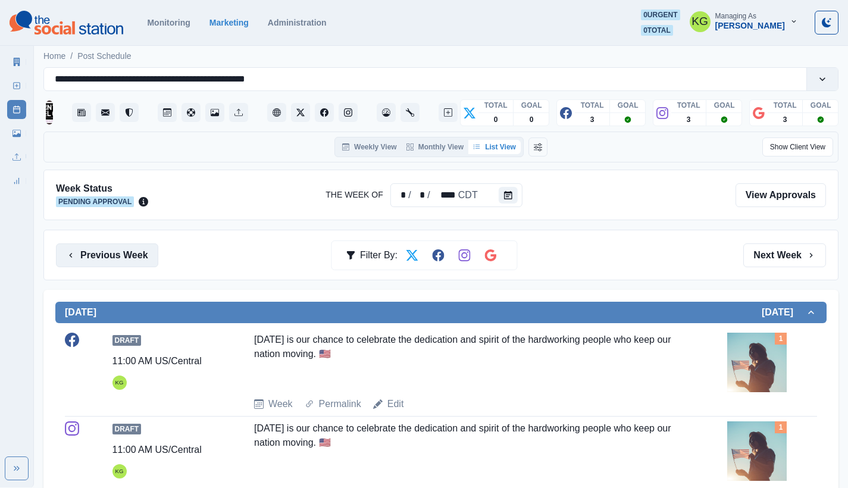
click at [101, 254] on button "Previous Week" at bounding box center [107, 256] width 102 height 24
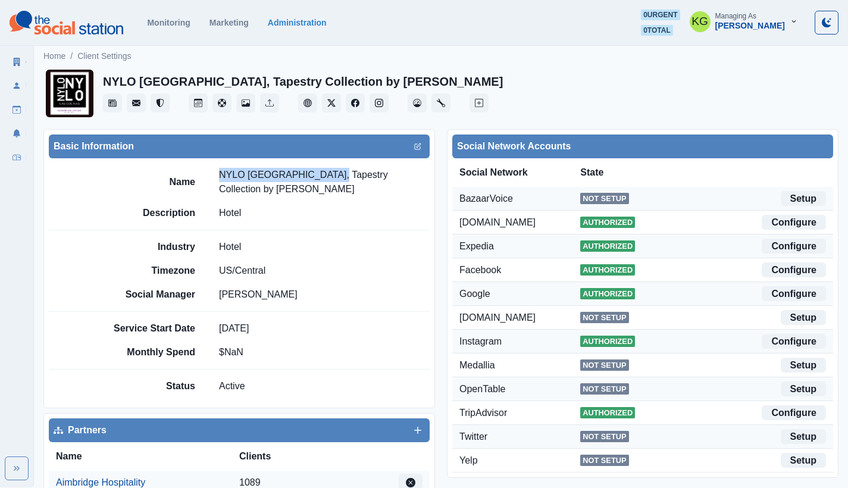
drag, startPoint x: 323, startPoint y: 174, endPoint x: 214, endPoint y: 171, distance: 109.0
click at [214, 171] on div "Name NYLO Las Colinas Hotel, Tapestry Collection by Hilton" at bounding box center [268, 182] width 324 height 29
click at [433, 4] on section "Monitoring Marketing Administration 0 urgent 0 total KG Managing As Katrina Gal…" at bounding box center [424, 23] width 848 height 46
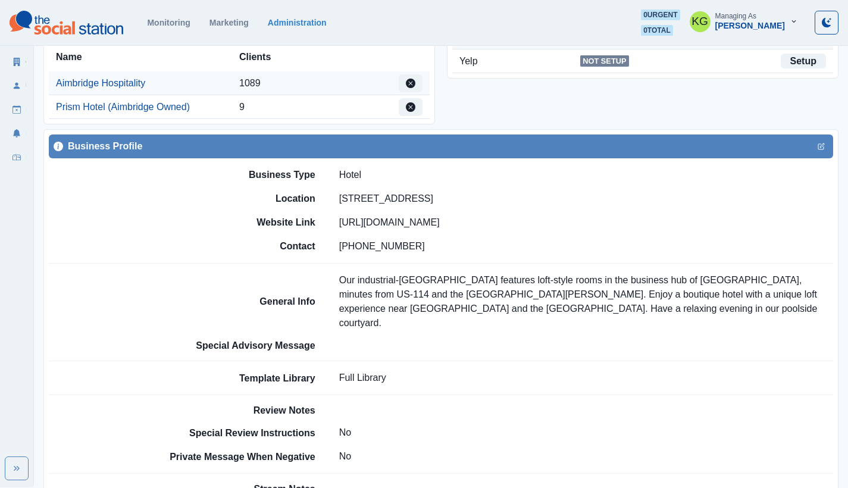
scroll to position [793, 0]
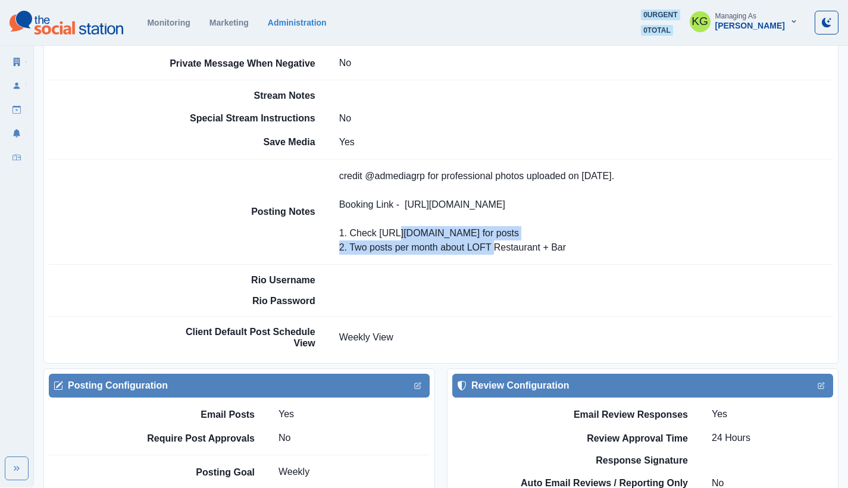
drag, startPoint x: 410, startPoint y: 217, endPoint x: 630, endPoint y: 216, distance: 220.3
click at [629, 216] on p "credit @admediagrp for professional photos uploaded on 2/6/24. Booking Link - h…" at bounding box center [483, 212] width 289 height 86
copy p "https://www.irvingtexas.com/events/annual-events-festivals/"
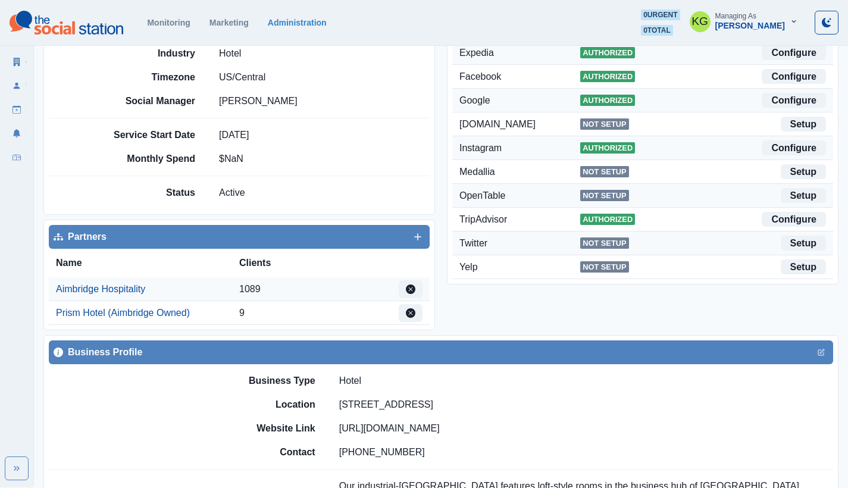
scroll to position [0, 0]
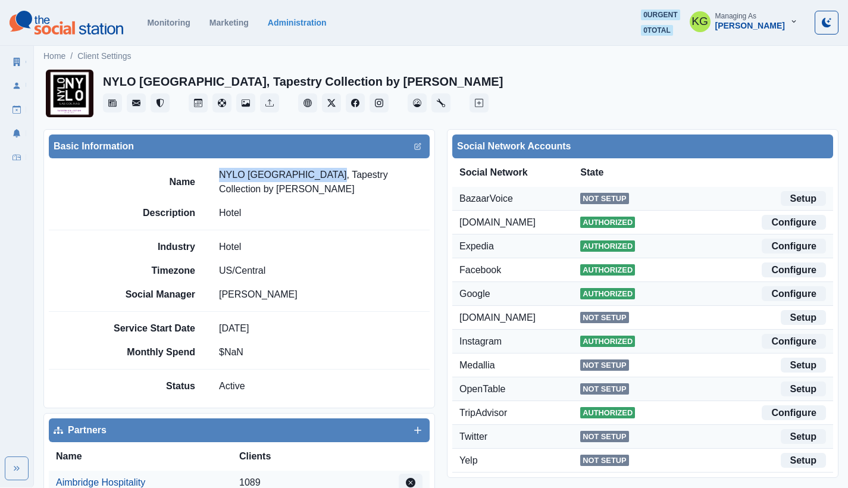
drag, startPoint x: 214, startPoint y: 170, endPoint x: 323, endPoint y: 178, distance: 109.2
click at [323, 178] on div "Name NYLO Las Colinas Hotel, Tapestry Collection by Hilton" at bounding box center [268, 182] width 324 height 29
copy p "NYLO Las Colinas Hotel"
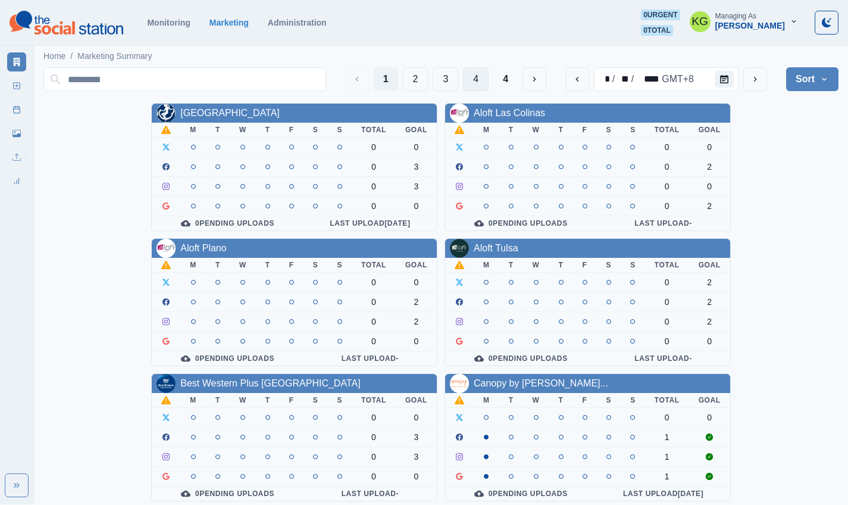
click at [478, 86] on button "4" at bounding box center [476, 79] width 26 height 24
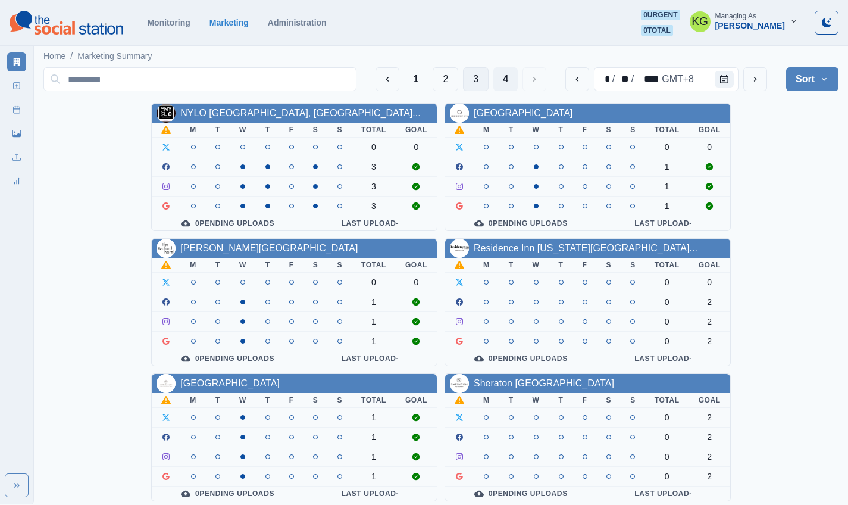
click at [463, 75] on button "3" at bounding box center [476, 79] width 26 height 24
